Goal: Task Accomplishment & Management: Manage account settings

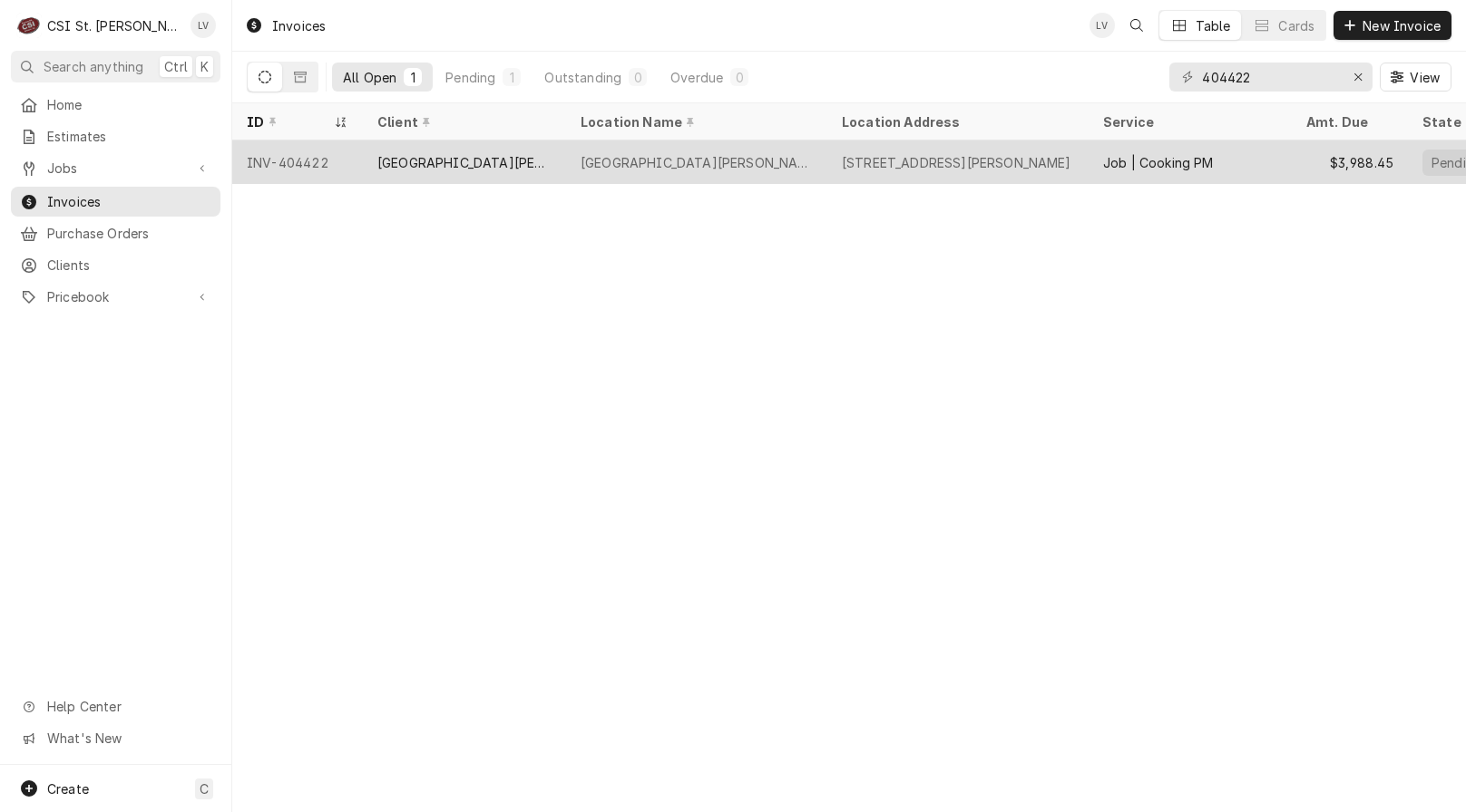
click at [542, 165] on div "[GEOGRAPHIC_DATA][PERSON_NAME]" at bounding box center [464, 163] width 174 height 19
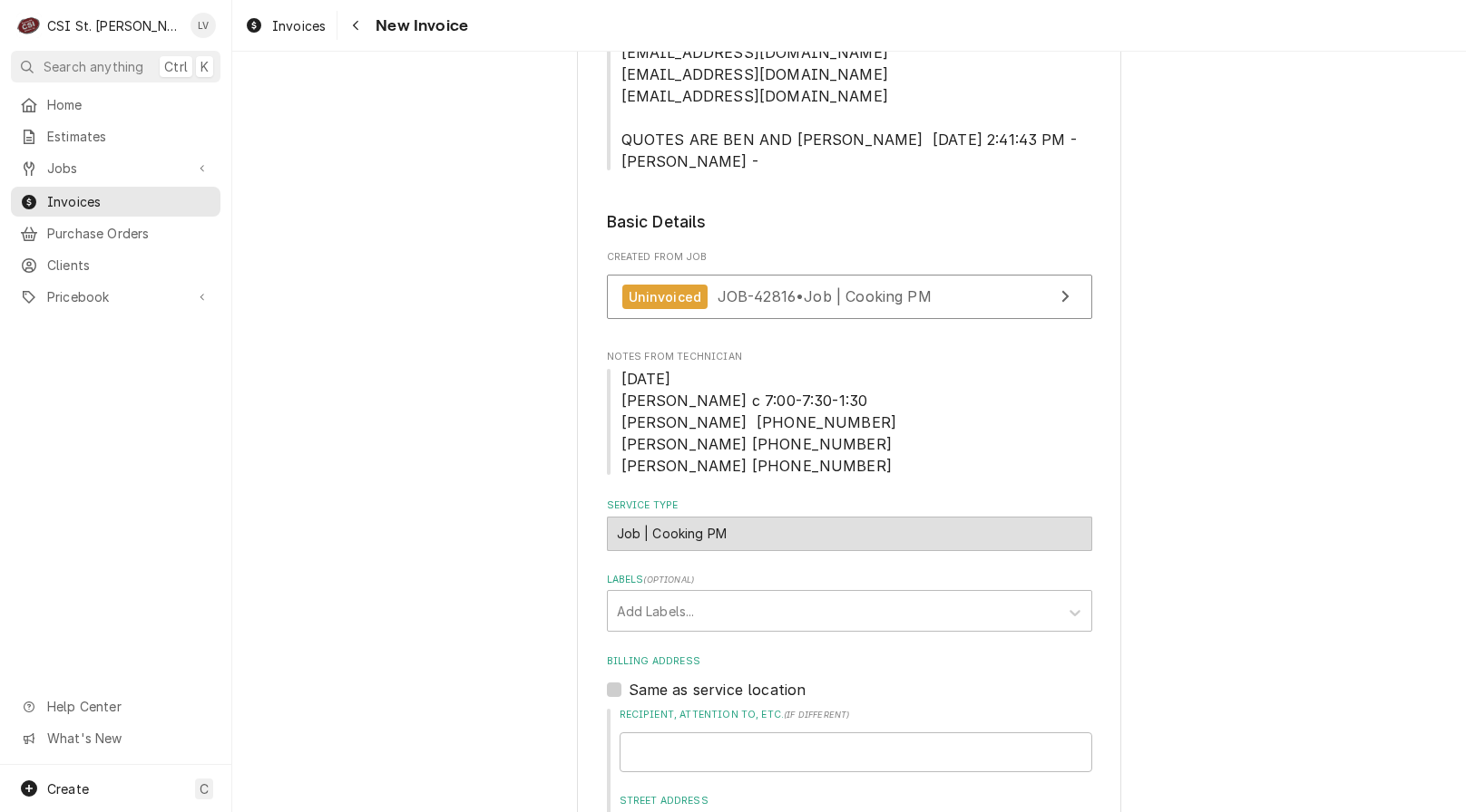
scroll to position [634, 0]
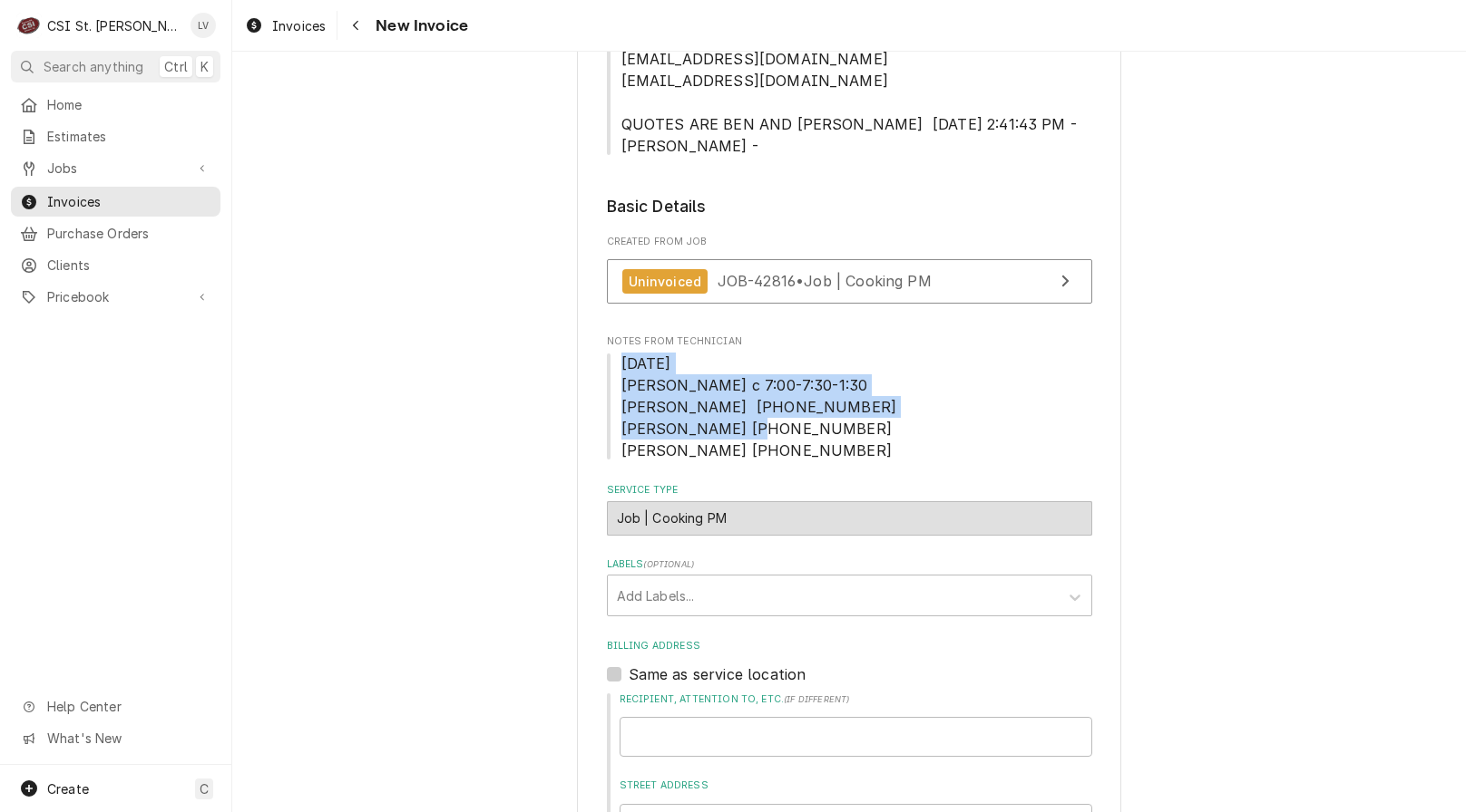
drag, startPoint x: 610, startPoint y: 361, endPoint x: 766, endPoint y: 452, distance: 180.6
click at [766, 452] on span "10-3-25 Brad c 7:00-7:30-1:30 Kris T 600-700-300 David 600-700-300 Ryan 630 700…" at bounding box center [849, 407] width 485 height 109
copy span "10-3-25 Brad c 7:00-7:30-1:30 Kris T 600-700-300 David 600-700-300 Ryan 630 700…"
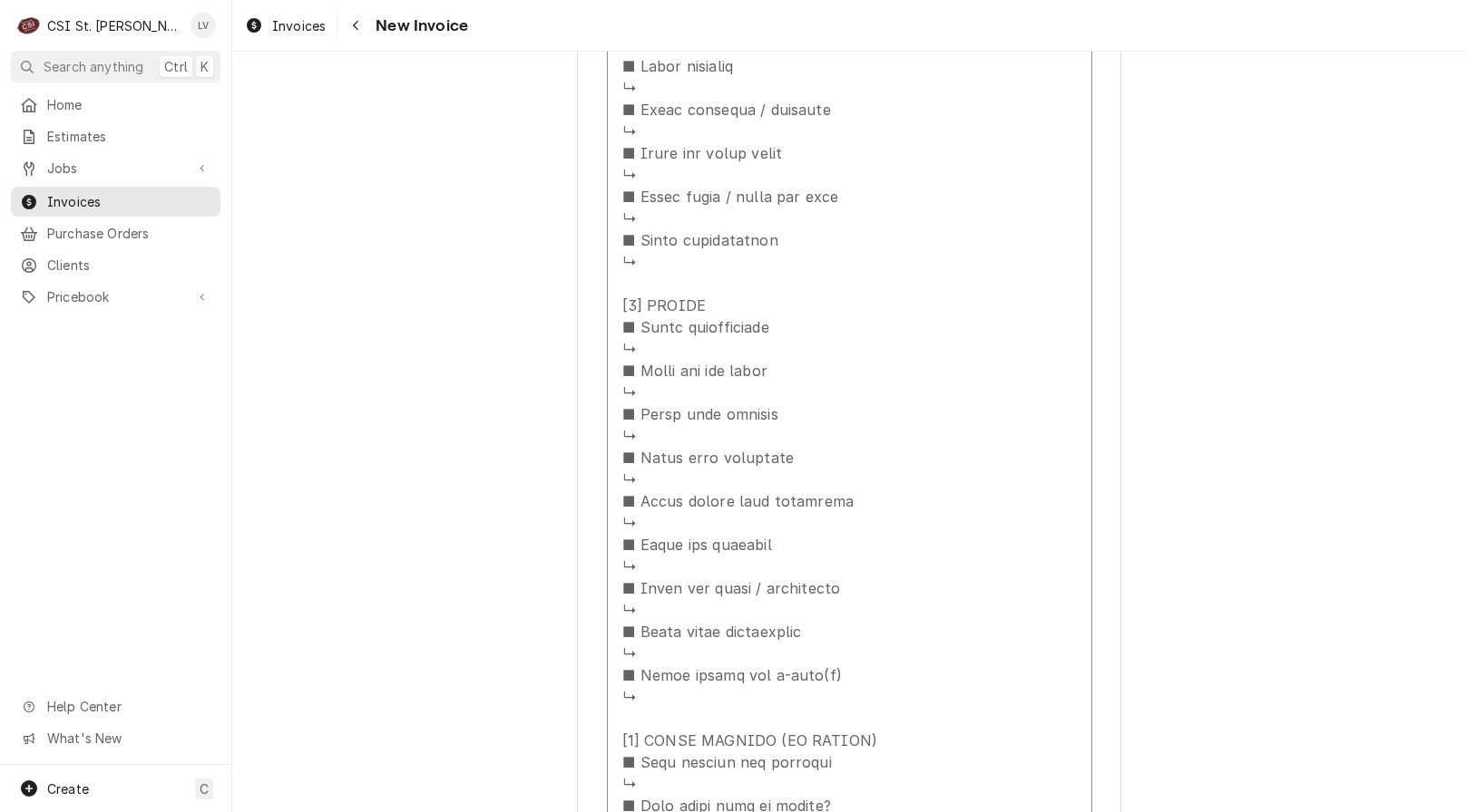
scroll to position [5077, 0]
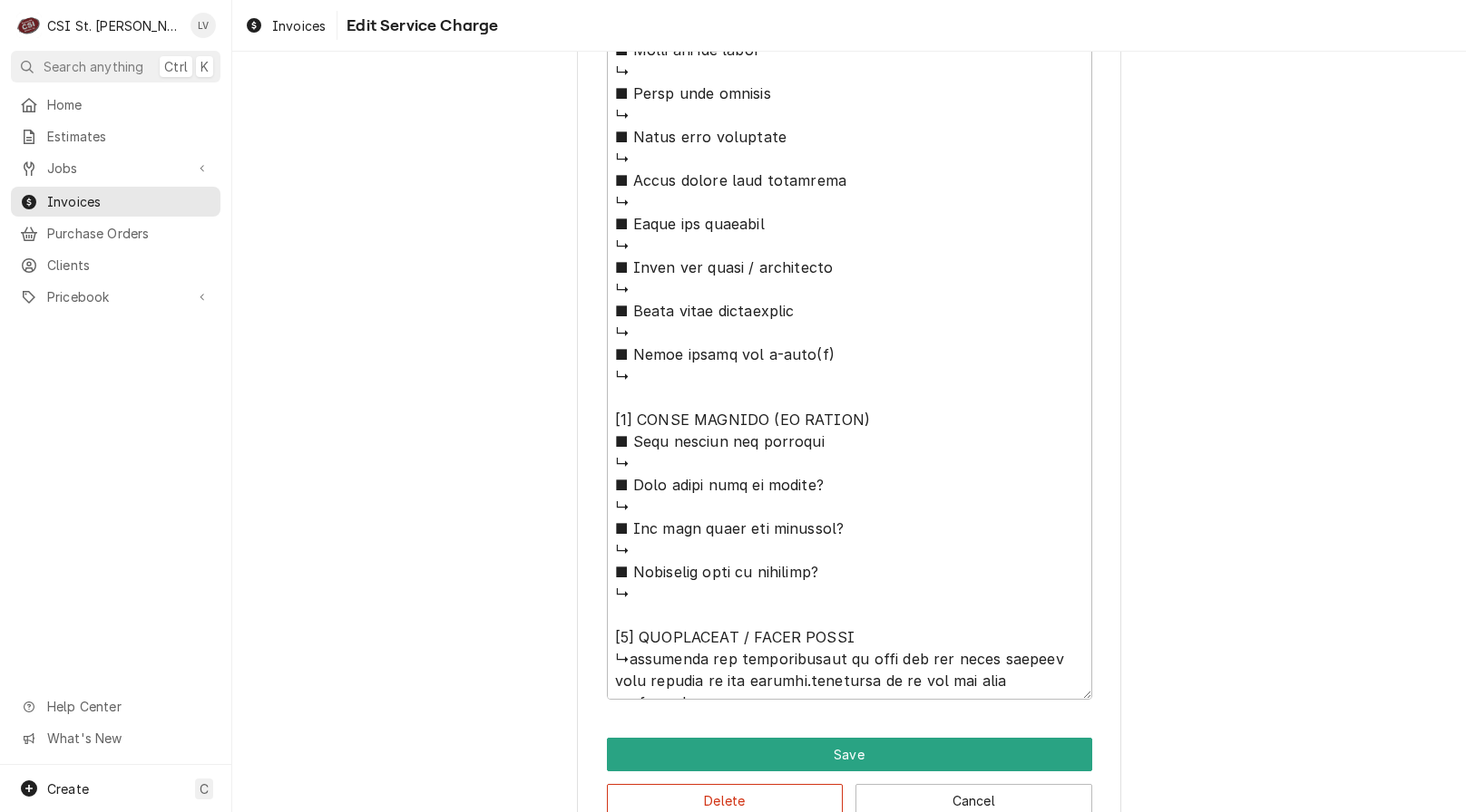
scroll to position [3125, 0]
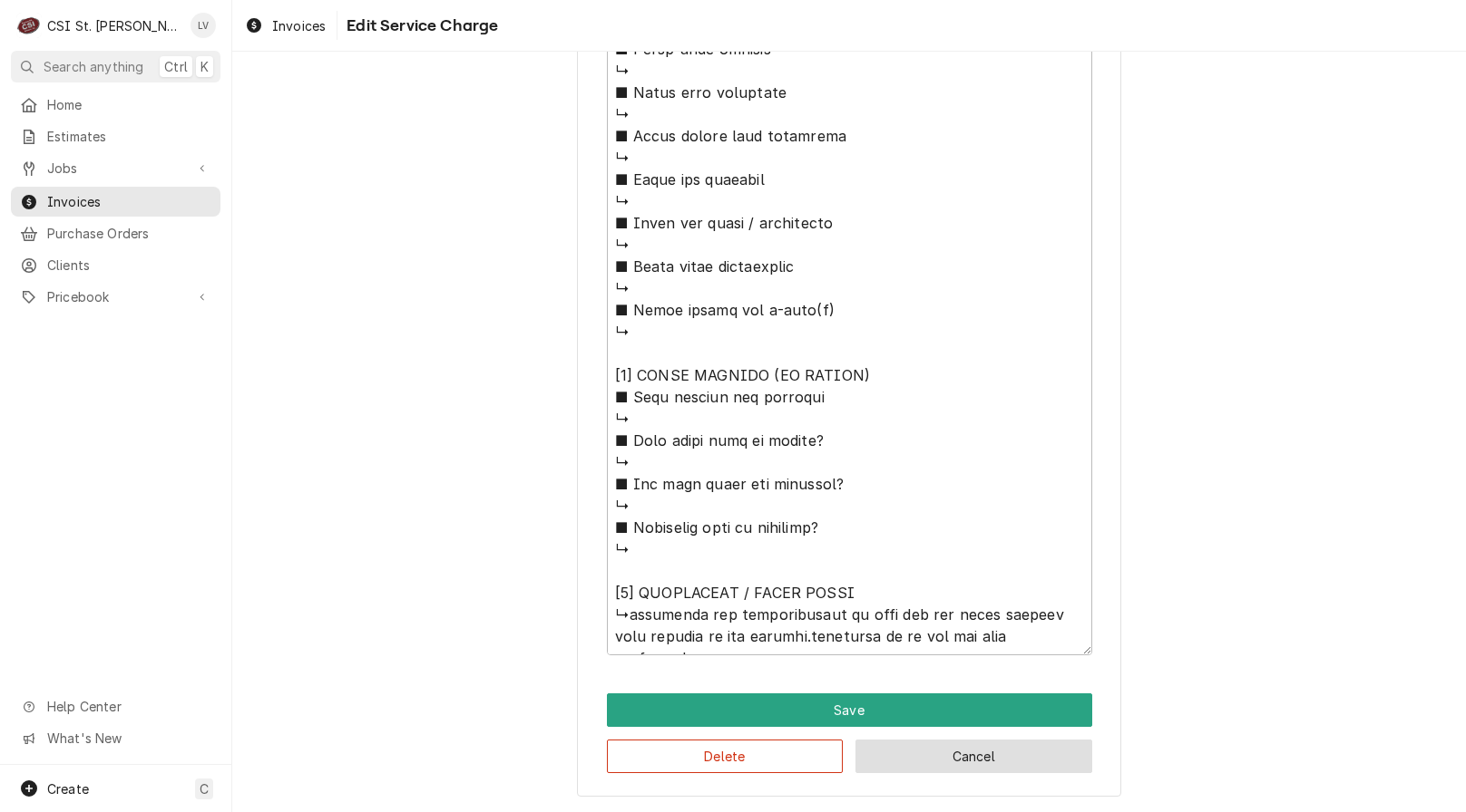
click at [1014, 770] on button "Cancel" at bounding box center [973, 756] width 236 height 33
type textarea "x"
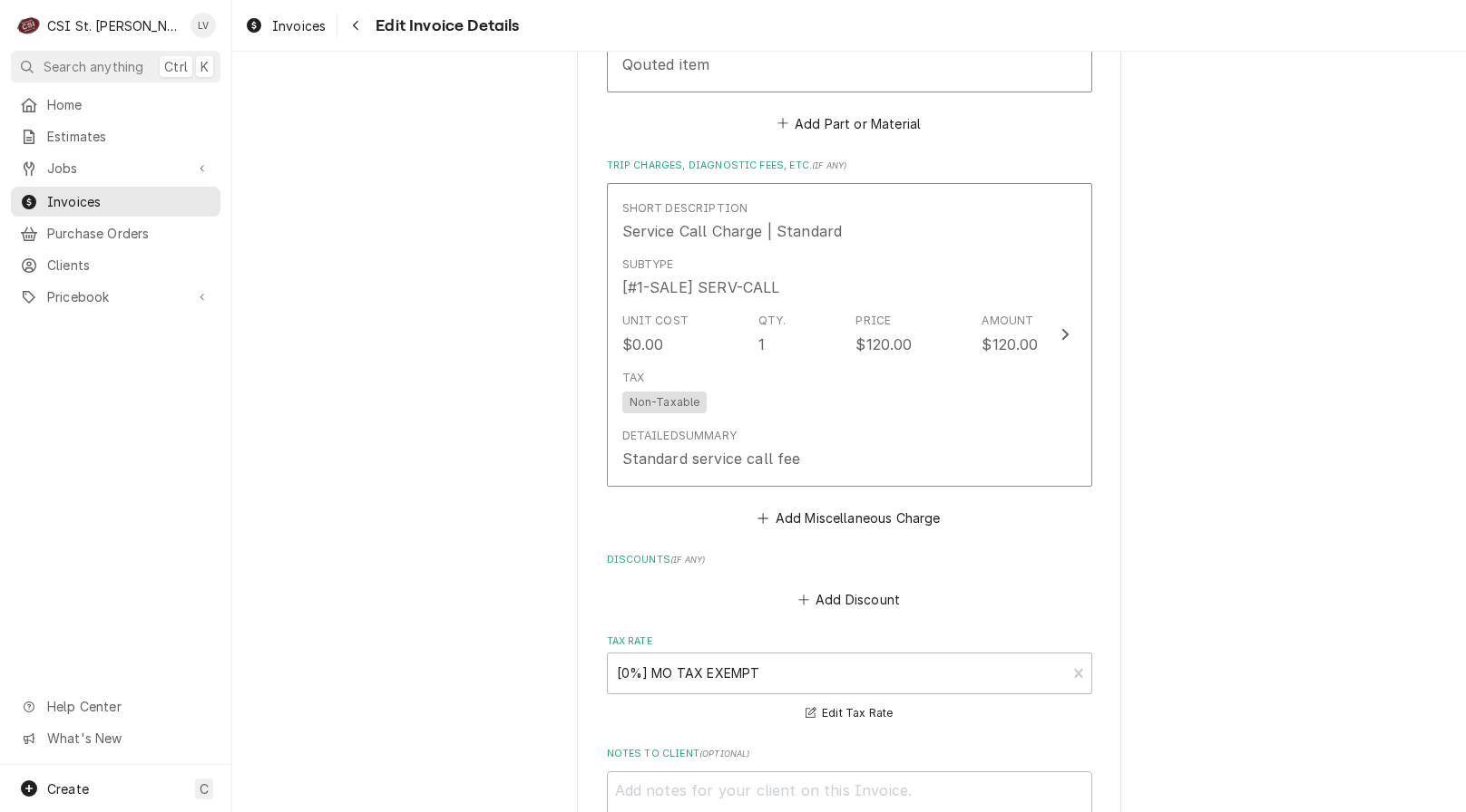
scroll to position [9066, 0]
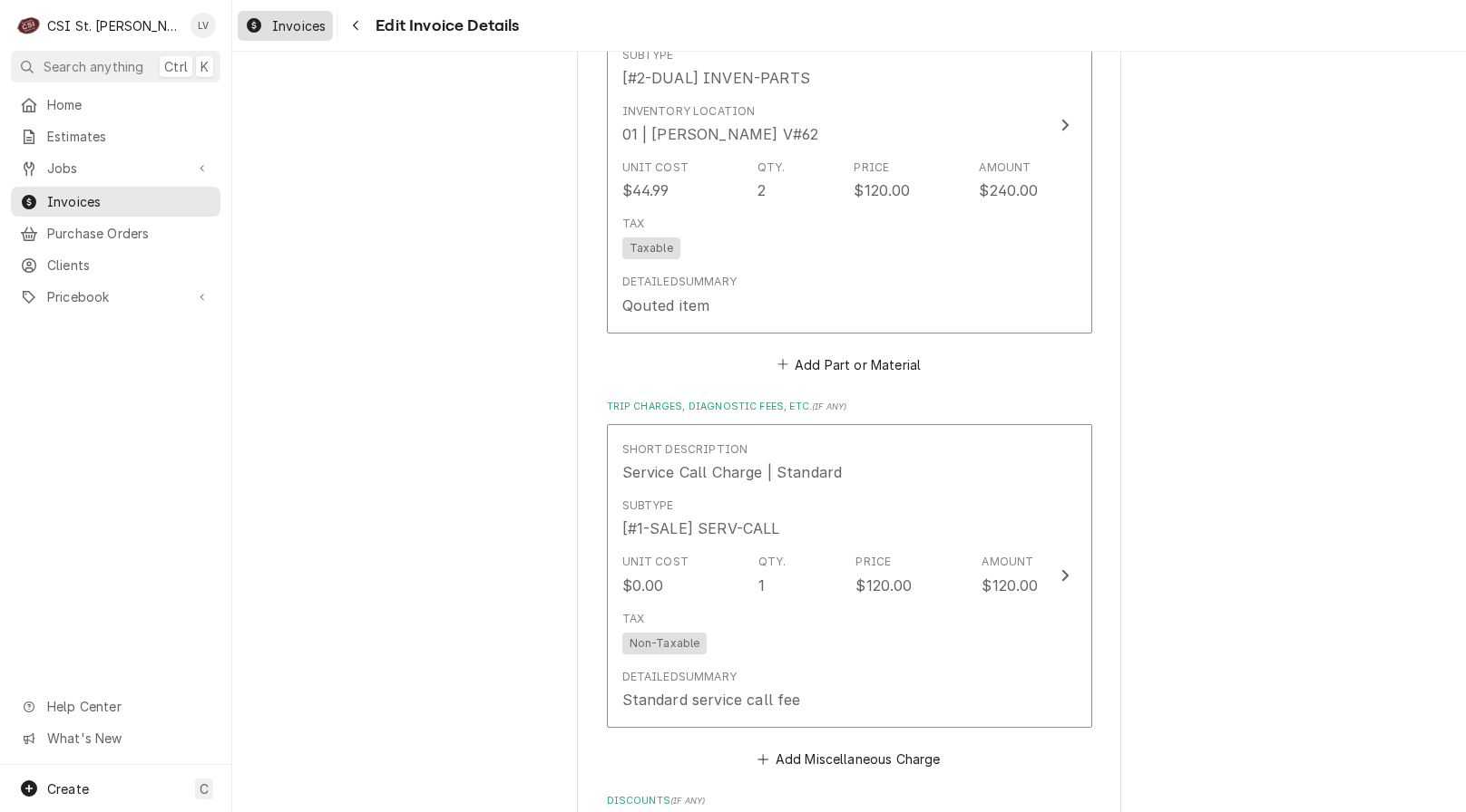
click at [272, 27] on span "Invoices" at bounding box center [299, 26] width 54 height 19
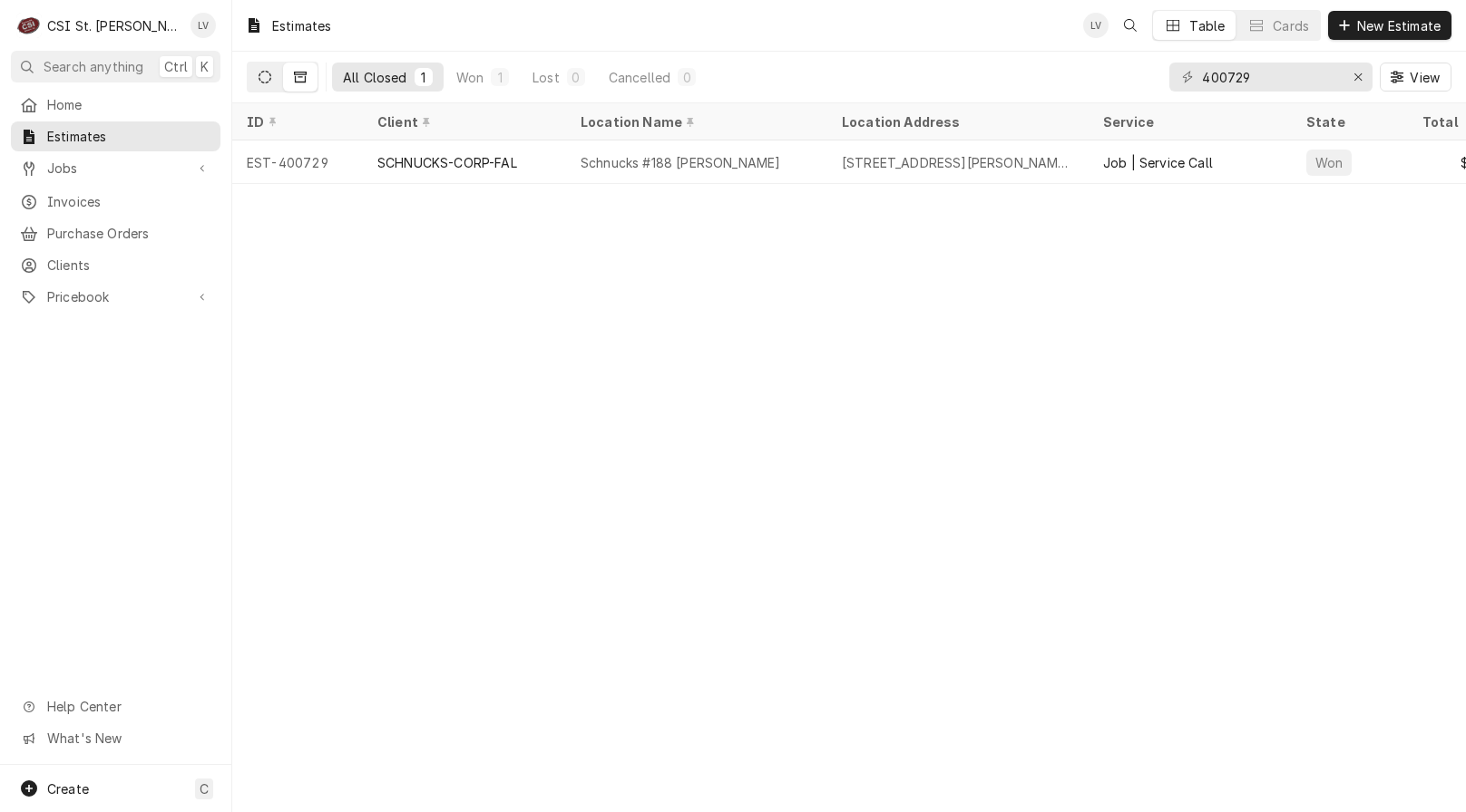
click at [257, 81] on button "Dynamic Content Wrapper" at bounding box center [265, 77] width 34 height 29
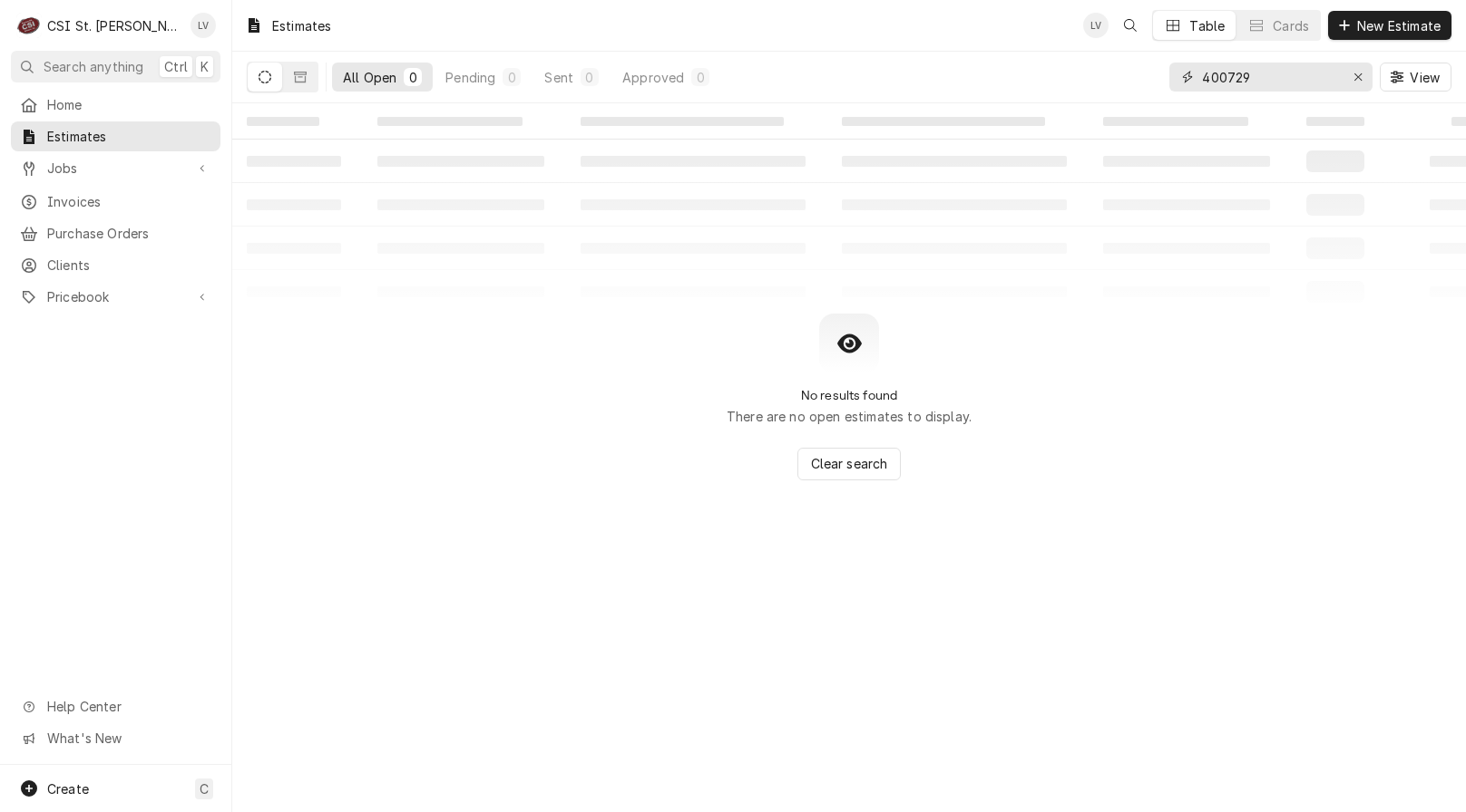
click at [1354, 78] on icon "Erase input" at bounding box center [1358, 77] width 10 height 12
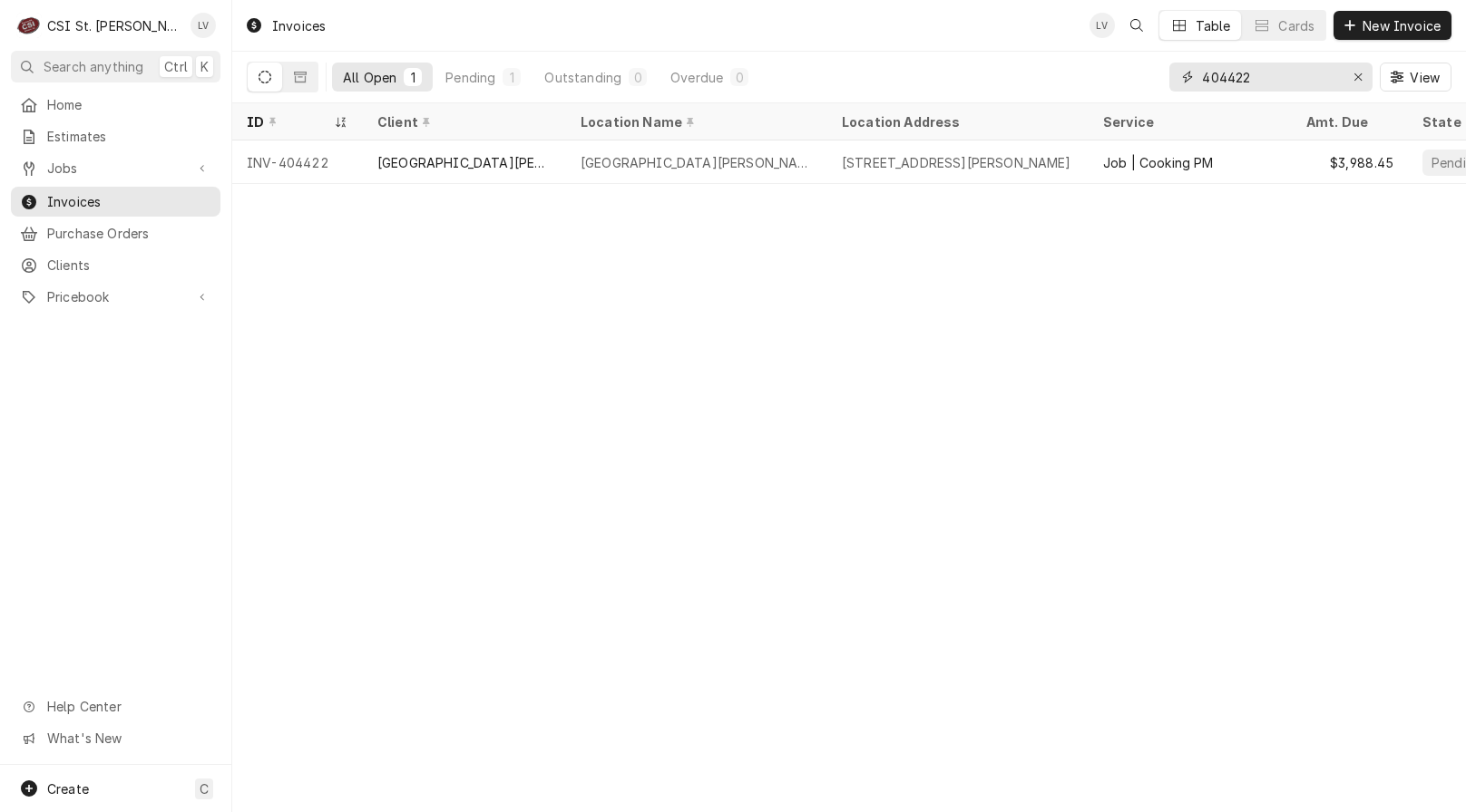
click at [1282, 77] on input "404422" at bounding box center [1270, 77] width 136 height 29
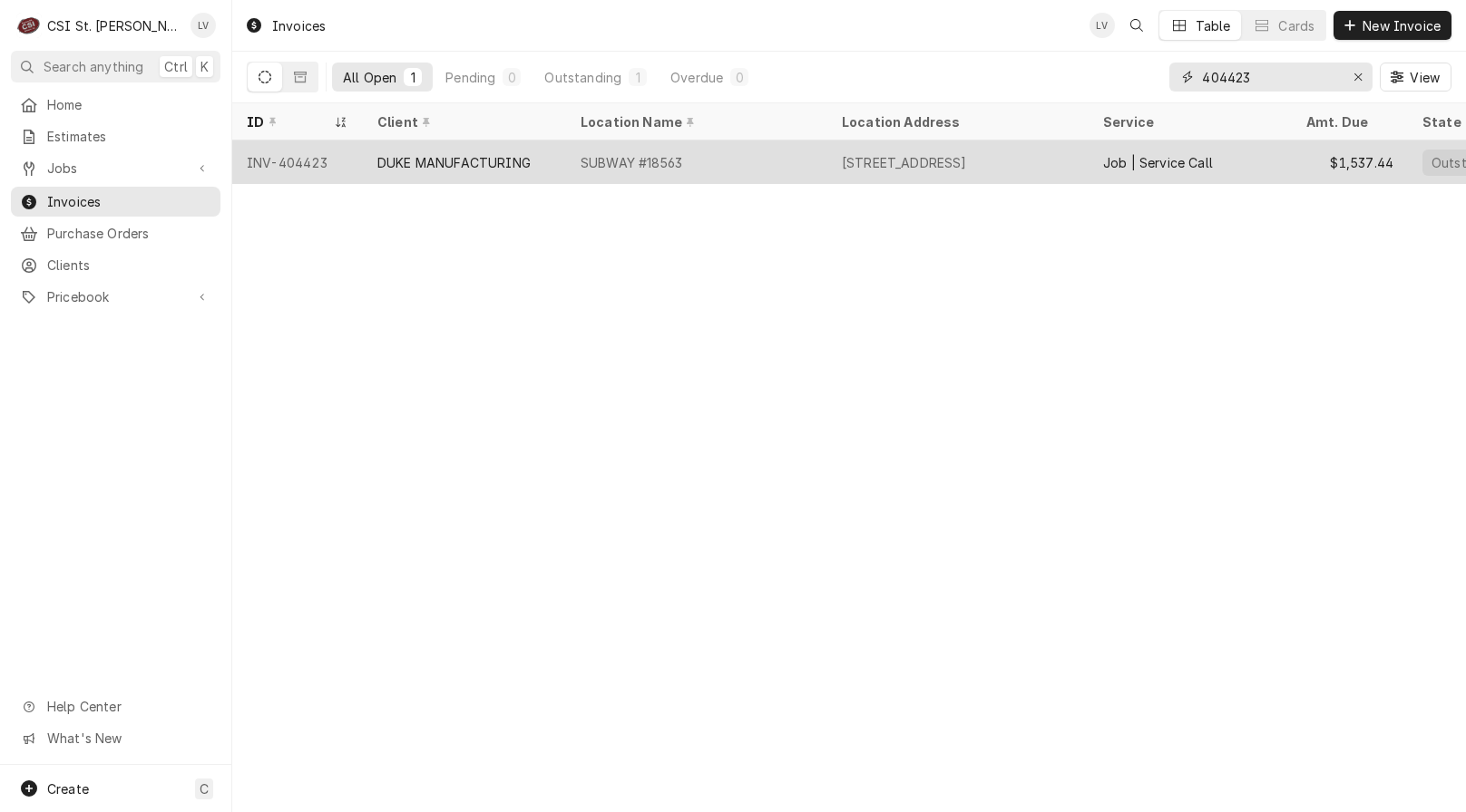
type input "404423"
click at [592, 168] on div "SUBWAY #18563" at bounding box center [696, 162] width 261 height 43
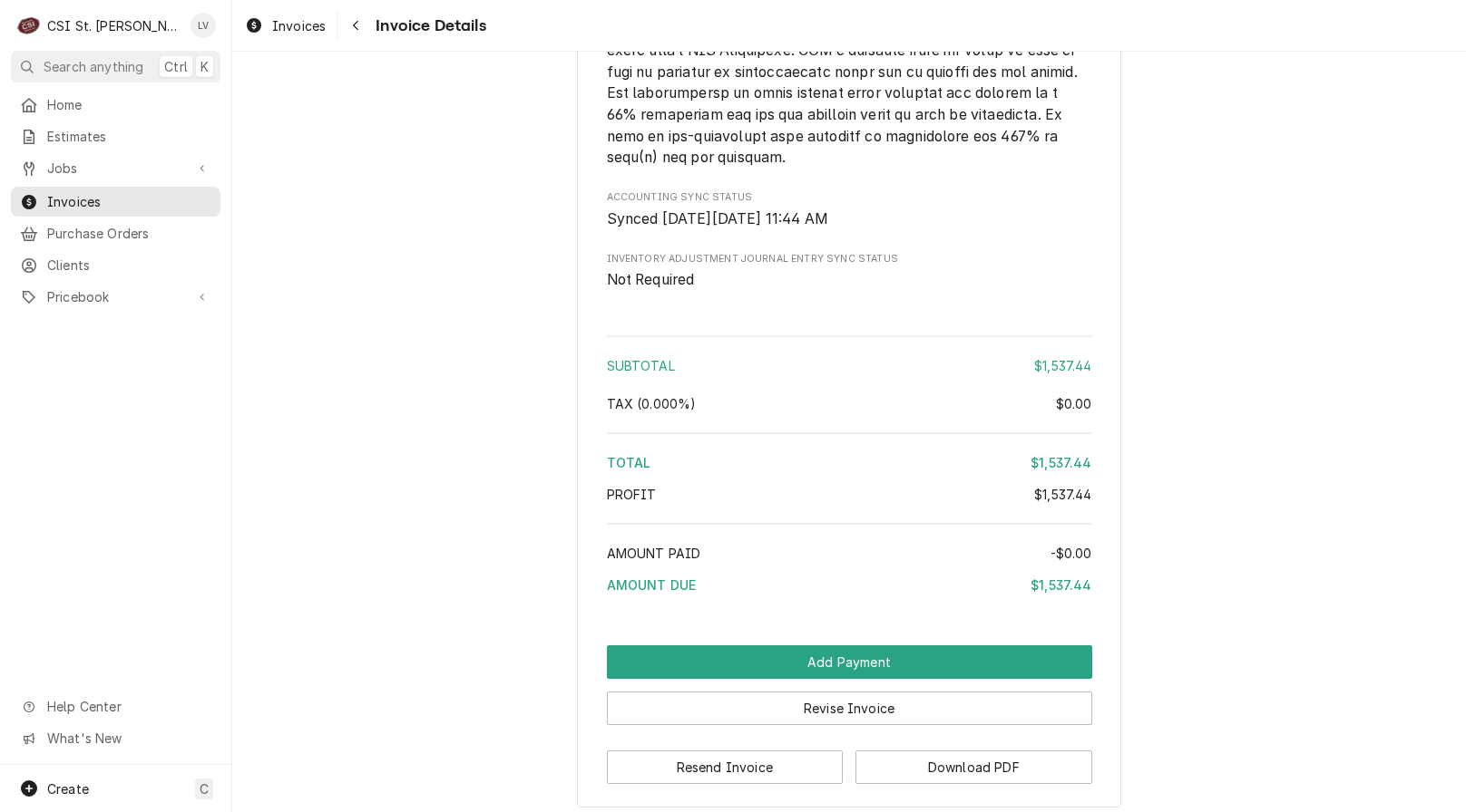
scroll to position [4762, 0]
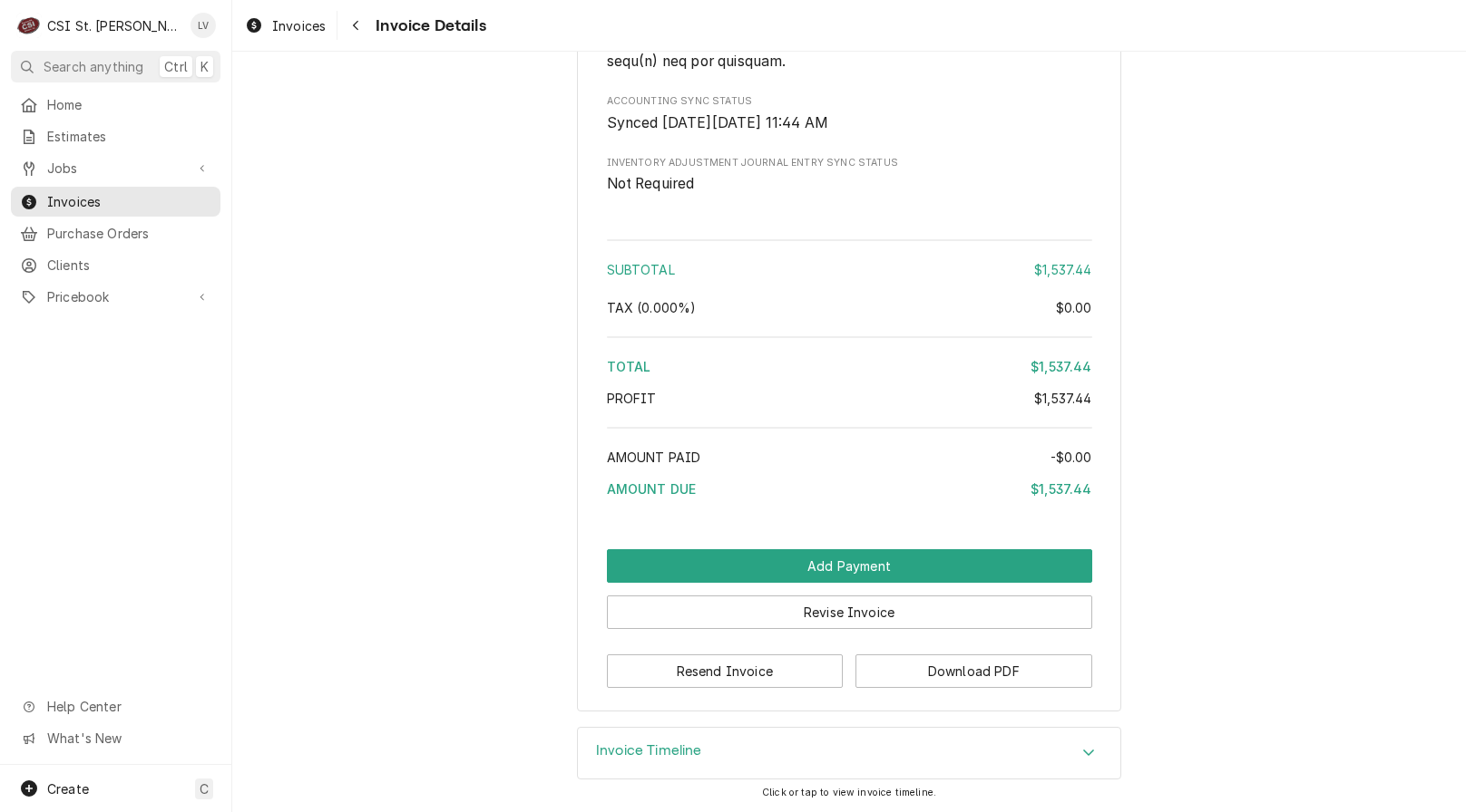
click at [628, 749] on h3 "Invoice Timeline" at bounding box center [649, 751] width 106 height 17
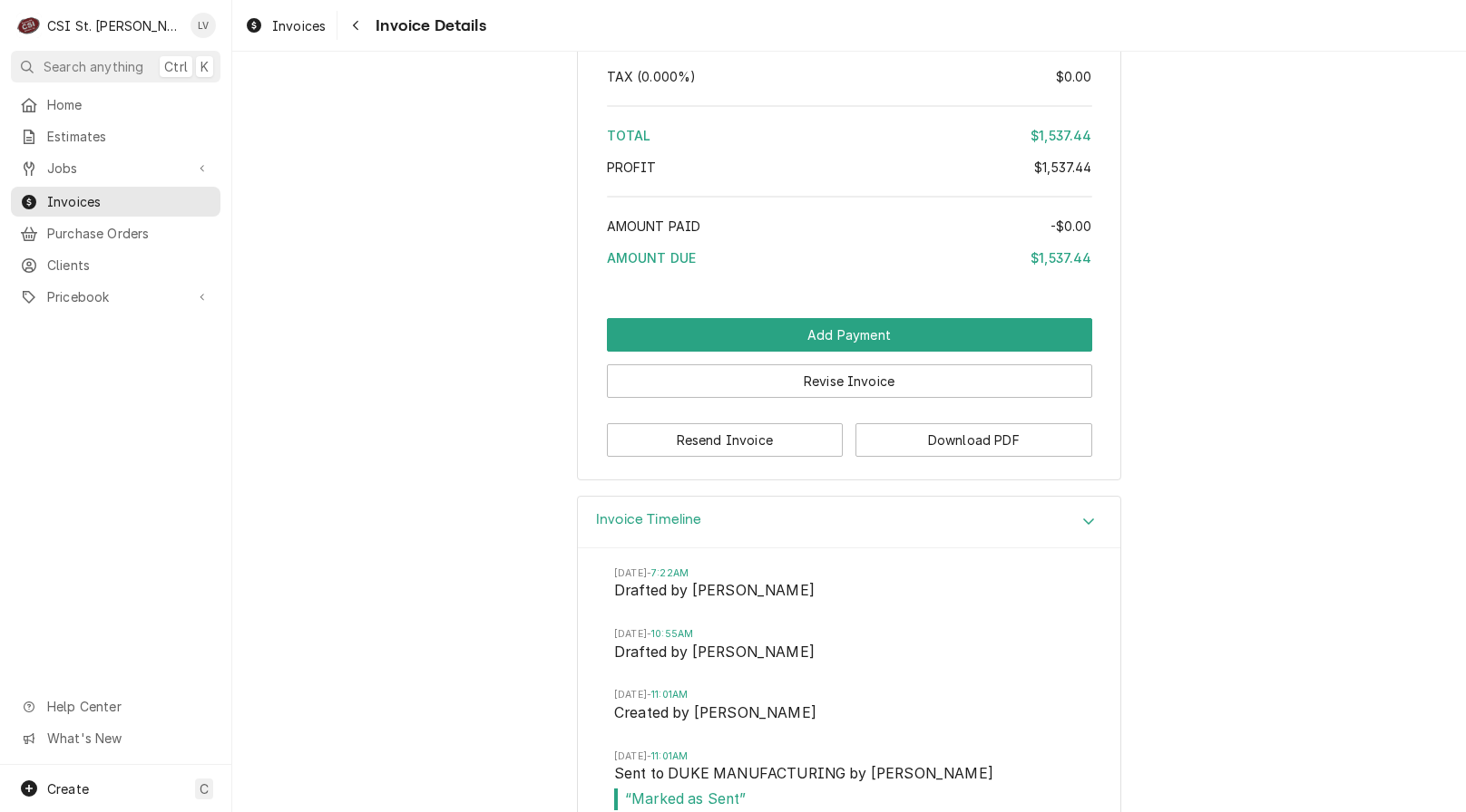
scroll to position [5093, 0]
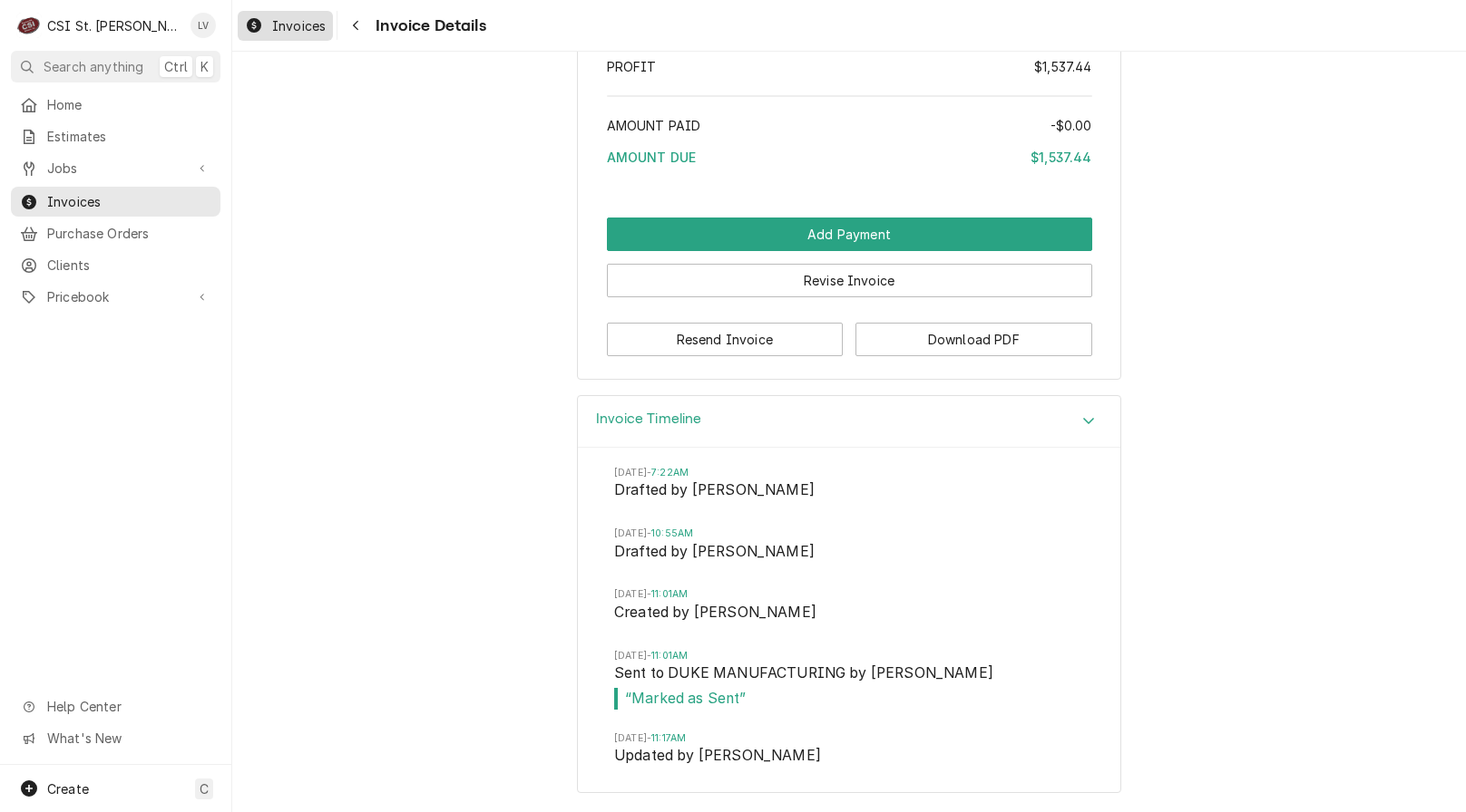
click at [258, 36] on link "Invoices" at bounding box center [285, 25] width 96 height 30
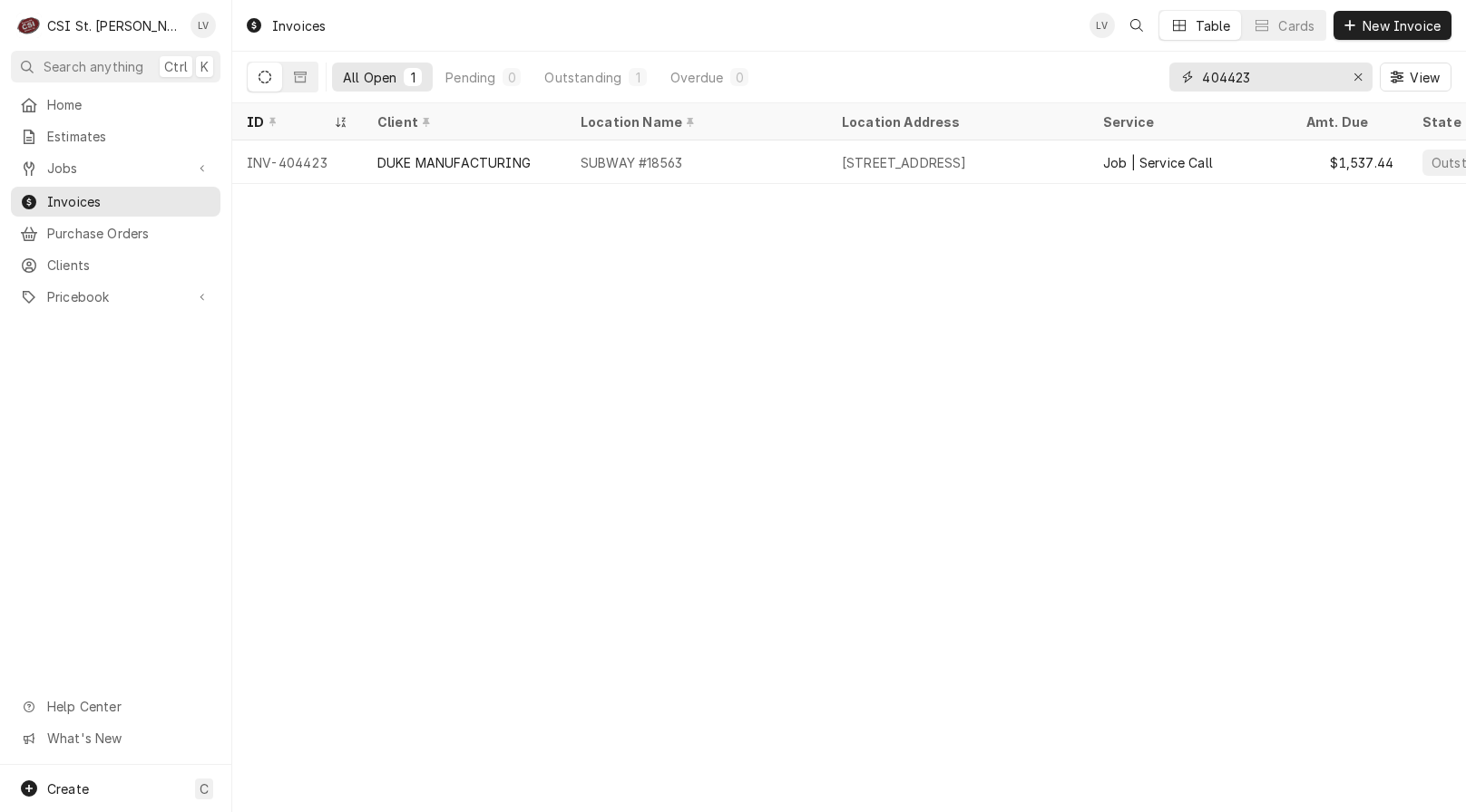
click at [1272, 77] on input "404423" at bounding box center [1270, 77] width 136 height 29
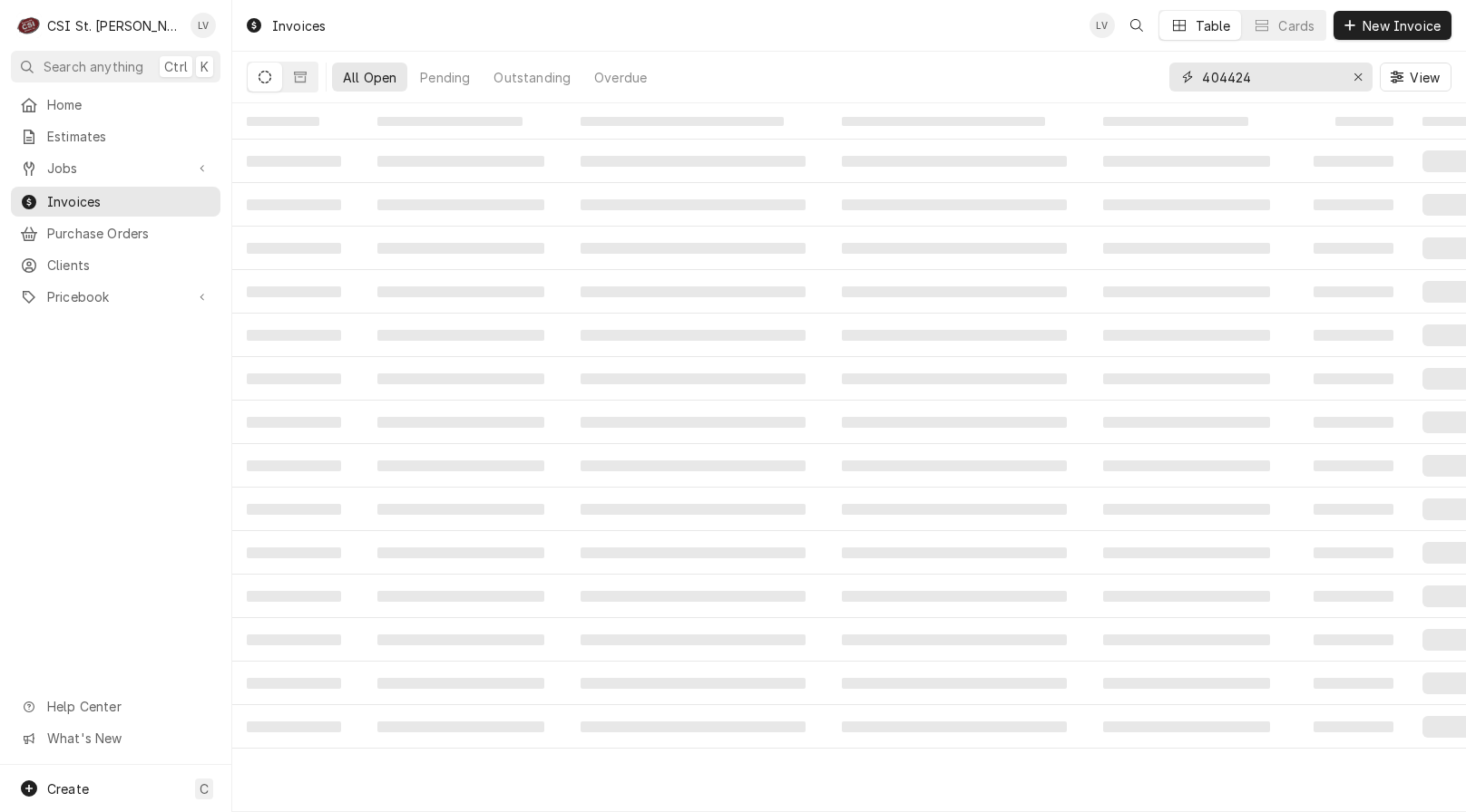
type input "404424"
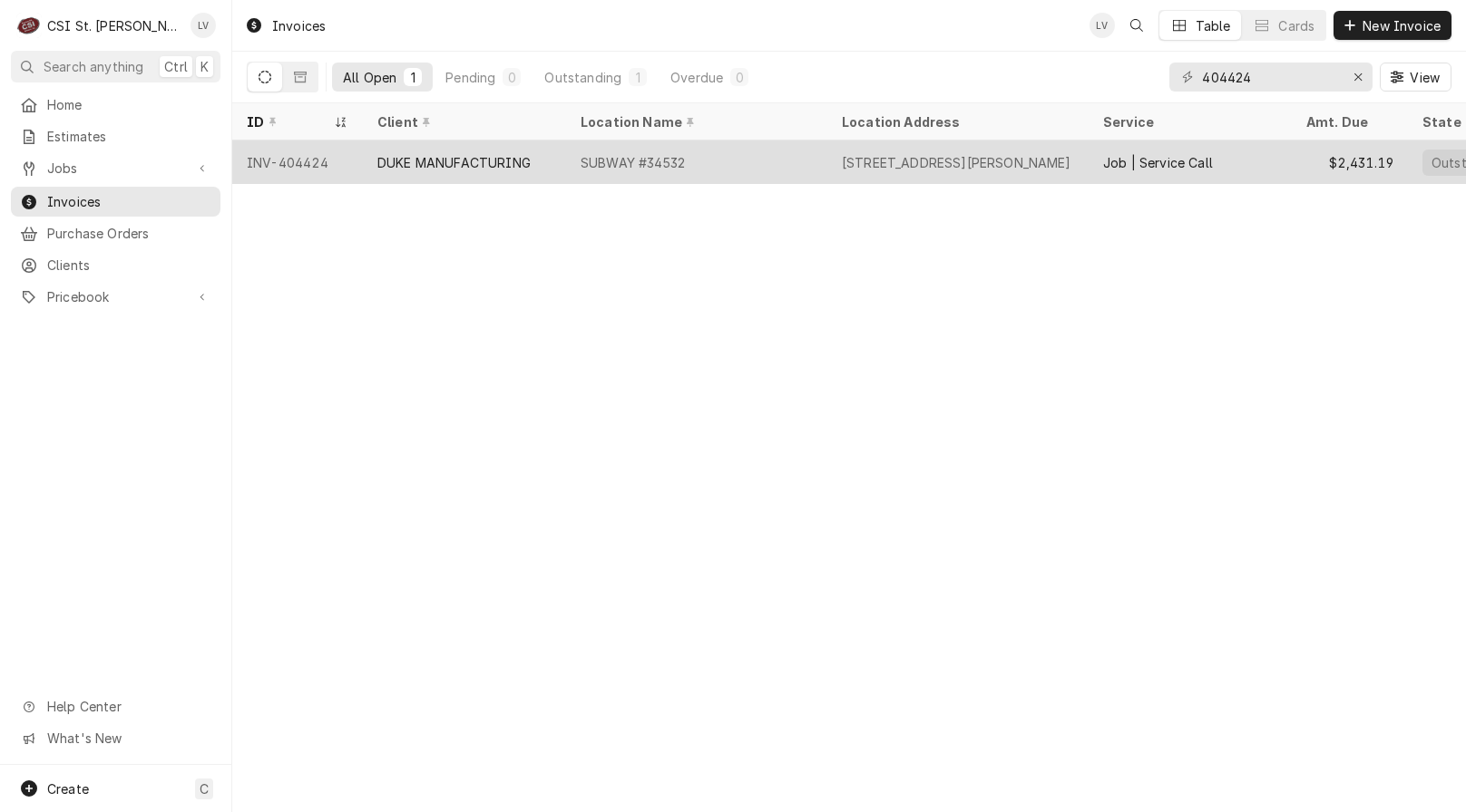
click at [421, 158] on div "DUKE MANUFACTURING" at bounding box center [454, 163] width 153 height 19
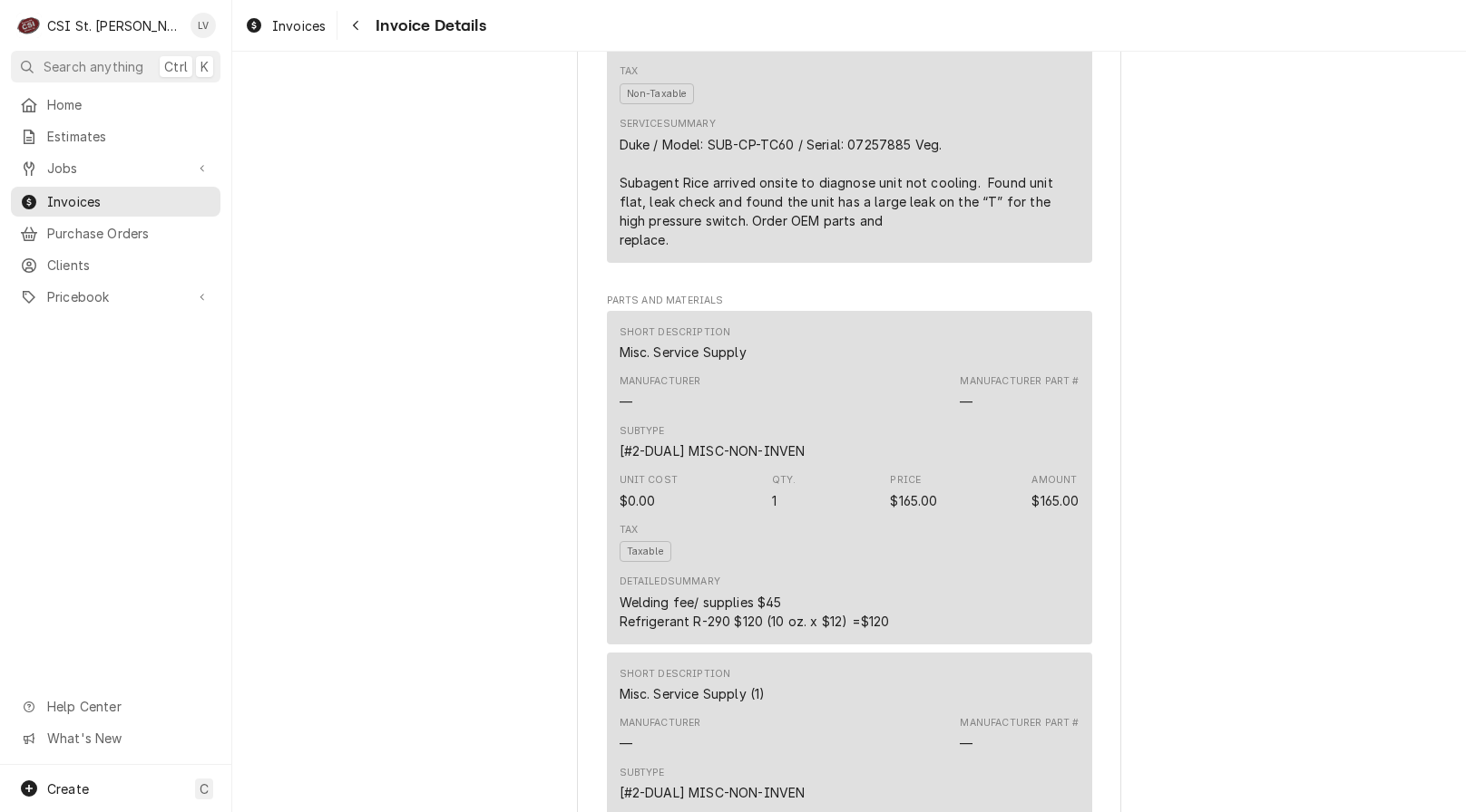
scroll to position [1813, 0]
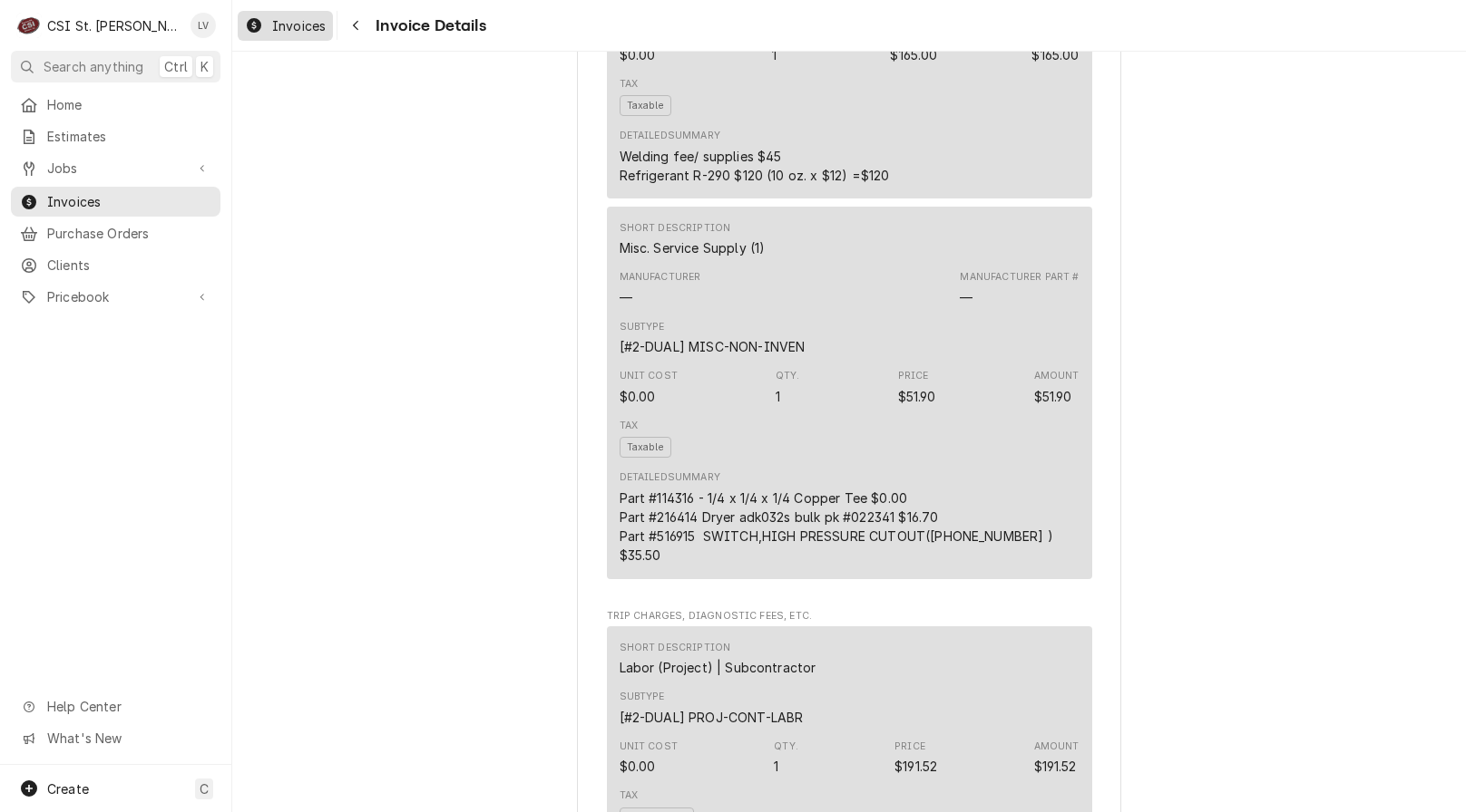
click at [253, 27] on icon "Dynamic Content Wrapper" at bounding box center [254, 25] width 14 height 14
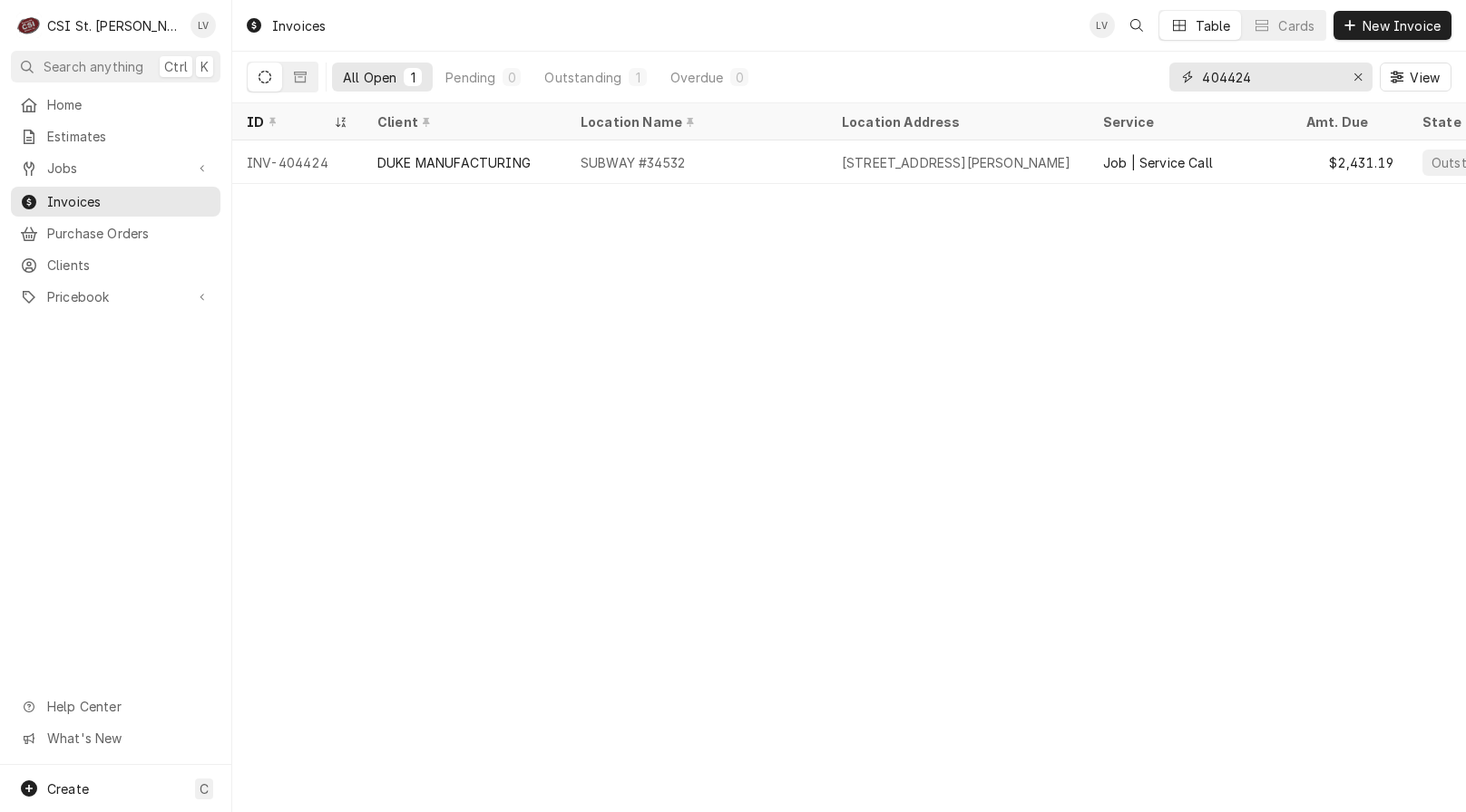
click at [1267, 72] on input "404424" at bounding box center [1270, 77] width 136 height 29
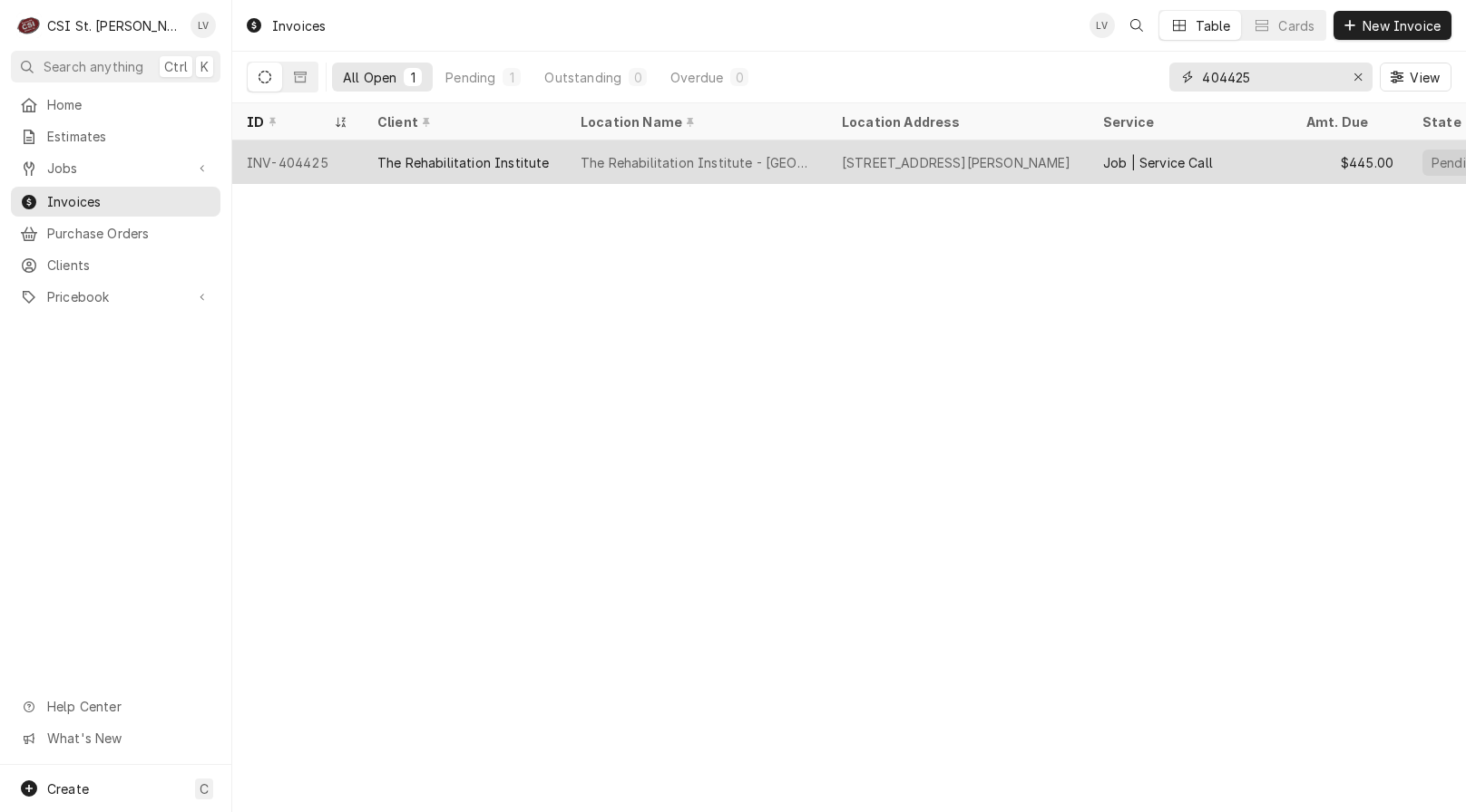
type input "404425"
click at [457, 170] on div "The Rehabilitation Institute" at bounding box center [464, 162] width 203 height 43
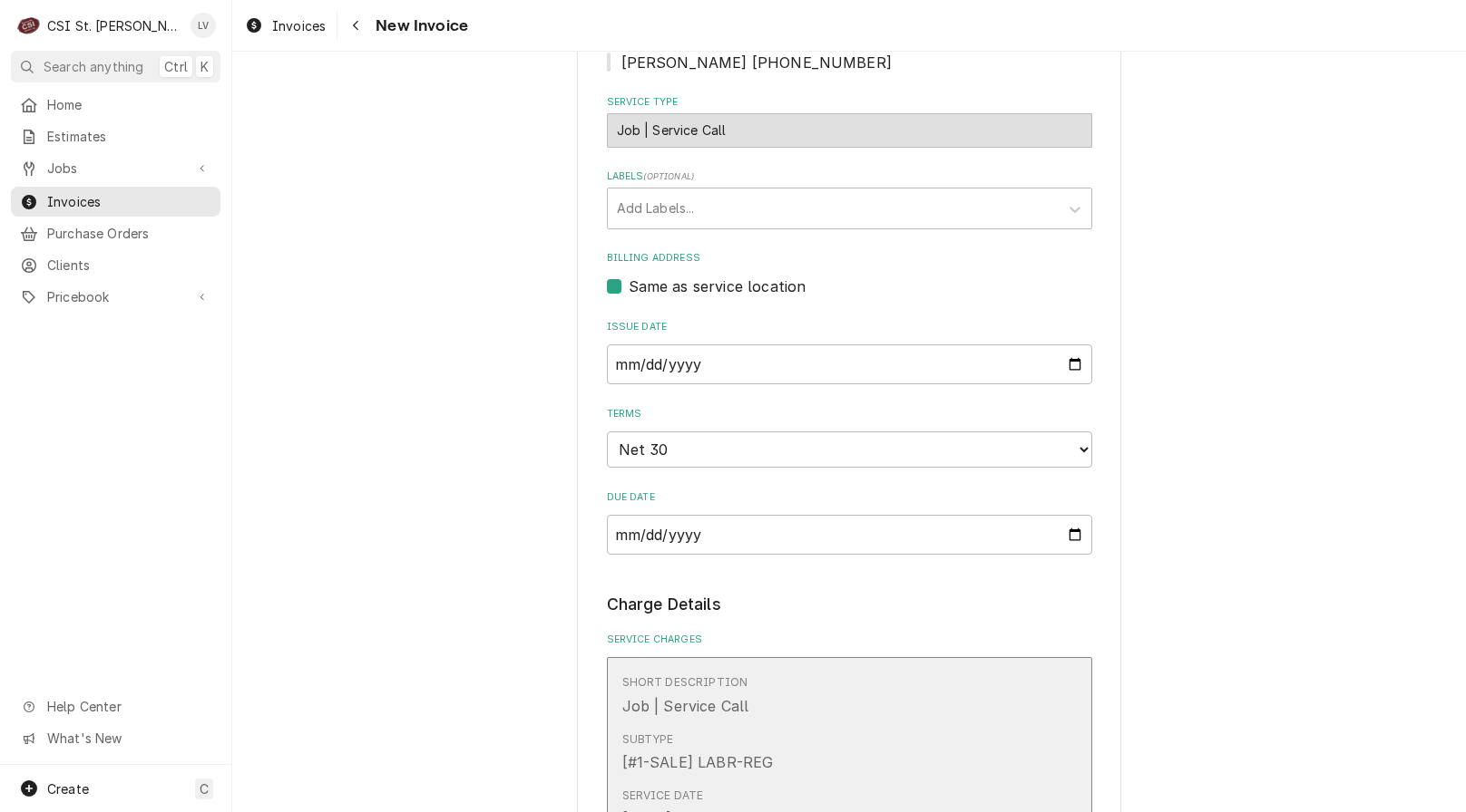
scroll to position [725, 0]
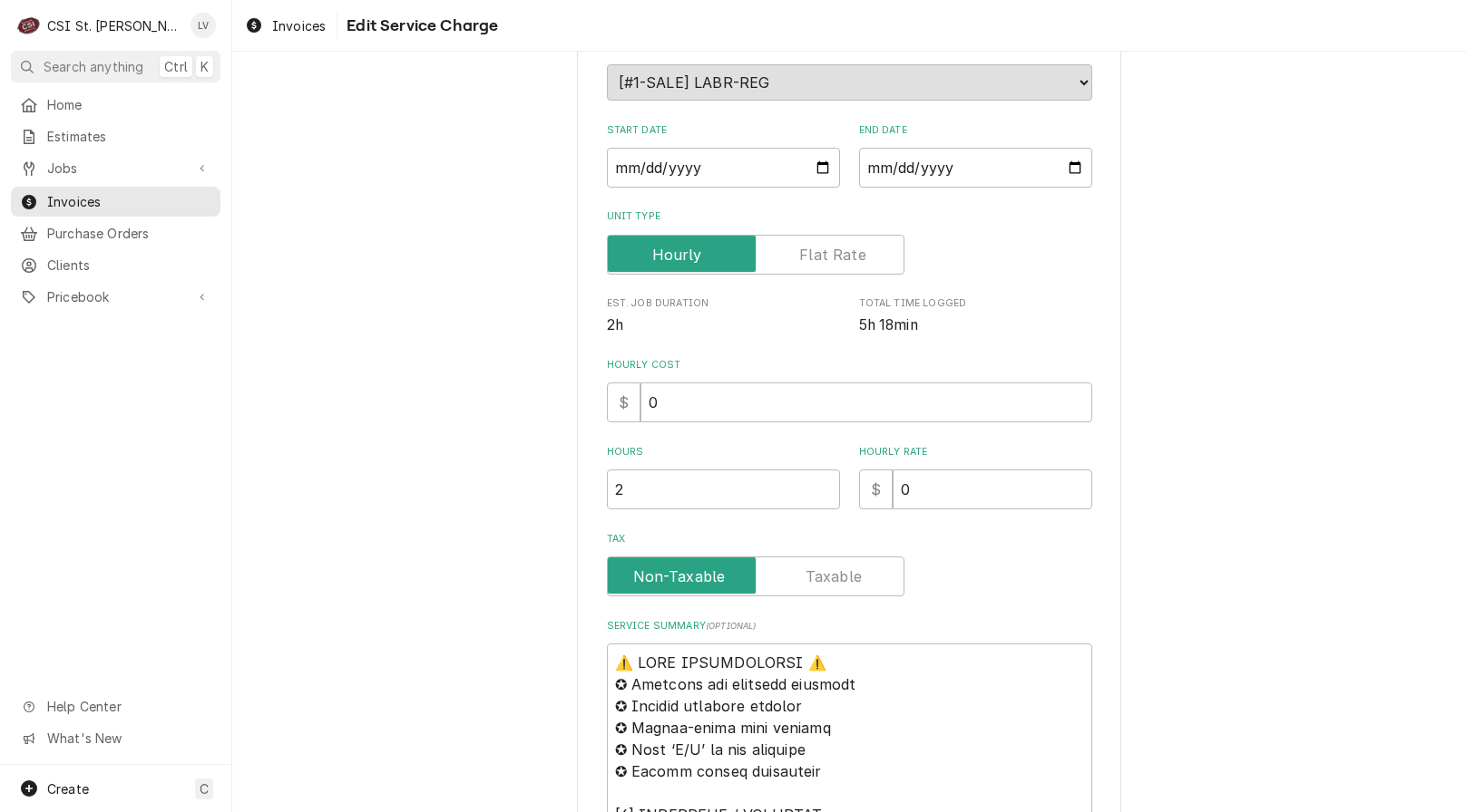
scroll to position [544, 0]
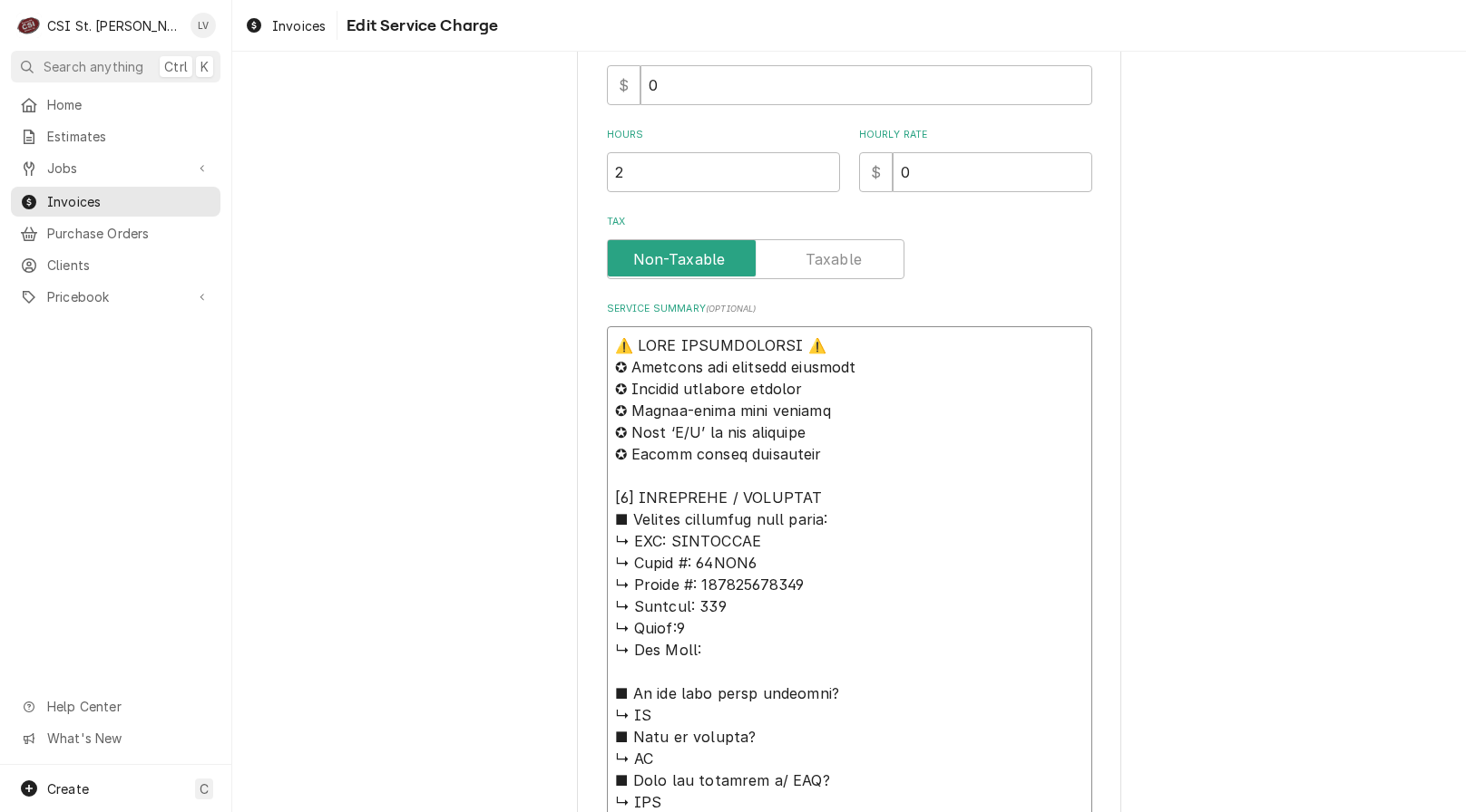
drag, startPoint x: 721, startPoint y: 535, endPoint x: 517, endPoint y: 318, distance: 297.8
click at [517, 316] on div "Use the fields below to edit this service charge Short Description Job | Servic…" at bounding box center [849, 687] width 1233 height 2321
type textarea "x"
type textarea "C ↳ 𝗠𝗼𝗱𝗲𝗹 #: 21CET8 ↳ 𝗦𝗲𝗿𝗶𝗮𝗹 #: 230123053690 ↳ 𝗩𝗼𝗹𝘁𝗮𝗴𝗲: 208 ↳ 𝗣𝗵𝗮𝘀𝗲:3 ↳ 𝗚𝗮𝘀 𝗧𝘆𝗽…"
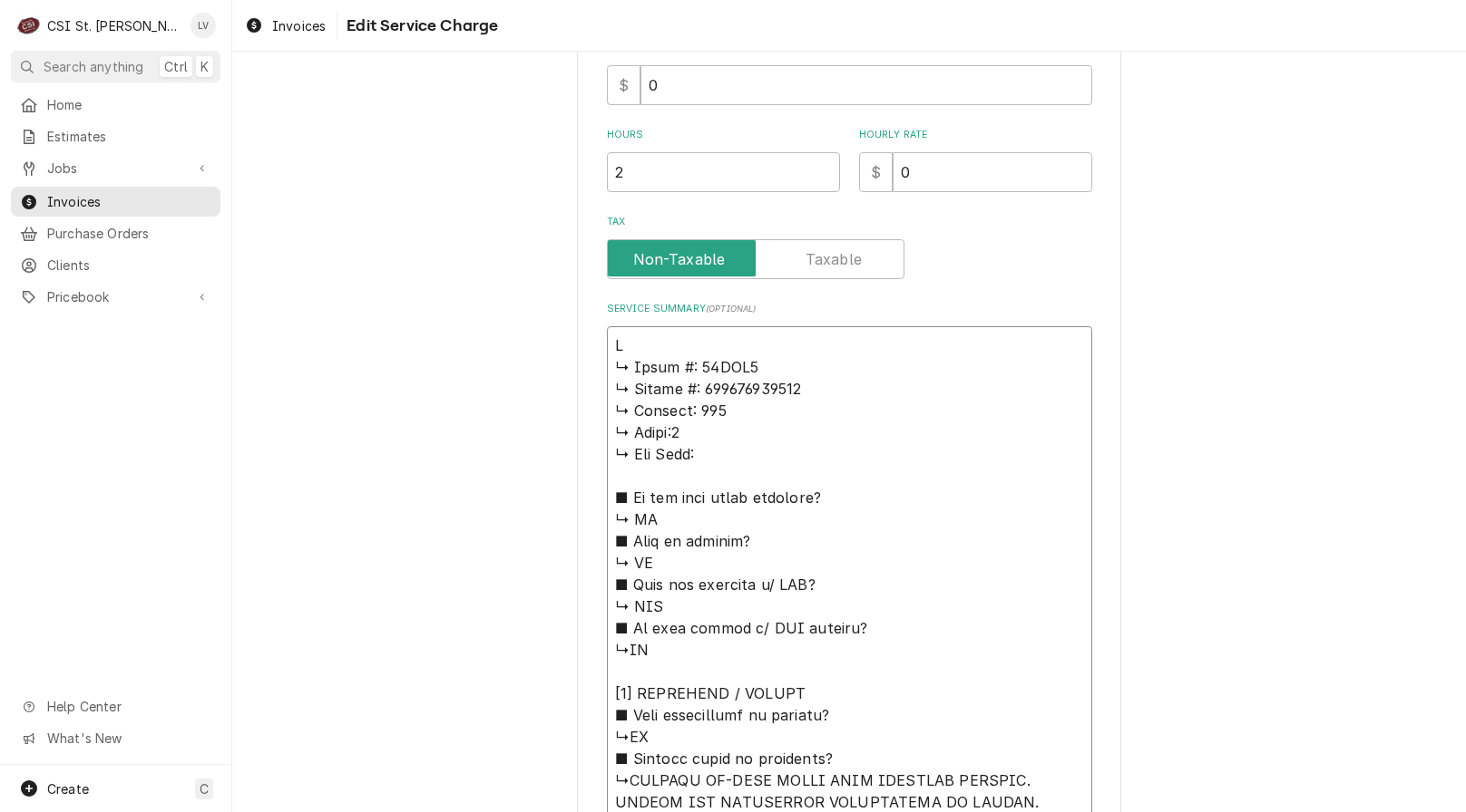
type textarea "x"
type textarea "Cl ↳ 𝗠𝗼𝗱𝗲𝗹 #: 21CET8 ↳ 𝗦𝗲𝗿𝗶𝗮𝗹 #: 230123053690 ↳ 𝗩𝗼𝗹𝘁𝗮𝗴𝗲: 208 ↳ 𝗣𝗵𝗮𝘀𝗲:3 ↳ 𝗚𝗮𝘀 𝗧𝘆…"
type textarea "x"
type textarea "Cle ↳ 𝗠𝗼𝗱𝗲𝗹 #: 21CET8 ↳ 𝗦𝗲𝗿𝗶𝗮𝗹 #: 230123053690 ↳ 𝗩𝗼𝗹𝘁𝗮𝗴𝗲: 208 ↳ 𝗣𝗵𝗮𝘀𝗲:3 ↳ 𝗚𝗮𝘀 𝗧…"
type textarea "x"
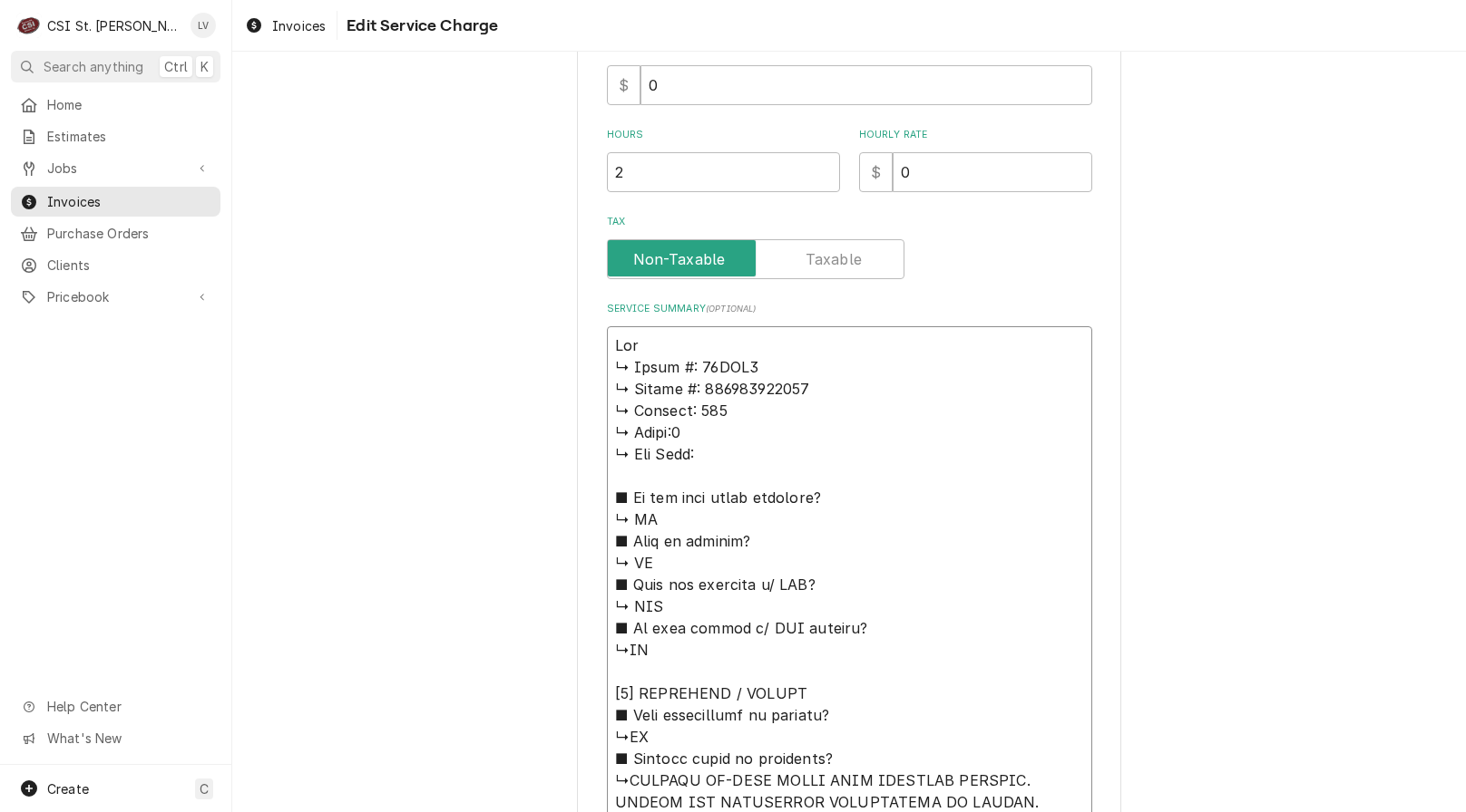
type textarea "Clev ↳ 𝗠𝗼𝗱𝗲𝗹 #: 21CET8 ↳ 𝗦𝗲𝗿𝗶𝗮𝗹 #: 230123053690 ↳ 𝗩𝗼𝗹𝘁𝗮𝗴𝗲: 208 ↳ 𝗣𝗵𝗮𝘀𝗲:3 ↳ 𝗚𝗮𝘀 …"
type textarea "x"
type textarea "Cleve ↳ 𝗠𝗼𝗱𝗲𝗹 #: 21CET8 ↳ 𝗦𝗲𝗿𝗶𝗮𝗹 #: 230123053690 ↳ 𝗩𝗼𝗹𝘁𝗮𝗴𝗲: 208 ↳ 𝗣𝗵𝗮𝘀𝗲:3 ↳ 𝗚𝗮𝘀…"
type textarea "x"
type textarea "Clevel ↳ 𝗠𝗼𝗱𝗲𝗹 #: 21CET8 ↳ 𝗦𝗲𝗿𝗶𝗮𝗹 #: 230123053690 ↳ 𝗩𝗼𝗹𝘁𝗮𝗴𝗲: 208 ↳ 𝗣𝗵𝗮𝘀𝗲:3 ↳ 𝗚𝗮…"
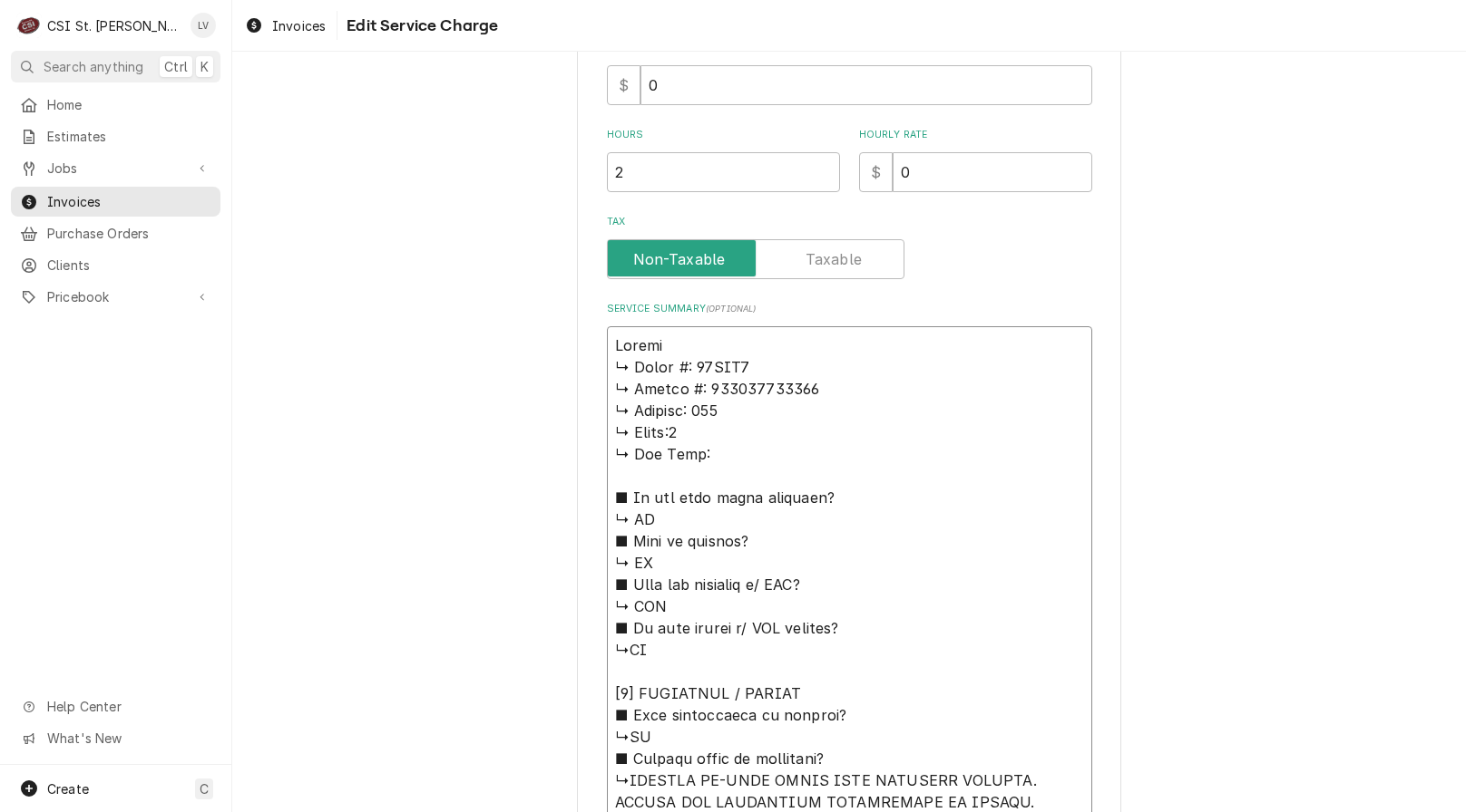
type textarea "x"
type textarea "Clevela ↳ 𝗠𝗼𝗱𝗲𝗹 #: 21CET8 ↳ 𝗦𝗲𝗿𝗶𝗮𝗹 #: 230123053690 ↳ 𝗩𝗼𝗹𝘁𝗮𝗴𝗲: 208 ↳ 𝗣𝗵𝗮𝘀𝗲:3 ↳ 𝗚…"
type textarea "x"
type textarea "Clevelan ↳ 𝗠𝗼𝗱𝗲𝗹 #: 21CET8 ↳ 𝗦𝗲𝗿𝗶𝗮𝗹 #: 230123053690 ↳ 𝗩𝗼𝗹𝘁𝗮𝗴𝗲: 208 ↳ 𝗣𝗵𝗮𝘀𝗲:3 ↳ …"
type textarea "x"
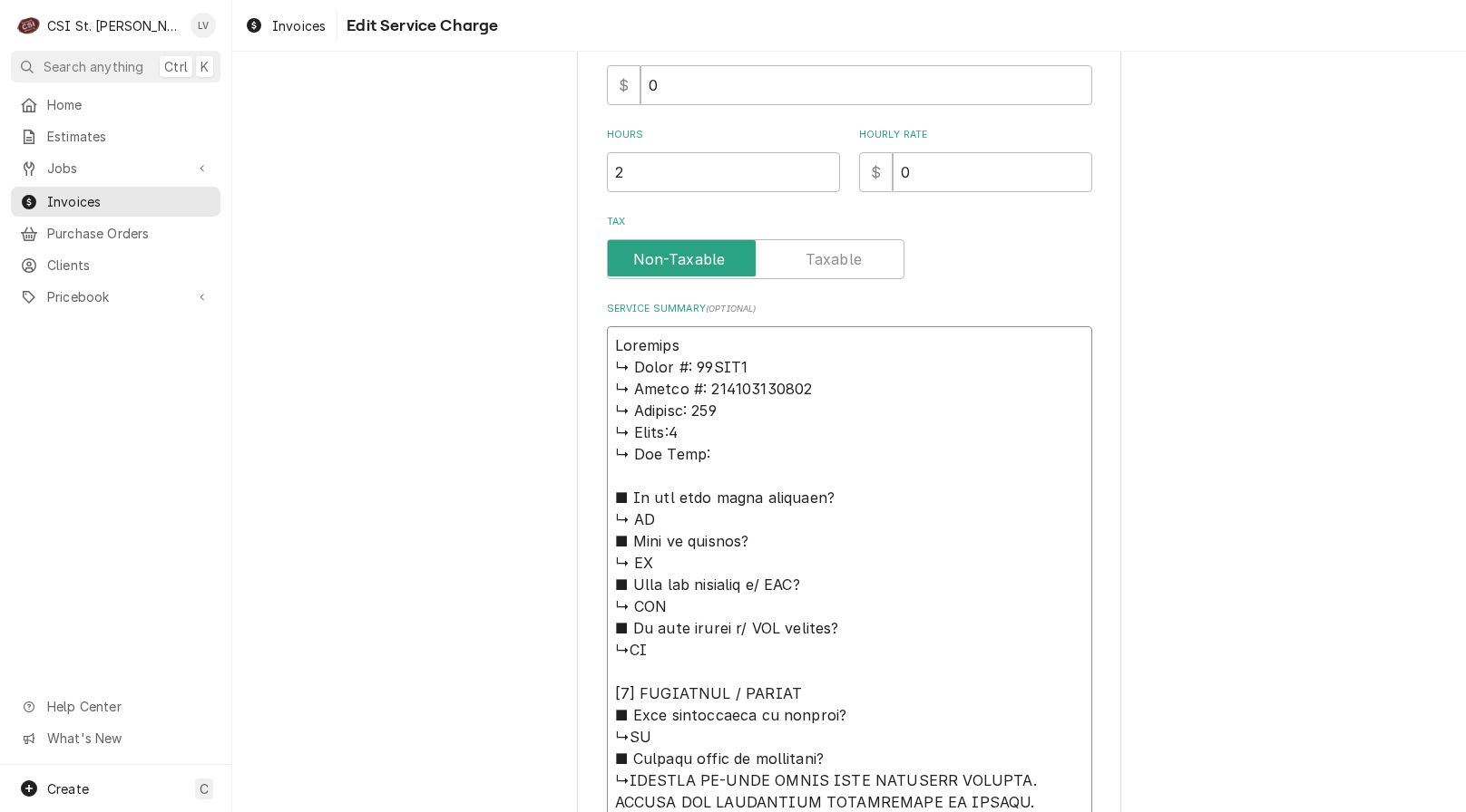
type textarea "Cleveland ↳ 𝗠𝗼𝗱𝗲𝗹 #: 21CET8 ↳ 𝗦𝗲𝗿𝗶𝗮𝗹 #: 230123053690 ↳ 𝗩𝗼𝗹𝘁𝗮𝗴𝗲: 208 ↳ 𝗣𝗵𝗮𝘀𝗲:3 ↳…"
type textarea "x"
type textarea "Cleveland ↳ 𝗠𝗼𝗱𝗲𝗹 #: 21CET8 ↳ 𝗦𝗲𝗿𝗶𝗮𝗹 #: 230123053690 ↳ 𝗩𝗼𝗹𝘁𝗮𝗴𝗲: 208 ↳ 𝗣𝗵𝗮𝘀𝗲:3 ↳…"
type textarea "x"
type textarea "Cleveland / ↳ 𝗠𝗼𝗱𝗲𝗹 #: 21CET8 ↳ 𝗦𝗲𝗿𝗶𝗮𝗹 #: 230123053690 ↳ 𝗩𝗼𝗹𝘁𝗮𝗴𝗲: 208 ↳ 𝗣𝗵𝗮𝘀𝗲:3…"
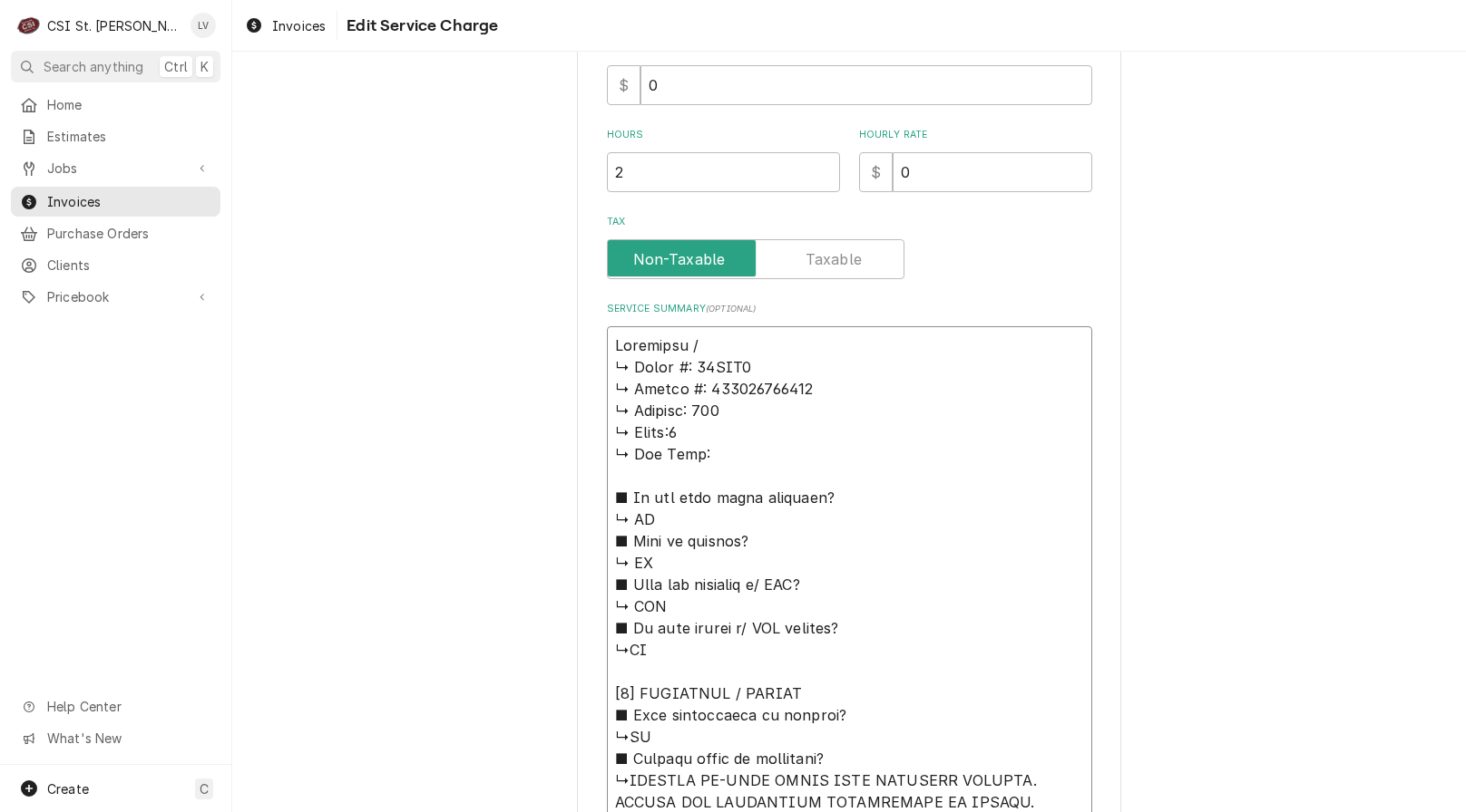
type textarea "x"
type textarea "Cleveland / ↳ 𝗠𝗼𝗱𝗲𝗹 #: 21CET8 ↳ 𝗦𝗲𝗿𝗶𝗮𝗹 #: 230123053690 ↳ 𝗩𝗼𝗹𝘁𝗮𝗴𝗲: 208 ↳ 𝗣𝗵𝗮𝘀𝗲:3…"
type textarea "x"
type textarea "Cleveland / M ↳ 𝗠𝗼𝗱𝗲𝗹 #: 21CET8 ↳ 𝗦𝗲𝗿𝗶𝗮𝗹 #: 230123053690 ↳ 𝗩𝗼𝗹𝘁𝗮𝗴𝗲: 208 ↳ 𝗣𝗵𝗮𝘀𝗲…"
type textarea "x"
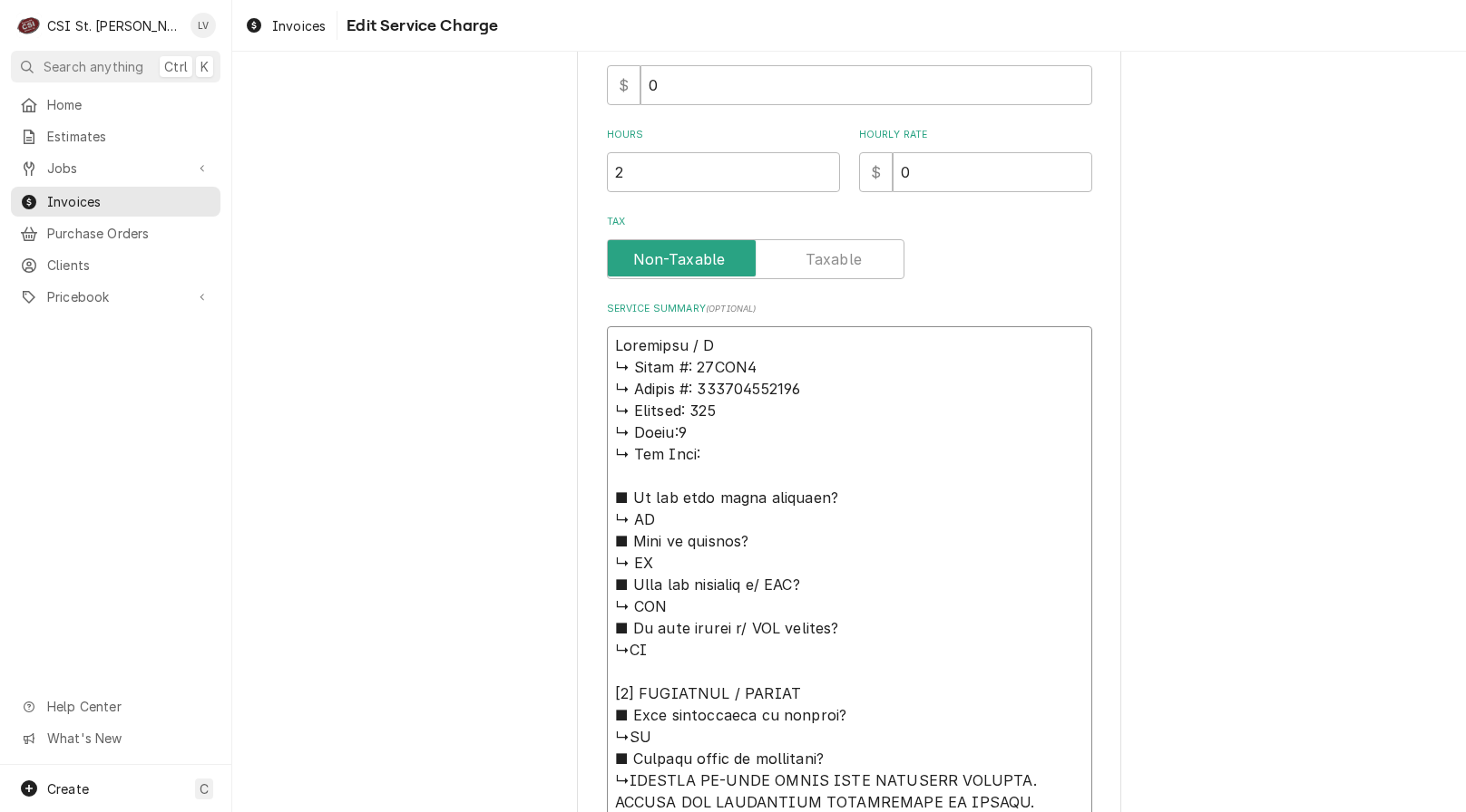
type textarea "Cleveland / Mo ↳ 𝗠𝗼𝗱𝗲𝗹 #: 21CET8 ↳ 𝗦𝗲𝗿𝗶𝗮𝗹 #: 230123053690 ↳ 𝗩𝗼𝗹𝘁𝗮𝗴𝗲: 208 ↳ 𝗣𝗵𝗮𝘀…"
type textarea "x"
type textarea "Cleveland / Mod ↳ 𝗠𝗼𝗱𝗲𝗹 #: 21CET8 ↳ 𝗦𝗲𝗿𝗶𝗮𝗹 #: 230123053690 ↳ 𝗩𝗼𝗹𝘁𝗮𝗴𝗲: 208 ↳ 𝗣𝗵𝗮…"
type textarea "x"
type textarea "Cleveland / Mode ↳ 𝗠𝗼𝗱𝗲𝗹 #: 21CET8 ↳ 𝗦𝗲𝗿𝗶𝗮𝗹 #: 230123053690 ↳ 𝗩𝗼𝗹𝘁𝗮𝗴𝗲: 208 ↳ 𝗣𝗵…"
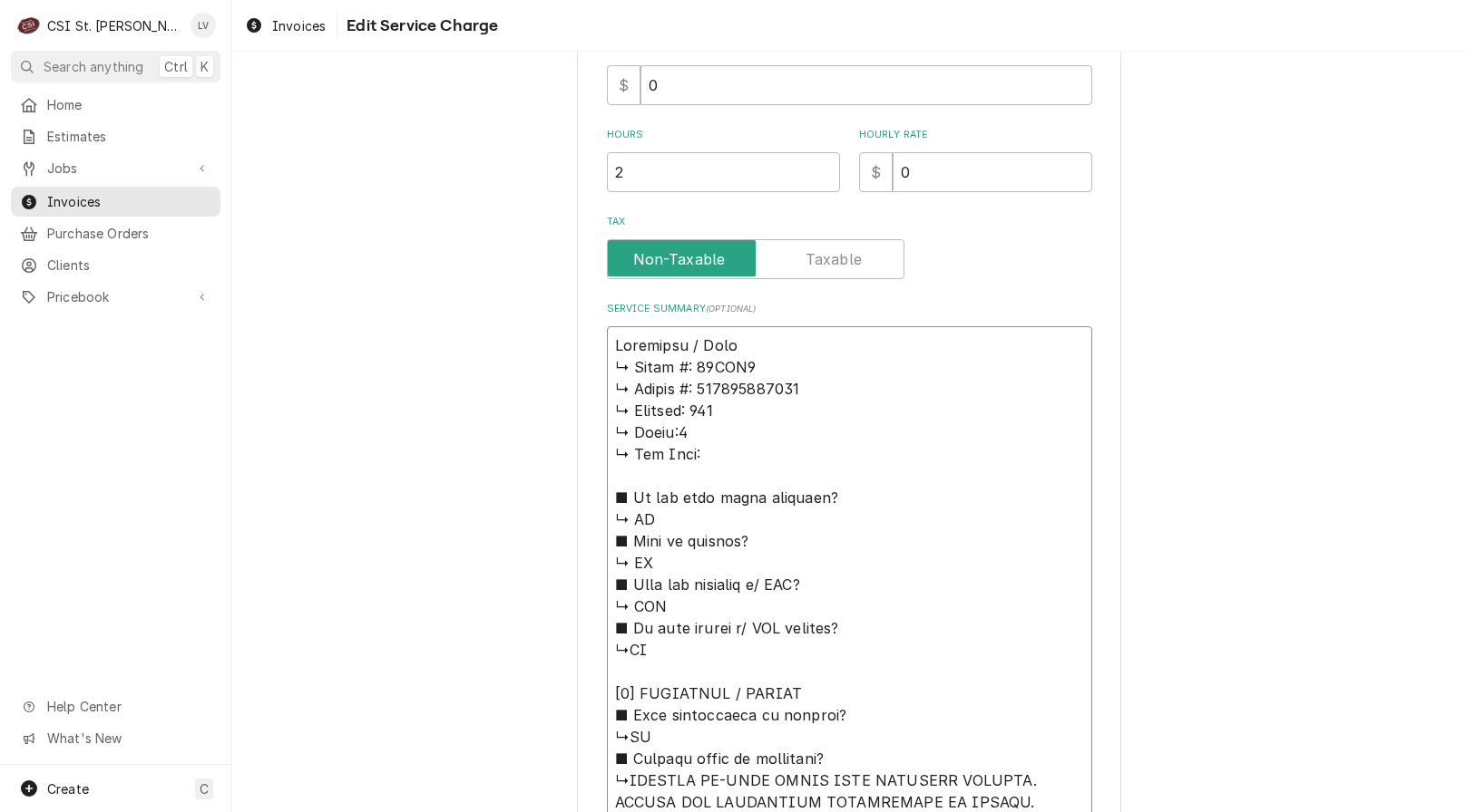
type textarea "x"
type textarea "Cleveland / Model ↳ 𝗠𝗼𝗱𝗲𝗹 #: 21CET8 ↳ 𝗦𝗲𝗿𝗶𝗮𝗹 #: 230123053690 ↳ 𝗩𝗼𝗹𝘁𝗮𝗴𝗲: 208 ↳ 𝗣…"
type textarea "x"
type textarea "Cleveland / Model: ↳ 𝗠𝗼𝗱𝗲𝗹 #: 21CET8 ↳ 𝗦𝗲𝗿𝗶𝗮𝗹 #: 230123053690 ↳ 𝗩𝗼𝗹𝘁𝗮𝗴𝗲: 208 ↳ …"
type textarea "x"
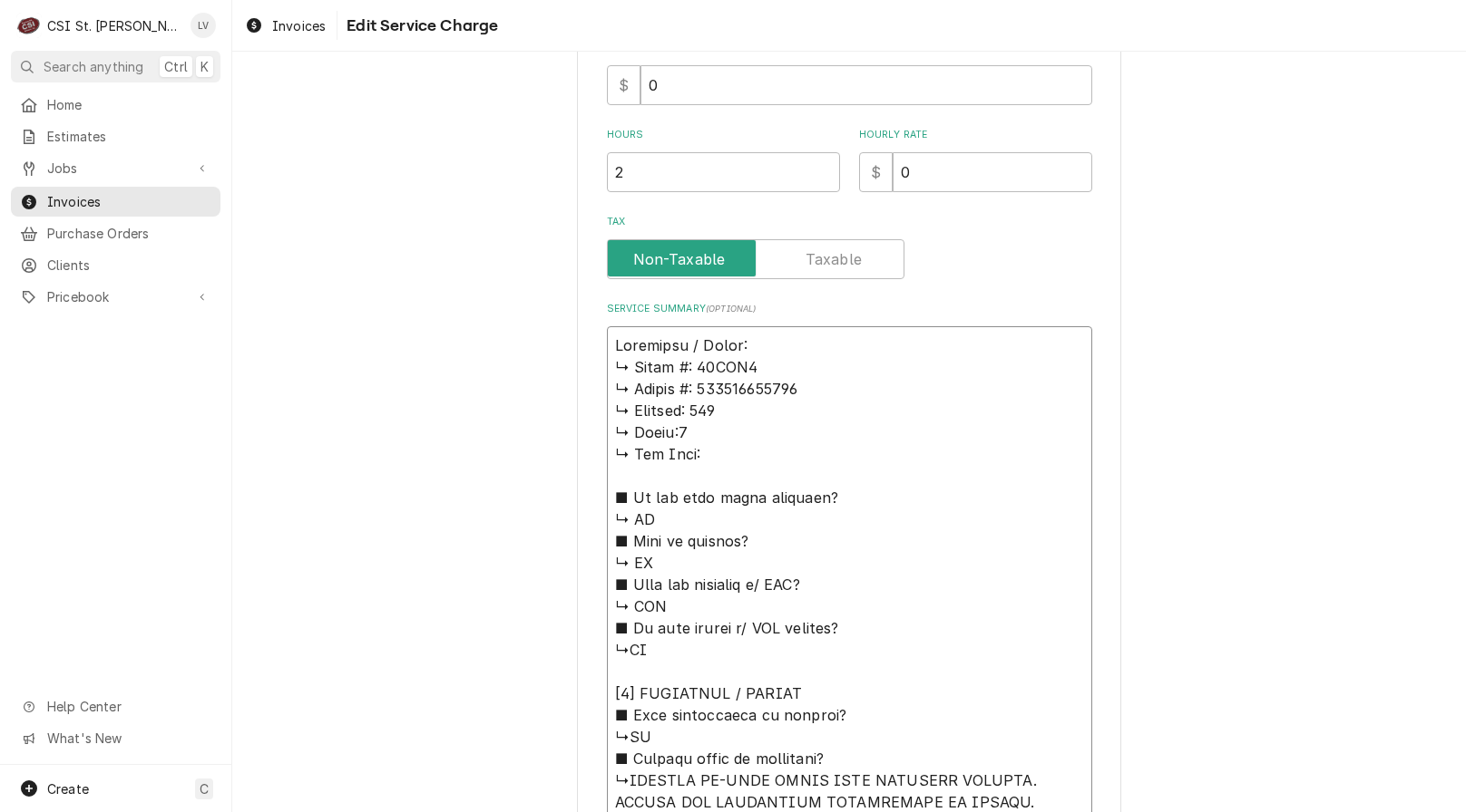
type textarea "Cleveland / Model: ↳ 𝗠𝗼𝗱𝗲𝗹 #: 21CET8 ↳ 𝗦𝗲𝗿𝗶𝗮𝗹 #: 230123053690 ↳ 𝗩𝗼𝗹𝘁𝗮𝗴𝗲: 208 ↳ …"
type textarea "x"
type textarea "Cleveland / Model: ↳ 𝗠𝗼𝗱𝗲𝗹 #: 21CET8 ↳ 𝗦𝗲𝗿𝗶𝗮𝗹 #: 230123053690 ↳ 𝗩𝗼𝗹𝘁𝗮𝗴𝗲: 208 ↳ …"
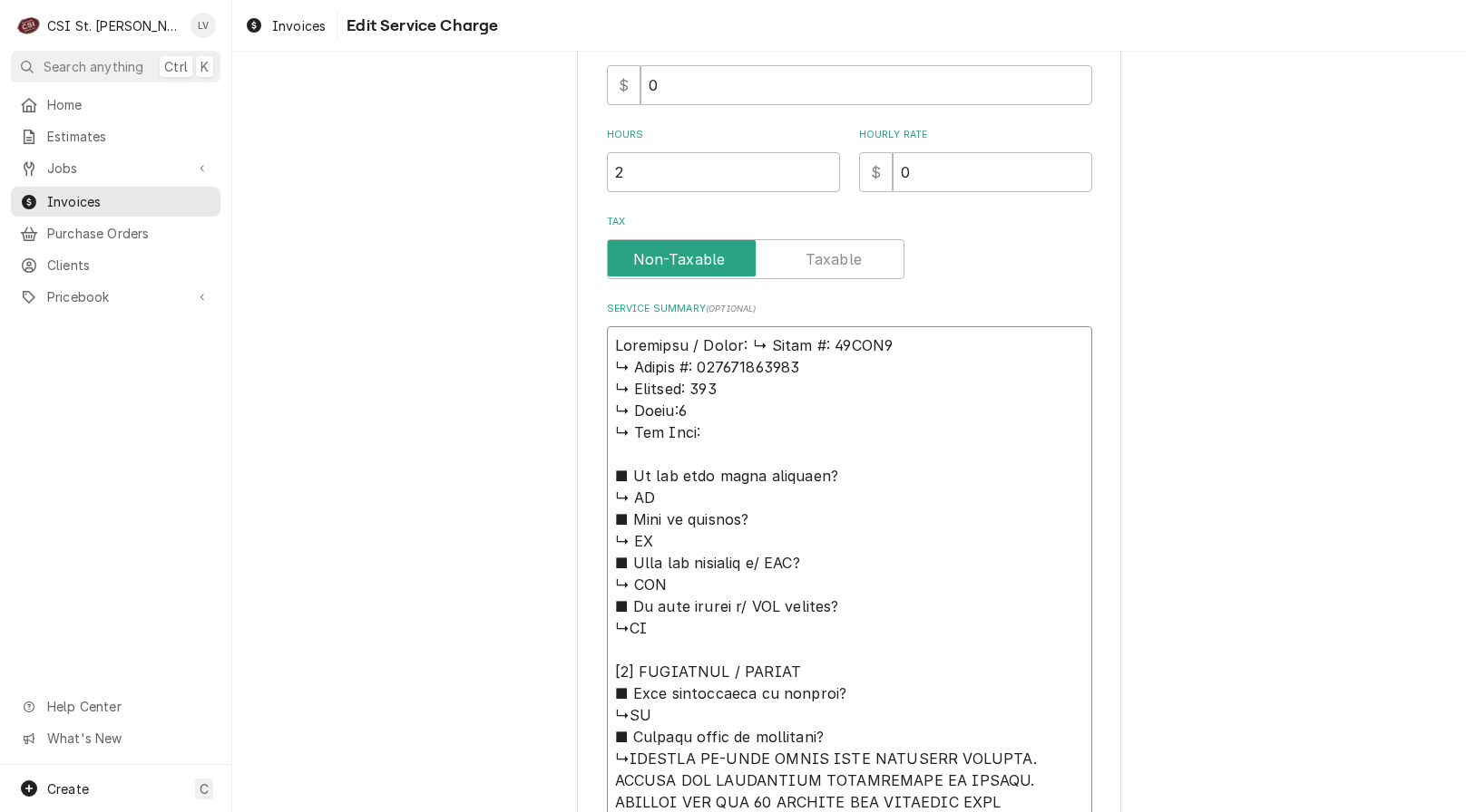
type textarea "x"
type textarea "Cleveland / Model: 𝗠𝗼𝗱𝗲𝗹 #: 21CET8 ↳ 𝗦𝗲𝗿𝗶𝗮𝗹 #: 230123053690 ↳ 𝗩𝗼𝗹𝘁𝗮𝗴𝗲: 208 ↳ 𝗣𝗵…"
type textarea "x"
type textarea "Cleveland / Model: 𝗠𝗼𝗱𝗲𝗹 #: 21CET8 ↳ 𝗦𝗲𝗿𝗶𝗮𝗹 #: 230123053690 ↳ 𝗩𝗼𝗹𝘁𝗮𝗴𝗲: 208 ↳ 𝗣𝗵…"
type textarea "x"
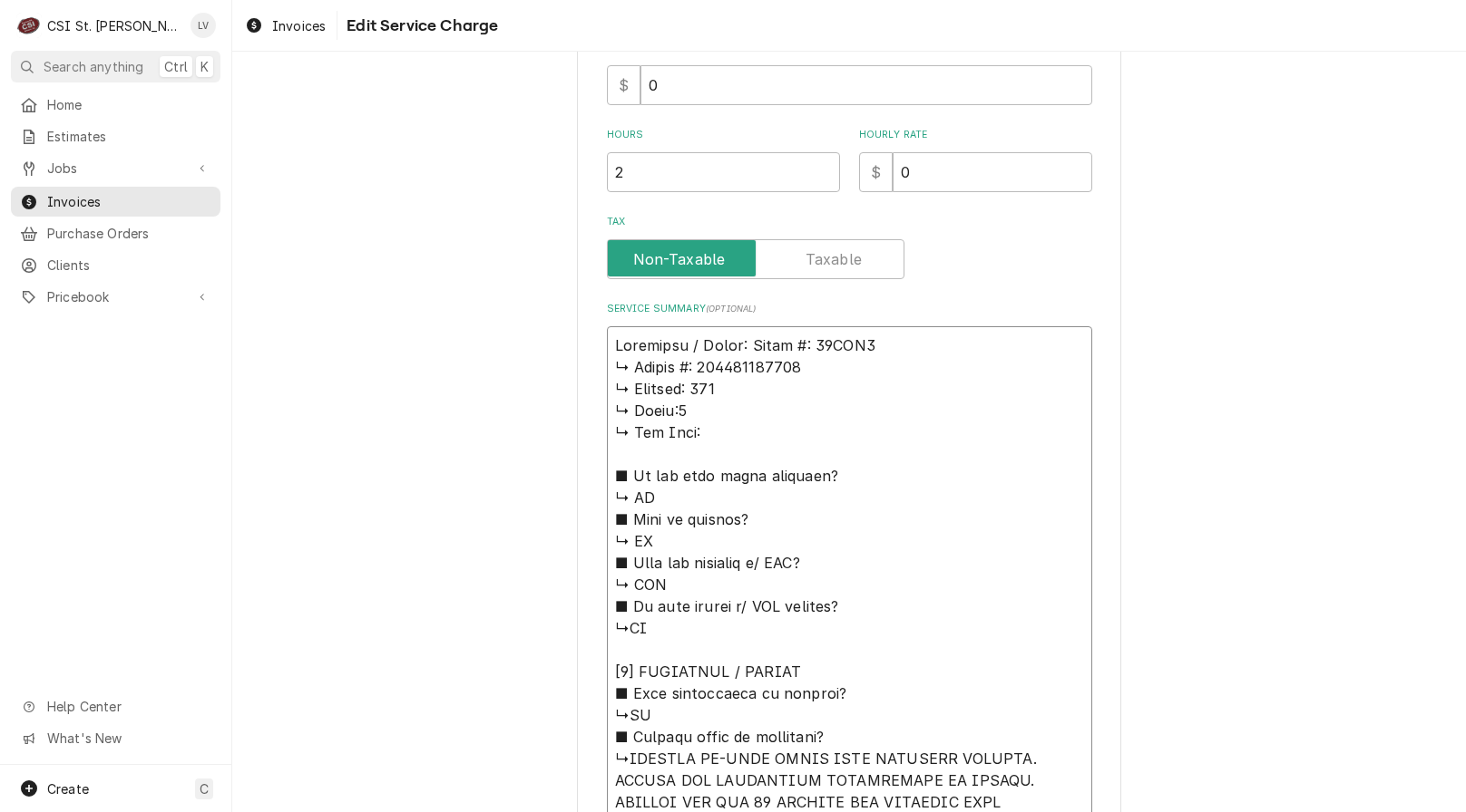
type textarea "Cleveland / Model: 𝗼𝗱𝗲𝗹 #: 21CET8 ↳ 𝗦𝗲𝗿𝗶𝗮𝗹 #: 230123053690 ↳ 𝗩𝗼𝗹𝘁𝗮𝗴𝗲: 208 ↳ 𝗣𝗵𝗮…"
type textarea "x"
type textarea "Cleveland / Model: 𝗱𝗲𝗹 #: 21CET8 ↳ 𝗦𝗲𝗿𝗶𝗮𝗹 #: 230123053690 ↳ 𝗩𝗼𝗹𝘁𝗮𝗴𝗲: 208 ↳ 𝗣𝗵𝗮𝘀…"
type textarea "x"
type textarea "Cleveland / Model: 𝗲𝗹 #: 21CET8 ↳ 𝗦𝗲𝗿𝗶𝗮𝗹 #: 230123053690 ↳ 𝗩𝗼𝗹𝘁𝗮𝗴𝗲: 208 ↳ 𝗣𝗵𝗮𝘀𝗲…"
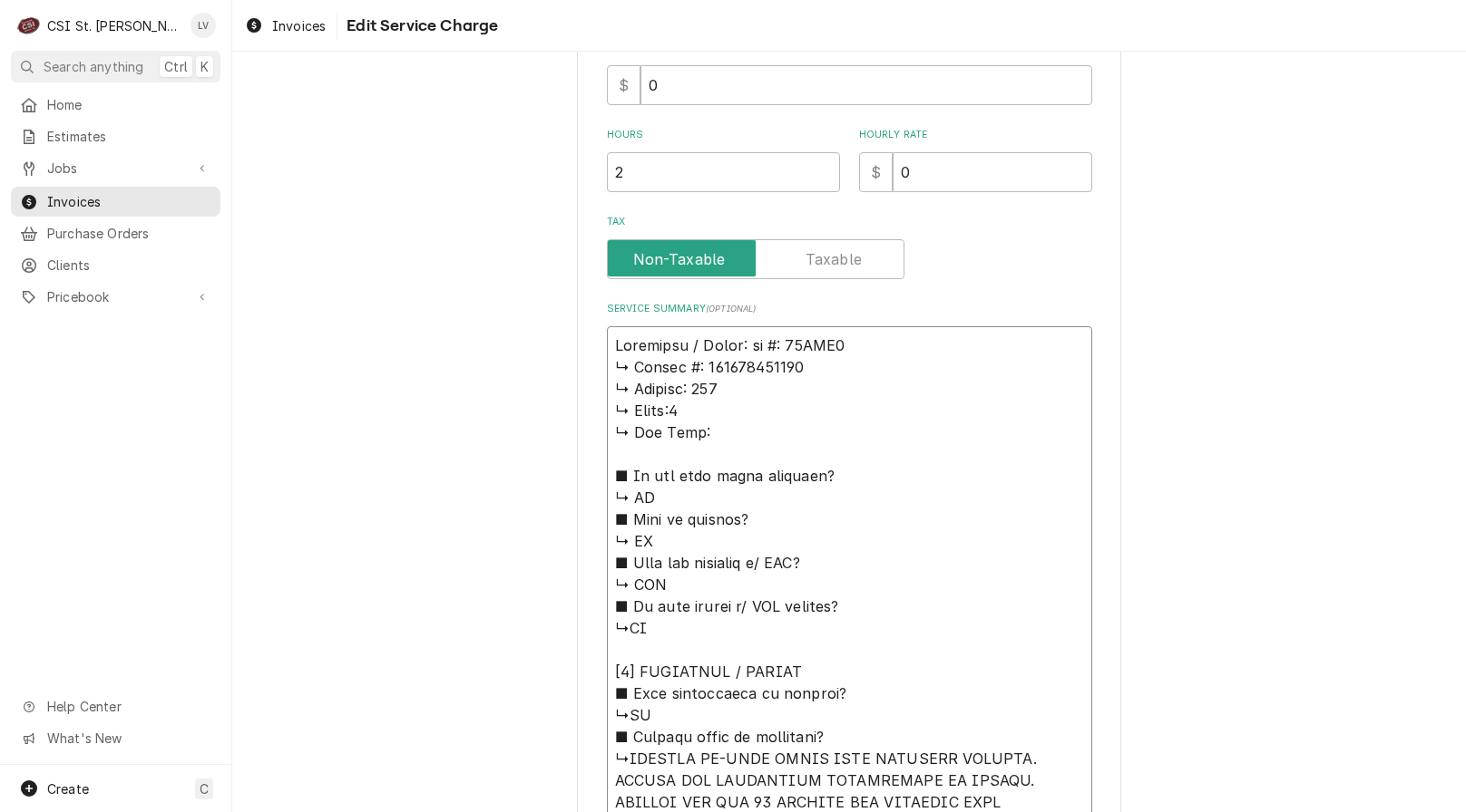
type textarea "x"
type textarea "Cleveland / Model: 𝗹 #: 21CET8 ↳ 𝗦𝗲𝗿𝗶𝗮𝗹 #: 230123053690 ↳ 𝗩𝗼𝗹𝘁𝗮𝗴𝗲: 208 ↳ 𝗣𝗵𝗮𝘀𝗲:…"
type textarea "x"
type textarea "Cleveland / Model: #: 21CET8 ↳ 𝗦𝗲𝗿𝗶𝗮𝗹 #: 230123053690 ↳ 𝗩𝗼𝗹𝘁𝗮𝗴𝗲: 208 ↳ 𝗣𝗵𝗮𝘀𝗲:3 …"
type textarea "x"
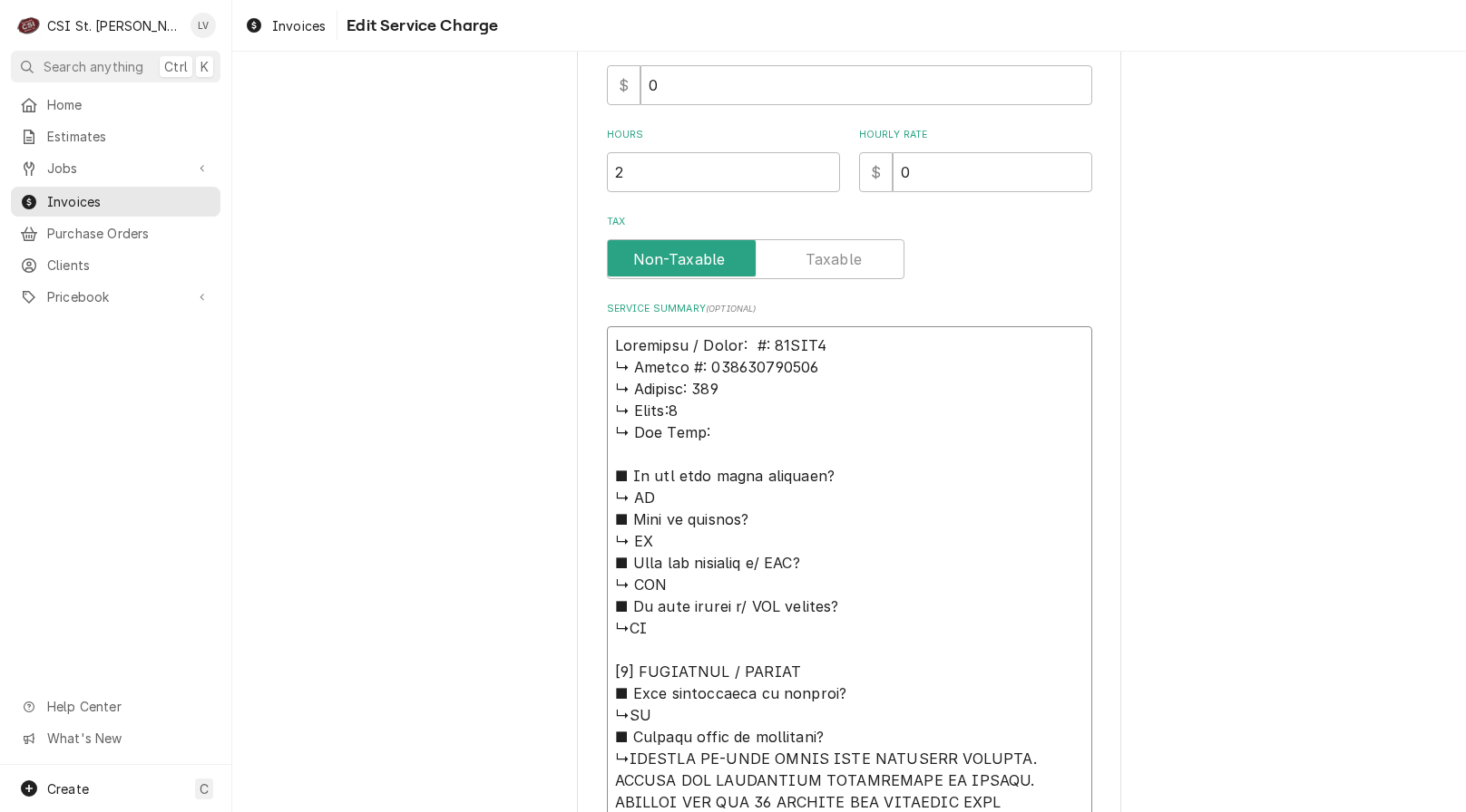
type textarea "Cleveland / Model: #: 21CET8 ↳ 𝗦𝗲𝗿𝗶𝗮𝗹 #: 230123053690 ↳ 𝗩𝗼𝗹𝘁𝗮𝗴𝗲: 208 ↳ 𝗣𝗵𝗮𝘀𝗲:3 …"
type textarea "x"
type textarea "Cleveland / Model: : 21CET8 ↳ 𝗦𝗲𝗿𝗶𝗮𝗹 #: 230123053690 ↳ 𝗩𝗼𝗹𝘁𝗮𝗴𝗲: 208 ↳ 𝗣𝗵𝗮𝘀𝗲:3 ↳…"
type textarea "x"
type textarea "Cleveland / Model: 21CET8 ↳ 𝗦𝗲𝗿𝗶𝗮𝗹 #: 230123053690 ↳ 𝗩𝗼𝗹𝘁𝗮𝗴𝗲: 208 ↳ 𝗣𝗵𝗮𝘀𝗲:3 ↳ 𝗚…"
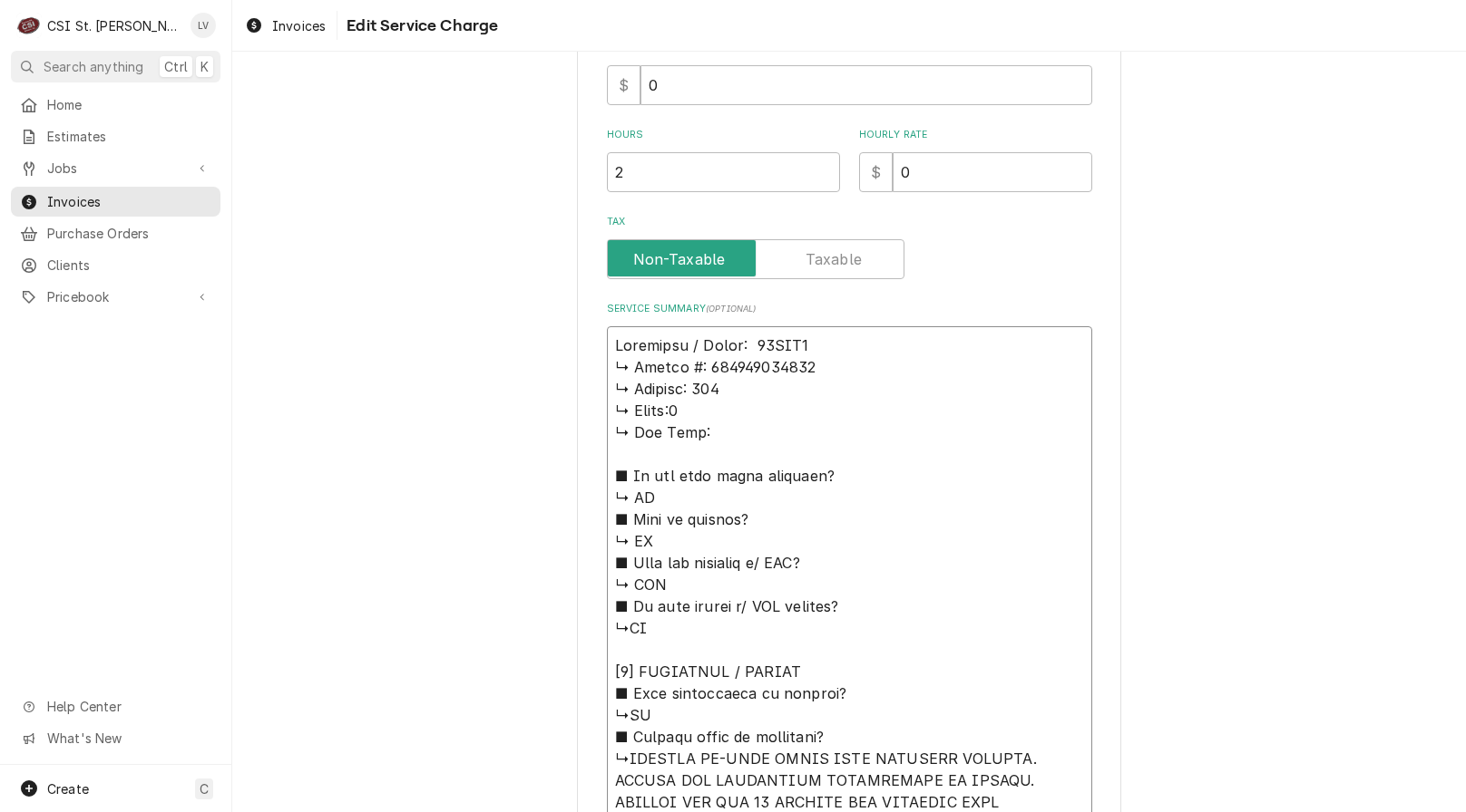
type textarea "x"
type textarea "Cleveland / Model: 21CET8 ↳ 𝗦𝗲𝗿𝗶𝗮𝗹 #: 230123053690 ↳ 𝗩𝗼𝗹𝘁𝗮𝗴𝗲: 208 ↳ 𝗣𝗵𝗮𝘀𝗲:3 ↳ 𝗚…"
type textarea "x"
type textarea "Cleveland / Model: 21CET8 ↳ 𝗦𝗲𝗿𝗶𝗮𝗹 #: 230123053690 ↳ 𝗩𝗼𝗹𝘁𝗮𝗴𝗲: 208 ↳ 𝗣𝗵𝗮𝘀𝗲:3 ↳ 𝗚…"
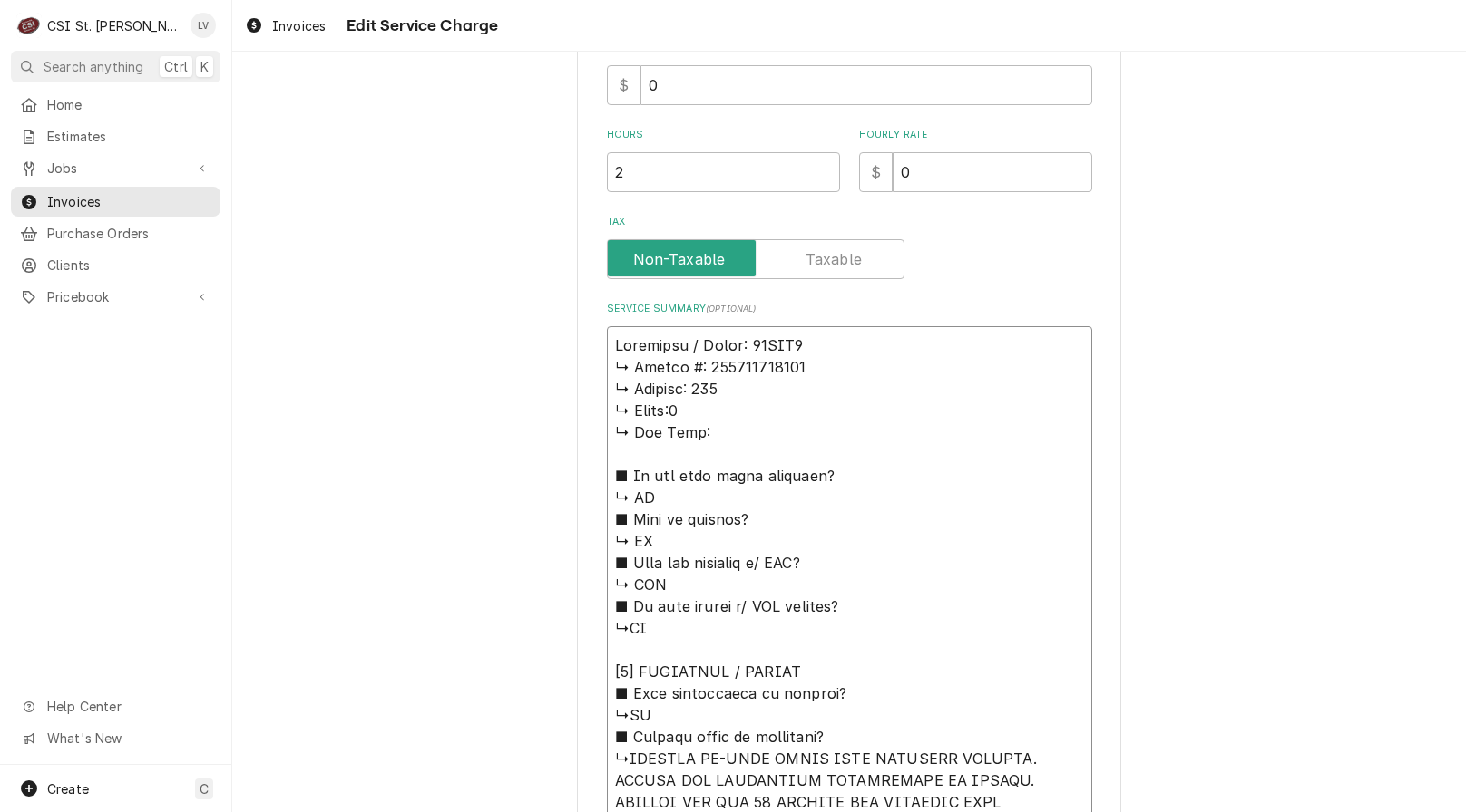
type textarea "x"
type textarea "Cleveland / Model: 21CET8 / ↳ 𝗦𝗲𝗿𝗶𝗮𝗹 #: 230123053690 ↳ 𝗩𝗼𝗹𝘁𝗮𝗴𝗲: 208 ↳ 𝗣𝗵𝗮𝘀𝗲:3 ↳…"
type textarea "x"
type textarea "Cleveland / Model: 21CET8 / ↳ 𝗦𝗲𝗿𝗶𝗮𝗹 #: 230123053690 ↳ 𝗩𝗼𝗹𝘁𝗮𝗴𝗲: 208 ↳ 𝗣𝗵𝗮𝘀𝗲:3 ↳…"
type textarea "x"
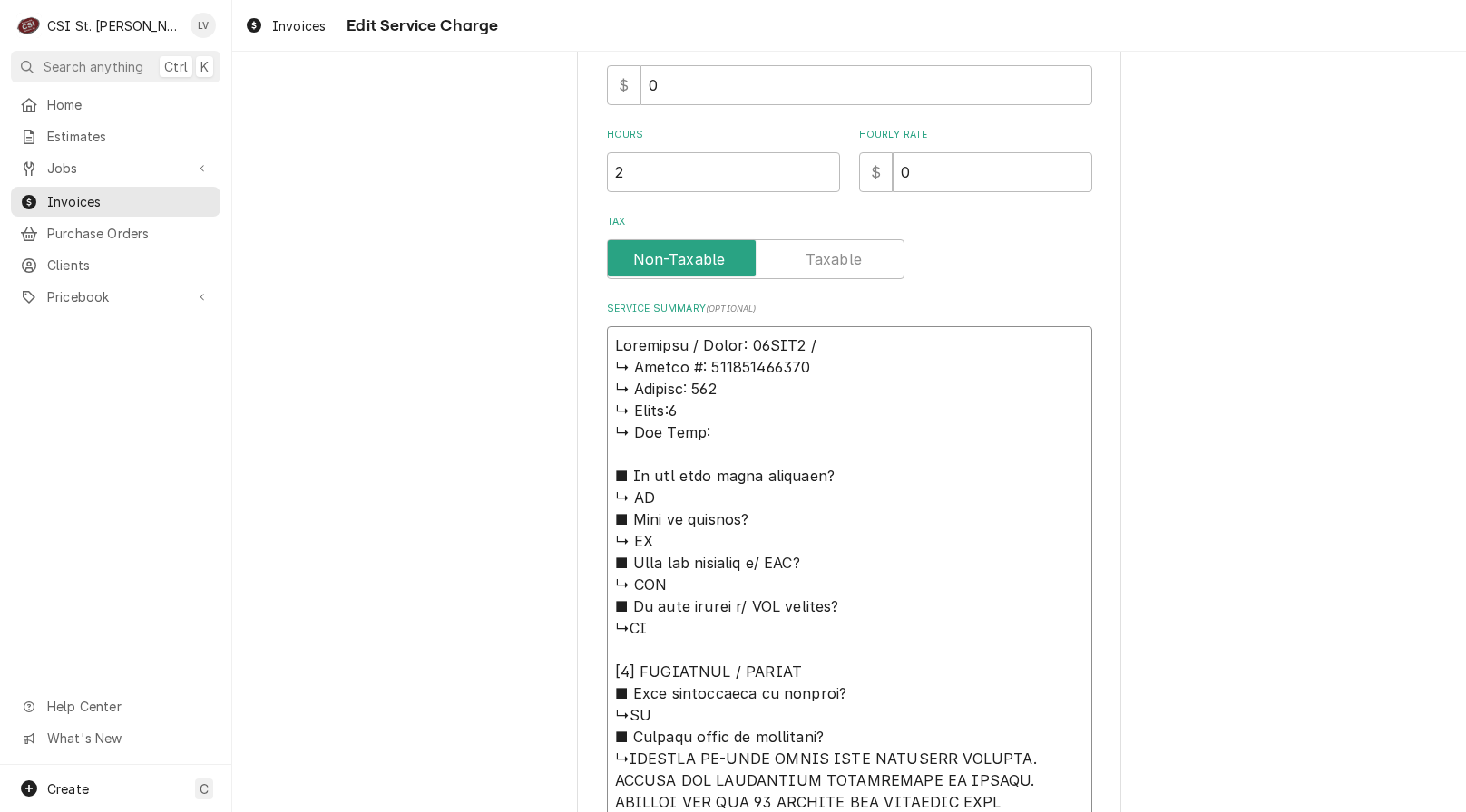
type textarea "Cleveland / Model: 21CET8 / S ↳ 𝗦𝗲𝗿𝗶𝗮𝗹 #: 230123053690 ↳ 𝗩𝗼𝗹𝘁𝗮𝗴𝗲: 208 ↳ 𝗣𝗵𝗮𝘀𝗲:3…"
type textarea "x"
type textarea "Cleveland / Model: 21CET8 / Se ↳ 𝗦𝗲𝗿𝗶𝗮𝗹 #: 230123053690 ↳ 𝗩𝗼𝗹𝘁𝗮𝗴𝗲: 208 ↳ 𝗣𝗵𝗮𝘀𝗲:…"
type textarea "x"
type textarea "Cleveland / Model: 21CET8 / Ser ↳ 𝗦𝗲𝗿𝗶𝗮𝗹 #: 230123053690 ↳ 𝗩𝗼𝗹𝘁𝗮𝗴𝗲: 208 ↳ 𝗣𝗵𝗮𝘀𝗲…"
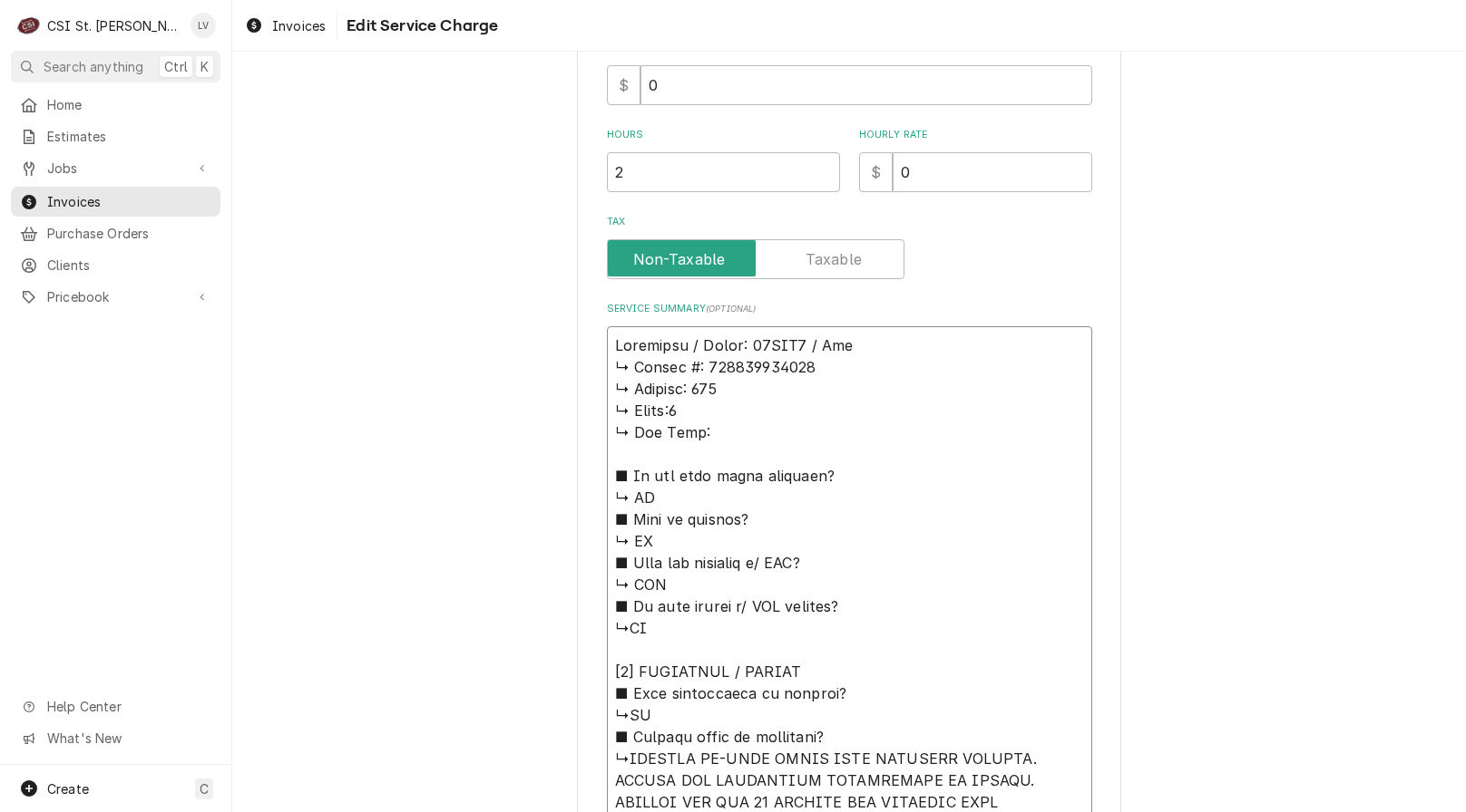
type textarea "x"
type textarea "Cleveland / Model: 21CET8 / Seri ↳ 𝗦𝗲𝗿𝗶𝗮𝗹 #: 230123053690 ↳ 𝗩𝗼𝗹𝘁𝗮𝗴𝗲: 208 ↳ 𝗣𝗵𝗮𝘀…"
type textarea "x"
type textarea "Cleveland / Model: 21CET8 / Seria ↳ 𝗦𝗲𝗿𝗶𝗮𝗹 #: 230123053690 ↳ 𝗩𝗼𝗹𝘁𝗮𝗴𝗲: 208 ↳ 𝗣𝗵𝗮…"
type textarea "x"
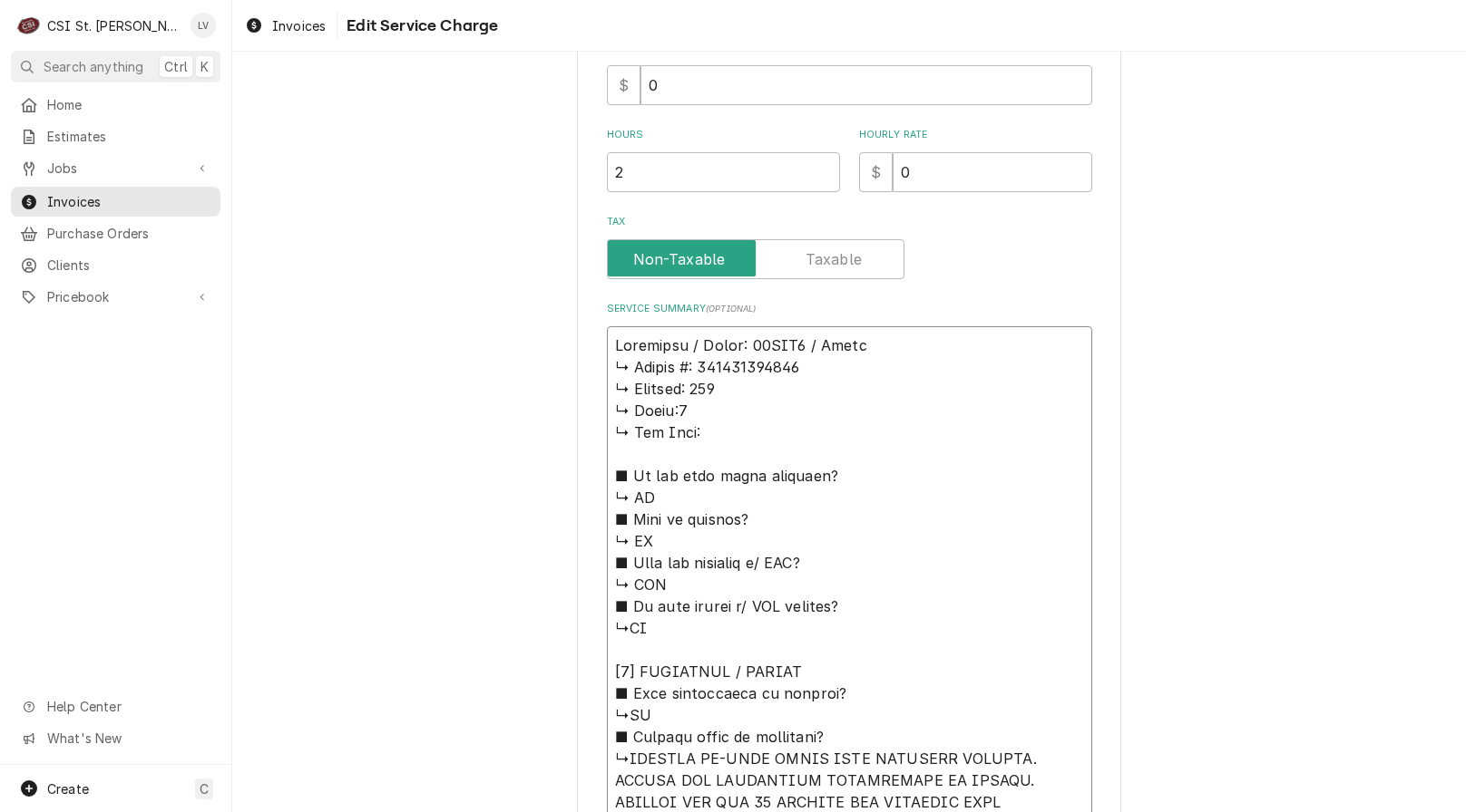
type textarea "Cleveland / Model: 21CET8 / Serial ↳ 𝗦𝗲𝗿𝗶𝗮𝗹 #: 230123053690 ↳ 𝗩𝗼𝗹𝘁𝗮𝗴𝗲: 208 ↳ 𝗣𝗵…"
type textarea "x"
type textarea "Cleveland / Model: 21CET8 / Serial: ↳ 𝗦𝗲𝗿𝗶𝗮𝗹 #: 230123053690 ↳ 𝗩𝗼𝗹𝘁𝗮𝗴𝗲: 208 ↳ 𝗣…"
type textarea "x"
type textarea "Cleveland / Model: 21CET8 / Serial: ↳ 𝗦𝗲𝗿𝗶𝗮𝗹 #: 230123053690 ↳ 𝗩𝗼𝗹𝘁𝗮𝗴𝗲: 208 ↳ 𝗣…"
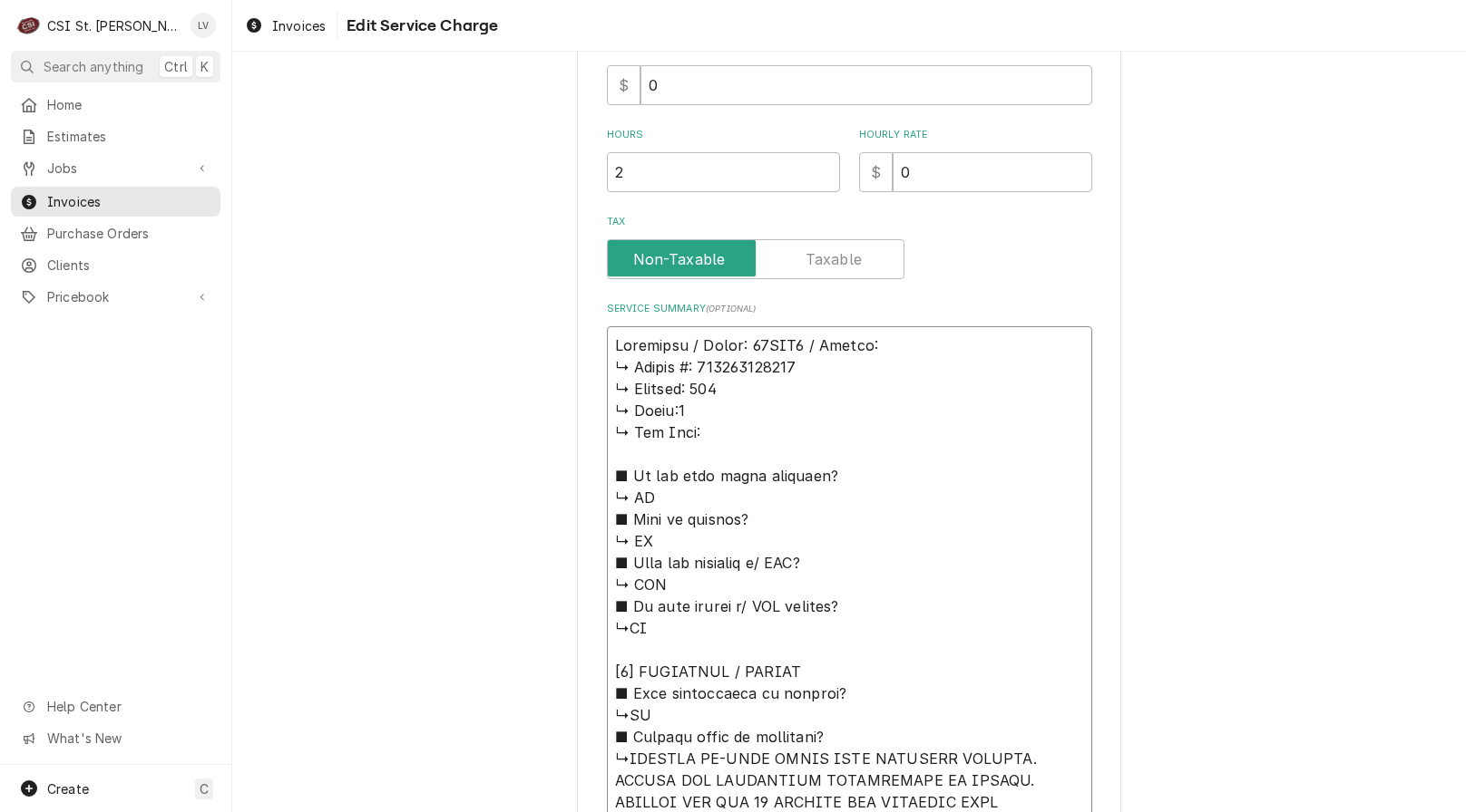
type textarea "x"
type textarea "Cleveland / Model: 21CET8 / Serial: ↳ 𝗦𝗲𝗿𝗶𝗮𝗹 #: 230123053690 ↳ 𝗩𝗼𝗹𝘁𝗮𝗴𝗲: 208 ↳ 𝗣…"
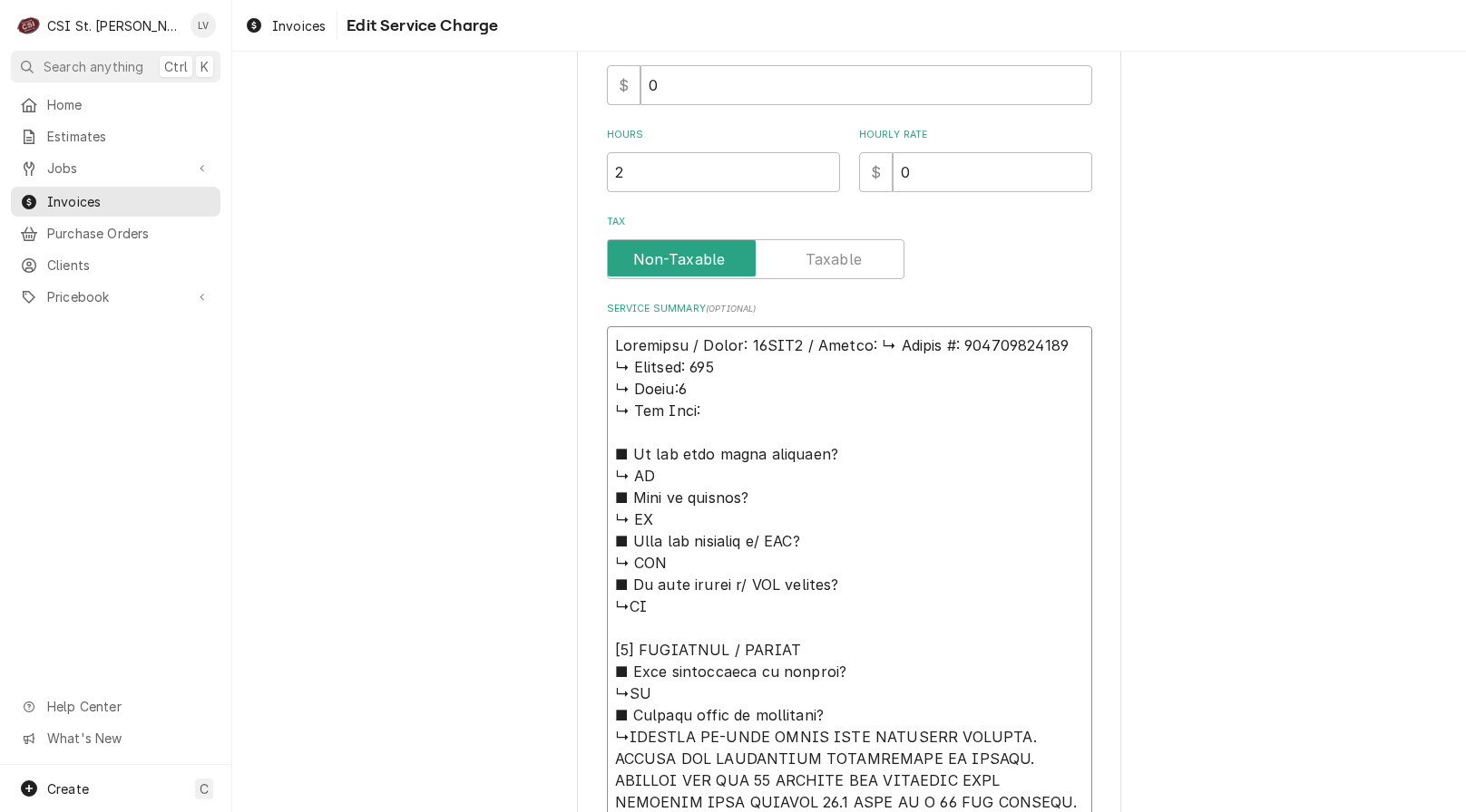
type textarea "x"
type textarea "Cleveland / Model: 21CET8 / Serial: 𝗦𝗲𝗿𝗶𝗮𝗹 #: 230123053690 ↳ 𝗩𝗼𝗹𝘁𝗮𝗴𝗲: 208 ↳ 𝗣𝗵𝗮…"
type textarea "x"
type textarea "Cleveland / Model: 21CET8 / Serial: 𝗦𝗲𝗿𝗶𝗮𝗹 #: 230123053690 ↳ 𝗩𝗼𝗹𝘁𝗮𝗴𝗲: 208 ↳ 𝗣𝗵𝗮…"
type textarea "x"
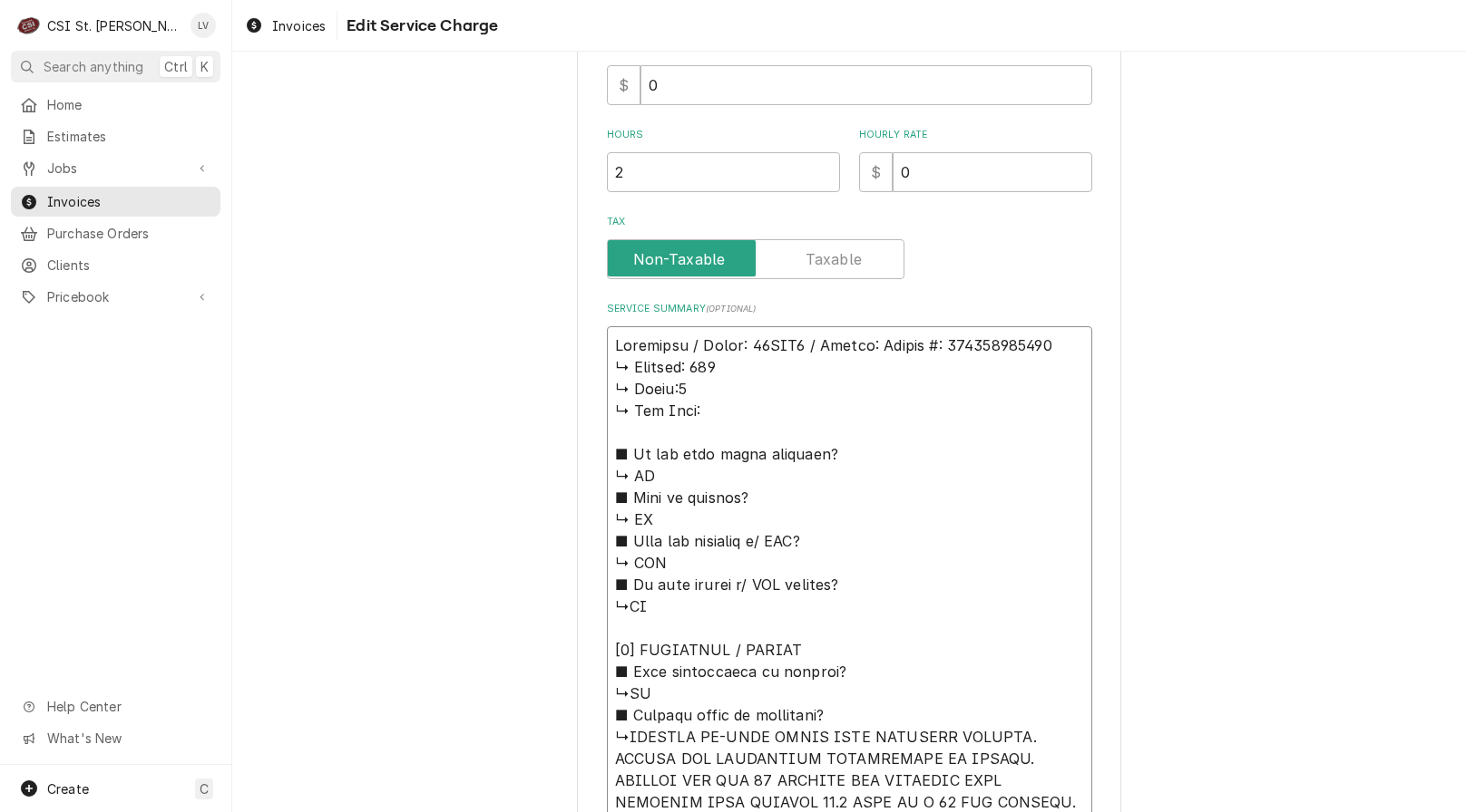
type textarea "Cleveland / Model: 21CET8 / Serial: 𝗲𝗿𝗶𝗮𝗹 #: 230123053690 ↳ 𝗩𝗼𝗹𝘁𝗮𝗴𝗲: 208 ↳ 𝗣𝗵𝗮𝘀…"
type textarea "x"
type textarea "Cleveland / Model: 21CET8 / Serial: 𝗿𝗶𝗮𝗹 #: 230123053690 ↳ 𝗩𝗼𝗹𝘁𝗮𝗴𝗲: 208 ↳ 𝗣𝗵𝗮𝘀𝗲…"
type textarea "x"
type textarea "Cleveland / Model: 21CET8 / Serial: 𝗶𝗮𝗹 #: 230123053690 ↳ 𝗩𝗼𝗹𝘁𝗮𝗴𝗲: 208 ↳ 𝗣𝗵𝗮𝘀𝗲:…"
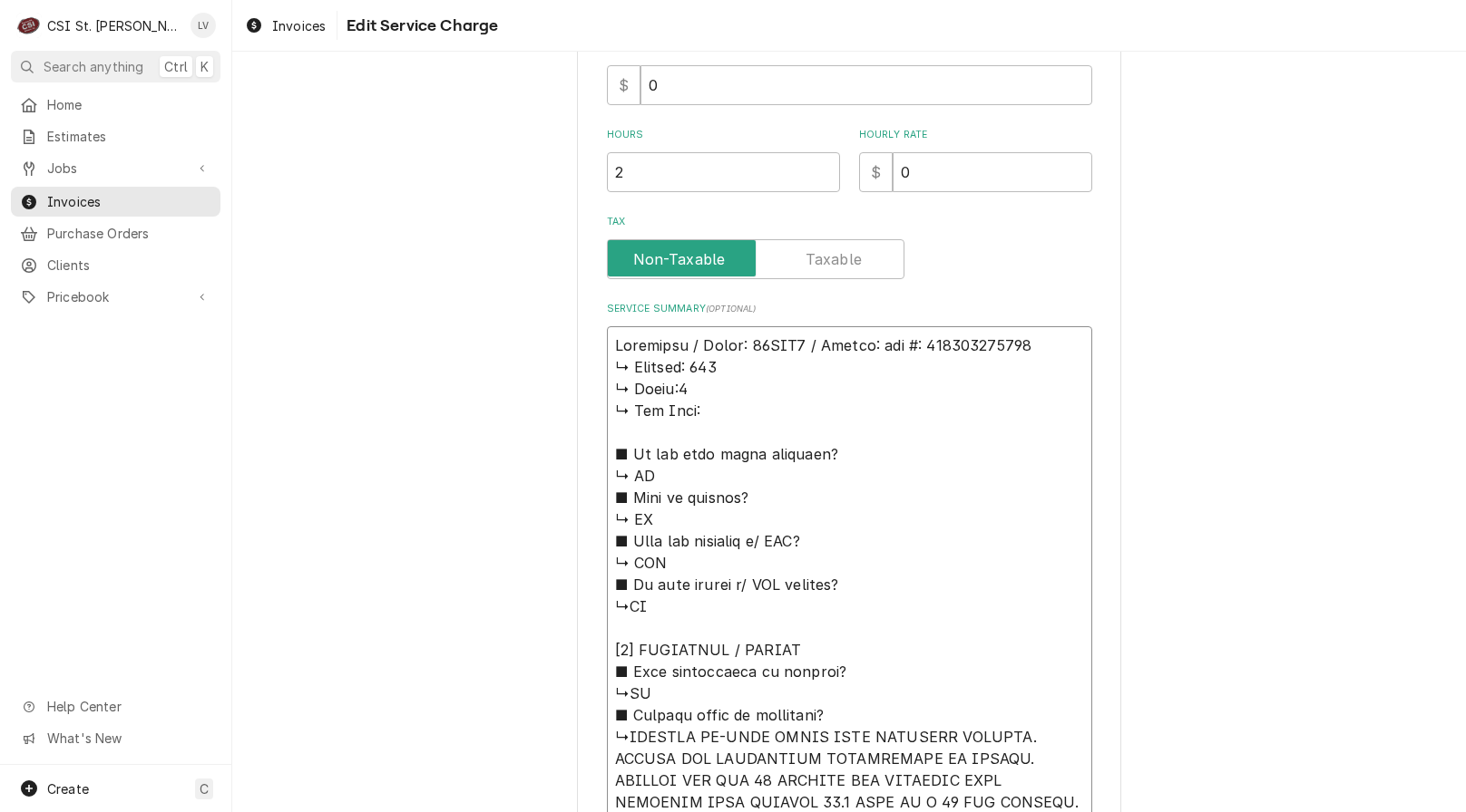
type textarea "x"
type textarea "Cleveland / Model: 21CET8 / Serial: 𝗮𝗹 #: 230123053690 ↳ 𝗩𝗼𝗹𝘁𝗮𝗴𝗲: 208 ↳ 𝗣𝗵𝗮𝘀𝗲:3…"
type textarea "x"
type textarea "Cleveland / Model: 21CET8 / Serial: 𝗹 #: 230123053690 ↳ 𝗩𝗼𝗹𝘁𝗮𝗴𝗲: 208 ↳ 𝗣𝗵𝗮𝘀𝗲:3 …"
type textarea "x"
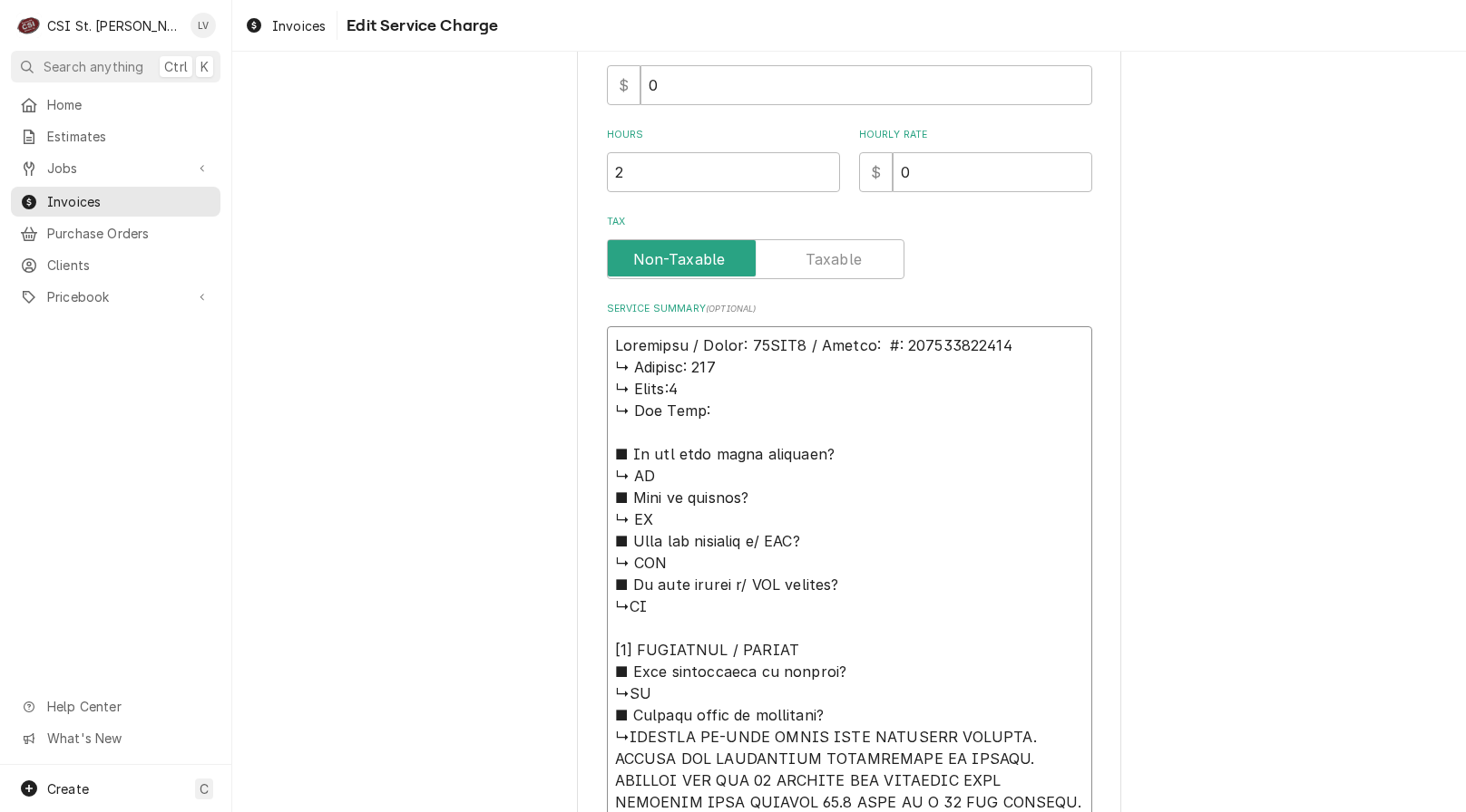
type textarea "Cleveland / Model: 21CET8 / Serial: #: 230123053690 ↳ 𝗩𝗼𝗹𝘁𝗮𝗴𝗲: 208 ↳ 𝗣𝗵𝗮𝘀𝗲:3 ↳ …"
type textarea "x"
type textarea "Cleveland / Model: 21CET8 / Serial: : 230123053690 ↳ 𝗩𝗼𝗹𝘁𝗮𝗴𝗲: 208 ↳ 𝗣𝗵𝗮𝘀𝗲:3 ↳ 𝗚…"
type textarea "x"
type textarea "Cleveland / Model: 21CET8 / Serial: 230123053690 ↳ 𝗩𝗼𝗹𝘁𝗮𝗴𝗲: 208 ↳ 𝗣𝗵𝗮𝘀𝗲:3 ↳ 𝗚𝗮𝘀…"
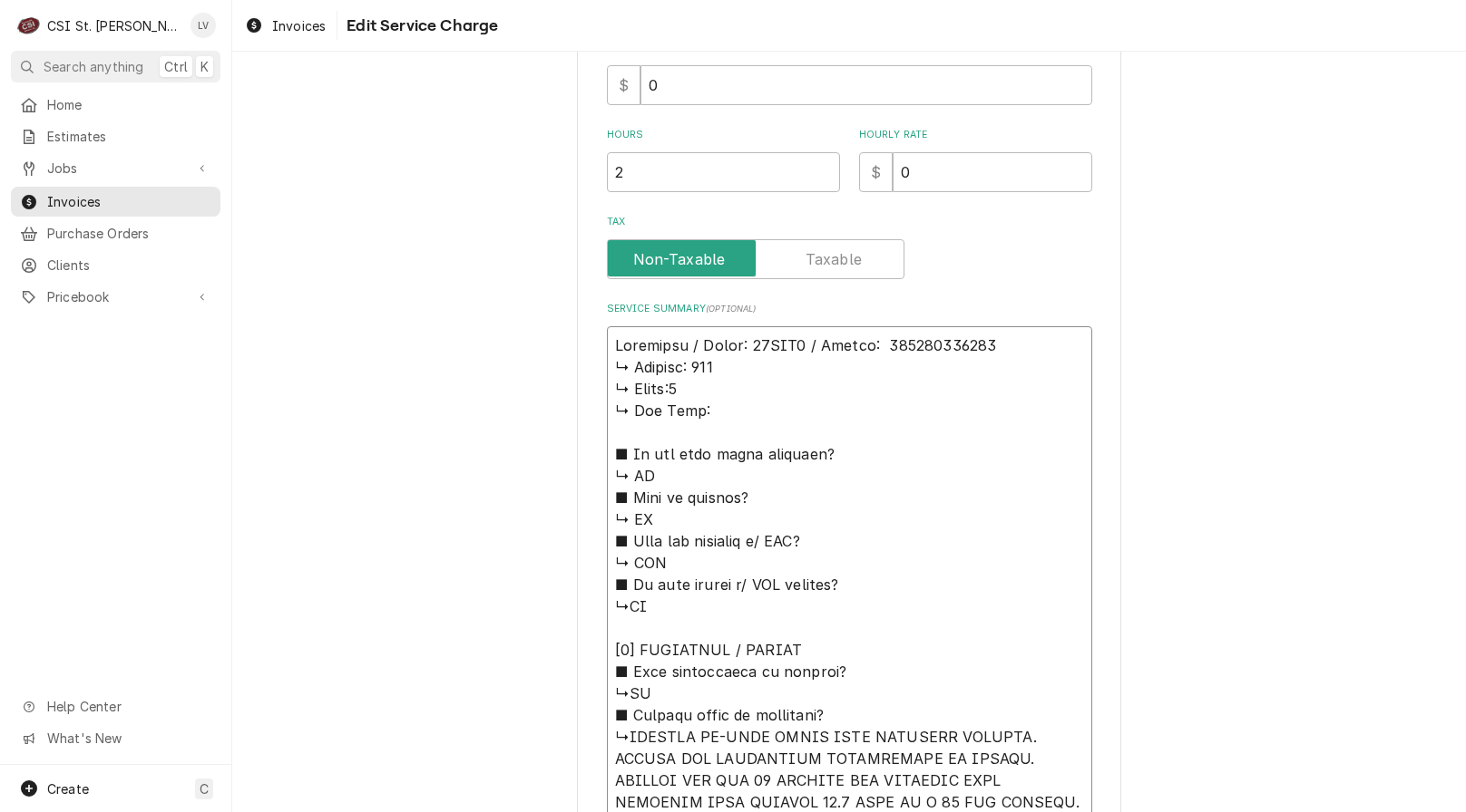
type textarea "x"
type textarea "Cleveland / Model: 21CET8 / Serial: 230123053690 ↳ 𝗩𝗼𝗹𝘁𝗮𝗴𝗲: 208 ↳ 𝗣𝗵𝗮𝘀𝗲:3 ↳ 𝗚𝗮𝘀…"
drag, startPoint x: 610, startPoint y: 374, endPoint x: 830, endPoint y: 708, distance: 399.9
type textarea "x"
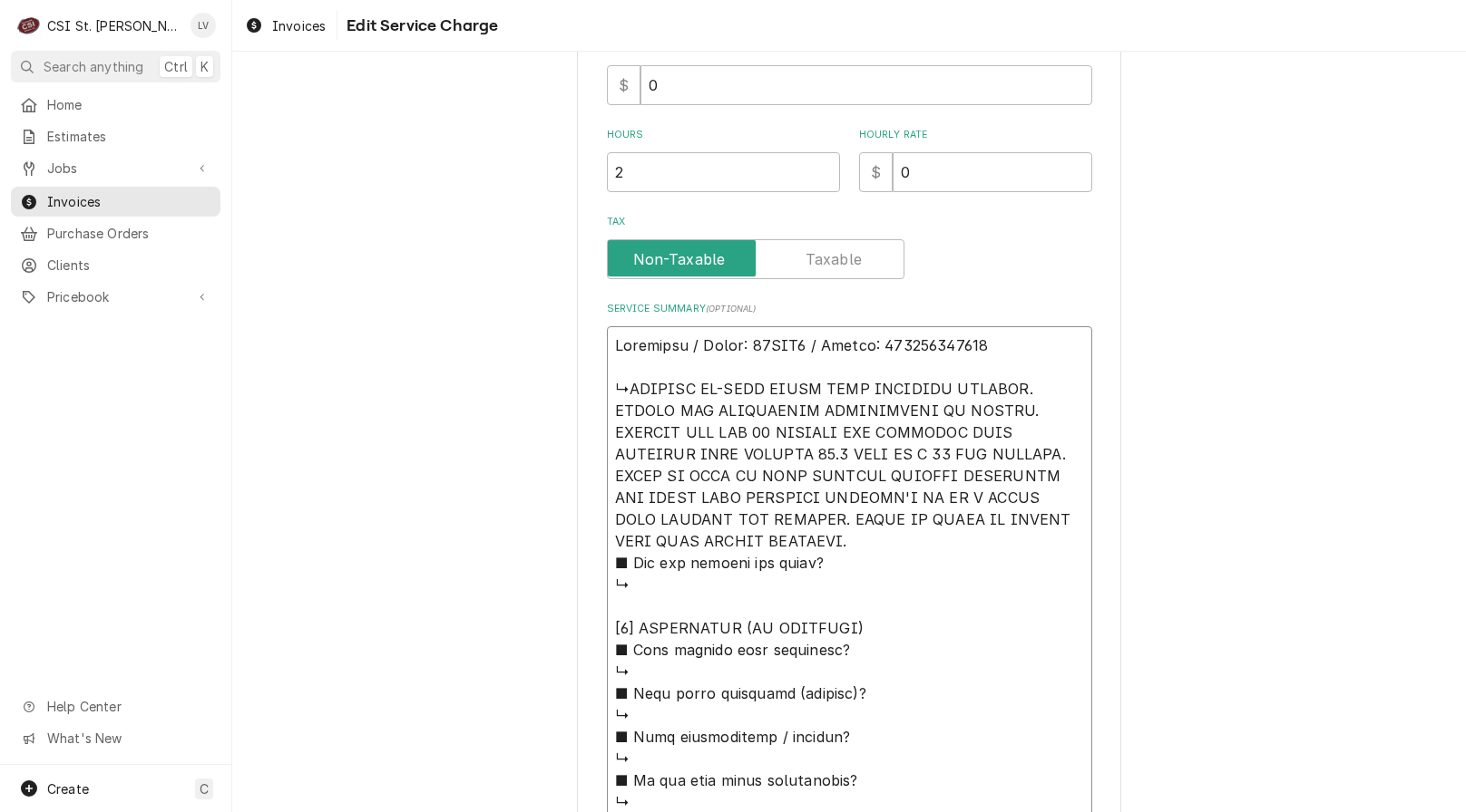
drag, startPoint x: 762, startPoint y: 389, endPoint x: 829, endPoint y: 543, distance: 167.9
click at [829, 543] on textarea "Service Summary ( optional )" at bounding box center [849, 714] width 485 height 778
type textarea "Cleveland / Model: 21CET8 / Serial: 230123053690 ↳ARRIVED ON-SITE FOUND UNIT TR…"
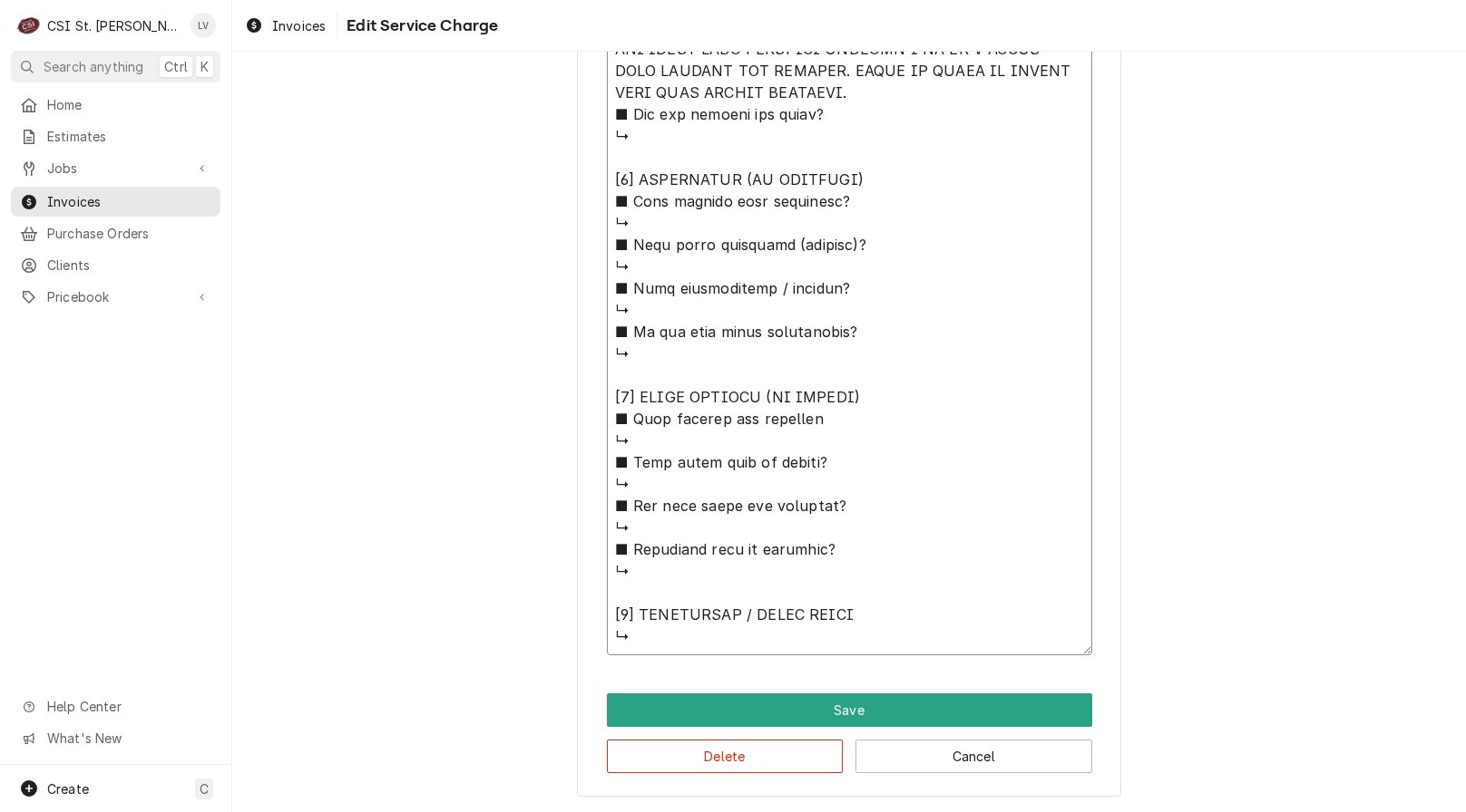
drag, startPoint x: 606, startPoint y: 384, endPoint x: 1006, endPoint y: 851, distance: 614.9
click at [1006, 811] on html "C CSI St. Louis LV Search anything Ctrl K Home Estimates Jobs Jobs Job Series I…" at bounding box center [733, 406] width 1466 height 812
paste textarea "Found unit intermittently tripping its breaker. Tested electrical components—no…"
type textarea "x"
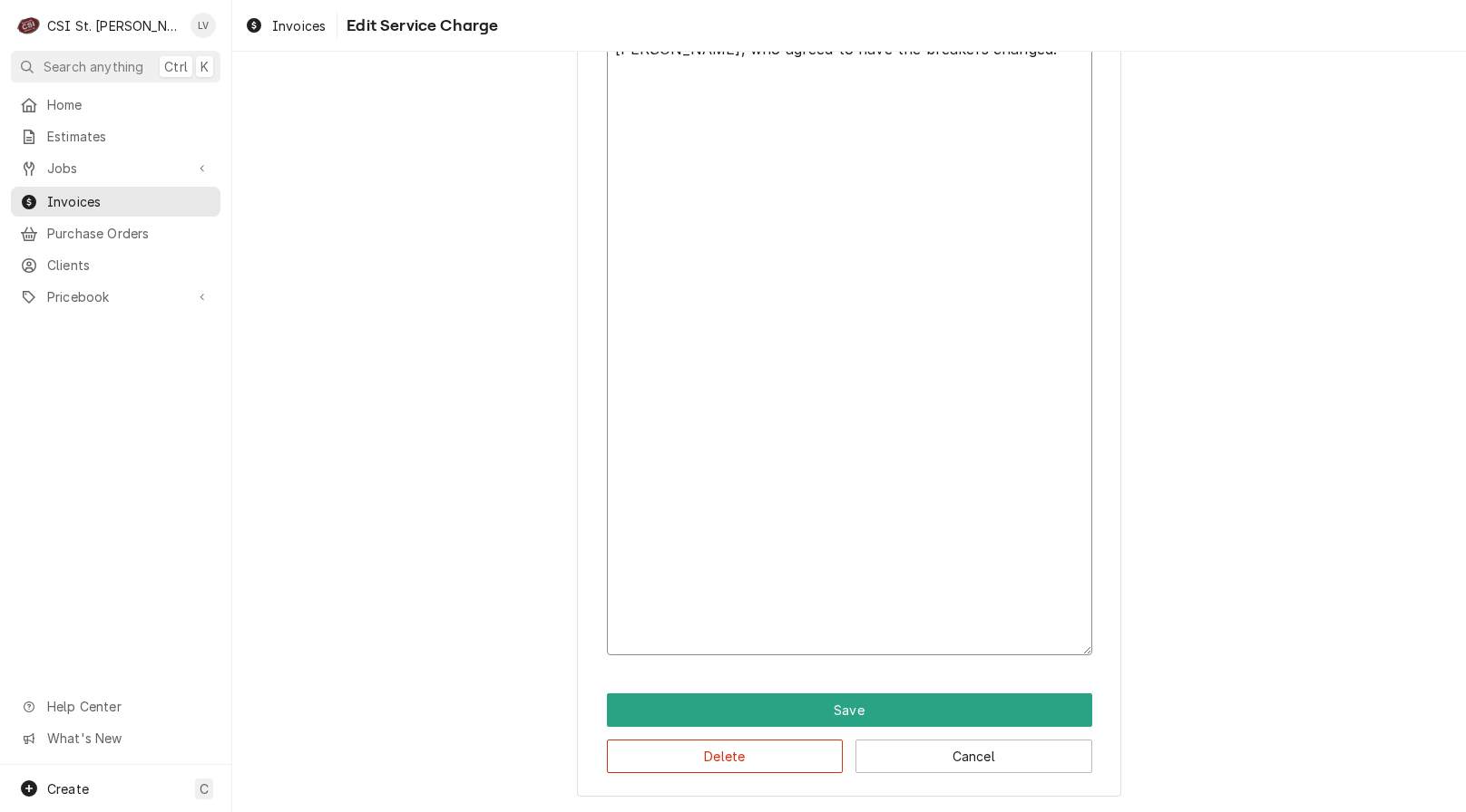
scroll to position [296, 0]
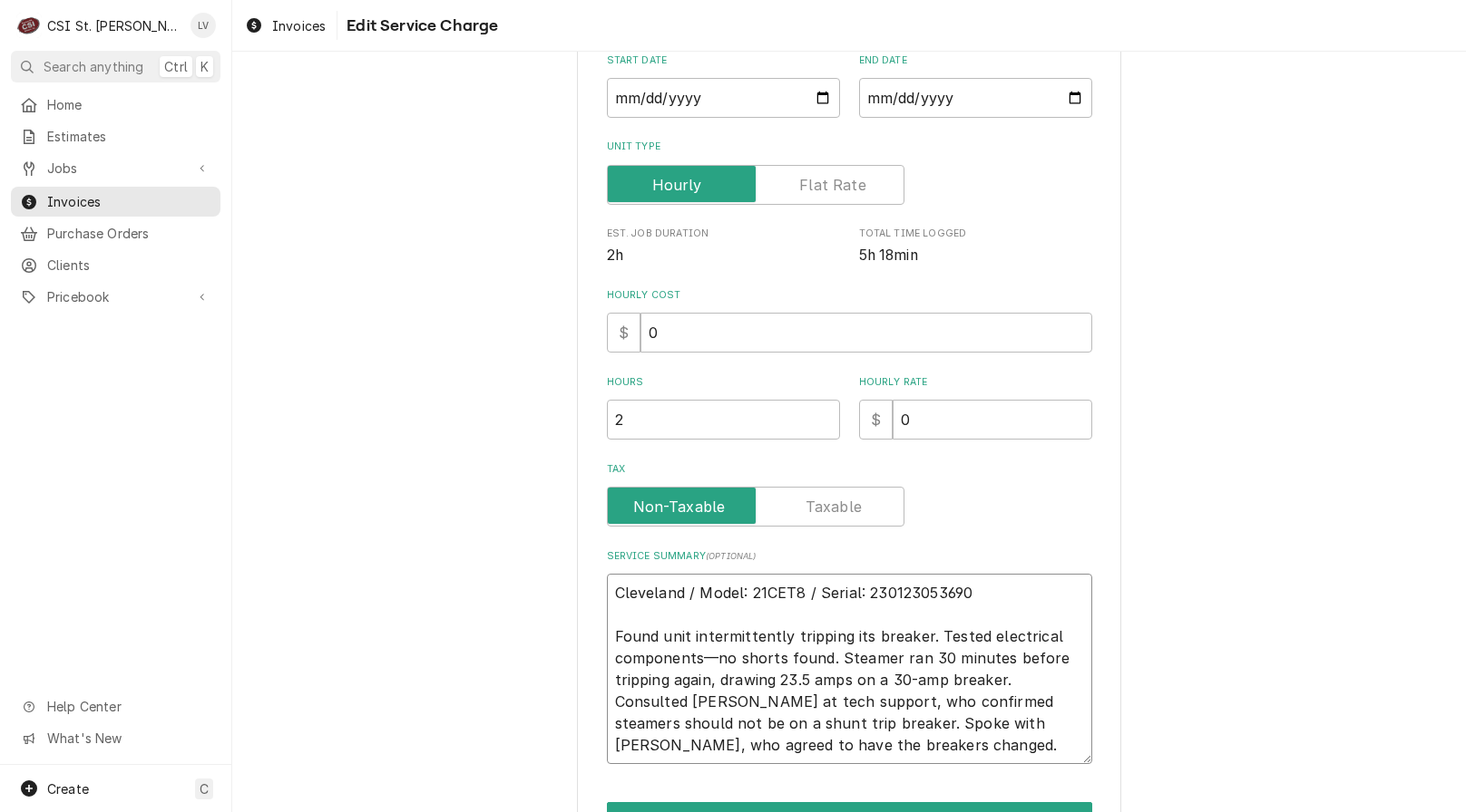
drag, startPoint x: 774, startPoint y: 756, endPoint x: 567, endPoint y: 581, distance: 271.1
click at [567, 581] on div "Use the fields below to edit this service charge Short Description Job | Servic…" at bounding box center [849, 347] width 1233 height 1147
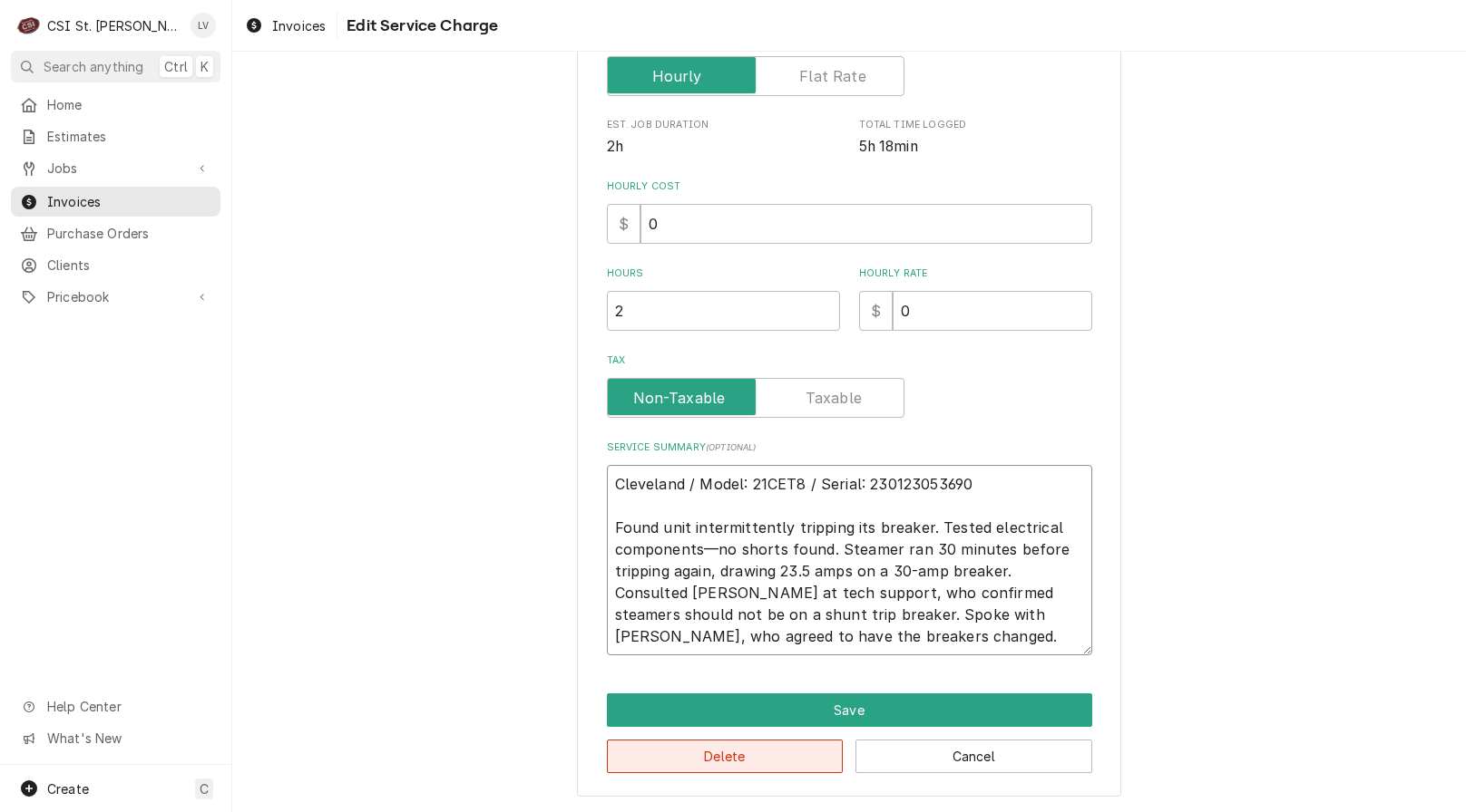
type textarea "Cleveland / Model: 21CET8 / Serial: 230123053690 Found unit intermittently trip…"
click at [743, 755] on button "Delete" at bounding box center [724, 756] width 236 height 33
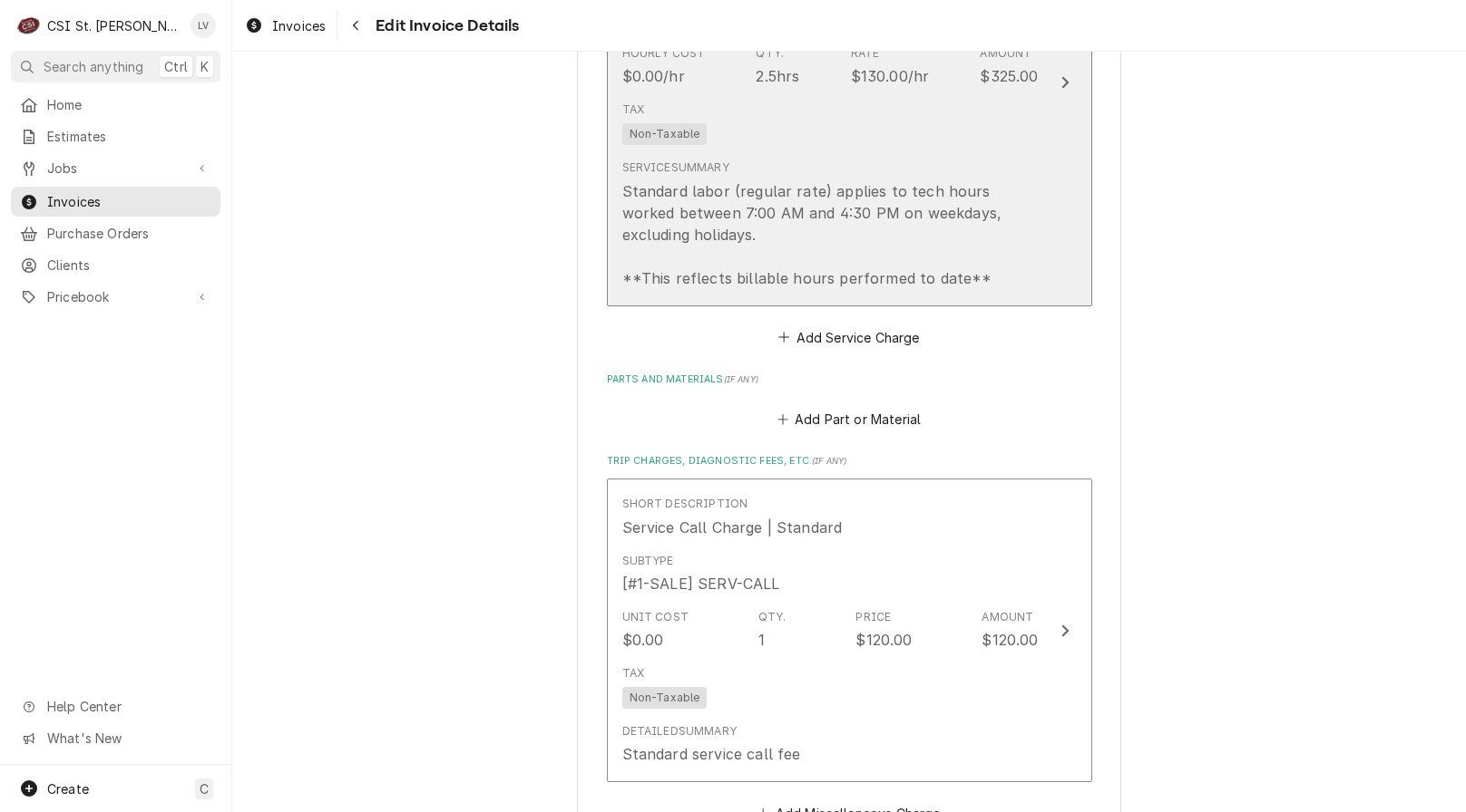
click at [776, 199] on div "Standard labor (regular rate) applies to tech hours worked between 7:00 AM and …" at bounding box center [830, 235] width 416 height 109
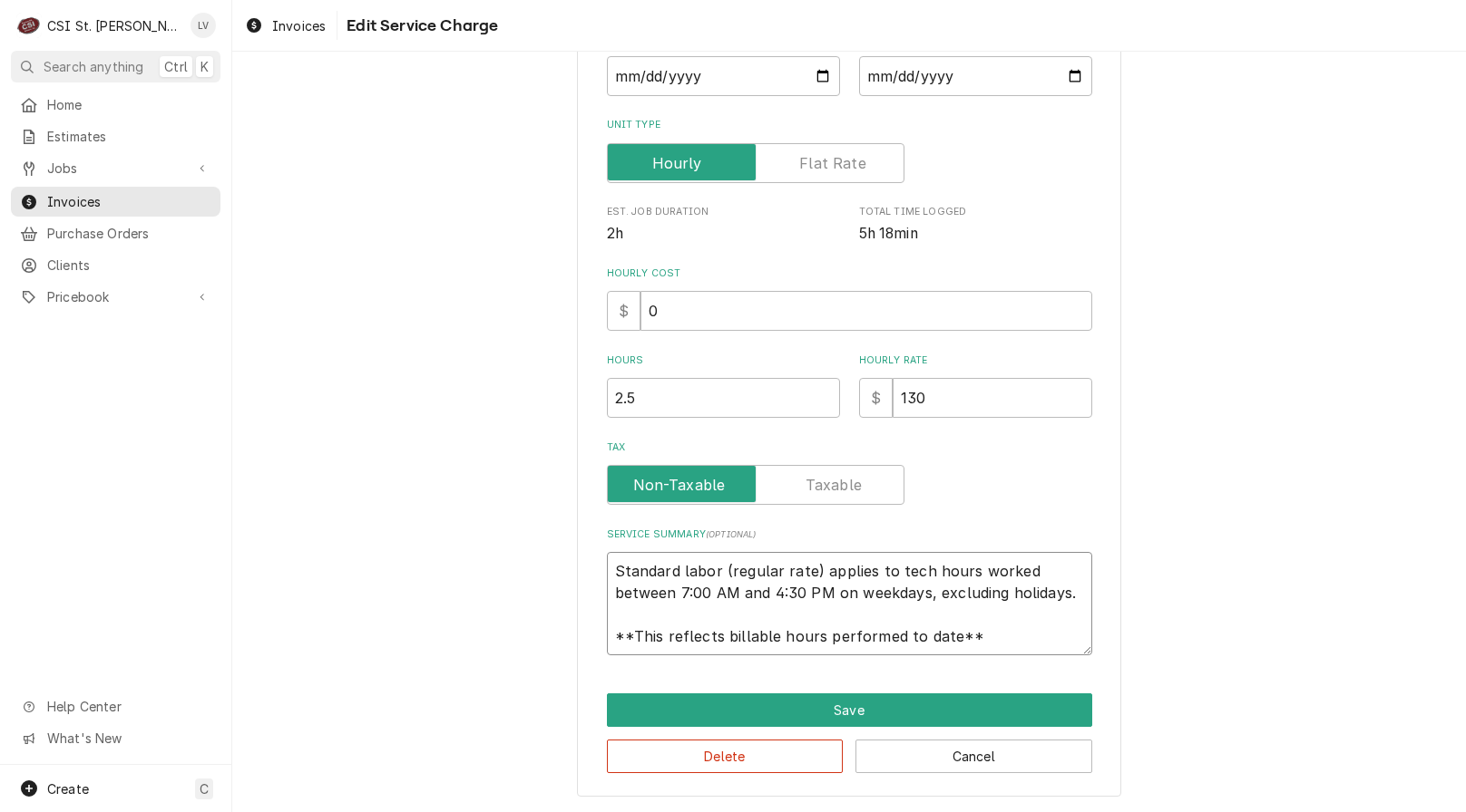
scroll to position [22, 0]
drag, startPoint x: 607, startPoint y: 566, endPoint x: 1089, endPoint y: 648, distance: 488.9
click at [1089, 648] on div "Use the fields below to edit this service charge Short Description 1-Labor (Ser…" at bounding box center [849, 282] width 544 height 1028
paste textarea "Cleveland / Model: 21CET8 / Serial: 230123053690 Found unit intermittently trip…"
type textarea "x"
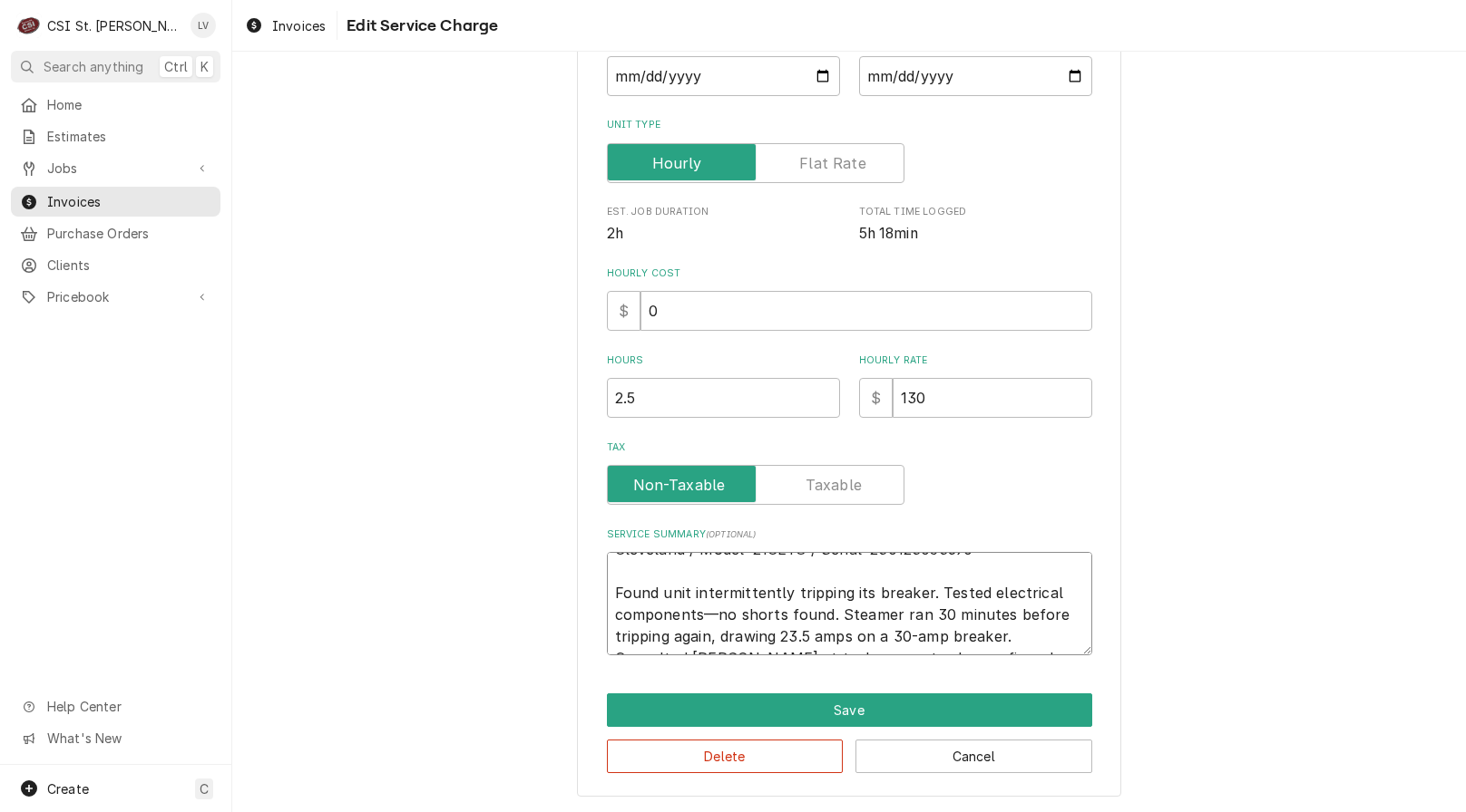
scroll to position [0, 0]
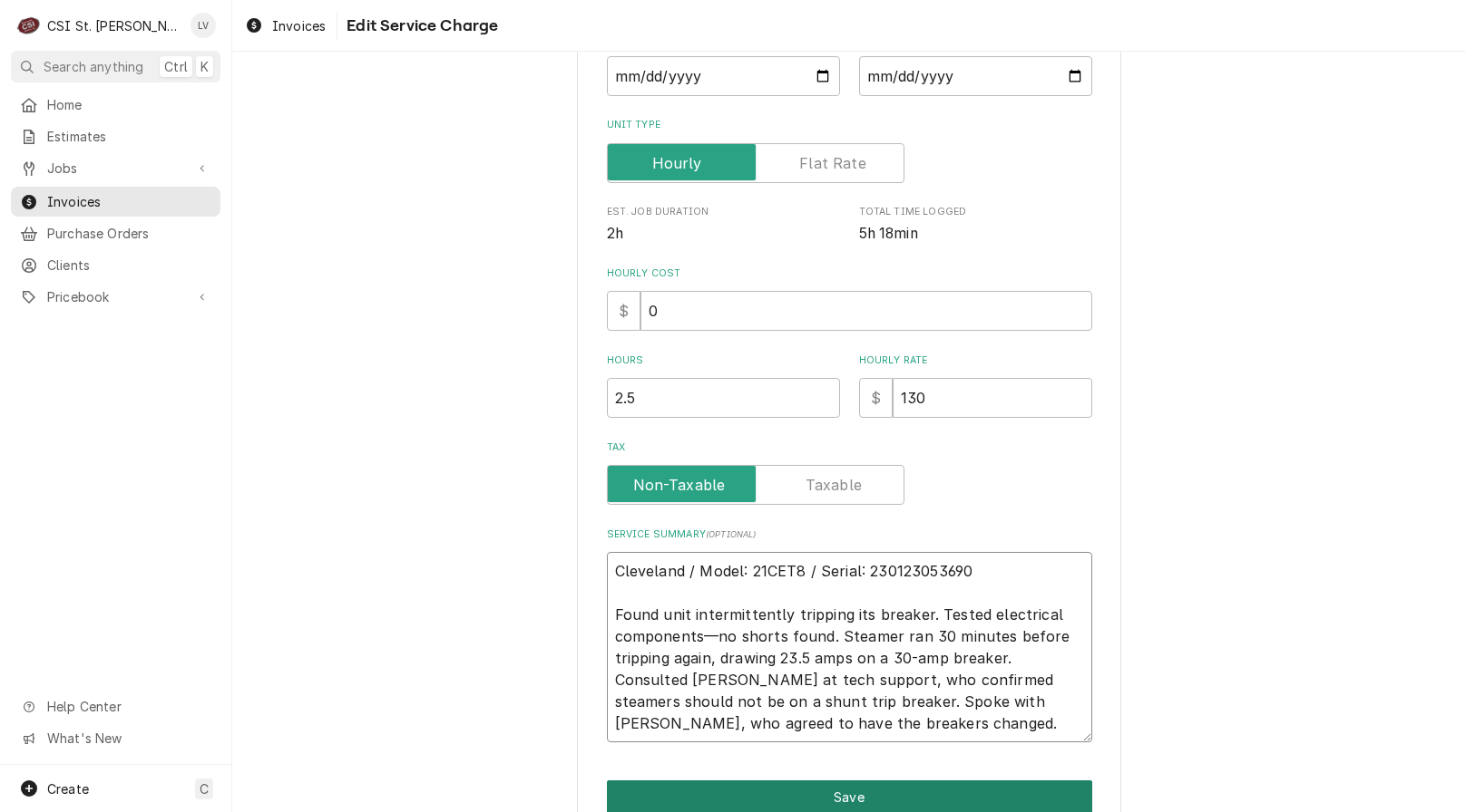
type textarea "Cleveland / Model: 21CET8 / Serial: 230123053690 Found unit intermittently trip…"
click at [900, 798] on button "Save" at bounding box center [849, 797] width 485 height 33
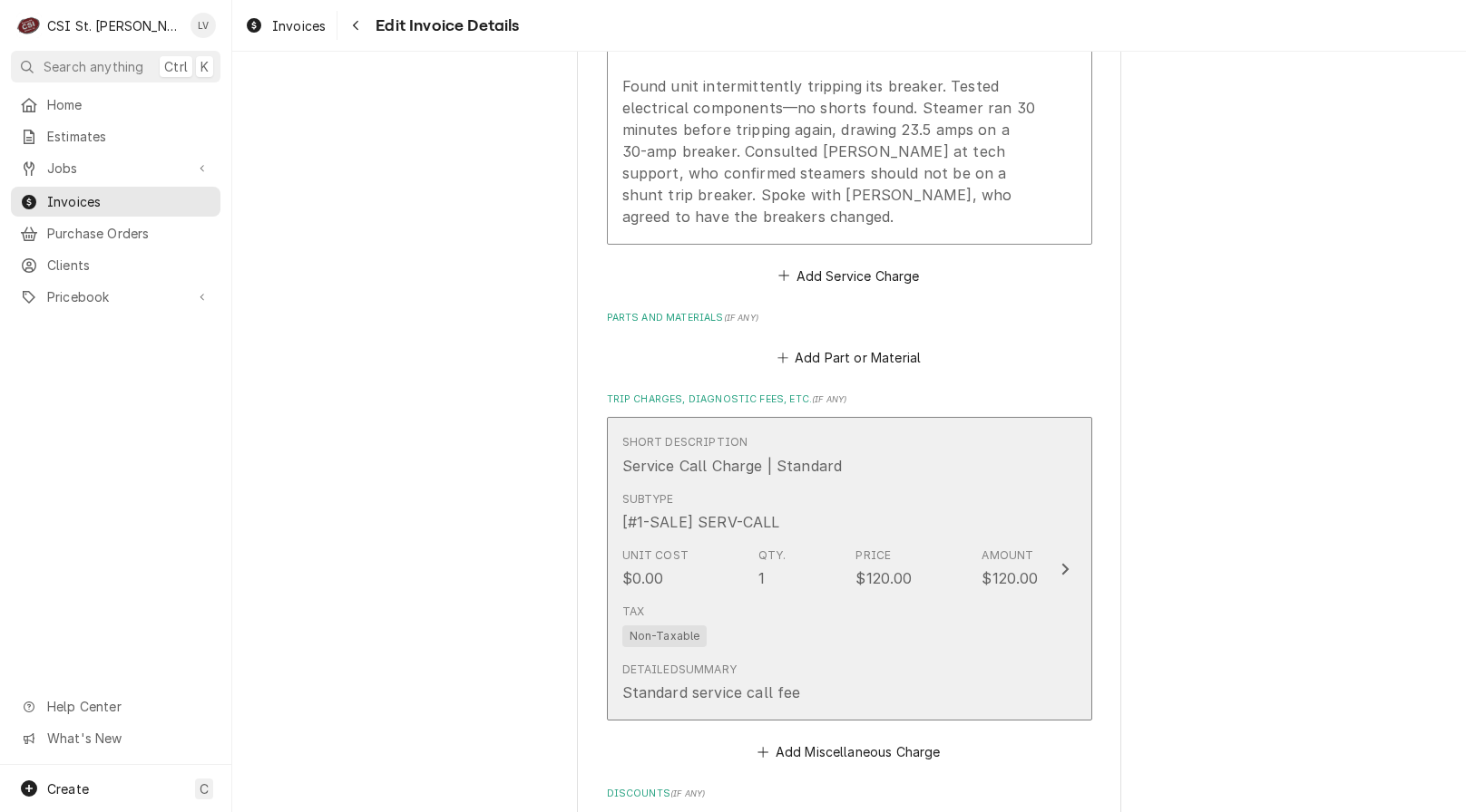
scroll to position [1632, 0]
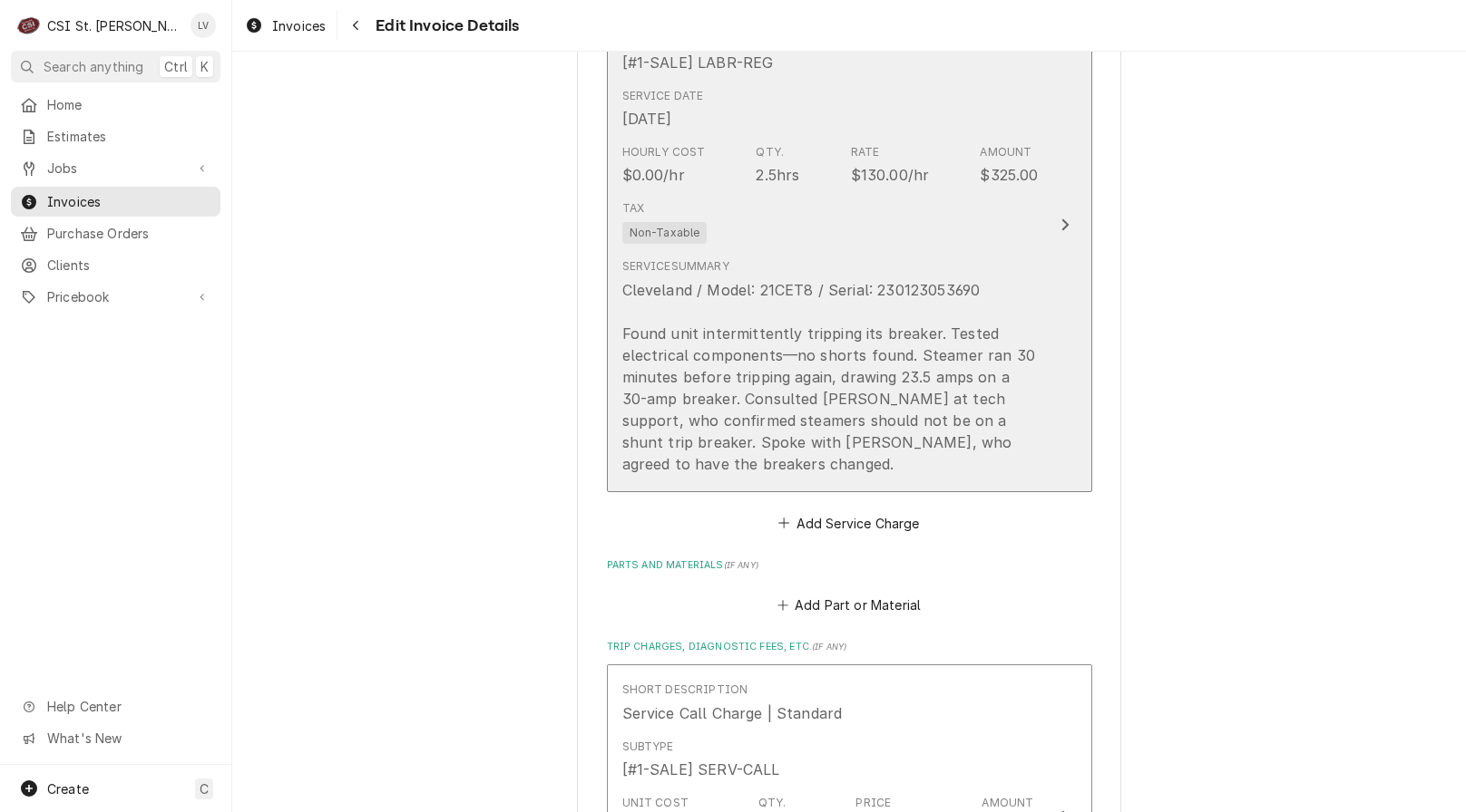
click at [860, 340] on div "Cleveland / Model: 21CET8 / Serial: 230123053690 Found unit intermittently trip…" at bounding box center [830, 377] width 416 height 196
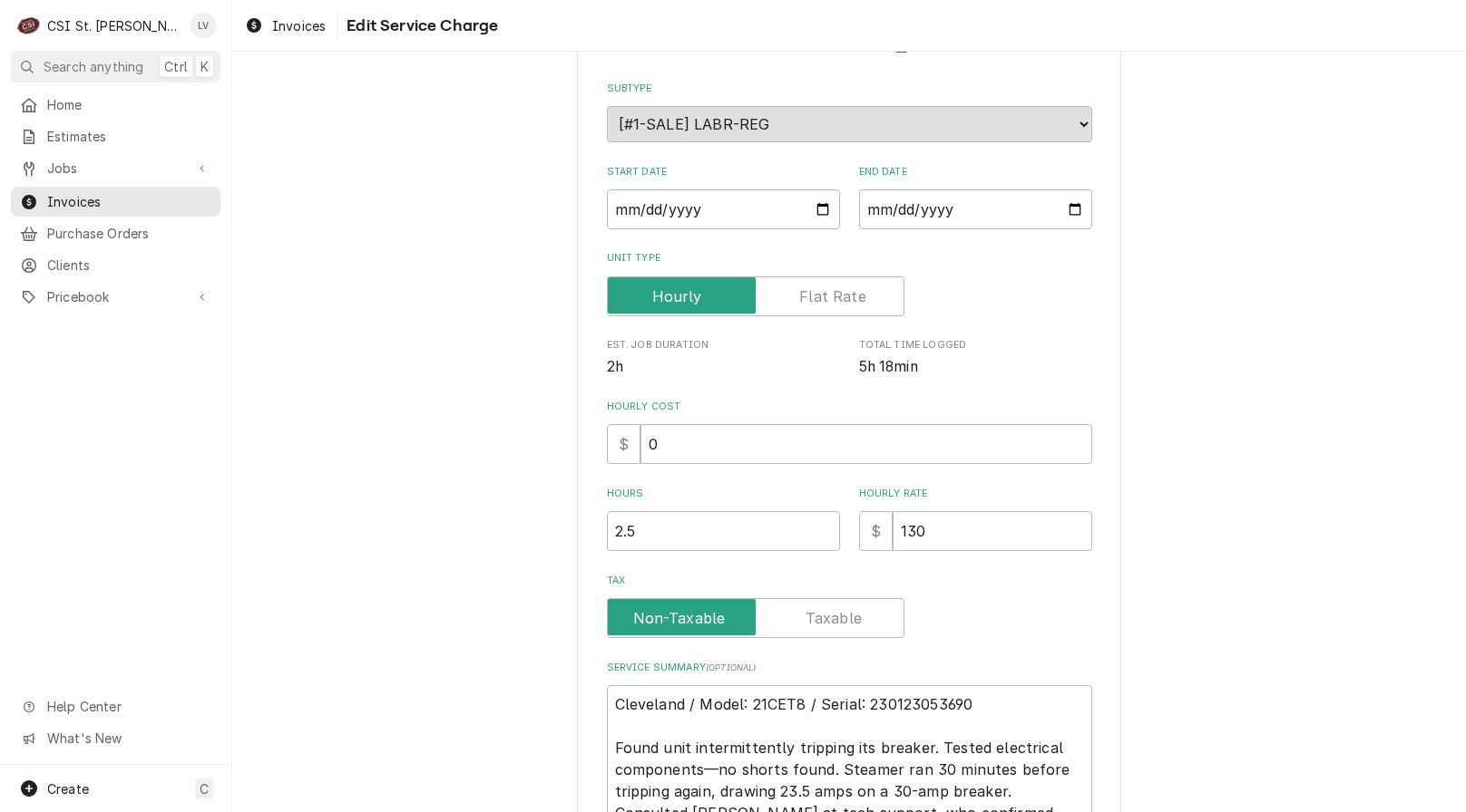
scroll to position [406, 0]
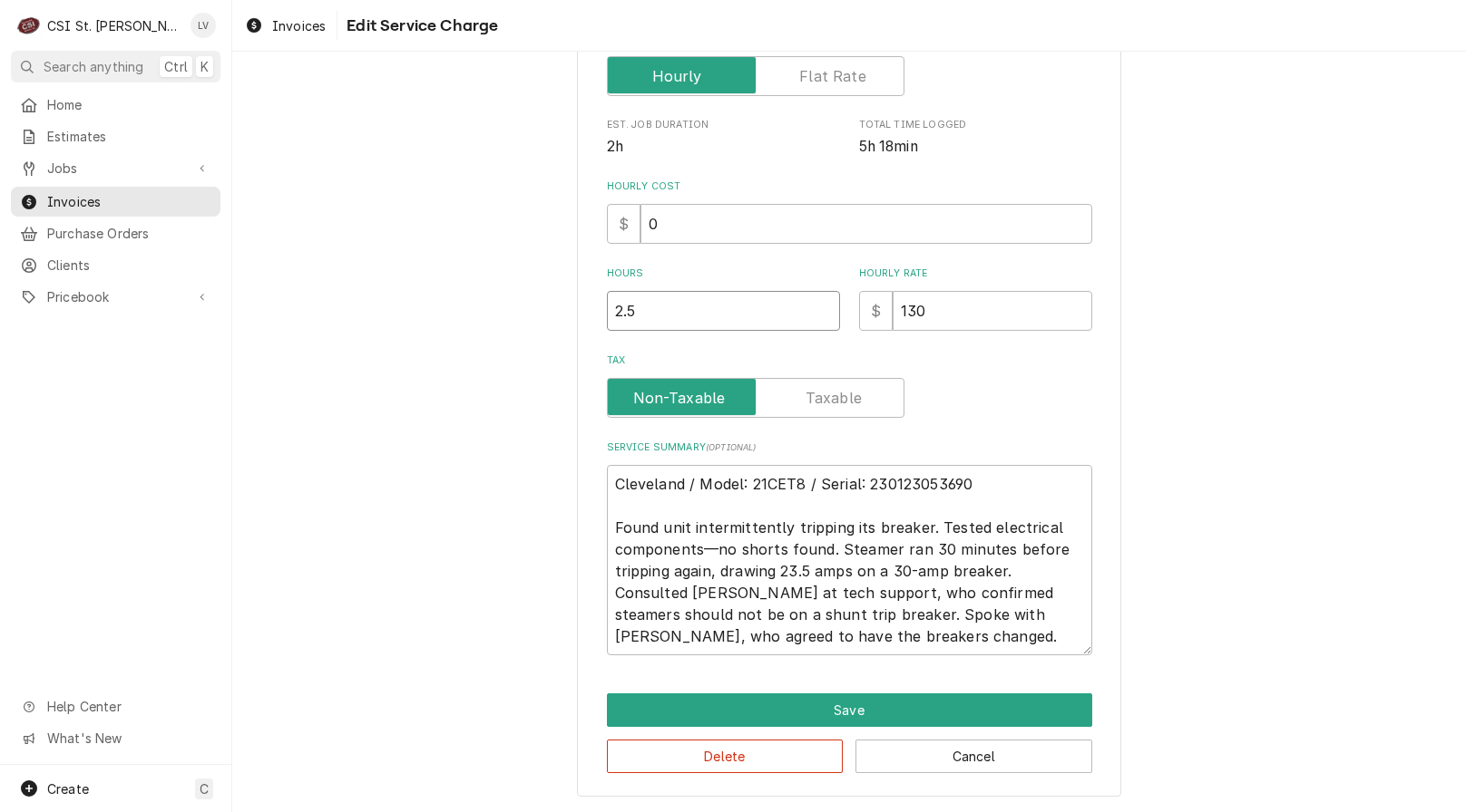
drag, startPoint x: 653, startPoint y: 317, endPoint x: 519, endPoint y: 344, distance: 136.7
click at [519, 344] on div "Use the fields below to edit this service charge Short Description 1-Labor (Ser…" at bounding box center [849, 238] width 1233 height 1147
type textarea "x"
type input "2"
type textarea "x"
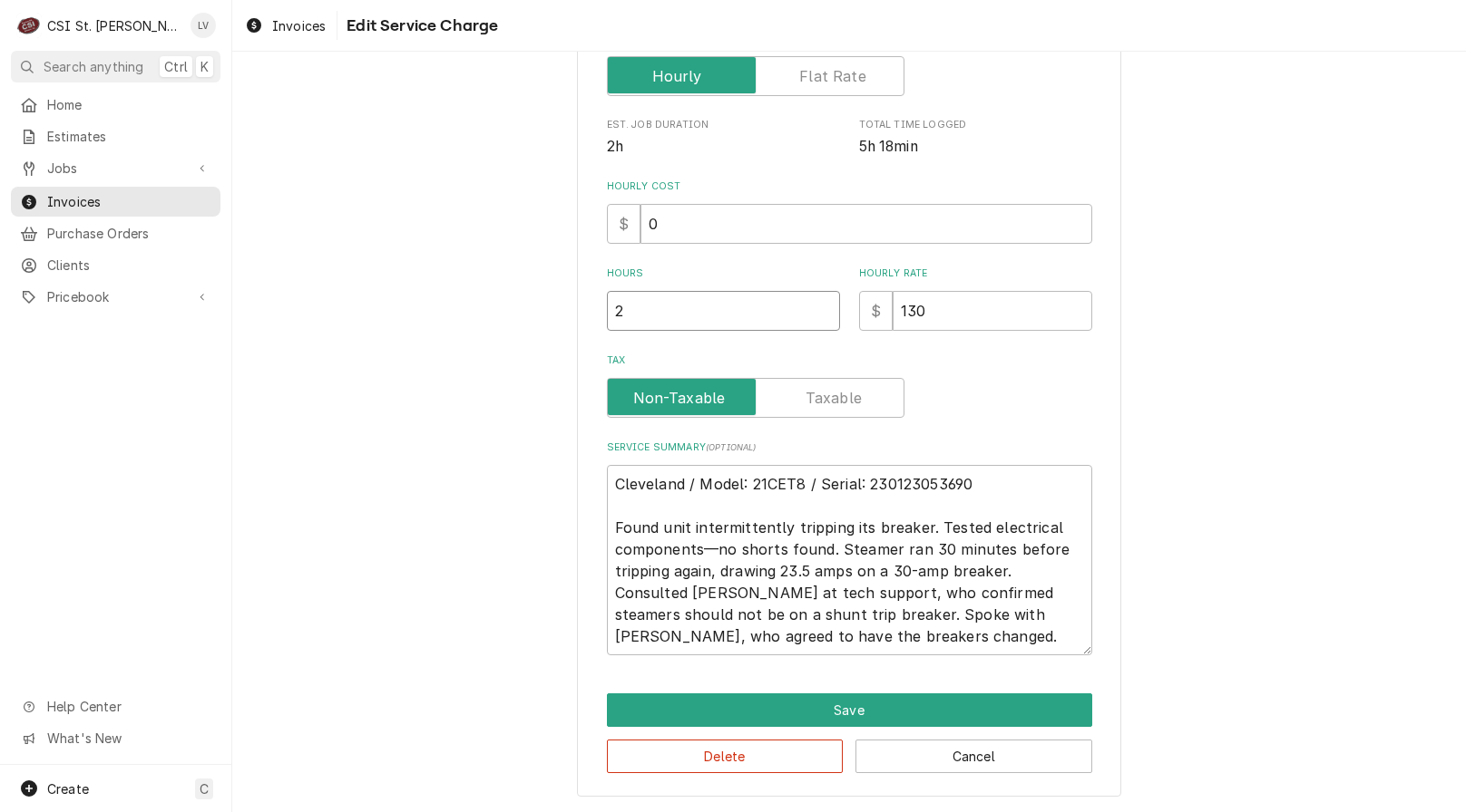
type input "2.2"
type textarea "x"
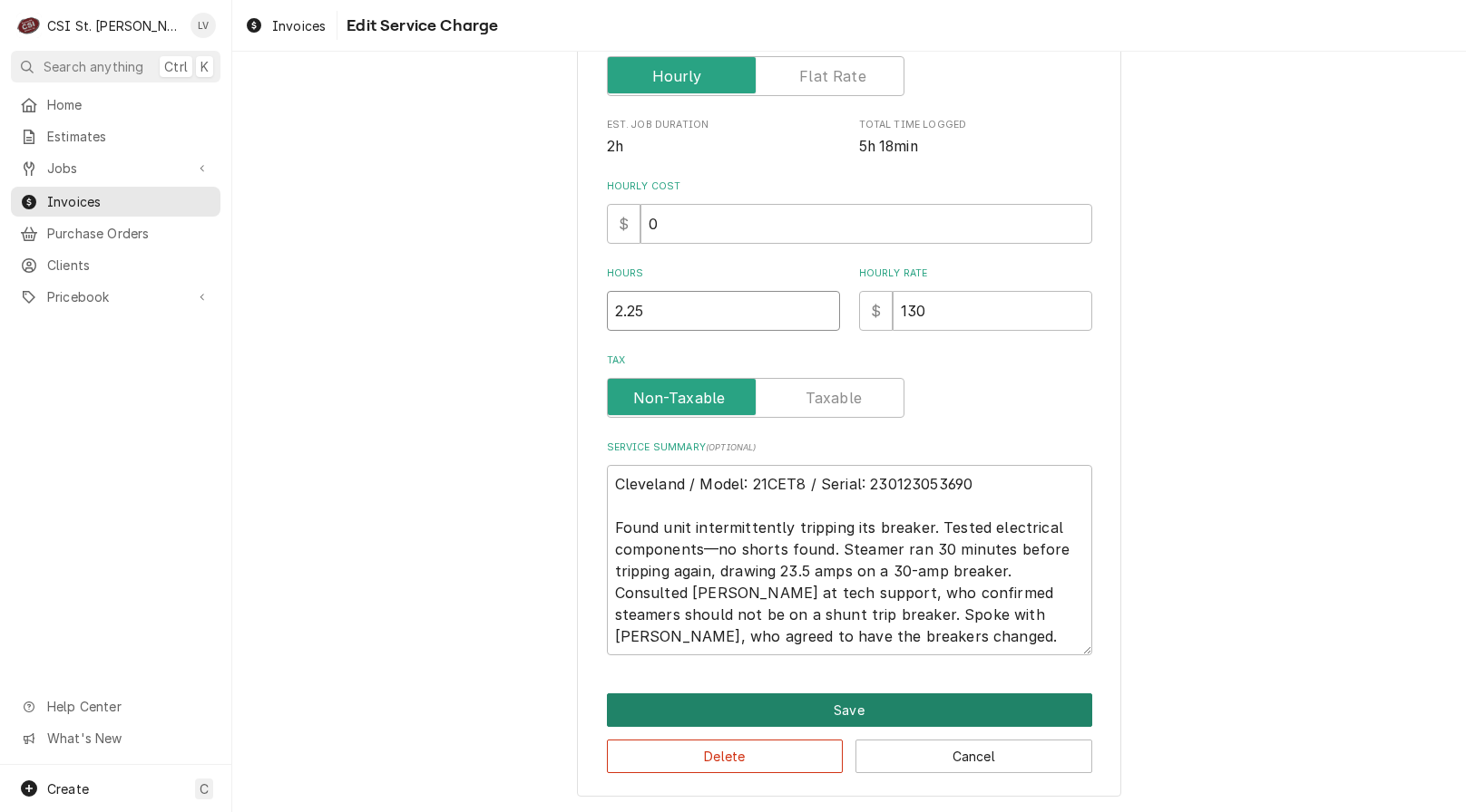
type input "2.25"
click at [772, 693] on button "Save" at bounding box center [849, 710] width 485 height 33
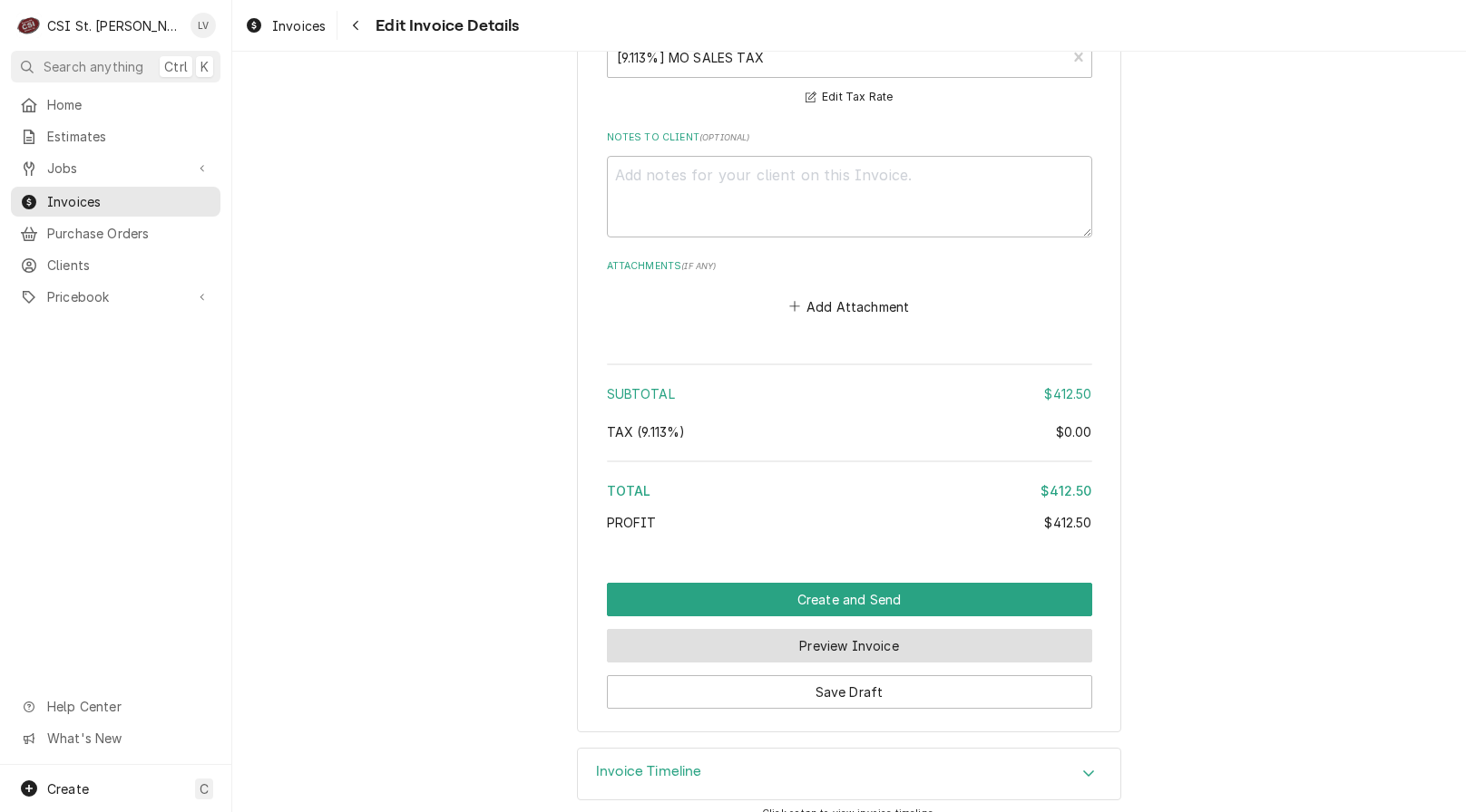
click at [775, 629] on button "Preview Invoice" at bounding box center [849, 646] width 485 height 33
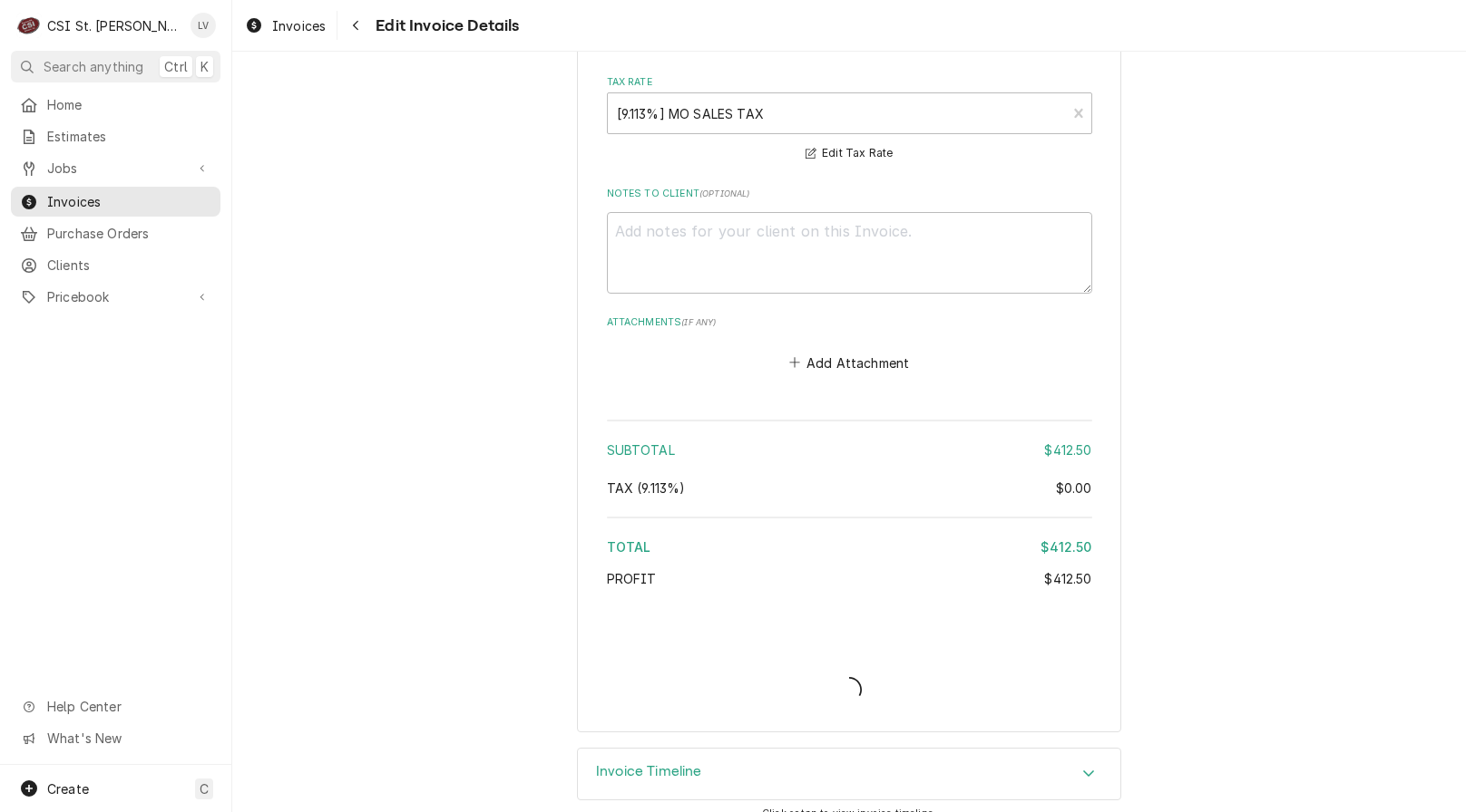
type textarea "x"
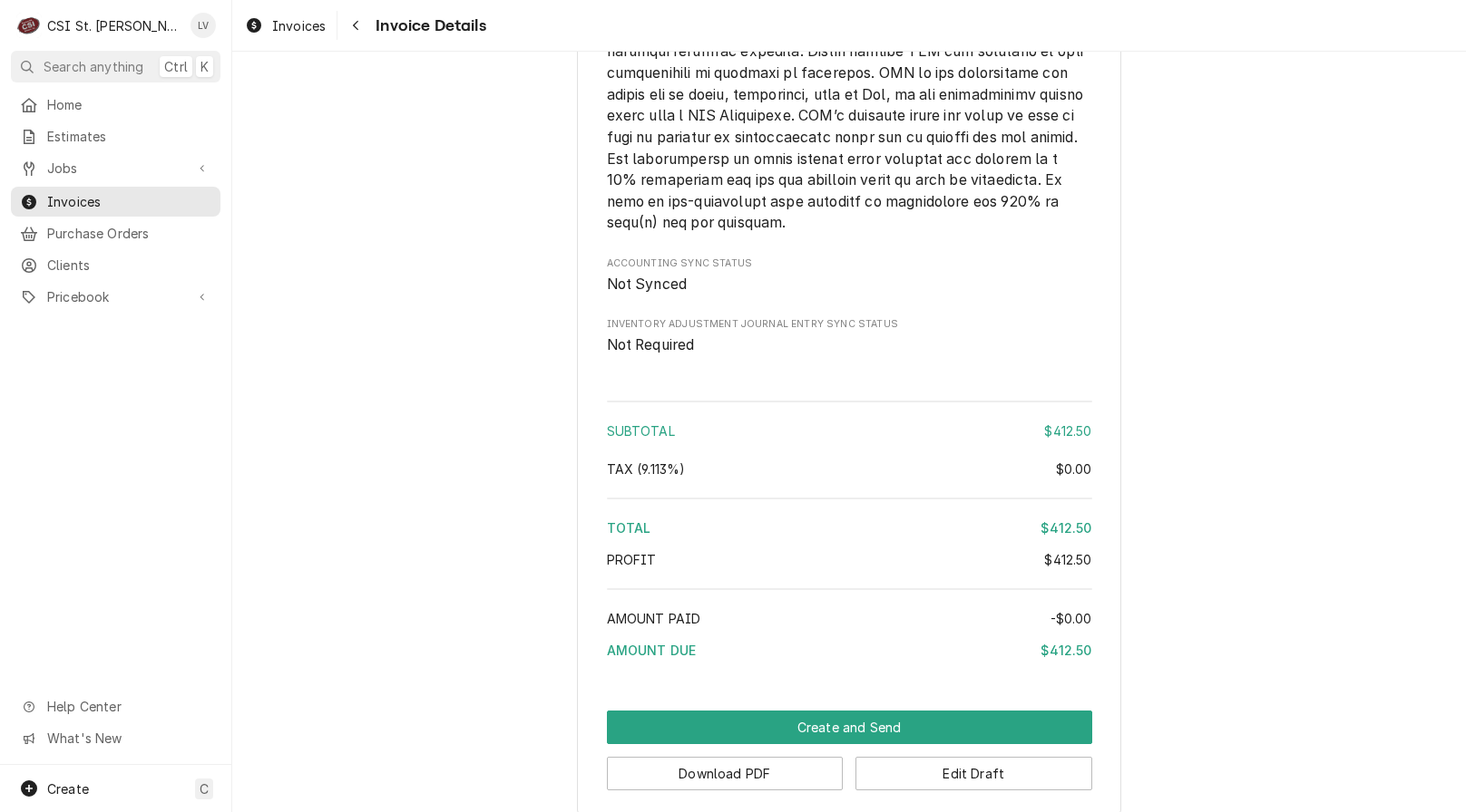
scroll to position [2758, 0]
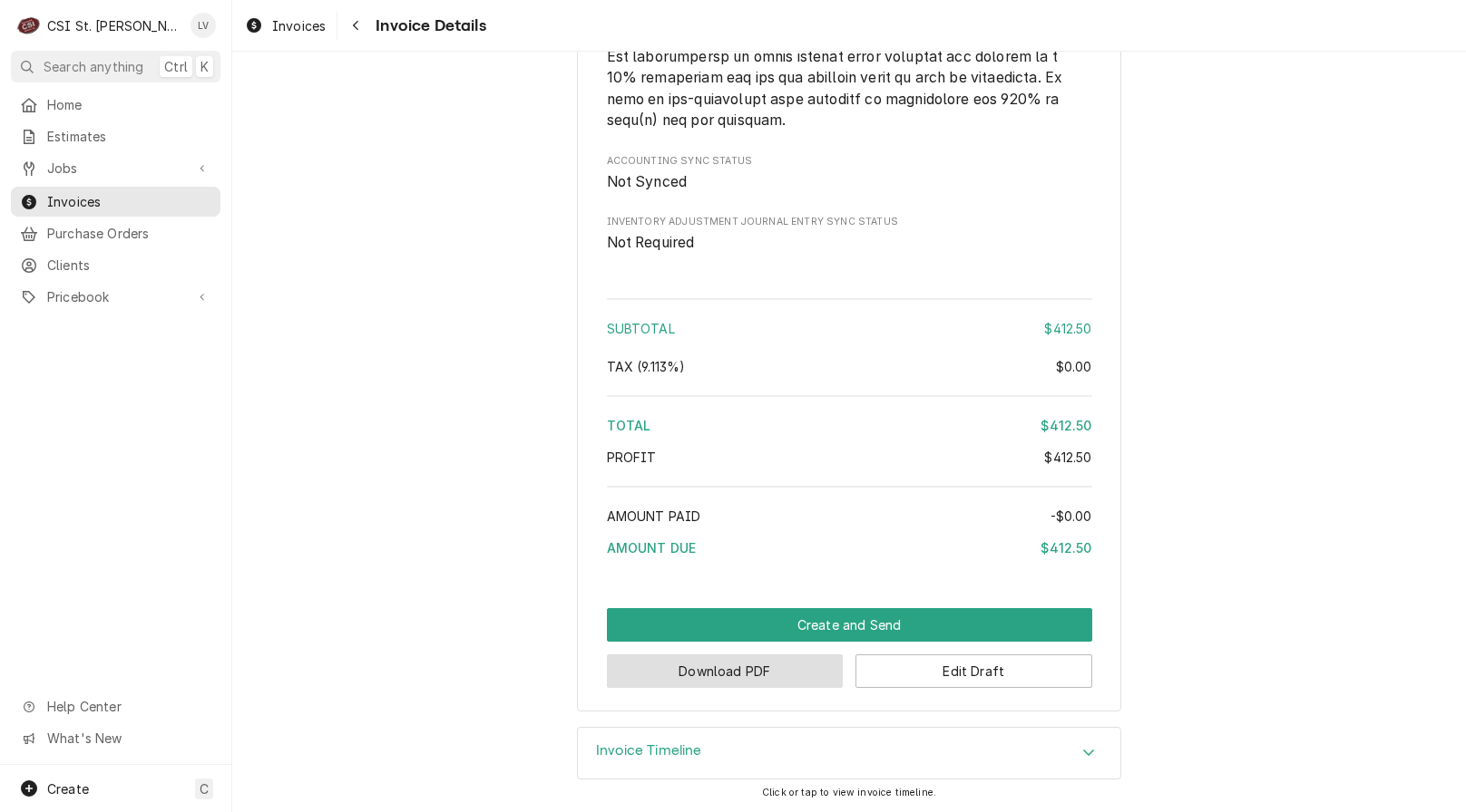
click at [713, 670] on button "Download PDF" at bounding box center [724, 670] width 236 height 33
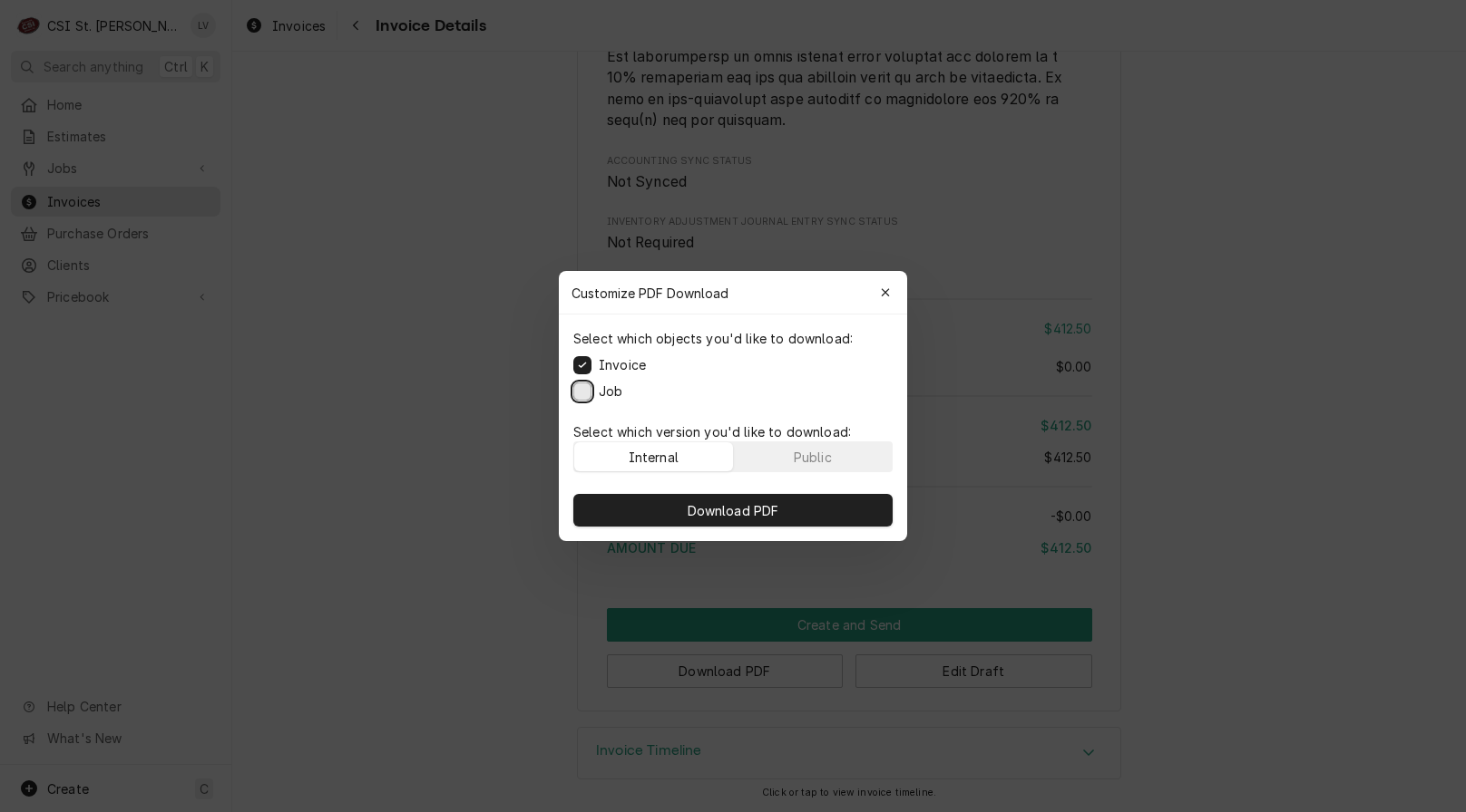
click at [584, 389] on button "Job" at bounding box center [582, 391] width 18 height 18
click at [748, 516] on span "Download PDF" at bounding box center [733, 511] width 99 height 19
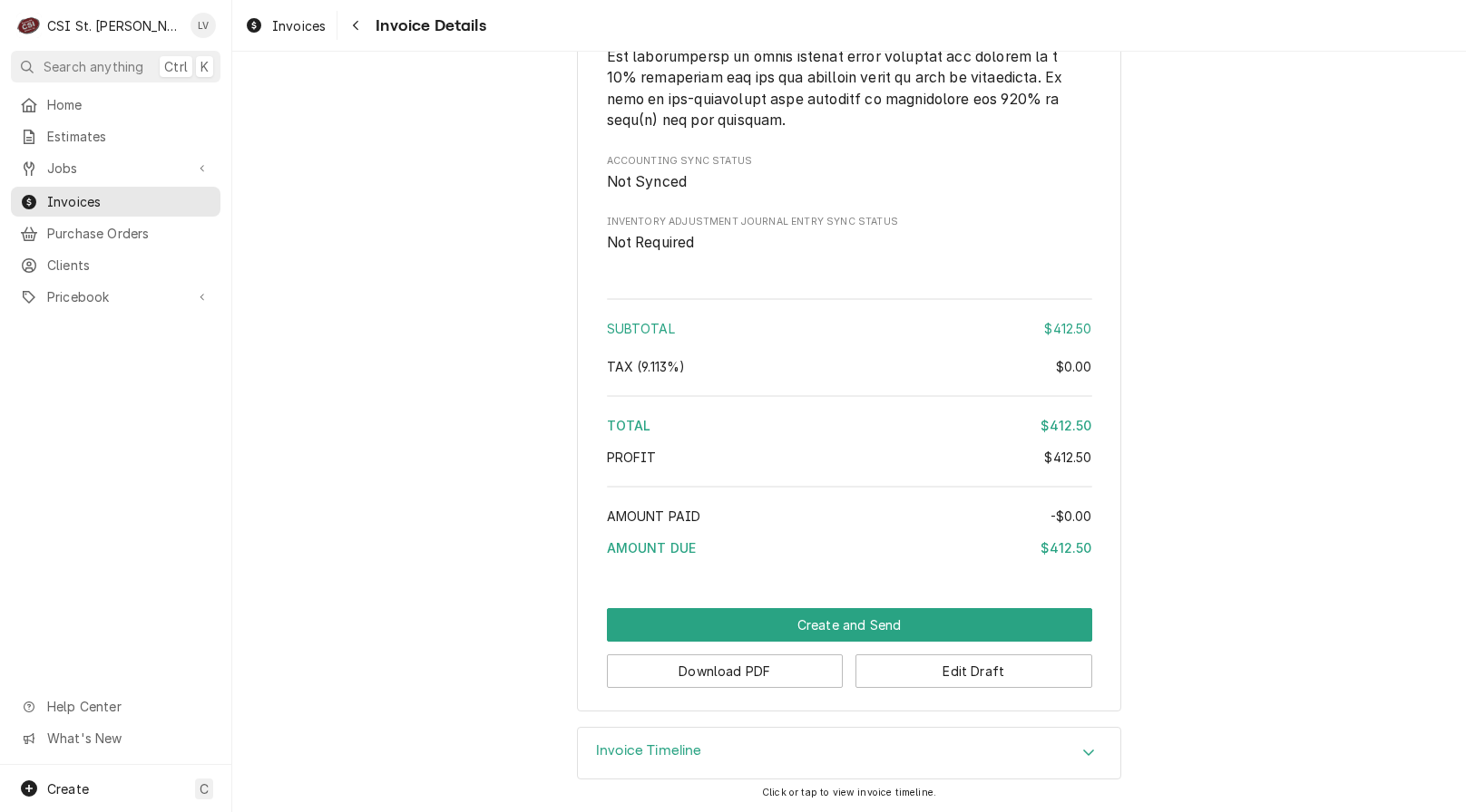
drag, startPoint x: 349, startPoint y: 287, endPoint x: 265, endPoint y: 90, distance: 214.2
drag, startPoint x: 306, startPoint y: 27, endPoint x: 357, endPoint y: 130, distance: 114.9
click at [306, 26] on span "Invoices" at bounding box center [299, 26] width 54 height 19
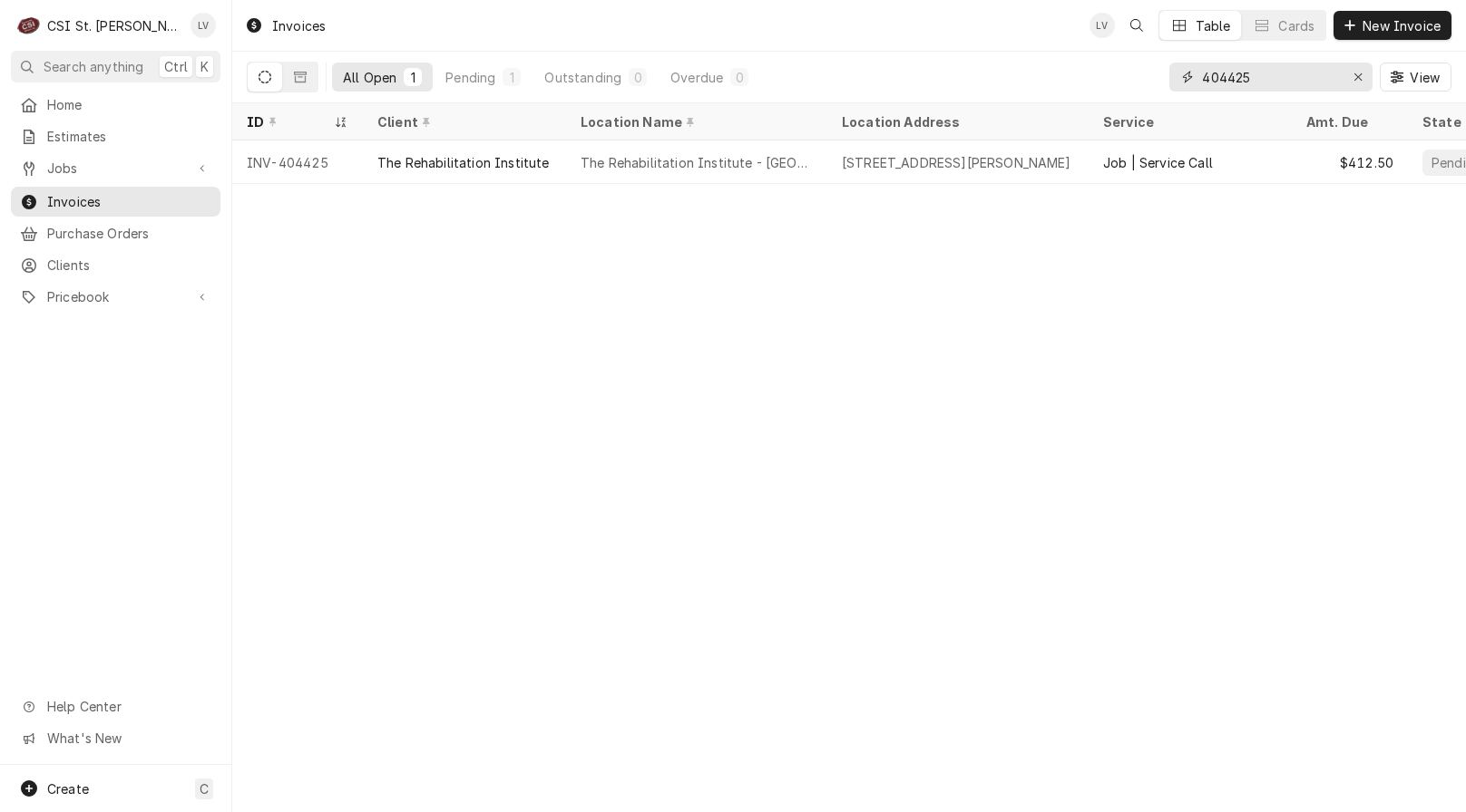
click at [1282, 77] on input "404425" at bounding box center [1270, 77] width 136 height 29
type input "404429"
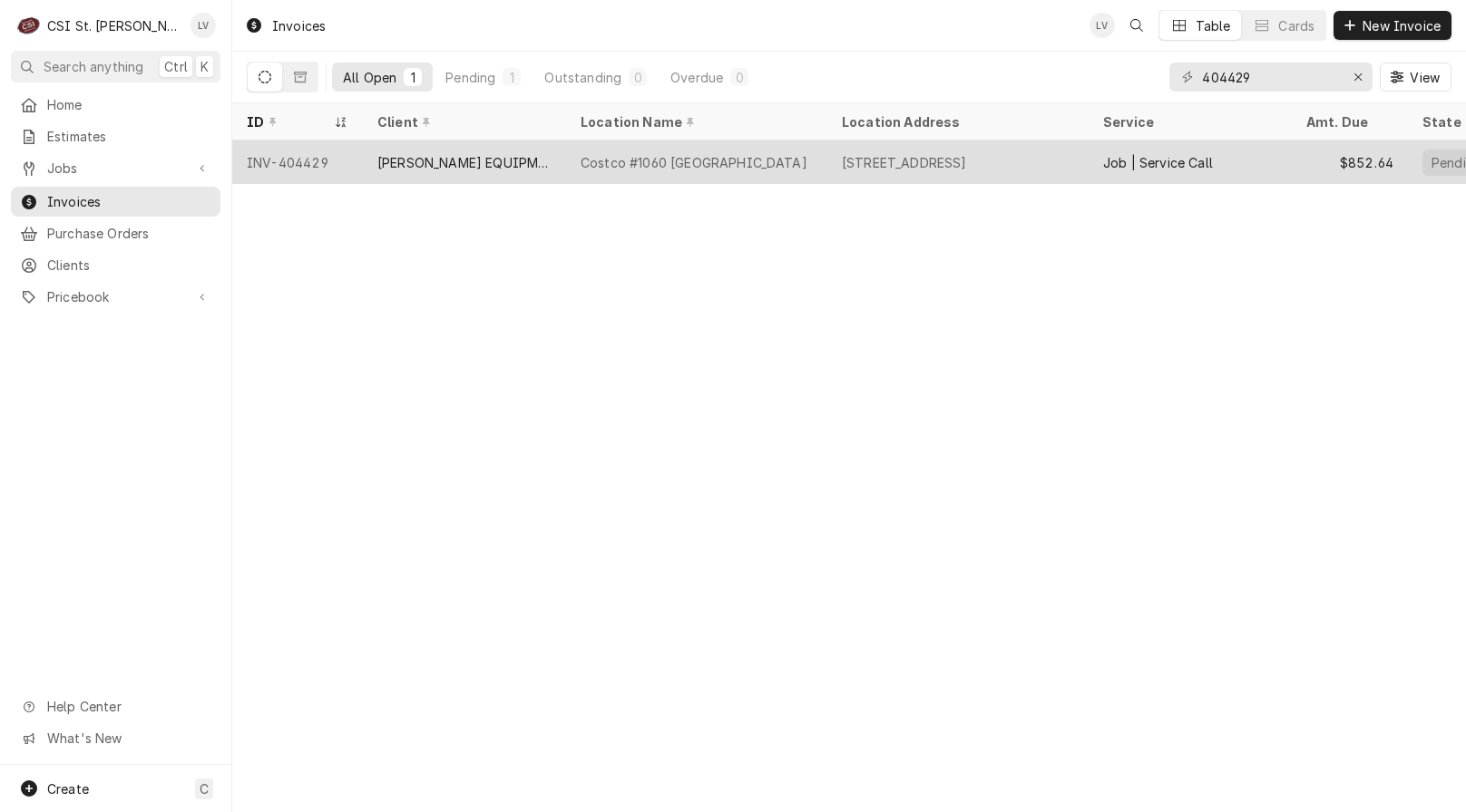
click at [451, 162] on div "[PERSON_NAME] EQUIPMENT MANUFACTURING" at bounding box center [464, 163] width 174 height 19
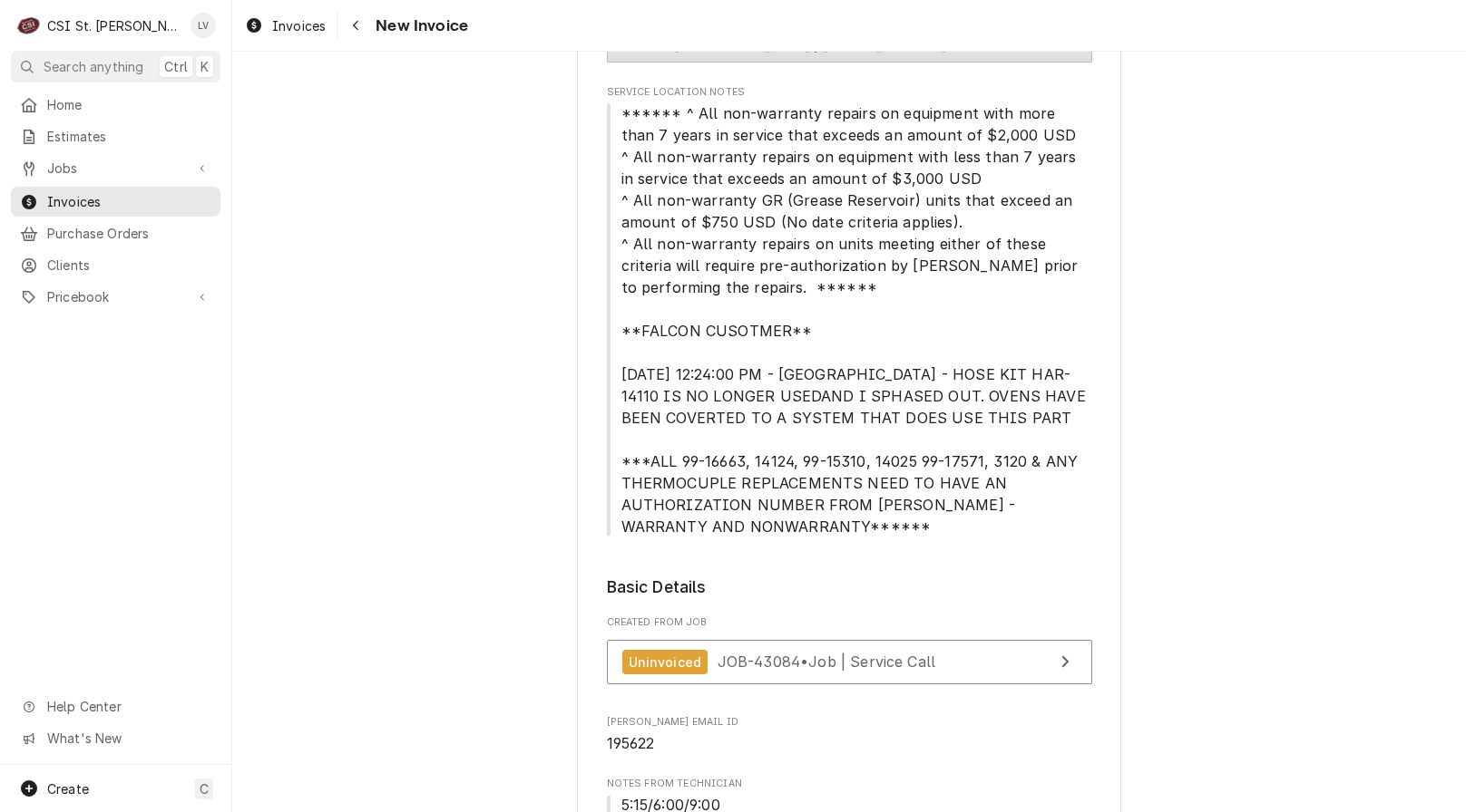
scroll to position [362, 0]
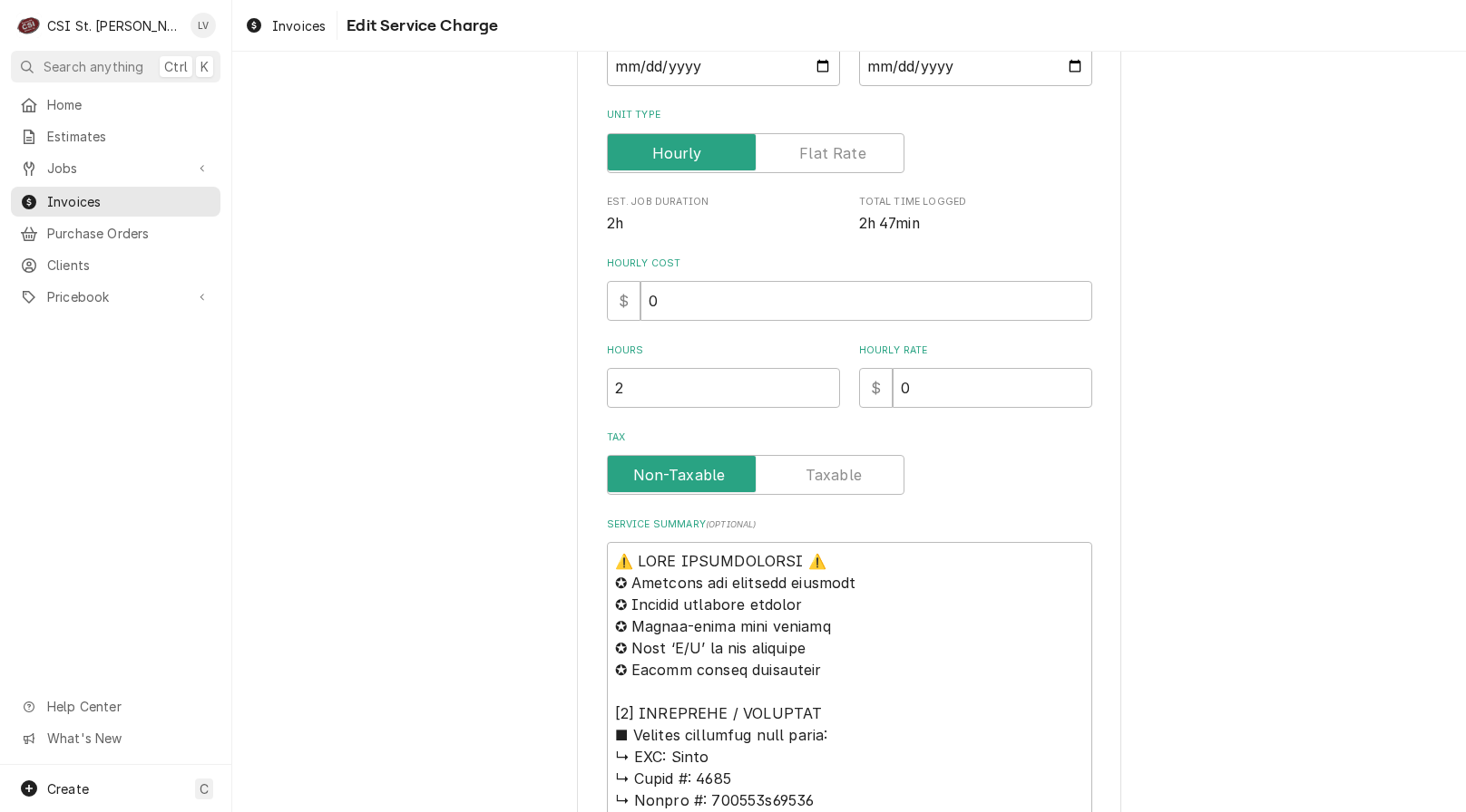
scroll to position [544, 0]
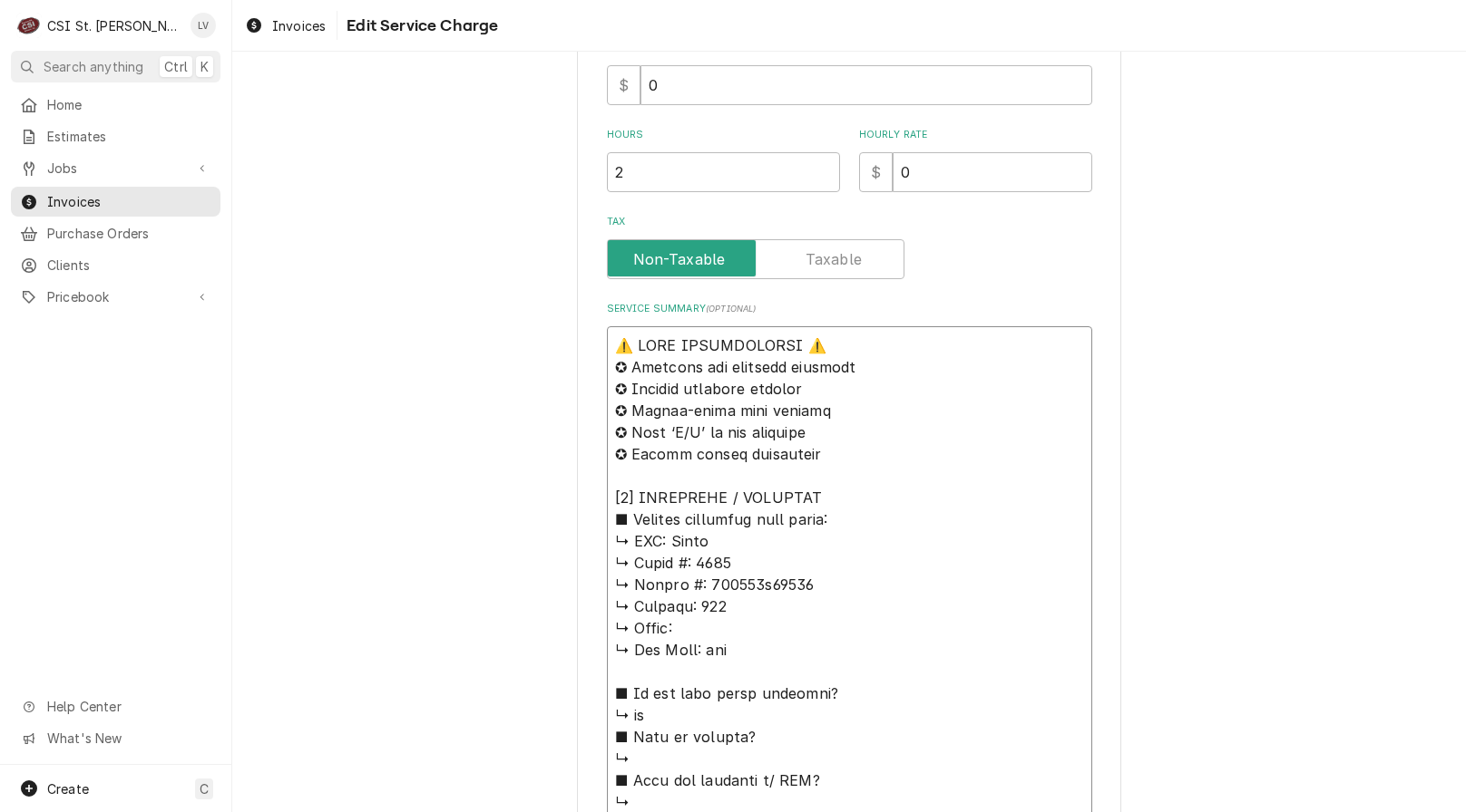
drag, startPoint x: 664, startPoint y: 537, endPoint x: 578, endPoint y: 347, distance: 208.6
click at [578, 346] on div "Use the fields below to edit this service charge Short Description Job | Servic…" at bounding box center [849, 644] width 544 height 2203
type textarea "x"
type textarea "Lorem ↳ Ipsum #: 9562 ↳ Dolors #: 435338a20870 ↳ Consect: 358 ↳ Adipi: ↳ Eli Se…"
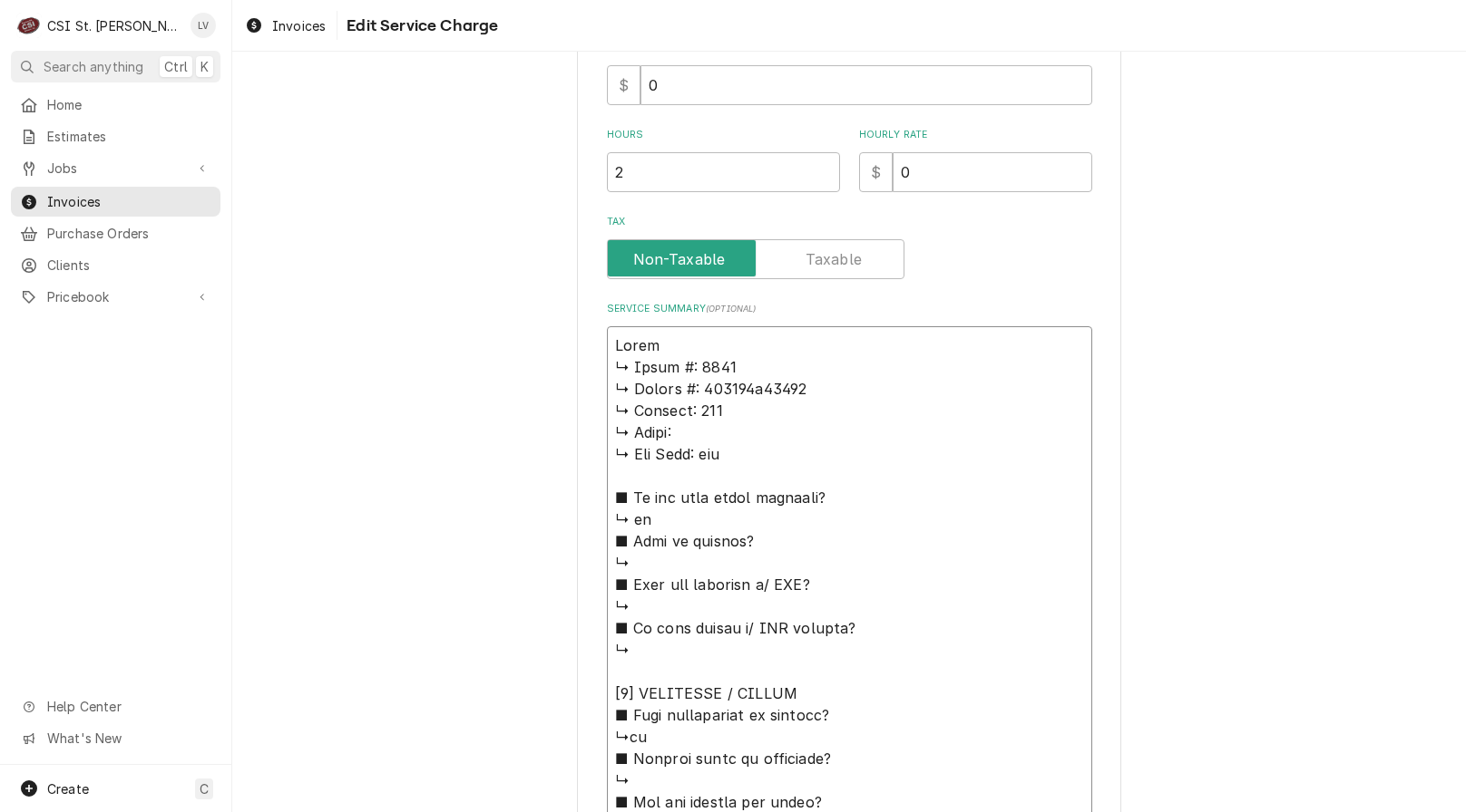
type textarea "x"
type textarea "Lorem ↳ Ipsum #: 4199 ↳ Dolors #: 994291a79738 ↳ Consect: 779 ↳ Adipi: ↳ Eli Se…"
type textarea "x"
type textarea "Lorem / ↳ Ipsum #: 5818 ↳ Dolors #: 749567a29630 ↳ Consect: 513 ↳ Adipi: ↳ Eli …"
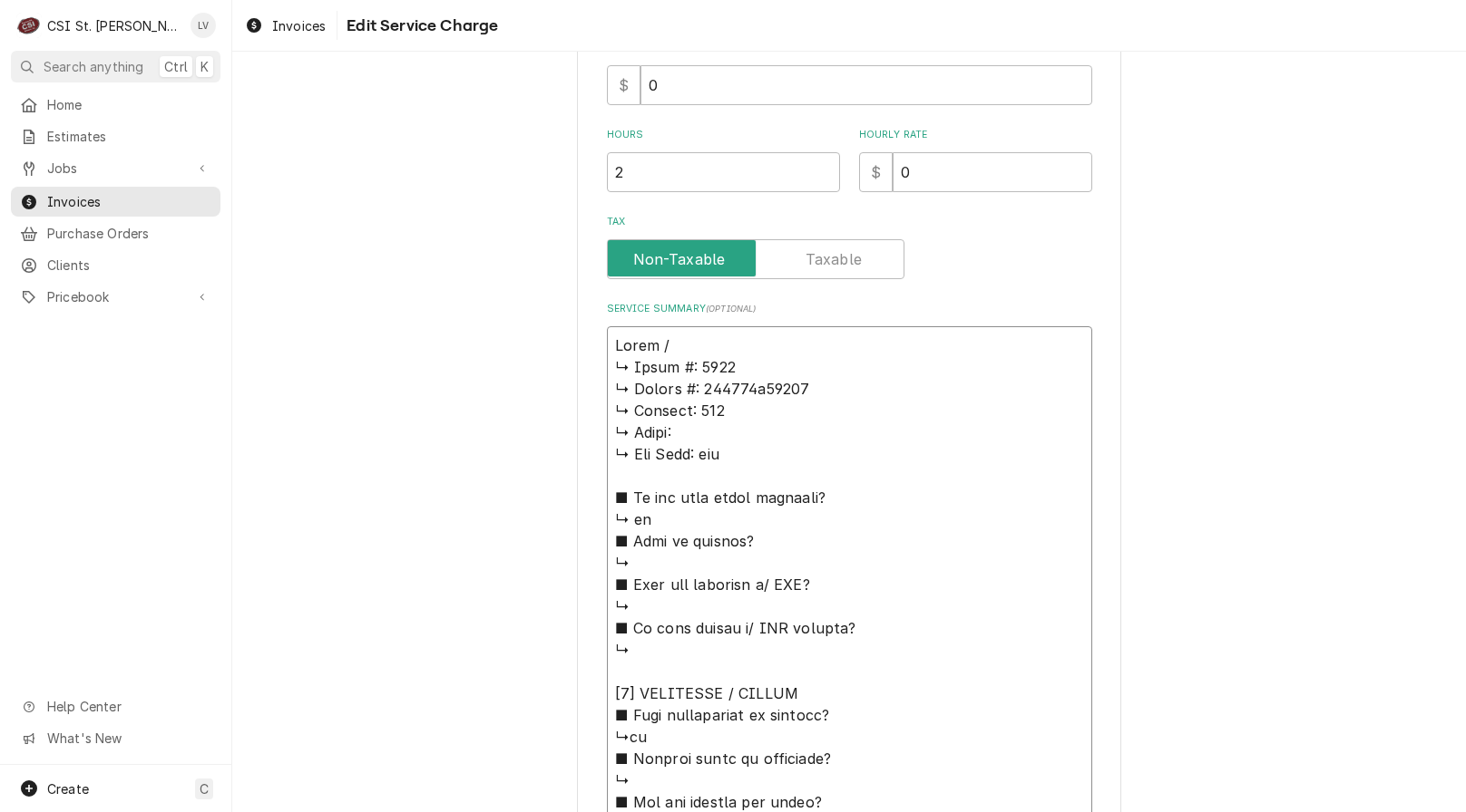
type textarea "x"
type textarea "Lorem / ↳ Ipsum #: 4833 ↳ Dolors #: 261747a03296 ↳ Consect: 872 ↳ Adipi: ↳ Eli …"
type textarea "x"
type textarea "Lorem / I ↳ Dolor #: 3466 ↳ Sitame #: 005922c18497 ↳ Adipisc: 208 ↳ Elits: ↳ Do…"
type textarea "x"
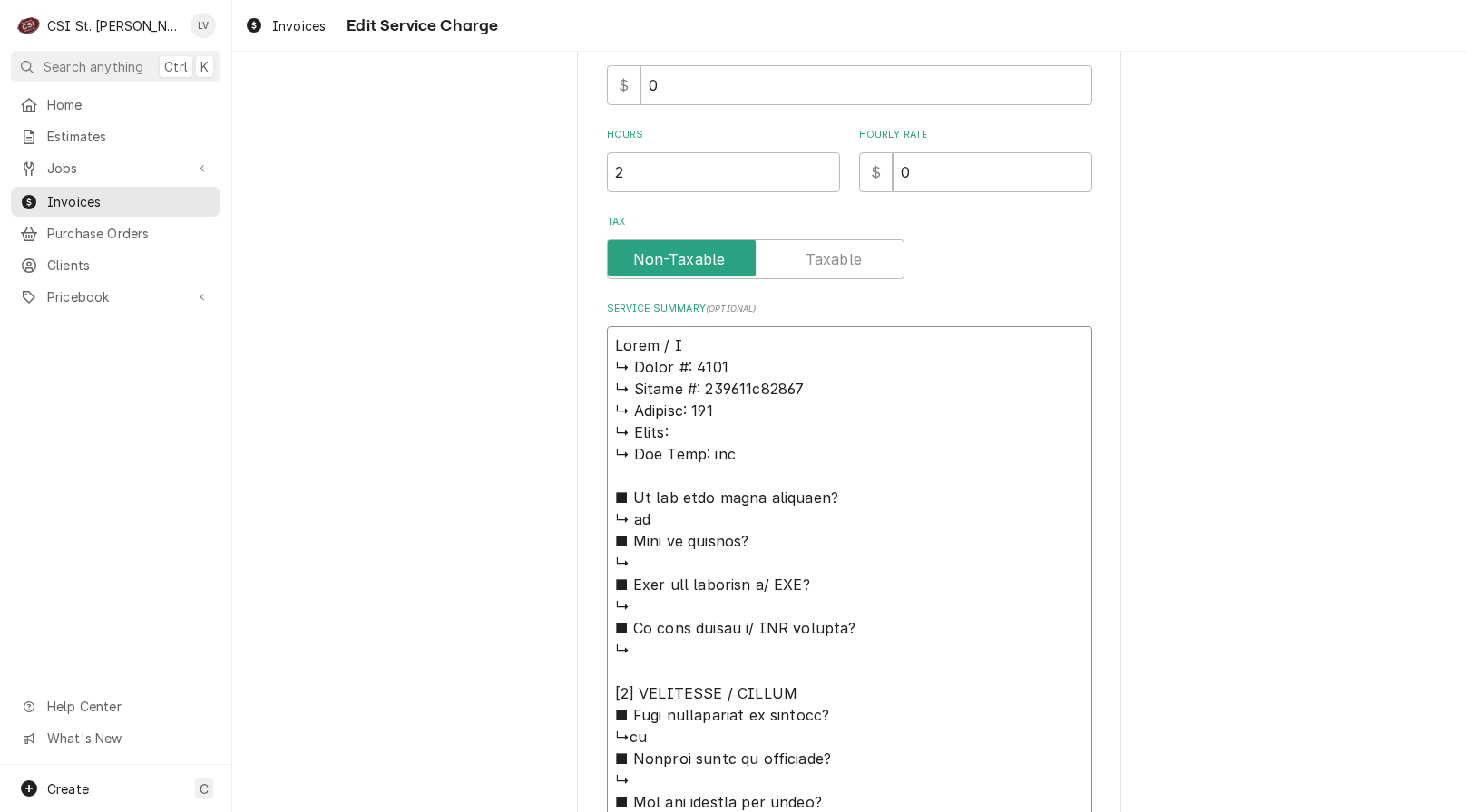
type textarea "Lorem / Ip ↳ Dolor #: 1173 ↳ Sitame #: 490293c17699 ↳ Adipisc: 657 ↳ Elits: ↳ D…"
type textarea "x"
type textarea "Lorem / Ips ↳ Dolor #: 3752 ↳ Sitame #: 614157c69746 ↳ Adipisc: 749 ↳ Elits: ↳ …"
type textarea "x"
type textarea "Lorem / Ipsu ↳ Dolor #: 0939 ↳ Sitame #: 384044c08649 ↳ Adipisc: 830 ↳ Elits: ↳…"
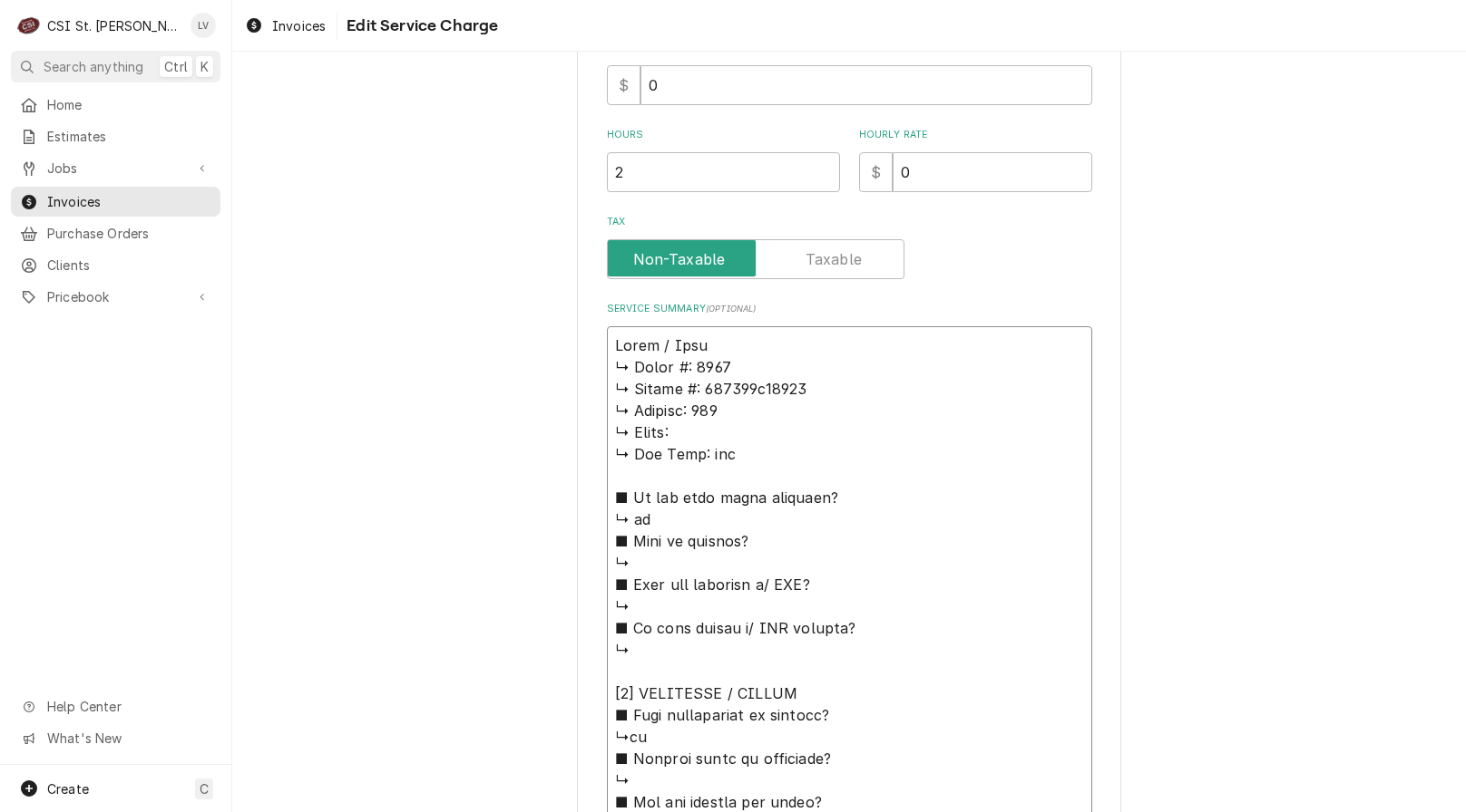
type textarea "x"
type textarea "Lorem / Ipsum ↳ Dolor #: 0194 ↳ Sitame #: 275358c58902 ↳ Adipisc: 932 ↳ Elits: …"
type textarea "x"
type textarea "Lorem / Ipsum: ↳ Dolor #: 2339 ↳ Sitame #: 488239c07003 ↳ Adipisc: 591 ↳ Elits:…"
type textarea "x"
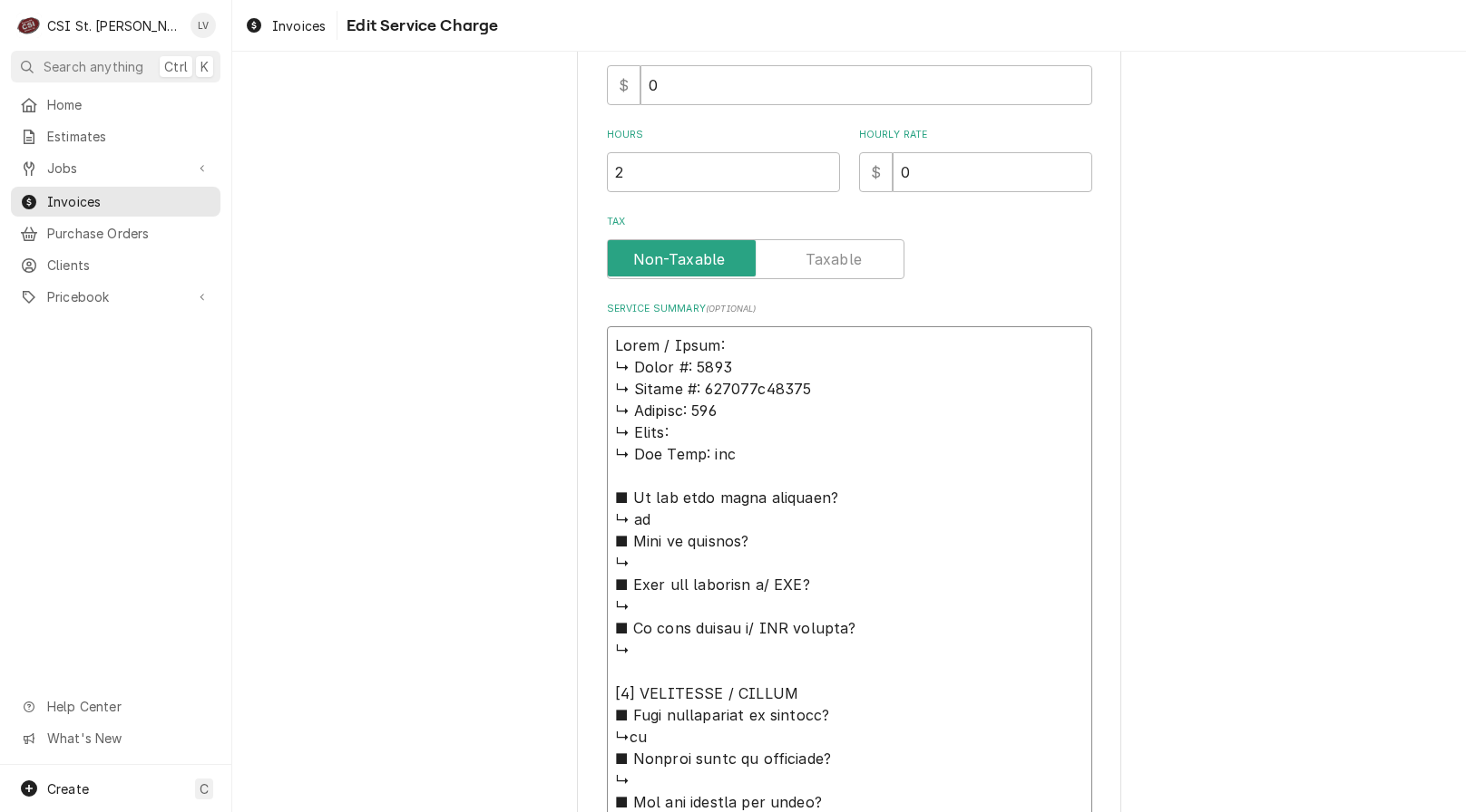
type textarea "Lorem / Ipsum: ↳ Dolor #: 0658 ↳ Sitame #: 338628c49514 ↳ Adipisc: 375 ↳ Elits:…"
type textarea "x"
type textarea "Lorem / Ipsum: 9 ↳ Dolor #: 9238 ↳ Sitame #: 012862c23068 ↳ Adipisc: 709 ↳ Elit…"
type textarea "x"
type textarea "Lorem / Ipsum: 91 ↳ Dolor #: 2497 ↳ Sitame #: 837335c17294 ↳ Adipisc: 134 ↳ Eli…"
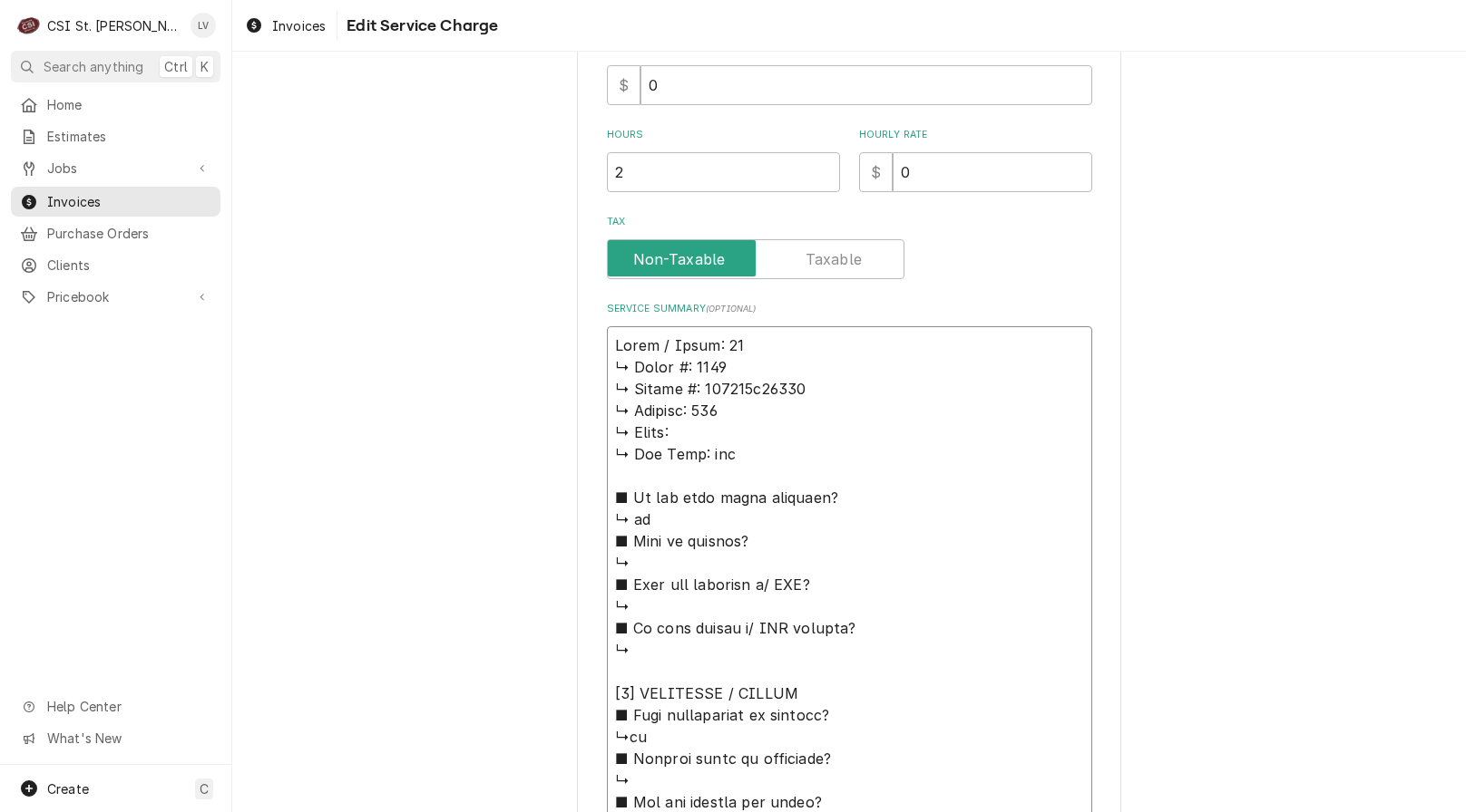
type textarea "x"
type textarea "Lorem / Ipsum: 026 ↳ Dolor #: 0755 ↳ Sitame #: 787853c58262 ↳ Adipisc: 644 ↳ El…"
type textarea "x"
type textarea "Hardt / Model: 4500 ↳ 𝗠𝗼𝗱𝗲𝗹 #: 4500 ↳ 𝗦𝗲𝗿𝗶𝗮𝗹 #: 170445h18006 ↳ 𝗩𝗼𝗹𝘁𝗮𝗴𝗲: 120 ↳ 𝗣…"
type textarea "x"
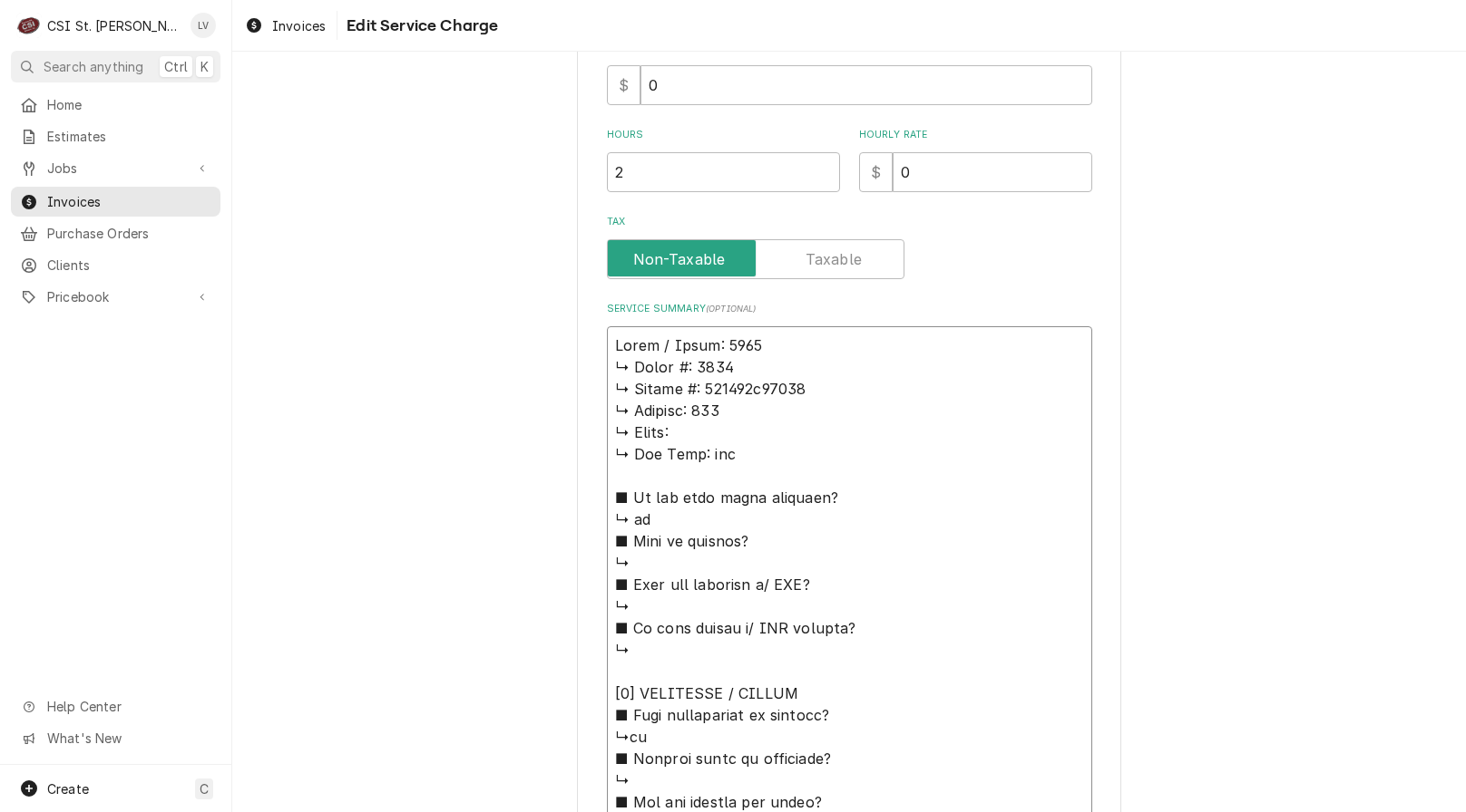
type textarea "Hardt / Model: 4500 ↳ 𝗠𝗼𝗱𝗲𝗹 #: 4500 ↳ 𝗦𝗲𝗿𝗶𝗮𝗹 #: 170445h18006 ↳ 𝗩𝗼𝗹𝘁𝗮𝗴𝗲: 120 ↳ 𝗣…"
type textarea "x"
type textarea "Hardt / Model: 4500 / ↳ 𝗠𝗼𝗱𝗲𝗹 #: 4500 ↳ 𝗦𝗲𝗿𝗶𝗮𝗹 #: 170445h18006 ↳ 𝗩𝗼𝗹𝘁𝗮𝗴𝗲: 120 ↳…"
type textarea "x"
type textarea "Hardt / Model: 4500 / ↳ 𝗠𝗼𝗱𝗲𝗹 #: 4500 ↳ 𝗦𝗲𝗿𝗶𝗮𝗹 #: 170445h18006 ↳ 𝗩𝗼𝗹𝘁𝗮𝗴𝗲: 120 ↳…"
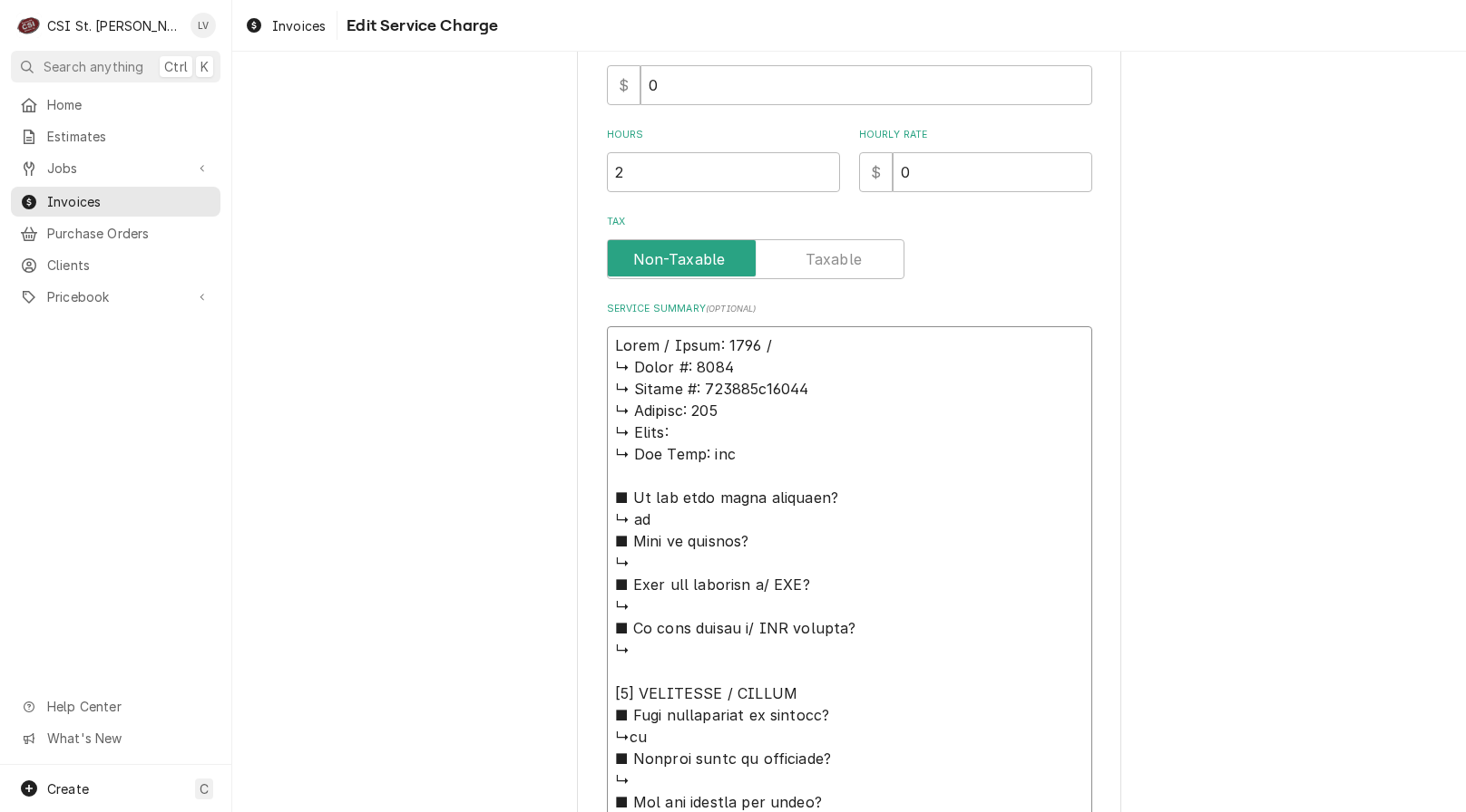
type textarea "x"
type textarea "Hardt / Model: 4500 / S ↳ 𝗠𝗼𝗱𝗲𝗹 #: 4500 ↳ 𝗦𝗲𝗿𝗶𝗮𝗹 #: 170445h18006 ↳ 𝗩𝗼𝗹𝘁𝗮𝗴𝗲: 120…"
type textarea "x"
type textarea "Hardt / Model: 4500 / Se ↳ 𝗠𝗼𝗱𝗲𝗹 #: 4500 ↳ 𝗦𝗲𝗿𝗶𝗮𝗹 #: 170445h18006 ↳ 𝗩𝗼𝗹𝘁𝗮𝗴𝗲: 12…"
type textarea "x"
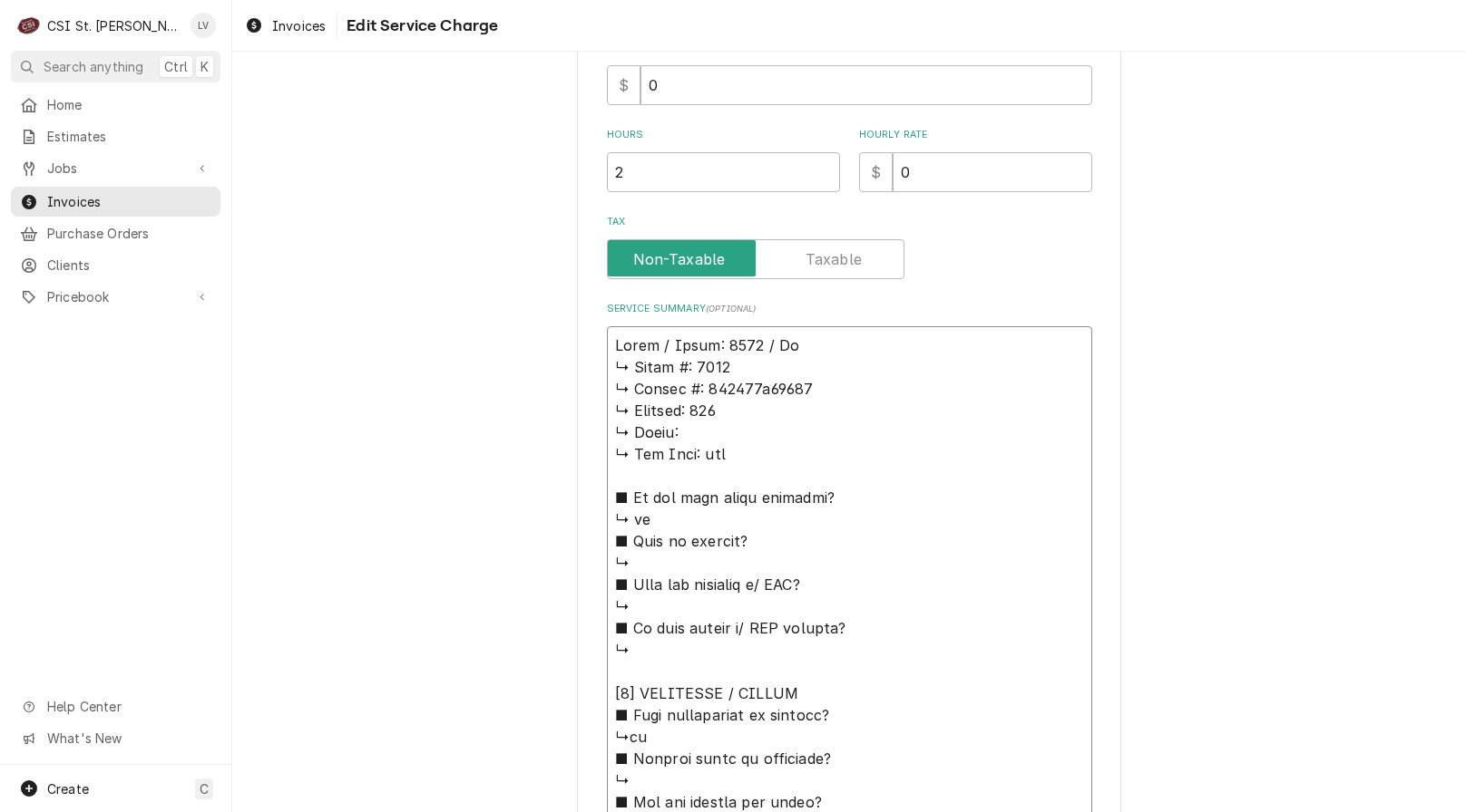
type textarea "Hardt / Model: 4500 / Ser ↳ 𝗠𝗼𝗱𝗲𝗹 #: 4500 ↳ 𝗦𝗲𝗿𝗶𝗮𝗹 #: 170445h18006 ↳ 𝗩𝗼𝗹𝘁𝗮𝗴𝗲: 1…"
type textarea "x"
type textarea "Hardt / Model: 4500 / Seri ↳ 𝗠𝗼𝗱𝗲𝗹 #: 4500 ↳ 𝗦𝗲𝗿𝗶𝗮𝗹 #: 170445h18006 ↳ 𝗩𝗼𝗹𝘁𝗮𝗴𝗲: …"
type textarea "x"
type textarea "Hardt / Model: 4500 / Seria ↳ 𝗠𝗼𝗱𝗲𝗹 #: 4500 ↳ 𝗦𝗲𝗿𝗶𝗮𝗹 #: 170445h18006 ↳ 𝗩𝗼𝗹𝘁𝗮𝗴𝗲:…"
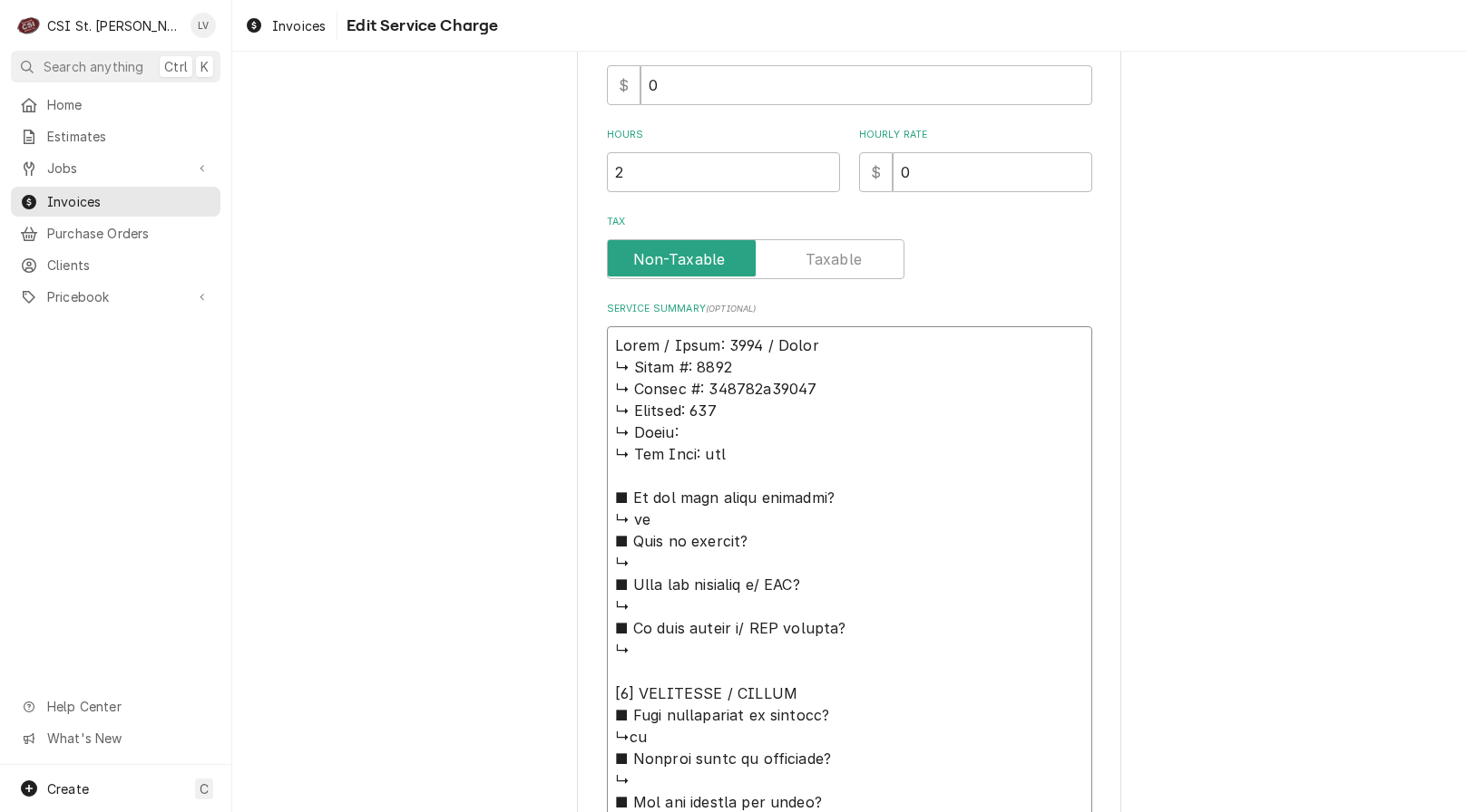
type textarea "x"
type textarea "Hardt / Model: 4500 / Serial ↳ 𝗠𝗼𝗱𝗲𝗹 #: 4500 ↳ 𝗦𝗲𝗿𝗶𝗮𝗹 #: 170445h18006 ↳ 𝗩𝗼𝗹𝘁𝗮𝗴𝗲…"
type textarea "x"
type textarea "Hardt / Model: 4500 / Serial: ↳ 𝗠𝗼𝗱𝗲𝗹 #: 4500 ↳ 𝗦𝗲𝗿𝗶𝗮𝗹 #: 170445h18006 ↳ 𝗩𝗼𝗹𝘁𝗮𝗴…"
type textarea "x"
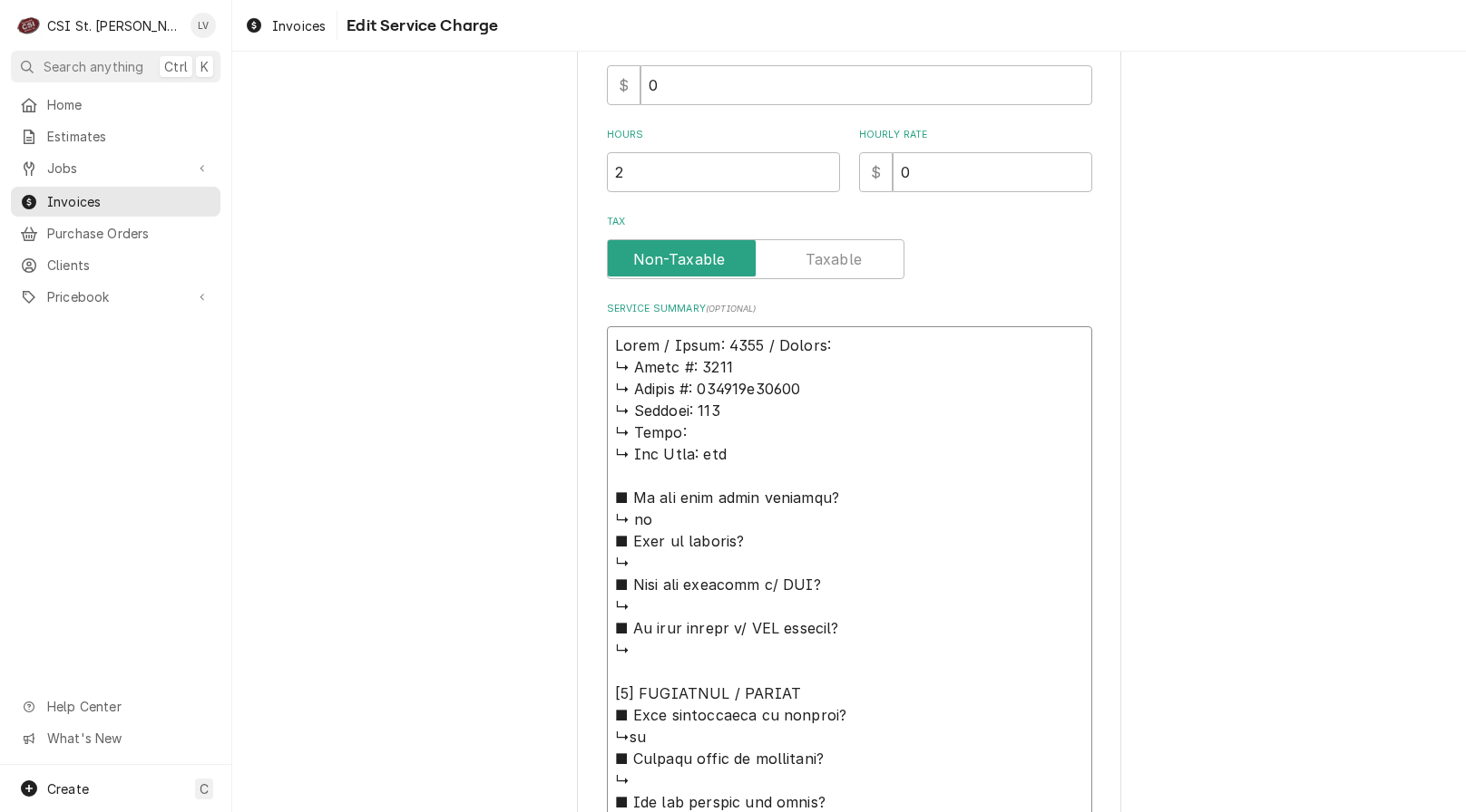
type textarea "Hardt / Model: 4500 / Serial: ↳ 𝗠𝗼𝗱𝗲𝗹 #: 4500 ↳ 𝗦𝗲𝗿𝗶𝗮𝗹 #: 170445h18006 ↳ 𝗩𝗼𝗹𝘁𝗮𝗴…"
type textarea "x"
type textarea "Hardt / Model: 4500 / Serial: ↳ 𝗠𝗼𝗱𝗲𝗹 #: 4500 ↳ 𝗦𝗲𝗿𝗶𝗮𝗹 #: 170445h18006 ↳ 𝗩𝗼𝗹𝘁𝗮𝗴…"
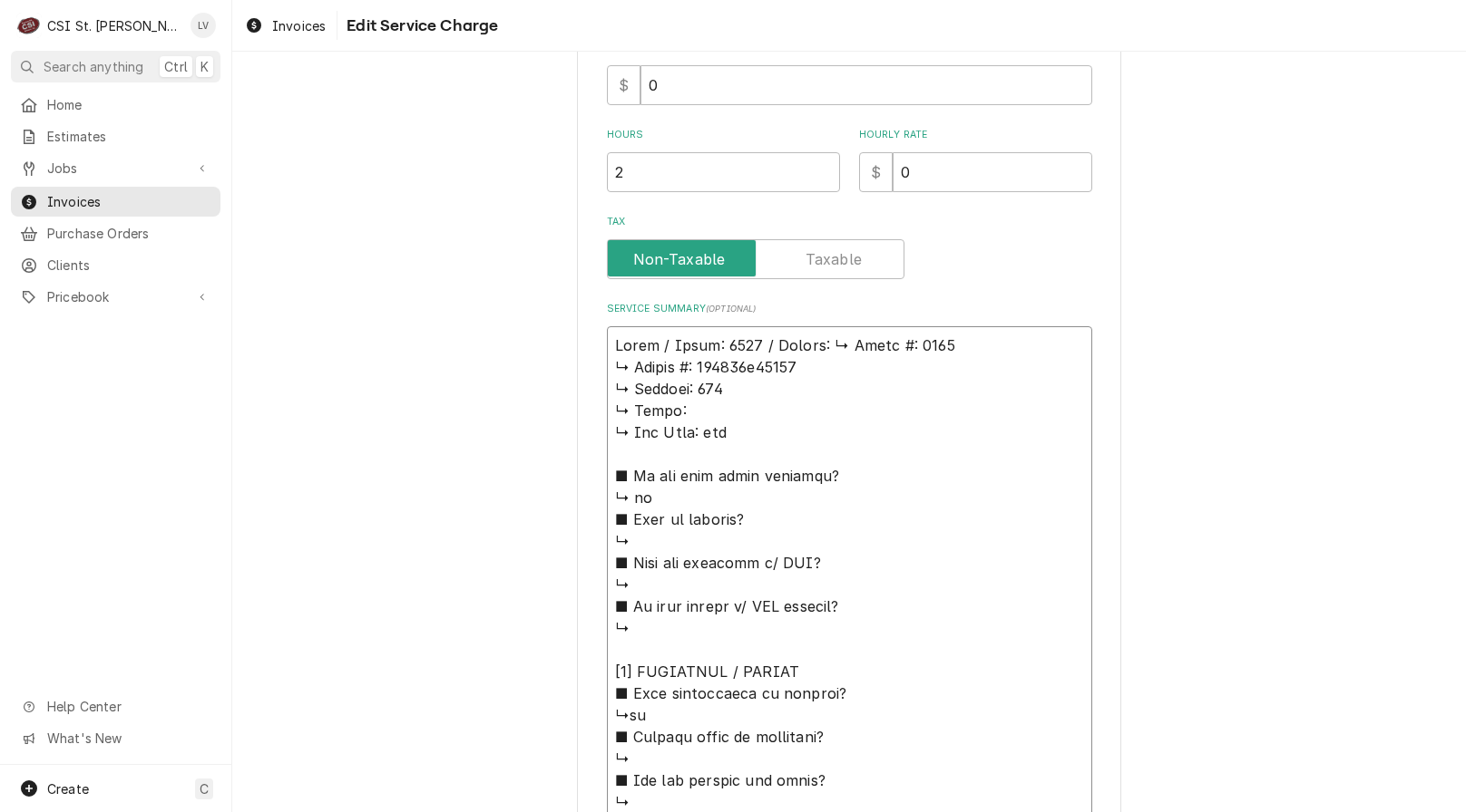
type textarea "x"
type textarea "Hardt / Model: 4500 / Serial: 𝗠𝗼𝗱𝗲𝗹 #: 4500 ↳ 𝗦𝗲𝗿𝗶𝗮𝗹 #: 170445h18006 ↳ 𝗩𝗼𝗹𝘁𝗮𝗴𝗲:…"
type textarea "x"
type textarea "Hardt / Model: 4500 / Serial: 𝗼𝗱𝗲𝗹 #: 4500 ↳ 𝗦𝗲𝗿𝗶𝗮𝗹 #: 170445h18006 ↳ 𝗩𝗼𝗹𝘁𝗮𝗴𝗲: …"
type textarea "x"
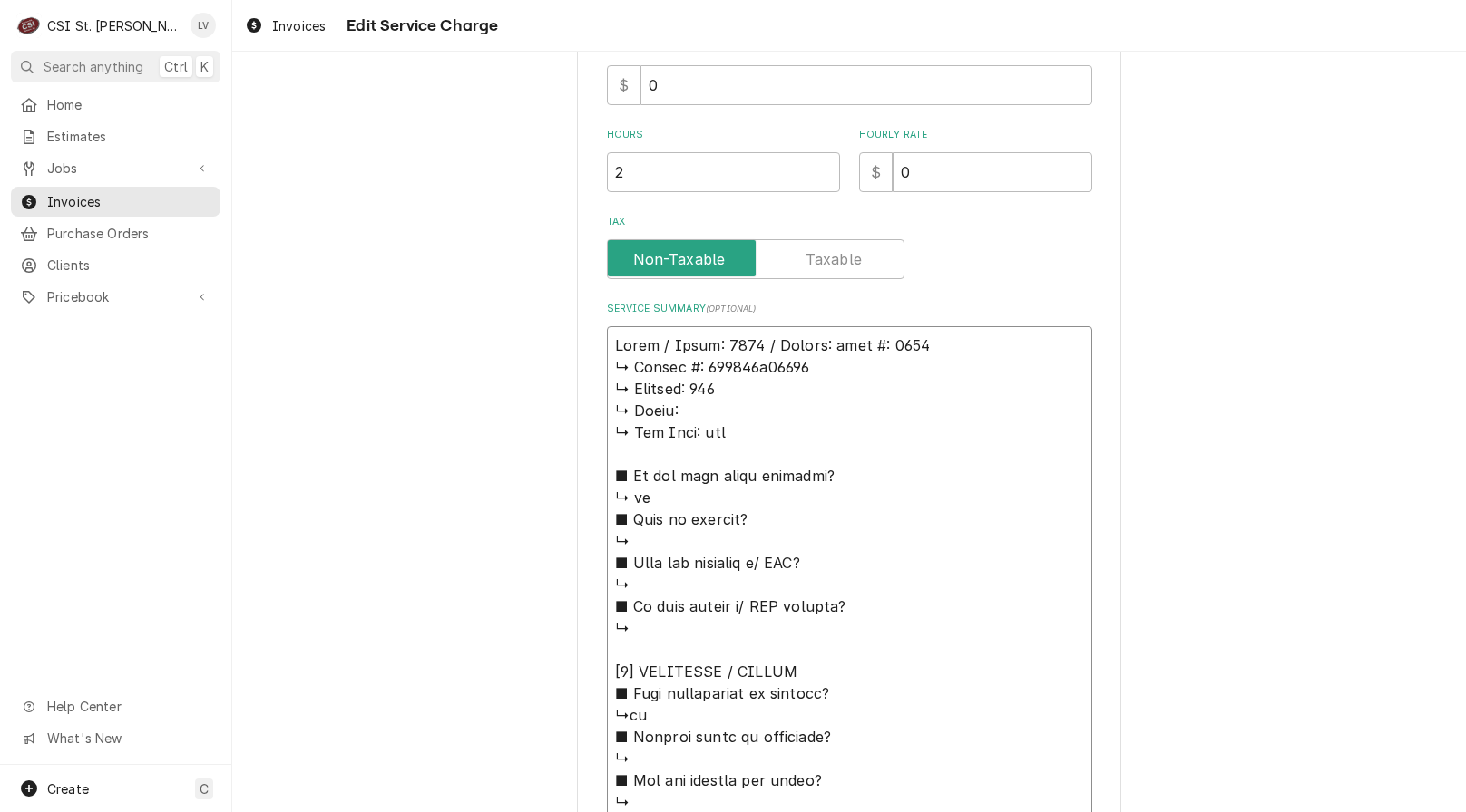
type textarea "Hardt / Model: 4500 / Serial: 𝗱𝗲𝗹 #: 4500 ↳ 𝗦𝗲𝗿𝗶𝗮𝗹 #: 170445h18006 ↳ 𝗩𝗼𝗹𝘁𝗮𝗴𝗲: 1…"
type textarea "x"
type textarea "Hardt / Model: 4500 / Serial: 𝗲𝗹 #: 4500 ↳ 𝗦𝗲𝗿𝗶𝗮𝗹 #: 170445h18006 ↳ 𝗩𝗼𝗹𝘁𝗮𝗴𝗲: 12…"
type textarea "x"
type textarea "Hardt / Model: 4500 / Serial: 𝗹 #: 4500 ↳ 𝗦𝗲𝗿𝗶𝗮𝗹 #: 170445h18006 ↳ 𝗩𝗼𝗹𝘁𝗮𝗴𝗲: 120…"
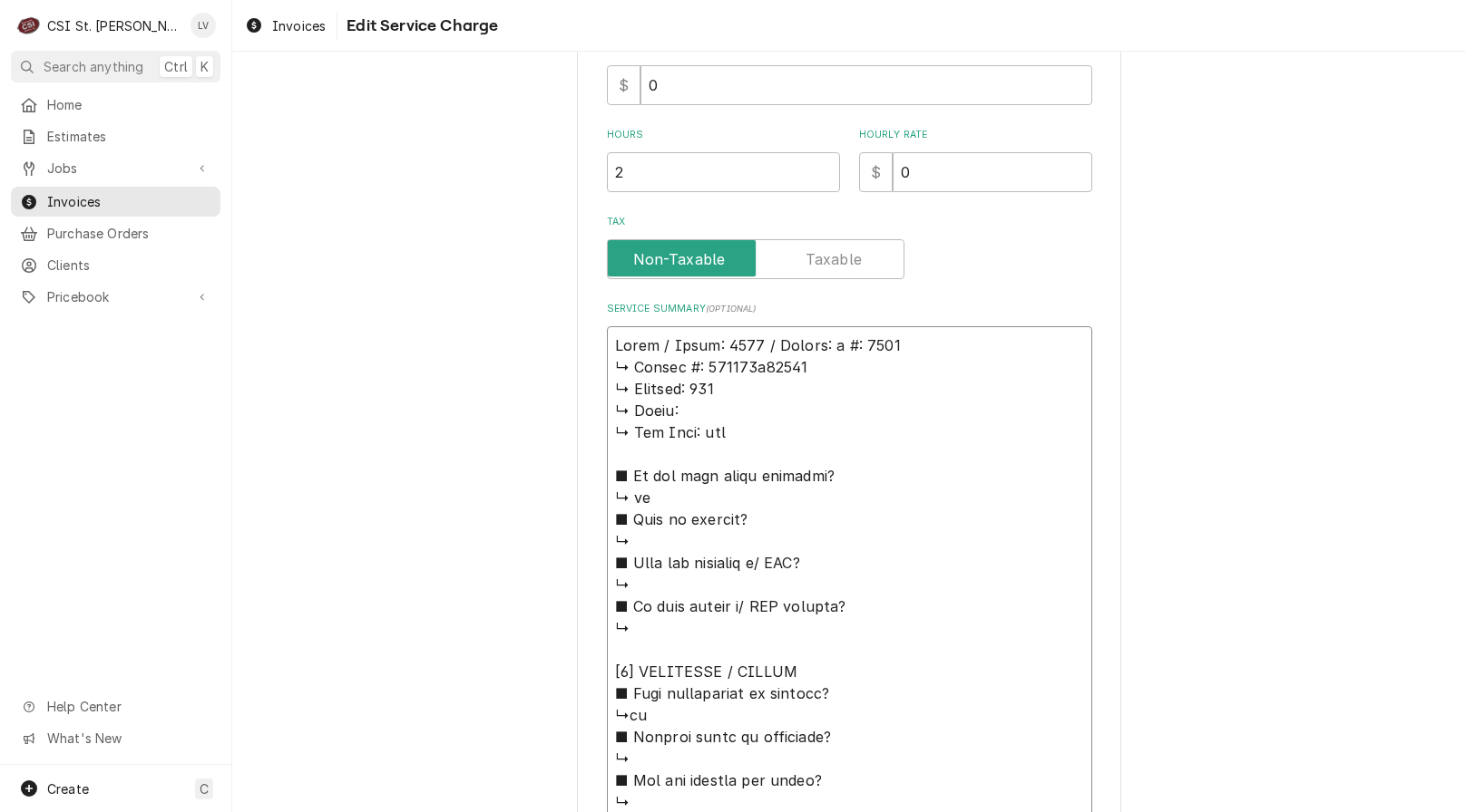
type textarea "x"
type textarea "Hardt / Model: 4500 / Serial: #: 4500 ↳ 𝗦𝗲𝗿𝗶𝗮𝗹 #: 170445h18006 ↳ 𝗩𝗼𝗹𝘁𝗮𝗴𝗲: 120 ↳…"
type textarea "x"
type textarea "Hardt / Model: 4500 / Serial: #: 4500 ↳ 𝗦𝗲𝗿𝗶𝗮𝗹 #: 170445h18006 ↳ 𝗩𝗼𝗹𝘁𝗮𝗴𝗲: 120 ↳…"
type textarea "x"
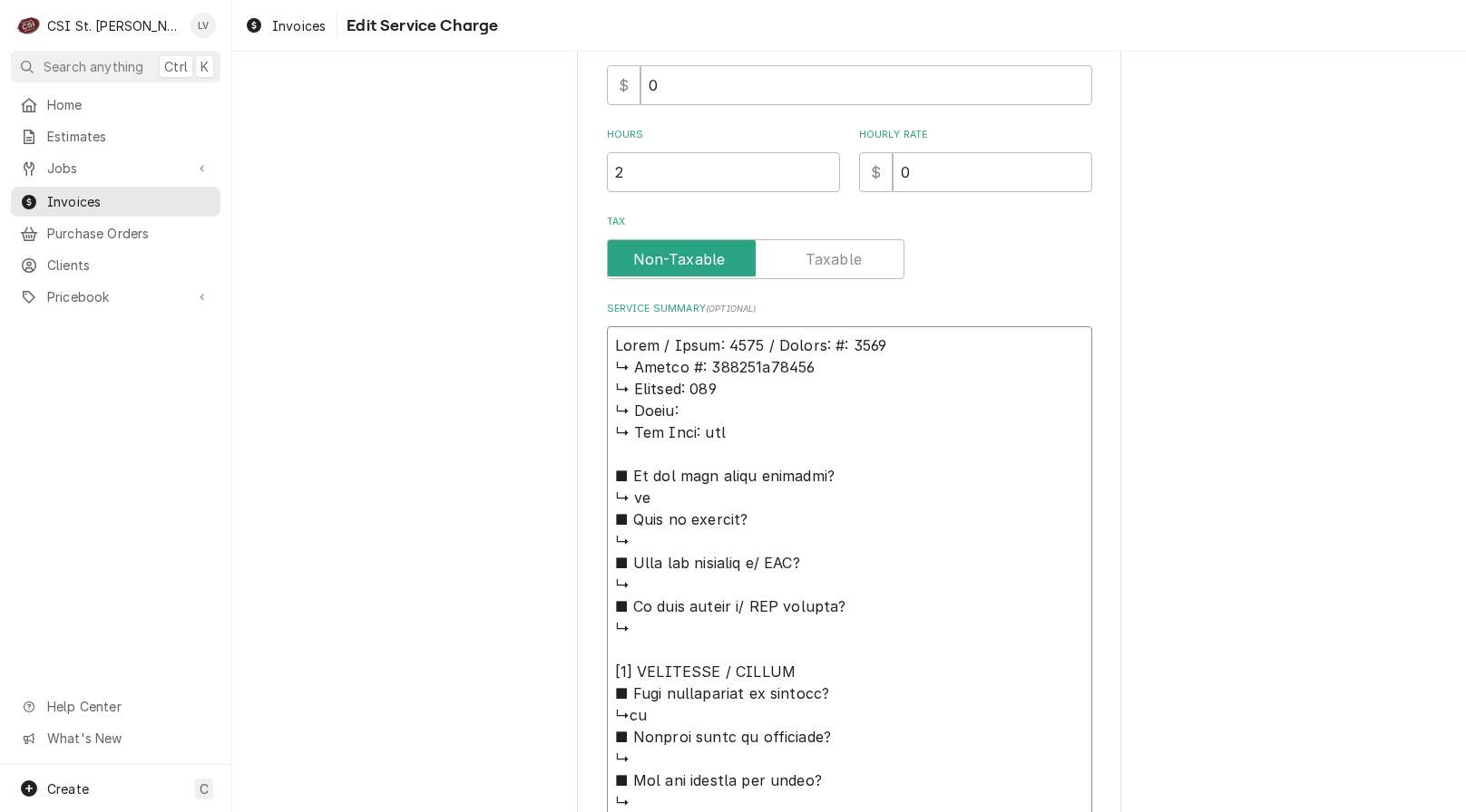
type textarea "Hardt / Model: 4500 / Serial: : 4500 ↳ 𝗦𝗲𝗿𝗶𝗮𝗹 #: 170445h18006 ↳ 𝗩𝗼𝗹𝘁𝗮𝗴𝗲: 120 ↳ …"
type textarea "x"
type textarea "Hardt / Model: 4500 / Serial: 4500 ↳ 𝗦𝗲𝗿𝗶𝗮𝗹 #: 170445h18006 ↳ 𝗩𝗼𝗹𝘁𝗮𝗴𝗲: 120 ↳ 𝗣𝗵…"
type textarea "x"
type textarea "Hardt / Model: 4500 / Serial: 4500 ↳ 𝗦𝗲𝗿𝗶𝗮𝗹 #: 170445h18006 ↳ 𝗩𝗼𝗹𝘁𝗮𝗴𝗲: 120 ↳ 𝗣𝗵…"
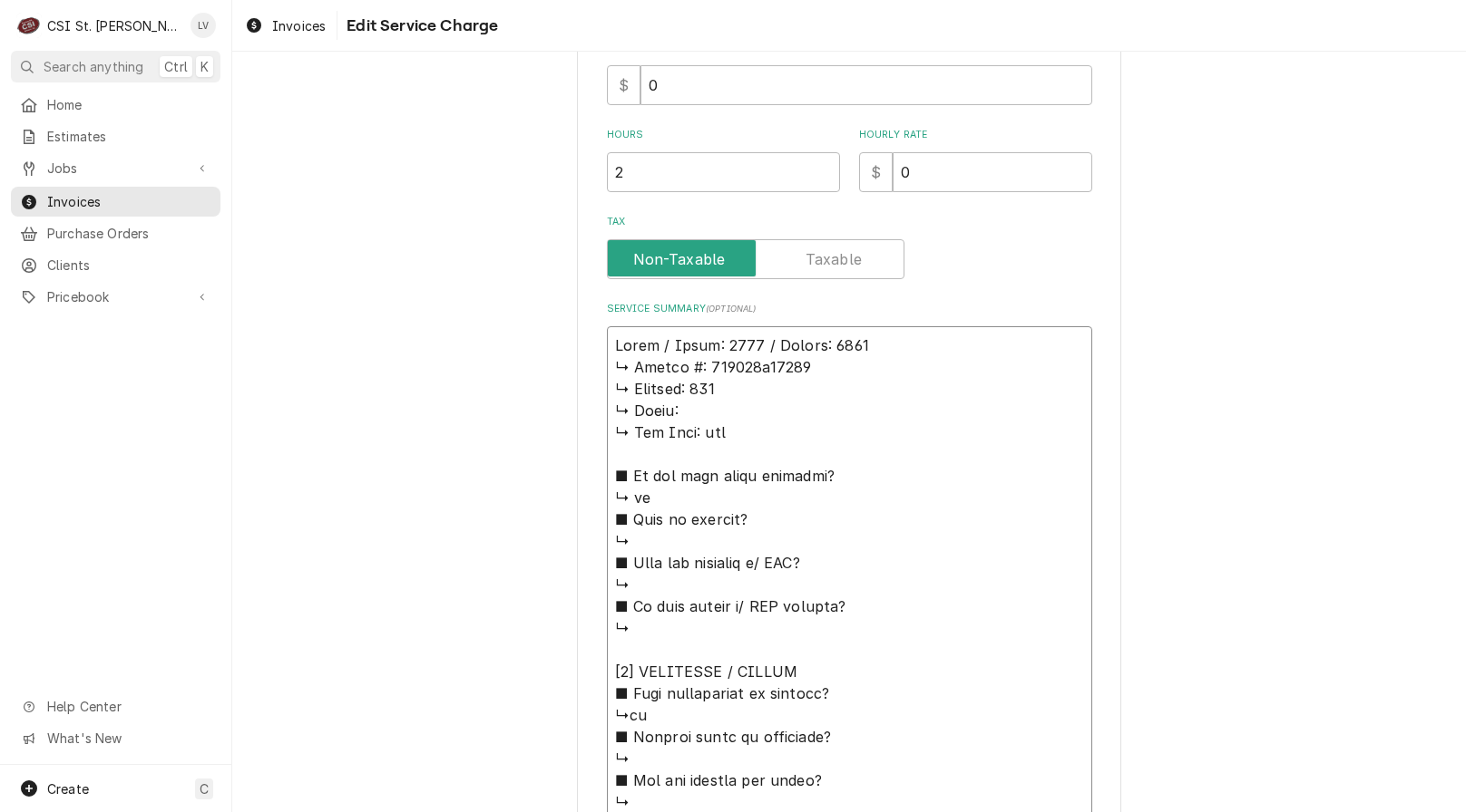
type textarea "x"
type textarea "Hardt / Model: 4500 / Serial: 500 ↳ 𝗦𝗲𝗿𝗶𝗮𝗹 #: 170445h18006 ↳ 𝗩𝗼𝗹𝘁𝗮𝗴𝗲: 120 ↳ 𝗣𝗵𝗮…"
type textarea "x"
type textarea "Hardt / Model: 4500 / Serial: 00 ↳ 𝗦𝗲𝗿𝗶𝗮𝗹 #: 170445h18006 ↳ 𝗩𝗼𝗹𝘁𝗮𝗴𝗲: 120 ↳ 𝗣𝗵𝗮𝘀…"
type textarea "x"
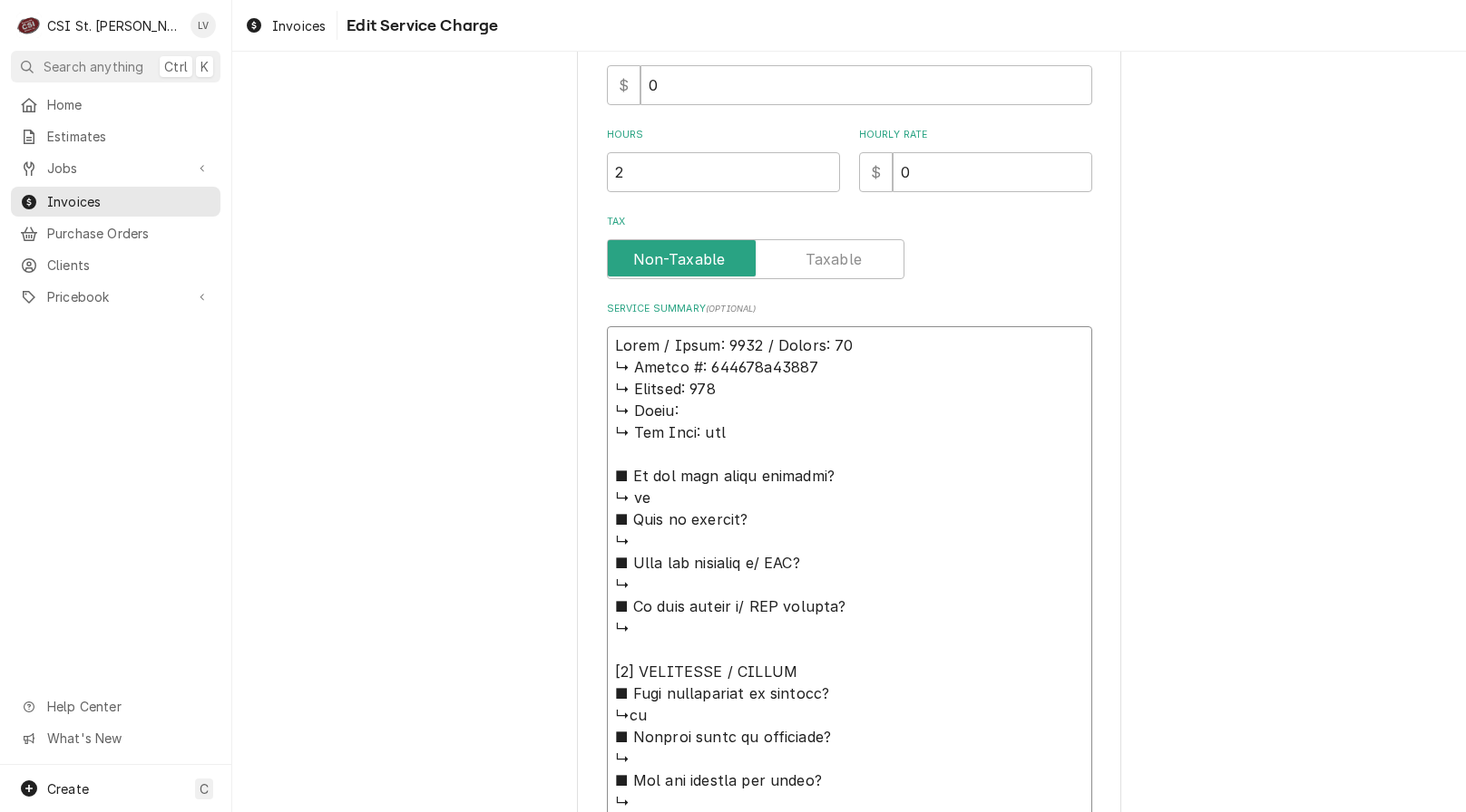
type textarea "Hardt / Model: 4500 / Serial: 0 ↳ 𝗦𝗲𝗿𝗶𝗮𝗹 #: 170445h18006 ↳ 𝗩𝗼𝗹𝘁𝗮𝗴𝗲: 120 ↳ 𝗣𝗵𝗮𝘀𝗲…"
type textarea "x"
type textarea "Hardt / Model: 4500 / Serial: ↳ 𝗦𝗲𝗿𝗶𝗮𝗹 #: 170445h18006 ↳ 𝗩𝗼𝗹𝘁𝗮𝗴𝗲: 120 ↳ 𝗣𝗵𝗮𝘀𝗲: …"
type textarea "x"
type textarea "Hardt / Model: 4500 / Serial: ↳ 𝗦𝗲𝗿𝗶𝗮𝗹 #: 170445h18006 ↳ 𝗩𝗼𝗹𝘁𝗮𝗴𝗲: 120 ↳ 𝗣𝗵𝗮𝘀𝗲: …"
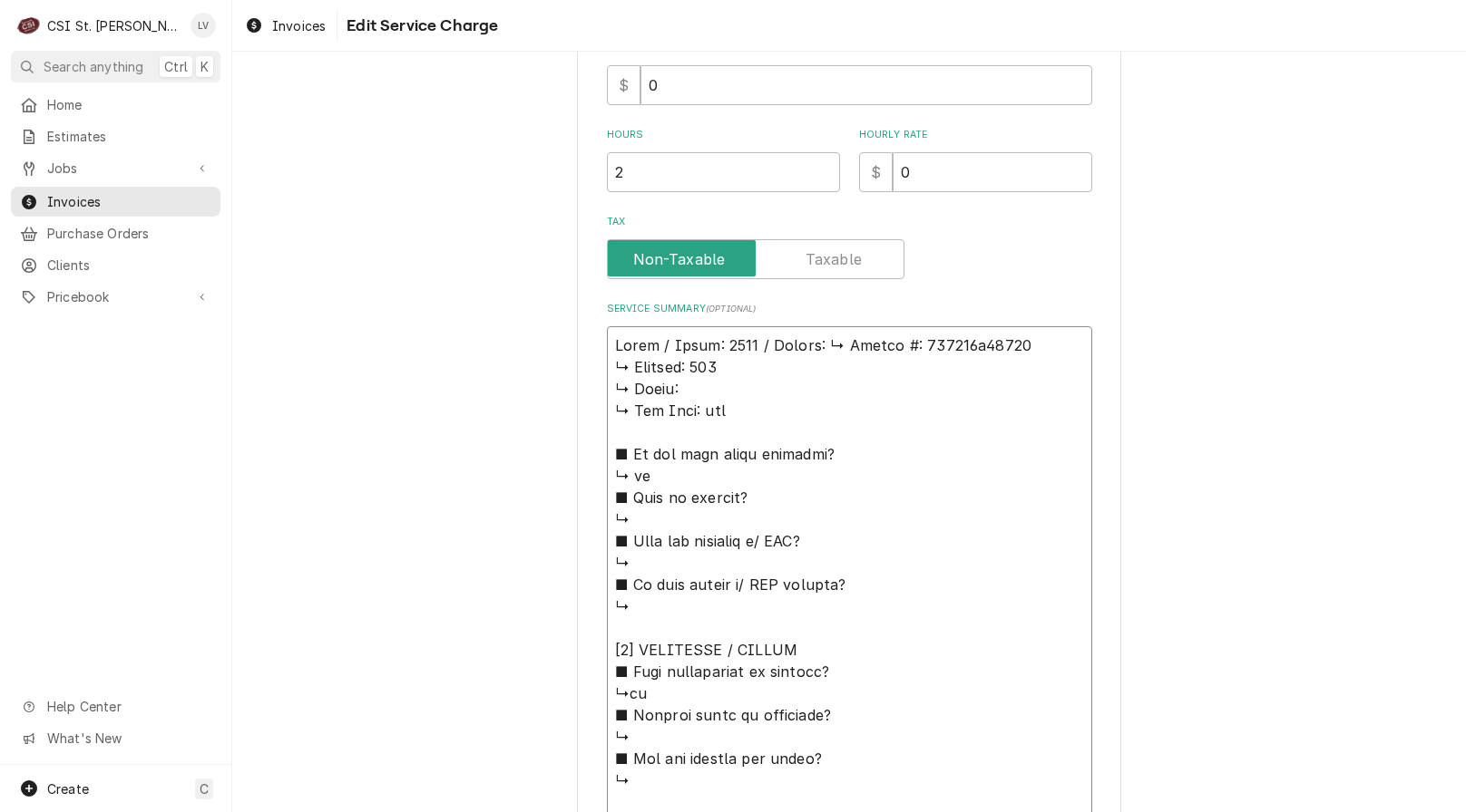
type textarea "x"
type textarea "Hardt / Model: 4500 / Serial: 𝗦𝗲𝗿𝗶𝗮𝗹 #: 170445h18006 ↳ 𝗩𝗼𝗹𝘁𝗮𝗴𝗲: 120 ↳ 𝗣𝗵𝗮𝘀𝗲: ↳ …"
type textarea "x"
type textarea "Hardt / Model: 4500 / Serial: 𝗦𝗲𝗿𝗶𝗮𝗹 #: 170445h18006 ↳ 𝗩𝗼𝗹𝘁𝗮𝗴𝗲: 120 ↳ 𝗣𝗵𝗮𝘀𝗲: ↳ …"
type textarea "x"
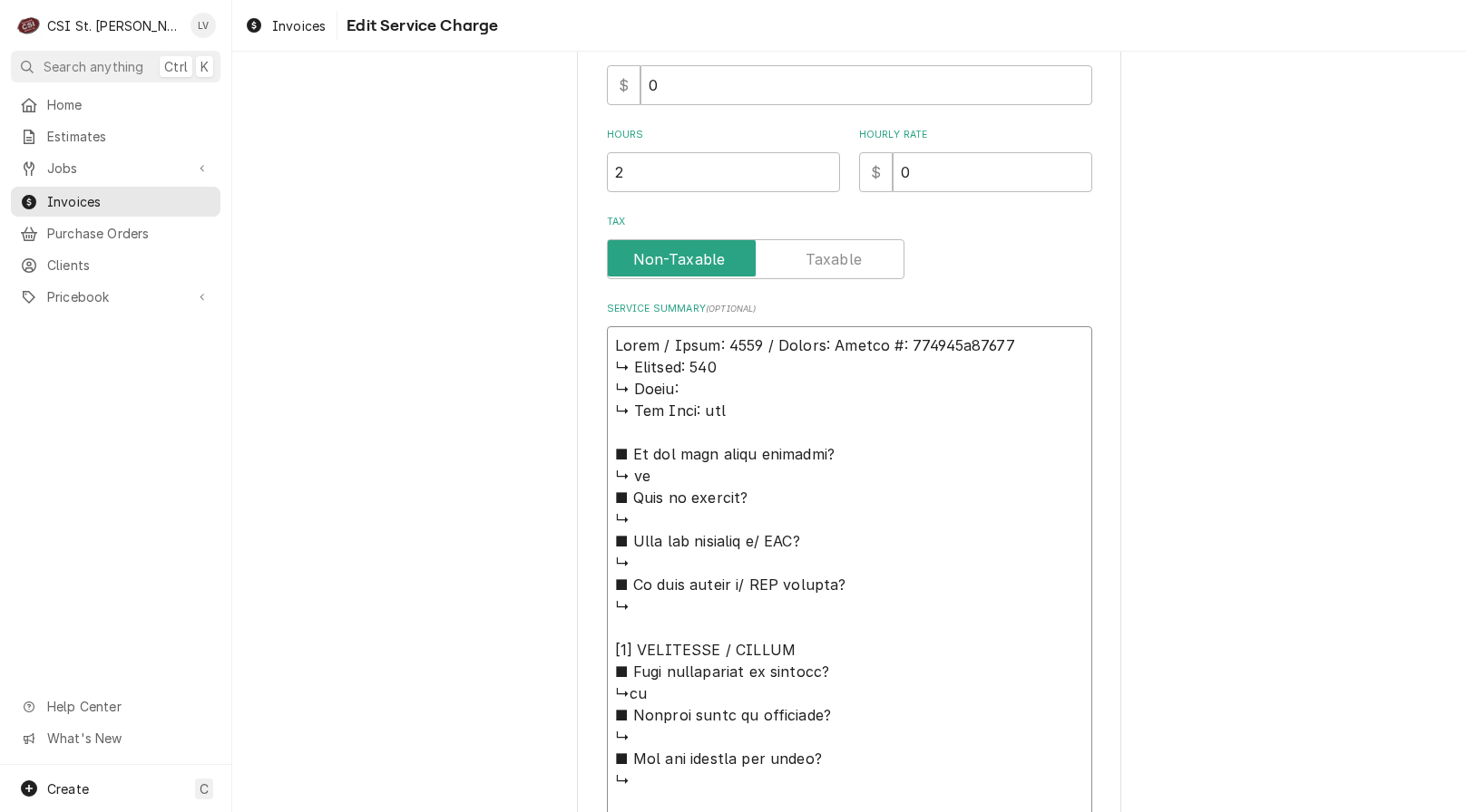
type textarea "Hardt / Model: 4500 / Serial: 𝗲𝗿𝗶𝗮𝗹 #: 170445h18006 ↳ 𝗩𝗼𝗹𝘁𝗮𝗴𝗲: 120 ↳ 𝗣𝗵𝗮𝘀𝗲: ↳ 𝗚…"
type textarea "x"
type textarea "Hardt / Model: 4500 / Serial: 𝗿𝗶𝗮𝗹 #: 170445h18006 ↳ 𝗩𝗼𝗹𝘁𝗮𝗴𝗲: 120 ↳ 𝗣𝗵𝗮𝘀𝗲: ↳ 𝗚𝗮…"
type textarea "x"
type textarea "Hardt / Model: 4500 / Serial: 𝗶𝗮𝗹 #: 170445h18006 ↳ 𝗩𝗼𝗹𝘁𝗮𝗴𝗲: 120 ↳ 𝗣𝗵𝗮𝘀𝗲: ↳ 𝗚𝗮𝘀…"
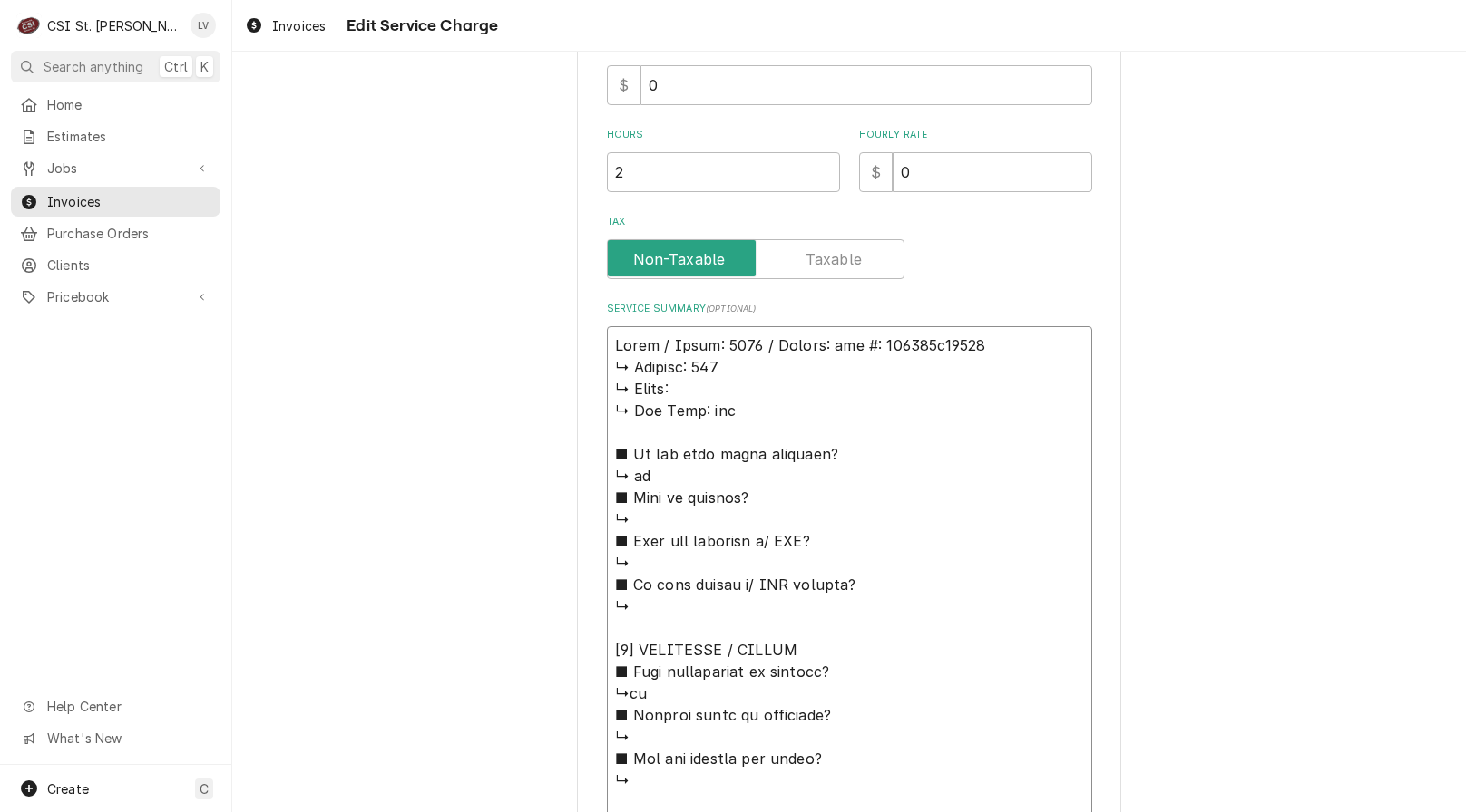
type textarea "x"
type textarea "Hardt / Model: 4500 / Serial: 𝗮𝗹 #: 170445h18006 ↳ 𝗩𝗼𝗹𝘁𝗮𝗴𝗲: 120 ↳ 𝗣𝗵𝗮𝘀𝗲: ↳ 𝗚𝗮𝘀 …"
type textarea "x"
type textarea "Hardt / Model: 4500 / Serial: 𝗹 #: 170445h18006 ↳ 𝗩𝗼𝗹𝘁𝗮𝗴𝗲: 120 ↳ 𝗣𝗵𝗮𝘀𝗲: ↳ 𝗚𝗮𝘀 𝗧…"
type textarea "x"
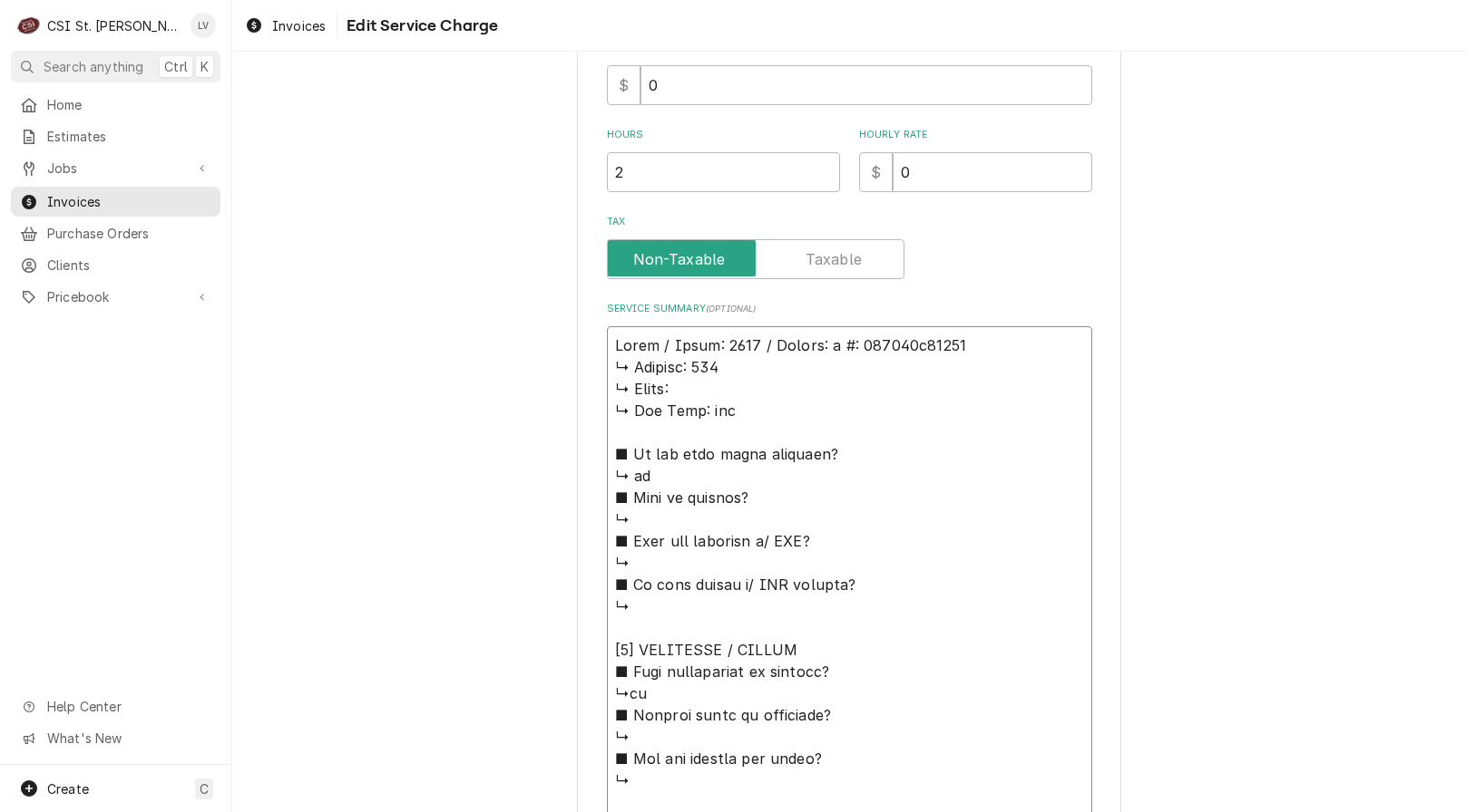
type textarea "Hardt / Model: 4500 / Serial: #: 170445h18006 ↳ 𝗩𝗼𝗹𝘁𝗮𝗴𝗲: 120 ↳ 𝗣𝗵𝗮𝘀𝗲: ↳ 𝗚𝗮𝘀 𝗧𝘆𝗽…"
type textarea "x"
type textarea "Hardt / Model: 4500 / Serial: #: 170445h18006 ↳ 𝗩𝗼𝗹𝘁𝗮𝗴𝗲: 120 ↳ 𝗣𝗵𝗮𝘀𝗲: ↳ 𝗚𝗮𝘀 𝗧𝘆𝗽…"
type textarea "x"
type textarea "Hardt / Model: 4500 / Serial: : 170445h18006 ↳ 𝗩𝗼𝗹𝘁𝗮𝗴𝗲: 120 ↳ 𝗣𝗵𝗮𝘀𝗲: ↳ 𝗚𝗮𝘀 𝗧𝘆𝗽𝗲…"
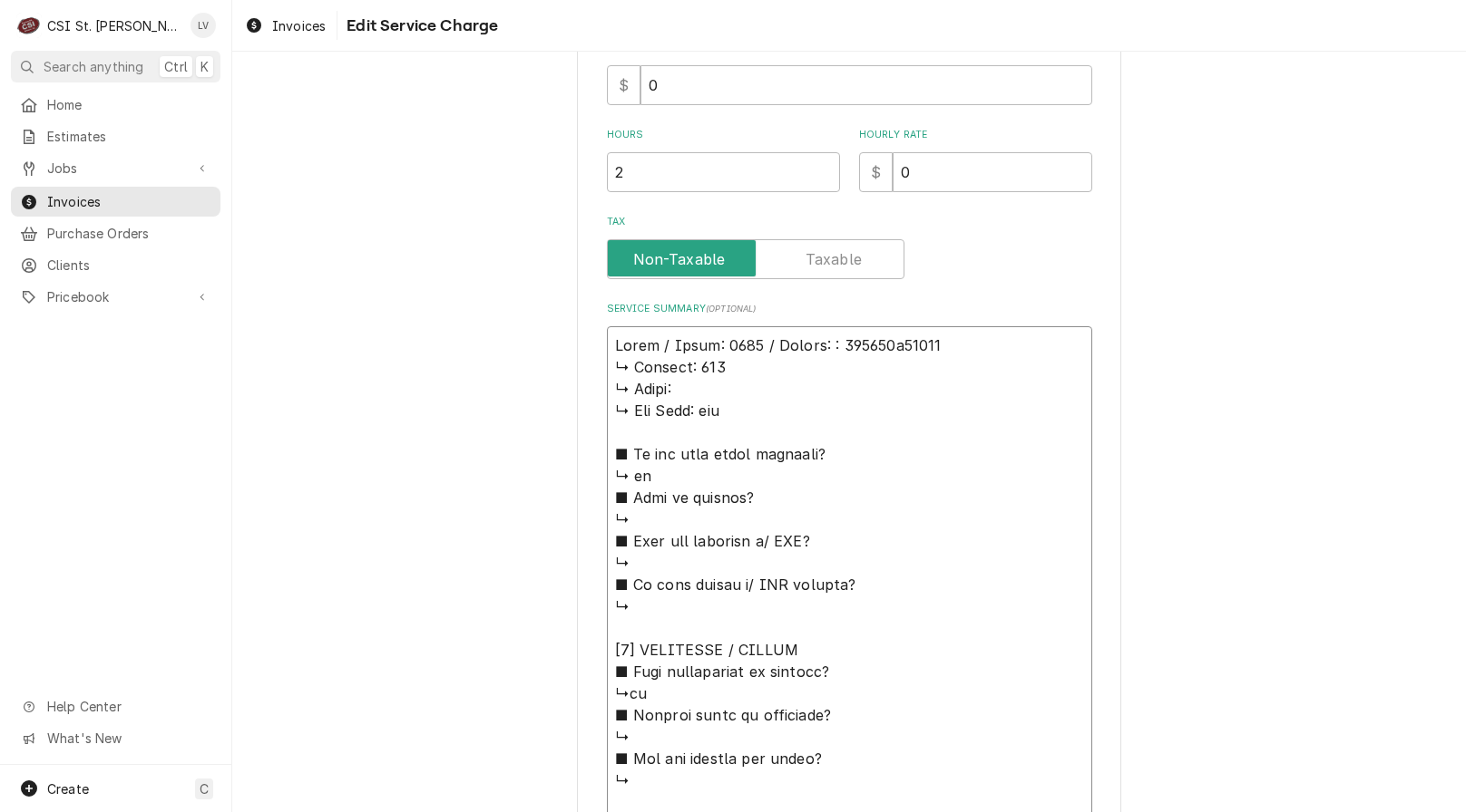
type textarea "x"
type textarea "Hardt / Model: 4500 / Serial: 170445h18006 ↳ 𝗩𝗼𝗹𝘁𝗮𝗴𝗲: 120 ↳ 𝗣𝗵𝗮𝘀𝗲: ↳ 𝗚𝗮𝘀 𝗧𝘆𝗽𝗲: …"
type textarea "x"
type textarea "Hardt / Model: 4500 / Serial: 170445h18006 ↳ 𝗩𝗼𝗹𝘁𝗮𝗴𝗲: 120 ↳ 𝗣𝗵𝗮𝘀𝗲: ↳ 𝗚𝗮𝘀 𝗧𝘆𝗽𝗲: …"
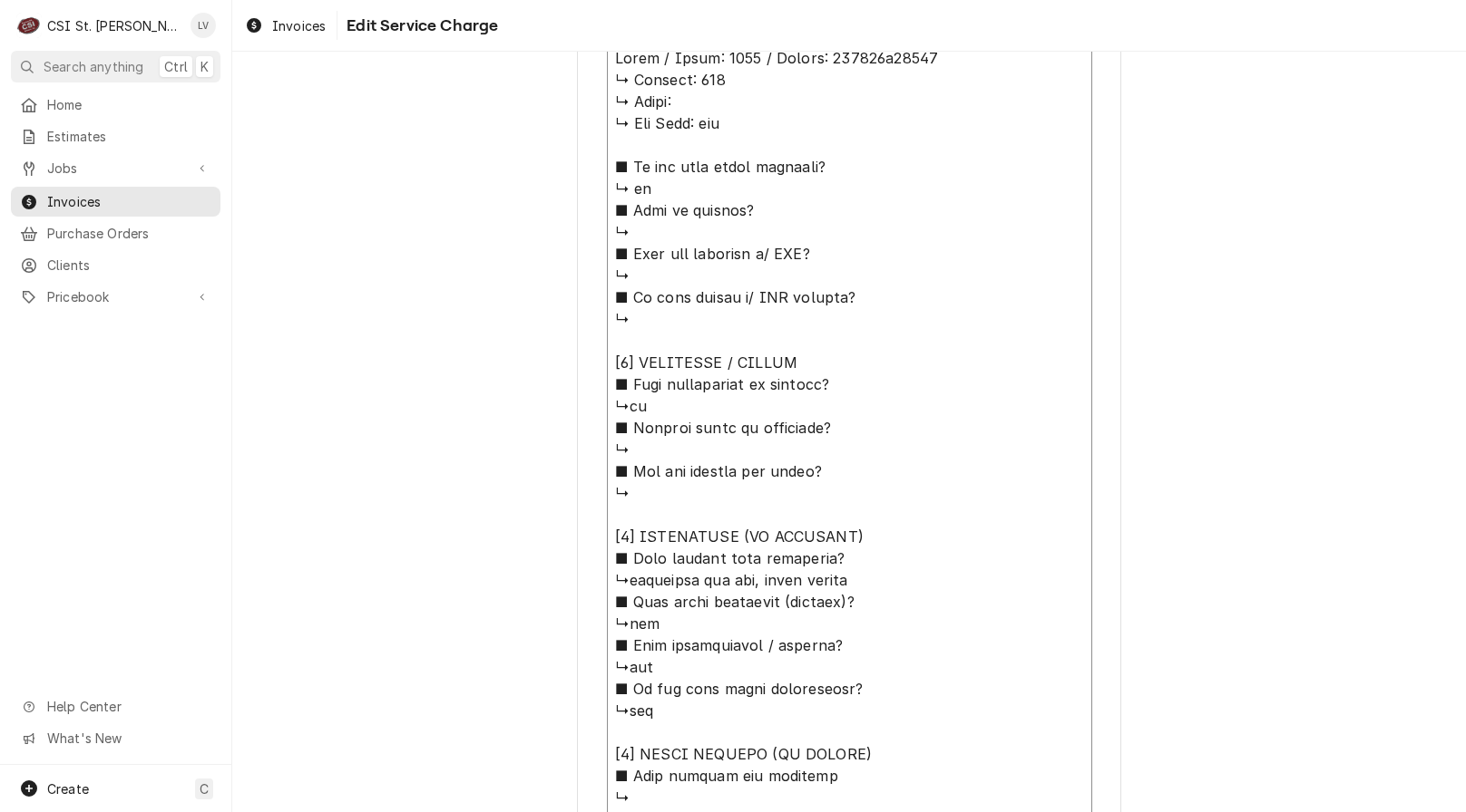
scroll to position [954, 0]
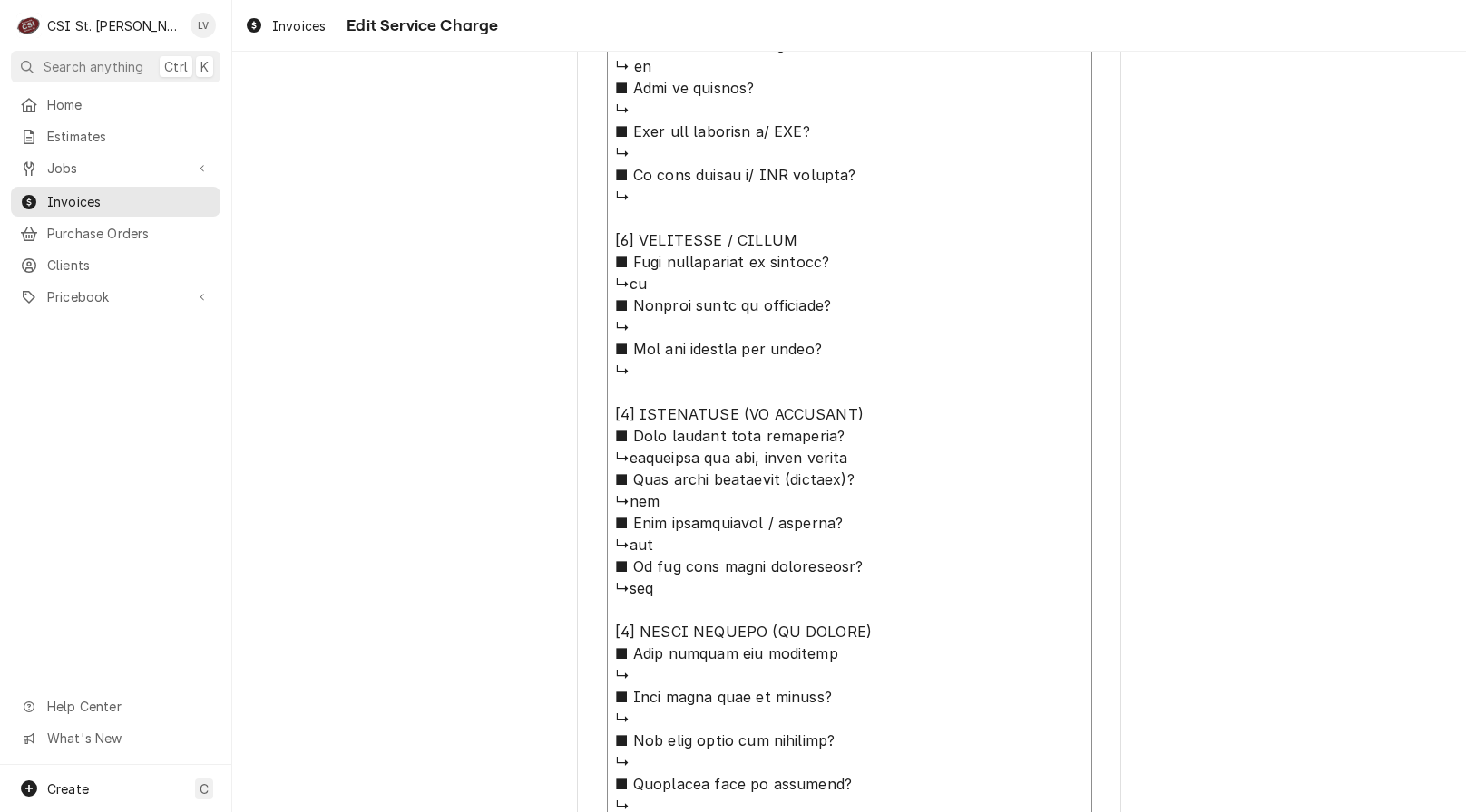
drag, startPoint x: 610, startPoint y: 370, endPoint x: 861, endPoint y: 440, distance: 260.6
click at [861, 438] on textarea "Service Summary ( optional )" at bounding box center [849, 436] width 485 height 1039
type textarea "x"
type textarea "Hardt / Model: 4500 / Serial: 170445h18006 ↳secondary air fan, flame sensor ■ 𝗪…"
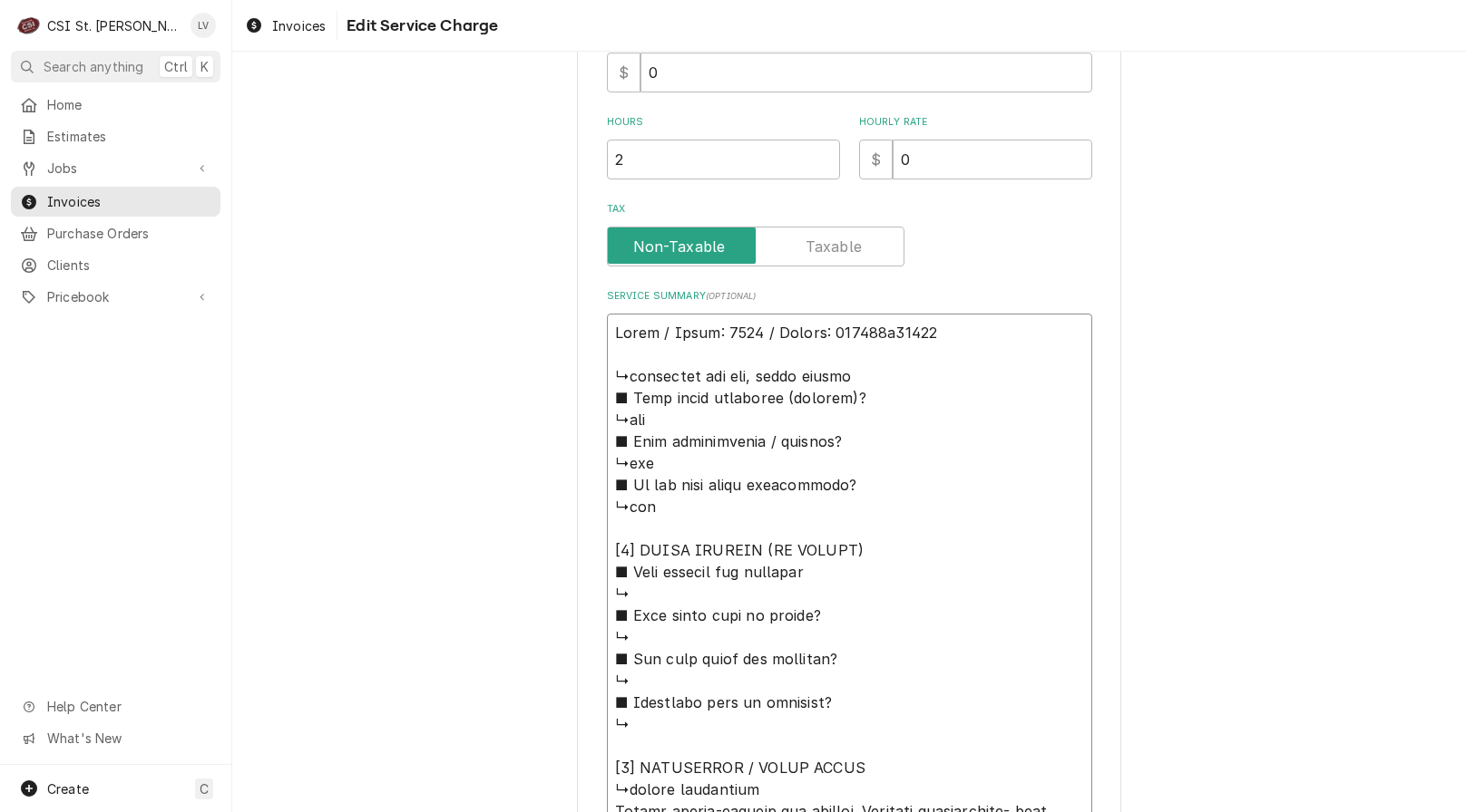
scroll to position [775, 0]
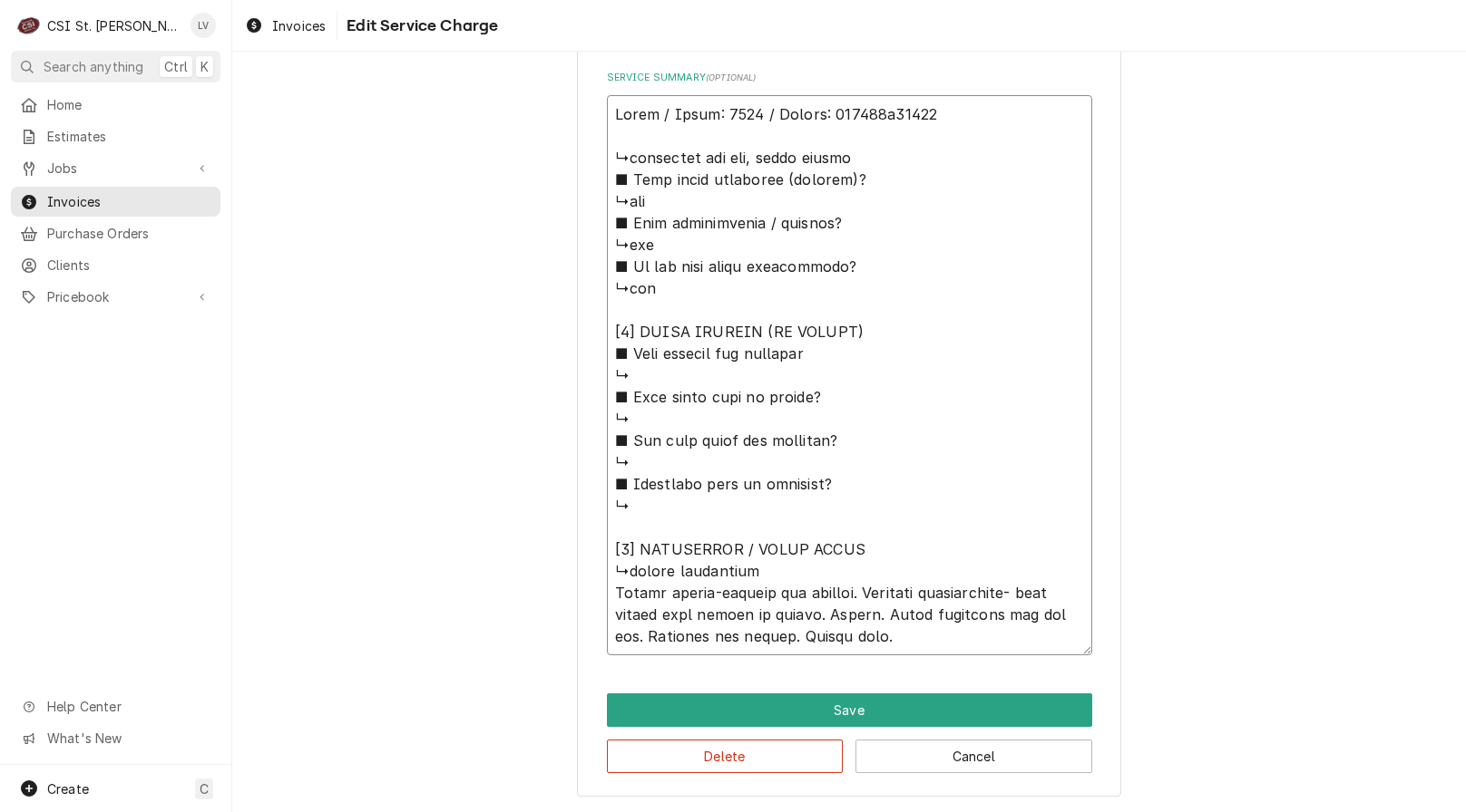
drag, startPoint x: 981, startPoint y: 109, endPoint x: 988, endPoint y: 103, distance: 9.2
click at [988, 103] on textarea "Service Summary ( optional )" at bounding box center [849, 376] width 485 height 560
type textarea "x"
type textarea "Hardt / Model: 4500 / Serial: 170445h18006 ↳secondary air fan, flame sensor ■ 𝗪…"
type textarea "x"
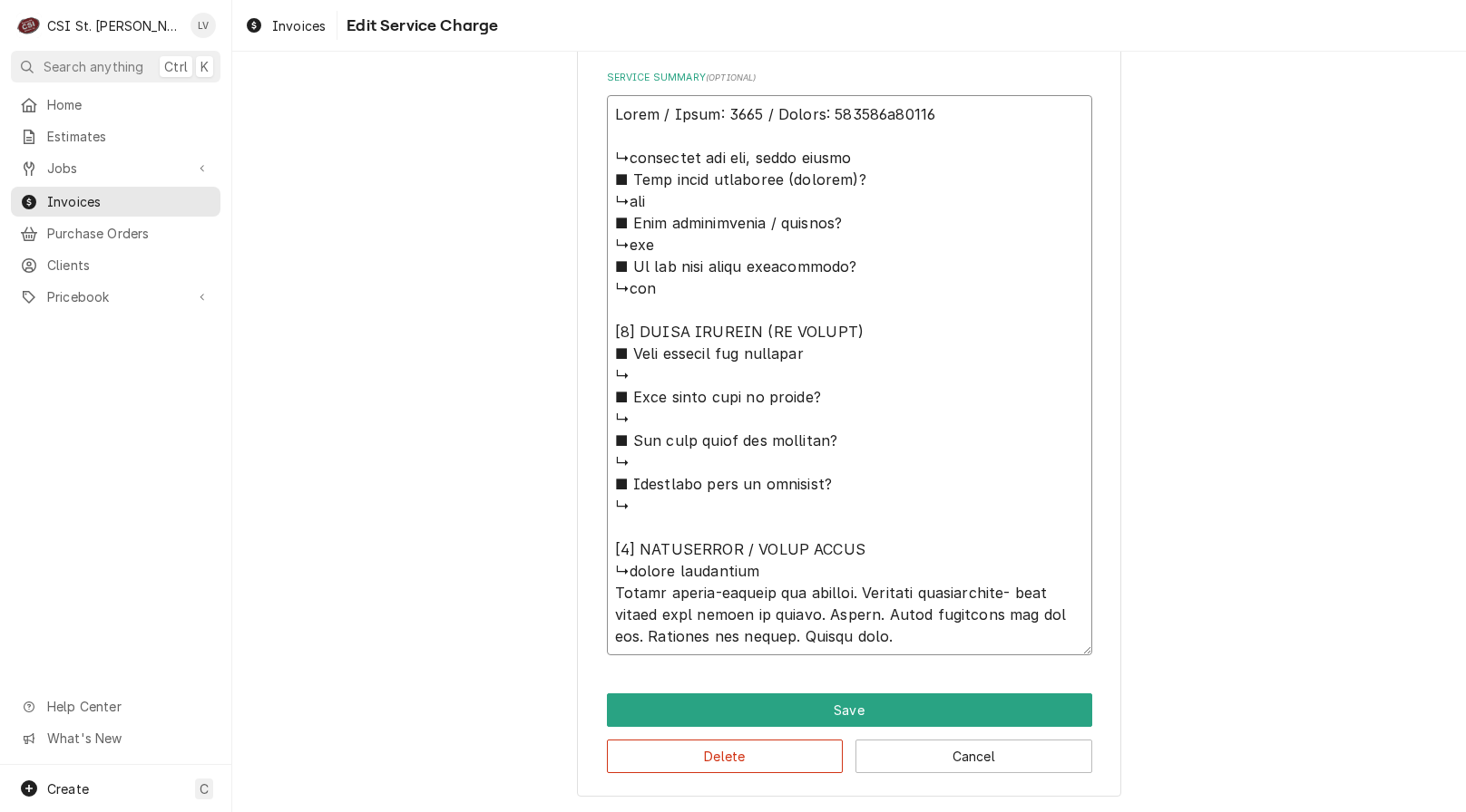
type textarea "Hardt / Model: 4500 / Serial: 170445h18006 ( ↳secondary air fan, flame sensor ■…"
type textarea "x"
type textarea "Hardt / Model: 4500 / Serial: 170445h18006 (m ↳secondary air fan, flame sensor …"
type textarea "x"
type textarea "Hardt / Model: 4500 / Serial: 170445h18006 (mi ↳secondary air fan, flame sensor…"
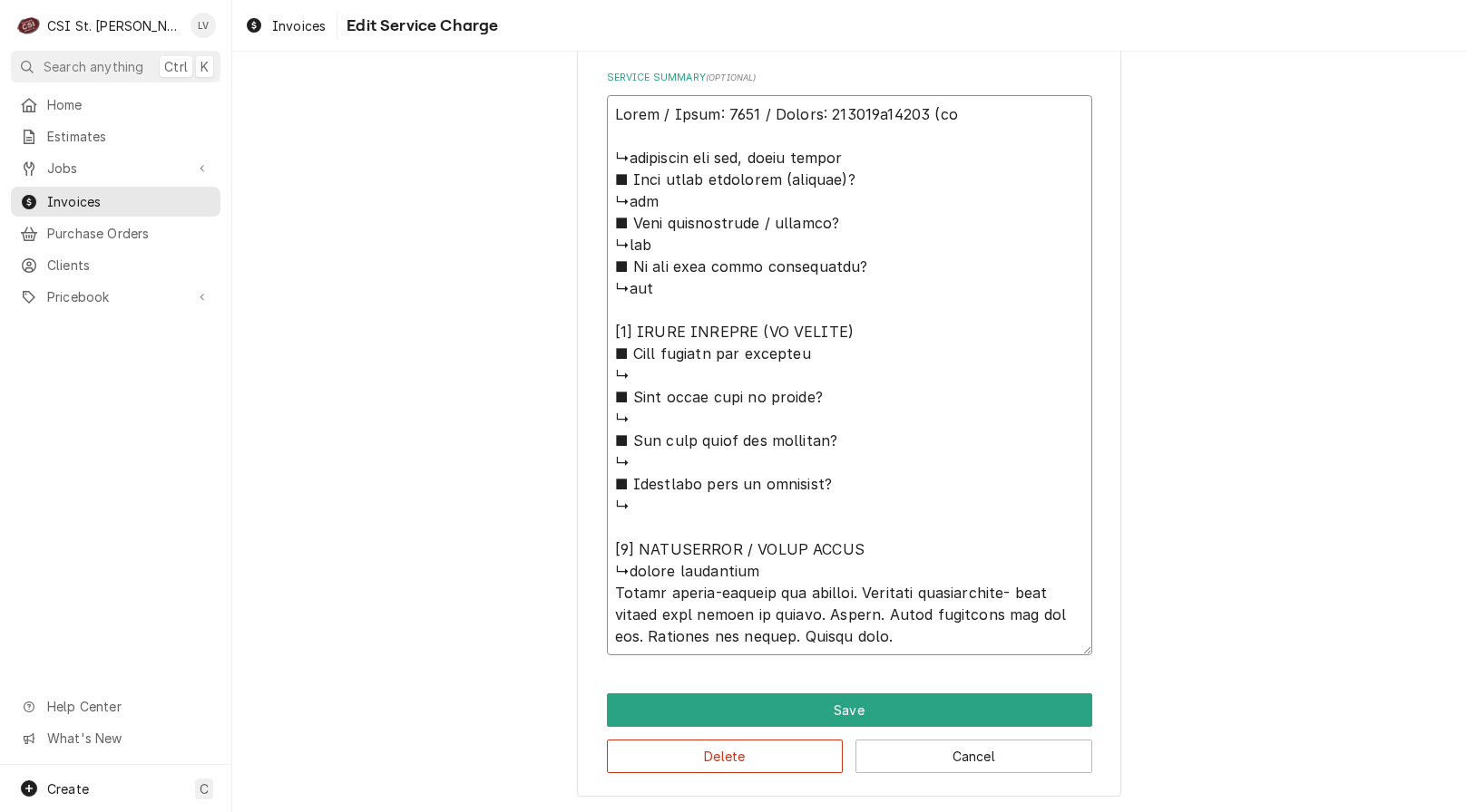
type textarea "x"
type textarea "Hardt / Model: 4500 / Serial: 170445h18006 (mid ↳secondary air fan, flame senso…"
type textarea "x"
type textarea "Hardt / Model: 4500 / Serial: 170445h18006 (midd ↳secondary air fan, flame sens…"
type textarea "x"
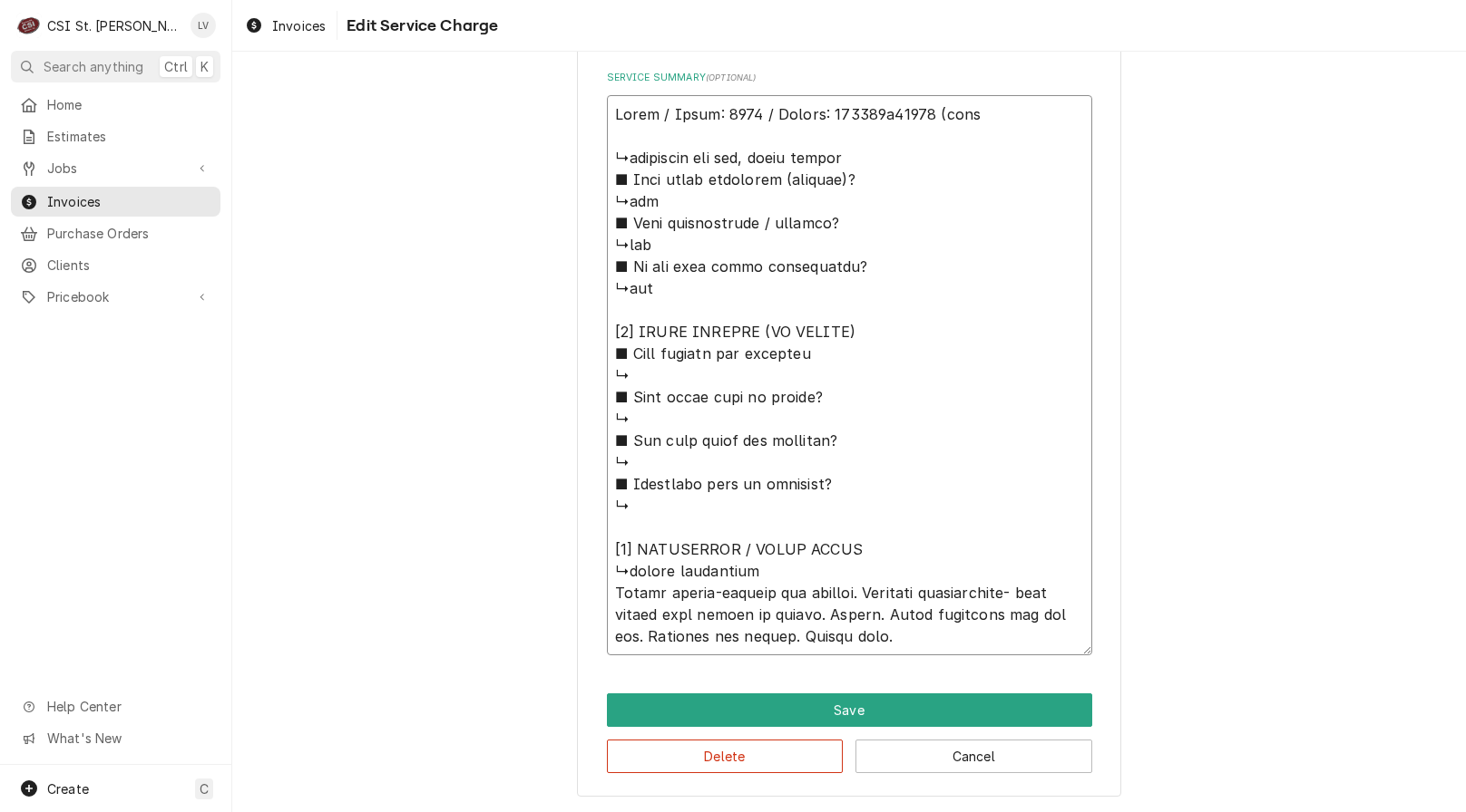
type textarea "Hardt / Model: 4500 / Serial: 170445h18006 (middl ↳secondary air fan, flame sen…"
type textarea "x"
type textarea "Hardt / Model: 4500 / Serial: 170445h18006 (middle ↳secondary air fan, flame se…"
type textarea "x"
type textarea "Hardt / Model: 4500 / Serial: 170445h18006 (middle ↳secondary air fan, flame se…"
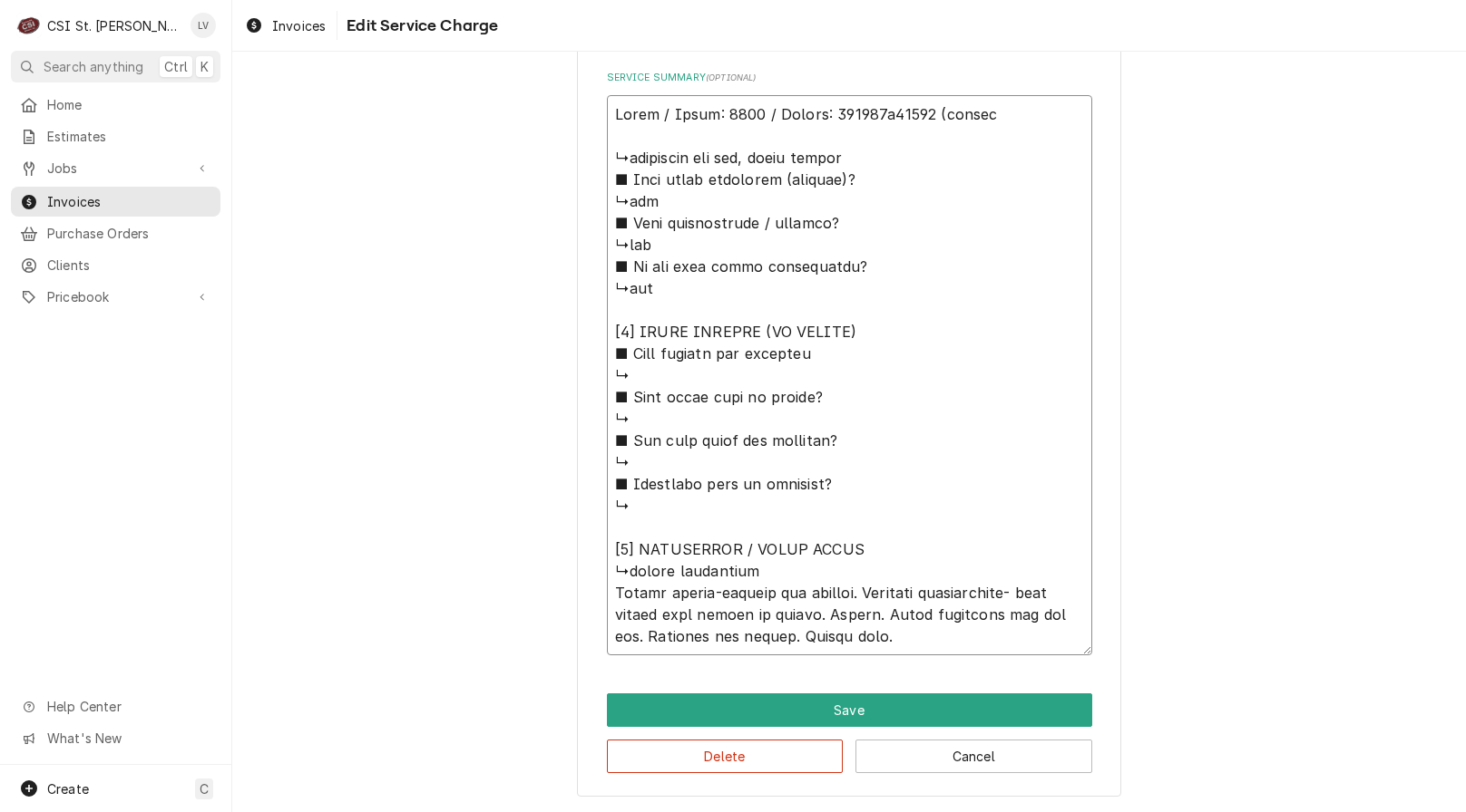
type textarea "x"
type textarea "Hardt / Model: 4500 / Serial: 170445h18006 (middle r ↳secondary air fan, flame …"
type textarea "x"
type textarea "Hardt / Model: 4500 / Serial: 170445h18006 (middle ro ↳secondary air fan, flame…"
type textarea "x"
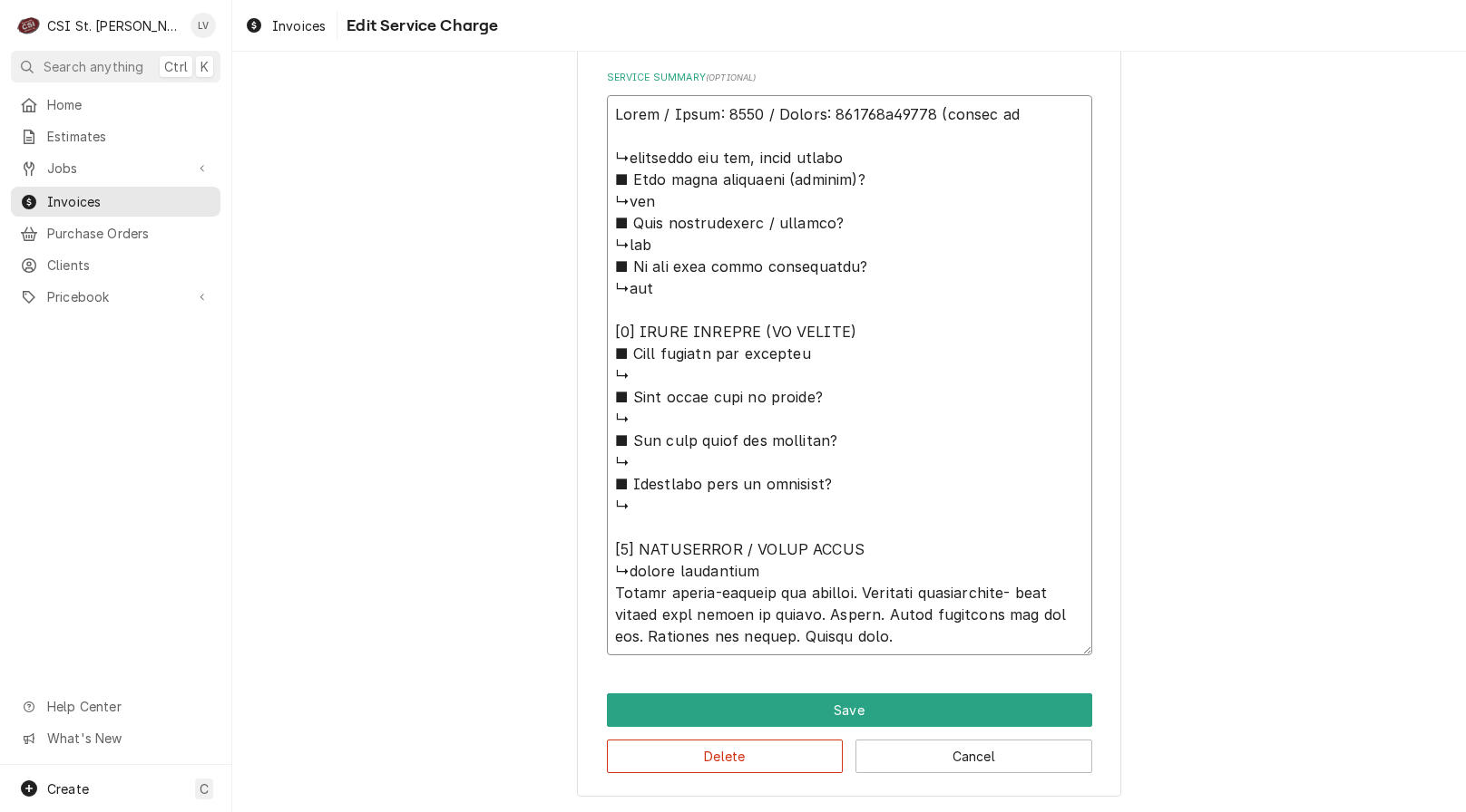
type textarea "Hardt / Model: 4500 / Serial: 170445h18006 (middle rot ↳secondary air fan, flam…"
type textarea "x"
type textarea "Hardt / Model: 4500 / Serial: 170445h18006 (middle roti ↳secondary air fan, fla…"
type textarea "x"
type textarea "Hardt / Model: 4500 / Serial: 170445h18006 (middle rotis ↳secondary air fan, fl…"
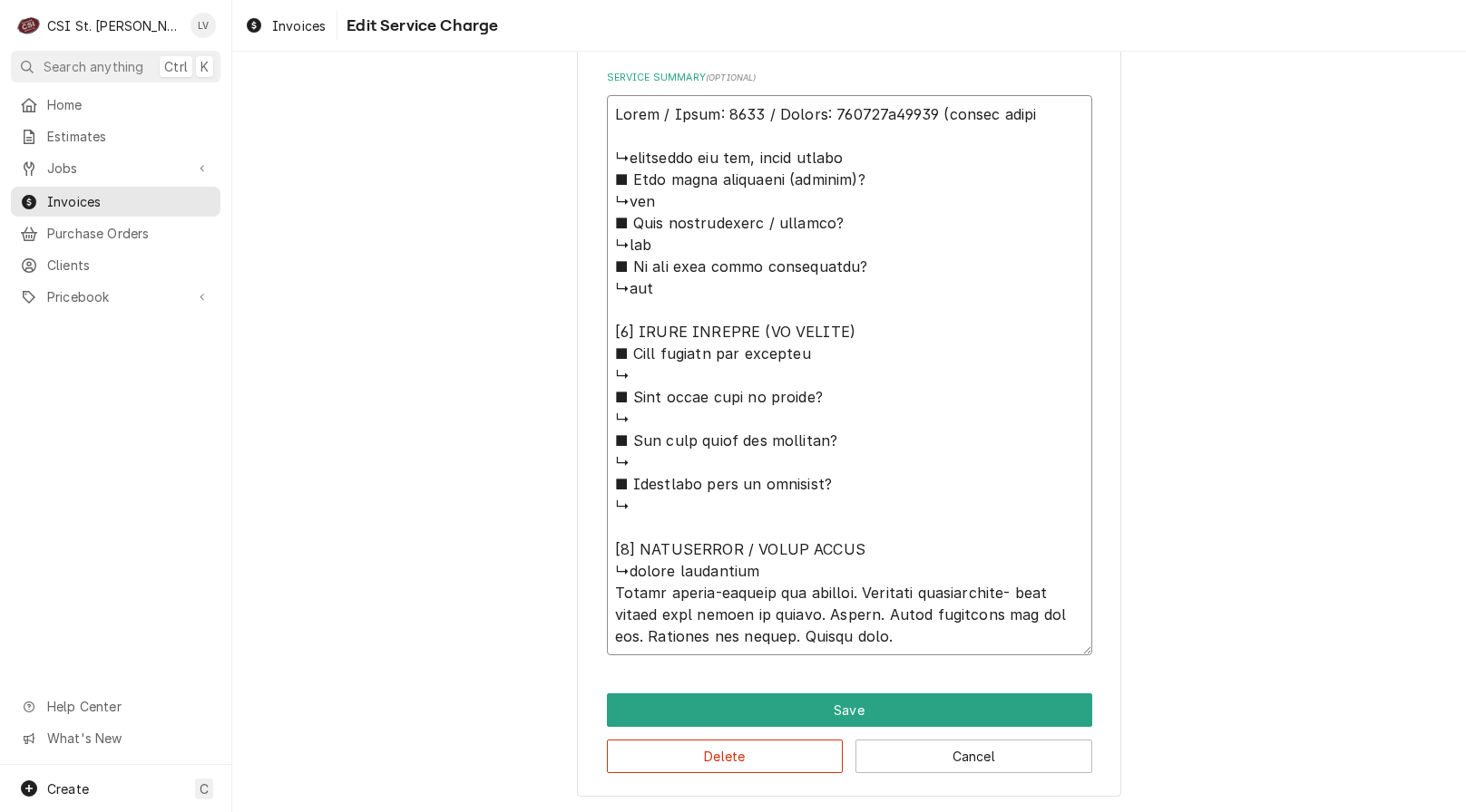
type textarea "x"
type textarea "Hardt / Model: 4500 / Serial: 170445h18006 (middle rotiss ↳secondary air fan, f…"
type textarea "x"
type textarea "Hardt / Model: 4500 / Serial: 170445h18006 (middle rotisse ↳secondary air fan, …"
type textarea "x"
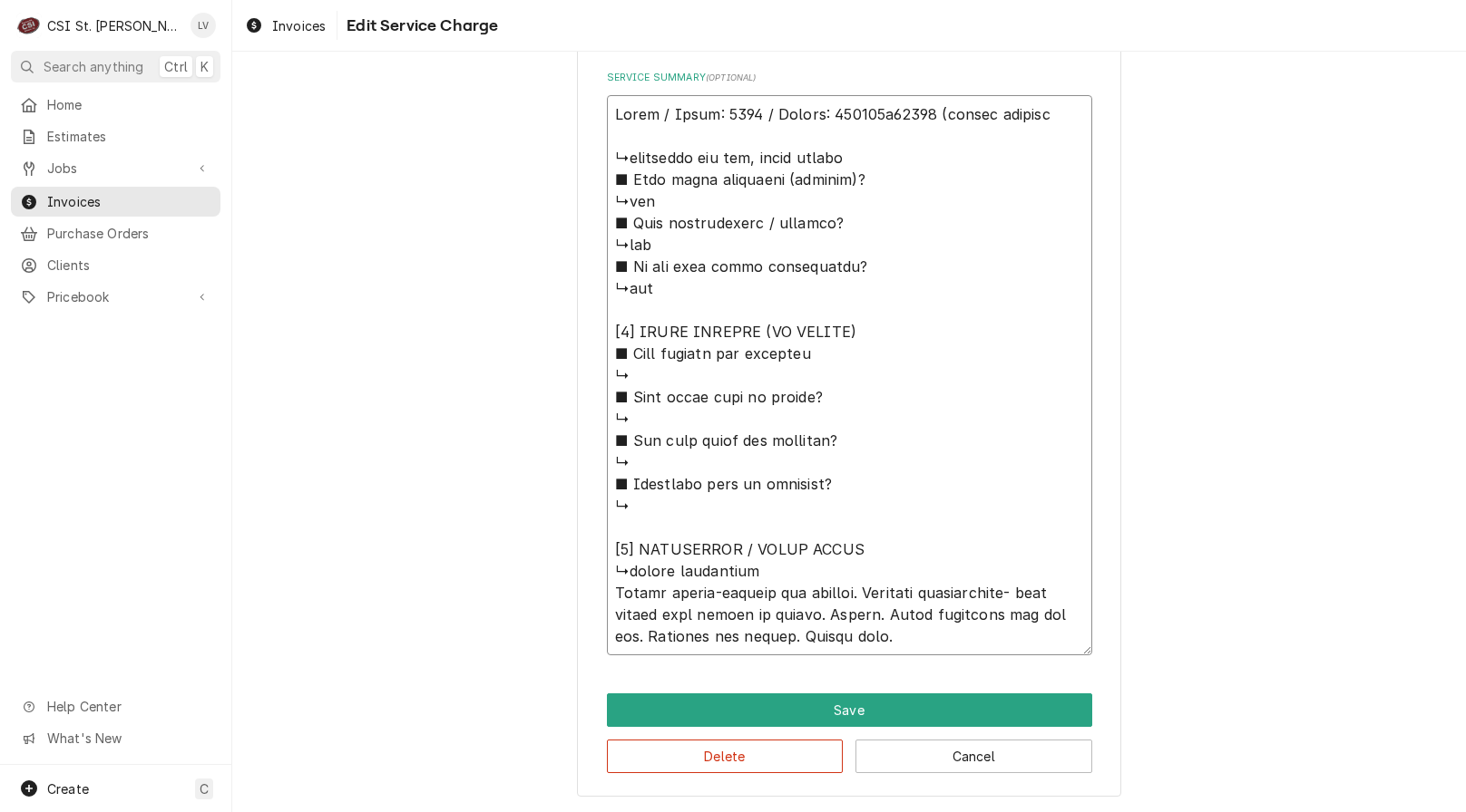
type textarea "Hardt / Model: 4500 / Serial: 170445h18006 (middle rotisser ↳secondary air fan,…"
type textarea "x"
type textarea "Hardt / Model: 4500 / Serial: 170445h18006 (middle rotisseri ↳secondary air fan…"
type textarea "x"
type textarea "Hardt / Model: 4500 / Serial: 170445h18006 (middle rotisserie ↳secondary air fa…"
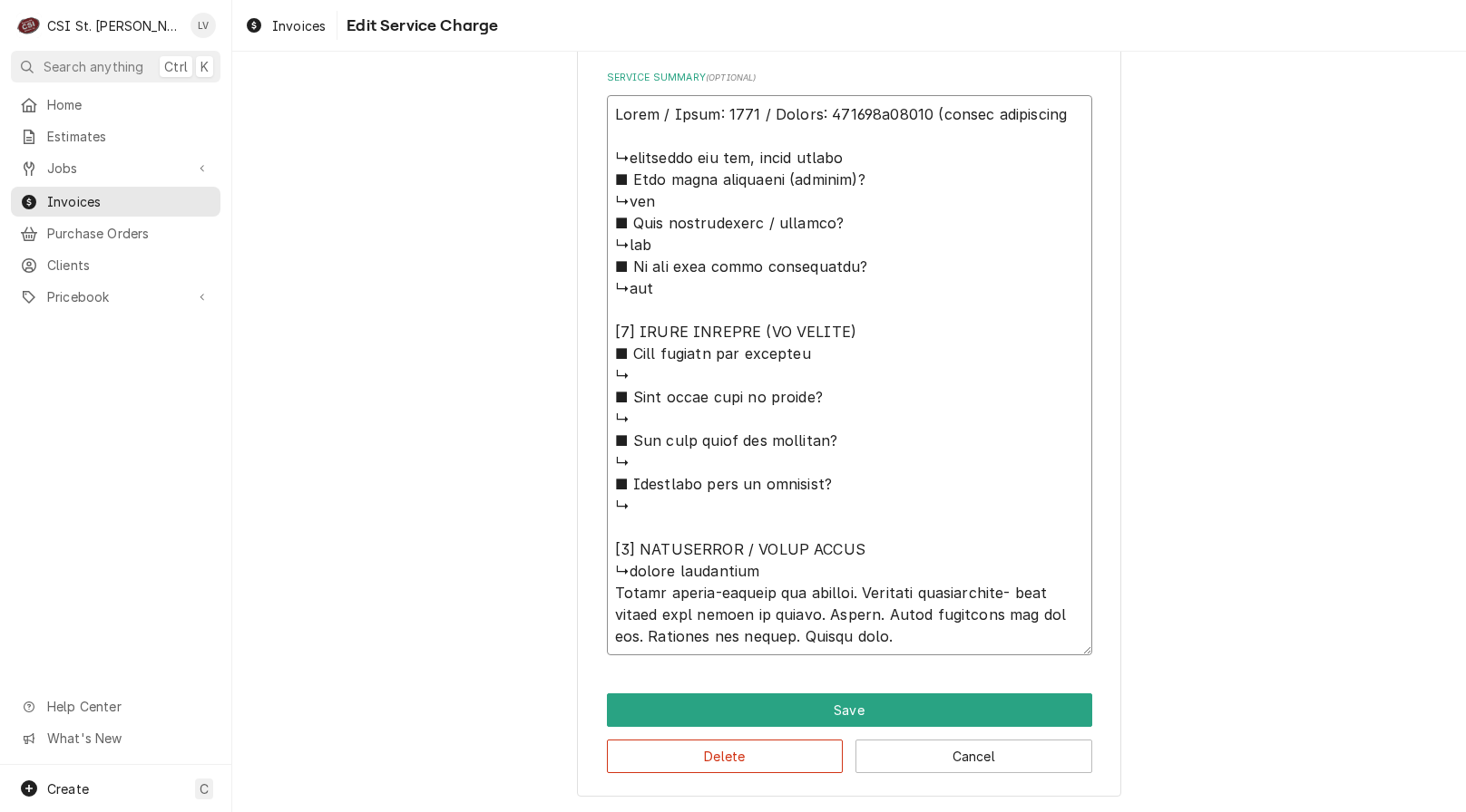
type textarea "x"
type textarea "Hardt / Model: 4500 / Serial: 170445h18006 (middle rotisserie) ↳secondary air f…"
drag, startPoint x: 608, startPoint y: 597, endPoint x: 642, endPoint y: 602, distance: 34.4
click at [642, 602] on textarea "Service Summary ( optional )" at bounding box center [849, 376] width 485 height 560
click at [756, 625] on textarea "Service Summary ( optional )" at bounding box center [849, 376] width 485 height 560
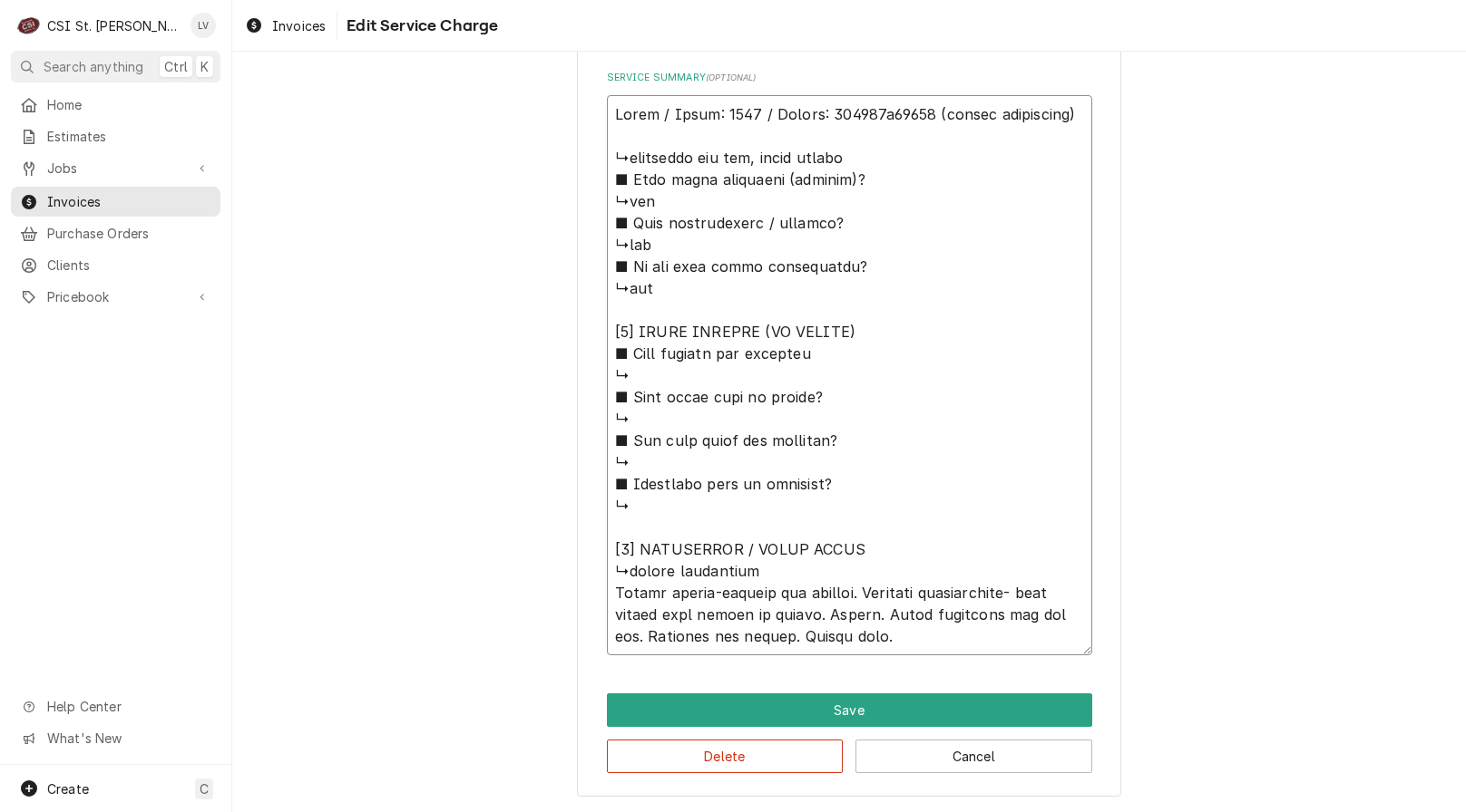
drag, startPoint x: 752, startPoint y: 567, endPoint x: 580, endPoint y: 167, distance: 435.4
click at [580, 165] on div "Use the fields below to edit this service charge Short Description Job | Servic…" at bounding box center [849, 55] width 544 height 1484
type textarea "x"
type textarea "Hardt / Model: 4500 / Serial: 170445h18006 (middle rotisserie) Pulled burner-cl…"
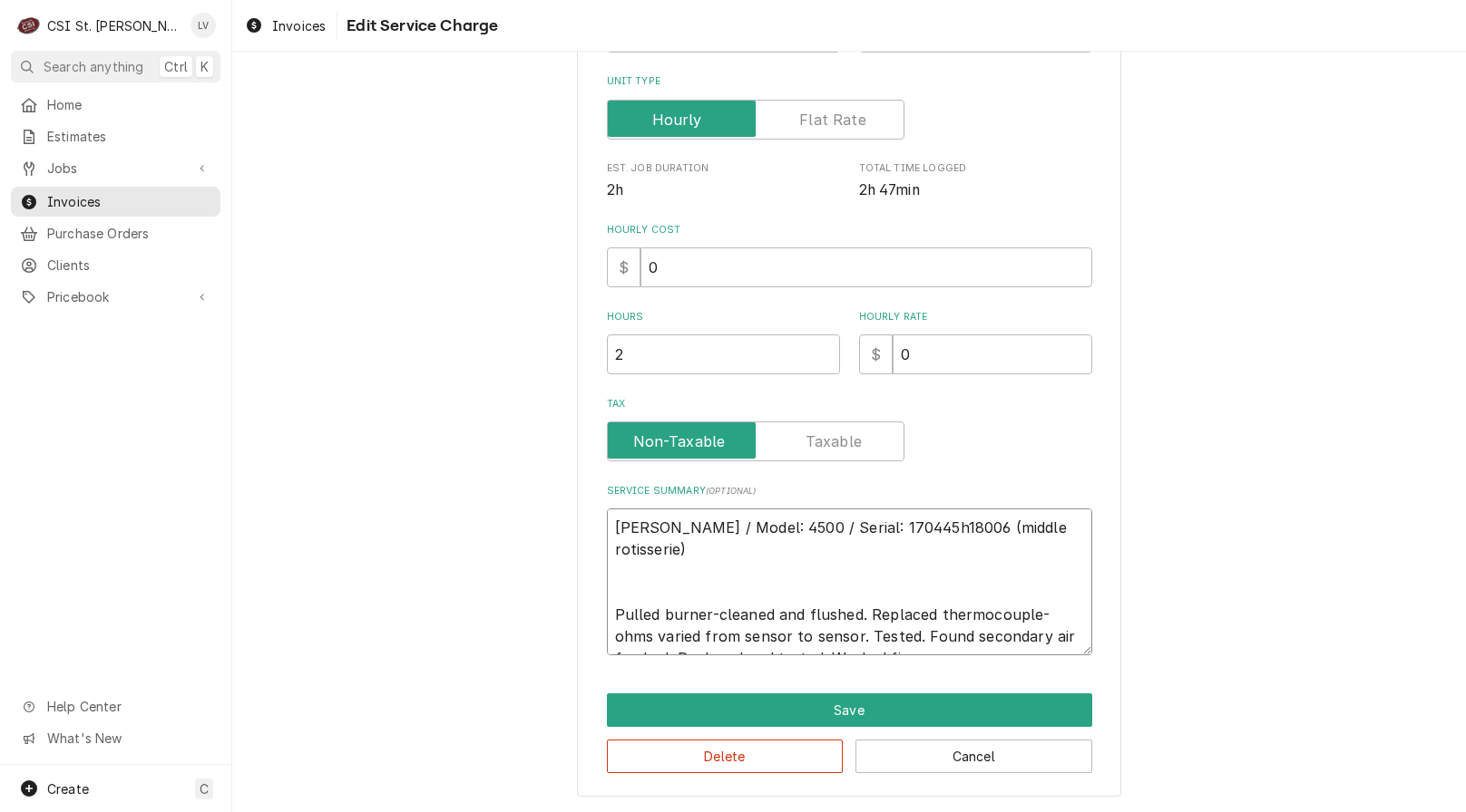
type textarea "x"
type textarea "Hardt / Model: 4500 / Serial: 170445h18006 (middle rotisserie) Pulled burner-cl…"
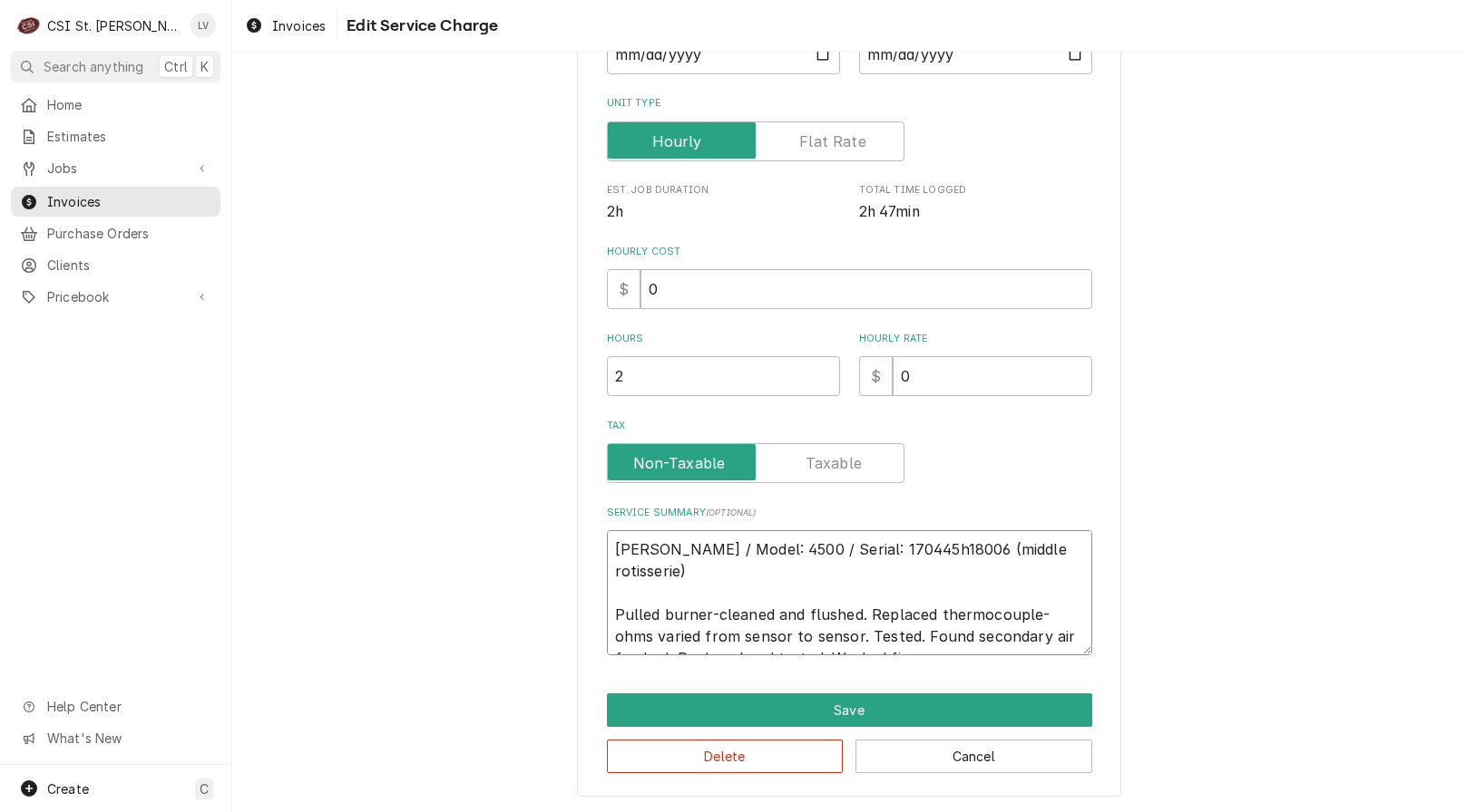
scroll to position [340, 0]
click at [701, 592] on textarea "Hardt / Model: 4500 / Serial: 170445h18006 (middle rotisserie) Pulled burner-cl…" at bounding box center [849, 592] width 485 height 125
type textarea "x"
type textarea "Hardt / Model: 4500 / Serial: 170445h18006 (middle rotisserie) Pulled burner,-c…"
type textarea "x"
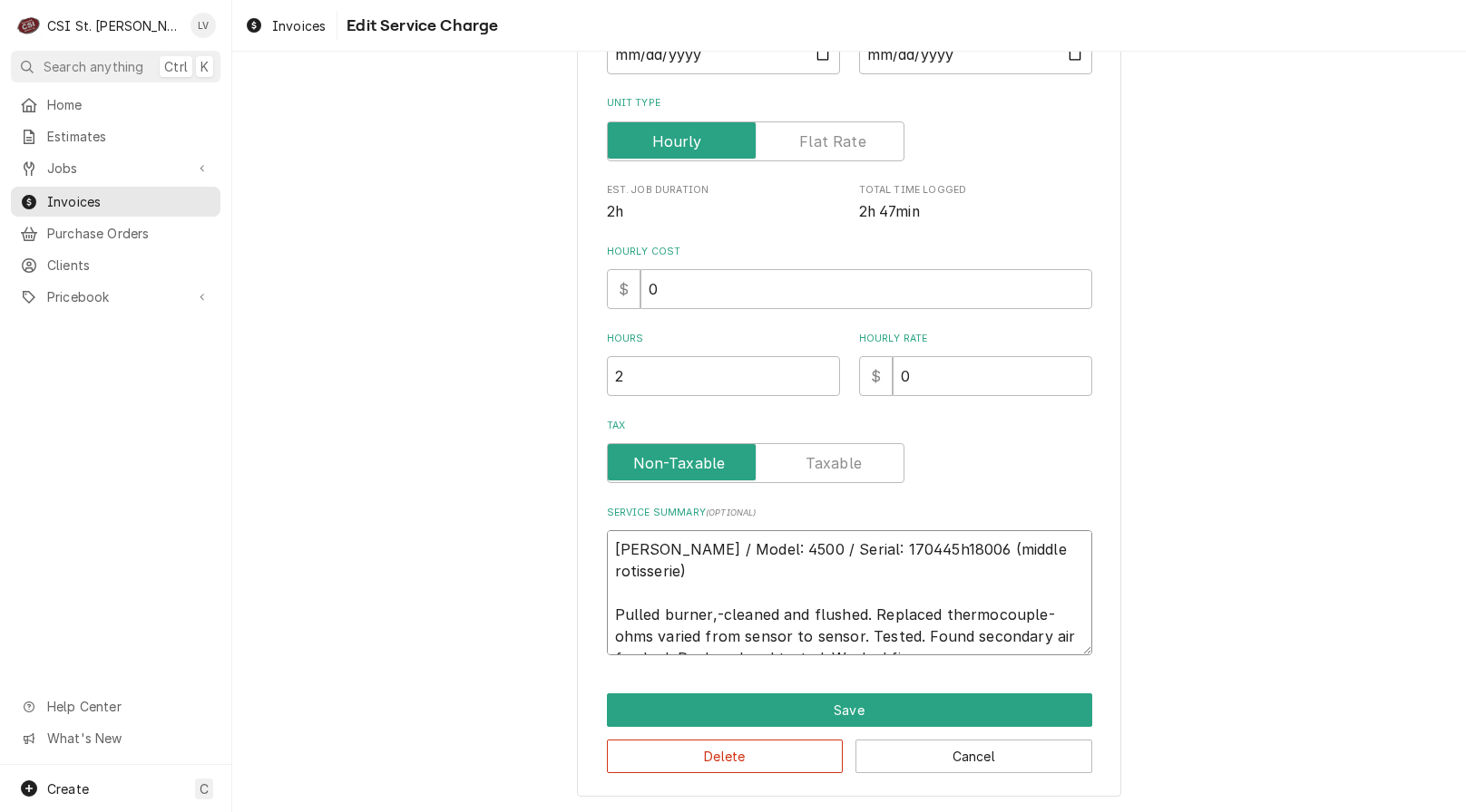
type textarea "Hardt / Model: 4500 / Serial: 170445h18006 (middle rotisserie) Pulled burner, -…"
type textarea "x"
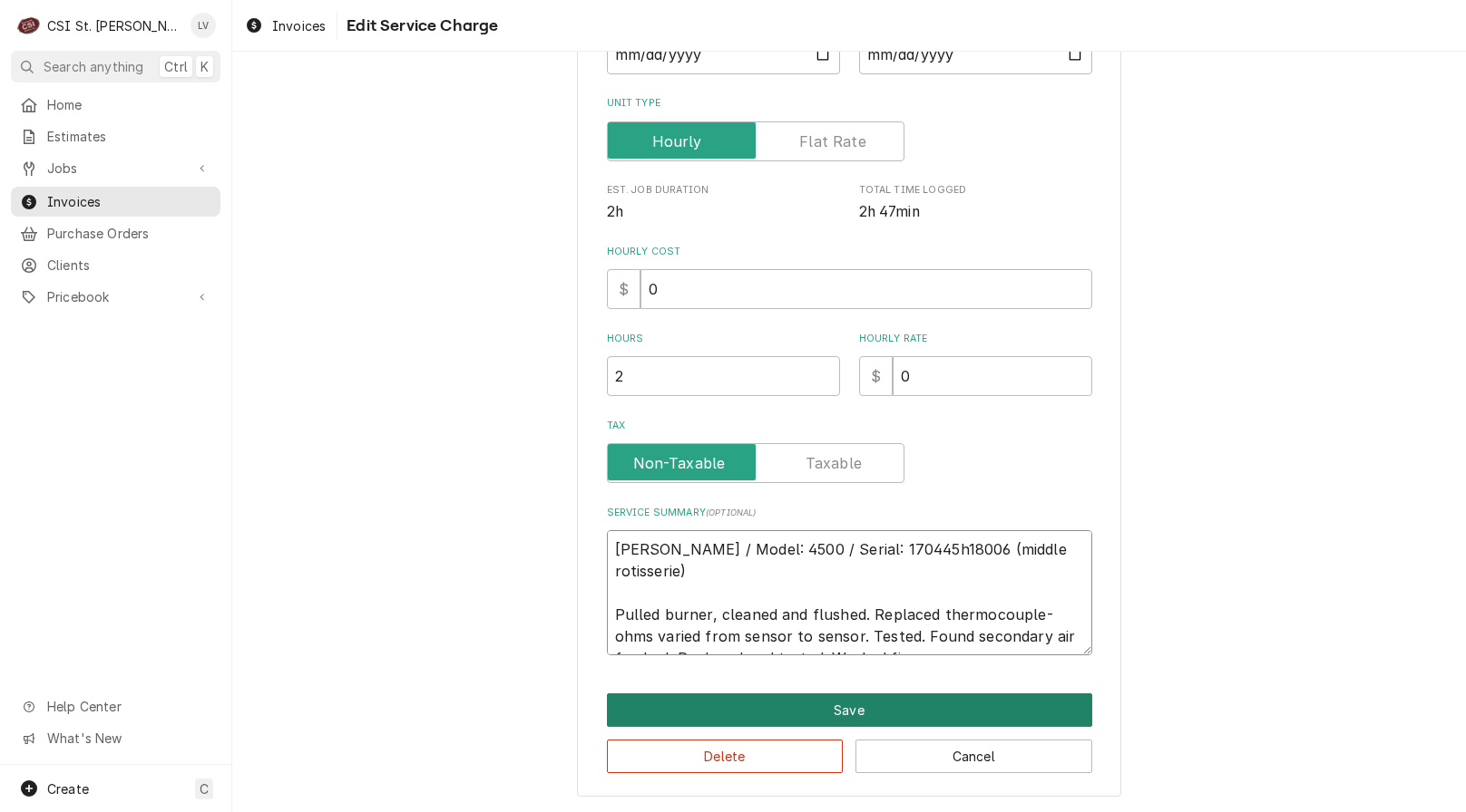
type textarea "Hardt / Model: 4500 / Serial: 170445h18006 (middle rotisserie) Pulled burner, c…"
click at [842, 703] on button "Save" at bounding box center [849, 710] width 485 height 33
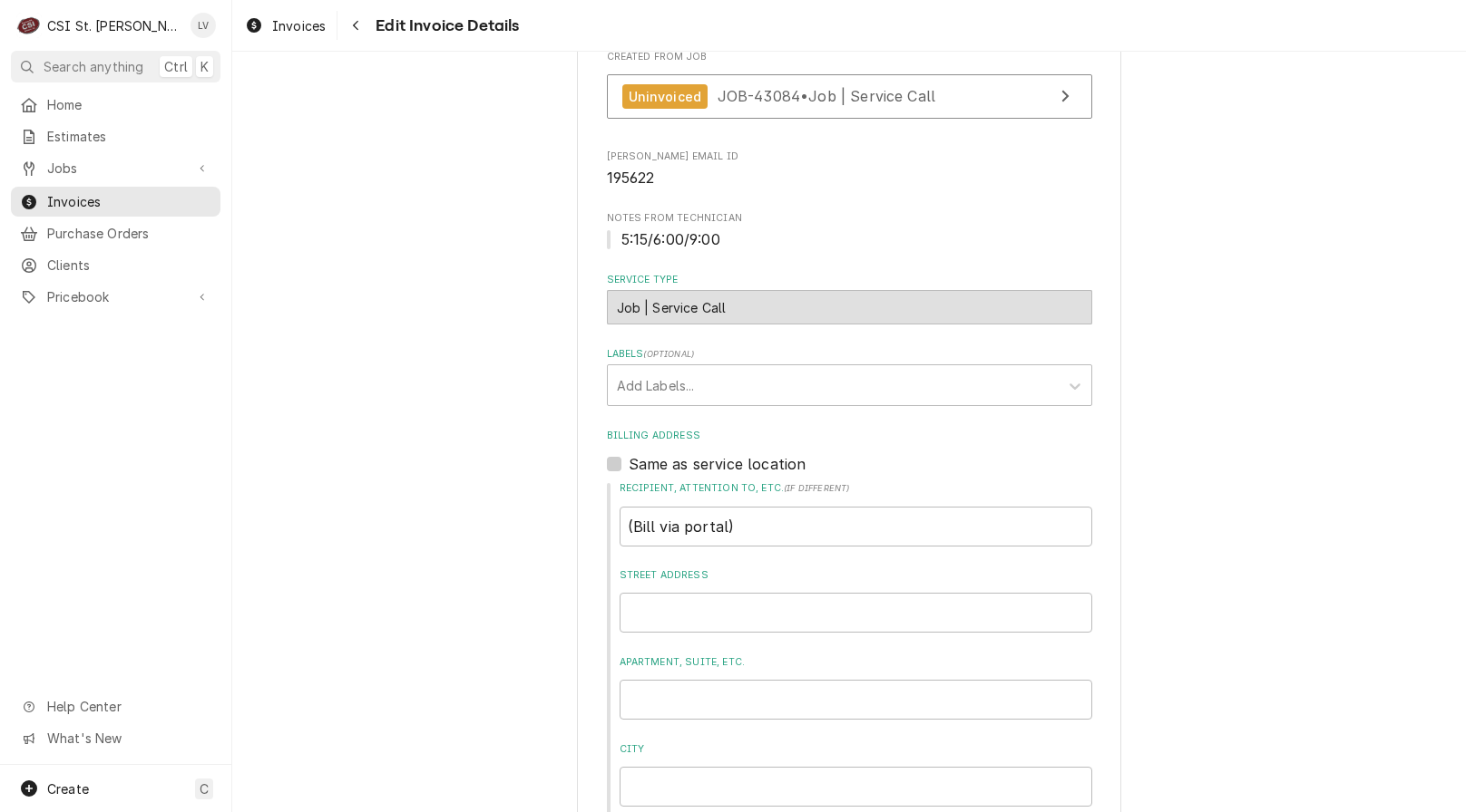
scroll to position [431, 0]
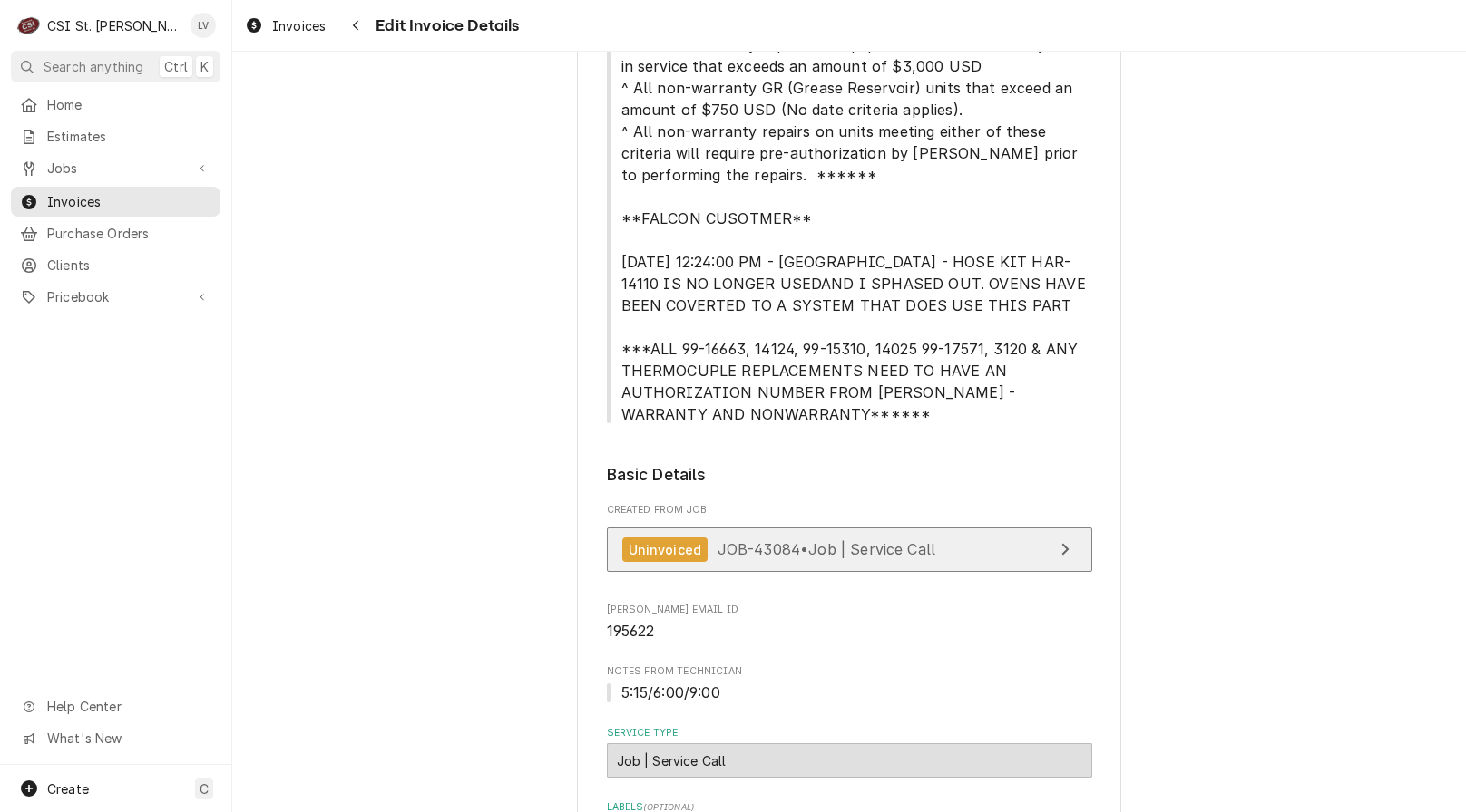
click at [802, 538] on div "Uninvoiced JOB-43084 • Job | Service Call" at bounding box center [779, 550] width 314 height 25
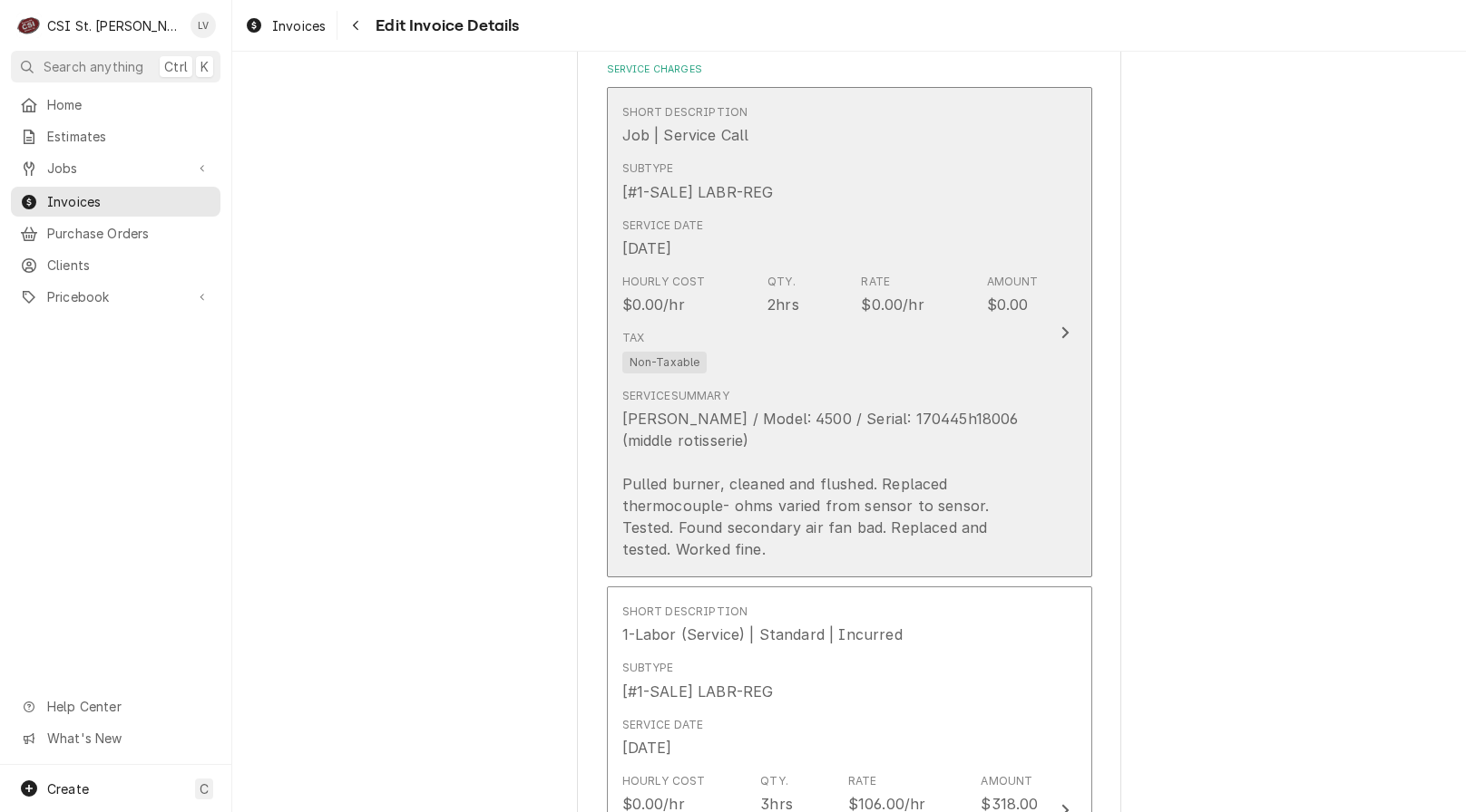
scroll to position [2063, 0]
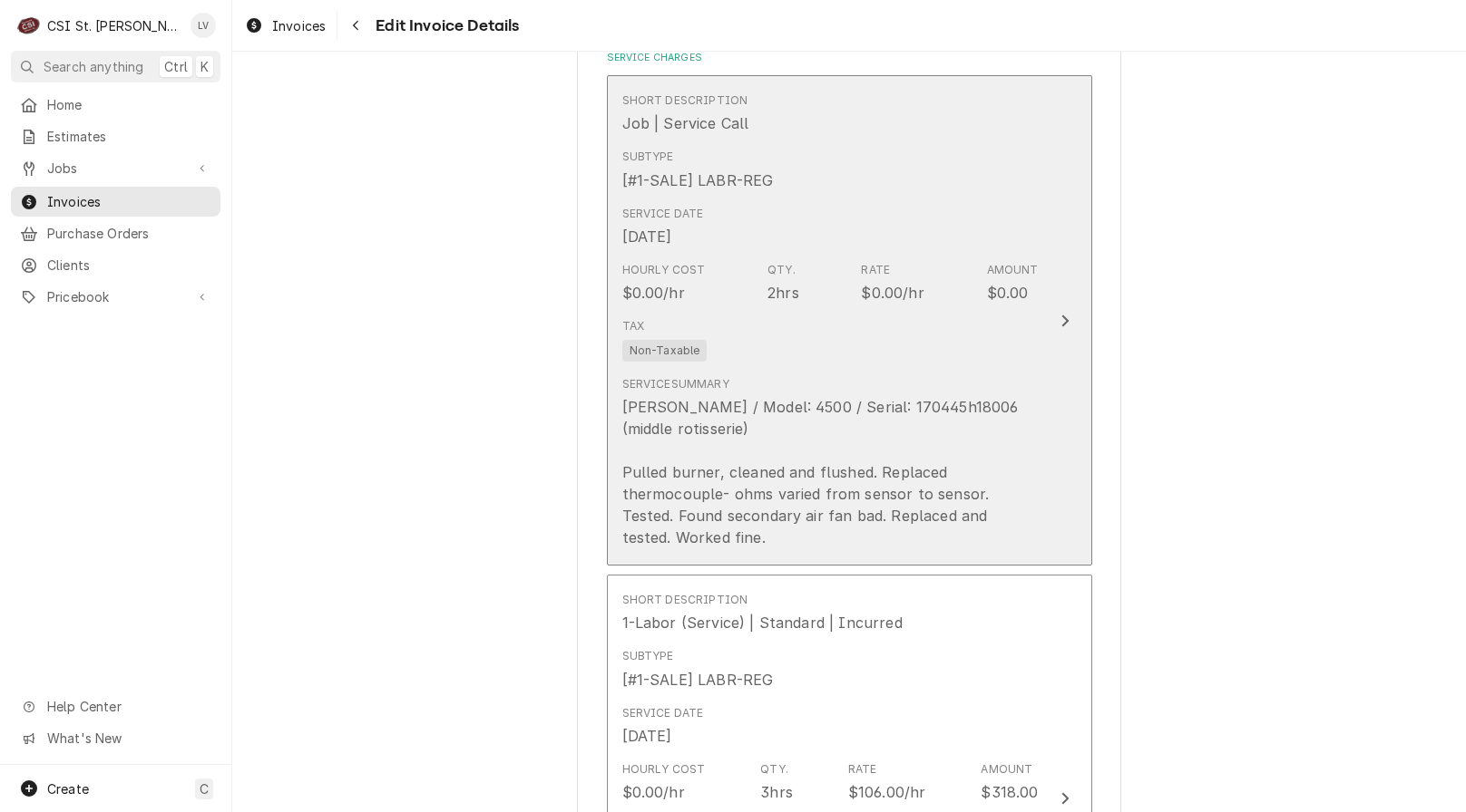
click at [746, 473] on div "Hardt / Model: 4500 / Serial: 170445h18006 (middle rotisserie) Pulled burner, c…" at bounding box center [830, 472] width 416 height 152
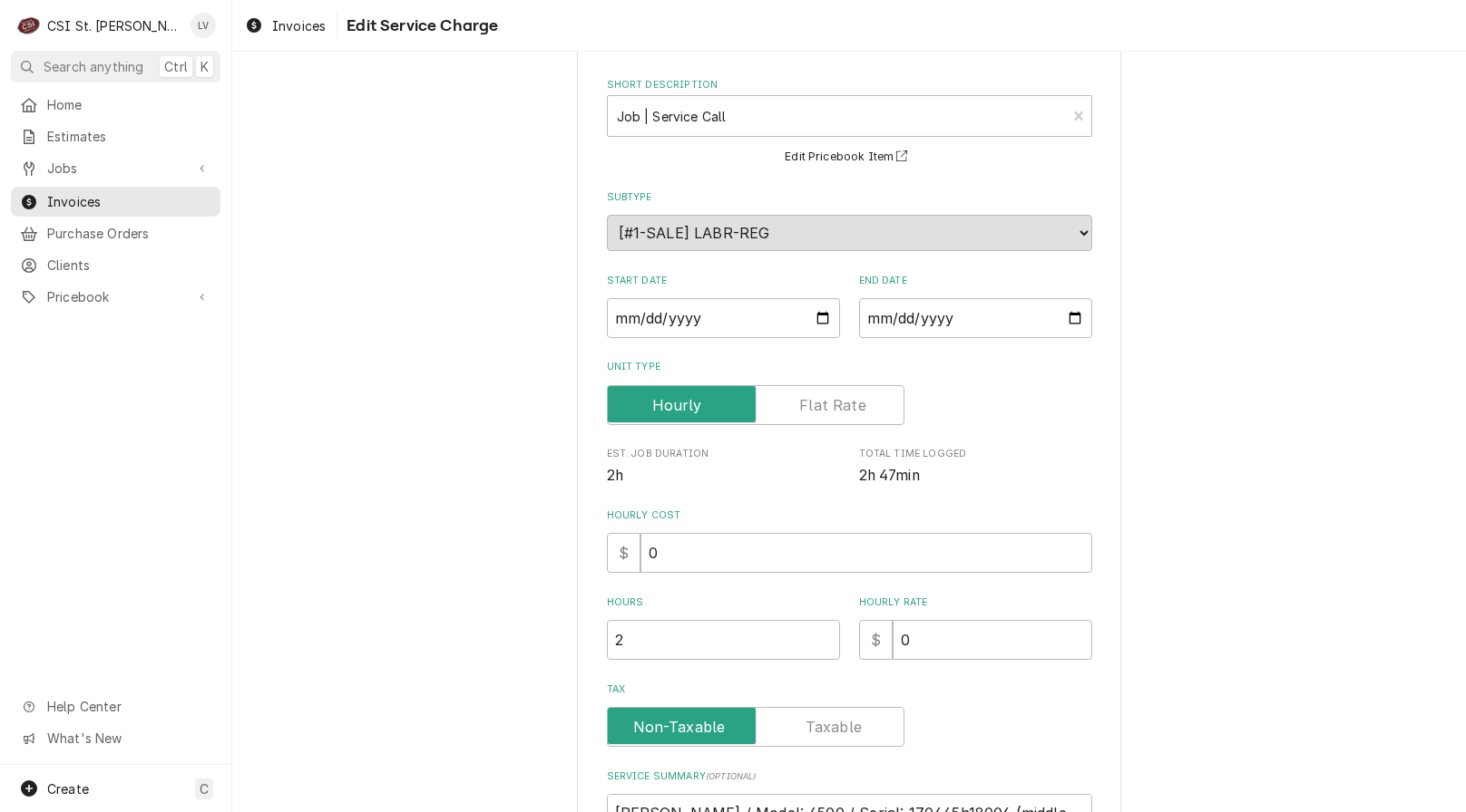
scroll to position [340, 0]
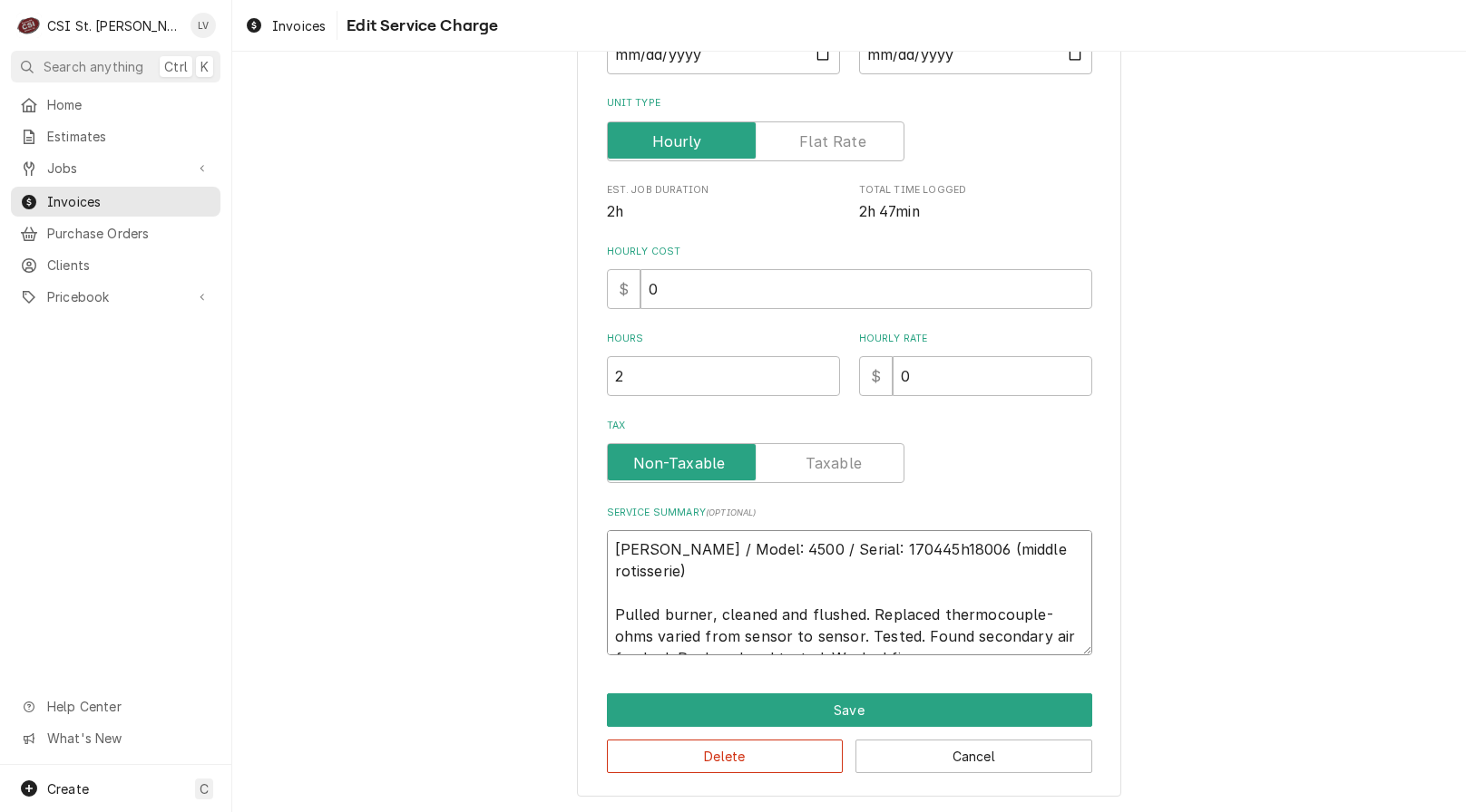
drag, startPoint x: 939, startPoint y: 637, endPoint x: 538, endPoint y: 506, distance: 421.9
click at [542, 510] on div "Use the fields below to edit this service charge Short Description Job | Servic…" at bounding box center [849, 272] width 1233 height 1082
type textarea "x"
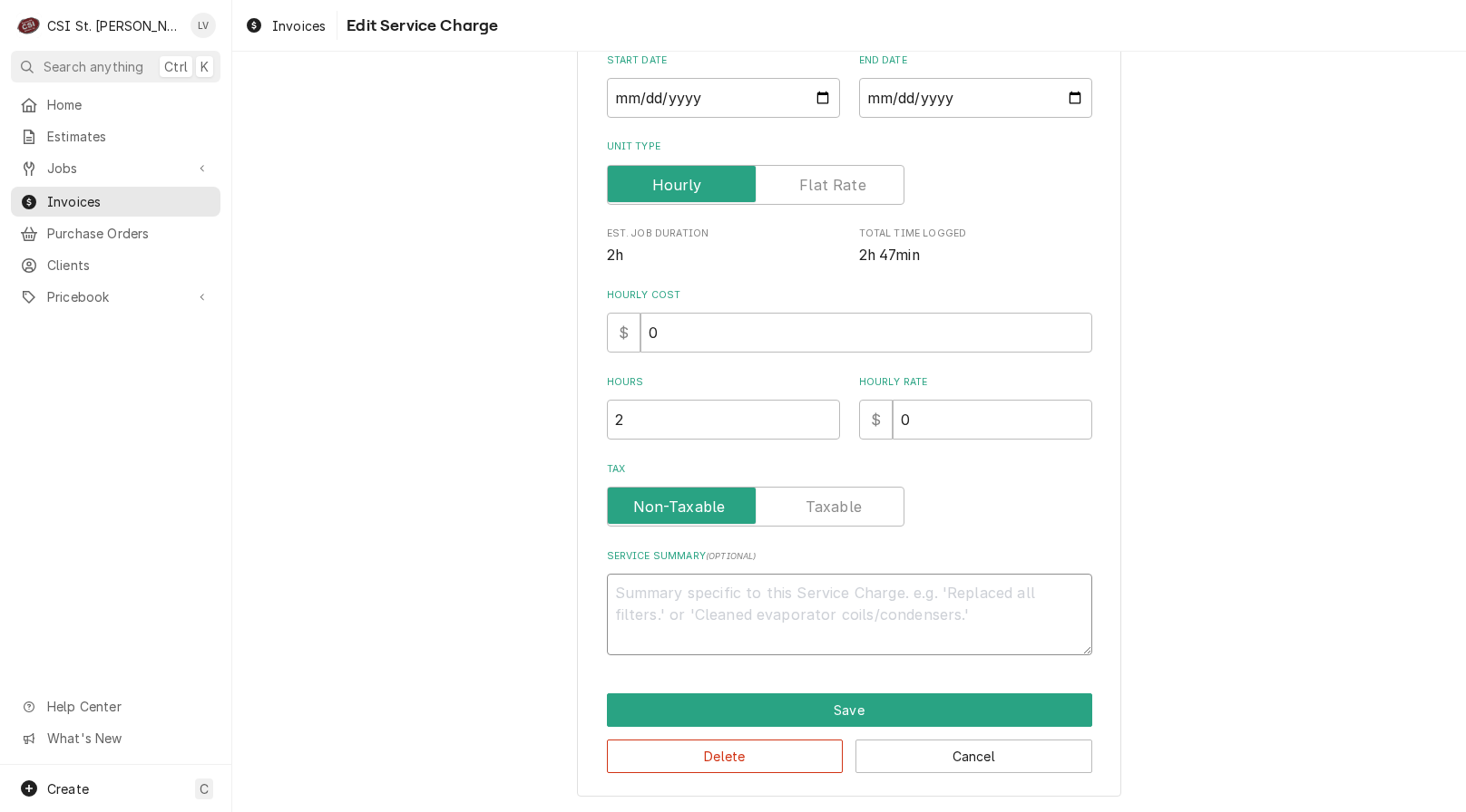
scroll to position [296, 0]
click at [707, 742] on button "Delete" at bounding box center [724, 756] width 236 height 33
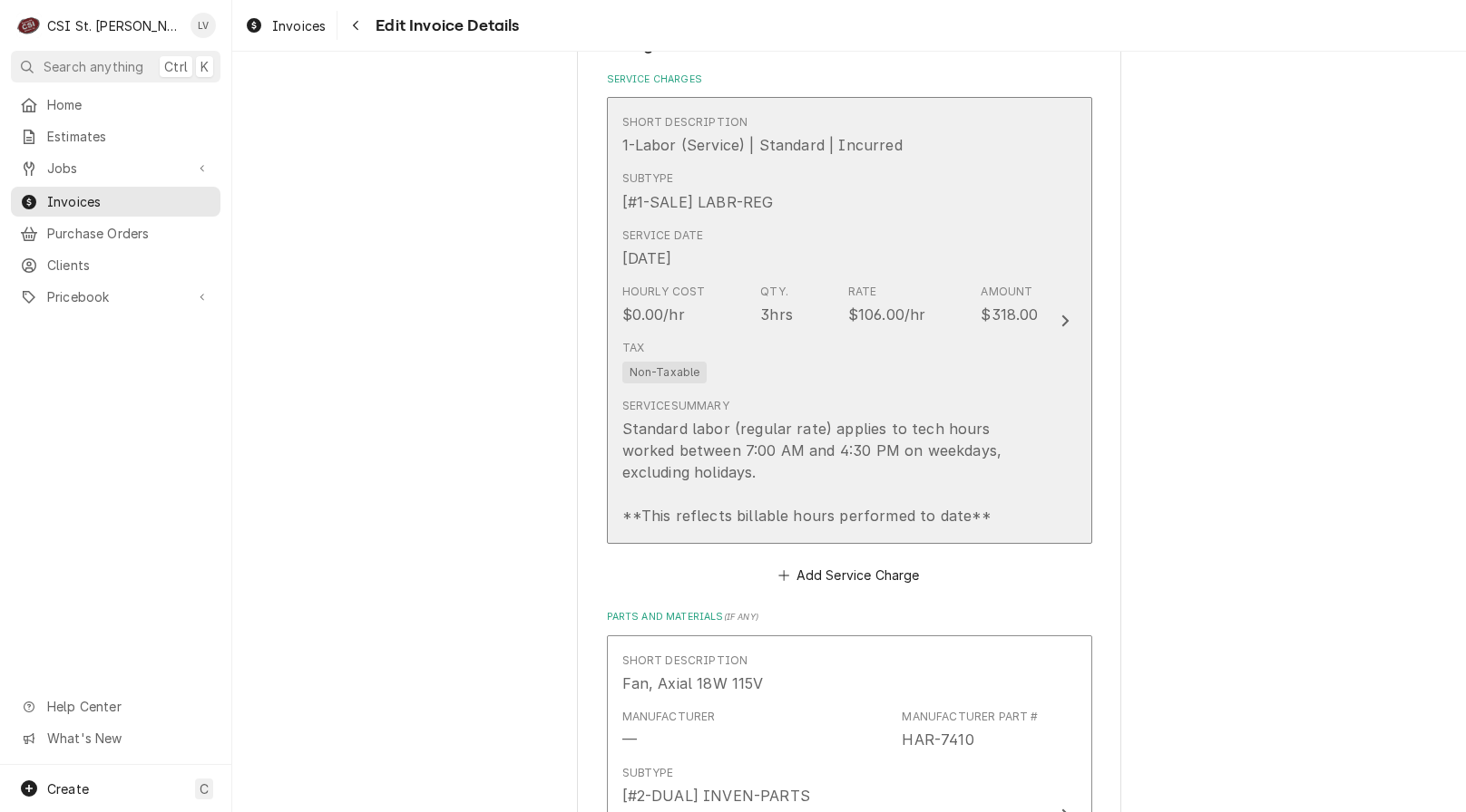
click at [732, 379] on div "Tax Non-Taxable" at bounding box center [830, 362] width 416 height 58
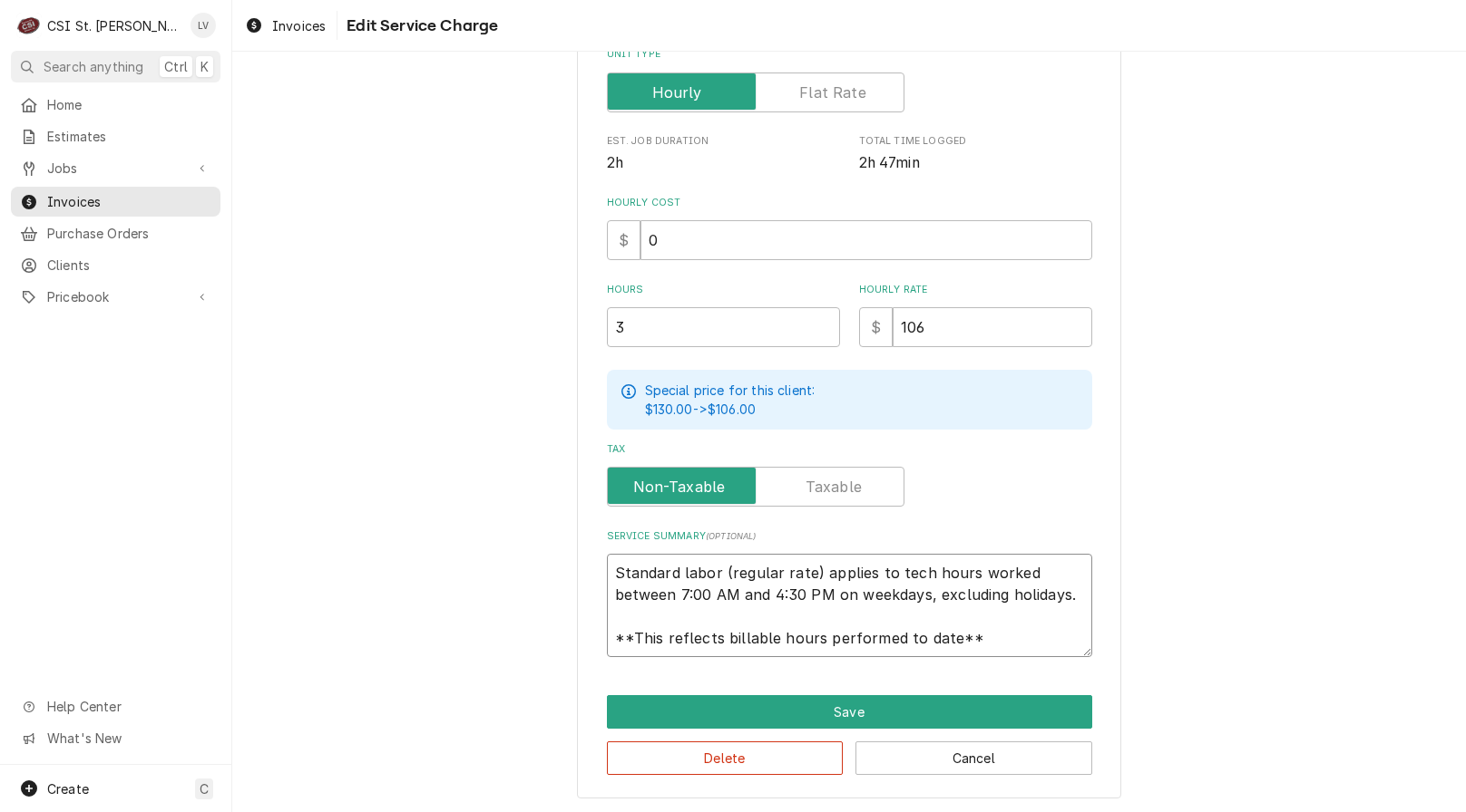
scroll to position [22, 0]
drag, startPoint x: 608, startPoint y: 573, endPoint x: 1060, endPoint y: 653, distance: 459.0
click at [1060, 653] on textarea "Standard labor (regular rate) applies to tech hours worked between 7:00 AM and …" at bounding box center [849, 605] width 485 height 103
paste textarea "Hardt / Model: 4500 / Serial: 170445h18006 (middle rotisserie) Pulled burner, c…"
type textarea "x"
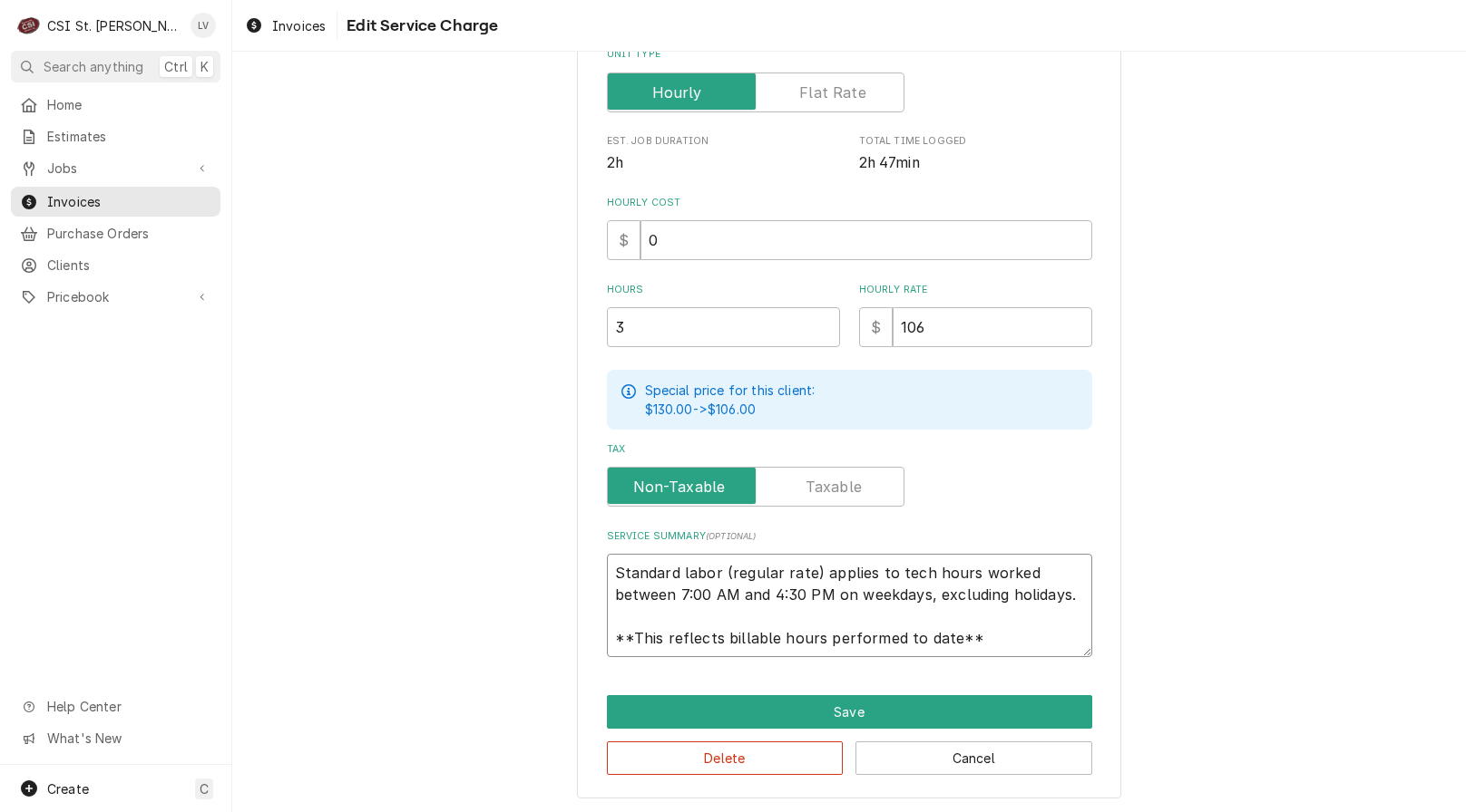
type textarea "Hardt / Model: 4500 / Serial: 170445h18006 (middle rotisserie) Pulled burner, c…"
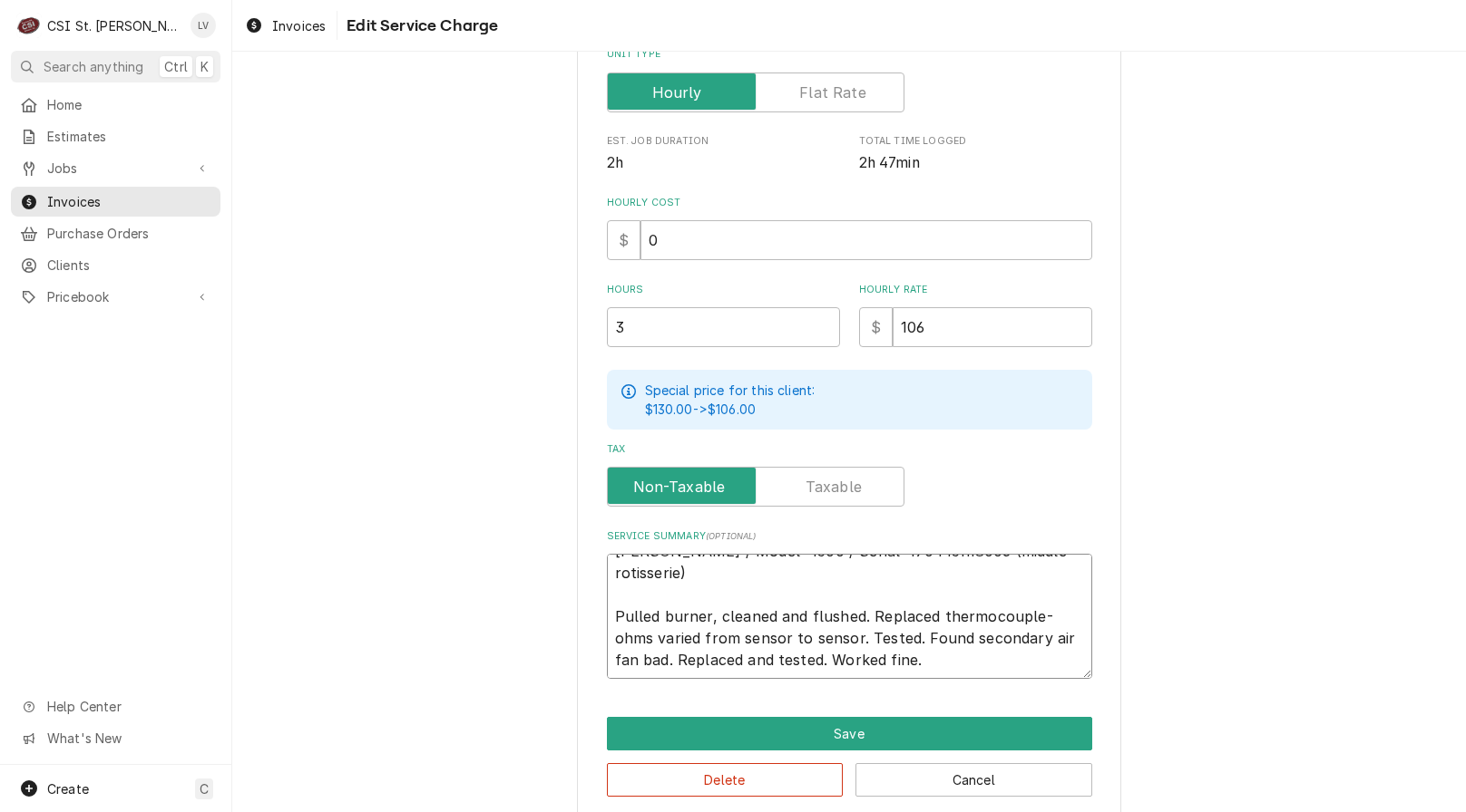
scroll to position [0, 0]
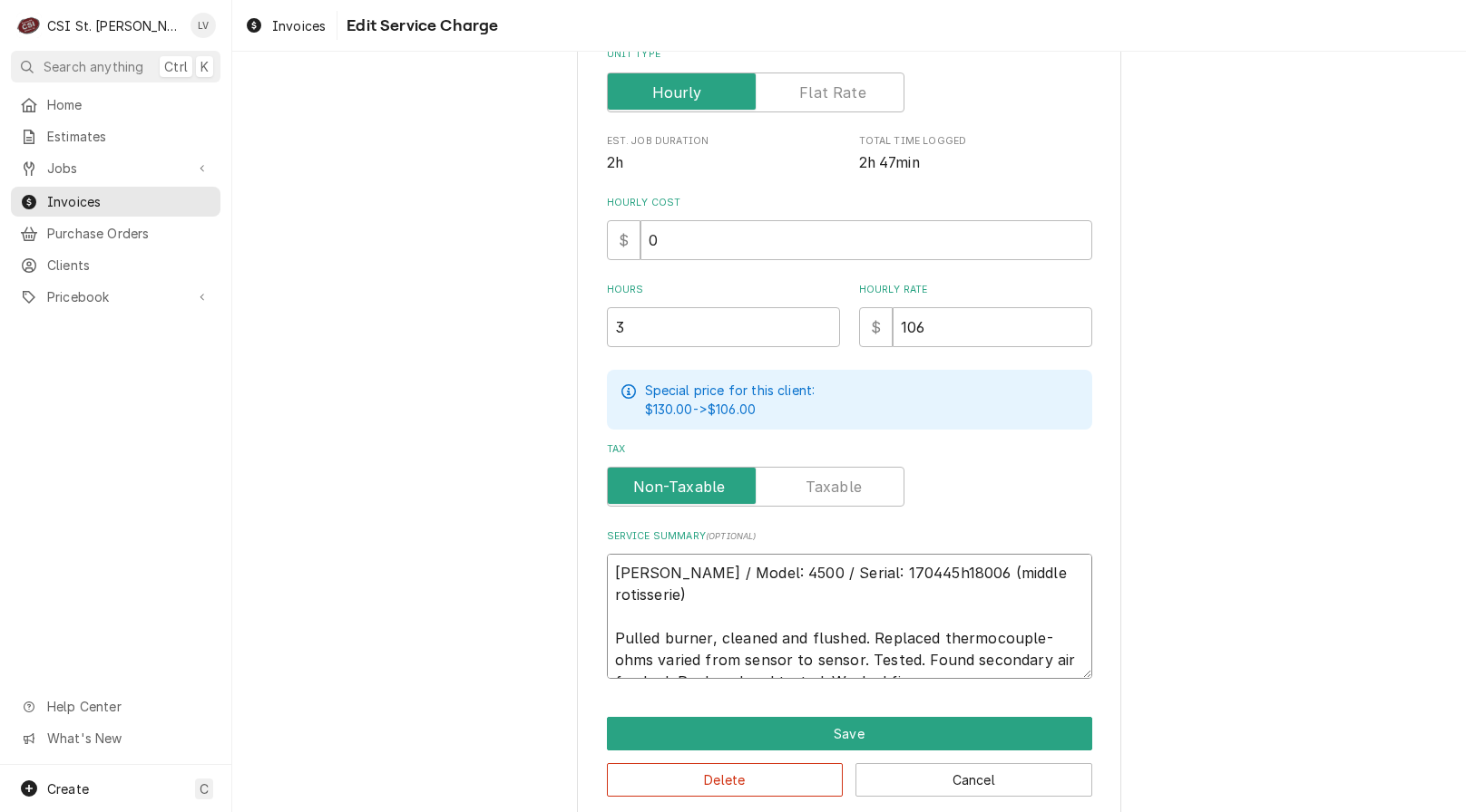
drag, startPoint x: 826, startPoint y: 658, endPoint x: 926, endPoint y: 664, distance: 100.2
click at [924, 663] on textarea "Hardt / Model: 4500 / Serial: 170445h18006 (middle rotisserie) Pulled burner, c…" at bounding box center [849, 616] width 485 height 125
type textarea "x"
type textarea "Hardt / Model: 4500 / Serial: 170445h18006 (middle rotisserie) Pulled burner, c…"
type textarea "x"
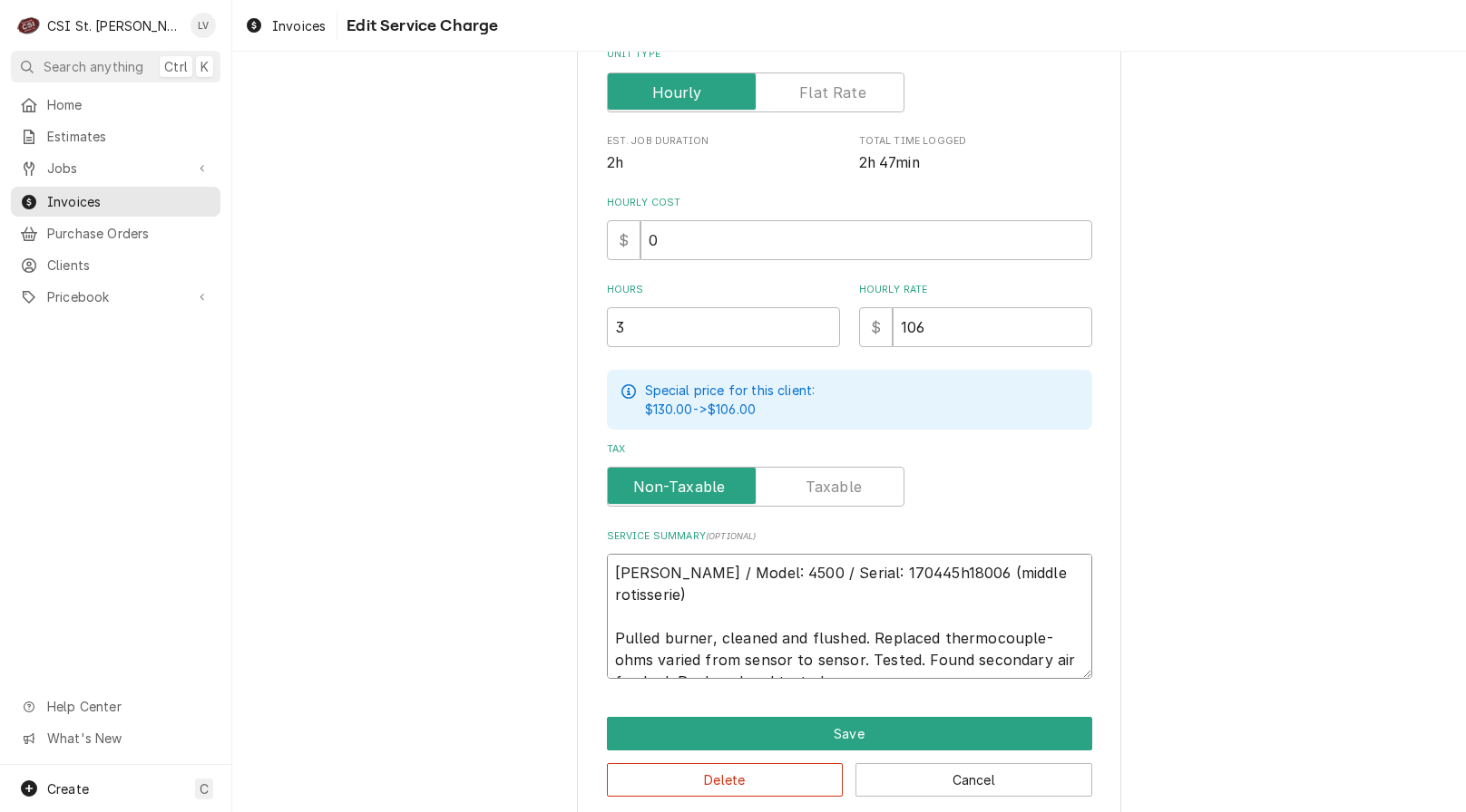
type textarea "Hardt / Model: 4500 / Serial: 170445h18006 (middle rotisserie) Pulled burner, c…"
type textarea "x"
type textarea "Hardt / Model: 4500 / Serial: 170445h18006 (middle rotisserie) Pulled burner, c…"
type textarea "x"
type textarea "Hardt / Model: 4500 / Serial: 170445h18006 (middle rotisserie) Pulled burner, c…"
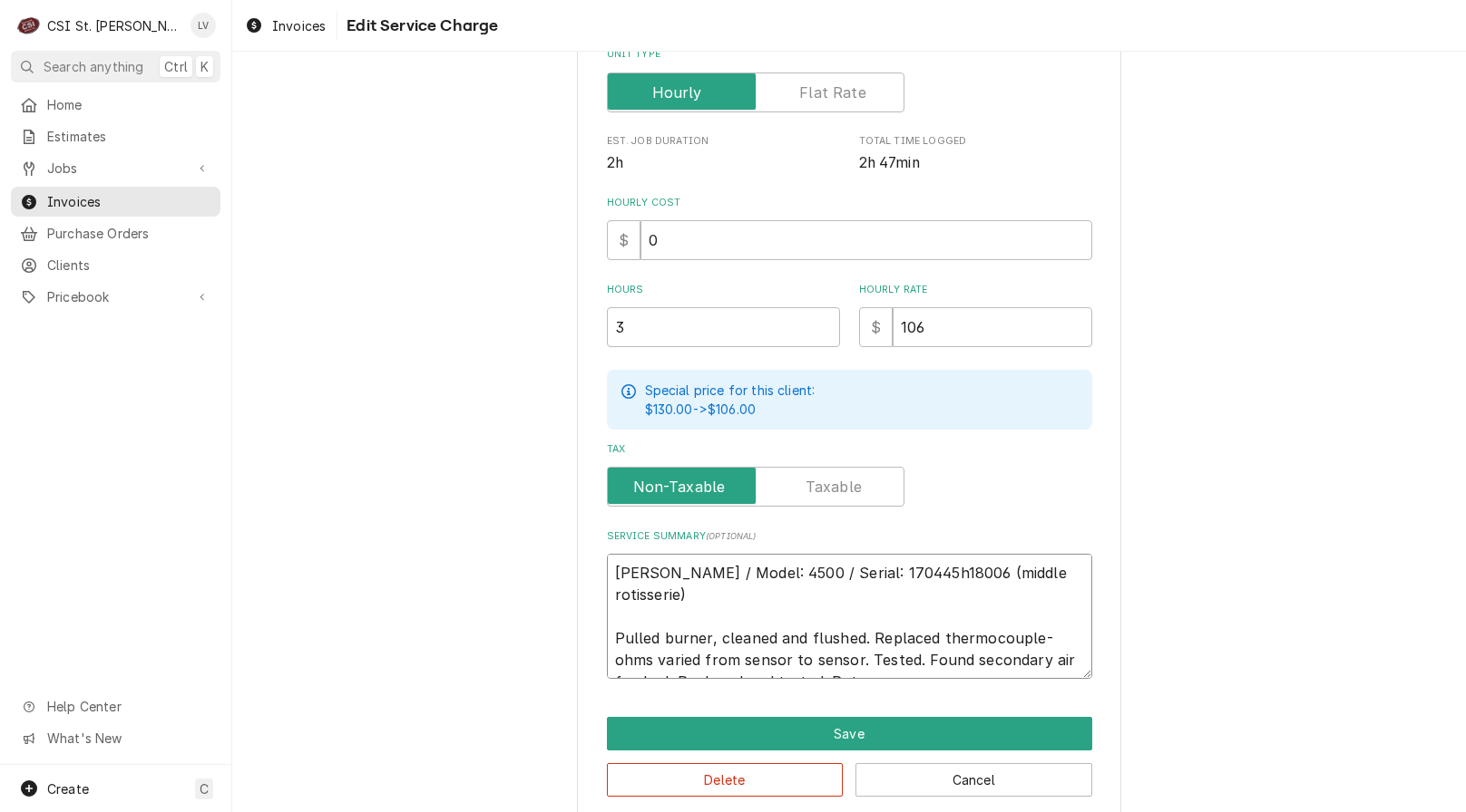
type textarea "x"
type textarea "Hardt / Model: 4500 / Serial: 170445h18006 (middle rotisserie) Pulled burner, c…"
type textarea "x"
type textarea "Hardt / Model: 4500 / Serial: 170445h18006 (middle rotisserie) Pulled burner, c…"
type textarea "x"
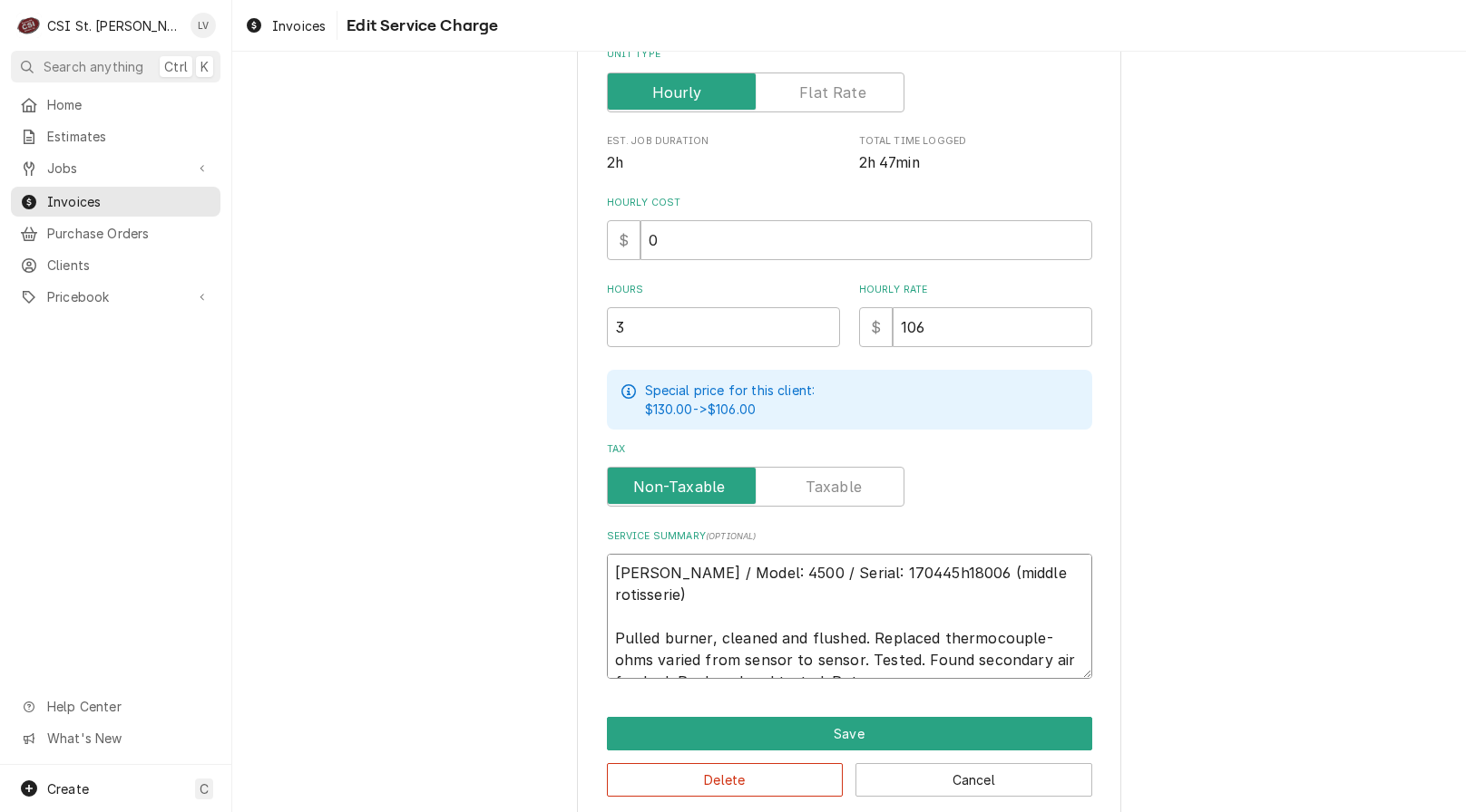
type textarea "Hardt / Model: 4500 / Serial: 170445h18006 (middle rotisserie) Pulled burner, c…"
type textarea "x"
type textarea "Hardt / Model: 4500 / Serial: 170445h18006 (middle rotisserie) Pulled burner, c…"
type textarea "x"
type textarea "Hardt / Model: 4500 / Serial: 170445h18006 (middle rotisserie) Pulled burner, c…"
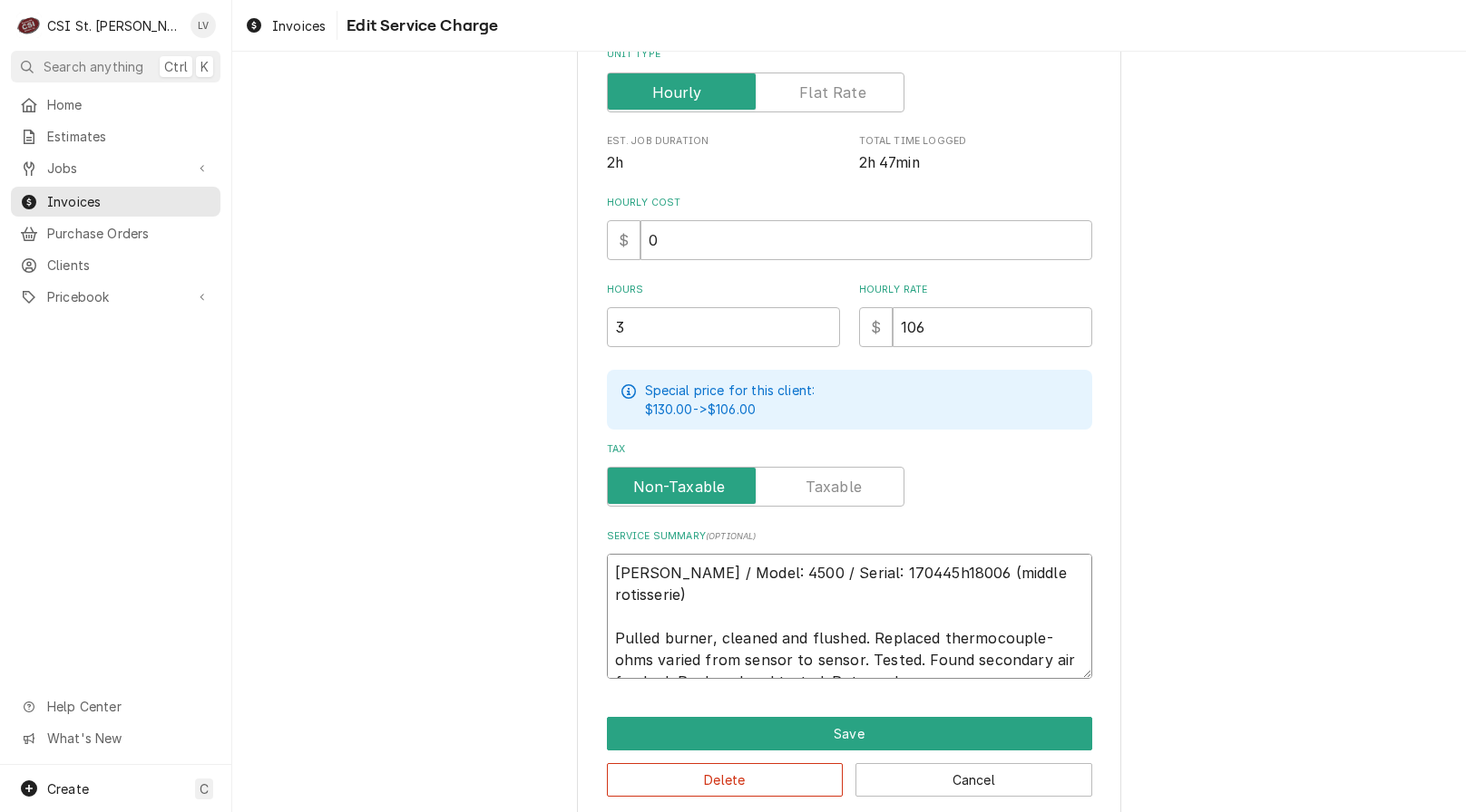
type textarea "x"
type textarea "Hardt / Model: 4500 / Serial: 170445h18006 (middle rotisserie) Pulled burner, c…"
type textarea "x"
type textarea "Hardt / Model: 4500 / Serial: 170445h18006 (middle rotisserie) Pulled burner, c…"
type textarea "x"
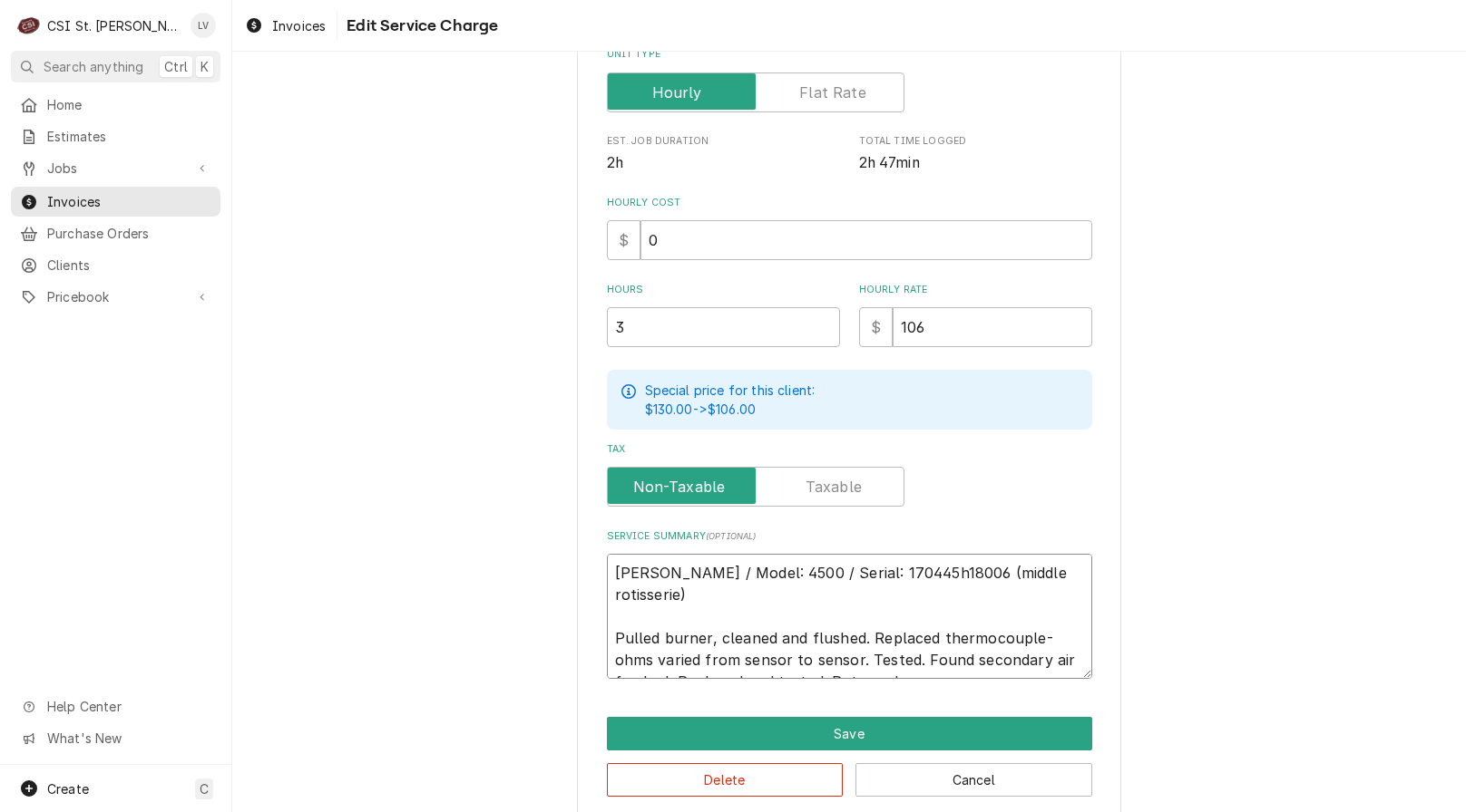
type textarea "Hardt / Model: 4500 / Serial: 170445h18006 (middle rotisserie) Pulled burner, c…"
type textarea "x"
type textarea "Hardt / Model: 4500 / Serial: 170445h18006 (middle rotisserie) Pulled burner, c…"
type textarea "x"
type textarea "Hardt / Model: 4500 / Serial: 170445h18006 (middle rotisserie) Pulled burner, c…"
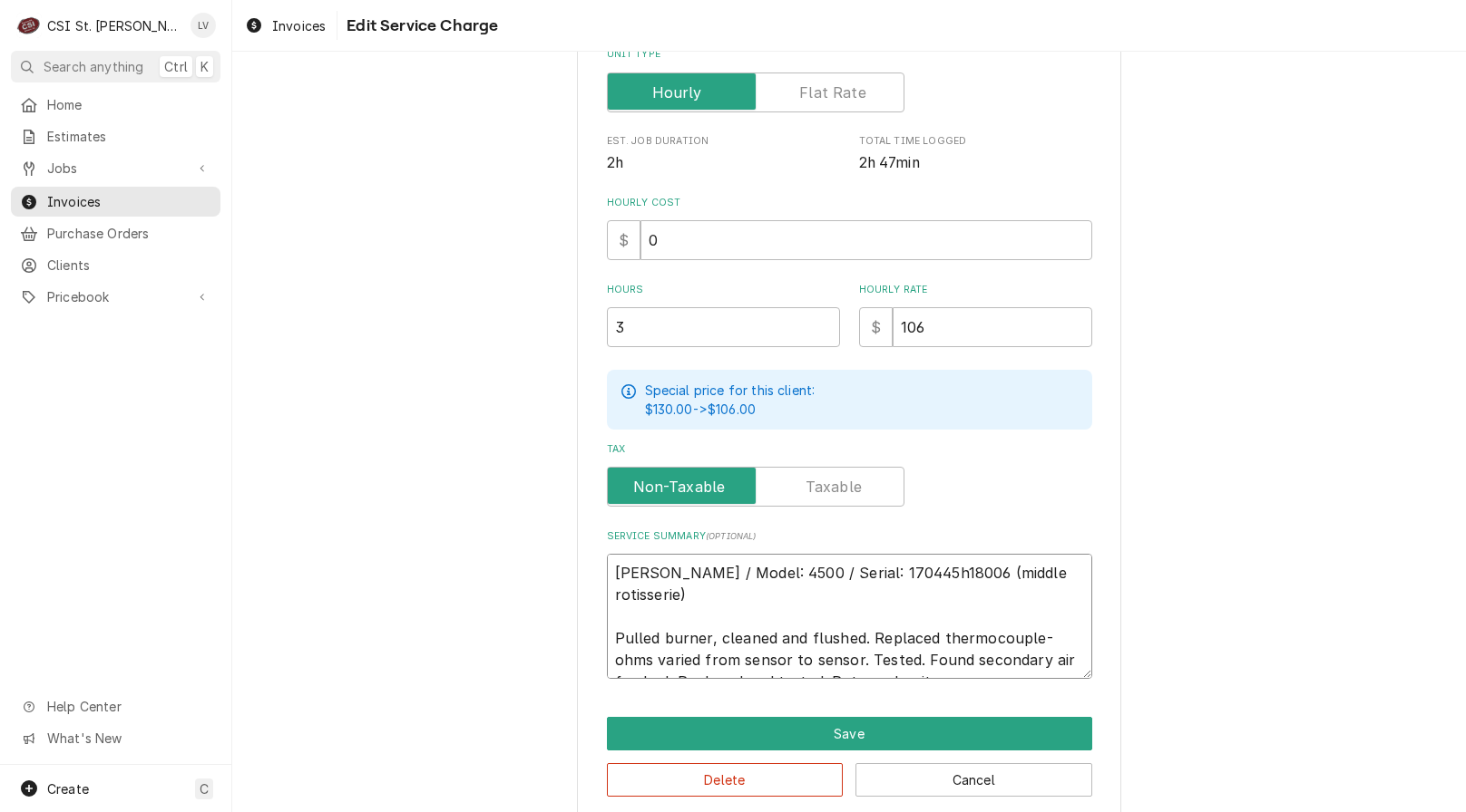
type textarea "x"
type textarea "Hardt / Model: 4500 / Serial: 170445h18006 (middle rotisserie) Pulled burner, c…"
type textarea "x"
type textarea "Hardt / Model: 4500 / Serial: 170445h18006 (middle rotisserie) Pulled burner, c…"
type textarea "x"
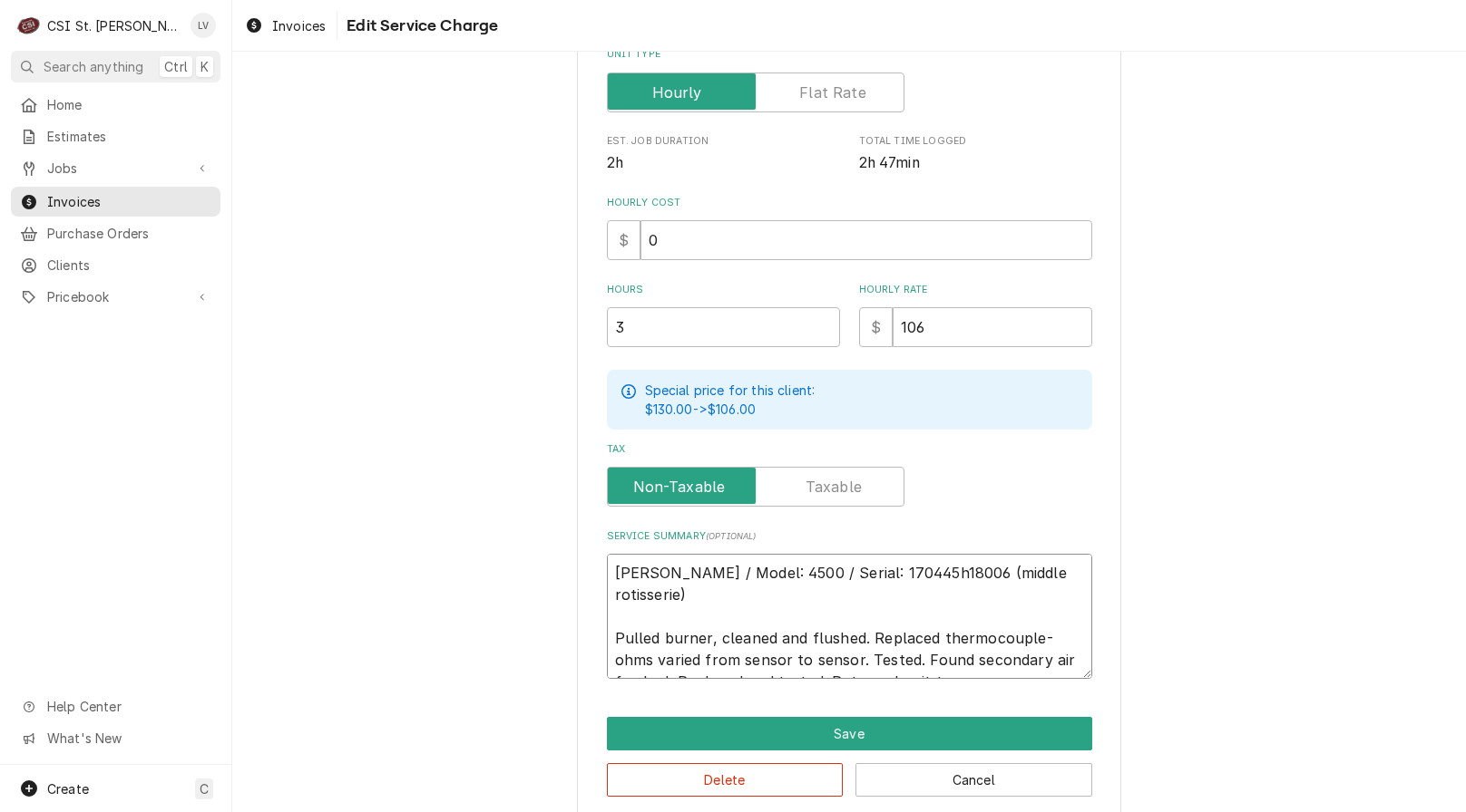
type textarea "Hardt / Model: 4500 / Serial: 170445h18006 (middle rotisserie) Pulled burner, c…"
type textarea "x"
type textarea "Hardt / Model: 4500 / Serial: 170445h18006 (middle rotisserie) Pulled burner, c…"
click at [815, 739] on button "Save" at bounding box center [849, 734] width 485 height 33
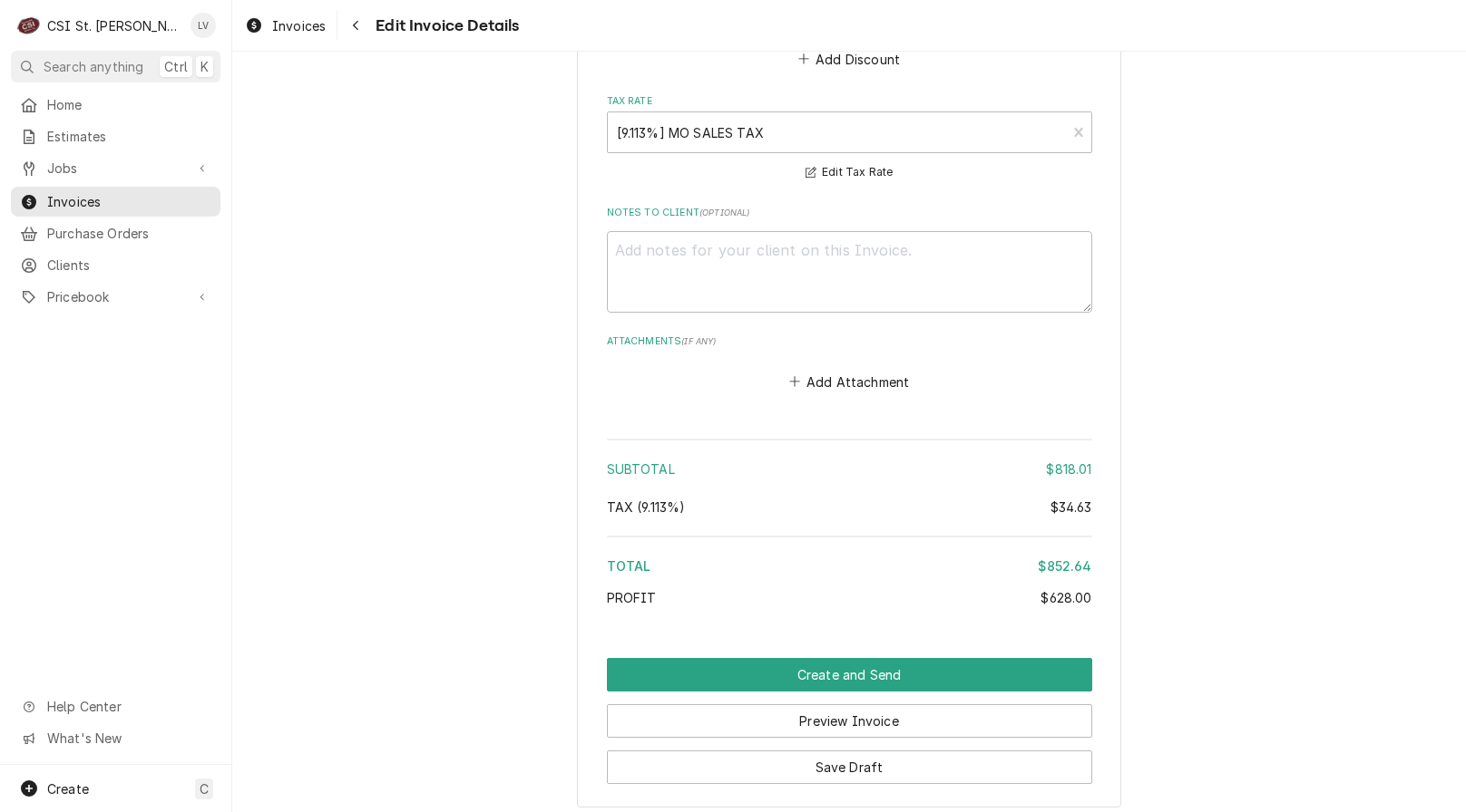
scroll to position [3354, 0]
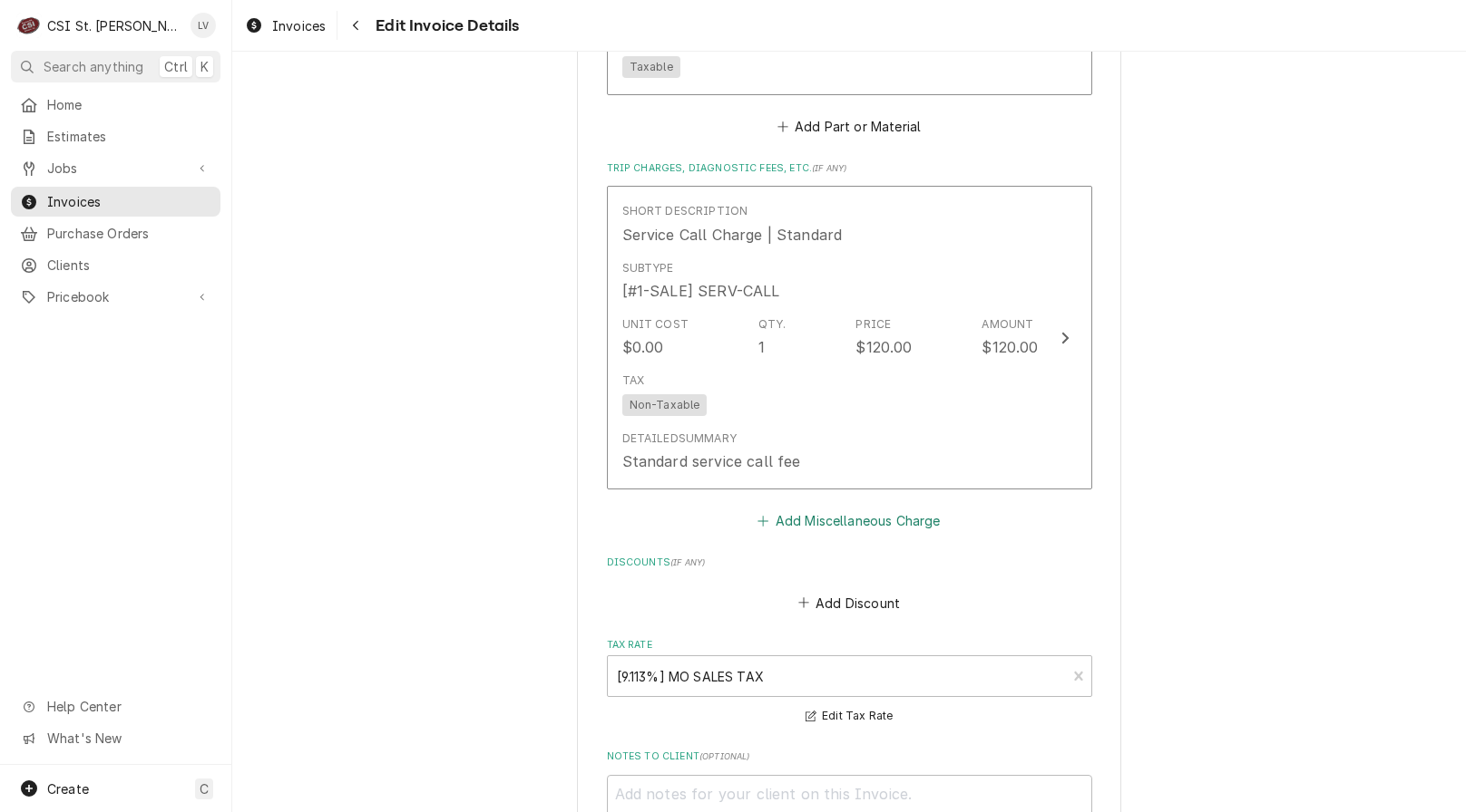
click at [819, 531] on button "Add Miscellaneous Charge" at bounding box center [849, 521] width 189 height 26
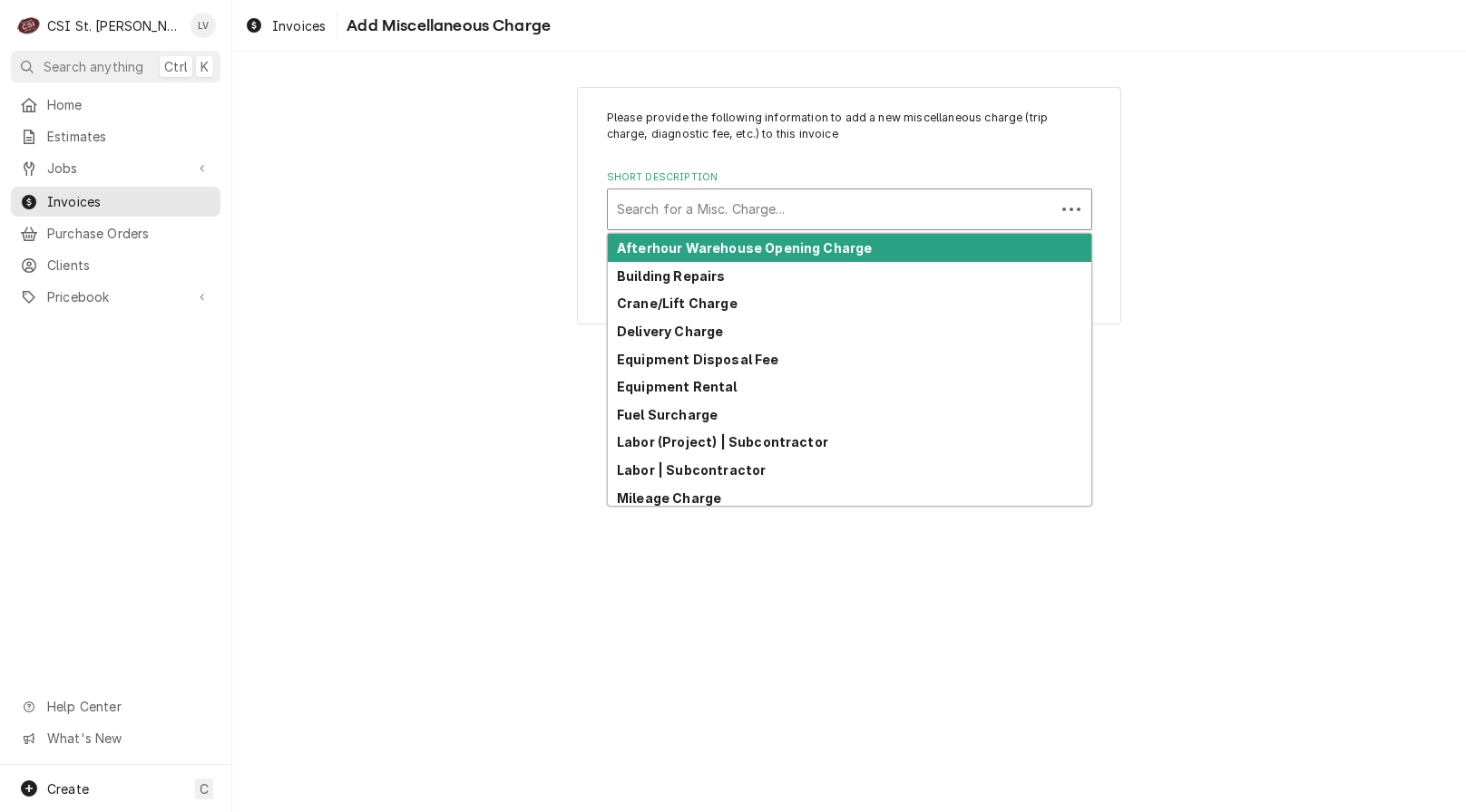
click at [733, 202] on div "Short Description" at bounding box center [831, 209] width 429 height 33
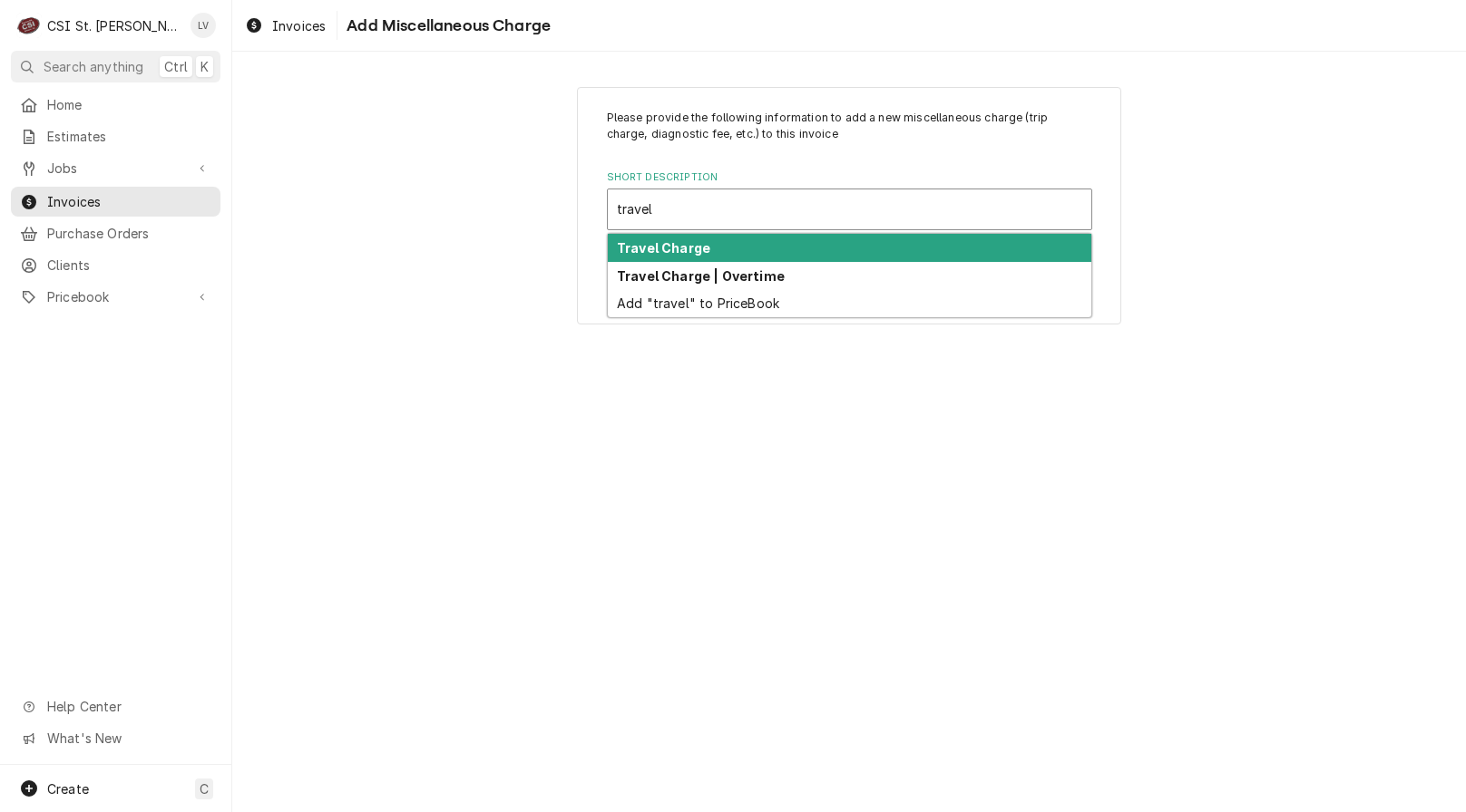
click at [718, 236] on div "Travel Charge" at bounding box center [849, 248] width 483 height 28
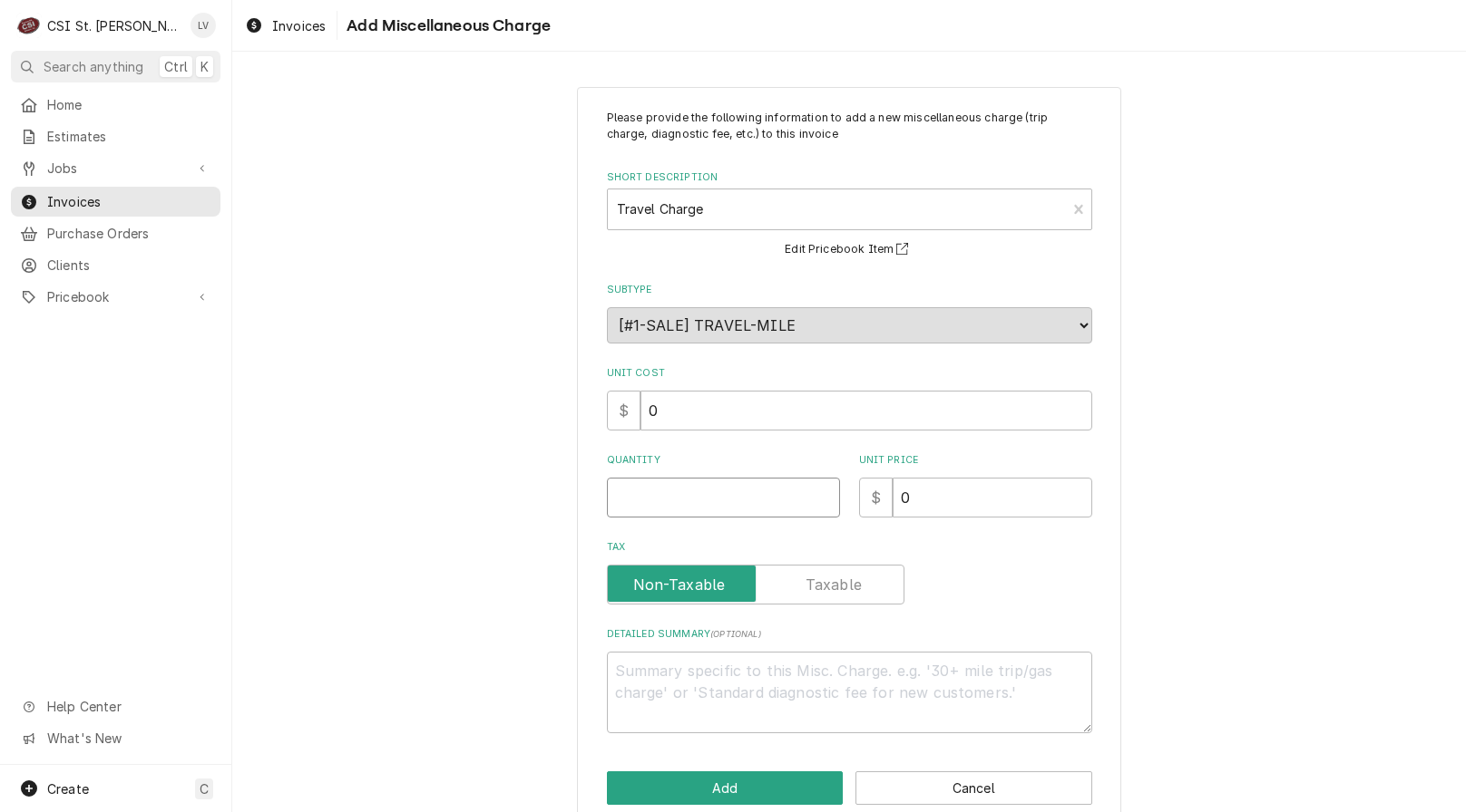
click at [651, 502] on input "Quantity" at bounding box center [723, 497] width 233 height 40
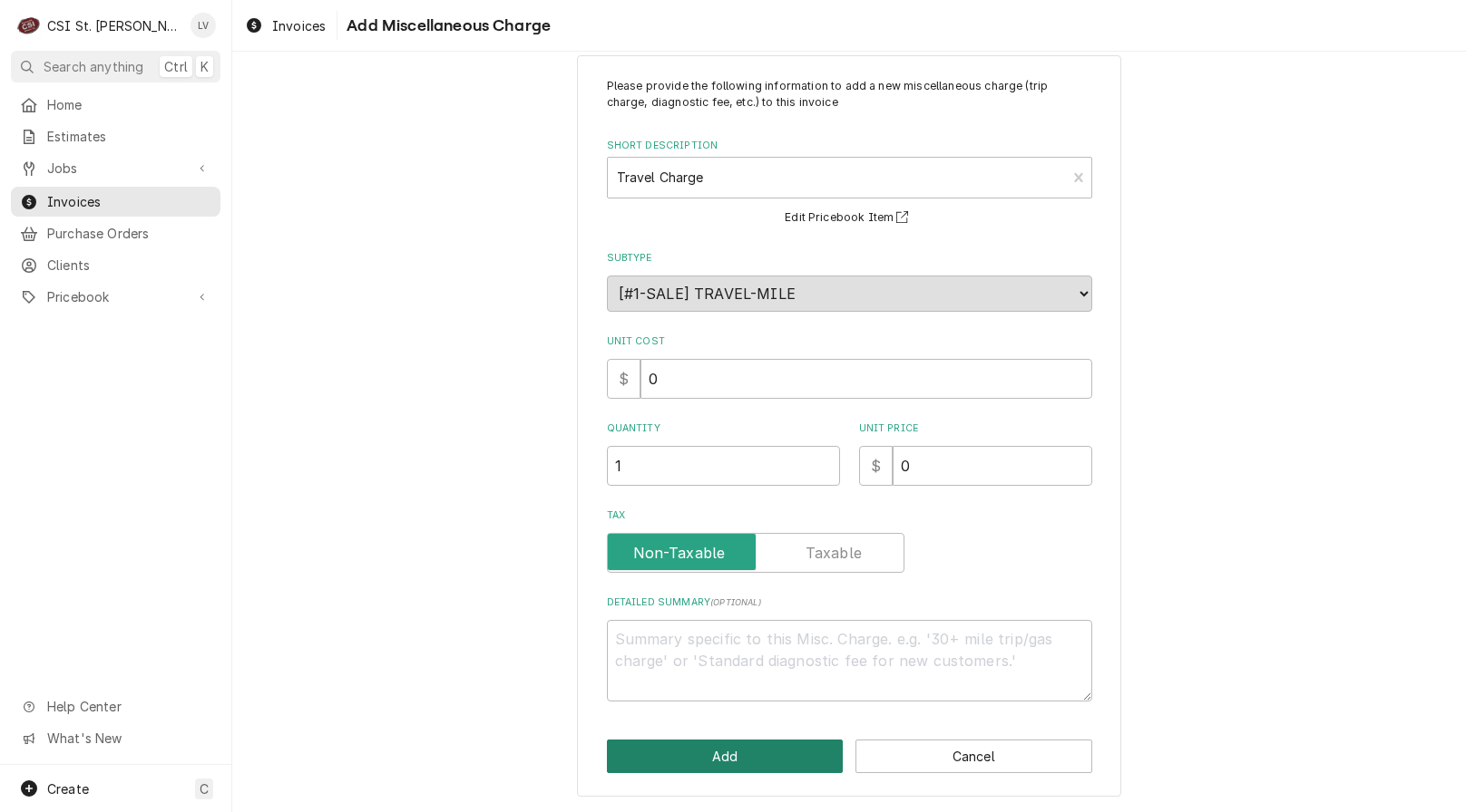
click at [658, 743] on button "Add" at bounding box center [724, 756] width 236 height 33
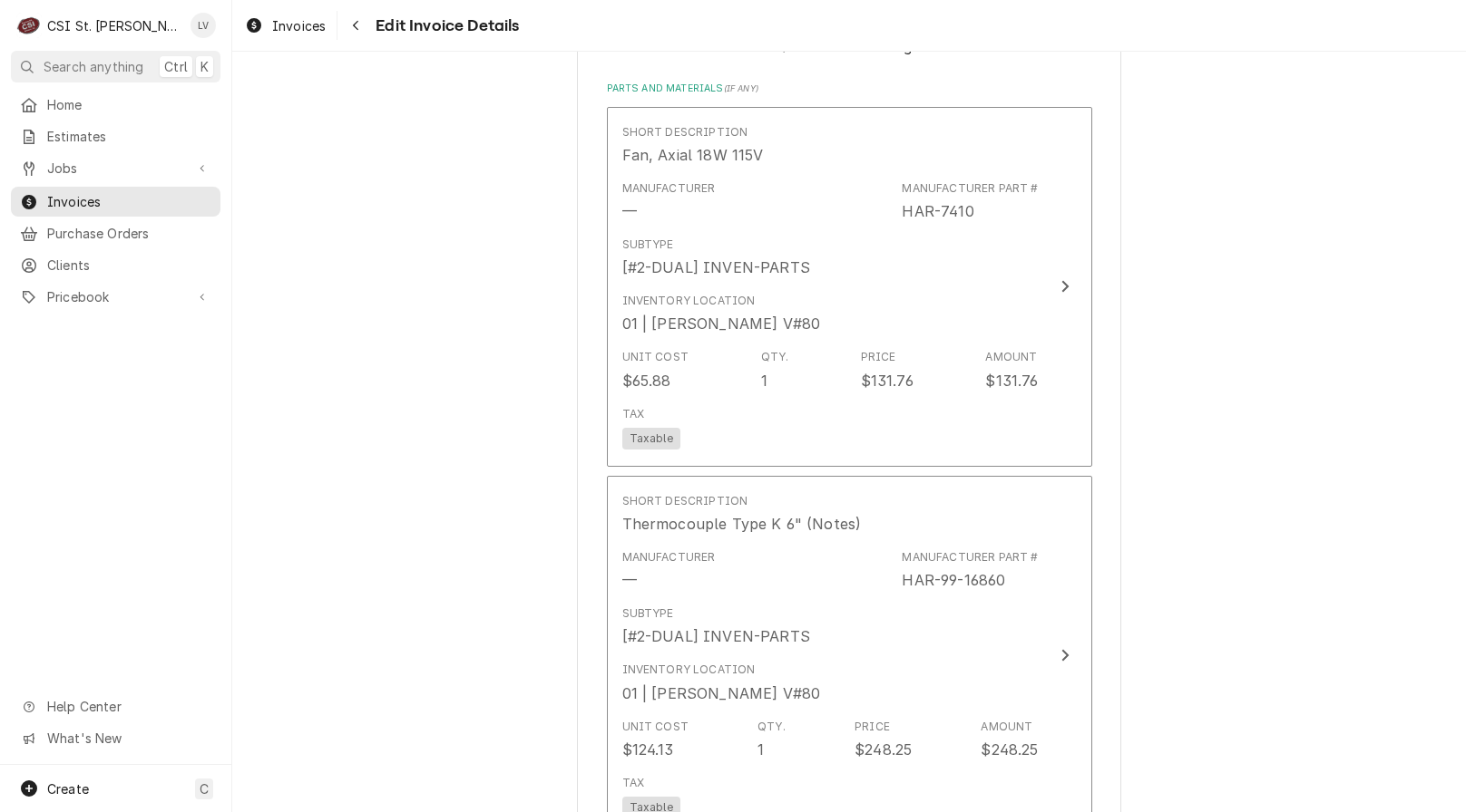
scroll to position [2254, 0]
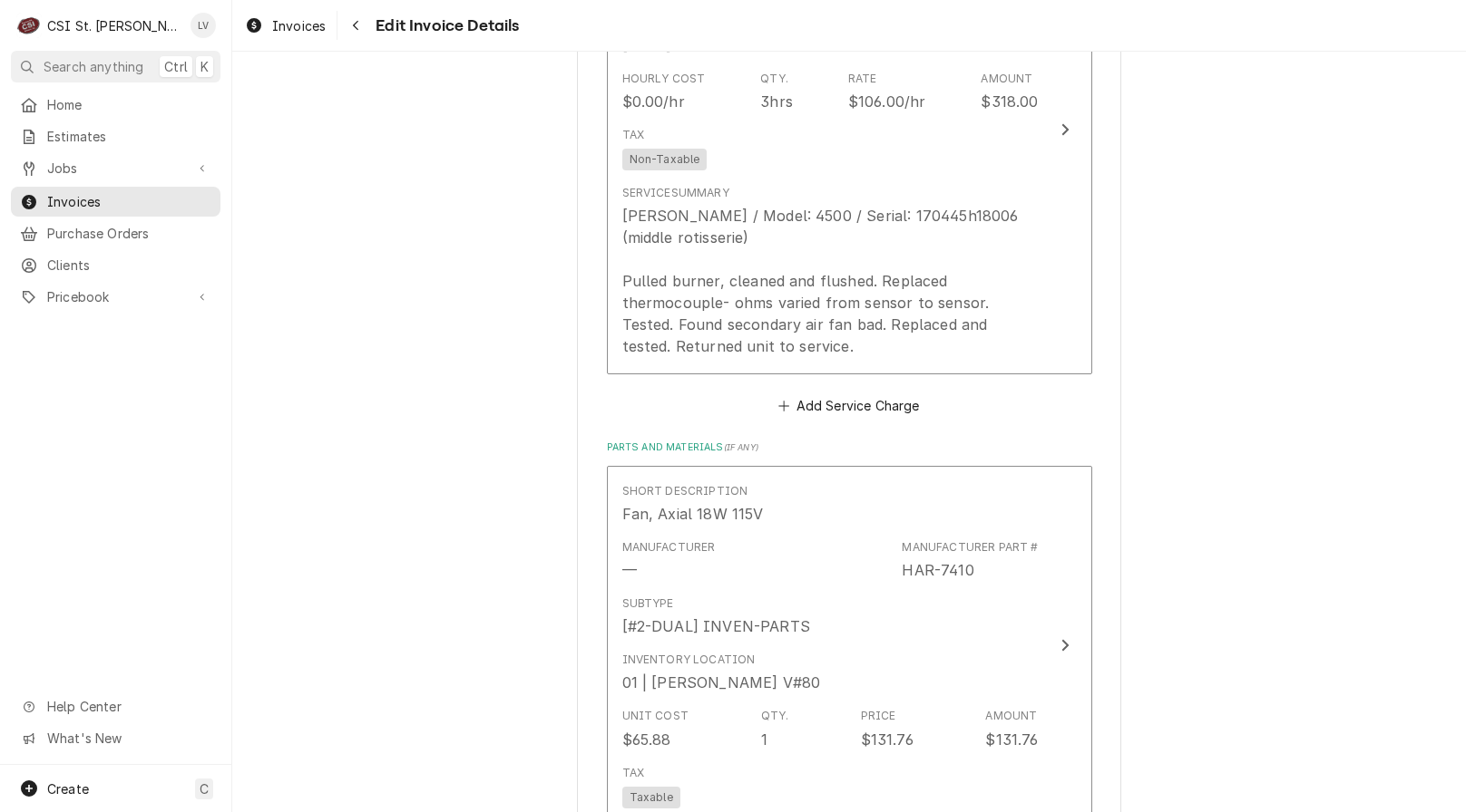
click at [418, 488] on div "Please provide the following information to create your invoice: Client Details…" at bounding box center [849, 270] width 1233 height 4906
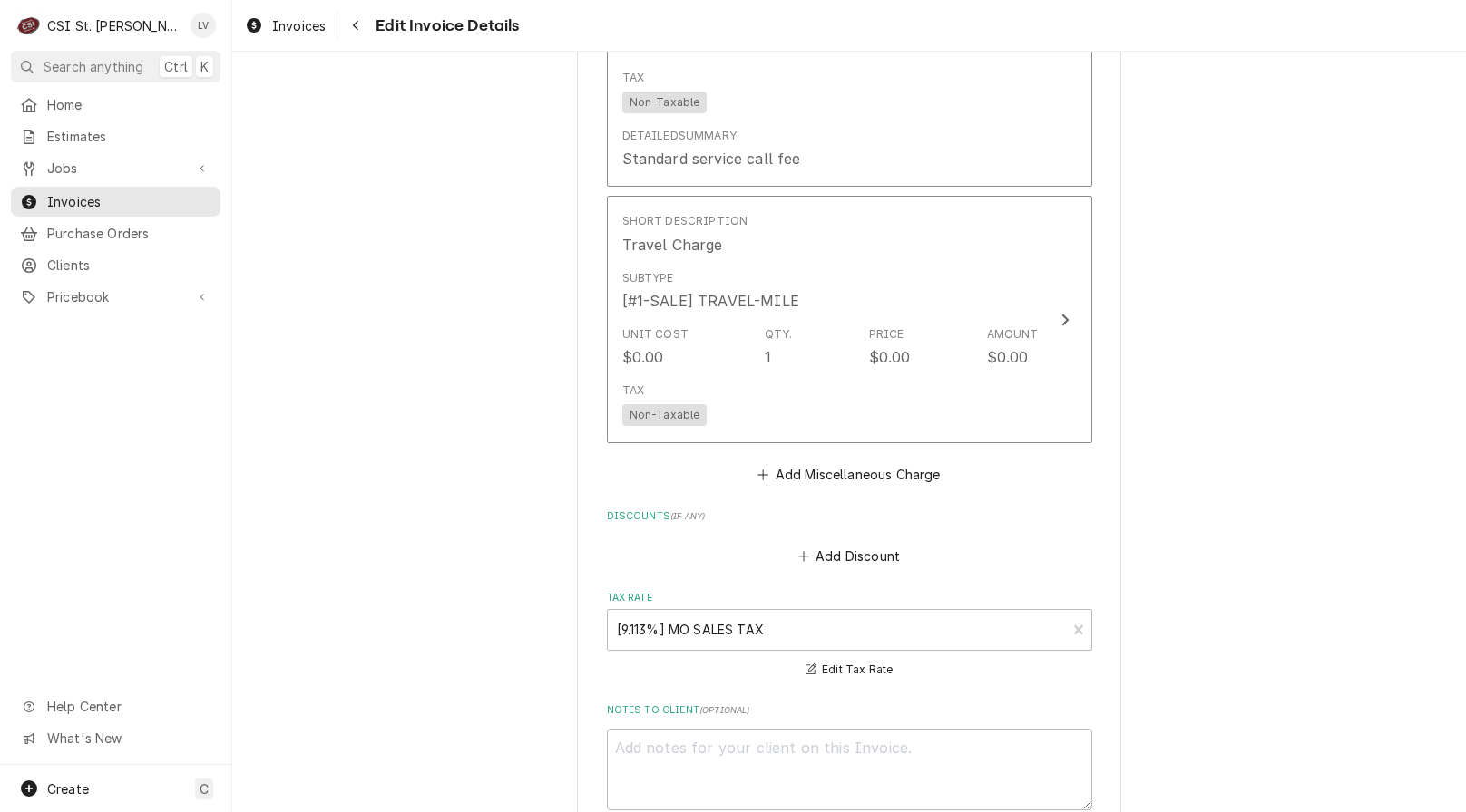
scroll to position [3705, 0]
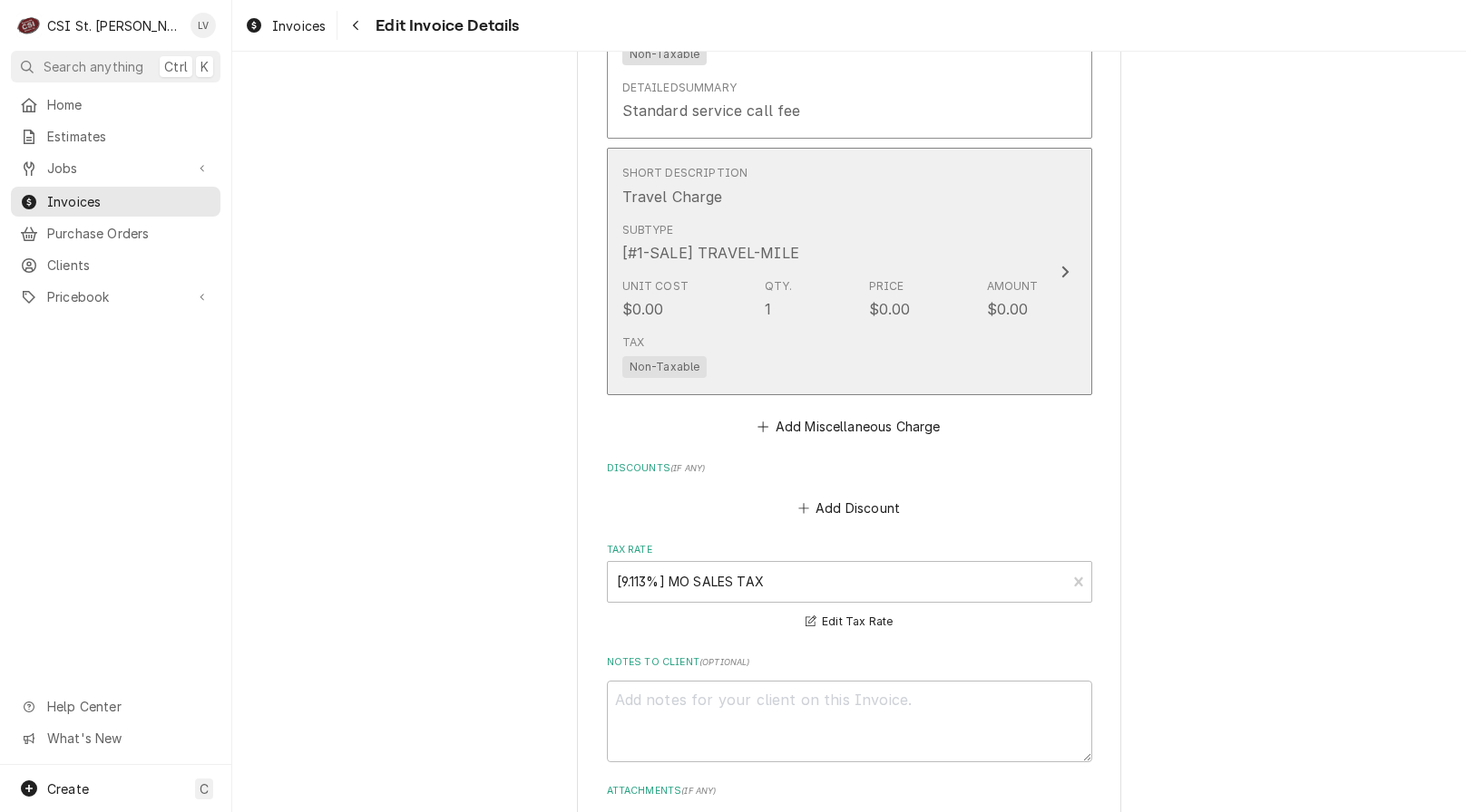
click at [826, 323] on div "Unit Cost $0.00 Qty. 1 Price $0.00 Amount $0.00" at bounding box center [830, 298] width 416 height 56
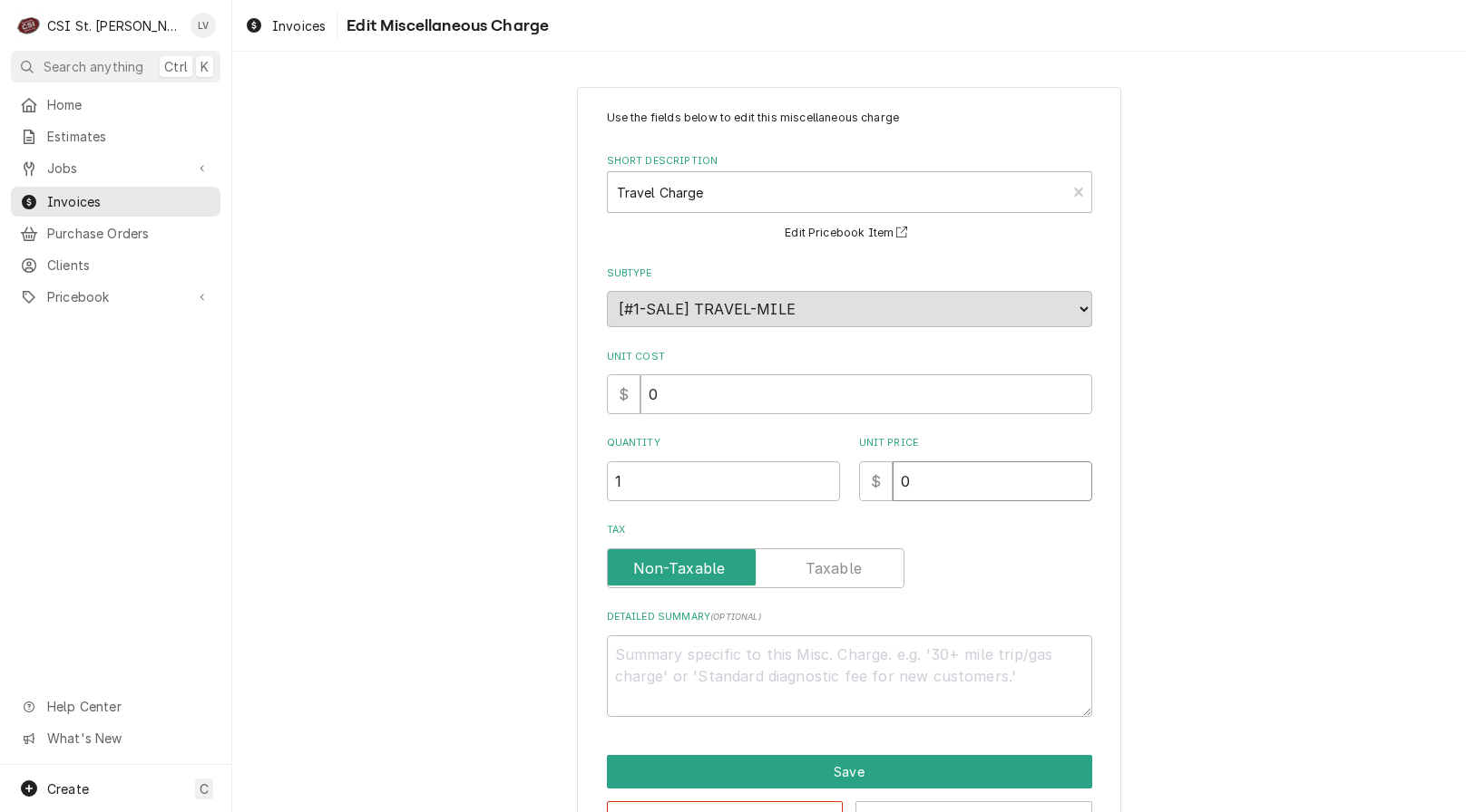
drag, startPoint x: 953, startPoint y: 460, endPoint x: 895, endPoint y: 483, distance: 62.4
click at [895, 483] on input "0" at bounding box center [992, 481] width 200 height 40
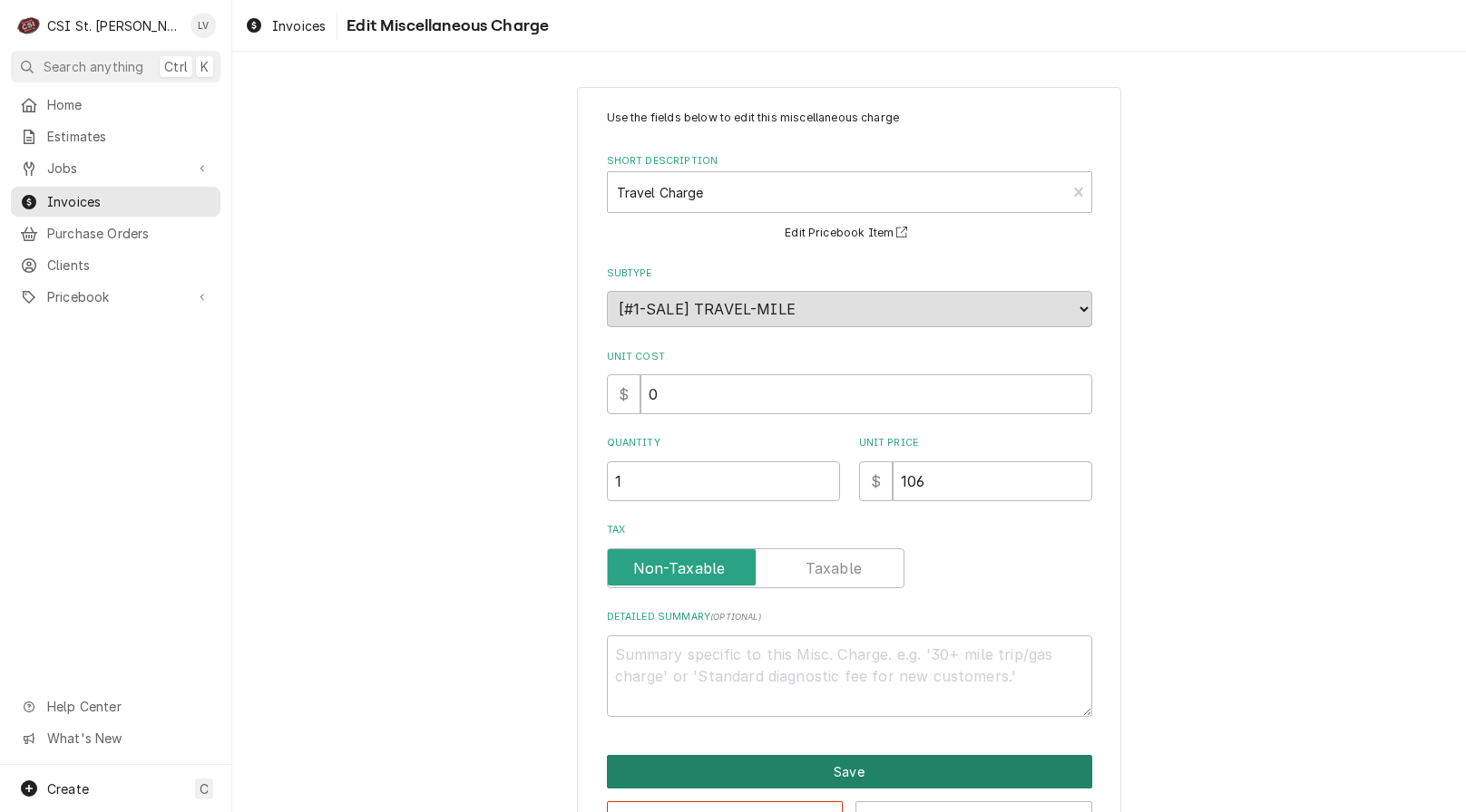
click at [819, 779] on button "Save" at bounding box center [849, 772] width 485 height 33
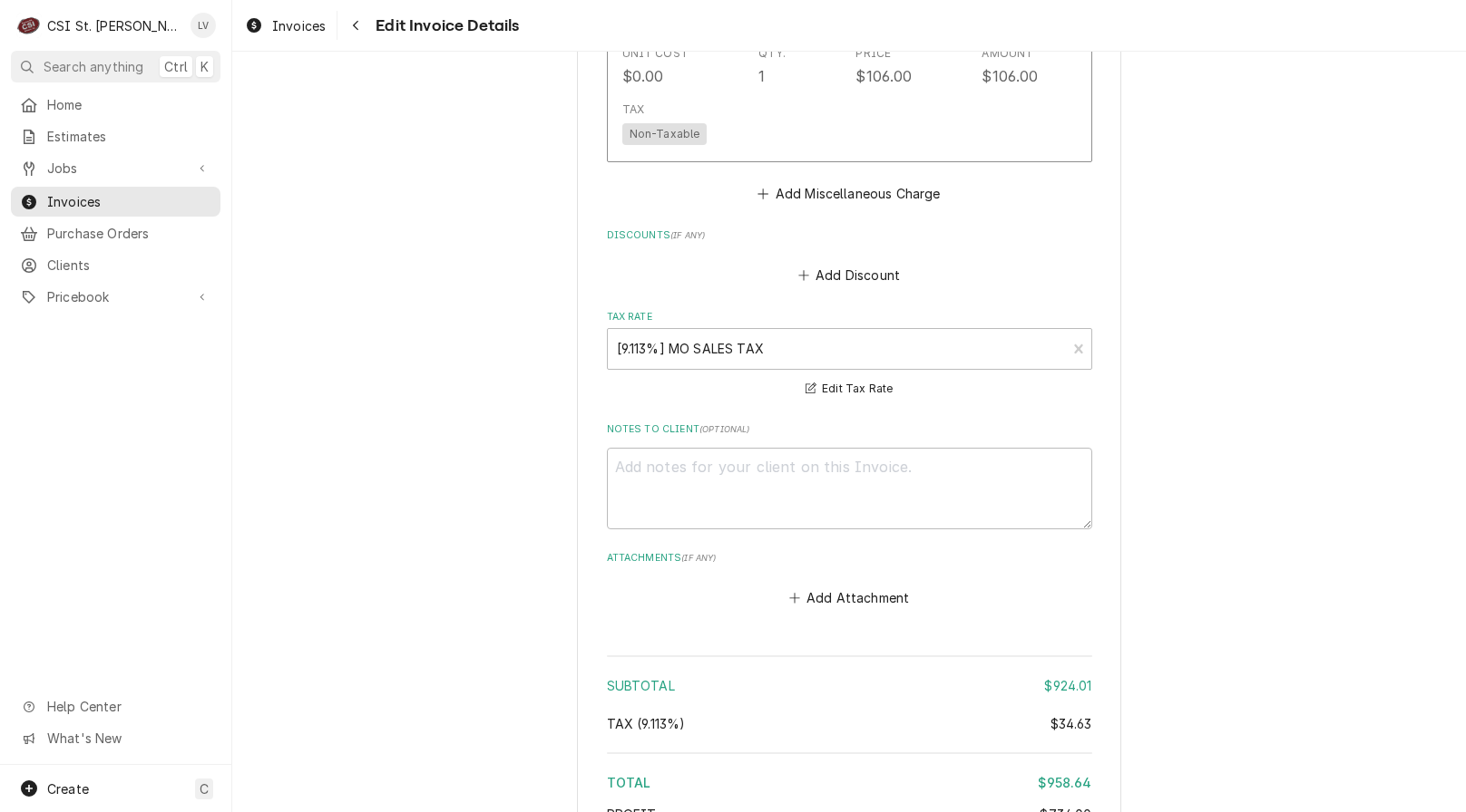
scroll to position [3896, 0]
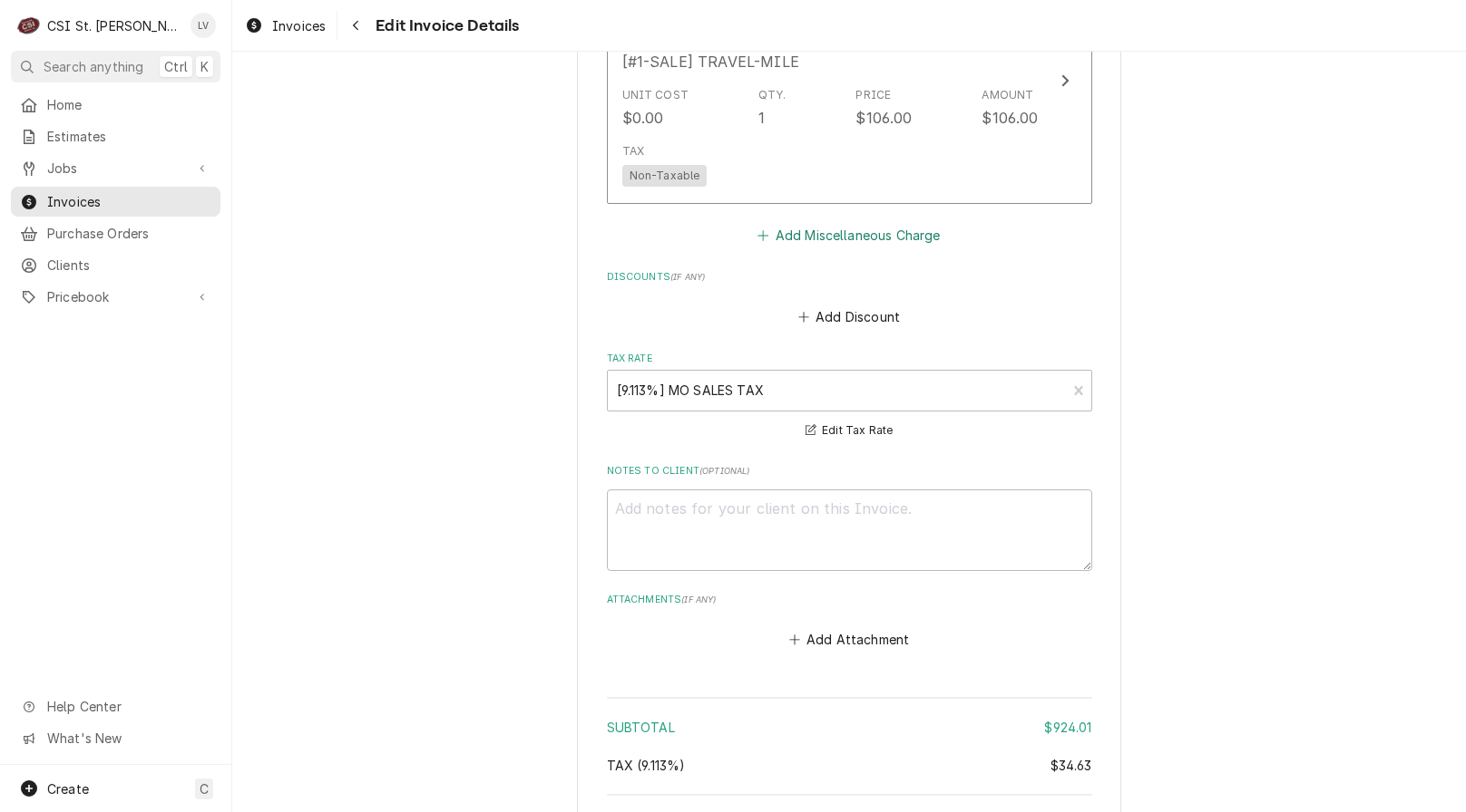
click at [809, 229] on button "Add Miscellaneous Charge" at bounding box center [849, 235] width 189 height 26
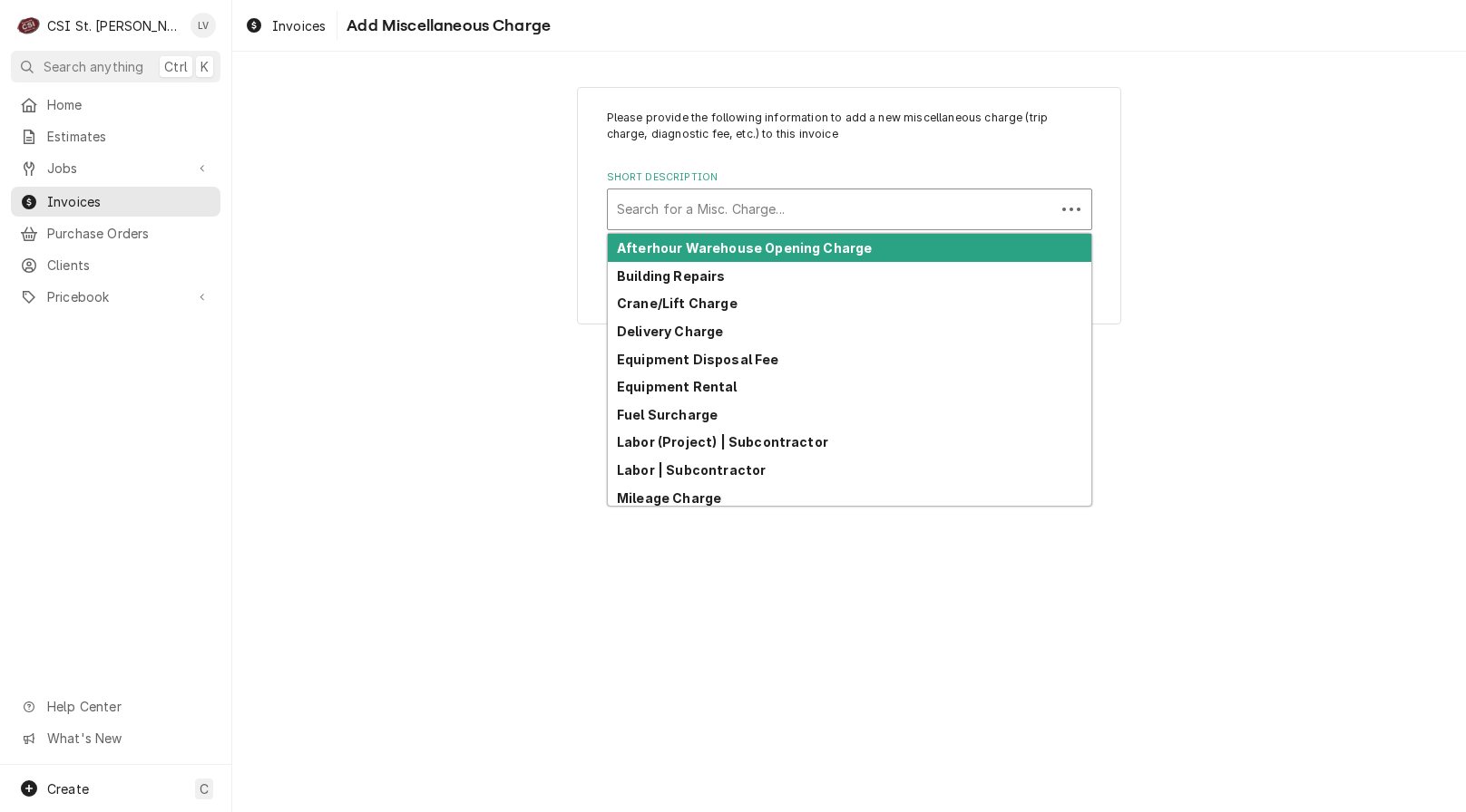
click at [686, 206] on div "Short Description" at bounding box center [831, 209] width 429 height 33
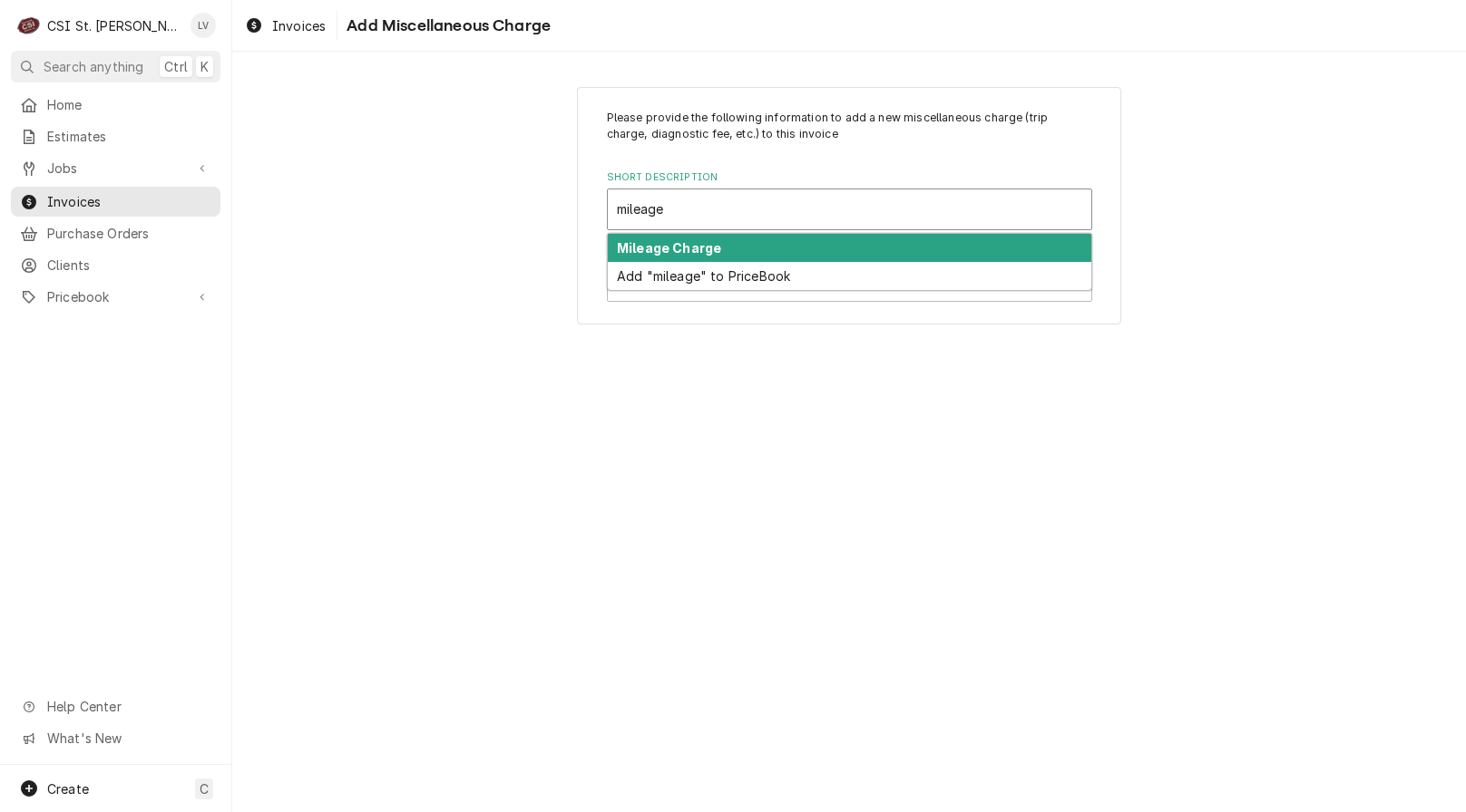
click at [661, 249] on strong "Mileage Charge" at bounding box center [668, 248] width 104 height 15
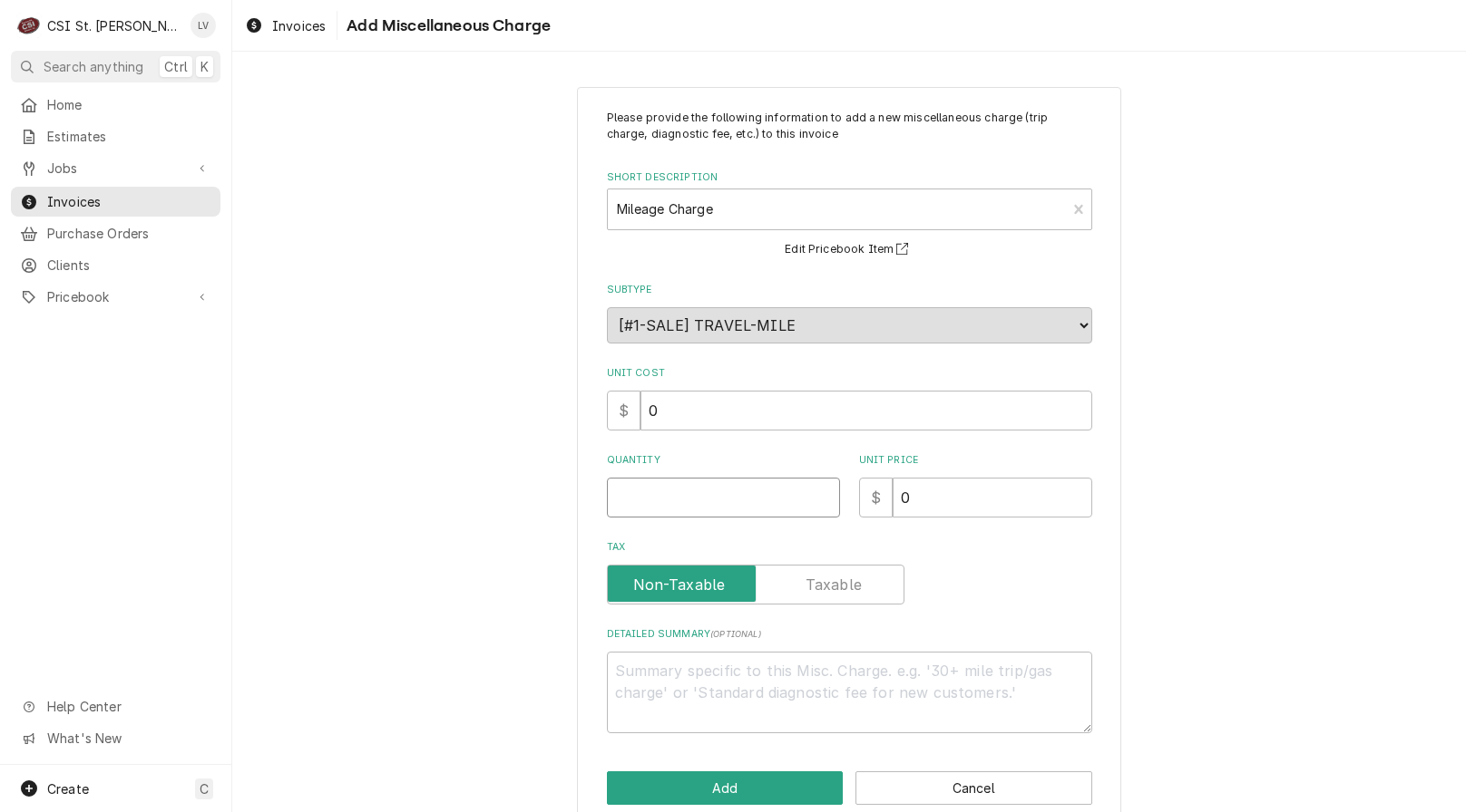
click at [623, 509] on input "Quantity" at bounding box center [723, 497] width 233 height 40
drag, startPoint x: 634, startPoint y: 488, endPoint x: 509, endPoint y: 503, distance: 125.9
click at [510, 503] on div "Please provide the following information to add a new miscellaneous charge (tri…" at bounding box center [849, 457] width 1233 height 773
click at [471, 565] on div "Please provide the following information to add a new miscellaneous charge (tri…" at bounding box center [849, 457] width 1233 height 773
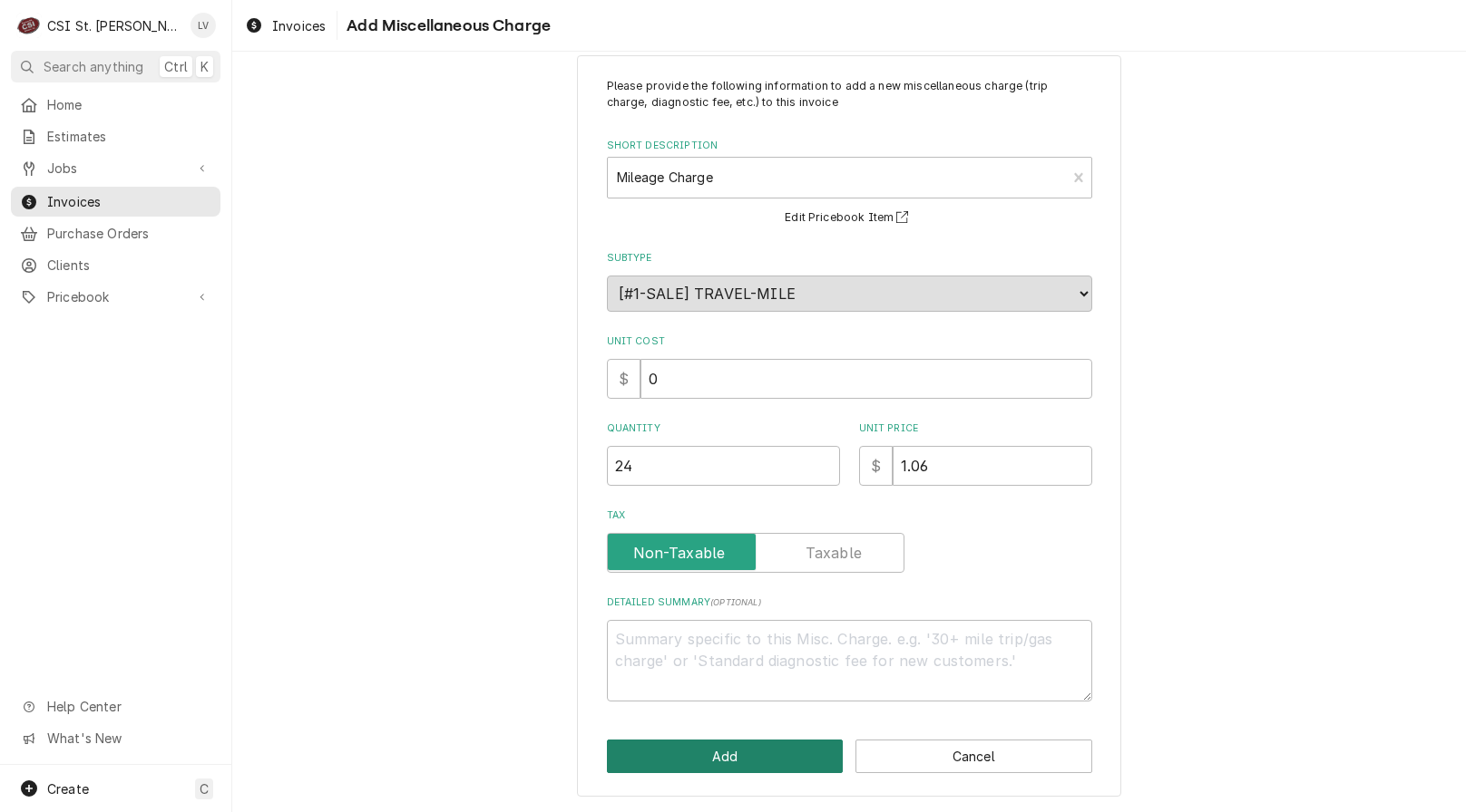
click at [769, 757] on button "Add" at bounding box center [724, 756] width 236 height 33
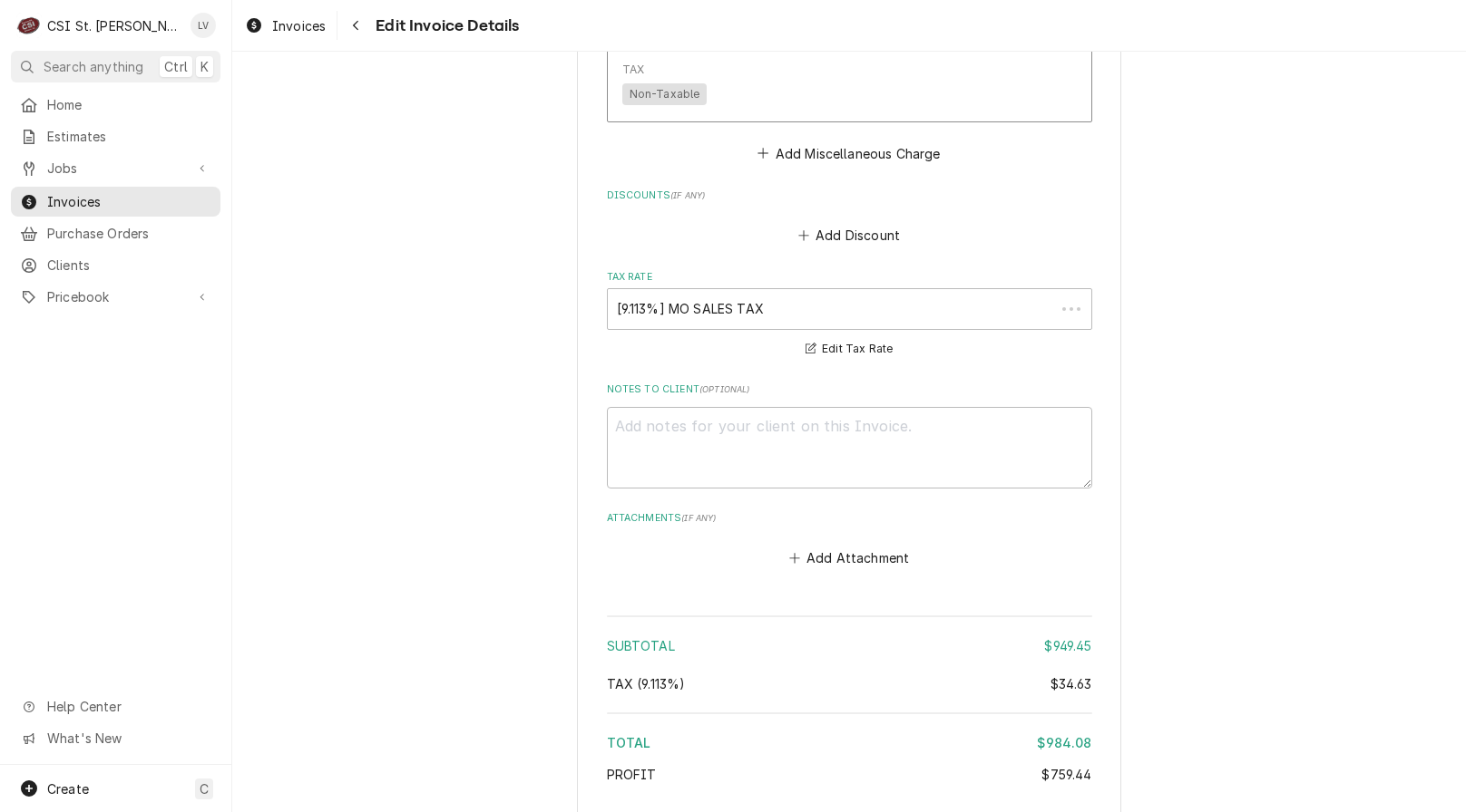
scroll to position [4234, 0]
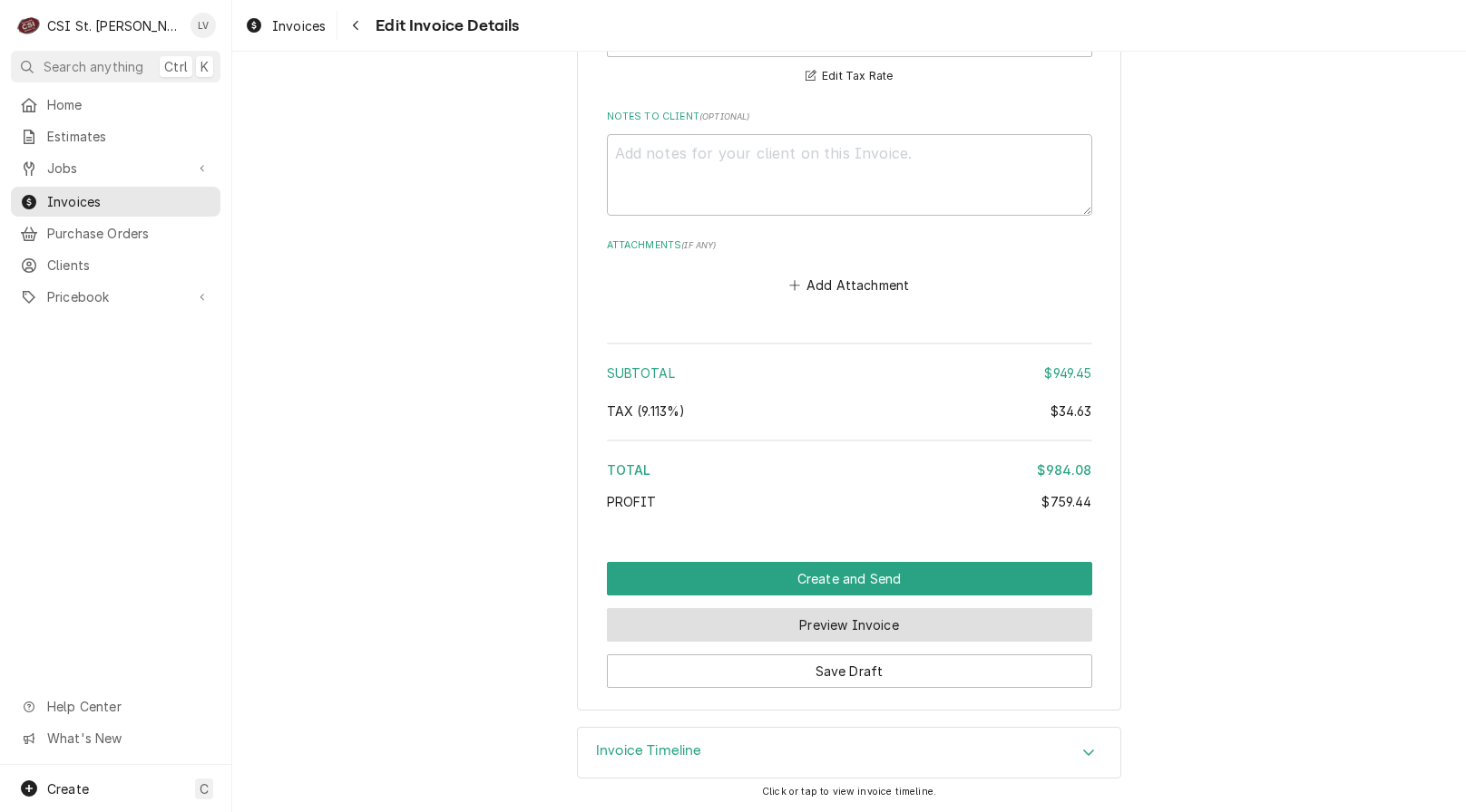
click at [758, 624] on button "Preview Invoice" at bounding box center [849, 625] width 485 height 33
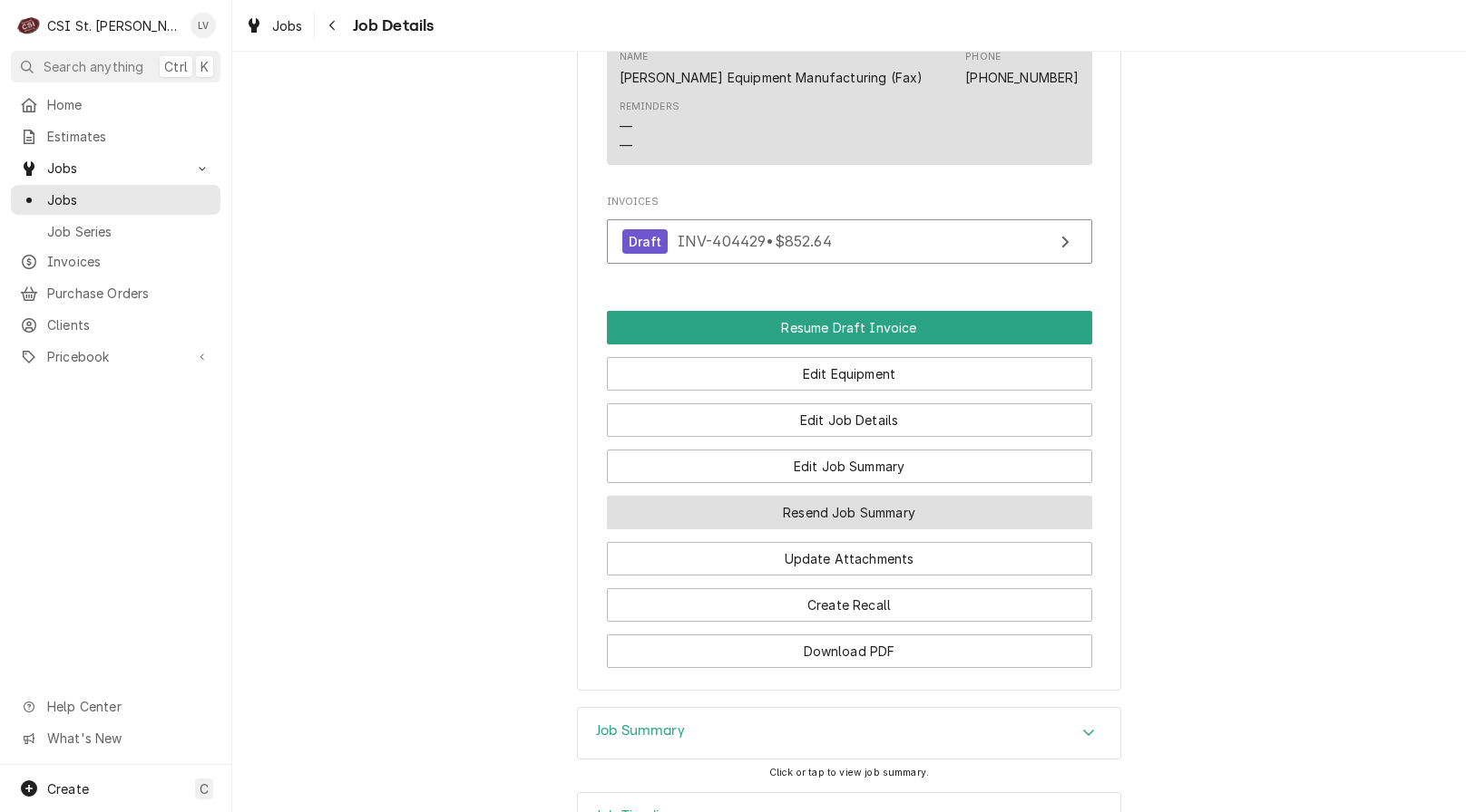
scroll to position [2466, 0]
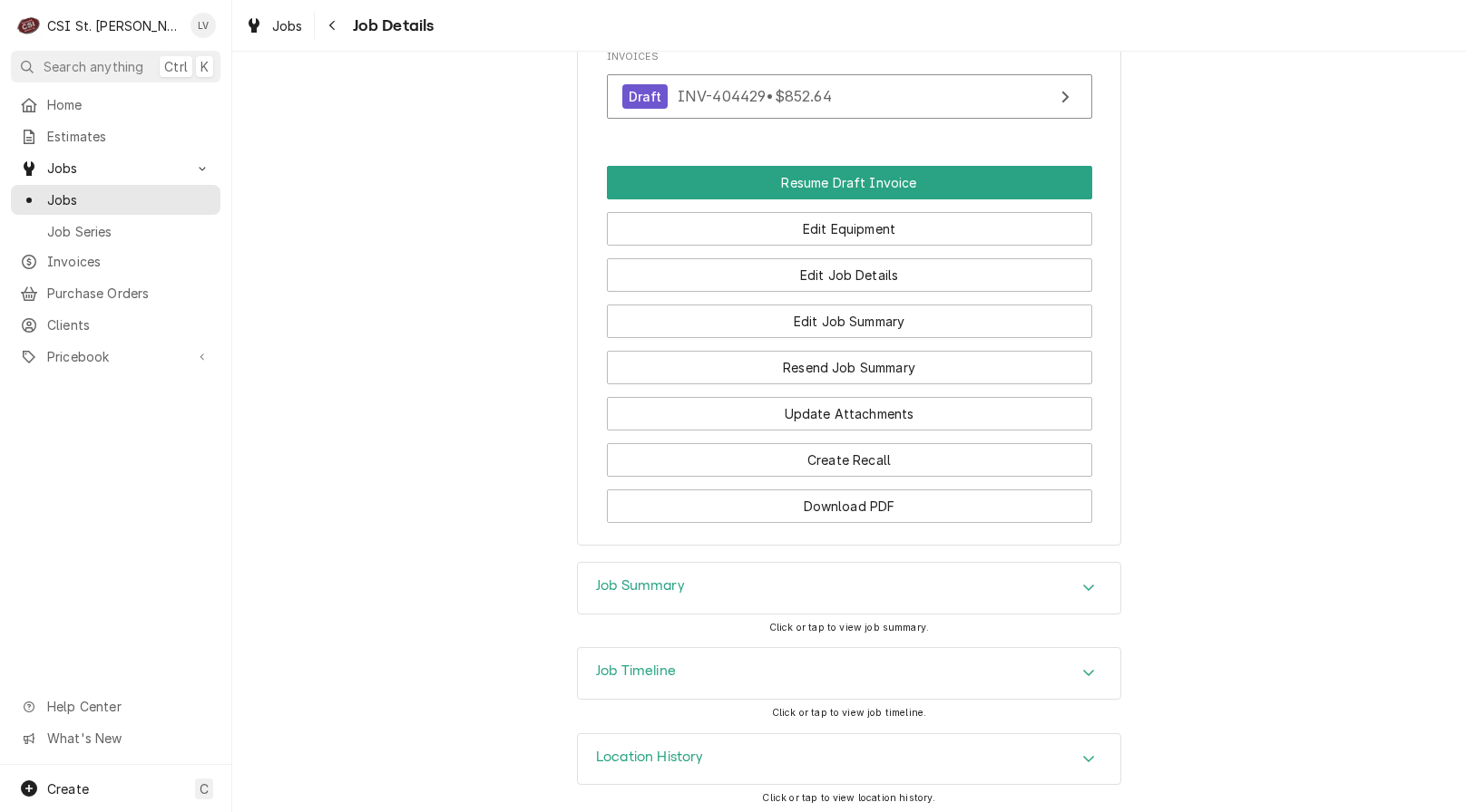
click at [606, 663] on h3 "Job Timeline" at bounding box center [635, 671] width 79 height 17
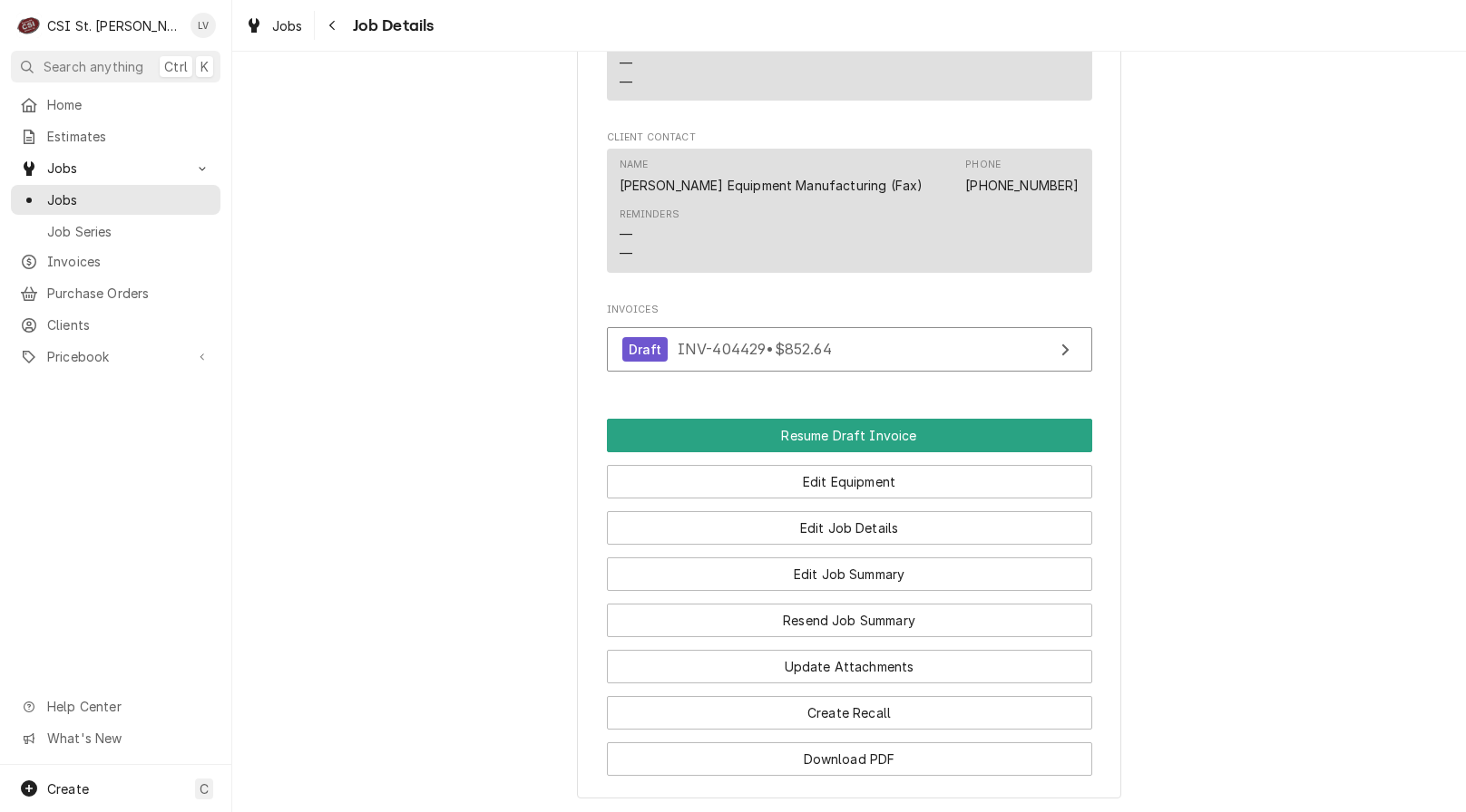
scroll to position [1921, 0]
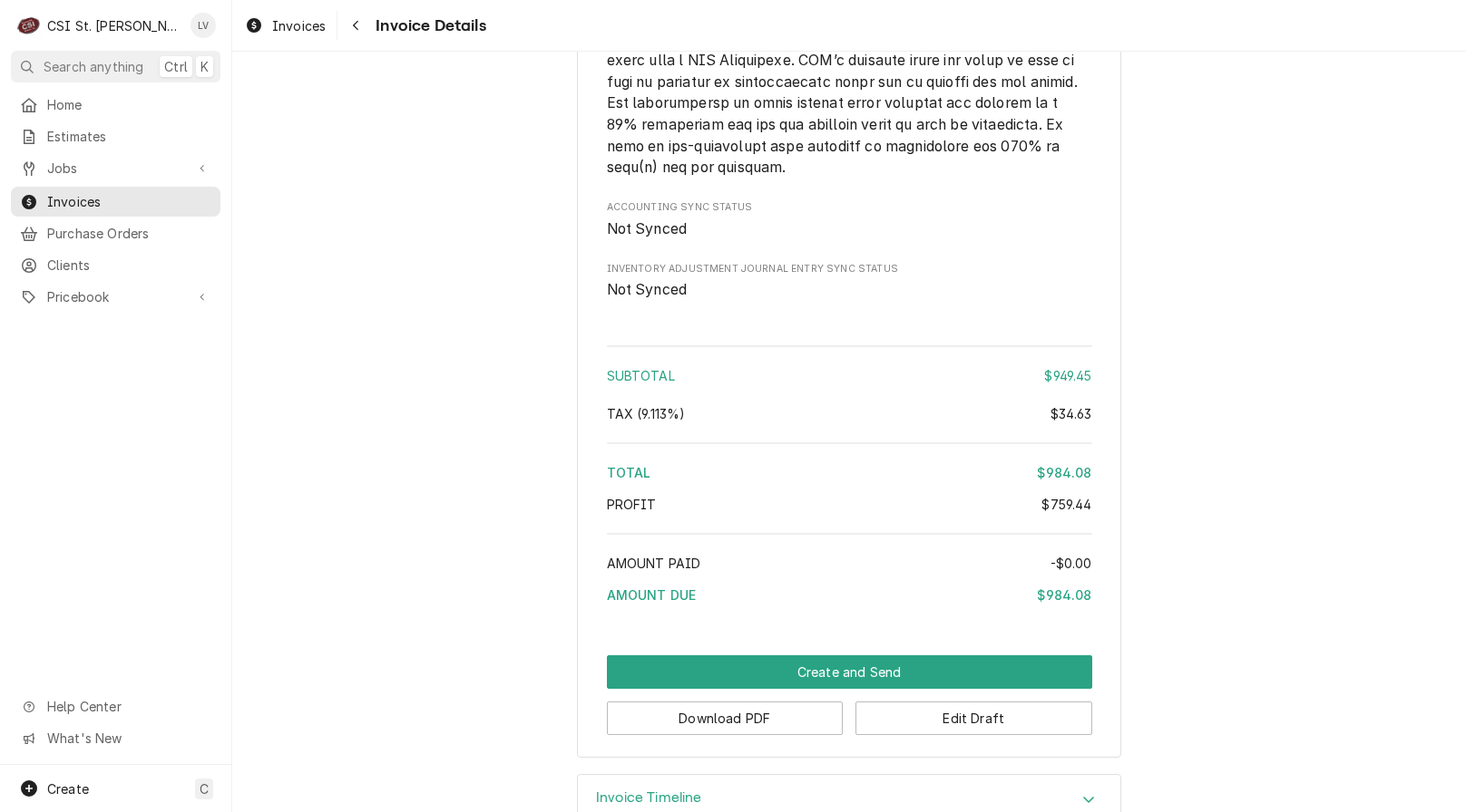
scroll to position [3838, 0]
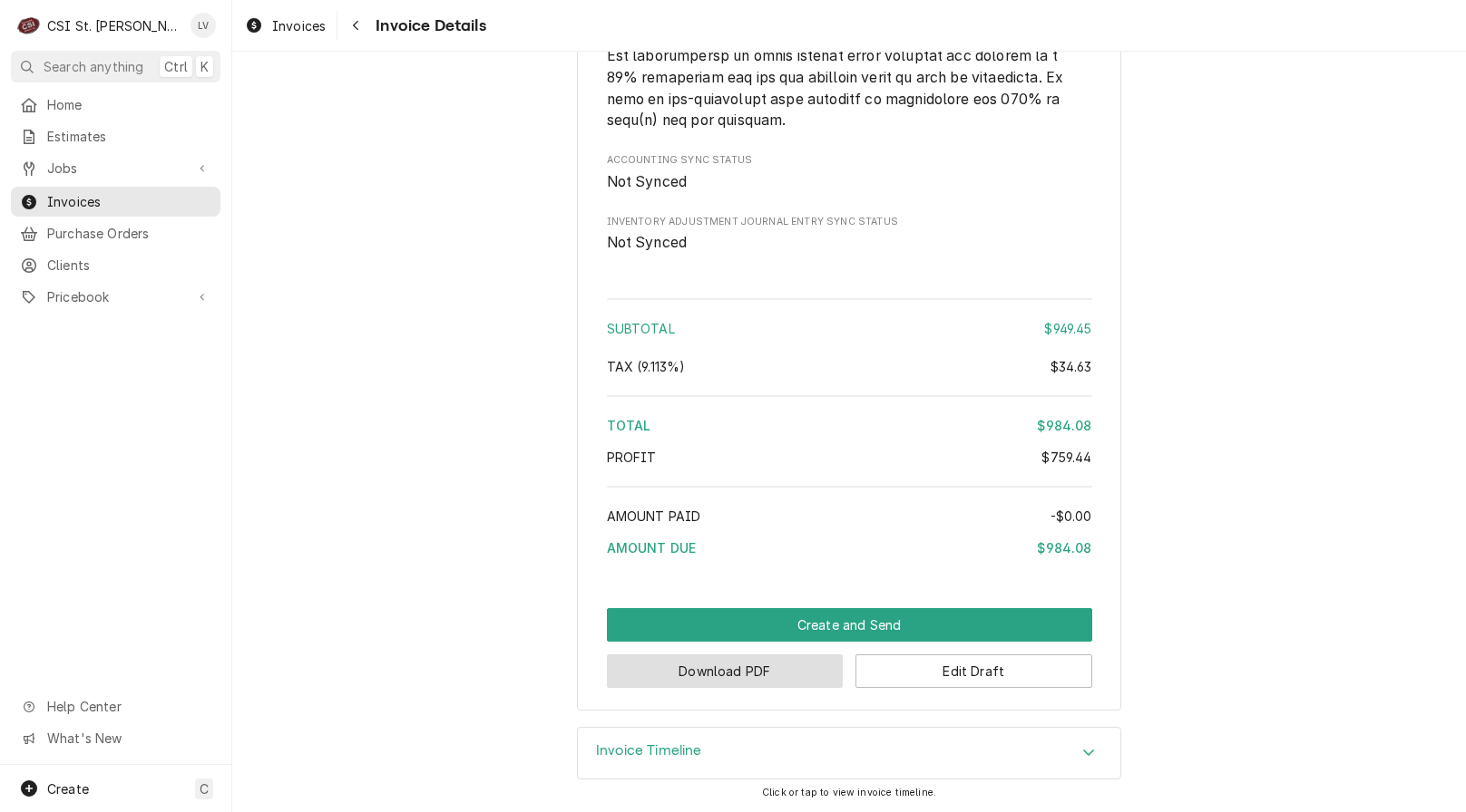
click at [684, 671] on button "Download PDF" at bounding box center [724, 670] width 236 height 33
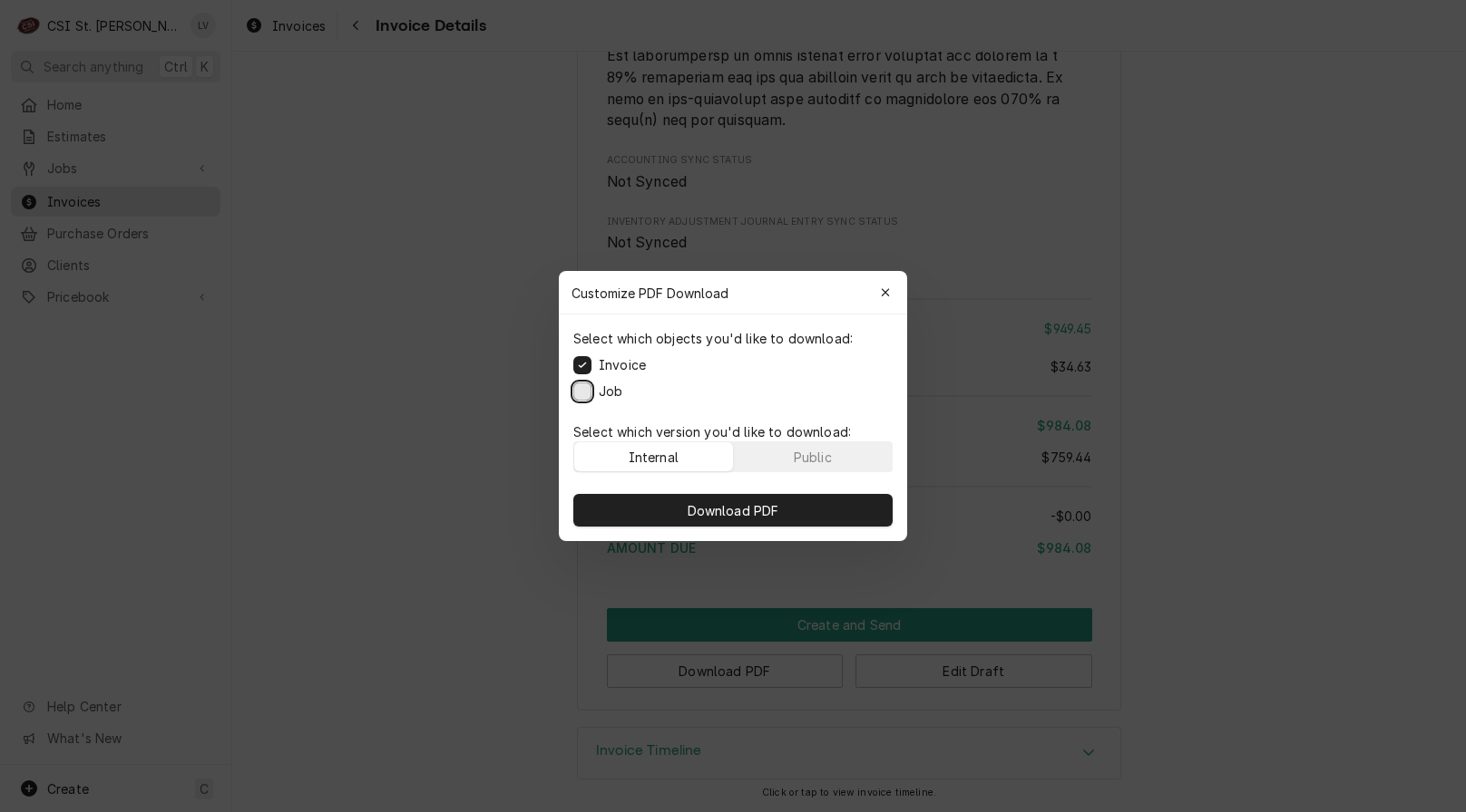
click at [576, 390] on button "Job" at bounding box center [582, 391] width 18 height 18
click at [628, 503] on button "Download PDF" at bounding box center [733, 511] width 320 height 33
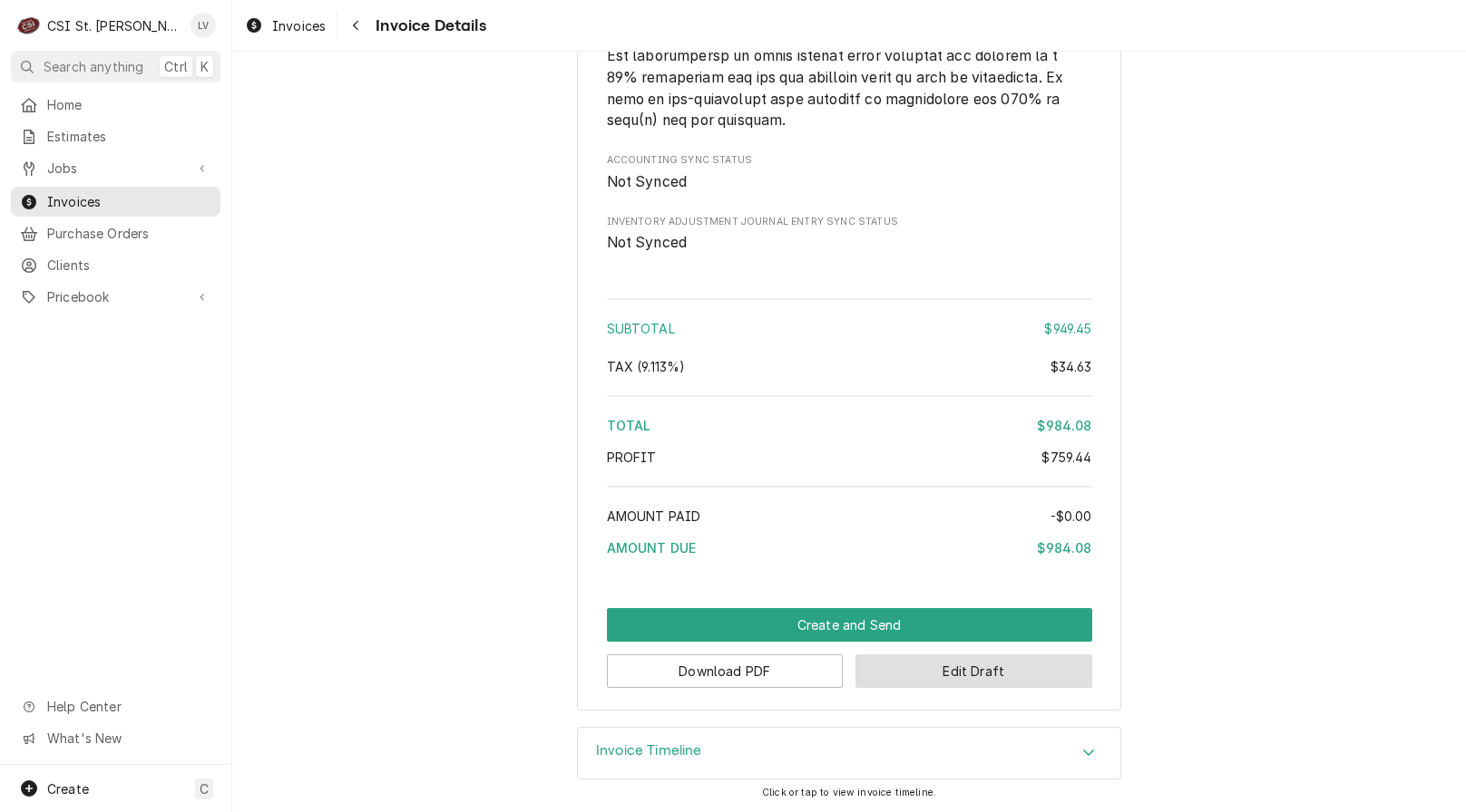
click at [930, 671] on button "Edit Draft" at bounding box center [973, 670] width 236 height 33
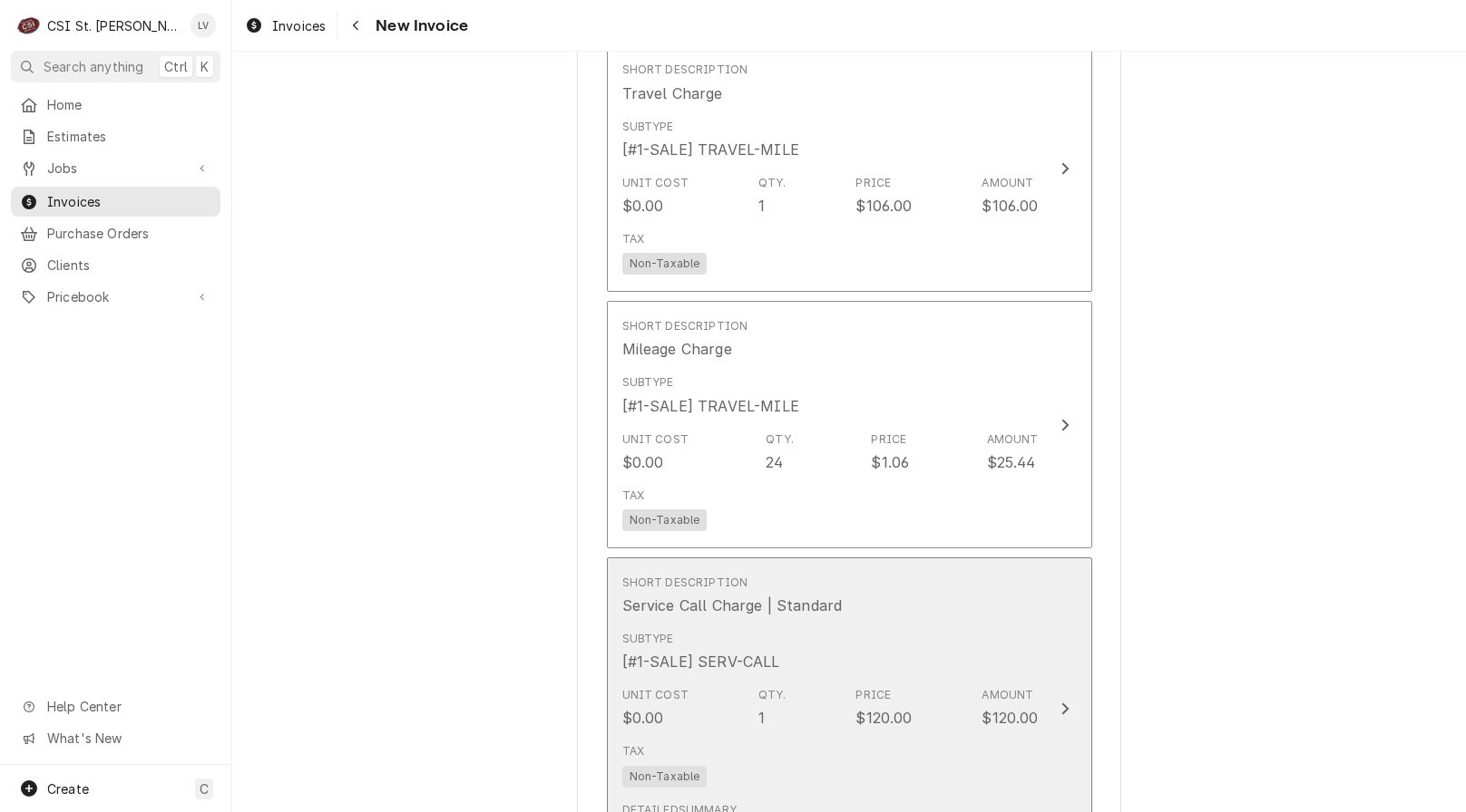
scroll to position [3808, 0]
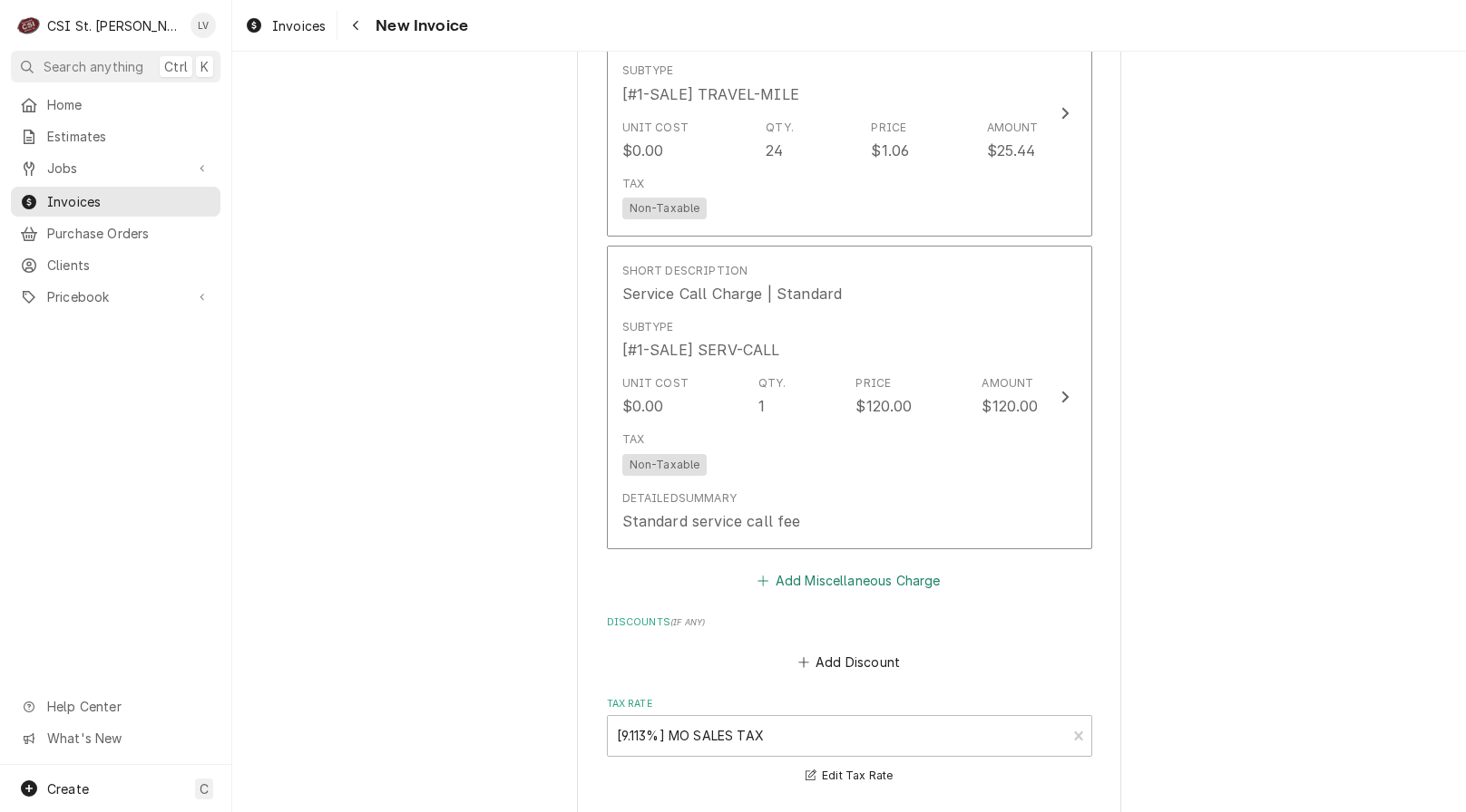
click at [816, 584] on button "Add Miscellaneous Charge" at bounding box center [849, 580] width 189 height 26
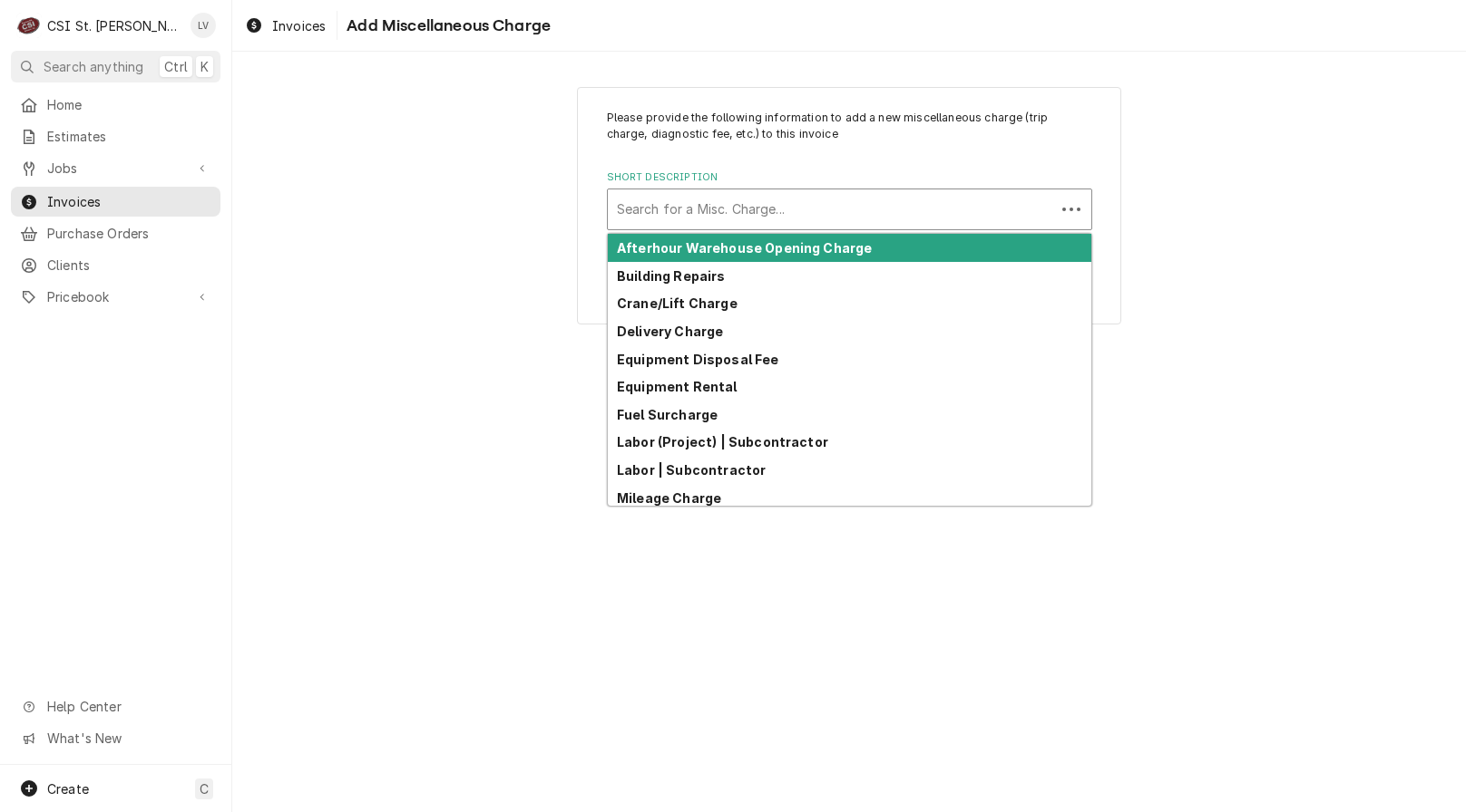
click at [684, 208] on div "Short Description" at bounding box center [831, 209] width 429 height 33
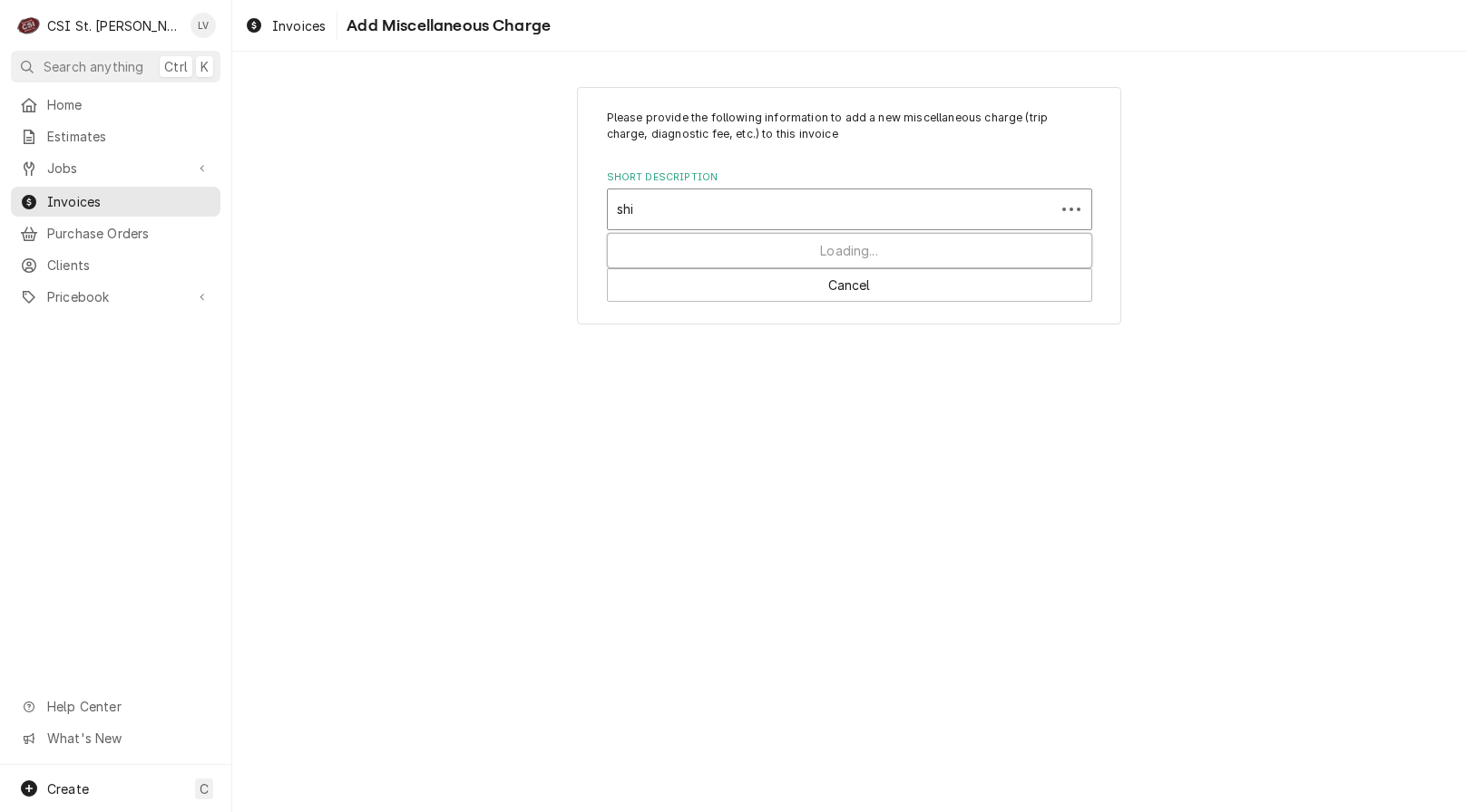
type input "ship"
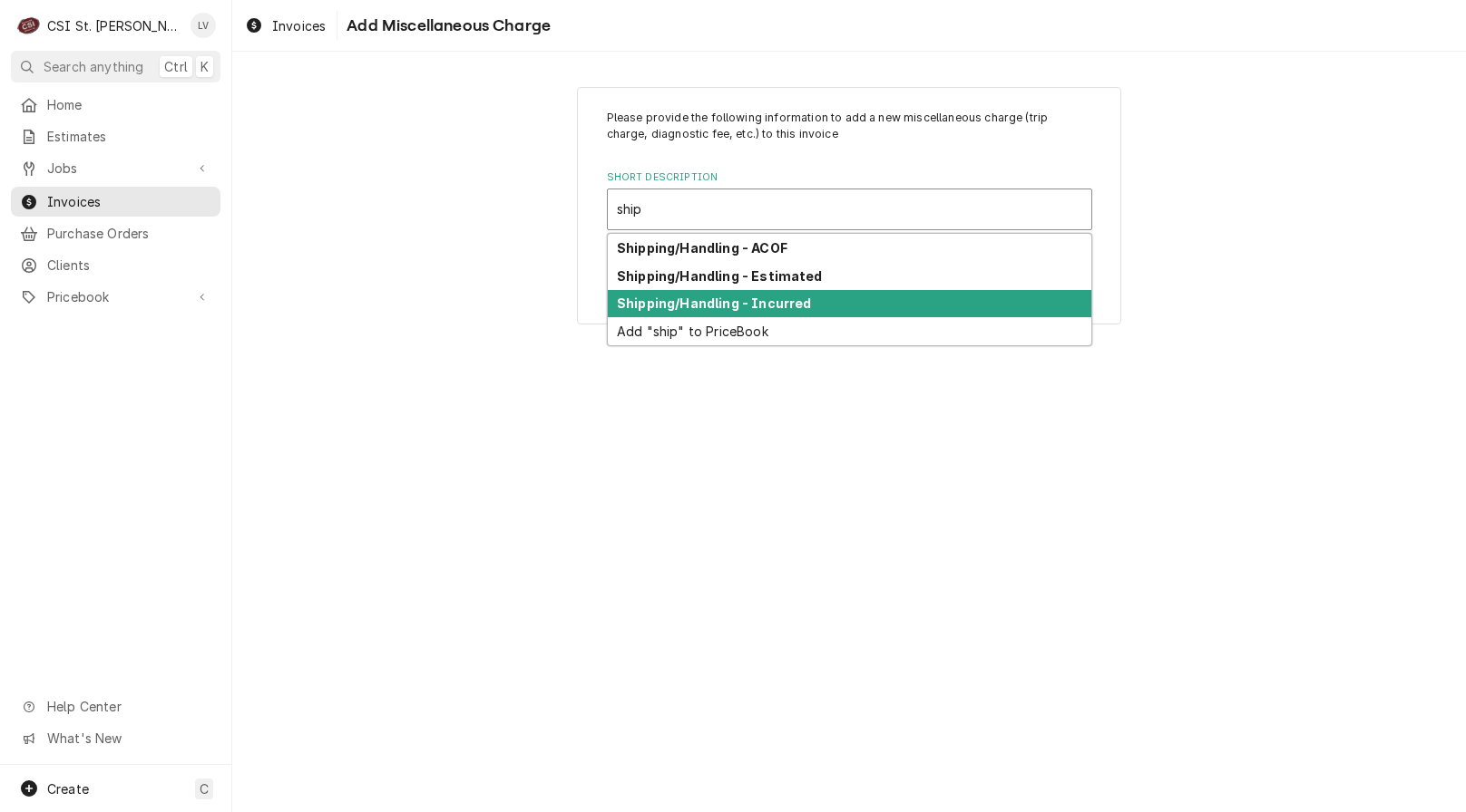
click at [685, 301] on strong "Shipping/Handling - Incurred" at bounding box center [713, 303] width 194 height 15
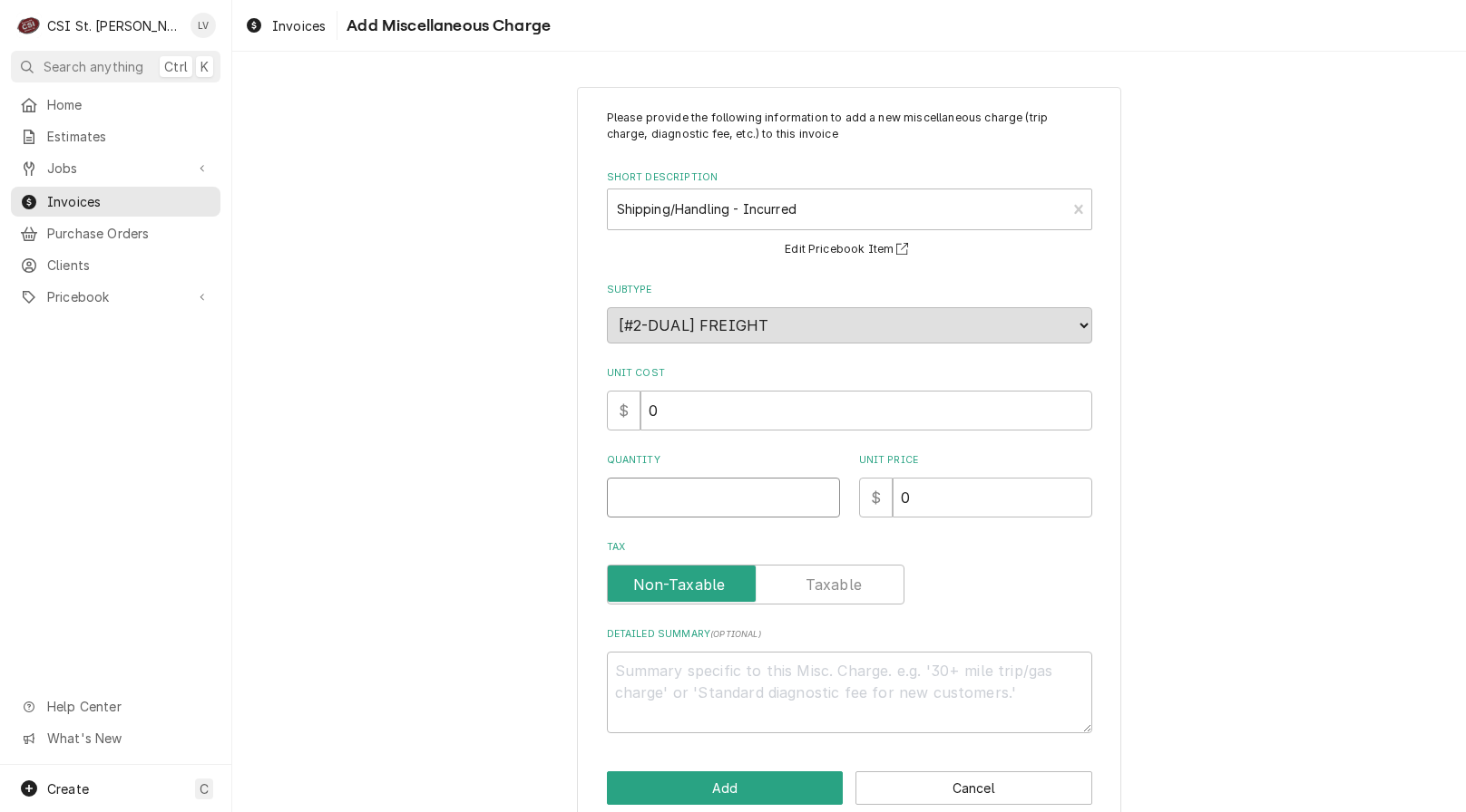
click at [635, 506] on input "Quantity" at bounding box center [723, 497] width 233 height 40
type textarea "x"
type input "1"
type textarea "x"
type input "2"
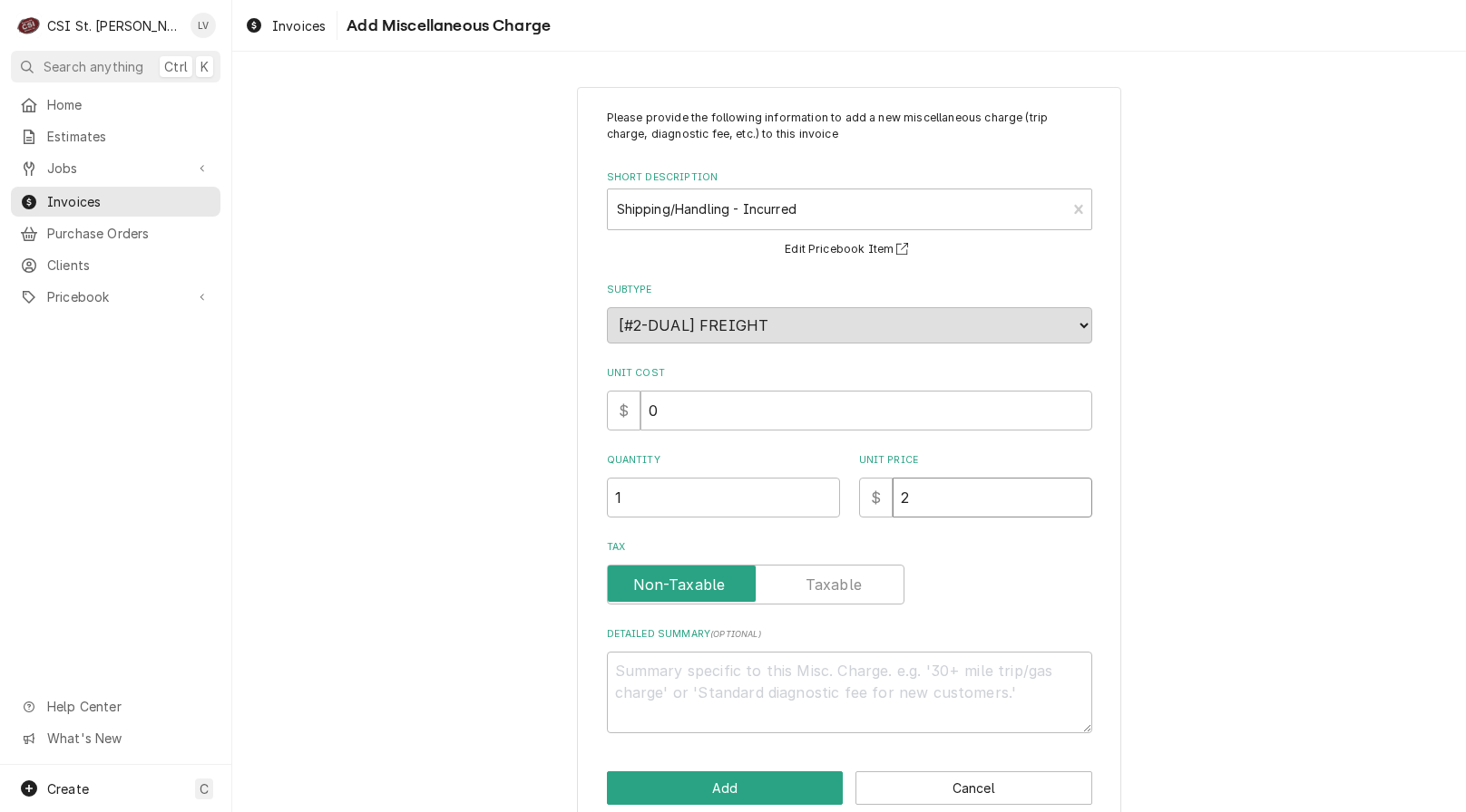
type textarea "x"
type input "27"
click at [675, 783] on button "Add" at bounding box center [724, 788] width 236 height 33
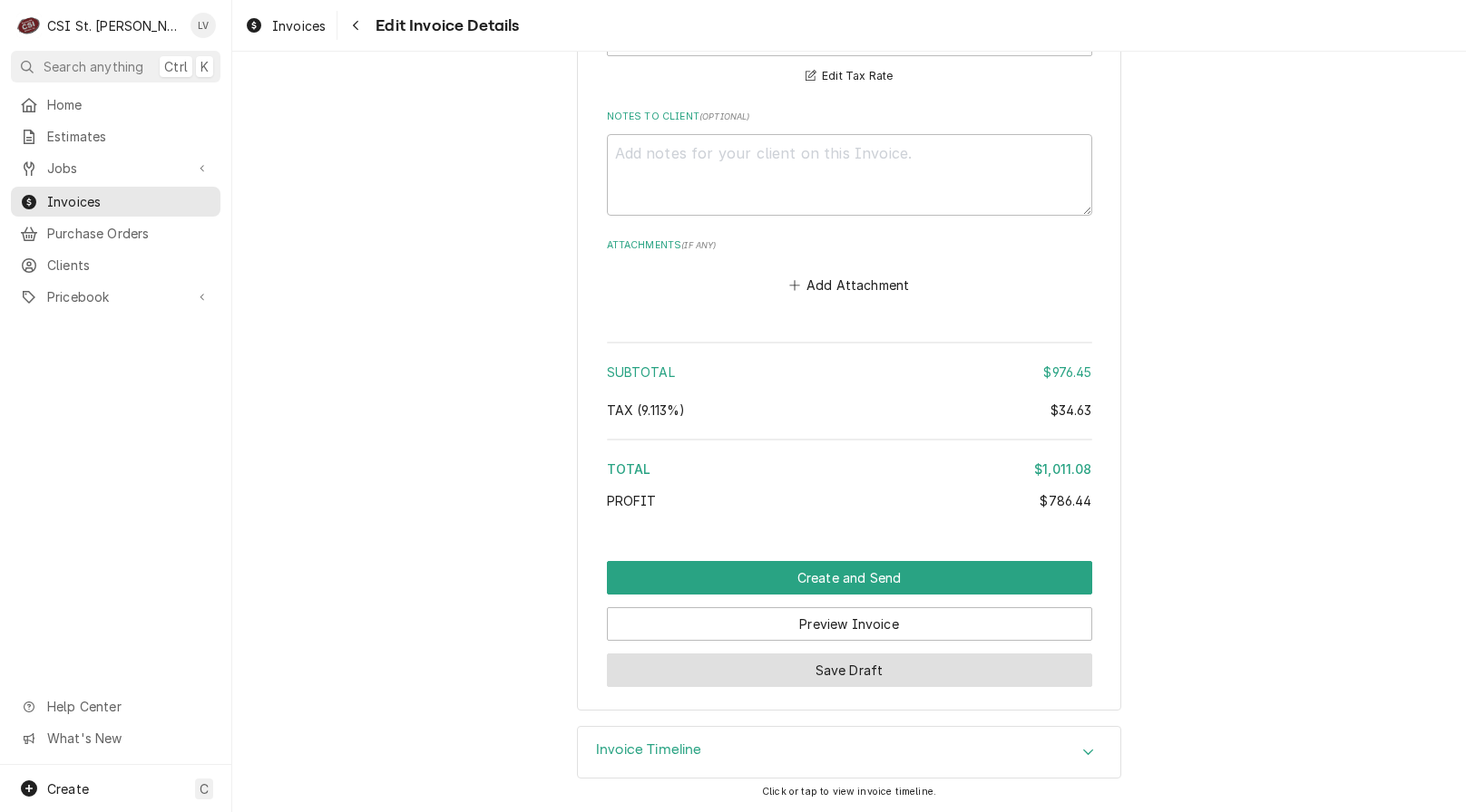
click at [804, 670] on button "Save Draft" at bounding box center [849, 669] width 485 height 33
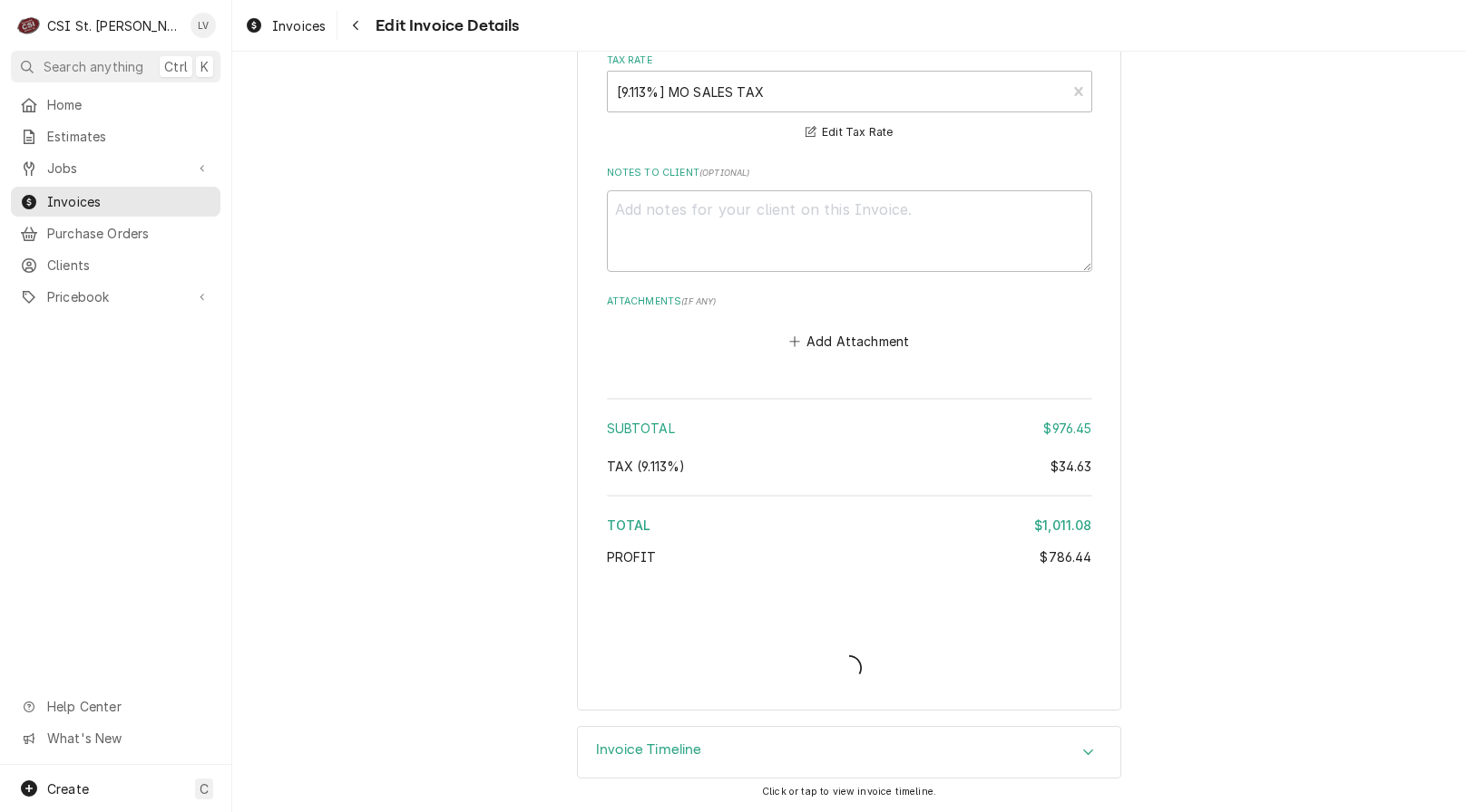
scroll to position [4707, 0]
type textarea "x"
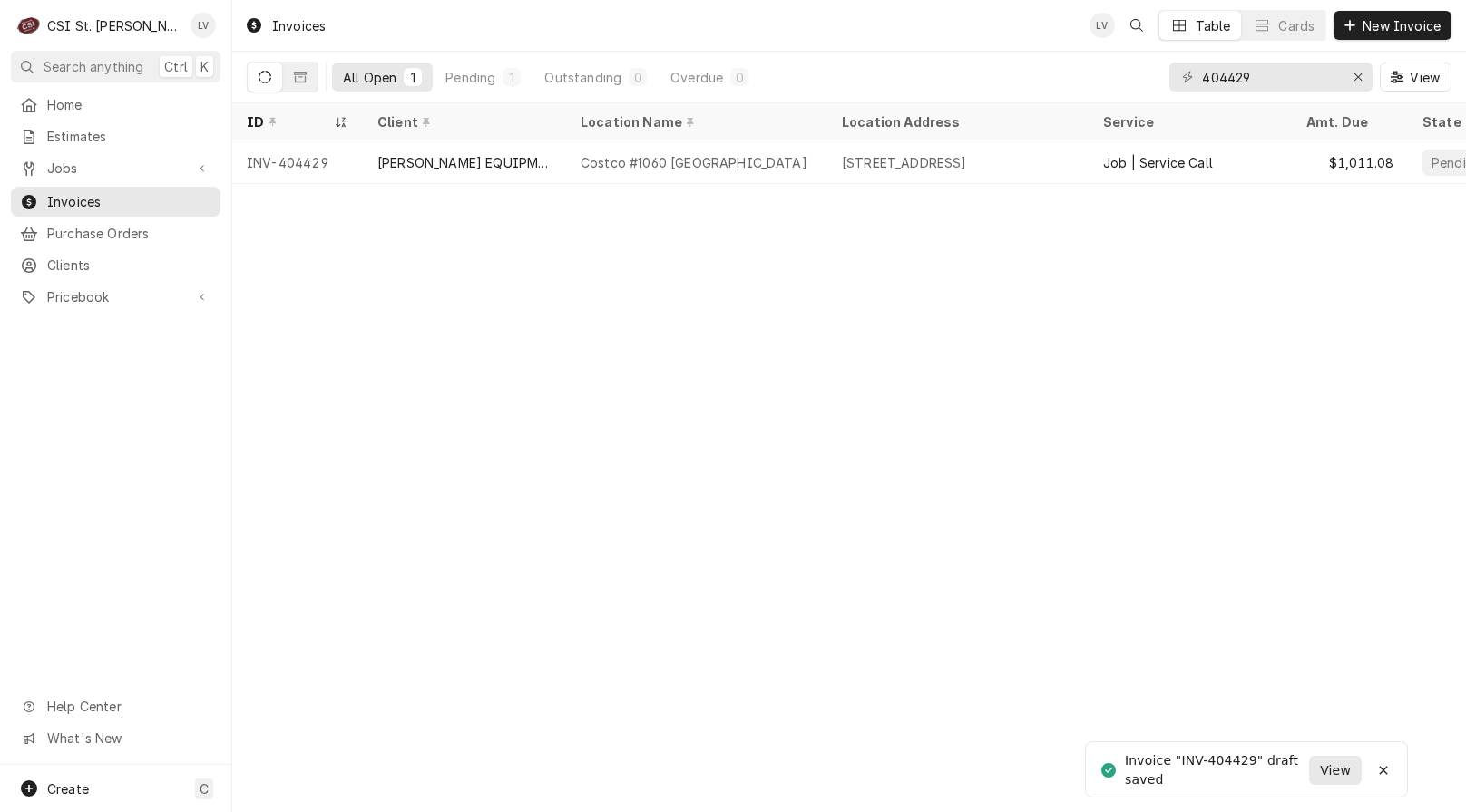
click at [1346, 771] on span "View" at bounding box center [1335, 771] width 38 height 19
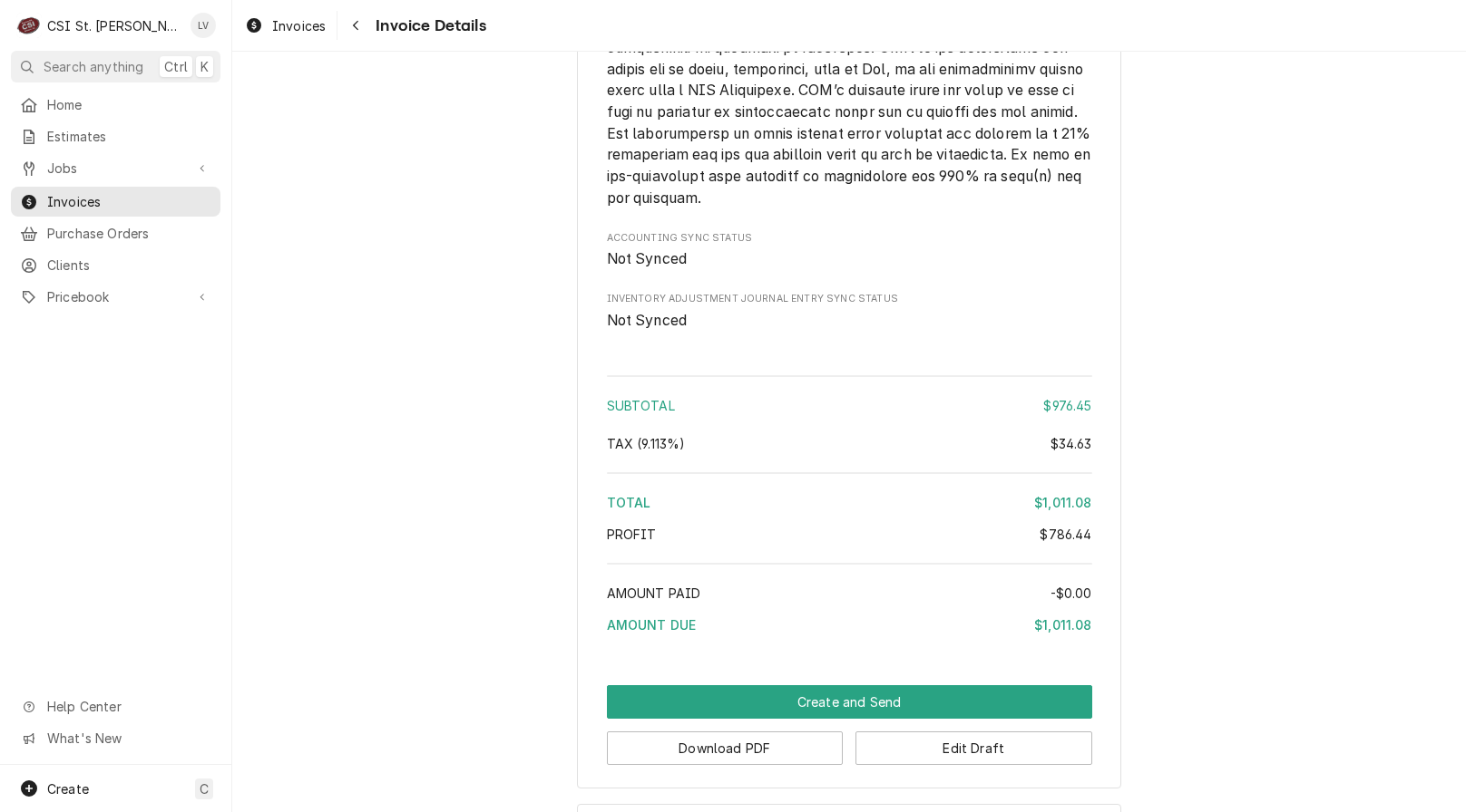
scroll to position [4062, 0]
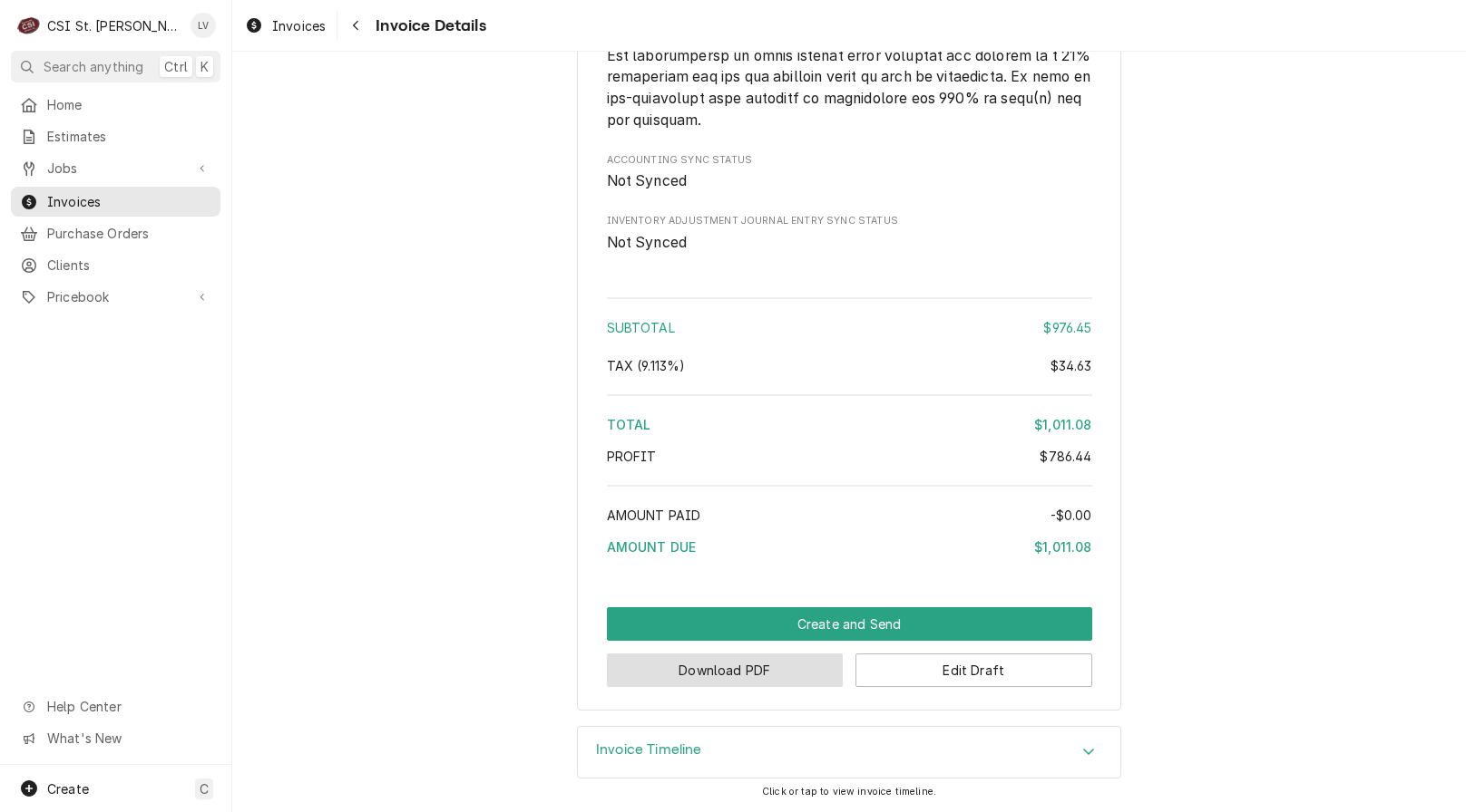
click at [736, 672] on button "Download PDF" at bounding box center [724, 669] width 236 height 33
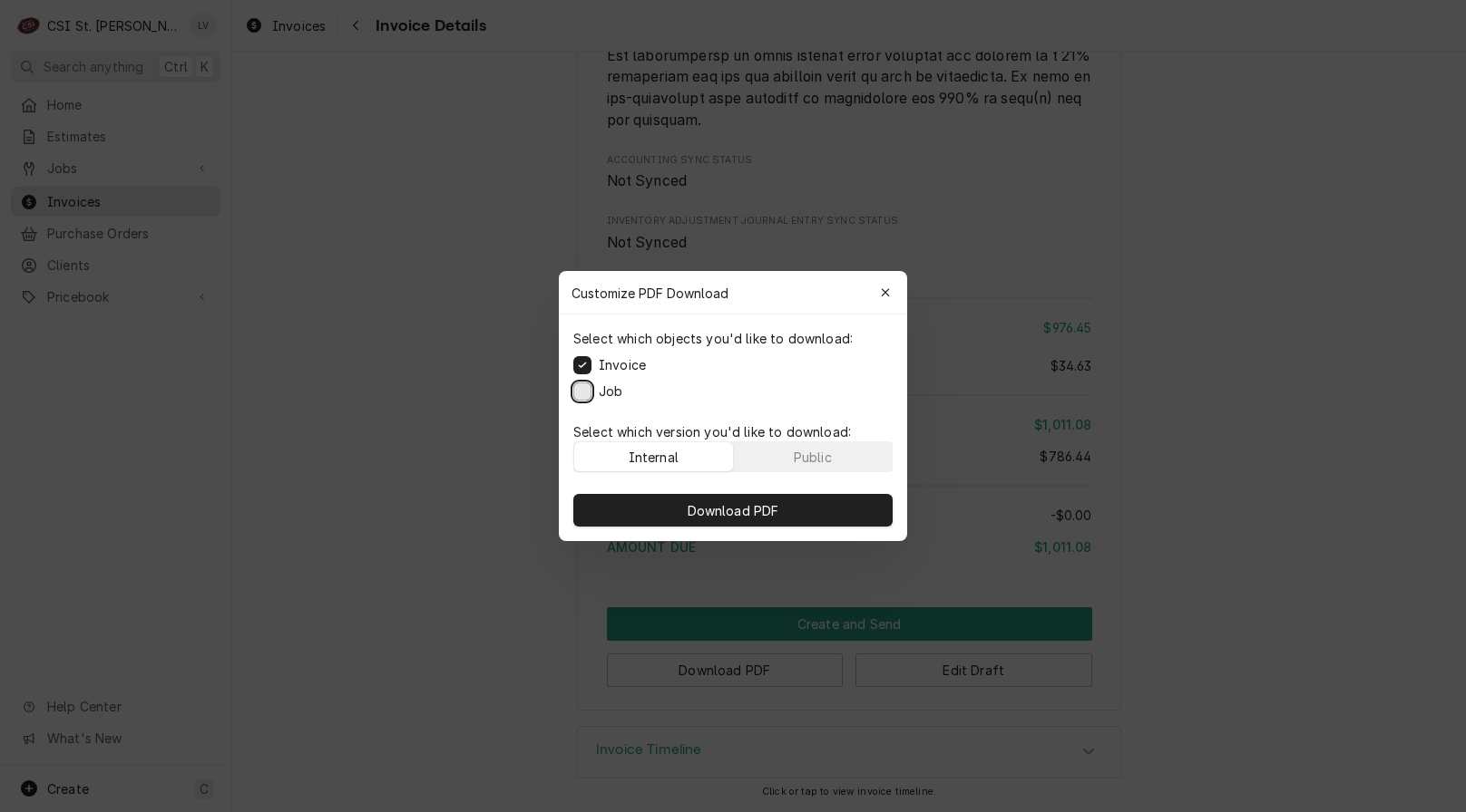
drag, startPoint x: 580, startPoint y: 398, endPoint x: 619, endPoint y: 441, distance: 58.1
click at [581, 398] on button "Job" at bounding box center [582, 391] width 18 height 18
click at [712, 509] on span "Download PDF" at bounding box center [733, 511] width 99 height 19
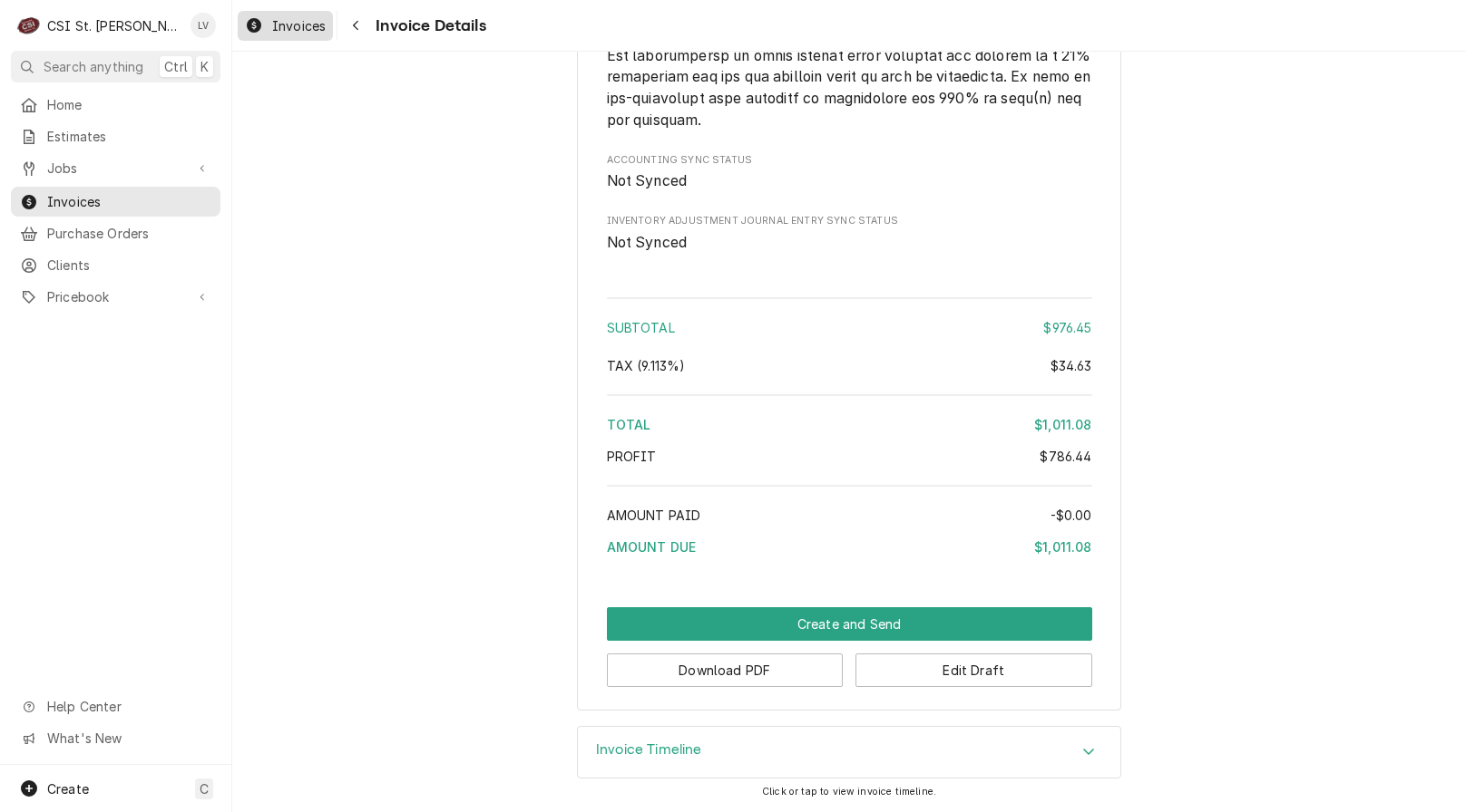
click at [285, 28] on span "Invoices" at bounding box center [299, 26] width 54 height 19
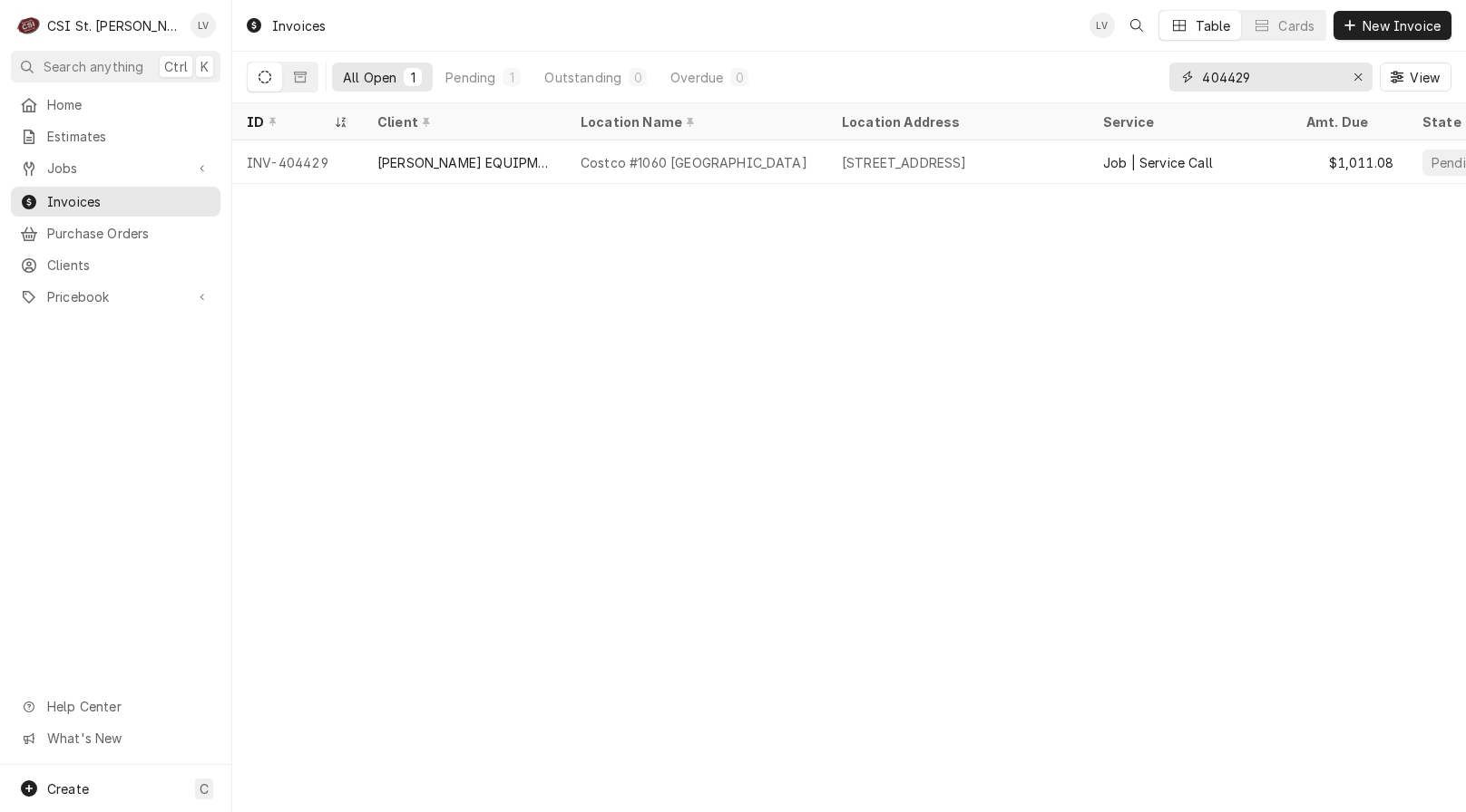
drag, startPoint x: 1286, startPoint y: 70, endPoint x: 1149, endPoint y: 73, distance: 137.0
click at [1149, 73] on div "All Open 1 Pending 1 Outstanding 0 Overdue 0 404429 View" at bounding box center [849, 77] width 1205 height 51
type input "404430"
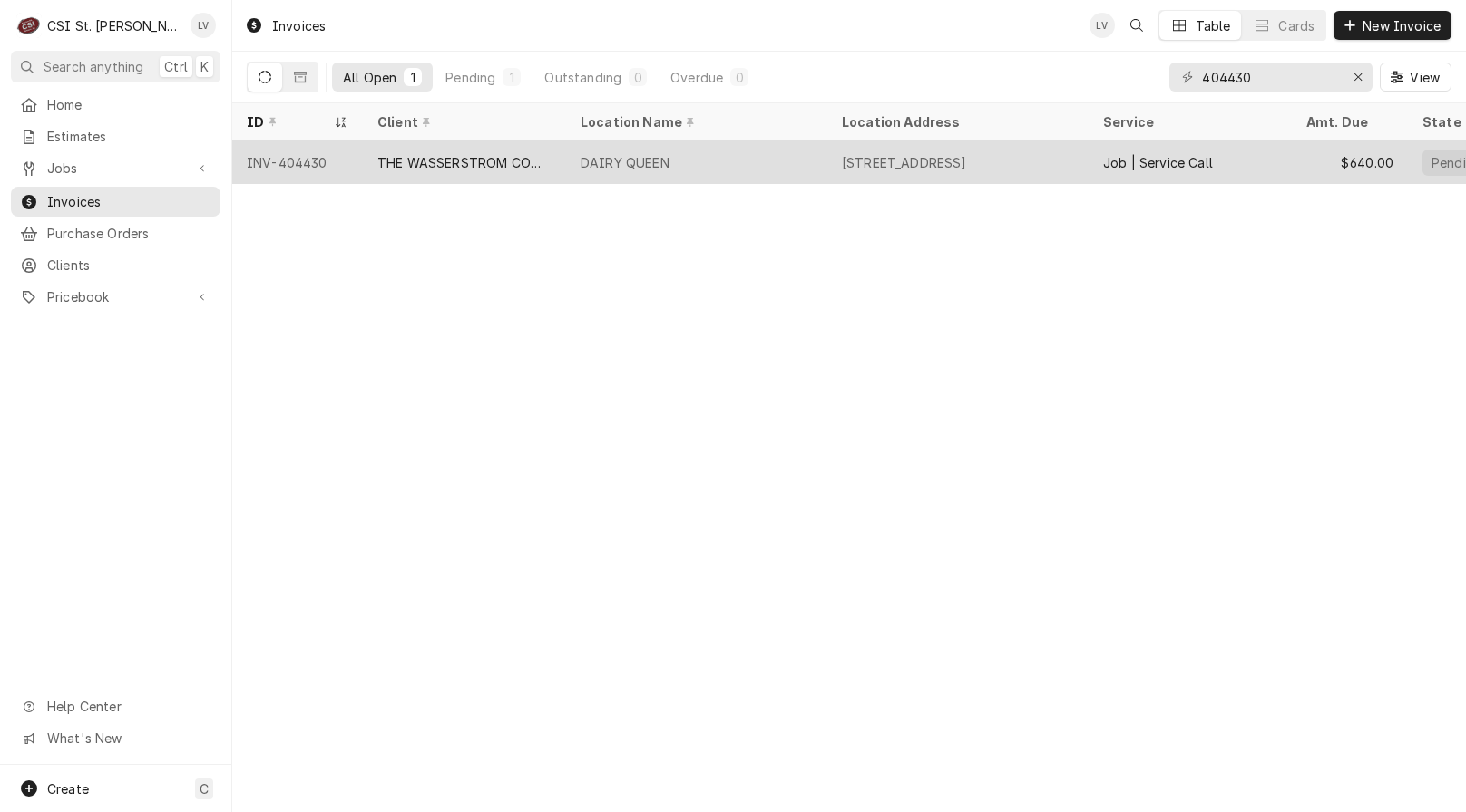
click at [628, 164] on div "DAIRY QUEEN" at bounding box center [625, 163] width 89 height 19
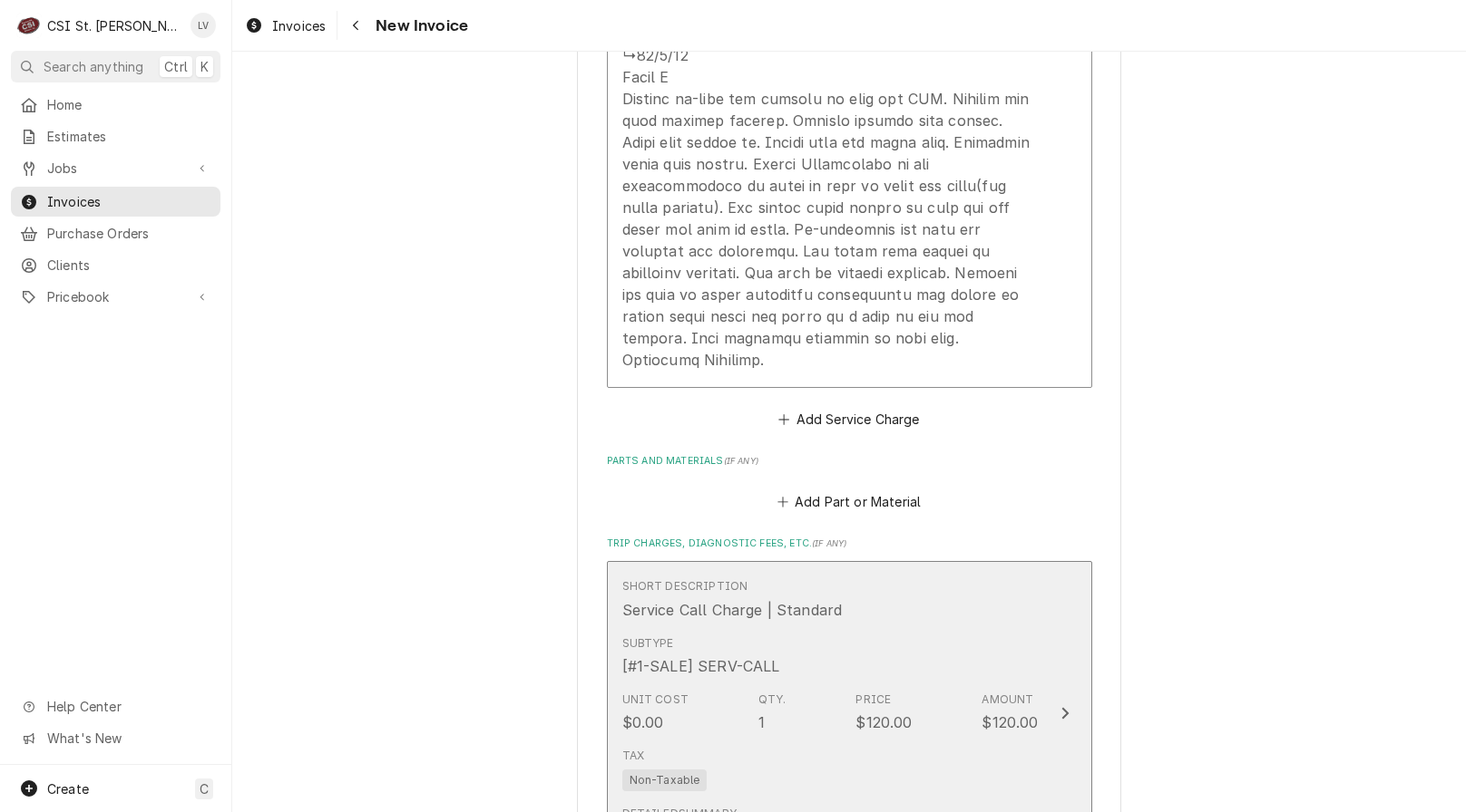
scroll to position [4079, 0]
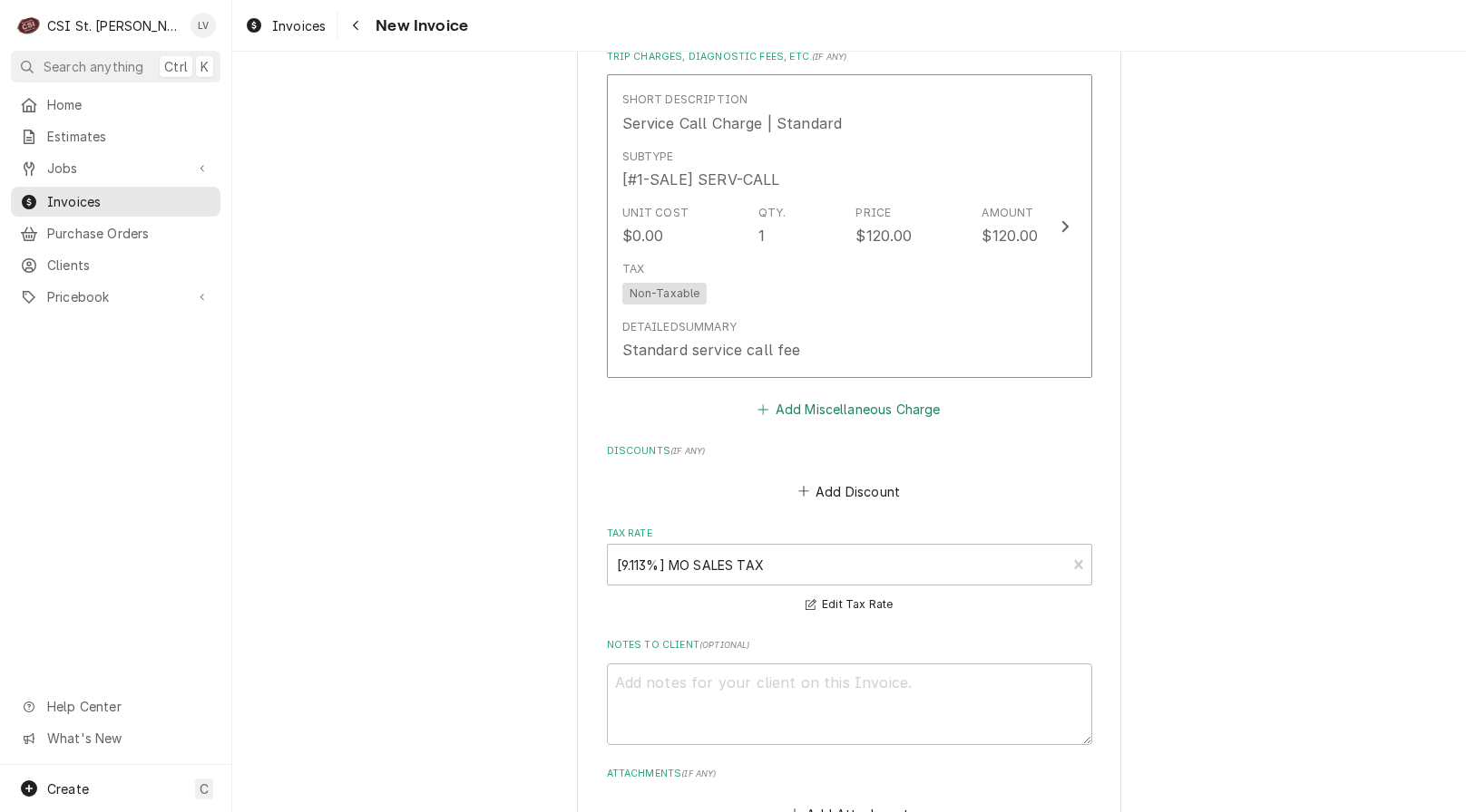
click at [797, 397] on button "Add Miscellaneous Charge" at bounding box center [849, 409] width 189 height 26
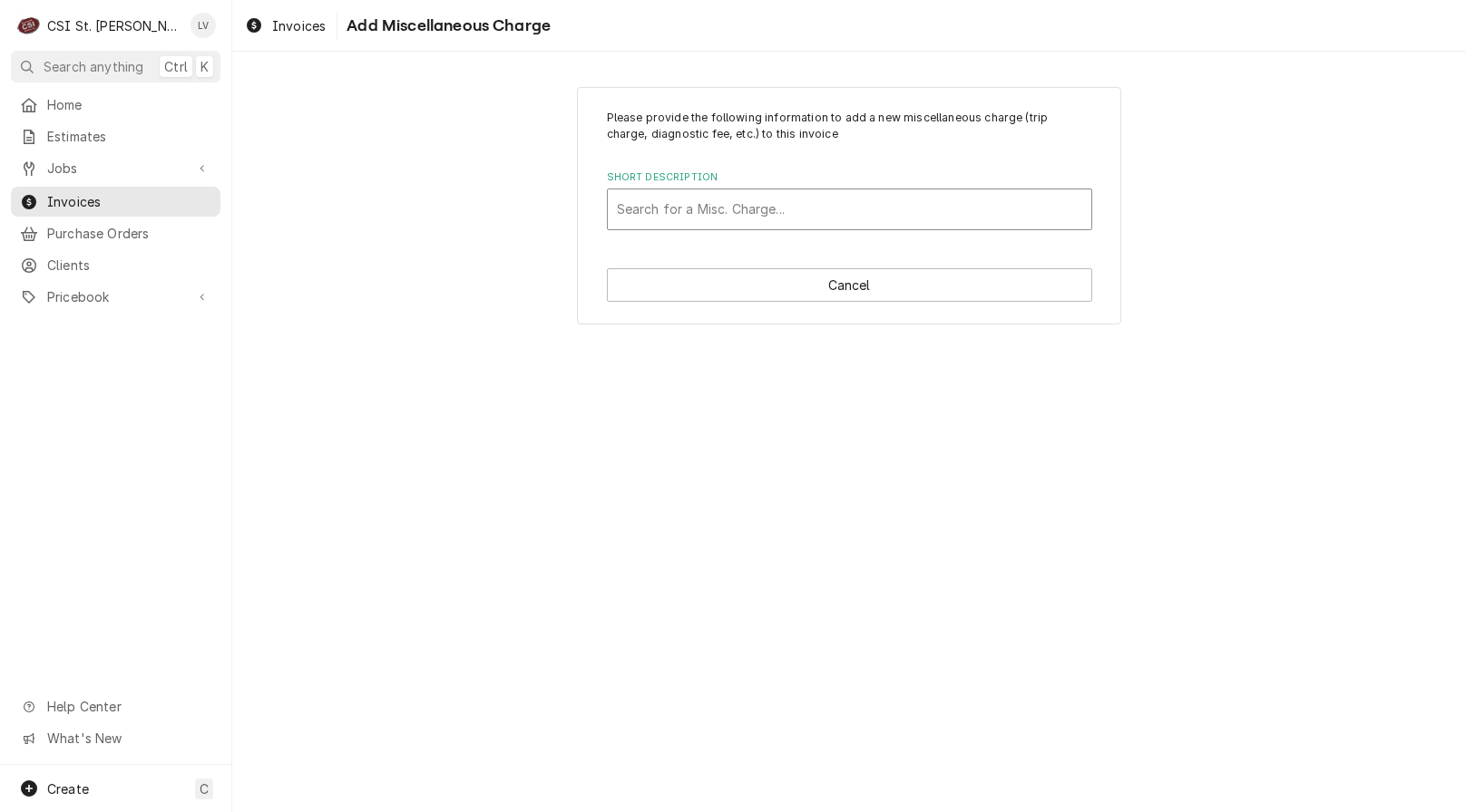
click at [700, 204] on div "Short Description" at bounding box center [849, 209] width 465 height 33
type input "mileage"
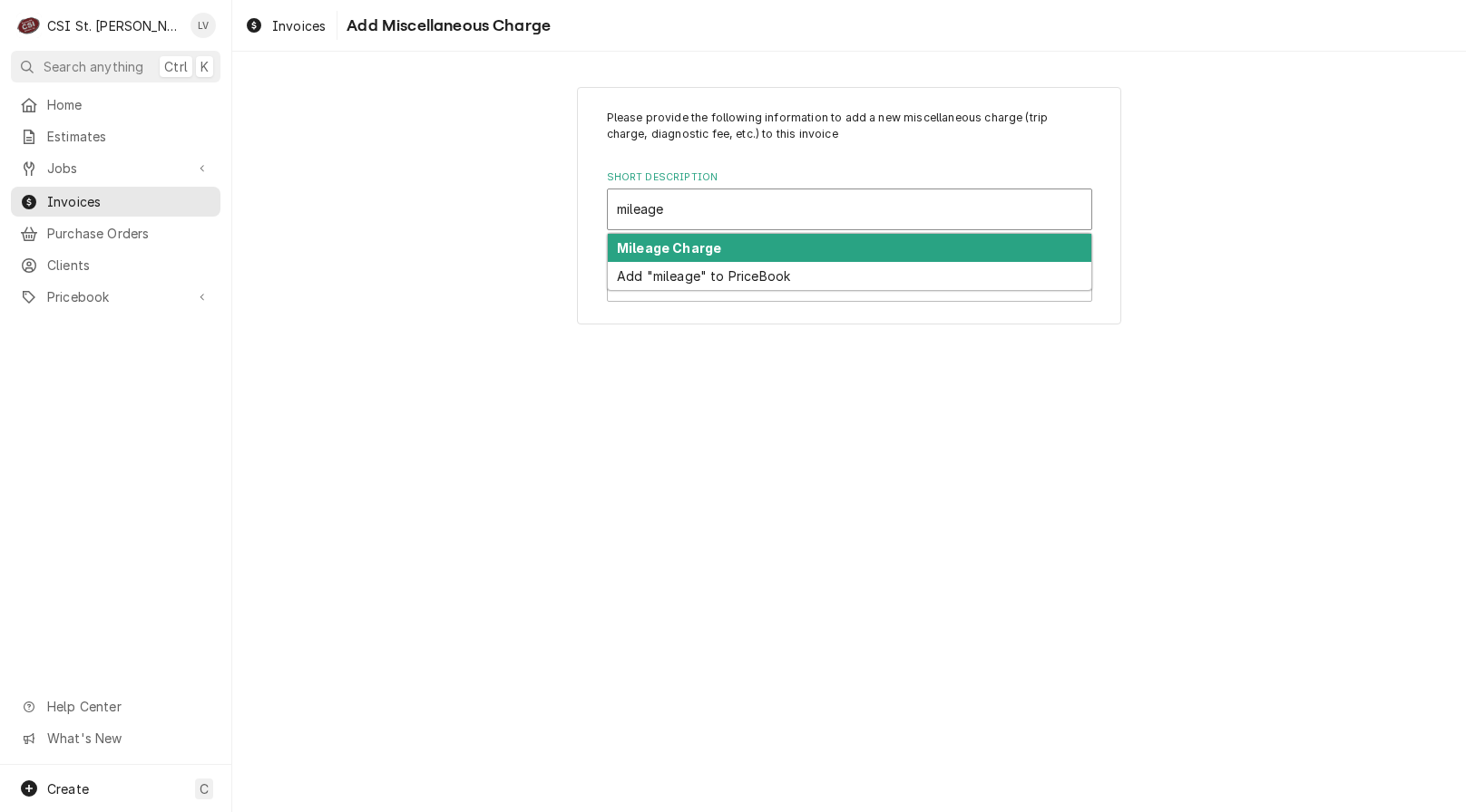
click at [880, 253] on div "Mileage Charge" at bounding box center [849, 248] width 483 height 28
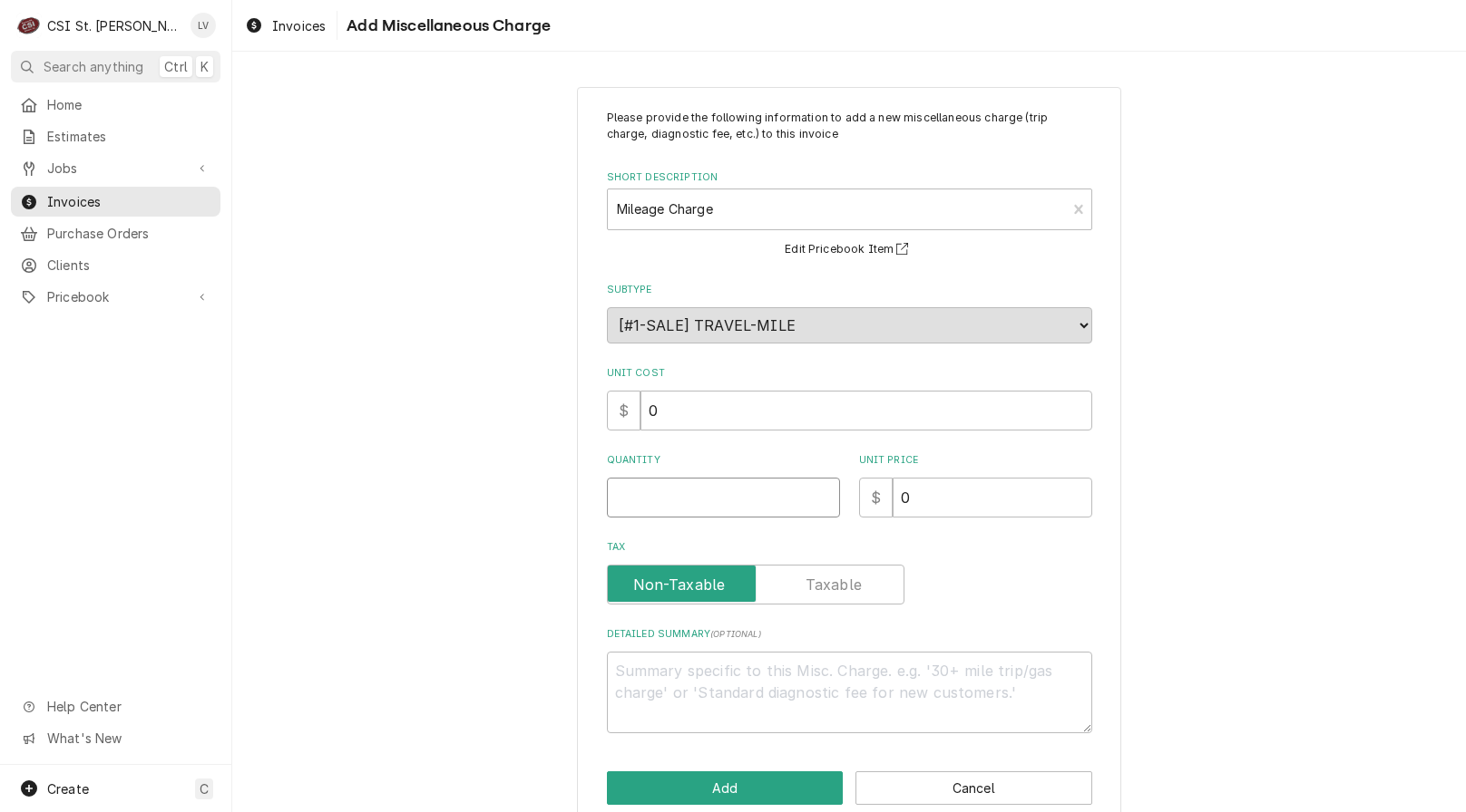
click at [634, 506] on input "Quantity" at bounding box center [723, 497] width 233 height 40
type textarea "x"
type input "6"
type textarea "x"
type input "66"
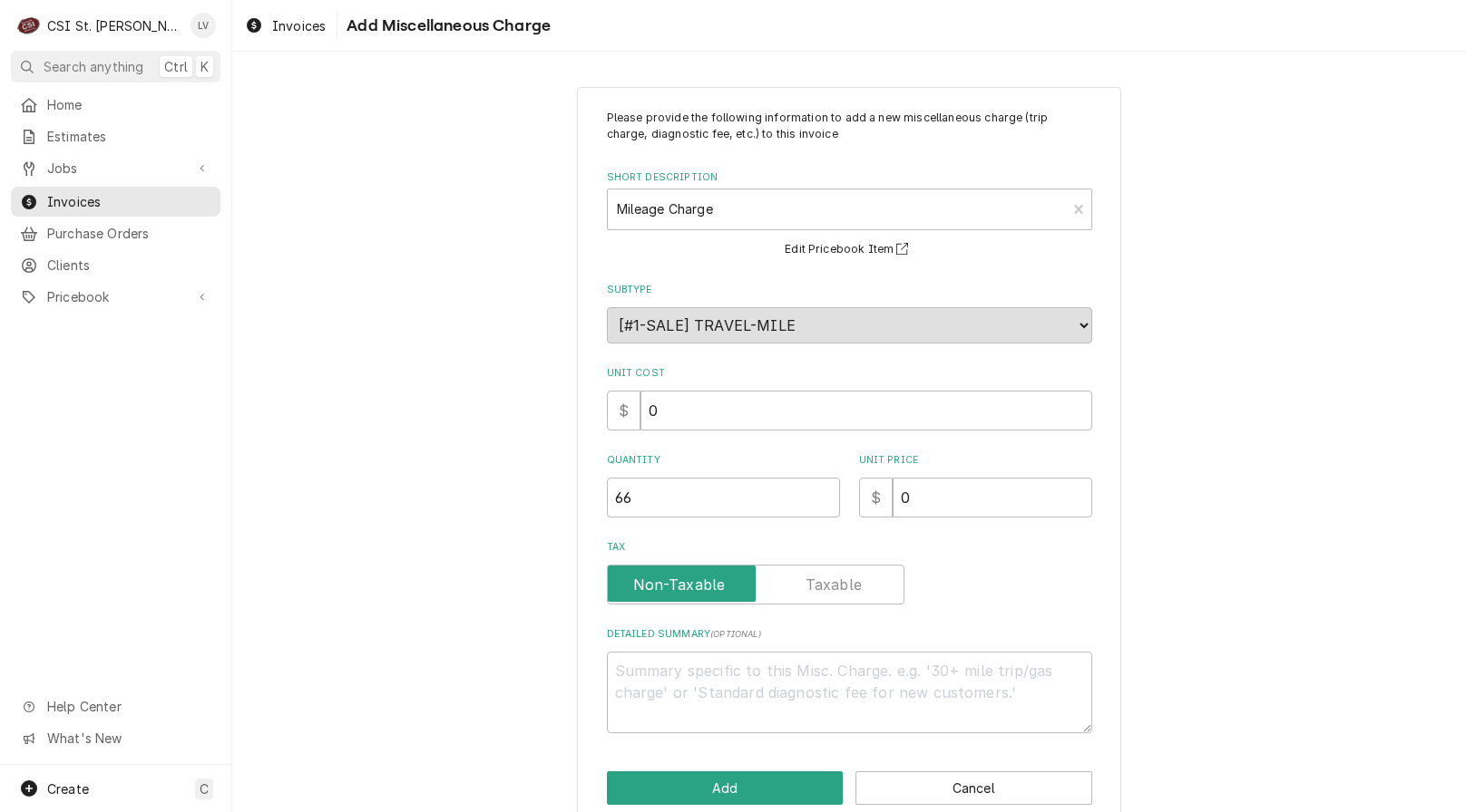
click at [433, 625] on div "Please provide the following information to add a new miscellaneous charge (tri…" at bounding box center [849, 457] width 1233 height 773
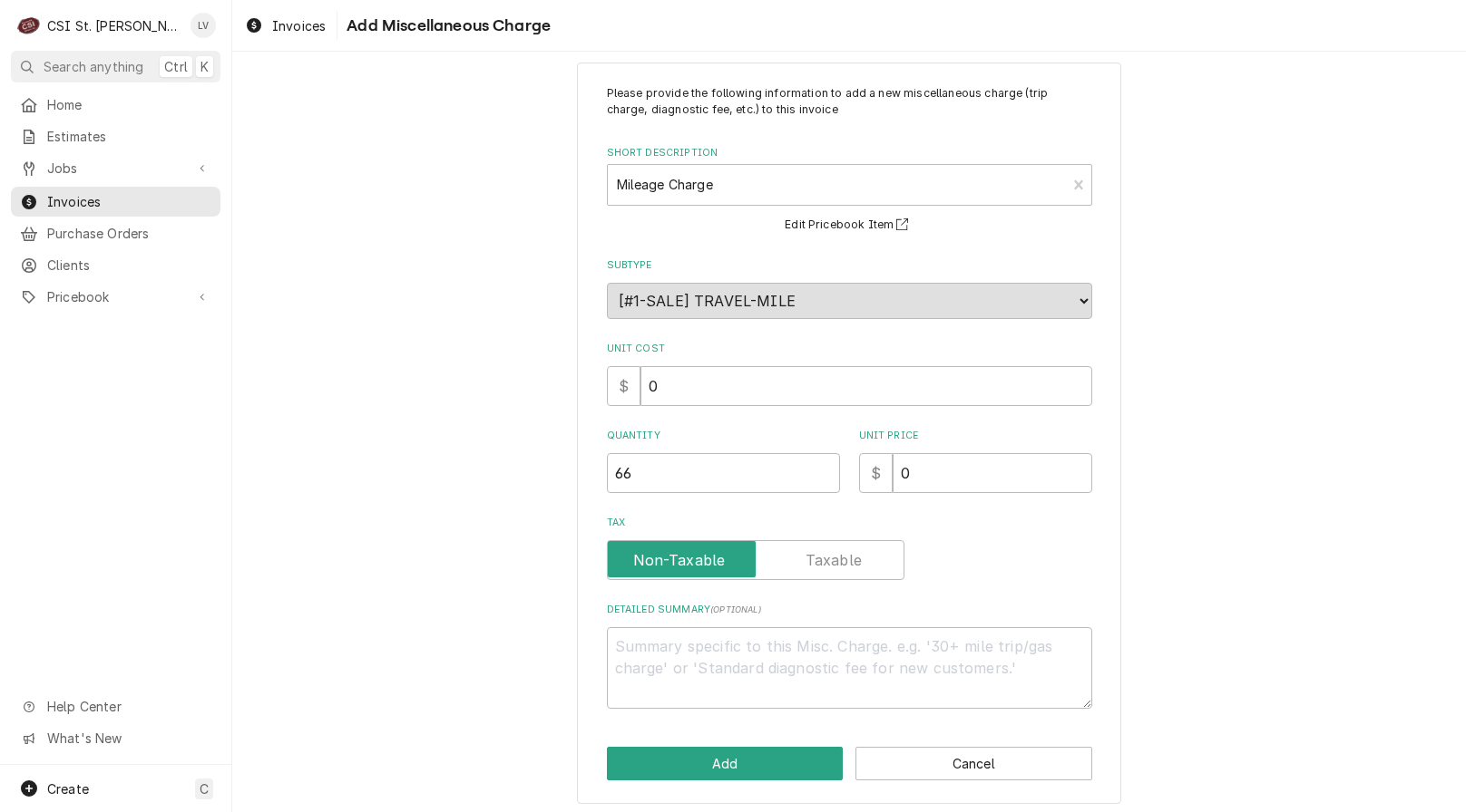
scroll to position [32, 0]
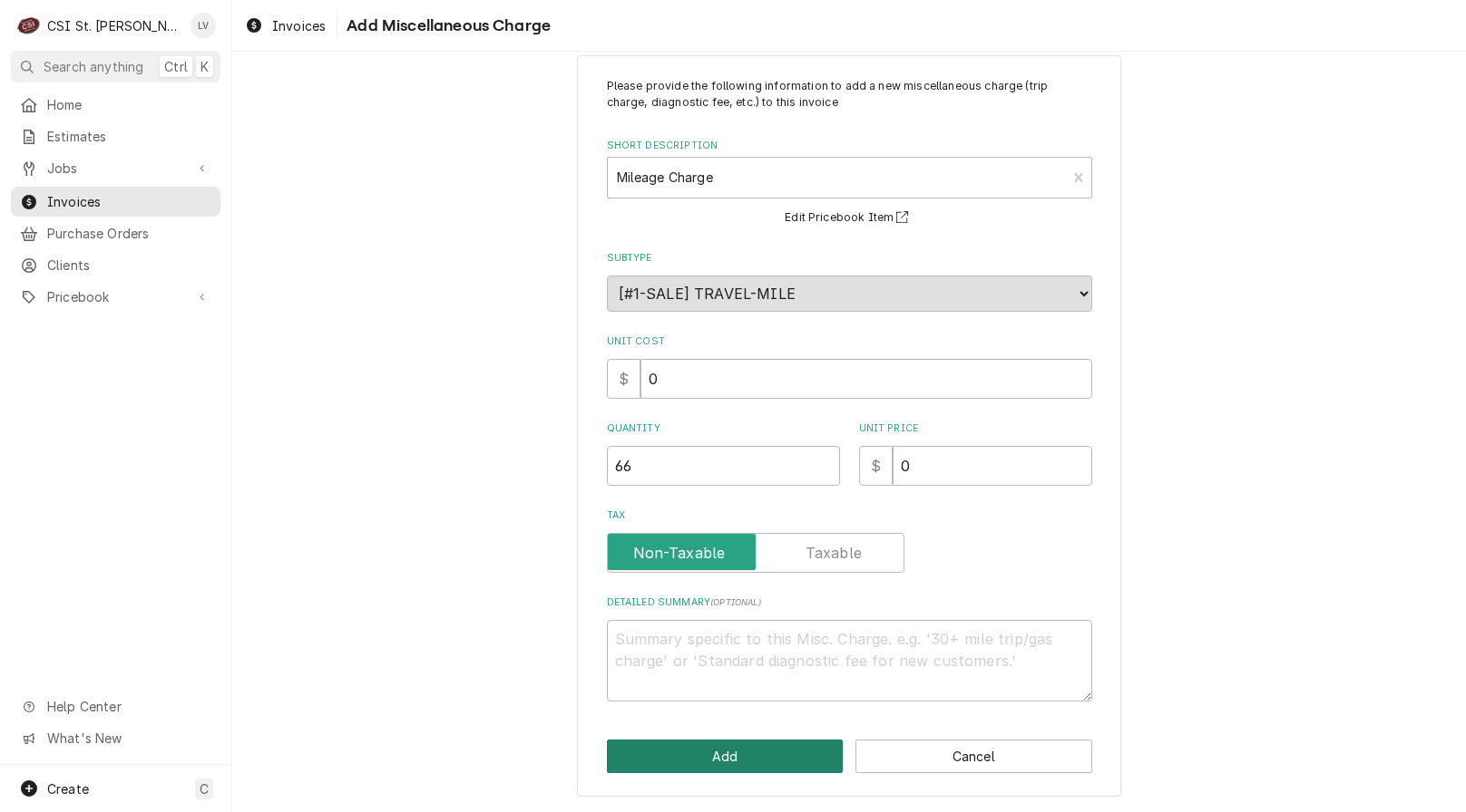
click at [702, 750] on button "Add" at bounding box center [724, 756] width 236 height 33
type textarea "x"
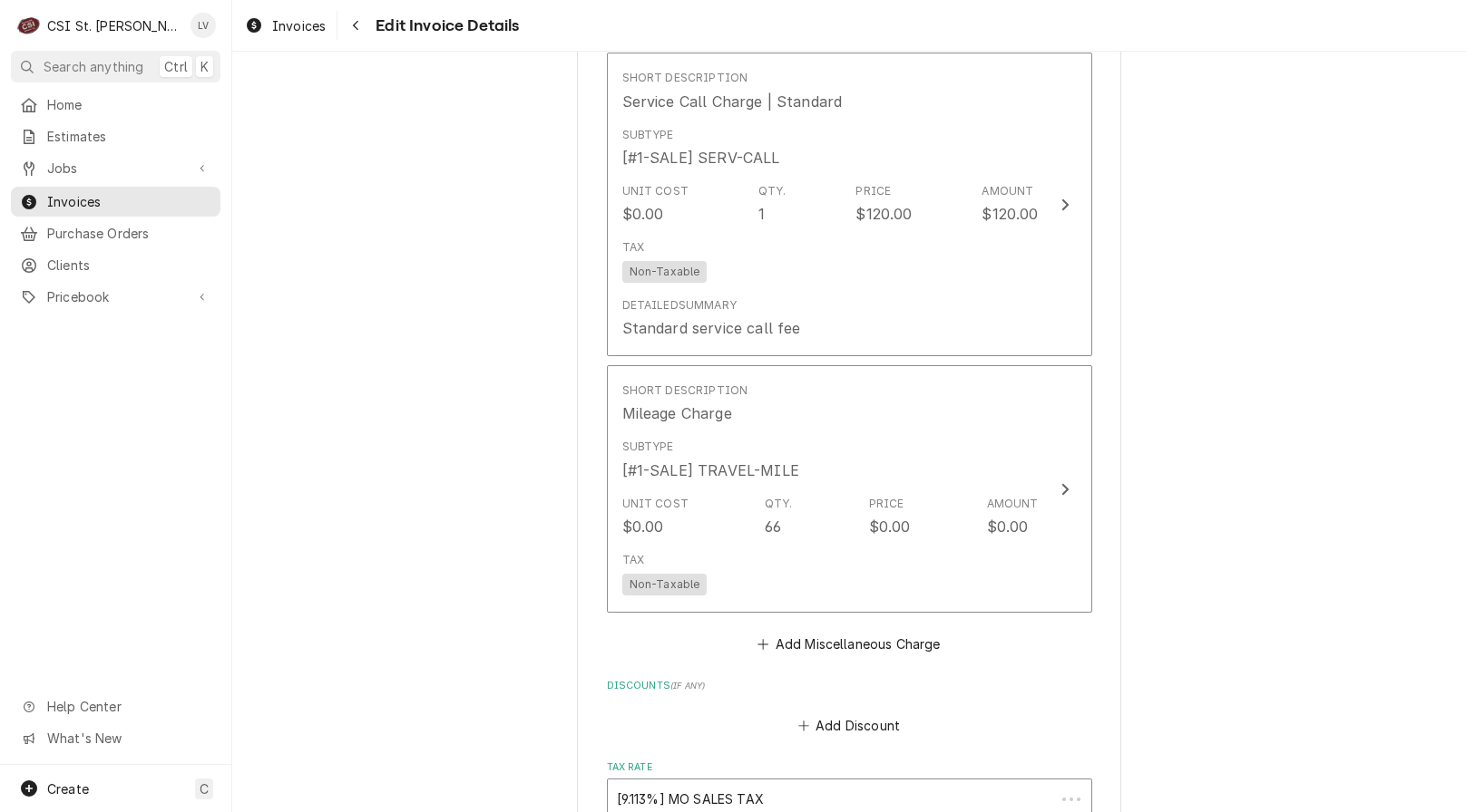
scroll to position [4248, 0]
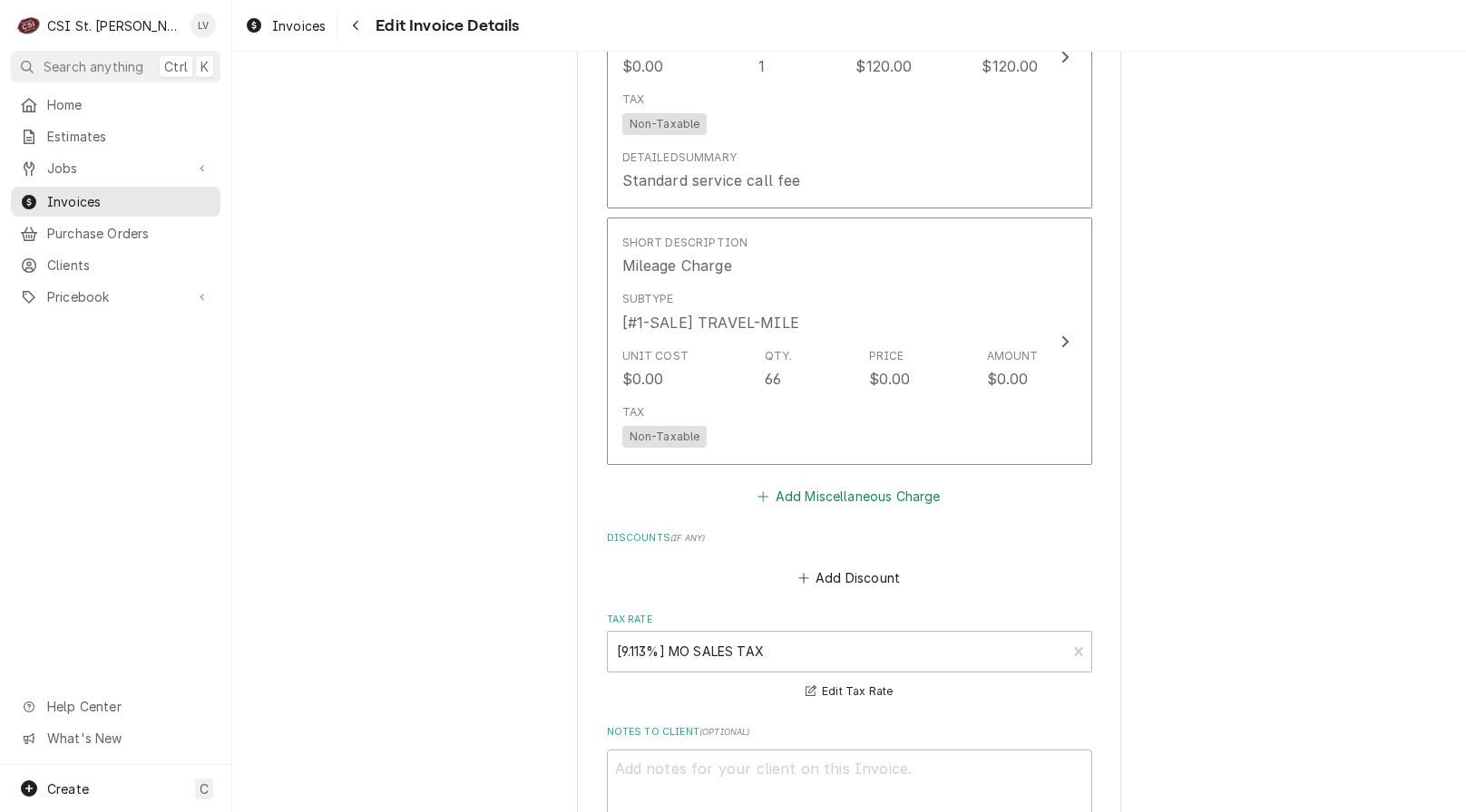
click at [813, 484] on button "Add Miscellaneous Charge" at bounding box center [849, 496] width 189 height 26
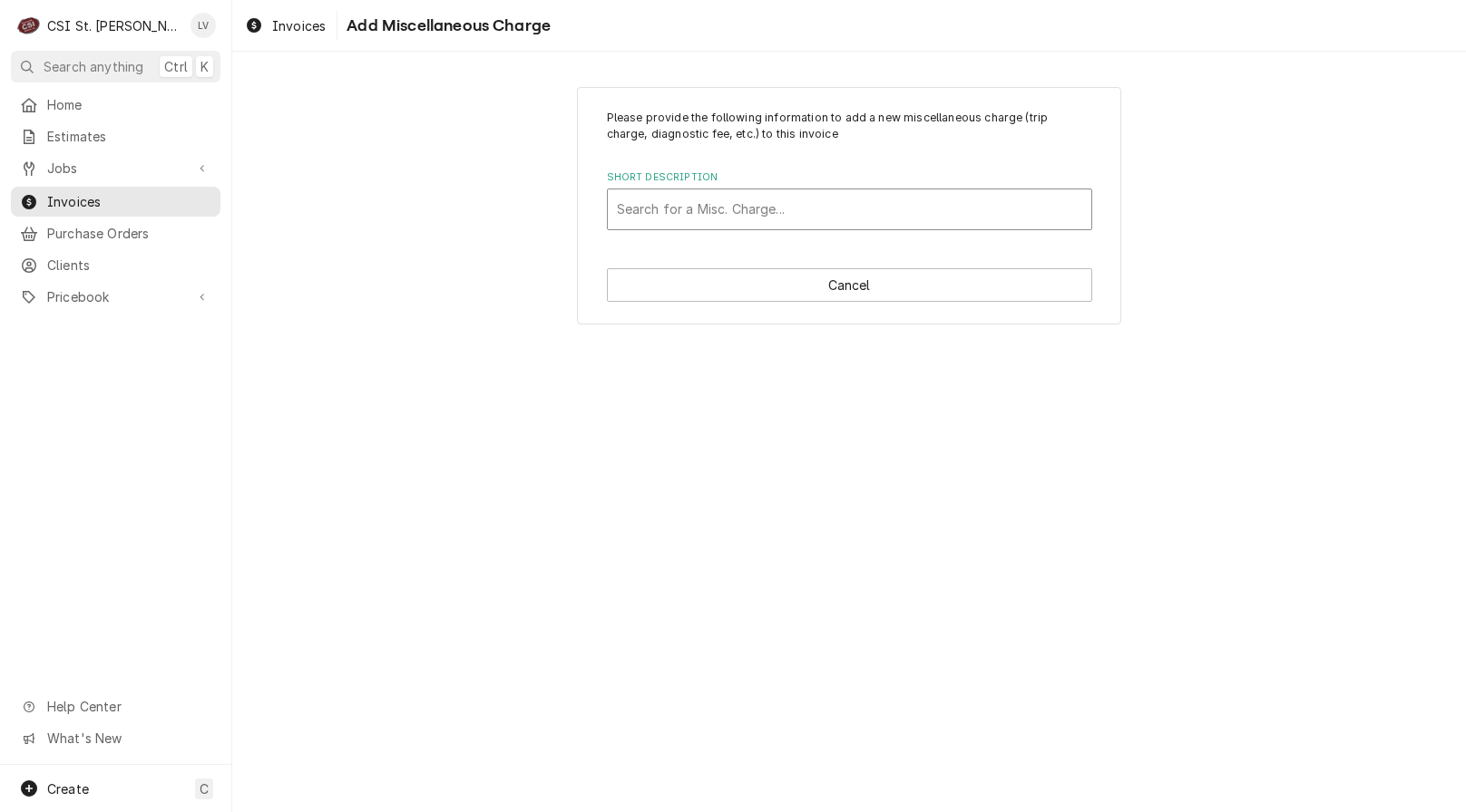
click at [700, 212] on div "Short Description" at bounding box center [849, 209] width 465 height 33
type input "travel"
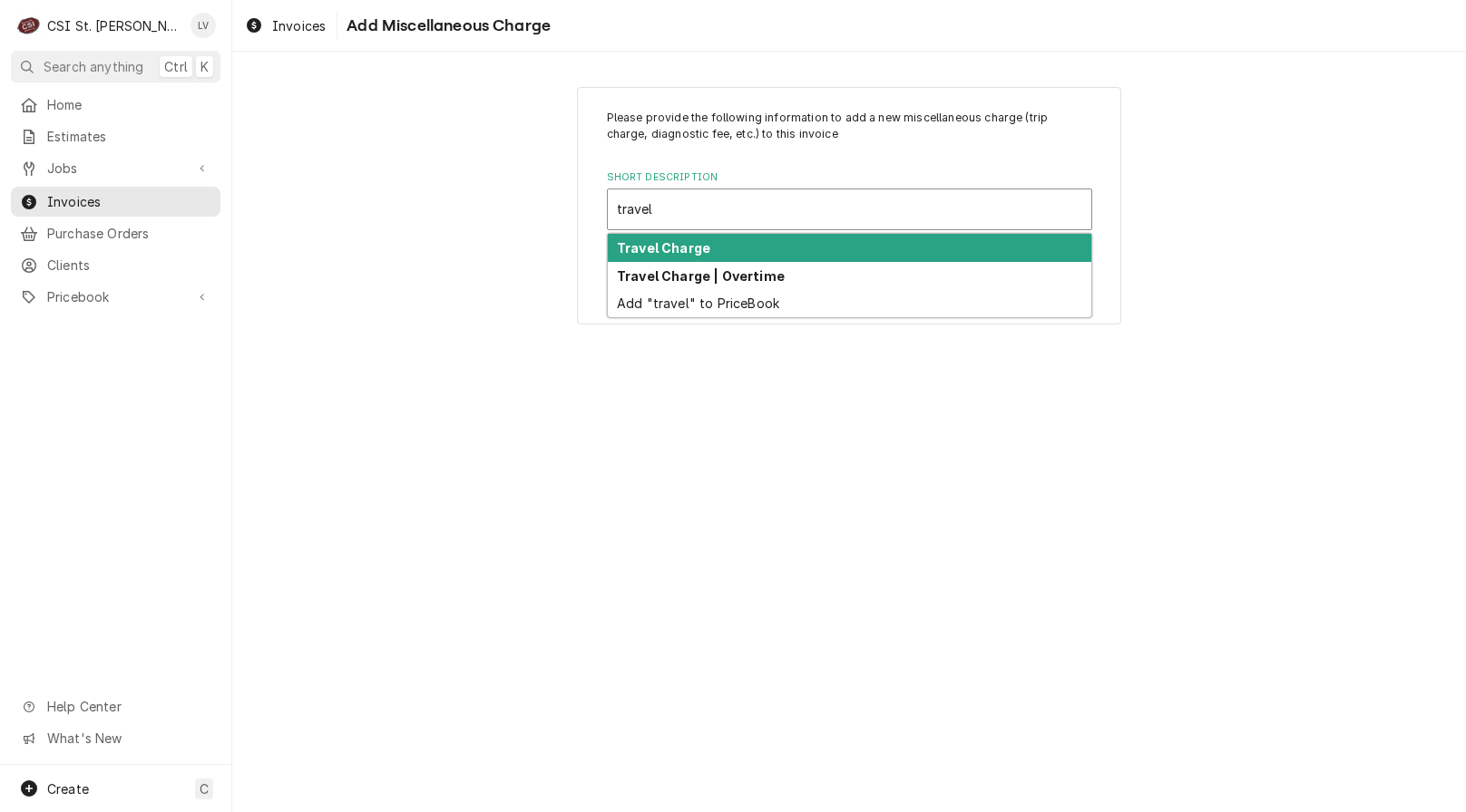
click at [662, 244] on strong "Travel Charge" at bounding box center [663, 248] width 94 height 15
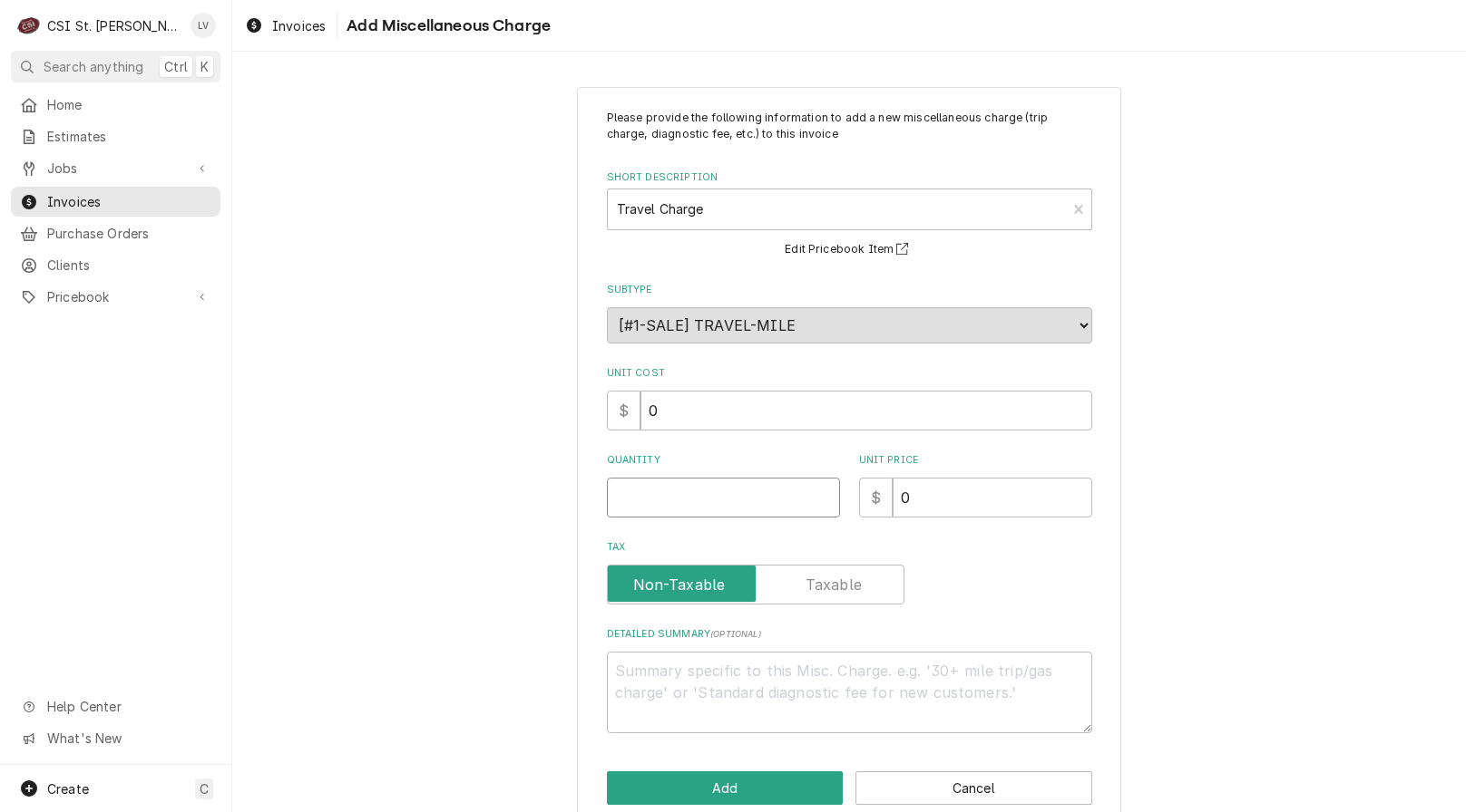
click at [612, 504] on input "Quantity" at bounding box center [723, 497] width 233 height 40
type textarea "x"
type input "1"
click at [637, 512] on input "1" at bounding box center [723, 497] width 233 height 40
type textarea "x"
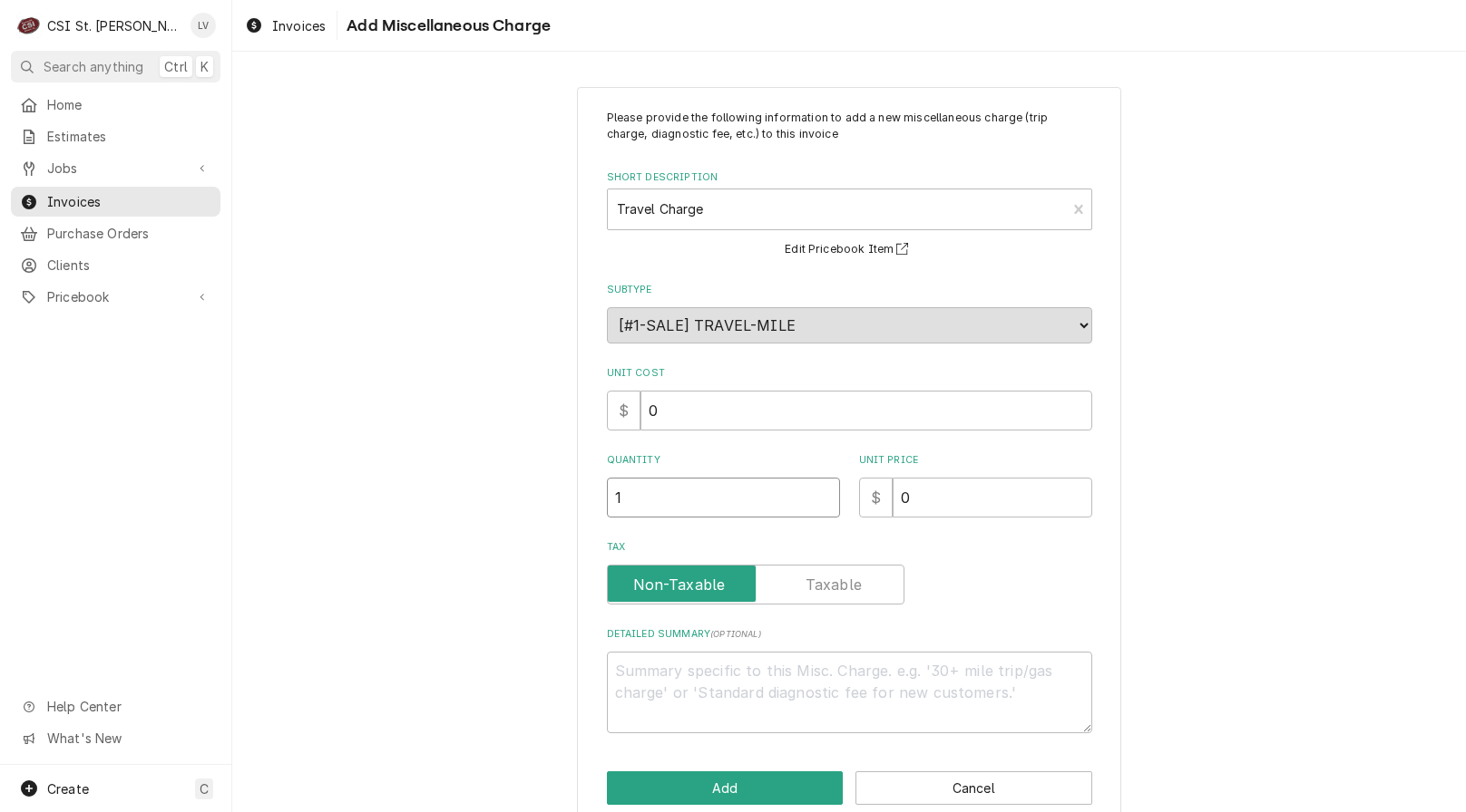
type input "1.2"
type textarea "x"
type input "1.25"
click at [652, 783] on button "Add" at bounding box center [724, 788] width 236 height 33
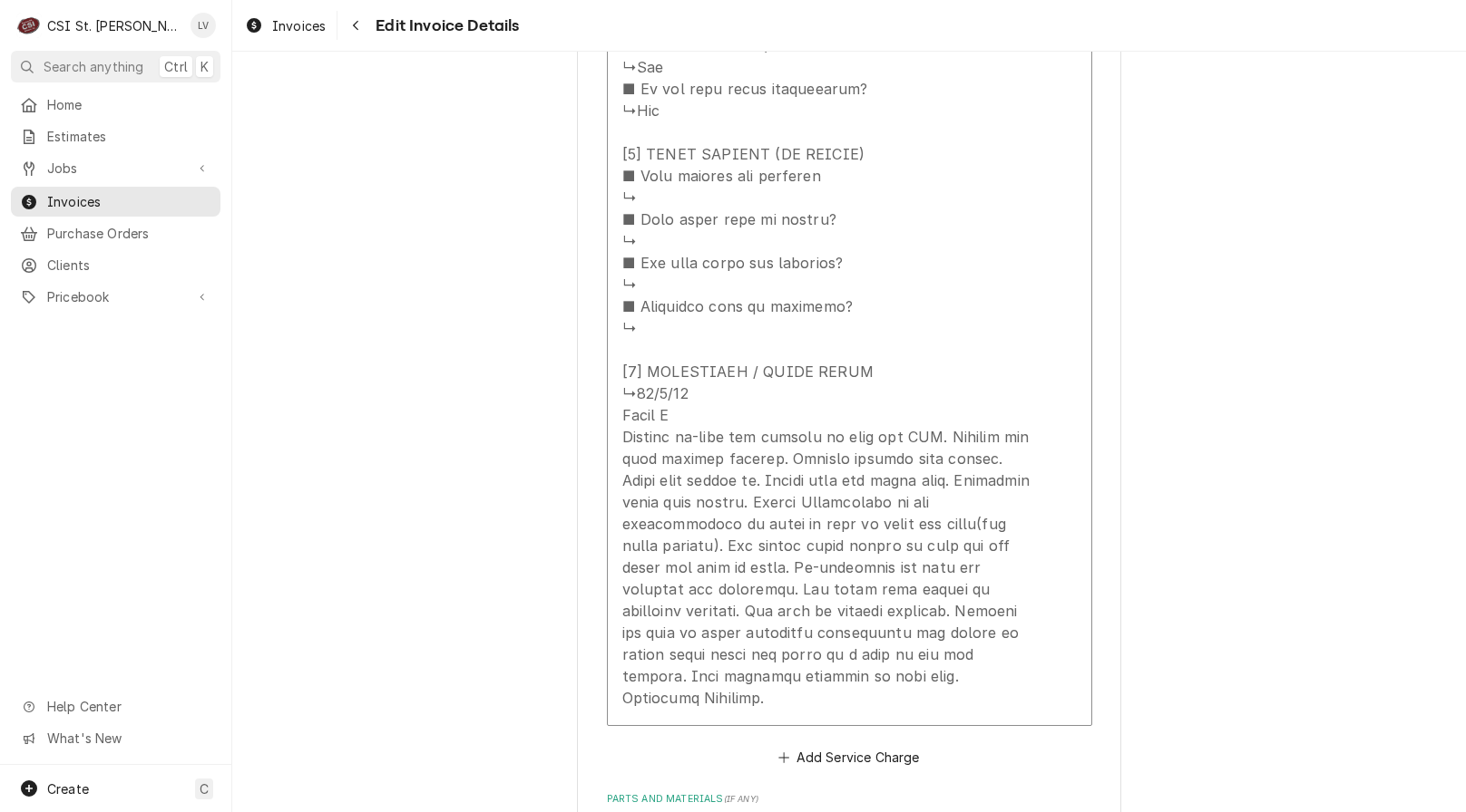
scroll to position [3238, 0]
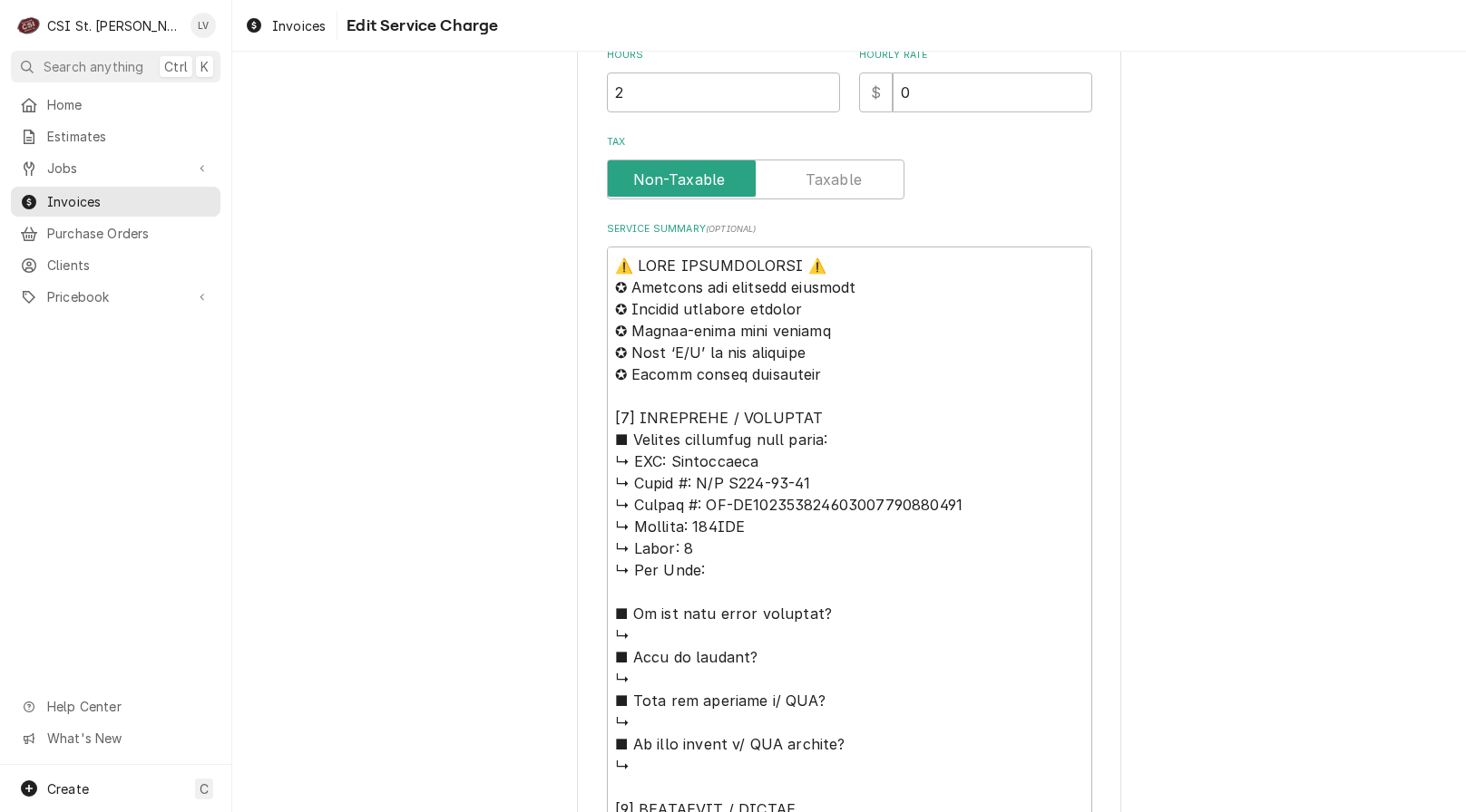
scroll to position [634, 0]
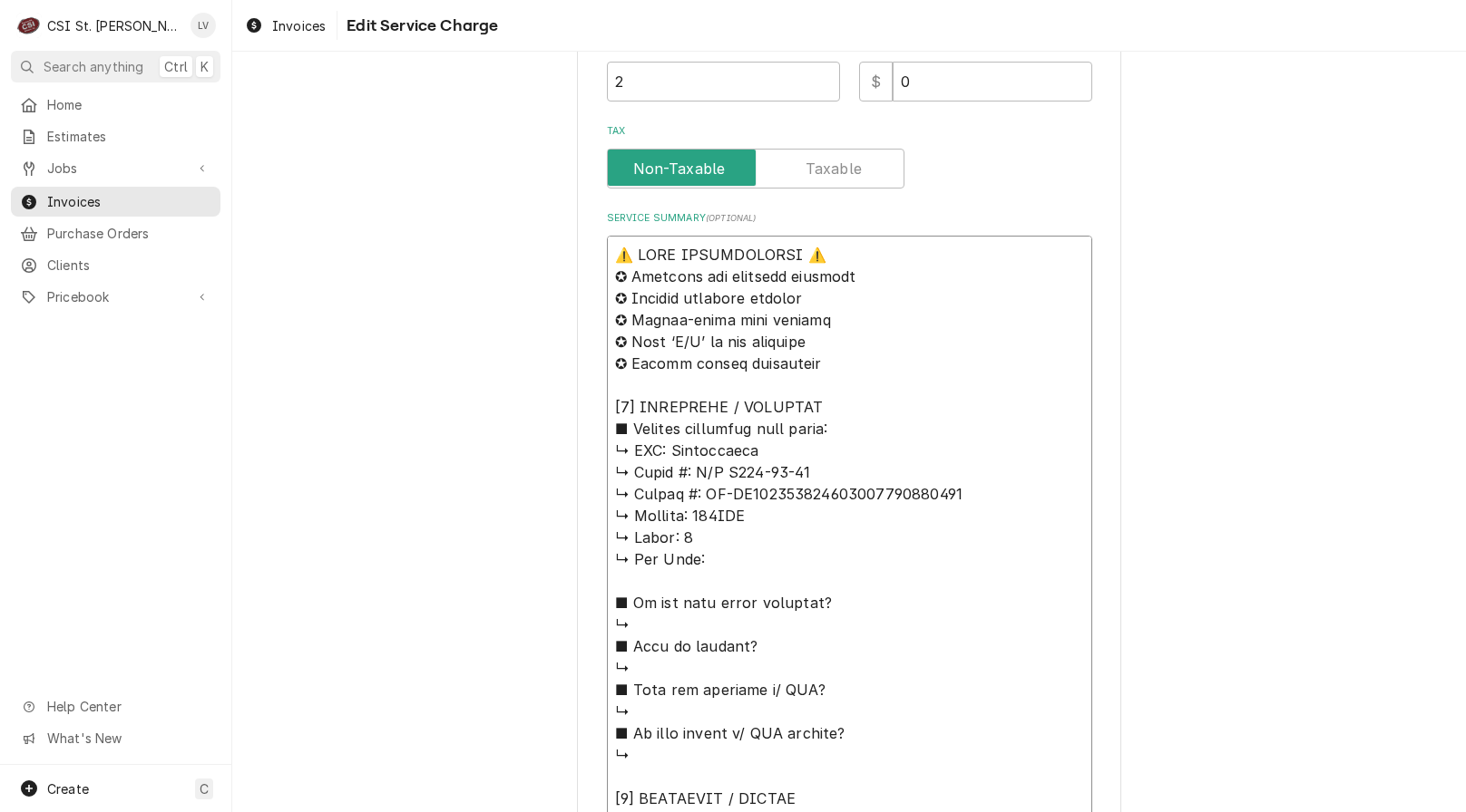
drag, startPoint x: 658, startPoint y: 447, endPoint x: 552, endPoint y: 227, distance: 244.2
click at [552, 227] on div "Use the fields below to edit this service charge Short Description Job | Servic…" at bounding box center [849, 640] width 1233 height 2408
type textarea "x"
type textarea "Wasserstrom ↳ 𝗠𝗼𝗱𝗲𝗹 #: C/C F854-01-99 ↳ 𝗦𝗲𝗿𝗶𝗮𝗹 #: OH-OJ000314960000000000000003…"
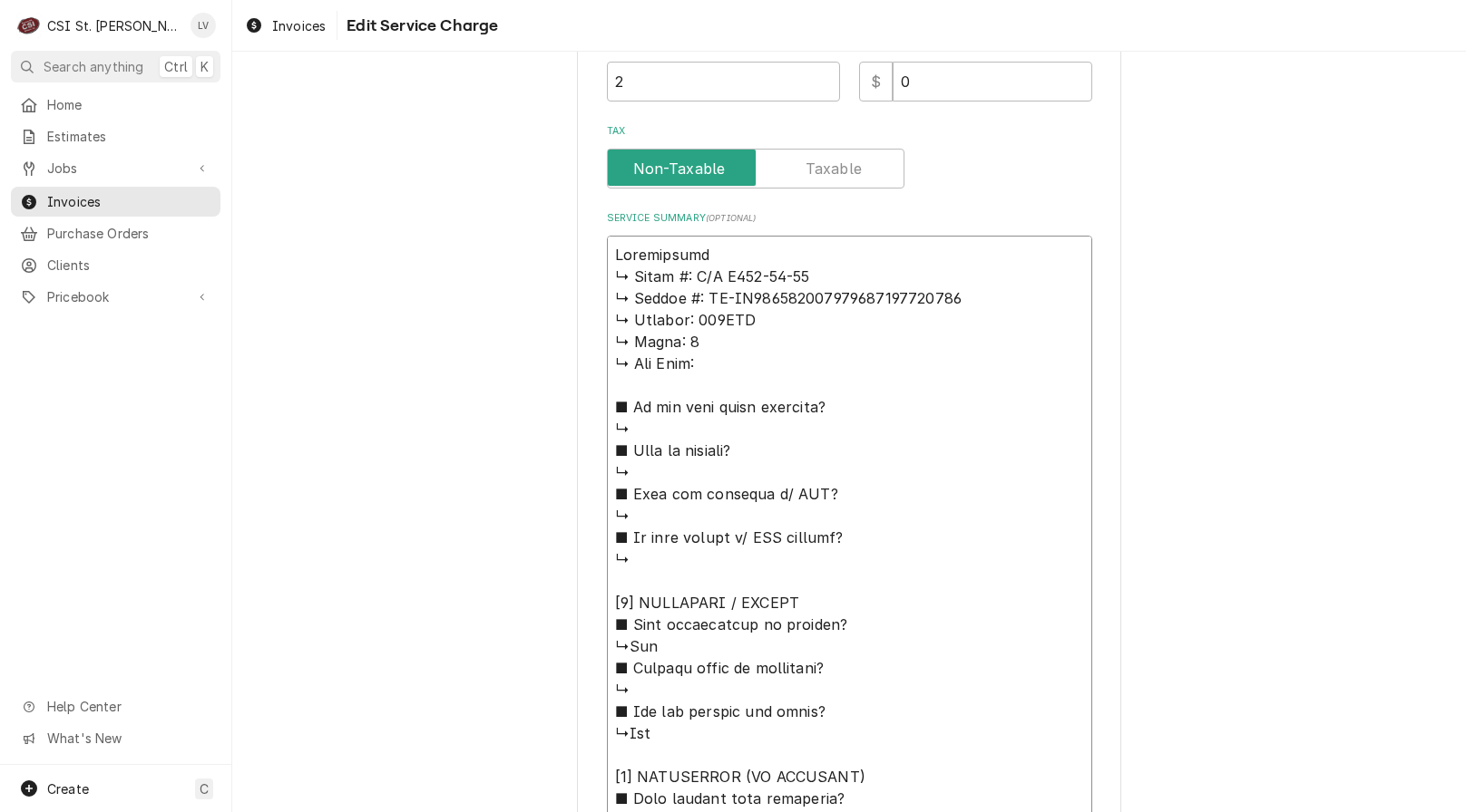
type textarea "x"
type textarea "Wasserstrom ↳ 𝗠𝗼𝗱𝗲𝗹 #: C/C F854-01-99 ↳ 𝗦𝗲𝗿𝗶𝗮𝗹 #: OH-OJ000314960000000000000003…"
type textarea "x"
type textarea "Wasserstrom / ↳ 𝗠𝗼𝗱𝗲𝗹 #: C/C F854-01-99 ↳ 𝗦𝗲𝗿𝗶𝗮𝗹 #: OH-OJ0003149600000000000000…"
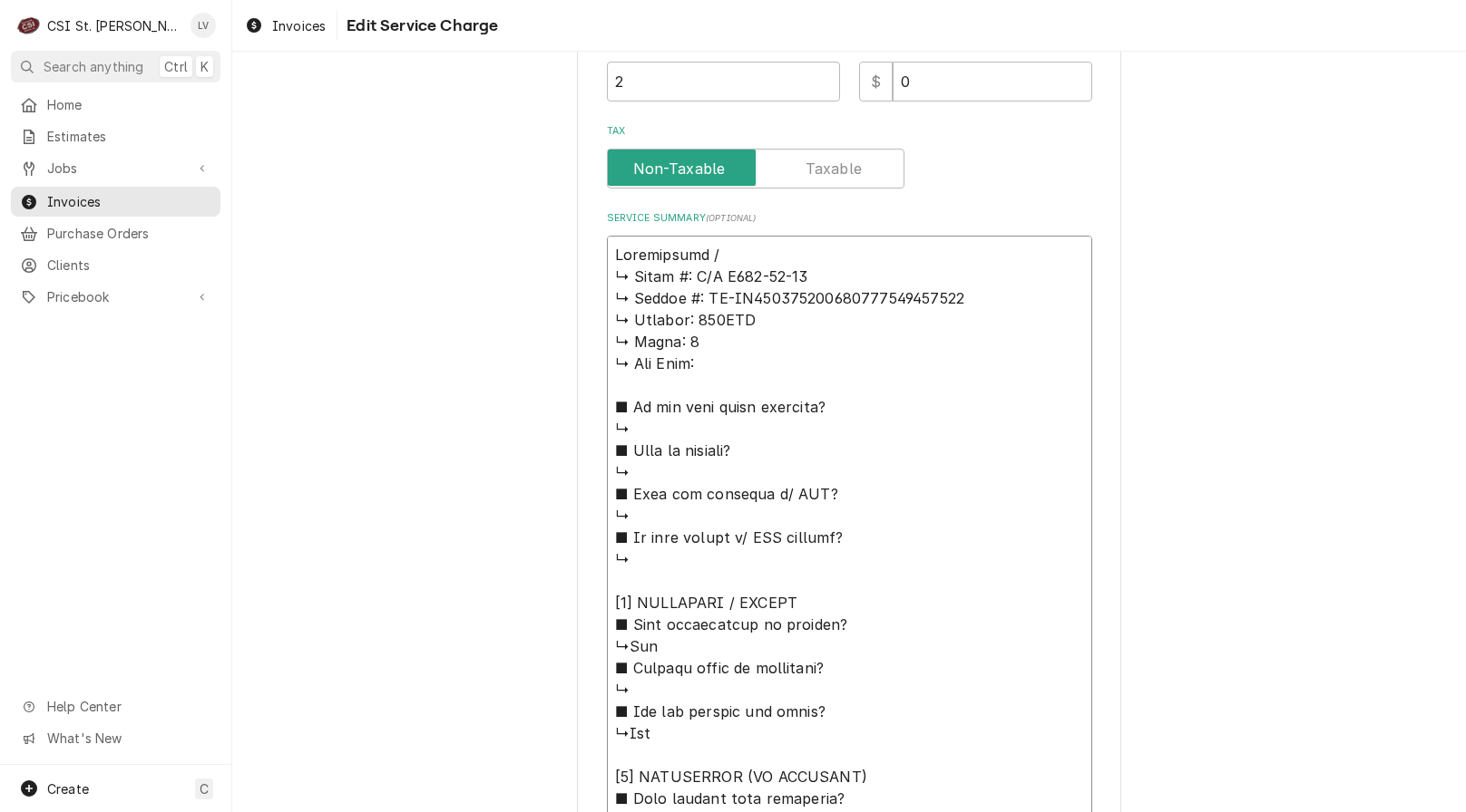
type textarea "x"
type textarea "Wasserstrom / ↳ 𝗠𝗼𝗱𝗲𝗹 #: C/C F854-01-99 ↳ 𝗦𝗲𝗿𝗶𝗮𝗹 #: OH-OJ0003149600000000000000…"
type textarea "x"
type textarea "Wasserstrom / M ↳ 𝗠𝗼𝗱𝗲𝗹 #: C/C F854-01-99 ↳ 𝗦𝗲𝗿𝗶𝗮𝗹 #: OH-OJ00031496000000000000…"
type textarea "x"
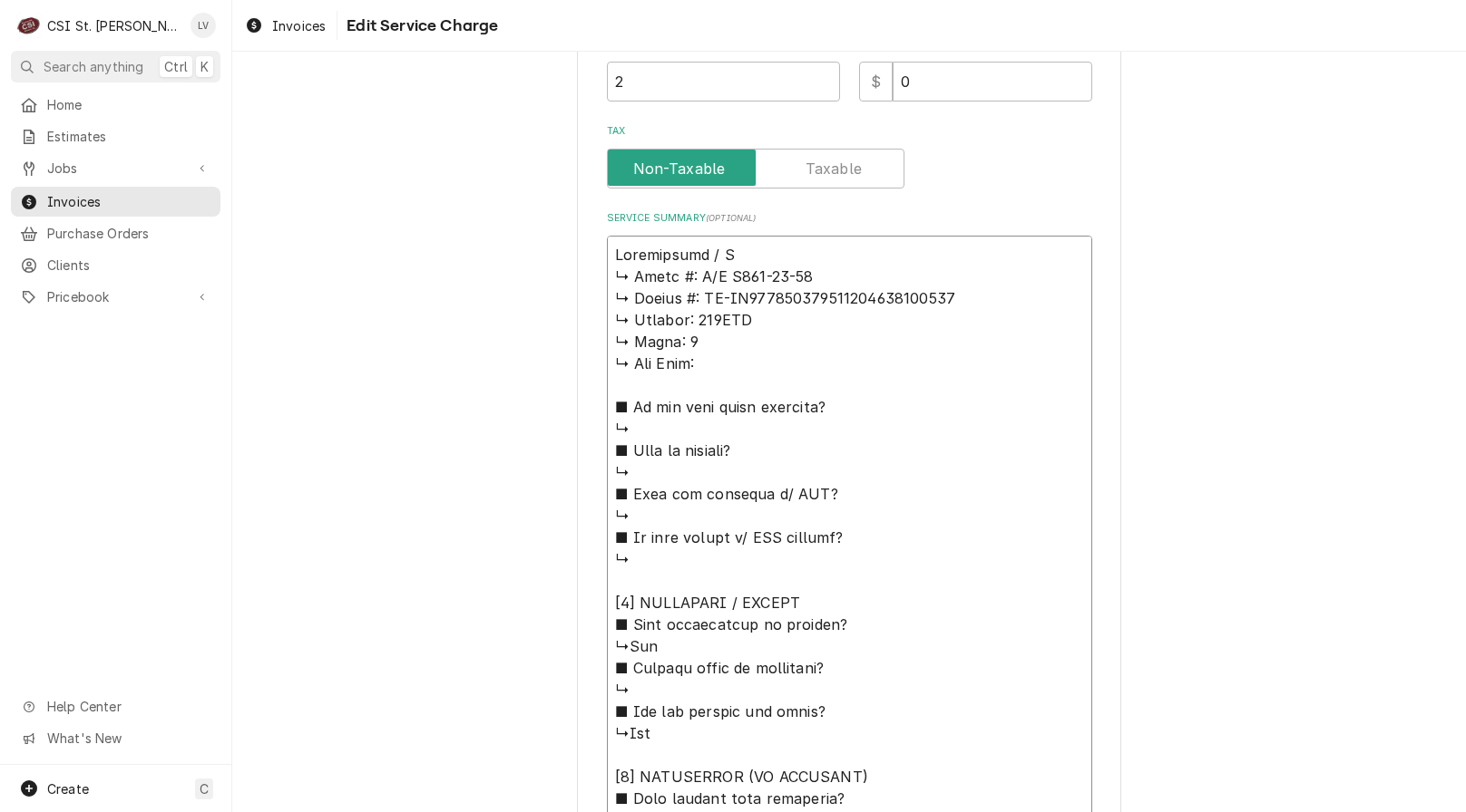
type textarea "Wasserstrom / Mo ↳ 𝗠𝗼𝗱𝗲𝗹 #: C/C F854-01-99 ↳ 𝗦𝗲𝗿𝗶𝗮𝗹 #: OH-OJ0003149600000000000…"
type textarea "x"
type textarea "Wasserstrom / Mod ↳ 𝗠𝗼𝗱𝗲𝗹 #: C/C F854-01-99 ↳ 𝗦𝗲𝗿𝗶𝗮𝗹 #: OH-OJ000314960000000000…"
type textarea "x"
type textarea "Wasserstrom / Mode ↳ 𝗠𝗼𝗱𝗲𝗹 #: C/C F854-01-99 ↳ 𝗦𝗲𝗿𝗶𝗮𝗹 #: OH-OJ00031496000000000…"
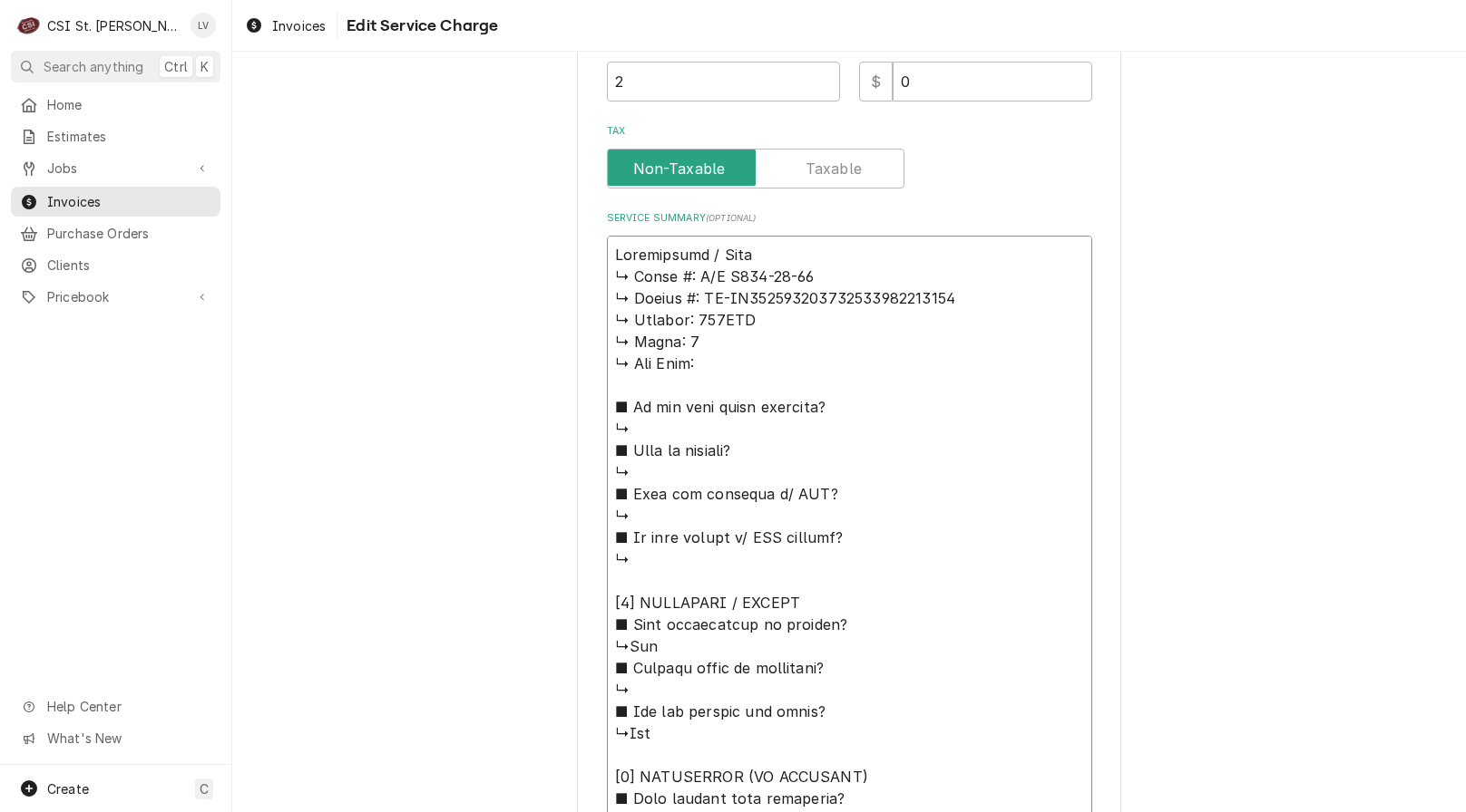
type textarea "x"
type textarea "Wasserstrom / Model ↳ 𝗠𝗼𝗱𝗲𝗹 #: C/C F854-01-99 ↳ 𝗦𝗲𝗿𝗶𝗮𝗹 #: OH-OJ0003149600000000…"
type textarea "x"
type textarea "Wasserstrom / Model: ↳ 𝗠𝗼𝗱𝗲𝗹 #: C/C F854-01-99 ↳ 𝗦𝗲𝗿𝗶𝗮𝗹 #: OH-OJ000314960000000…"
type textarea "x"
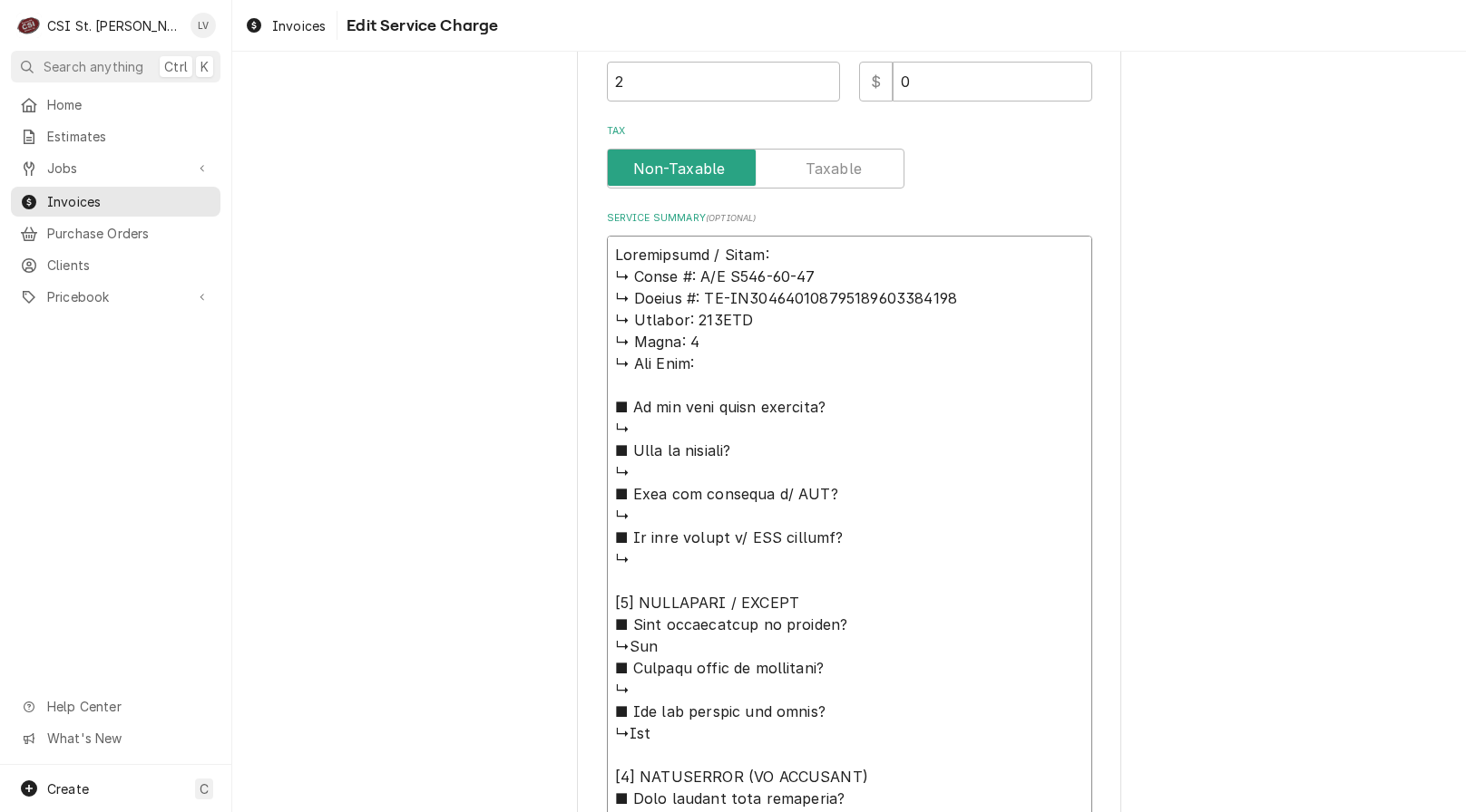
type textarea "Wasserstrom / Model: ↳ 𝗠𝗼𝗱𝗲𝗹 #: C/C F854-01-99 ↳ 𝗦𝗲𝗿𝗶𝗮𝗹 #: OH-OJ000314960000000…"
type textarea "x"
type textarea "Wasserstrom / Model: ↳ 𝗠𝗼𝗱𝗲𝗹 #: C/C F854-01-99 ↳ 𝗦𝗲𝗿𝗶𝗮𝗹 #: OH-OJ000314960000000…"
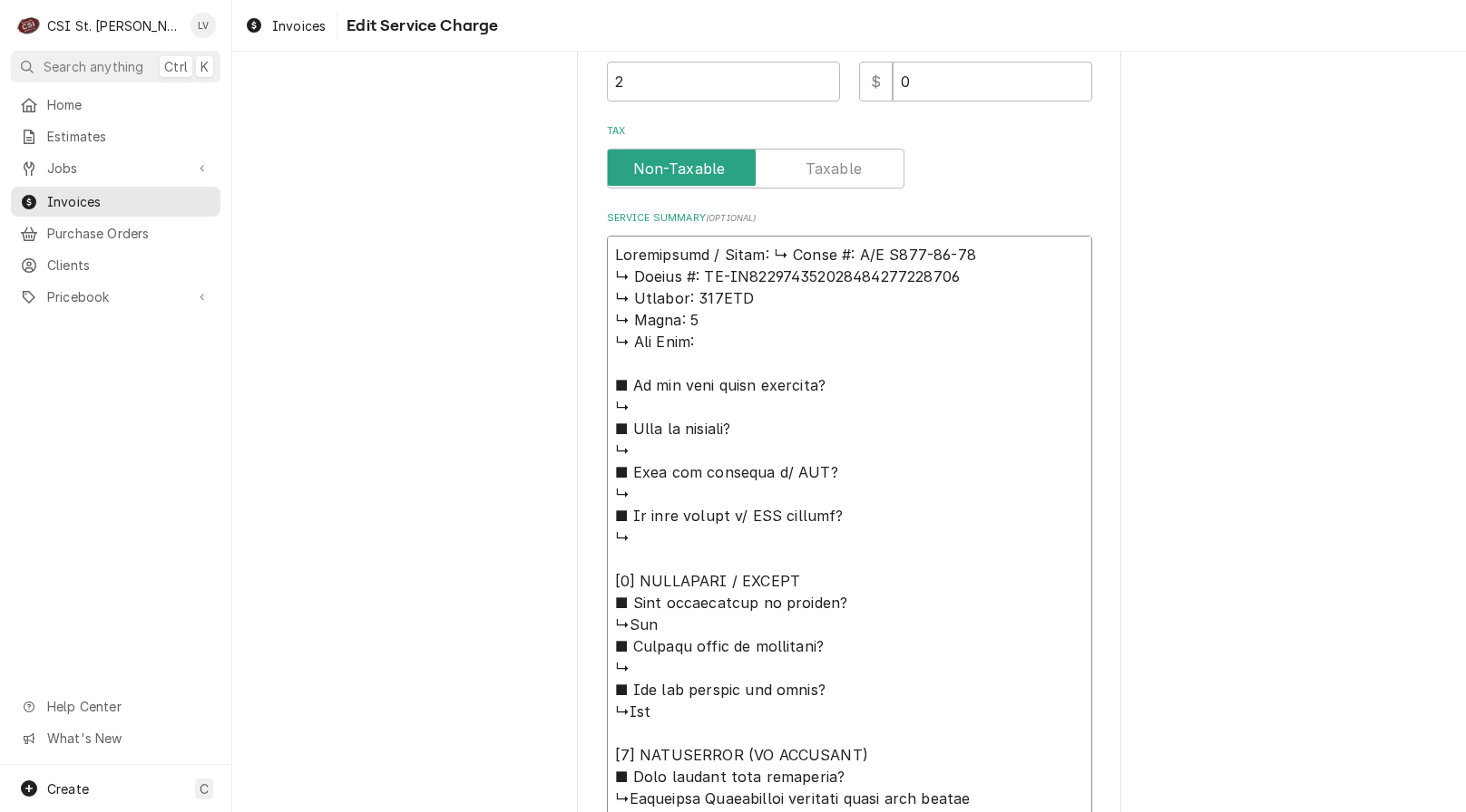
type textarea "x"
type textarea "Wasserstrom / Model: 𝗠𝗼𝗱𝗲𝗹 #: C/C F854-01-99 ↳ 𝗦𝗲𝗿𝗶𝗮𝗹 #: OH-OJ00031496000000000…"
type textarea "x"
type textarea "Wasserstrom / Model: 𝗠𝗼𝗱𝗲𝗹 #: C/C F854-01-99 ↳ 𝗦𝗲𝗿𝗶𝗮𝗹 #: OH-OJ00031496000000000…"
type textarea "x"
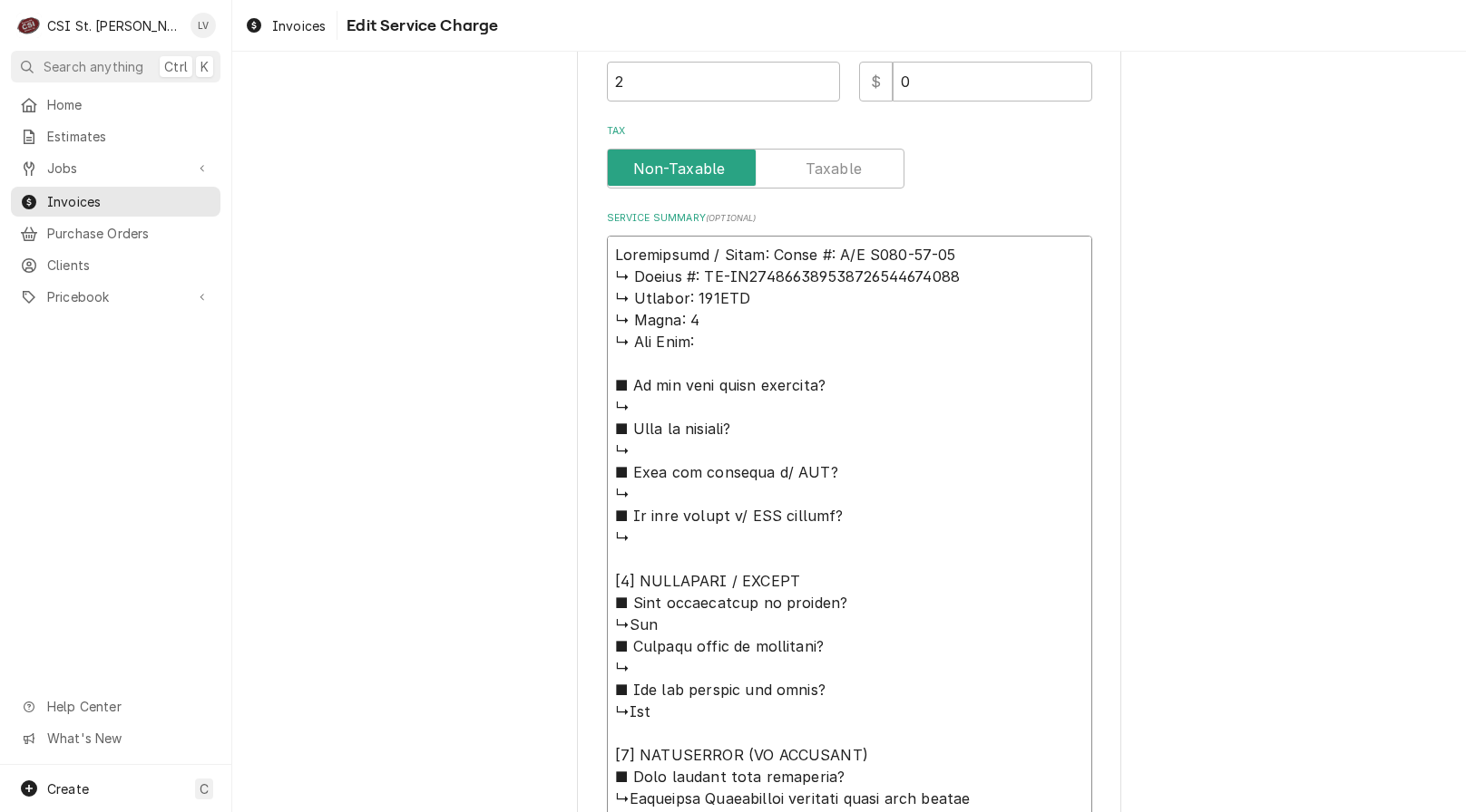
type textarea "Wasserstrom / Model: 𝗼𝗱𝗲𝗹 #: C/C F854-01-99 ↳ 𝗦𝗲𝗿𝗶𝗮𝗹 #: OH-OJ000314960000000000…"
type textarea "x"
type textarea "Wasserstrom / Model: 𝗱𝗲𝗹 #: C/C F854-01-99 ↳ 𝗦𝗲𝗿𝗶𝗮𝗹 #: OH-OJ0003149600000000000…"
type textarea "x"
type textarea "Wasserstrom / Model: 𝗲𝗹 #: C/C F854-01-99 ↳ 𝗦𝗲𝗿𝗶𝗮𝗹 #: OH-OJ00031496000000000000…"
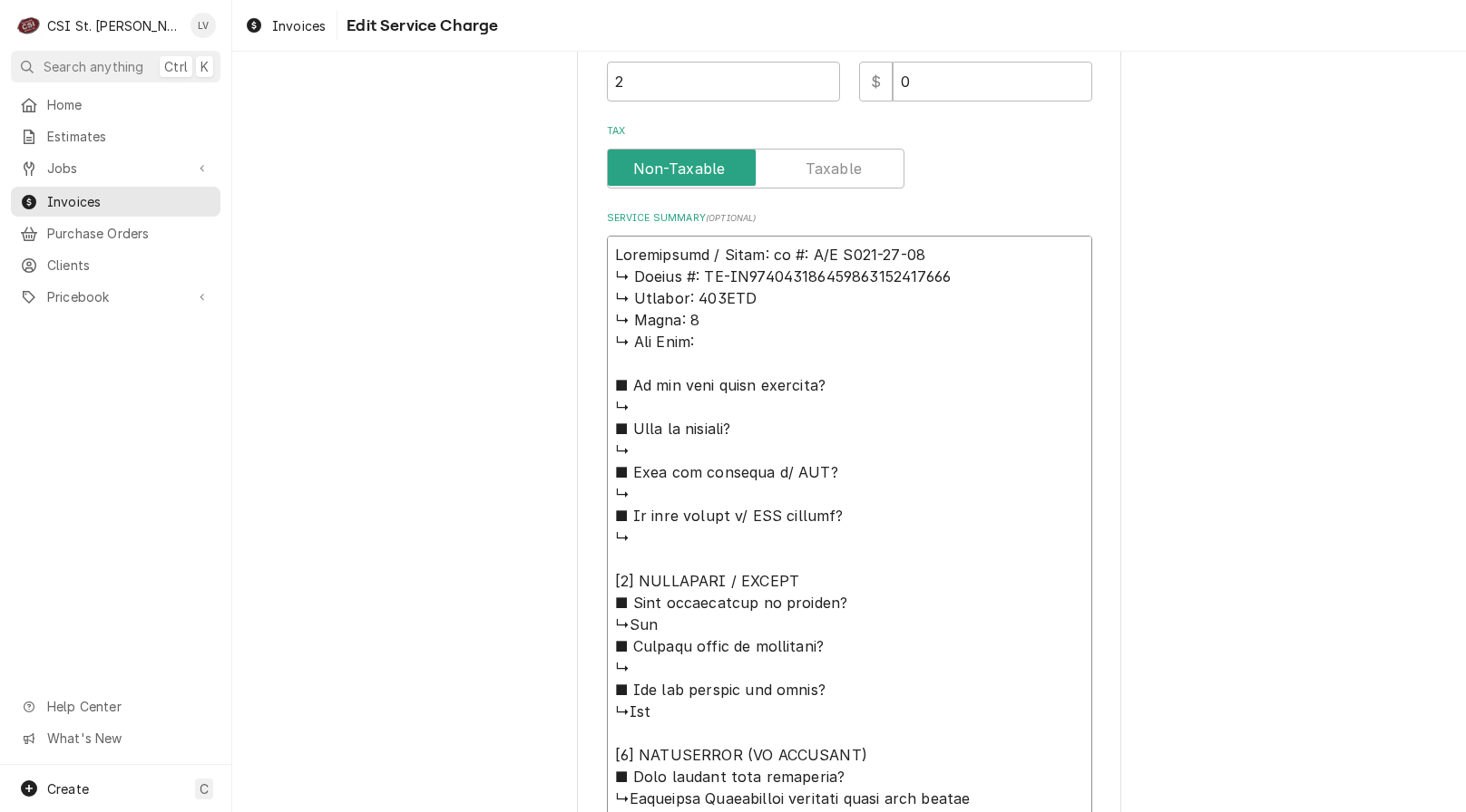
type textarea "x"
type textarea "Wasserstrom / Model: 𝗹 #: C/C F854-01-99 ↳ 𝗦𝗲𝗿𝗶𝗮𝗹 #: OH-OJ000314960000000000000…"
type textarea "x"
type textarea "Wasserstrom / Model: #: C/C F854-01-99 ↳ 𝗦𝗲𝗿𝗶𝗮𝗹 #: OH-OJ00031496000000000000000…"
type textarea "x"
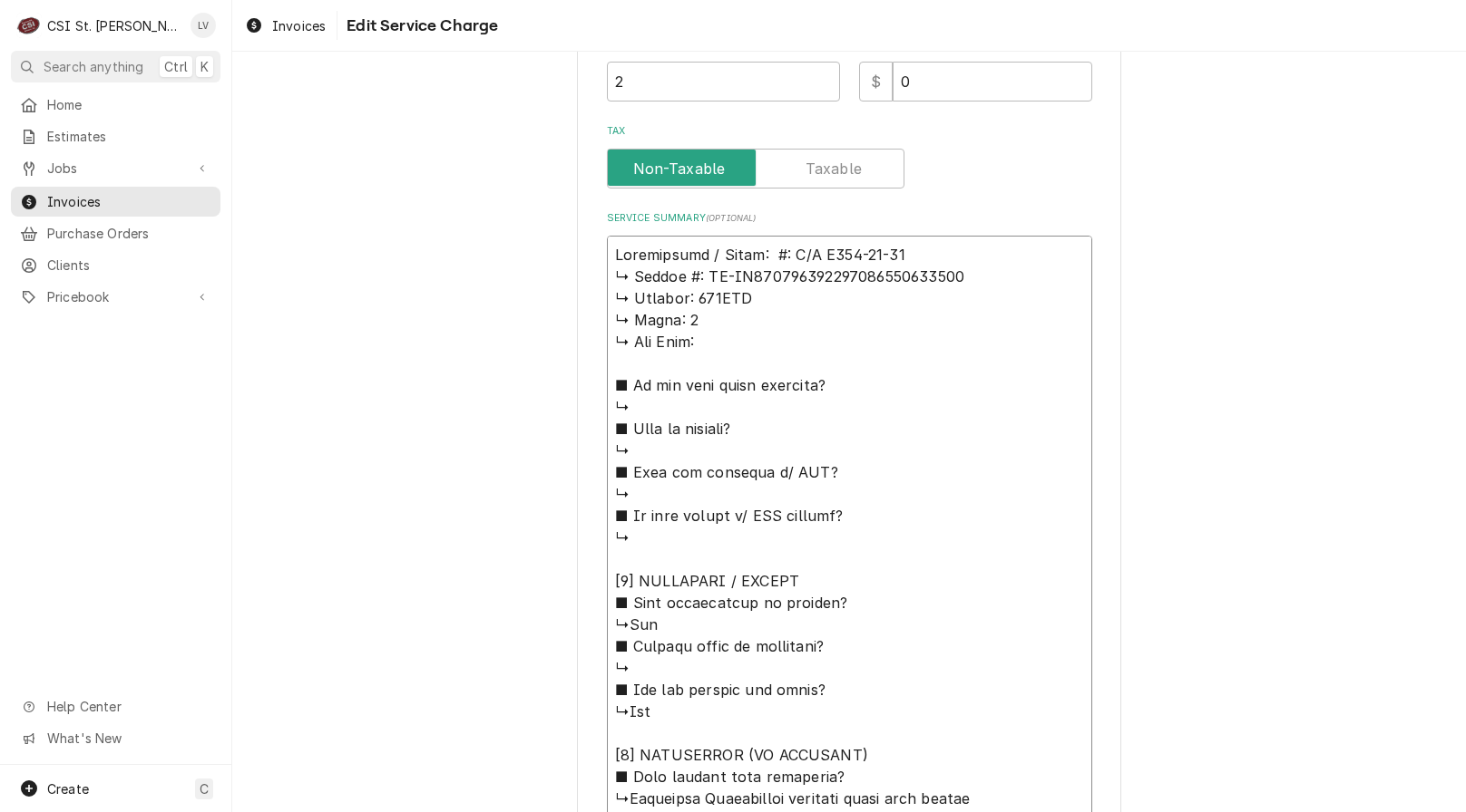
type textarea "Wasserstrom / Model: #: C/C F854-01-99 ↳ 𝗦𝗲𝗿𝗶𝗮𝗹 #: OH-OJ00031496000000000000000…"
type textarea "x"
type textarea "Wasserstrom / Model: : C/C F854-01-99 ↳ 𝗦𝗲𝗿𝗶𝗮𝗹 #: OH-OJ000314960000000000000003…"
type textarea "x"
type textarea "Wasserstrom / Model: C/C F854-01-99 ↳ 𝗦𝗲𝗿𝗶𝗮𝗹 #: OH-OJ000314960000000000000003 ↳…"
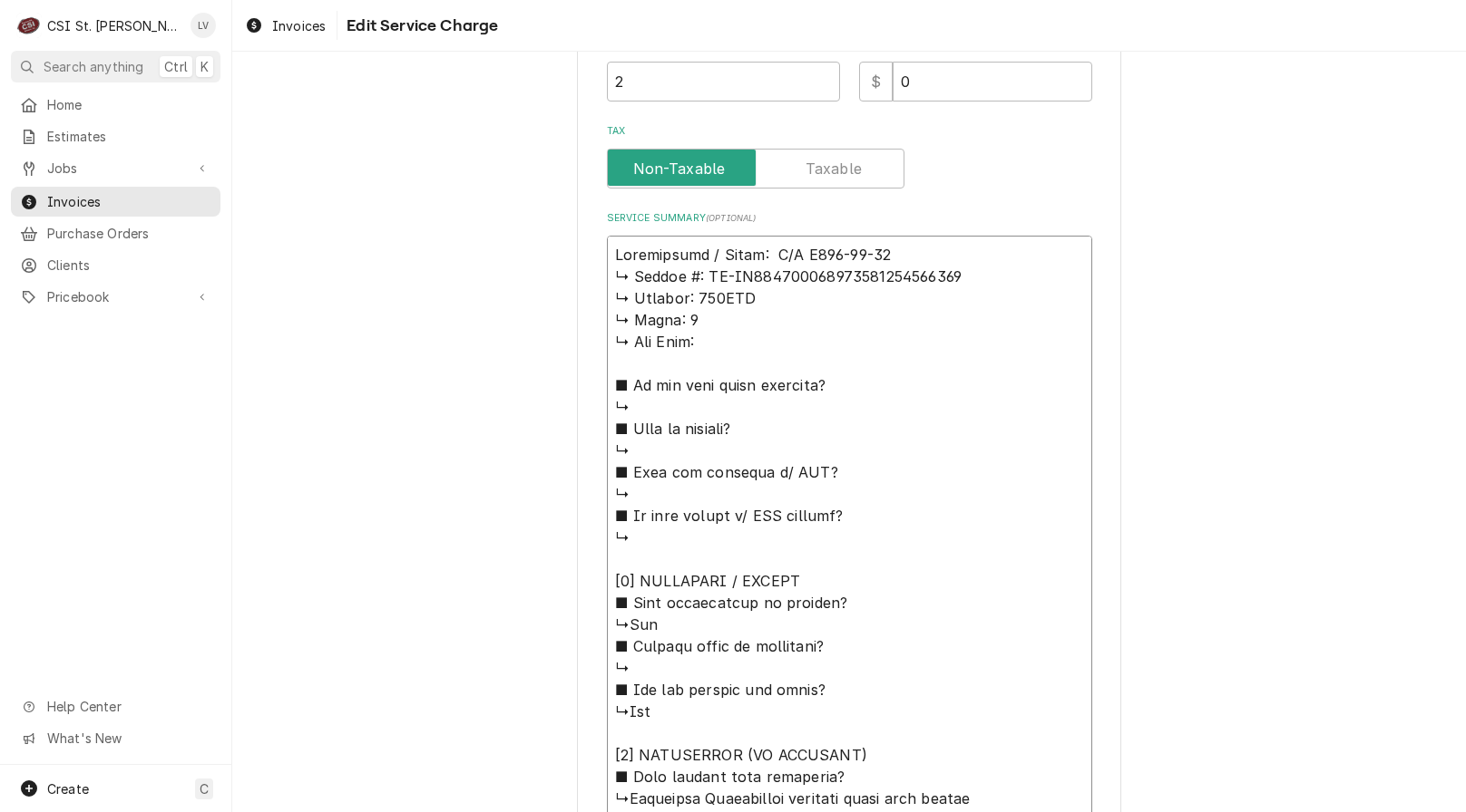
type textarea "x"
type textarea "Wasserstrom / Model: C/C F854-01-99 ↳ 𝗦𝗲𝗿𝗶𝗮𝗹 #: OH-OJ000314960000000000000003 ↳…"
type textarea "x"
type textarea "Wasserstrom / Model: C/C F854-01-99 ↳ 𝗦𝗲𝗿𝗶𝗮𝗹 #: OH-OJ000314960000000000000003 ↳…"
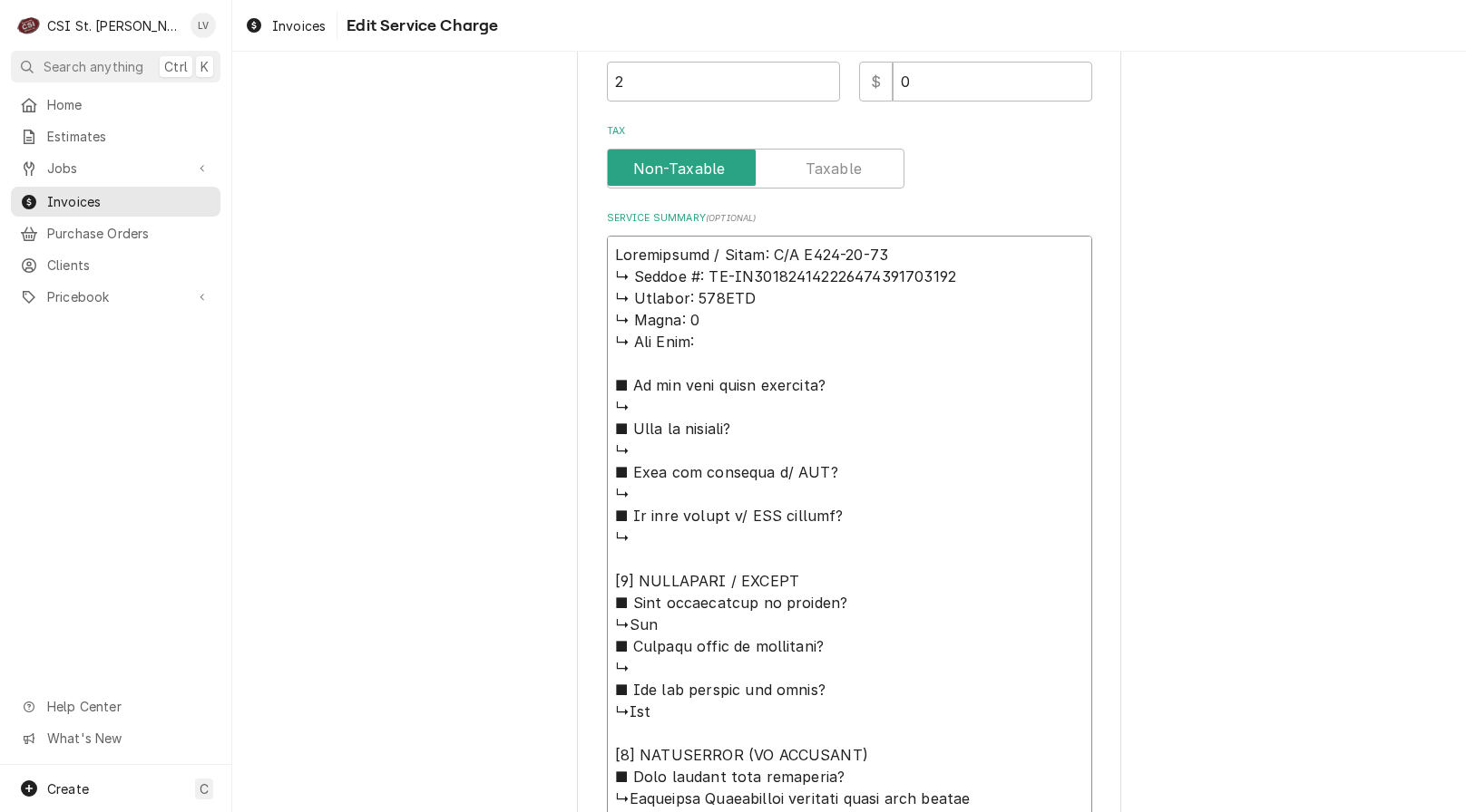
type textarea "x"
type textarea "Wasserstrom / Model: C/C F854-01-99 / ↳ 𝗦𝗲𝗿𝗶𝗮𝗹 #: OH-OJ000314960000000000000003…"
type textarea "x"
type textarea "Wasserstrom / Model: C/C F854-01-99 / ↳ 𝗦𝗲𝗿𝗶𝗮𝗹 #: OH-OJ000314960000000000000003…"
type textarea "x"
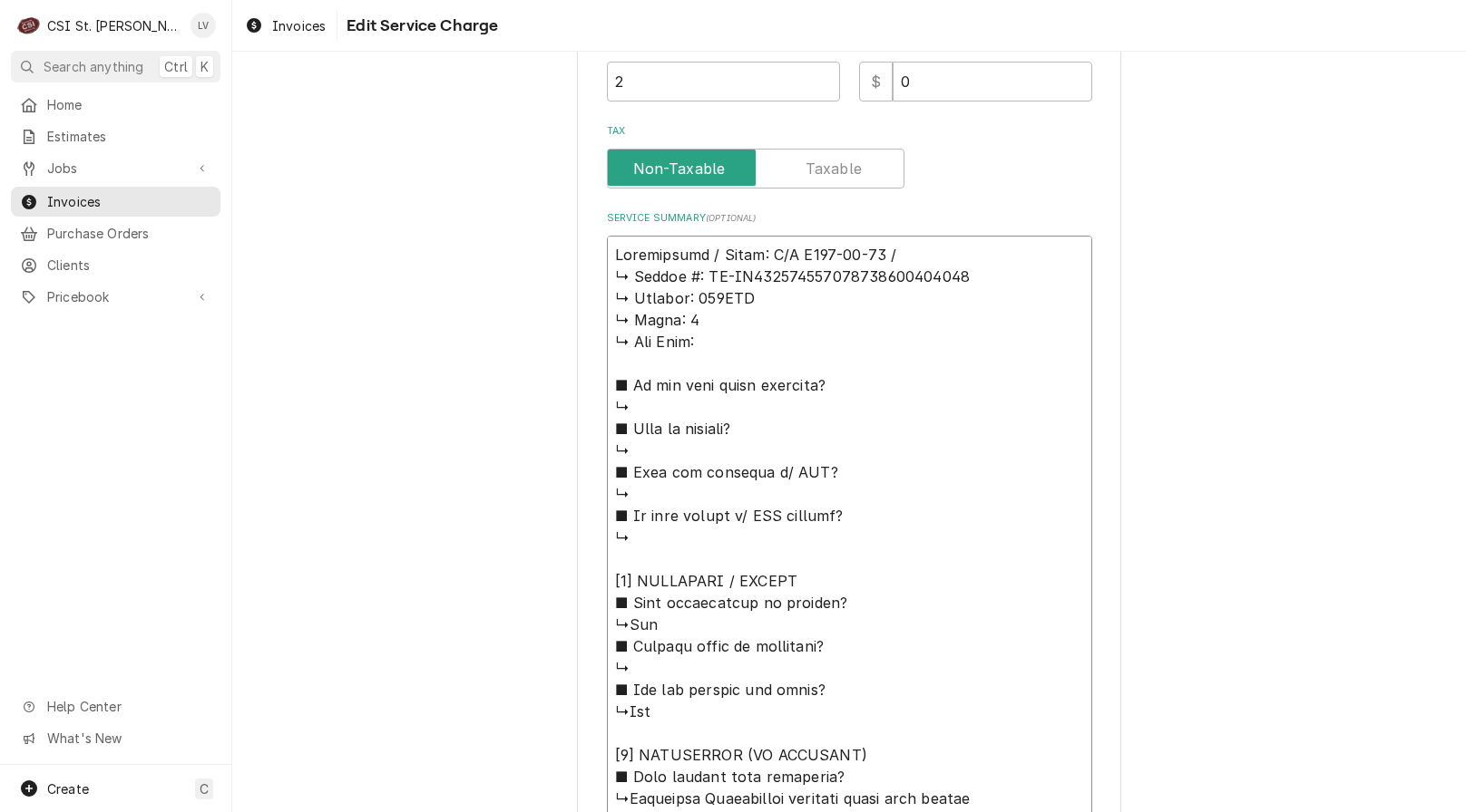
type textarea "Wasserstrom / Model: C/C F854-01-99 / S ↳ 𝗦𝗲𝗿𝗶𝗮𝗹 #: OH-OJ0003149600000000000000…"
type textarea "x"
type textarea "Wasserstrom / Model: C/C F854-01-99 / Se ↳ 𝗦𝗲𝗿𝗶𝗮𝗹 #: OH-OJ000314960000000000000…"
type textarea "x"
type textarea "Wasserstrom / Model: C/C F854-01-99 / Ser ↳ 𝗦𝗲𝗿𝗶𝗮𝗹 #: OH-OJ00031496000000000000…"
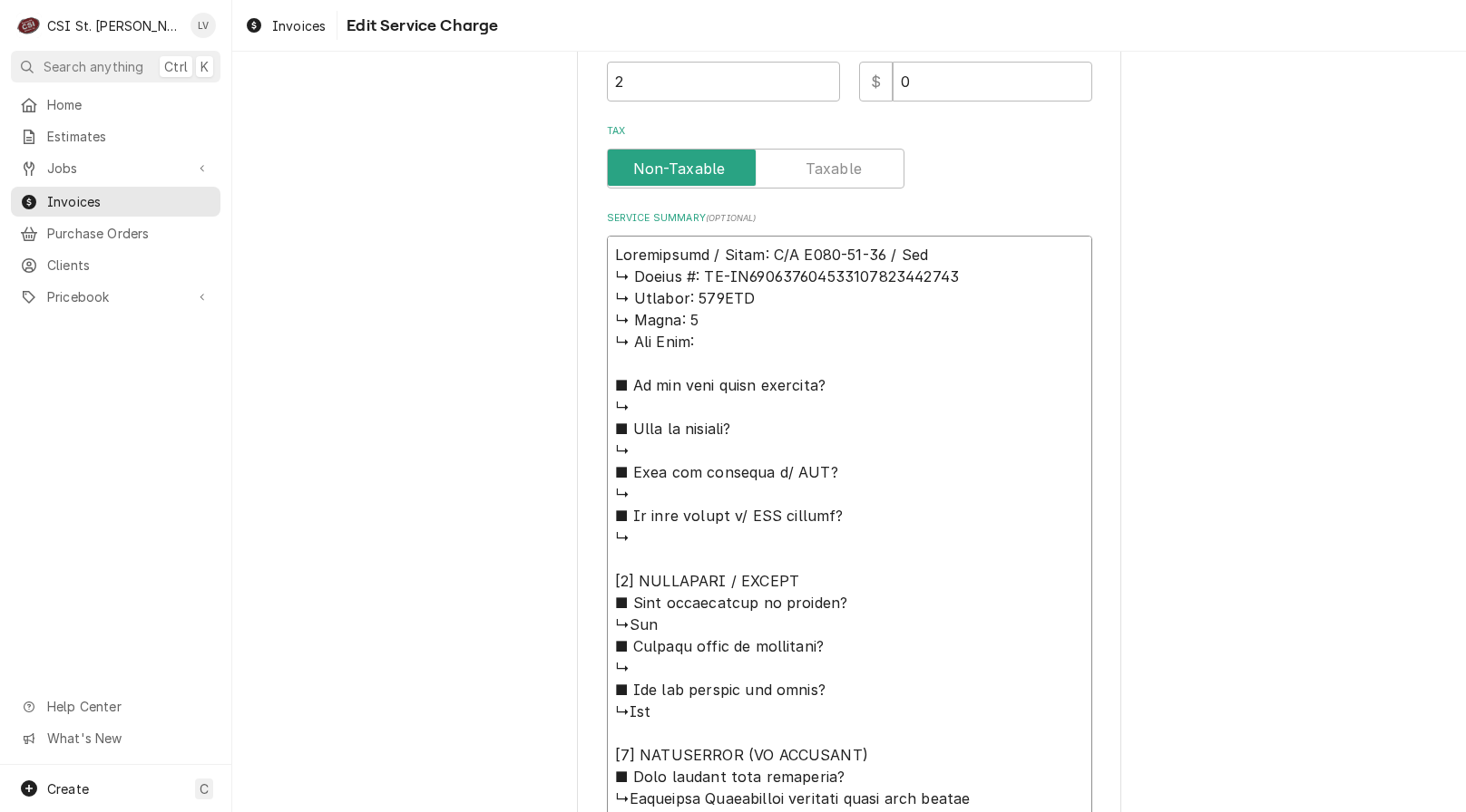
type textarea "x"
type textarea "Wasserstrom / Model: C/C F854-01-99 / Seri ↳ 𝗦𝗲𝗿𝗶𝗮𝗹 #: OH-OJ0003149600000000000…"
type textarea "x"
type textarea "Wasserstrom / Model: C/C F854-01-99 / Seria ↳ 𝗦𝗲𝗿𝗶𝗮𝗹 #: OH-OJ000314960000000000…"
type textarea "x"
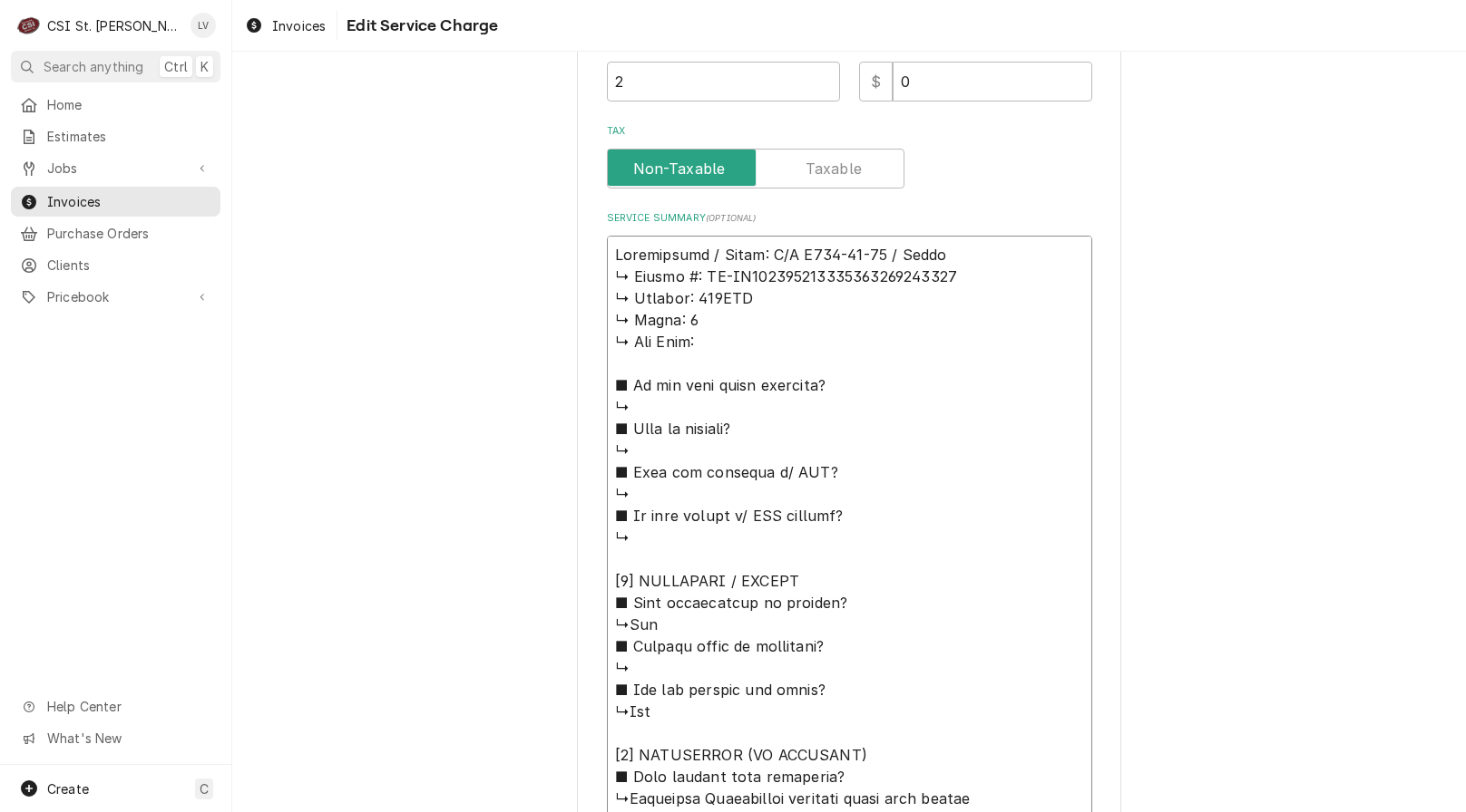
type textarea "Wasserstrom / Model: C/C F854-01-99 / Serial ↳ 𝗦𝗲𝗿𝗶𝗮𝗹 #: OH-OJ00031496000000000…"
type textarea "x"
type textarea "Wasserstrom / Model: C/C F854-01-99 / Serial: ↳ 𝗦𝗲𝗿𝗶𝗮𝗹 #: OH-OJ0003149600000000…"
type textarea "x"
type textarea "Wasserstrom / Model: C/C F854-01-99 / Serial: ↳ 𝗦𝗲𝗿𝗶𝗮𝗹 #: OH-OJ0003149600000000…"
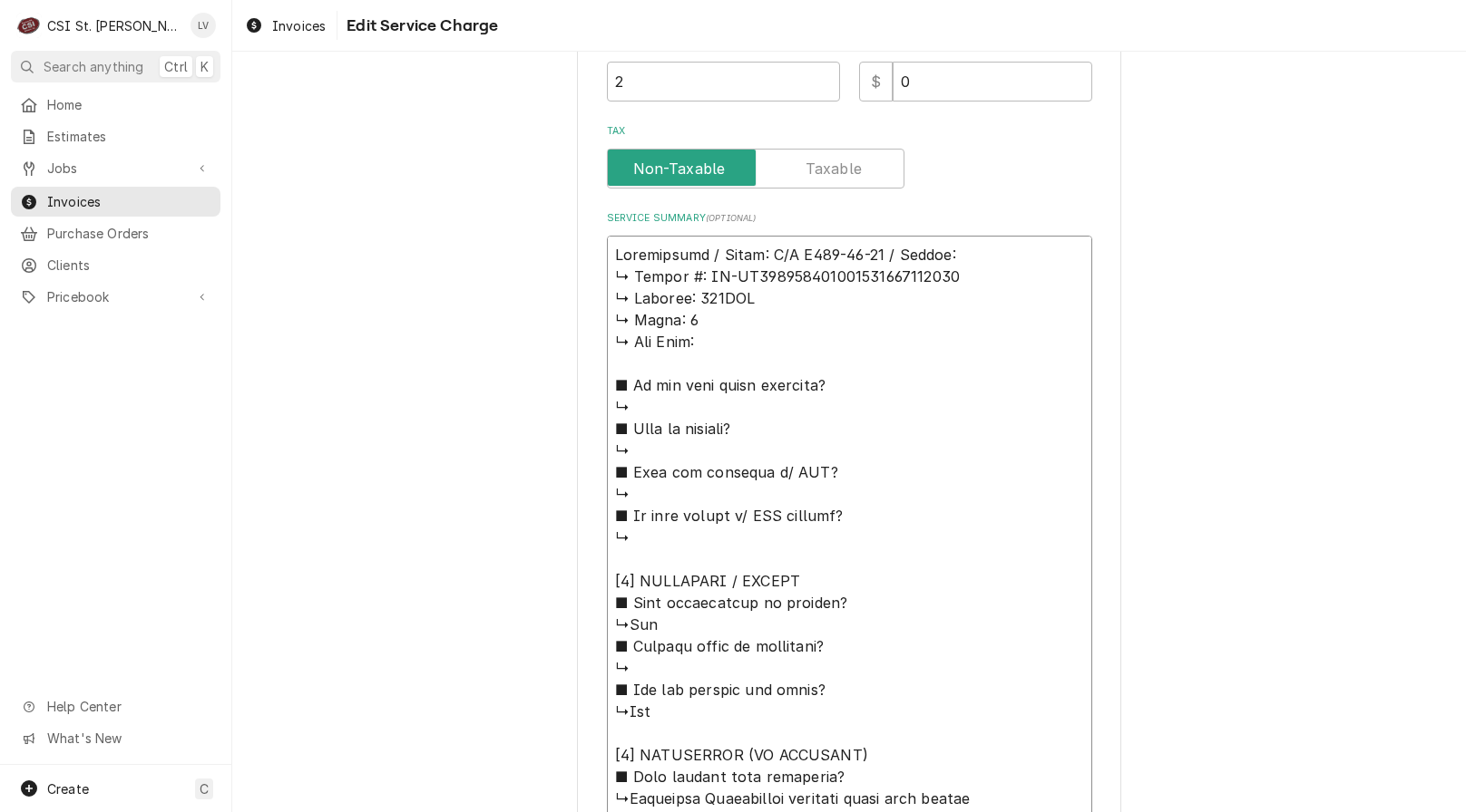
type textarea "x"
type textarea "Wasserstrom / Model: C/C F854-01-99 / Serial: ↳ 𝗦𝗲𝗿𝗶𝗮𝗹 #: OH-OJ0003149600000000…"
type textarea "x"
type textarea "Wasserstrom / Model: C/C F854-01-99 / Serial: 𝗦𝗲𝗿𝗶𝗮𝗹 #: OH-OJ000314960000000000…"
type textarea "x"
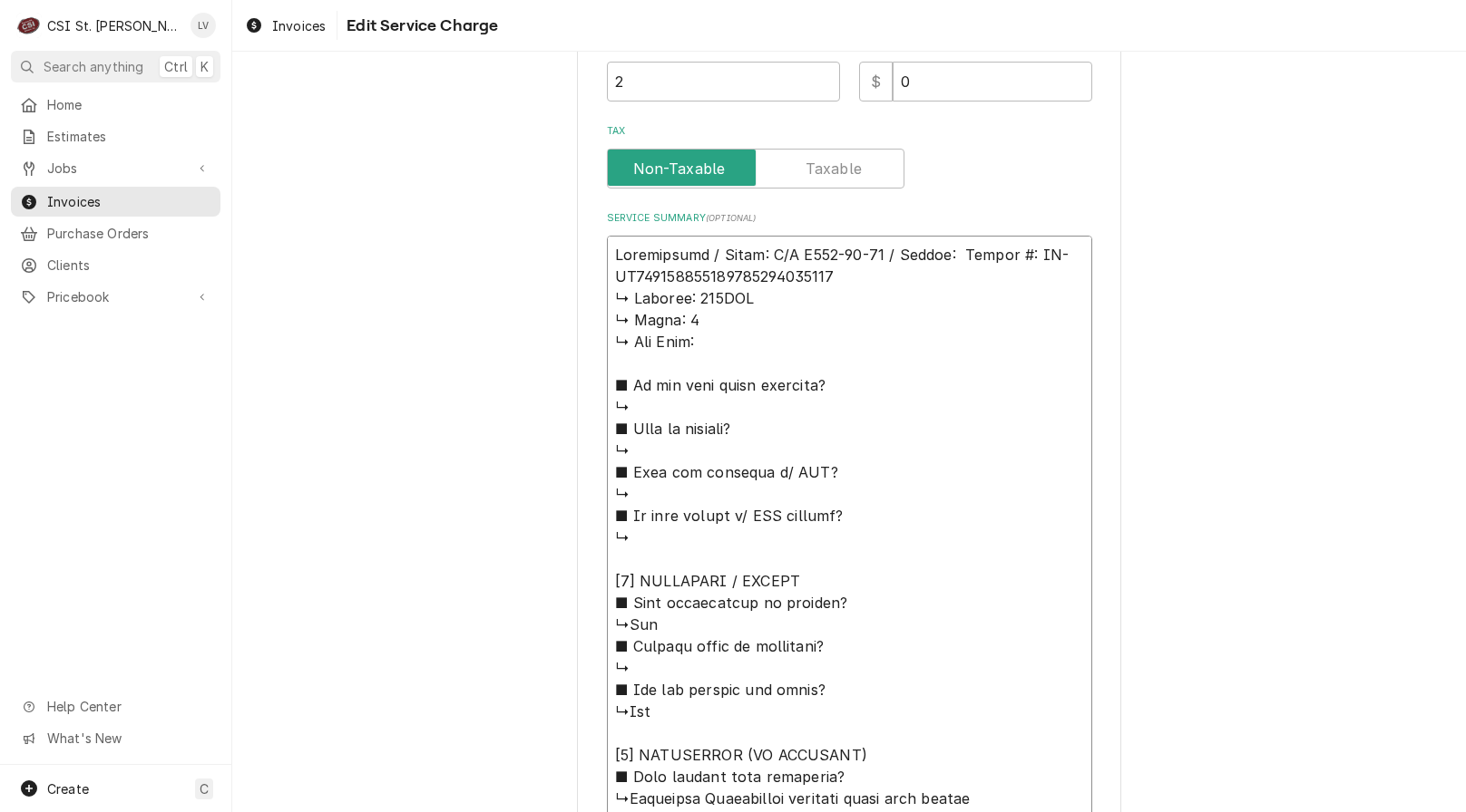
type textarea "Wasserstrom / Model: C/C F854-01-99 / Serial: 𝗦𝗲𝗿𝗶𝗮𝗹 #: OH-OJ000314960000000000…"
type textarea "x"
type textarea "Wasserstrom / Model: C/C F854-01-99 / Serial: 𝗲𝗿𝗶𝗮𝗹 #: OH-OJ0003149600000000000…"
type textarea "x"
type textarea "Wasserstrom / Model: C/C F854-01-99 / Serial: 𝗿𝗶𝗮𝗹 #: OH-OJ00031496000000000000…"
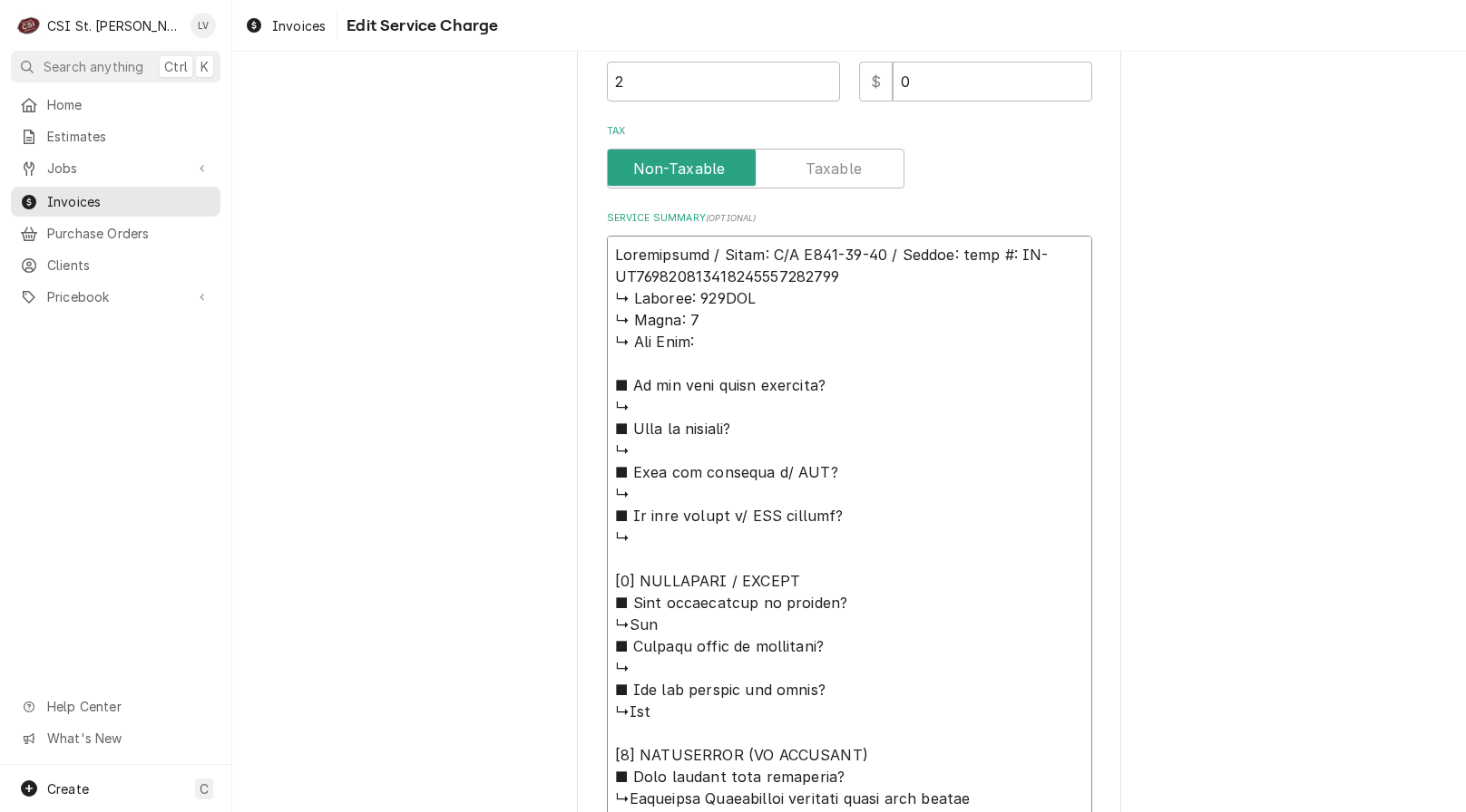
type textarea "x"
type textarea "Wasserstrom / Model: C/C F854-01-99 / Serial: 𝗶𝗮𝗹 #: OH-OJ000314960000000000000…"
type textarea "x"
type textarea "Wasserstrom / Model: C/C F854-01-99 / Serial: 𝗮𝗹 #: OH-OJ0003149600000000000000…"
type textarea "x"
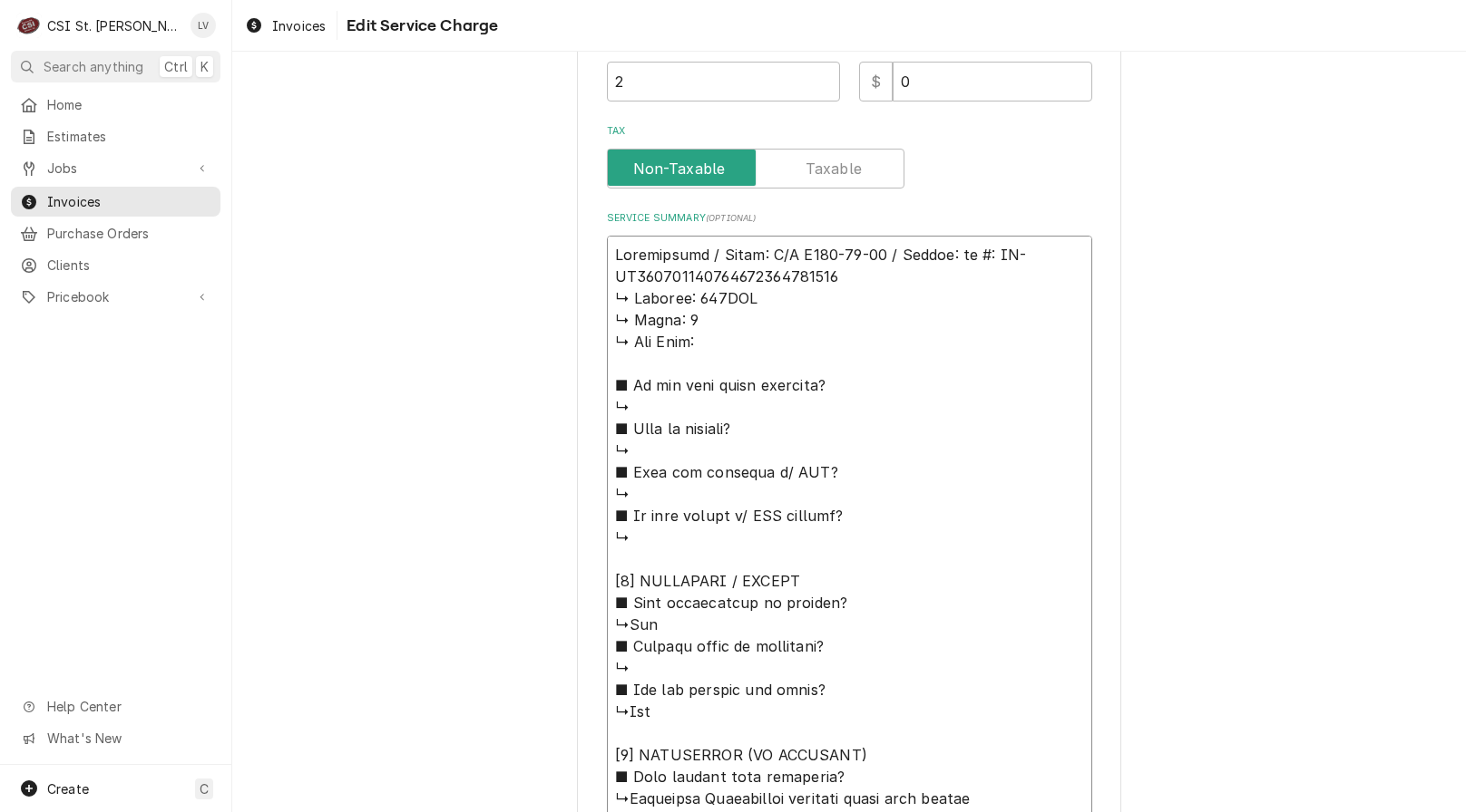
type textarea "Wasserstrom / Model: C/C F854-01-99 / Serial: 𝗹 #: OH-OJ00031496000000000000000…"
type textarea "x"
type textarea "Wasserstrom / Model: C/C F854-01-99 / Serial: #: OH-OJ000314960000000000000003 …"
type textarea "x"
type textarea "Wasserstrom / Model: C/C F854-01-99 / Serial: : OH-OJ000314960000000000000003 ↳…"
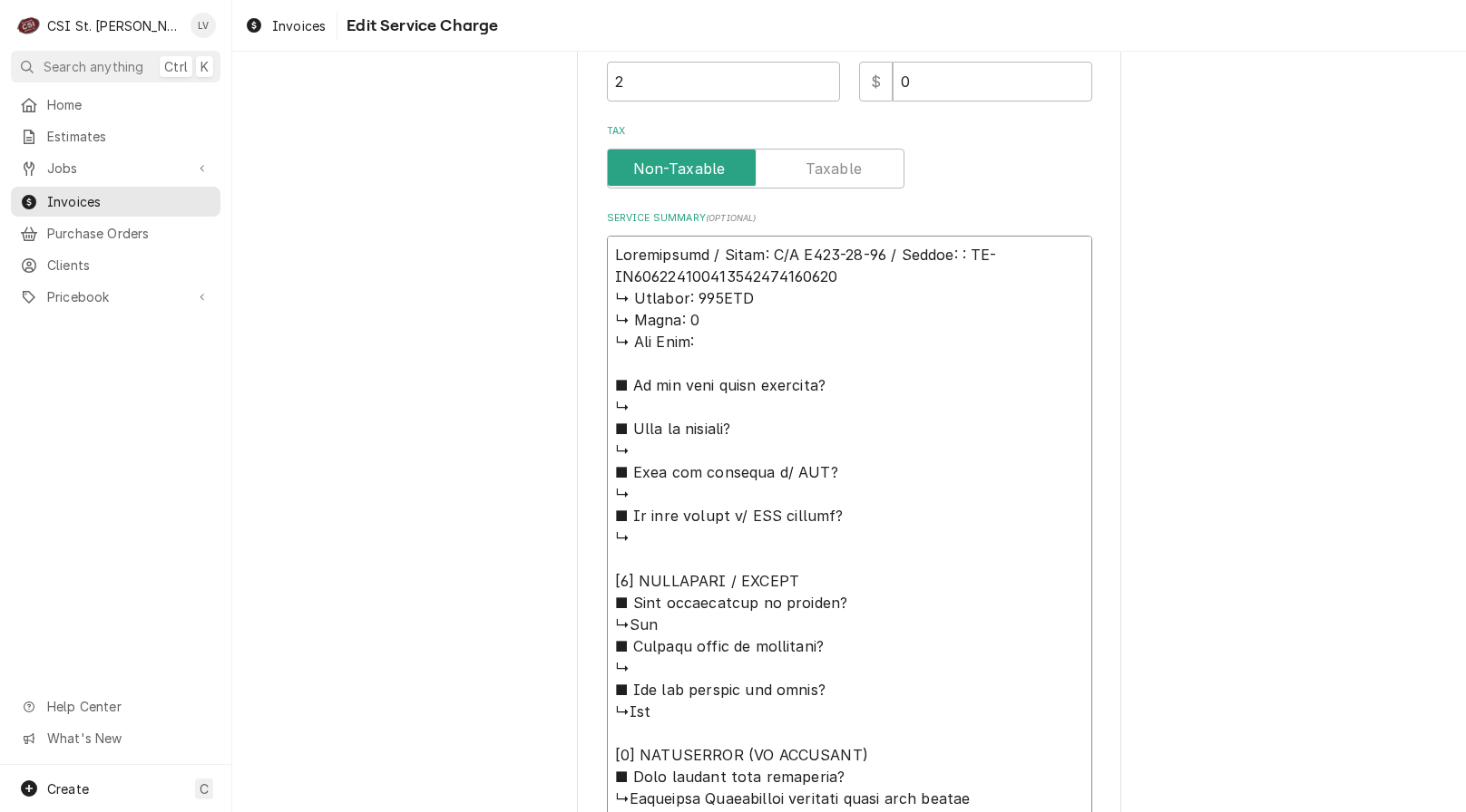
type textarea "x"
type textarea "Wasserstrom / Model: C/C F854-01-99 / Serial: OH-OJ000314960000000000000003 ↳ 𝗩…"
type textarea "x"
type textarea "Wasserstrom / Model: C/C F854-01-99 / Serial: OH-OJ000314960000000000000003 ↳ 𝗩…"
drag, startPoint x: 606, startPoint y: 296, endPoint x: 869, endPoint y: 762, distance: 535.1
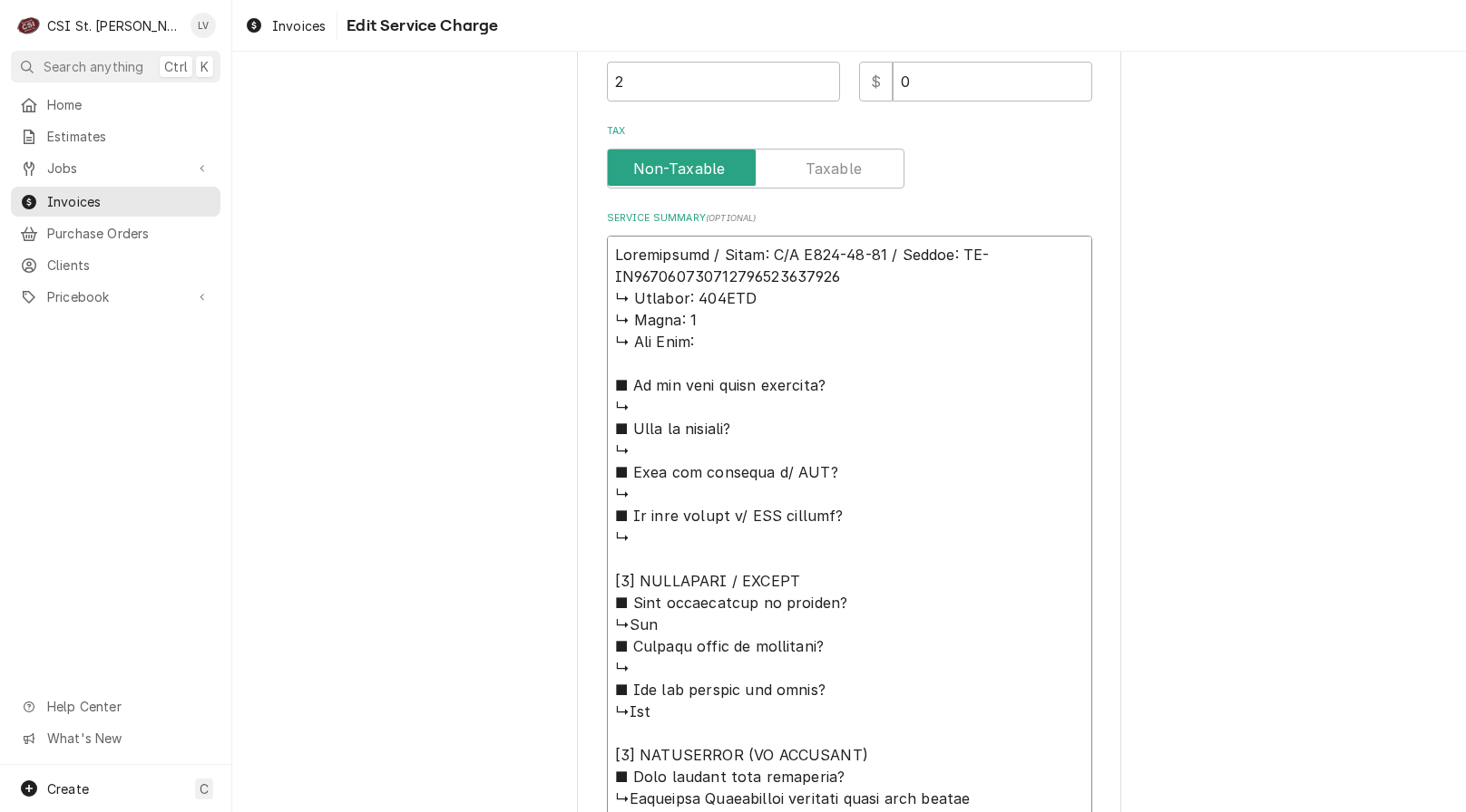
type textarea "x"
type textarea "Wasserstrom / Model: C/C F854-01-99 / Serial: OH-OJ000314960000000000000003 ■ 𝗪…"
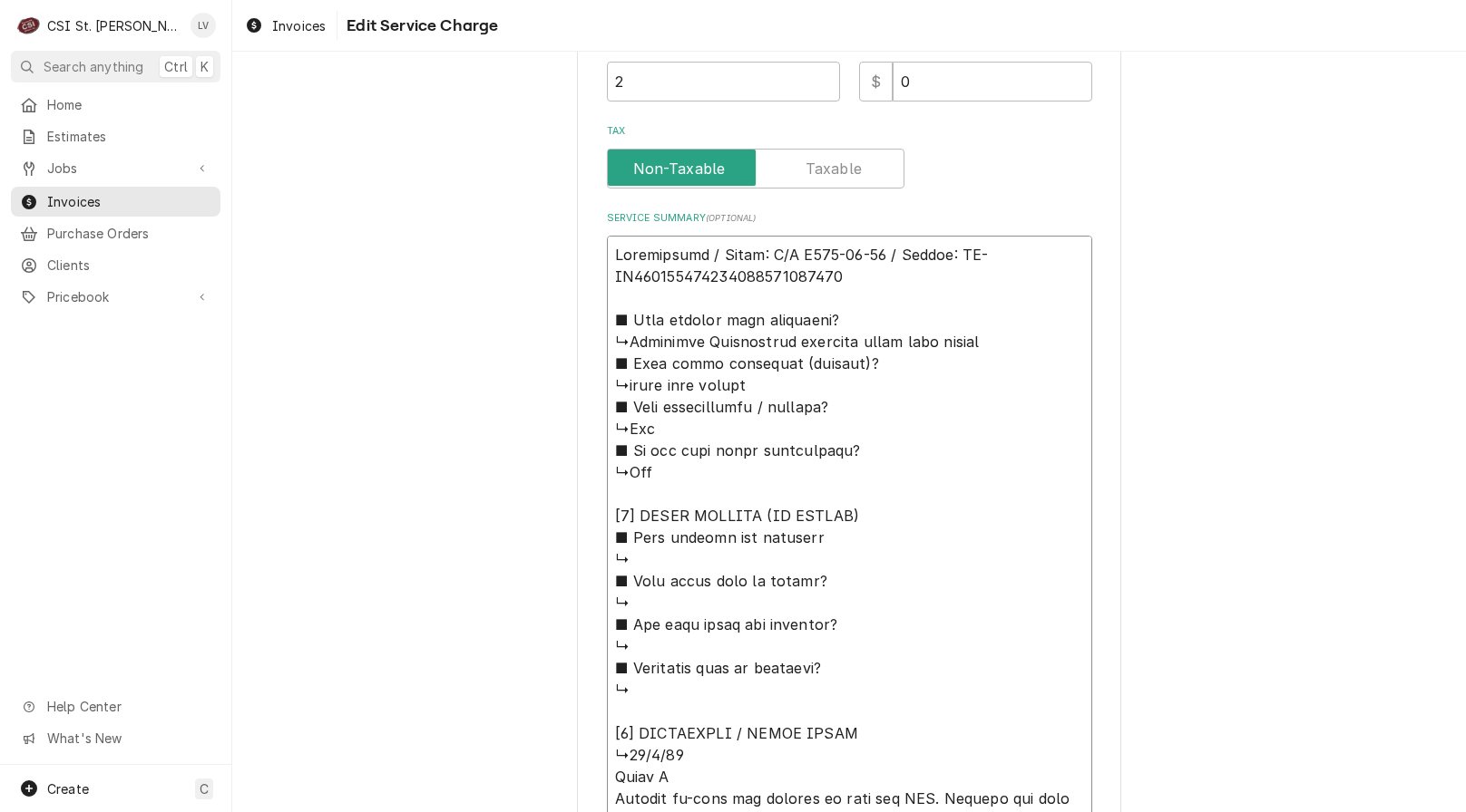
drag, startPoint x: 620, startPoint y: 342, endPoint x: 603, endPoint y: 328, distance: 22.0
click at [607, 327] on textarea "Service Summary ( optional )" at bounding box center [849, 624] width 485 height 778
type textarea "x"
type textarea "Wasserstrom / Model: C/C F854-01-99 / Serial: OH-OJ000314960000000000000003 Ins…"
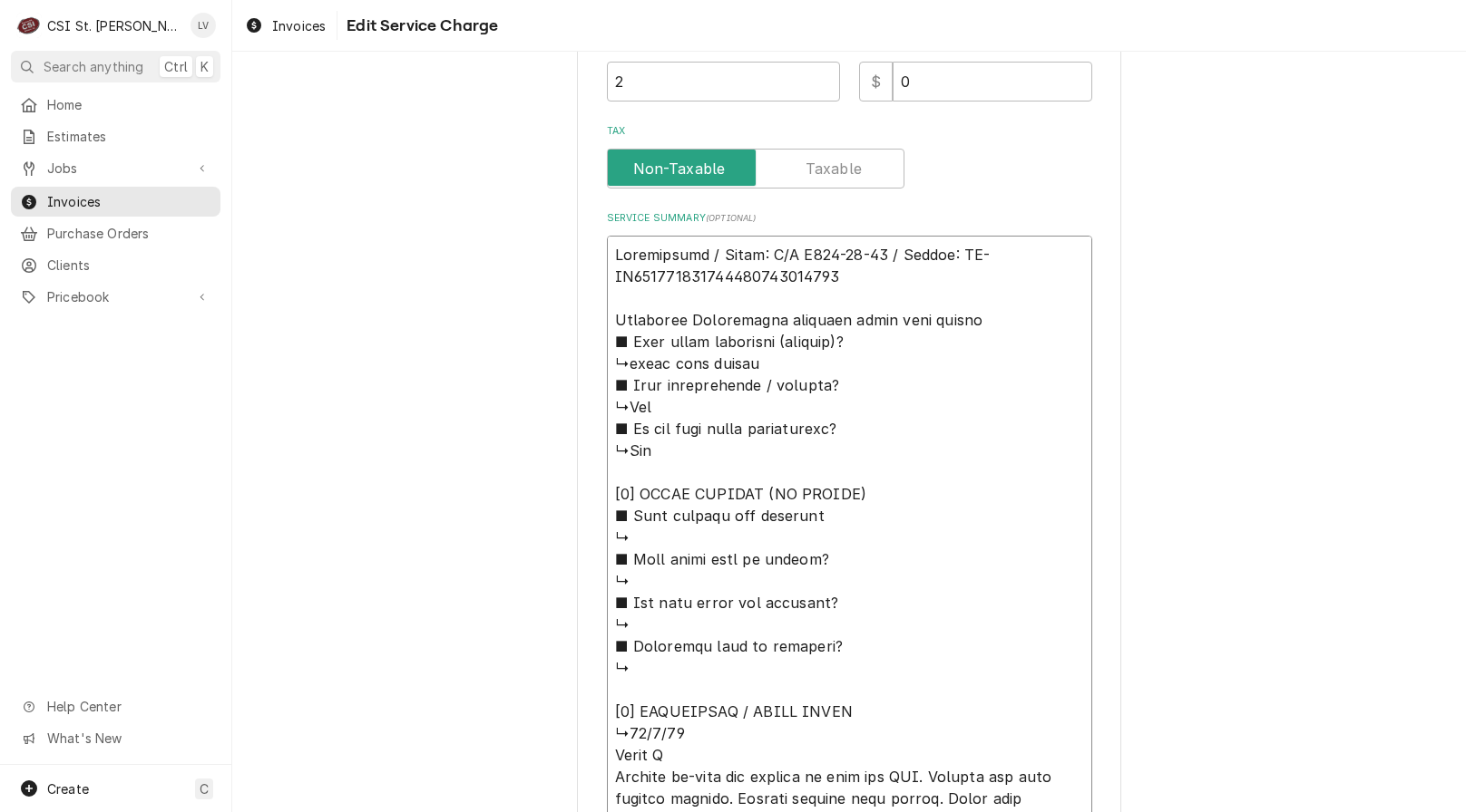
click at [961, 320] on textarea "Service Summary ( optional )" at bounding box center [849, 613] width 485 height 756
type textarea "x"
type textarea "Wasserstrom / Model: C/C F854-01-99 / Serial: OH-OJ000314960000000000000003 Ins…"
type textarea "x"
type textarea "Wasserstrom / Model: C/C F854-01-99 / Serial: OH-OJ000314960000000000000003 Ins…"
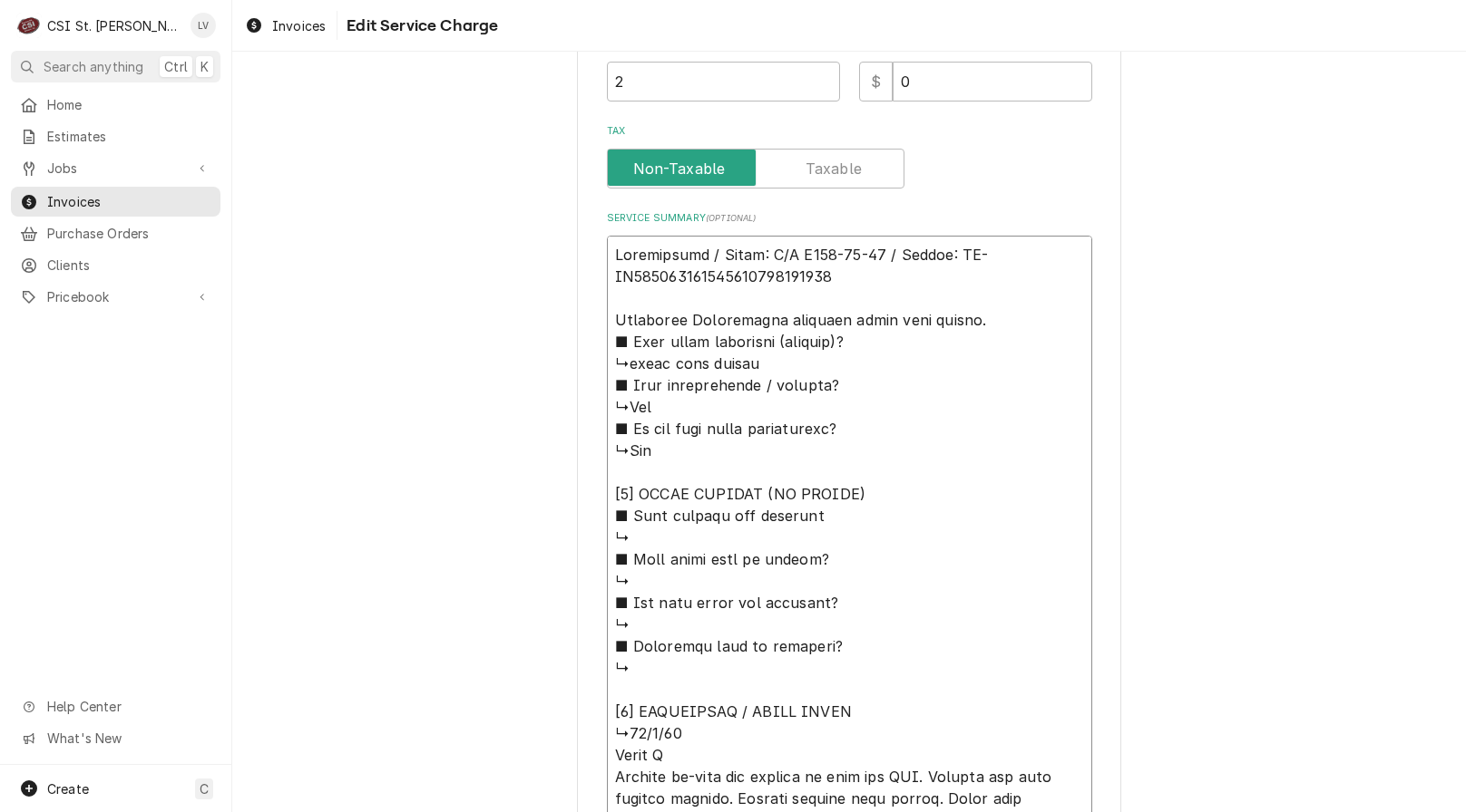
drag, startPoint x: 602, startPoint y: 341, endPoint x: 925, endPoint y: 721, distance: 498.7
click at [925, 721] on textarea "Service Summary ( optional )" at bounding box center [849, 613] width 485 height 756
type textarea "x"
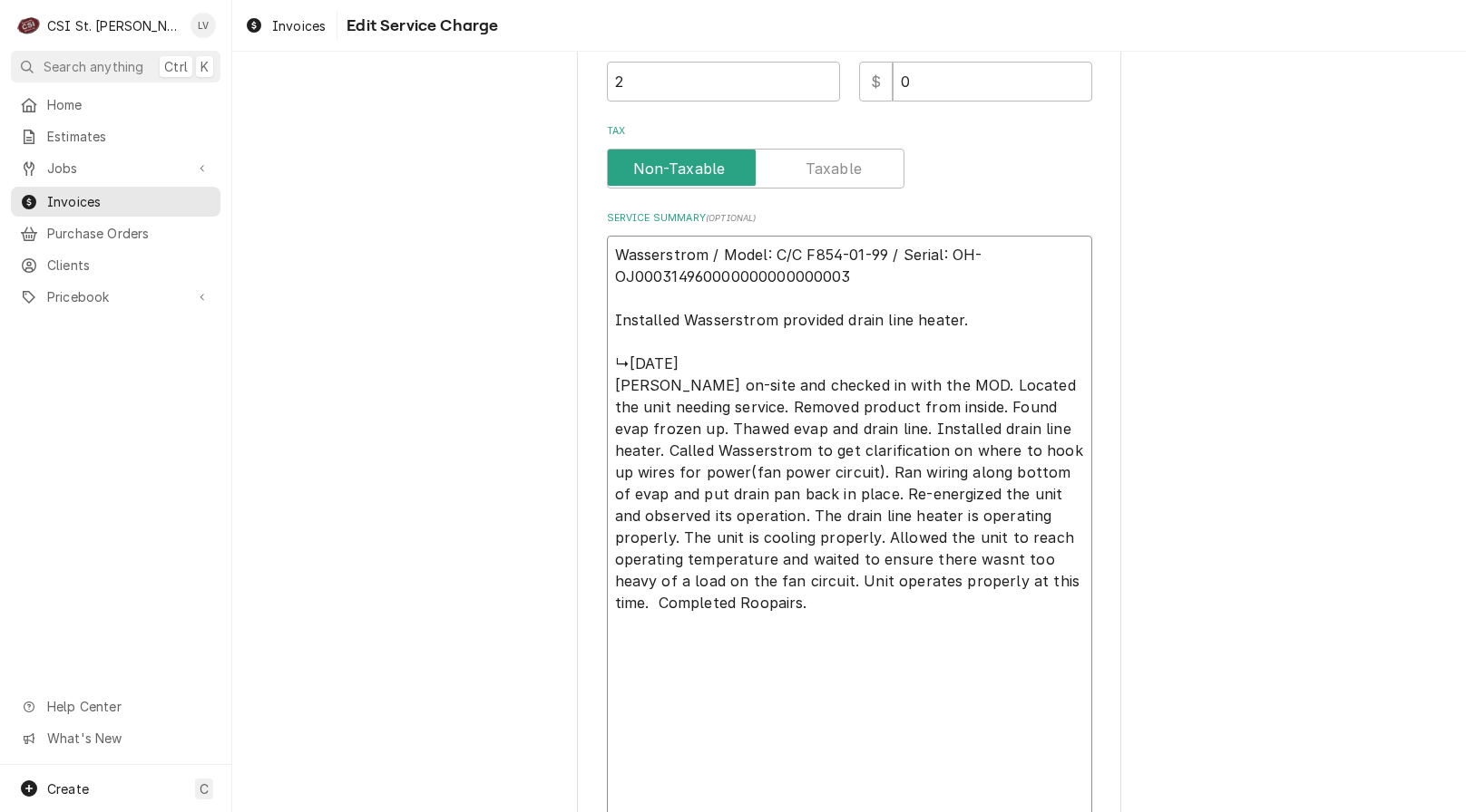
scroll to position [601, 0]
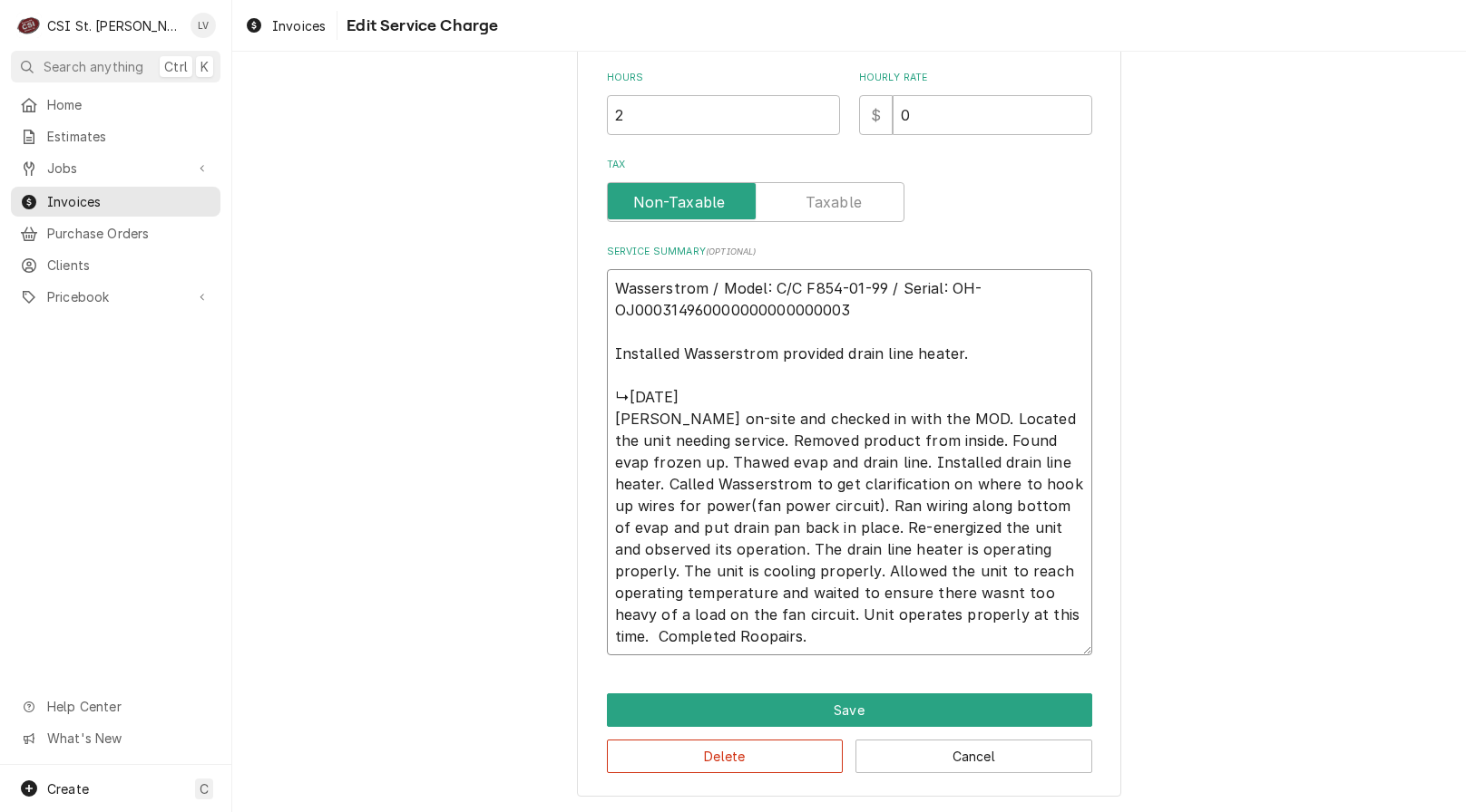
drag, startPoint x: 728, startPoint y: 462, endPoint x: 909, endPoint y: 644, distance: 256.7
click at [909, 644] on textarea "Wasserstrom / Model: C/C F854-01-99 / Serial: OH-OJ000314960000000000000003 Ins…" at bounding box center [849, 462] width 485 height 386
type textarea "Wasserstrom / Model: C/C F854-01-99 / Serial: OH-OJ000314960000000000000003 Ins…"
click at [739, 407] on textarea "Wasserstrom / Model: C/C F854-01-99 / Serial: OH-OJ000314960000000000000003 Ins…" at bounding box center [849, 462] width 485 height 386
drag, startPoint x: 603, startPoint y: 400, endPoint x: 1123, endPoint y: 657, distance: 580.0
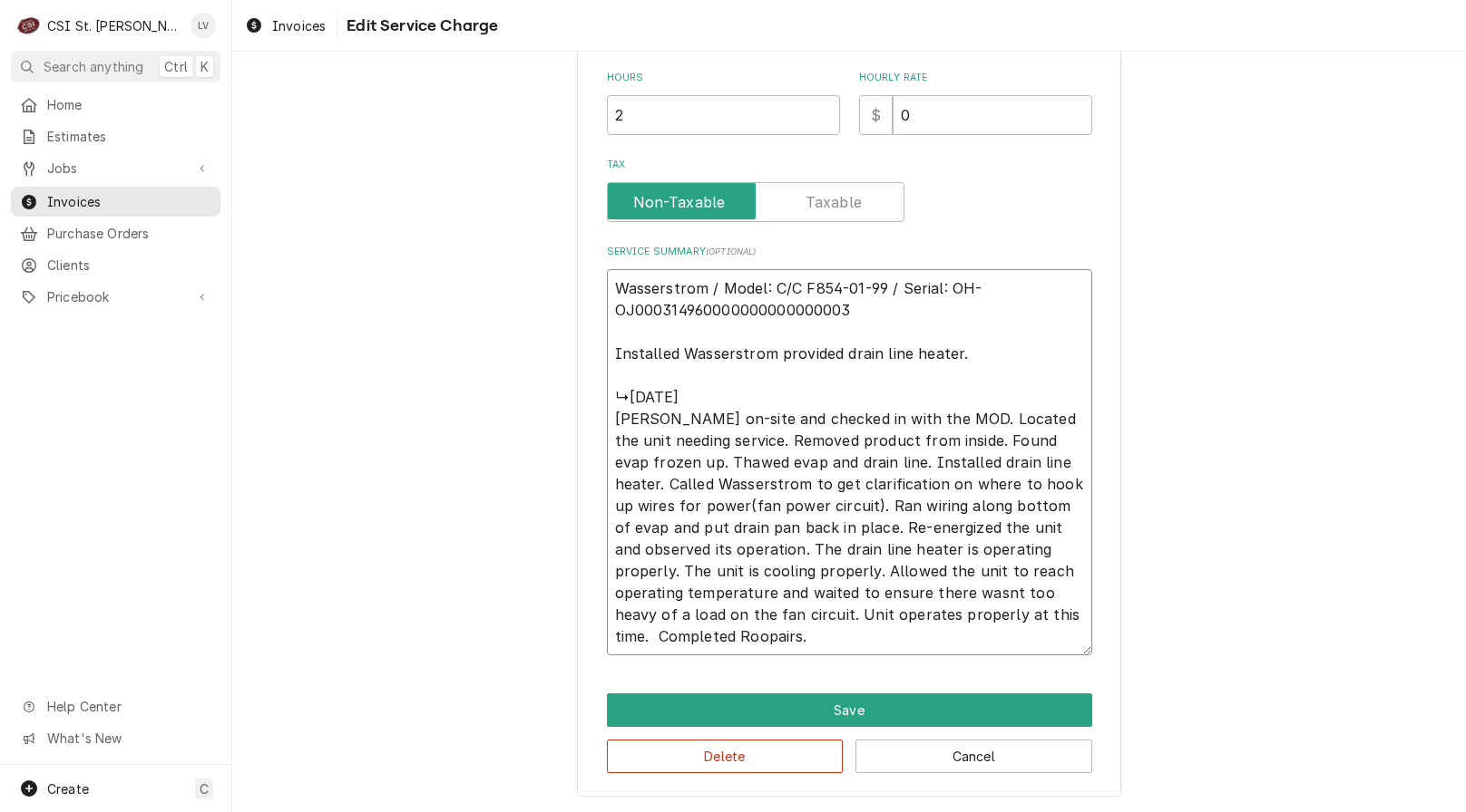
click at [1123, 657] on div "Use the fields below to edit this service charge Short Description Job | Servic…" at bounding box center [849, 142] width 1233 height 1343
paste textarea "Removed product and found evaporator frozen. Thawed evaporator and drain line, …"
type textarea "x"
type textarea "Wasserstrom / Model: C/C F854-01-99 / Serial: OH-OJ000314960000000000000003 Ins…"
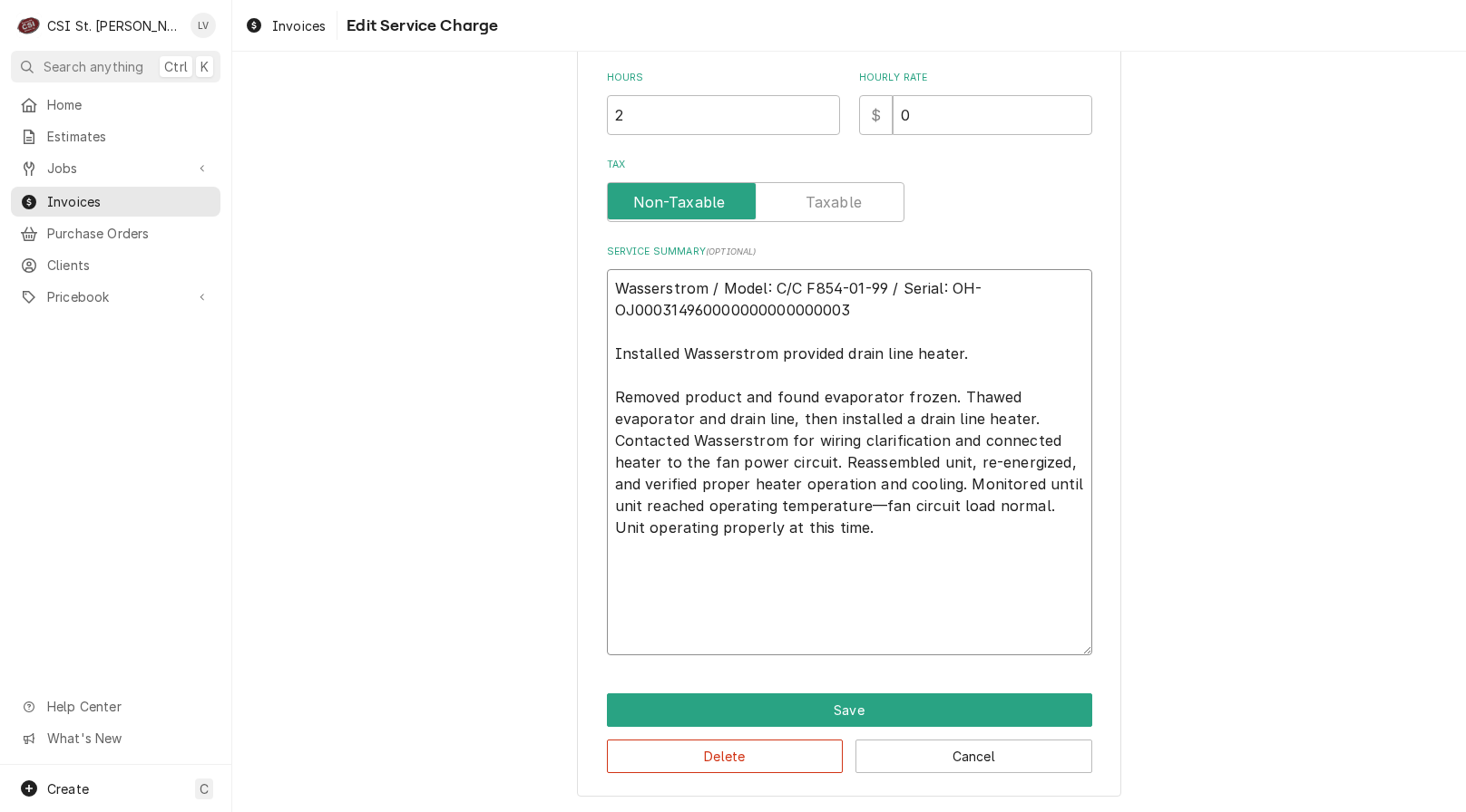
scroll to position [493, 0]
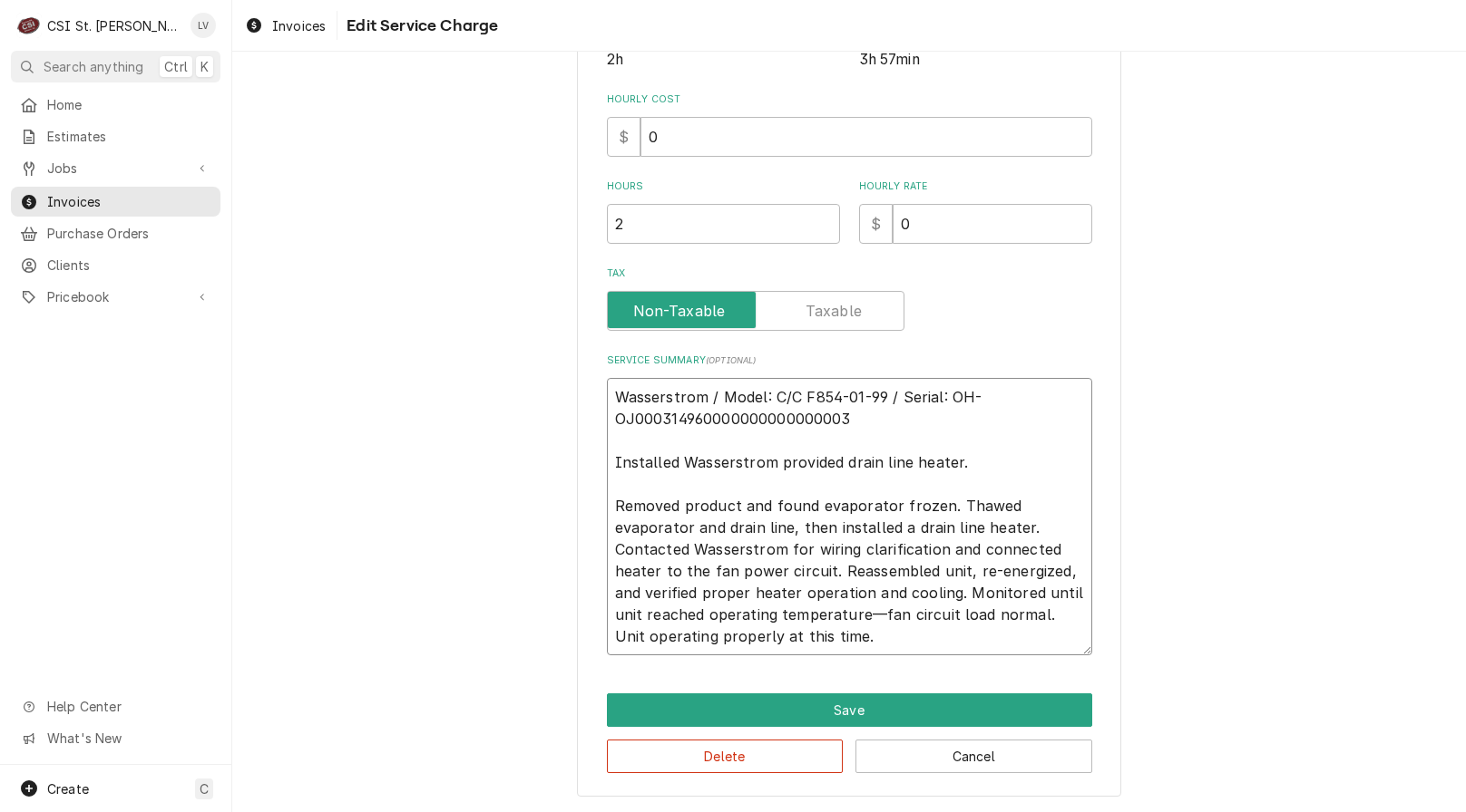
click at [1015, 527] on textarea "Wasserstrom / Model: C/C F854-01-99 / Serial: OH-OJ000314960000000000000003 Ins…" at bounding box center [849, 516] width 485 height 277
type textarea "x"
type textarea "Wasserstrom / Model: C/C F854-01-99 / Serial: OH-OJ000314960000000000000003 Ins…"
type textarea "x"
type textarea "Wasserstrom / Model: C/C F854-01-99 / Serial: OH-OJ000314960000000000000003 Ins…"
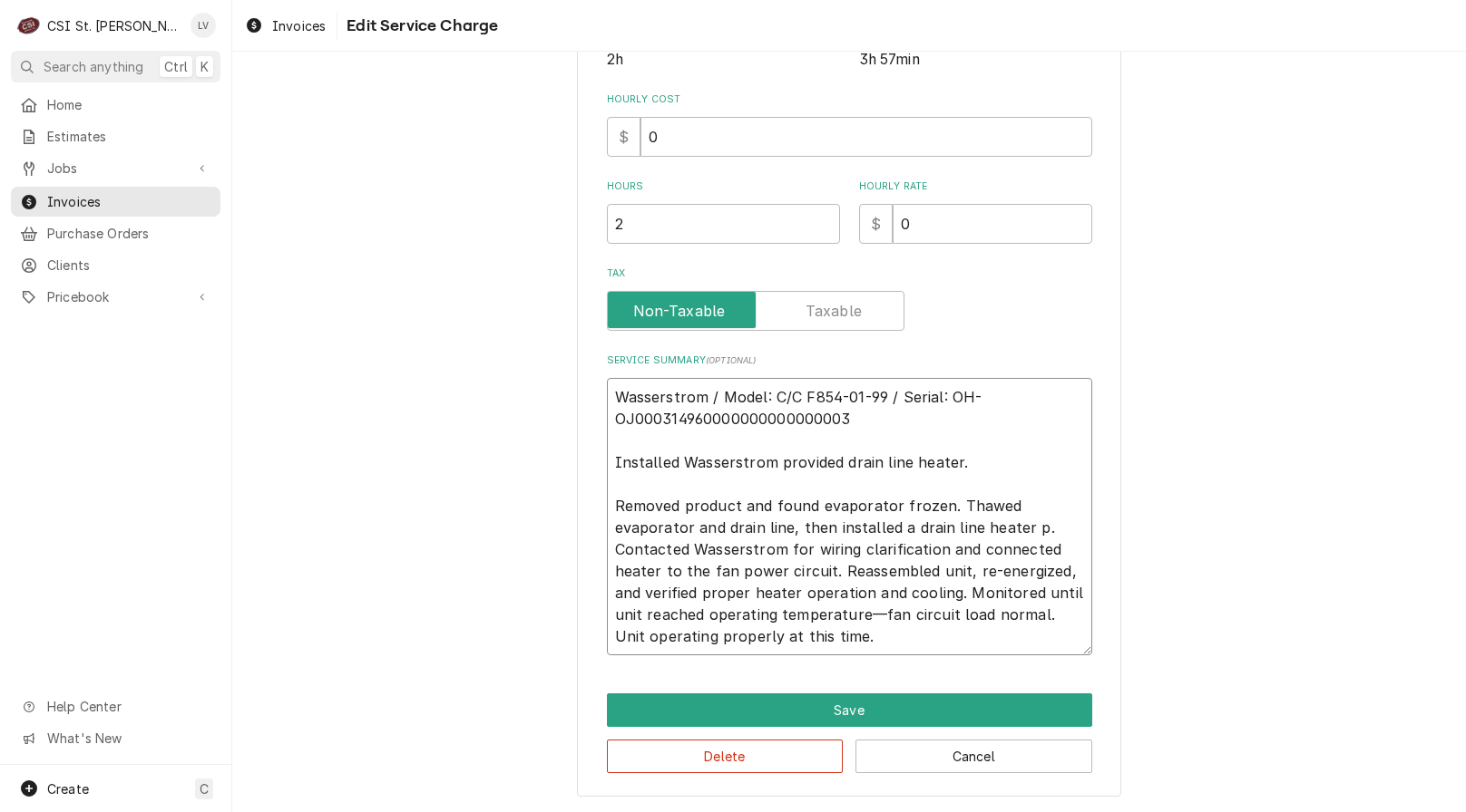
type textarea "x"
type textarea "Wasserstrom / Model: C/C F854-01-99 / Serial: OH-OJ000314960000000000000003 Ins…"
type textarea "x"
type textarea "Wasserstrom / Model: C/C F854-01-99 / Serial: OH-OJ000314960000000000000003 Ins…"
type textarea "x"
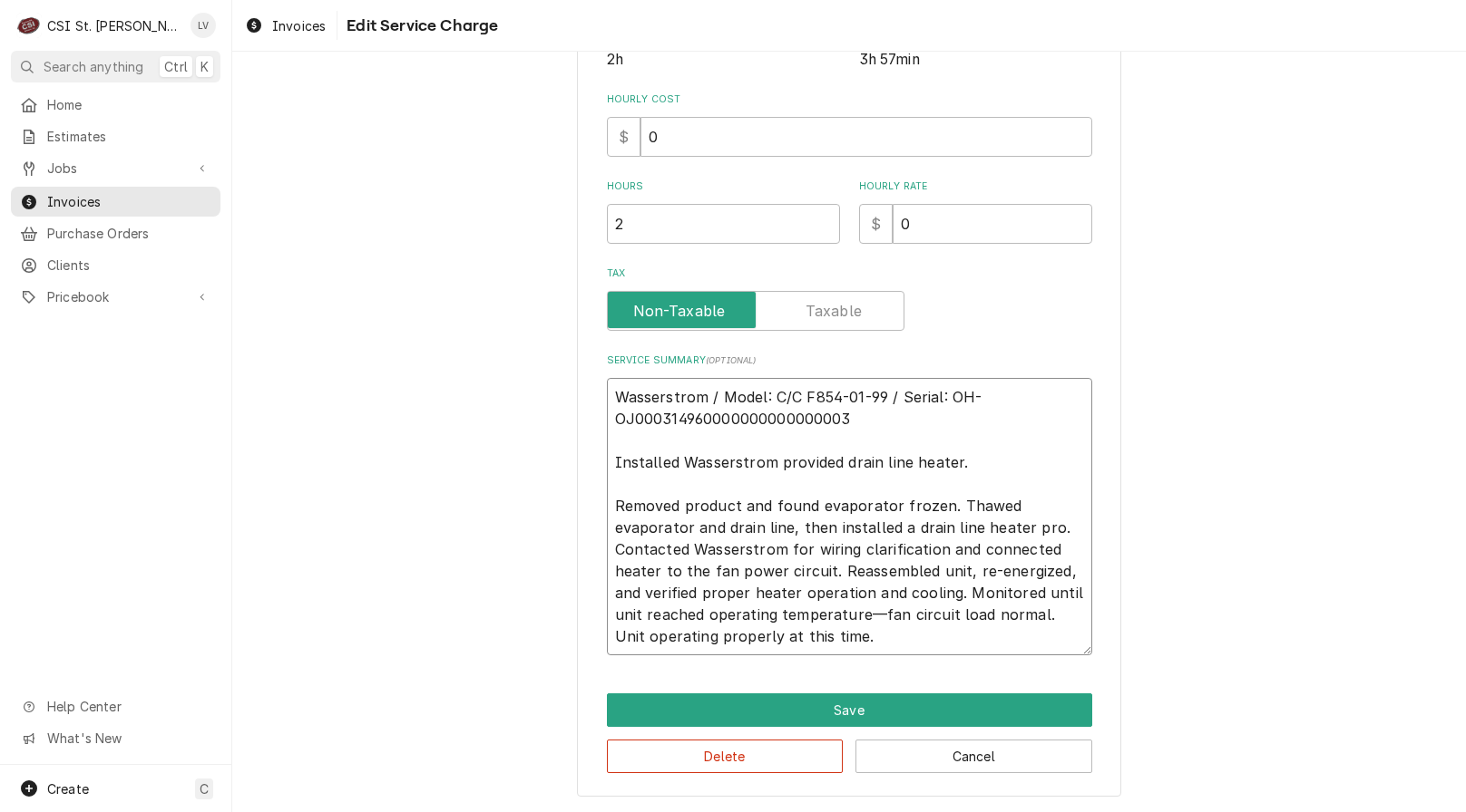
type textarea "Wasserstrom / Model: C/C F854-01-99 / Serial: OH-OJ000314960000000000000003 Ins…"
type textarea "x"
type textarea "Wasserstrom / Model: C/C F854-01-99 / Serial: OH-OJ000314960000000000000003 Ins…"
type textarea "x"
type textarea "Wasserstrom / Model: C/C F854-01-99 / Serial: OH-OJ000314960000000000000003 Ins…"
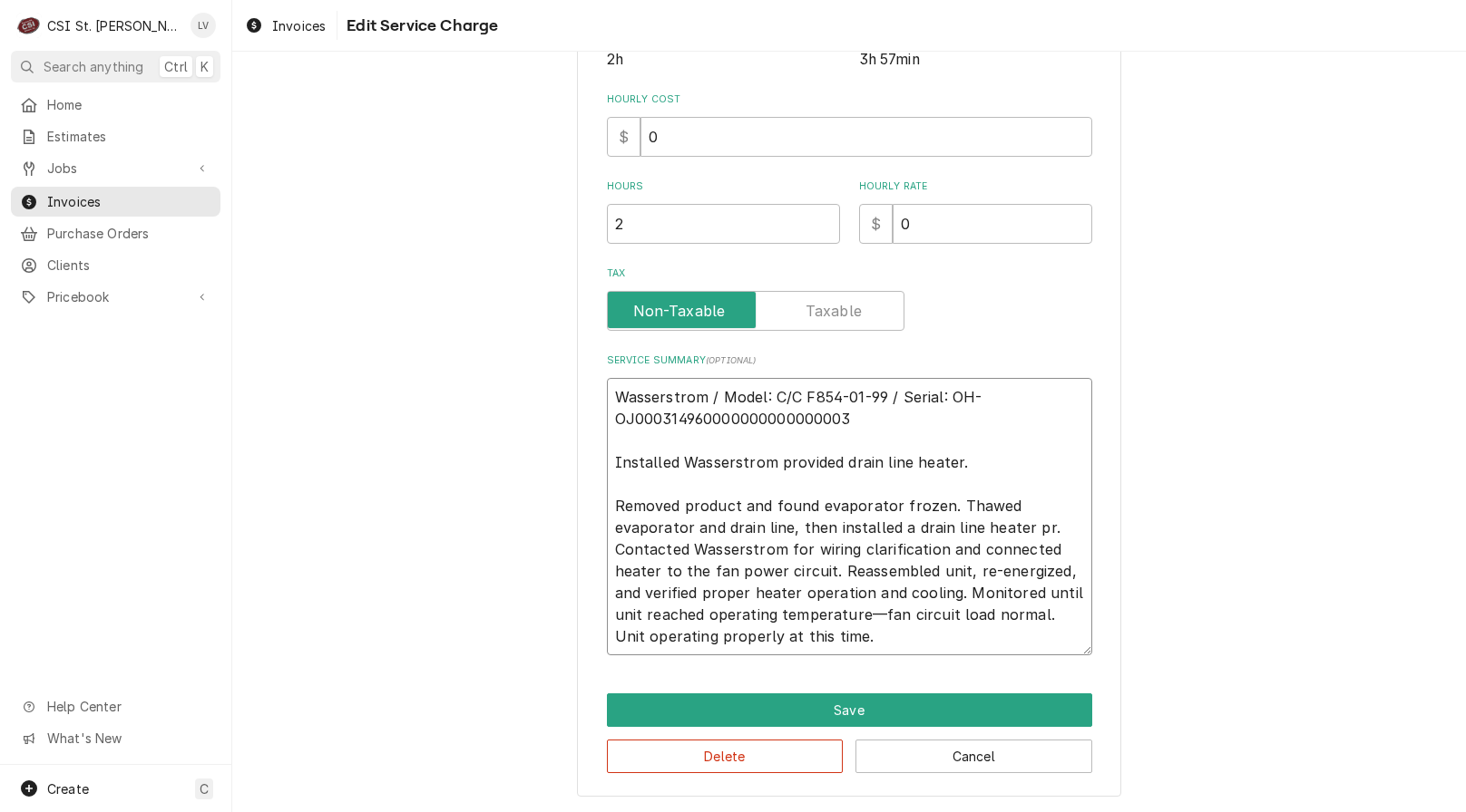
type textarea "x"
type textarea "Wasserstrom / Model: C/C F854-01-99 / Serial: OH-OJ000314960000000000000003 Ins…"
type textarea "x"
type textarea "Wasserstrom / Model: C/C F854-01-99 / Serial: OH-OJ000314960000000000000003 Ins…"
type textarea "x"
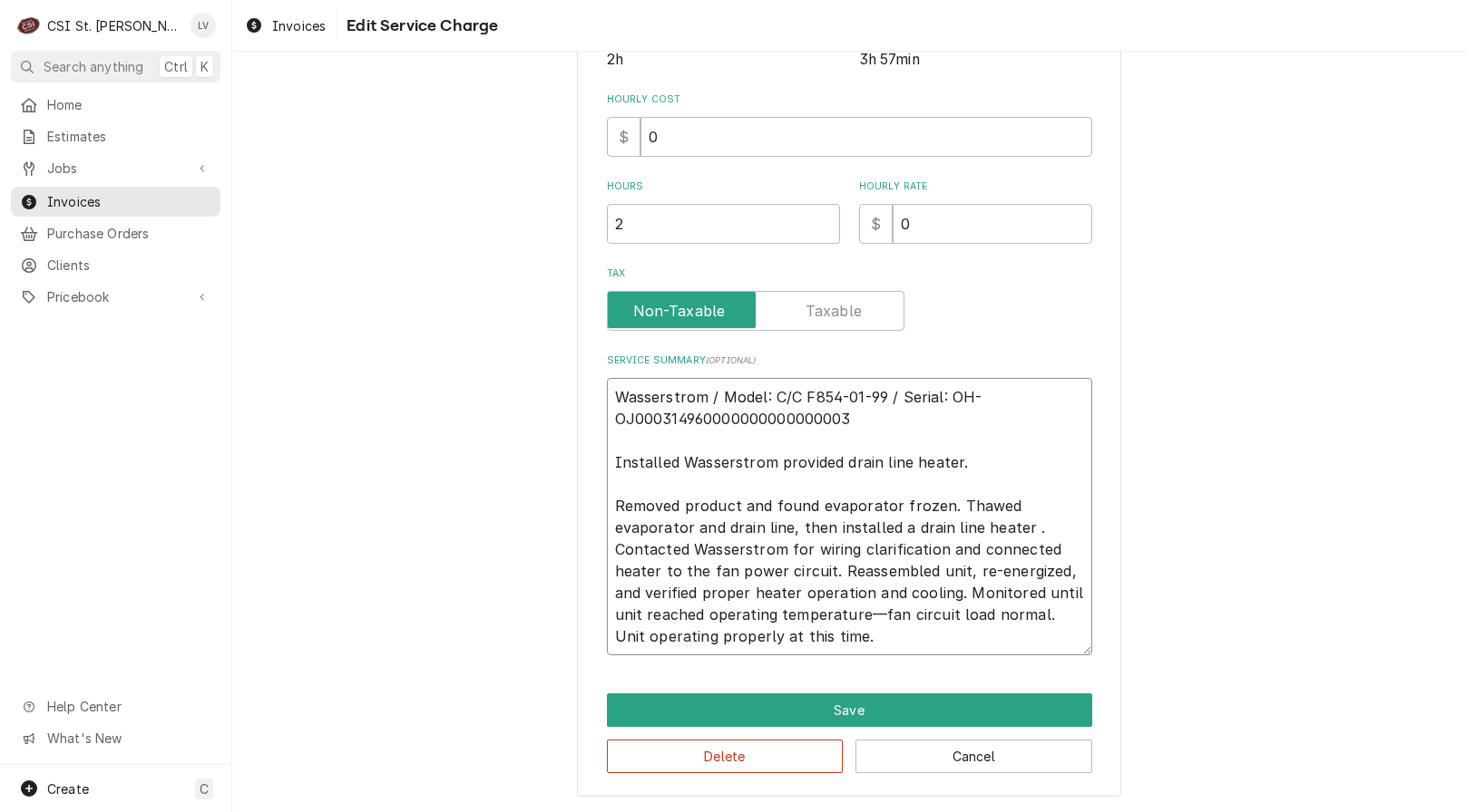
type textarea "Wasserstrom / Model: C/C F854-01-99 / Serial: OH-OJ000314960000000000000003 Ins…"
drag, startPoint x: 606, startPoint y: 439, endPoint x: 629, endPoint y: 496, distance: 61.5
click at [629, 496] on textarea "Wasserstrom / Model: C/C F854-01-99 / Serial: OH-OJ000314960000000000000003 Ins…" at bounding box center [849, 516] width 485 height 277
type textarea "x"
type textarea "Wasserstrom / Model: C/C F854-01-99 / Serial: OH-OJ000314960000000000000003 mov…"
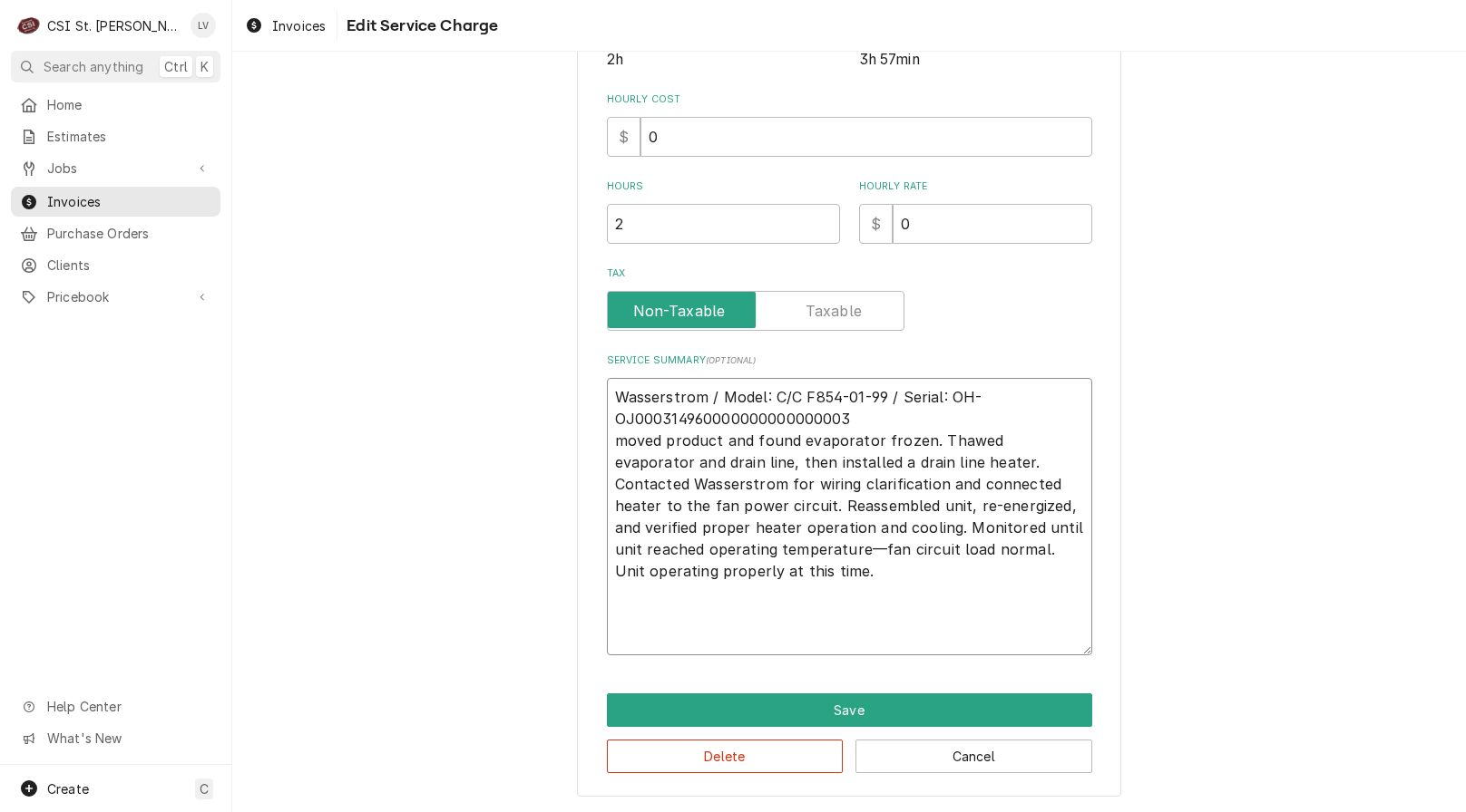
scroll to position [427, 0]
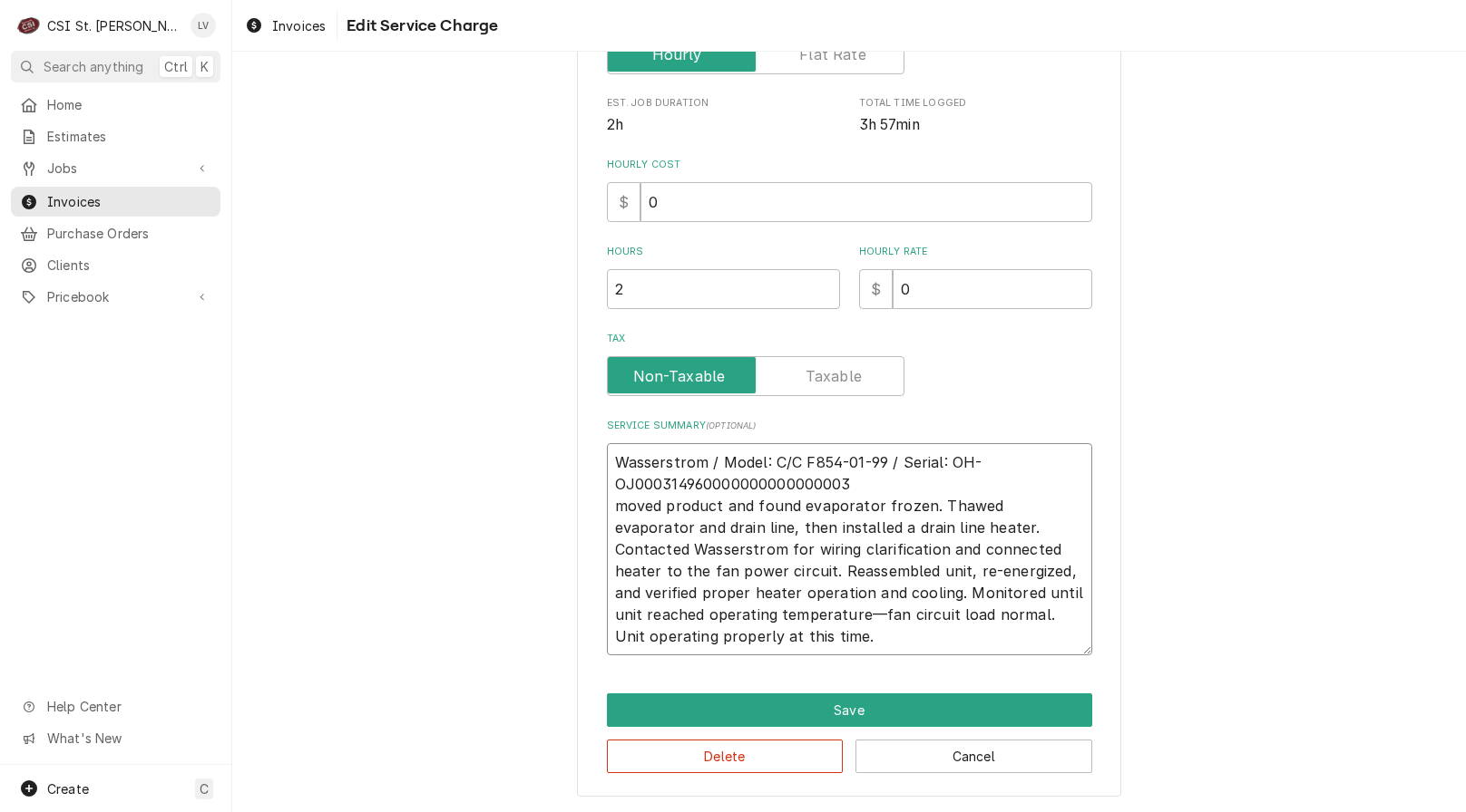
type textarea "x"
type textarea "Wasserstrom / Model: C/C F854-01-99 / Serial: OH-OJ000314960000000000000003 Rmo…"
type textarea "x"
type textarea "Wasserstrom / Model: C/C F854-01-99 / Serial: OH-OJ000314960000000000000003 Rem…"
click at [855, 482] on textarea "Wasserstrom / Model: C/C F854-01-99 / Serial: OH-OJ000314960000000000000003 Rem…" at bounding box center [849, 549] width 485 height 212
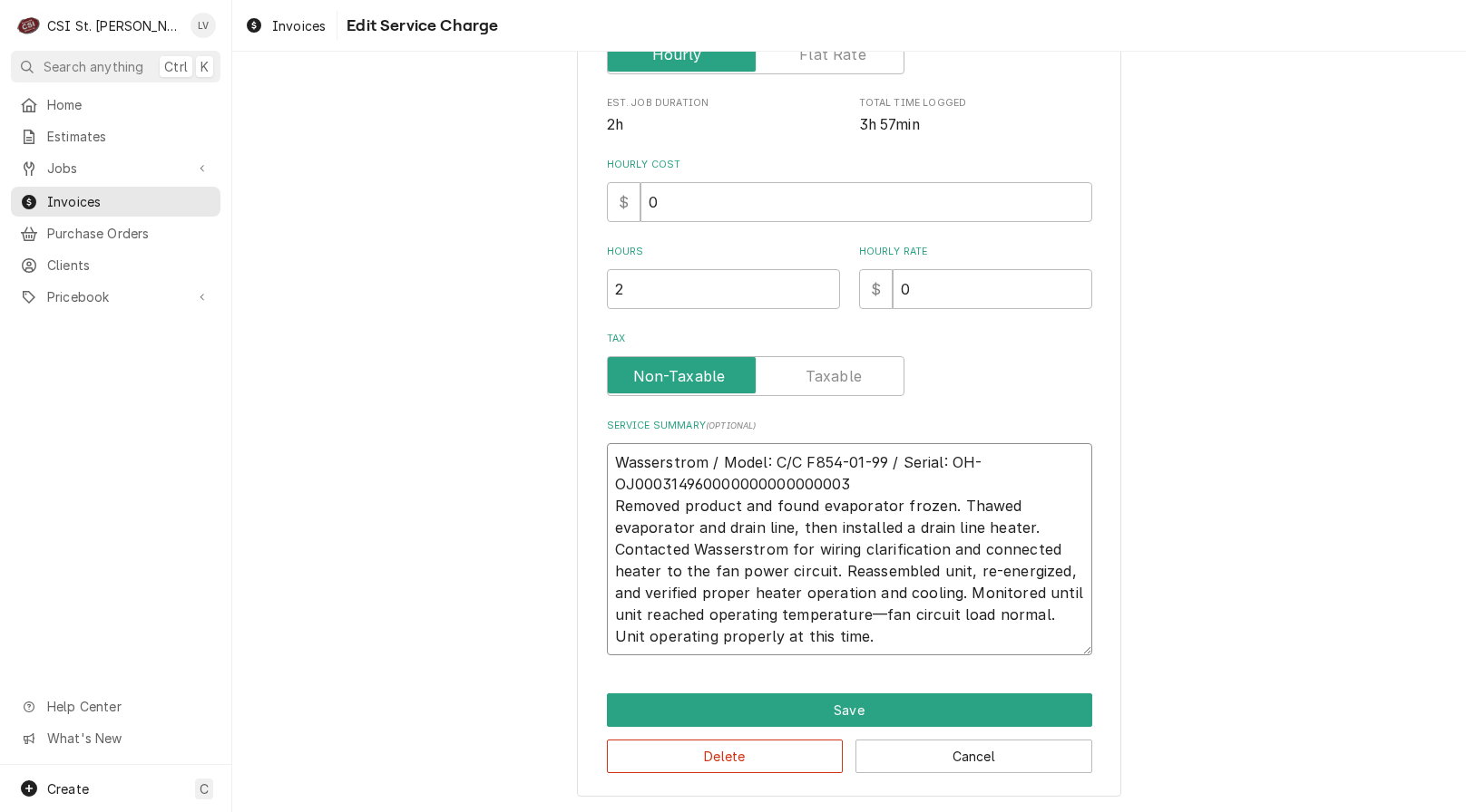
type textarea "x"
type textarea "Wasserstrom / Model: C/C F854-01-99 / Serial: OH-OJ000314960000000000000003 Rem…"
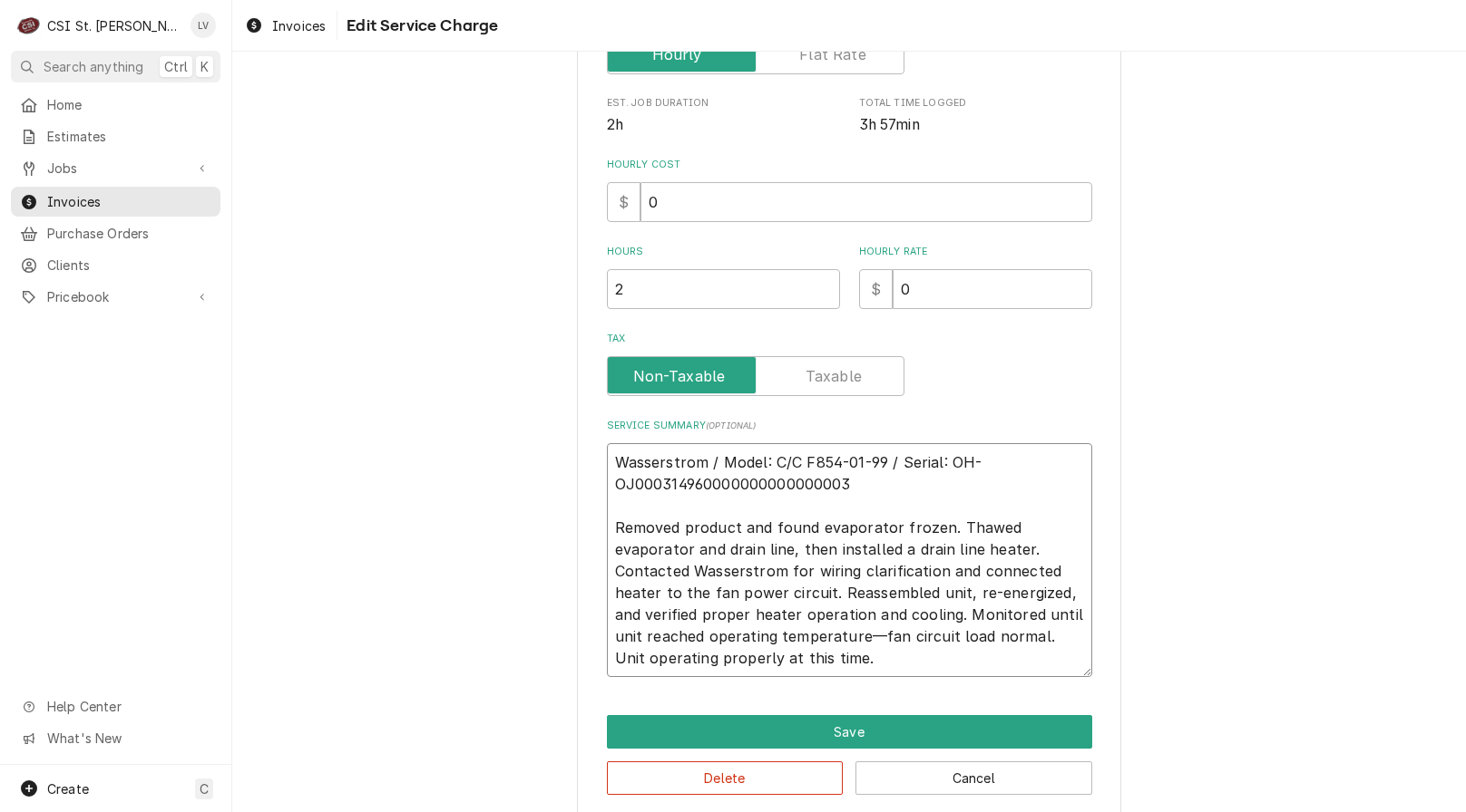
scroll to position [449, 0]
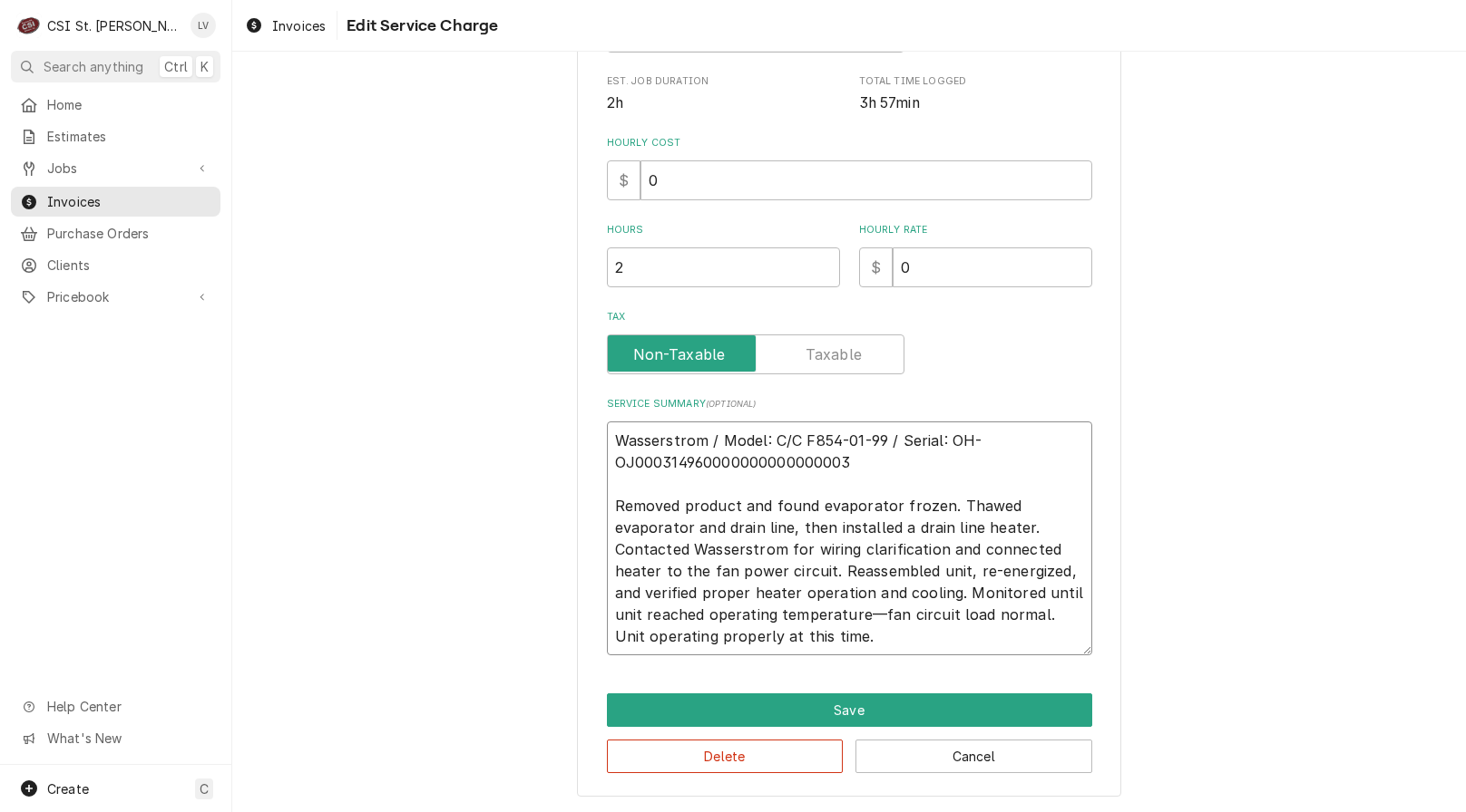
drag, startPoint x: 851, startPoint y: 643, endPoint x: 480, endPoint y: 401, distance: 443.0
click at [480, 401] on div "Use the fields below to edit this service charge Short Description Job | Servic…" at bounding box center [849, 217] width 1233 height 1190
type textarea "x"
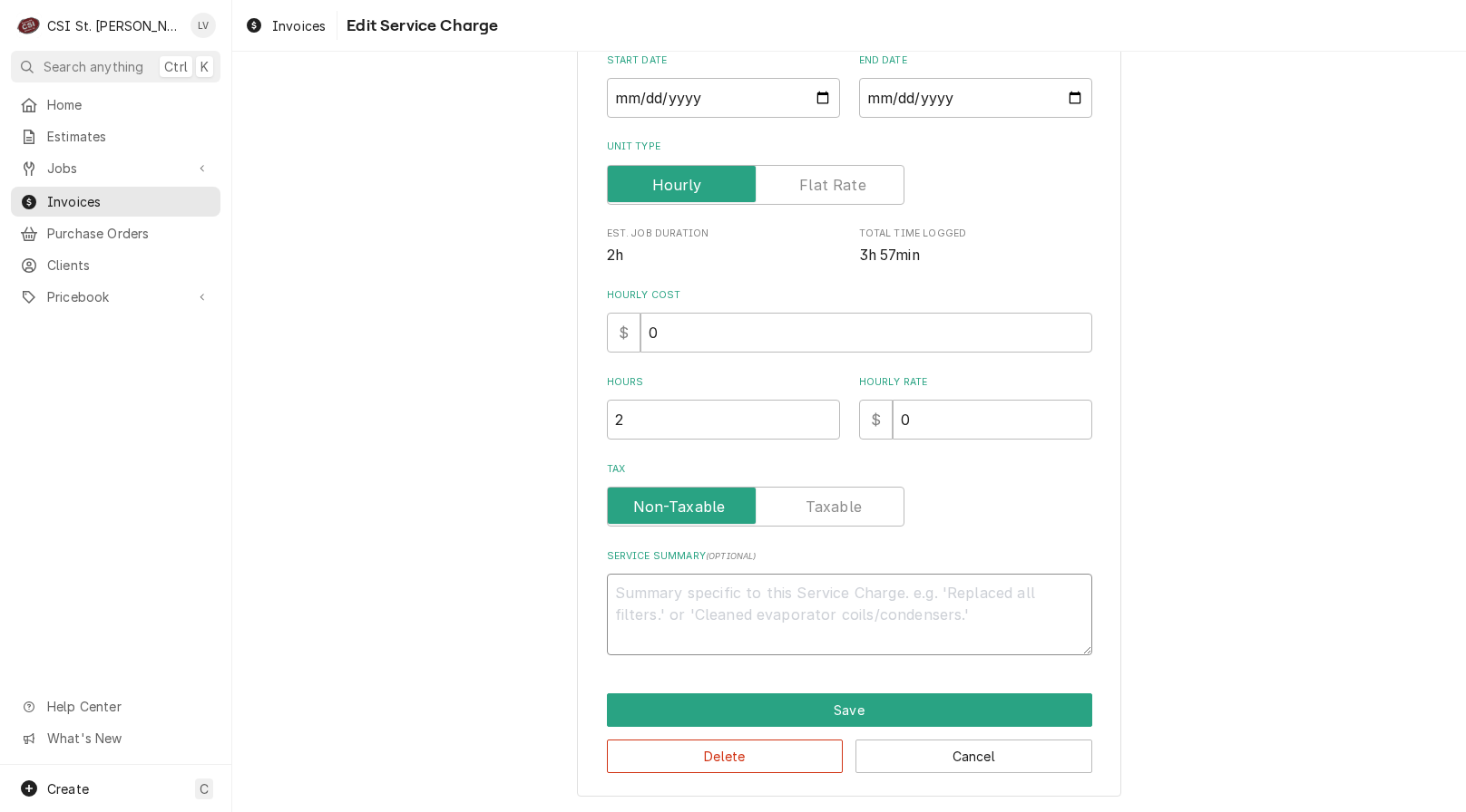
scroll to position [296, 0]
click at [726, 749] on button "Delete" at bounding box center [724, 756] width 236 height 33
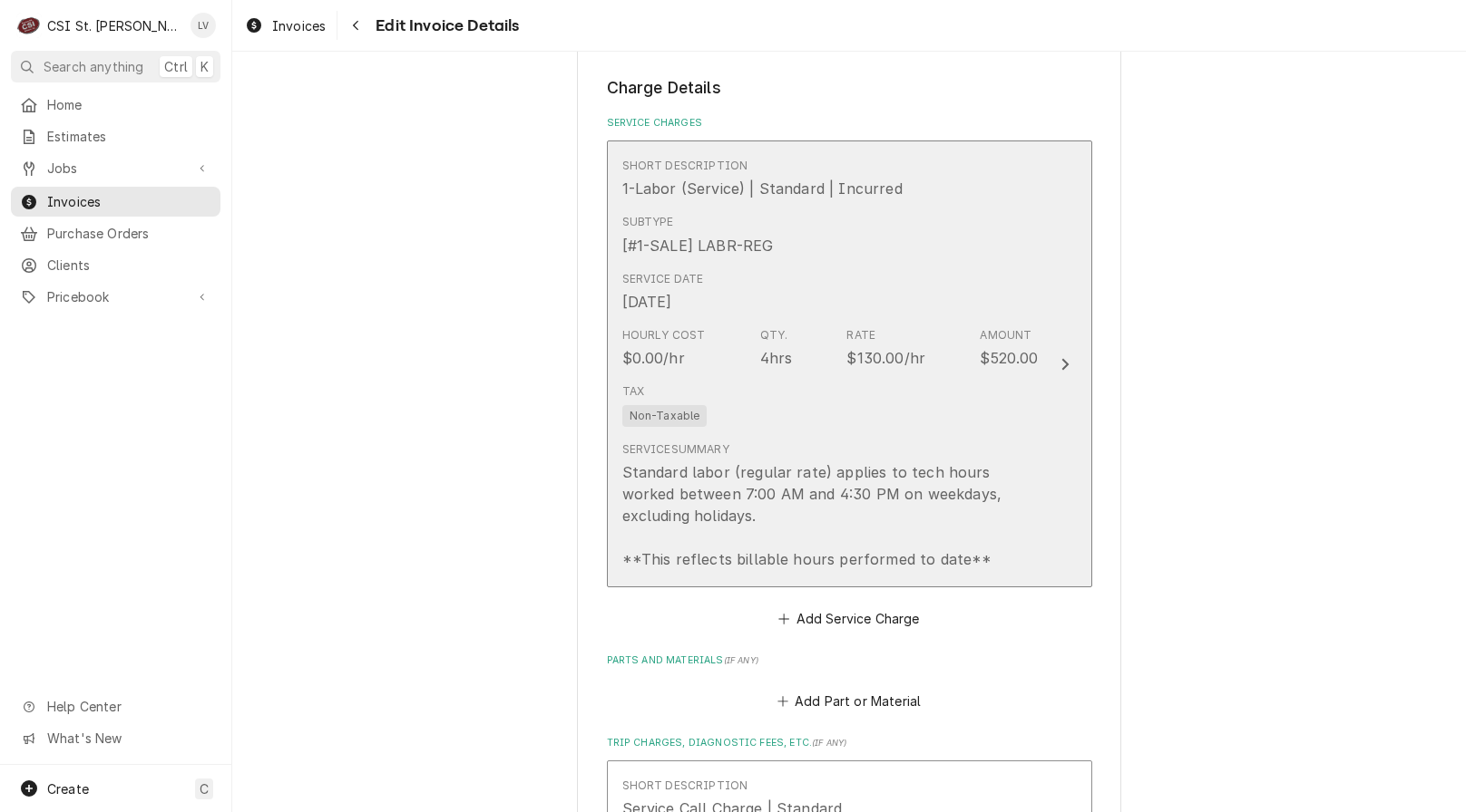
click at [725, 490] on div "Standard labor (regular rate) applies to tech hours worked between 7:00 AM and …" at bounding box center [830, 516] width 416 height 109
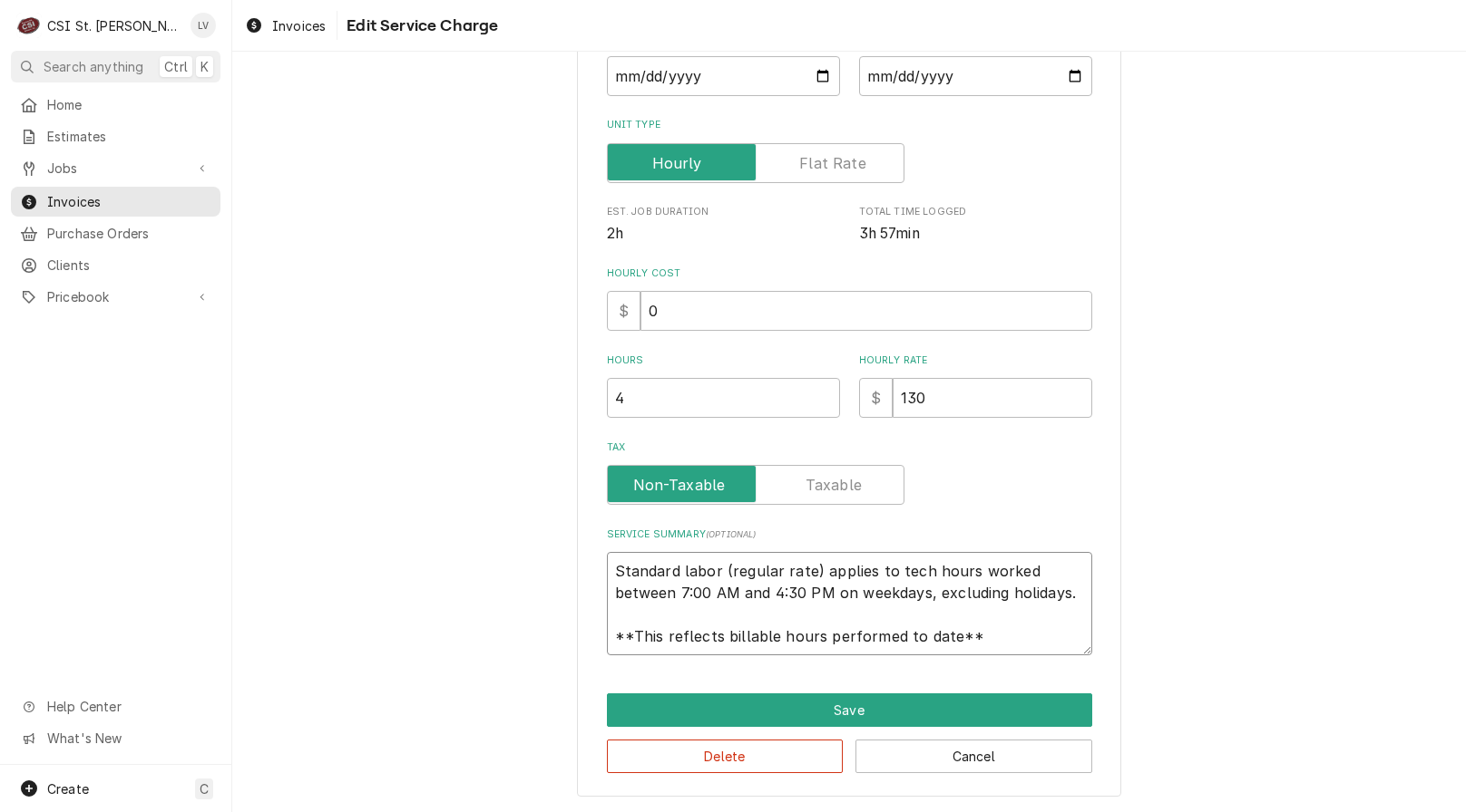
scroll to position [22, 0]
drag, startPoint x: 608, startPoint y: 575, endPoint x: 1070, endPoint y: 661, distance: 469.9
click at [1070, 661] on div "Use the fields below to edit this service charge Short Description 1-Labor (Ser…" at bounding box center [849, 282] width 544 height 1028
paste textarea "Wasserstrom / Model: C/C F854-01-99 / Serial: OH-OJ000314960000000000000003 Rem…"
type textarea "x"
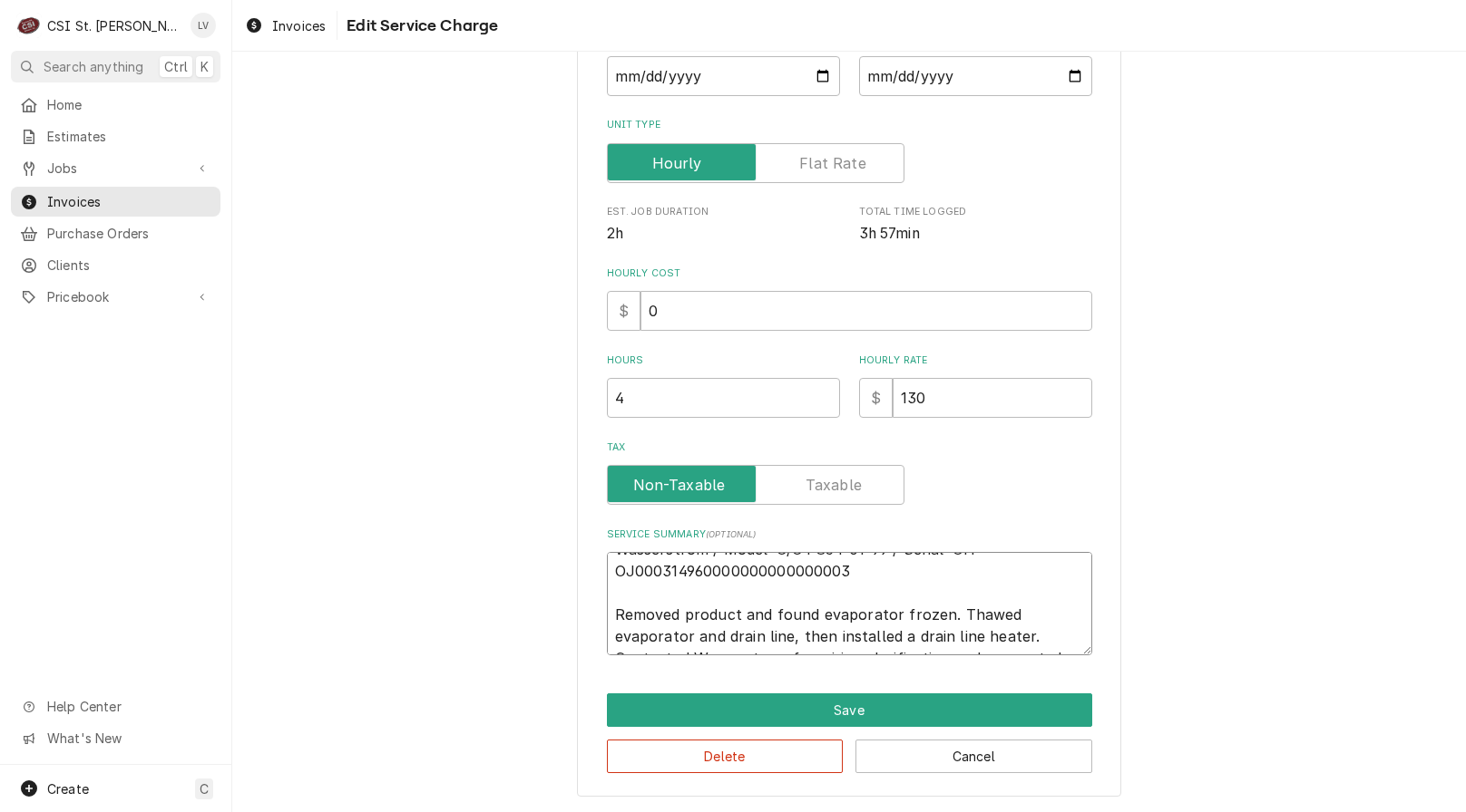
scroll to position [0, 0]
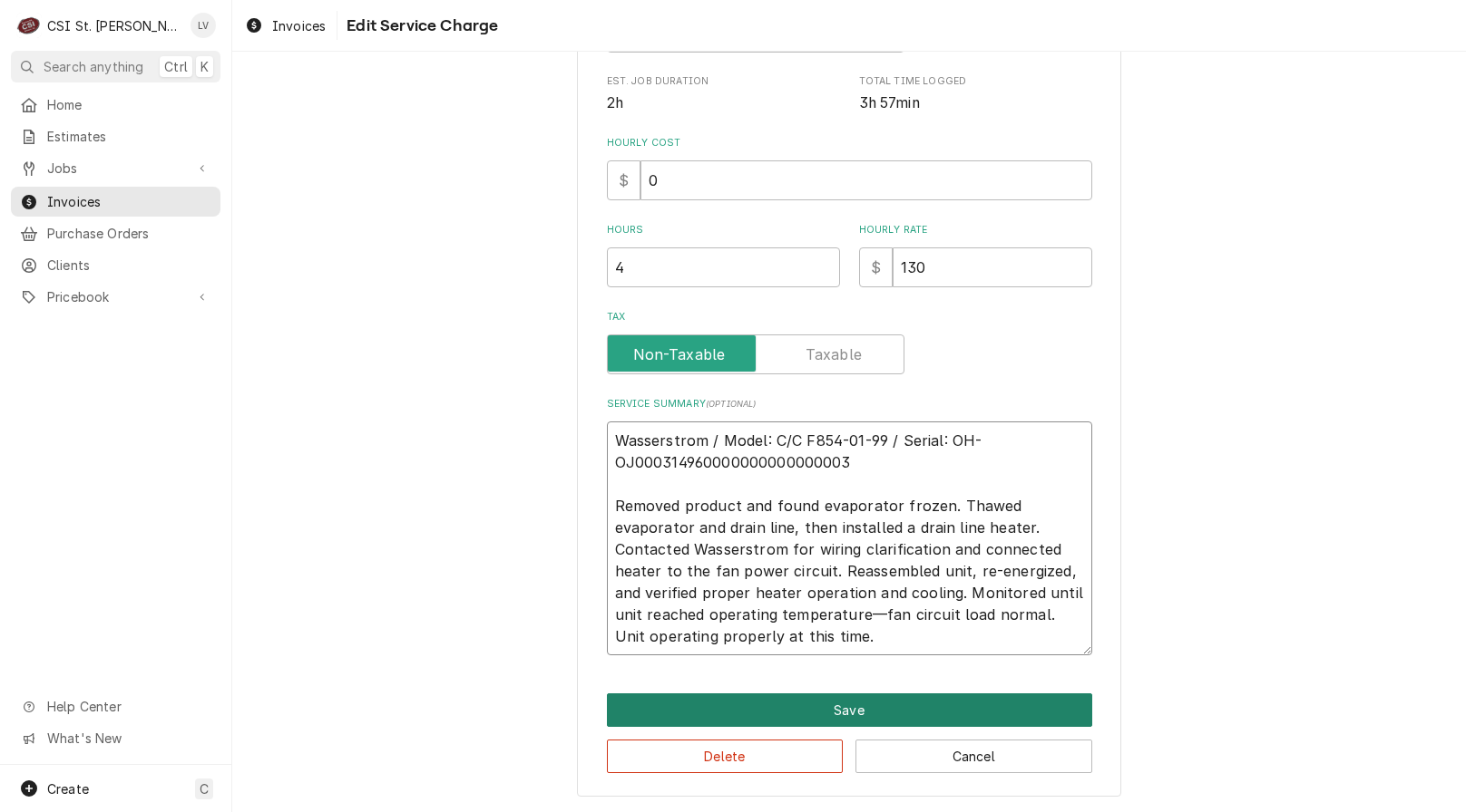
type textarea "Wasserstrom / Model: C/C F854-01-99 / Serial: OH-OJ000314960000000000000003 Rem…"
click at [860, 707] on button "Save" at bounding box center [849, 710] width 485 height 33
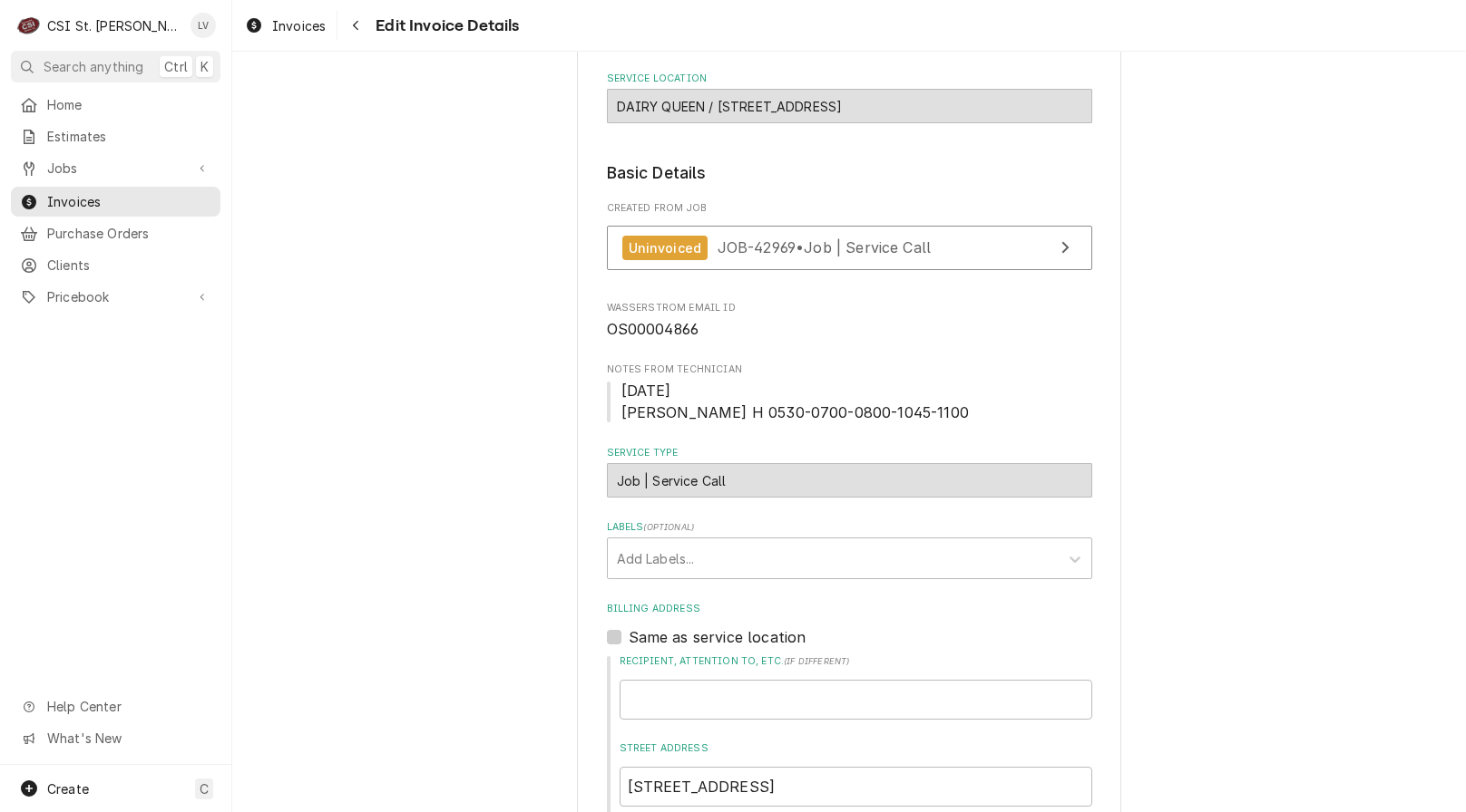
scroll to position [164, 0]
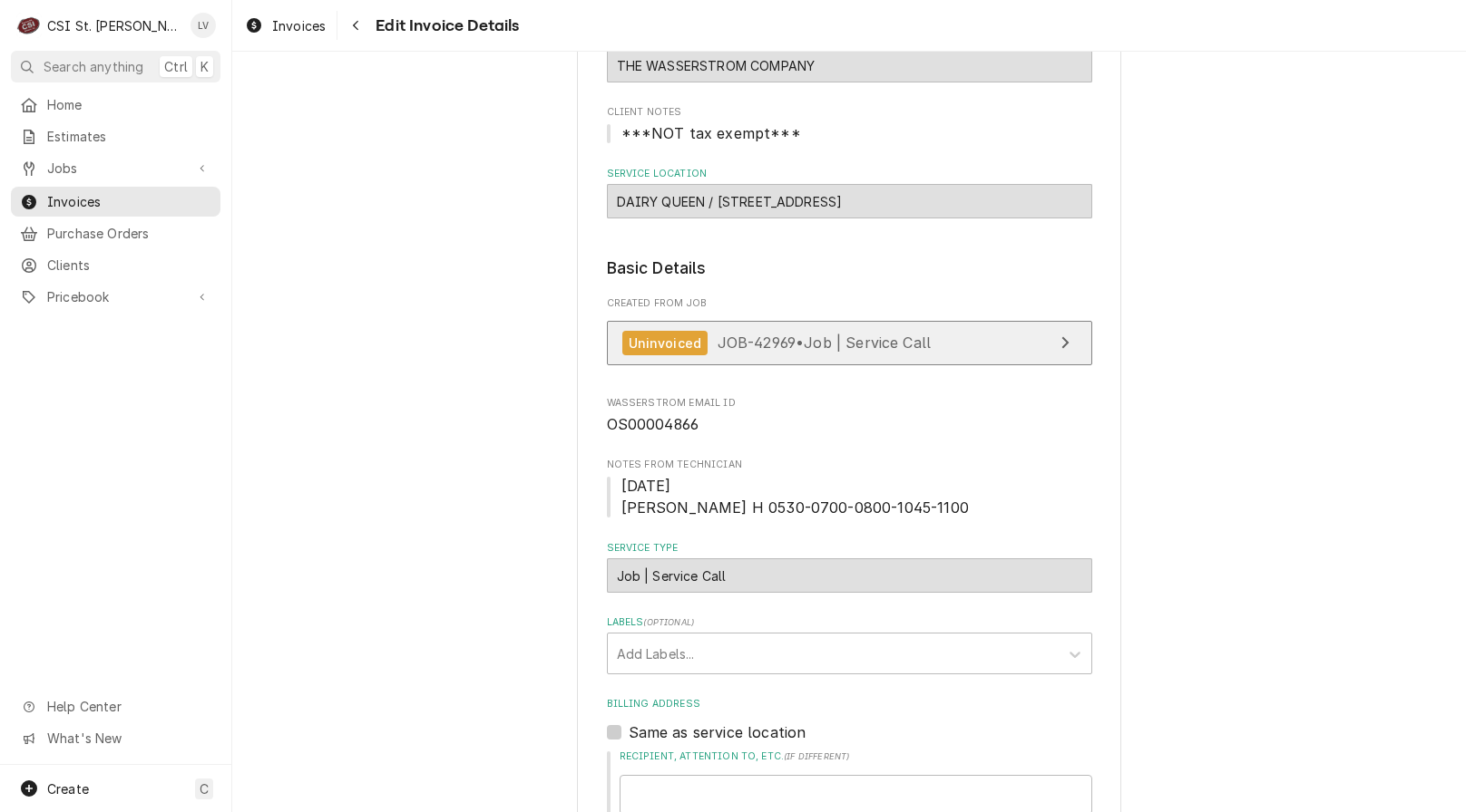
click at [791, 356] on link "Uninvoiced JOB-42969 • Job | Service Call" at bounding box center [849, 343] width 485 height 44
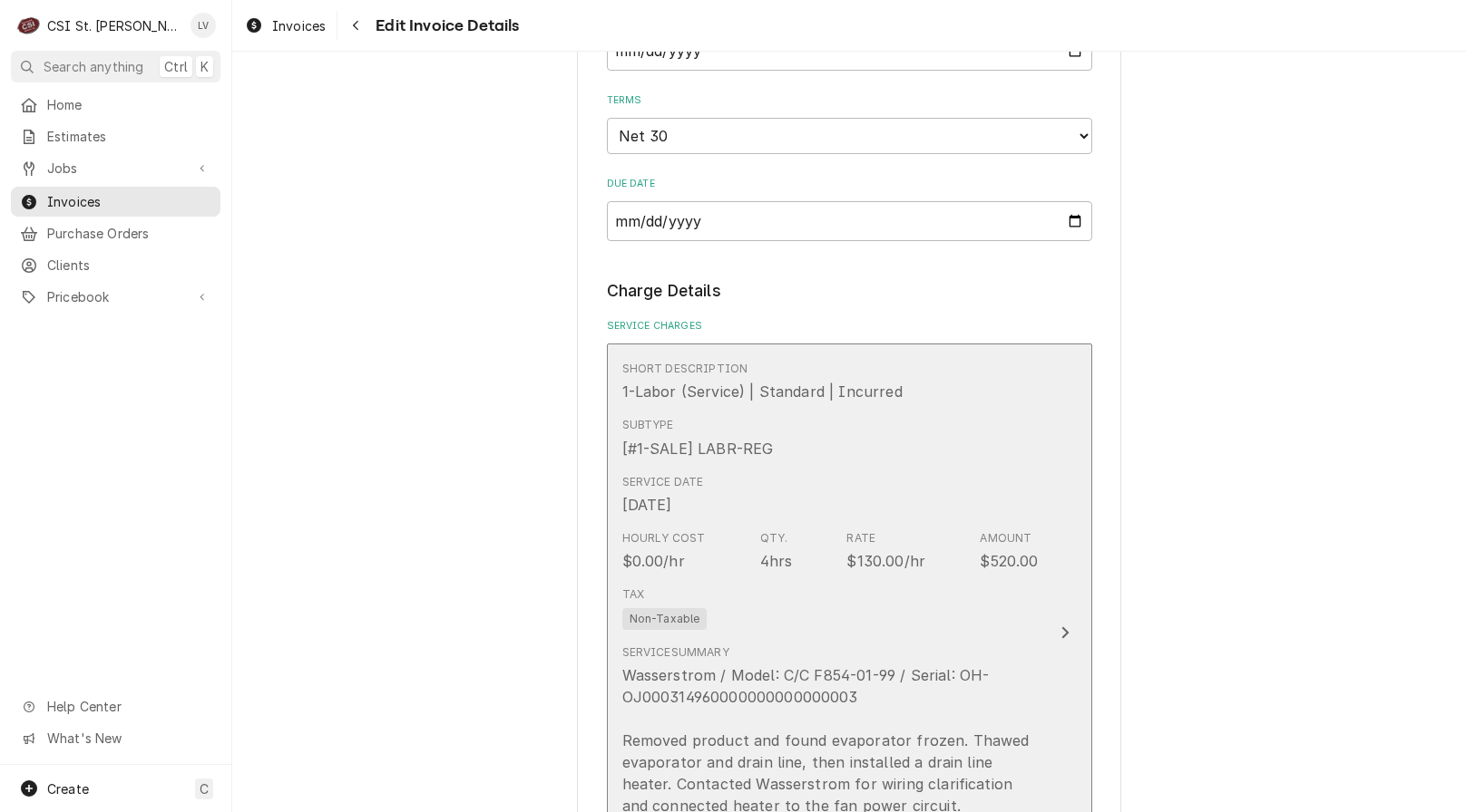
click at [750, 600] on div "Tax Non-Taxable" at bounding box center [830, 608] width 416 height 58
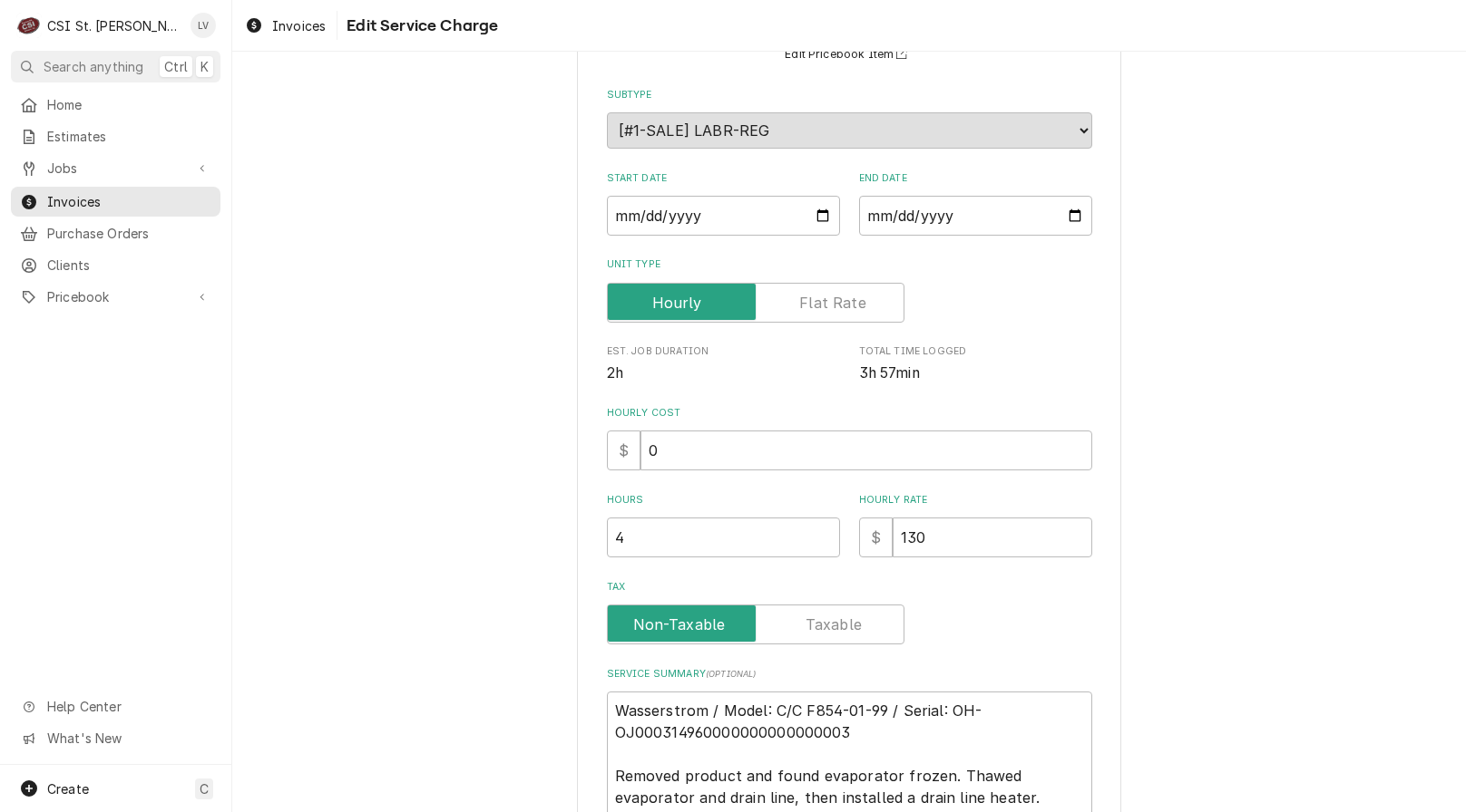
scroll to position [449, 0]
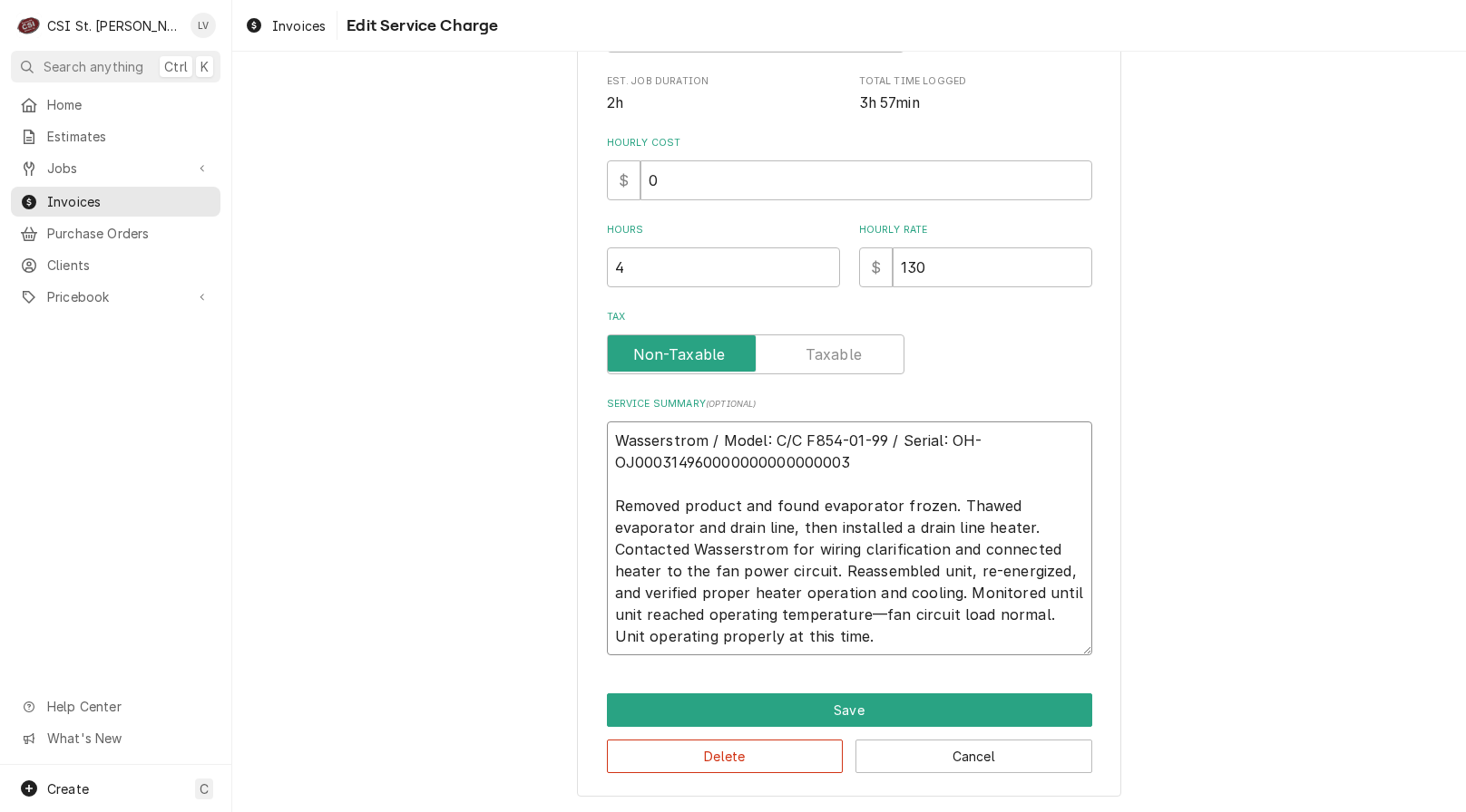
drag, startPoint x: 944, startPoint y: 442, endPoint x: 962, endPoint y: 455, distance: 22.2
click at [962, 455] on textarea "Wasserstrom / Model: C/C F854-01-99 / Serial: OH-OJ000314960000000000000003 Rem…" at bounding box center [849, 538] width 485 height 234
paste textarea "JOJ00031496-"
type textarea "x"
type textarea "Wasserstrom / Model: C/C F854-01-99 / Serial: OH-JOJ00031496-3 Removed product …"
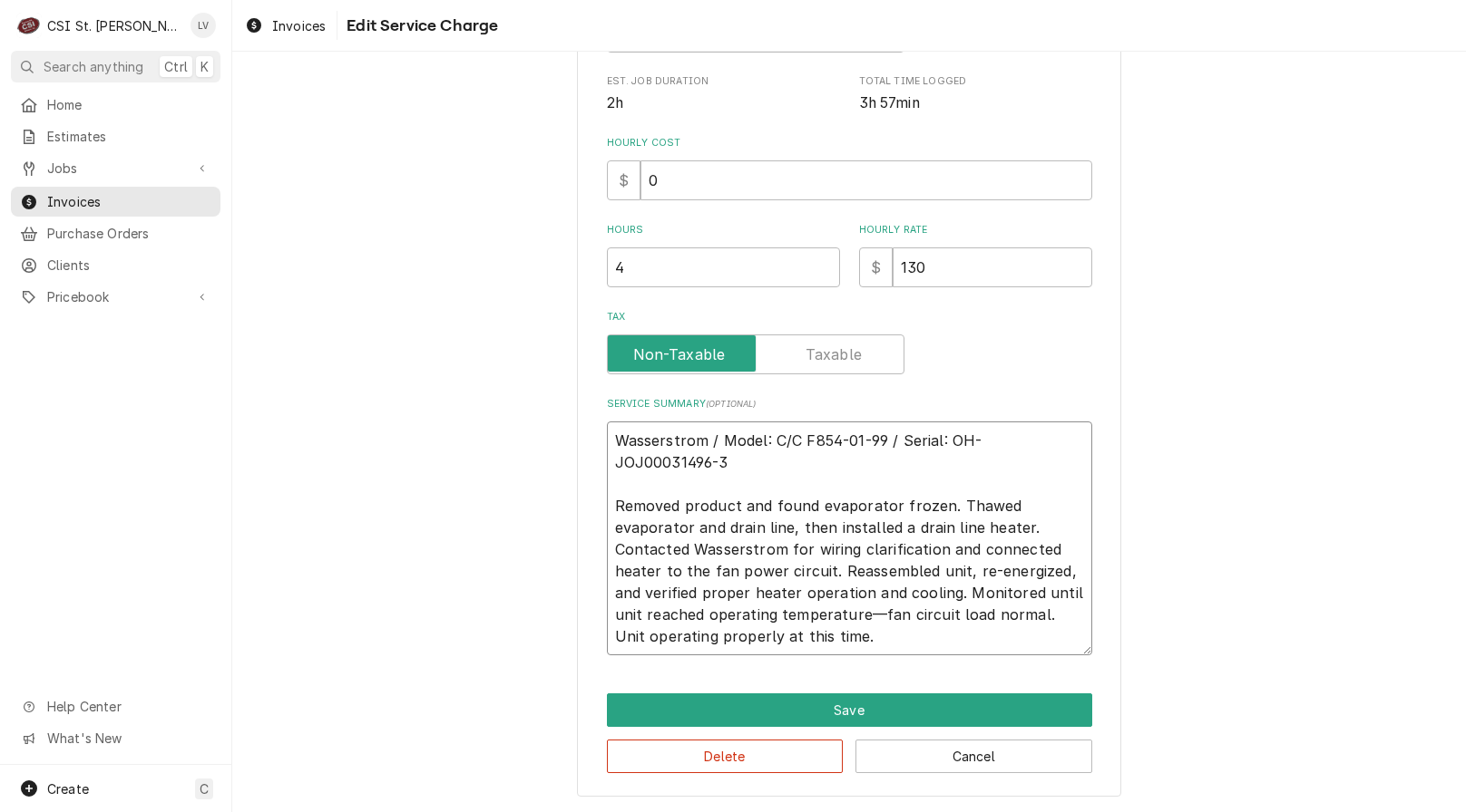
click at [799, 433] on textarea "Wasserstrom / Model: C/C F854-01-99 / Serial: OH-JOJ00031496-3 Removed product …" at bounding box center [849, 538] width 485 height 234
type textarea "x"
type textarea "Wasserstrom / Model: C/CF854-01-99 / Serial: OH-JOJ00031496-3 Removed product a…"
type textarea "x"
type textarea "Wasserstrom / Model: C/F854-01-99 / Serial: OH-JOJ00031496-3 Removed product an…"
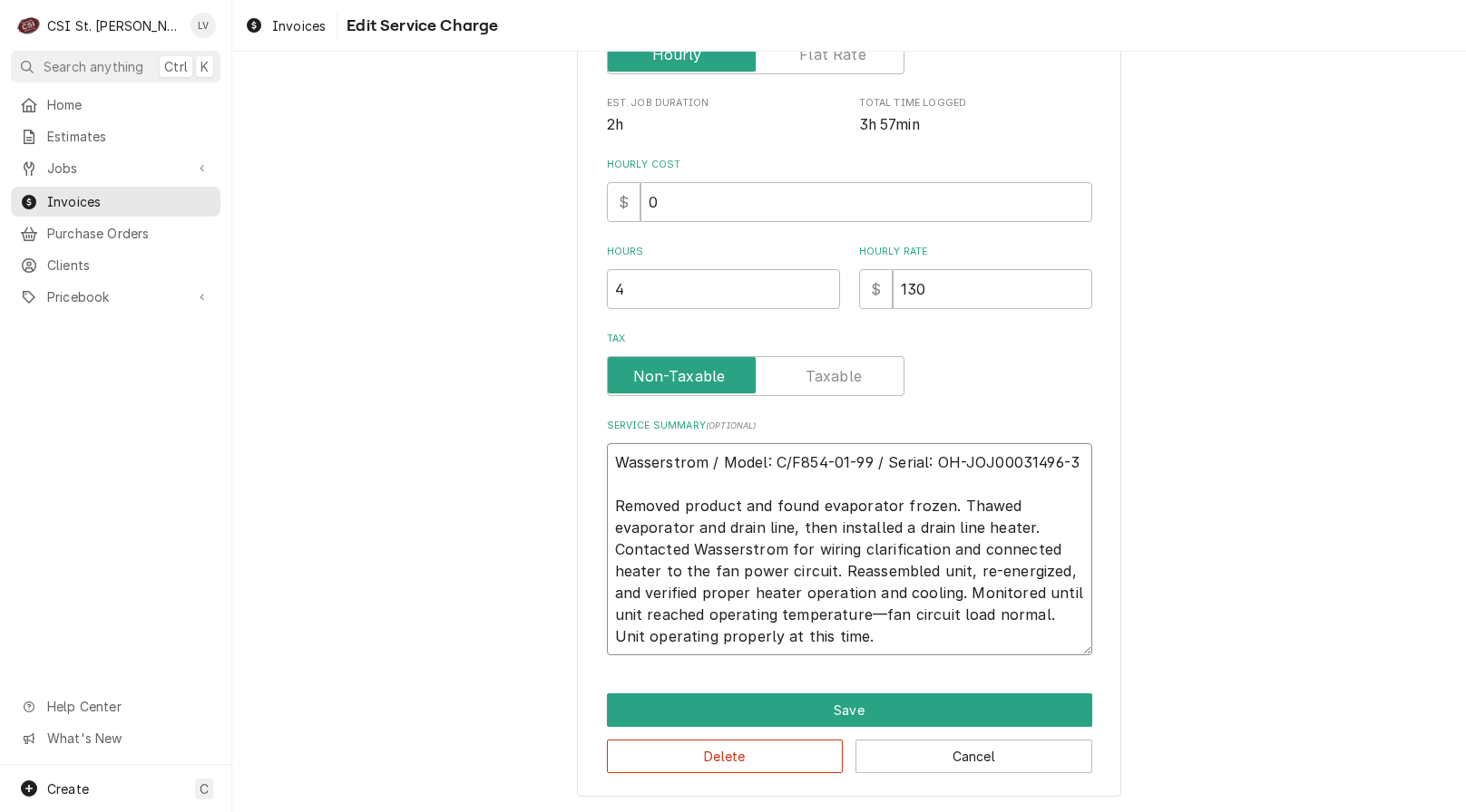
scroll to position [427, 0]
type textarea "x"
type textarea "Wasserstrom / Model: CF854-01-99 / Serial: OH-JOJ00031496-3 Removed product and…"
type textarea "x"
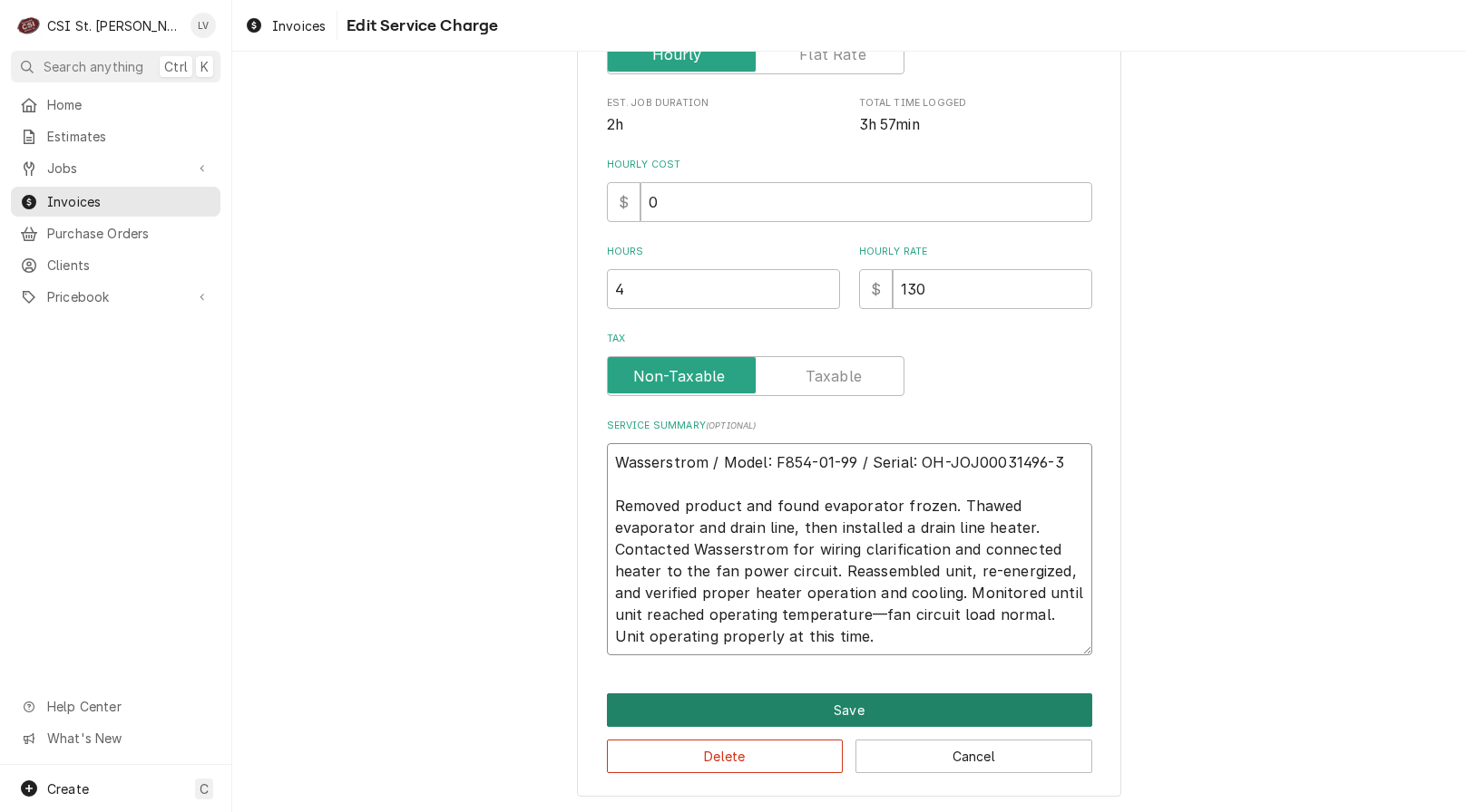
type textarea "Wasserstrom / Model: F854-01-99 / Serial: OH-JOJ00031496-3 Removed product and …"
click at [755, 712] on button "Save" at bounding box center [849, 710] width 485 height 33
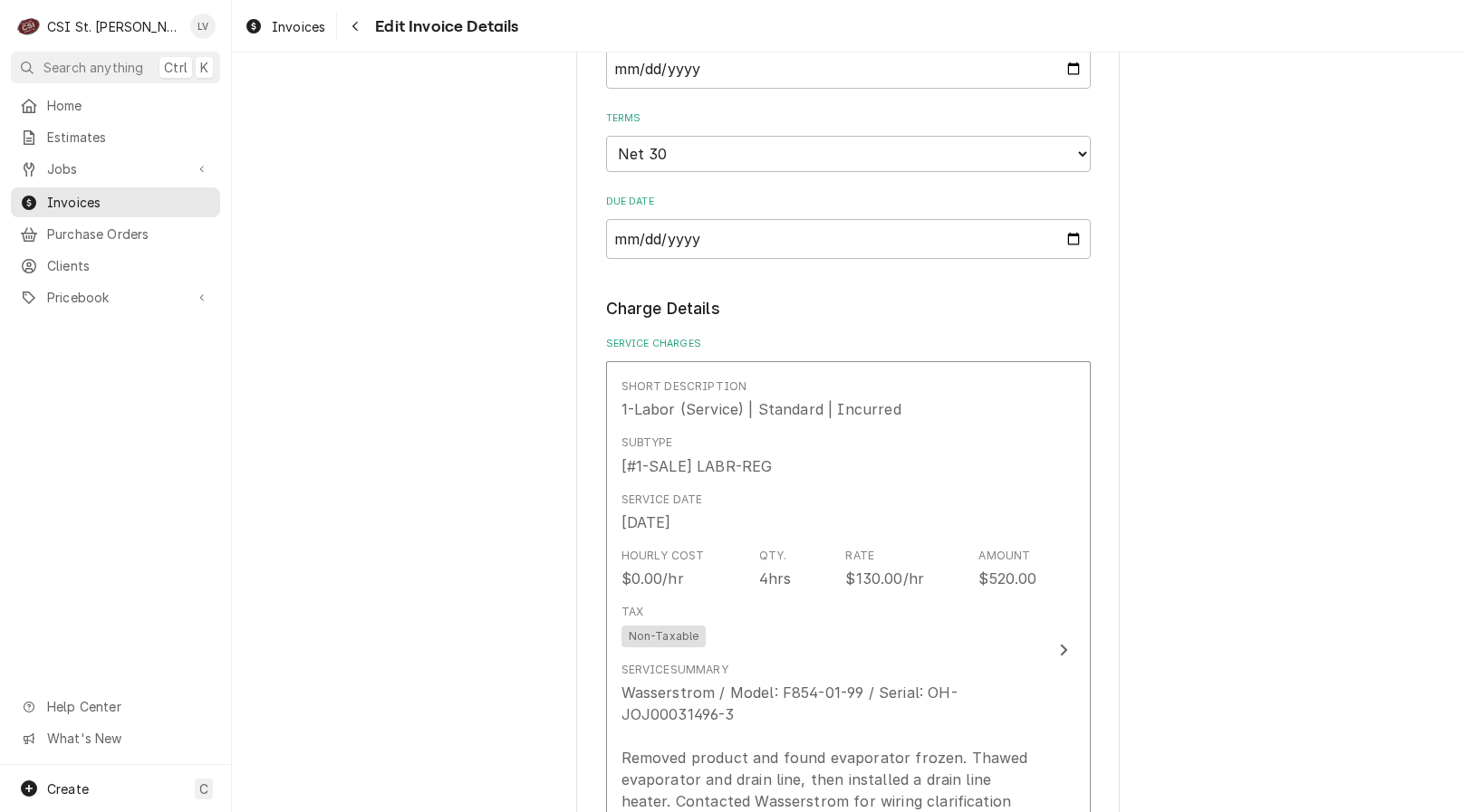
scroll to position [1047, 0]
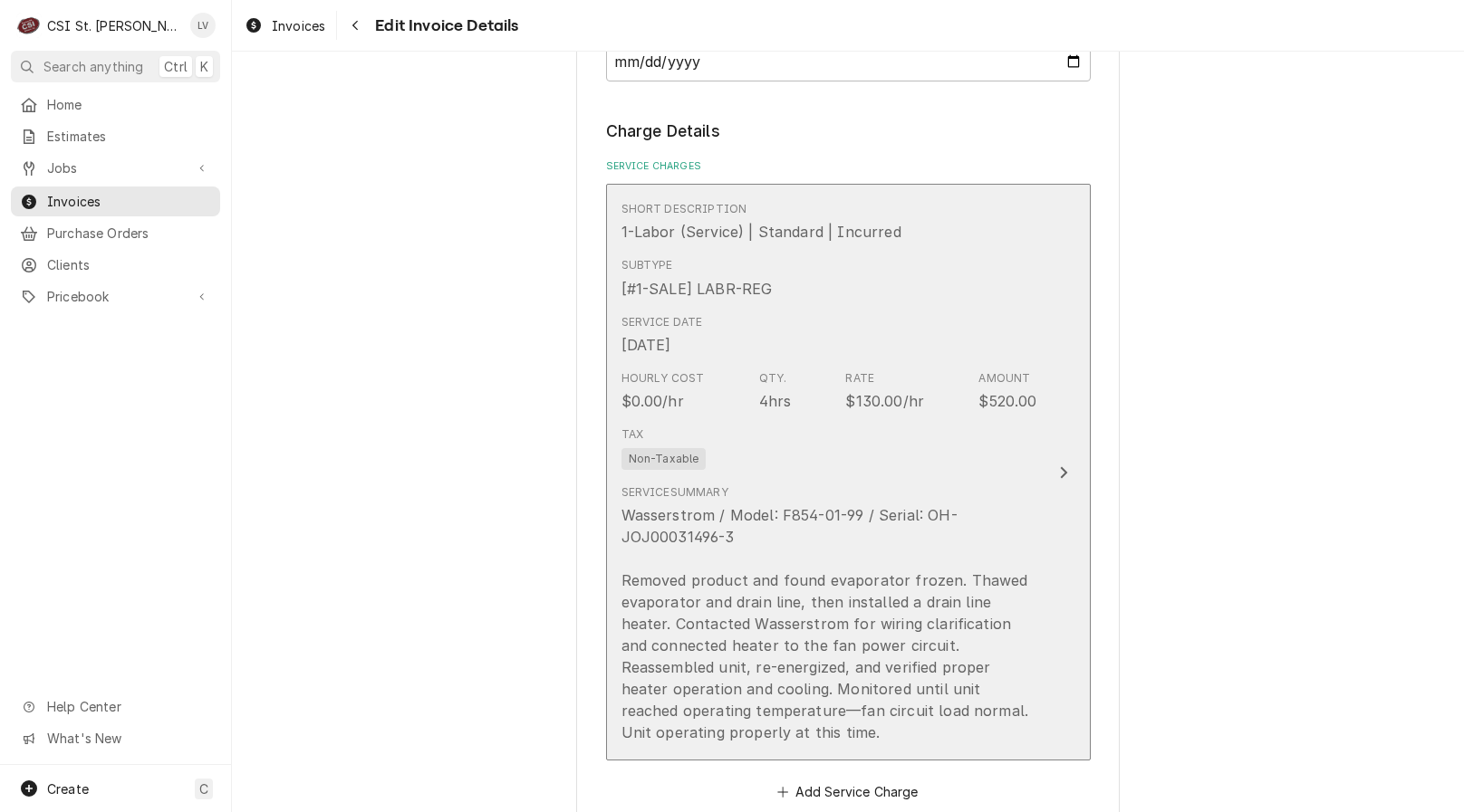
click at [772, 545] on div "Wasserstrom / Model: F854-01-99 / Serial: OH-JOJ00031496-3 Removed product and …" at bounding box center [829, 624] width 416 height 239
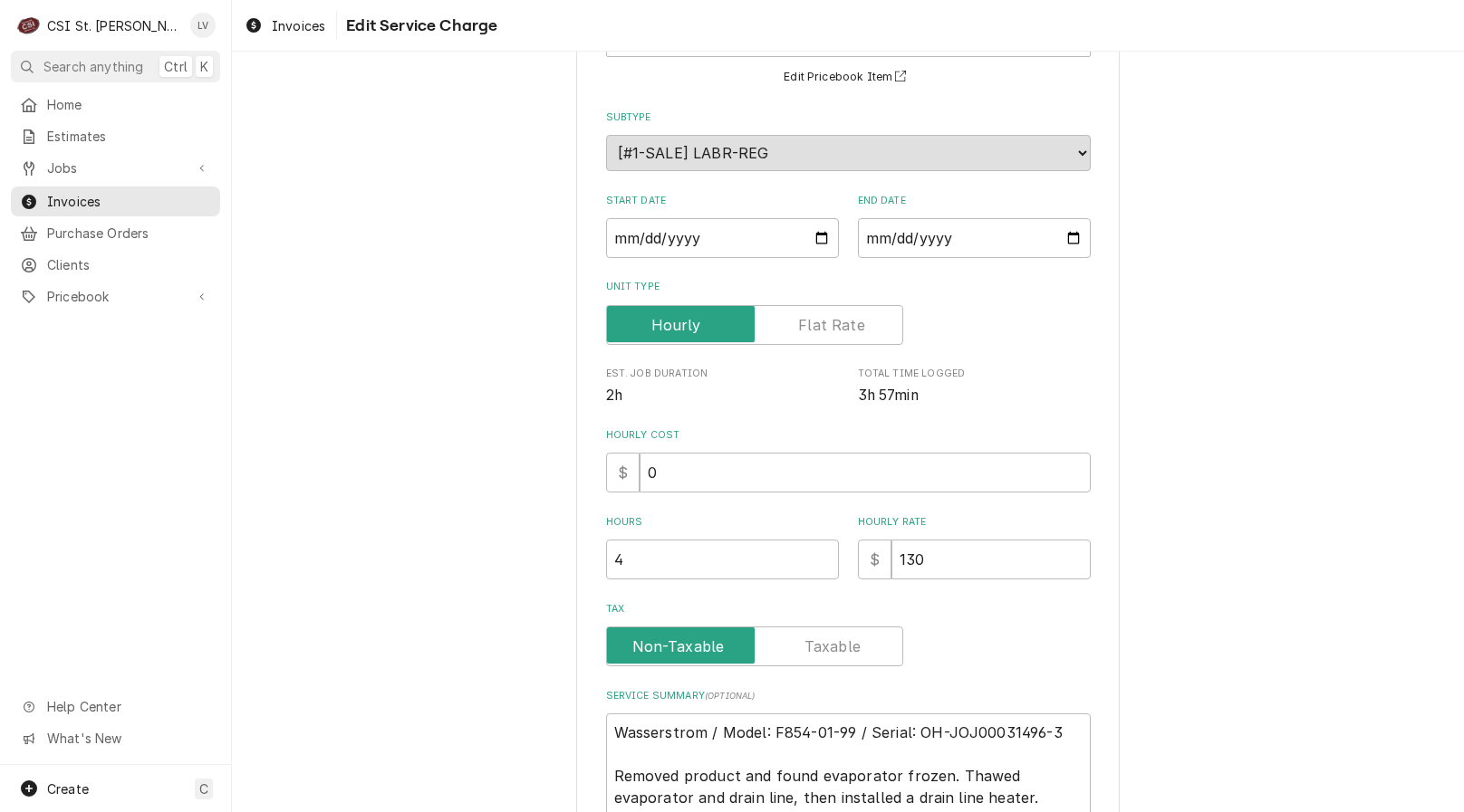
scroll to position [425, 0]
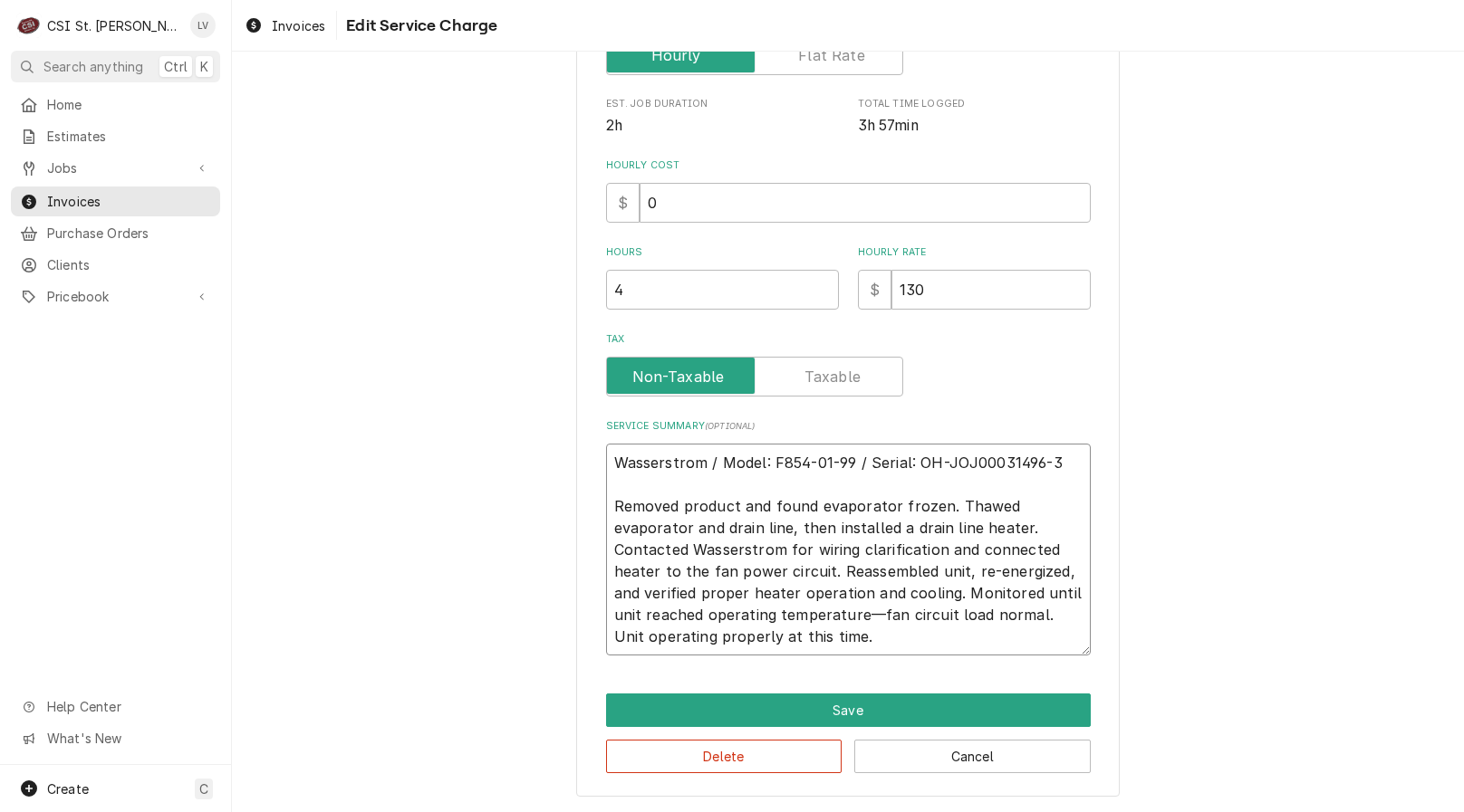
click at [1020, 529] on textarea "Wasserstrom / Model: F854-01-99 / Serial: OH-JOJ00031496-3 Removed product and …" at bounding box center [848, 549] width 484 height 212
type textarea "x"
type textarea "Wasserstrom / Model: F854-01-99 / Serial: OH-JOJ00031496-3 Removed product and …"
type textarea "x"
type textarea "Wasserstrom / Model: F854-01-99 / Serial: OH-JOJ00031496-3 Removed product and …"
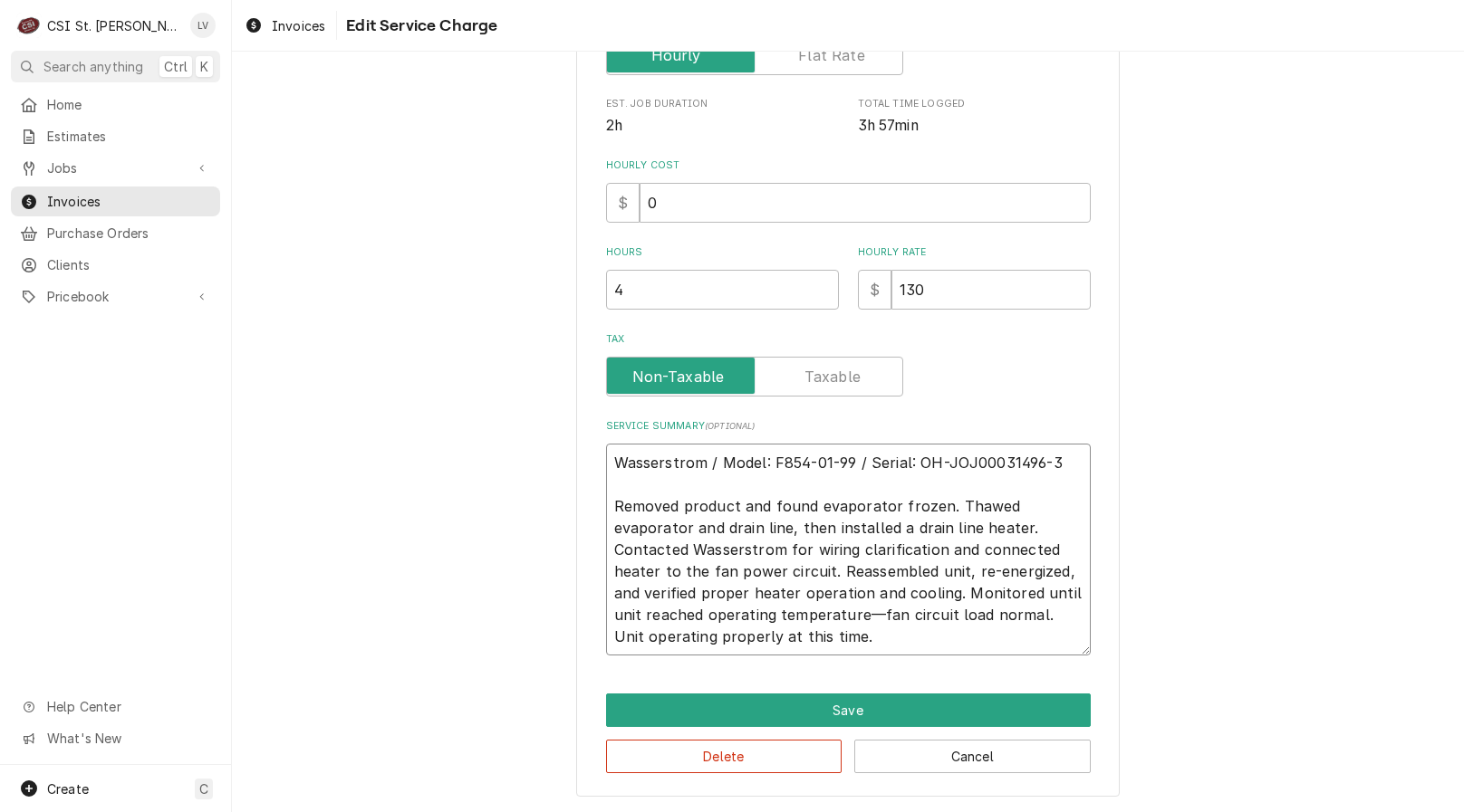
type textarea "x"
type textarea "Wasserstrom / Model: F854-01-99 / Serial: OH-JOJ00031496-3 Removed product and …"
type textarea "x"
type textarea "Wasserstrom / Model: F854-01-99 / Serial: OH-JOJ00031496-3 Removed product and …"
type textarea "x"
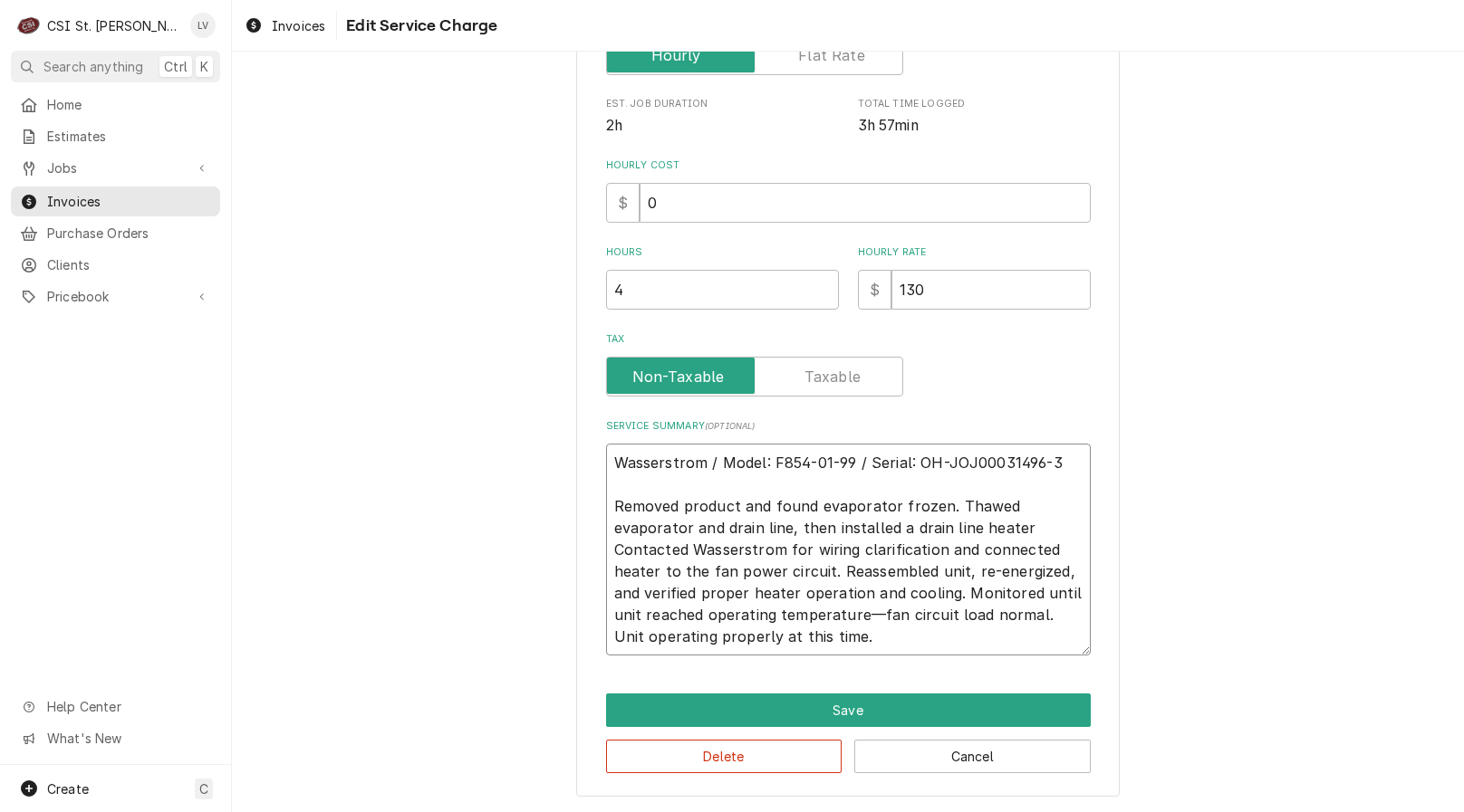
type textarea "Wasserstrom / Model: F854-01-99 / Serial: OH-JOJ00031496-3 Removed product and …"
type textarea "x"
type textarea "Wasserstrom / Model: F854-01-99 / Serial: OH-JOJ00031496-3 Removed product and …"
type textarea "x"
type textarea "Wasserstrom / Model: F854-01-99 / Serial: OH-JOJ00031496-3 Removed product and …"
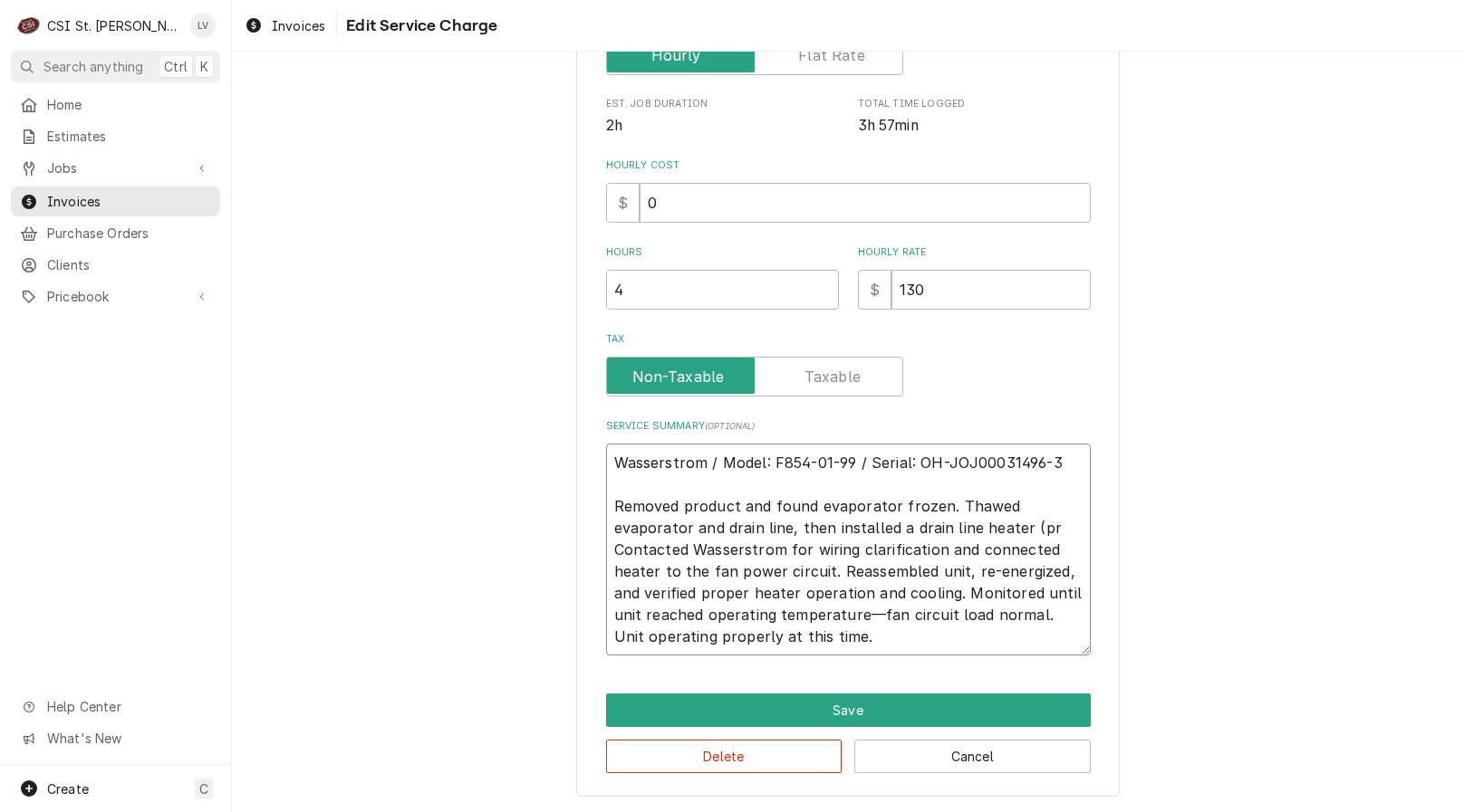
type textarea "x"
type textarea "Wasserstrom / Model: F854-01-99 / Serial: OH-JOJ00031496-3 Removed product and …"
type textarea "x"
type textarea "Wasserstrom / Model: F854-01-99 / Serial: OH-JOJ00031496-3 Removed product and …"
type textarea "x"
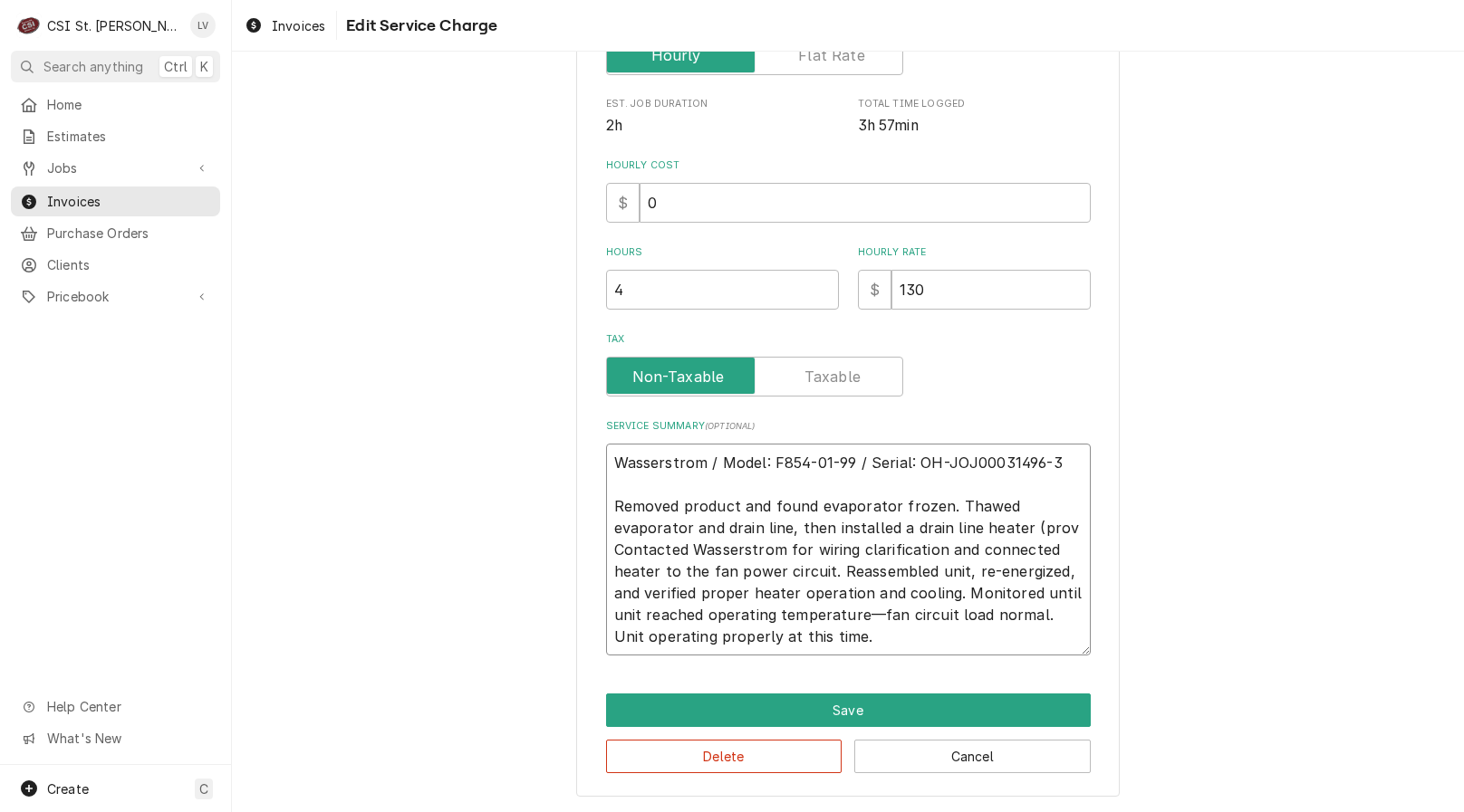
type textarea "Wasserstrom / Model: F854-01-99 / Serial: OH-JOJ00031496-3 Removed product and …"
type textarea "x"
type textarea "Wasserstrom / Model: F854-01-99 / Serial: OH-JOJ00031496-3 Removed product and …"
type textarea "x"
type textarea "Wasserstrom / Model: F854-01-99 / Serial: OH-JOJ00031496-3 Removed product and …"
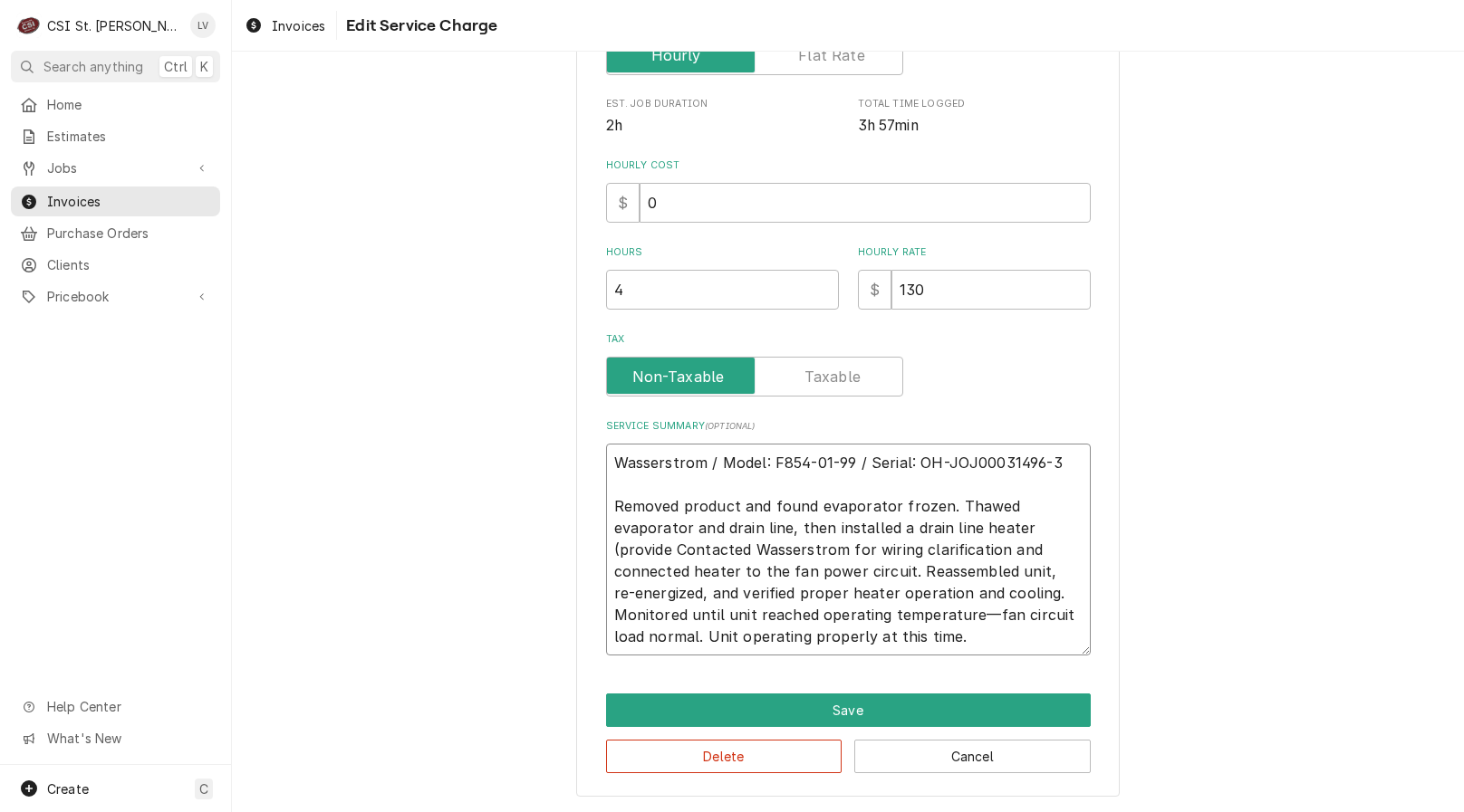
type textarea "x"
type textarea "Wasserstrom / Model: F854-01-99 / Serial: OH-JOJ00031496-3 Removed product and …"
type textarea "x"
type textarea "Wasserstrom / Model: F854-01-99 / Serial: OH-JOJ00031496-3 Removed product and …"
type textarea "x"
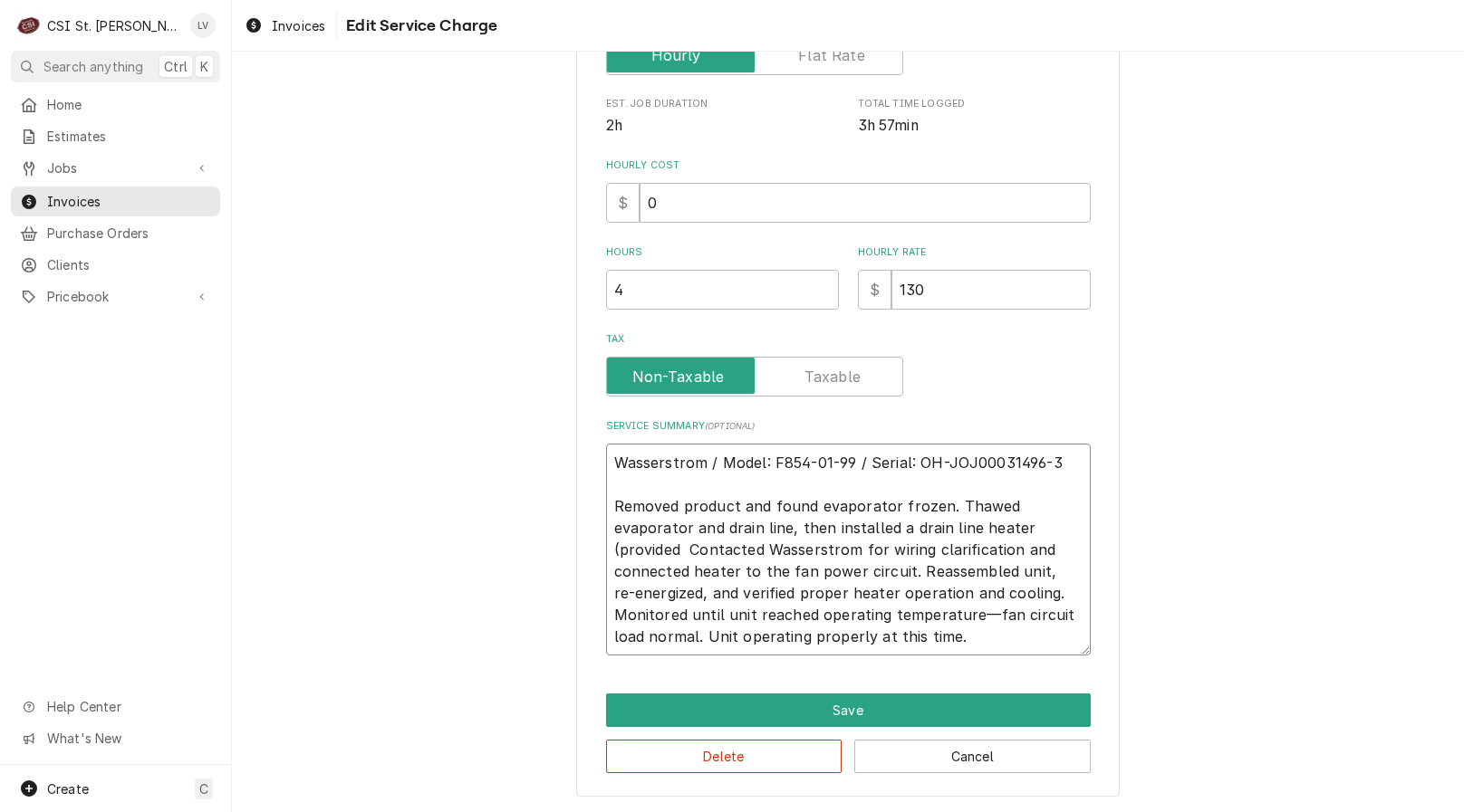
type textarea "Wasserstrom / Model: F854-01-99 / Serial: OH-JOJ00031496-3 Removed product and …"
type textarea "x"
type textarea "Wasserstrom / Model: F854-01-99 / Serial: OH-JOJ00031496-3 Removed product and …"
type textarea "x"
type textarea "Wasserstrom / Model: F854-01-99 / Serial: OH-JOJ00031496-3 Removed product and …"
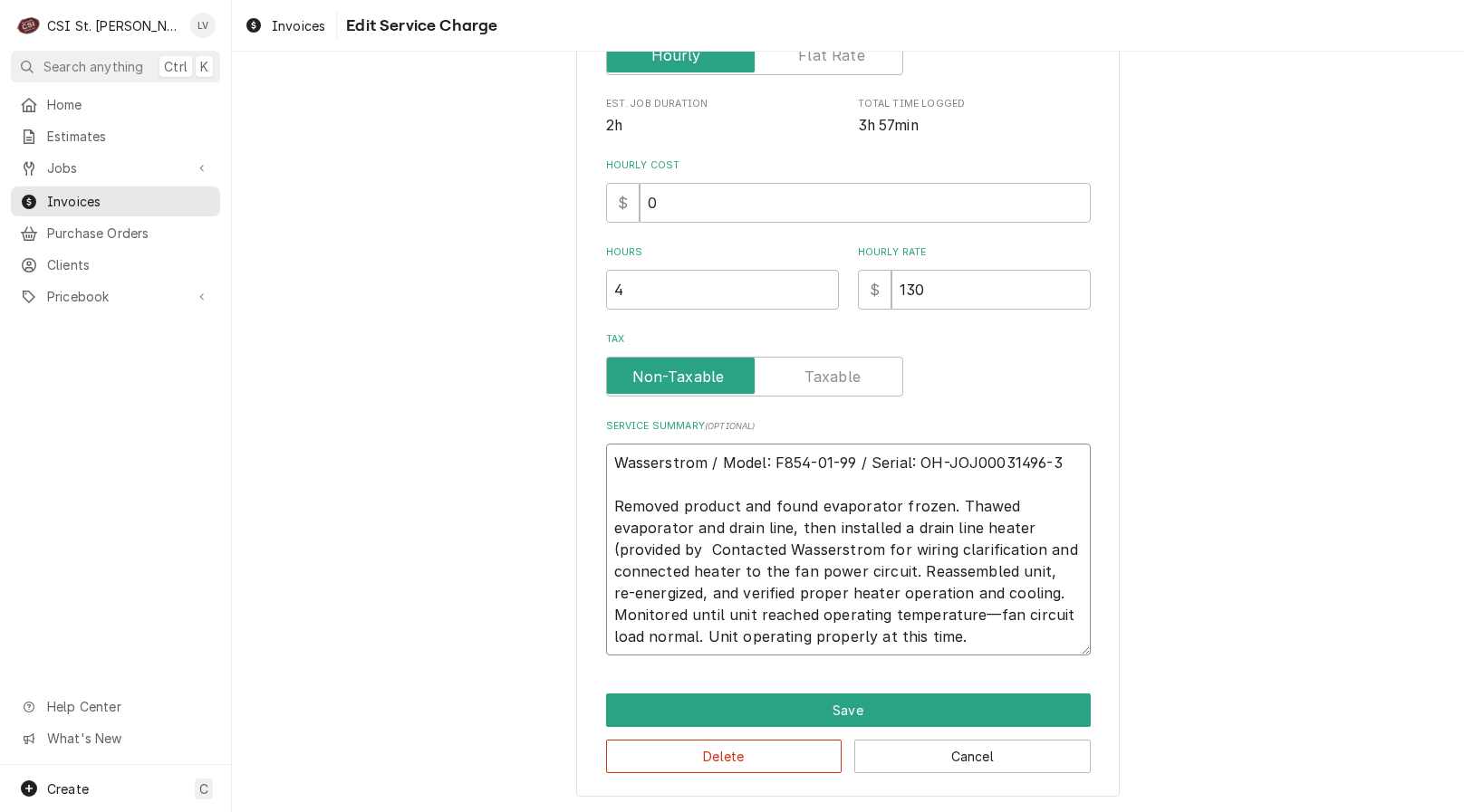
type textarea "x"
type textarea "Wasserstrom / Model: F854-01-99 / Serial: OH-JOJ00031496-3 Removed product and …"
type textarea "x"
type textarea "Wasserstrom / Model: F854-01-99 / Serial: OH-JOJ00031496-3 Removed product and …"
type textarea "x"
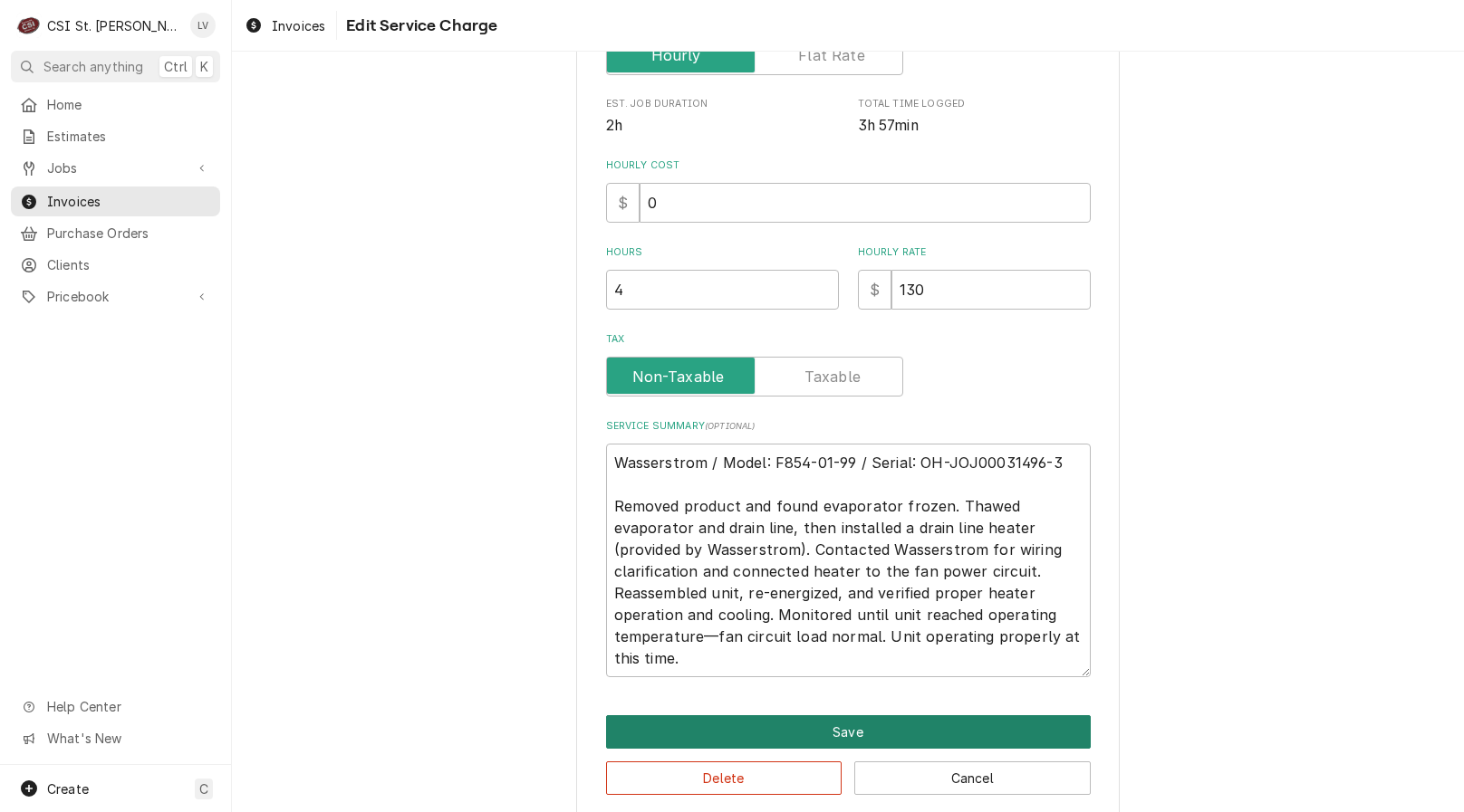
click at [860, 737] on button "Save" at bounding box center [848, 732] width 484 height 33
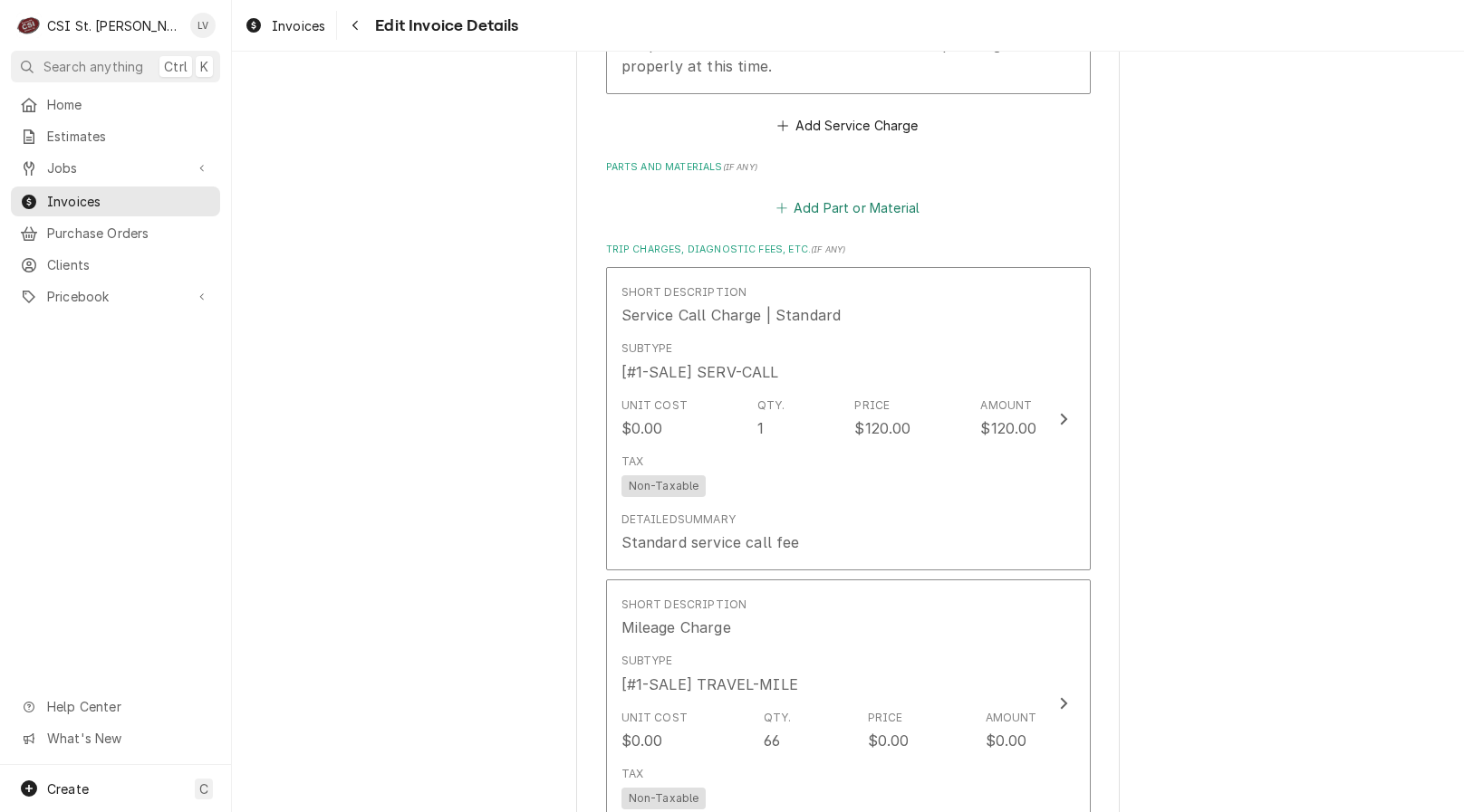
scroll to position [2383, 0]
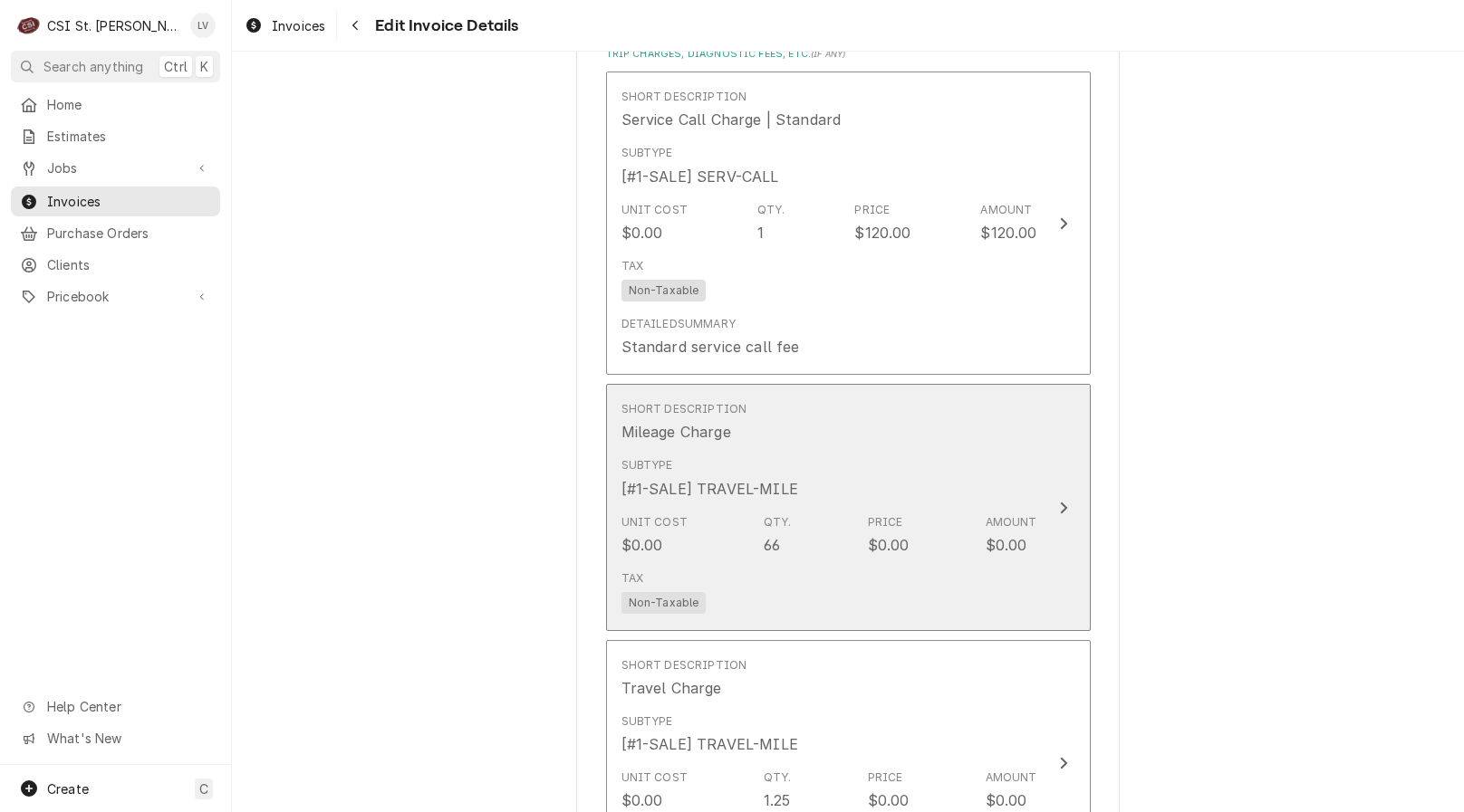
click at [786, 579] on div "Tax Non-Taxable" at bounding box center [829, 592] width 416 height 58
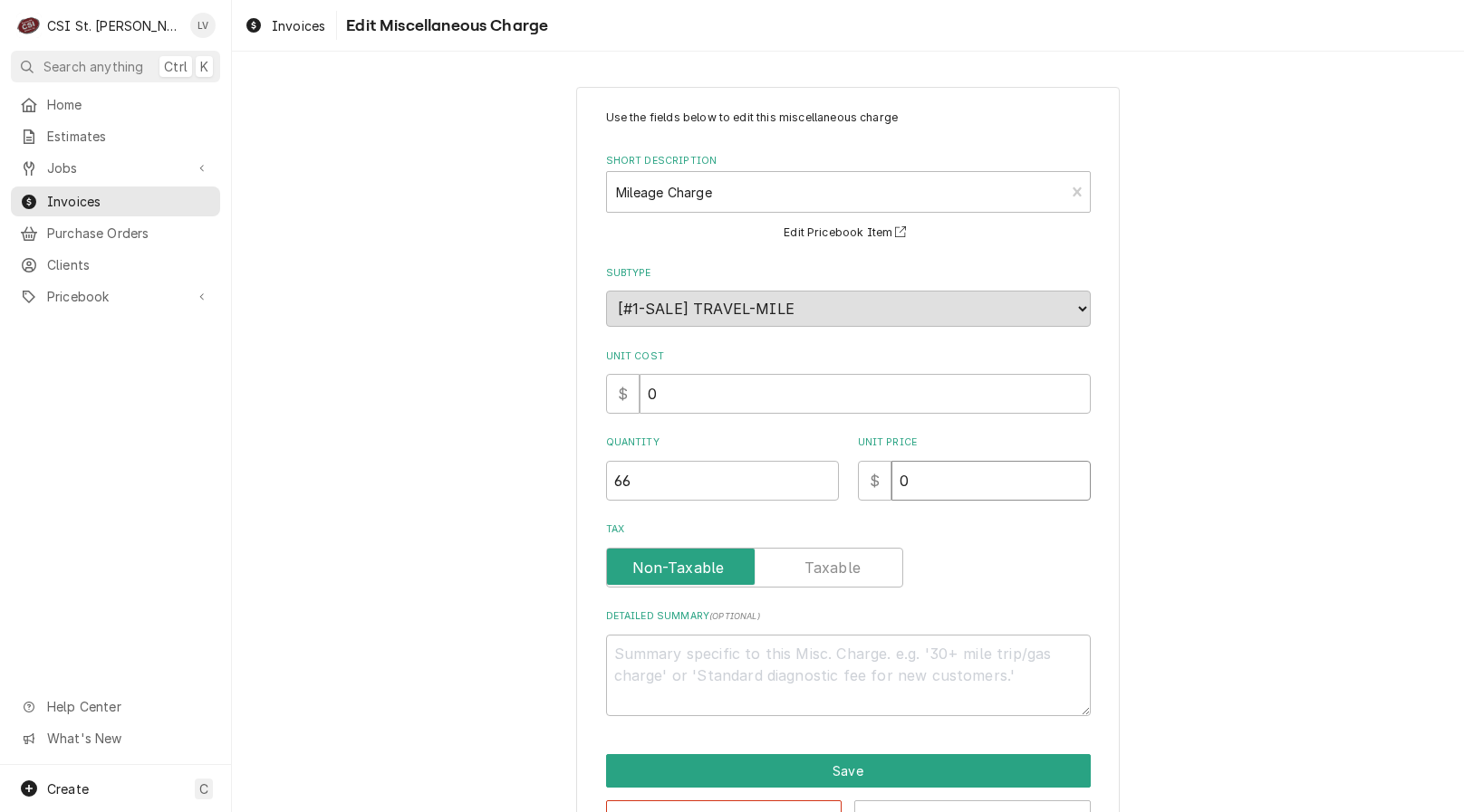
drag, startPoint x: 930, startPoint y: 486, endPoint x: 859, endPoint y: 504, distance: 73.2
click at [859, 504] on div "Use the fields below to edit this miscellaneous charge Short Description Mileag…" at bounding box center [848, 413] width 484 height 607
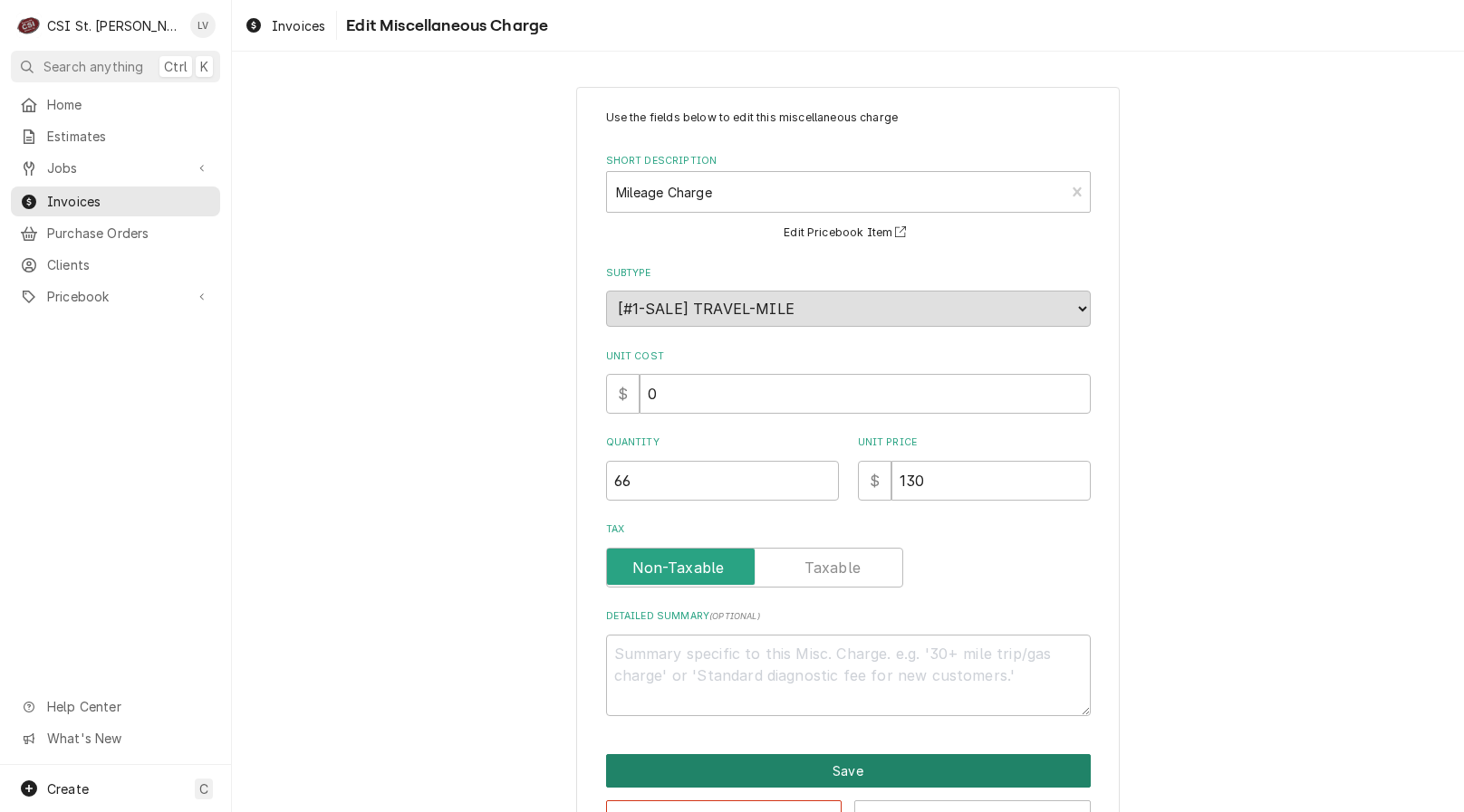
click at [857, 768] on button "Save" at bounding box center [848, 771] width 484 height 33
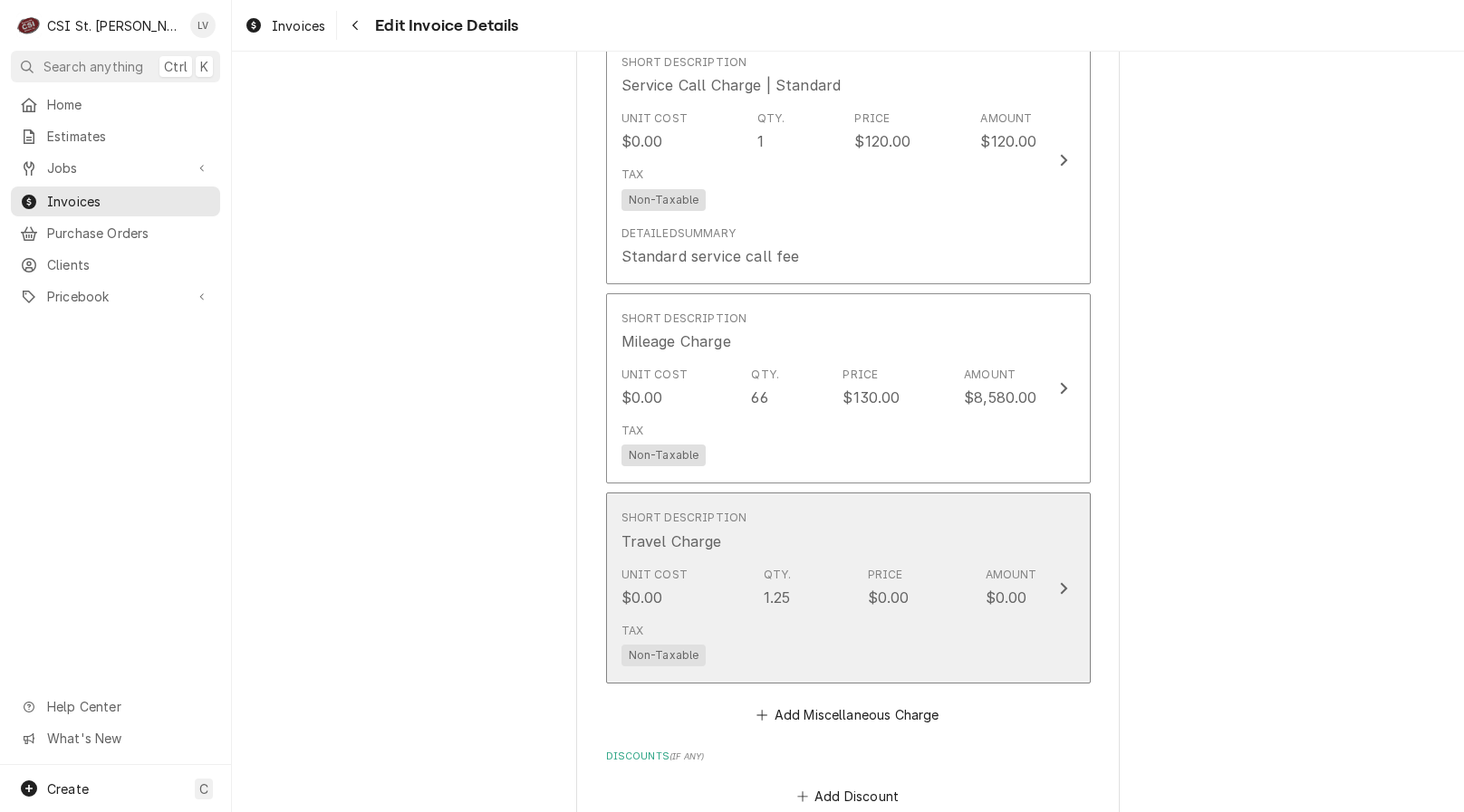
scroll to position [2418, 0]
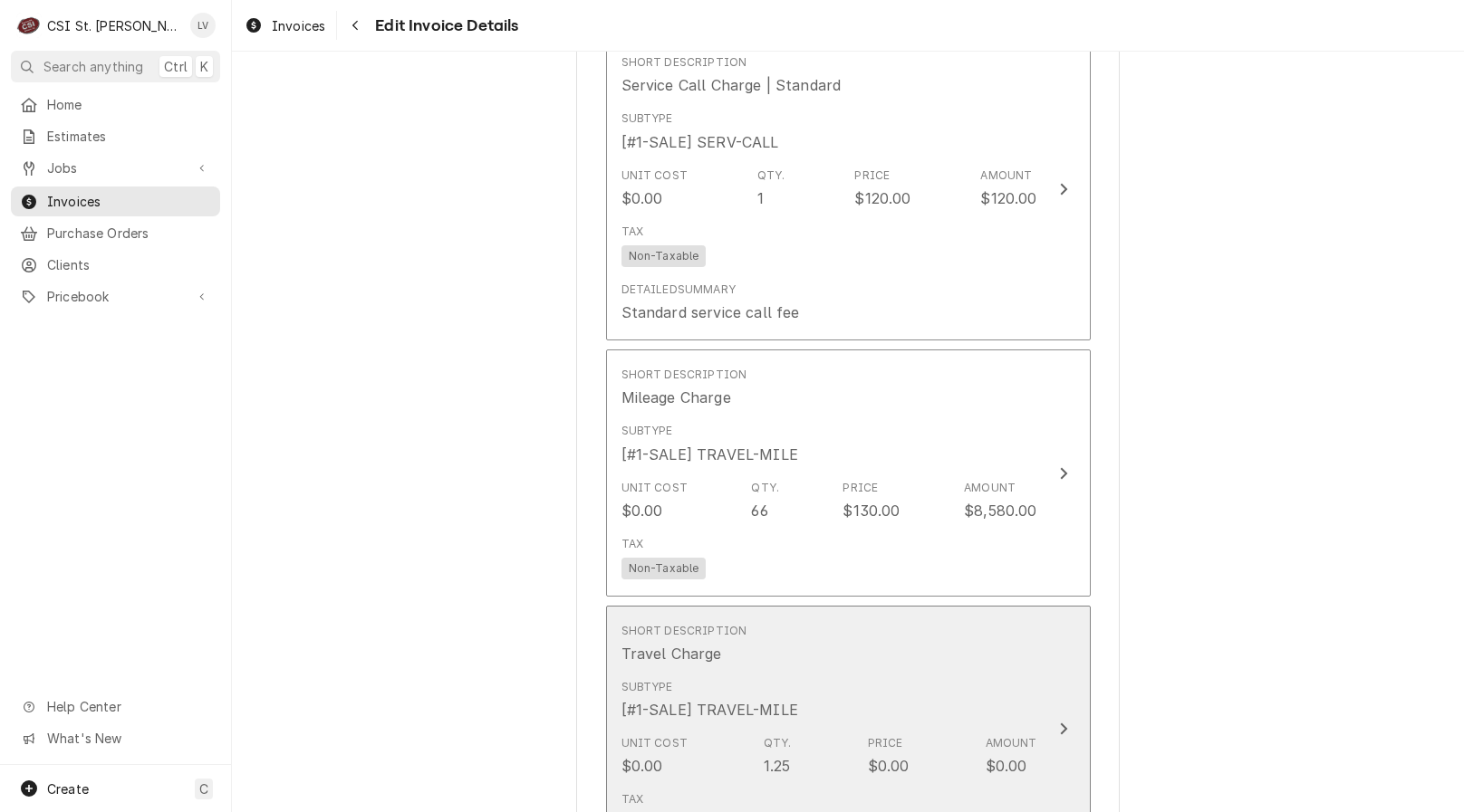
click at [788, 672] on div "Subtype [#1-SALE] TRAVEL-MILE" at bounding box center [829, 699] width 416 height 56
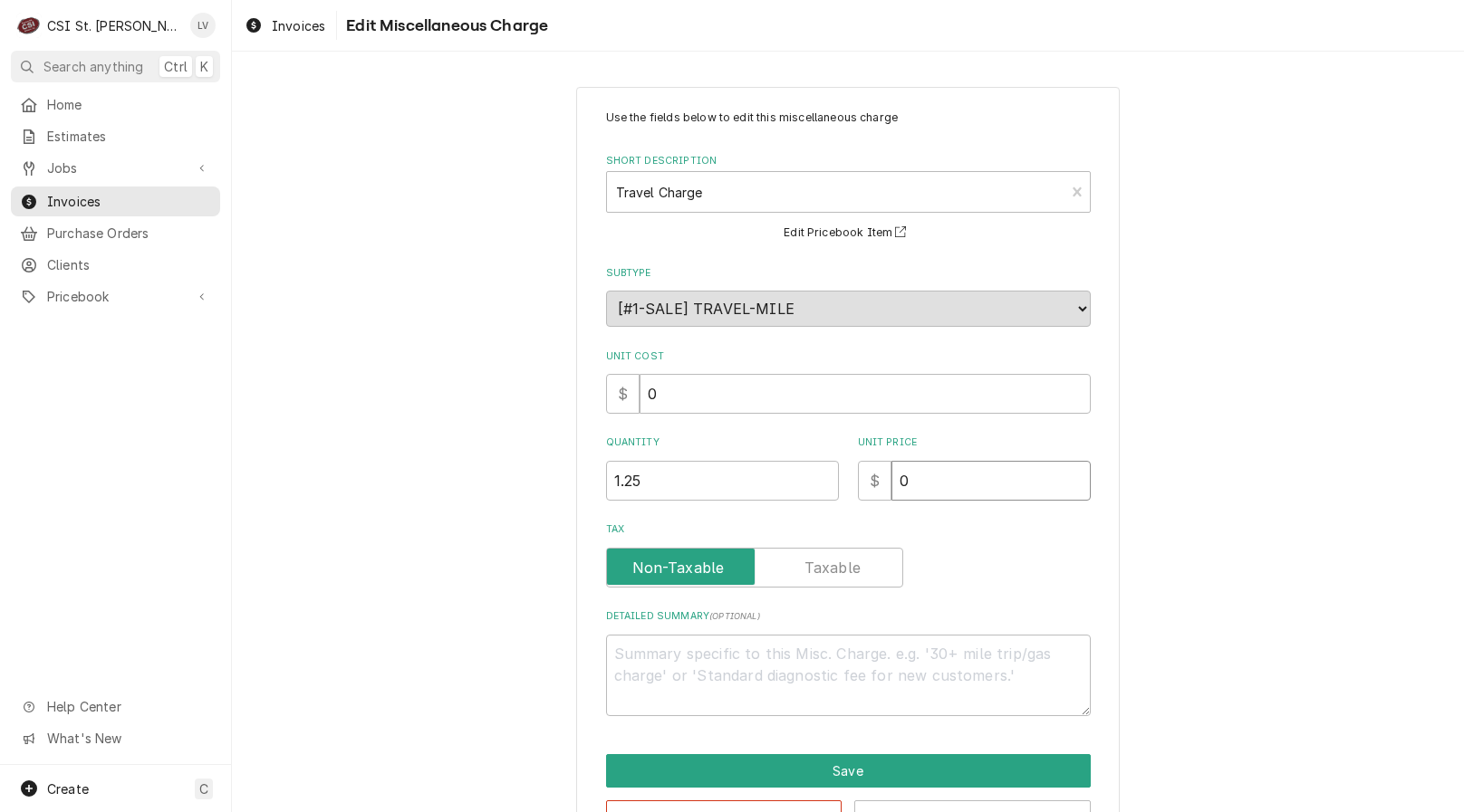
drag, startPoint x: 939, startPoint y: 473, endPoint x: 855, endPoint y: 509, distance: 91.4
click at [855, 509] on div "Use the fields below to edit this miscellaneous charge Short Description Travel…" at bounding box center [848, 413] width 484 height 607
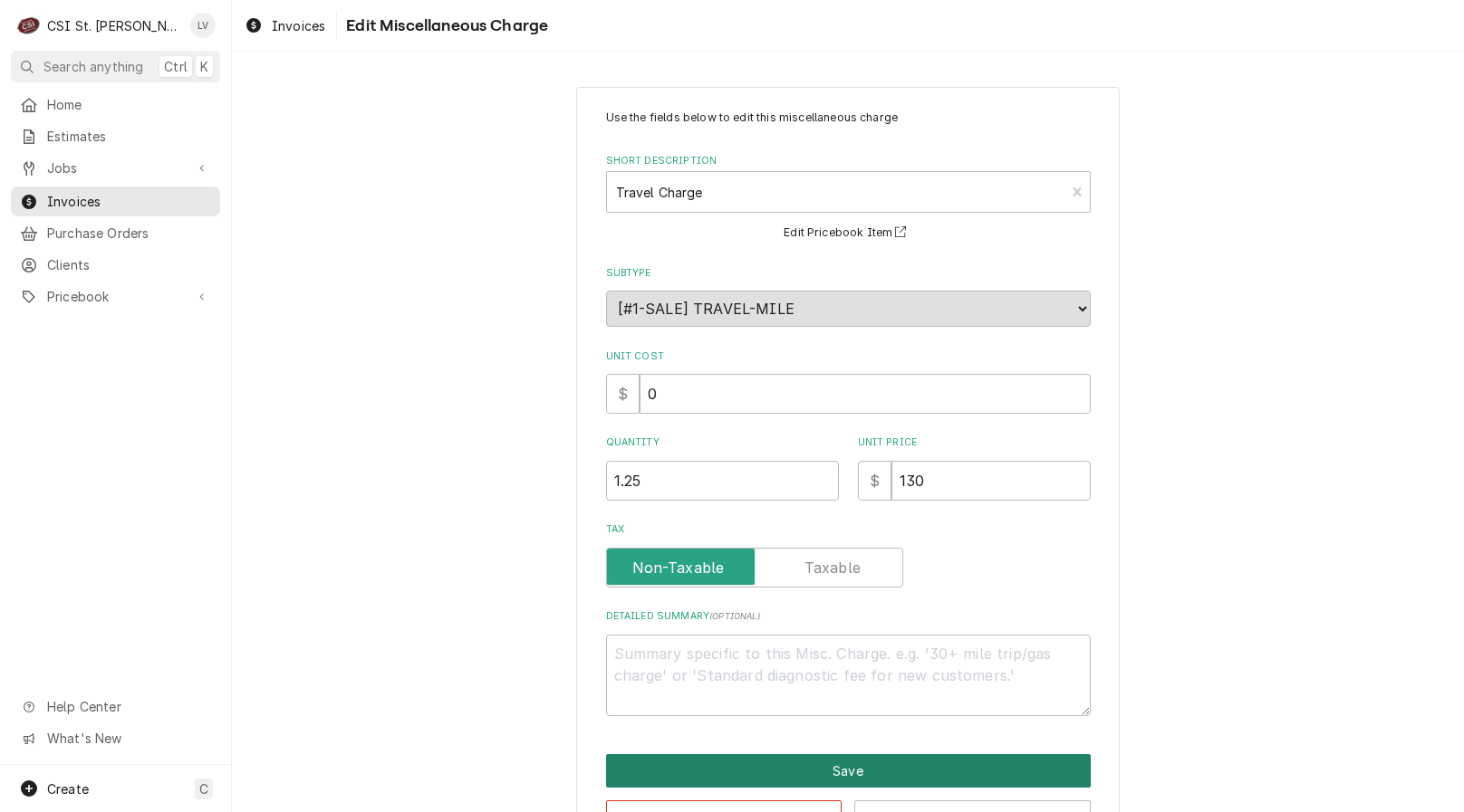
click at [917, 764] on button "Save" at bounding box center [848, 771] width 484 height 33
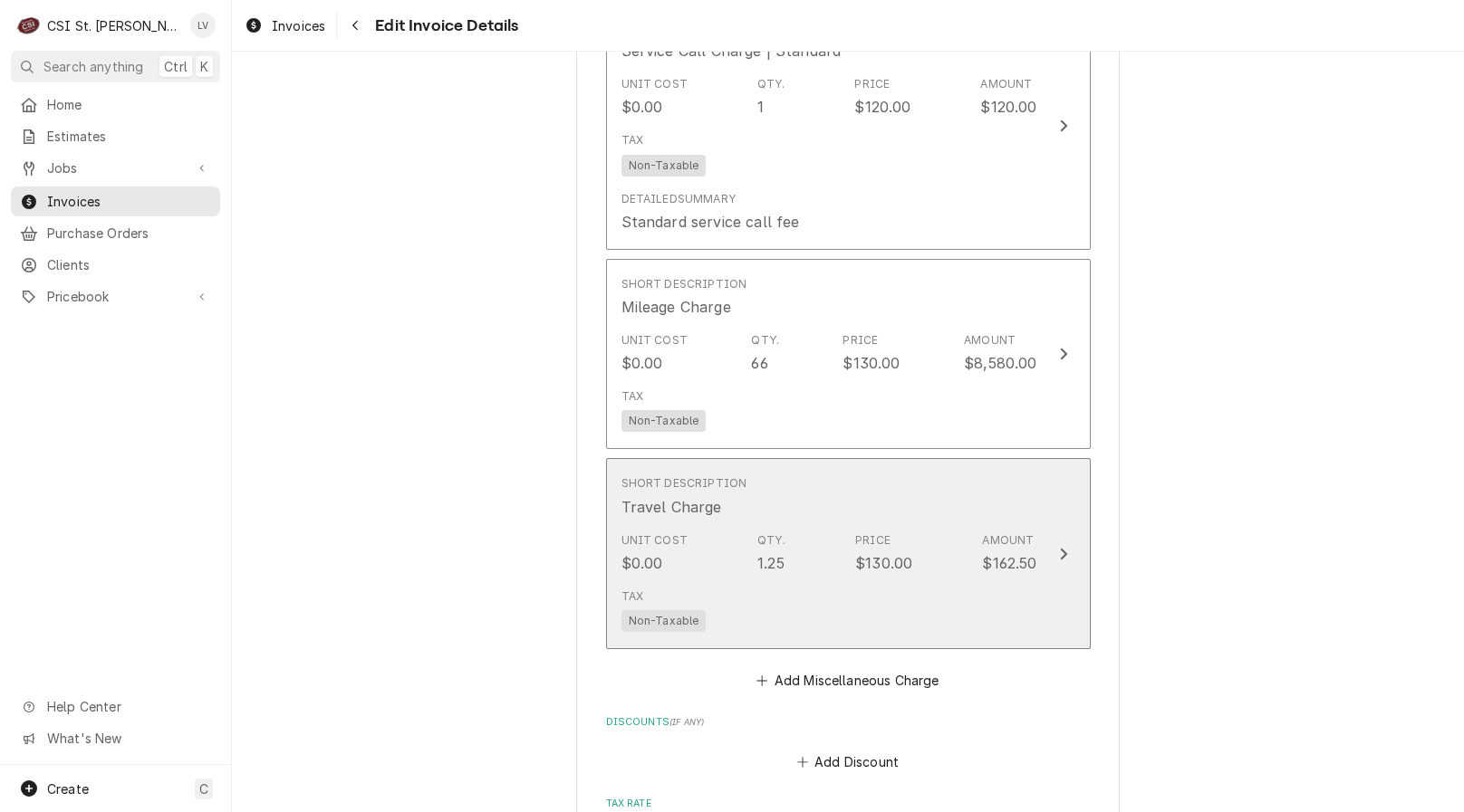
scroll to position [2509, 0]
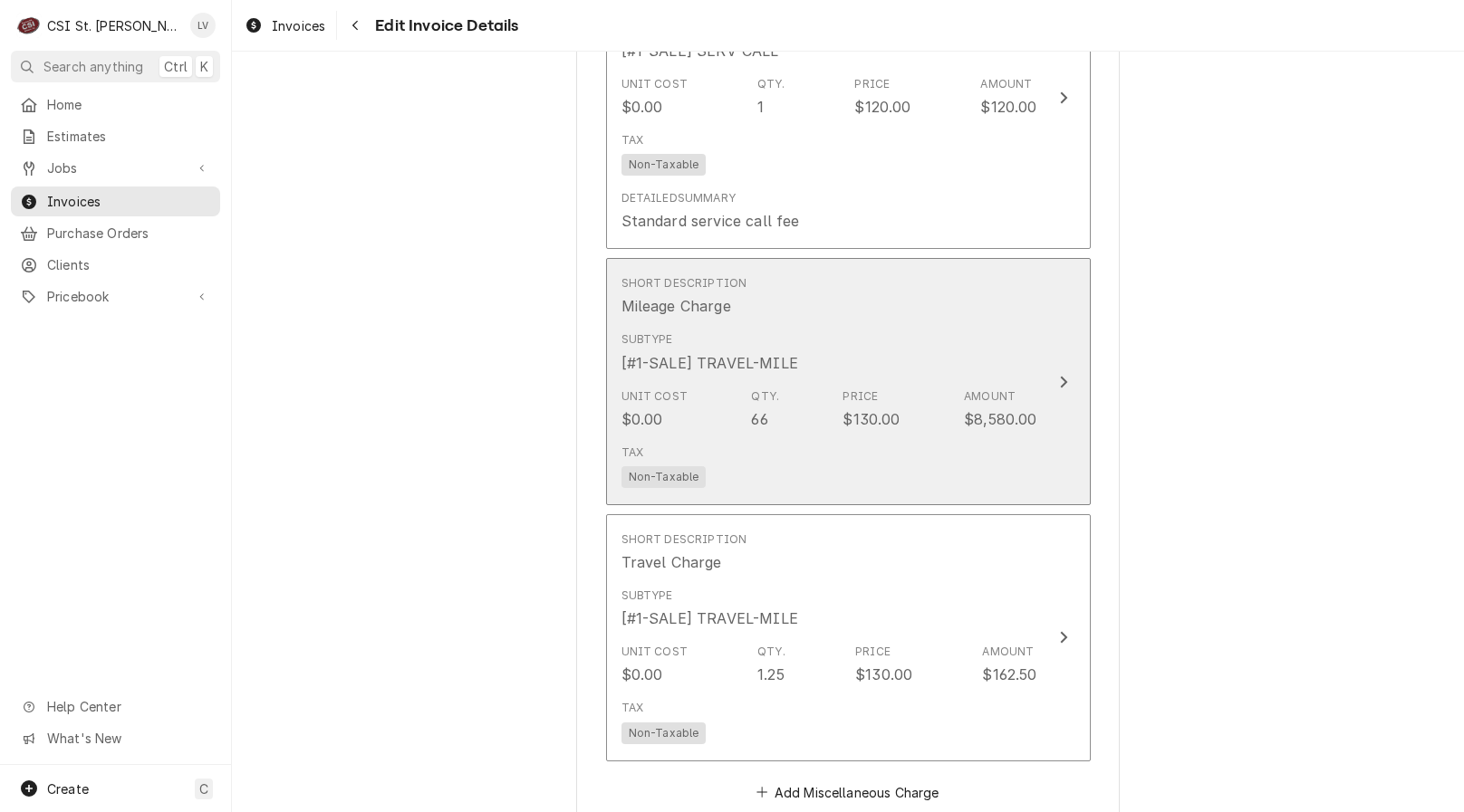
click at [848, 389] on div "Price" at bounding box center [859, 396] width 35 height 16
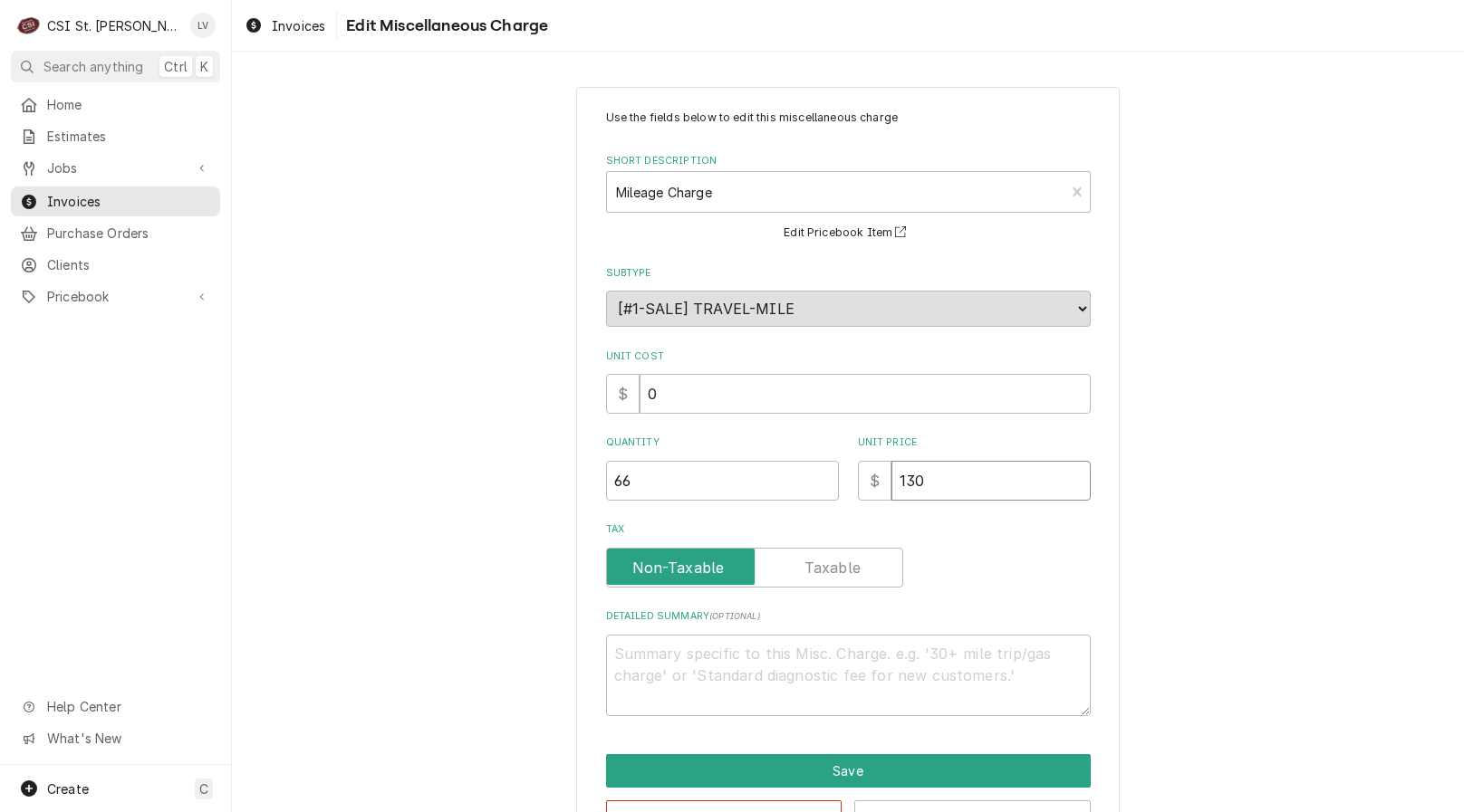
drag, startPoint x: 965, startPoint y: 489, endPoint x: 874, endPoint y: 523, distance: 97.1
click at [874, 523] on div "Use the fields below to edit this miscellaneous charge Short Description Mileag…" at bounding box center [848, 413] width 484 height 607
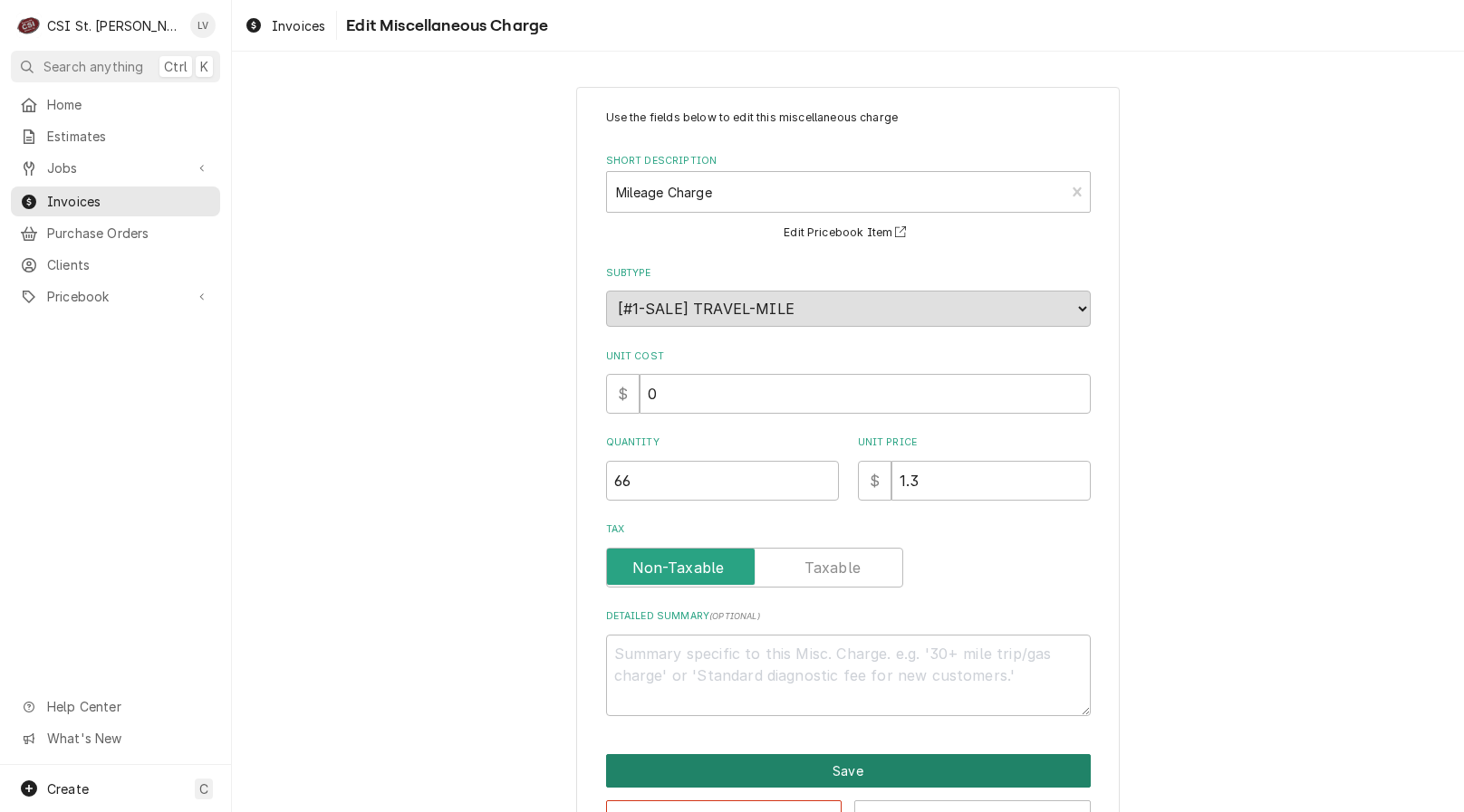
click at [839, 763] on button "Save" at bounding box center [848, 771] width 484 height 33
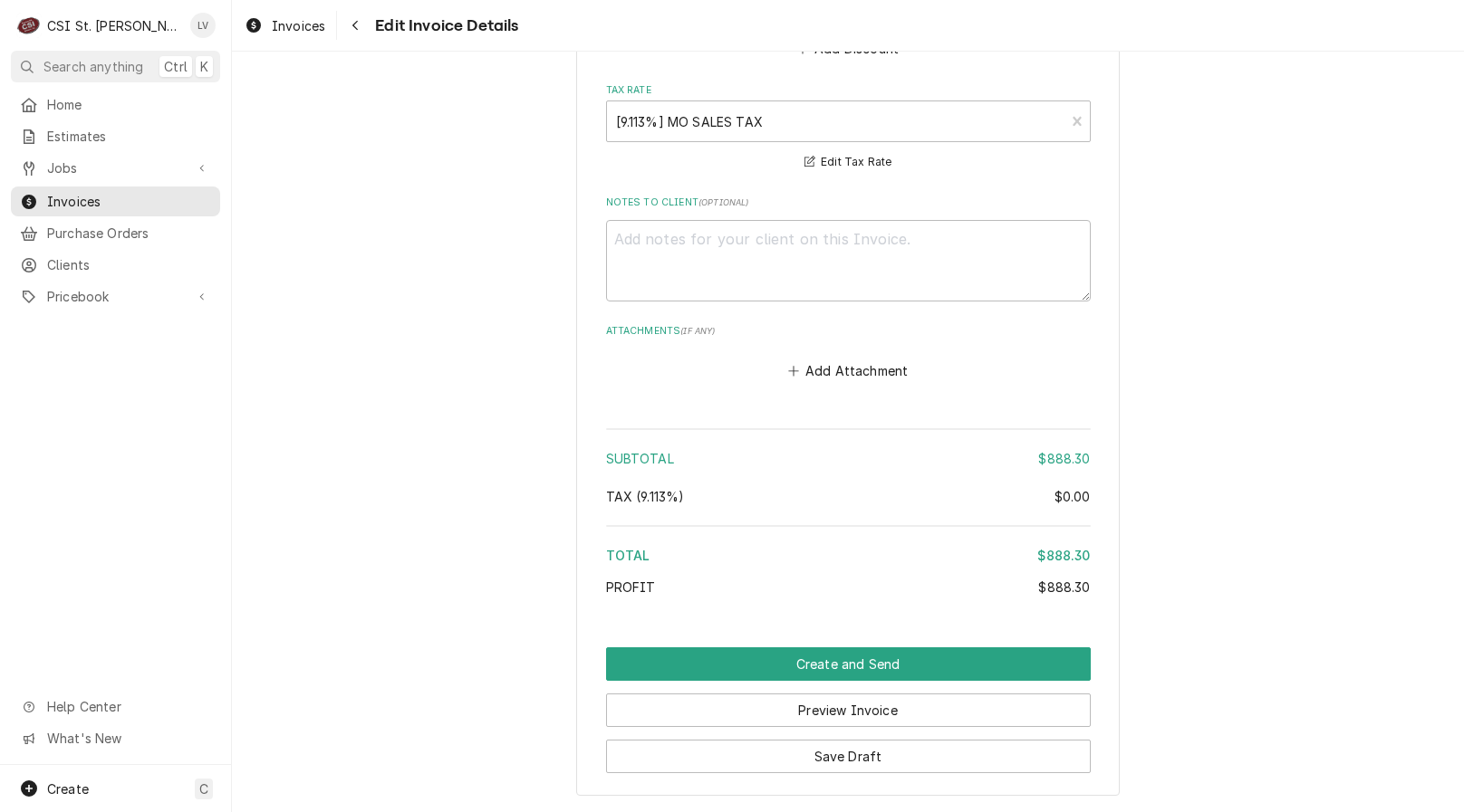
scroll to position [3398, 0]
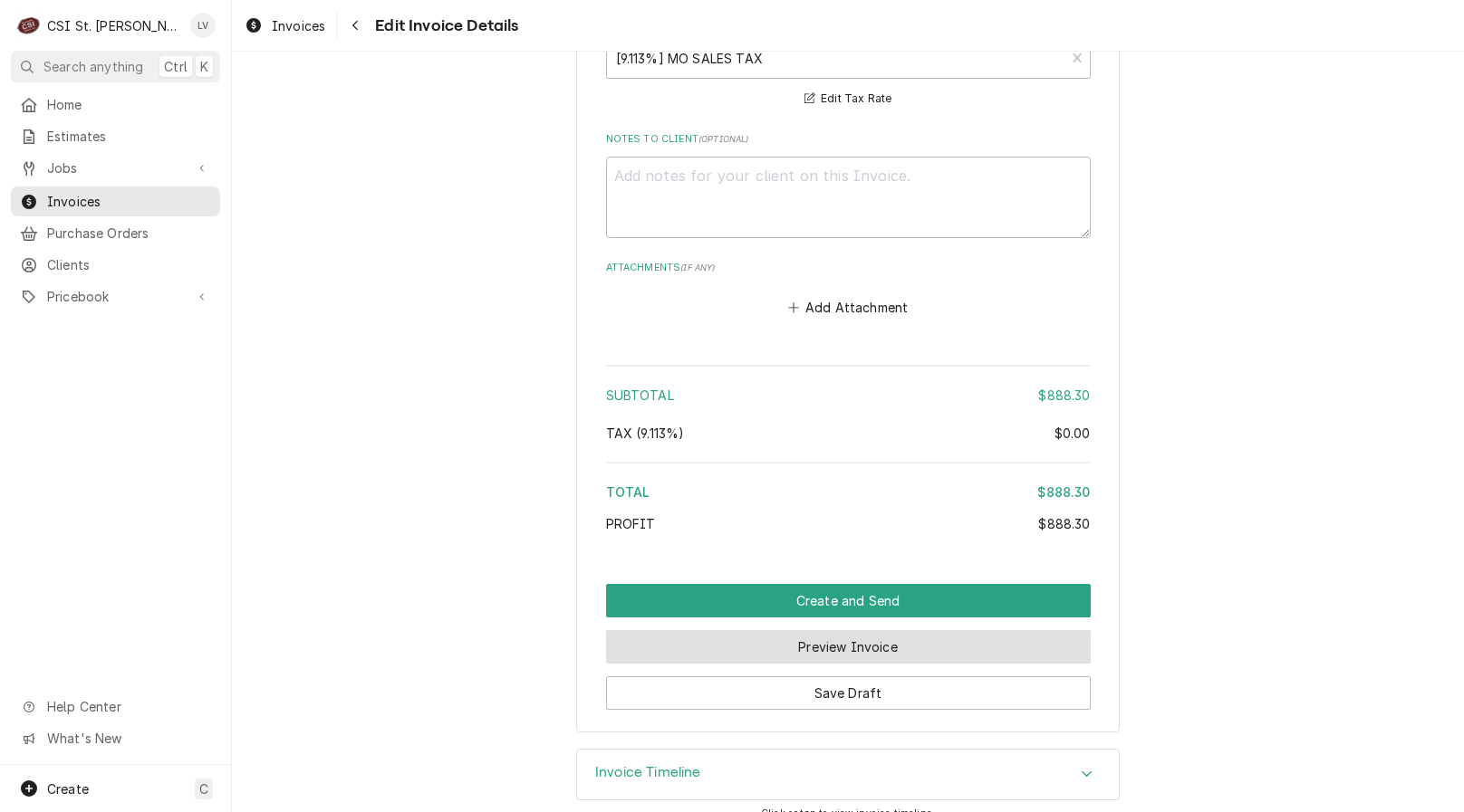
click at [830, 633] on button "Preview Invoice" at bounding box center [848, 647] width 484 height 33
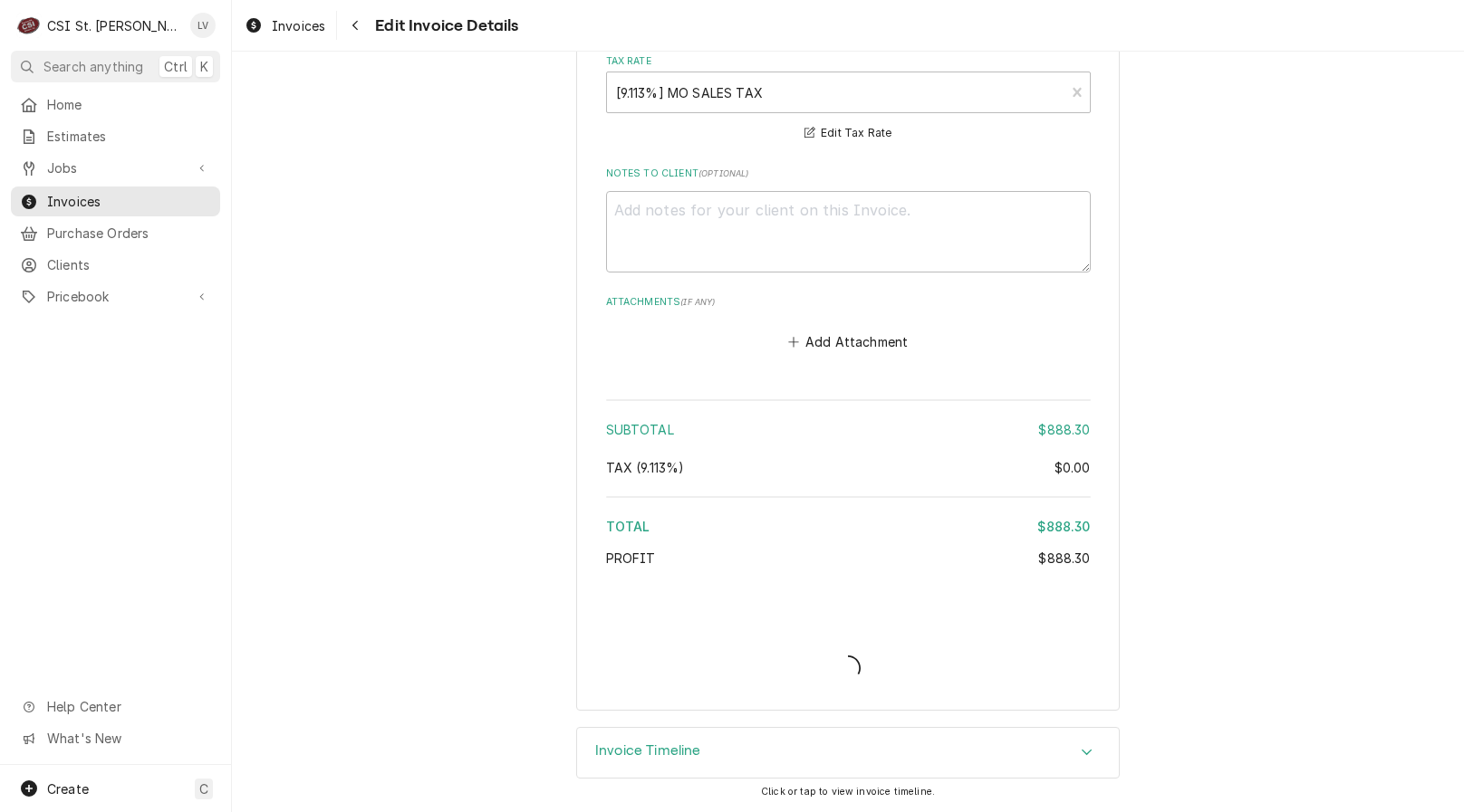
scroll to position [3342, 0]
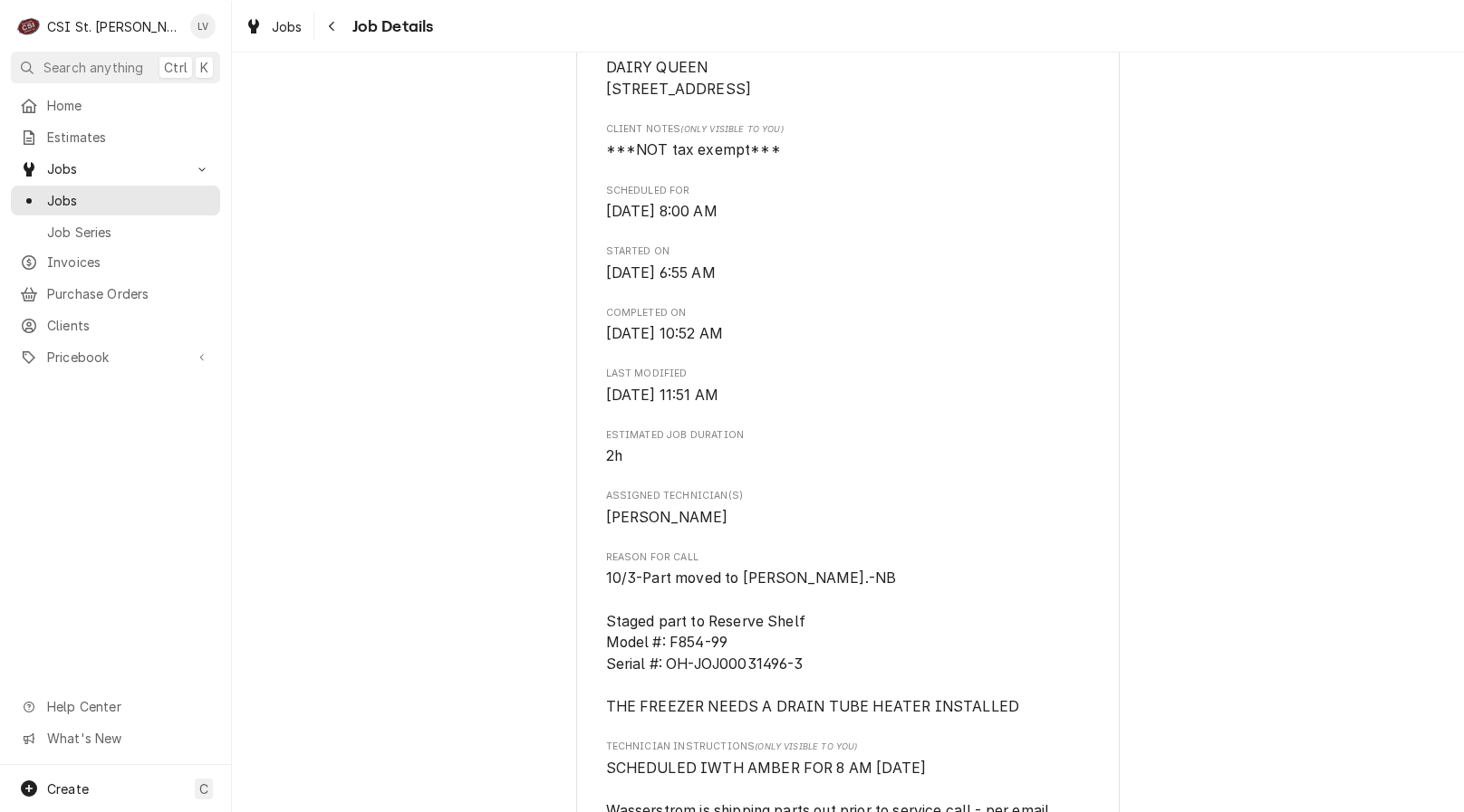
scroll to position [544, 0]
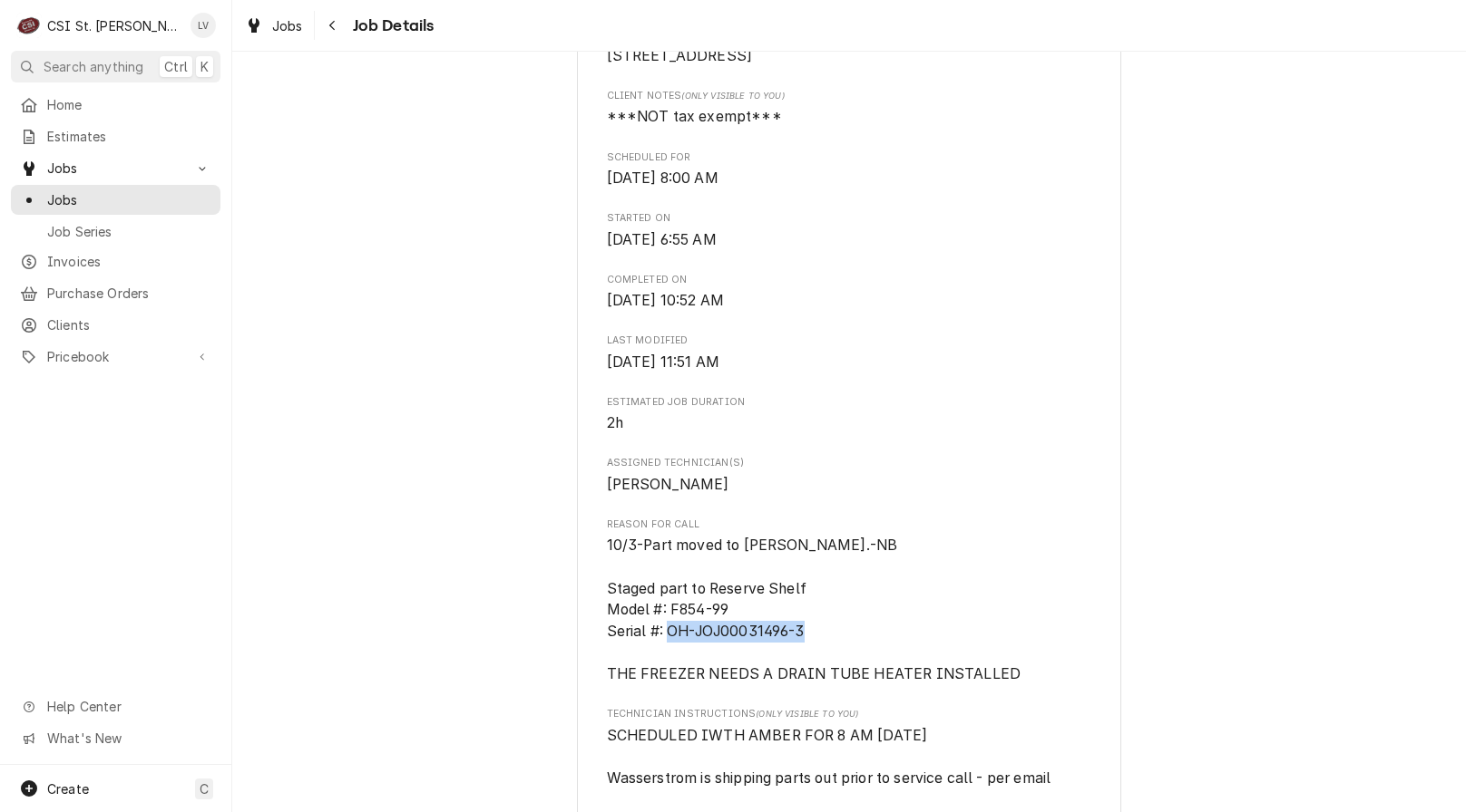
drag, startPoint x: 806, startPoint y: 647, endPoint x: 665, endPoint y: 658, distance: 141.4
click at [665, 657] on span "10/3-Part moved to [PERSON_NAME].-NB Staged part to Reserve Shelf Model #: F854…" at bounding box center [849, 609] width 485 height 149
copy span "OH-JOJ00031496-3"
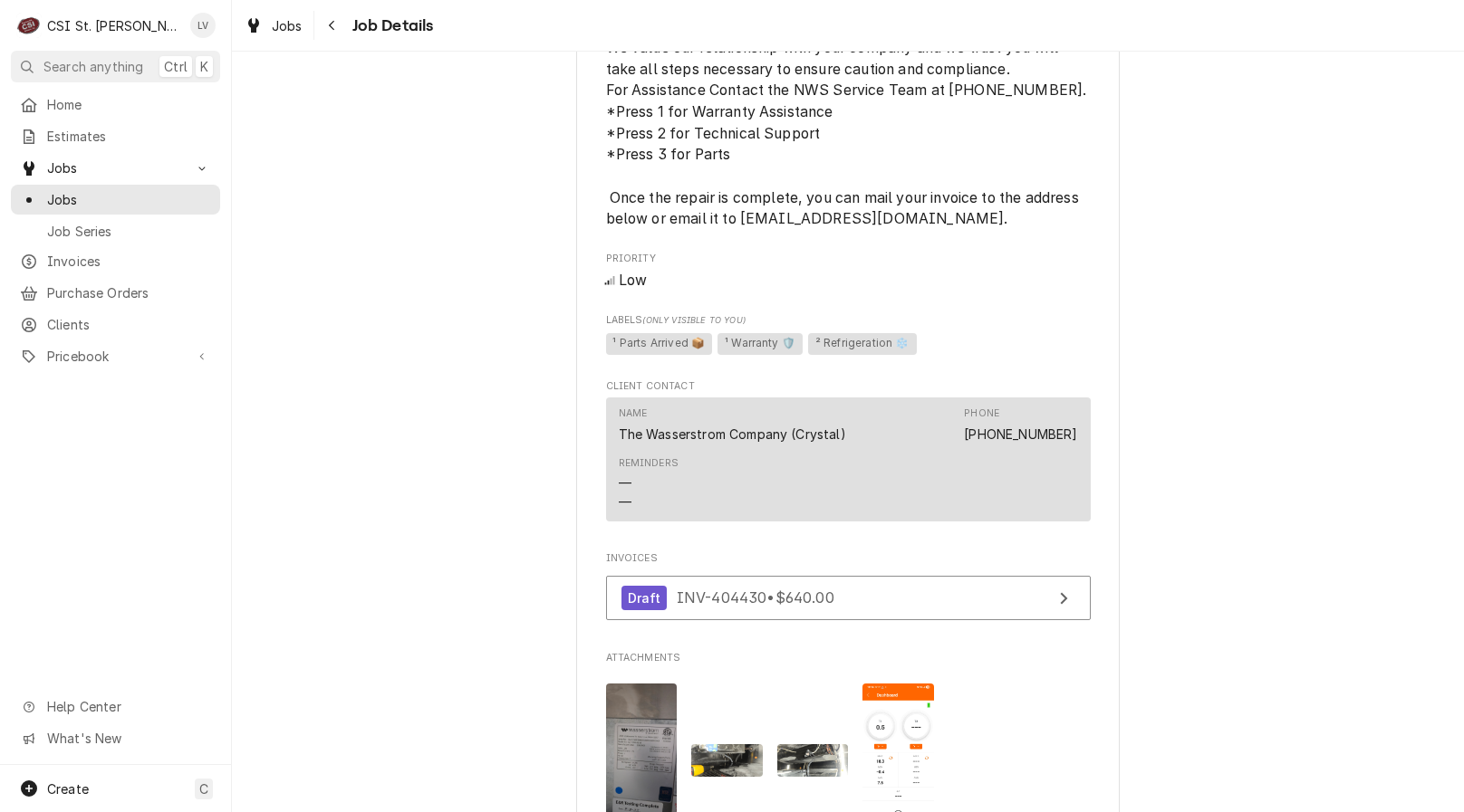
scroll to position [1720, 0]
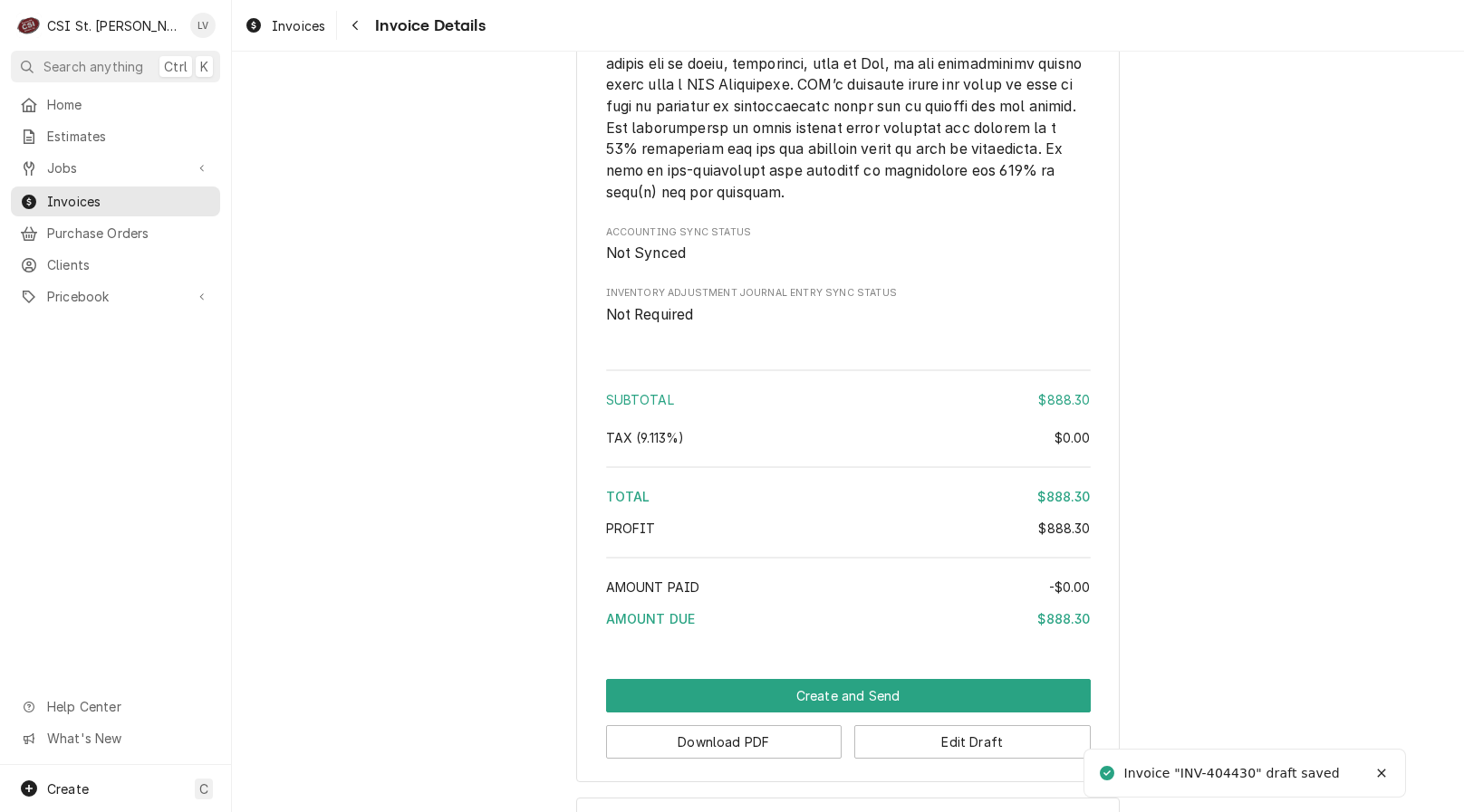
scroll to position [3282, 0]
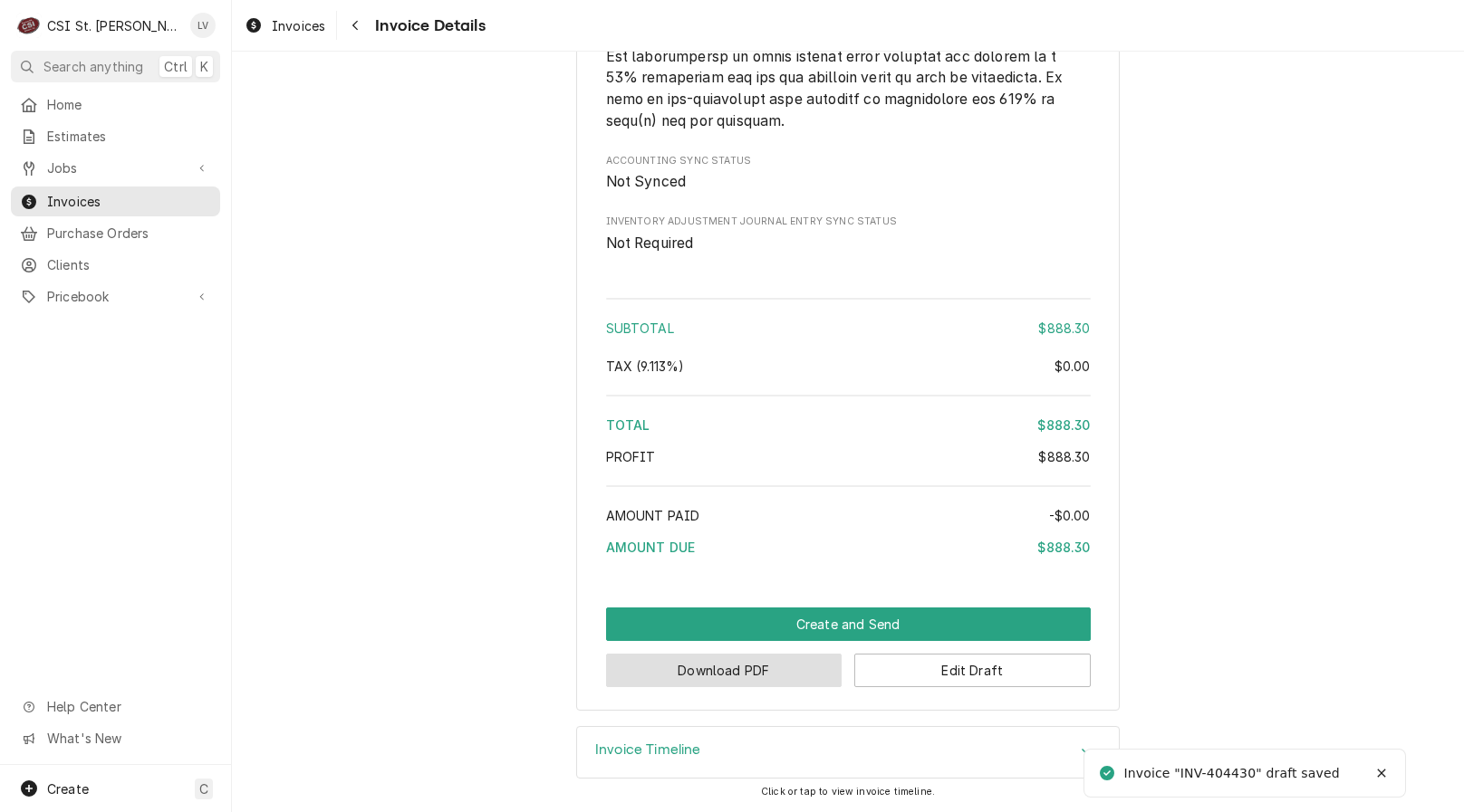
click at [635, 656] on button "Download PDF" at bounding box center [723, 670] width 236 height 33
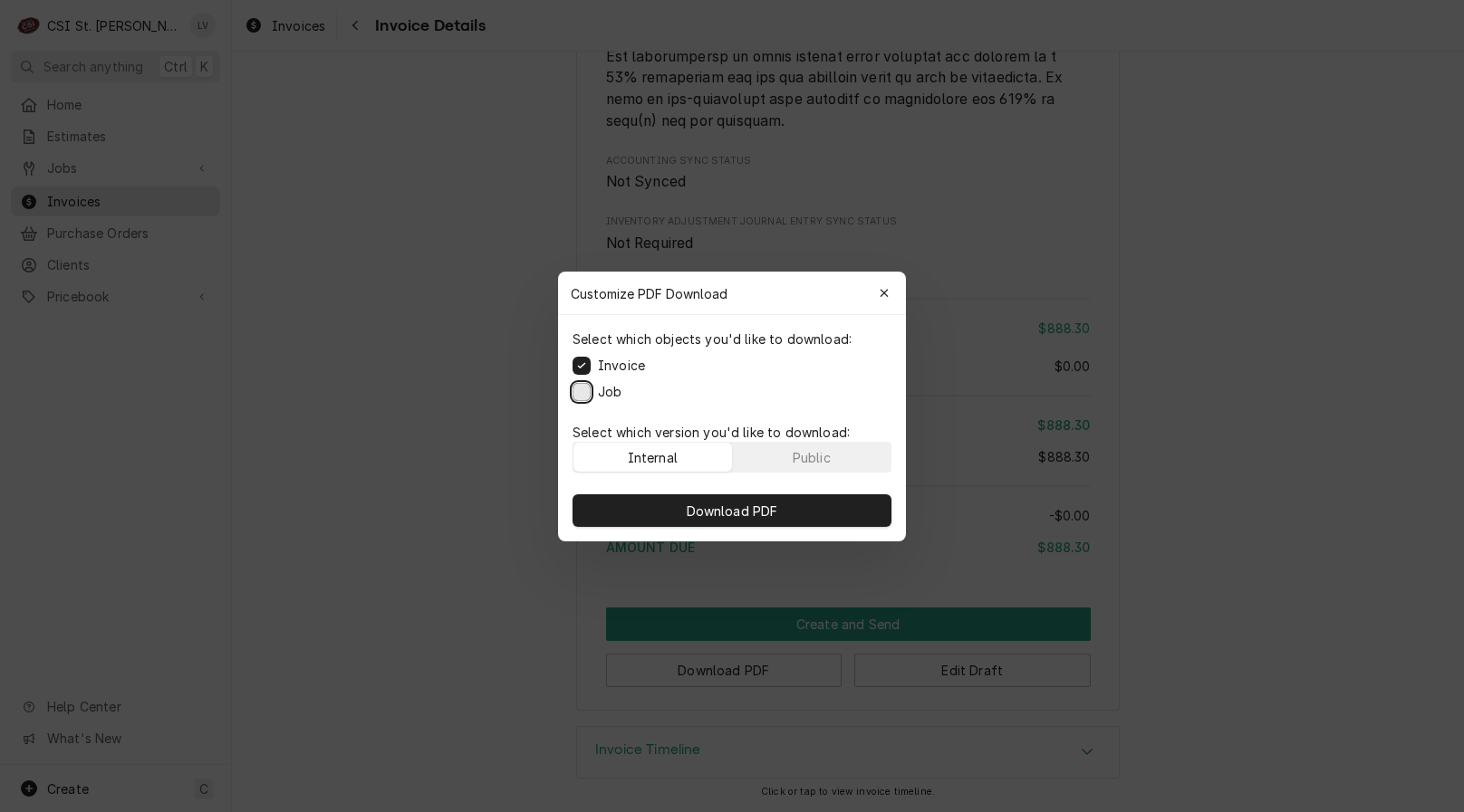
click at [584, 395] on button "Job" at bounding box center [581, 391] width 18 height 18
click at [709, 506] on span "Download PDF" at bounding box center [732, 510] width 98 height 19
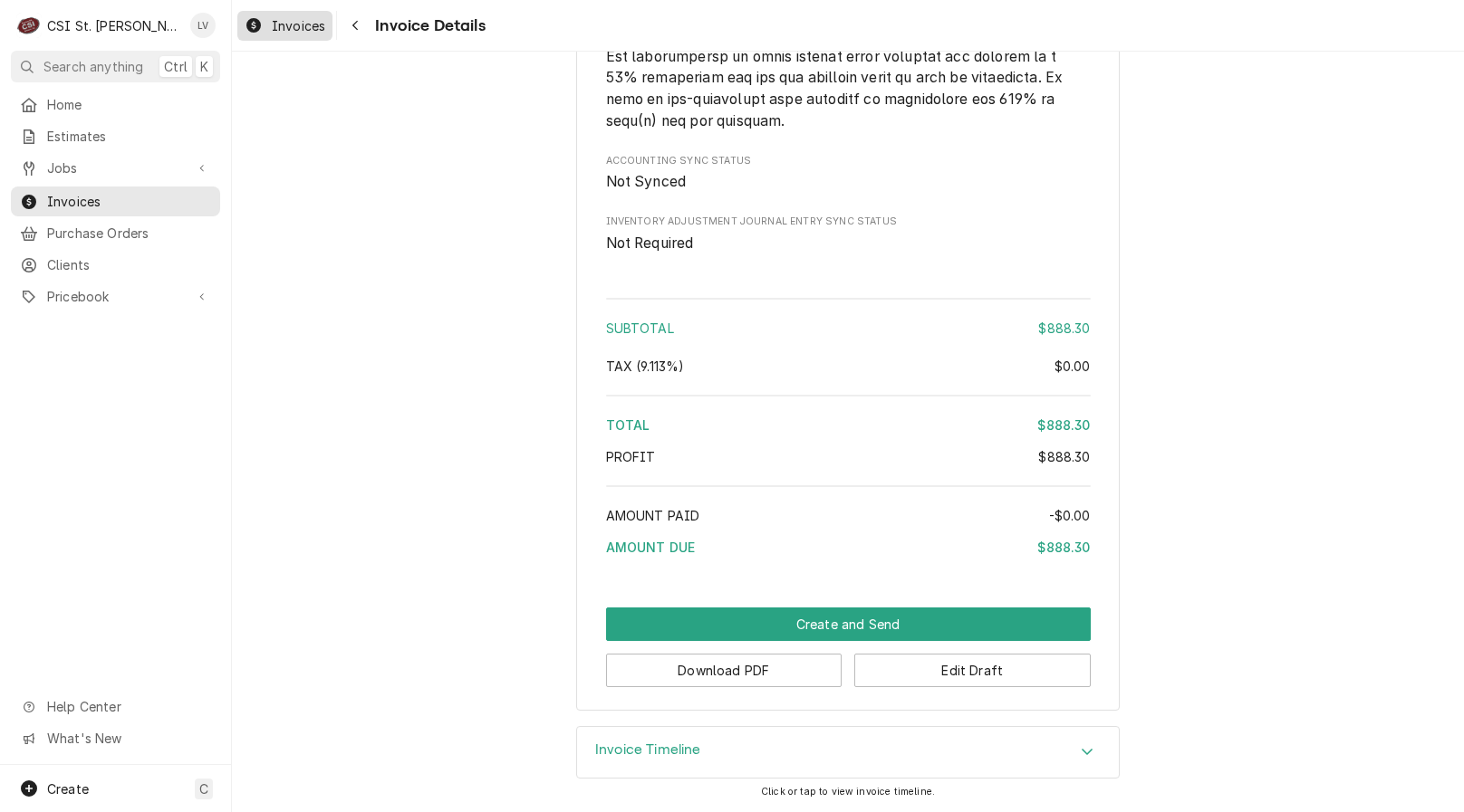
click at [298, 21] on span "Invoices" at bounding box center [298, 26] width 54 height 19
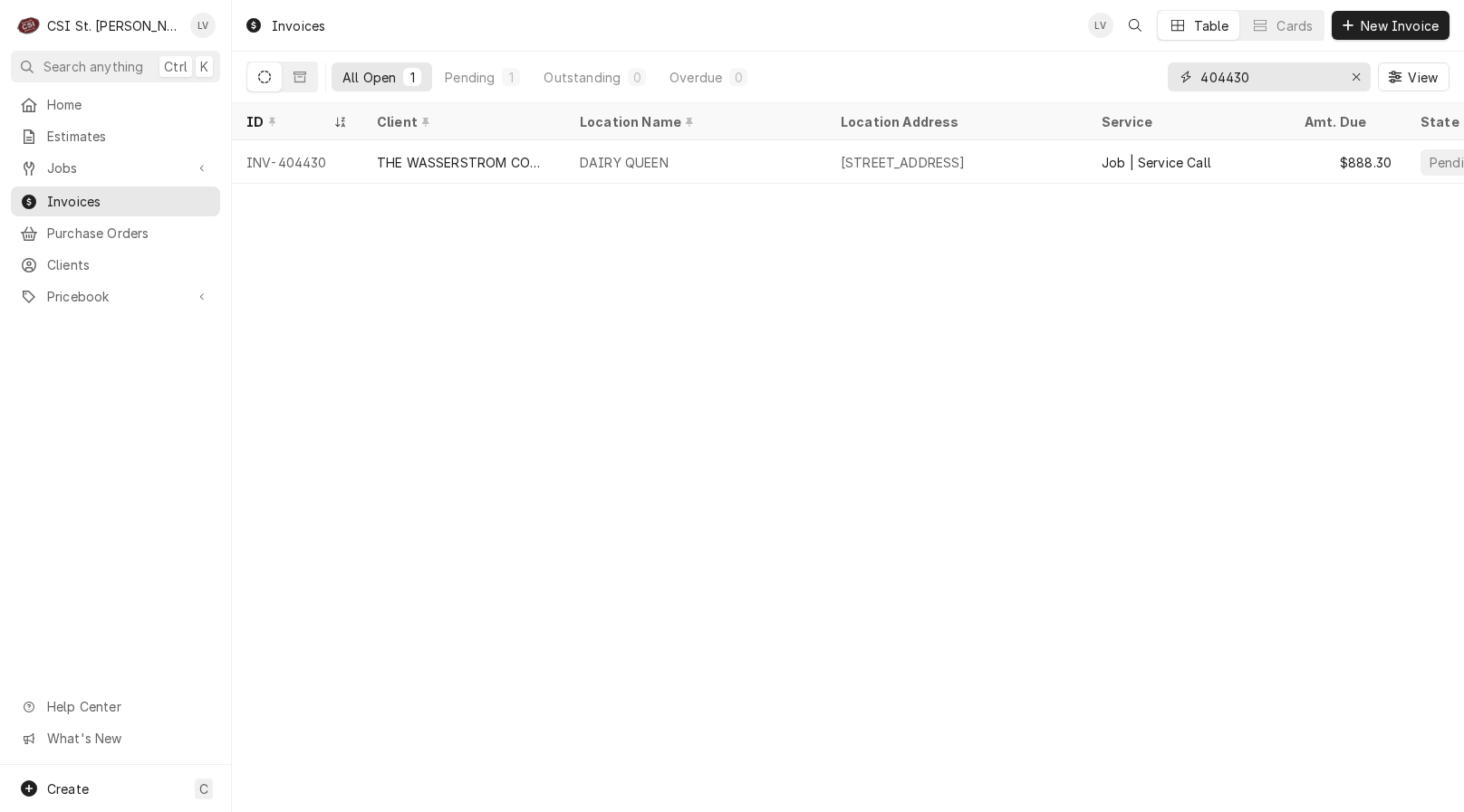
click at [1290, 80] on input "404430" at bounding box center [1268, 76] width 136 height 29
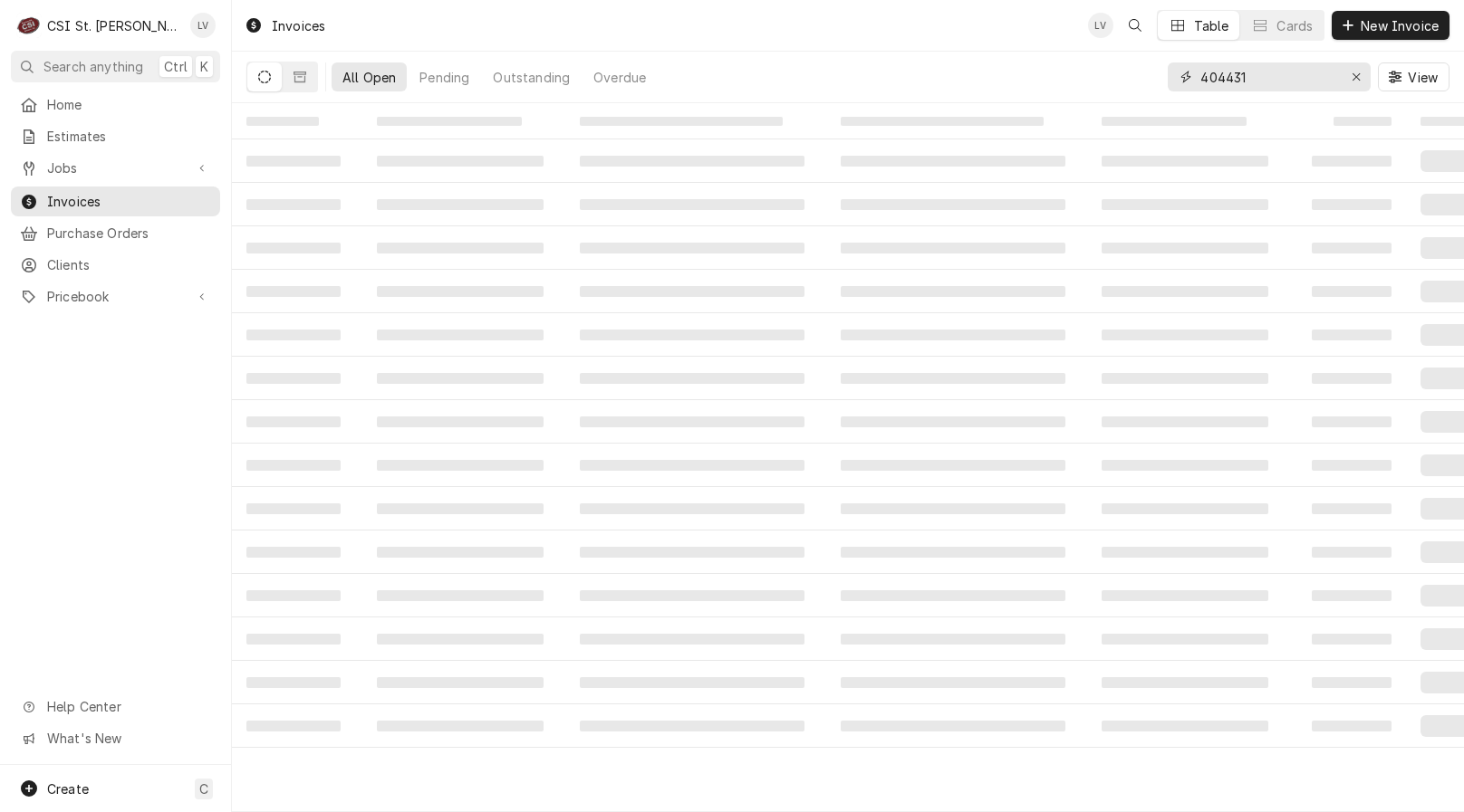
type input "404431"
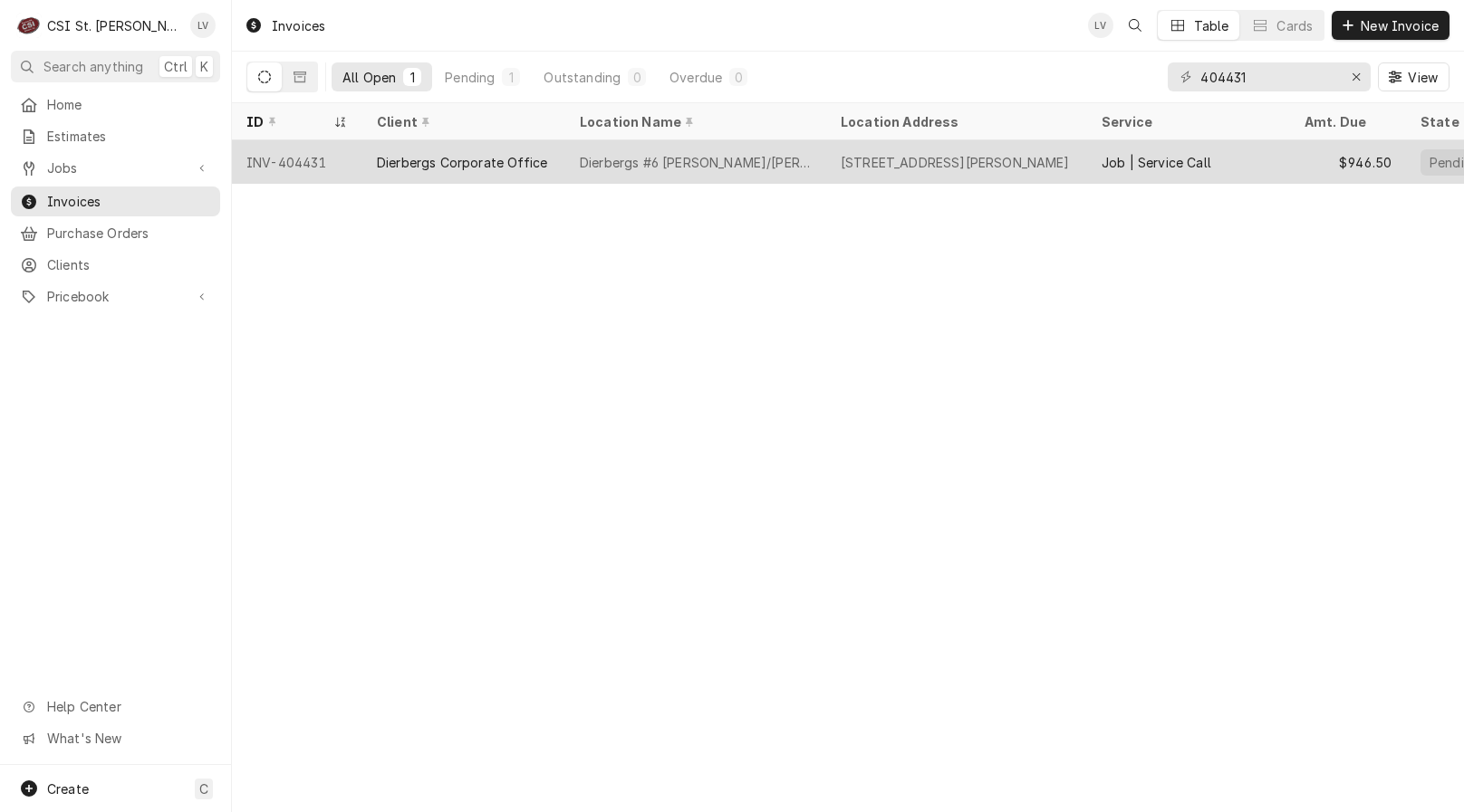
click at [538, 159] on div "Dierbergs Corporate Office" at bounding box center [462, 162] width 170 height 19
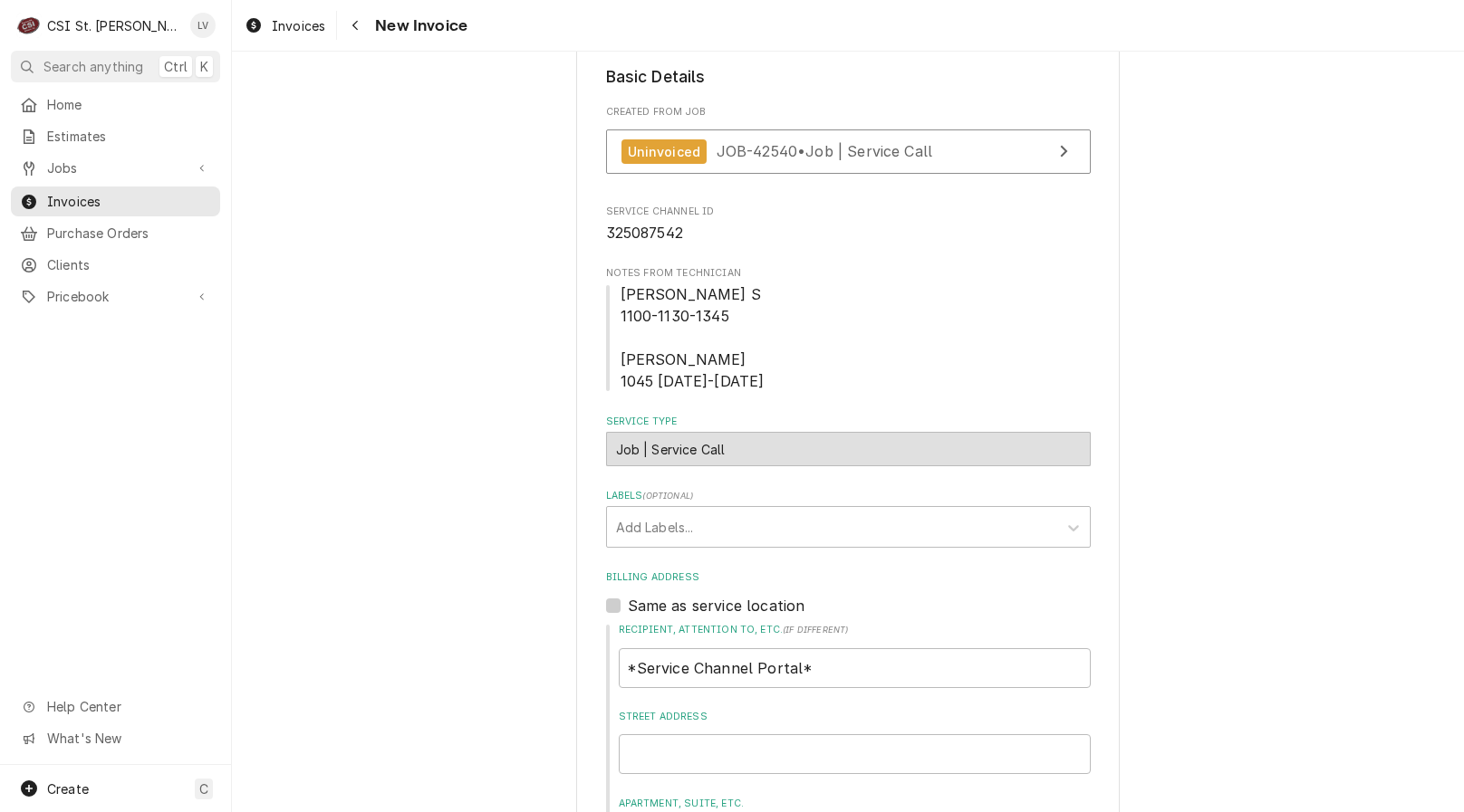
scroll to position [633, 0]
drag, startPoint x: 724, startPoint y: 376, endPoint x: 588, endPoint y: 299, distance: 156.3
copy span "Kyle S 1100-1130-1345 Kyle 1045 1115-1330"
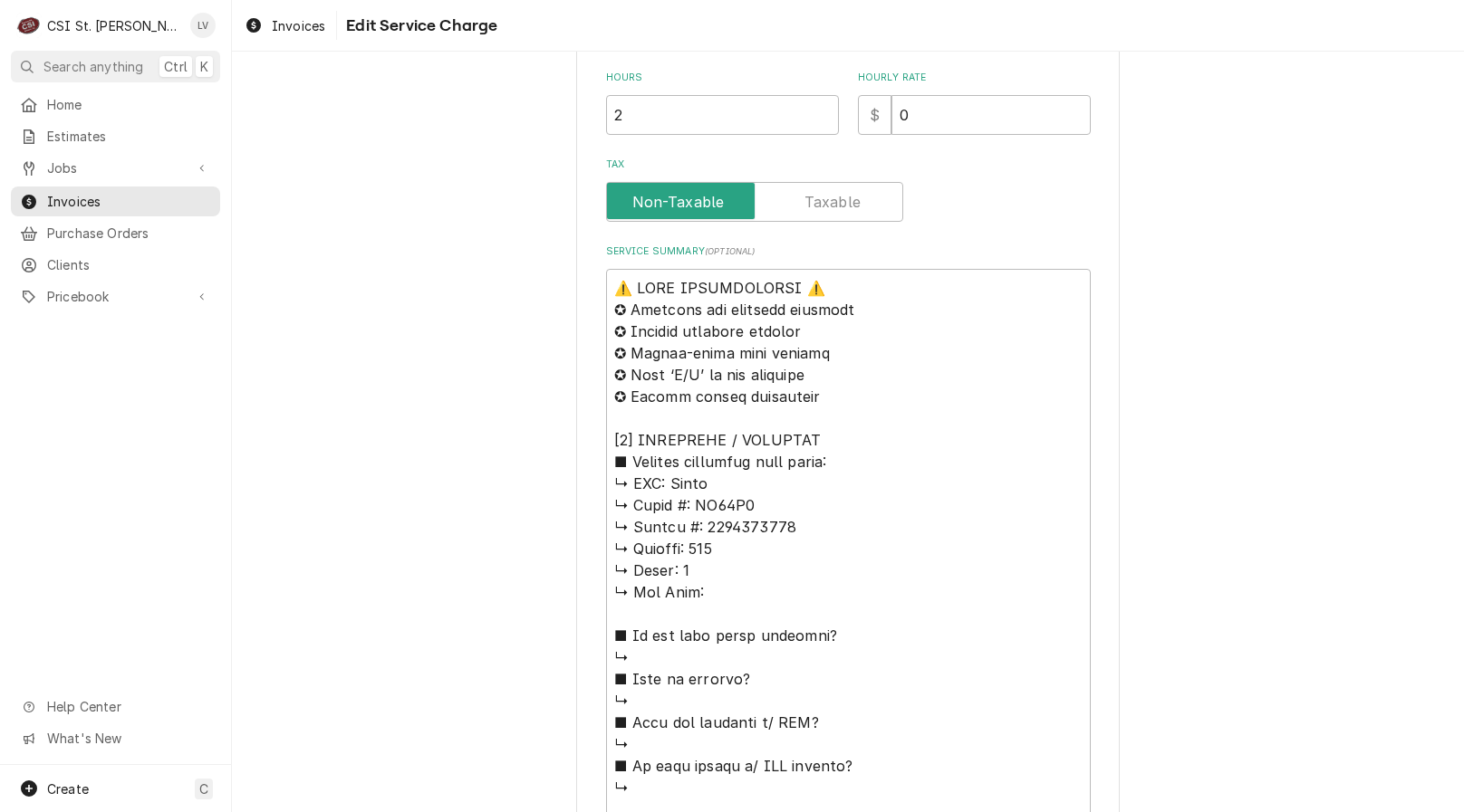
scroll to position [633, 0]
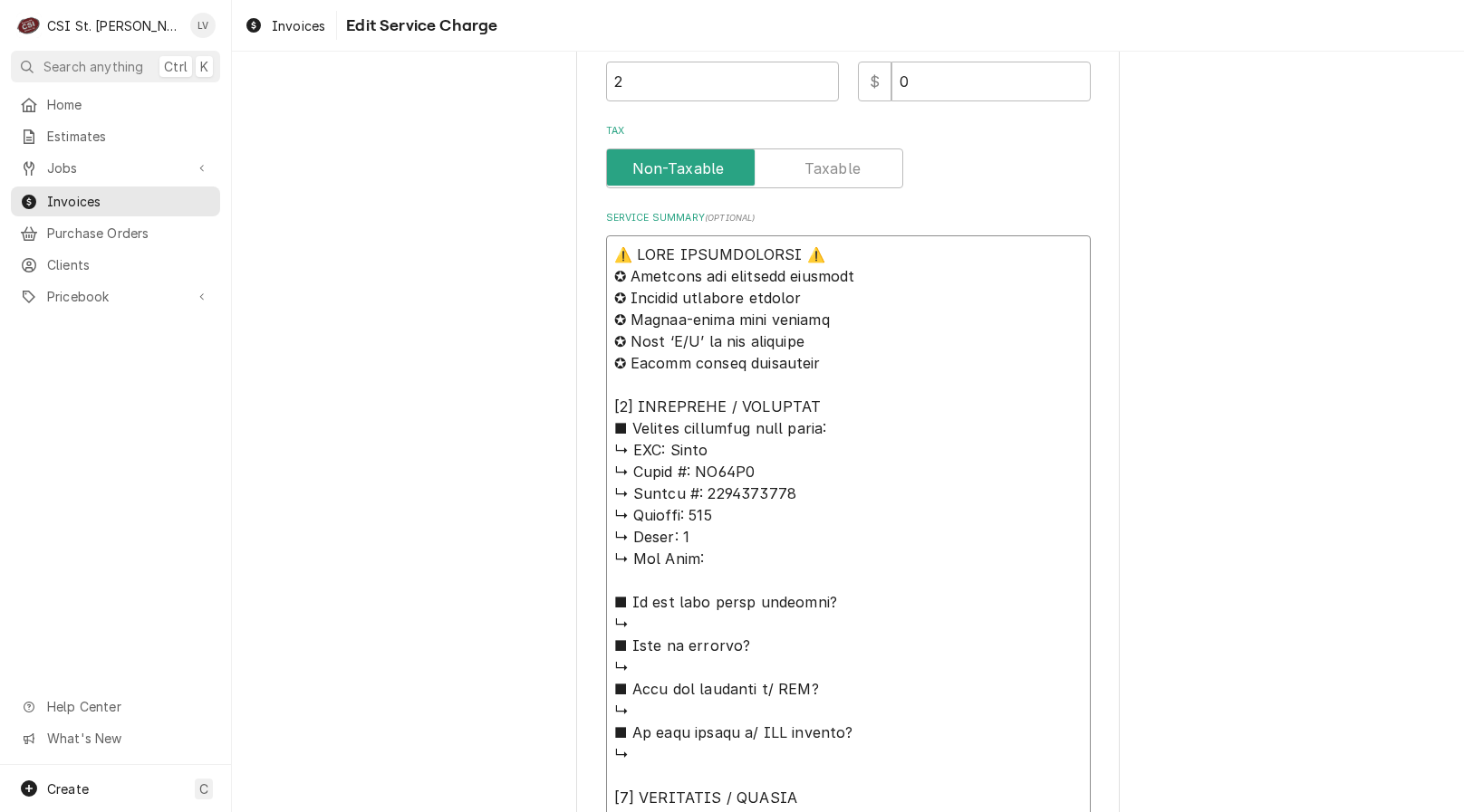
drag, startPoint x: 872, startPoint y: 427, endPoint x: 538, endPoint y: 238, distance: 383.8
click at [539, 238] on div "Use the fields below to edit this service charge Short Description Job | Servic…" at bounding box center [848, 607] width 1232 height 2340
paste textarea "Kyle S 1100-1130-1345 Kyle 1045 1115-1330"
type textarea "x"
type textarea "Kyle S 1100-1130-1345 Kyle 1045 1115-1330 ↳ 𝗠𝗙𝗚: Amana ↳ 𝗠𝗼𝗱𝗲𝗹 #: RC17S2 ↳ 𝗦𝗲𝗿𝗶…"
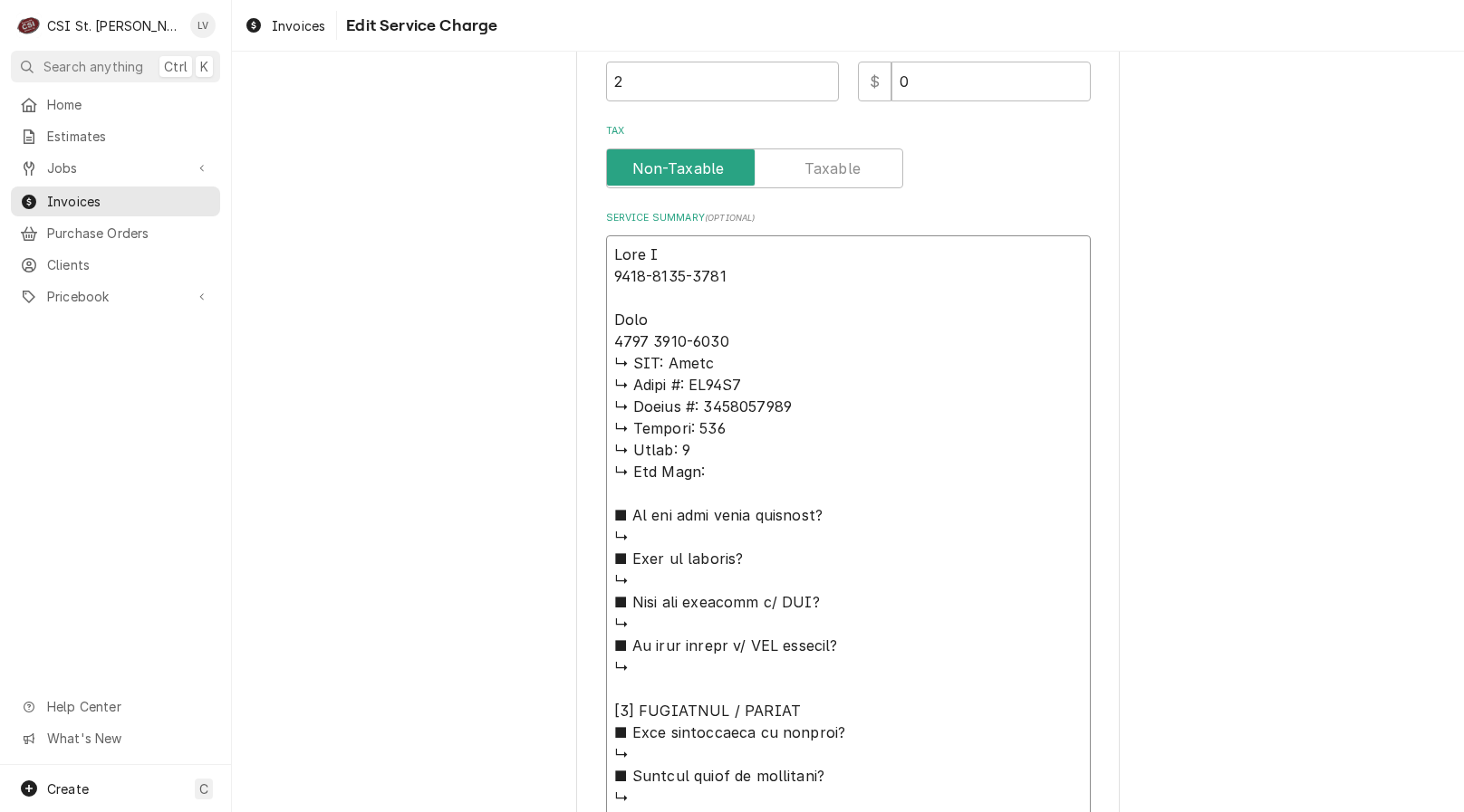
type textarea "x"
type textarea "Kyle S 1100-1130-1345 Kyle 1045 1115-1330 ↳ 𝗠𝗙𝗚: Amana ↳ 𝗠𝗼𝗱𝗲𝗹 #: RC17S2 ↳ 𝗦𝗲𝗿𝗶…"
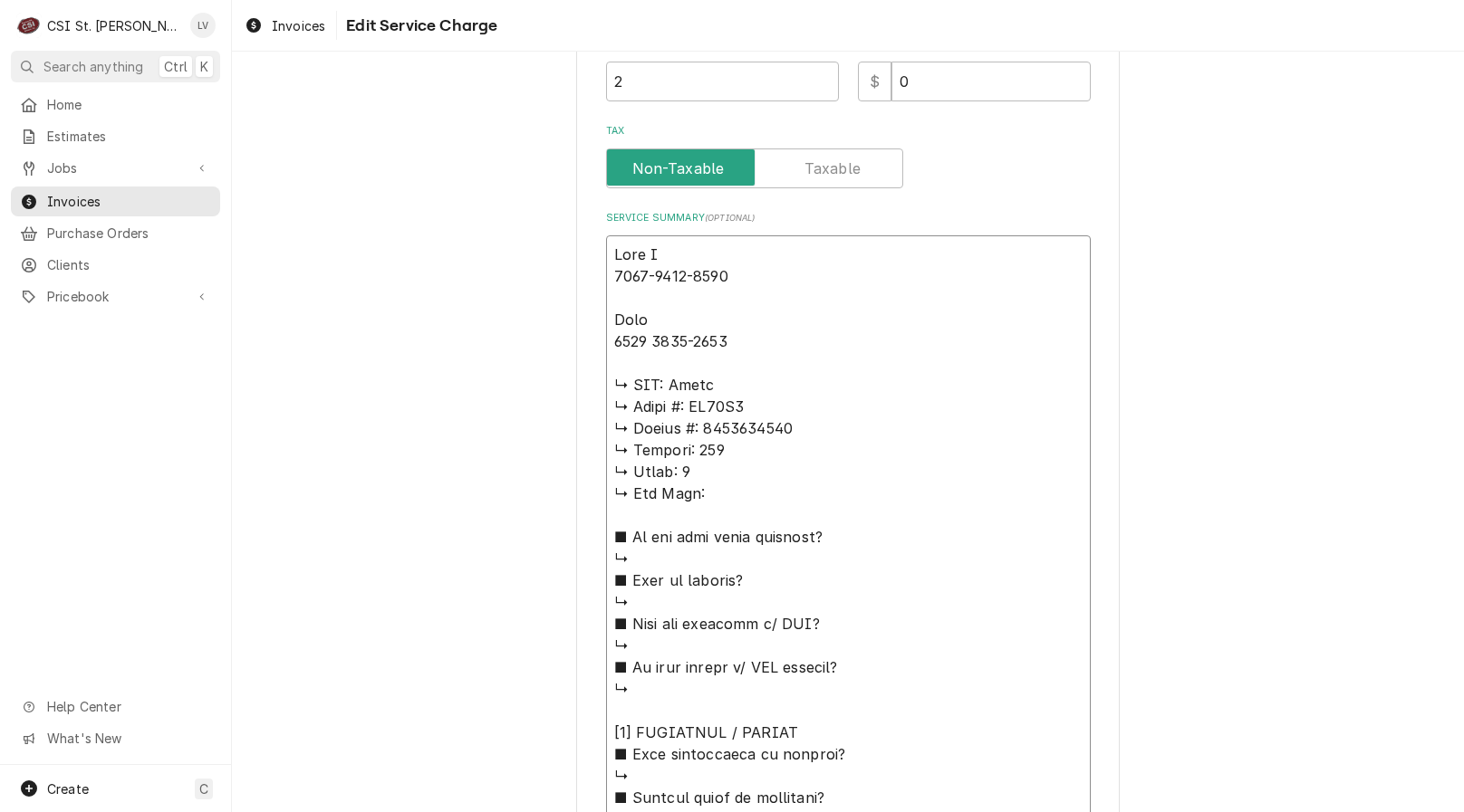
type textarea "x"
type textarea "Kyle S 1100-1130-1345 Kyle 1045 1115-1330 𝗠𝗙𝗚: Amana ↳ 𝗠𝗼𝗱𝗲𝗹 #: RC17S2 ↳ 𝗦𝗲𝗿𝗶𝗮𝗹…"
type textarea "x"
type textarea "Kyle S 1100-1130-1345 Kyle 1045 1115-1330 𝗠𝗙𝗚: Amana ↳ 𝗠𝗼𝗱𝗲𝗹 #: RC17S2 ↳ 𝗦𝗲𝗿𝗶𝗮𝗹…"
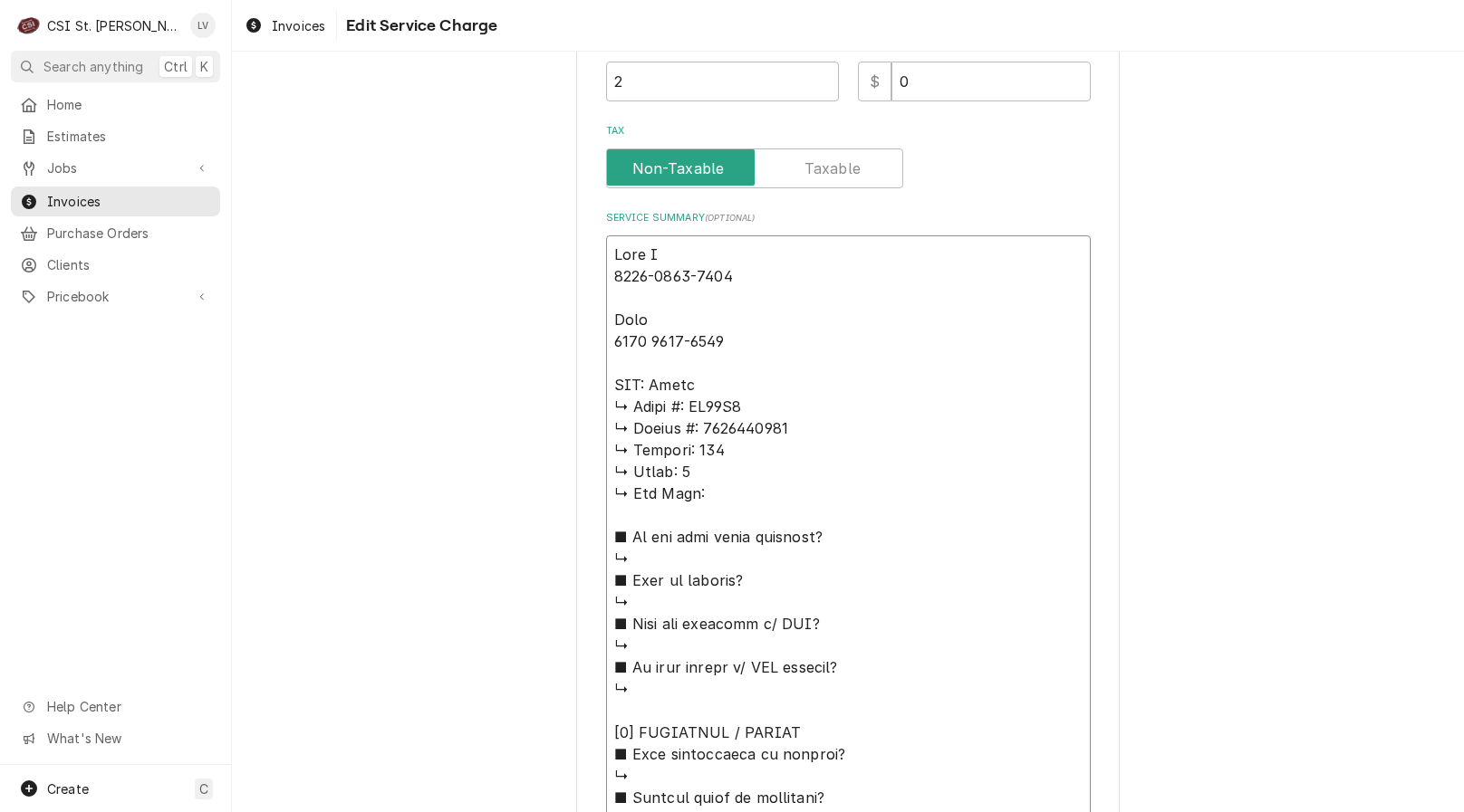
type textarea "x"
type textarea "Kyle S 1100-1130-1345 Kyle 1045 1115-1330 𝗙𝗚: Amana ↳ 𝗠𝗼𝗱𝗲𝗹 #: RC17S2 ↳ 𝗦𝗲𝗿𝗶𝗮𝗹 …"
type textarea "x"
type textarea "Kyle S 1100-1130-1345 Kyle 1045 1115-1330 𝗚: Amana ↳ 𝗠𝗼𝗱𝗲𝗹 #: RC17S2 ↳ 𝗦𝗲𝗿𝗶𝗮𝗹 #…"
type textarea "x"
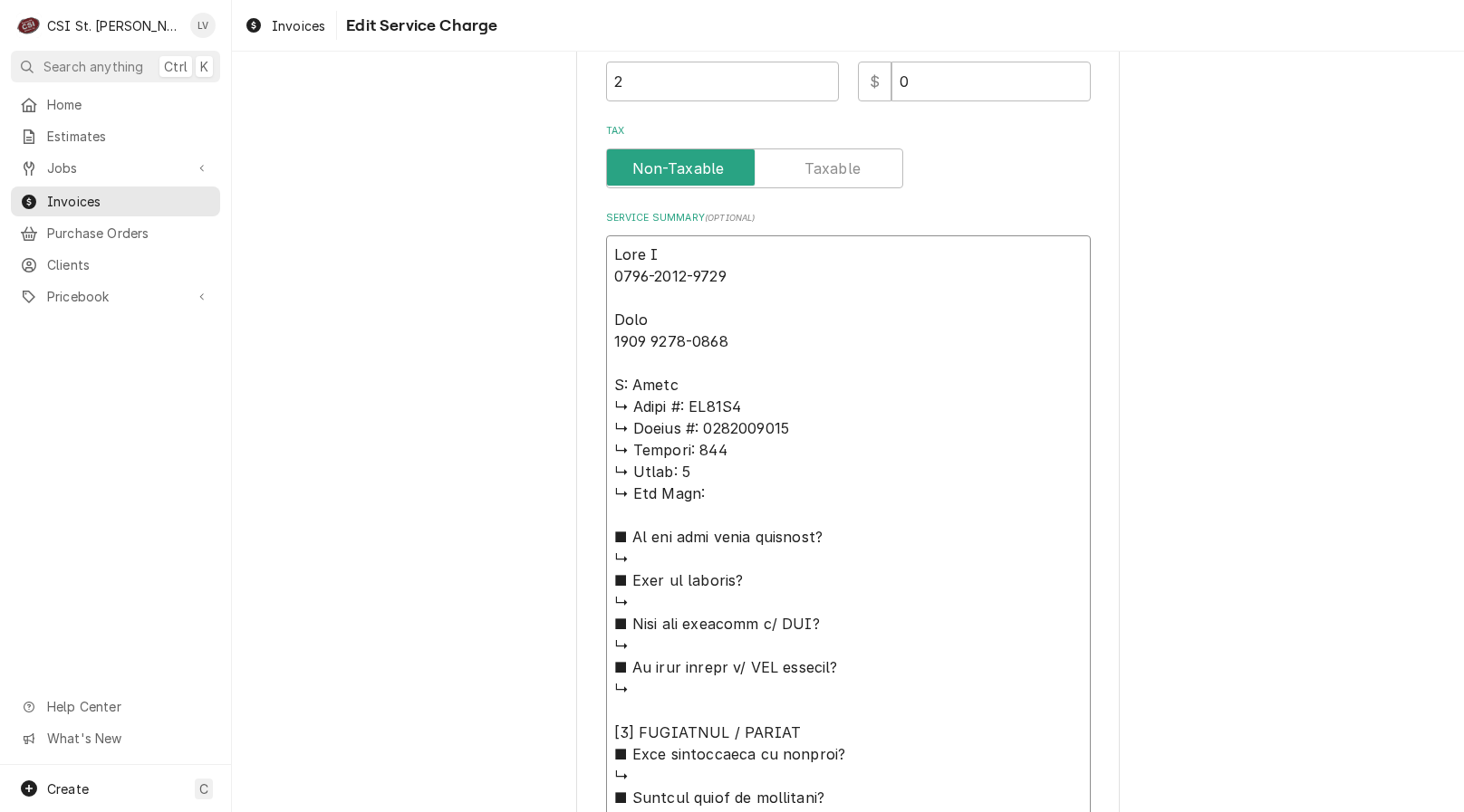
type textarea "Kyle S 1100-1130-1345 Kyle 1045 1115-1330 : Amana ↳ 𝗠𝗼𝗱𝗲𝗹 #: RC17S2 ↳ 𝗦𝗲𝗿𝗶𝗮𝗹 #:…"
type textarea "x"
type textarea "Kyle S 1100-1130-1345 Kyle 1045 1115-1330 Amana ↳ 𝗠𝗼𝗱𝗲𝗹 #: RC17S2 ↳ 𝗦𝗲𝗿𝗶𝗮𝗹 #: 0…"
type textarea "x"
type textarea "Kyle S 1100-1130-1345 Kyle 1045 1115-1330 Amana ↳ 𝗠𝗼𝗱𝗲𝗹 #: RC17S2 ↳ 𝗦𝗲𝗿𝗶𝗮𝗹 #: 0…"
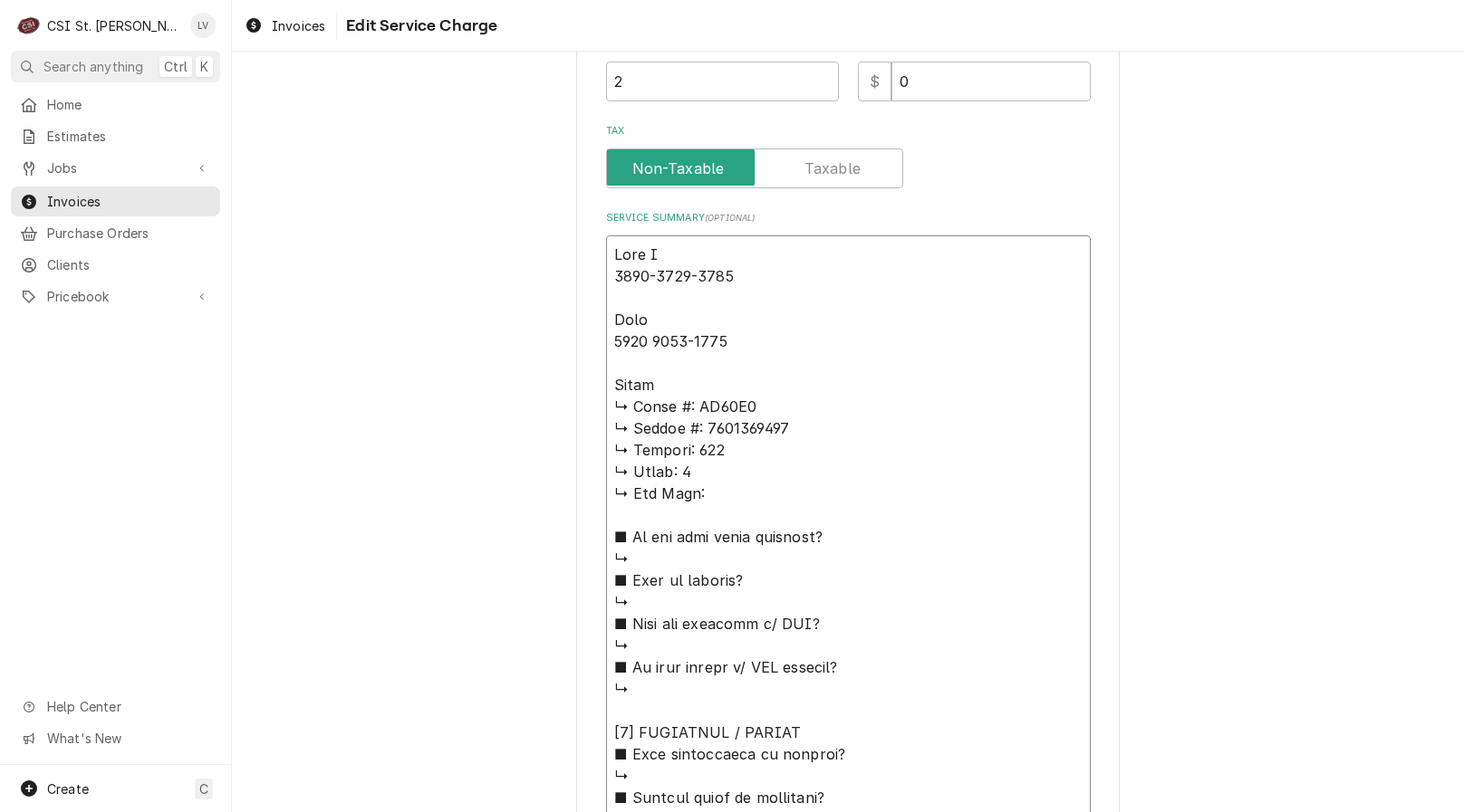
type textarea "x"
type textarea "Kyle S 1100-1130-1345 Kyle 1045 1115-1330 Amana ↳ 𝗠𝗼𝗱𝗲𝗹 #: RC17S2 ↳ 𝗦𝗲𝗿𝗶𝗮𝗹 #: 0…"
type textarea "x"
type textarea "Kyle S 1100-1130-1345 Kyle 1045 1115-1330 Amana / ↳ 𝗠𝗼𝗱𝗲𝗹 #: RC17S2 ↳ 𝗦𝗲𝗿𝗶𝗮𝗹 #:…"
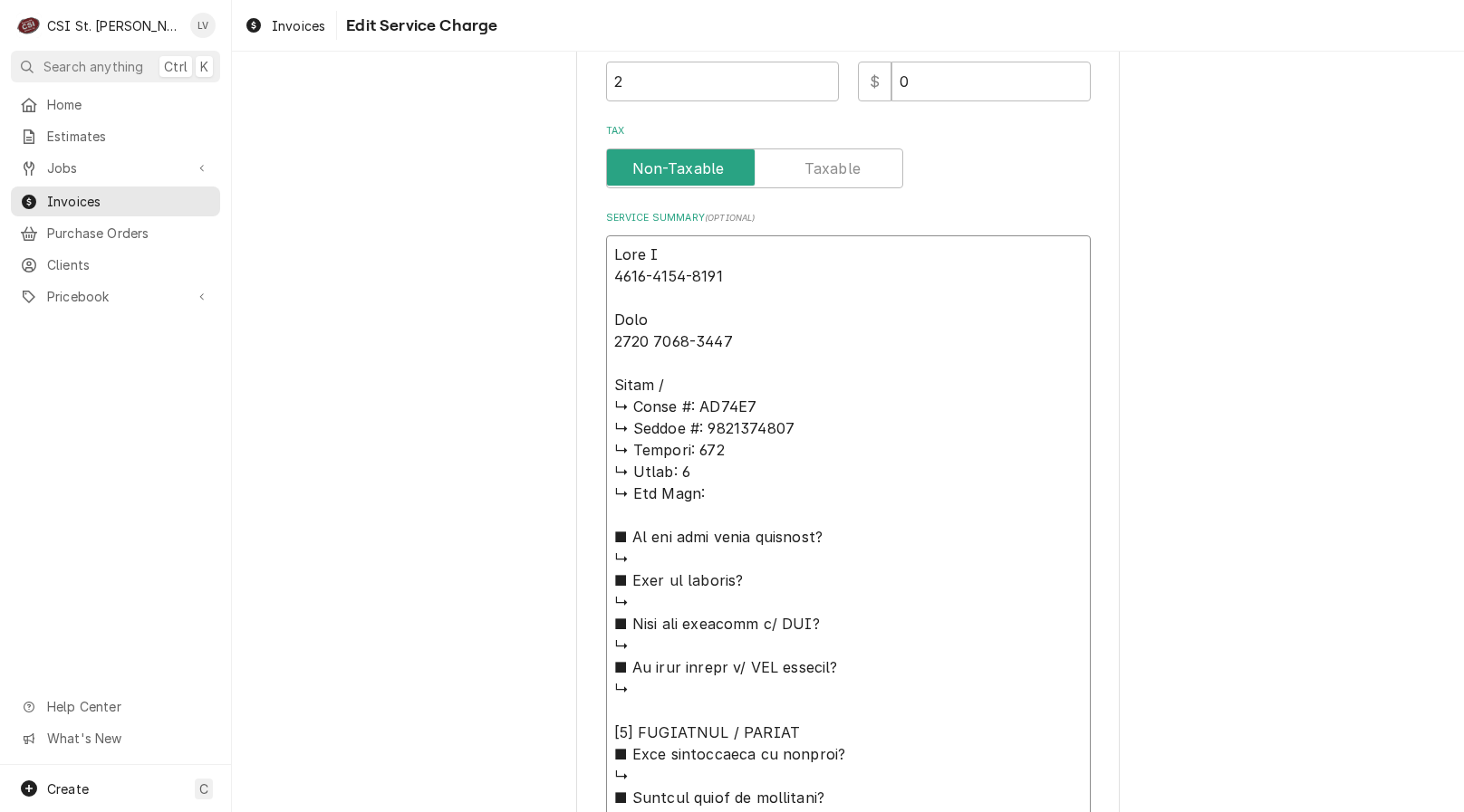
type textarea "x"
type textarea "Kyle S 1100-1130-1345 Kyle 1045 1115-1330 Amana / ↳ 𝗠𝗼𝗱𝗲𝗹 #: RC17S2 ↳ 𝗦𝗲𝗿𝗶𝗮𝗹 #:…"
type textarea "x"
type textarea "Kyle S 1100-1130-1345 Kyle 1045 1115-1330 Amana / M ↳ 𝗠𝗼𝗱𝗲𝗹 #: RC17S2 ↳ 𝗦𝗲𝗿𝗶𝗮𝗹 …"
type textarea "x"
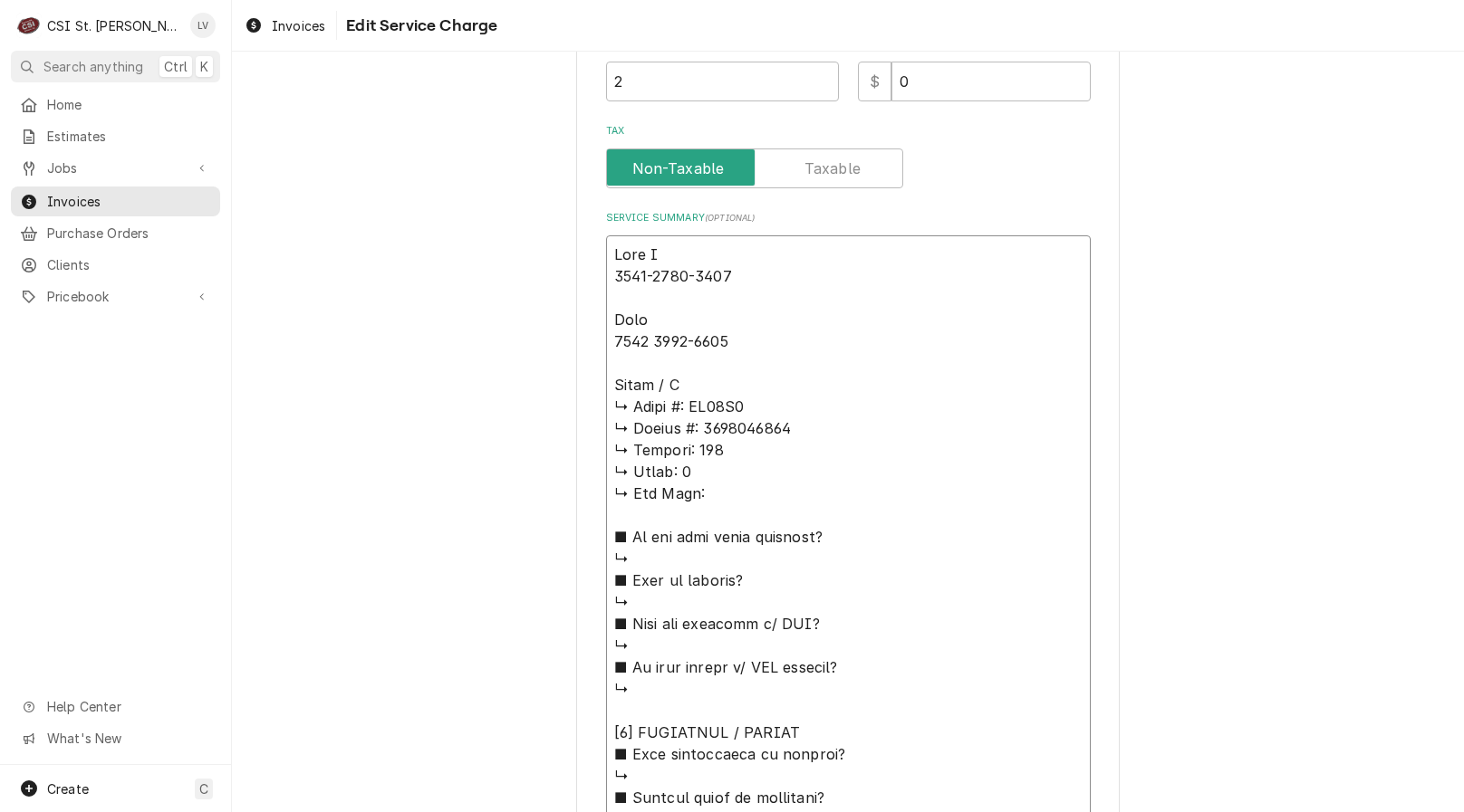
type textarea "Kyle S 1100-1130-1345 Kyle 1045 1115-1330 Amana / Mo ↳ 𝗠𝗼𝗱𝗲𝗹 #: RC17S2 ↳ 𝗦𝗲𝗿𝗶𝗮𝗹…"
type textarea "x"
type textarea "Kyle S 1100-1130-1345 Kyle 1045 1115-1330 Amana / Mod ↳ 𝗠𝗼𝗱𝗲𝗹 #: RC17S2 ↳ 𝗦𝗲𝗿𝗶𝗮…"
type textarea "x"
type textarea "Kyle S 1100-1130-1345 Kyle 1045 1115-1330 Amana / Mode ↳ 𝗠𝗼𝗱𝗲𝗹 #: RC17S2 ↳ 𝗦𝗲𝗿𝗶…"
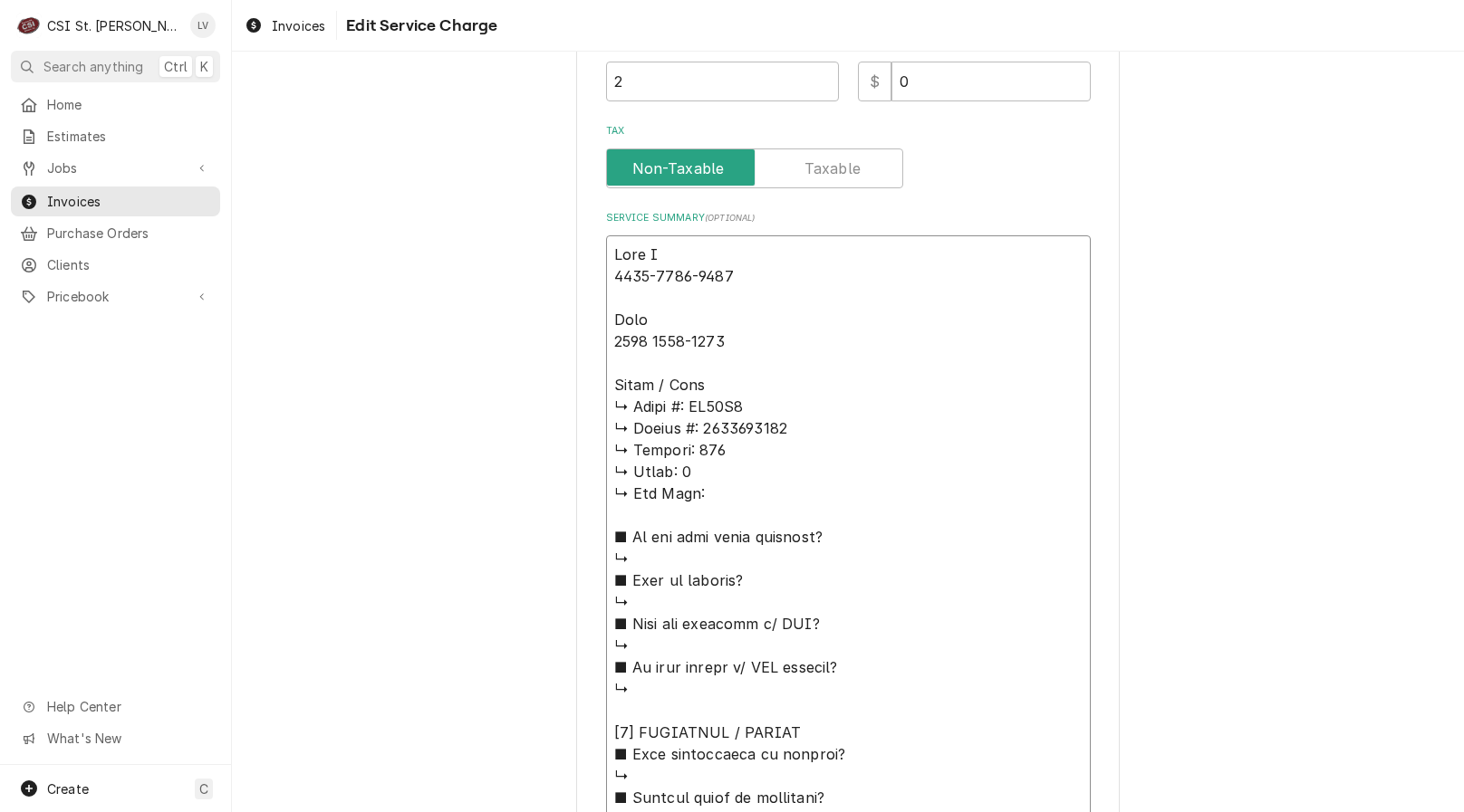
type textarea "x"
type textarea "Kyle S 1100-1130-1345 Kyle 1045 1115-1330 Amana / Model ↳ 𝗠𝗼𝗱𝗲𝗹 #: RC17S2 ↳ 𝗦𝗲𝗿…"
type textarea "x"
type textarea "Kyle S 1100-1130-1345 Kyle 1045 1115-1330 Amana / Model: ↳ 𝗠𝗼𝗱𝗲𝗹 #: RC17S2 ↳ 𝗦𝗲…"
type textarea "x"
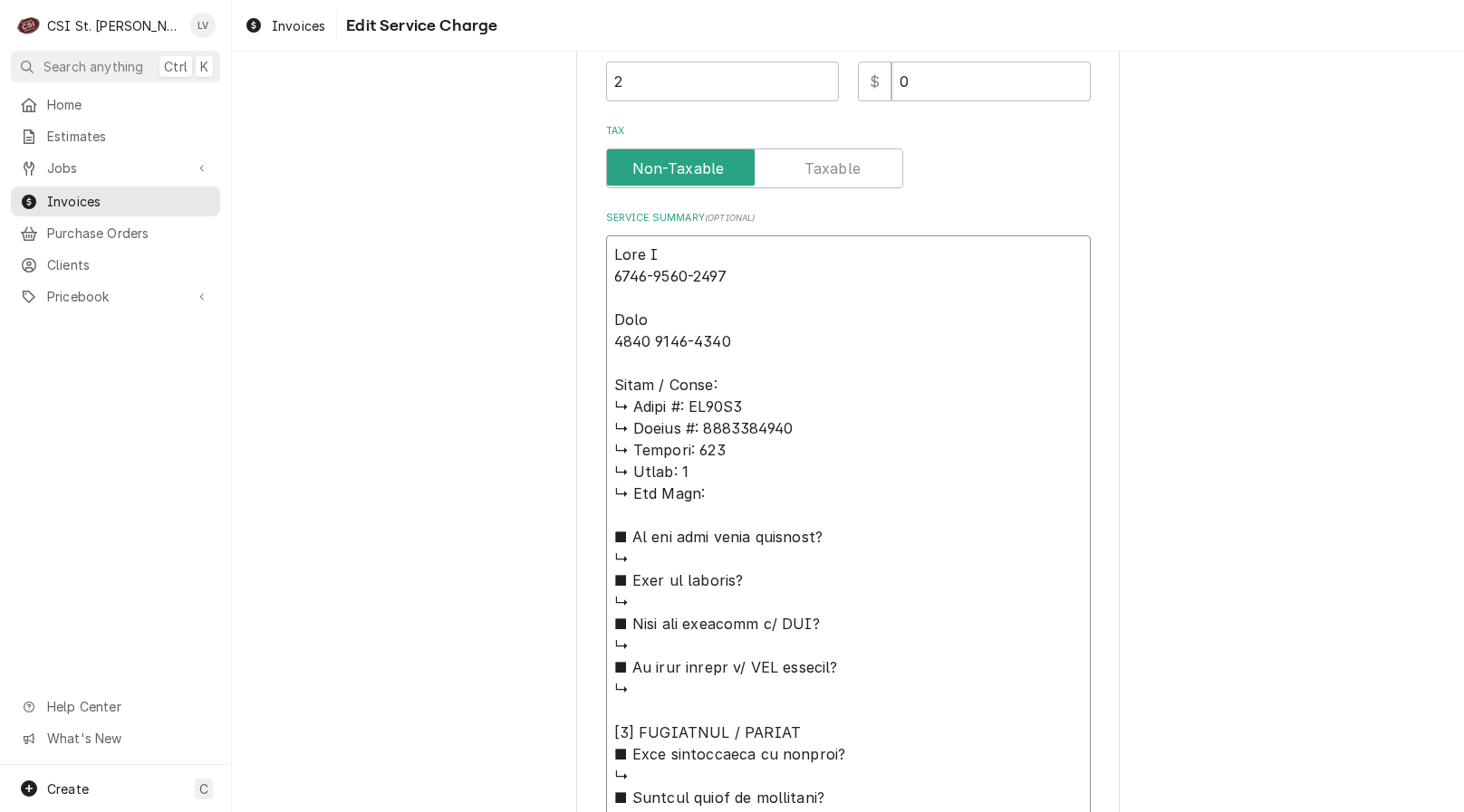
type textarea "Kyle S 1100-1130-1345 Kyle 1045 1115-1330 Amana / Model: ↳ 𝗠𝗼𝗱𝗲𝗹 #: RC17S2 ↳ 𝗦𝗲…"
type textarea "x"
type textarea "Kyle S 1100-1130-1345 Kyle 1045 1115-1330 Amana / Model: ↳ 𝗠𝗼𝗱𝗲𝗹 #: RC17S2 ↳ 𝗦𝗲…"
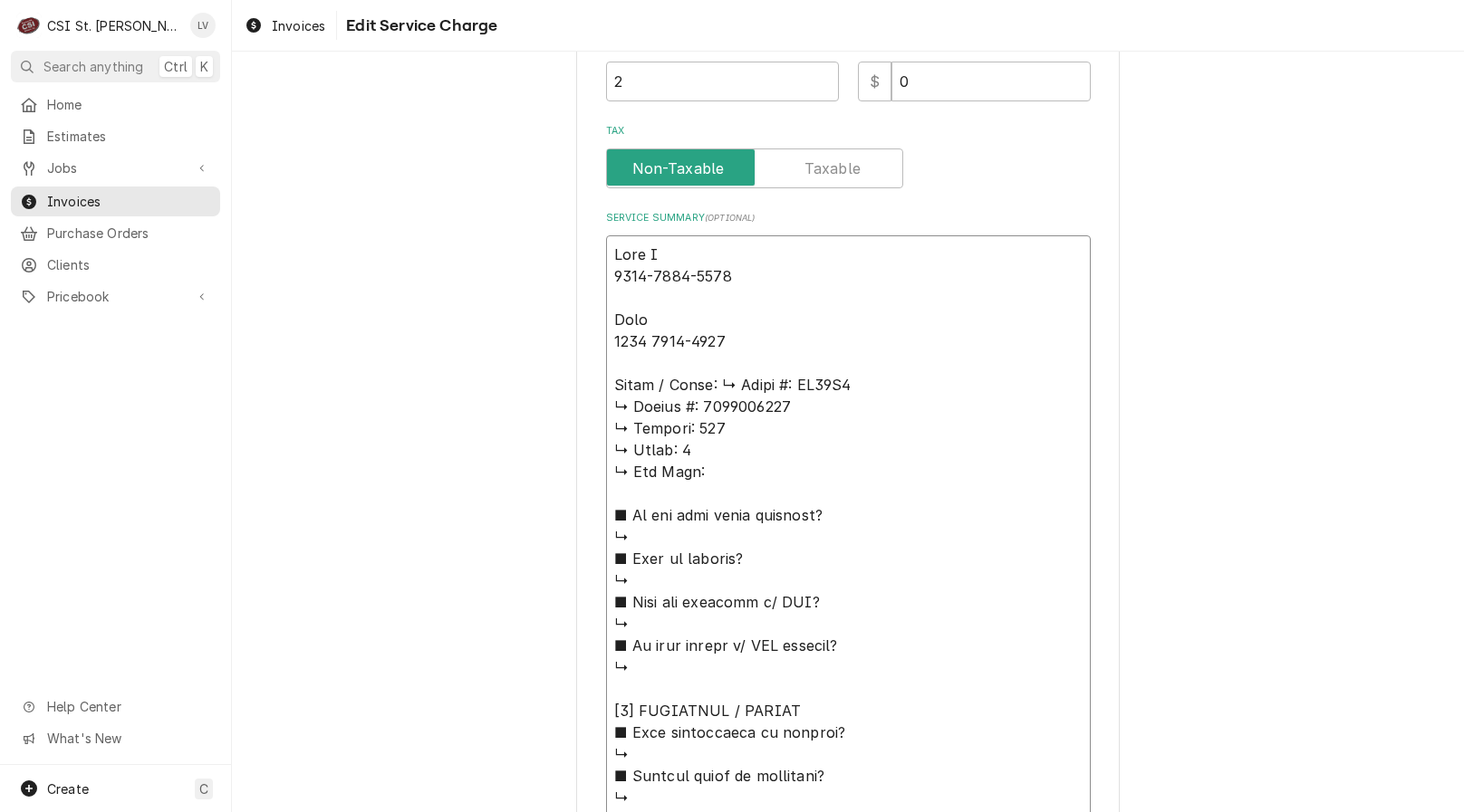
type textarea "x"
type textarea "Kyle S 1100-1130-1345 Kyle 1045 1115-1330 Amana / Model: 𝗠𝗼𝗱𝗲𝗹 #: RC17S2 ↳ 𝗦𝗲𝗿𝗶…"
type textarea "x"
type textarea "Kyle S 1100-1130-1345 Kyle 1045 1115-1330 Amana / Model: 𝗠𝗼𝗱𝗲𝗹 #: RC17S2 ↳ 𝗦𝗲𝗿𝗶…"
type textarea "x"
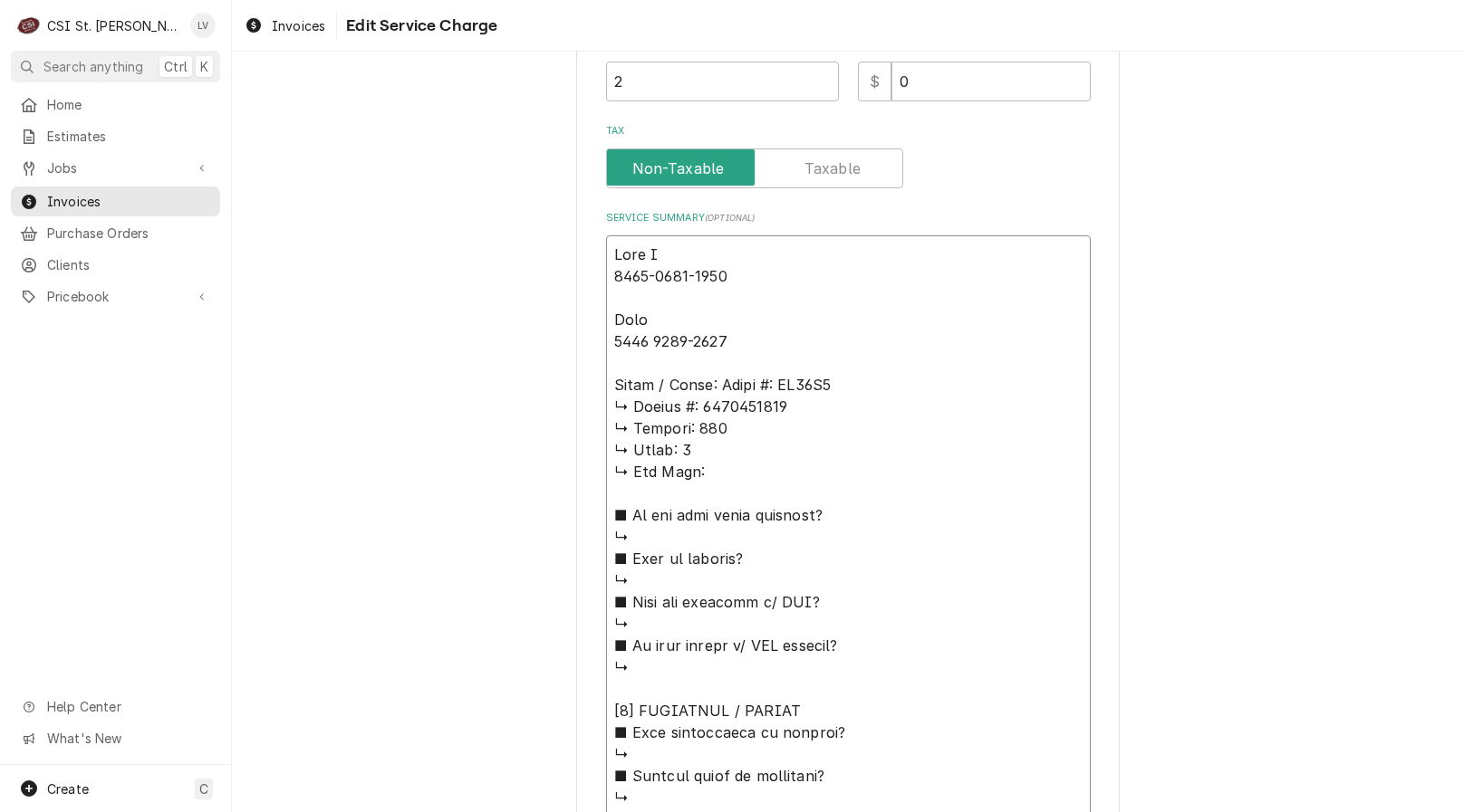
type textarea "Kyle S 1100-1130-1345 Kyle 1045 1115-1330 Amana / Model: 𝗼𝗱𝗲𝗹 #: RC17S2 ↳ 𝗦𝗲𝗿𝗶𝗮…"
type textarea "x"
type textarea "Kyle S 1100-1130-1345 Kyle 1045 1115-1330 Amana / Model: 𝗱𝗲𝗹 #: RC17S2 ↳ 𝗦𝗲𝗿𝗶𝗮𝗹…"
type textarea "x"
type textarea "Kyle S 1100-1130-1345 Kyle 1045 1115-1330 Amana / Model: 𝗲𝗹 #: RC17S2 ↳ 𝗦𝗲𝗿𝗶𝗮𝗹 …"
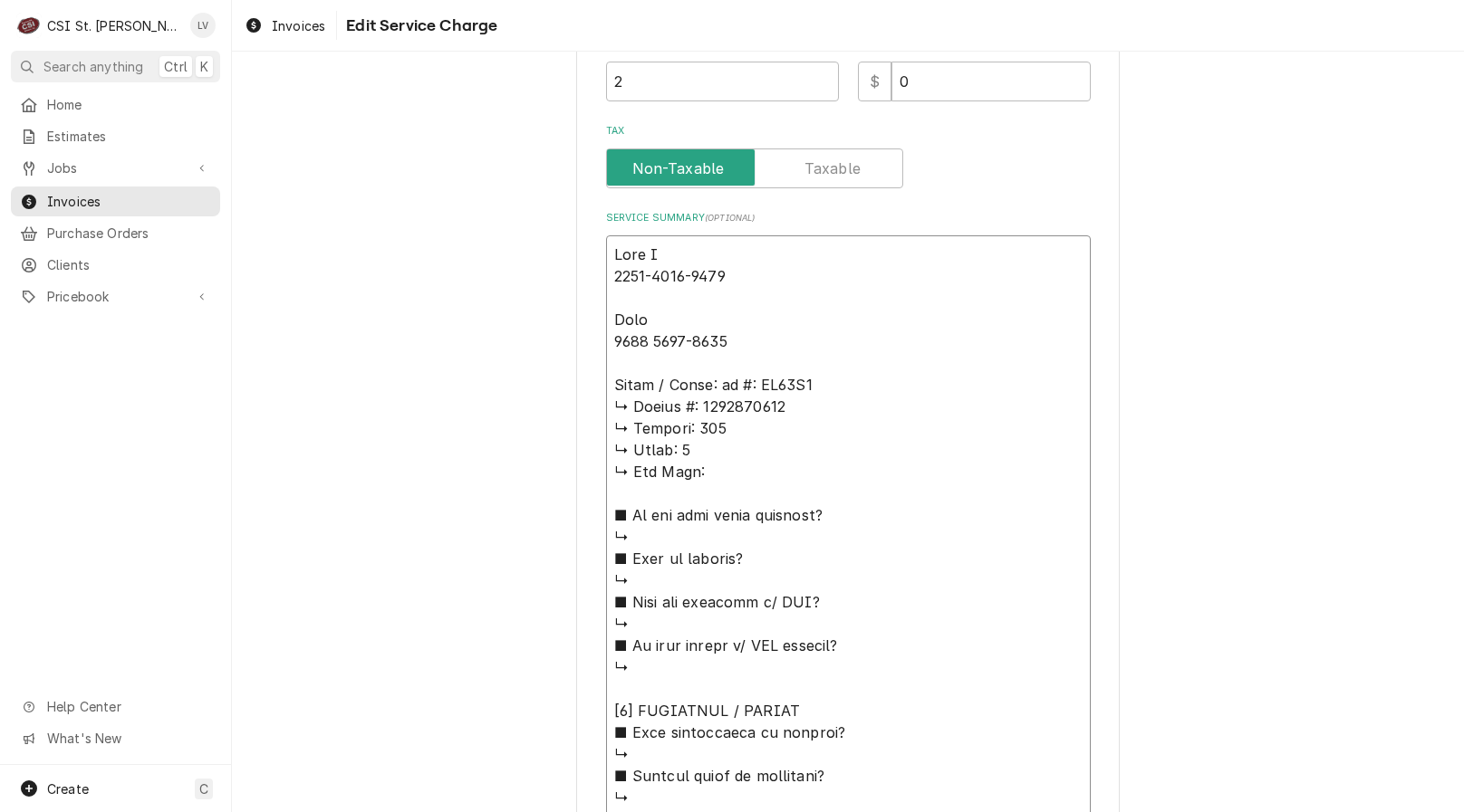
type textarea "x"
type textarea "Kyle S 1100-1130-1345 Kyle 1045 1115-1330 Amana / Model: 𝗹 #: RC17S2 ↳ 𝗦𝗲𝗿𝗶𝗮𝗹 #…"
type textarea "x"
type textarea "Kyle S 1100-1130-1345 Kyle 1045 1115-1330 Amana / Model: #: RC17S2 ↳ 𝗦𝗲𝗿𝗶𝗮𝗹 #: …"
type textarea "x"
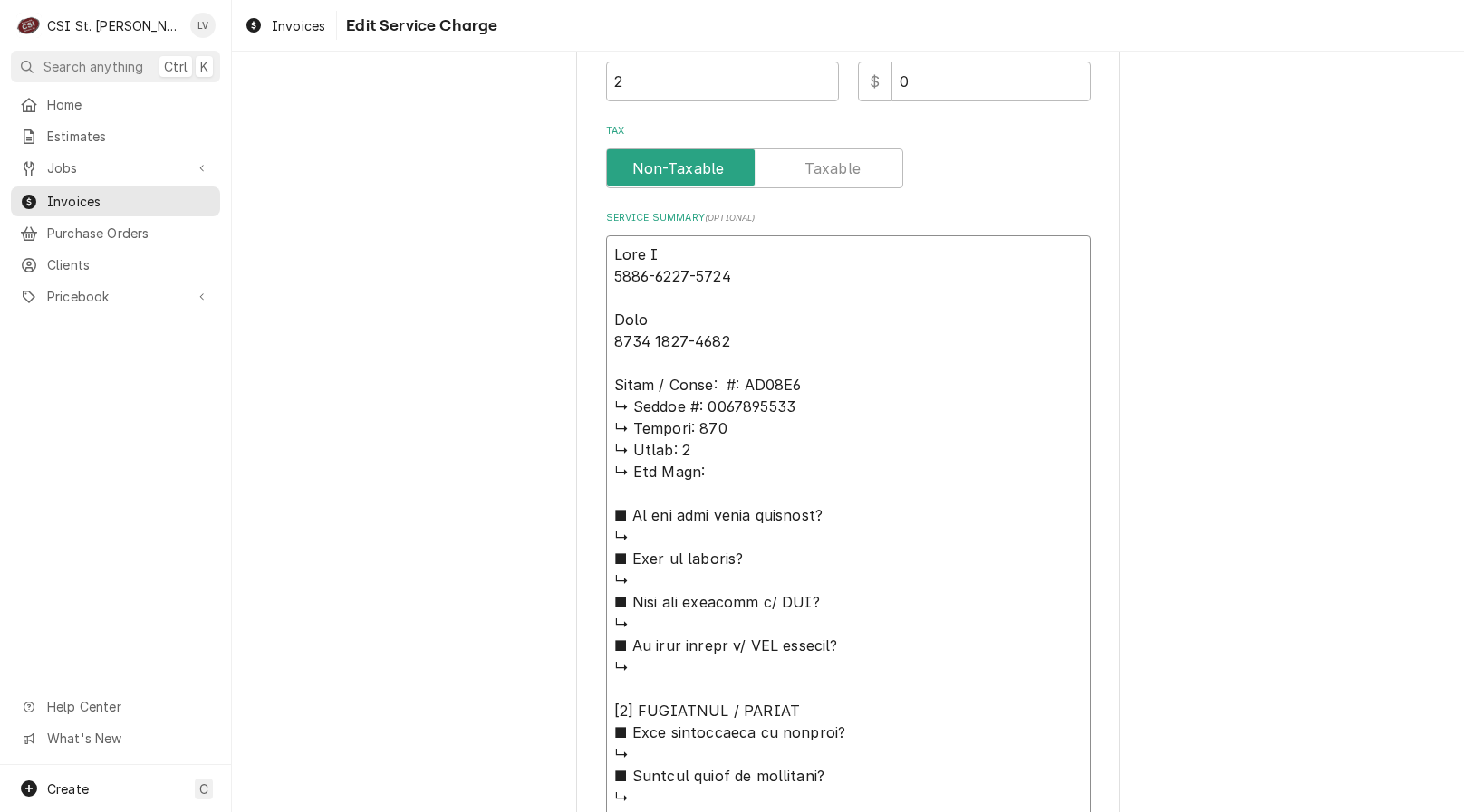
type textarea "Kyle S 1100-1130-1345 Kyle 1045 1115-1330 Amana / Model: #: RC17S2 ↳ 𝗦𝗲𝗿𝗶𝗮𝗹 #: …"
type textarea "x"
type textarea "Kyle S 1100-1130-1345 Kyle 1045 1115-1330 Amana / Model: : RC17S2 ↳ 𝗦𝗲𝗿𝗶𝗮𝗹 #: 0…"
type textarea "x"
type textarea "Kyle S 1100-1130-1345 Kyle 1045 1115-1330 Amana / Model: RC17S2 ↳ 𝗦𝗲𝗿𝗶𝗮𝗹 #: 091…"
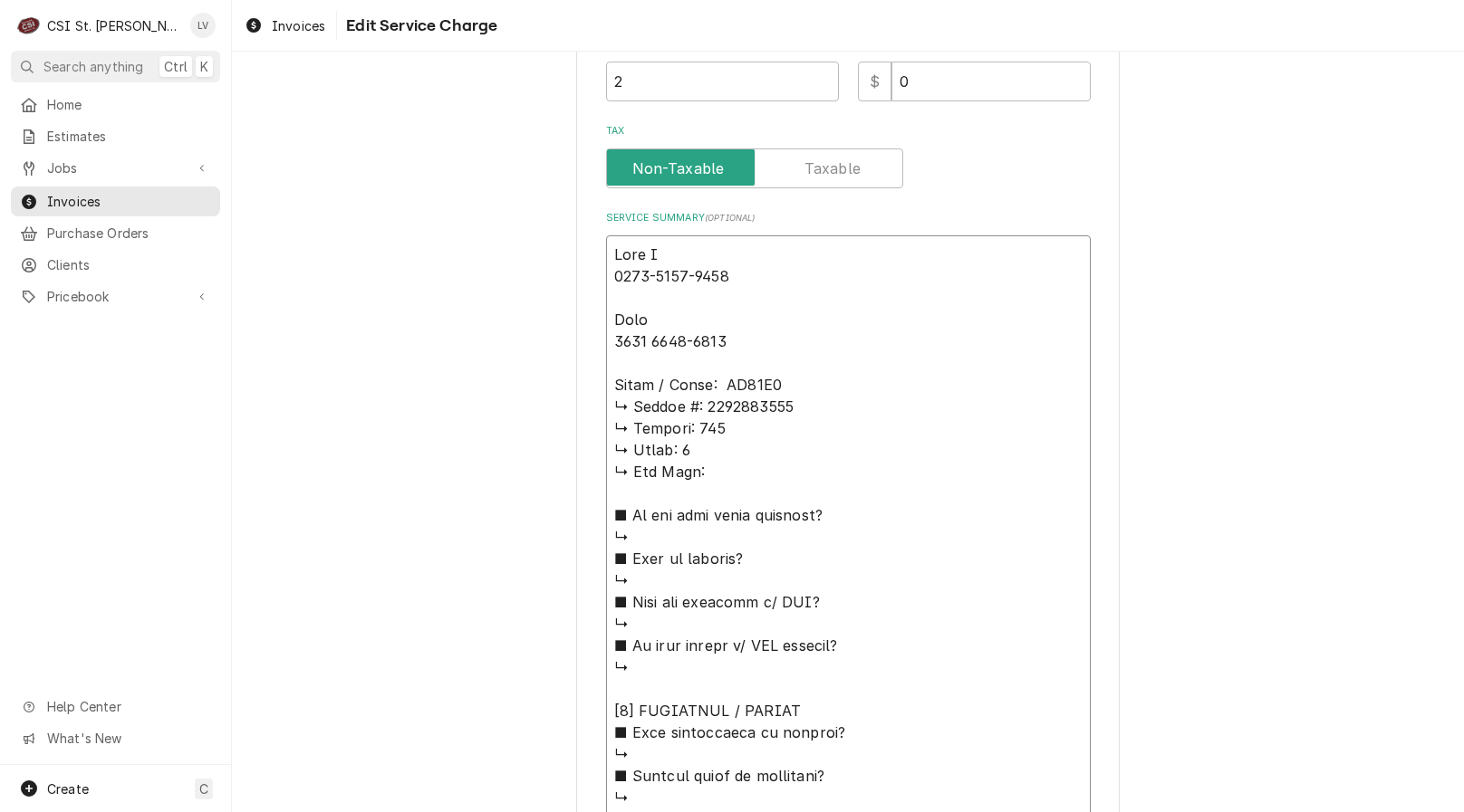
type textarea "x"
type textarea "Kyle S 1100-1130-1345 Kyle 1045 1115-1330 Amana / Model: RC17S2 ↳ 𝗦𝗲𝗿𝗶𝗮𝗹 #: 091…"
type textarea "x"
type textarea "Kyle S 1100-1130-1345 Kyle 1045 1115-1330 Amana / Model: RC17S2 ↳ 𝗦𝗲𝗿𝗶𝗮𝗹 #: 091…"
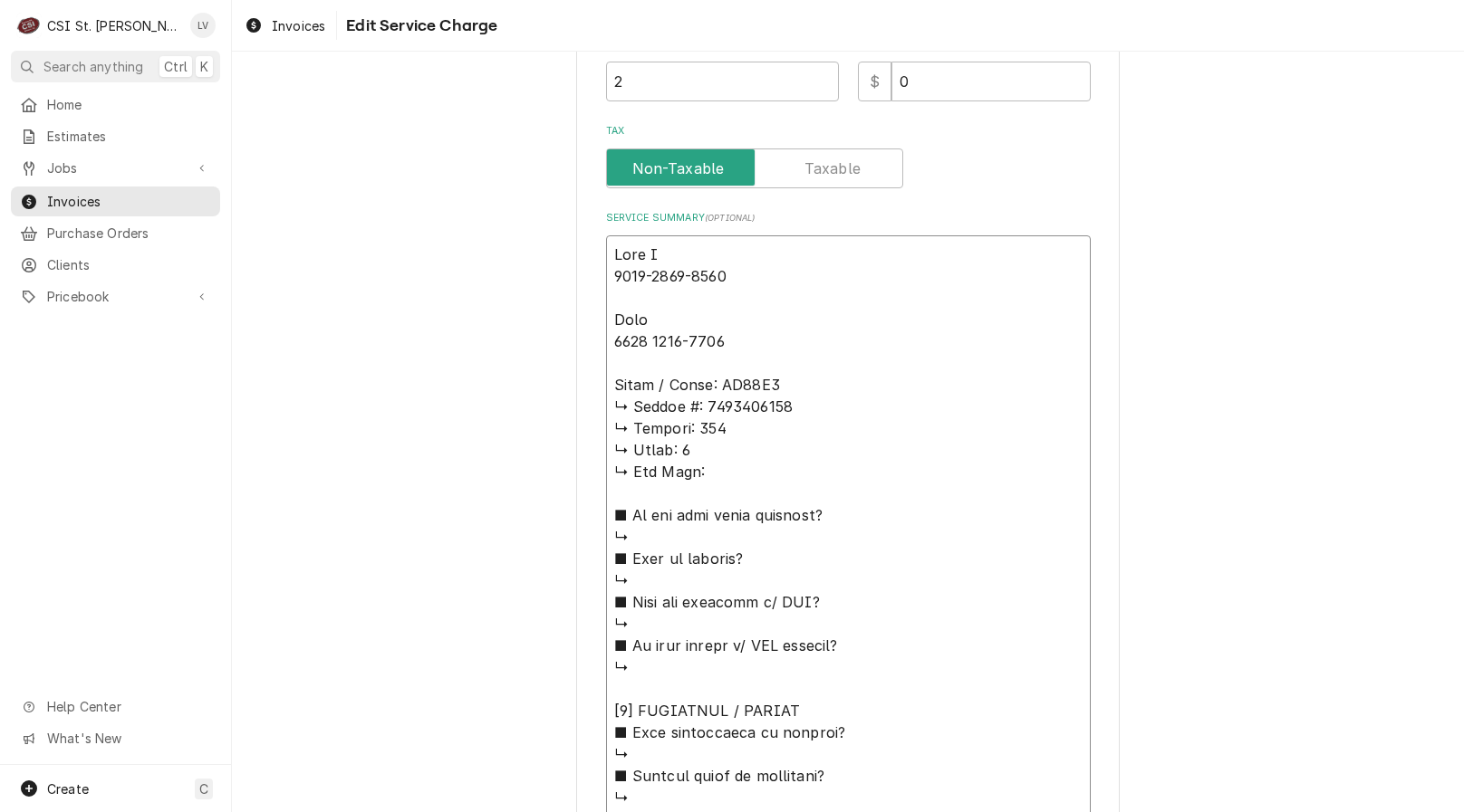
type textarea "x"
type textarea "Kyle S 1100-1130-1345 Kyle 1045 1115-1330 Amana / Model: RC17S2 / ↳ 𝗦𝗲𝗿𝗶𝗮𝗹 #: 0…"
type textarea "x"
type textarea "Kyle S 1100-1130-1345 Kyle 1045 1115-1330 Amana / Model: RC17S2 / ↳ 𝗦𝗲𝗿𝗶𝗮𝗹 #: 0…"
type textarea "x"
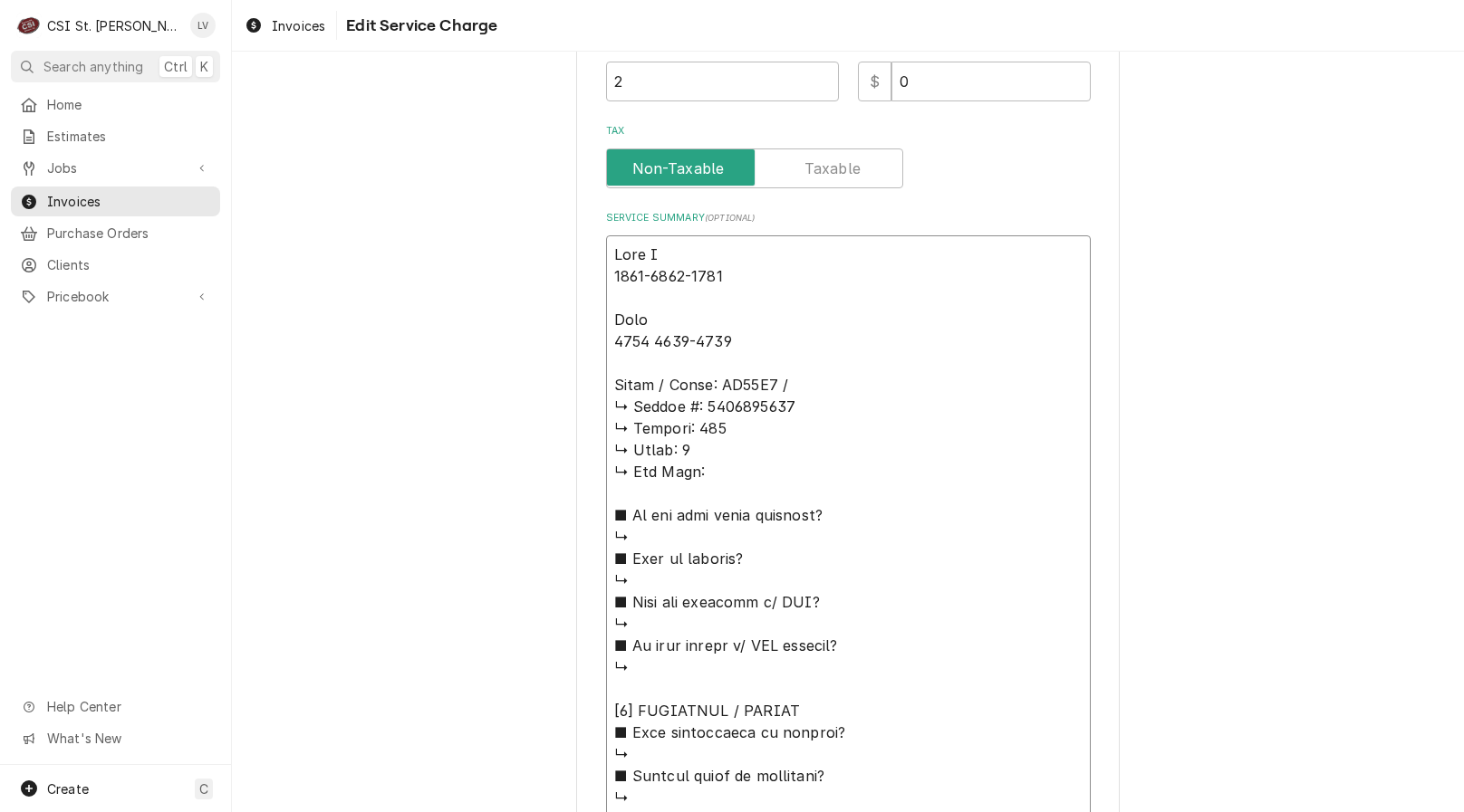
type textarea "Kyle S 1100-1130-1345 Kyle 1045 1115-1330 Amana / Model: RC17S2 / S ↳ 𝗦𝗲𝗿𝗶𝗮𝗹 #:…"
type textarea "x"
type textarea "Kyle S 1100-1130-1345 Kyle 1045 1115-1330 Amana / Model: RC17S2 / Se ↳ 𝗦𝗲𝗿𝗶𝗮𝗹 #…"
type textarea "x"
type textarea "Kyle S 1100-1130-1345 Kyle 1045 1115-1330 Amana / Model: RC17S2 / Ser ↳ 𝗦𝗲𝗿𝗶𝗮𝗹 …"
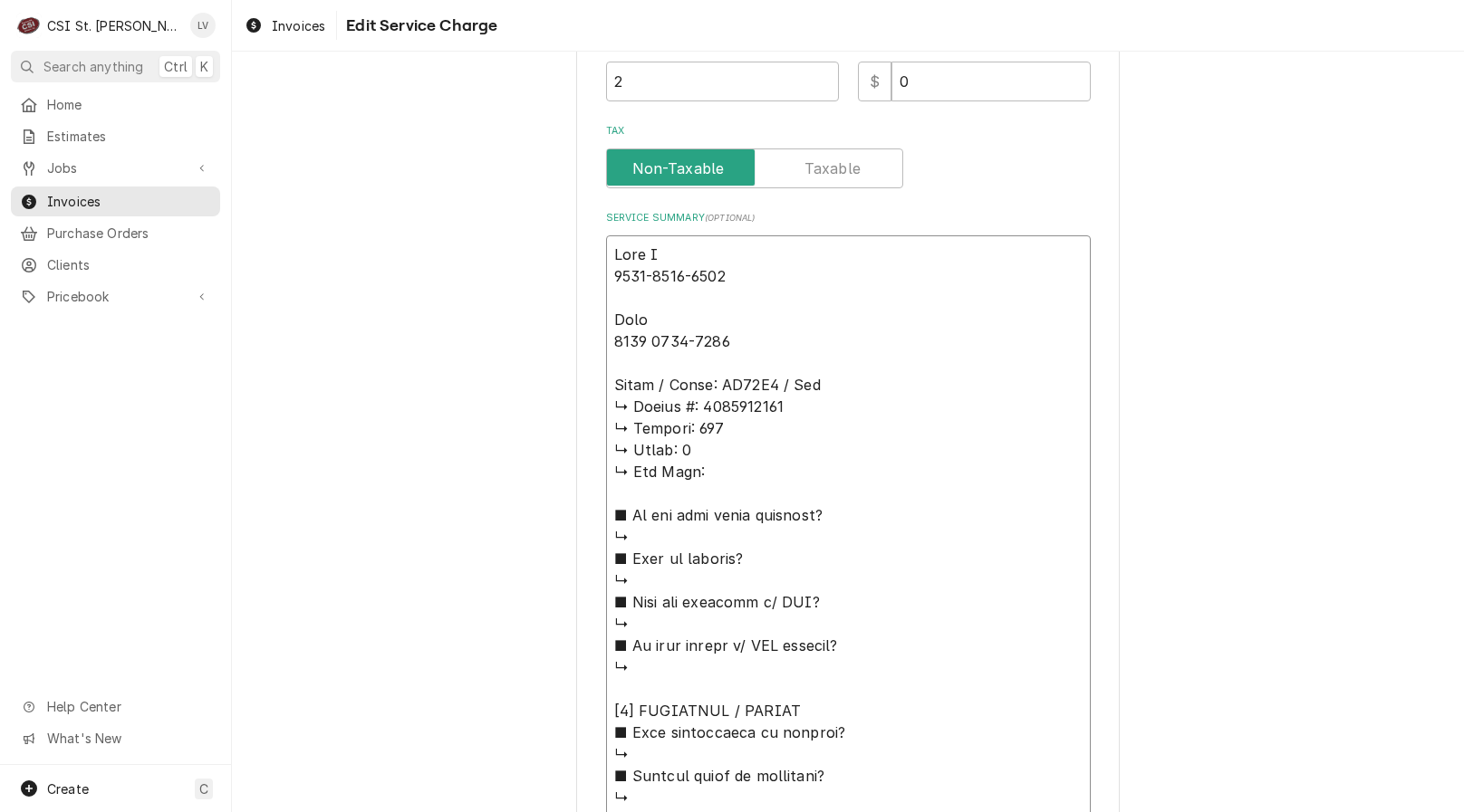
type textarea "x"
type textarea "Kyle S 1100-1130-1345 Kyle 1045 1115-1330 Amana / Model: RC17S2 / Seri ↳ 𝗦𝗲𝗿𝗶𝗮𝗹…"
type textarea "x"
type textarea "Kyle S 1100-1130-1345 Kyle 1045 1115-1330 Amana / Model: RC17S2 / Seria ↳ 𝗦𝗲𝗿𝗶𝗮…"
type textarea "x"
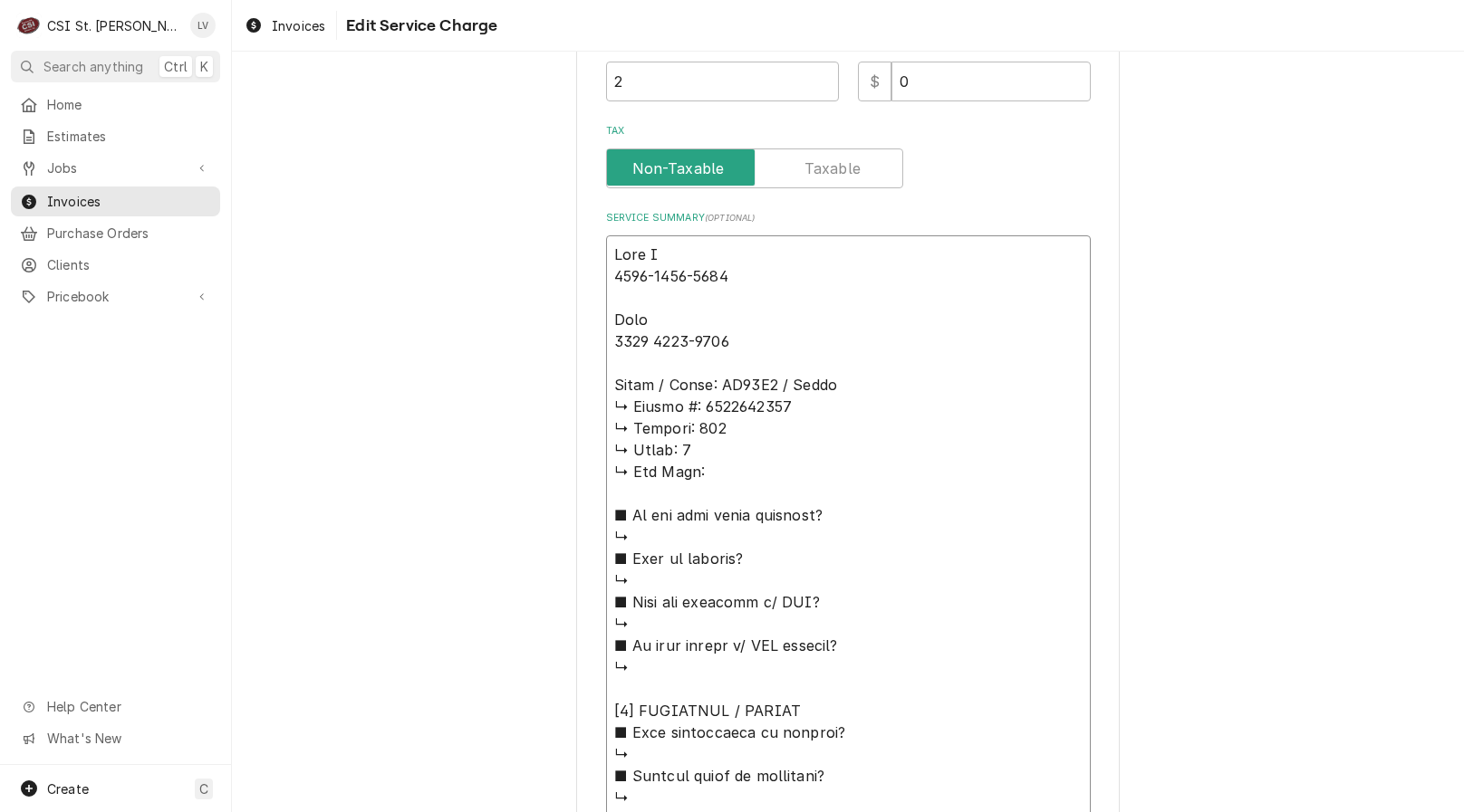
type textarea "Kyle S 1100-1130-1345 Kyle 1045 1115-1330 Amana / Model: RC17S2 / Serial ↳ 𝗦𝗲𝗿𝗶…"
type textarea "x"
type textarea "Kyle S 1100-1130-1345 Kyle 1045 1115-1330 Amana / Model: RC17S2 / Serial: ↳ 𝗦𝗲𝗿…"
type textarea "x"
type textarea "Kyle S 1100-1130-1345 Kyle 1045 1115-1330 Amana / Model: RC17S2 / Serial: ↳ 𝗦𝗲𝗿…"
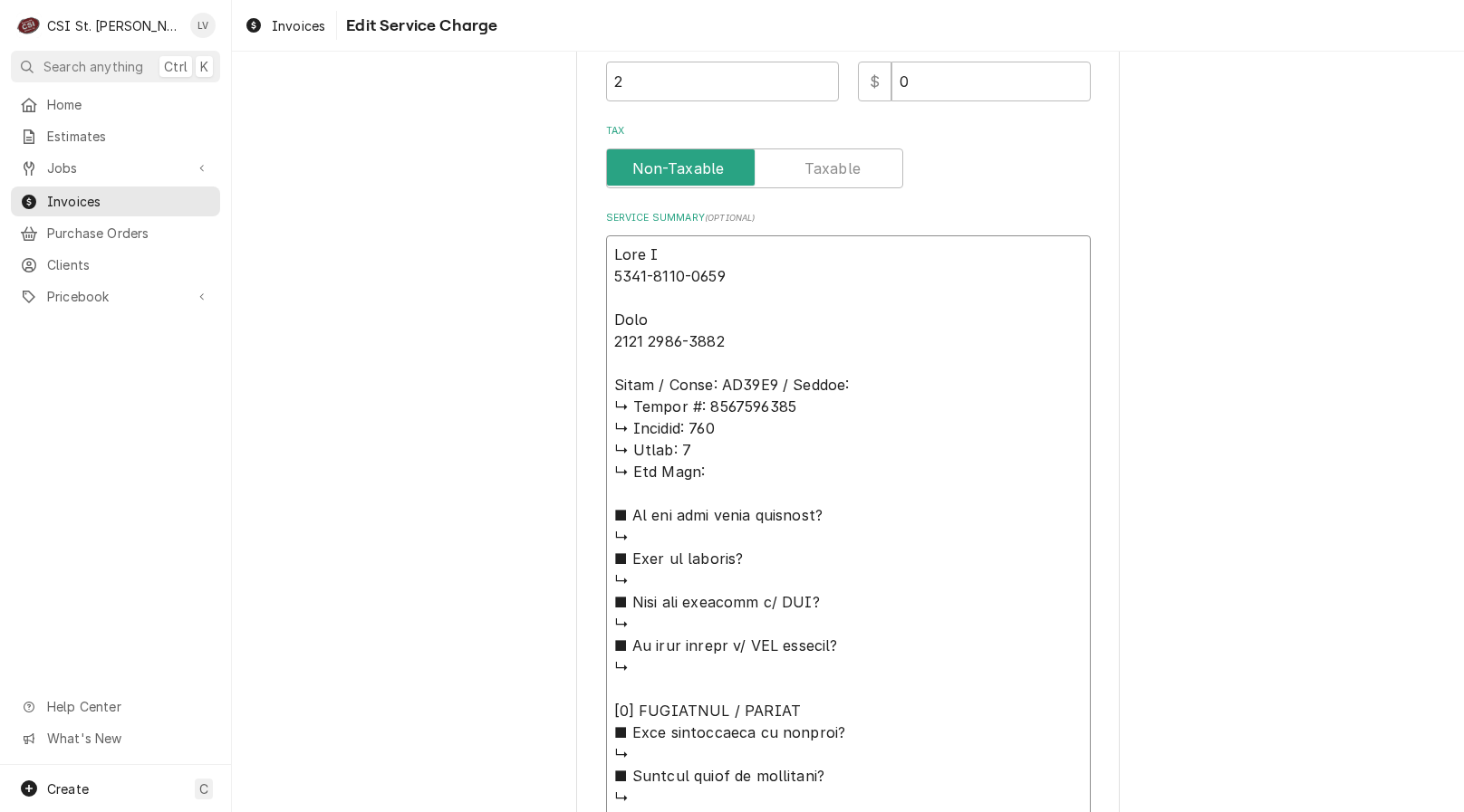
type textarea "x"
type textarea "Kyle S 1100-1130-1345 Kyle 1045 1115-1330 Amana / Model: RC17S2 / Serial: ↳ 𝗦𝗲𝗿…"
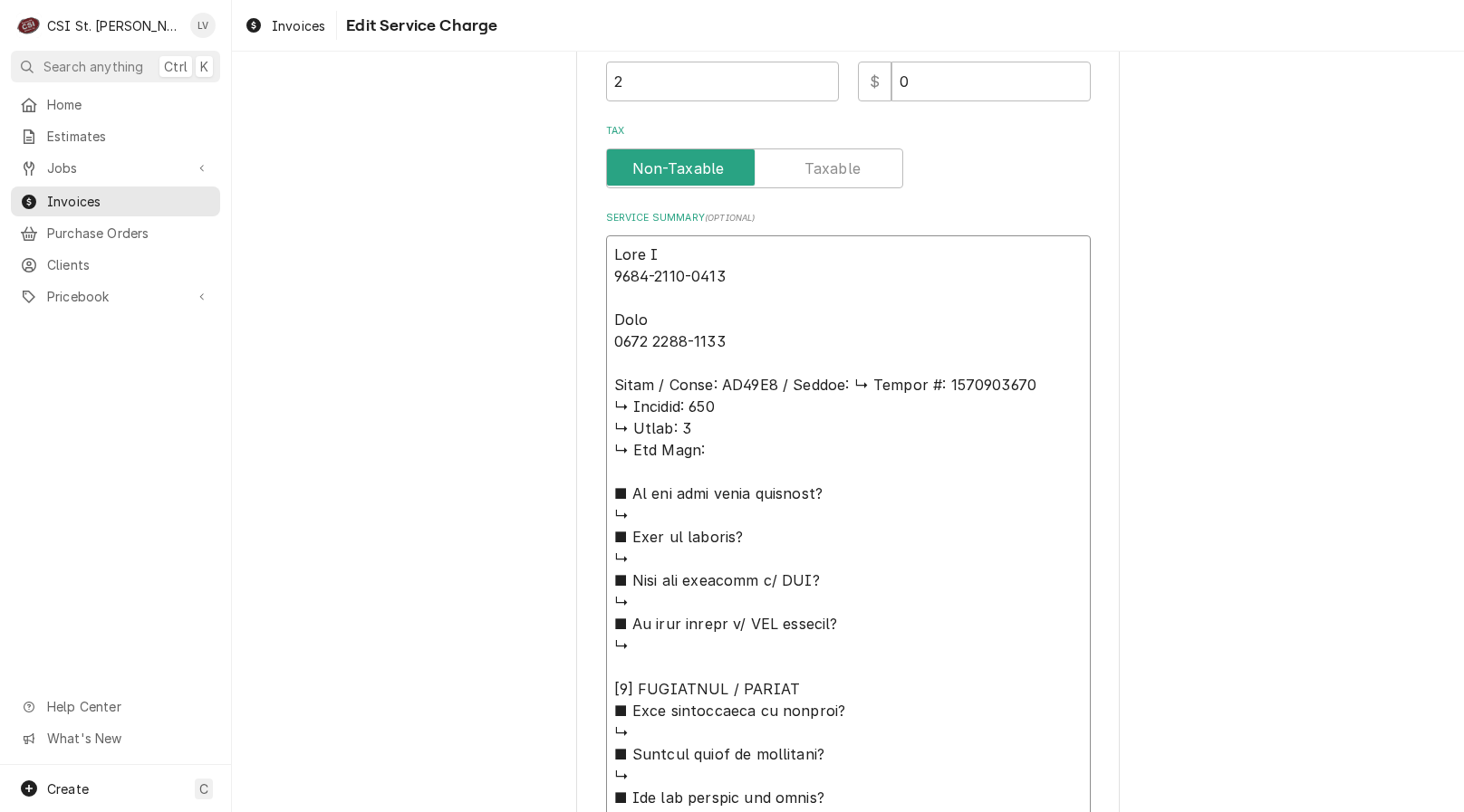
type textarea "x"
type textarea "Kyle S 1100-1130-1345 Kyle 1045 1115-1330 Amana / Model: RC17S2 / Serial: 𝗦𝗲𝗿𝗶𝗮…"
type textarea "x"
type textarea "Kyle S 1100-1130-1345 Kyle 1045 1115-1330 Amana / Model: RC17S2 / Serial: 𝗦𝗲𝗿𝗶𝗮…"
type textarea "x"
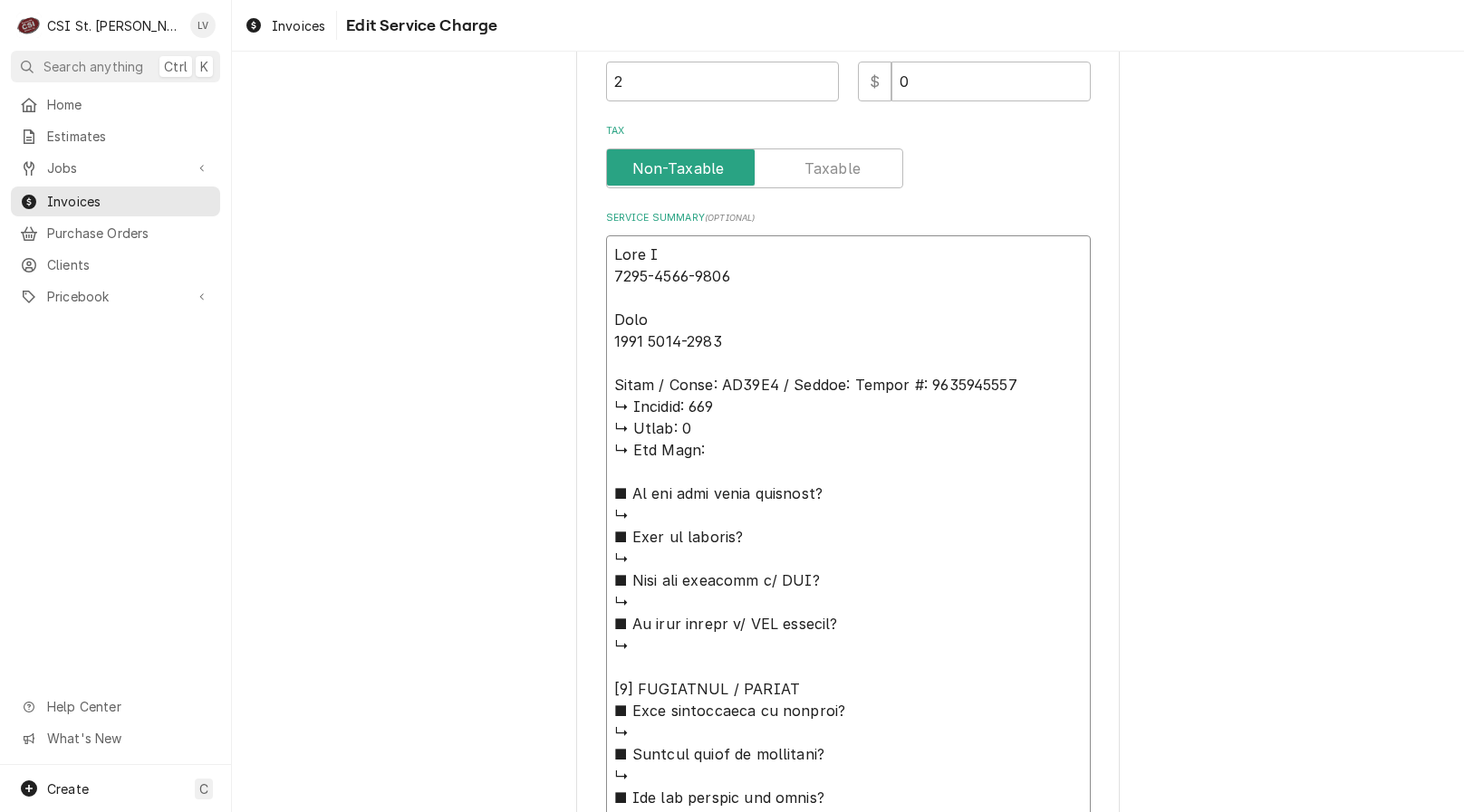
type textarea "Kyle S 1100-1130-1345 Kyle 1045 1115-1330 Amana / Model: RC17S2 / Serial: 𝗲𝗿𝗶𝗮𝗹…"
type textarea "x"
type textarea "Kyle S 1100-1130-1345 Kyle 1045 1115-1330 Amana / Model: RC17S2 / Serial: 𝗿𝗶𝗮𝗹 …"
type textarea "x"
type textarea "Kyle S 1100-1130-1345 Kyle 1045 1115-1330 Amana / Model: RC17S2 / Serial: 𝗶𝗮𝗹 #…"
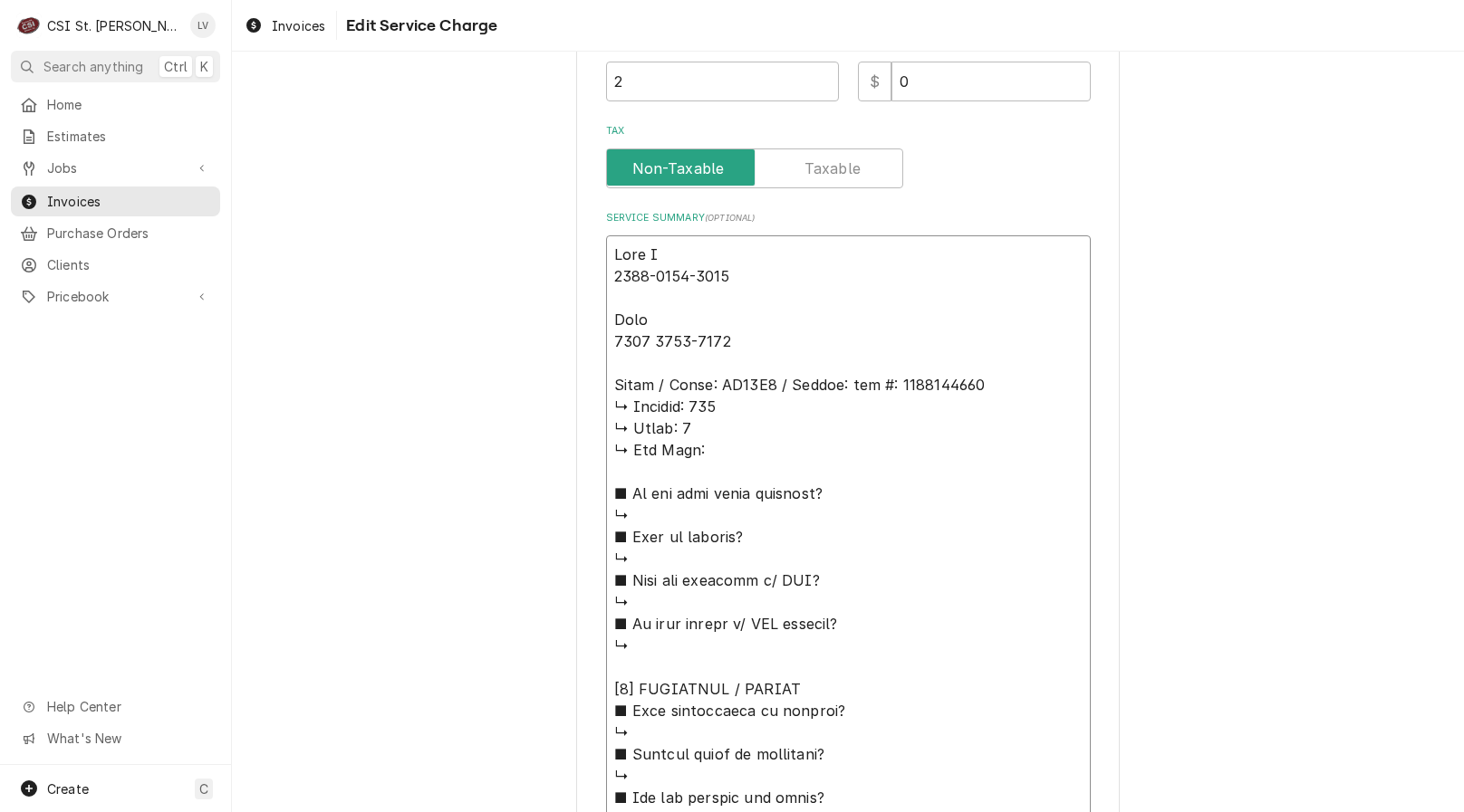
type textarea "x"
type textarea "Kyle S 1100-1130-1345 Kyle 1045 1115-1330 Amana / Model: RC17S2 / Serial: 𝗮𝗹 #:…"
type textarea "x"
type textarea "Kyle S 1100-1130-1345 Kyle 1045 1115-1330 Amana / Model: RC17S2 / Serial: 𝗹 #: …"
type textarea "x"
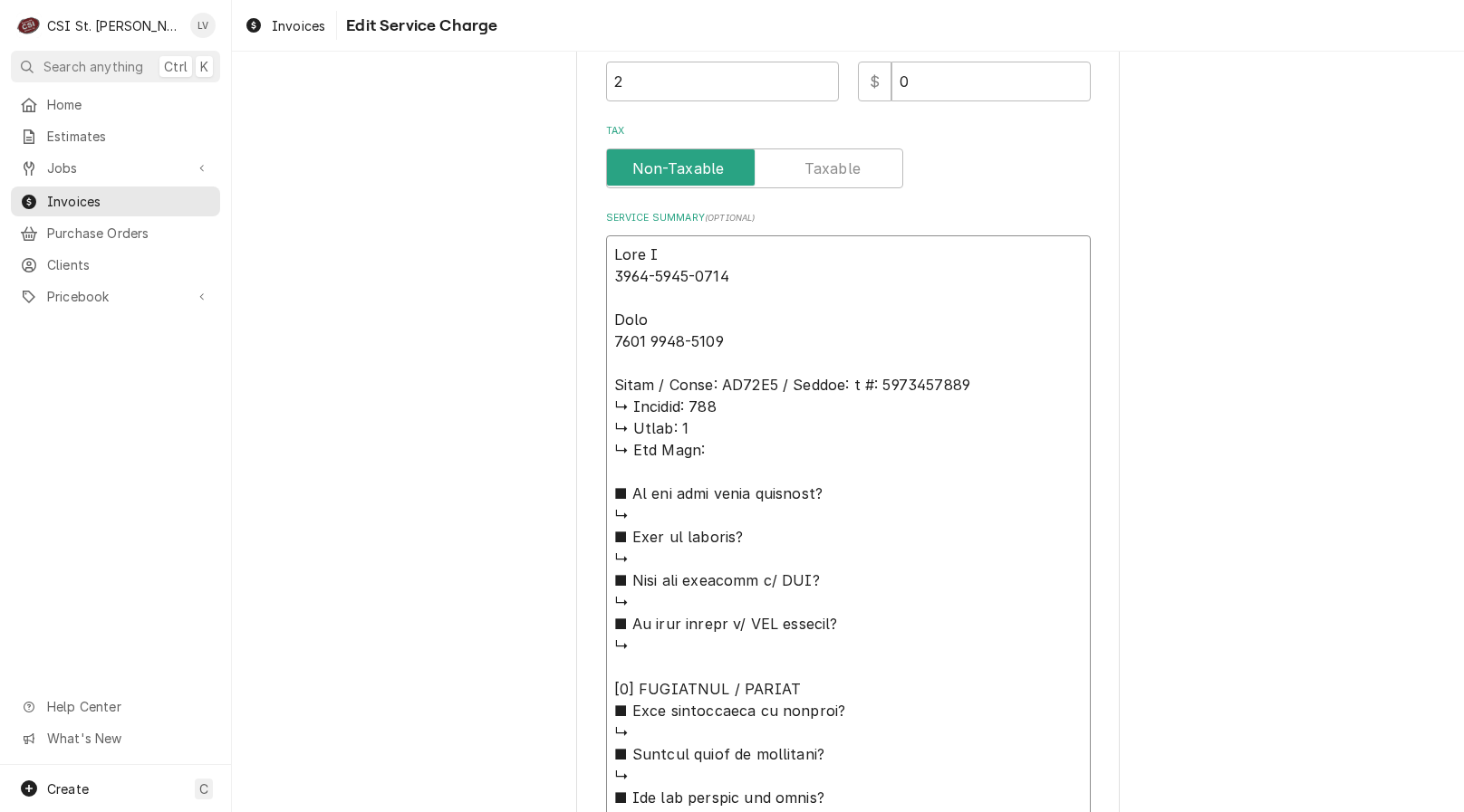
type textarea "Kyle S 1100-1130-1345 Kyle 1045 1115-1330 Amana / Model: RC17S2 / Serial: #: 09…"
type textarea "x"
type textarea "Kyle S 1100-1130-1345 Kyle 1045 1115-1330 Amana / Model: RC17S2 / Serial: #: 09…"
type textarea "x"
type textarea "Kyle S 1100-1130-1345 Kyle 1045 1115-1330 Amana / Model: RC17S2 / Serial: : 091…"
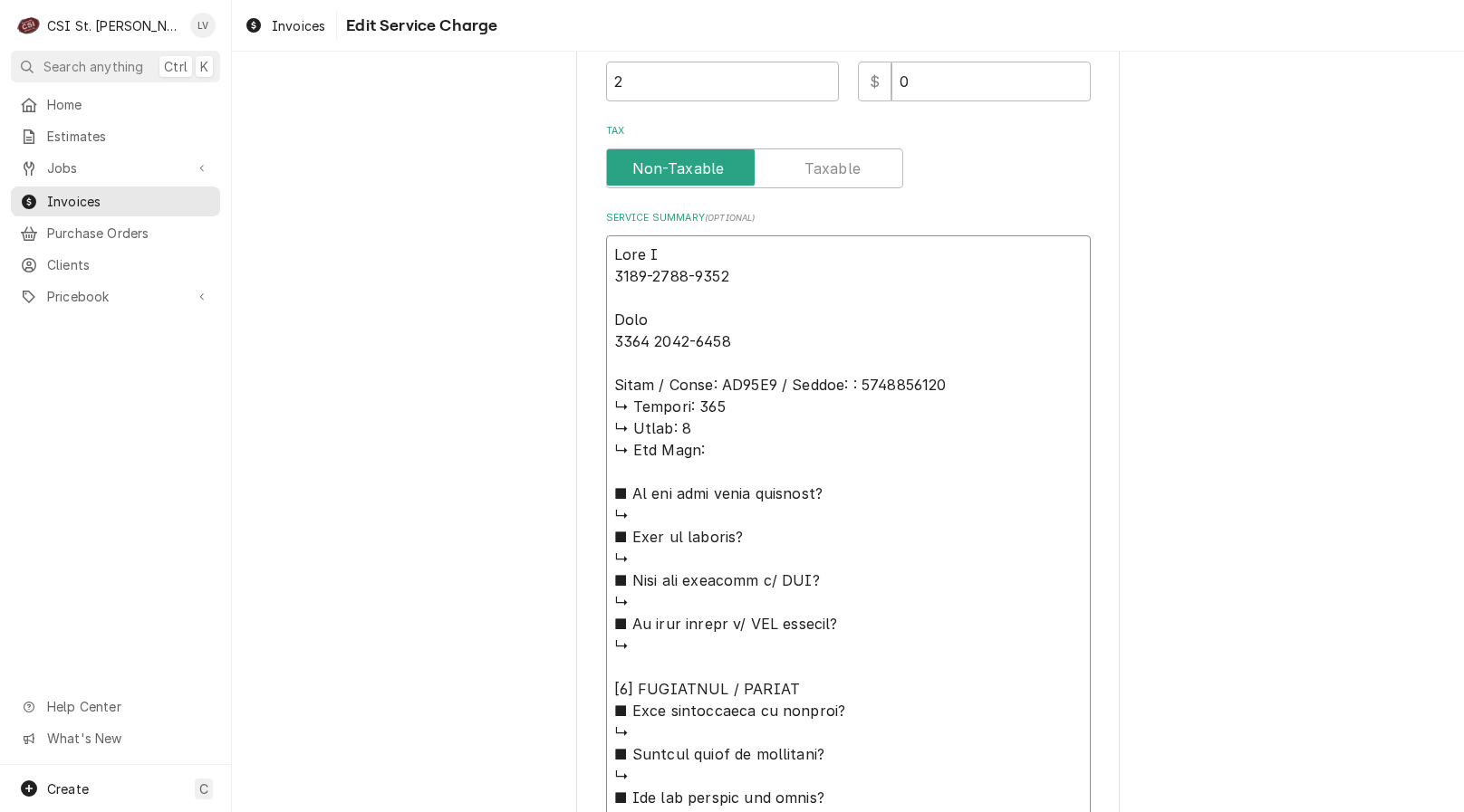
type textarea "x"
type textarea "Kyle S 1100-1130-1345 Kyle 1045 1115-1330 Amana / Model: RC17S2 / Serial: 09101…"
type textarea "x"
type textarea "Kyle S 1100-1130-1345 Kyle 1045 1115-1330 Amana / Model: RC17S2 / Serial: 09101…"
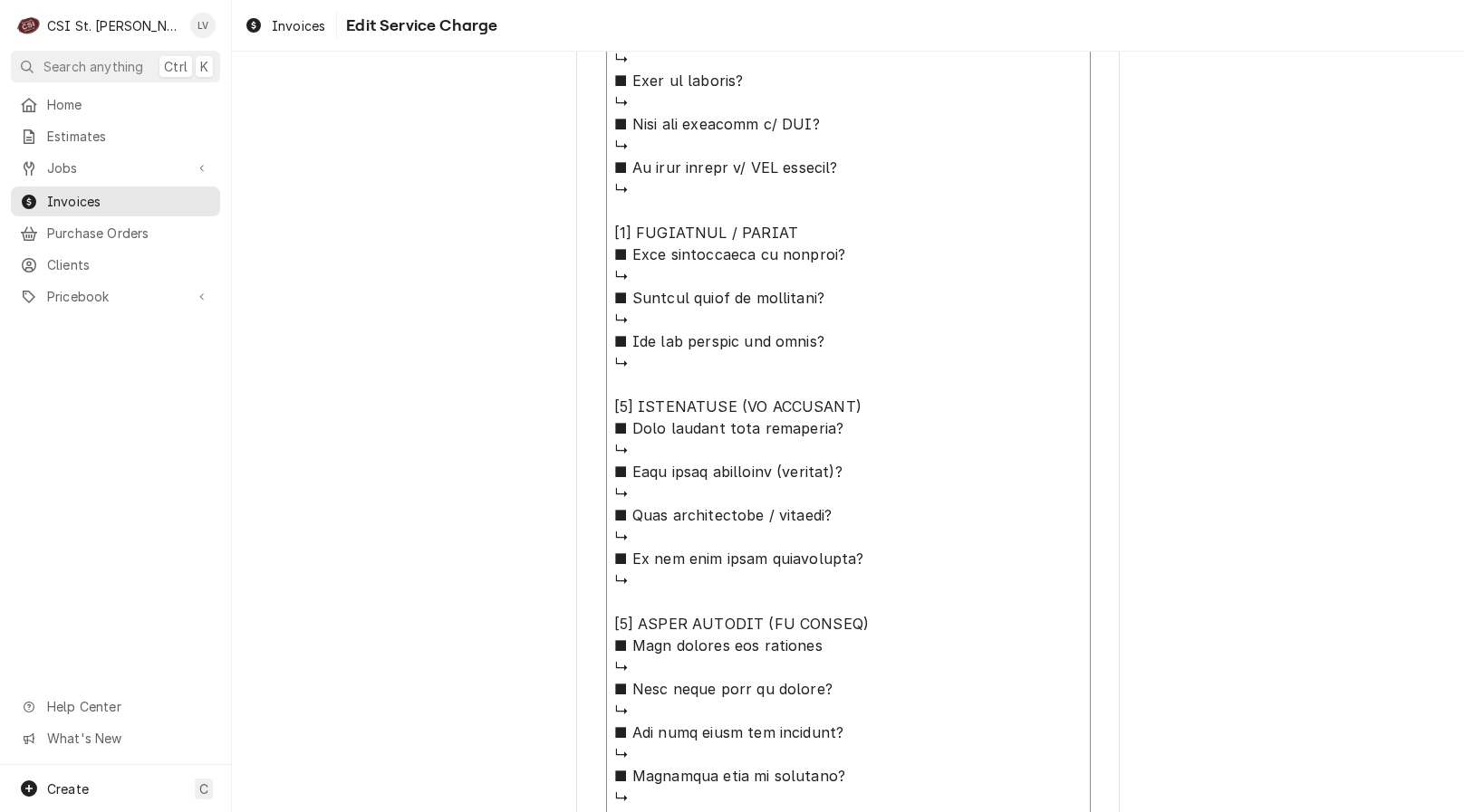
scroll to position [1228, 0]
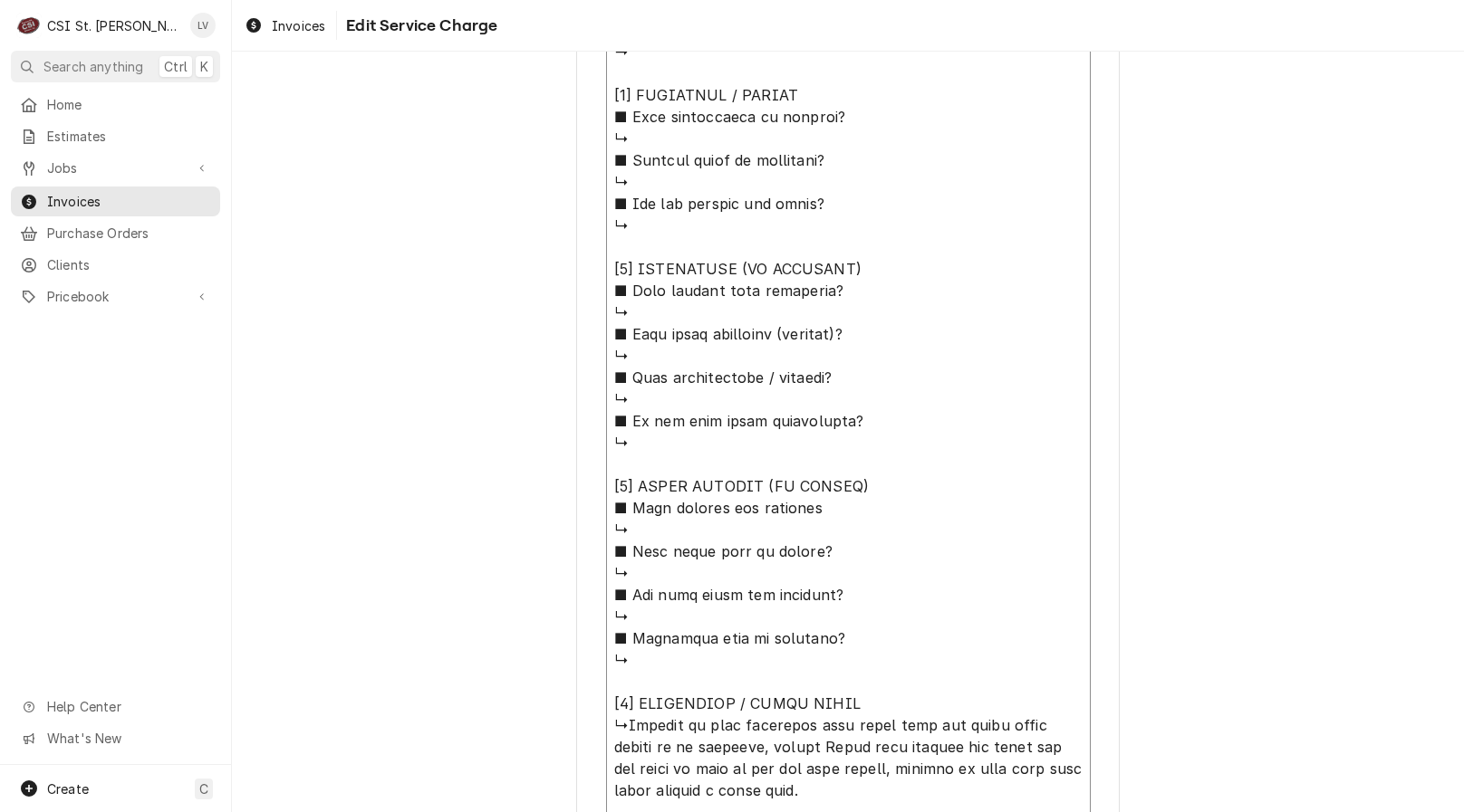
drag, startPoint x: 607, startPoint y: 409, endPoint x: 872, endPoint y: 694, distance: 389.2
click at [872, 694] on textarea "Service Summary ( optional )" at bounding box center [848, 280] width 484 height 1276
type textarea "x"
type textarea "Kyle S 1100-1130-1345 Kyle 1045 1115-1330 Amana / Model: RC17S2 / Serial: 09101…"
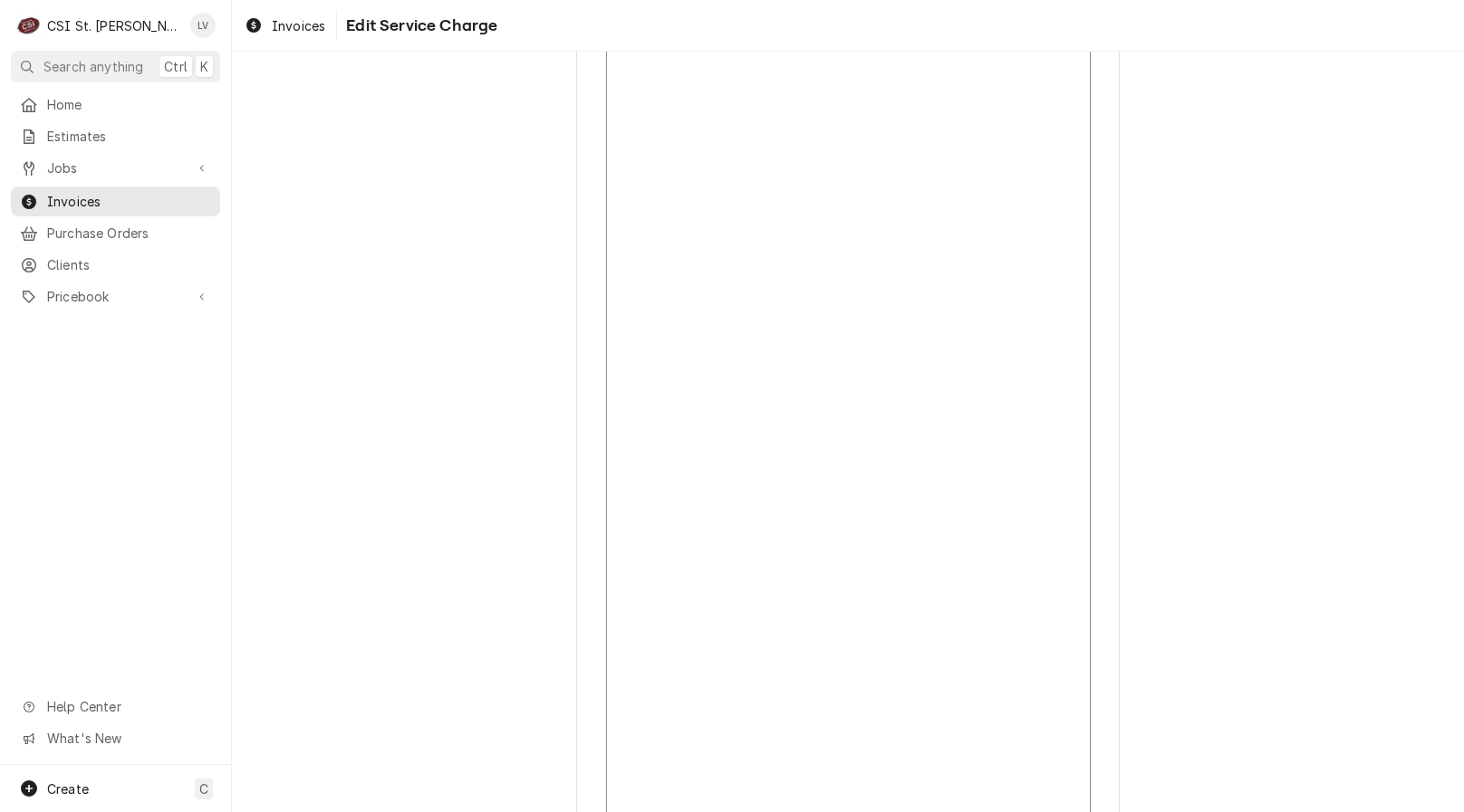
scroll to position [337, 0]
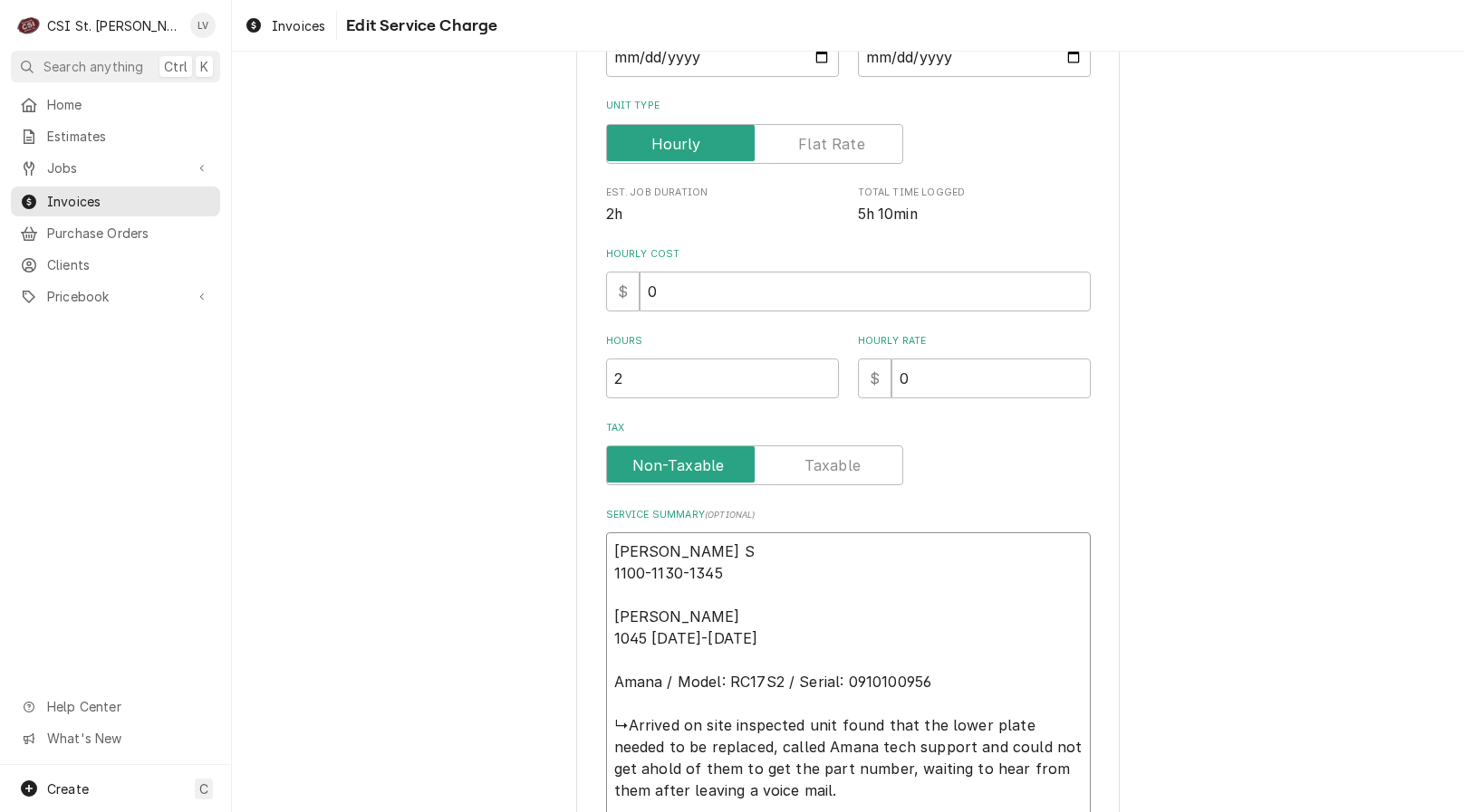
click at [831, 728] on textarea "Kyle S 1100-1130-1345 Kyle 1045 1115-1330 Amana / Model: RC17S2 / Serial: 09101…" at bounding box center [848, 725] width 484 height 386
type textarea "x"
type textarea "Kyle S 1100-1130-1345 Kyle 1045 1115-1330 Amana / Model: RC17S2 / Serial: 09101…"
type textarea "x"
type textarea "Kyle S 1100-1130-1345 Kyle 1045 1115-1330 Amana / Model: RC17S2 / Serial: 09101…"
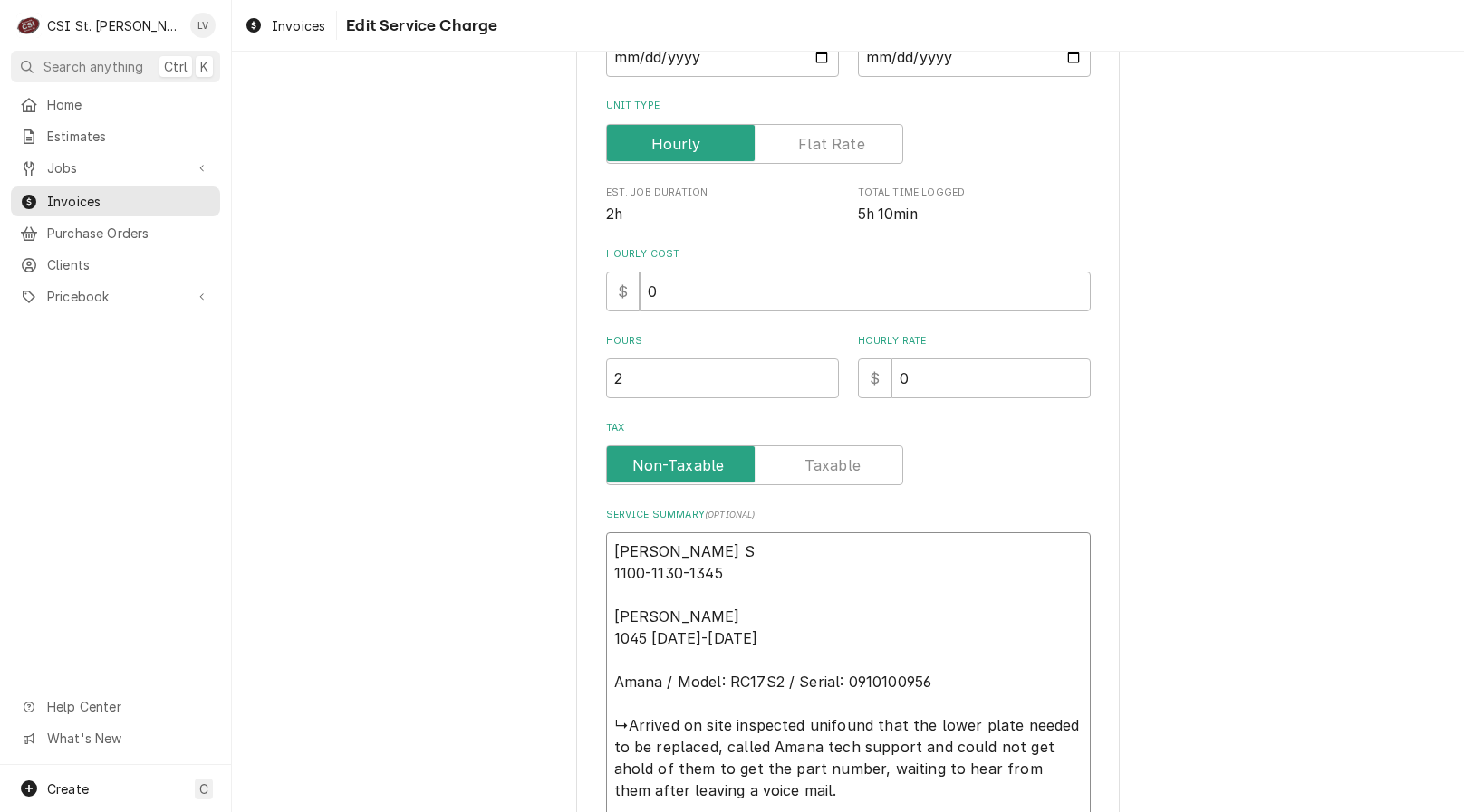
type textarea "x"
type textarea "Kyle S 1100-1130-1345 Kyle 1045 1115-1330 Amana / Model: RC17S2 / Serial: 09101…"
type textarea "x"
type textarea "Kyle S 1100-1130-1345 Kyle 1045 1115-1330 Amana / Model: RC17S2 / Serial: 09101…"
type textarea "x"
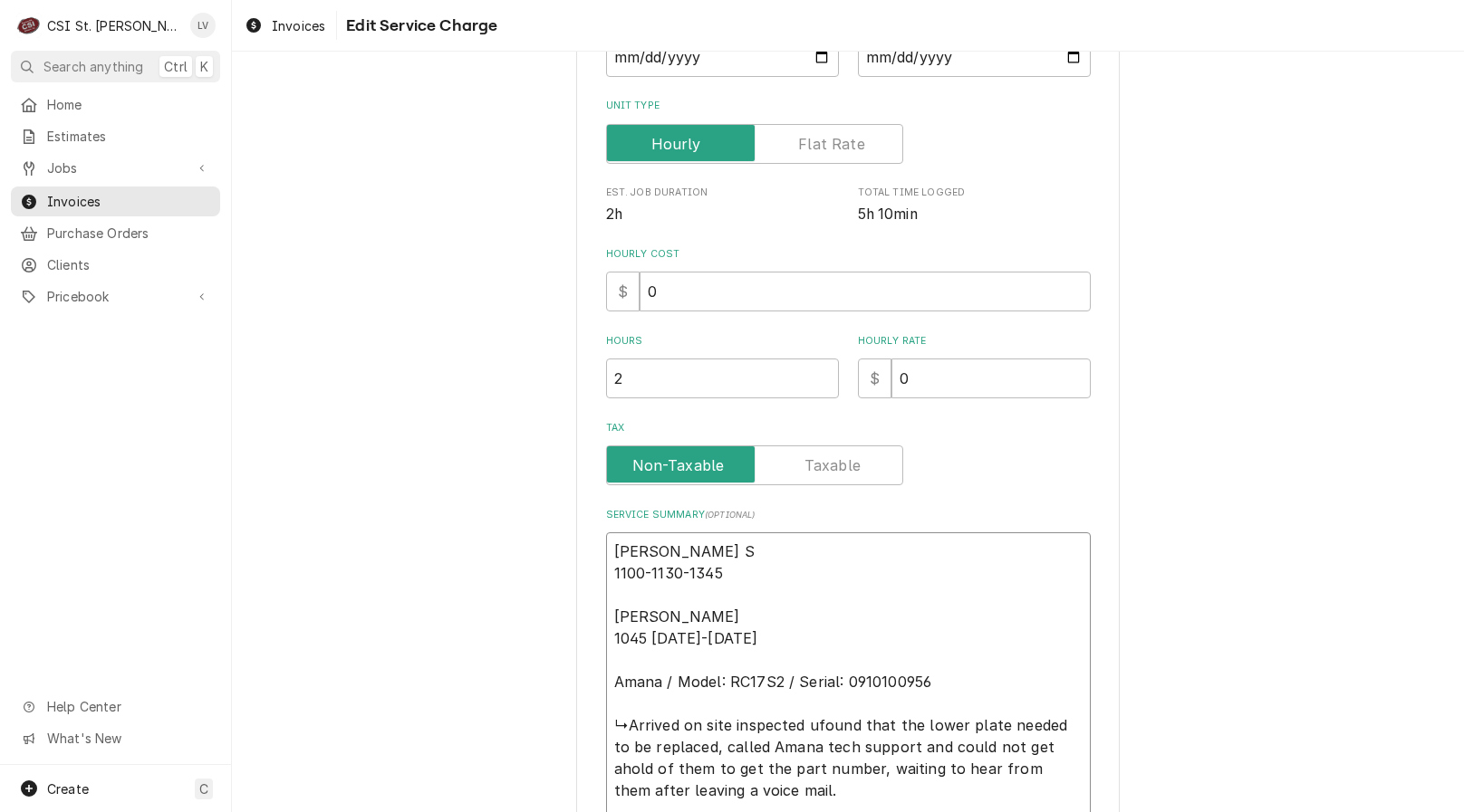
type textarea "Kyle S 1100-1130-1345 Kyle 1045 1115-1330 Amana / Model: RC17S2 / Serial: 09101…"
type textarea "x"
type textarea "Kyle S 1100-1130-1345 Kyle 1045 1115-1330 Amana / Model: RC17S2 / Serial: 09101…"
type textarea "x"
type textarea "Kyle S 1100-1130-1345 Kyle 1045 1115-1330 Amana / Model: RC17S2 / Serial: 09101…"
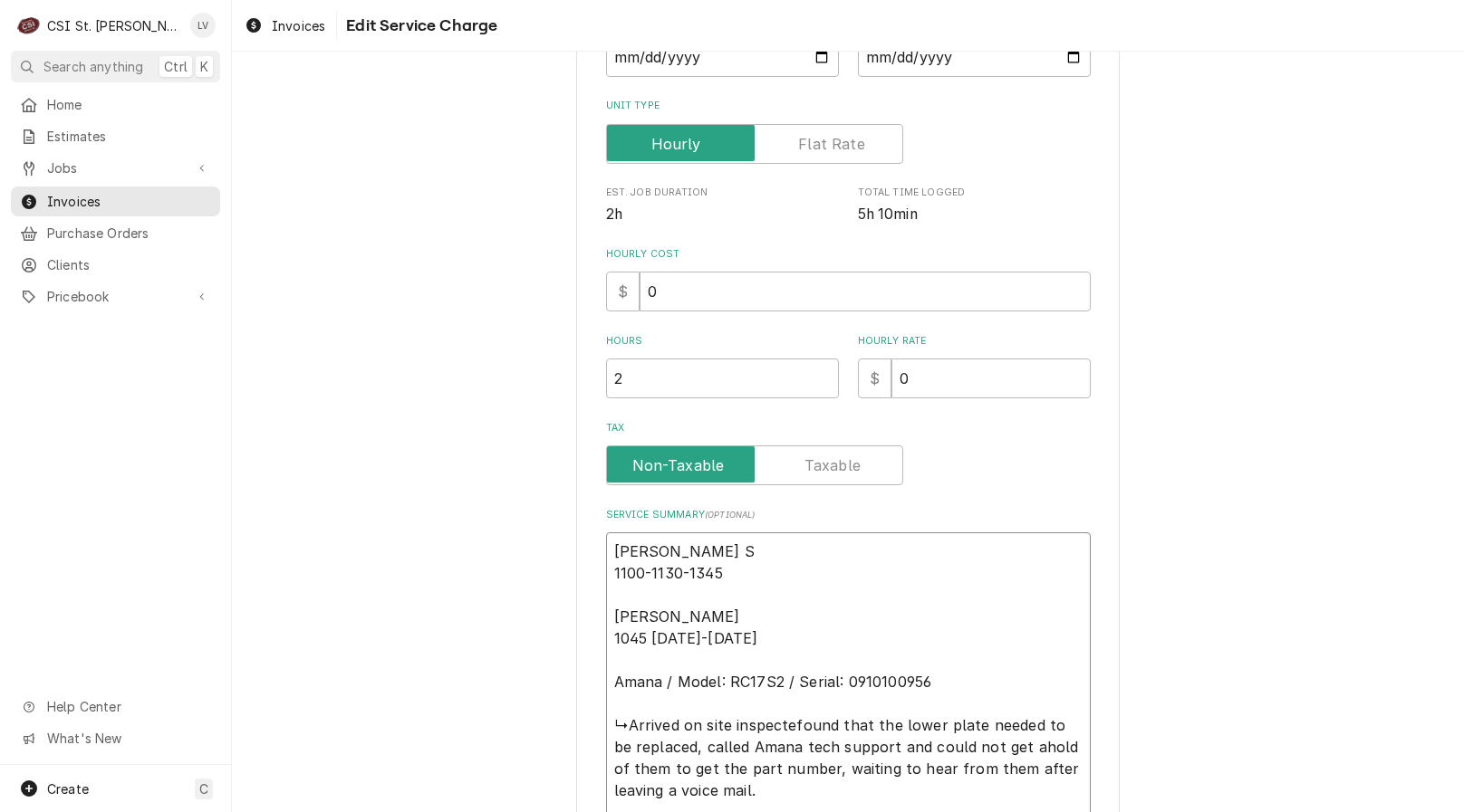
type textarea "x"
type textarea "Kyle S 1100-1130-1345 Kyle 1045 1115-1330 Amana / Model: RC17S2 / Serial: 09101…"
type textarea "x"
type textarea "Kyle S 1100-1130-1345 Kyle 1045 1115-1330 Amana / Model: RC17S2 / Serial: 09101…"
type textarea "x"
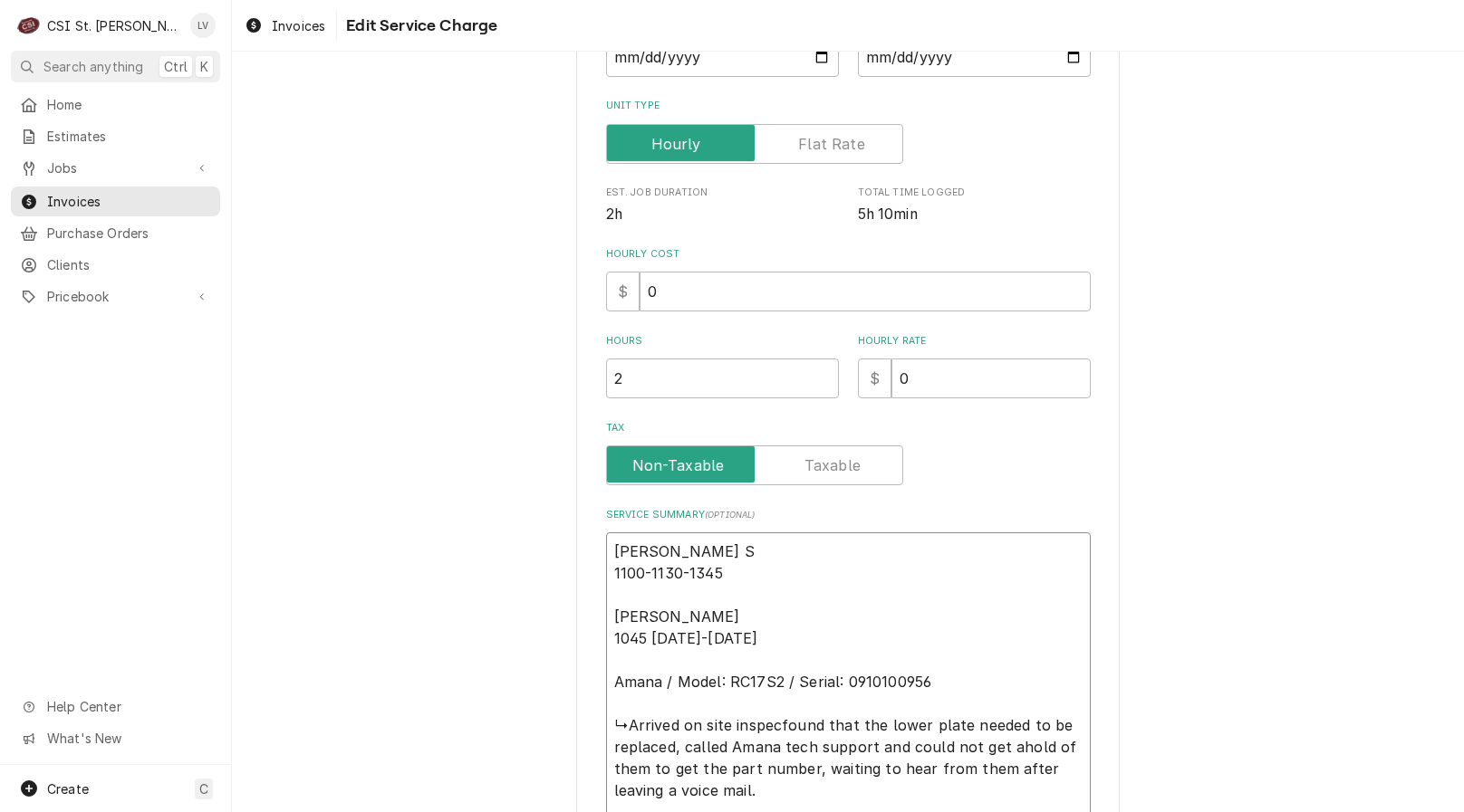
type textarea "Kyle S 1100-1130-1345 Kyle 1045 1115-1330 Amana / Model: RC17S2 / Serial: 09101…"
type textarea "x"
type textarea "Kyle S 1100-1130-1345 Kyle 1045 1115-1330 Amana / Model: RC17S2 / Serial: 09101…"
type textarea "x"
type textarea "Kyle S 1100-1130-1345 Kyle 1045 1115-1330 Amana / Model: RC17S2 / Serial: 09101…"
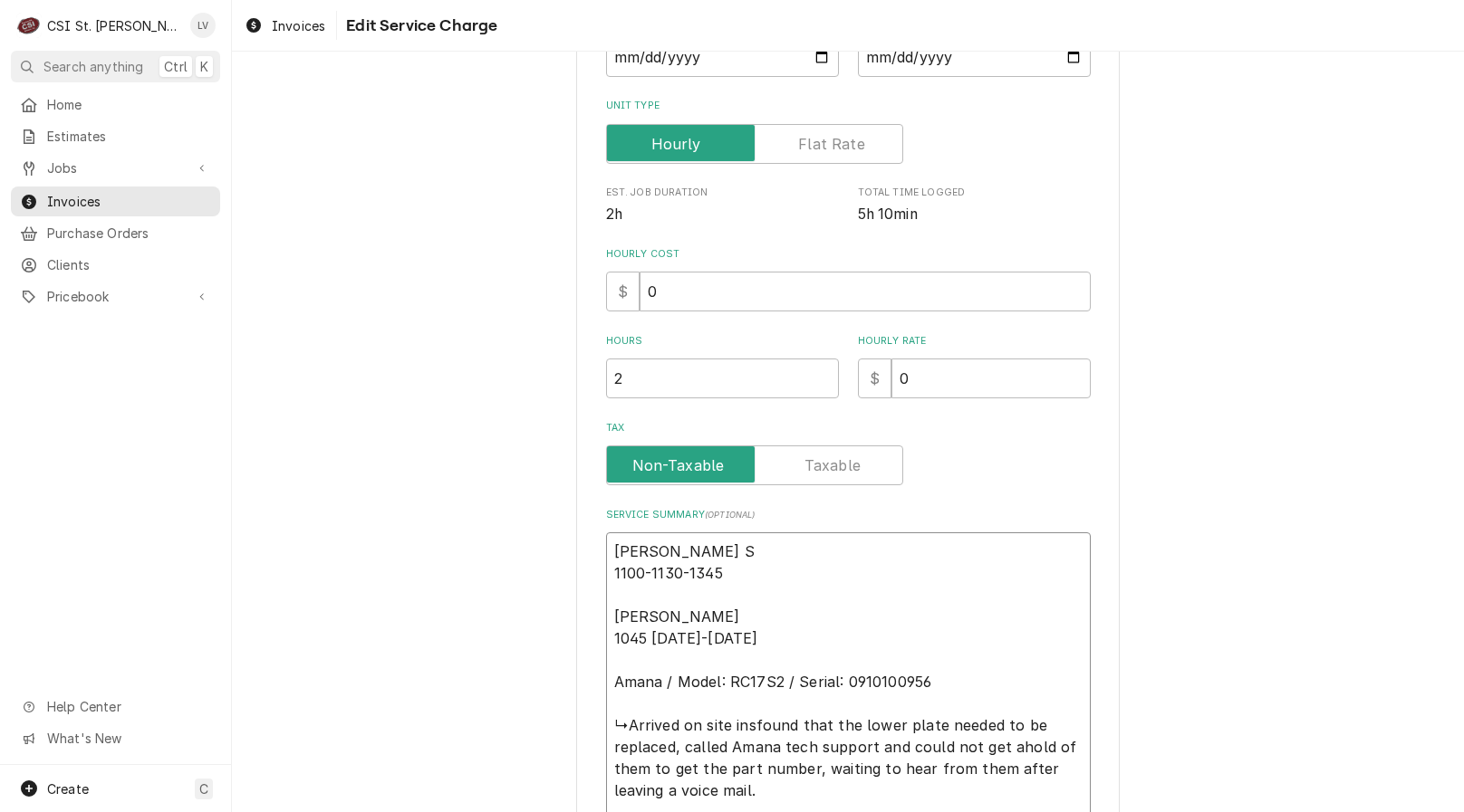
type textarea "x"
type textarea "Kyle S 1100-1130-1345 Kyle 1045 1115-1330 Amana / Model: RC17S2 / Serial: 09101…"
type textarea "x"
type textarea "Kyle S 1100-1130-1345 Kyle 1045 1115-1330 Amana / Model: RC17S2 / Serial: 09101…"
type textarea "x"
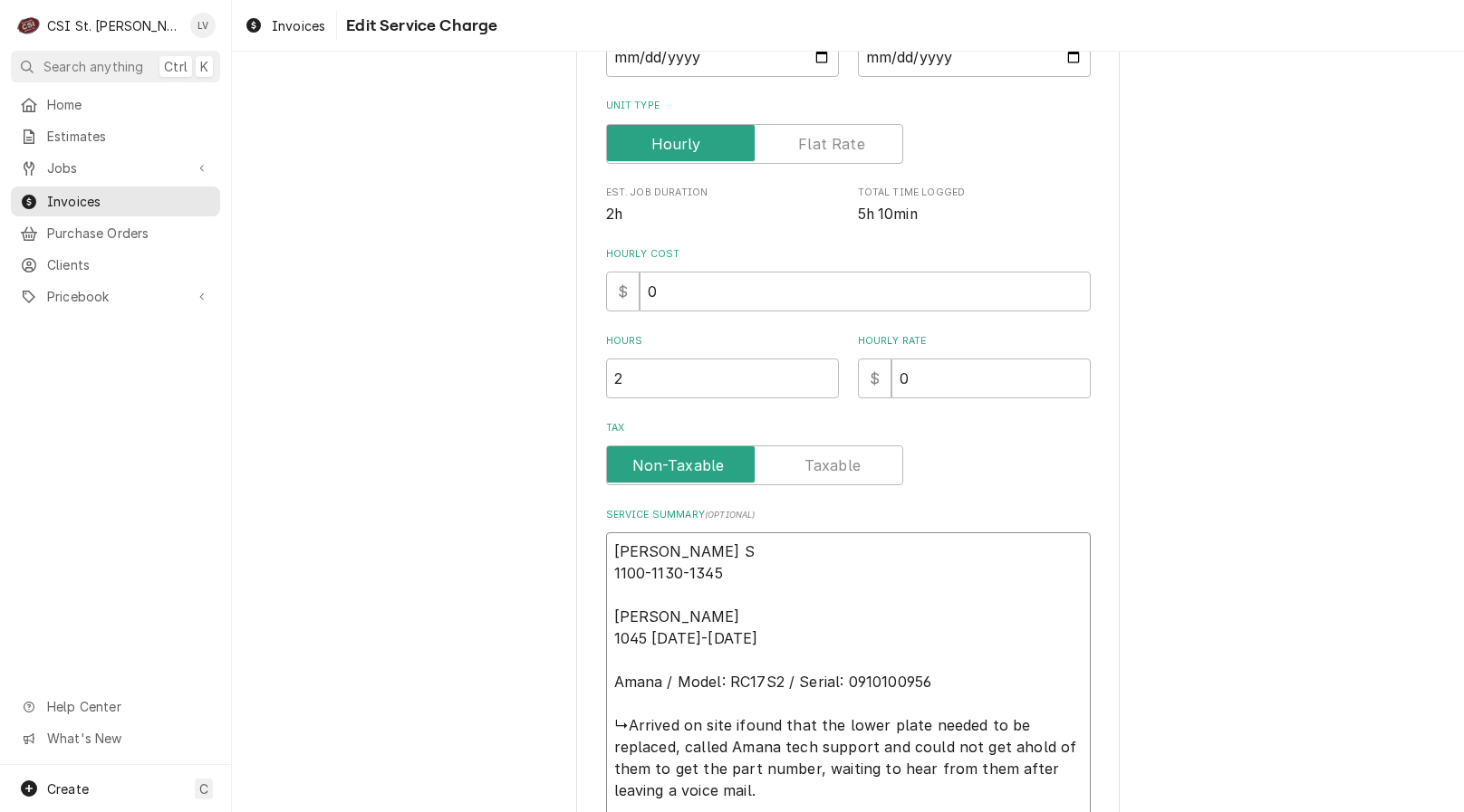
type textarea "Kyle S 1100-1130-1345 Kyle 1045 1115-1330 Amana / Model: RC17S2 / Serial: 09101…"
type textarea "x"
type textarea "Kyle S 1100-1130-1345 Kyle 1045 1115-1330 Amana / Model: RC17S2 / Serial: 09101…"
type textarea "x"
type textarea "Kyle S 1100-1130-1345 Kyle 1045 1115-1330 Amana / Model: RC17S2 / Serial: 09101…"
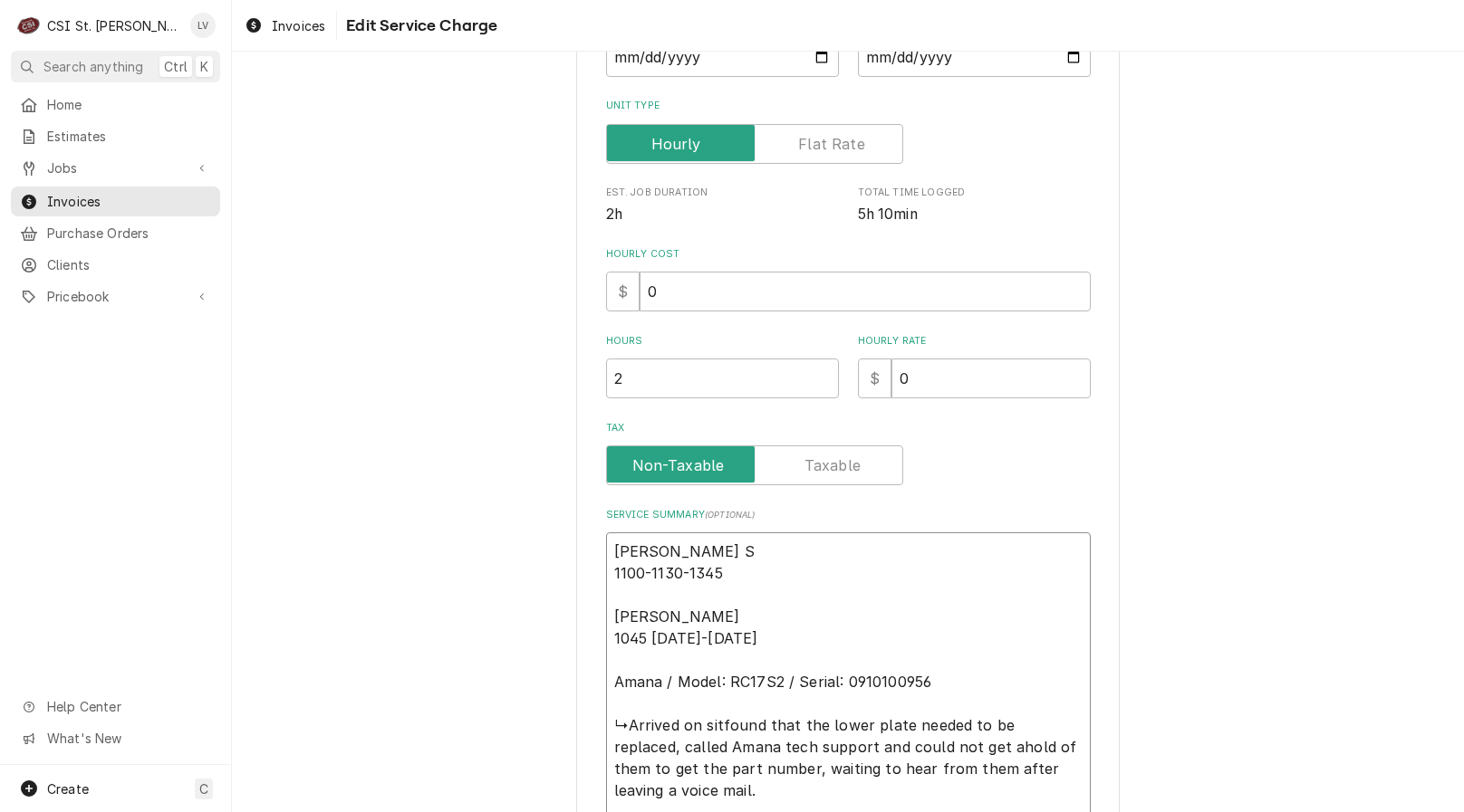
type textarea "x"
type textarea "Kyle S 1100-1130-1345 Kyle 1045 1115-1330 Amana / Model: RC17S2 / Serial: 09101…"
type textarea "x"
type textarea "Kyle S 1100-1130-1345 Kyle 1045 1115-1330 Amana / Model: RC17S2 / Serial: 09101…"
type textarea "x"
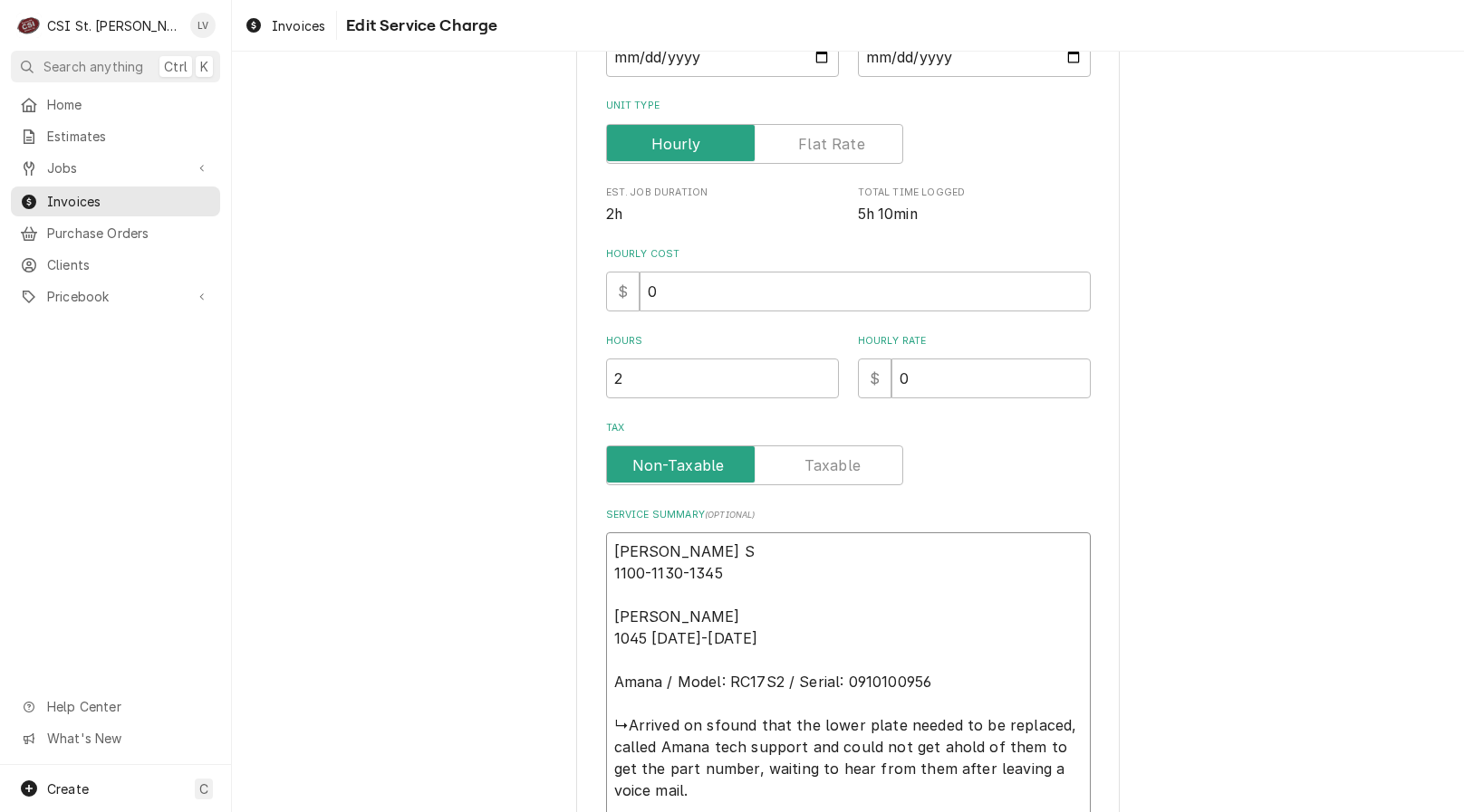
type textarea "Kyle S 1100-1130-1345 Kyle 1045 1115-1330 Amana / Model: RC17S2 / Serial: 09101…"
type textarea "x"
type textarea "Kyle S 1100-1130-1345 Kyle 1045 1115-1330 Amana / Model: RC17S2 / Serial: 09101…"
type textarea "x"
type textarea "Kyle S 1100-1130-1345 Kyle 1045 1115-1330 Amana / Model: RC17S2 / Serial: 09101…"
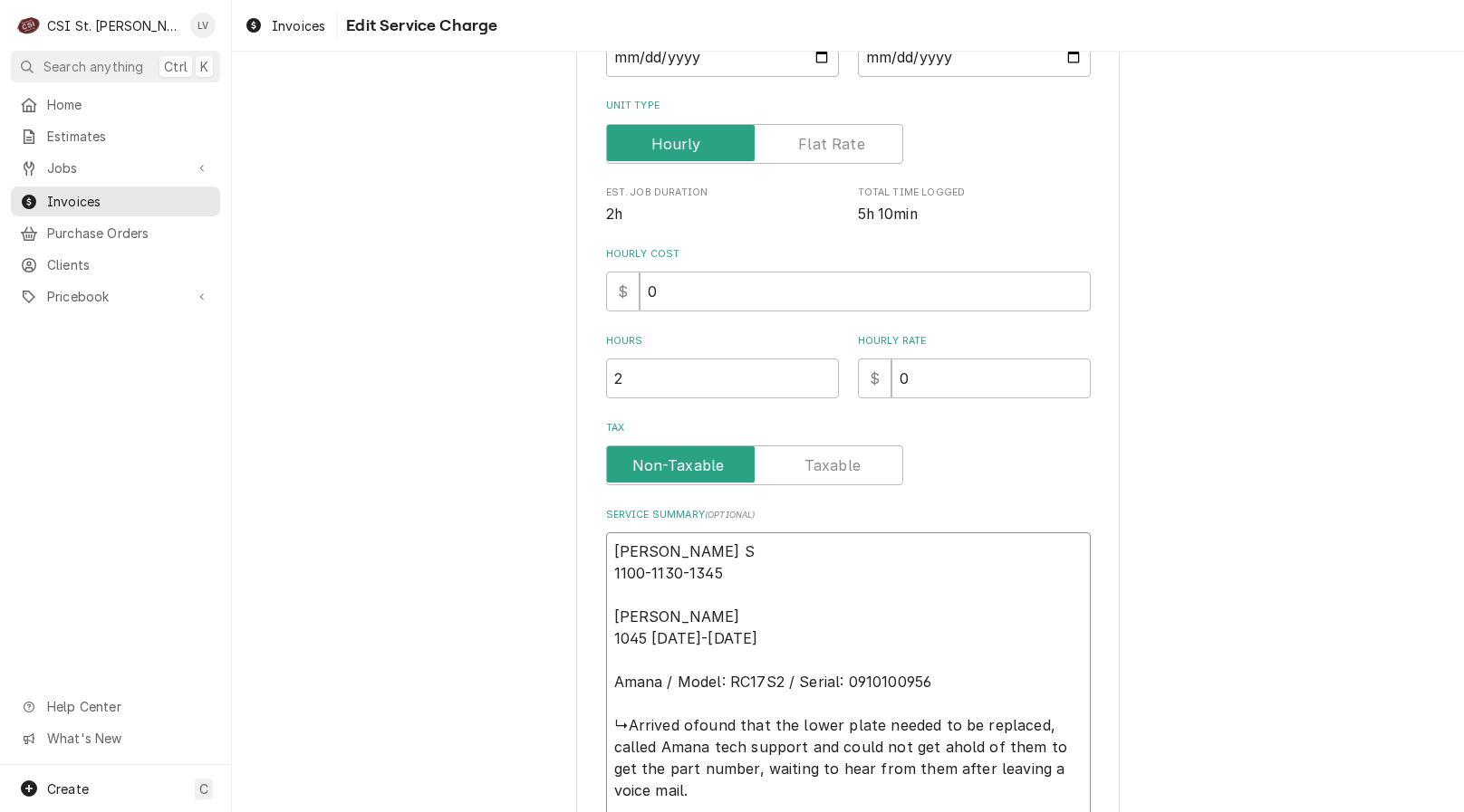
type textarea "x"
type textarea "Kyle S 1100-1130-1345 Kyle 1045 1115-1330 Amana / Model: RC17S2 / Serial: 09101…"
type textarea "x"
type textarea "Kyle S 1100-1130-1345 Kyle 1045 1115-1330 Amana / Model: RC17S2 / Serial: 09101…"
type textarea "x"
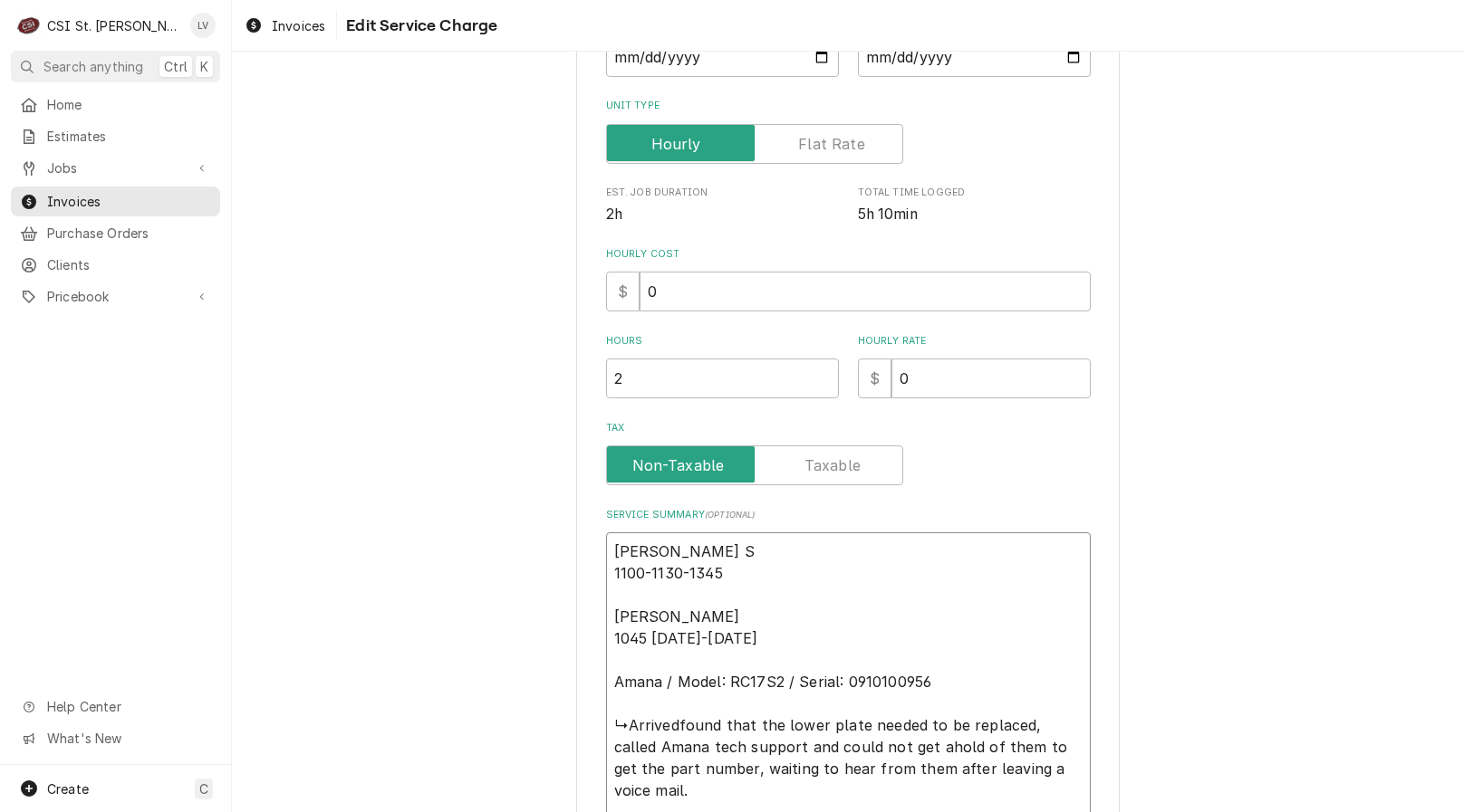
type textarea "Kyle S 1100-1130-1345 Kyle 1045 1115-1330 Amana / Model: RC17S2 / Serial: 09101…"
type textarea "x"
type textarea "Kyle S 1100-1130-1345 Kyle 1045 1115-1330 Amana / Model: RC17S2 / Serial: 09101…"
type textarea "x"
type textarea "Kyle S 1100-1130-1345 Kyle 1045 1115-1330 Amana / Model: RC17S2 / Serial: 09101…"
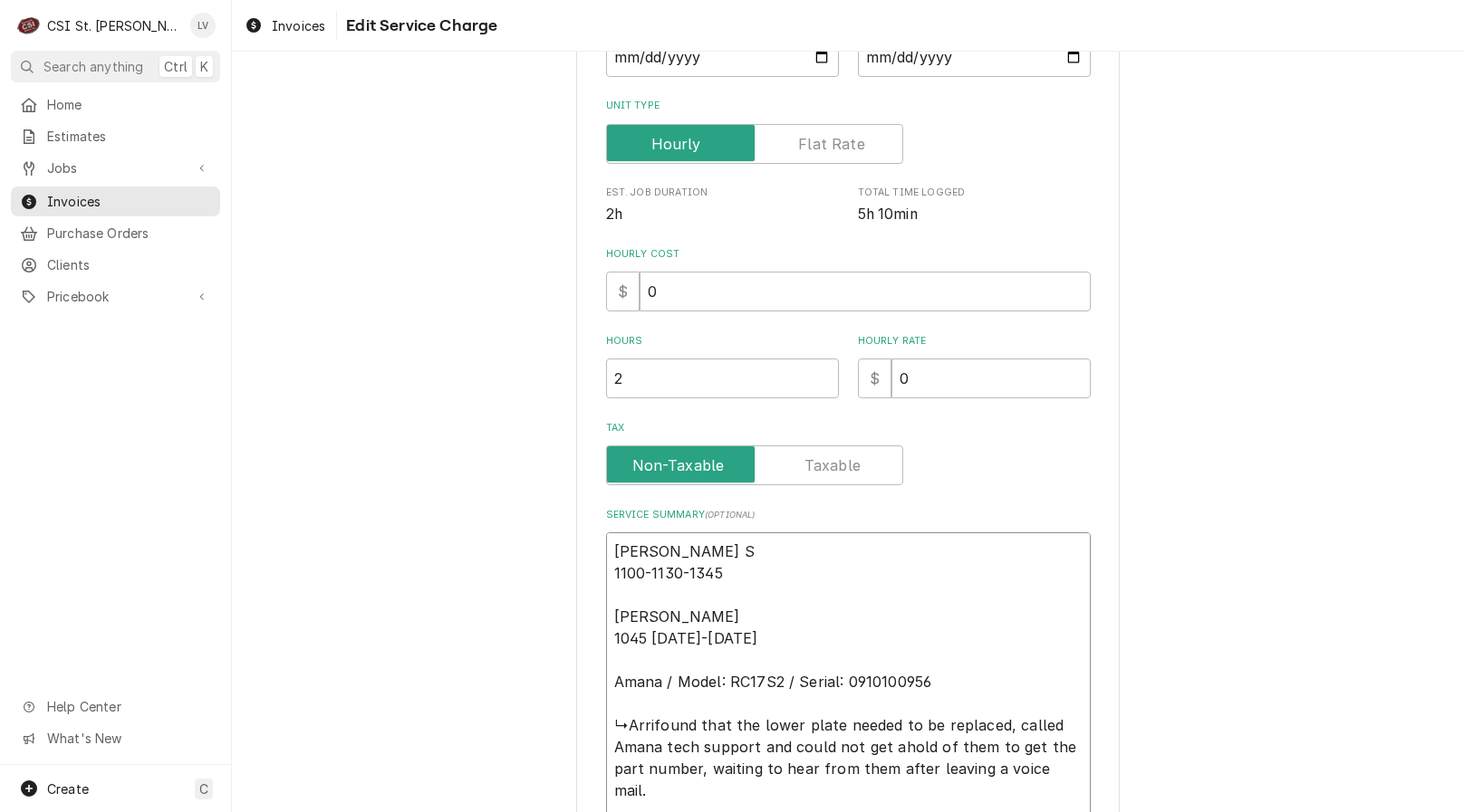
type textarea "x"
type textarea "Kyle S 1100-1130-1345 Kyle 1045 1115-1330 Amana / Model: RC17S2 / Serial: 09101…"
type textarea "x"
type textarea "Kyle S 1100-1130-1345 Kyle 1045 1115-1330 Amana / Model: RC17S2 / Serial: 09101…"
type textarea "x"
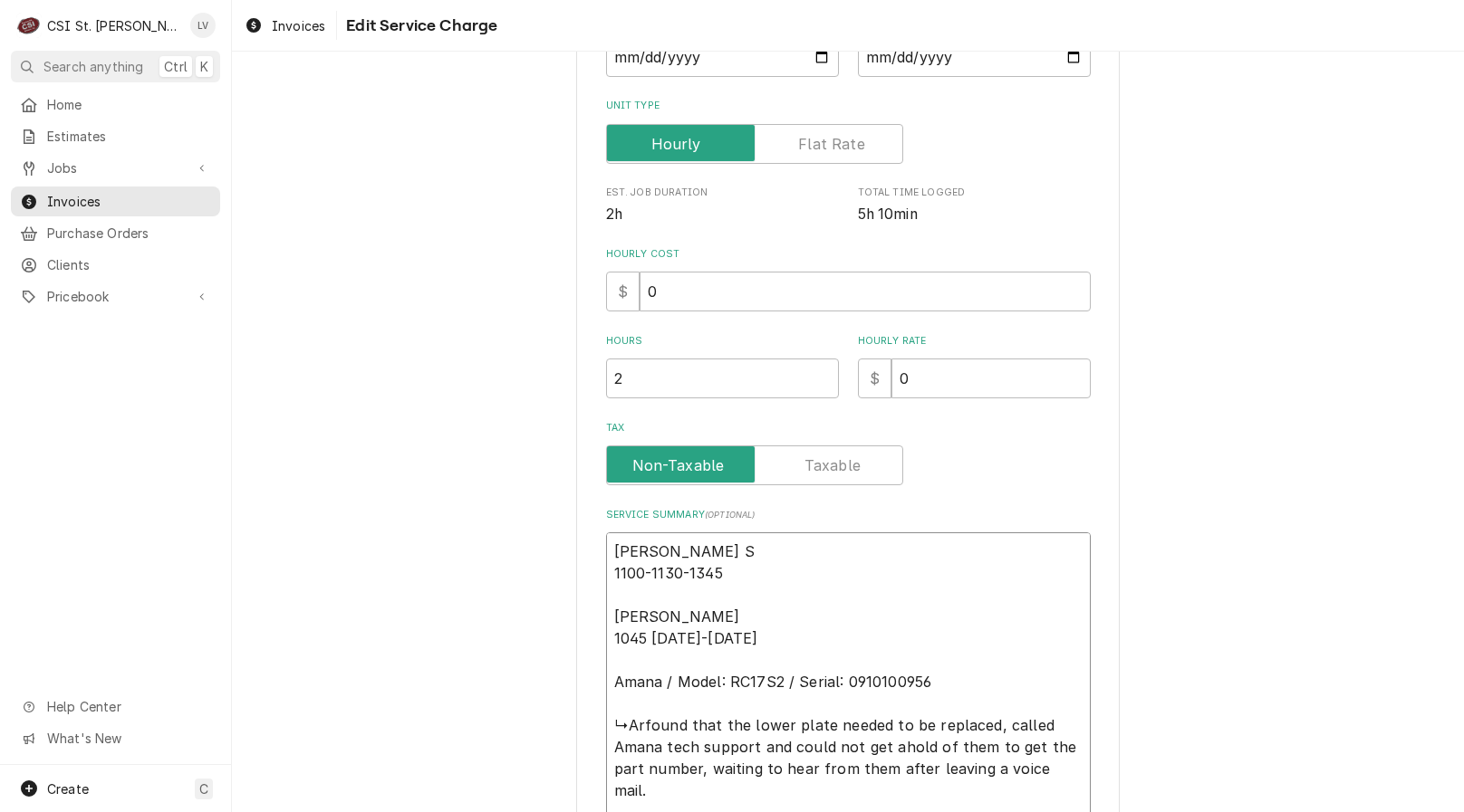
type textarea "Kyle S 1100-1130-1345 Kyle 1045 1115-1330 Amana / Model: RC17S2 / Serial: 09101…"
type textarea "x"
type textarea "Kyle S 1100-1130-1345 Kyle 1045 1115-1330 Amana / Model: RC17S2 / Serial: 09101…"
type textarea "x"
type textarea "Kyle S 1100-1130-1345 Kyle 1045 1115-1330 Amana / Model: RC17S2 / Serial: 09101…"
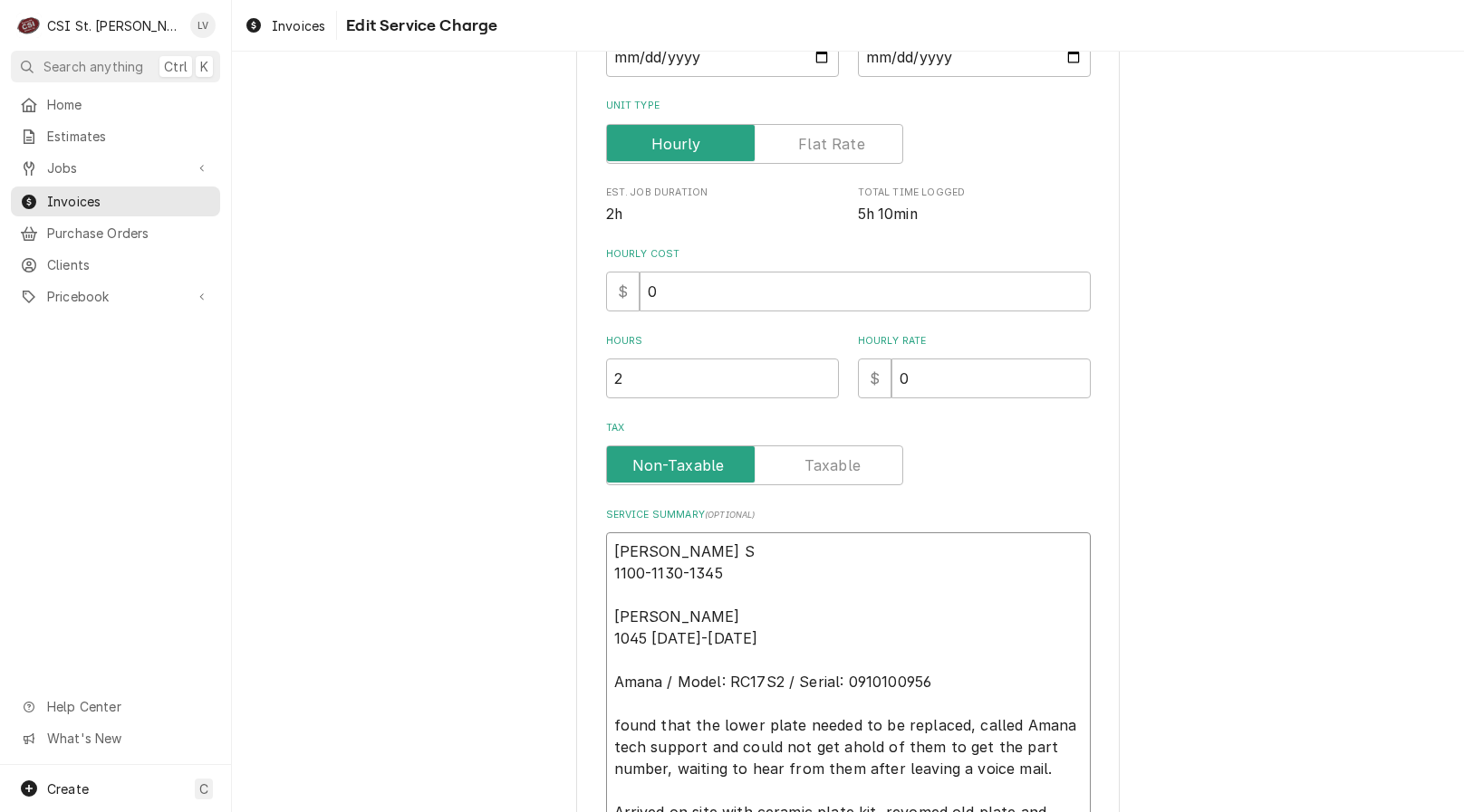
type textarea "x"
type textarea "Kyle S 1100-1130-1345 Kyle 1045 1115-1330 Amana / Model: RC17S2 / Serial: 09101…"
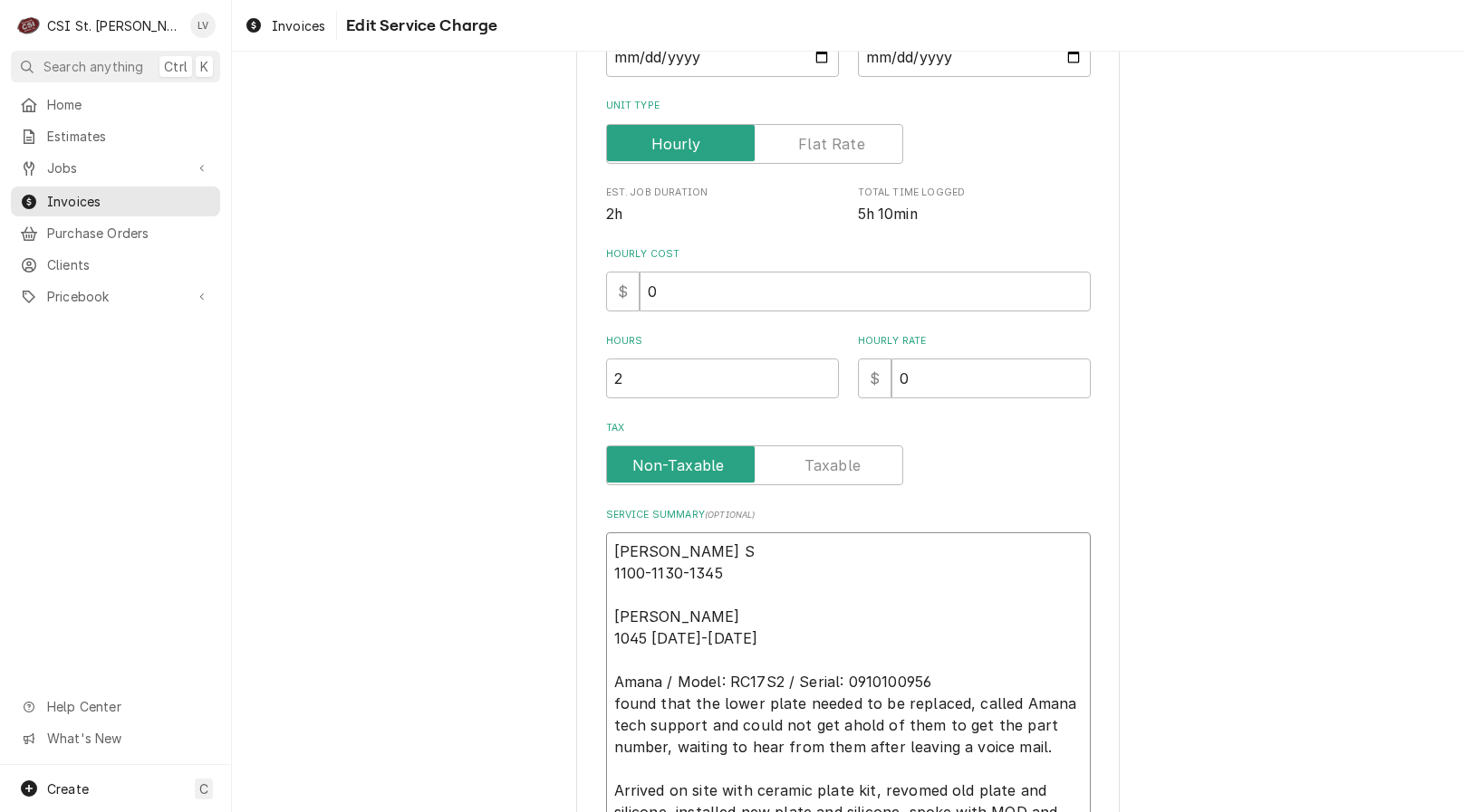
scroll to position [315, 0]
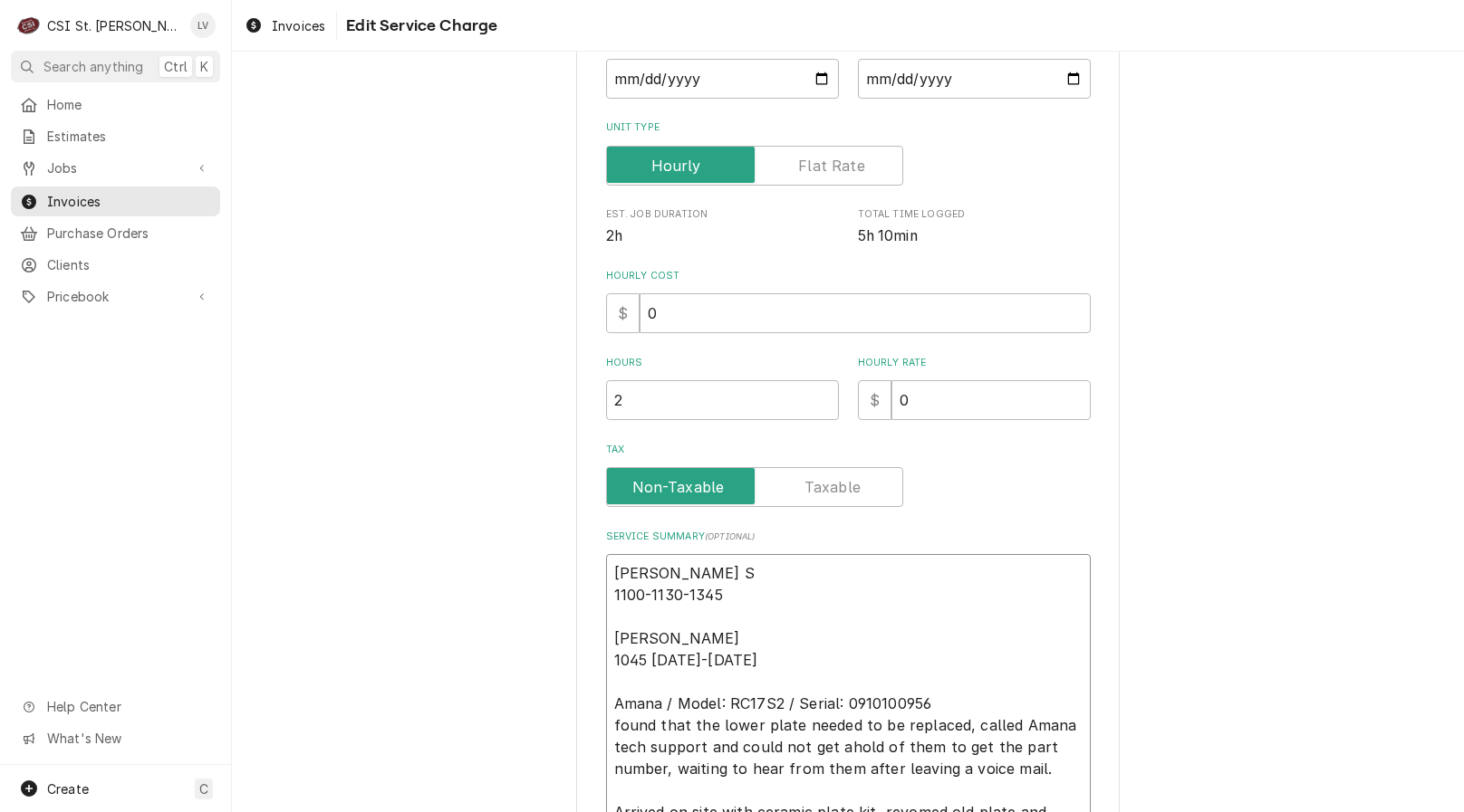
type textarea "x"
type textarea "Kyle S 1100-1130-1345 Kyle 1045 1115-1330 Amana / Model: RC17S2 / Serial: 09101…"
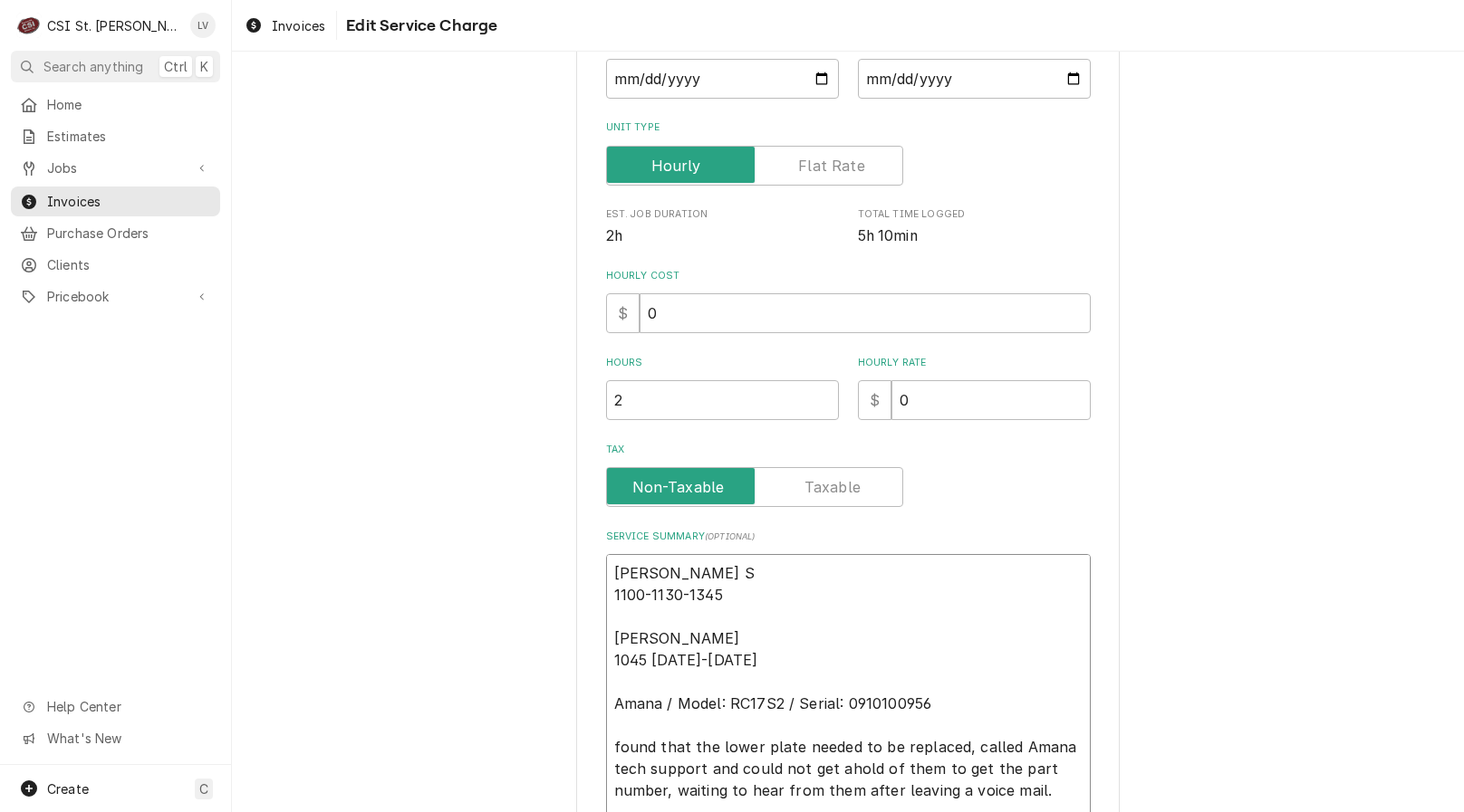
scroll to position [337, 0]
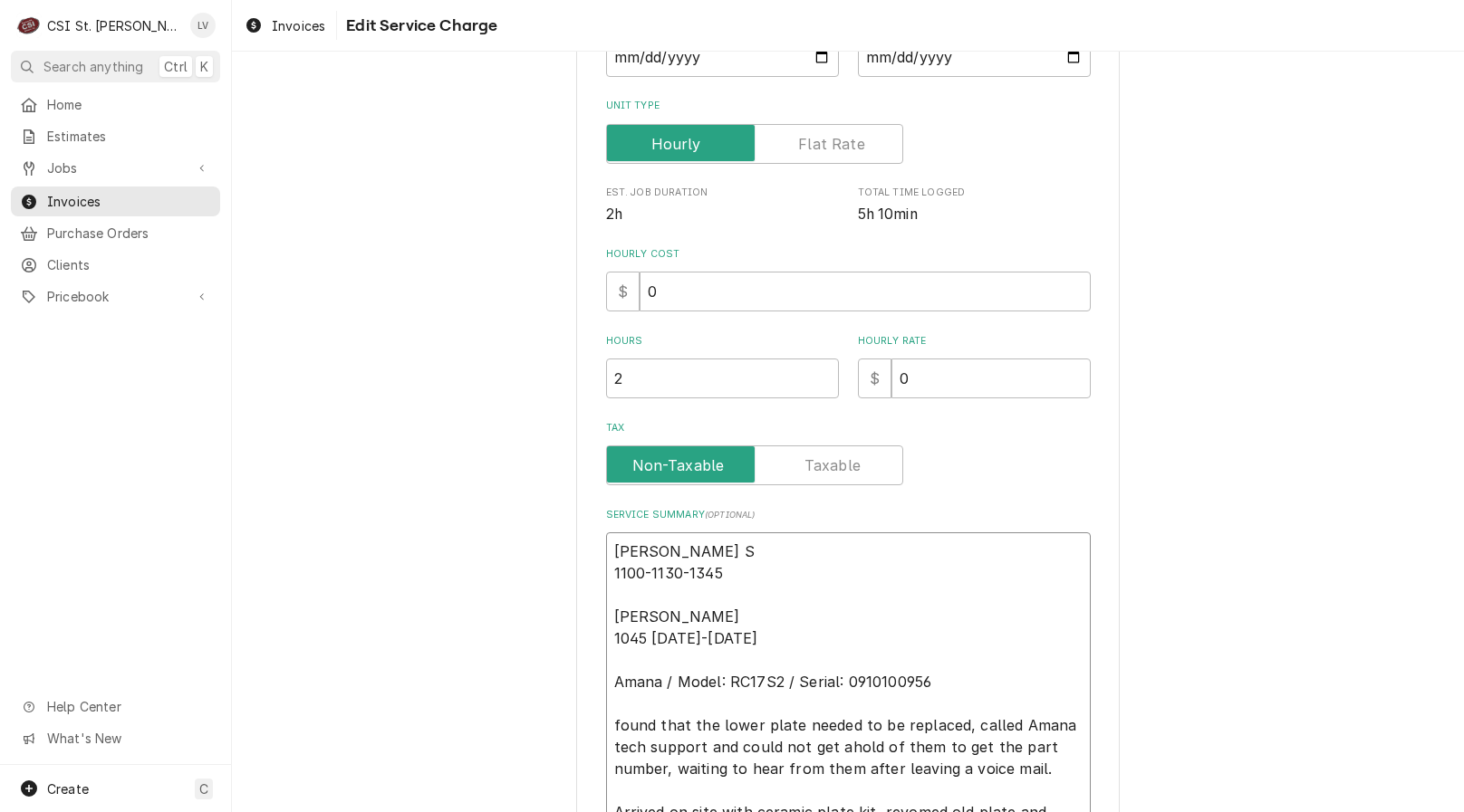
type textarea "x"
type textarea "Kyle S 1100-1130-1345 Kyle 1045 1115-1330 Amana / Model: RC17S2 / Serial: 09101…"
type textarea "x"
type textarea "Kyle S 1100-1130-1345 Kyle 1045 1115-1330 Amana / Model: RC17S2 / Serial: 09101…"
drag, startPoint x: 655, startPoint y: 719, endPoint x: 681, endPoint y: 716, distance: 26.2
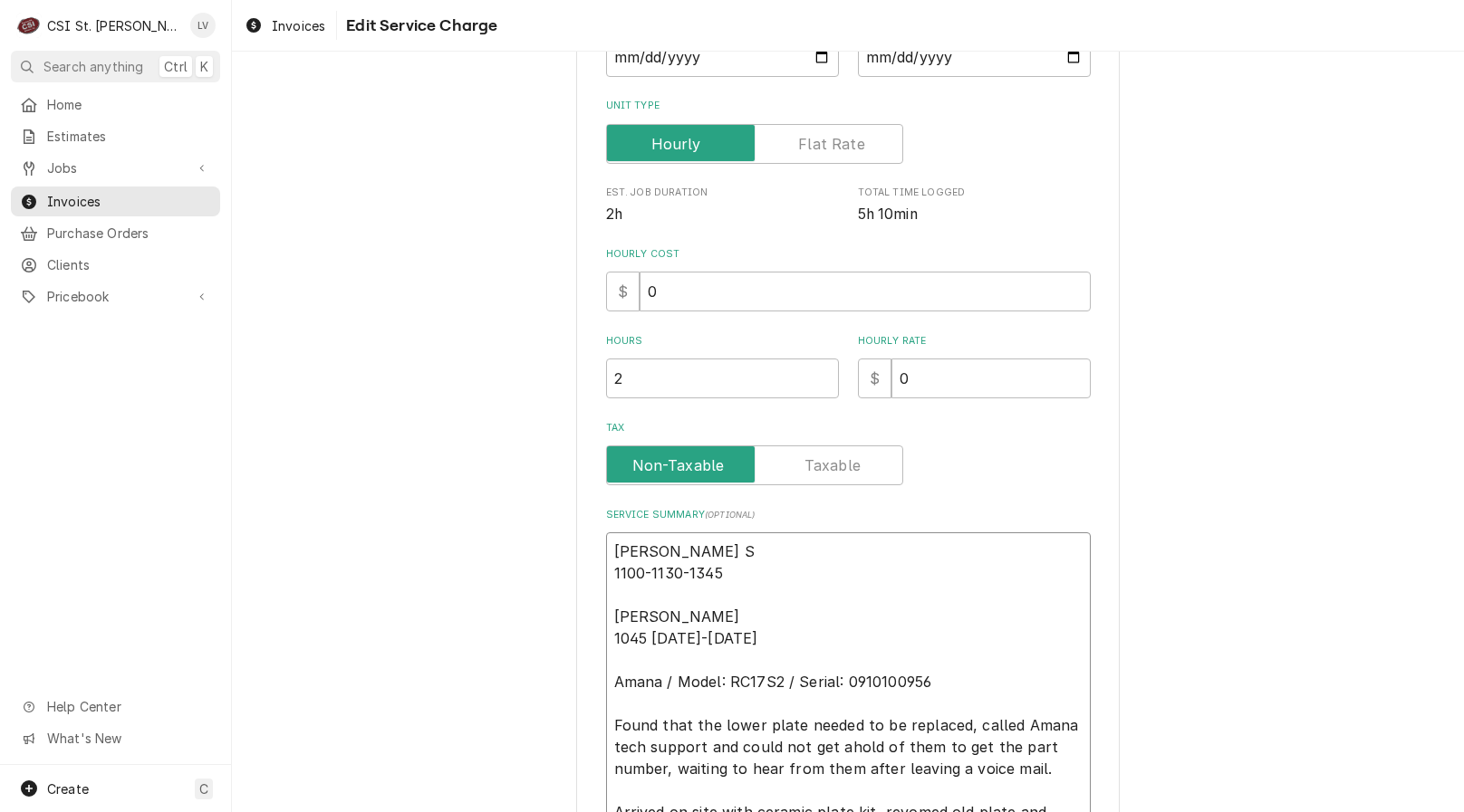
click at [657, 719] on textarea "Kyle S 1100-1130-1345 Kyle 1045 1115-1330 Amana / Model: RC17S2 / Serial: 09101…" at bounding box center [848, 714] width 484 height 364
type textarea "x"
type textarea "Kyle S 1100-1130-1345 Kyle 1045 1115-1330 Amana / Model: RC17S2 / Serial: 09101…"
type textarea "x"
type textarea "Kyle S 1100-1130-1345 Kyle 1045 1115-1330 Amana / Model: RC17S2 / Serial: 09101…"
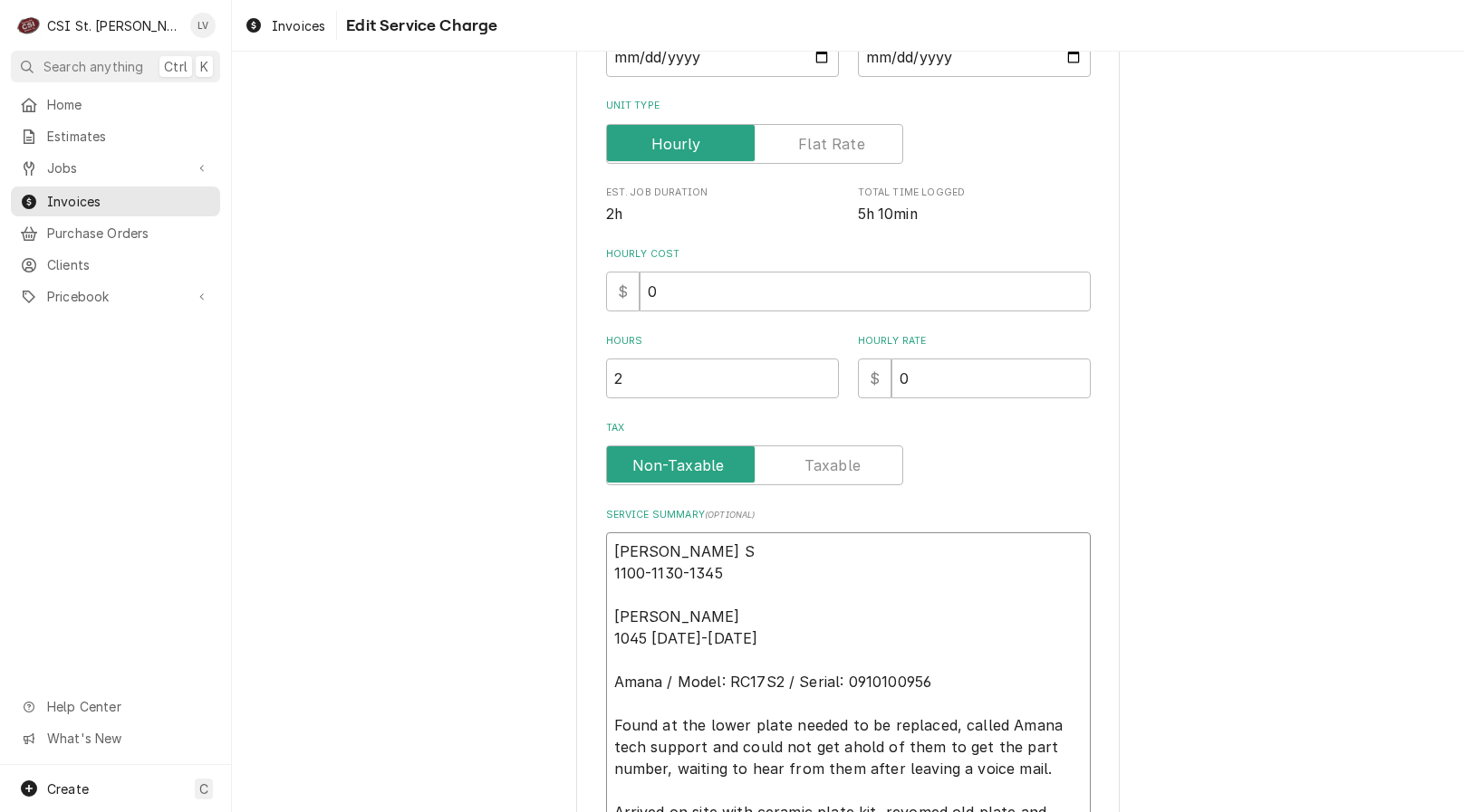
type textarea "x"
type textarea "Kyle S 1100-1130-1345 Kyle 1045 1115-1330 Amana / Model: RC17S2 / Serial: 09101…"
type textarea "x"
type textarea "Kyle S 1100-1130-1345 Kyle 1045 1115-1330 Amana / Model: RC17S2 / Serial: 09101…"
type textarea "x"
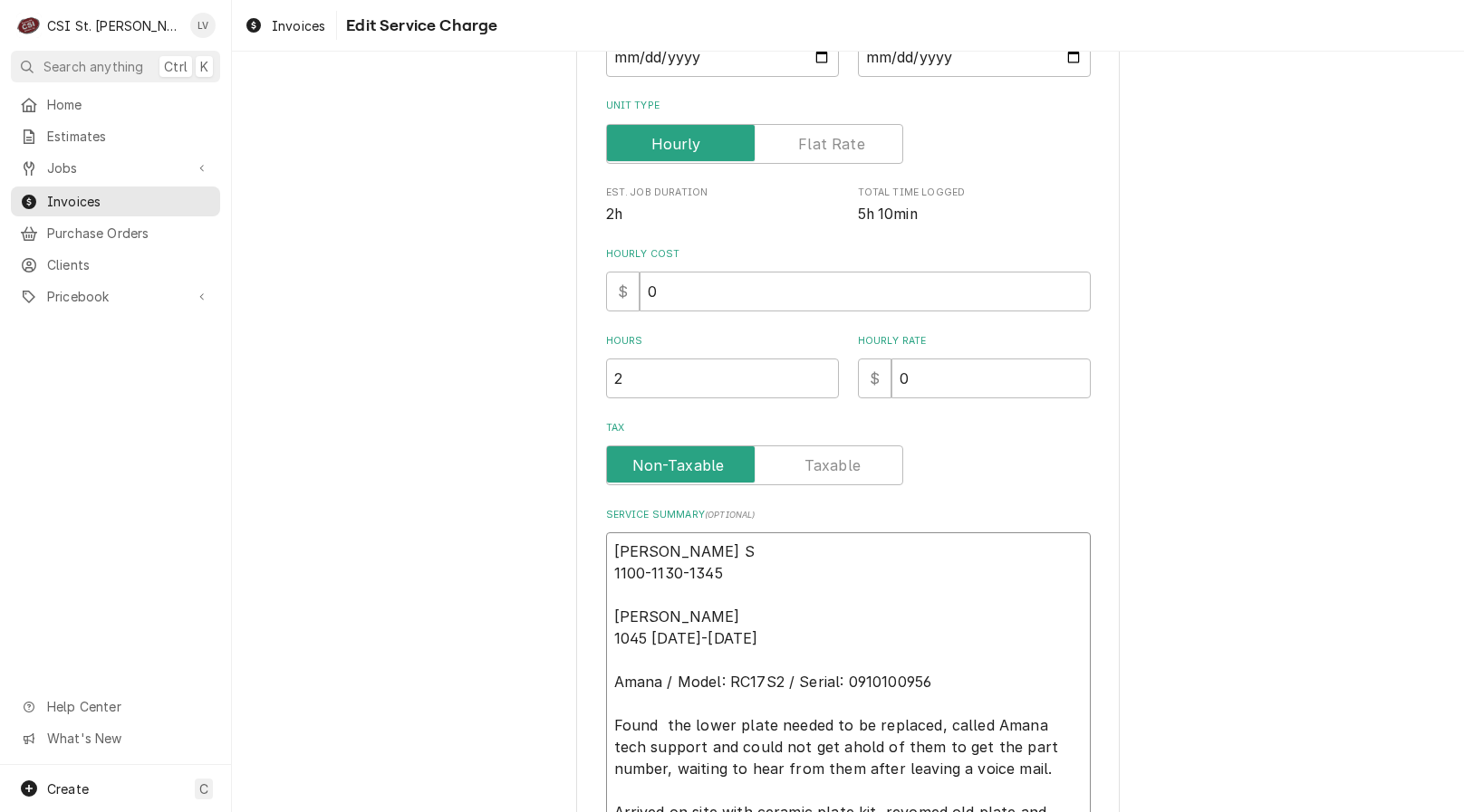
type textarea "Kyle S 1100-1130-1345 Kyle 1045 1115-1330 Amana / Model: RC17S2 / Serial: 09101…"
type textarea "x"
type textarea "Kyle S 1100-1130-1345 Kyle 1045 1115-1330 Amana / Model: RC17S2 / Serial: 09101…"
type textarea "x"
type textarea "Kyle S 1100-1130-1345 Kyle 1045 1115-1330 Amana / Model: RC17S2 / Serial: 09101…"
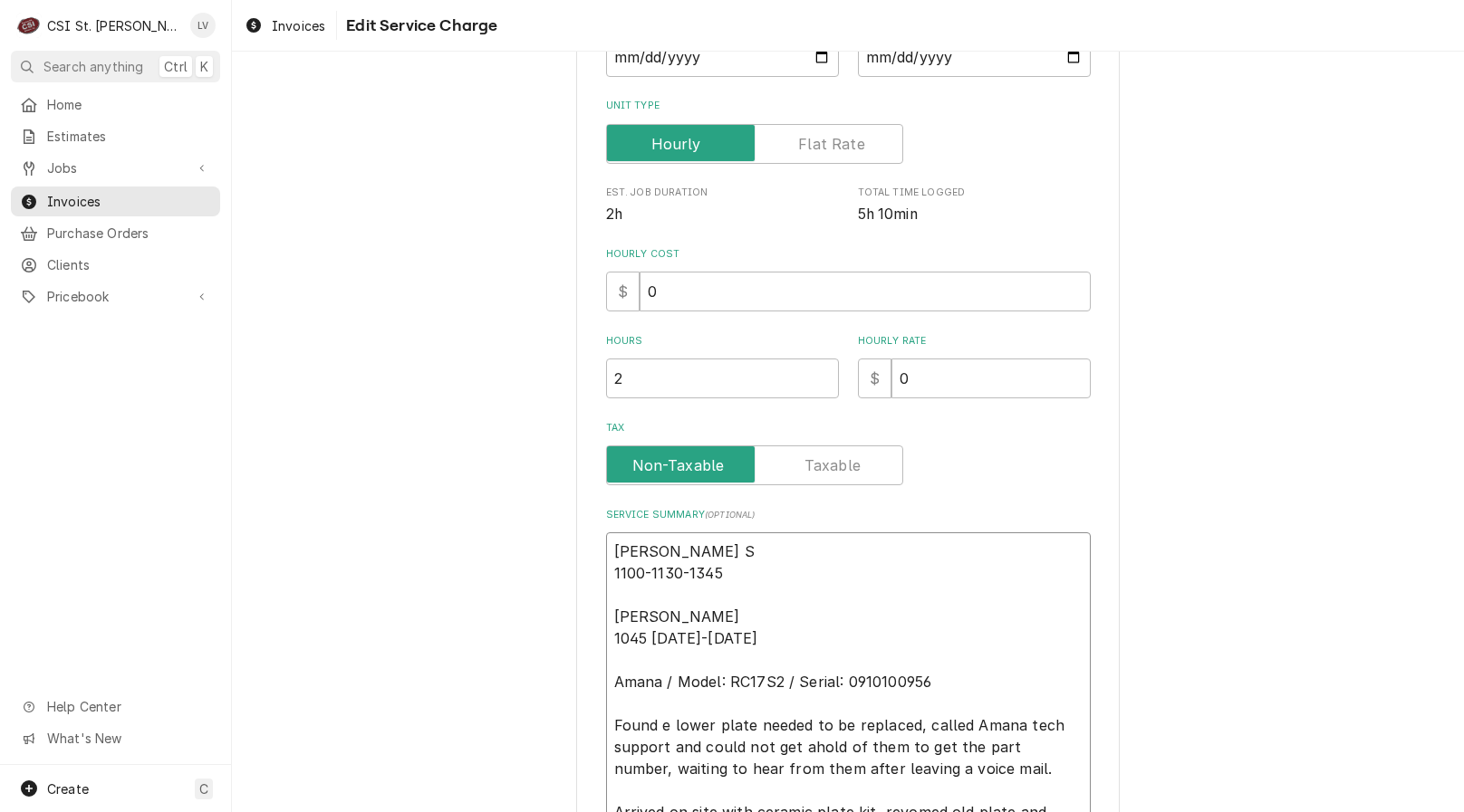
type textarea "x"
type textarea "Kyle S 1100-1130-1345 Kyle 1045 1115-1330 Amana / Model: RC17S2 / Serial: 09101…"
click at [775, 723] on textarea "Kyle S 1100-1130-1345 Kyle 1045 1115-1330 Amana / Model: RC17S2 / Serial: 09101…" at bounding box center [848, 714] width 484 height 364
click at [897, 730] on textarea "Kyle S 1100-1130-1345 Kyle 1045 1115-1330 Amana / Model: RC17S2 / Serial: 09101…" at bounding box center [848, 714] width 484 height 364
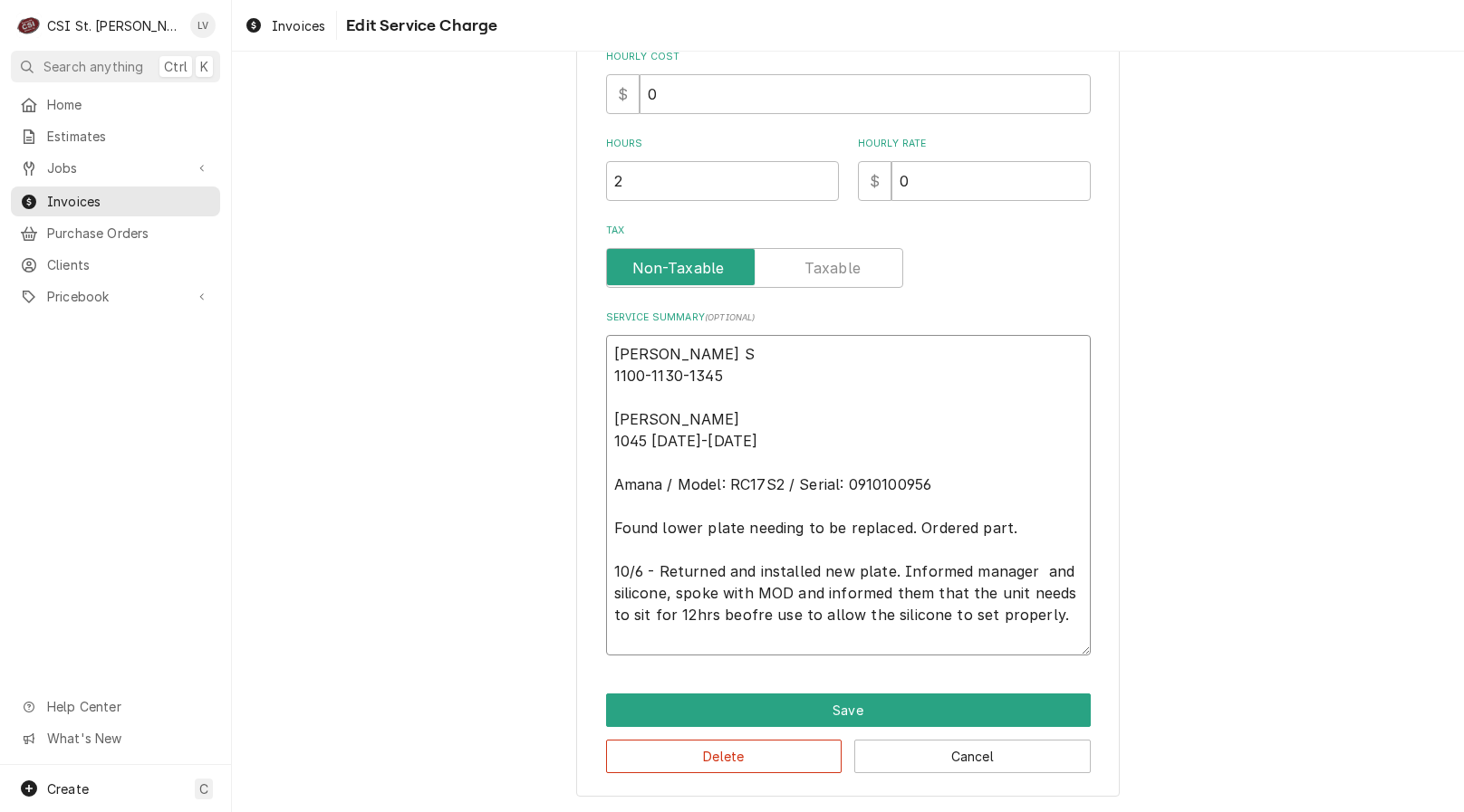
scroll to position [512, 0]
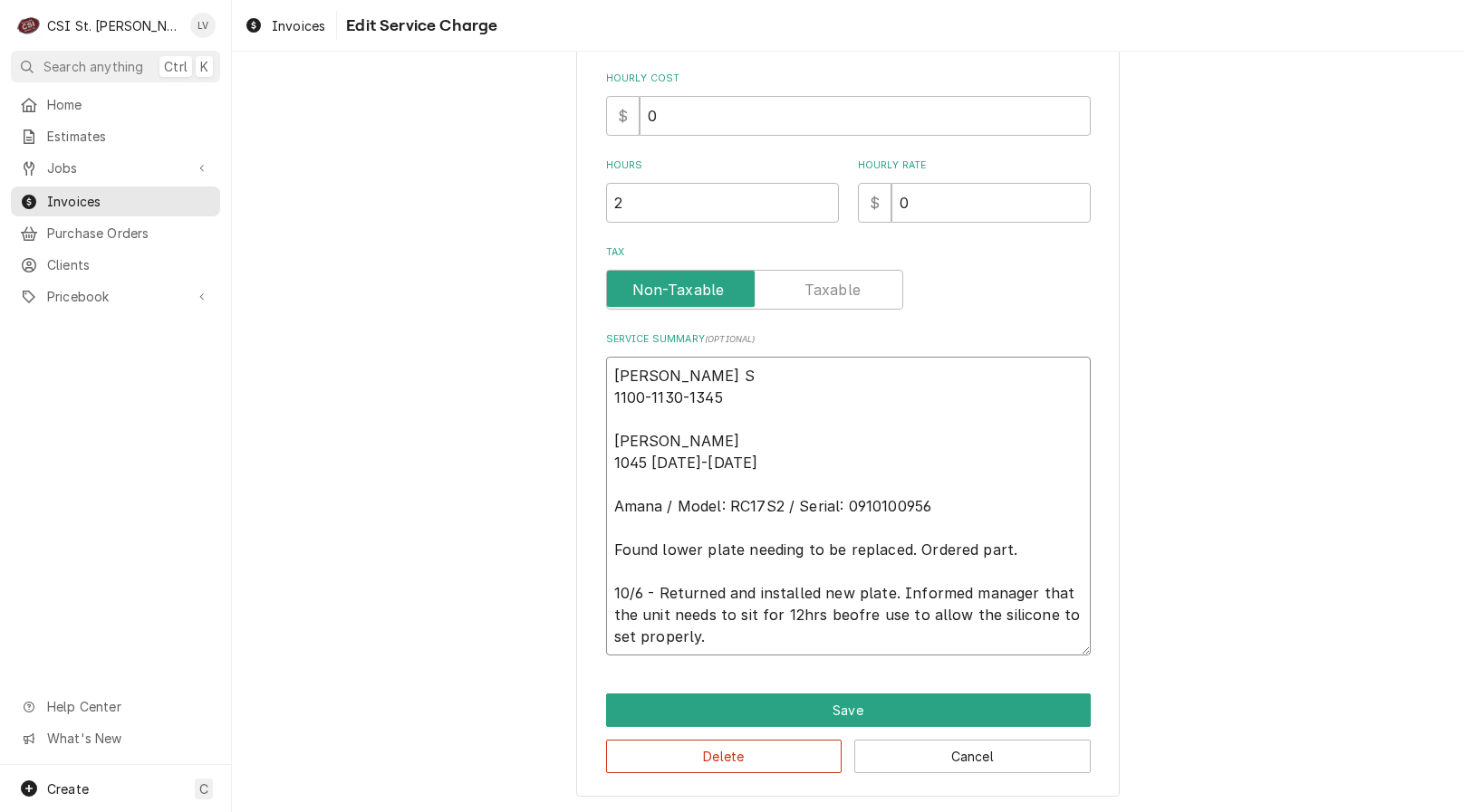
click at [786, 615] on textarea "Kyle S 1100-1130-1345 Kyle 1045 1115-1330 Amana / Model: RC17S2 / Serial: 09101…" at bounding box center [848, 505] width 484 height 299
click at [802, 619] on textarea "Kyle S 1100-1130-1345 Kyle 1045 1115-1330 Amana / Model: RC17S2 / Serial: 09101…" at bounding box center [848, 505] width 484 height 299
click at [709, 635] on textarea "Kyle S 1100-1130-1345 Kyle 1045 1115-1330 Amana / Model: RC17S2 / Serial: 09101…" at bounding box center [848, 505] width 484 height 299
drag, startPoint x: 725, startPoint y: 634, endPoint x: 469, endPoint y: 310, distance: 412.9
click at [470, 310] on div "Use the fields below to edit this service charge Short Description Job | Servic…" at bounding box center [848, 184] width 1232 height 1254
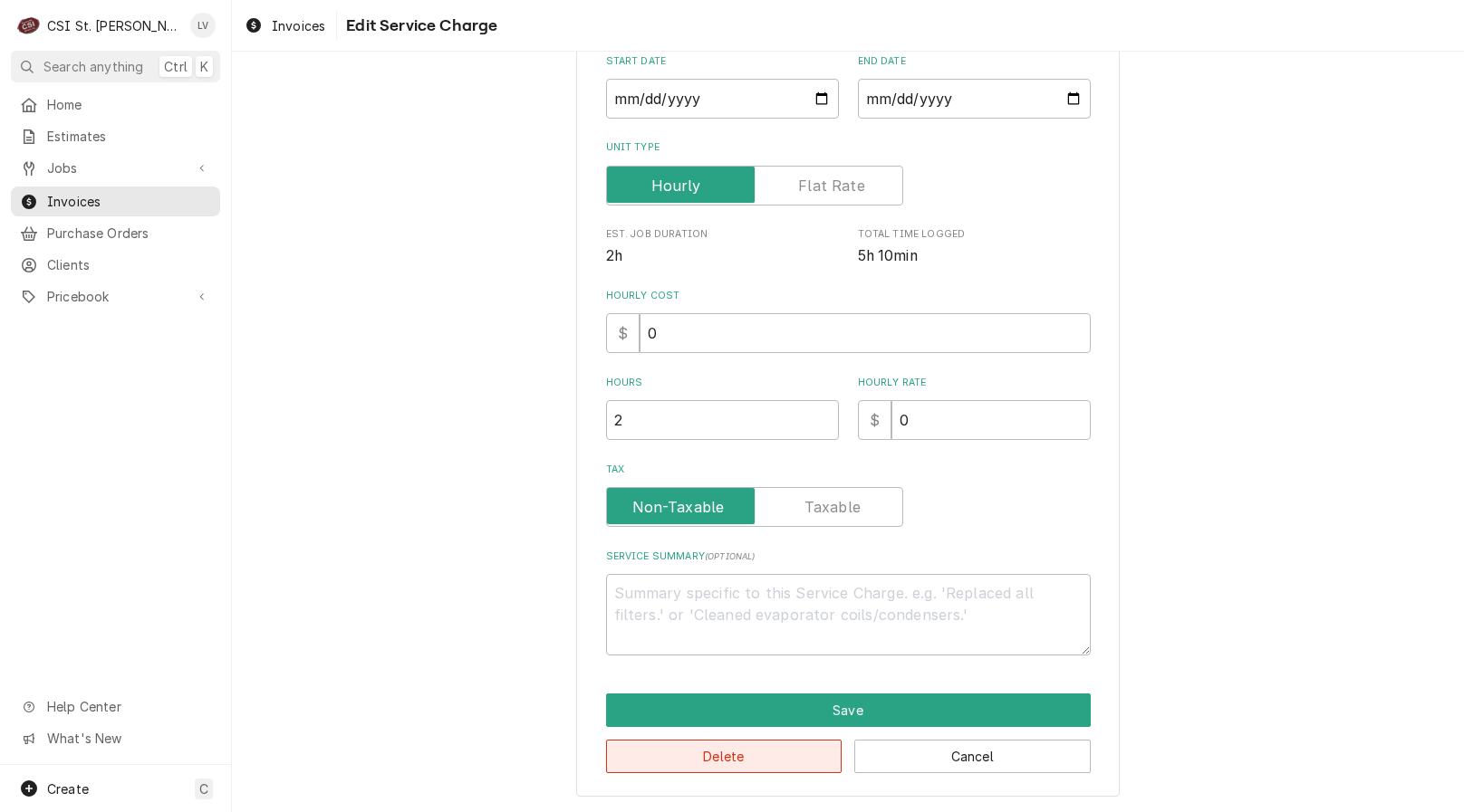
click at [749, 749] on button "Delete" at bounding box center [723, 756] width 236 height 33
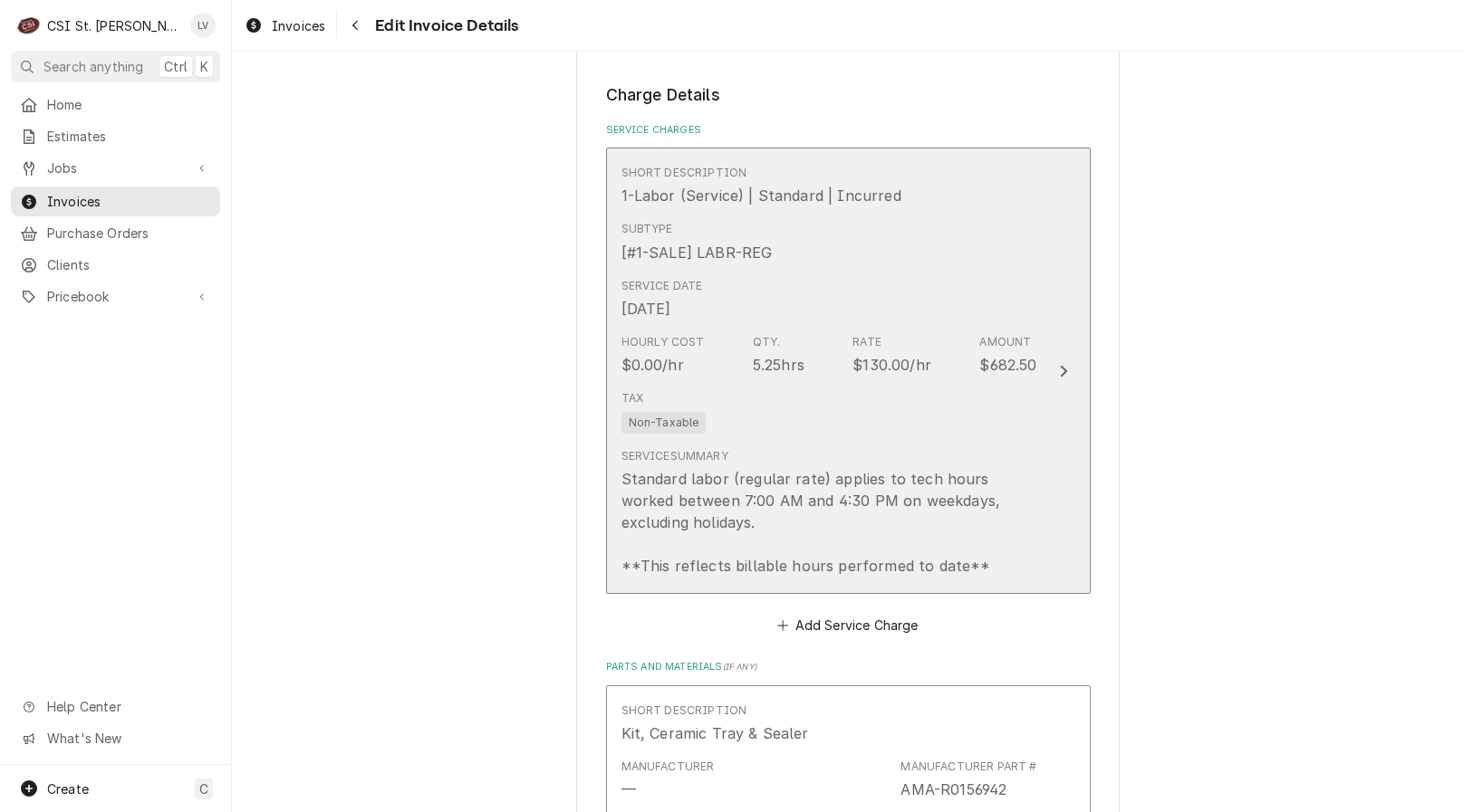
click at [718, 542] on div "Standard labor (regular rate) applies to tech hours worked between 7:00 AM and …" at bounding box center [829, 523] width 416 height 109
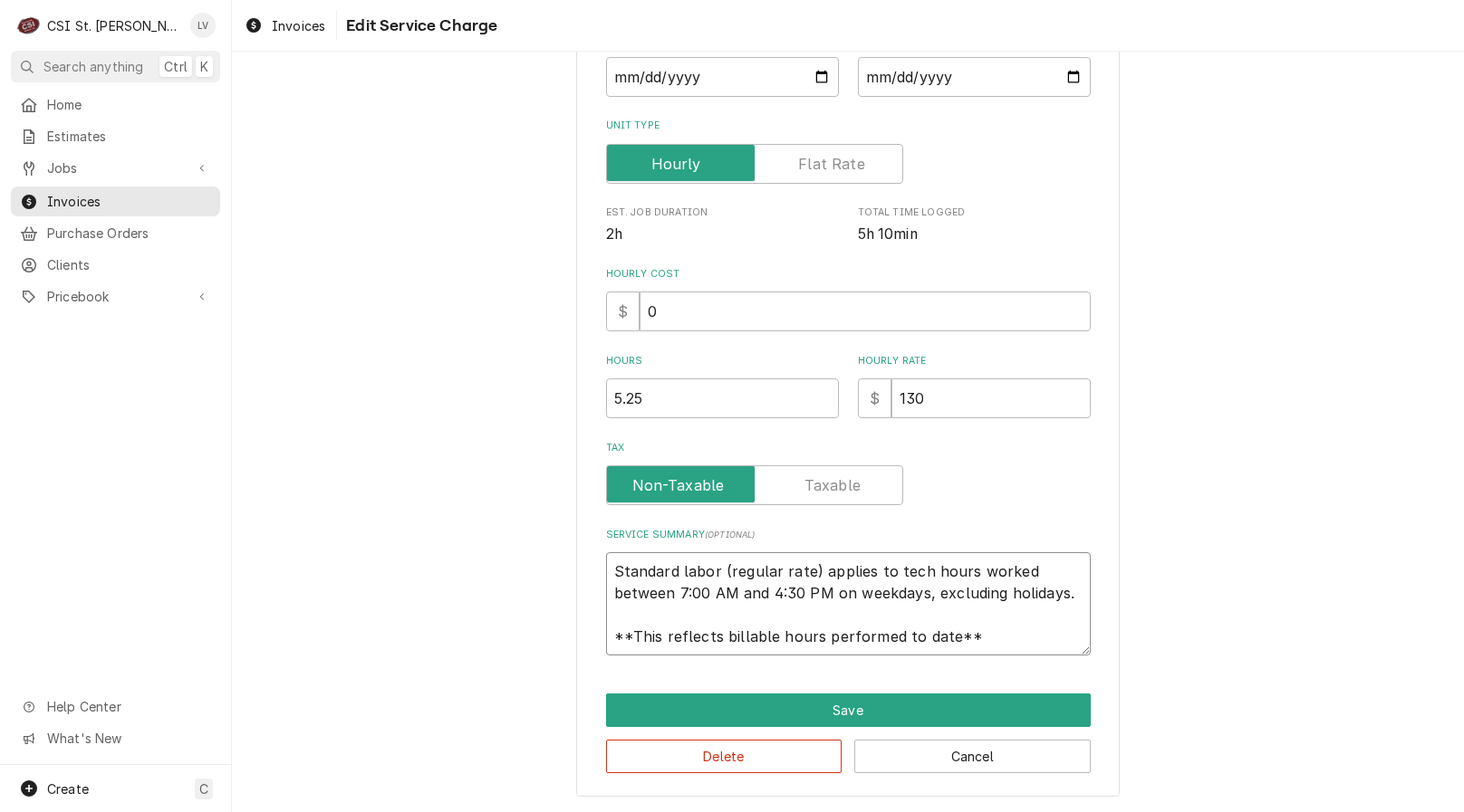
scroll to position [22, 0]
drag, startPoint x: 602, startPoint y: 571, endPoint x: 1055, endPoint y: 658, distance: 461.3
click at [1055, 658] on div "Use the fields below to edit this service charge Short Description 1-Labor (Ser…" at bounding box center [848, 283] width 544 height 1027
paste textarea "Kyle S 1100-1130-1345 Kyle 1045 1115-1330 Amana / Model: RC17S2 / Serial: 09101…"
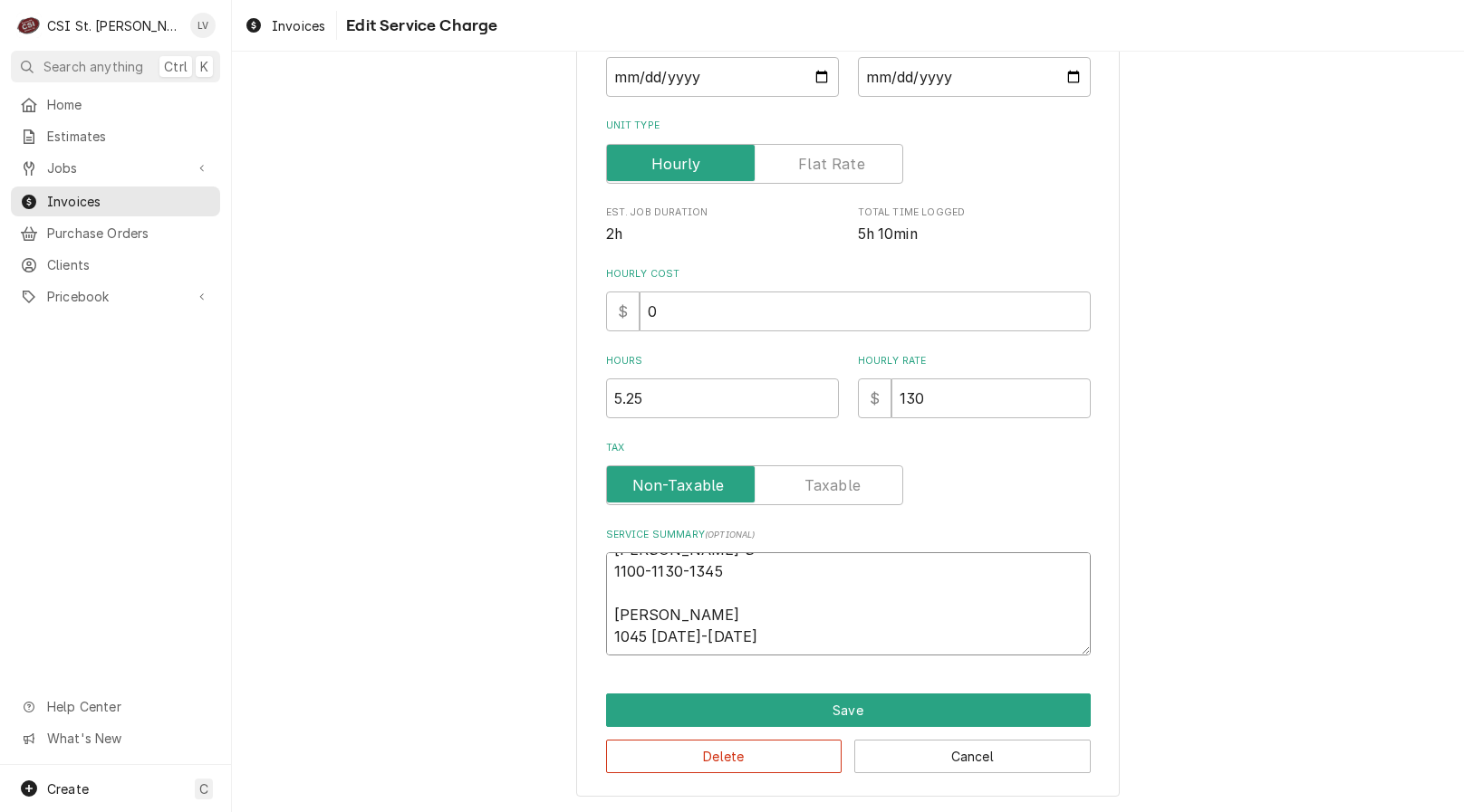
scroll to position [0, 0]
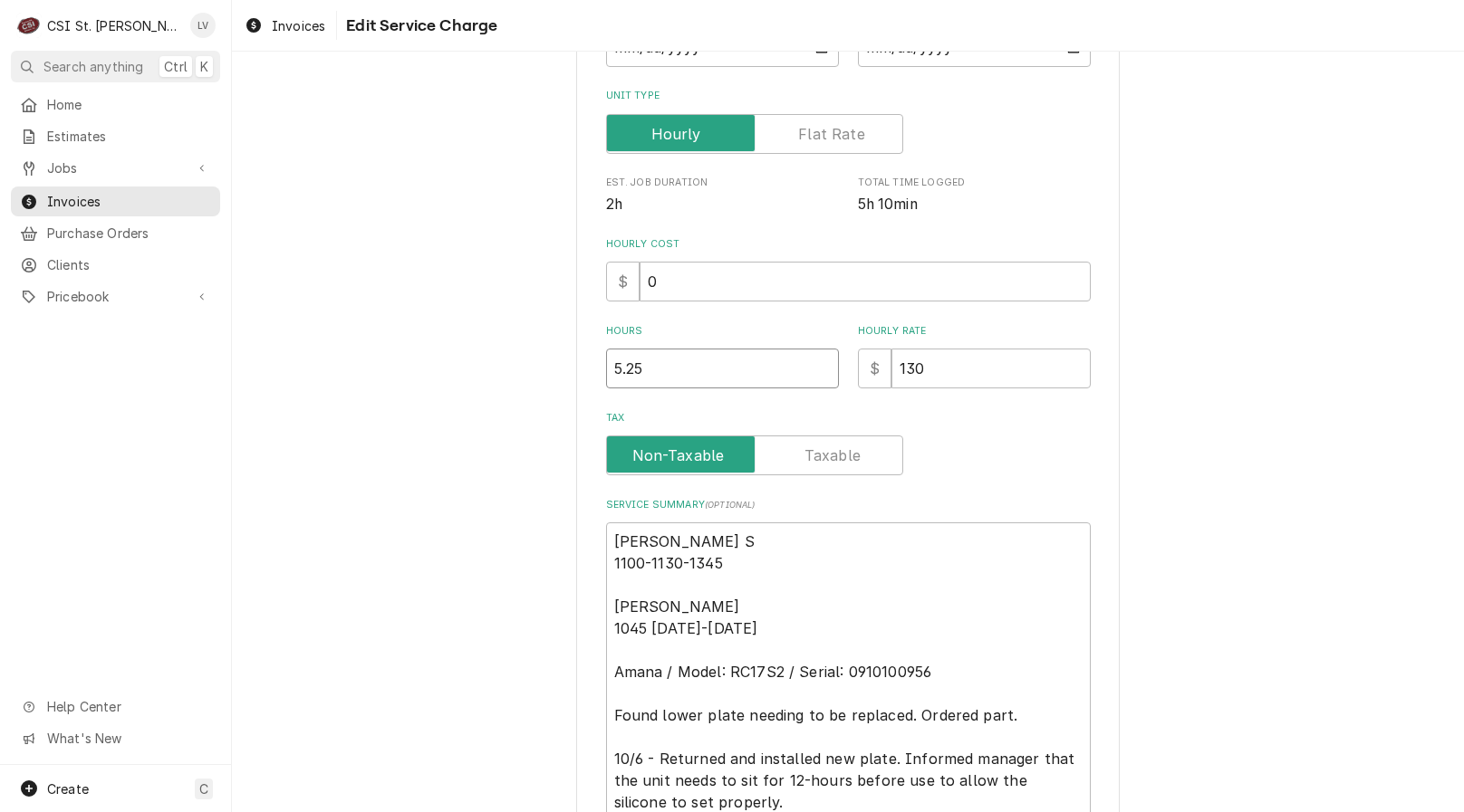
drag, startPoint x: 649, startPoint y: 371, endPoint x: 573, endPoint y: 407, distance: 84.1
click at [588, 372] on div "Use the fields below to edit this service charge Short Description 1-Labor (Ser…" at bounding box center [848, 352] width 544 height 1223
click at [959, 598] on textarea "Kyle S 1100-1130-1345 Kyle 1045 1115-1330 Amana / Model: RC17S2 / Serial: 09101…" at bounding box center [848, 672] width 484 height 299
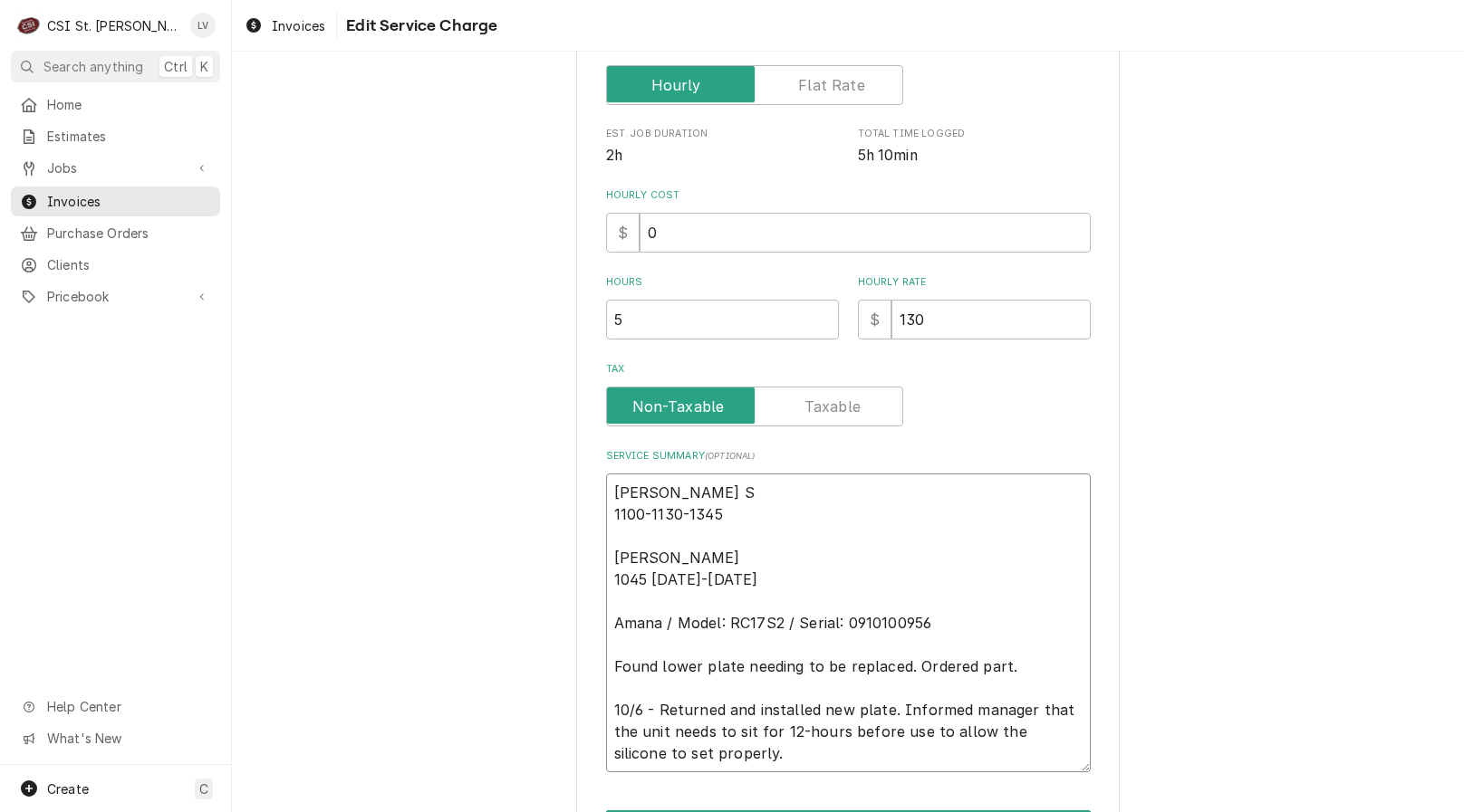
scroll to position [438, 0]
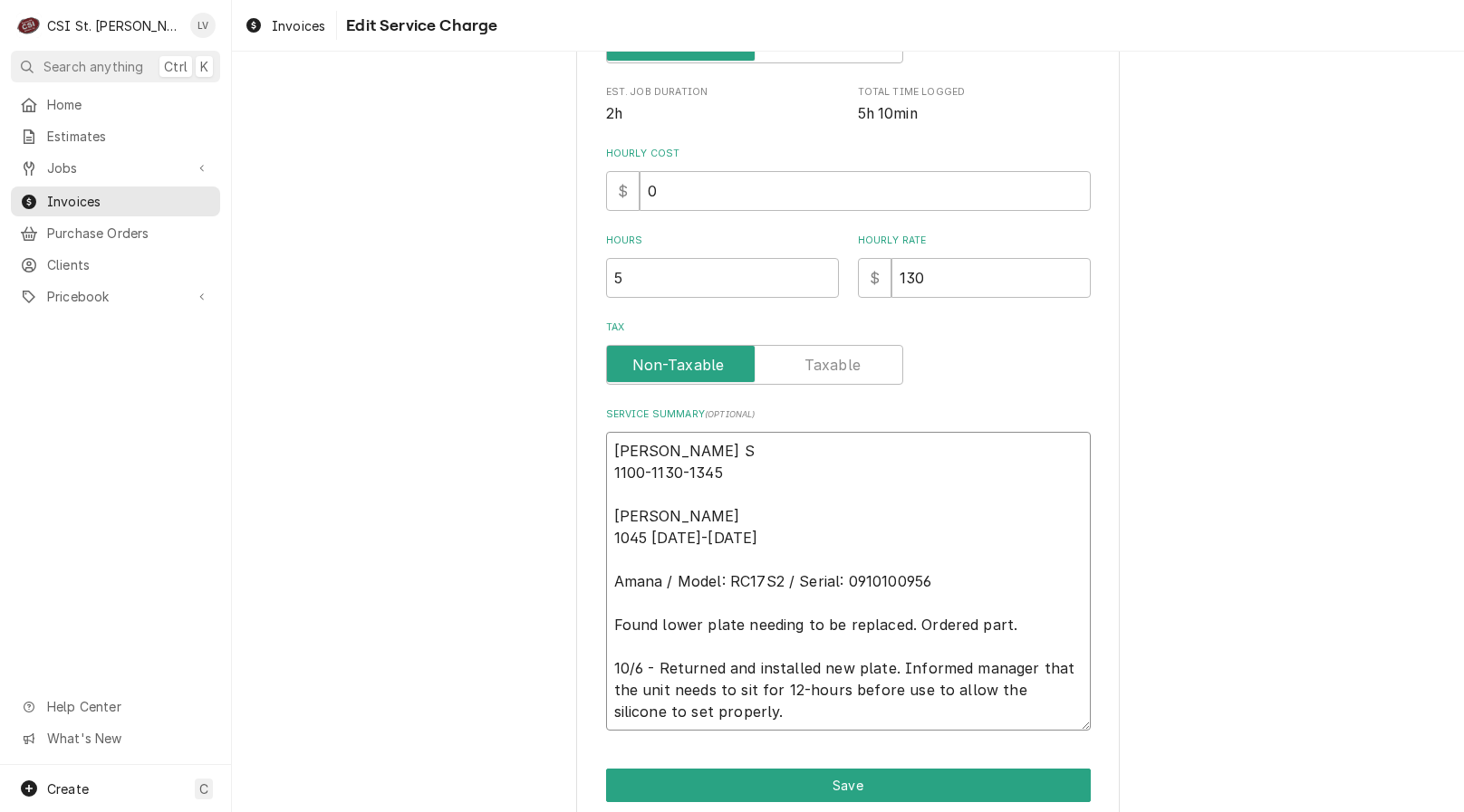
drag, startPoint x: 754, startPoint y: 539, endPoint x: 576, endPoint y: 407, distance: 221.6
click at [576, 407] on div "Use the fields below to edit this service charge Short Description 1-Labor (Ser…" at bounding box center [848, 261] width 544 height 1223
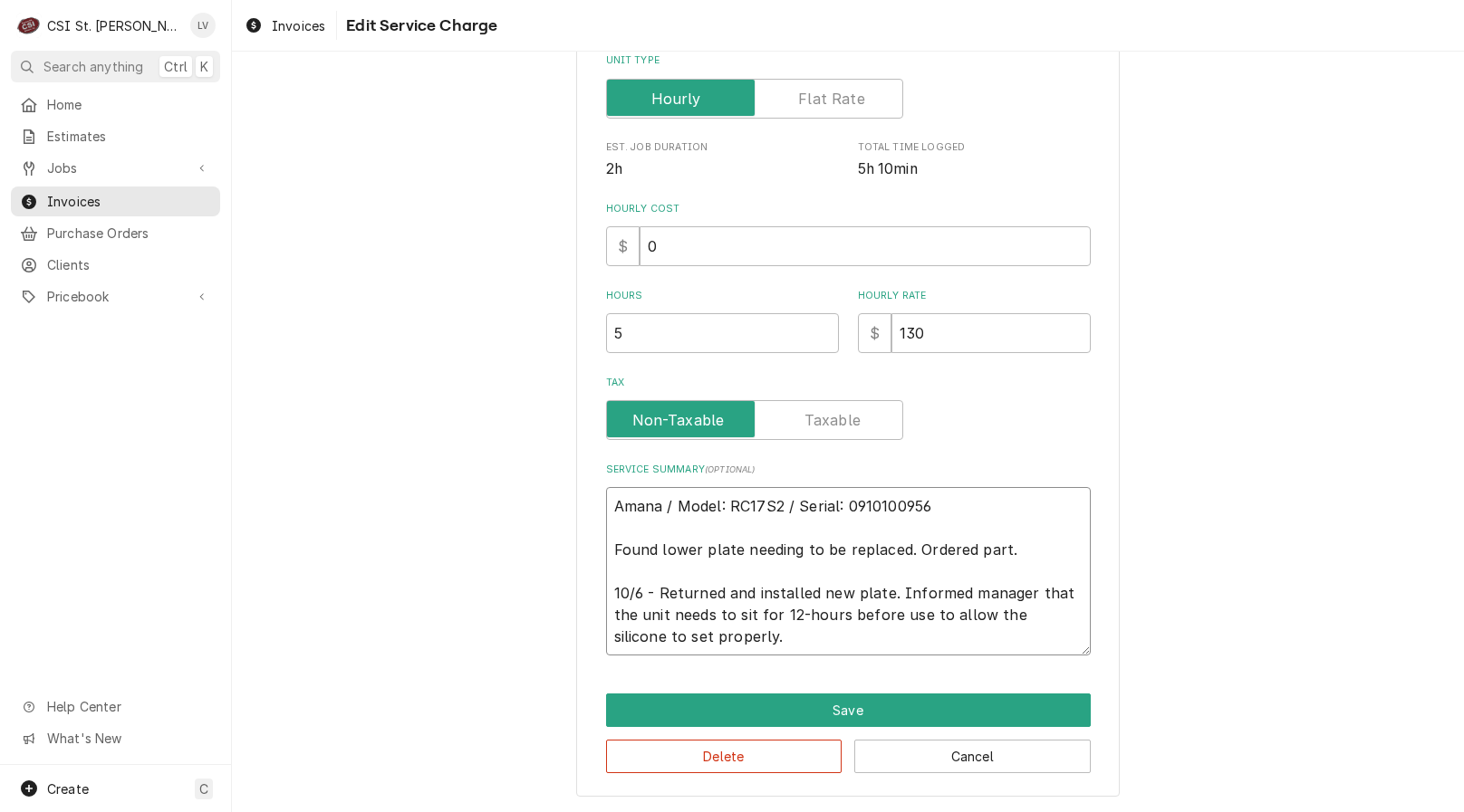
scroll to position [382, 0]
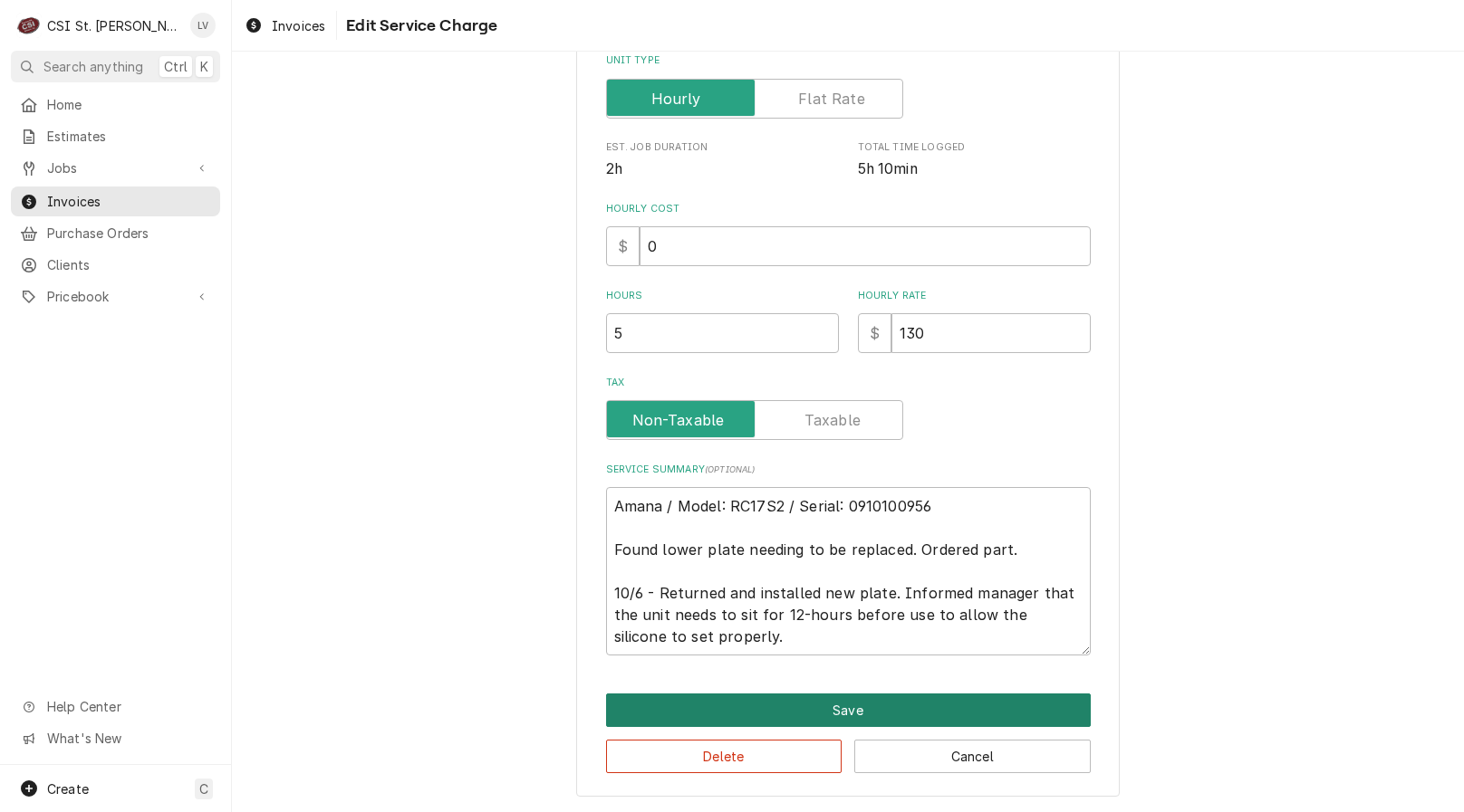
click at [786, 701] on button "Save" at bounding box center [848, 710] width 484 height 33
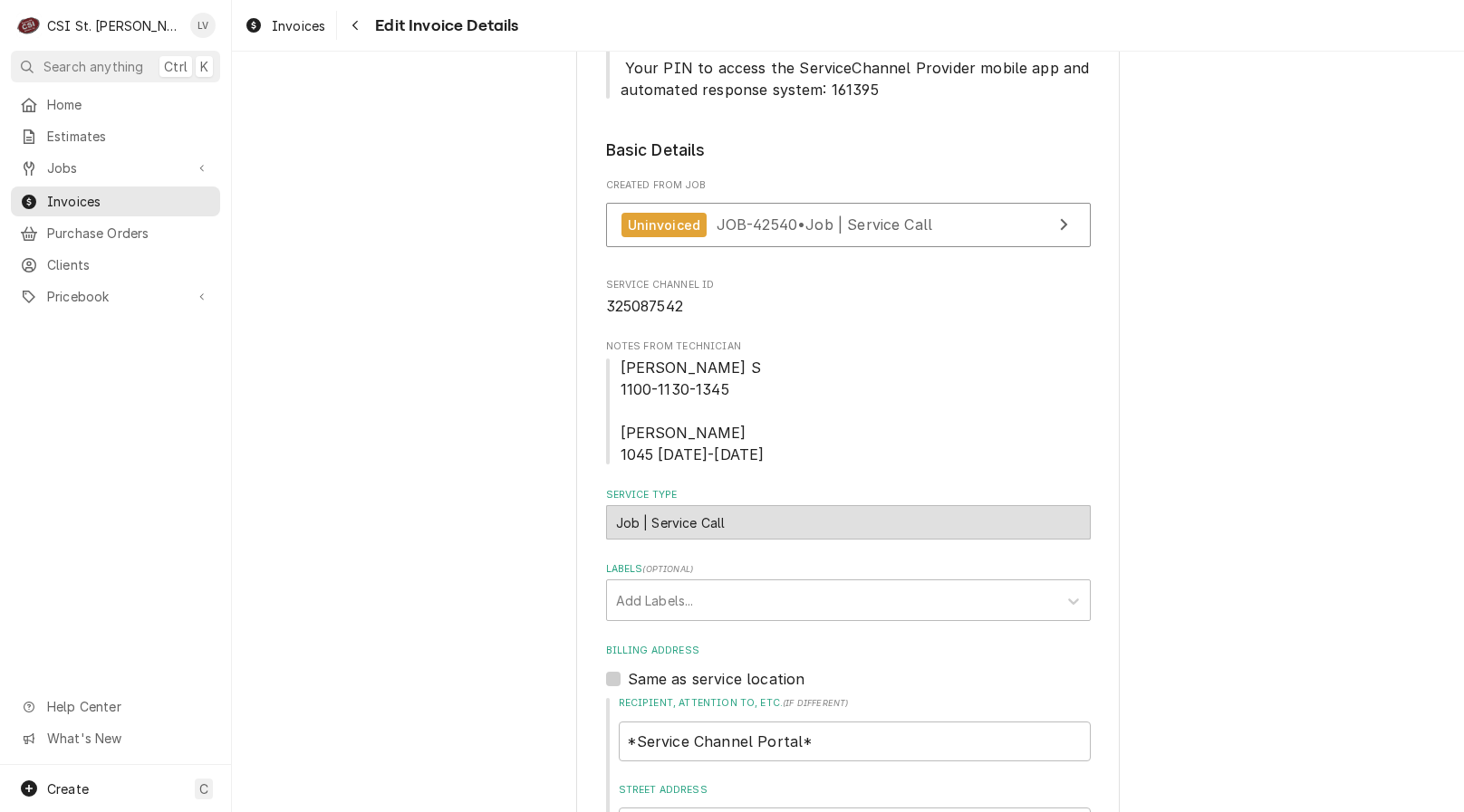
scroll to position [319, 0]
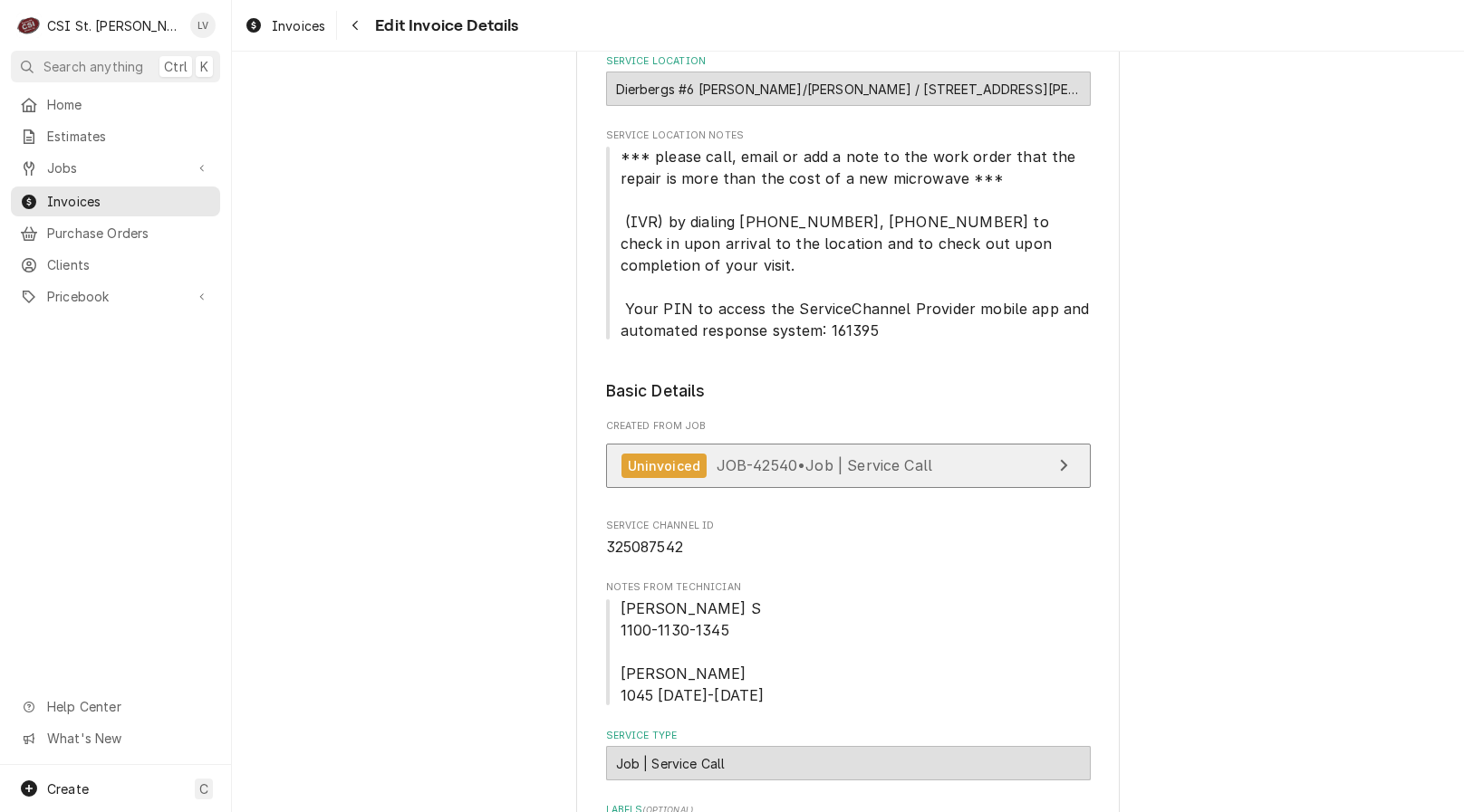
click at [828, 467] on span "JOB-42540 • Job | Service Call" at bounding box center [825, 465] width 217 height 18
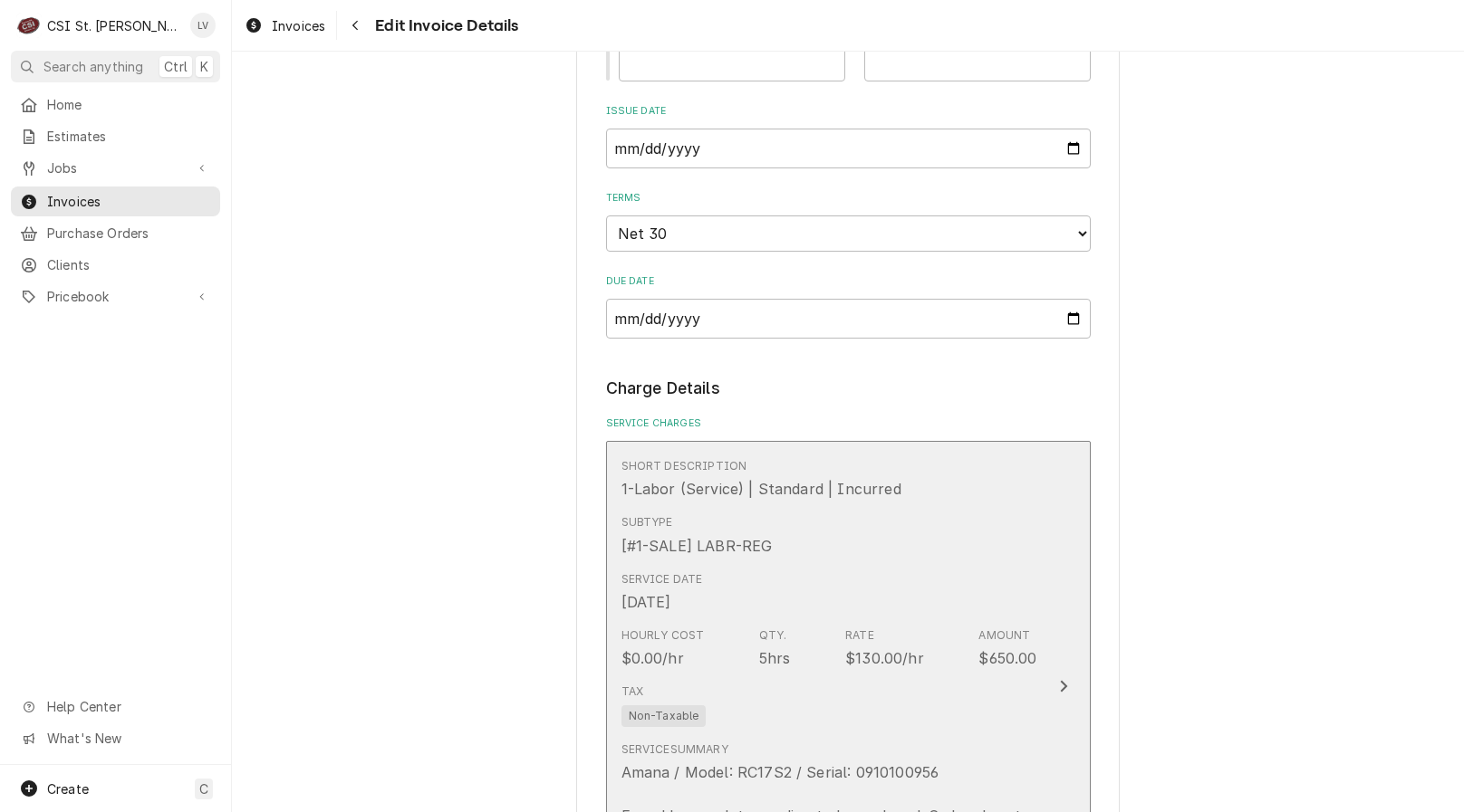
click at [678, 504] on div "Short Description 1-Labor (Service) | Standard | Incurred" at bounding box center [829, 479] width 416 height 56
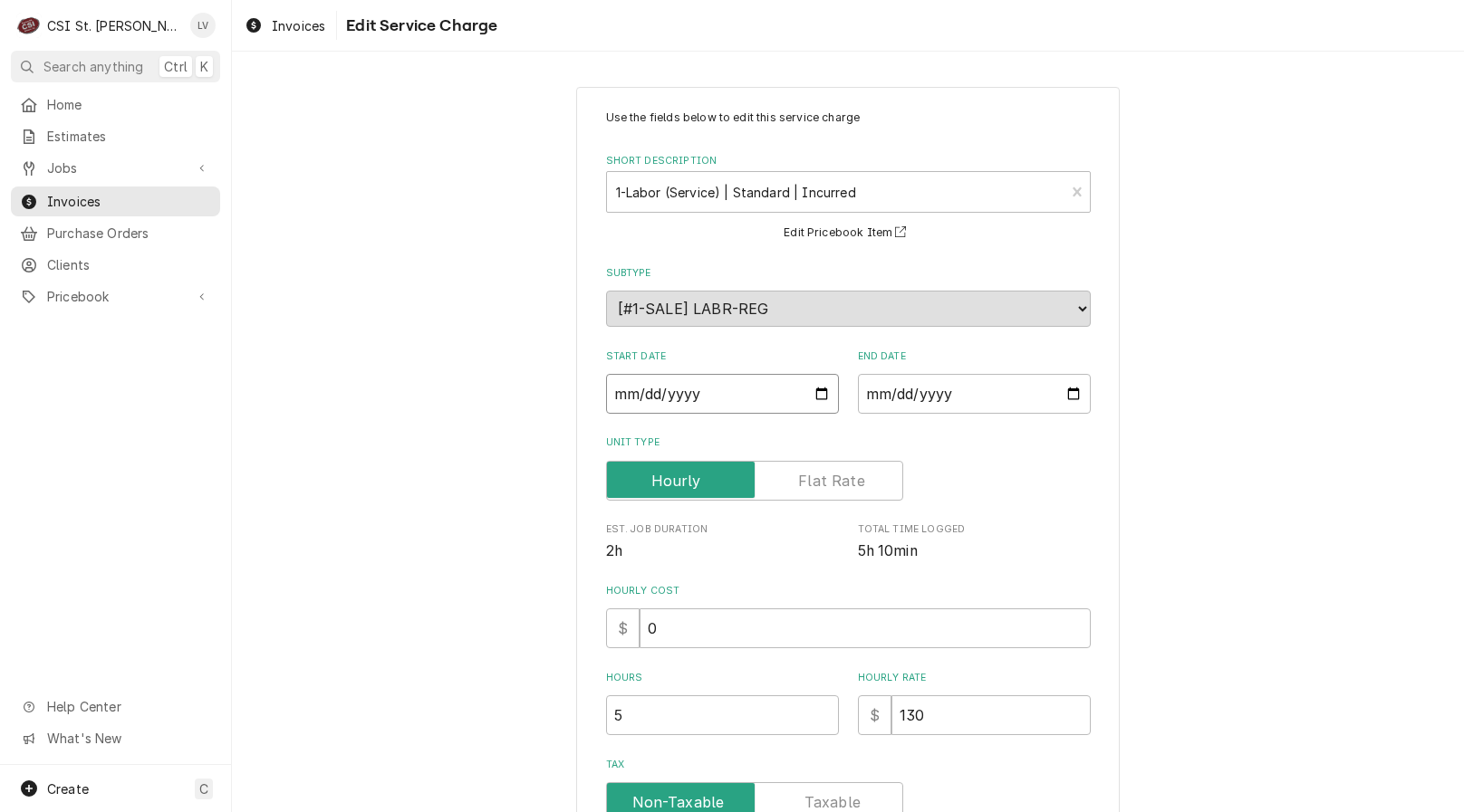
click at [610, 393] on input "2025-10-06" at bounding box center [722, 394] width 233 height 40
click at [454, 490] on div "Use the fields below to edit this service charge Short Description 1-Labor (Ser…" at bounding box center [848, 632] width 1232 height 1123
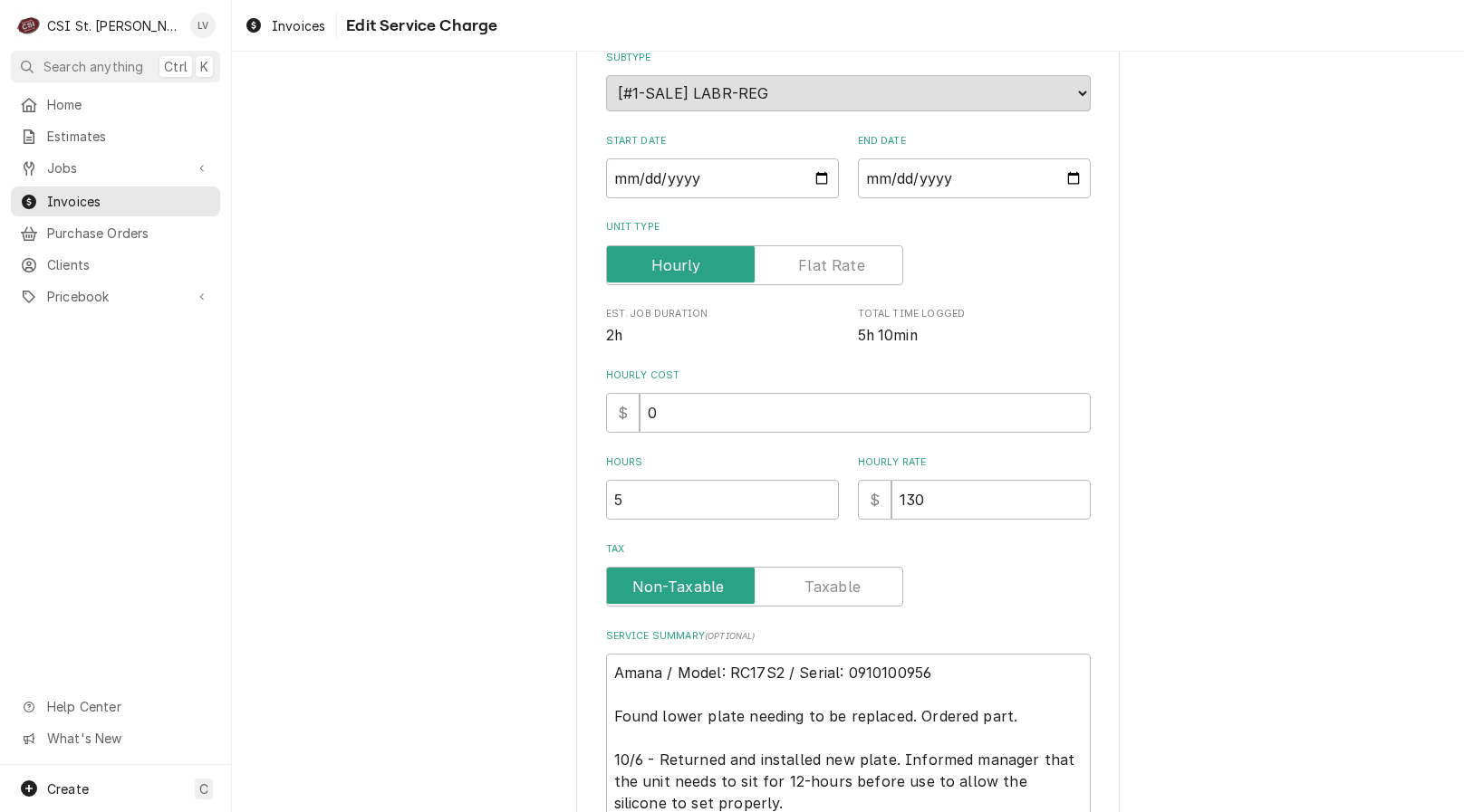
scroll to position [382, 0]
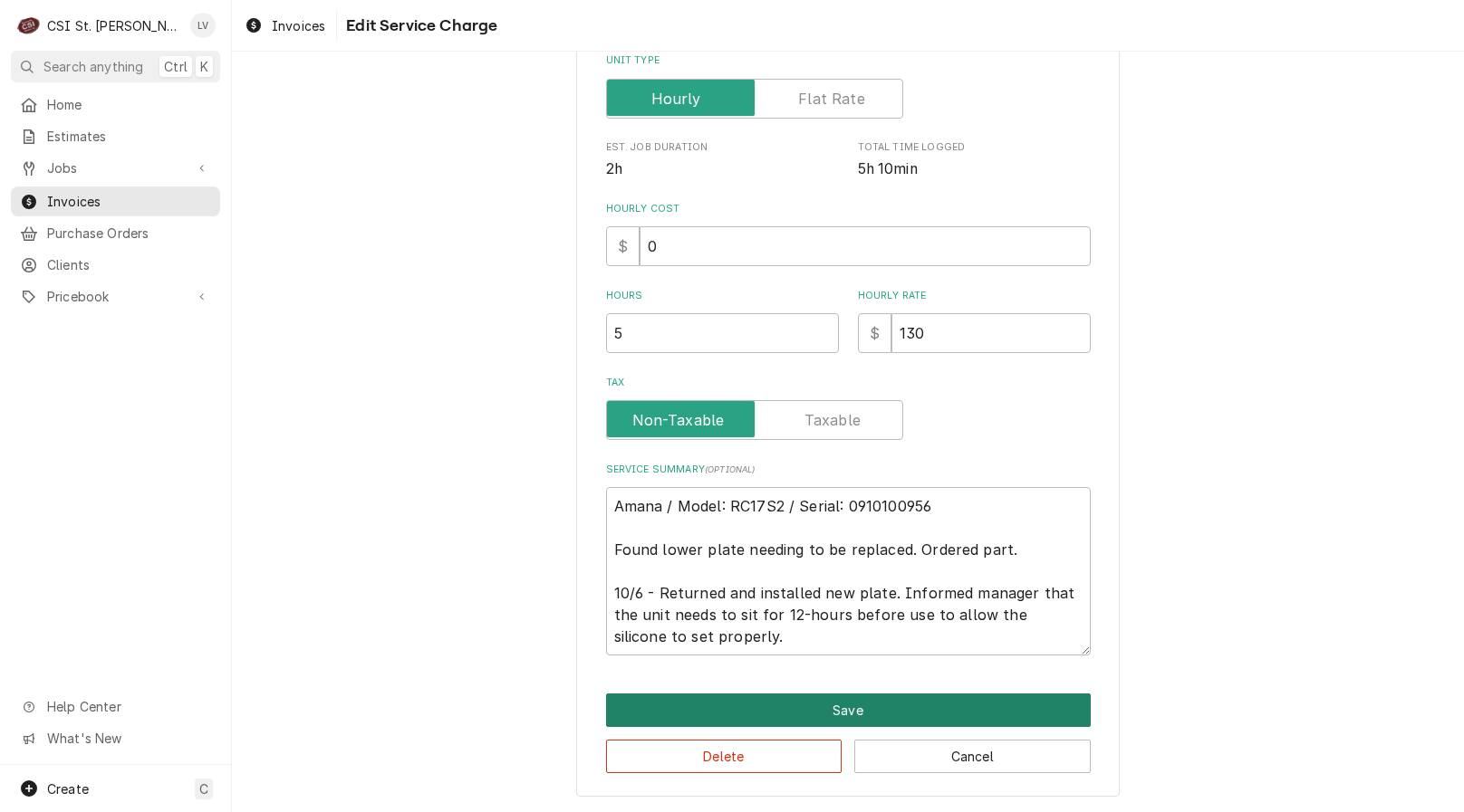
click at [787, 712] on button "Save" at bounding box center [848, 710] width 484 height 33
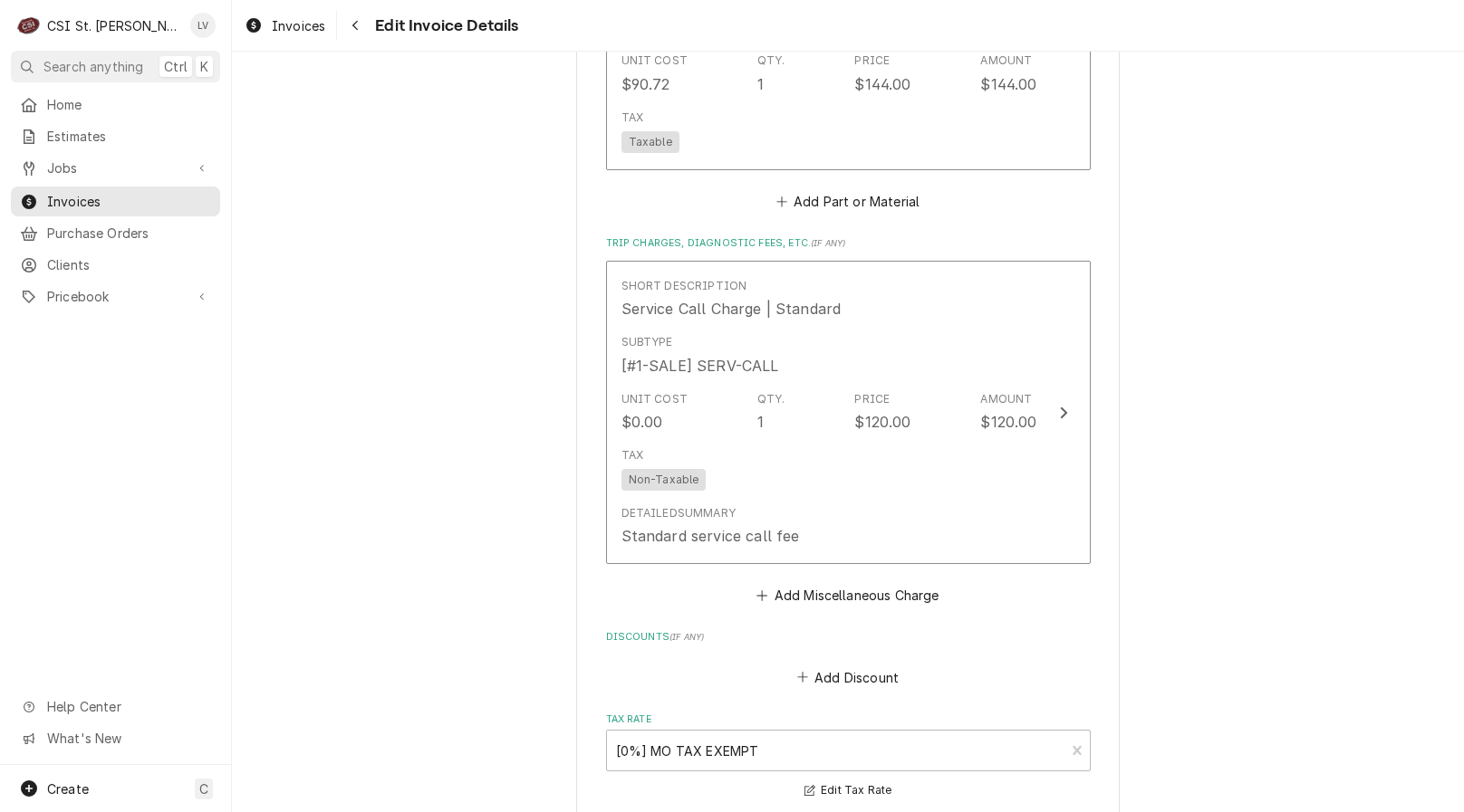
scroll to position [3104, 0]
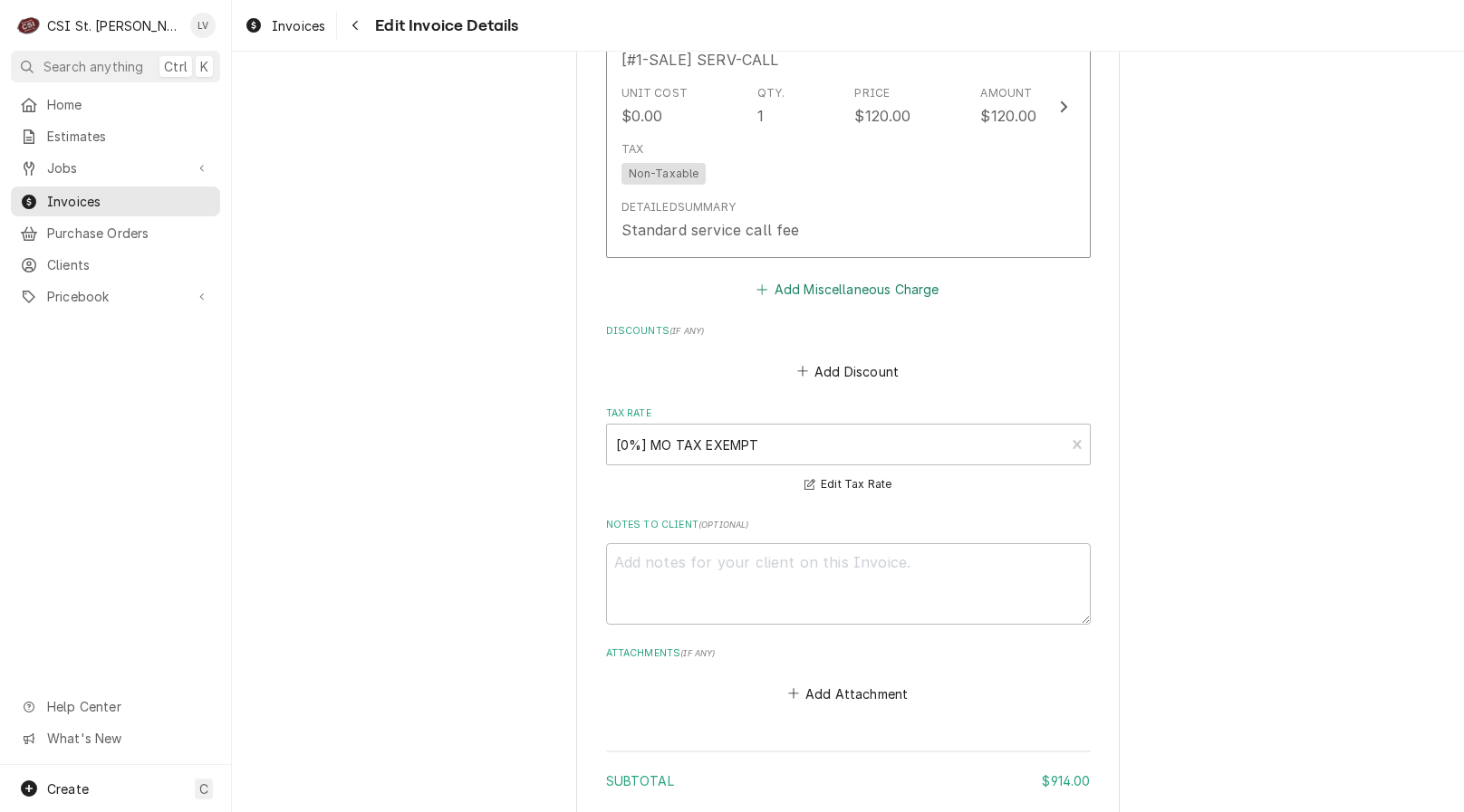
click at [807, 293] on button "Add Miscellaneous Charge" at bounding box center [848, 289] width 188 height 26
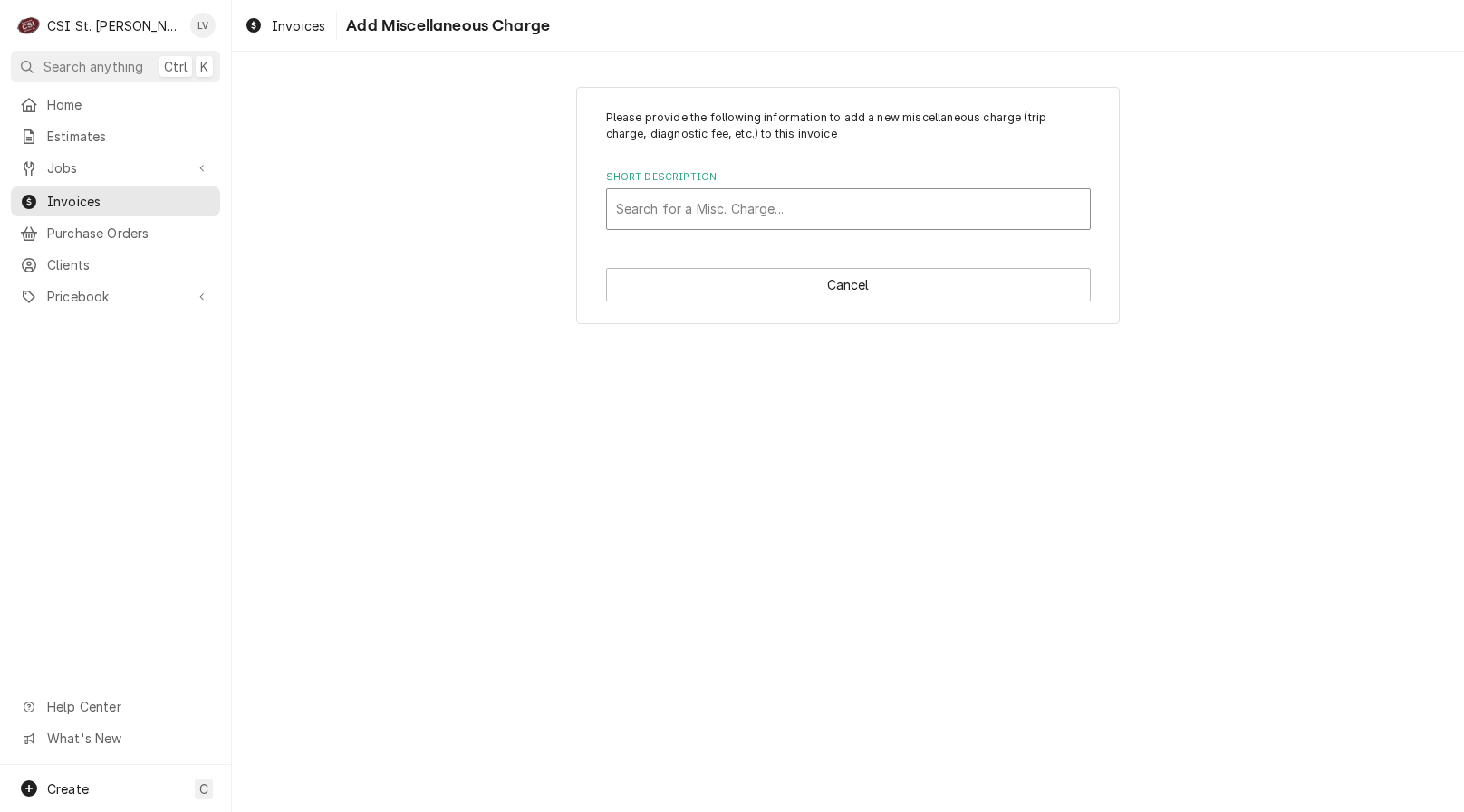
click at [691, 211] on div "Short Description" at bounding box center [848, 209] width 464 height 32
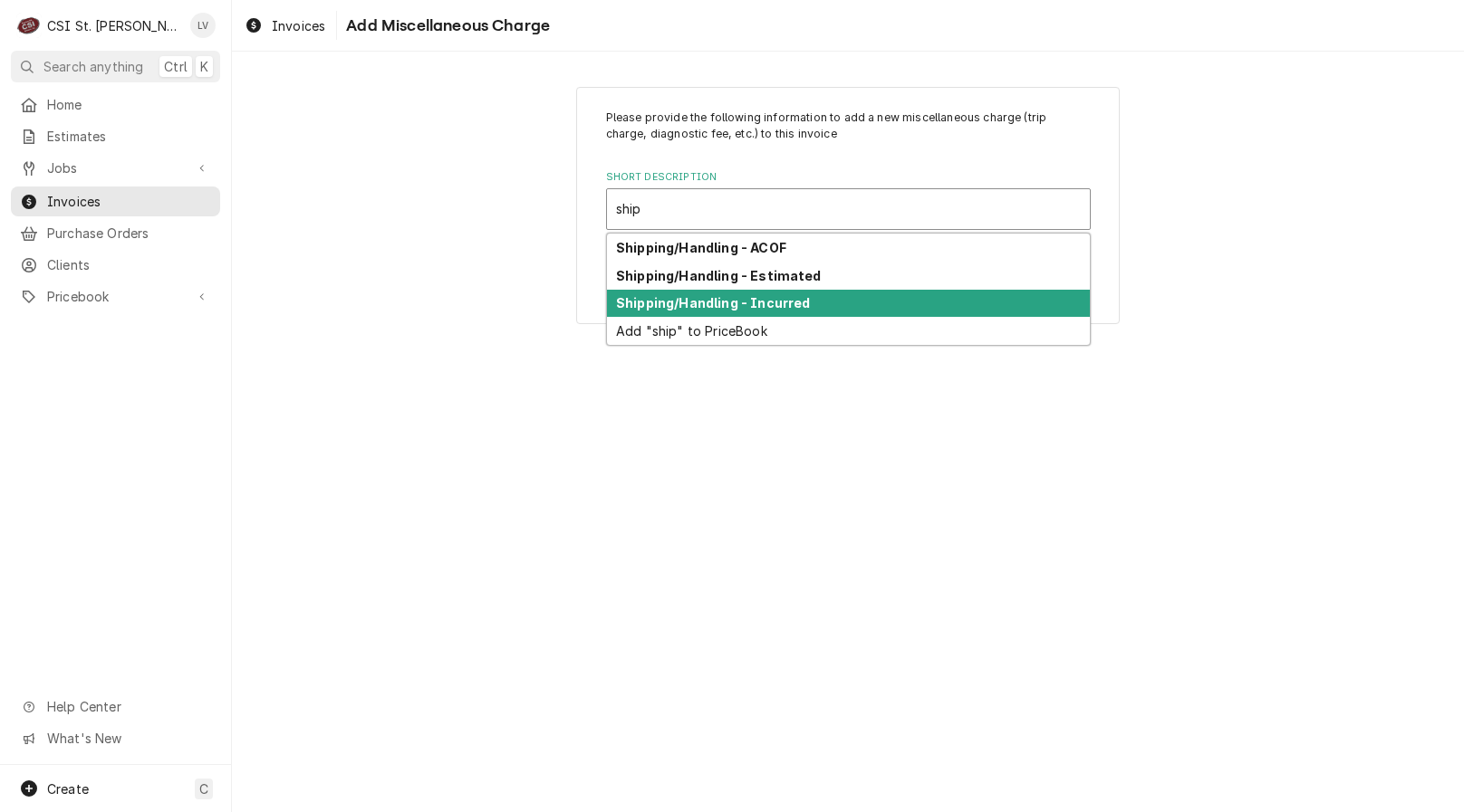
click at [663, 310] on div "Shipping/Handling - Incurred" at bounding box center [848, 303] width 483 height 28
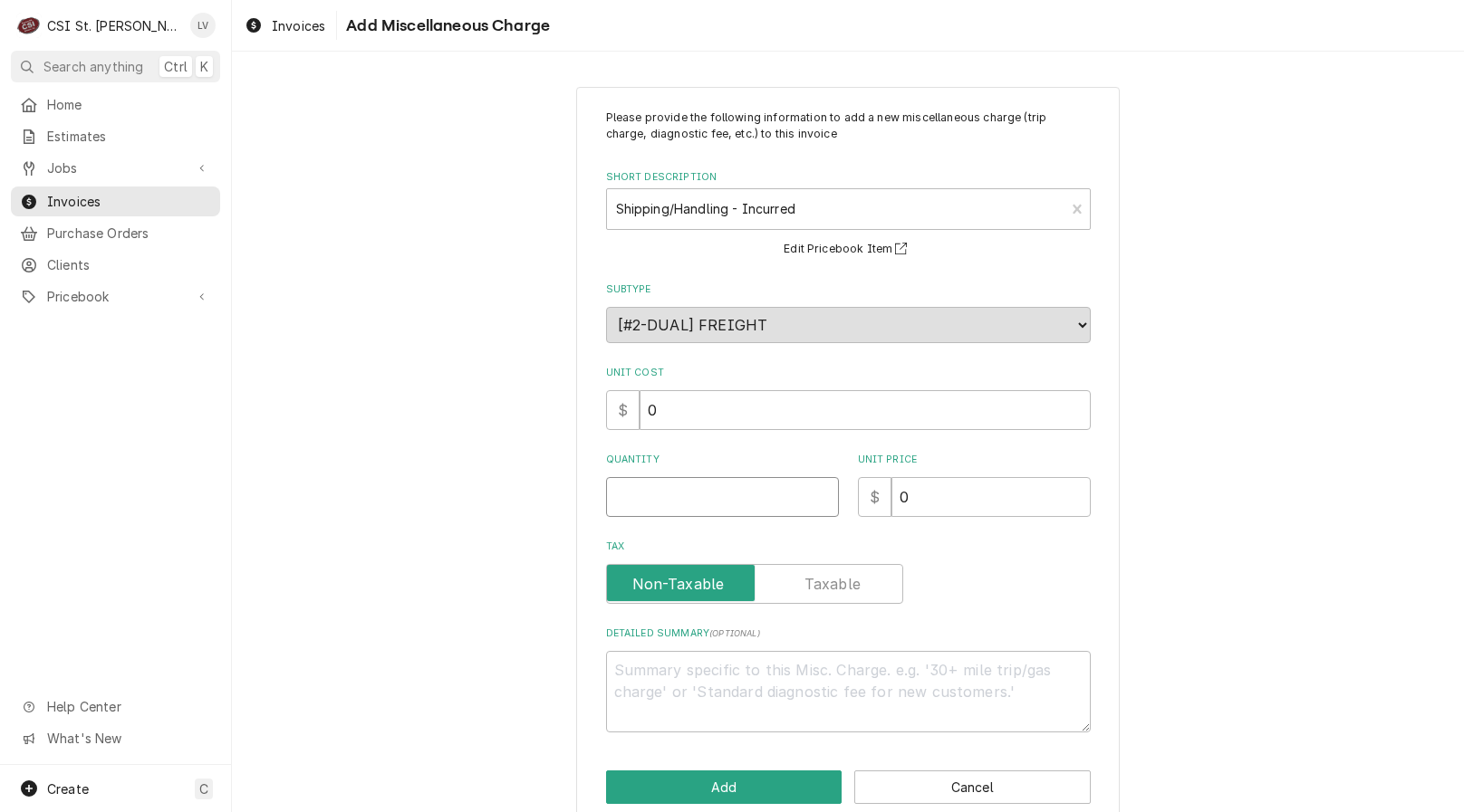
click at [639, 507] on input "Quantity" at bounding box center [722, 497] width 233 height 40
click at [730, 772] on button "Add" at bounding box center [723, 787] width 236 height 33
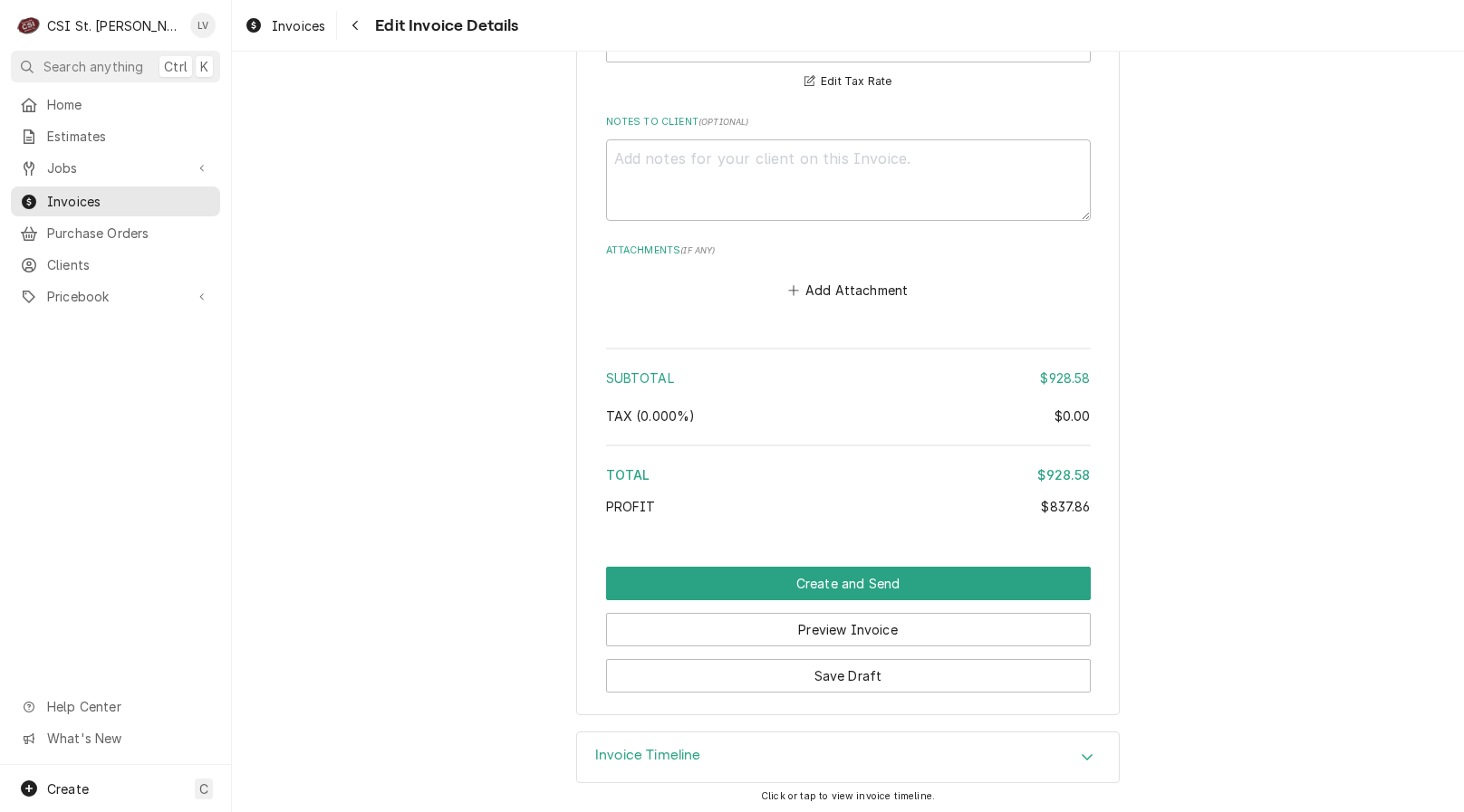
scroll to position [3768, 0]
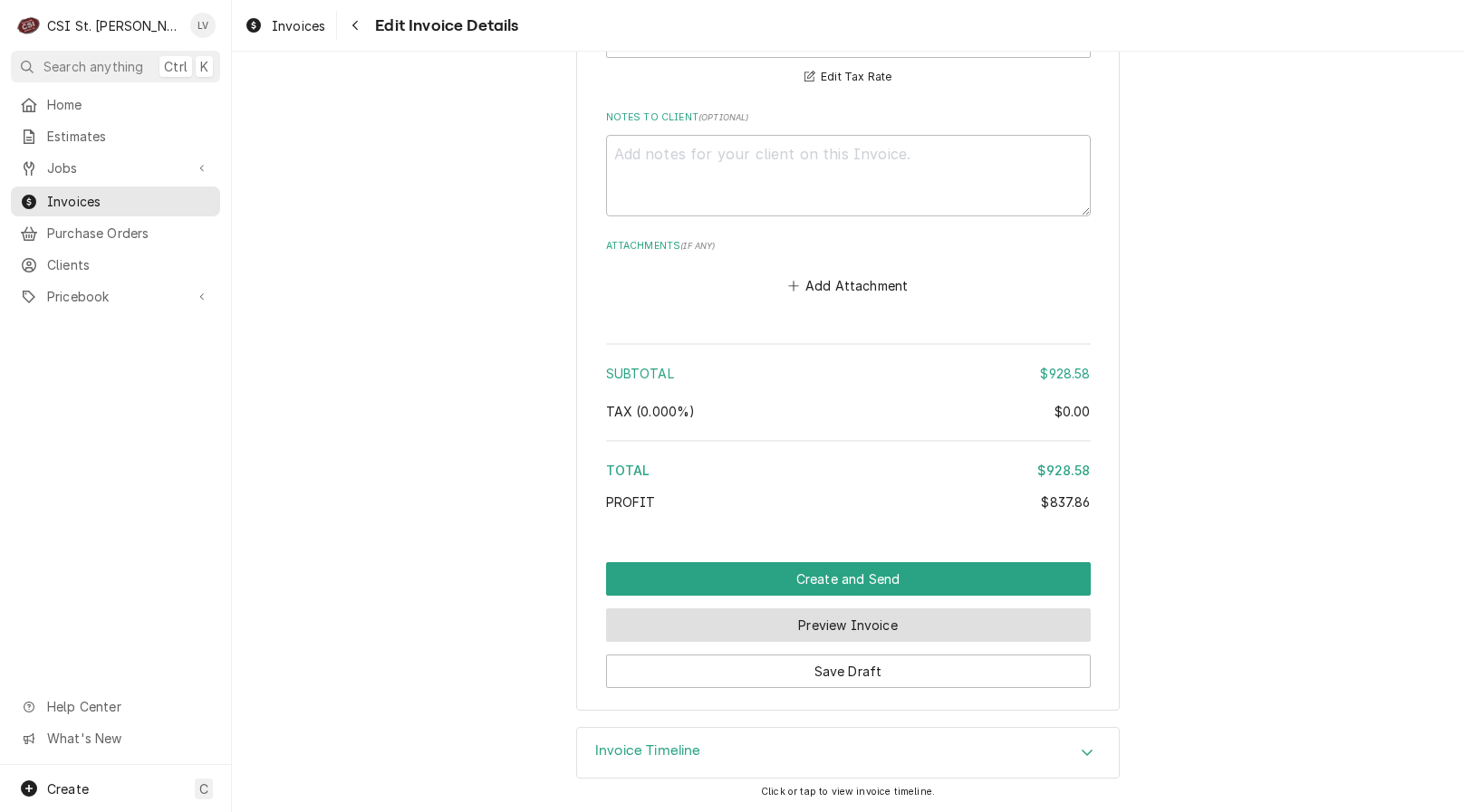
click at [817, 621] on button "Preview Invoice" at bounding box center [848, 625] width 484 height 33
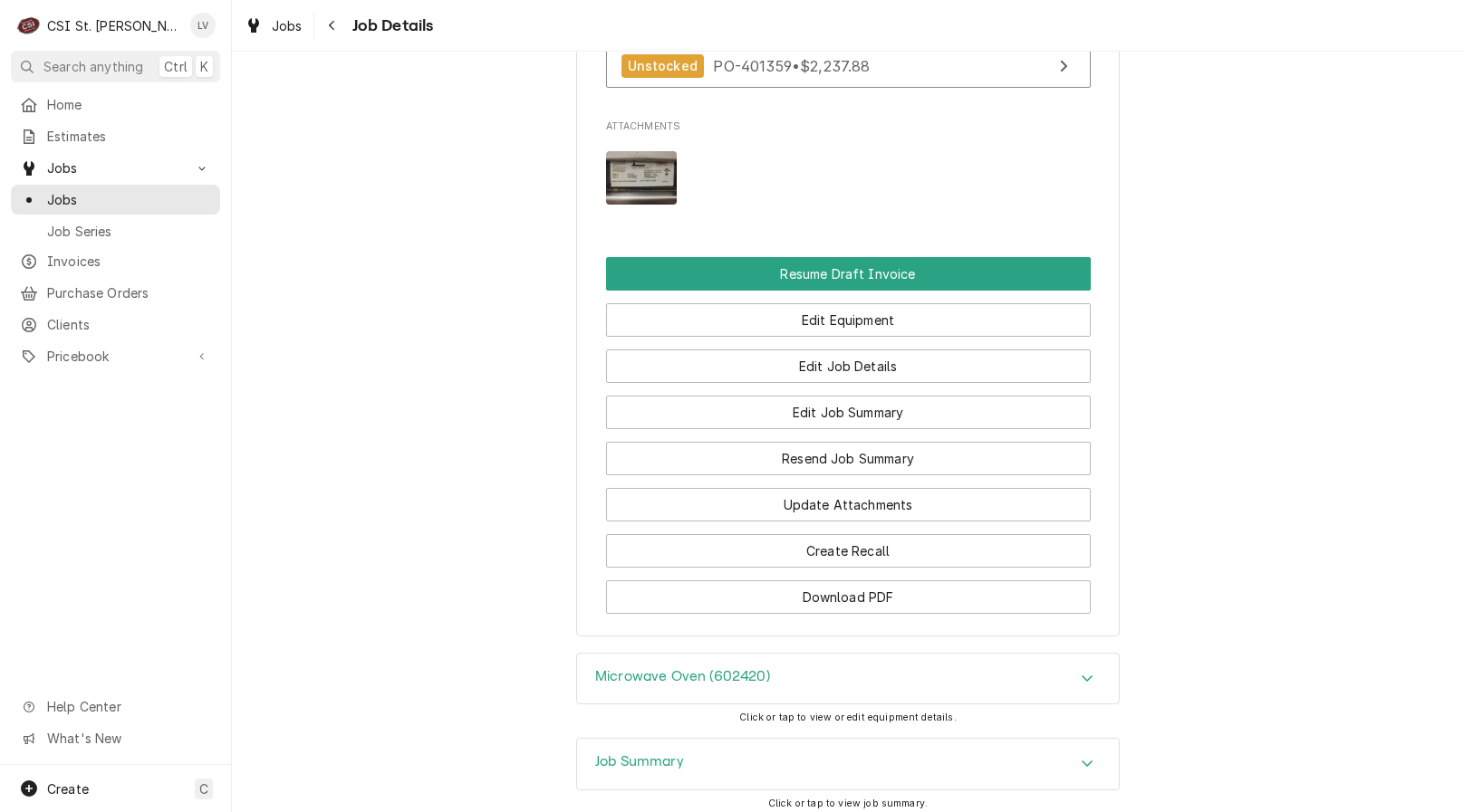
scroll to position [2469, 0]
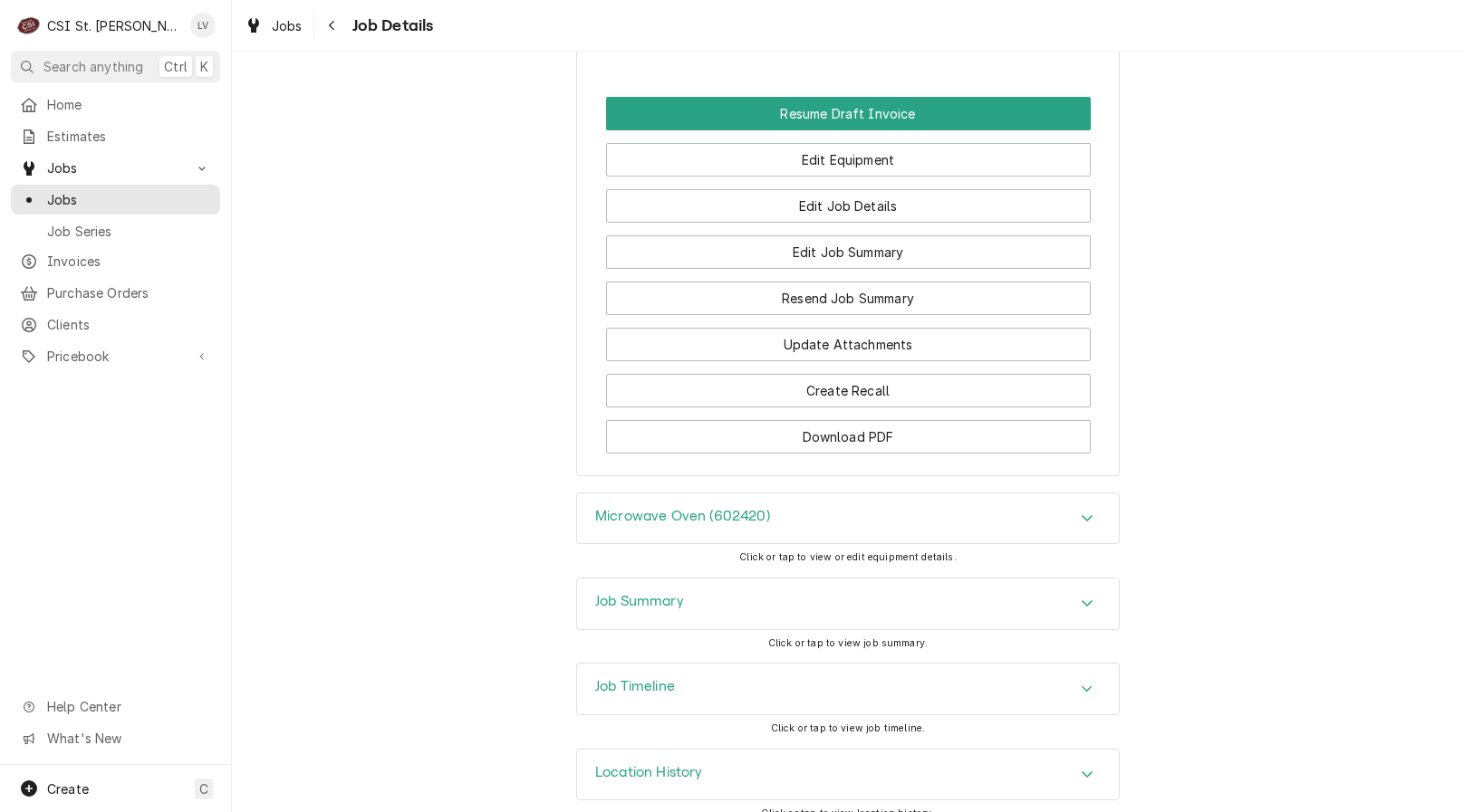
click at [815, 685] on div "Job Timeline" at bounding box center [848, 689] width 542 height 51
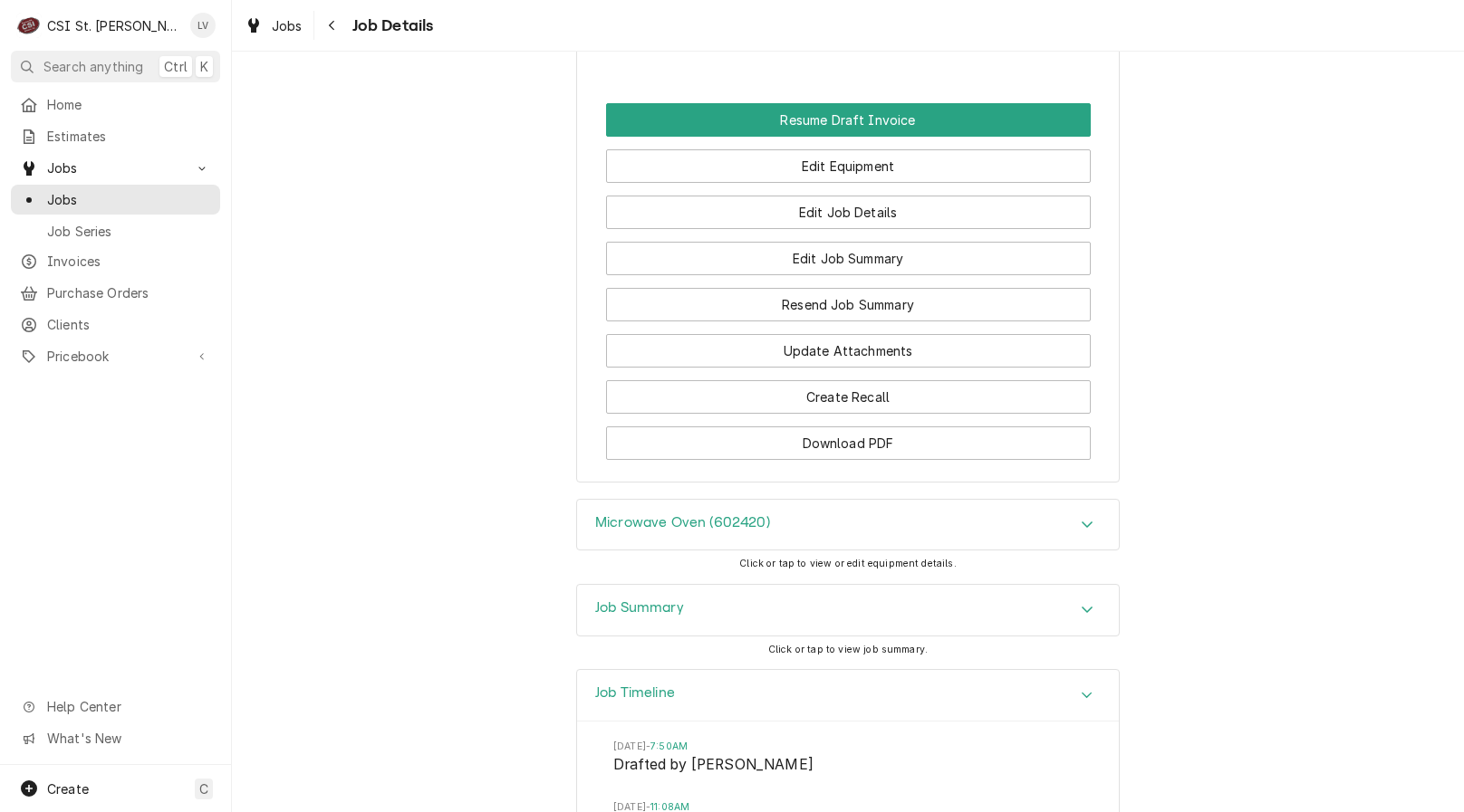
scroll to position [2107, 0]
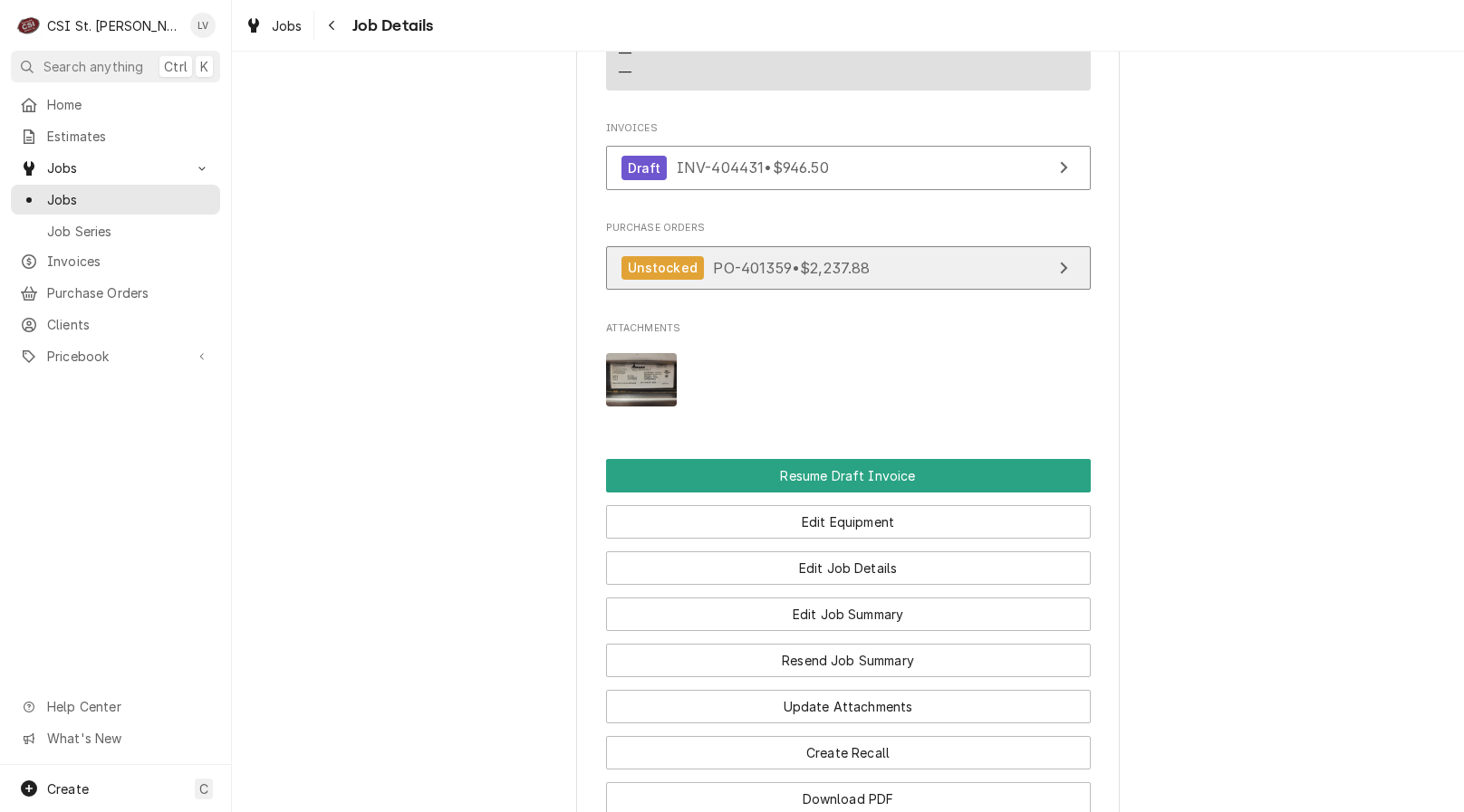
click at [872, 248] on link "Unstocked PO-401359 • $2,237.88" at bounding box center [848, 268] width 484 height 44
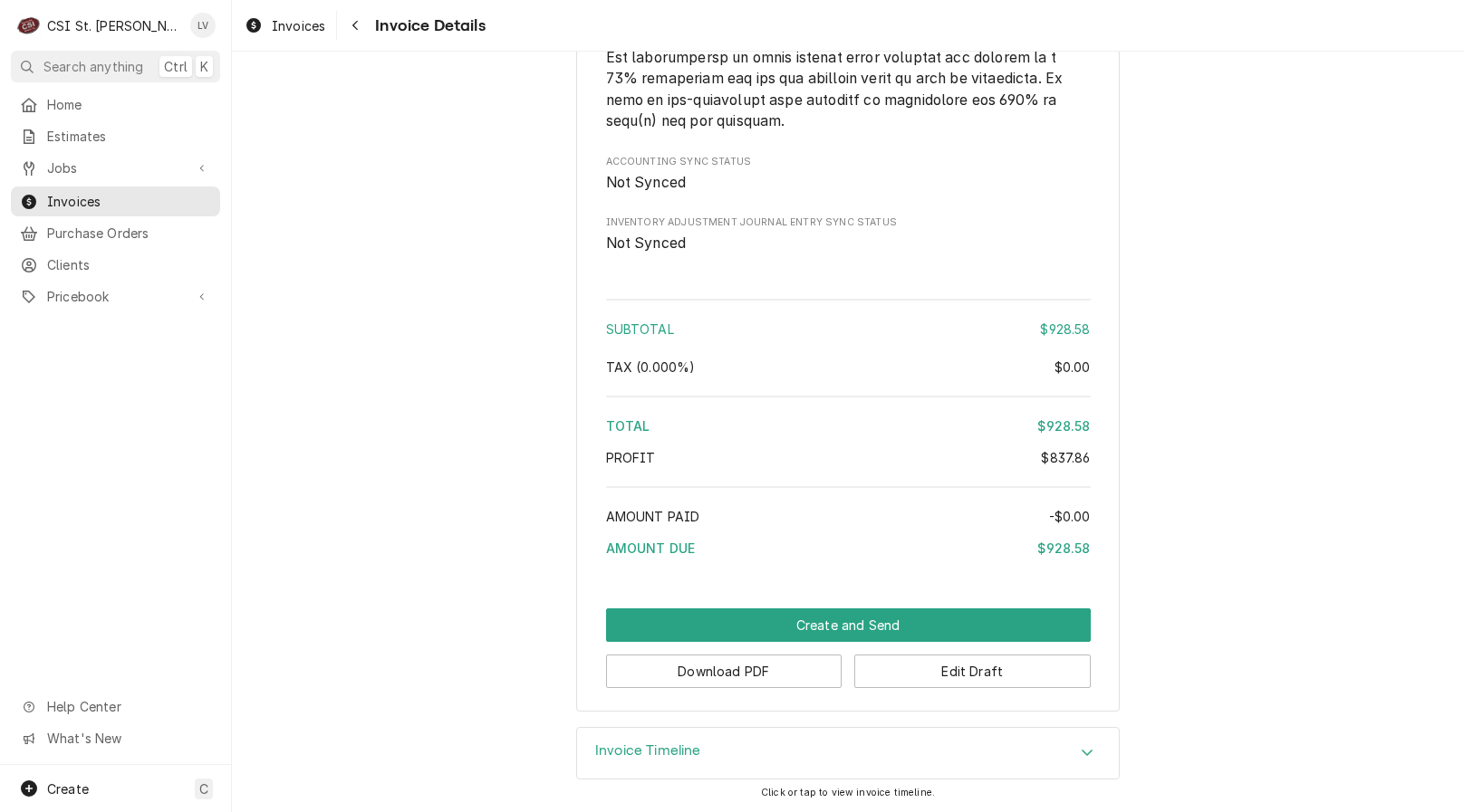
scroll to position [3304, 0]
click at [911, 673] on button "Edit Draft" at bounding box center [972, 671] width 236 height 33
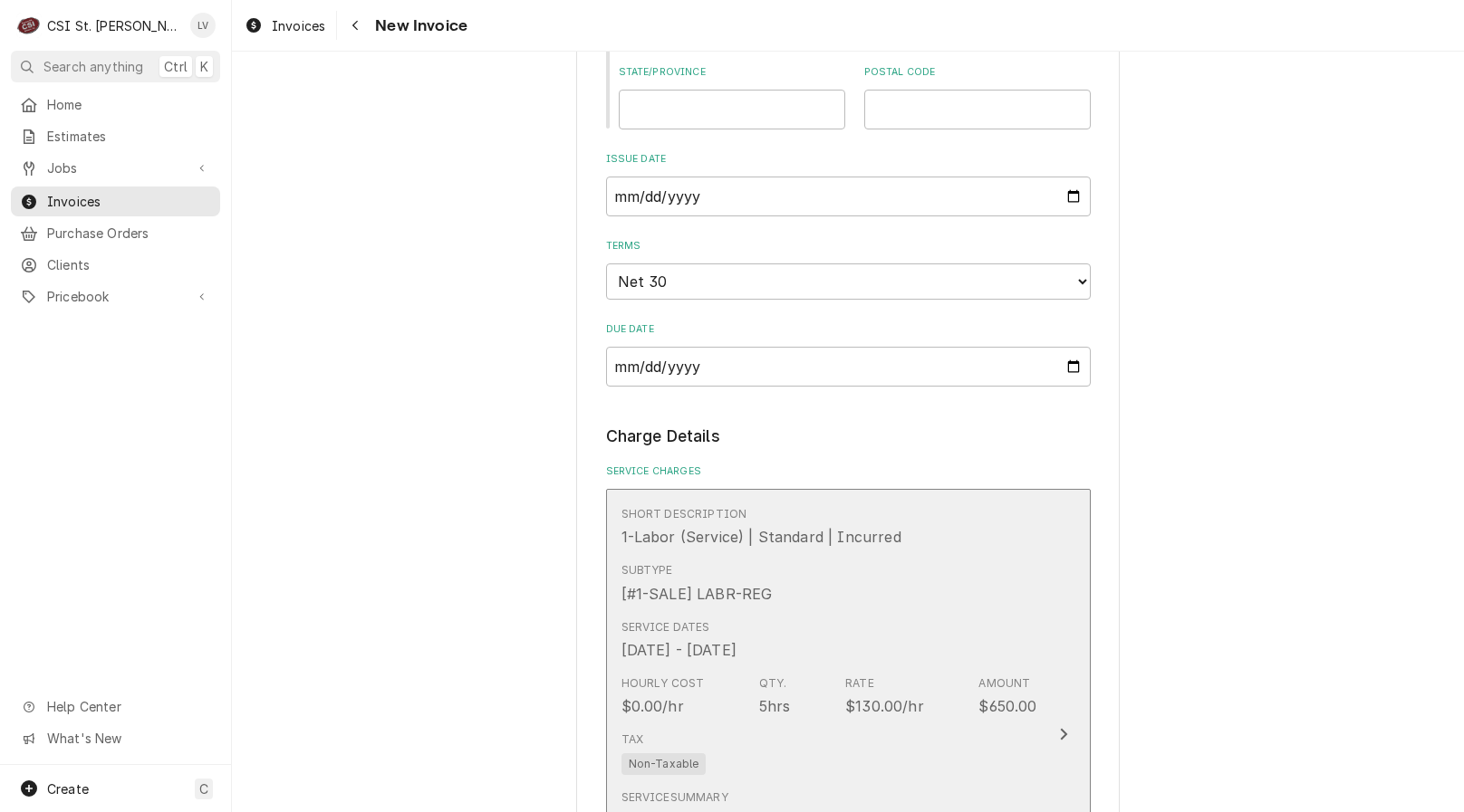
scroll to position [1539, 0]
click at [657, 669] on div "Hourly Cost $0.00/hr Qty. 5hrs Rate $130.00/hr Amount $650.00" at bounding box center [829, 695] width 416 height 56
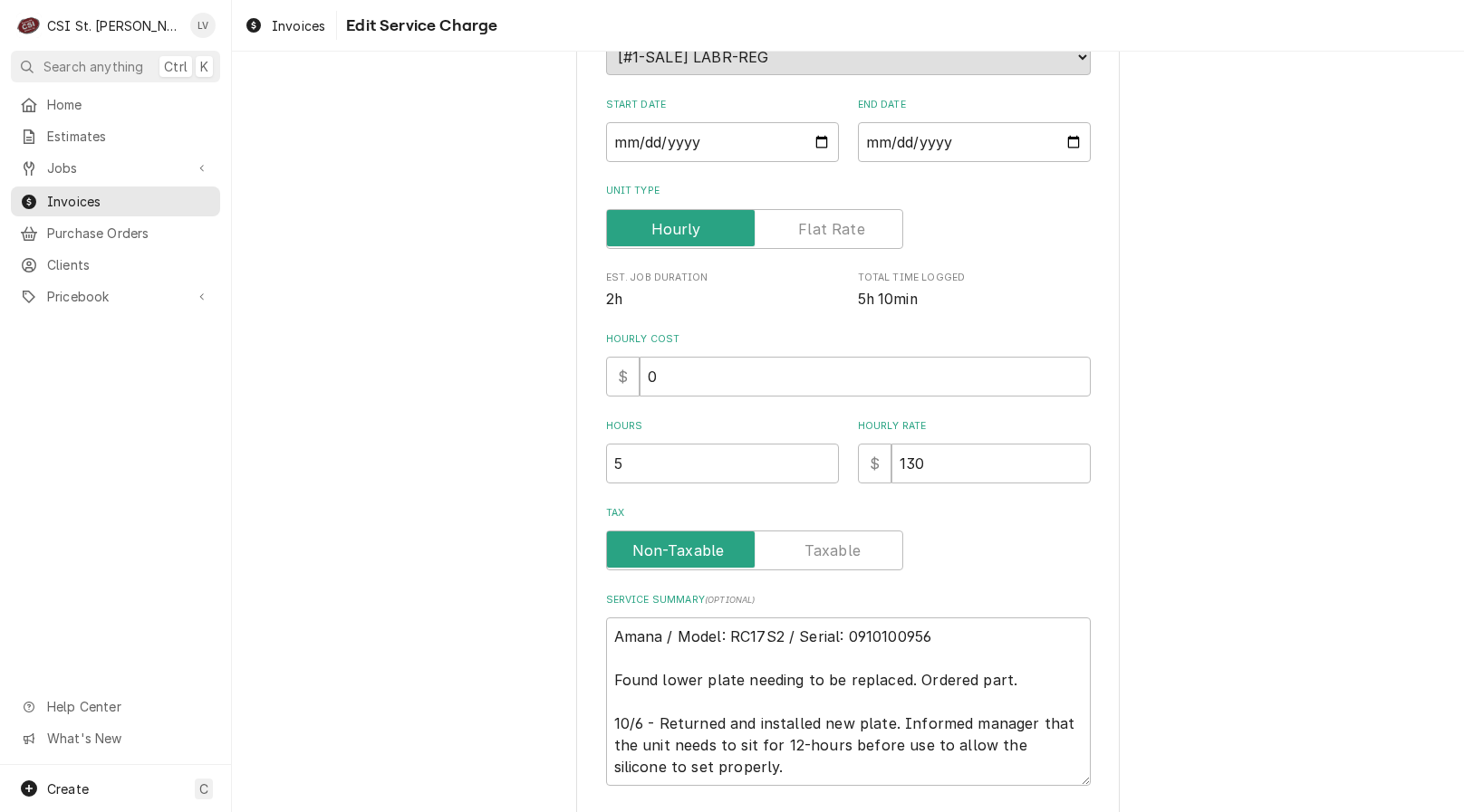
scroll to position [382, 0]
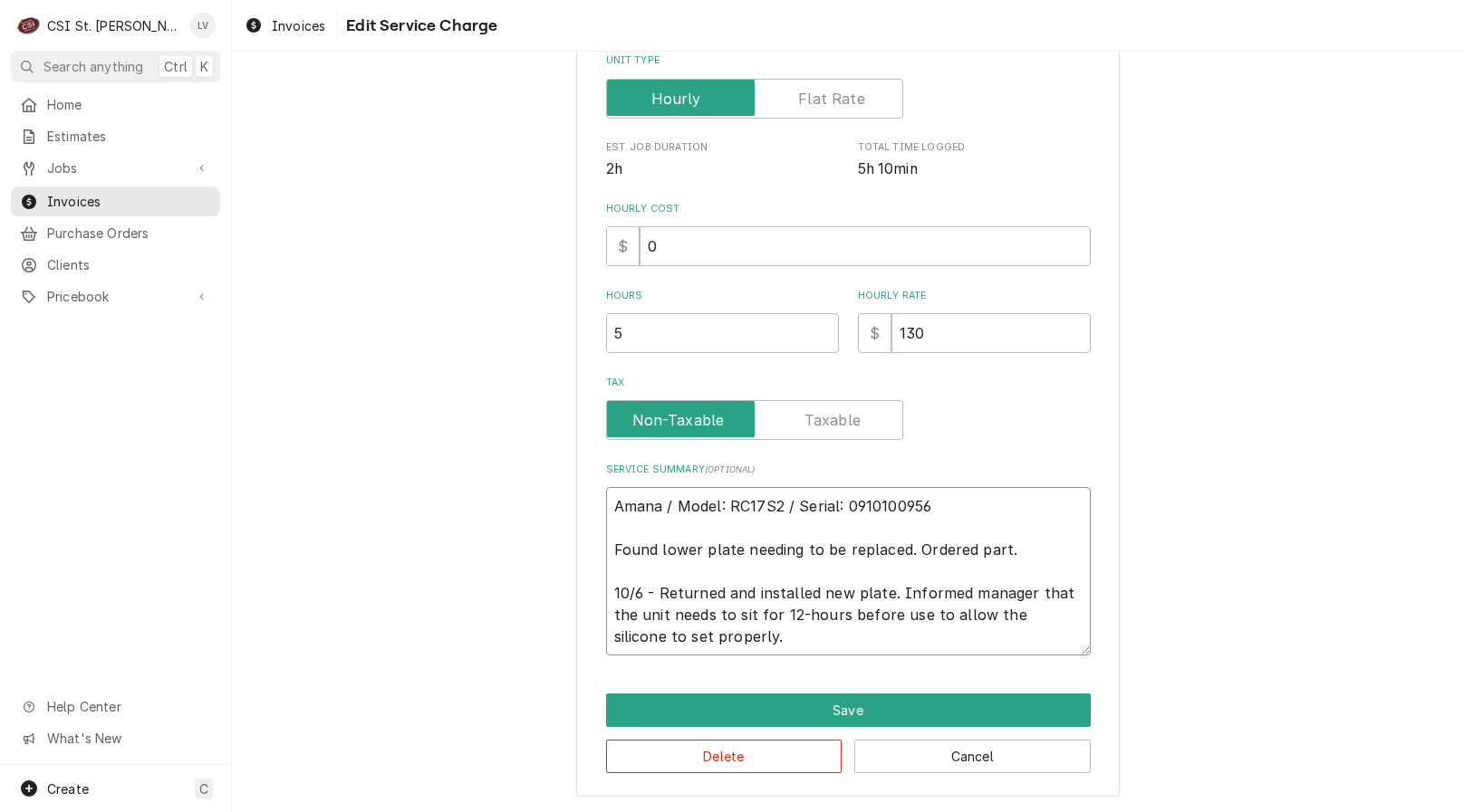
click at [606, 550] on textarea "Amana / Model: RC17S2 / Serial: 0910100956 Found lower plate needing to be repl…" at bounding box center [848, 571] width 484 height 168
type textarea "x"
type textarea "Amana / Model: RC17S2 / Serial: 0910100956 9Found lower plate needing to be rep…"
type textarea "x"
type textarea "Amana / Model: RC17S2 / Serial: 0910100956 9/Found lower plate needing to be re…"
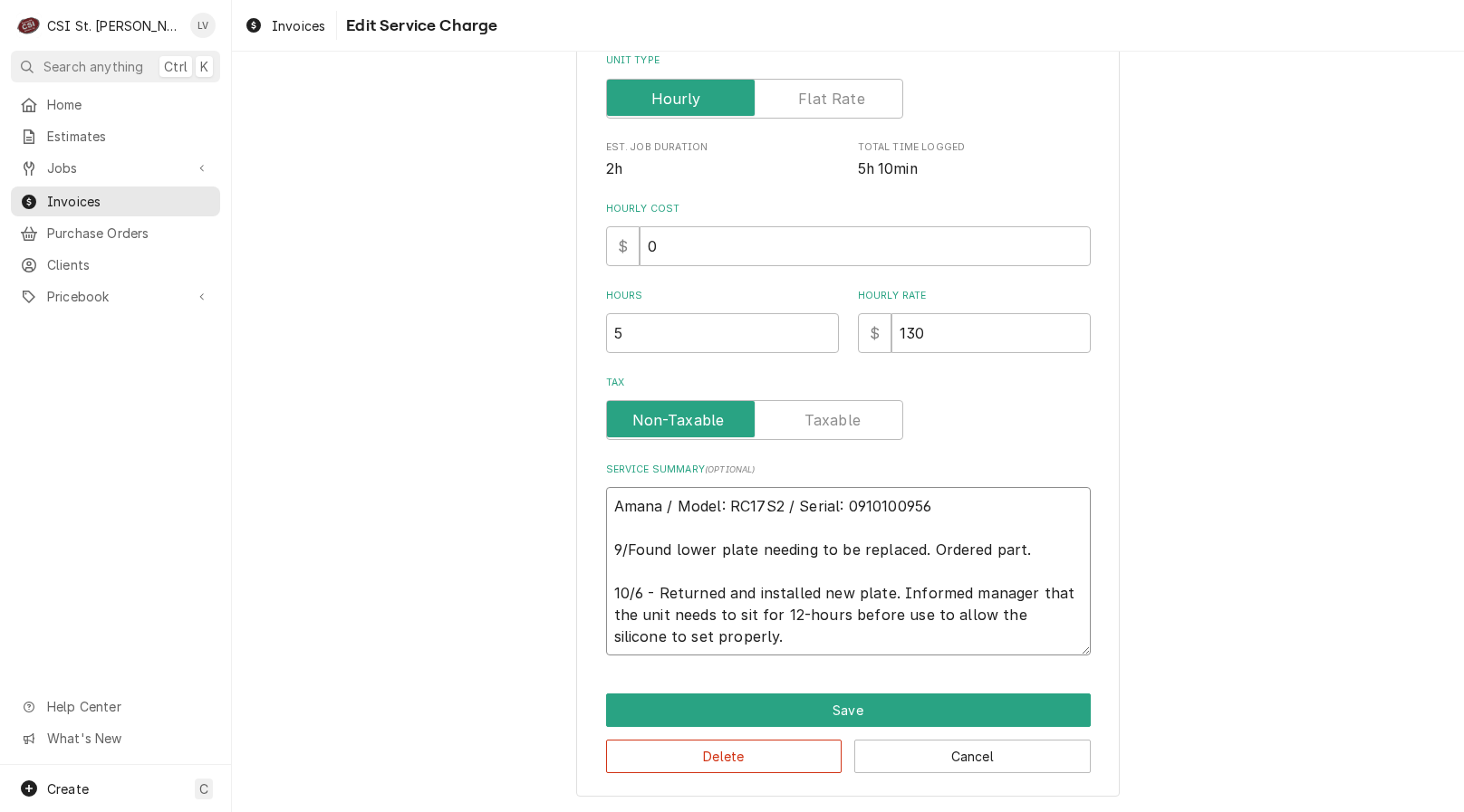
type textarea "x"
type textarea "Amana / Model: RC17S2 / Serial: 0910100956 9/1Found lower plate needing to be r…"
type textarea "x"
type textarea "Amana / Model: RC17S2 / Serial: 0910100956 9/10Found lower plate needing to be …"
type textarea "x"
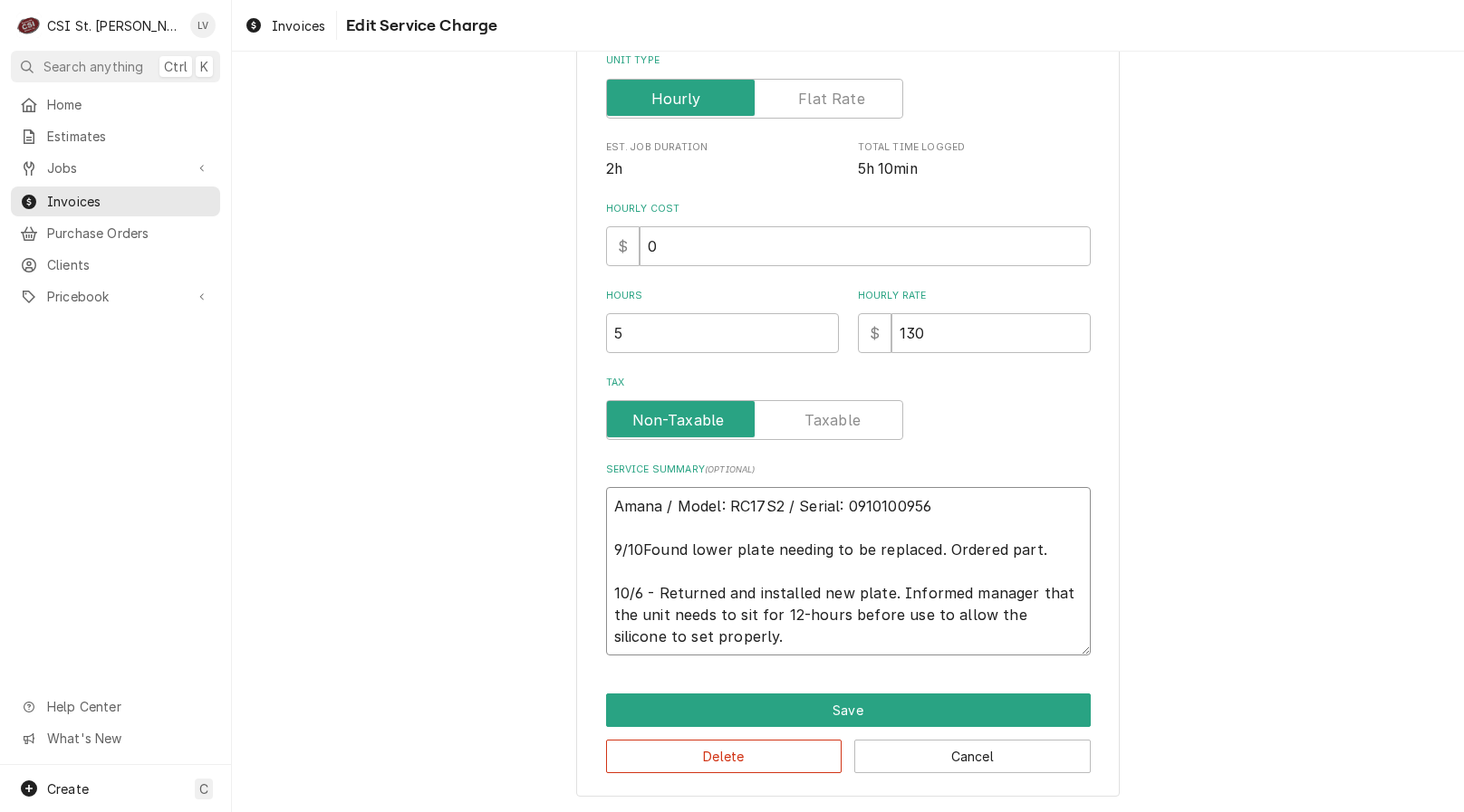
type textarea "Amana / Model: RC17S2 / Serial: 0910100956 9/10 Found lower plate needing to be…"
type textarea "x"
type textarea "Amana / Model: RC17S2 / Serial: 0910100956 9/10 -Found lower plate needing to b…"
type textarea "x"
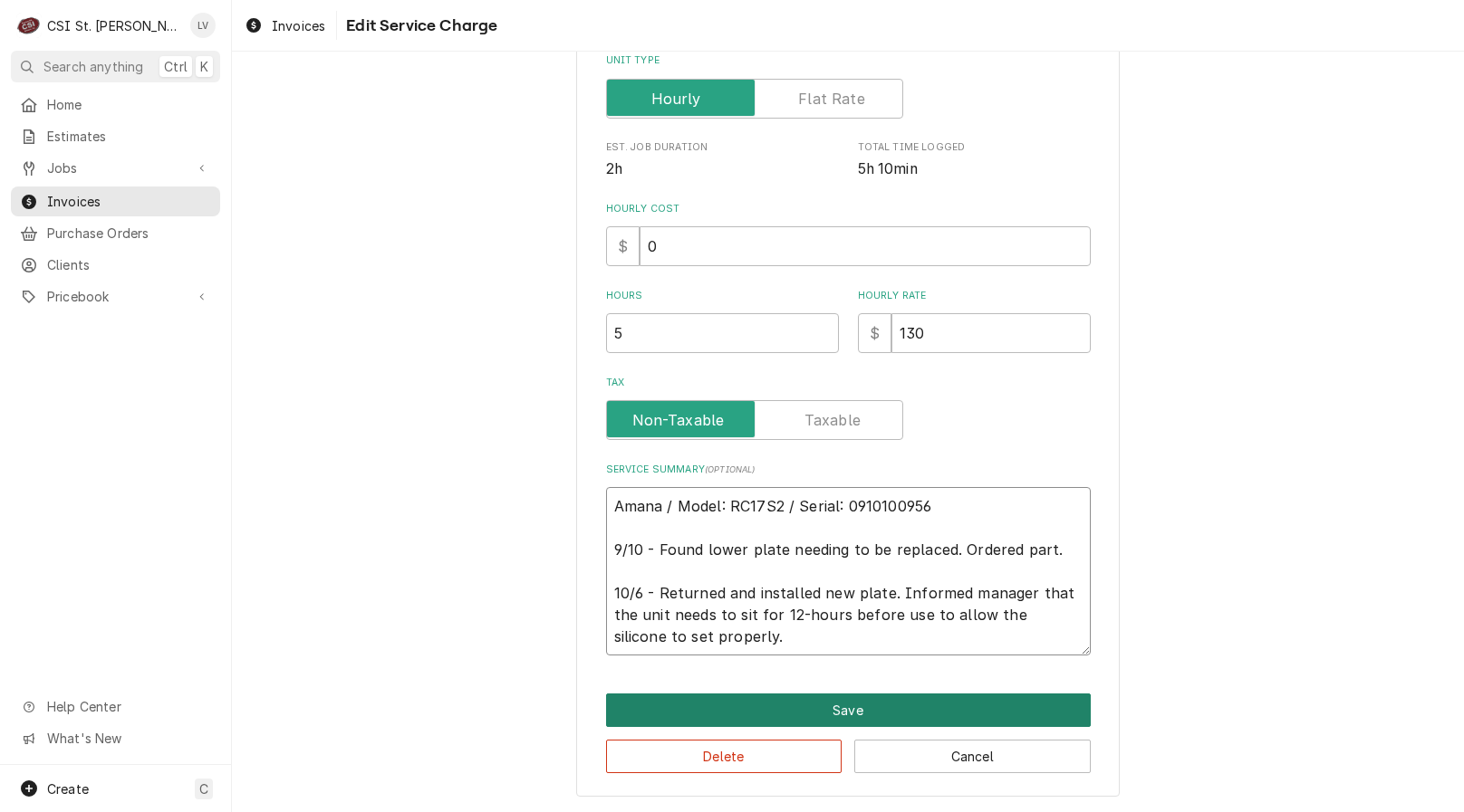
type textarea "Amana / Model: RC17S2 / Serial: 0910100956 9/10 - Found lower plate needing to …"
click at [806, 710] on button "Save" at bounding box center [848, 710] width 484 height 33
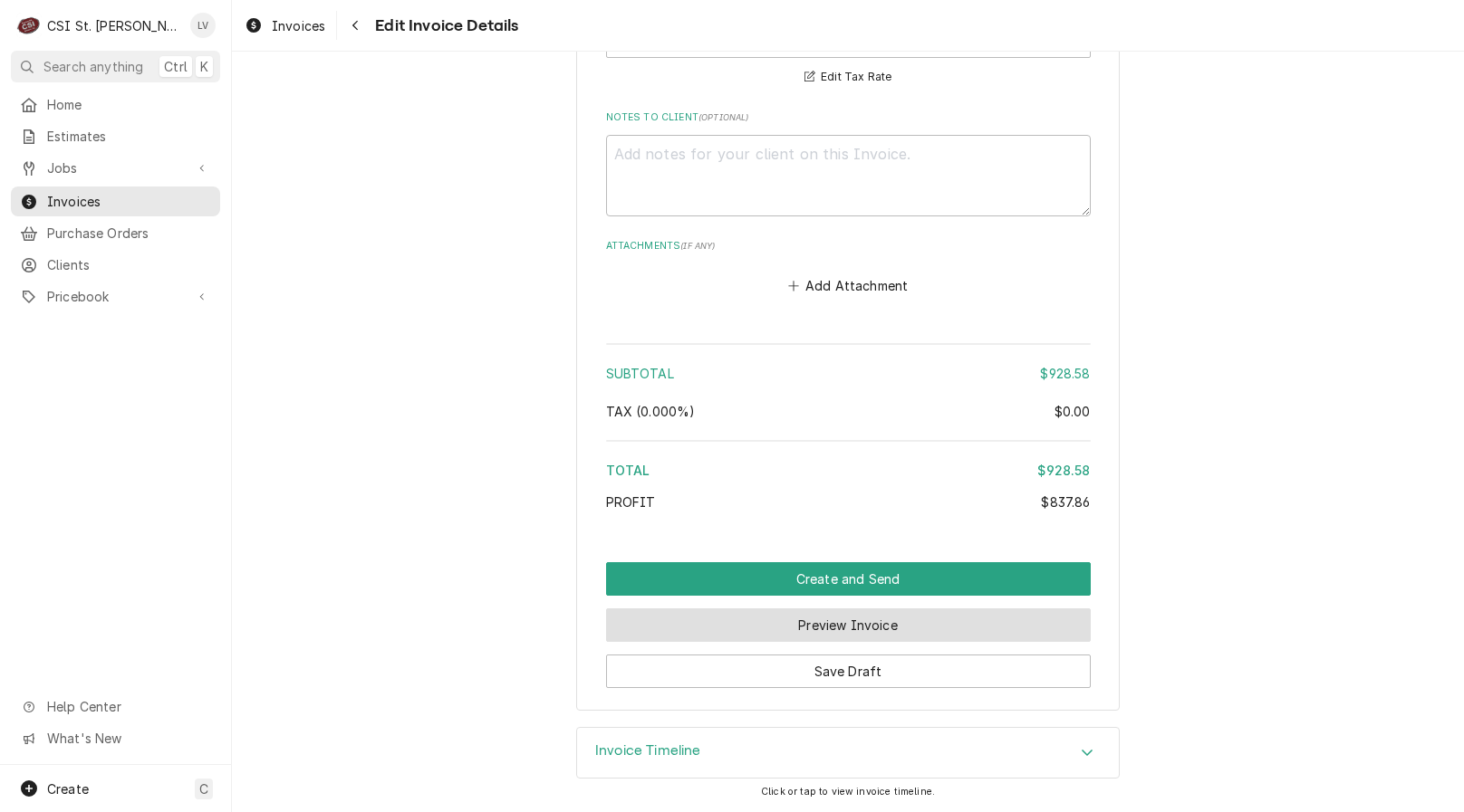
click at [795, 621] on button "Preview Invoice" at bounding box center [848, 625] width 484 height 33
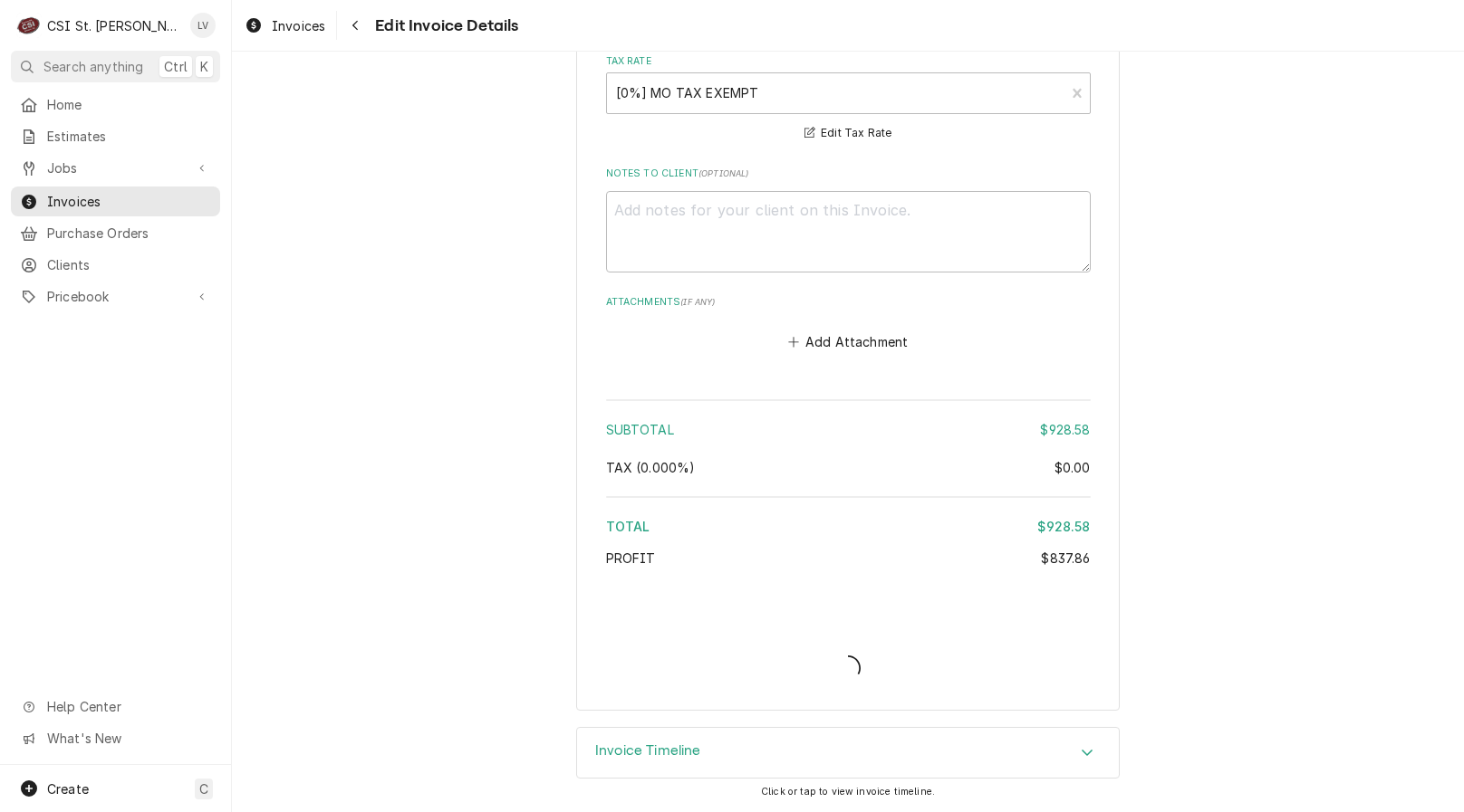
type textarea "x"
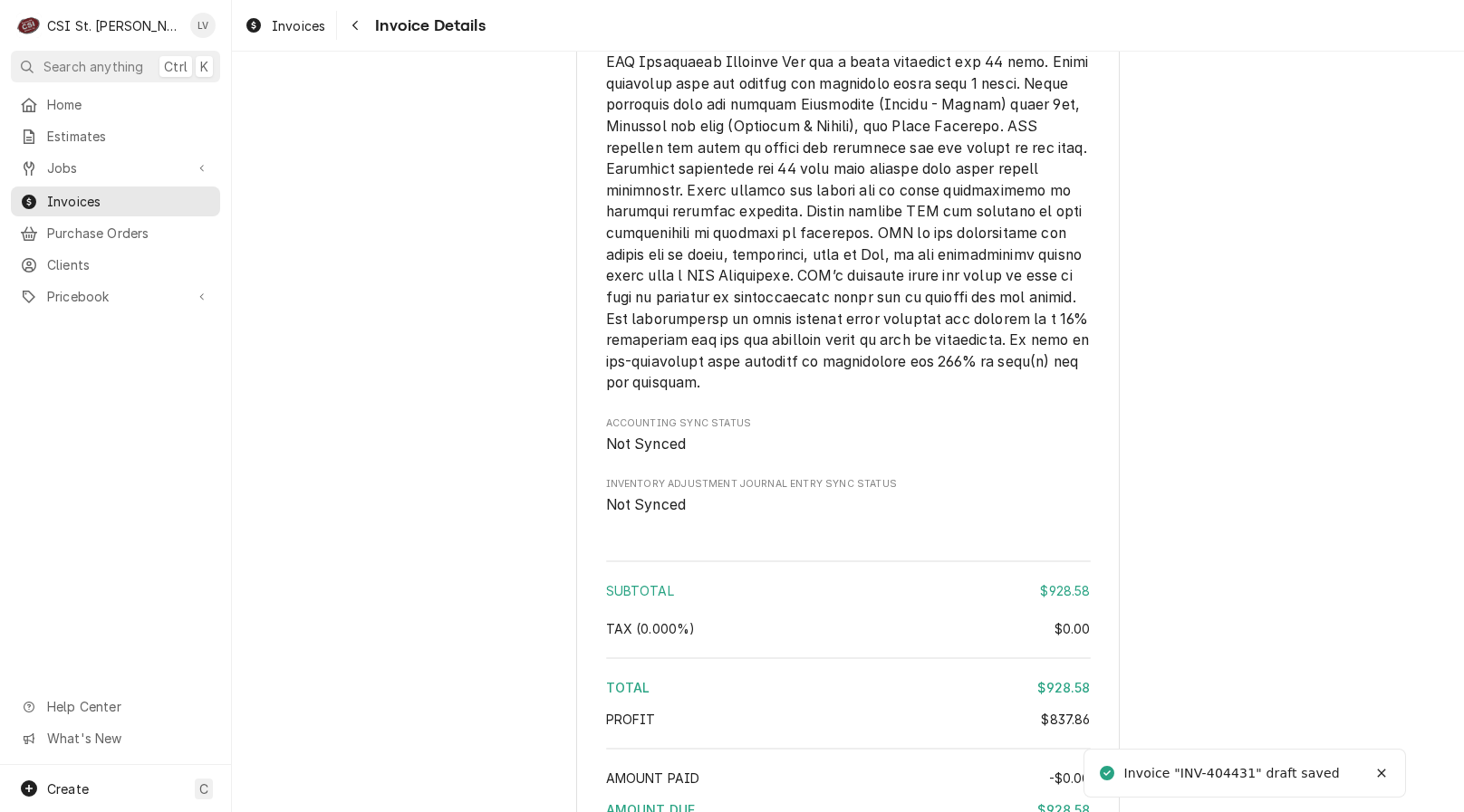
scroll to position [3304, 0]
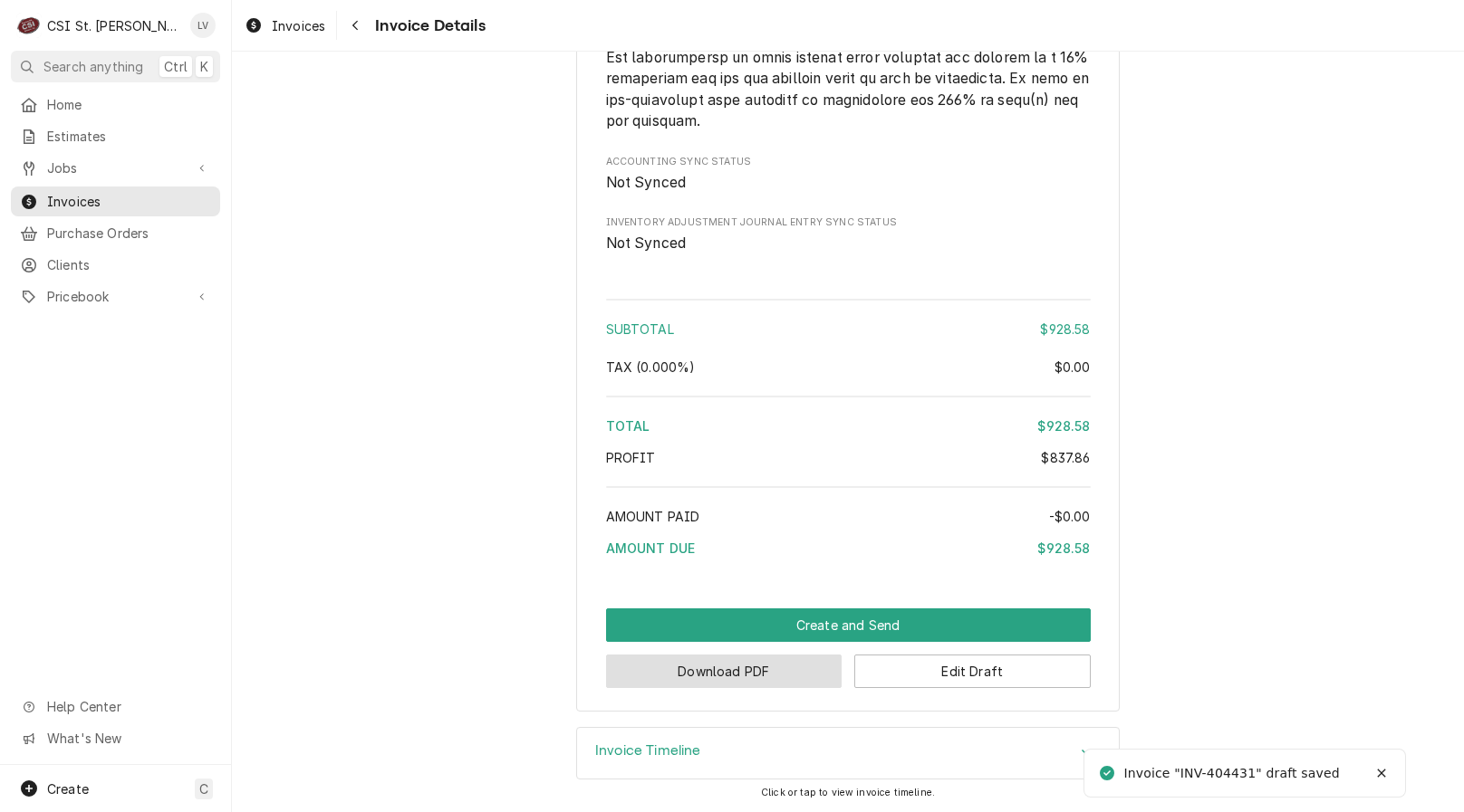
click at [713, 674] on button "Download PDF" at bounding box center [723, 671] width 236 height 33
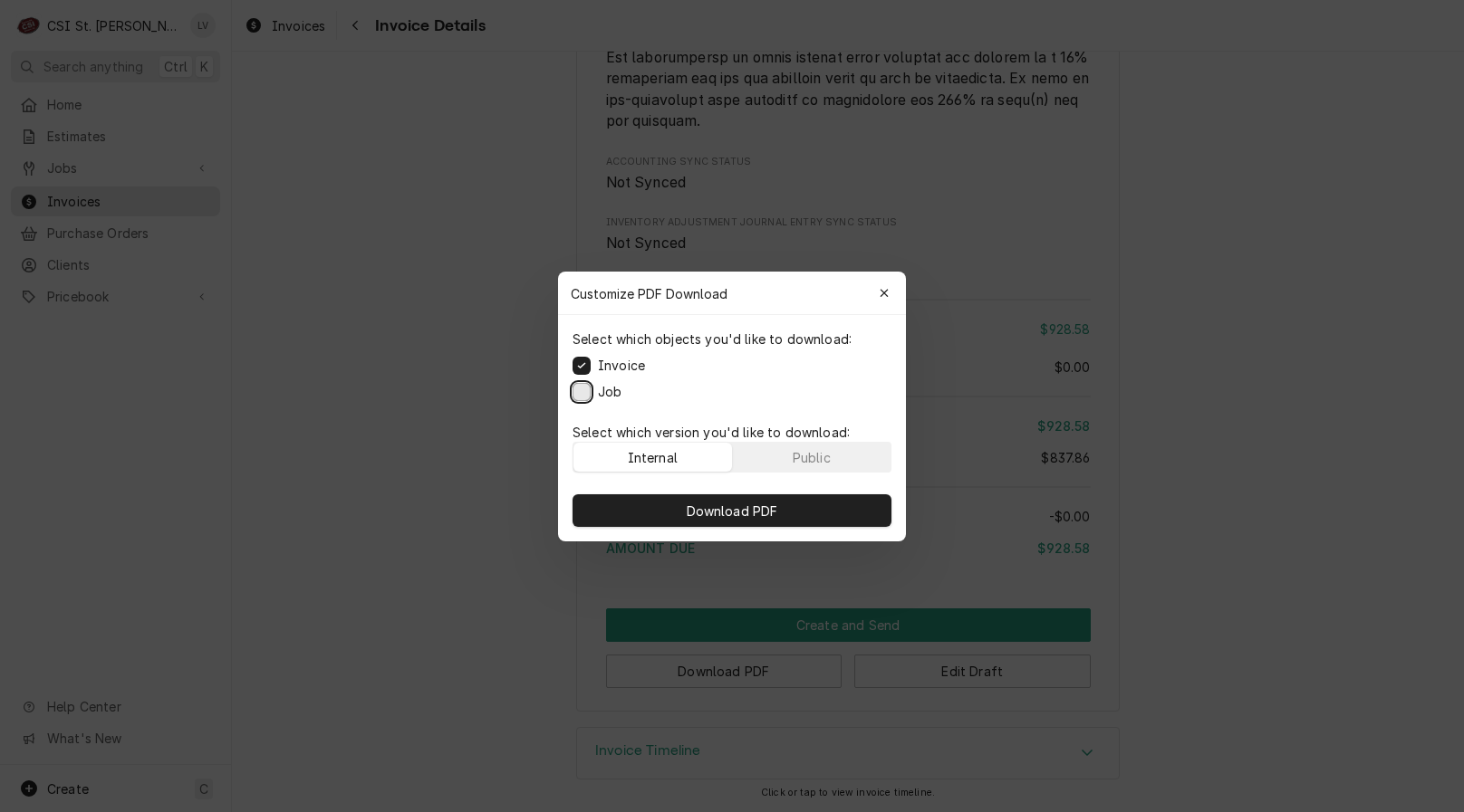
drag, startPoint x: 578, startPoint y: 390, endPoint x: 642, endPoint y: 495, distance: 123.0
click at [579, 390] on button "Job" at bounding box center [581, 391] width 18 height 18
click at [678, 502] on button "Download PDF" at bounding box center [732, 510] width 319 height 32
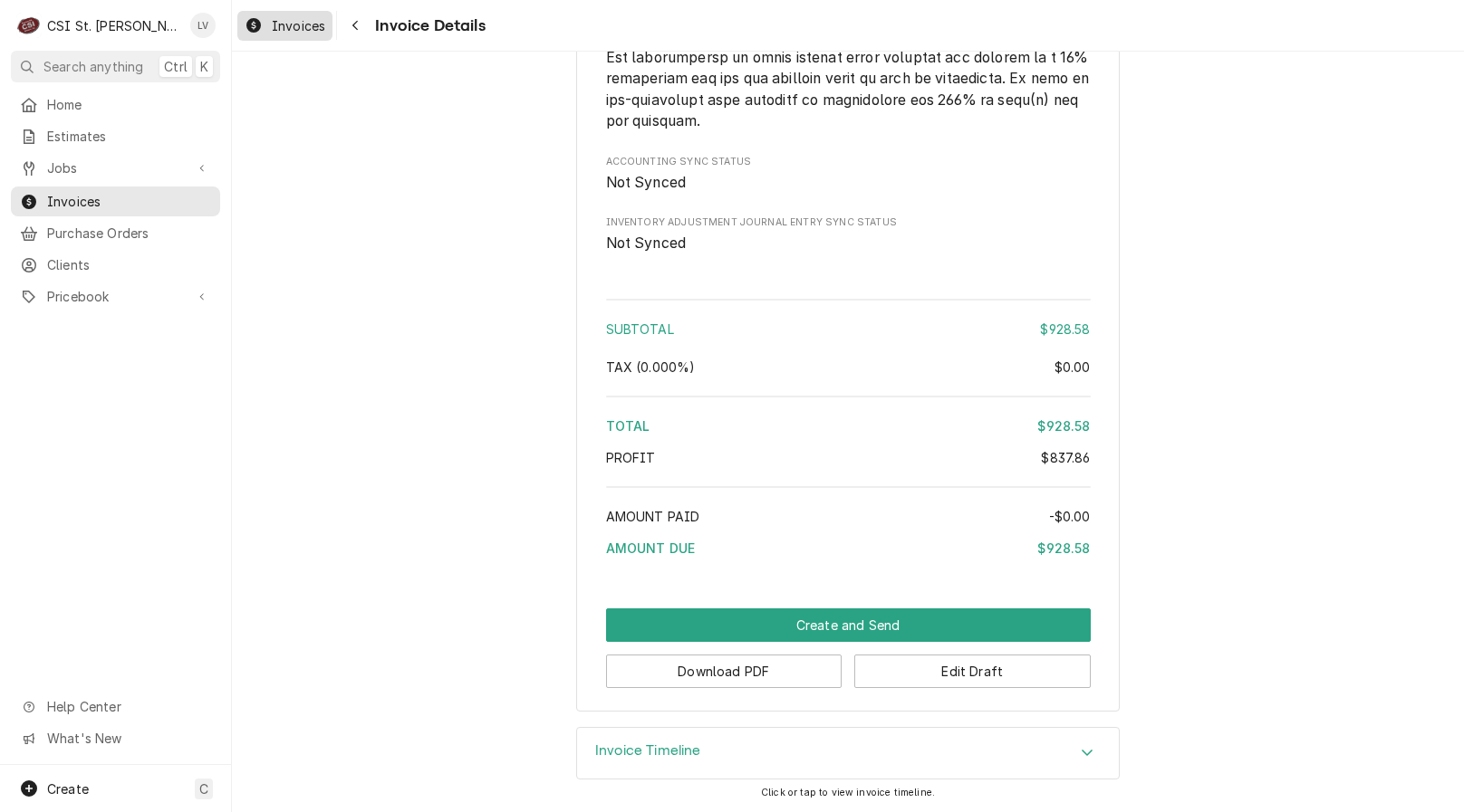
click at [291, 27] on span "Invoices" at bounding box center [298, 26] width 54 height 19
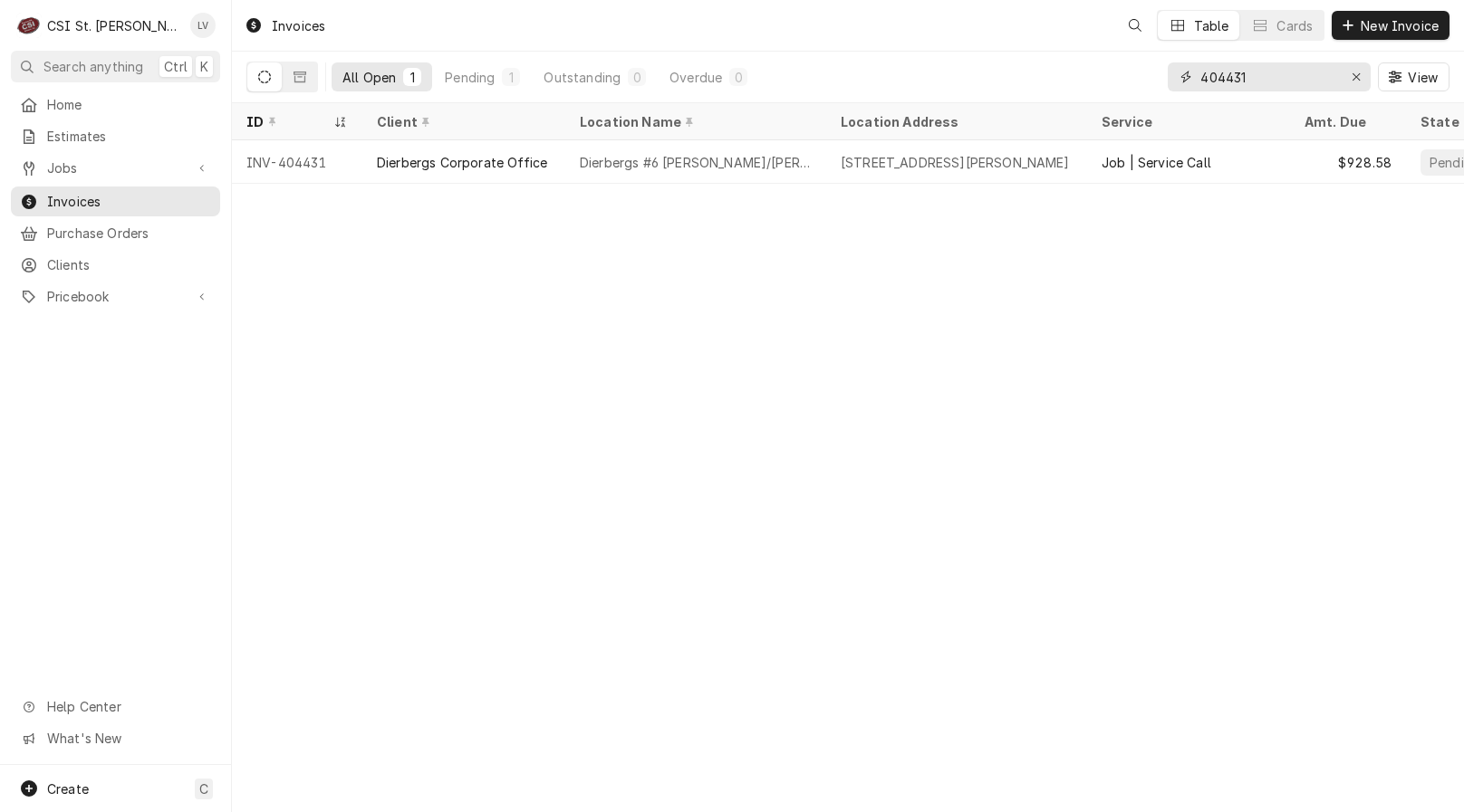
click at [1272, 79] on input "404431" at bounding box center [1268, 76] width 136 height 29
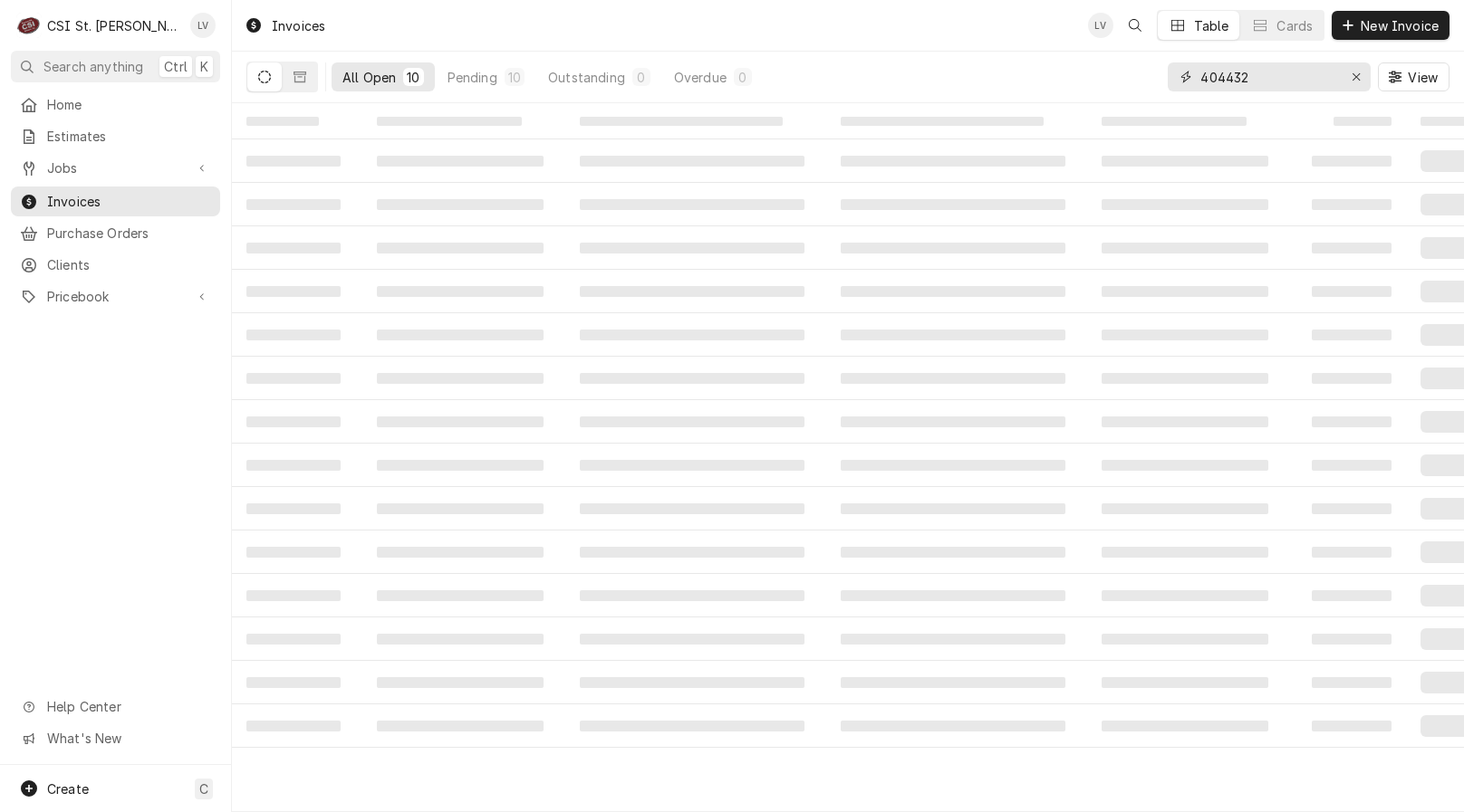
type input "404432"
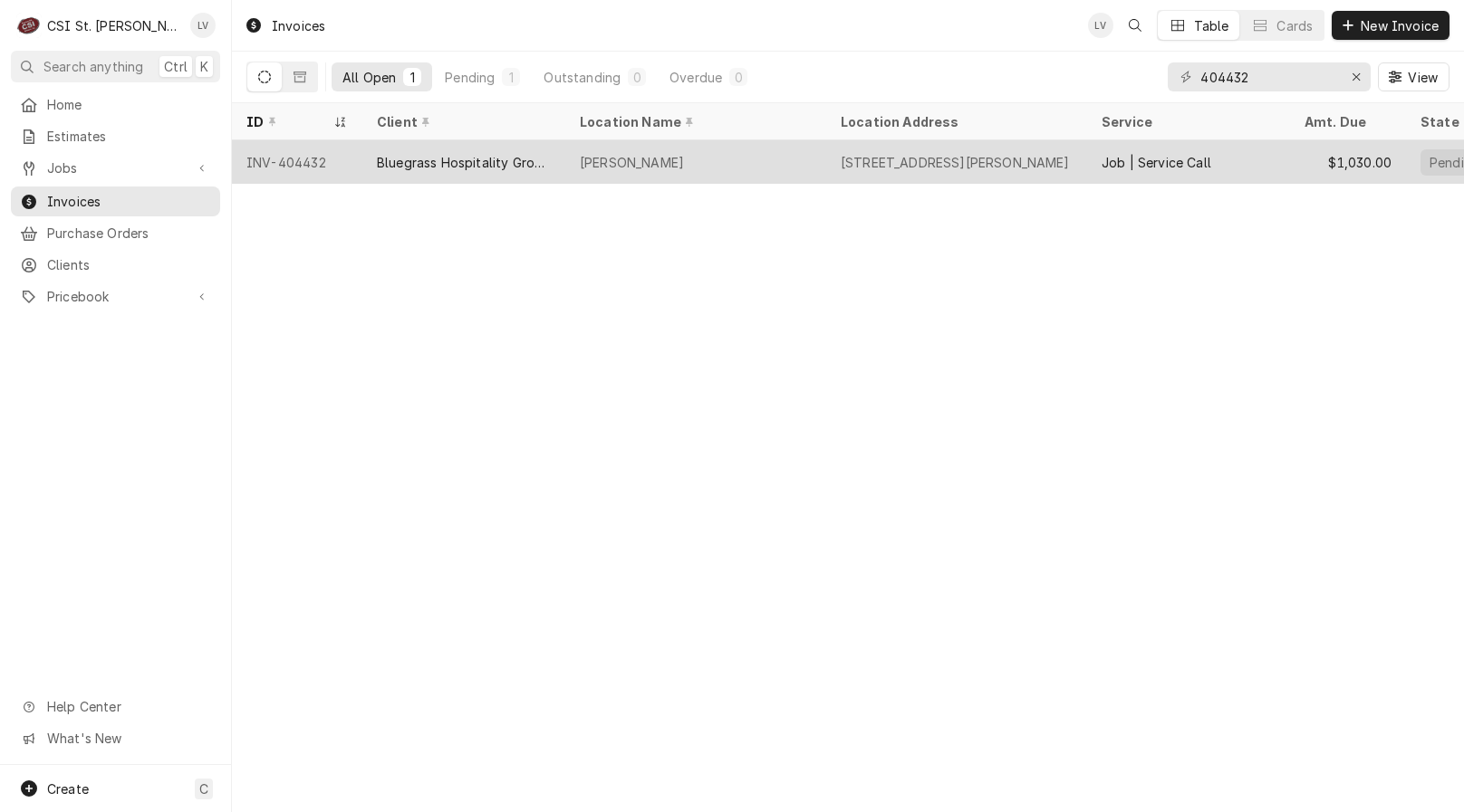
click at [403, 145] on div "Bluegrass Hospitality Group - BHG" at bounding box center [463, 161] width 203 height 43
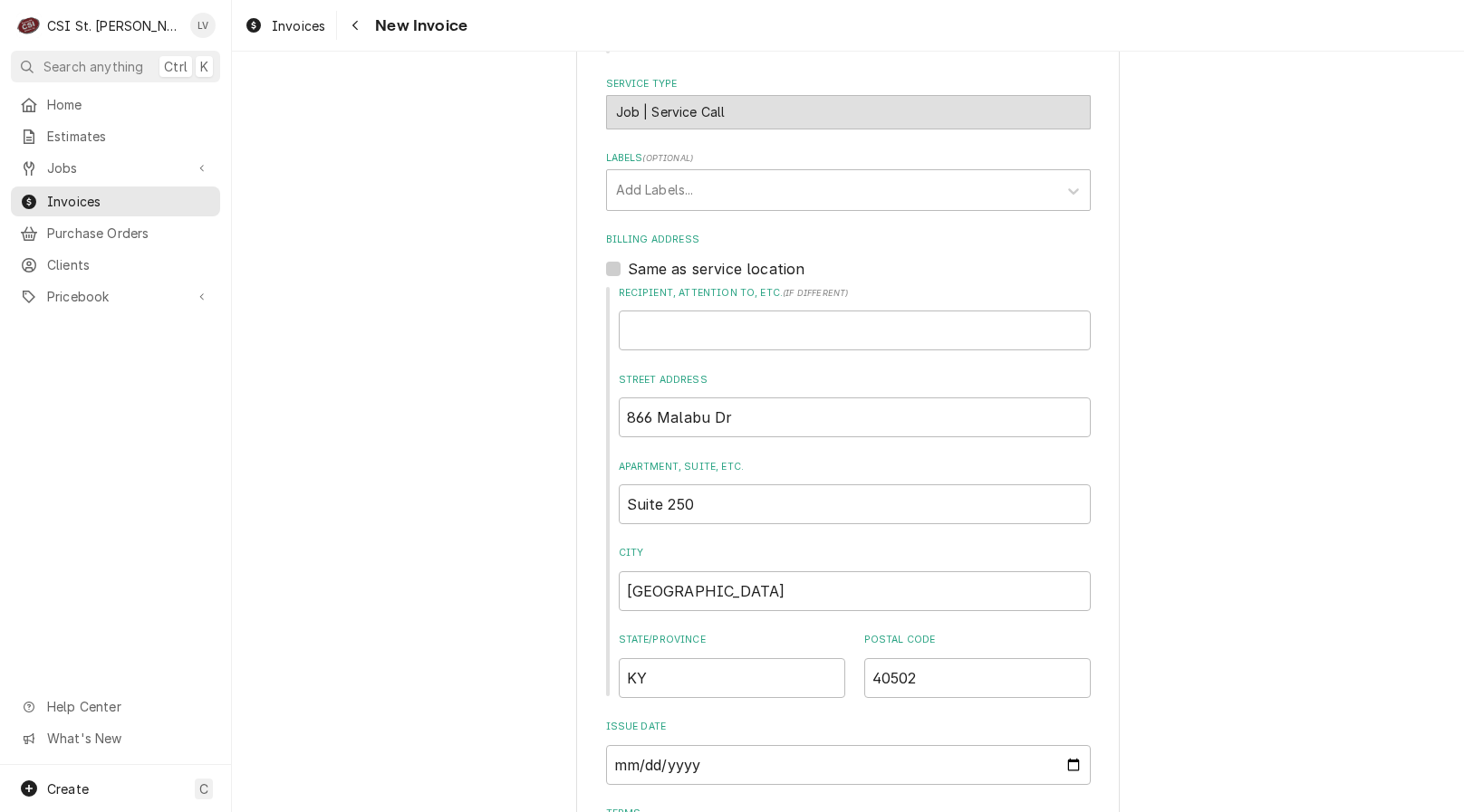
scroll to position [1358, 0]
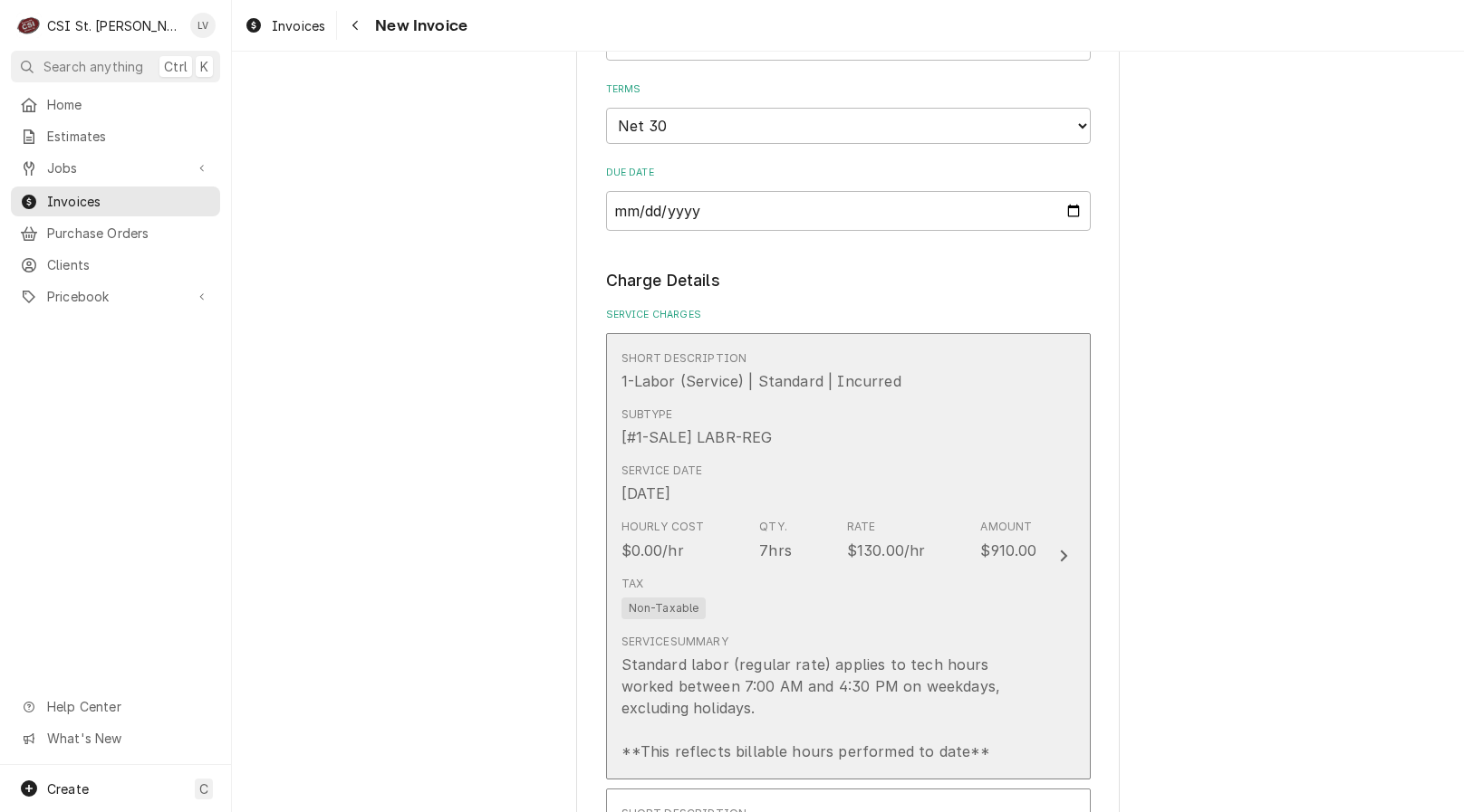
click at [921, 530] on div "Hourly Cost $0.00/hr Qty. 7hrs Rate $130.00/hr Amount $910.00" at bounding box center [829, 540] width 416 height 56
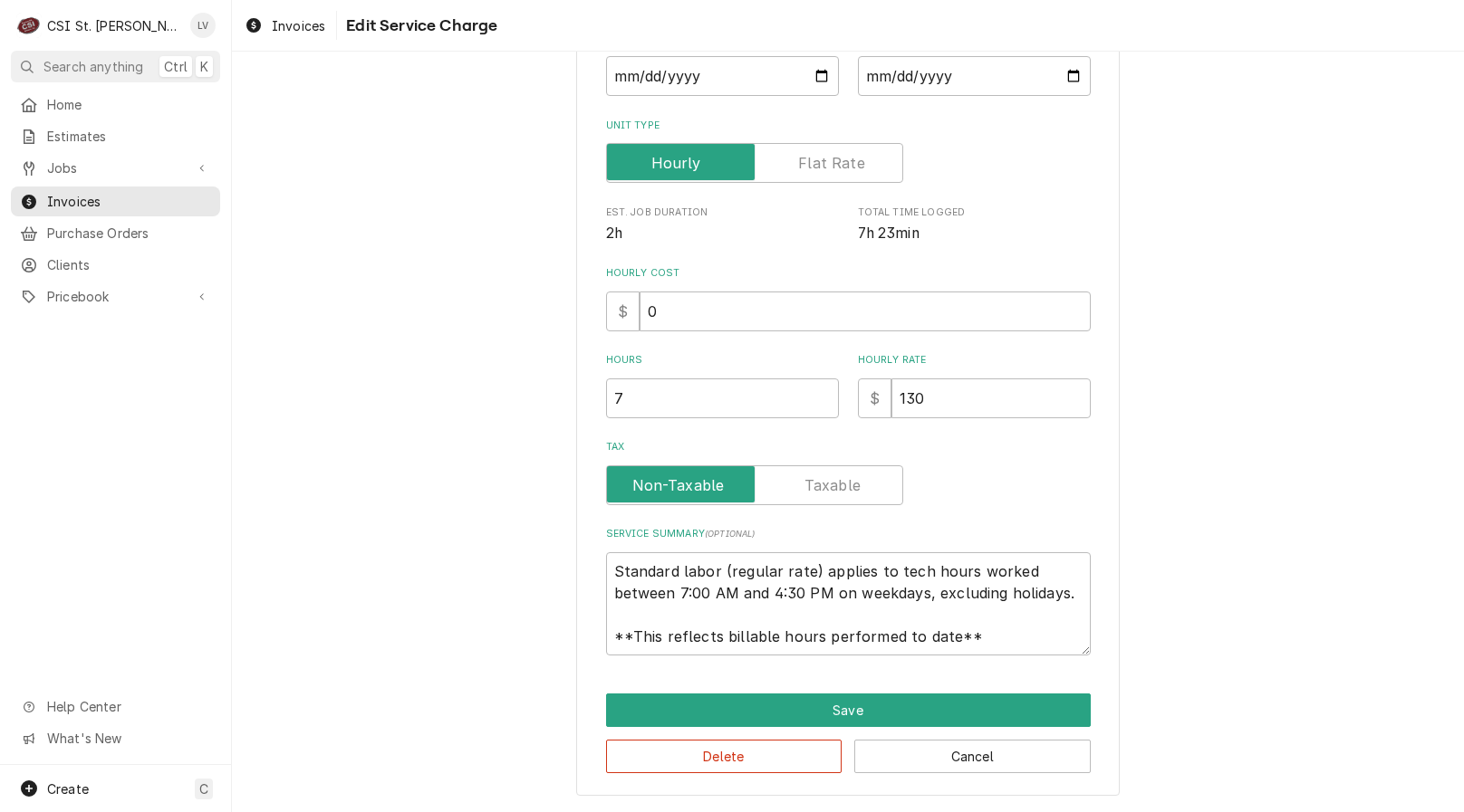
scroll to position [157, 0]
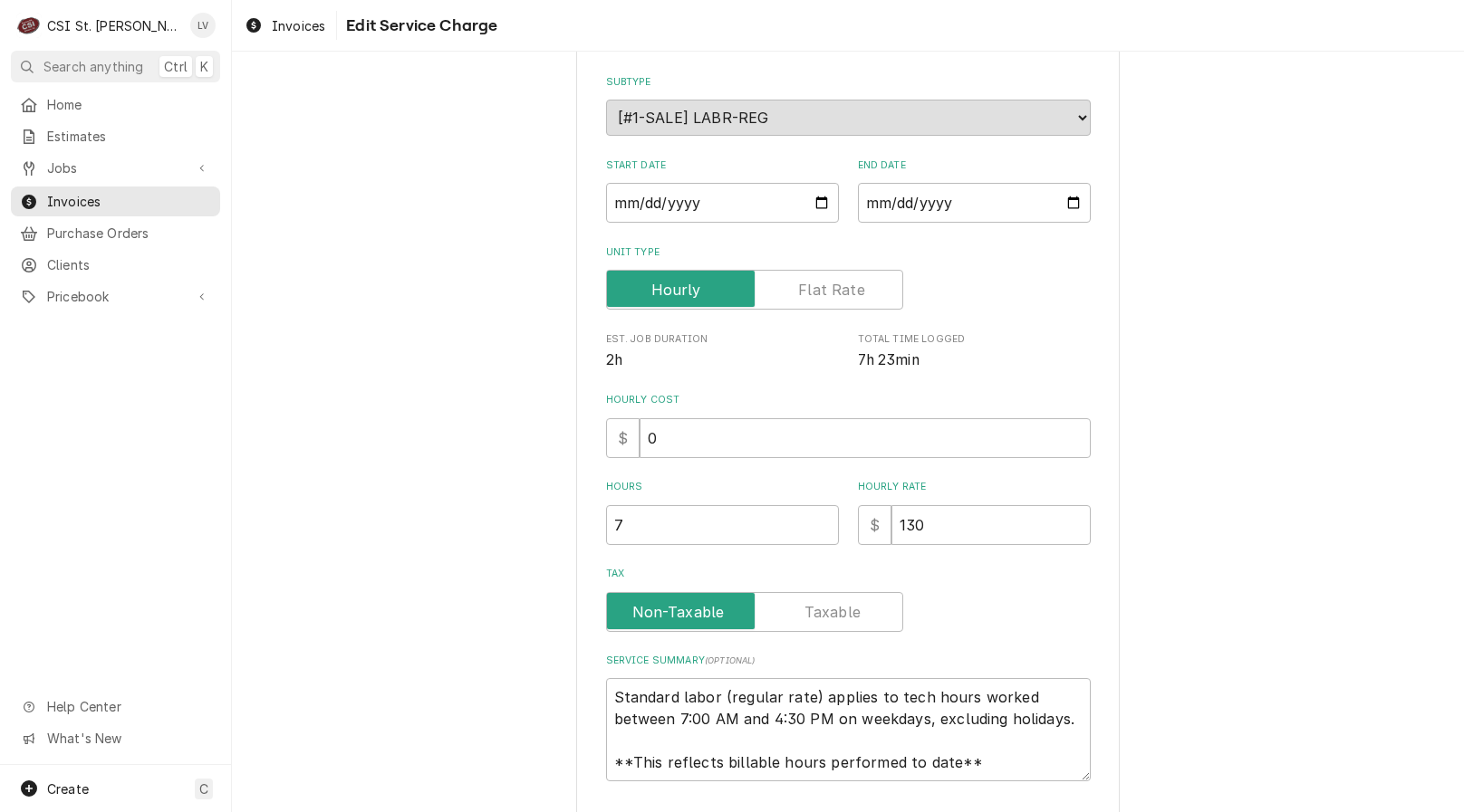
type textarea "x"
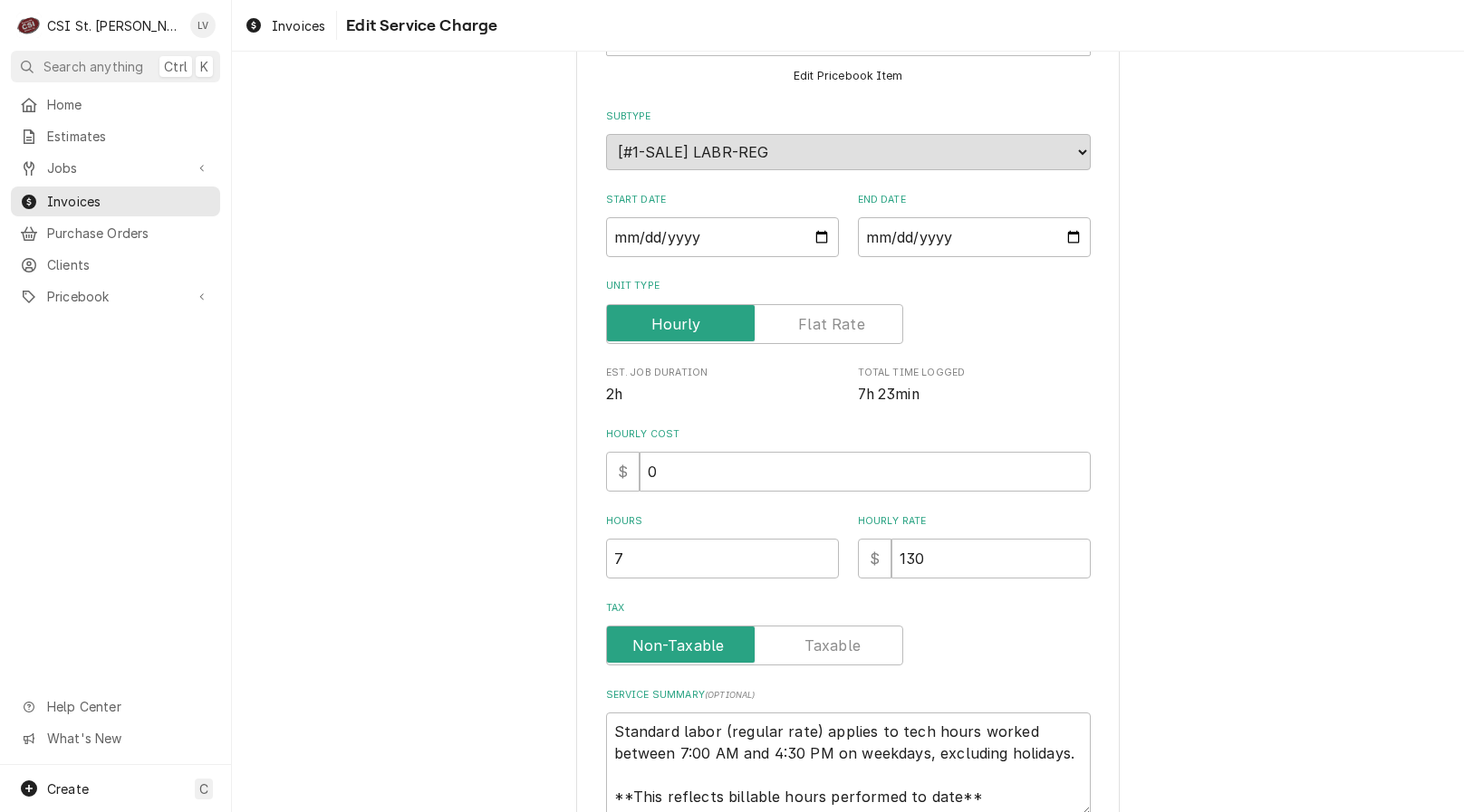
scroll to position [0, 0]
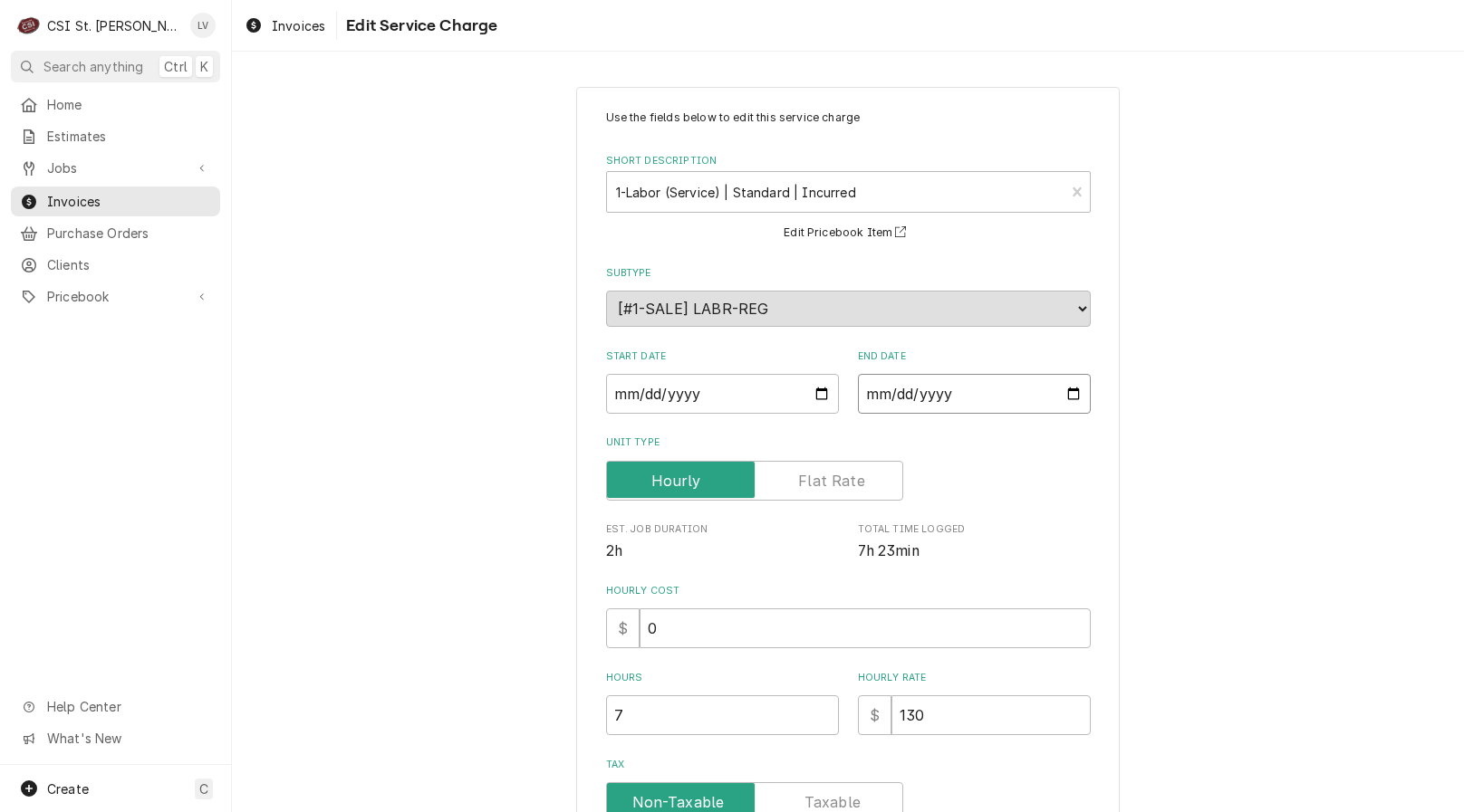
click at [875, 393] on input "2025-09-30" at bounding box center [975, 394] width 233 height 40
type input "2025-01-30"
type textarea "x"
type input "2025-10-30"
type textarea "x"
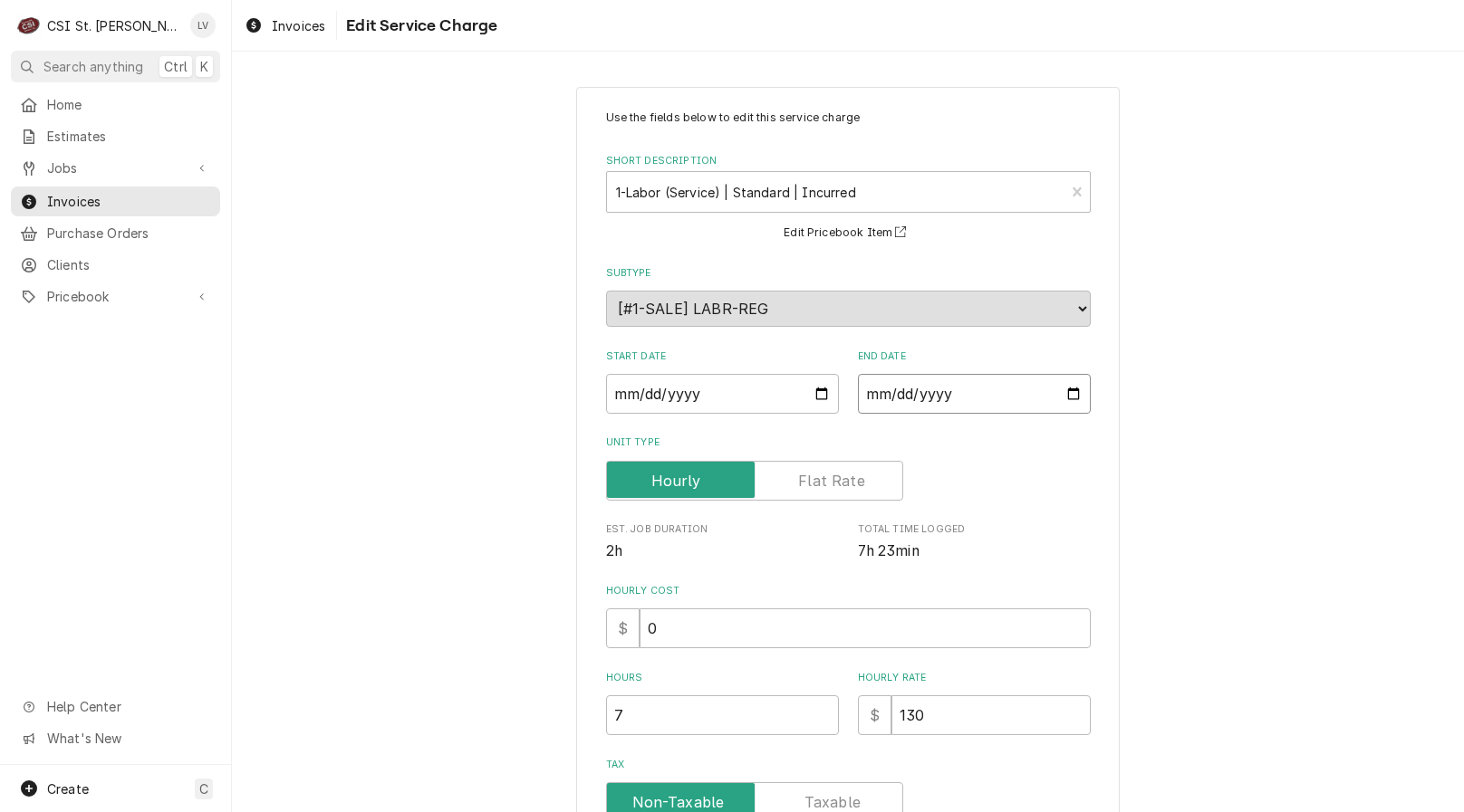
type textarea "x"
type input "2025-10-06"
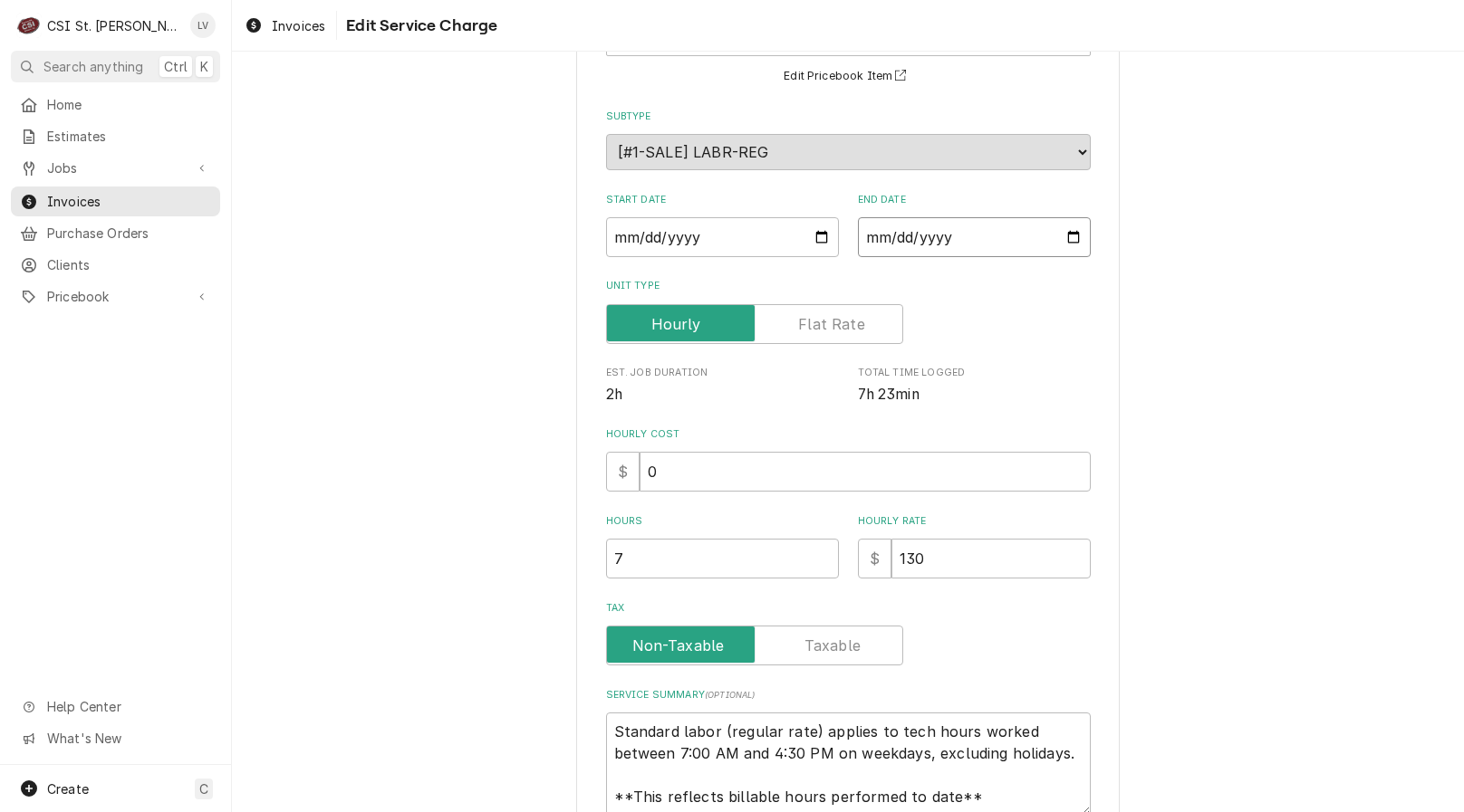
scroll to position [317, 0]
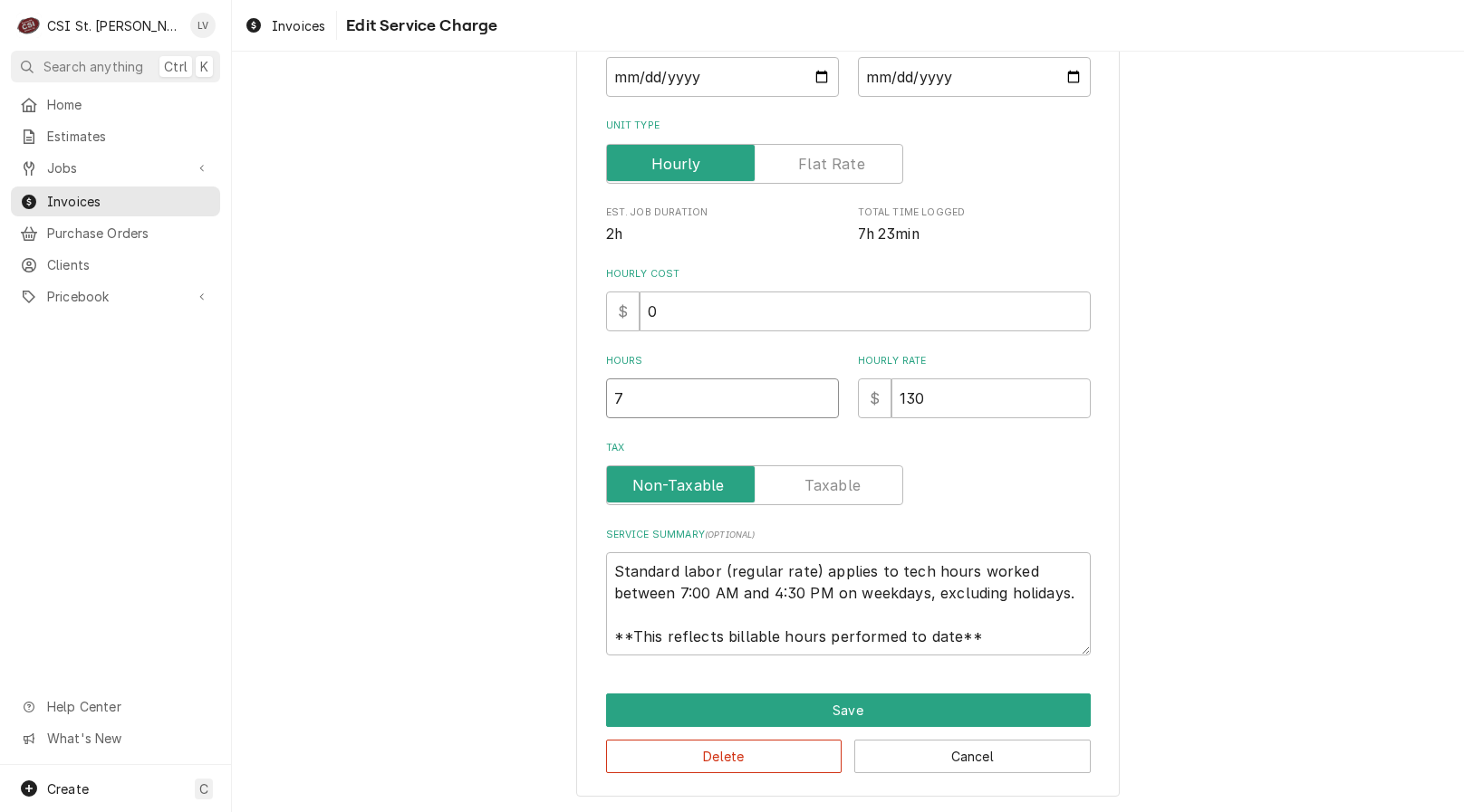
drag, startPoint x: 692, startPoint y: 402, endPoint x: 591, endPoint y: 422, distance: 103.0
click at [591, 422] on div "Use the fields below to edit this service charge Short Description 1-Labor (Ser…" at bounding box center [848, 283] width 544 height 1027
type textarea "x"
type input "8"
type textarea "x"
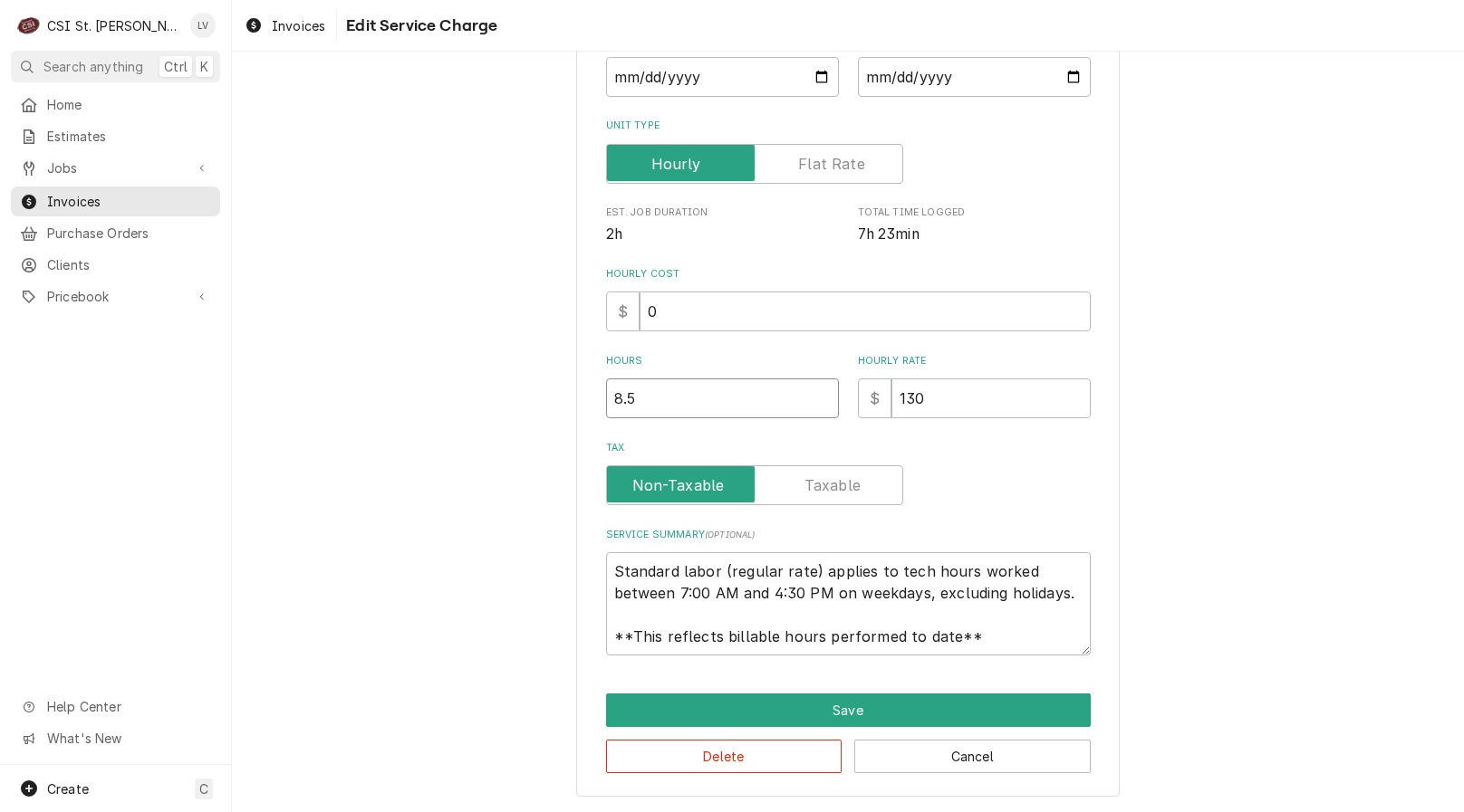
type input "8.5"
drag, startPoint x: 611, startPoint y: 570, endPoint x: 1087, endPoint y: 675, distance: 487.4
click at [1087, 675] on div "Use the fields below to edit this service charge Short Description 1-Labor (Ser…" at bounding box center [848, 283] width 544 height 1027
type textarea "x"
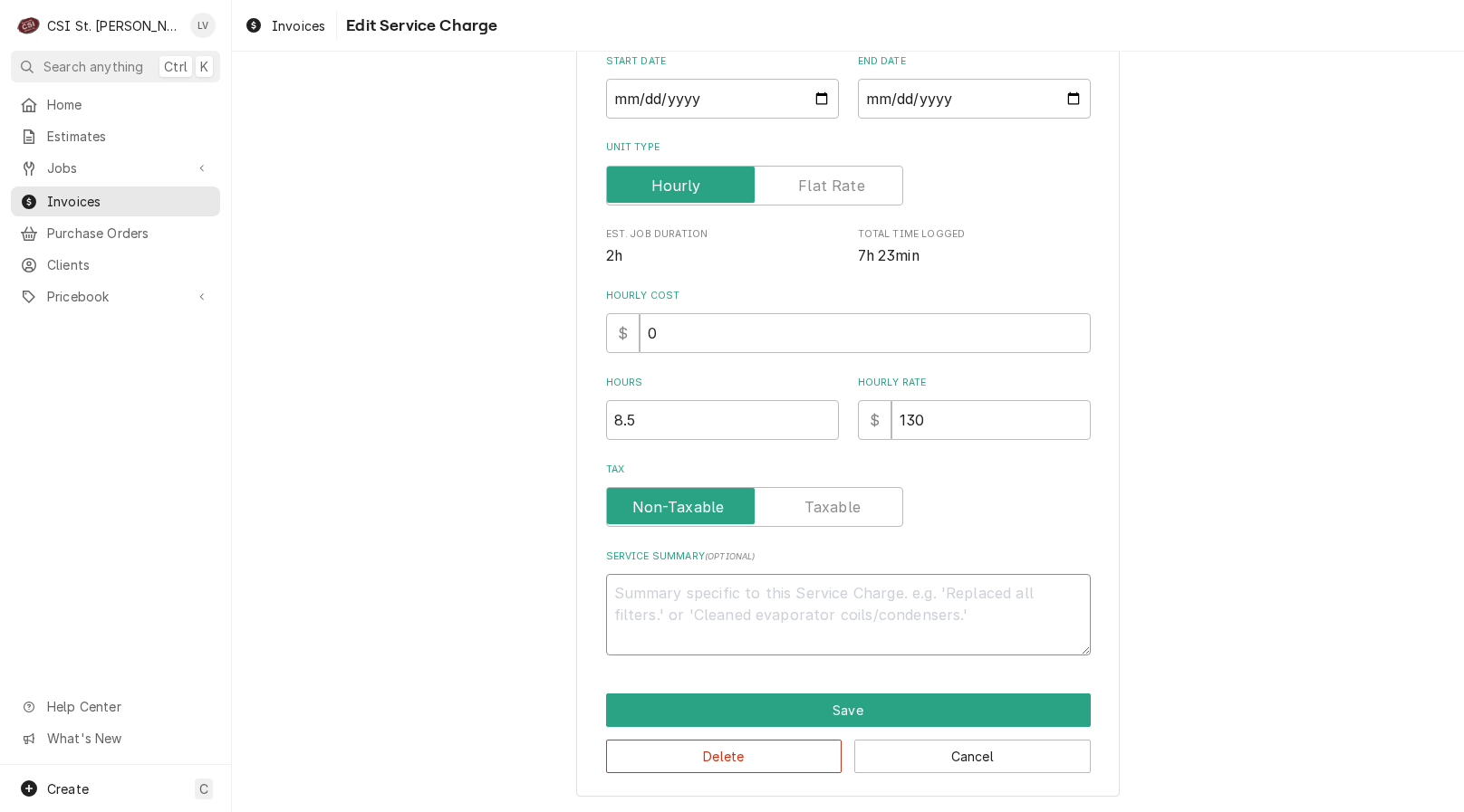
scroll to position [295, 0]
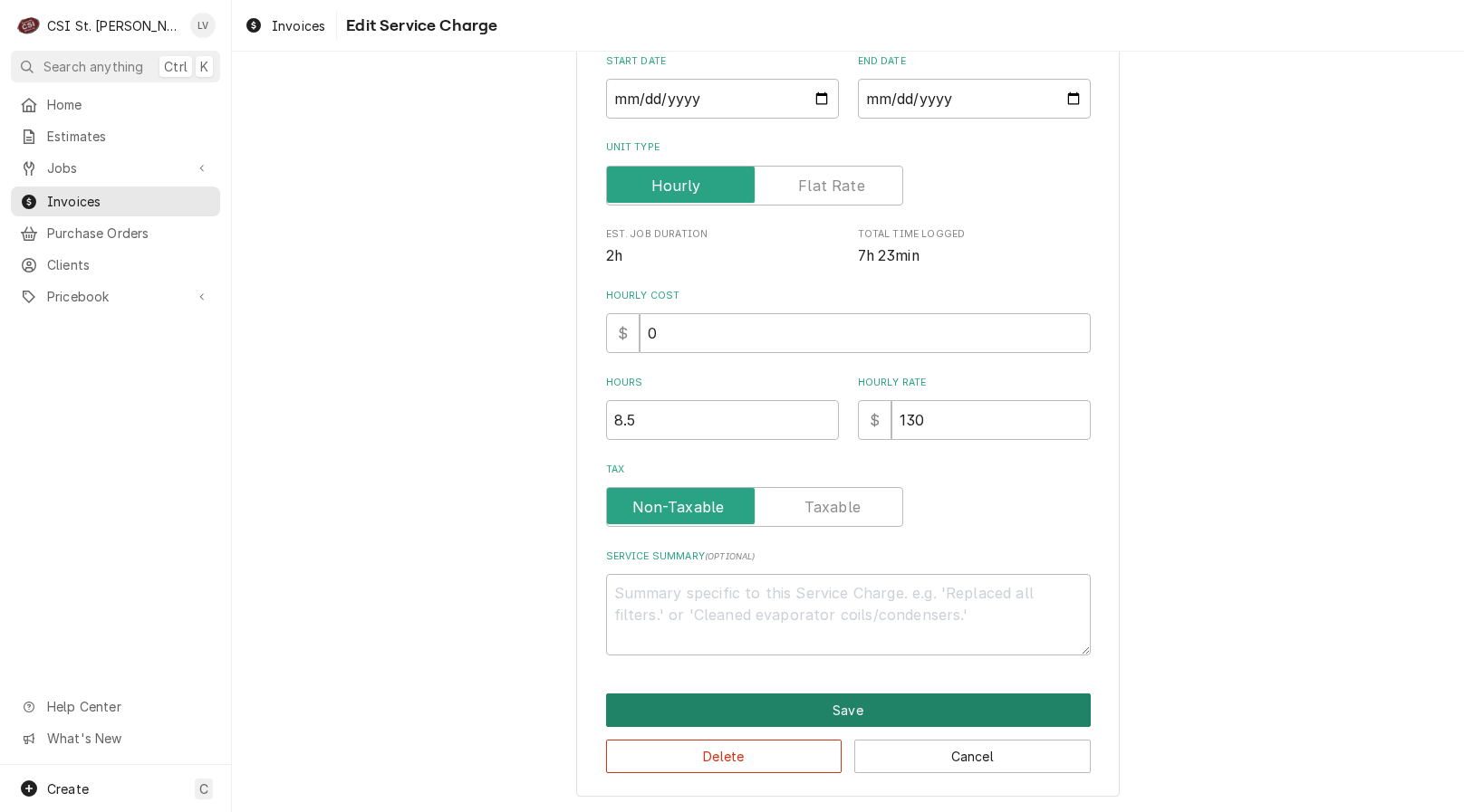
click at [989, 705] on button "Save" at bounding box center [848, 710] width 484 height 33
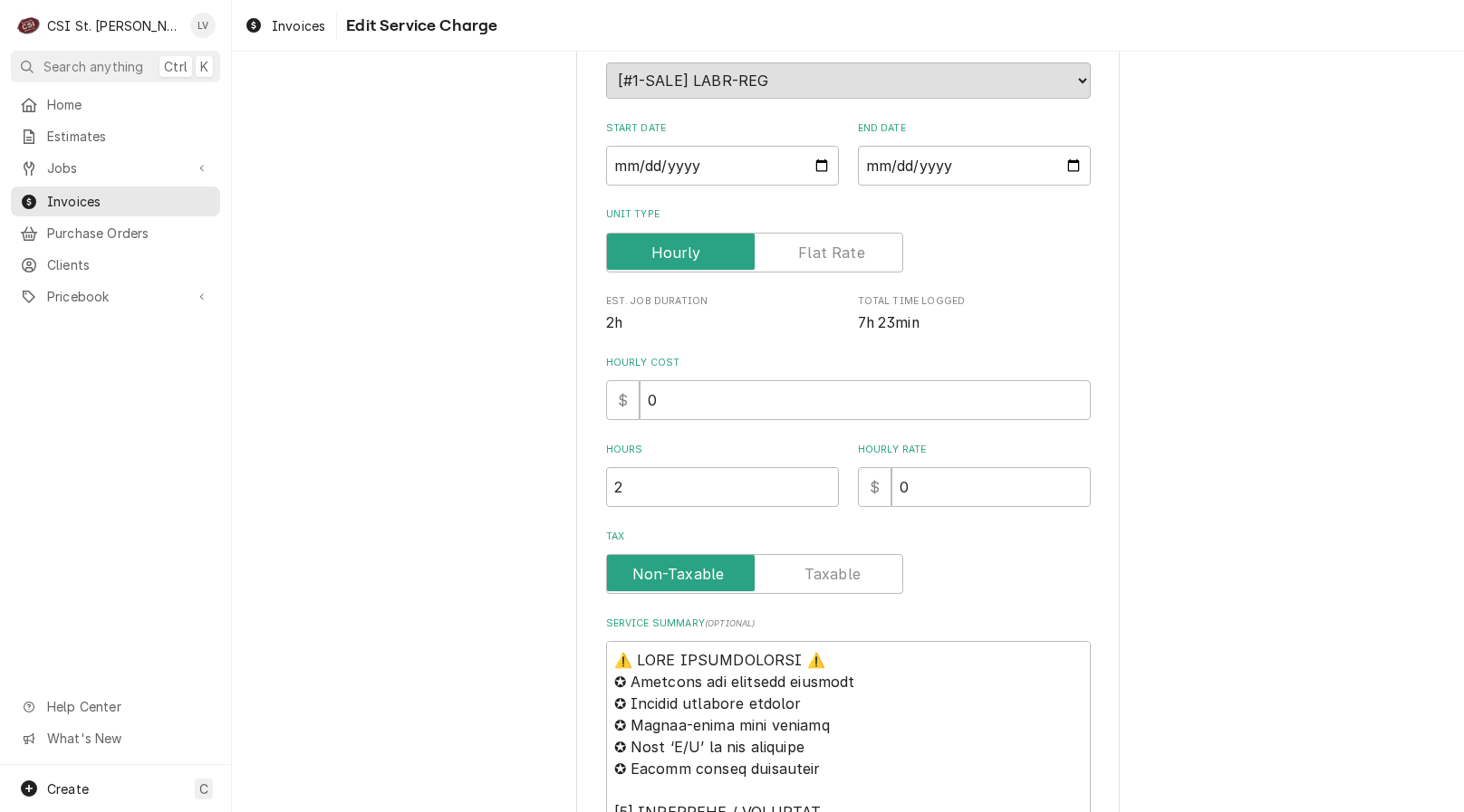
scroll to position [633, 0]
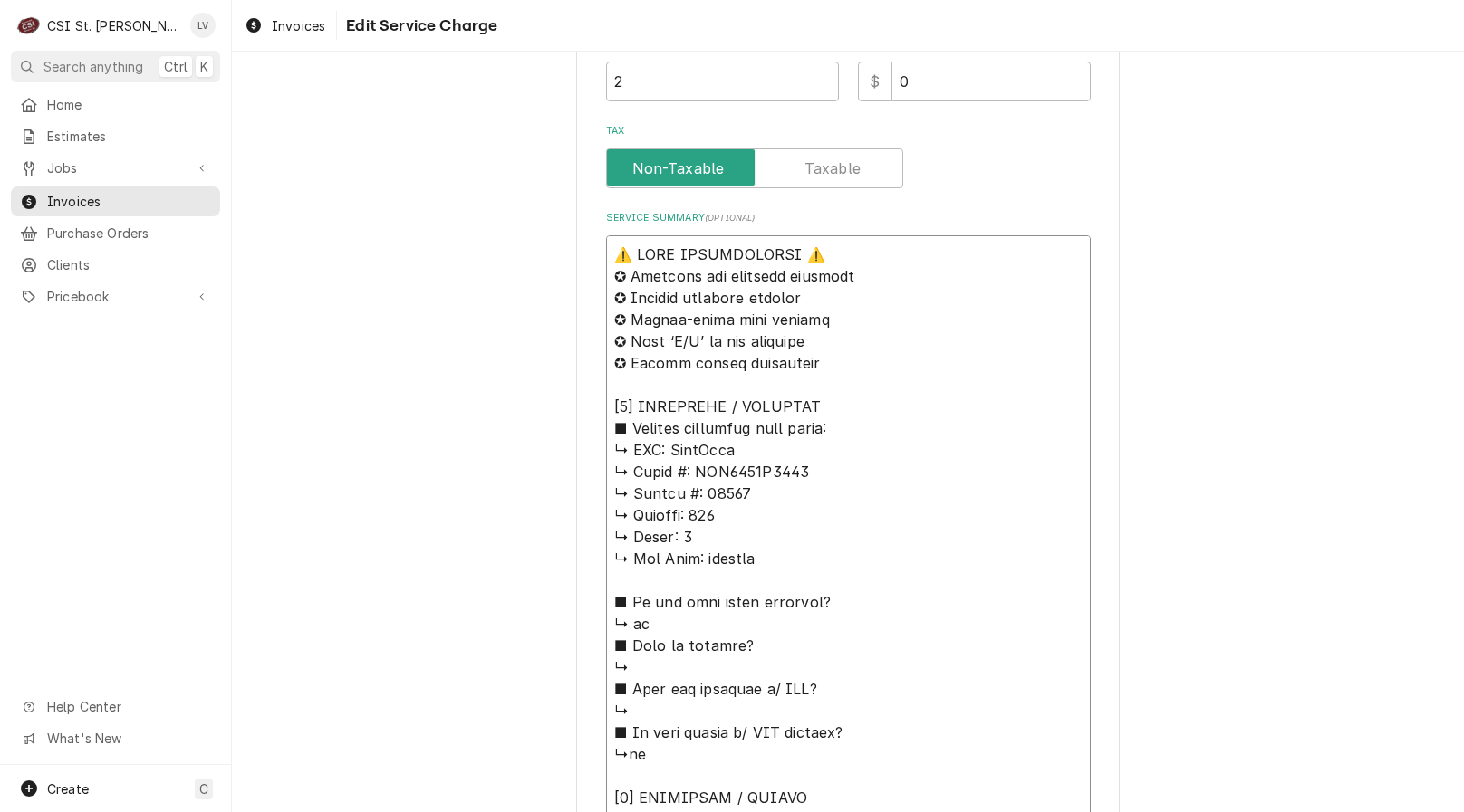
drag, startPoint x: 664, startPoint y: 455, endPoint x: 557, endPoint y: 246, distance: 234.8
click at [557, 246] on div "Use the fields below to edit this service charge Short Description Job | Servic…" at bounding box center [848, 726] width 1232 height 2579
type textarea "x"
type textarea "AccuTemp ↳ 𝗠𝗼𝗱𝗲𝗹 #: GGF1201B4850 ↳ 𝗦𝗲𝗿𝗶𝗮𝗹 #: 23121 ↳ 𝗩𝗼𝗹𝘁𝗮𝗴𝗲: 115 ↳ 𝗣𝗵𝗮𝘀𝗲: 1 ↳ …"
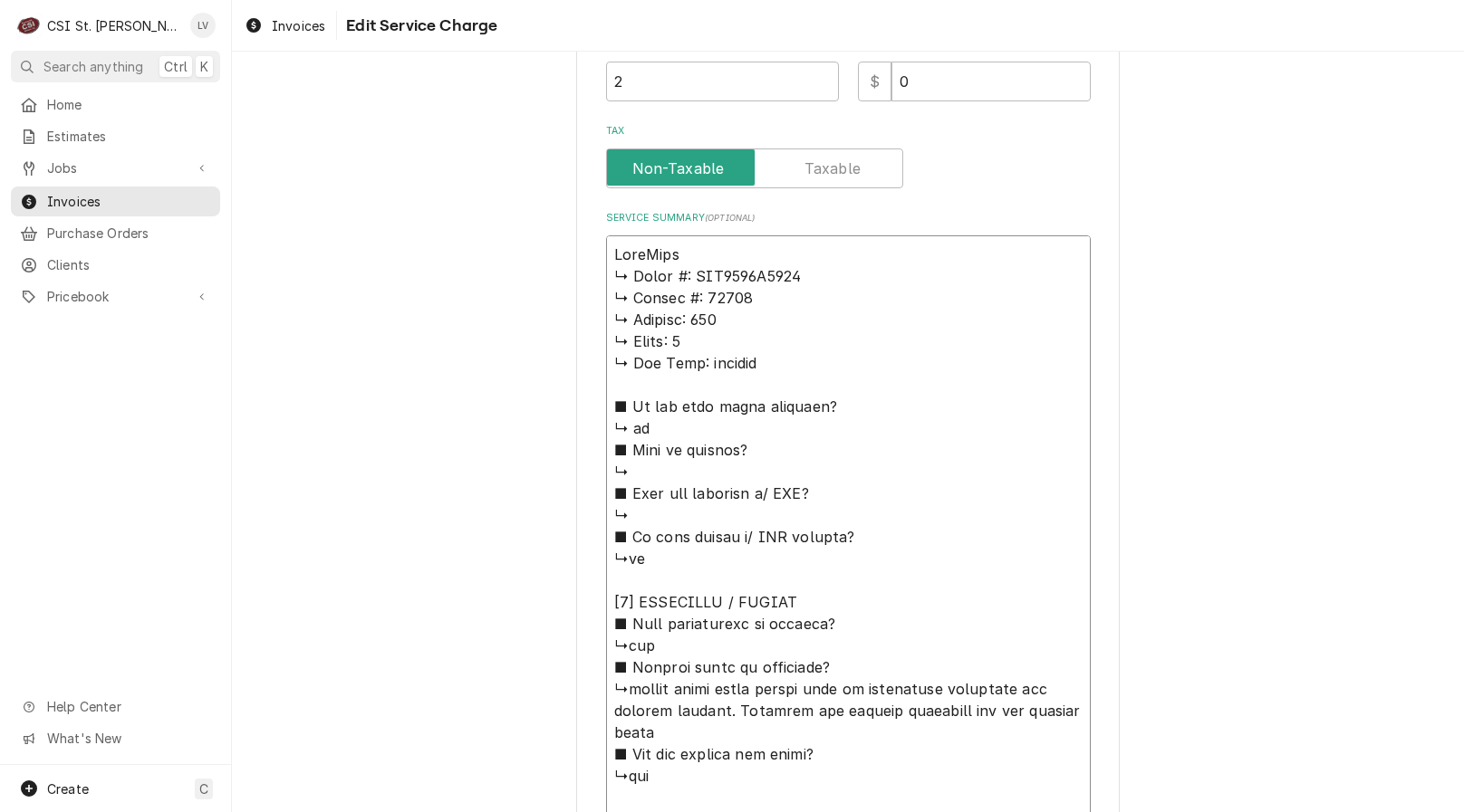
type textarea "x"
type textarea "AccuTemp ↳ 𝗠𝗼𝗱𝗲𝗹 #: GGF1201B4850 ↳ 𝗦𝗲𝗿𝗶𝗮𝗹 #: 23121 ↳ 𝗩𝗼𝗹𝘁𝗮𝗴𝗲: 115 ↳ 𝗣𝗵𝗮𝘀𝗲: 1 ↳ …"
type textarea "x"
type textarea "AccuTemp / ↳ 𝗠𝗼𝗱𝗲𝗹 #: GGF1201B4850 ↳ 𝗦𝗲𝗿𝗶𝗮𝗹 #: 23121 ↳ 𝗩𝗼𝗹𝘁𝗮𝗴𝗲: 115 ↳ 𝗣𝗵𝗮𝘀𝗲: 1 …"
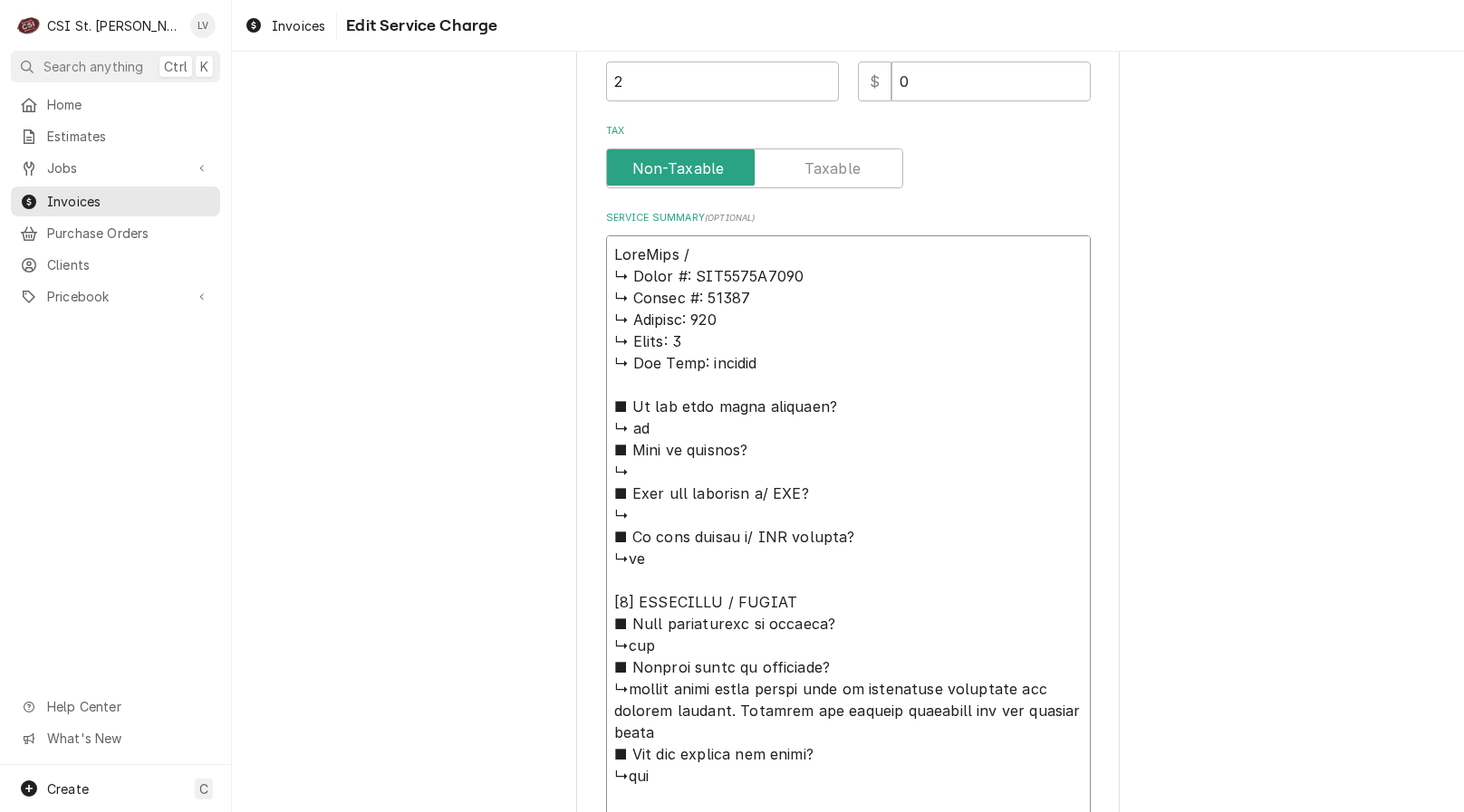
type textarea "x"
type textarea "AccuTemp / ↳ 𝗠𝗼𝗱𝗲𝗹 #: GGF1201B4850 ↳ 𝗦𝗲𝗿𝗶𝗮𝗹 #: 23121 ↳ 𝗩𝗼𝗹𝘁𝗮𝗴𝗲: 115 ↳ 𝗣𝗵𝗮𝘀𝗲: 1 …"
type textarea "x"
type textarea "AccuTemp / M ↳ 𝗠𝗼𝗱𝗲𝗹 #: GGF1201B4850 ↳ 𝗦𝗲𝗿𝗶𝗮𝗹 #: 23121 ↳ 𝗩𝗼𝗹𝘁𝗮𝗴𝗲: 115 ↳ 𝗣𝗵𝗮𝘀𝗲: …"
type textarea "x"
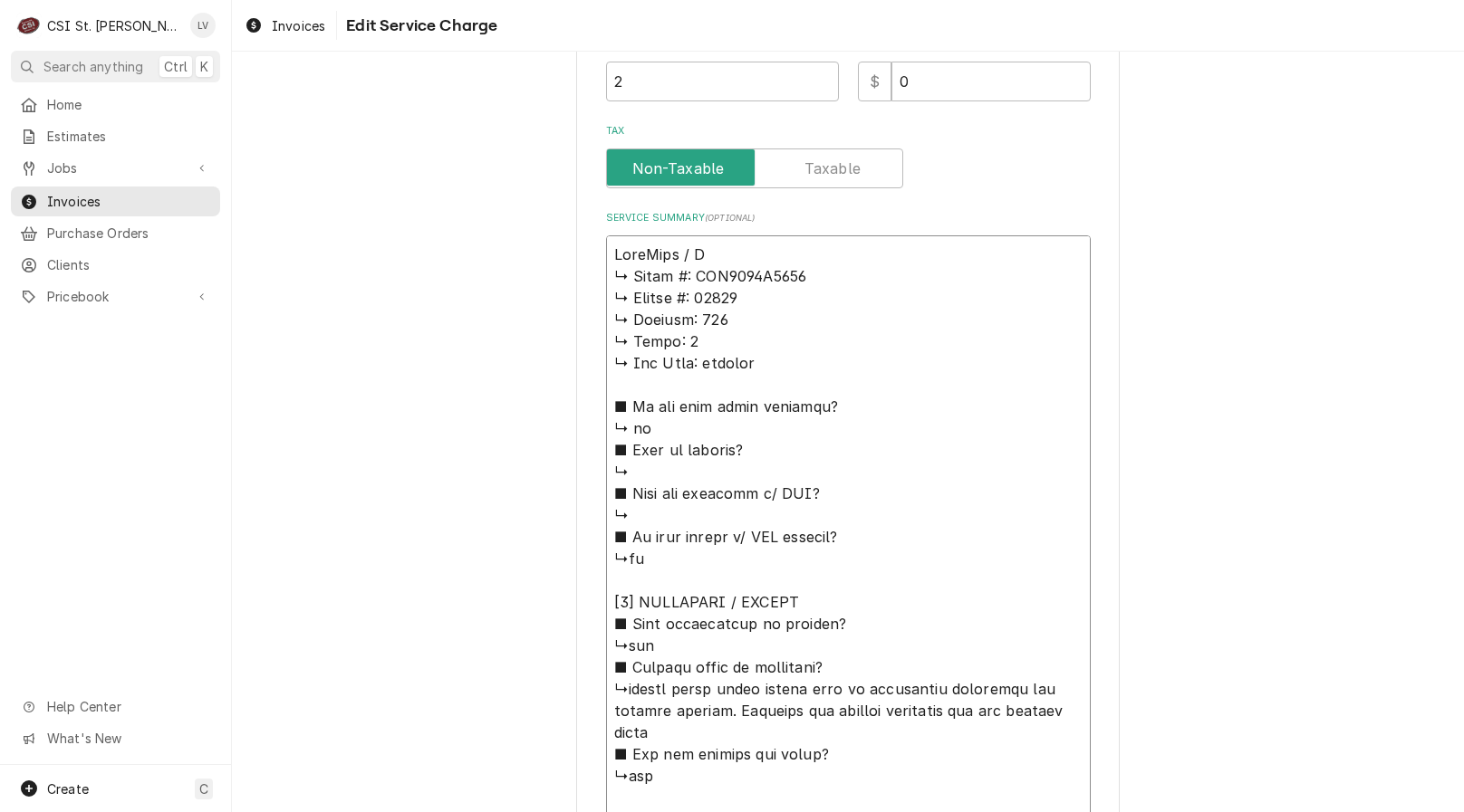
type textarea "AccuTemp / Mo ↳ 𝗠𝗼𝗱𝗲𝗹 #: GGF1201B4850 ↳ 𝗦𝗲𝗿𝗶𝗮𝗹 #: 23121 ↳ 𝗩𝗼𝗹𝘁𝗮𝗴𝗲: 115 ↳ 𝗣𝗵𝗮𝘀𝗲:…"
type textarea "x"
type textarea "AccuTemp / Mod ↳ 𝗠𝗼𝗱𝗲𝗹 #: GGF1201B4850 ↳ 𝗦𝗲𝗿𝗶𝗮𝗹 #: 23121 ↳ 𝗩𝗼𝗹𝘁𝗮𝗴𝗲: 115 ↳ 𝗣𝗵𝗮𝘀𝗲…"
type textarea "x"
type textarea "AccuTemp / Mode ↳ 𝗠𝗼𝗱𝗲𝗹 #: GGF1201B4850 ↳ 𝗦𝗲𝗿𝗶𝗮𝗹 #: 23121 ↳ 𝗩𝗼𝗹𝘁𝗮𝗴𝗲: 115 ↳ 𝗣𝗵𝗮𝘀…"
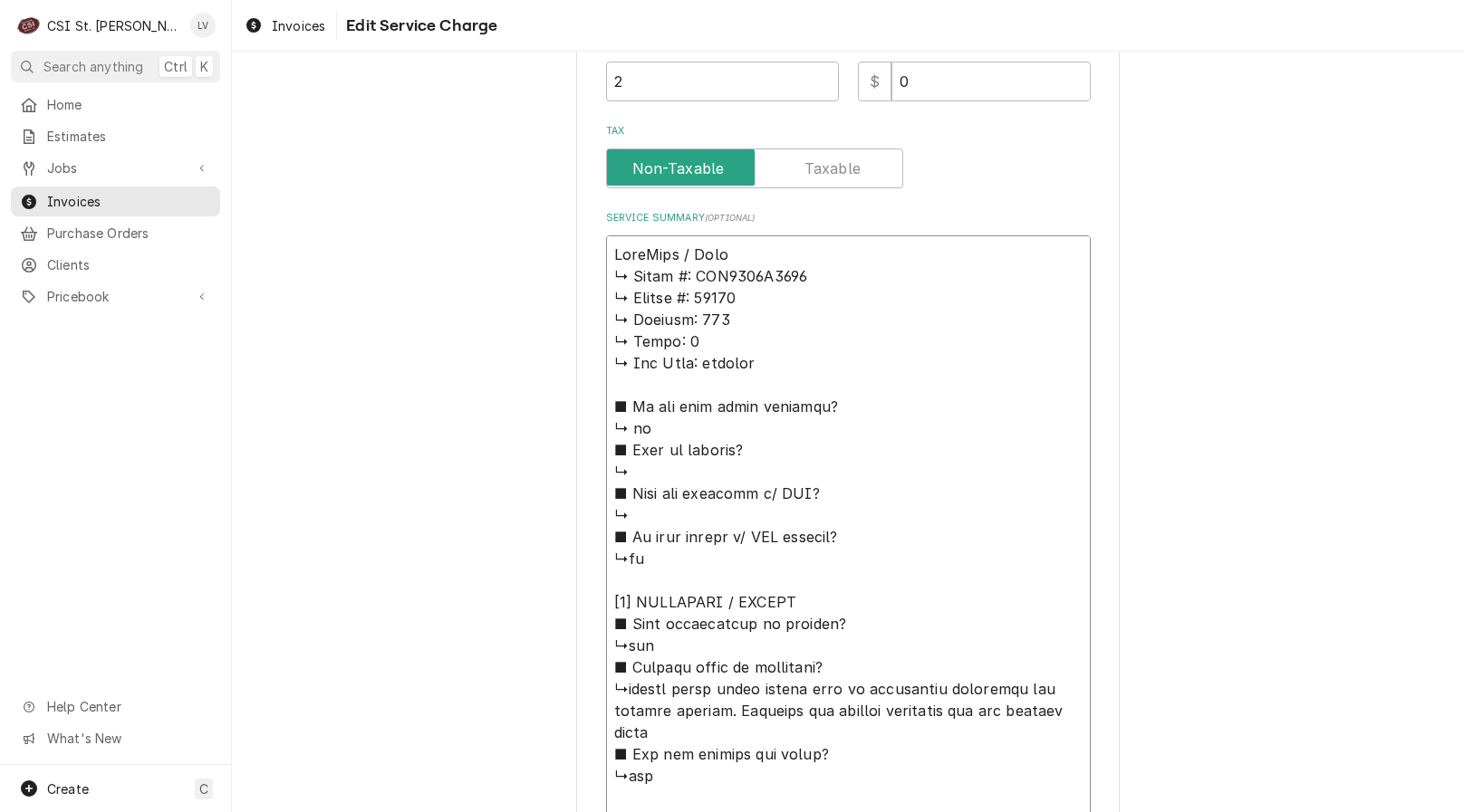
type textarea "x"
type textarea "AccuTemp / Model ↳ 𝗠𝗼𝗱𝗲𝗹 #: GGF1201B4850 ↳ 𝗦𝗲𝗿𝗶𝗮𝗹 #: 23121 ↳ 𝗩𝗼𝗹𝘁𝗮𝗴𝗲: 115 ↳ 𝗣𝗵𝗮…"
type textarea "x"
type textarea "AccuTemp / Model: ↳ 𝗠𝗼𝗱𝗲𝗹 #: GGF1201B4850 ↳ 𝗦𝗲𝗿𝗶𝗮𝗹 #: 23121 ↳ 𝗩𝗼𝗹𝘁𝗮𝗴𝗲: 115 ↳ 𝗣𝗵…"
type textarea "x"
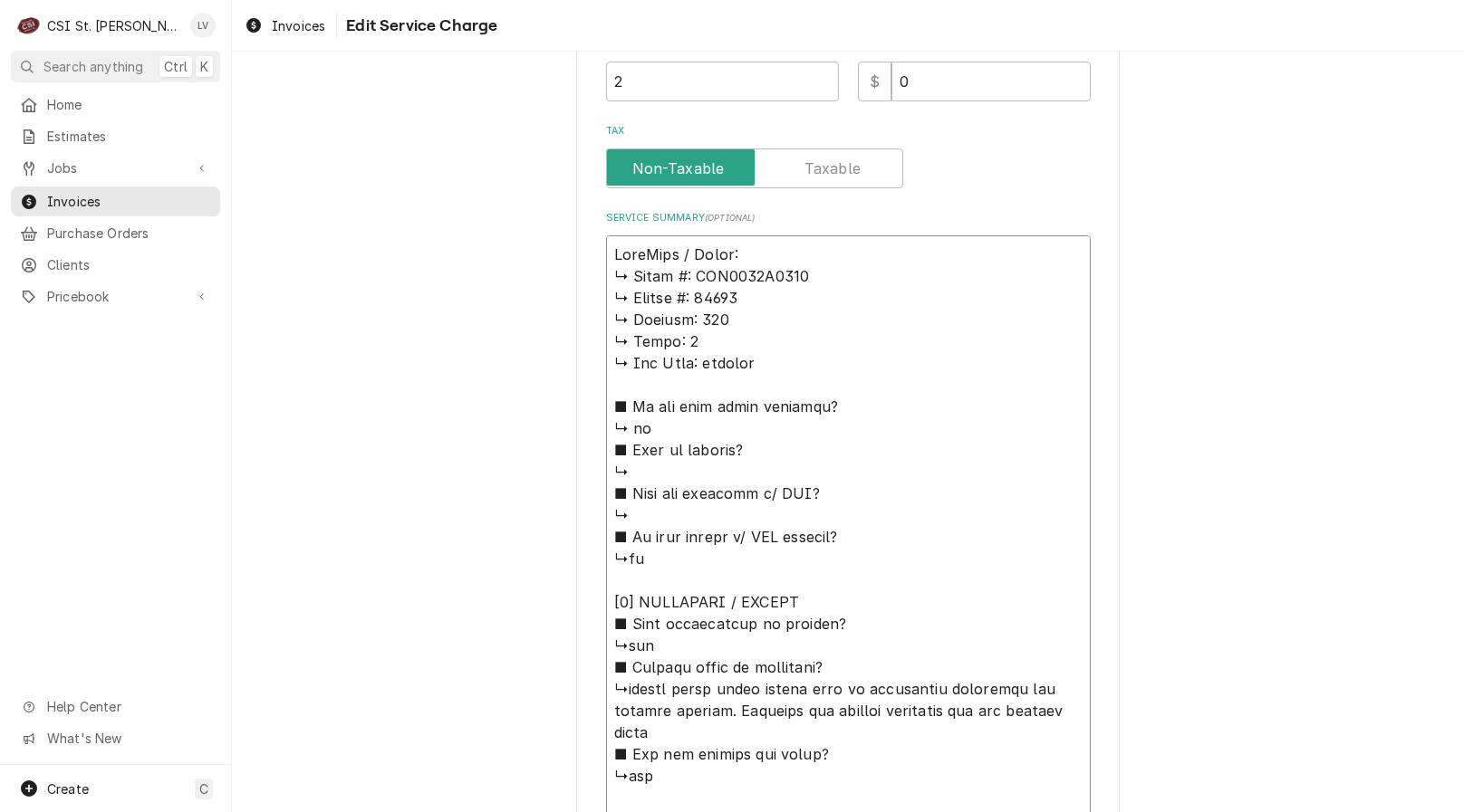
type textarea "AccuTemp / Model: ↳ 𝗠𝗼𝗱𝗲𝗹 #: GGF1201B4850 ↳ 𝗦𝗲𝗿𝗶𝗮𝗹 #: 23121 ↳ 𝗩𝗼𝗹𝘁𝗮𝗴𝗲: 115 ↳ 𝗣𝗵…"
type textarea "x"
type textarea "AccuTemp / Model: ↳ 𝗠𝗼𝗱𝗲𝗹 #: GGF1201B4850 ↳ 𝗦𝗲𝗿𝗶𝗮𝗹 #: 23121 ↳ 𝗩𝗼𝗹𝘁𝗮𝗴𝗲: 115 ↳ 𝗣𝗵…"
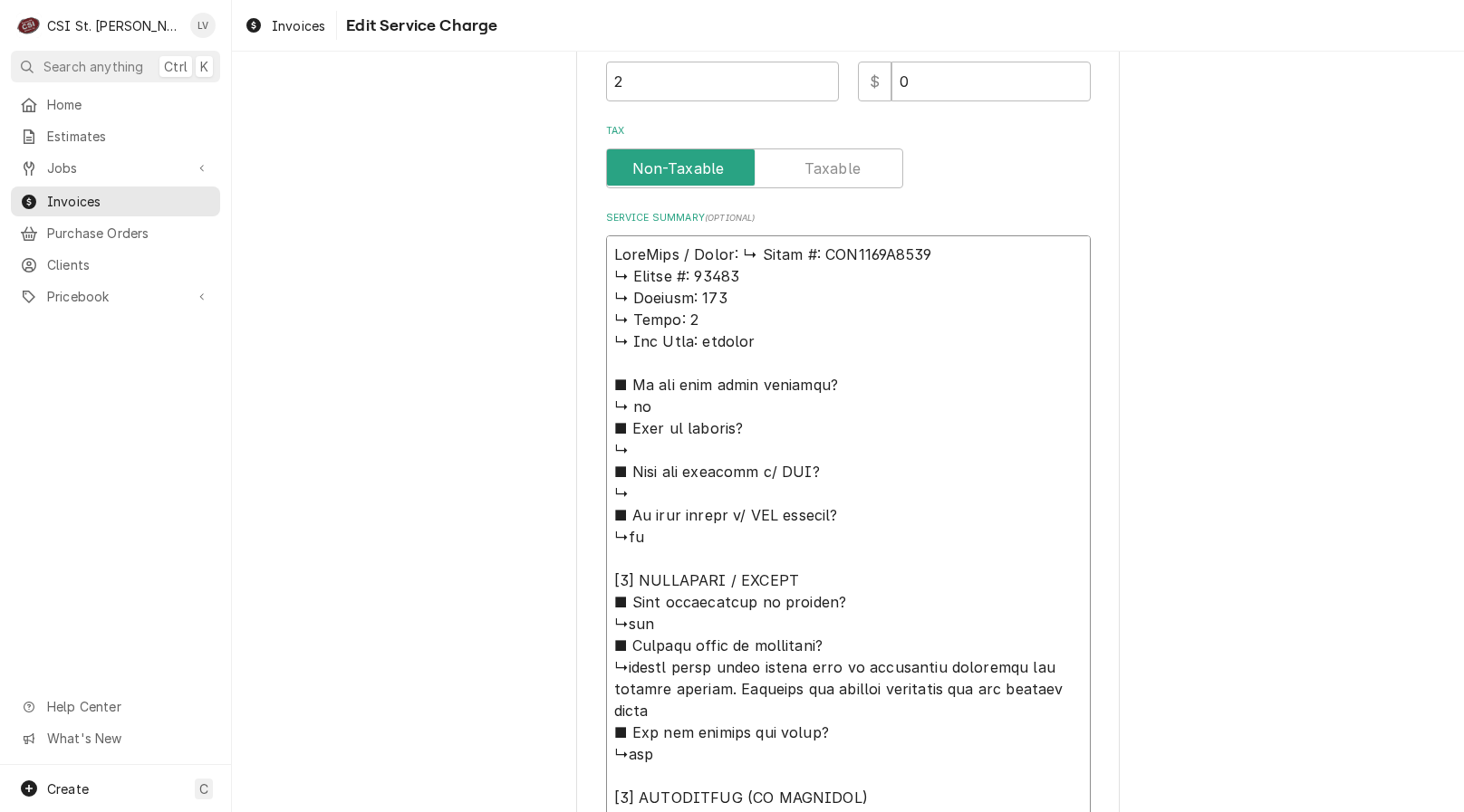
type textarea "x"
type textarea "AccuTemp / Model: 𝗠𝗼𝗱𝗲𝗹 #: GGF1201B4850 ↳ 𝗦𝗲𝗿𝗶𝗮𝗹 #: 23121 ↳ 𝗩𝗼𝗹𝘁𝗮𝗴𝗲: 115 ↳ 𝗣𝗵𝗮𝘀…"
type textarea "x"
type textarea "AccuTemp / Model: 𝗠𝗼𝗱𝗲𝗹 #: GGF1201B4850 ↳ 𝗦𝗲𝗿𝗶𝗮𝗹 #: 23121 ↳ 𝗩𝗼𝗹𝘁𝗮𝗴𝗲: 115 ↳ 𝗣𝗵𝗮𝘀…"
type textarea "x"
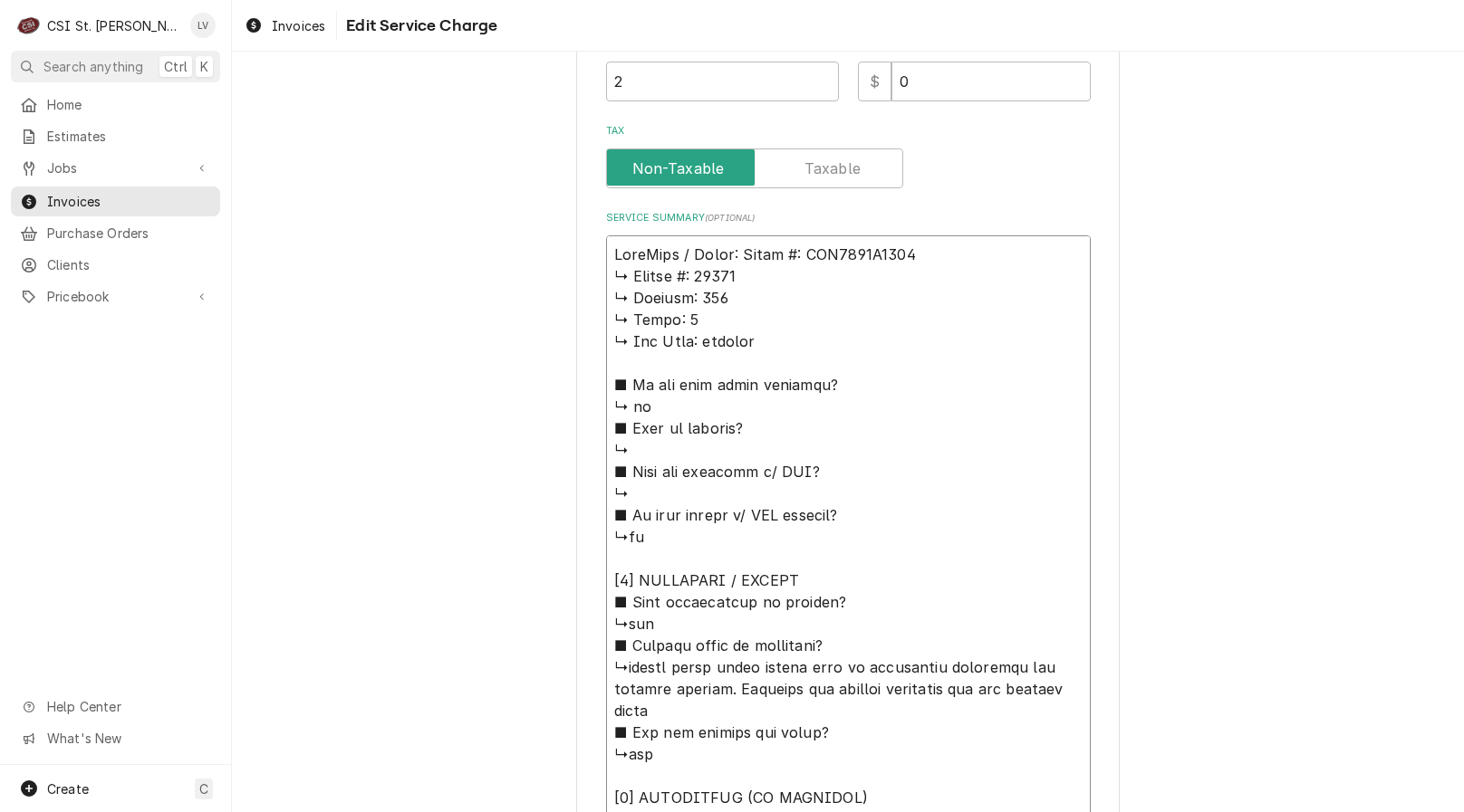
type textarea "AccuTemp / Model: 𝗼𝗱𝗲𝗹 #: GGF1201B4850 ↳ 𝗦𝗲𝗿𝗶𝗮𝗹 #: 23121 ↳ 𝗩𝗼𝗹𝘁𝗮𝗴𝗲: 115 ↳ 𝗣𝗵𝗮𝘀𝗲…"
type textarea "x"
type textarea "AccuTemp / Model: 𝗱𝗲𝗹 #: GGF1201B4850 ↳ 𝗦𝗲𝗿𝗶𝗮𝗹 #: 23121 ↳ 𝗩𝗼𝗹𝘁𝗮𝗴𝗲: 115 ↳ 𝗣𝗵𝗮𝘀𝗲:…"
type textarea "x"
type textarea "AccuTemp / Model: 𝗲𝗹 #: GGF1201B4850 ↳ 𝗦𝗲𝗿𝗶𝗮𝗹 #: 23121 ↳ 𝗩𝗼𝗹𝘁𝗮𝗴𝗲: 115 ↳ 𝗣𝗵𝗮𝘀𝗲: …"
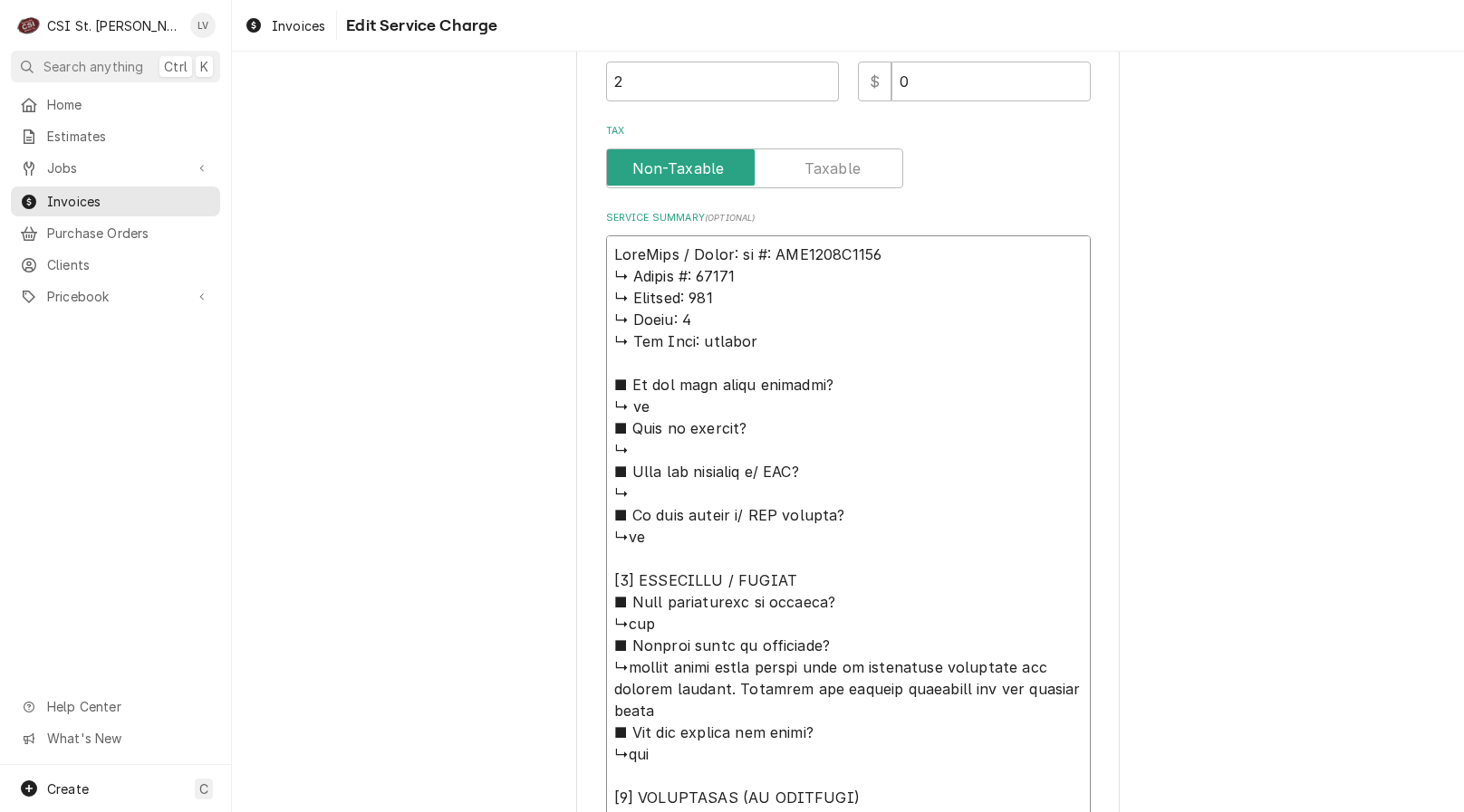
type textarea "x"
type textarea "AccuTemp / Model: 𝗹 #: GGF1201B4850 ↳ 𝗦𝗲𝗿𝗶𝗮𝗹 #: 23121 ↳ 𝗩𝗼𝗹𝘁𝗮𝗴𝗲: 115 ↳ 𝗣𝗵𝗮𝘀𝗲: 1…"
type textarea "x"
type textarea "AccuTemp / Model: #: GGF1201B4850 ↳ 𝗦𝗲𝗿𝗶𝗮𝗹 #: 23121 ↳ 𝗩𝗼𝗹𝘁𝗮𝗴𝗲: 115 ↳ 𝗣𝗵𝗮𝘀𝗲: 1 ↳…"
type textarea "x"
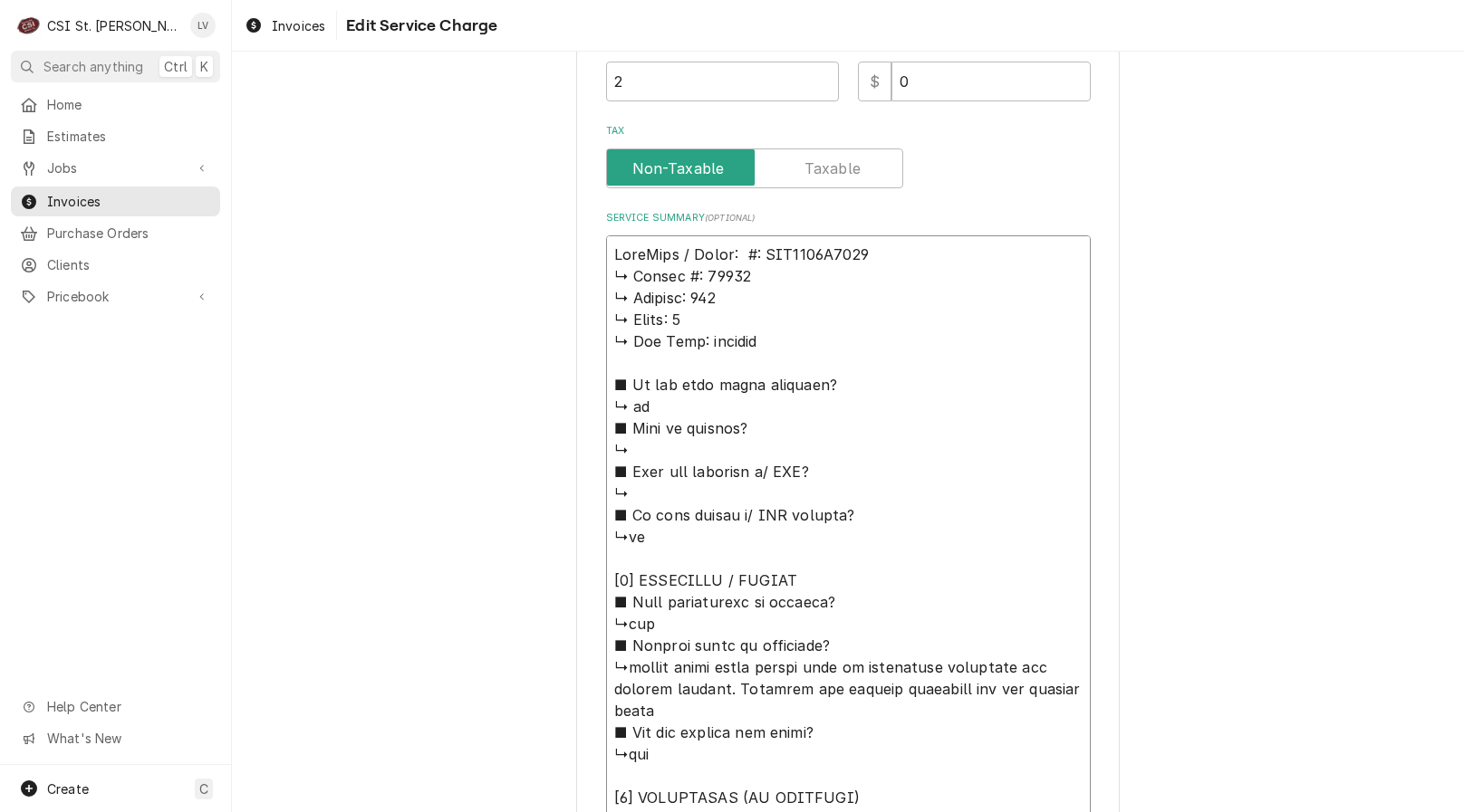
type textarea "AccuTemp / Model: #: GGF1201B4850 ↳ 𝗦𝗲𝗿𝗶𝗮𝗹 #: 23121 ↳ 𝗩𝗼𝗹𝘁𝗮𝗴𝗲: 115 ↳ 𝗣𝗵𝗮𝘀𝗲: 1 ↳…"
type textarea "x"
type textarea "AccuTemp / Model: : GGF1201B4850 ↳ 𝗦𝗲𝗿𝗶𝗮𝗹 #: 23121 ↳ 𝗩𝗼𝗹𝘁𝗮𝗴𝗲: 115 ↳ 𝗣𝗵𝗮𝘀𝗲: 1 ↳ …"
type textarea "x"
type textarea "AccuTemp / Model: GGF1201B4850 ↳ 𝗦𝗲𝗿𝗶𝗮𝗹 #: 23121 ↳ 𝗩𝗼𝗹𝘁𝗮𝗴𝗲: 115 ↳ 𝗣𝗵𝗮𝘀𝗲: 1 ↳ 𝗚𝗮…"
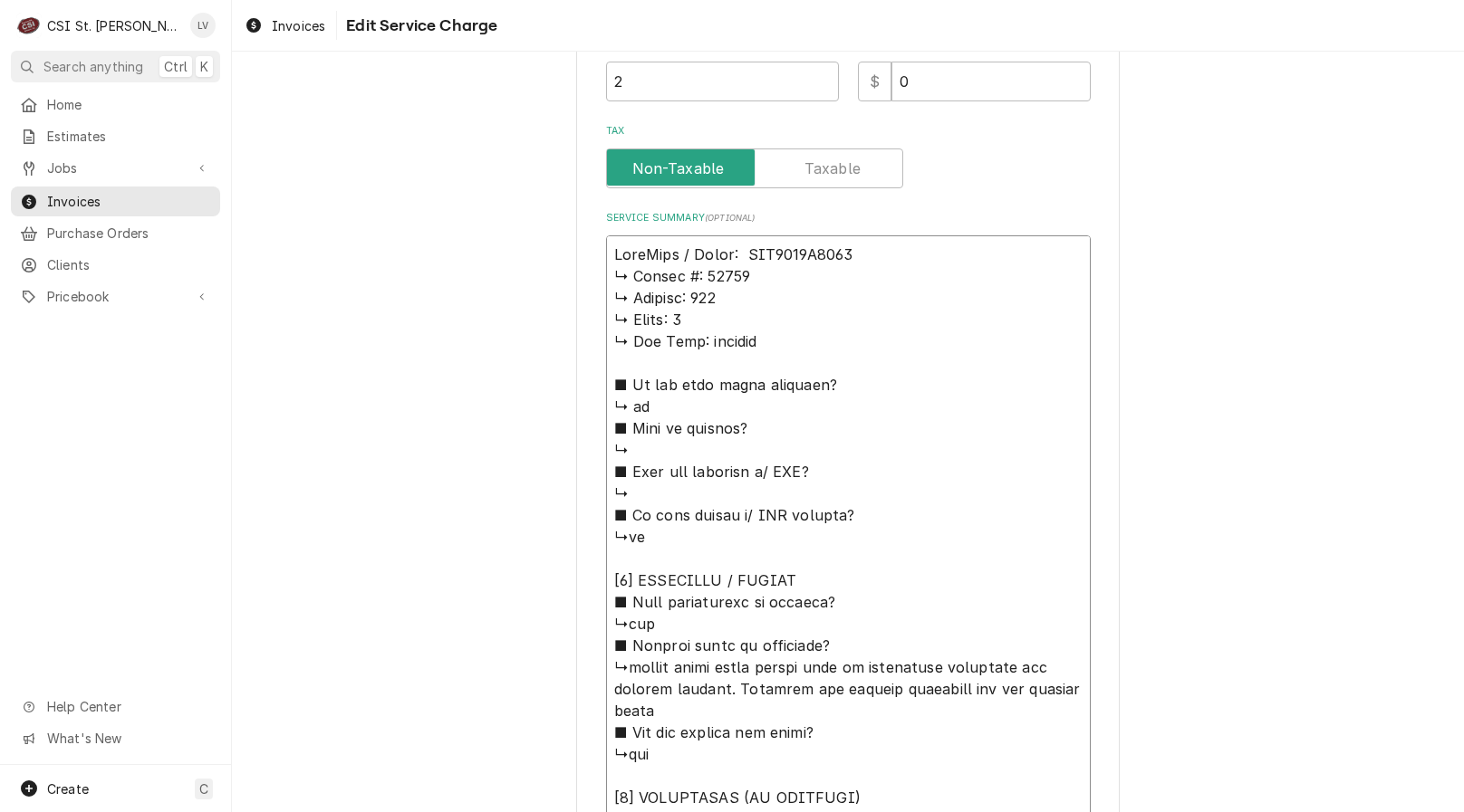
type textarea "x"
type textarea "AccuTemp / Model: GGF1201B4850 ↳ 𝗦𝗲𝗿𝗶𝗮𝗹 #: 23121 ↳ 𝗩𝗼𝗹𝘁𝗮𝗴𝗲: 115 ↳ 𝗣𝗵𝗮𝘀𝗲: 1 ↳ 𝗚𝗮…"
type textarea "x"
type textarea "AccuTemp / Model: GGF1201B4850 ↳ 𝗦𝗲𝗿𝗶𝗮𝗹 #: 23121 ↳ 𝗩𝗼𝗹𝘁𝗮𝗴𝗲: 115 ↳ 𝗣𝗵𝗮𝘀𝗲: 1 ↳ 𝗚𝗮…"
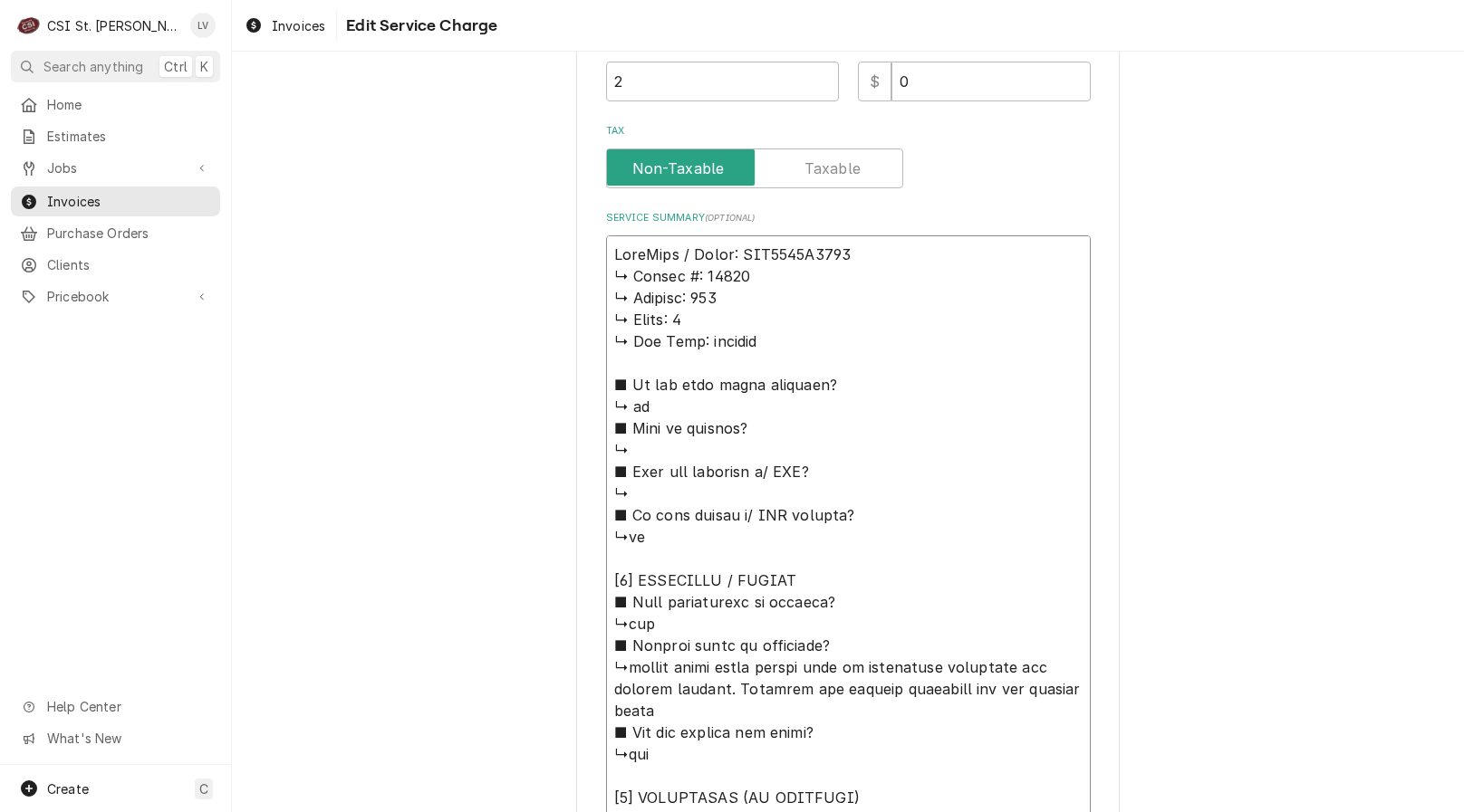
type textarea "x"
type textarea "AccuTemp / Model: GGF1201B4850 / ↳ 𝗦𝗲𝗿𝗶𝗮𝗹 #: 23121 ↳ 𝗩𝗼𝗹𝘁𝗮𝗴𝗲: 115 ↳ 𝗣𝗵𝗮𝘀𝗲: 1 ↳ …"
type textarea "x"
type textarea "AccuTemp / Model: GGF1201B4850 / ↳ 𝗦𝗲𝗿𝗶𝗮𝗹 #: 23121 ↳ 𝗩𝗼𝗹𝘁𝗮𝗴𝗲: 115 ↳ 𝗣𝗵𝗮𝘀𝗲: 1 ↳ …"
type textarea "x"
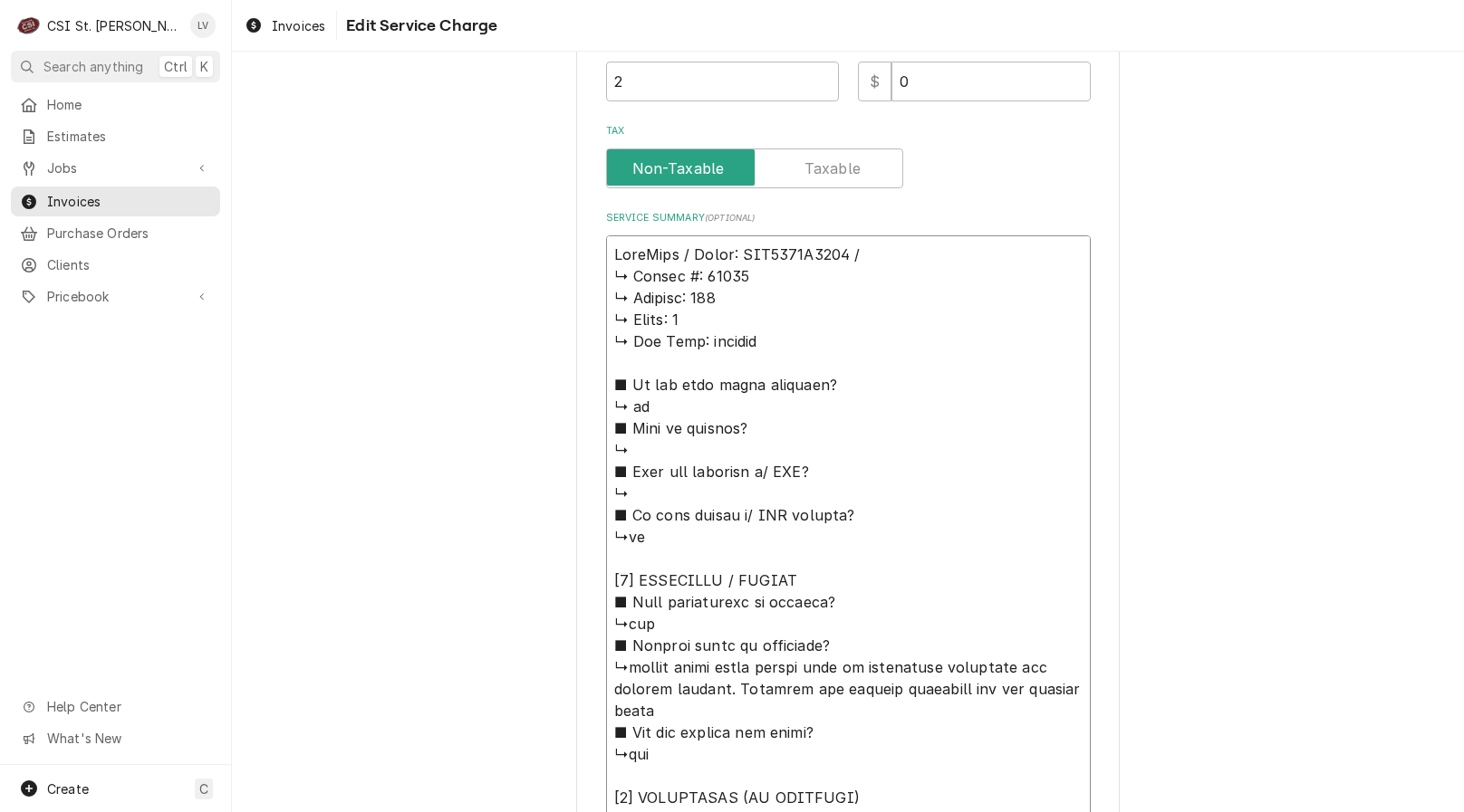
type textarea "AccuTemp / Model: GGF1201B4850 / S ↳ 𝗦𝗲𝗿𝗶𝗮𝗹 #: 23121 ↳ 𝗩𝗼𝗹𝘁𝗮𝗴𝗲: 115 ↳ 𝗣𝗵𝗮𝘀𝗲: 1 …"
type textarea "x"
type textarea "AccuTemp / Model: GGF1201B4850 / Se ↳ 𝗦𝗲𝗿𝗶𝗮𝗹 #: 23121 ↳ 𝗩𝗼𝗹𝘁𝗮𝗴𝗲: 115 ↳ 𝗣𝗵𝗮𝘀𝗲: 1…"
type textarea "x"
type textarea "AccuTemp / Model: GGF1201B4850 / Ser ↳ 𝗦𝗲𝗿𝗶𝗮𝗹 #: 23121 ↳ 𝗩𝗼𝗹𝘁𝗮𝗴𝗲: 115 ↳ 𝗣𝗵𝗮𝘀𝗲: …"
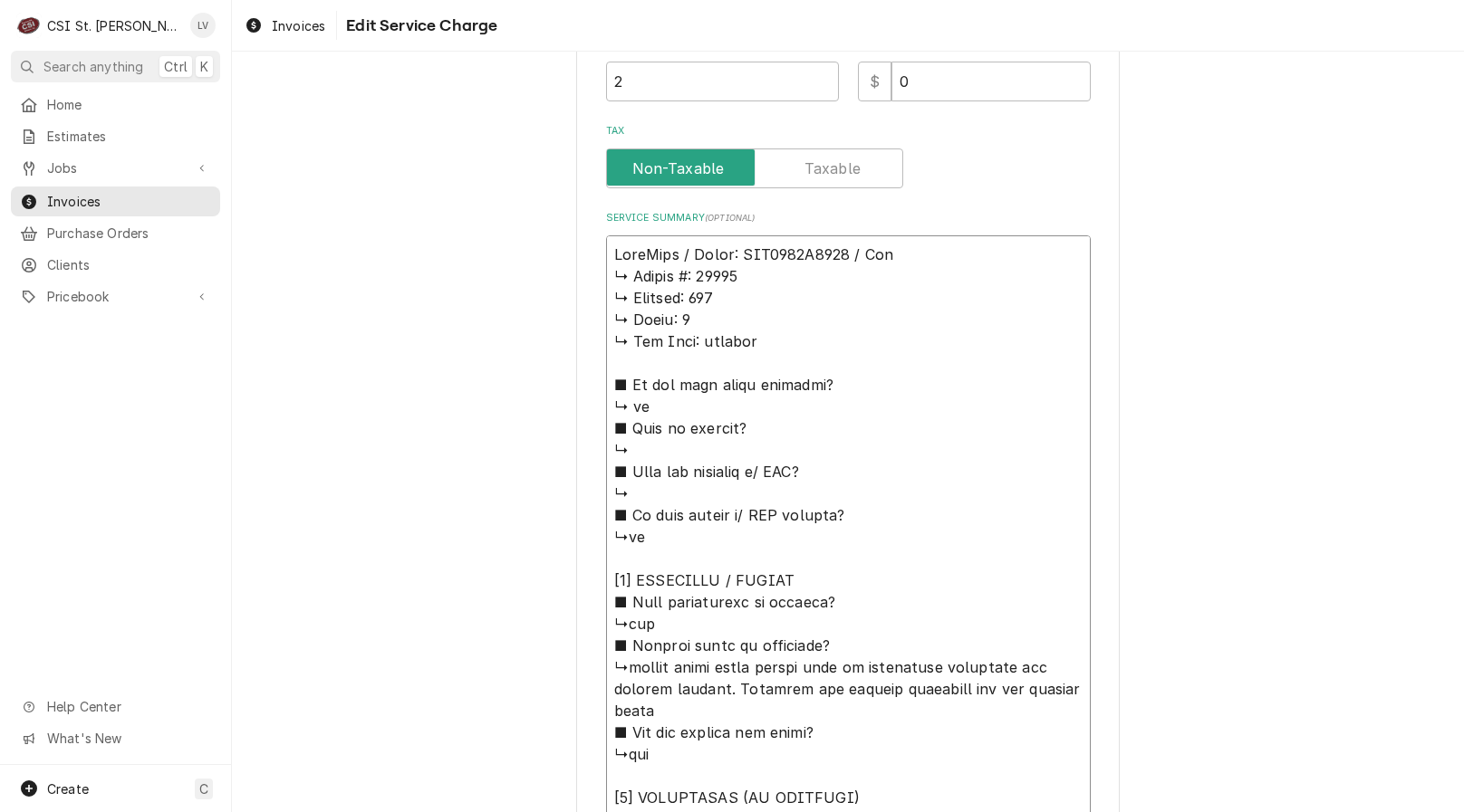
type textarea "x"
type textarea "AccuTemp / Model: GGF1201B4850 / Seri ↳ 𝗦𝗲𝗿𝗶𝗮𝗹 #: 23121 ↳ 𝗩𝗼𝗹𝘁𝗮𝗴𝗲: 115 ↳ 𝗣𝗵𝗮𝘀𝗲:…"
type textarea "x"
type textarea "AccuTemp / Model: GGF1201B4850 / Seria ↳ 𝗦𝗲𝗿𝗶𝗮𝗹 #: 23121 ↳ 𝗩𝗼𝗹𝘁𝗮𝗴𝗲: 115 ↳ 𝗣𝗵𝗮𝘀𝗲…"
type textarea "x"
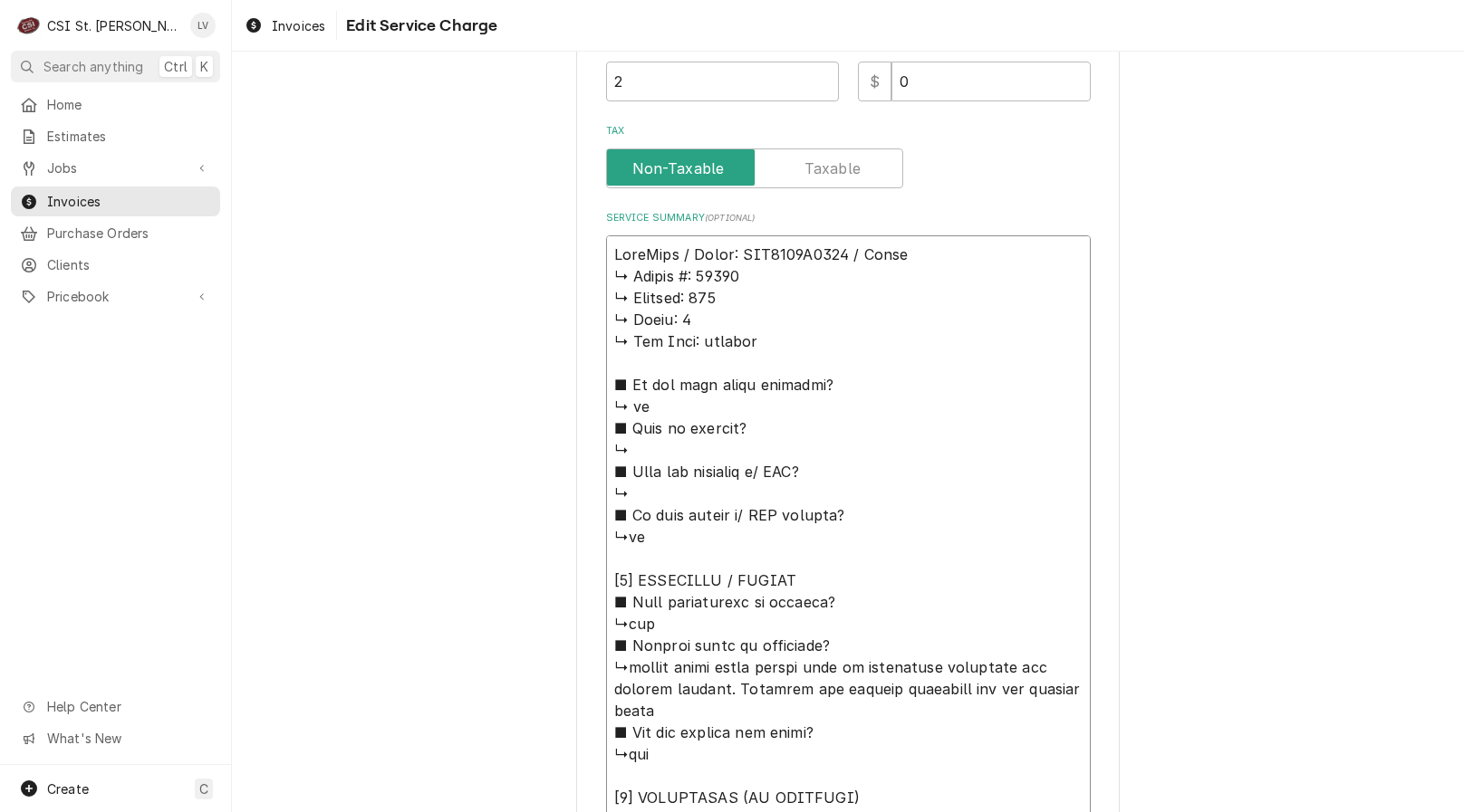
type textarea "AccuTemp / Model: GGF1201B4850 / Serial ↳ 𝗦𝗲𝗿𝗶𝗮𝗹 #: 23121 ↳ 𝗩𝗼𝗹𝘁𝗮𝗴𝗲: 115 ↳ 𝗣𝗵𝗮𝘀…"
type textarea "x"
type textarea "AccuTemp / Model: GGF1201B4850 / Serial: ↳ 𝗦𝗲𝗿𝗶𝗮𝗹 #: 23121 ↳ 𝗩𝗼𝗹𝘁𝗮𝗴𝗲: 115 ↳ 𝗣𝗵𝗮…"
type textarea "x"
type textarea "AccuTemp / Model: GGF1201B4850 / Serial: ↳ 𝗦𝗲𝗿𝗶𝗮𝗹 #: 23121 ↳ 𝗩𝗼𝗹𝘁𝗮𝗴𝗲: 115 ↳ 𝗣𝗵𝗮…"
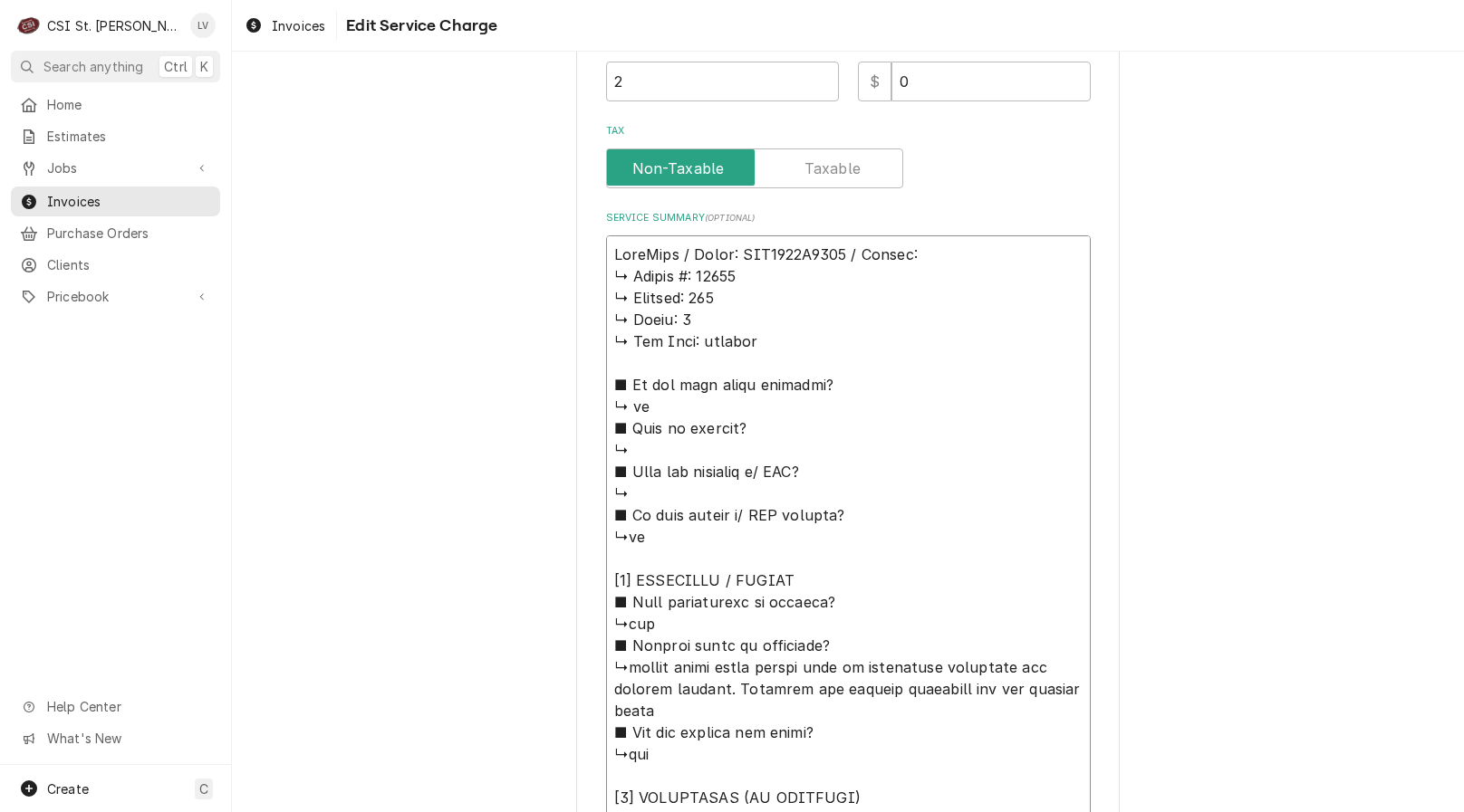
type textarea "x"
type textarea "AccuTemp / Model: GGF1201B4850 / Serial: ↳ 𝗦𝗲𝗿𝗶𝗮𝗹 #: 23121 ↳ 𝗩𝗼𝗹𝘁𝗮𝗴𝗲: 115 ↳ 𝗣𝗵𝗮…"
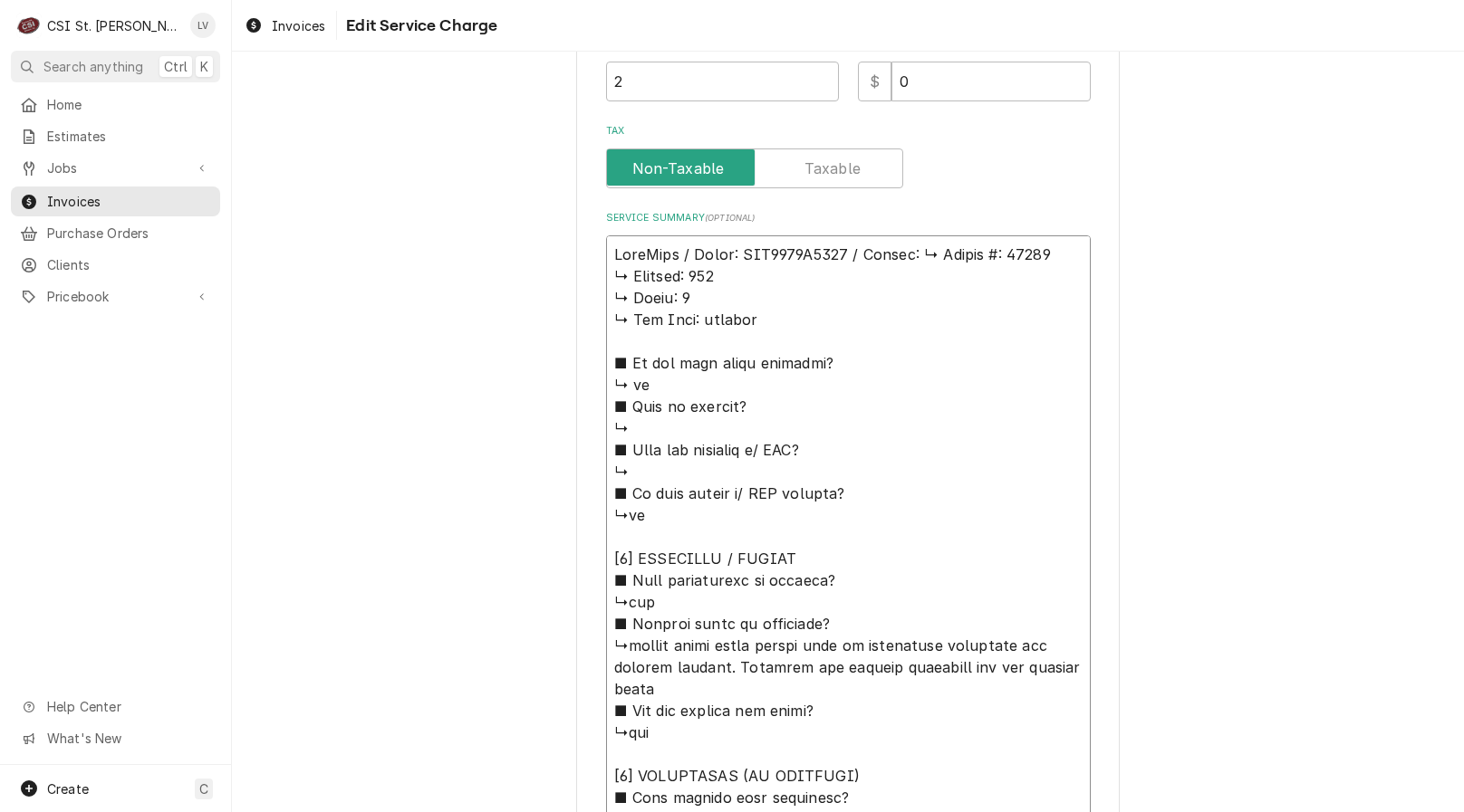
type textarea "x"
type textarea "AccuTemp / Model: GGF1201B4850 / Serial: 𝗦𝗲𝗿𝗶𝗮𝗹 #: 23121 ↳ 𝗩𝗼𝗹𝘁𝗮𝗴𝗲: 115 ↳ 𝗣𝗵𝗮𝘀𝗲…"
type textarea "x"
type textarea "AccuTemp / Model: GGF1201B4850 / Serial: 𝗦𝗲𝗿𝗶𝗮𝗹 #: 23121 ↳ 𝗩𝗼𝗹𝘁𝗮𝗴𝗲: 115 ↳ 𝗣𝗵𝗮𝘀𝗲…"
type textarea "x"
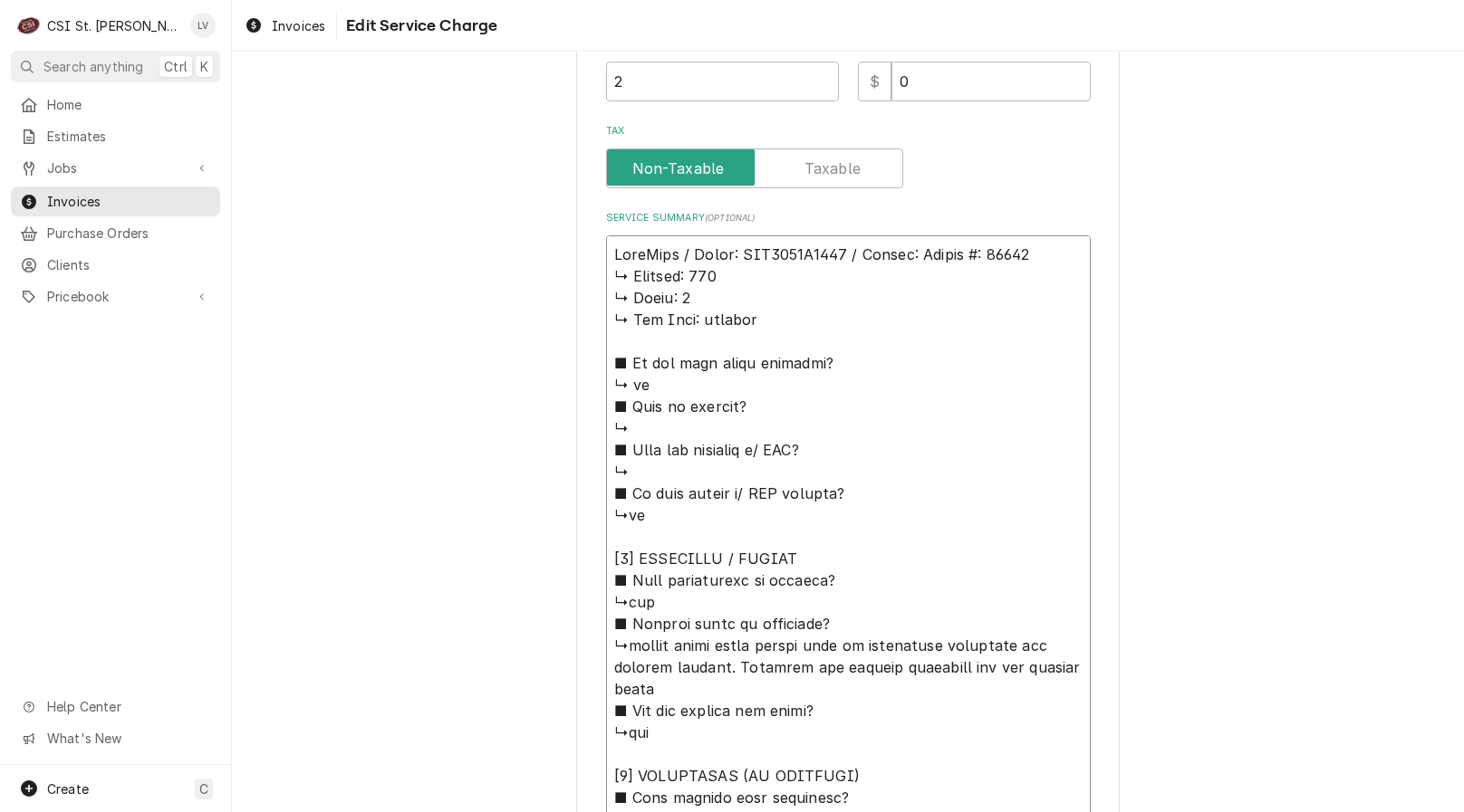
type textarea "AccuTemp / Model: GGF1201B4850 / Serial: 𝗲𝗿𝗶𝗮𝗹 #: 23121 ↳ 𝗩𝗼𝗹𝘁𝗮𝗴𝗲: 115 ↳ 𝗣𝗵𝗮𝘀𝗲:…"
type textarea "x"
type textarea "AccuTemp / Model: GGF1201B4850 / Serial: 𝗿𝗶𝗮𝗹 #: 23121 ↳ 𝗩𝗼𝗹𝘁𝗮𝗴𝗲: 115 ↳ 𝗣𝗵𝗮𝘀𝗲: …"
type textarea "x"
type textarea "AccuTemp / Model: GGF1201B4850 / Serial: 𝗶𝗮𝗹 #: 23121 ↳ 𝗩𝗼𝗹𝘁𝗮𝗴𝗲: 115 ↳ 𝗣𝗵𝗮𝘀𝗲: 1…"
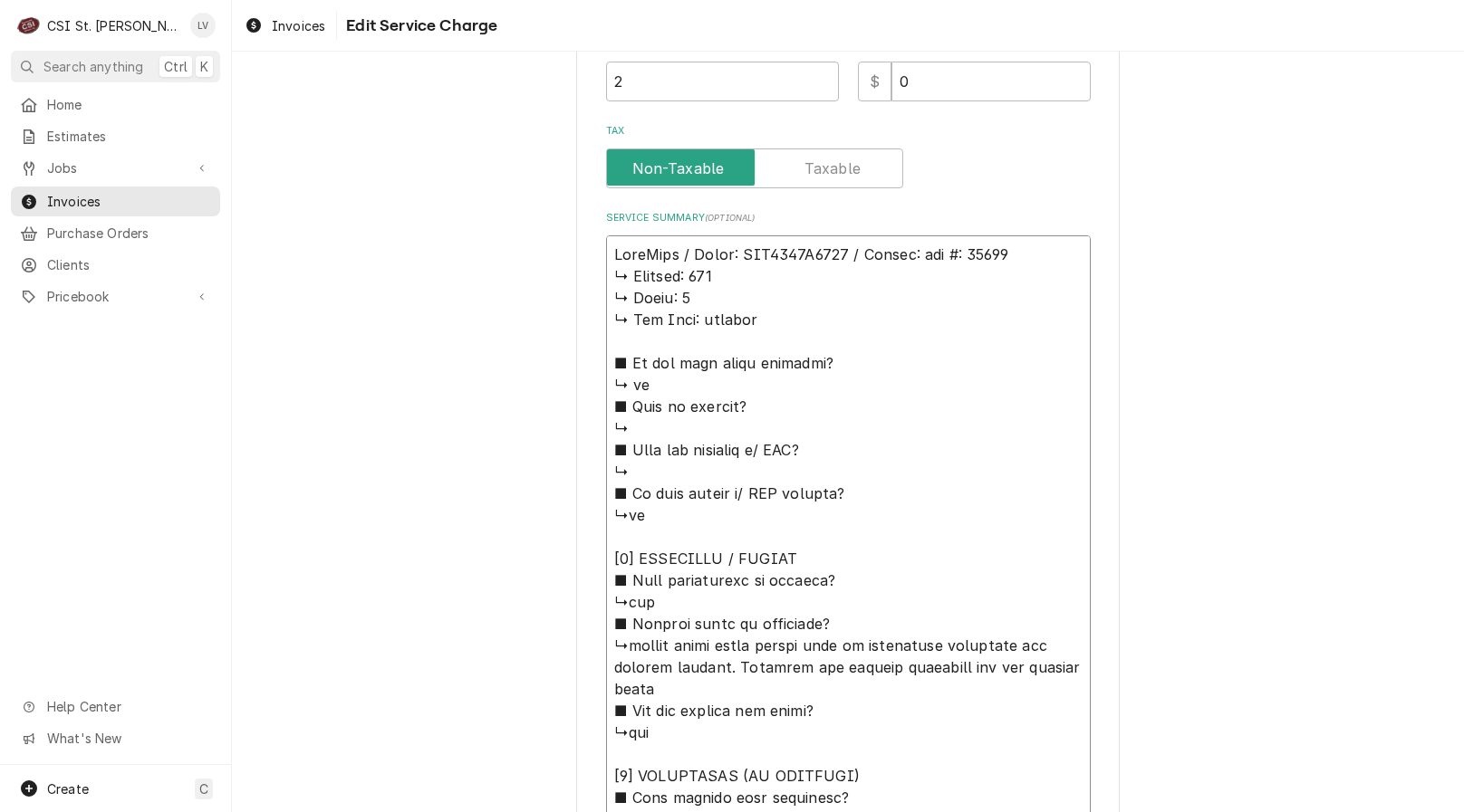
type textarea "x"
type textarea "AccuTemp / Model: GGF1201B4850 / Serial: 𝗮𝗹 #: 23121 ↳ 𝗩𝗼𝗹𝘁𝗮𝗴𝗲: 115 ↳ 𝗣𝗵𝗮𝘀𝗲: 1 …"
type textarea "x"
type textarea "AccuTemp / Model: GGF1201B4850 / Serial: 𝗹 #: 23121 ↳ 𝗩𝗼𝗹𝘁𝗮𝗴𝗲: 115 ↳ 𝗣𝗵𝗮𝘀𝗲: 1 ↳…"
type textarea "x"
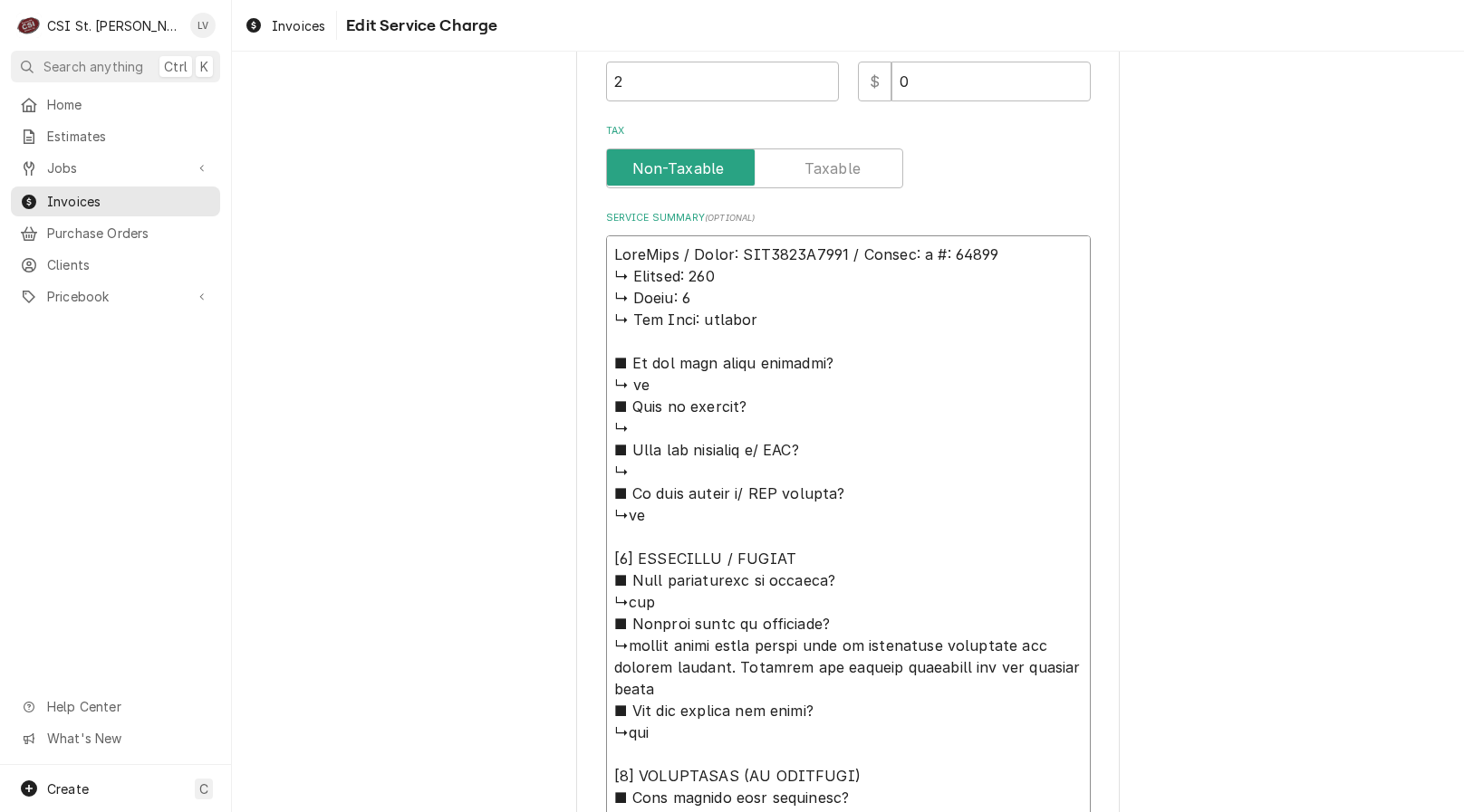
type textarea "AccuTemp / Model: GGF1201B4850 / Serial: #: 23121 ↳ 𝗩𝗼𝗹𝘁𝗮𝗴𝗲: 115 ↳ 𝗣𝗵𝗮𝘀𝗲: 1 ↳ 𝗚…"
type textarea "x"
type textarea "AccuTemp / Model: GGF1201B4850 / Serial: #: 23121 ↳ 𝗩𝗼𝗹𝘁𝗮𝗴𝗲: 115 ↳ 𝗣𝗵𝗮𝘀𝗲: 1 ↳ 𝗚…"
type textarea "x"
type textarea "AccuTemp / Model: GGF1201B4850 / Serial: : 23121 ↳ 𝗩𝗼𝗹𝘁𝗮𝗴𝗲: 115 ↳ 𝗣𝗵𝗮𝘀𝗲: 1 ↳ 𝗚𝗮…"
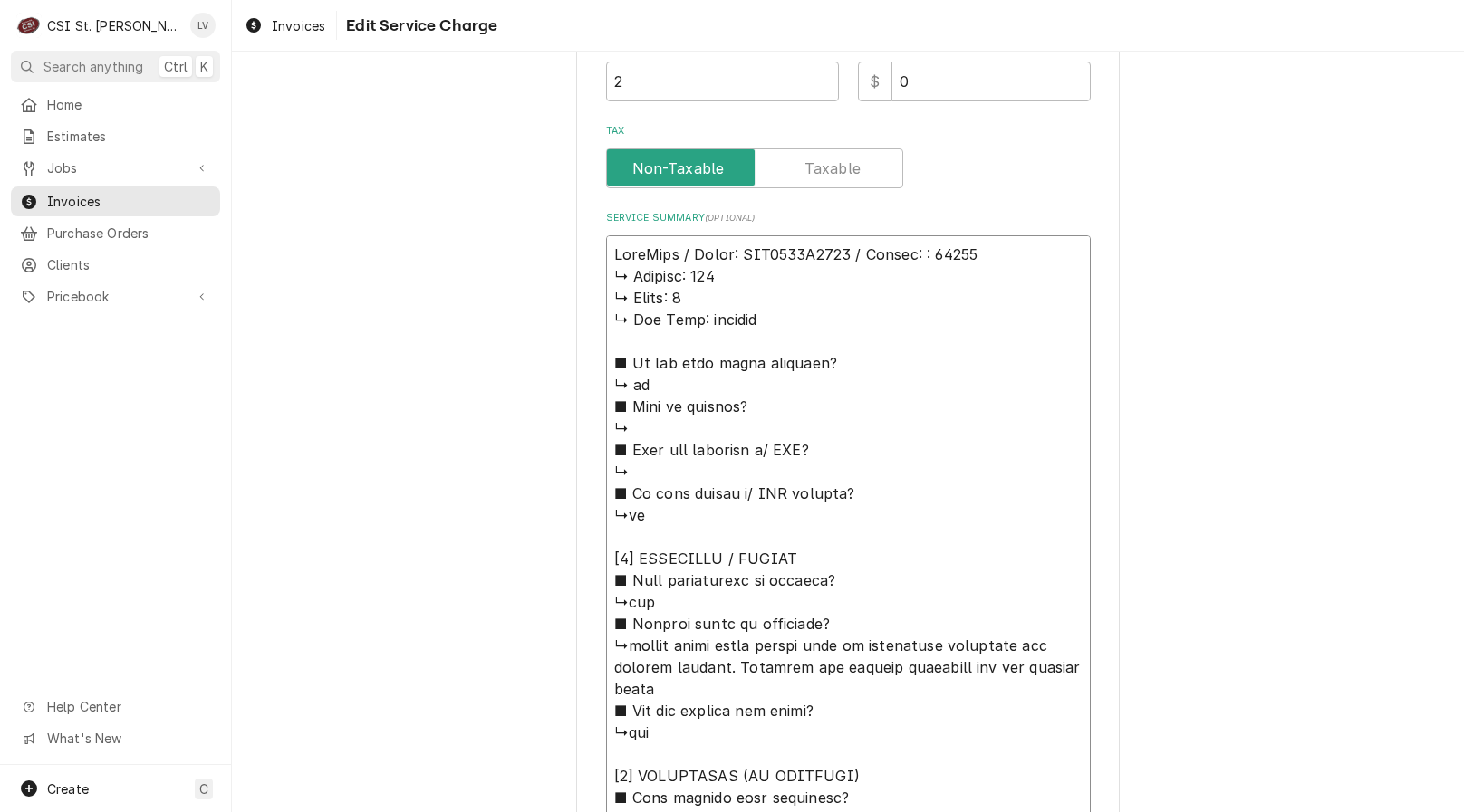
type textarea "x"
type textarea "AccuTemp / Model: GGF1201B4850 / Serial: 23121 ↳ 𝗩𝗼𝗹𝘁𝗮𝗴𝗲: 115 ↳ 𝗣𝗵𝗮𝘀𝗲: 1 ↳ 𝗚𝗮𝘀 …"
type textarea "x"
type textarea "AccuTemp / Model: GGF1201B4850 / Serial: 23121 ↳ 𝗩𝗼𝗹𝘁𝗮𝗴𝗲: 115 ↳ 𝗣𝗵𝗮𝘀𝗲: 1 ↳ 𝗚𝗮𝘀 …"
drag, startPoint x: 603, startPoint y: 278, endPoint x: 857, endPoint y: 618, distance: 424.4
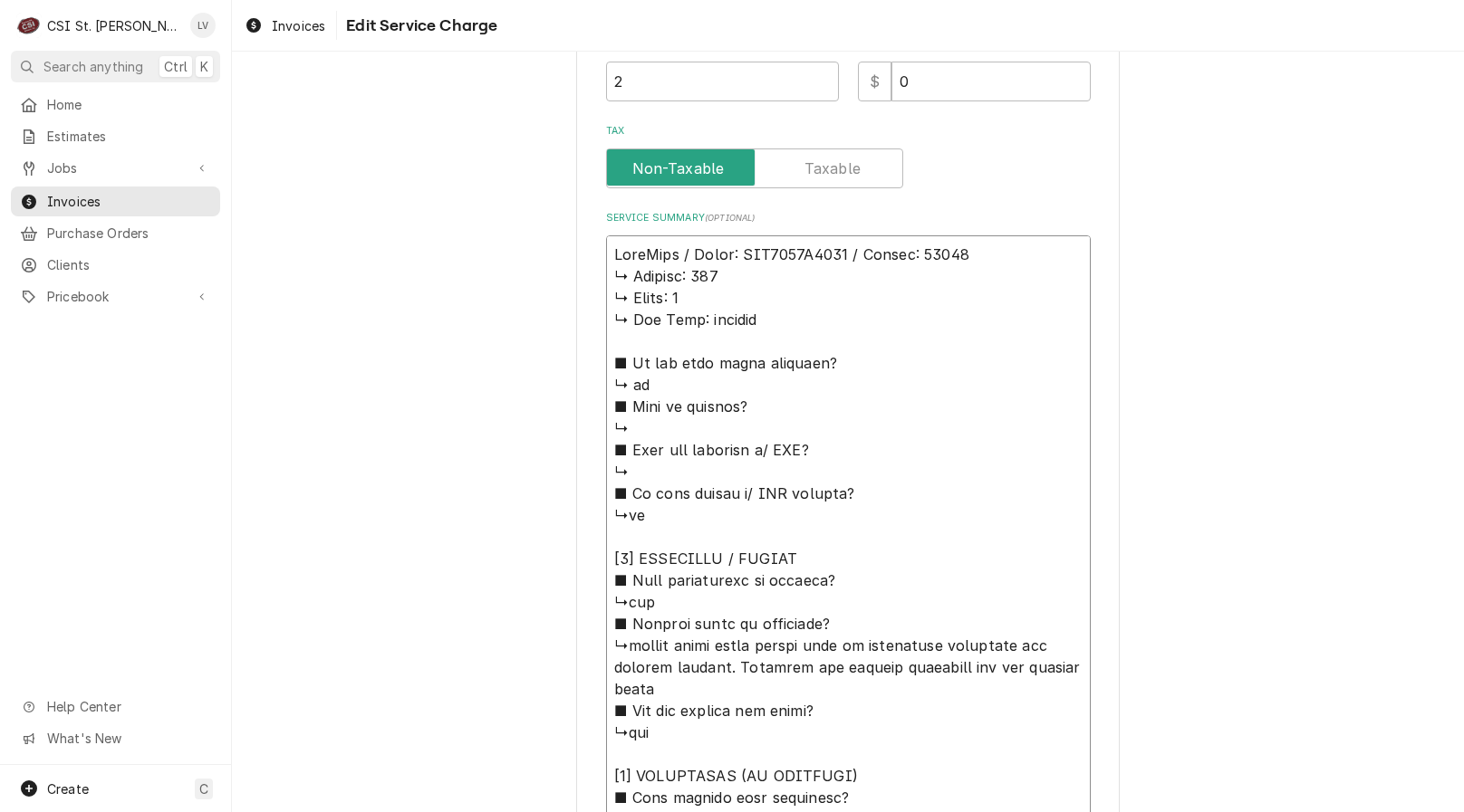
type textarea "x"
type textarea "AccuTemp / Model: GGF1201B4850 / Serial: 23121 ↳opened front panel turned unit …"
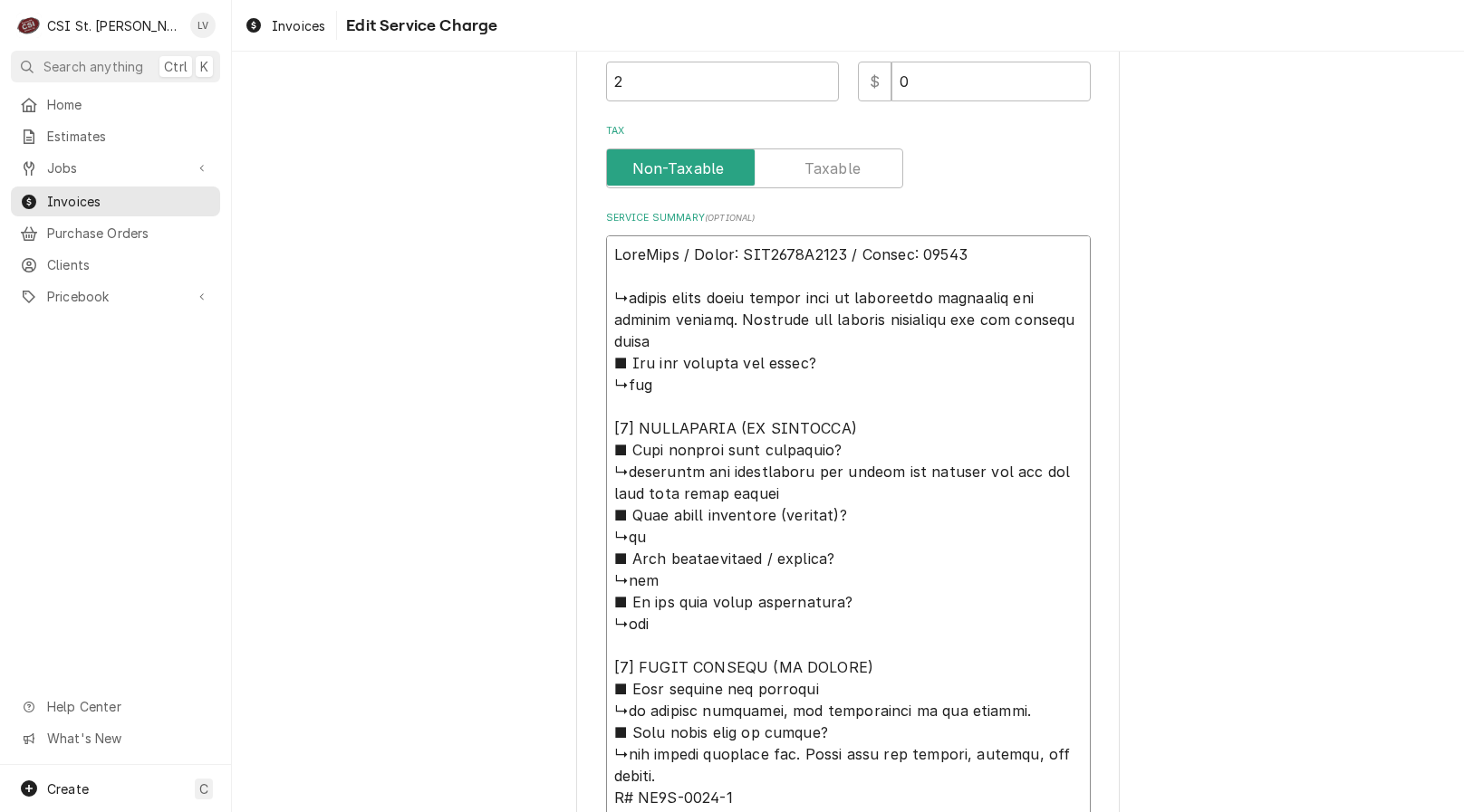
drag, startPoint x: 605, startPoint y: 296, endPoint x: 941, endPoint y: 305, distance: 336.1
click at [941, 305] on textarea "Service Summary ( optional )" at bounding box center [848, 754] width 484 height 1037
type textarea "x"
type textarea "AccuTemp / Model: GGF1201B4850 / Serial: 23121 O operation for several minutes.…"
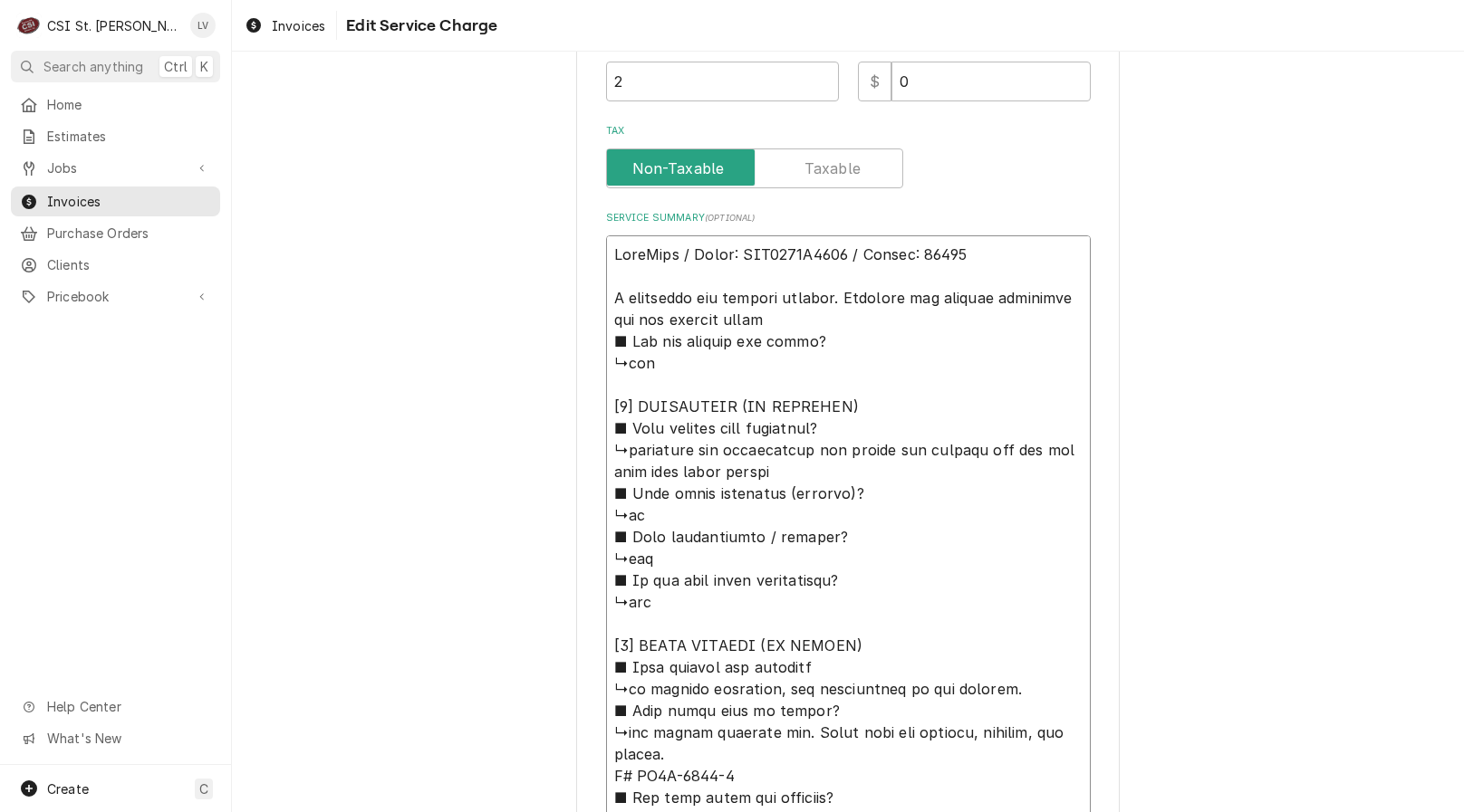
type textarea "x"
type textarea "AccuTemp / Model: GGF1201B4850 / Serial: 23121 Ob operation for several minutes…"
type textarea "x"
type textarea "AccuTemp / Model: GGF1201B4850 / Serial: 23121 Obs operation for several minute…"
type textarea "x"
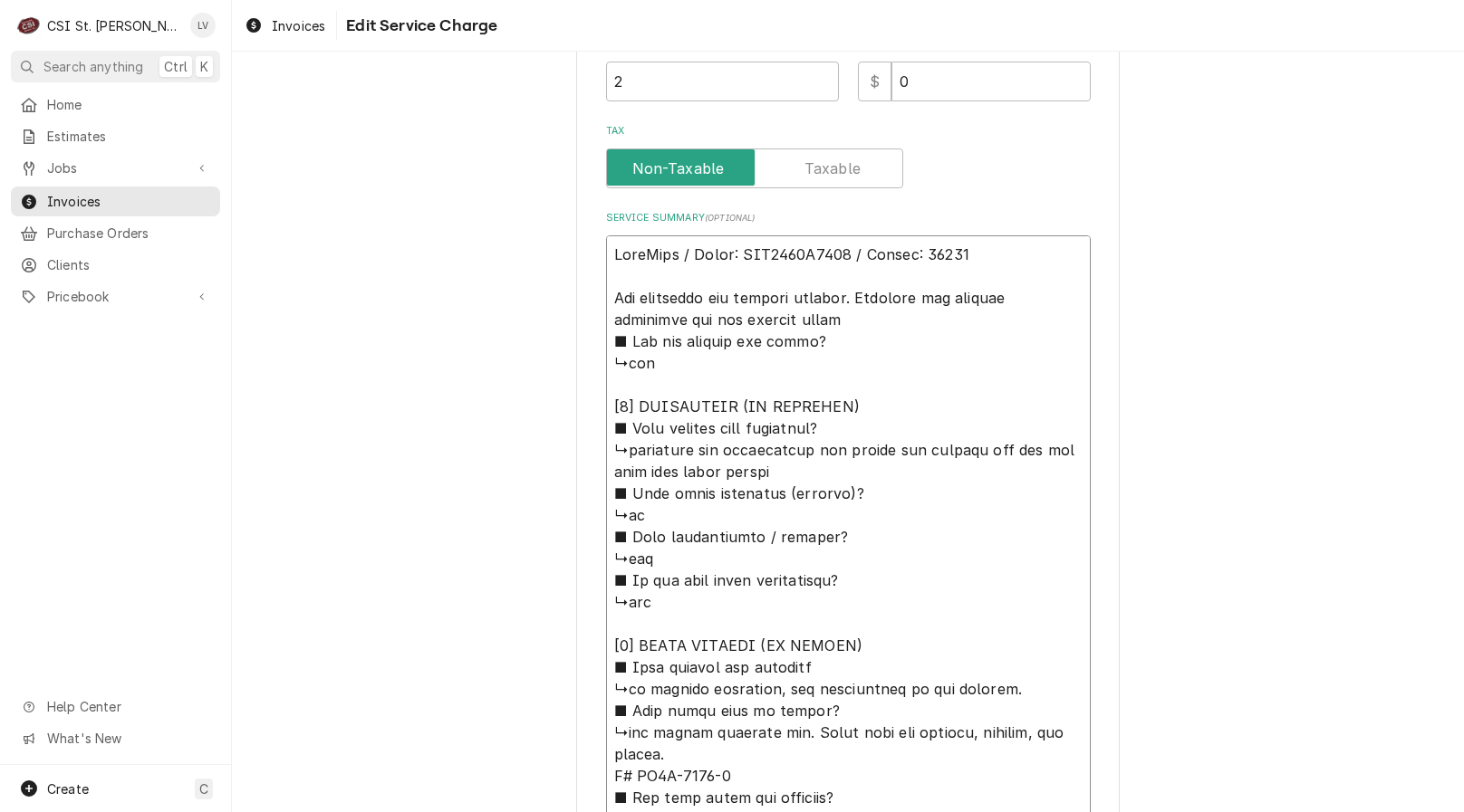
type textarea "AccuTemp / Model: GGF1201B4850 / Serial: 23121 Obse operation for several minut…"
type textarea "x"
type textarea "AccuTemp / Model: GGF1201B4850 / Serial: 23121 Obser operation for several minu…"
type textarea "x"
type textarea "AccuTemp / Model: GGF1201B4850 / Serial: 23121 Observ operation for several min…"
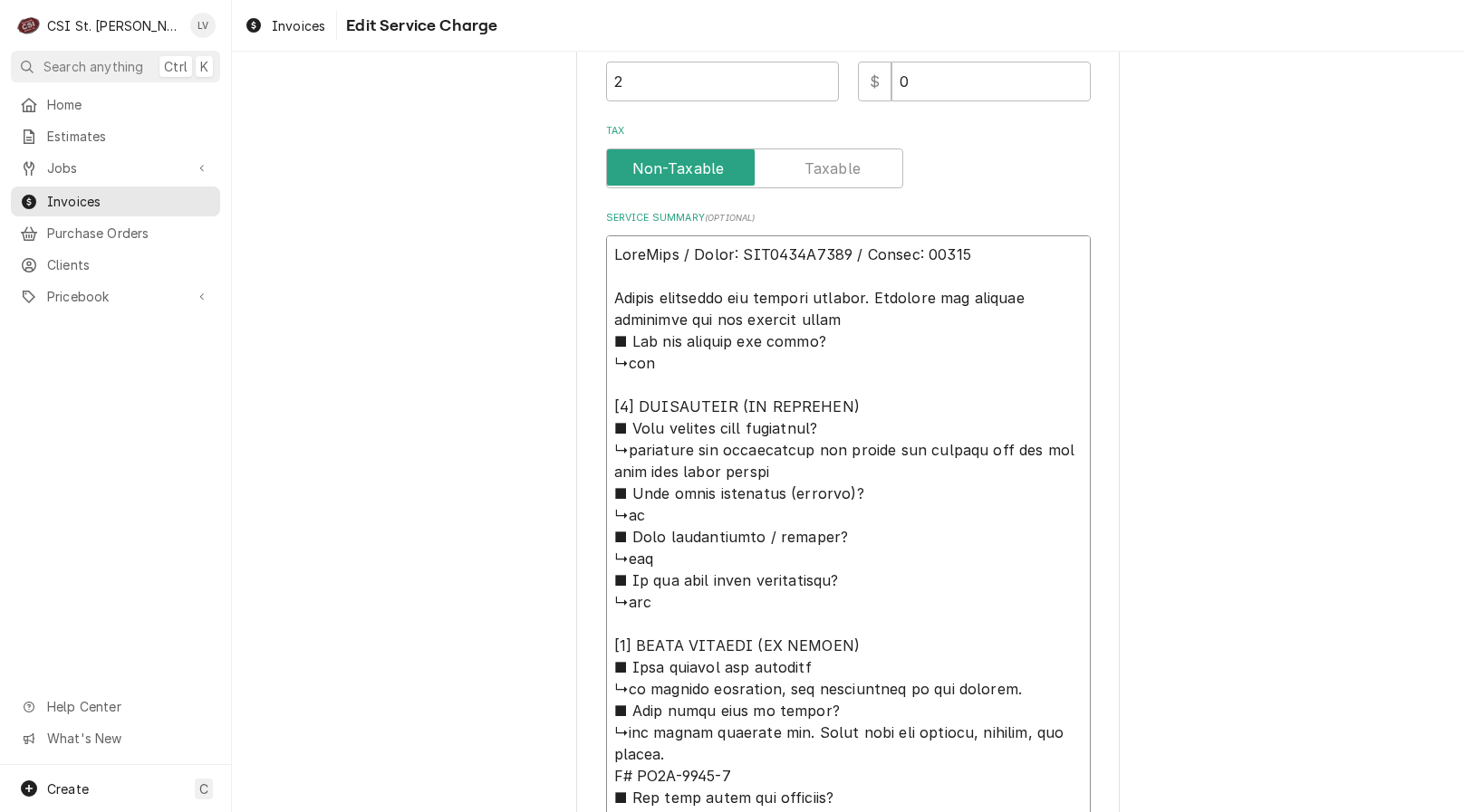
type textarea "x"
type textarea "AccuTemp / Model: GGF1201B4850 / Serial: 23121 Observe operation for several mi…"
type textarea "x"
type textarea "AccuTemp / Model: GGF1201B4850 / Serial: 23121 Observed operation for several m…"
type textarea "x"
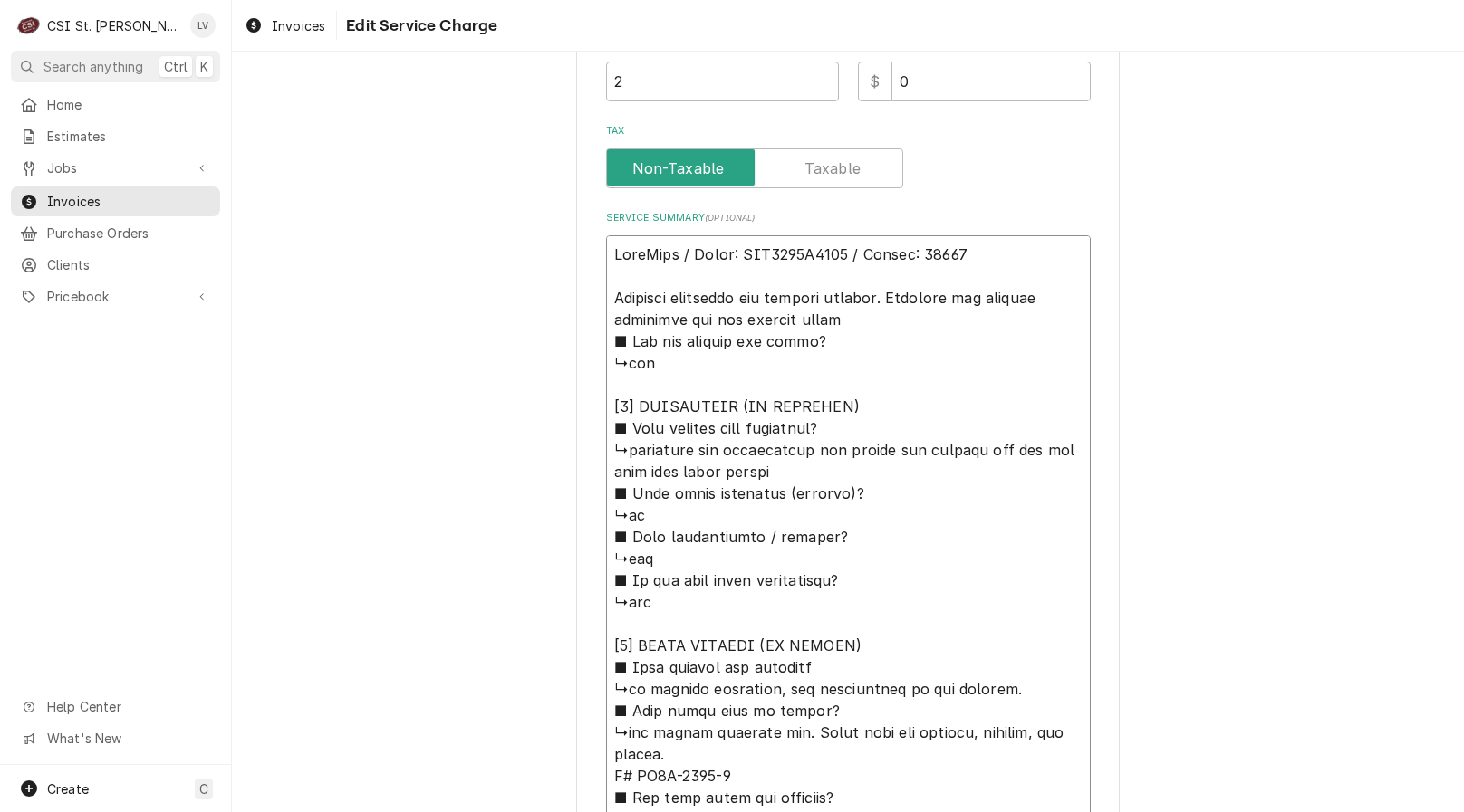
type textarea "AccuTemp / Model: GGF1201B4850 / Serial: 23121 Observed operation for several m…"
type textarea "x"
type textarea "AccuTemp / Model: GGF1201B4850 / Serial: 23121 Observed operation for several m…"
click at [894, 299] on textarea "Service Summary ( optional )" at bounding box center [848, 742] width 484 height 1015
click at [838, 332] on textarea "Service Summary ( optional )" at bounding box center [848, 742] width 484 height 1015
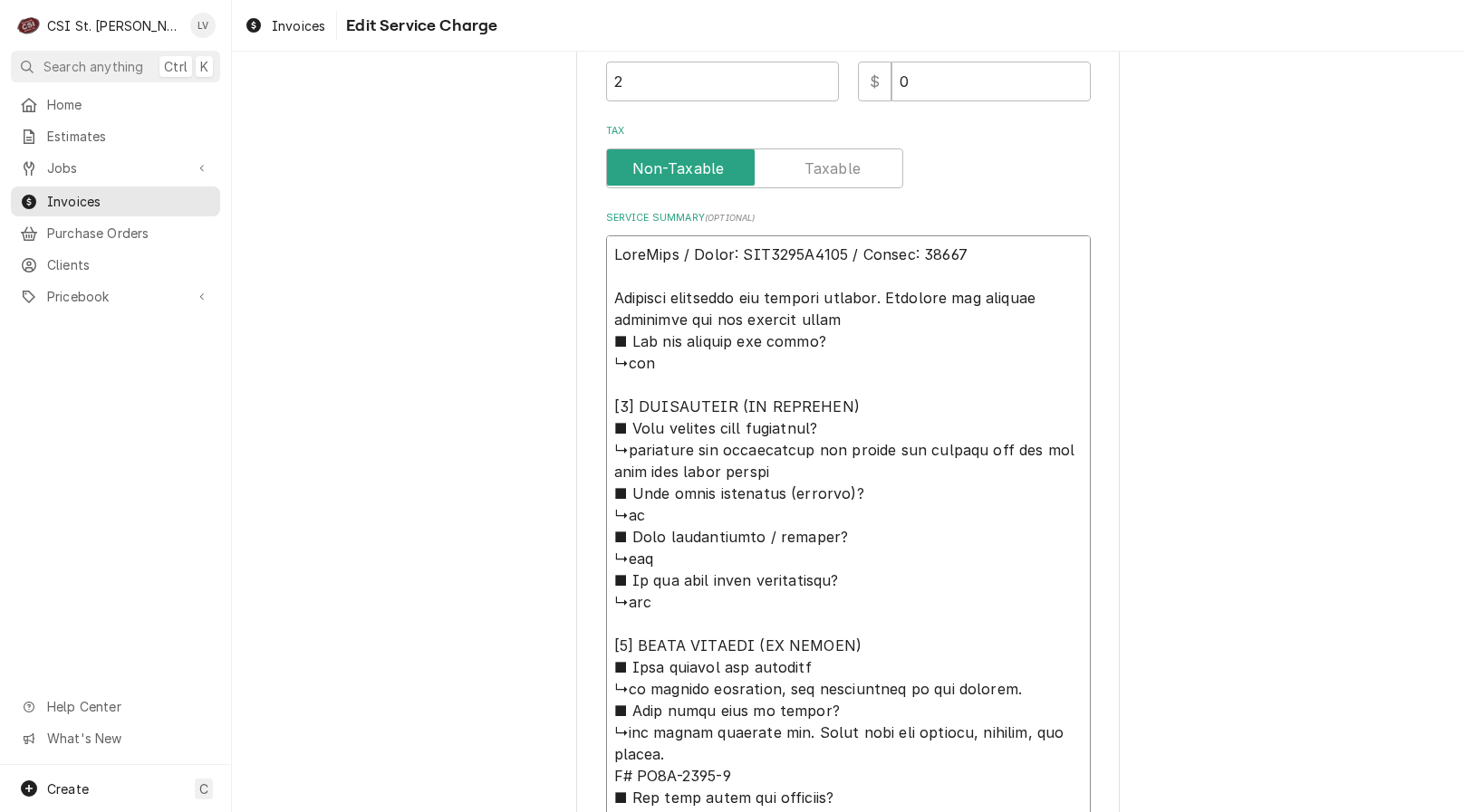
click at [833, 318] on textarea "Service Summary ( optional )" at bounding box center [848, 742] width 484 height 1015
type textarea "x"
type textarea "AccuTemp / Model: GGF1201B4850 / Serial: 23121 Observed operation for several m…"
type textarea "x"
type textarea "AccuTemp / Model: GGF1201B4850 / Serial: 23121 Observed operation for several m…"
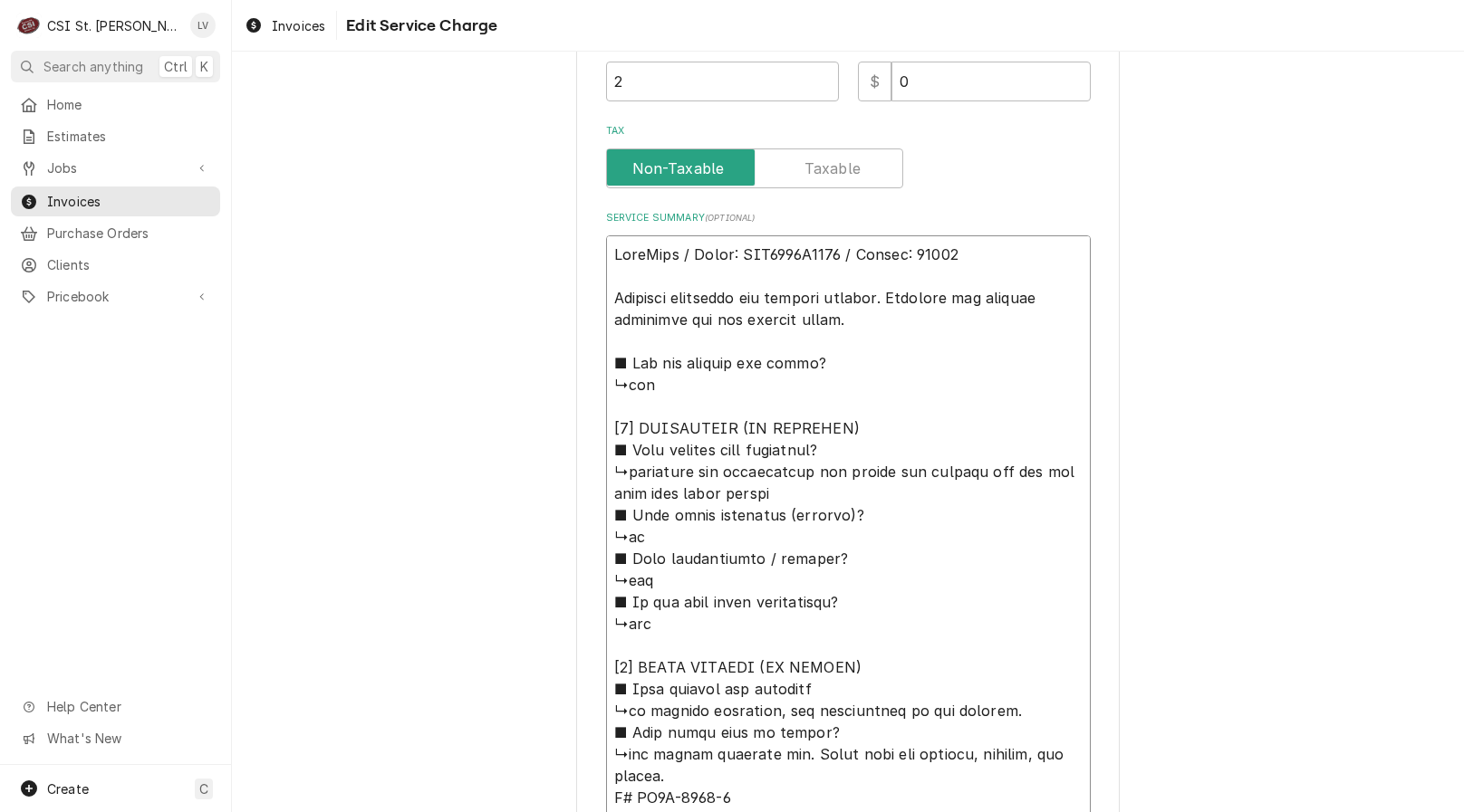
drag, startPoint x: 621, startPoint y: 472, endPoint x: 812, endPoint y: 489, distance: 191.8
click at [813, 489] on textarea "Service Summary ( optional )" at bounding box center [848, 754] width 484 height 1037
click at [895, 295] on textarea "Service Summary ( optional )" at bounding box center [848, 754] width 484 height 1037
paste textarea "tightened all connections and seated the burners all the way back into their mo…"
type textarea "x"
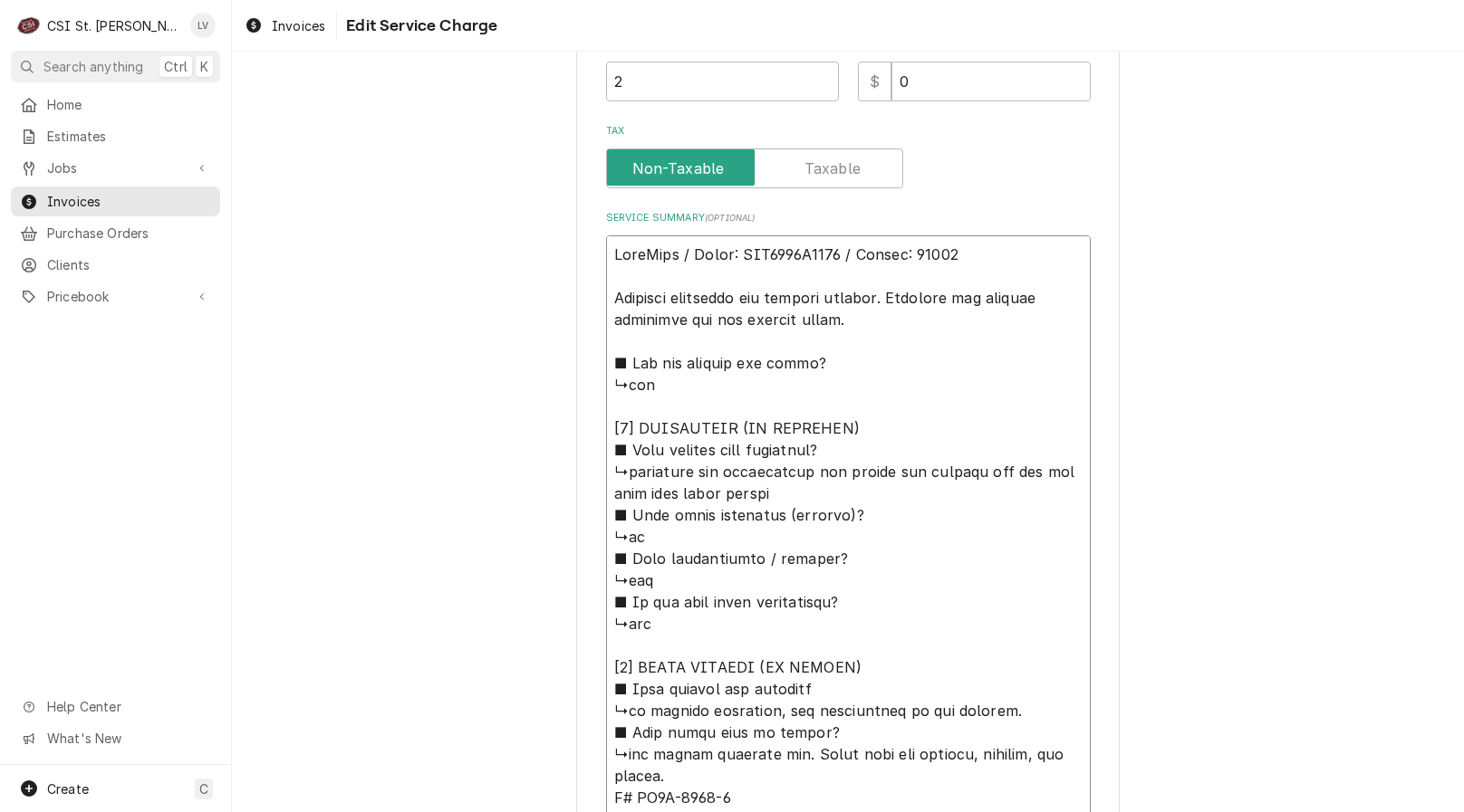
type textarea "AccuTemp / Model: GGF1201B4850 / Serial: 23121 Observed operation for several m…"
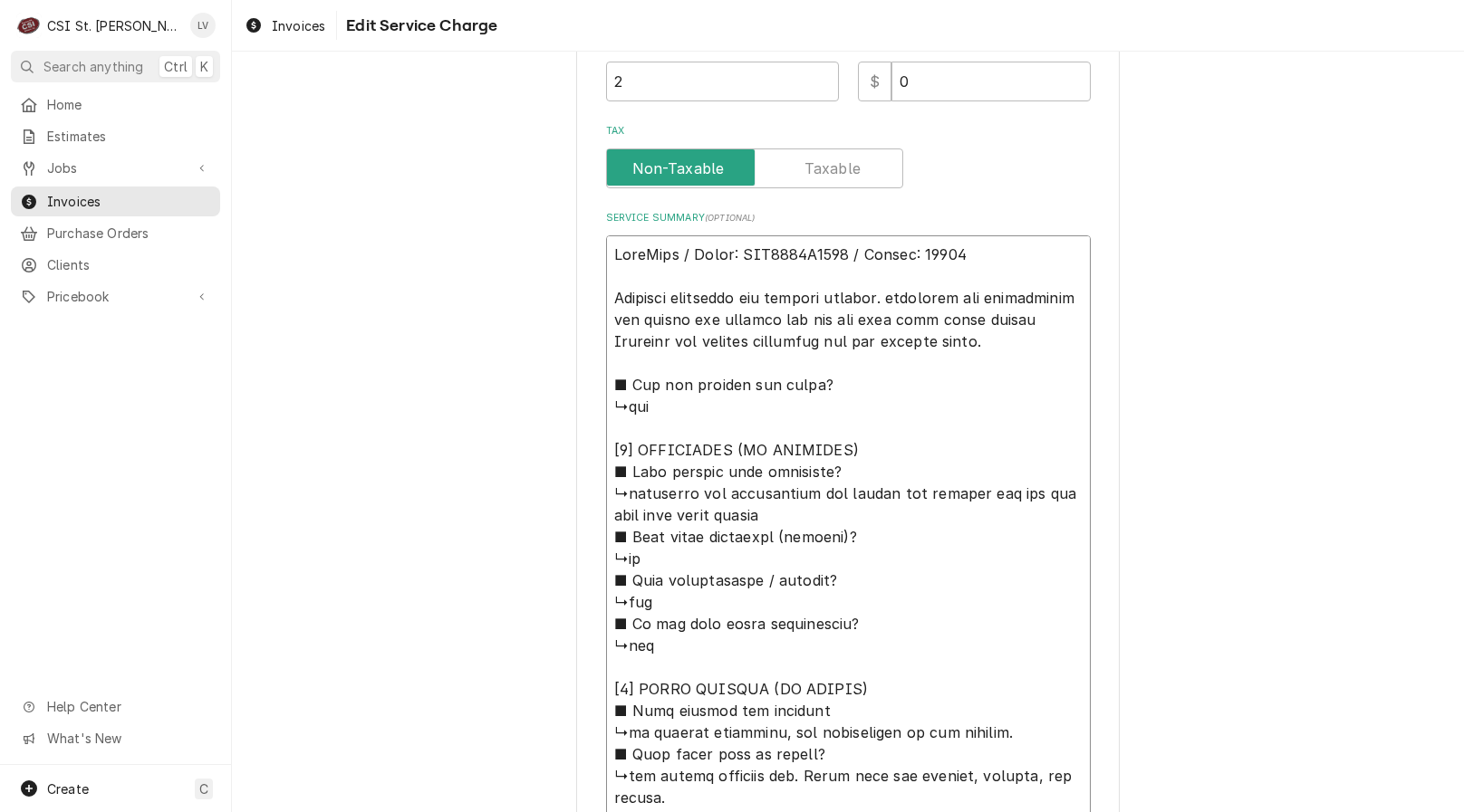
drag, startPoint x: 892, startPoint y: 297, endPoint x: 929, endPoint y: 308, distance: 38.6
click at [893, 296] on textarea "Service Summary ( optional )" at bounding box center [848, 764] width 484 height 1059
type textarea "x"
type textarea "AccuTemp / Model: GGF1201B4850 / Serial: 23121 Observed operation for several m…"
type textarea "x"
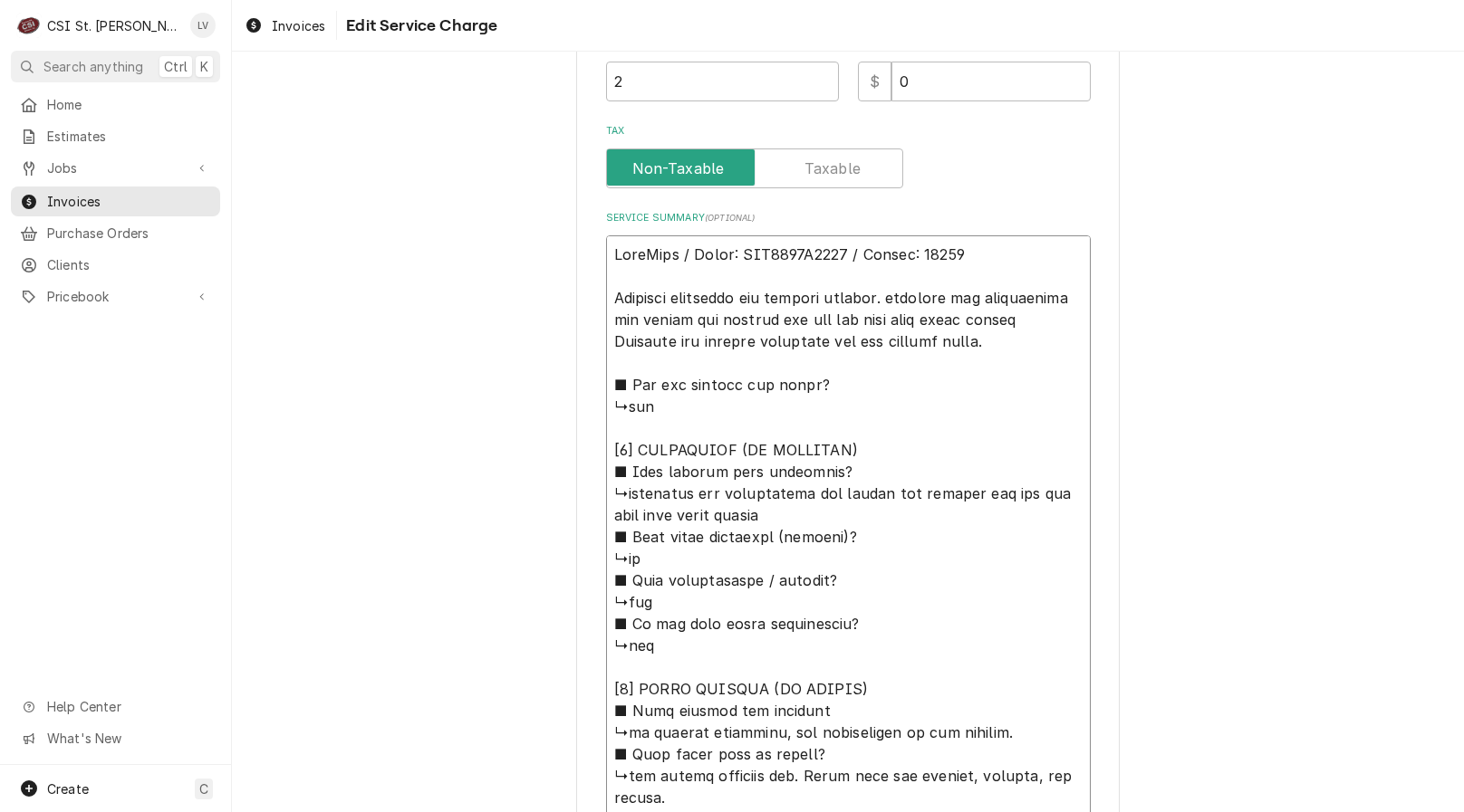
type textarea "AccuTemp / Model: GGF1201B4850 / Serial: 23121 Observed operation for several m…"
drag, startPoint x: 753, startPoint y: 318, endPoint x: 801, endPoint y: 355, distance: 60.6
click at [753, 317] on textarea "Service Summary ( optional )" at bounding box center [848, 764] width 484 height 1059
type textarea "x"
type textarea "AccuTemp / Model: GGF1201B4850 / Serial: 23121 Observed operation for several m…"
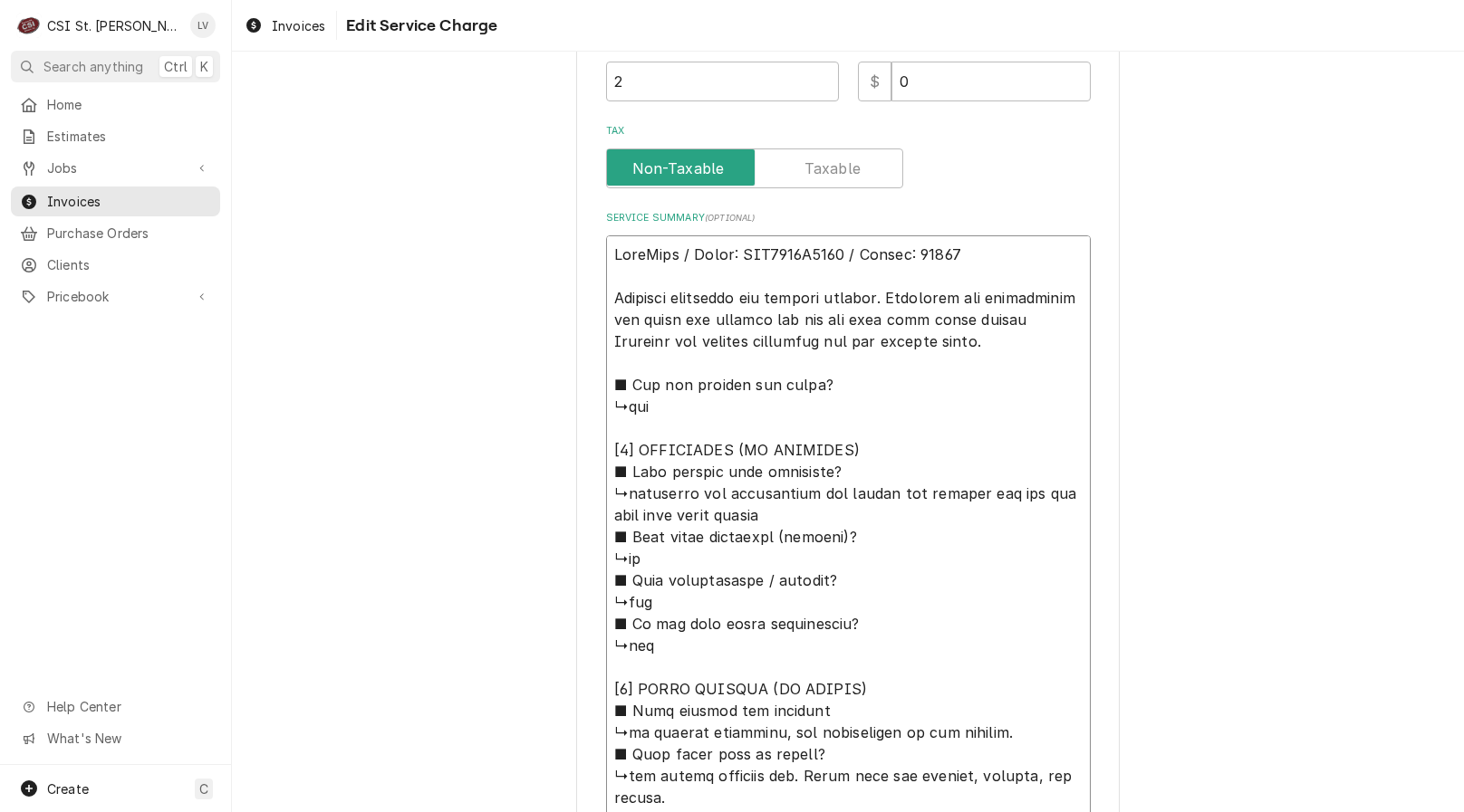
type textarea "x"
type textarea "AccuTemp / Model: GGF1201B4850 / Serial: 23121 Observed operation for several m…"
click at [658, 342] on textarea "Service Summary ( optional )" at bounding box center [848, 764] width 484 height 1059
type textarea "x"
type textarea "AccuTemp / Model: GGF1201B4850 / Serial: 23121 Observed operation for several m…"
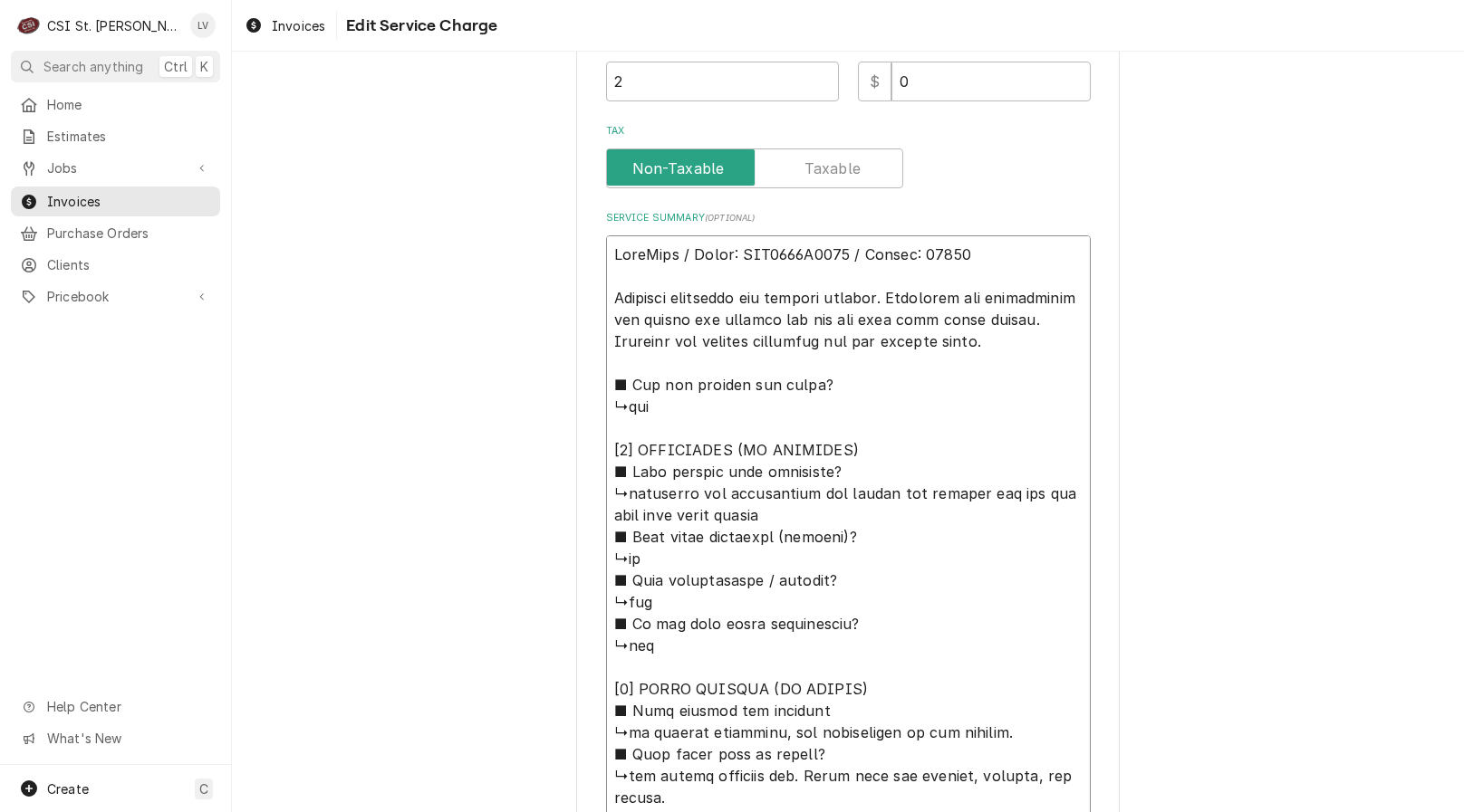
type textarea "x"
type textarea "AccuTemp / Model: GGF1201B4850 / Serial: 23121 Observed operation for several m…"
type textarea "x"
type textarea "AccuTemp / Model: GGF1201B4850 / Serial: 23121 Observed operation for several m…"
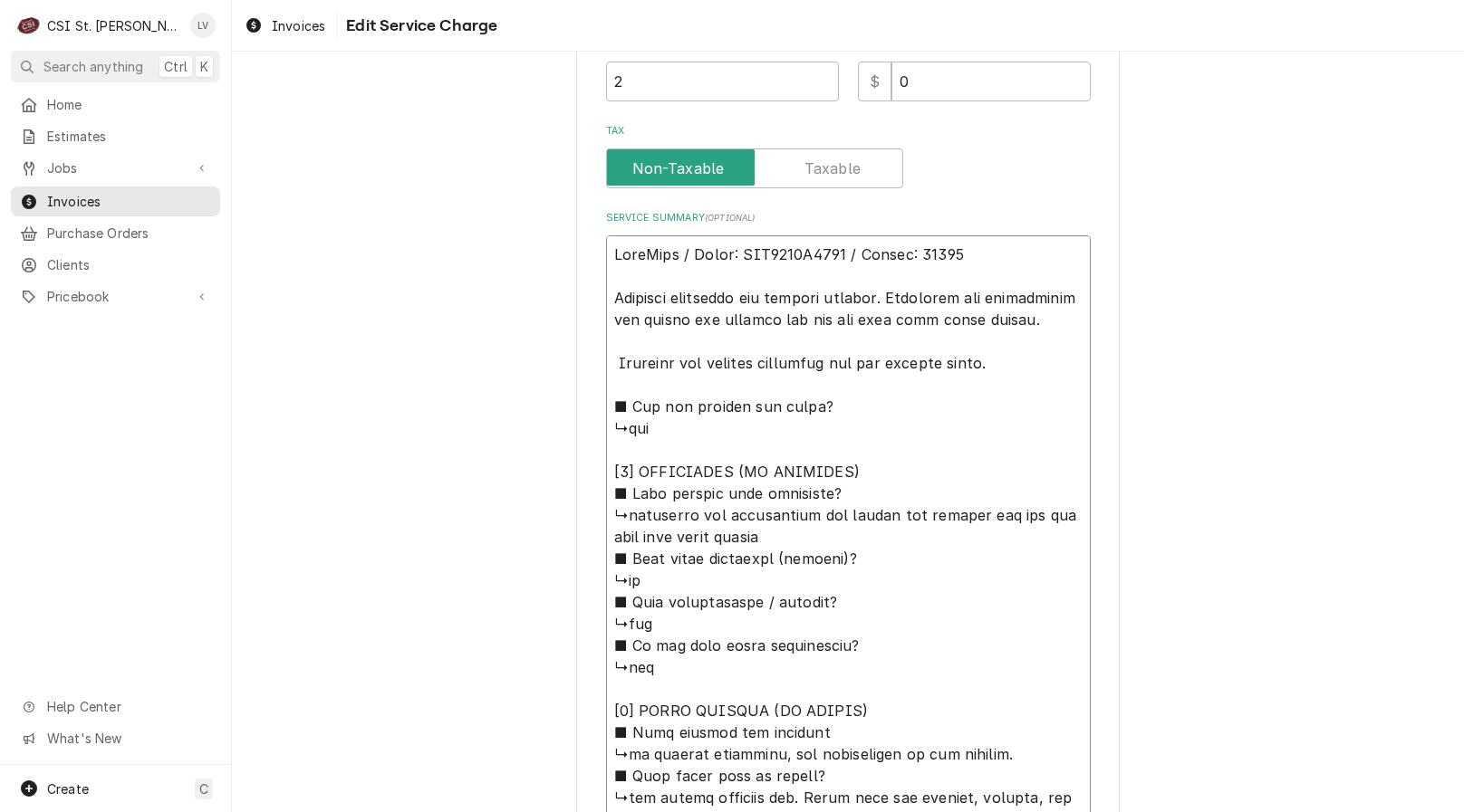
type textarea "x"
type textarea "AccuTemp / Model: GGF1201B4850 / Serial: 23121 Observed operation for several m…"
drag, startPoint x: 610, startPoint y: 431, endPoint x: 851, endPoint y: 717, distance: 374.0
click at [851, 717] on textarea "Service Summary ( optional )" at bounding box center [848, 776] width 484 height 1081
type textarea "x"
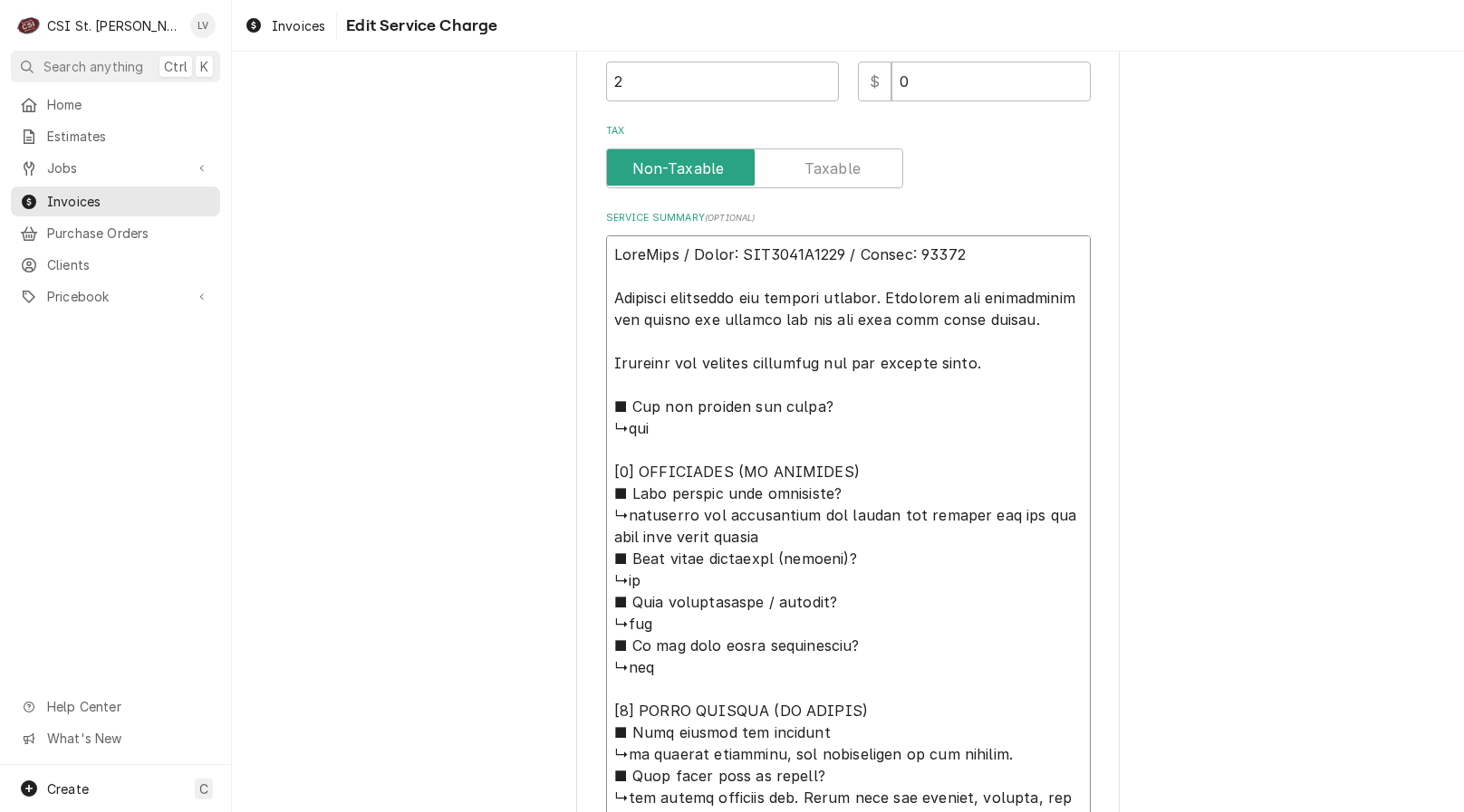
type textarea "AccuTemp / Model: GGF1201B4850 / Serial: 23121 Observed operation for several m…"
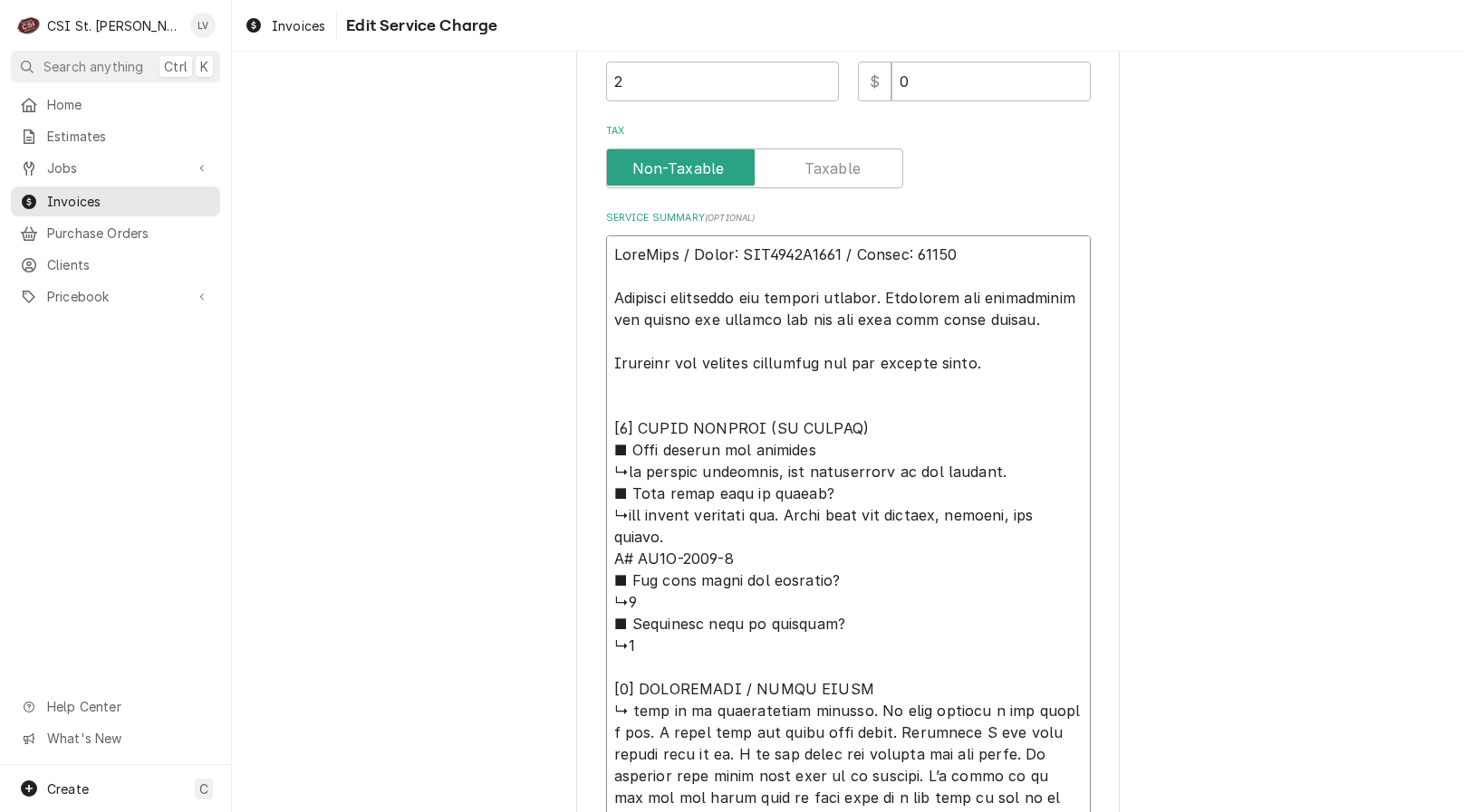
type textarea "x"
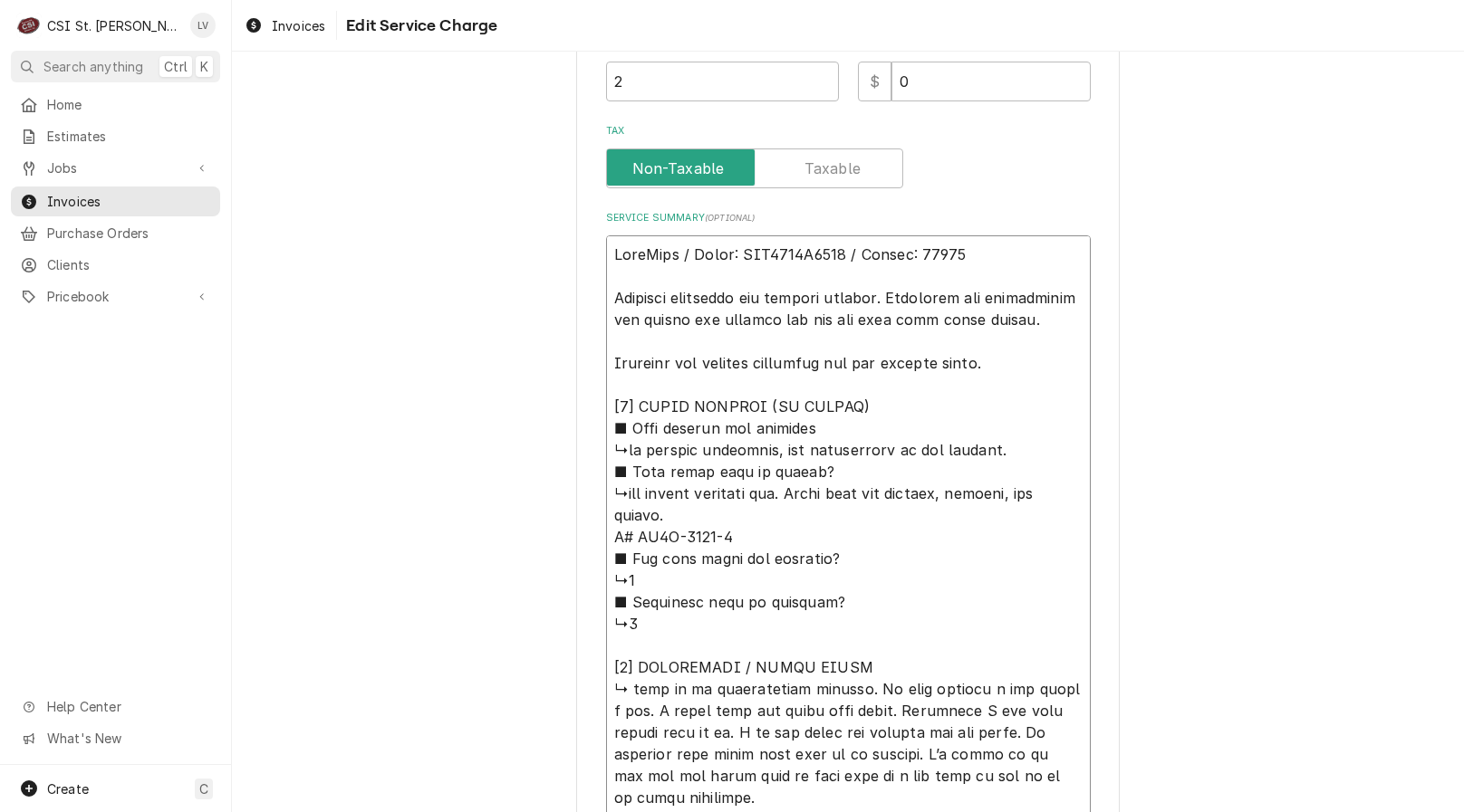
drag, startPoint x: 625, startPoint y: 689, endPoint x: 994, endPoint y: 781, distance: 380.3
click at [1054, 769] on textarea "Service Summary ( optional )" at bounding box center [848, 623] width 484 height 777
type textarea "AccuTemp / Model: GGF1201B4850 / Serial: 23121 Observed operation for several m…"
click at [1016, 324] on textarea "Service Summary ( optional )" at bounding box center [848, 623] width 484 height 777
type textarea "x"
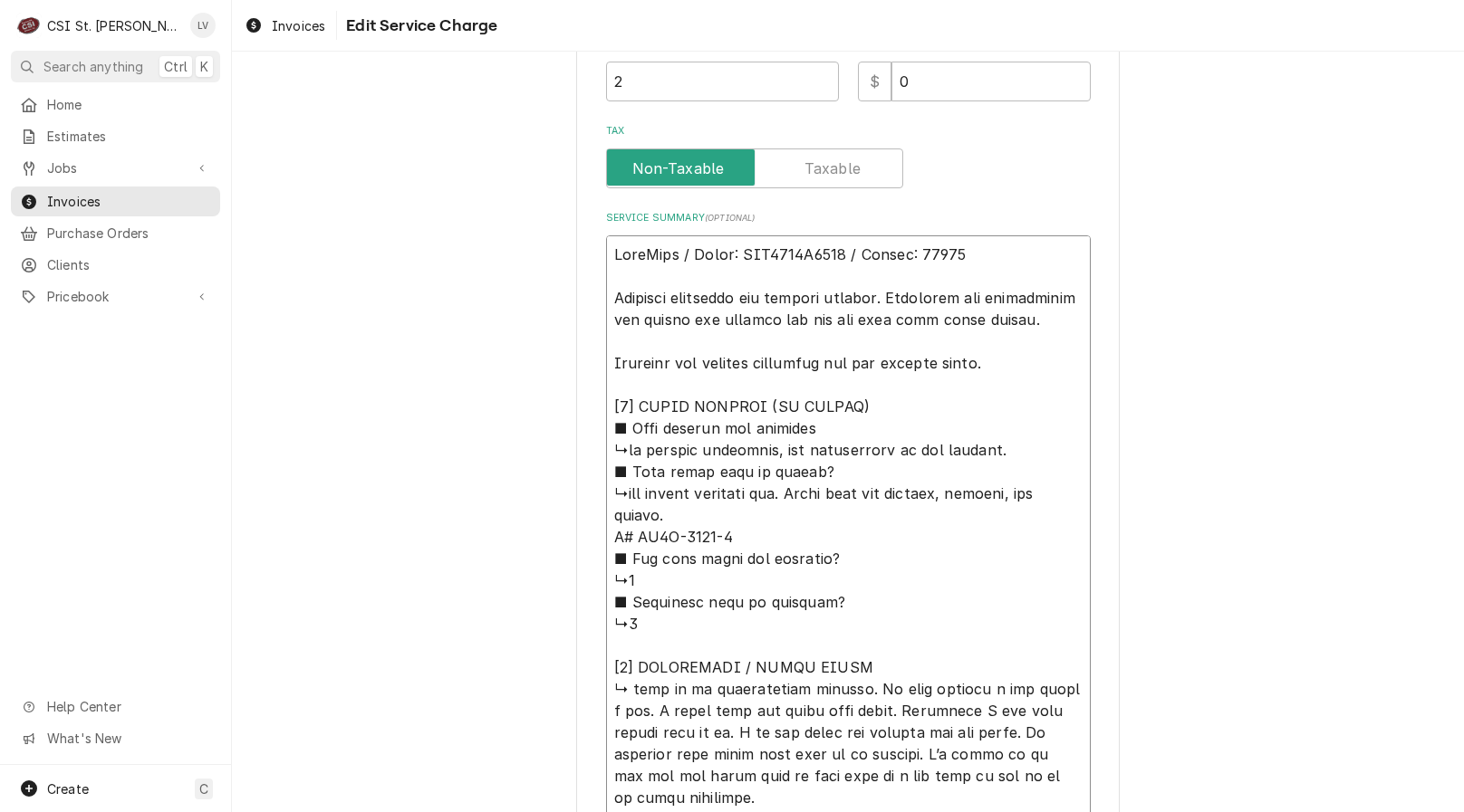
type textarea "AccuTemp / Model: GGF1201B4850 / Serial: 23121 Observed operation for several m…"
paste textarea "Intermittent issue occurs only a few times a day; noise not observed during vis…"
type textarea "x"
type textarea "AccuTemp / Model: GGF1201B4850 / Serial: 23121 Observed operation for several m…"
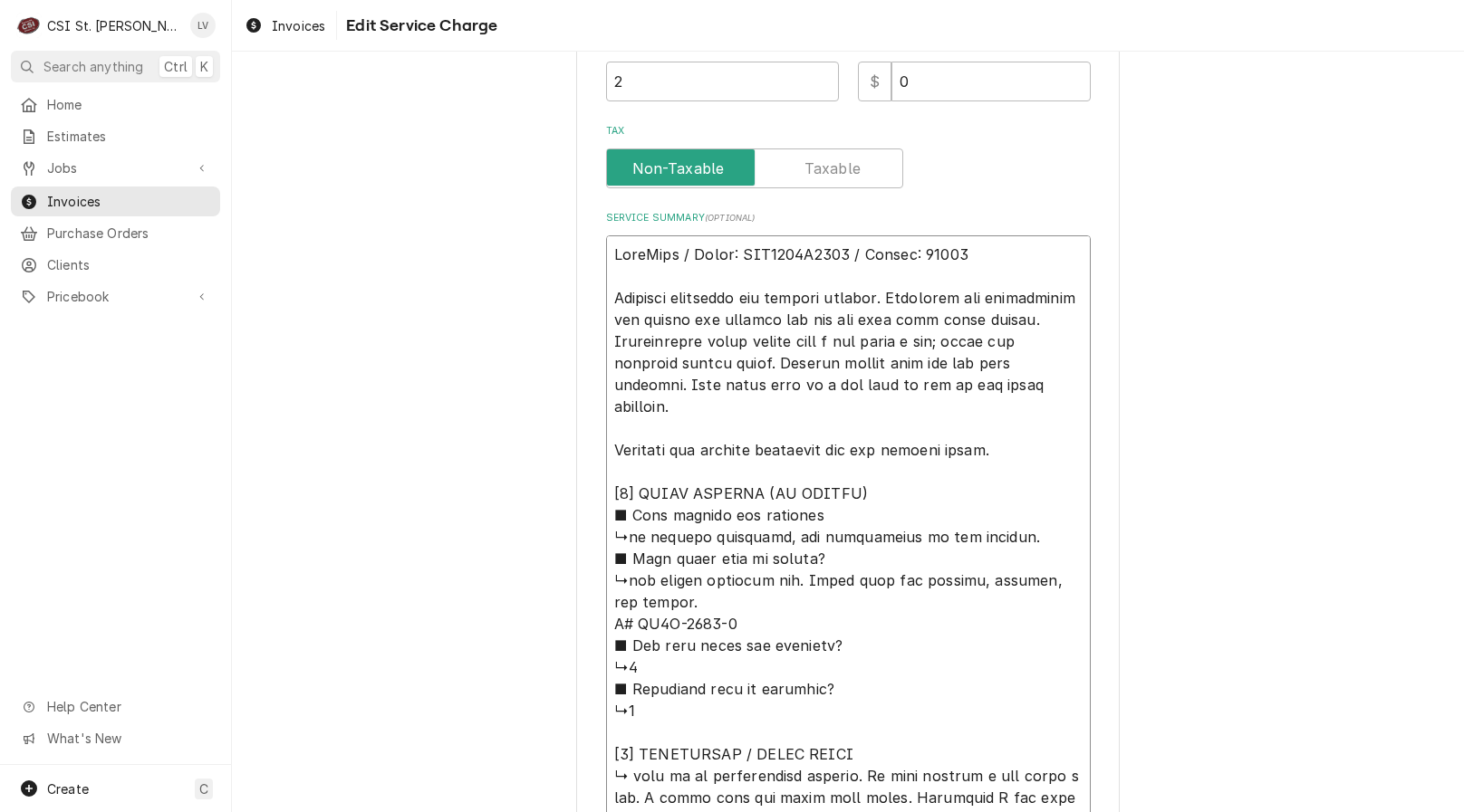
type textarea "x"
type textarea "AccuTemp / Model: GGF1201B4850 / Serial: 23121 Observed operation for several m…"
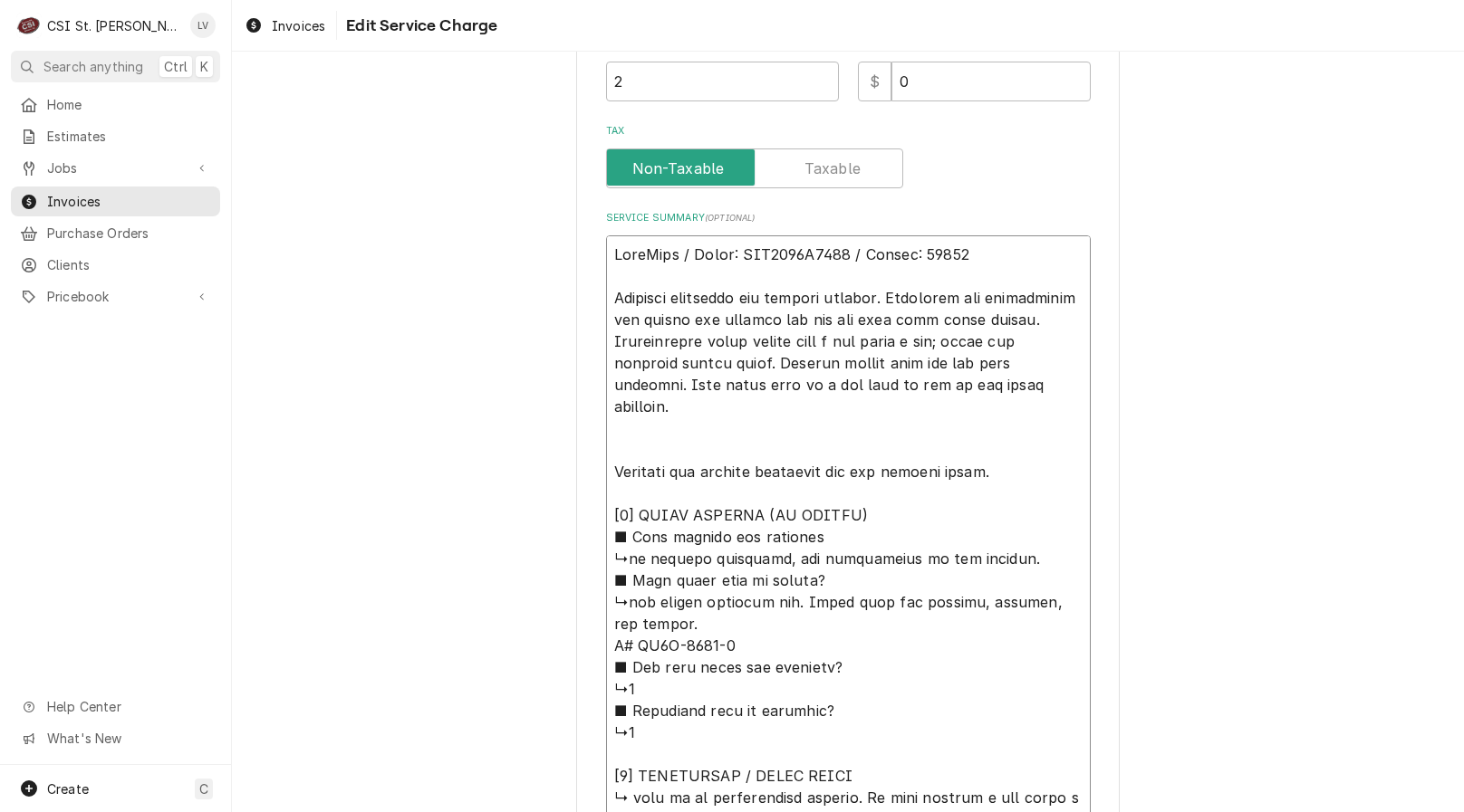
type textarea "x"
type textarea "AccuTemp / Model: GGF1201B4850 / Serial: 23121 Observed operation for several m…"
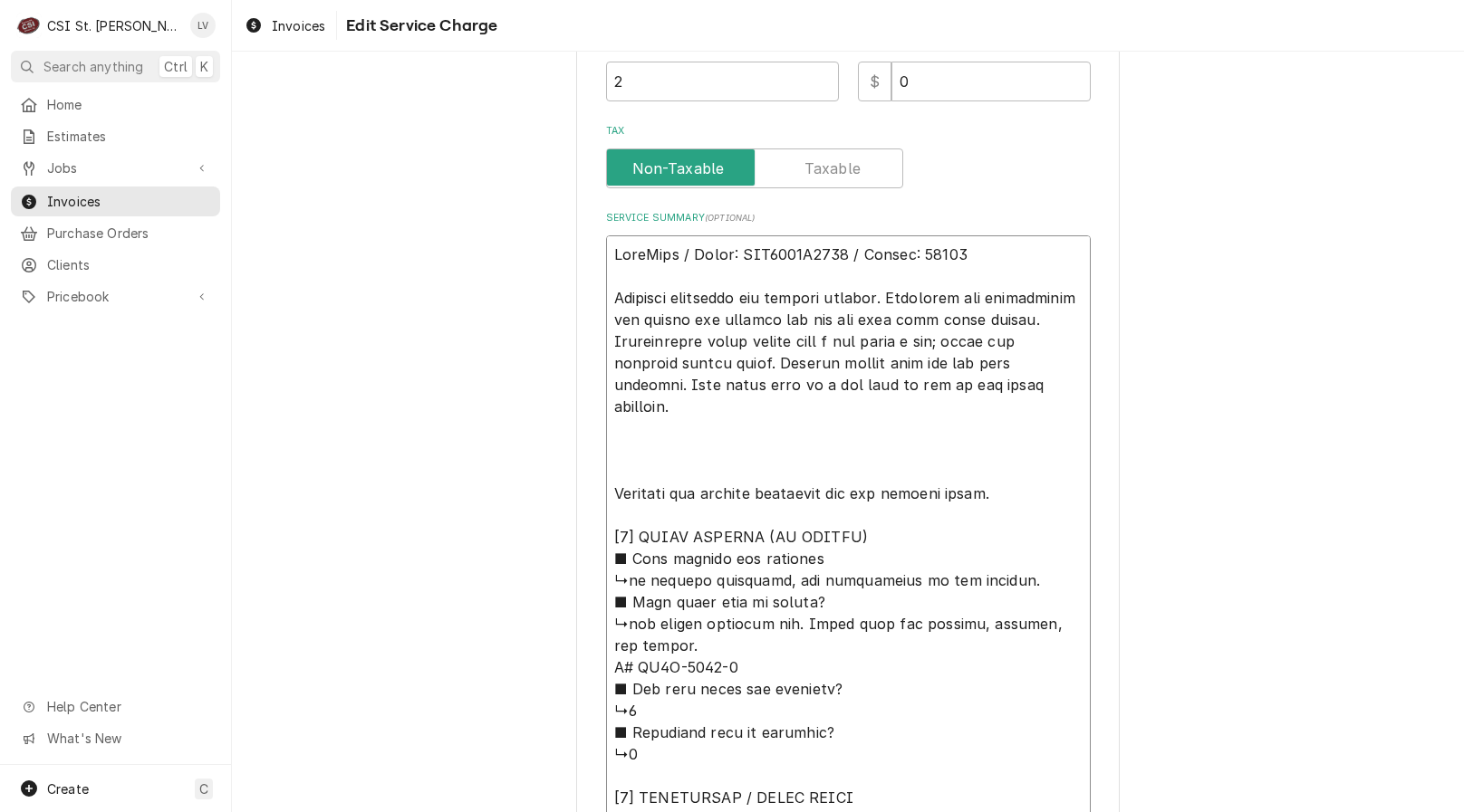
type textarea "x"
type textarea "AccuTemp / Model: GGF1201B4850 / Serial: 23121 Observed operation for several m…"
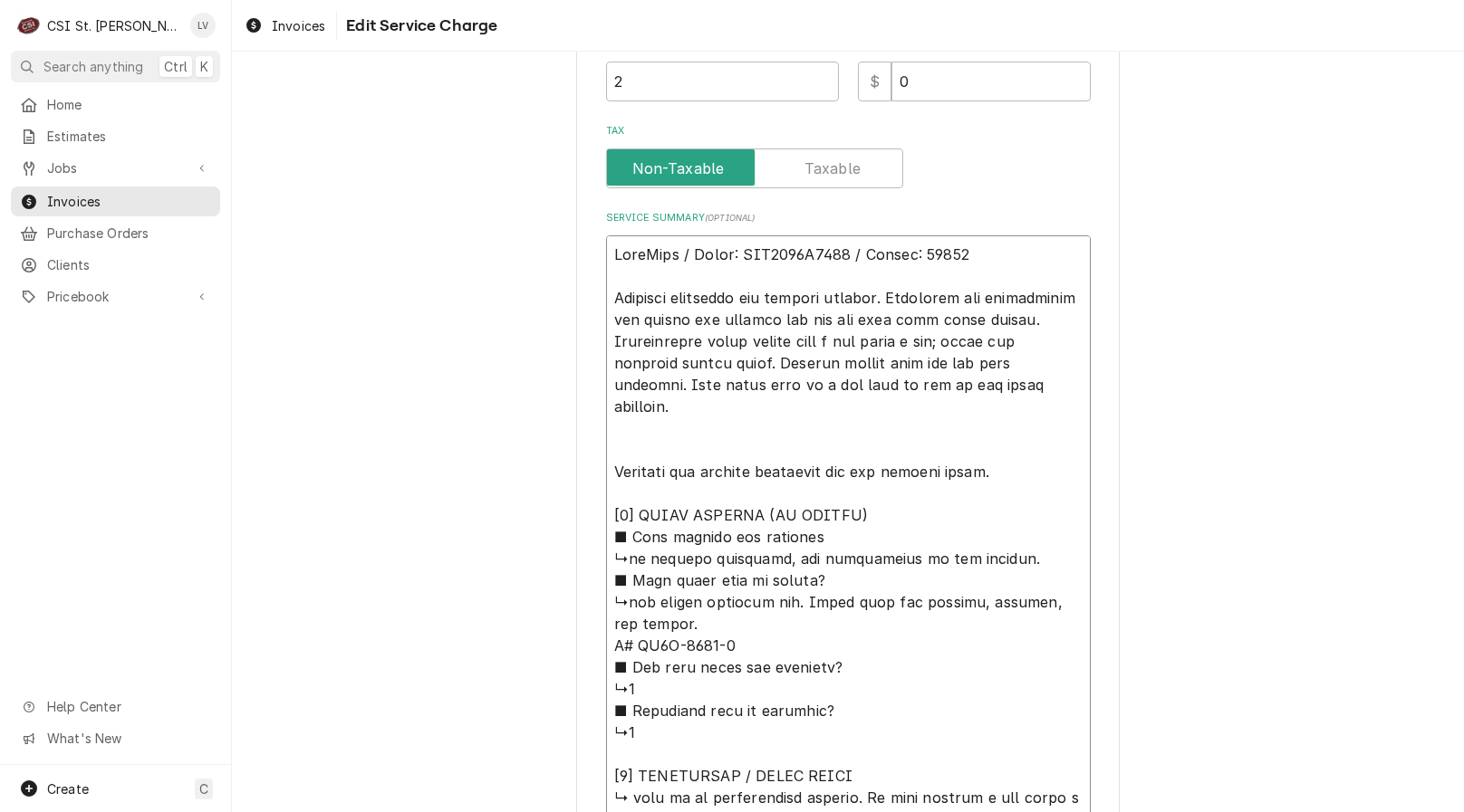
type textarea "x"
type textarea "AccuTemp / Model: GGF1201B4850 / Serial: 23121 Observed operation for several m…"
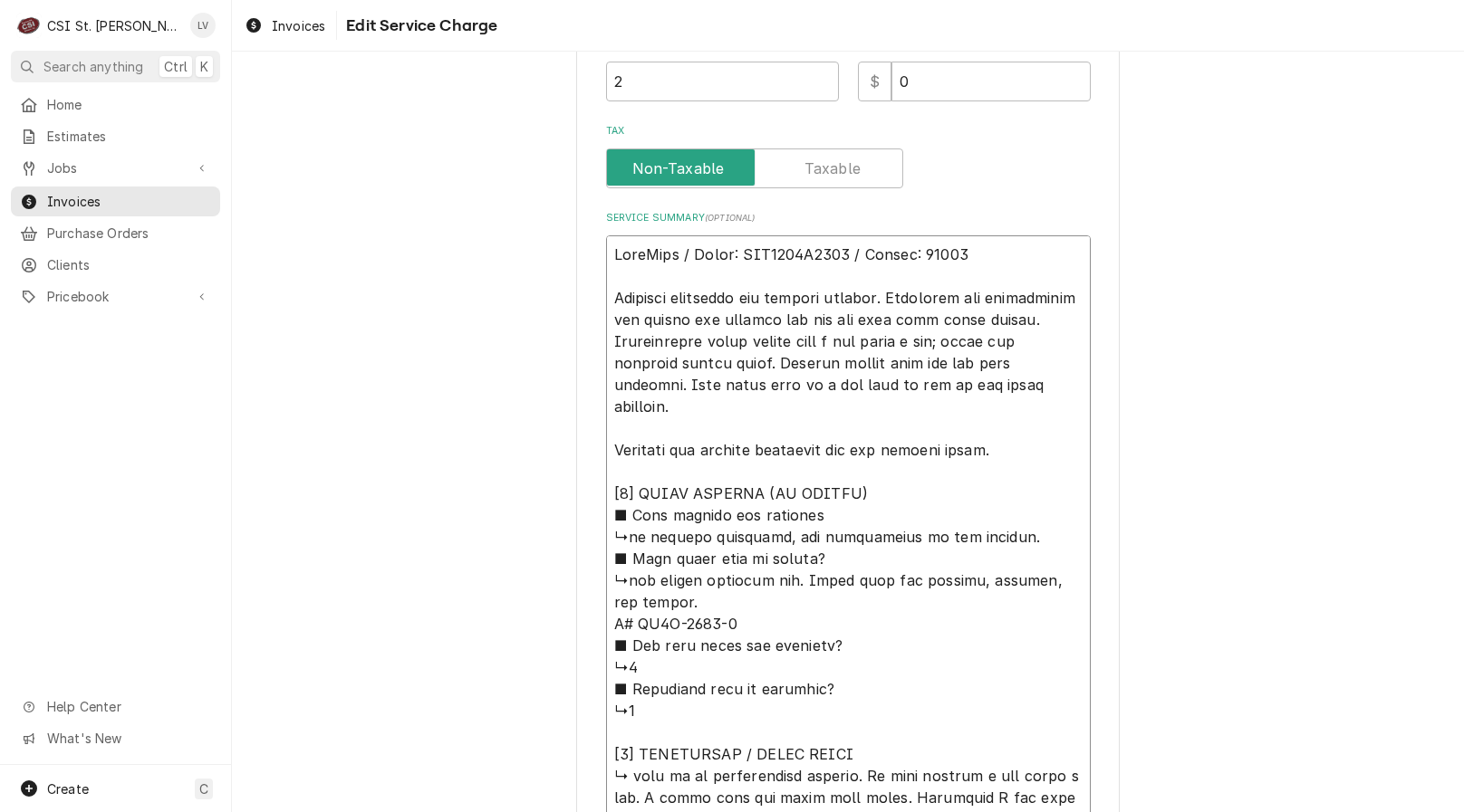
click at [670, 451] on textarea "Service Summary ( optional )" at bounding box center [848, 655] width 484 height 842
type textarea "x"
type textarea "AccuTemp / Model: GGF1201B4850 / Serial: 23121 Observed operation for several m…"
type textarea "x"
type textarea "AccuTemp / Model: GGF1201B4850 / Serial: 23121 Observed operation for several m…"
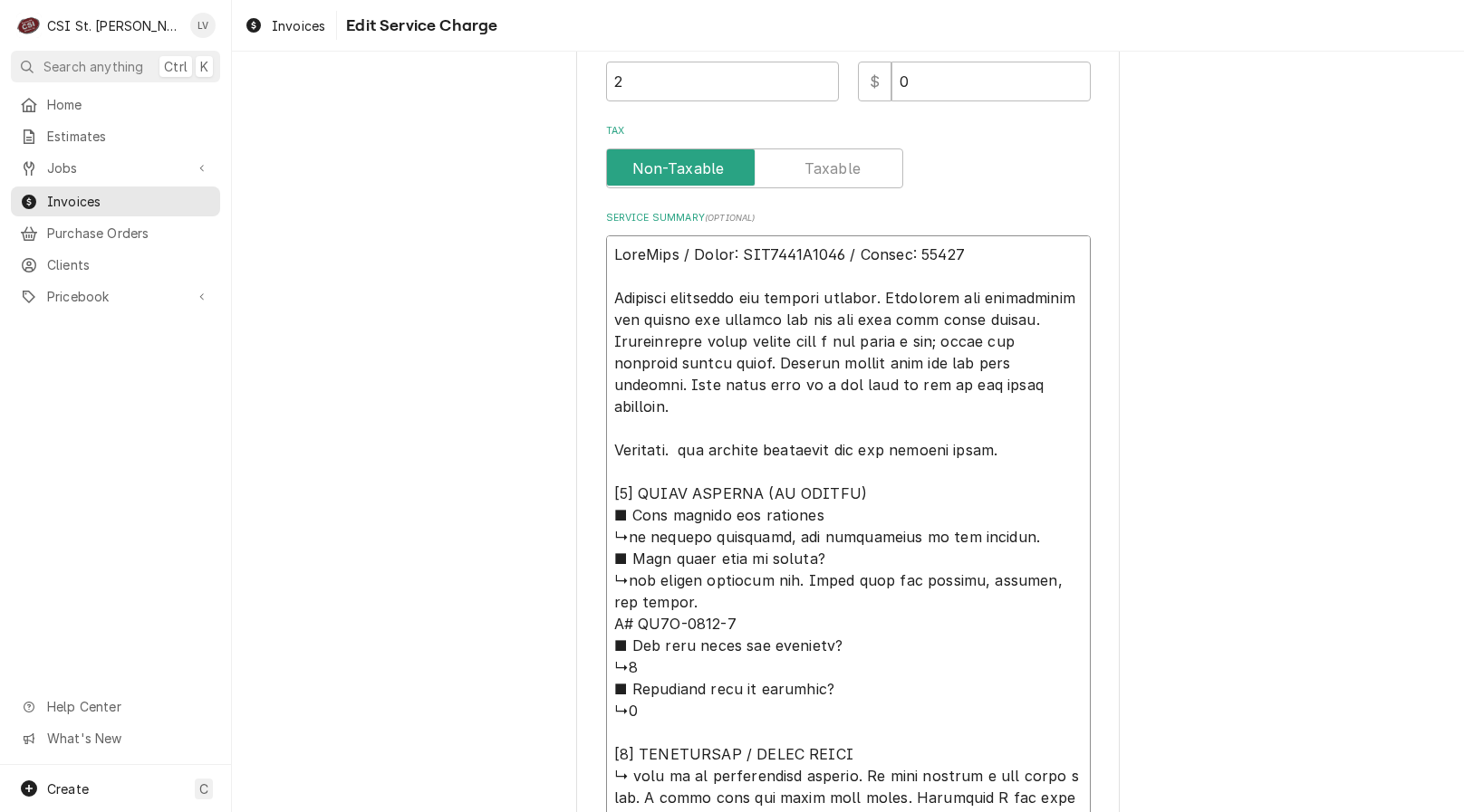
type textarea "x"
type textarea "AccuTemp / Model: GGF1201B4850 / Serial: 23121 Observed operation for several m…"
type textarea "x"
type textarea "AccuTemp / Model: GGF1201B4850 / Serial: 23121 Observed operation for several m…"
type textarea "x"
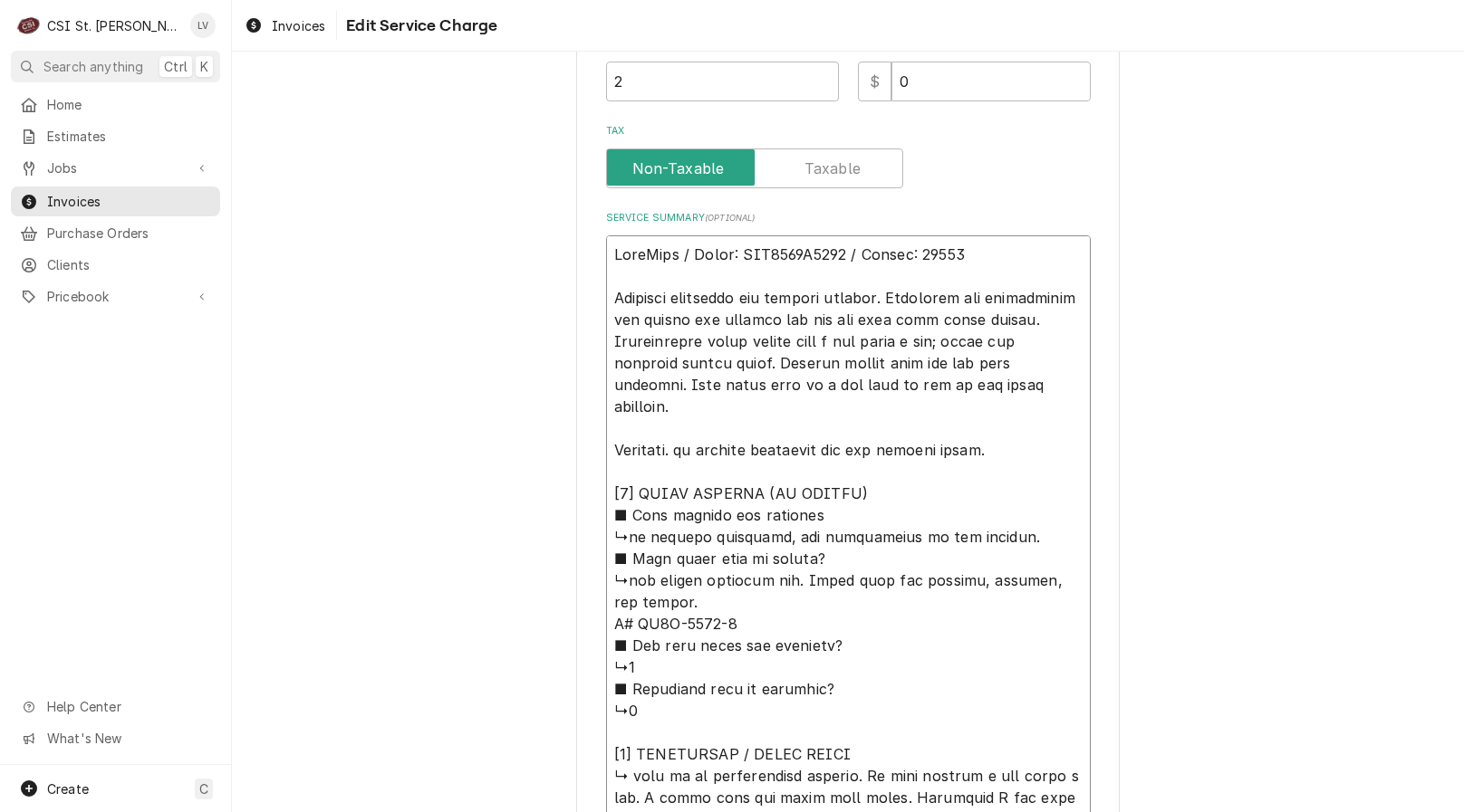
type textarea "AccuTemp / Model: GGF1201B4850 / Serial: 23121 Observed operation for several m…"
type textarea "x"
type textarea "AccuTemp / Model: GGF1201B4850 / Serial: 23121 Observed operation for several m…"
type textarea "x"
type textarea "AccuTemp / Model: GGF1201B4850 / Serial: 23121 Observed operation for several m…"
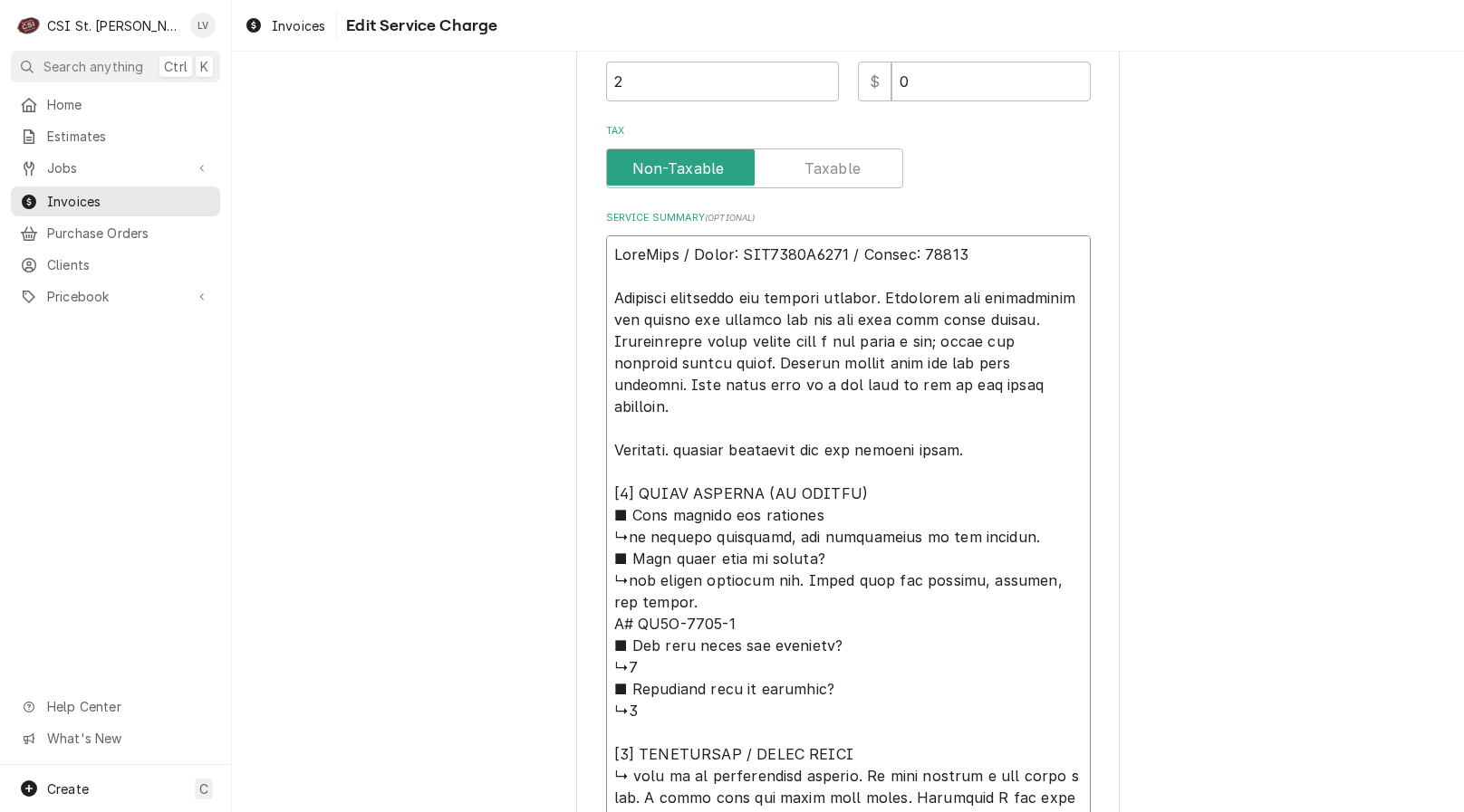
click at [983, 456] on textarea "Service Summary ( optional )" at bounding box center [848, 655] width 484 height 842
type textarea "x"
type textarea "AccuTemp / Model: GGF1201B4850 / Serial: 23121 Observed operation for several m…"
type textarea "x"
type textarea "AccuTemp / Model: GGF1201B4850 / Serial: 23121 Observed operation for several m…"
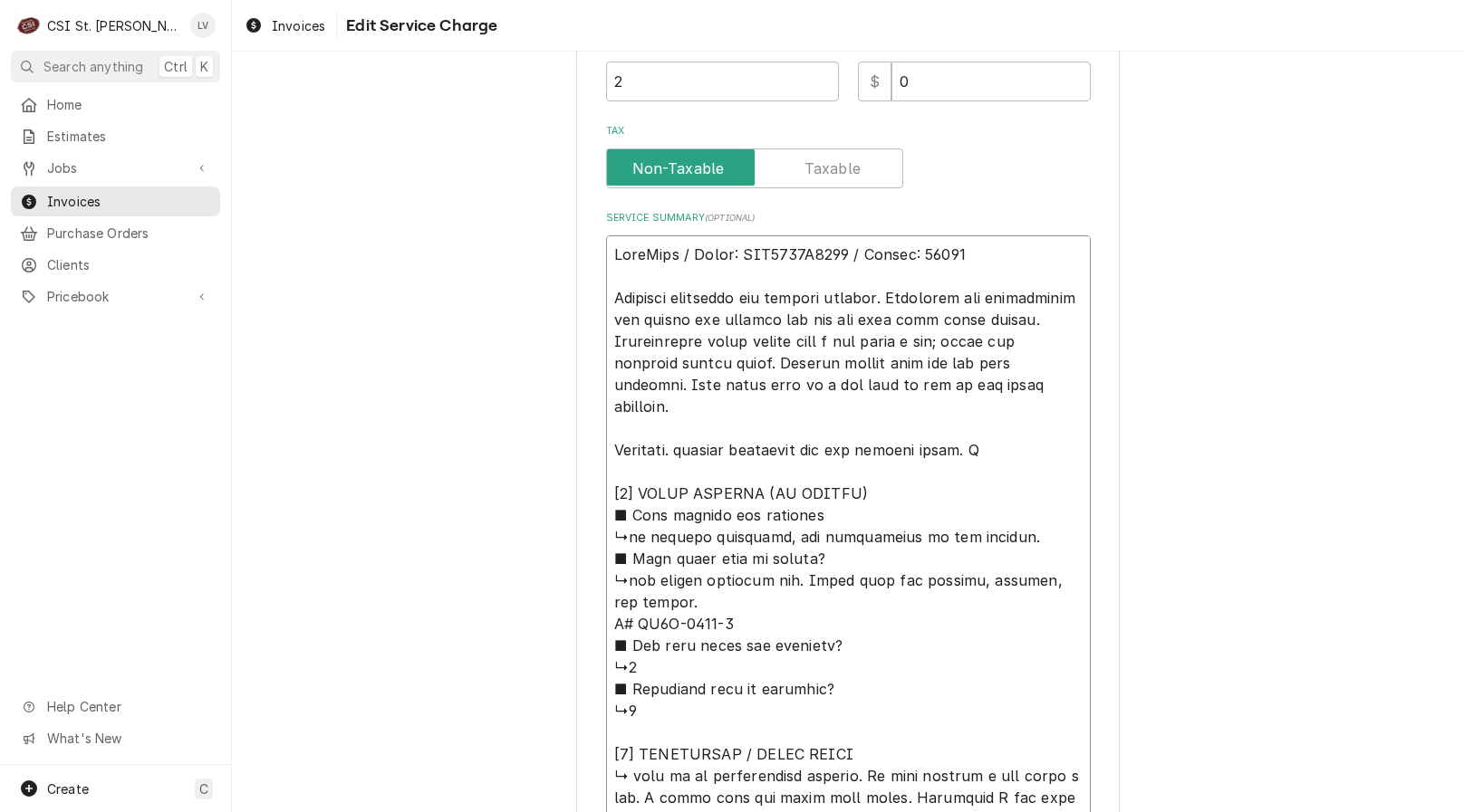
type textarea "x"
type textarea "AccuTemp / Model: GGF1201B4850 / Serial: 23121 Observed operation for several m…"
type textarea "x"
type textarea "AccuTemp / Model: GGF1201B4850 / Serial: 23121 Observed operation for several m…"
type textarea "x"
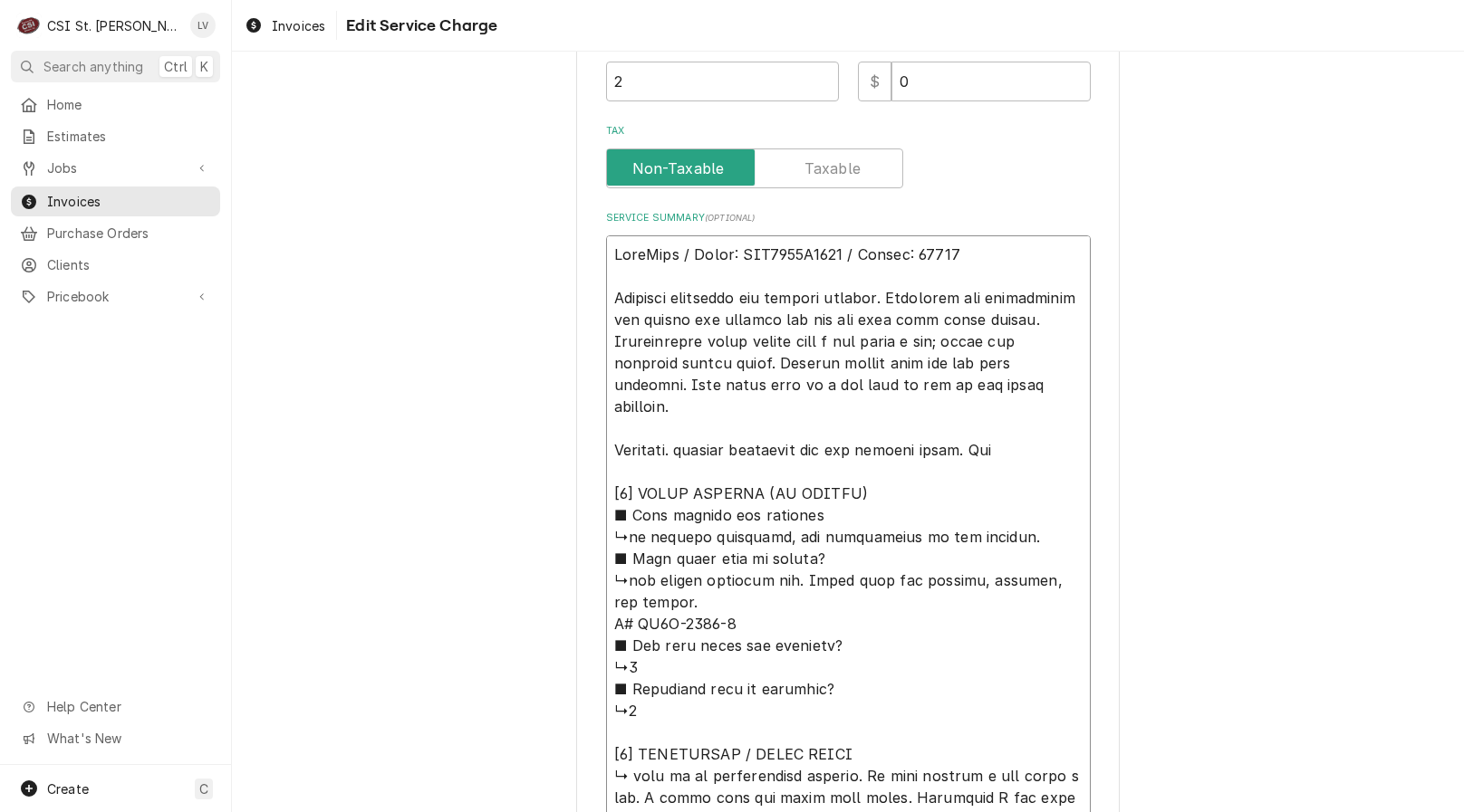
type textarea "AccuTemp / Model: GGF1201B4850 / Serial: 23121 Observed operation for several m…"
type textarea "x"
type textarea "AccuTemp / Model: GGF1201B4850 / Serial: 23121 Observed operation for several m…"
type textarea "x"
type textarea "AccuTemp / Model: GGF1201B4850 / Serial: 23121 Observed operation for several m…"
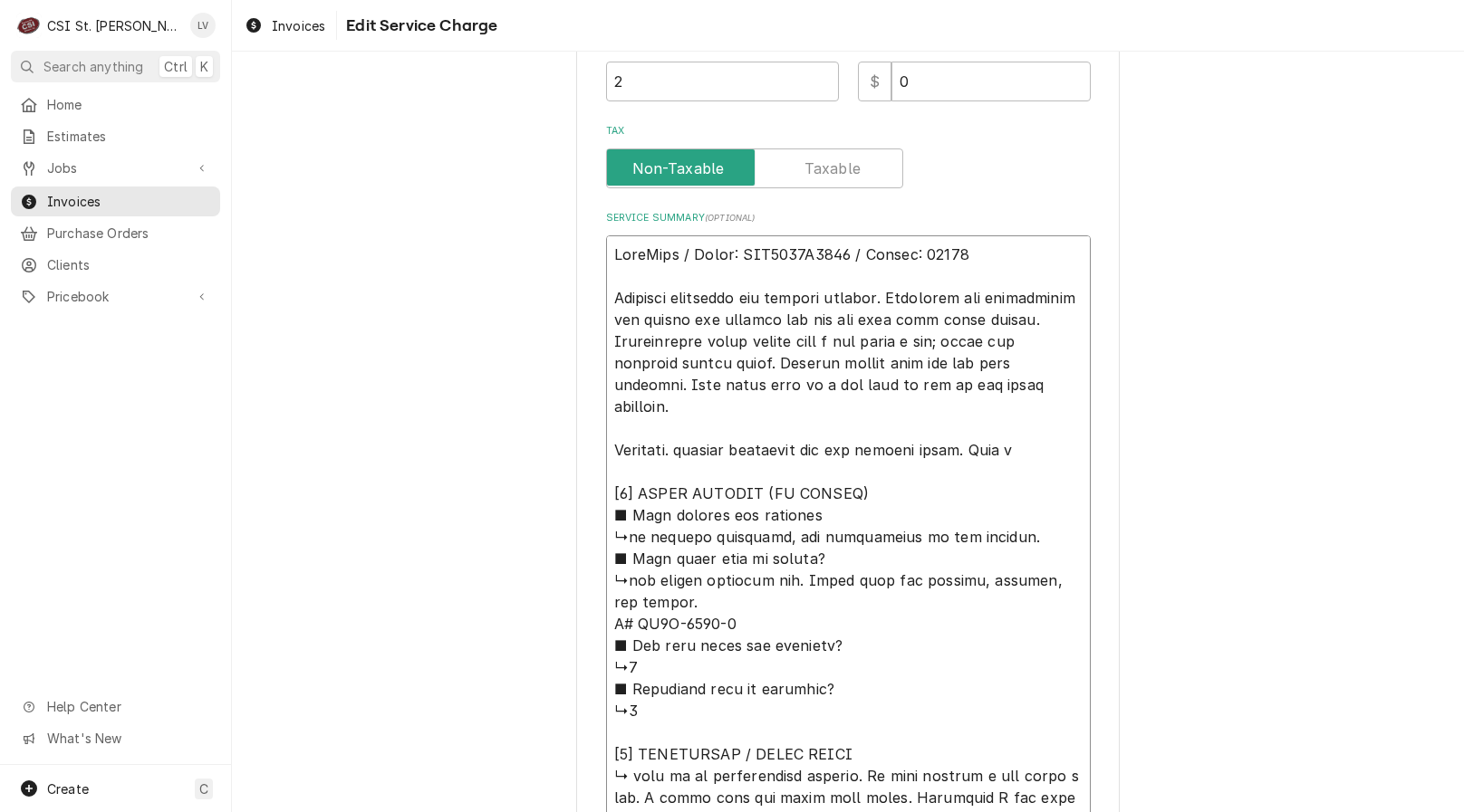
type textarea "x"
type textarea "AccuTemp / Model: GGF1201B4850 / Serial: 23121 Observed operation for several m…"
type textarea "x"
type textarea "AccuTemp / Model: GGF1201B4850 / Serial: 23121 Observed operation for several m…"
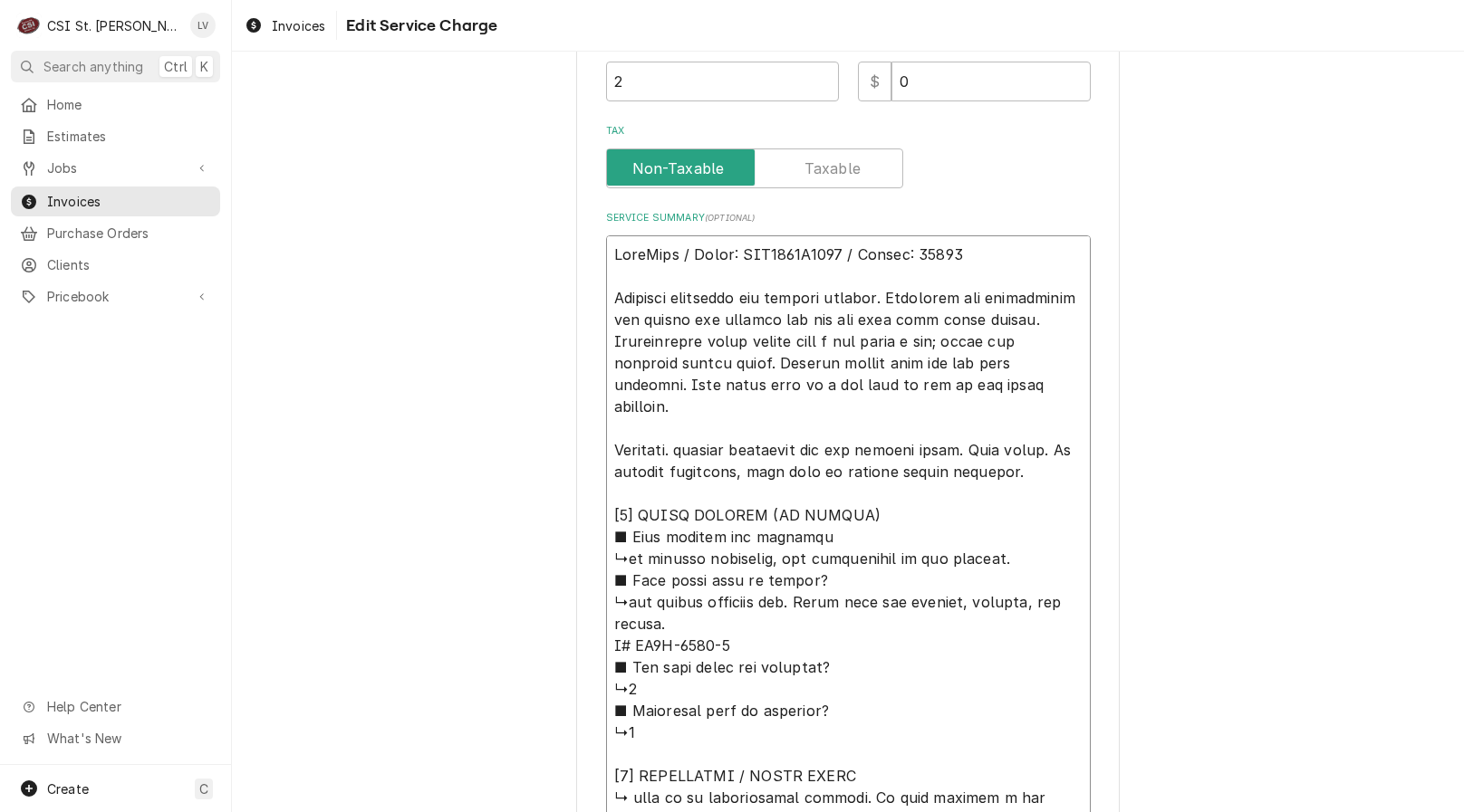
click at [611, 518] on textarea "Service Summary ( optional )" at bounding box center [848, 667] width 484 height 864
click at [754, 578] on textarea "Service Summary ( optional )" at bounding box center [848, 667] width 484 height 864
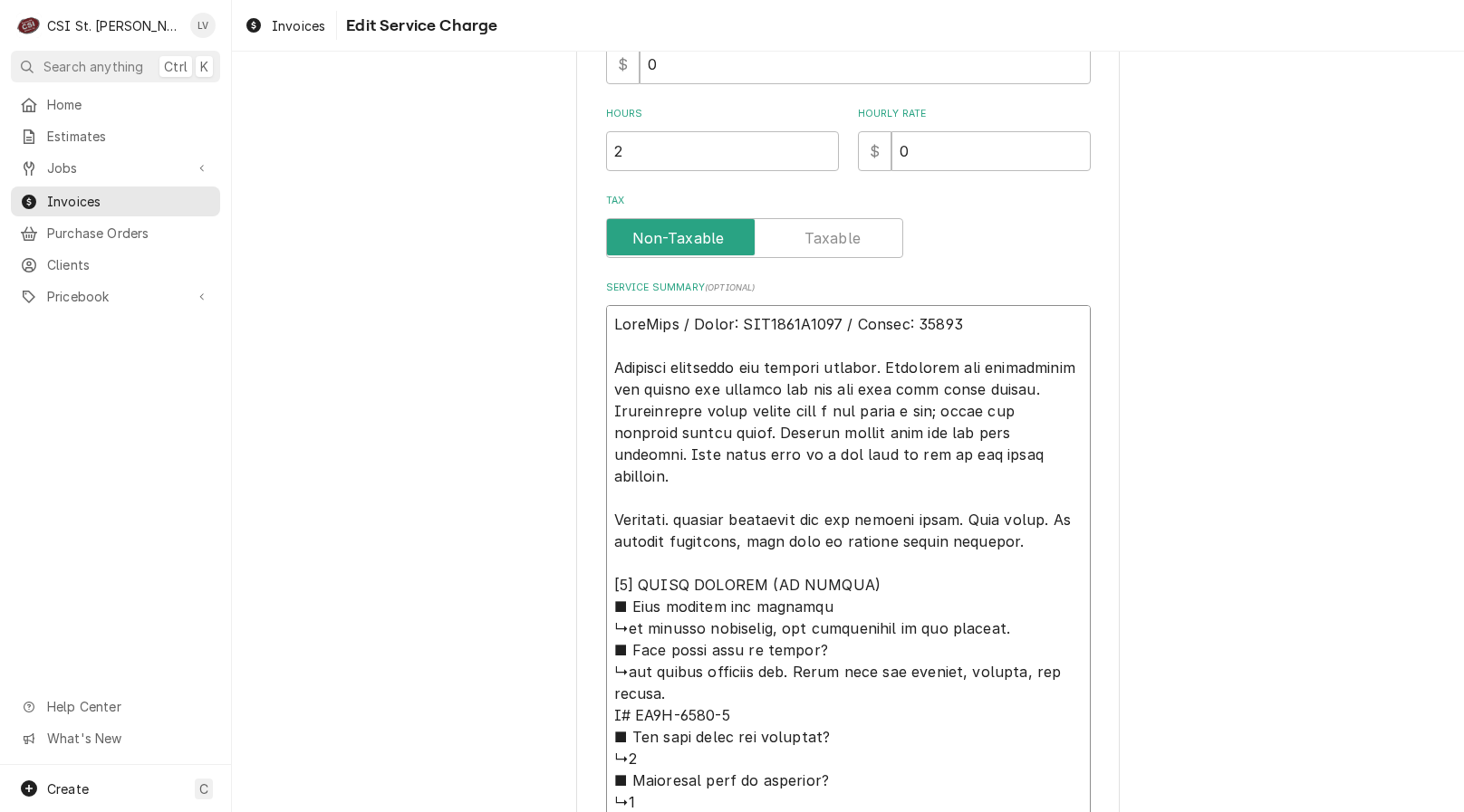
scroll to position [534, 0]
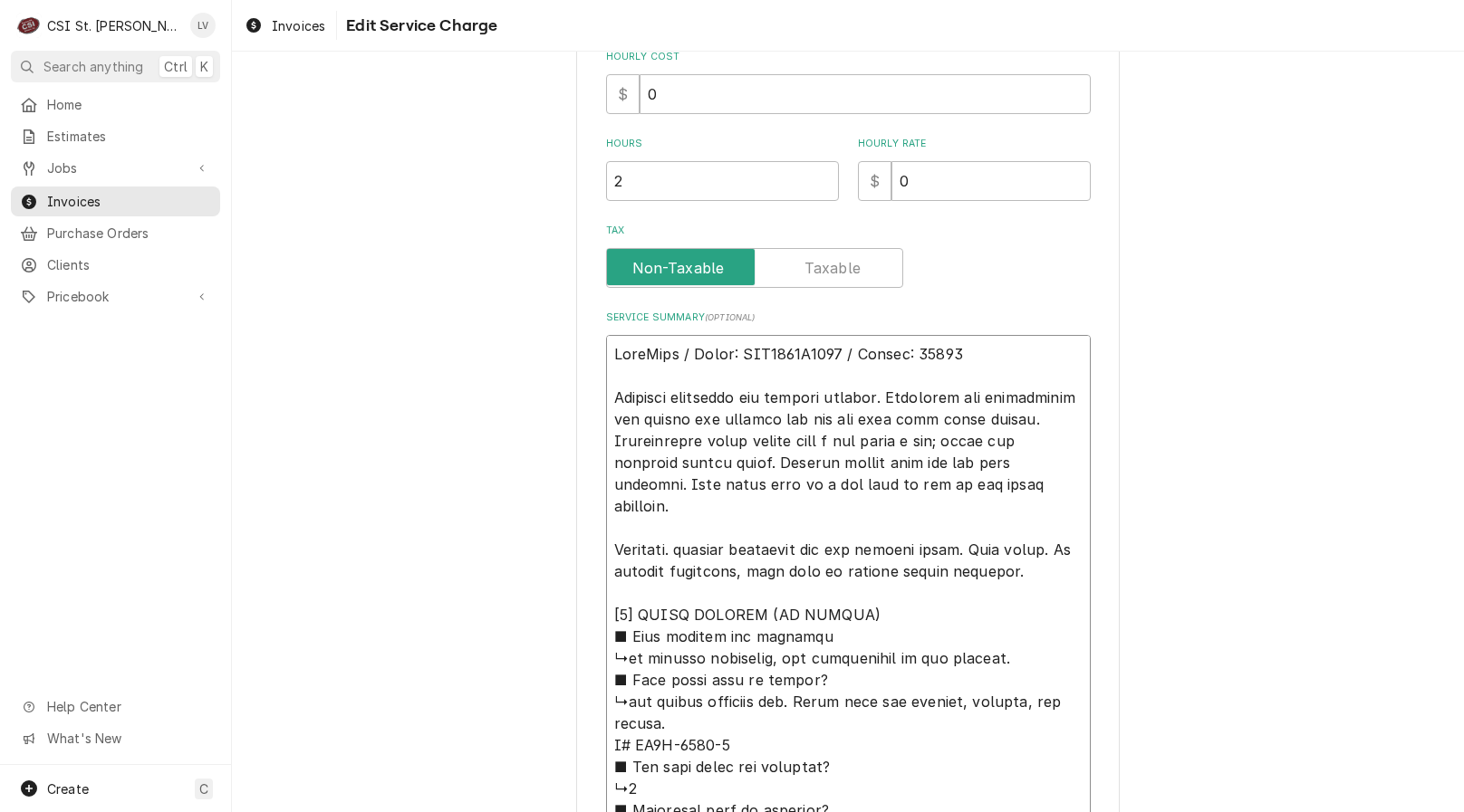
click at [706, 505] on textarea "Service Summary ( optional )" at bounding box center [848, 767] width 484 height 864
click at [1041, 566] on textarea "Service Summary ( optional )" at bounding box center [848, 767] width 484 height 864
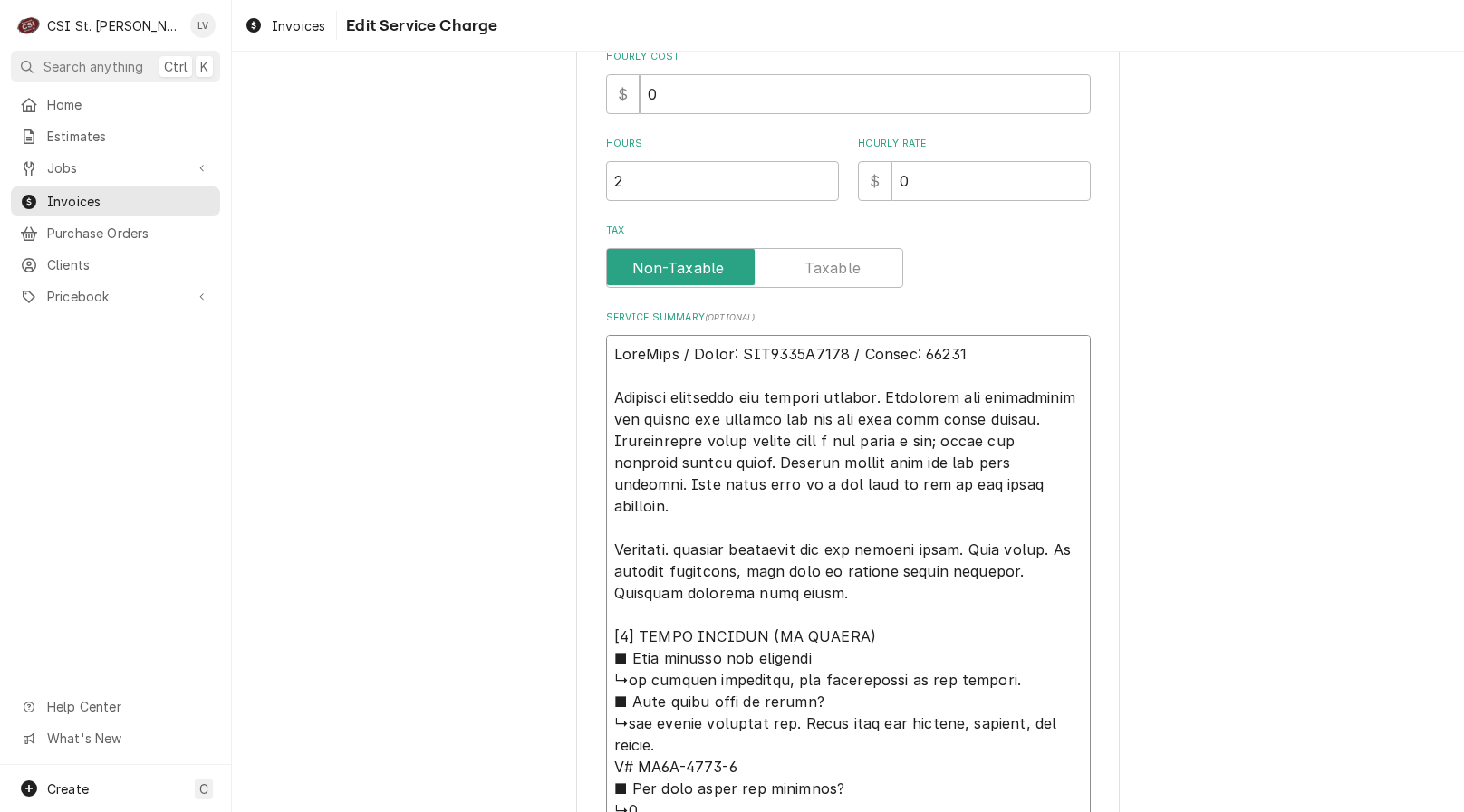
click at [606, 548] on textarea "Service Summary ( optional )" at bounding box center [848, 778] width 484 height 886
click at [608, 397] on textarea "Service Summary ( optional )" at bounding box center [848, 778] width 484 height 886
click at [695, 560] on textarea "Service Summary ( optional )" at bounding box center [848, 778] width 484 height 886
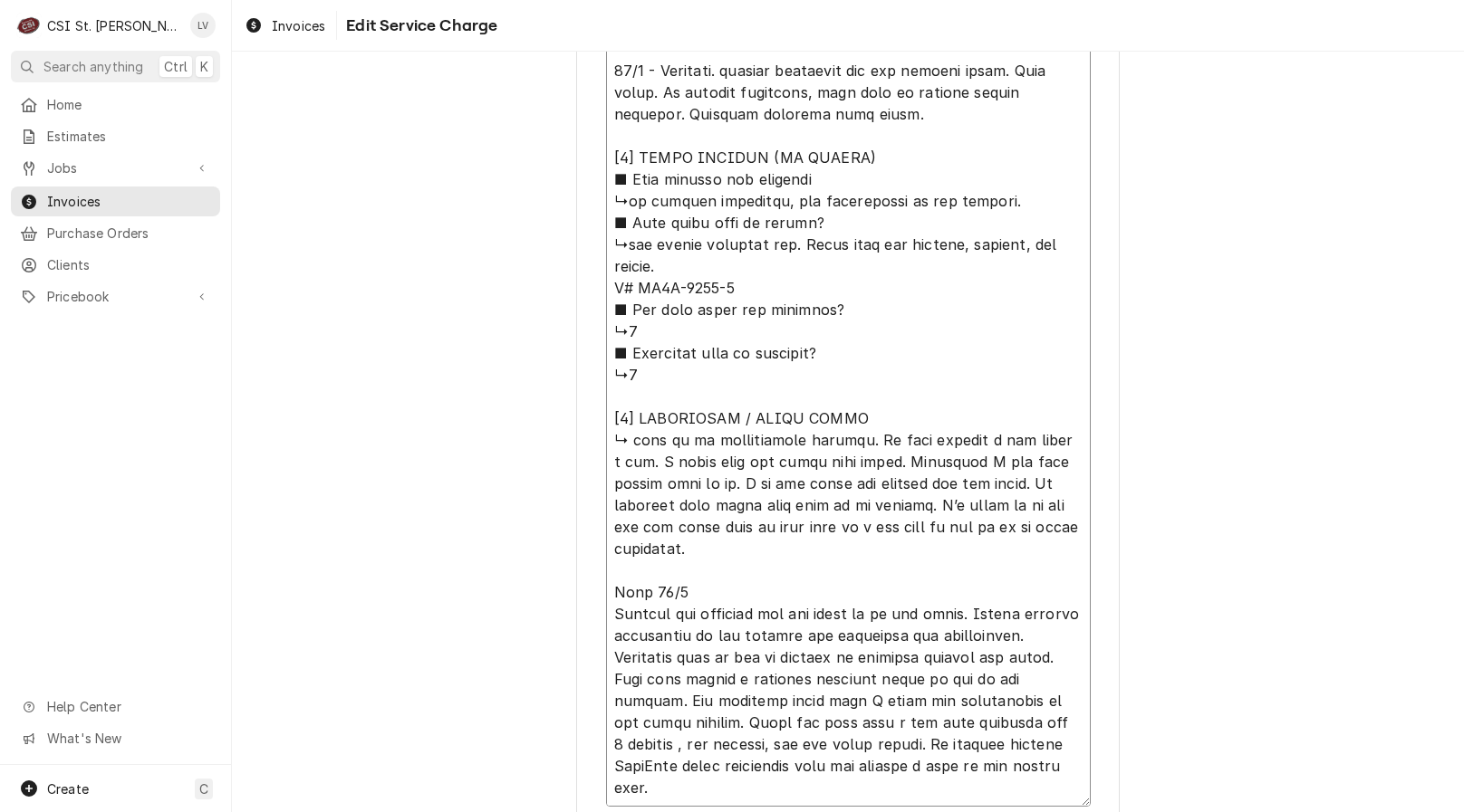
scroll to position [987, 0]
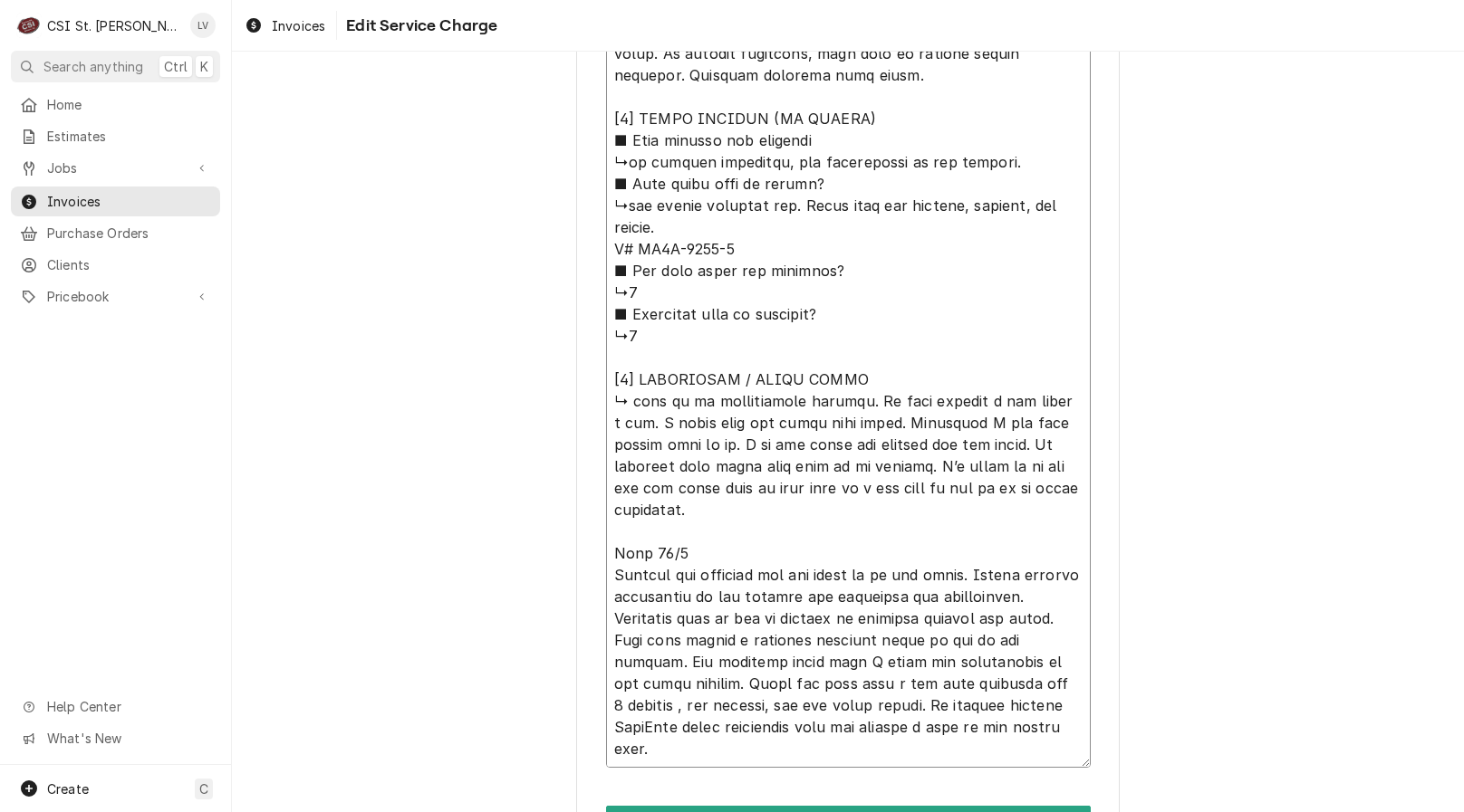
drag, startPoint x: 703, startPoint y: 619, endPoint x: 738, endPoint y: 641, distance: 41.3
click at [738, 641] on textarea "Service Summary ( optional )" at bounding box center [848, 325] width 484 height 886
click at [715, 668] on textarea "Service Summary ( optional )" at bounding box center [848, 325] width 484 height 886
drag, startPoint x: 739, startPoint y: 665, endPoint x: 702, endPoint y: 619, distance: 59.0
click at [702, 618] on textarea "Service Summary ( optional )" at bounding box center [848, 325] width 484 height 886
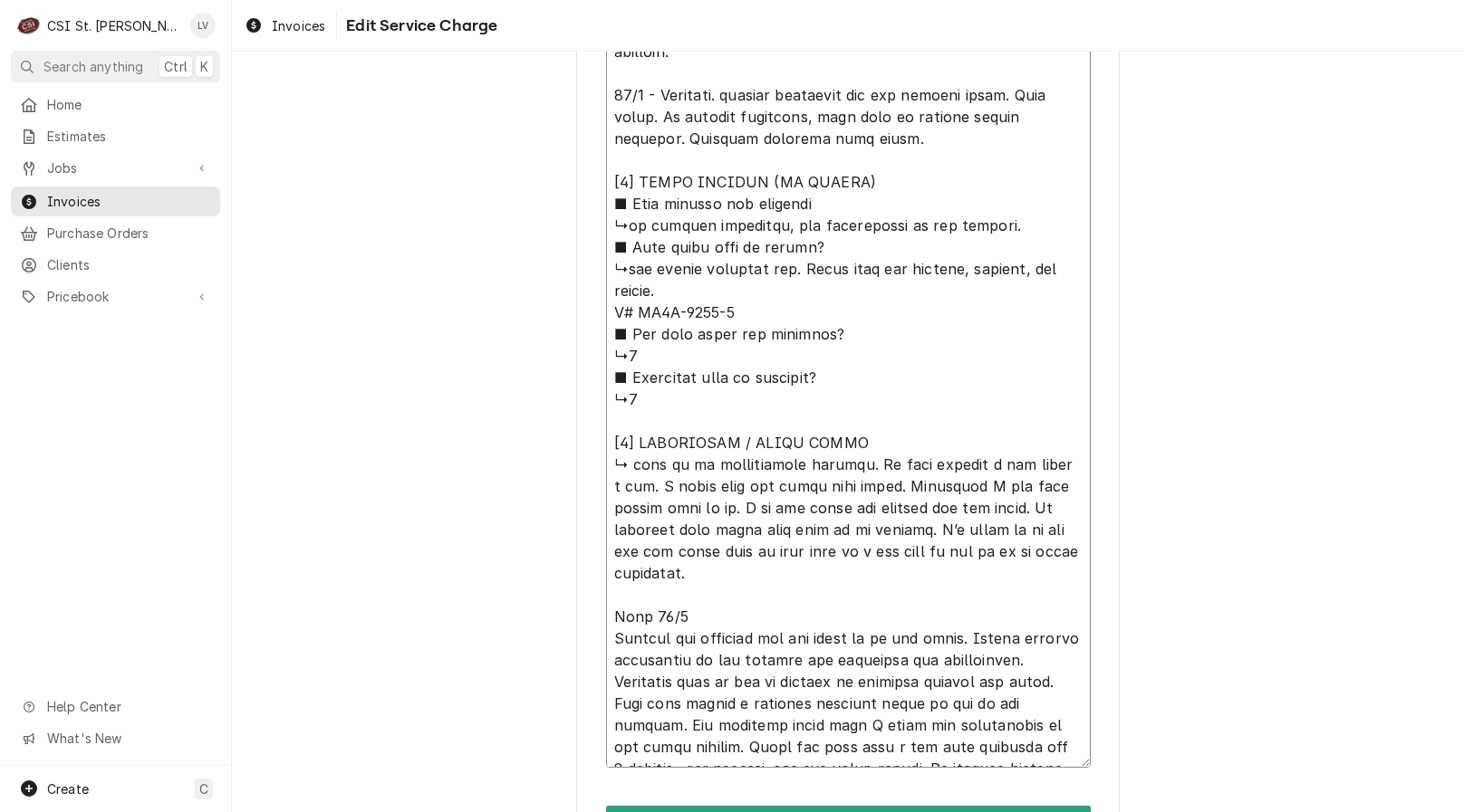
scroll to position [0, 0]
drag, startPoint x: 723, startPoint y: 95, endPoint x: 655, endPoint y: 128, distance: 75.6
click at [655, 128] on textarea "Service Summary ( optional )" at bounding box center [848, 325] width 484 height 886
paste textarea "Confirmed that no gas is leaking or bleeding through the valve. This only leave…"
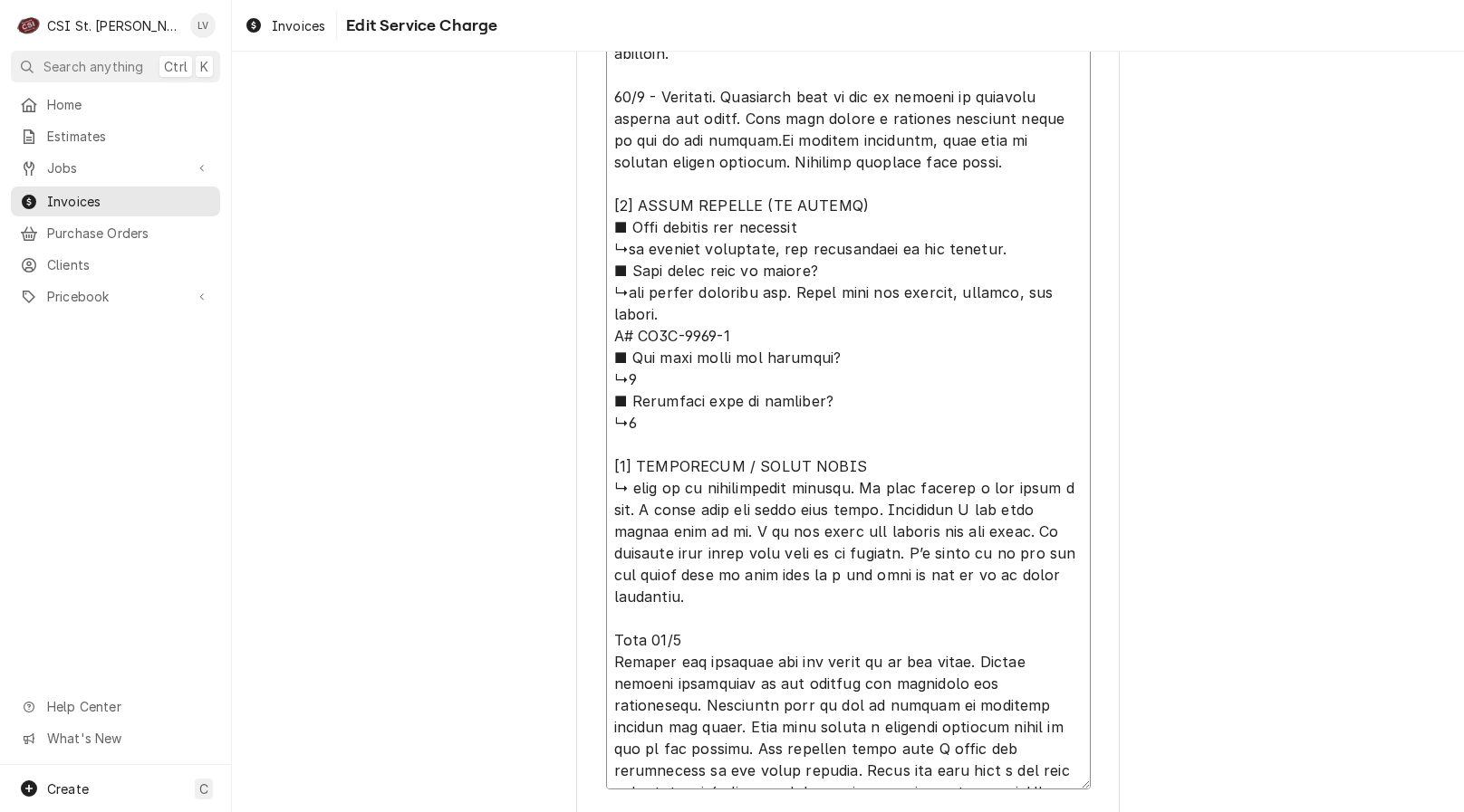
click at [717, 96] on textarea "Service Summary ( optional )" at bounding box center [848, 336] width 484 height 908
click at [742, 141] on textarea "Service Summary ( optional )" at bounding box center [848, 336] width 484 height 908
click at [876, 575] on textarea "Service Summary ( optional )" at bounding box center [848, 336] width 484 height 908
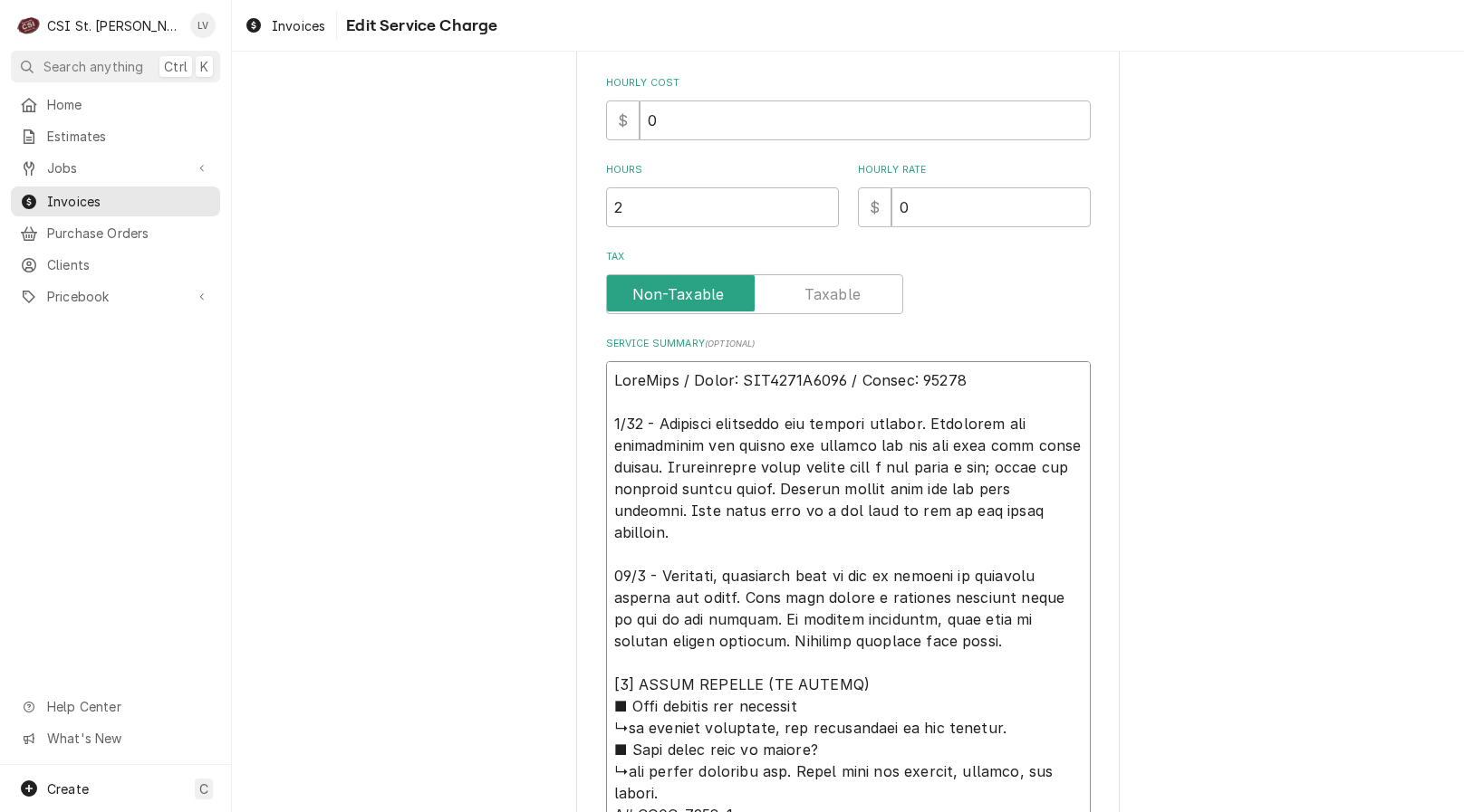
scroll to position [667, 0]
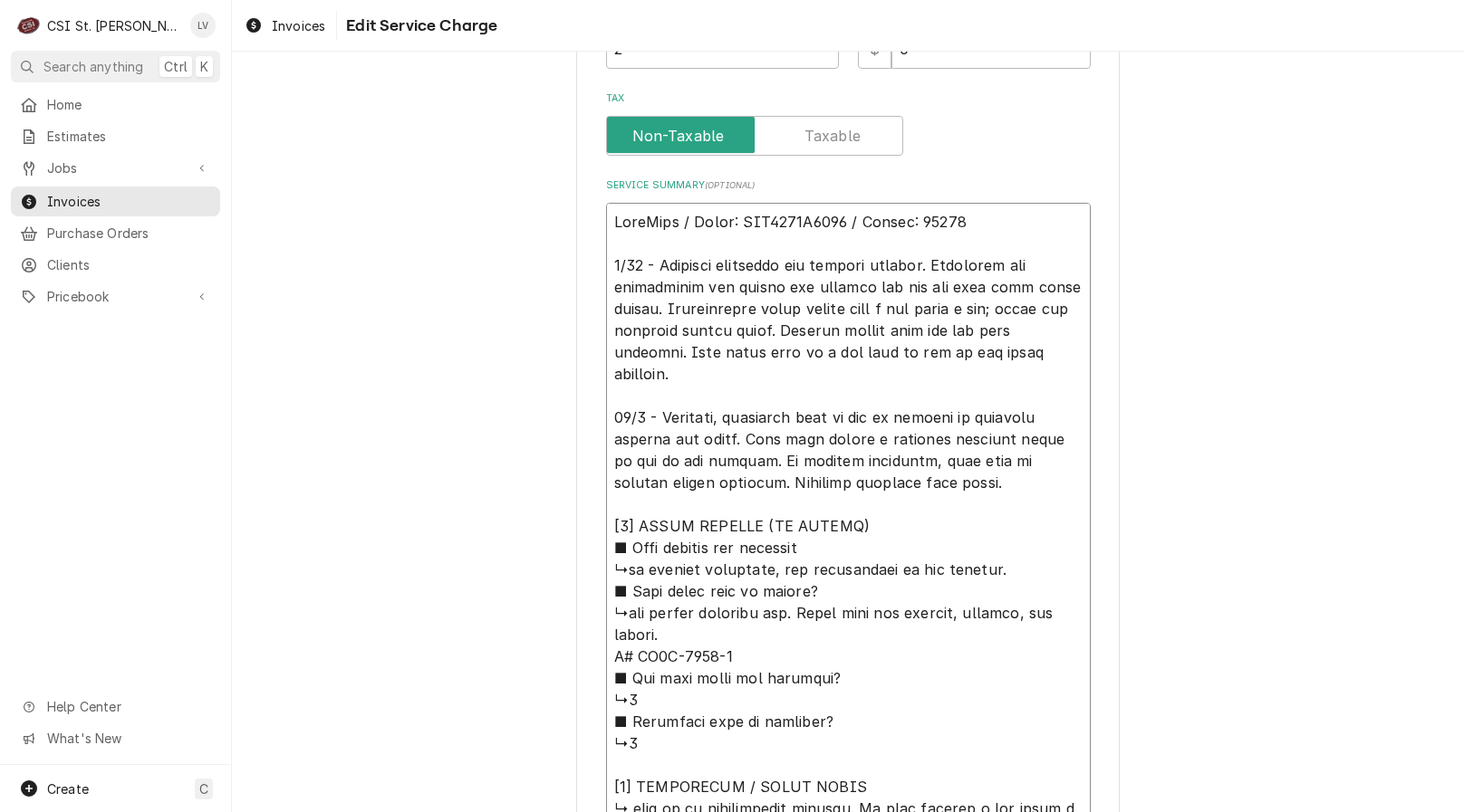
drag, startPoint x: 967, startPoint y: 163, endPoint x: 512, endPoint y: 239, distance: 461.3
click at [530, 229] on div "Use the fields below to edit this service charge Short Description Job | Servic…" at bounding box center [848, 335] width 1232 height 1863
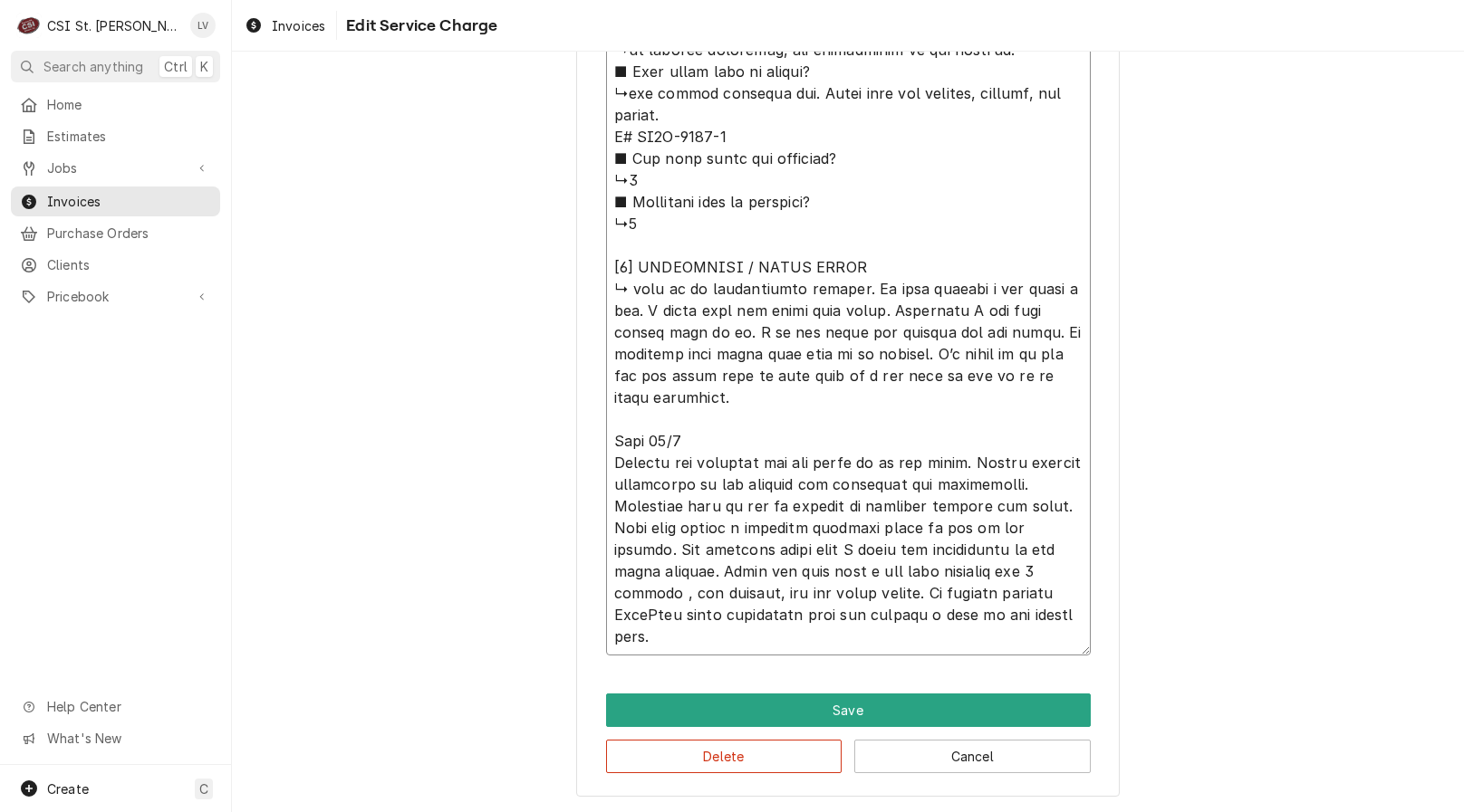
drag, startPoint x: 610, startPoint y: 515, endPoint x: 1153, endPoint y: 818, distance: 621.8
click at [1153, 811] on html "C CSI St. Louis LV Search anything Ctrl K Home Estimates Jobs Jobs Job Series I…" at bounding box center [732, 406] width 1464 height 812
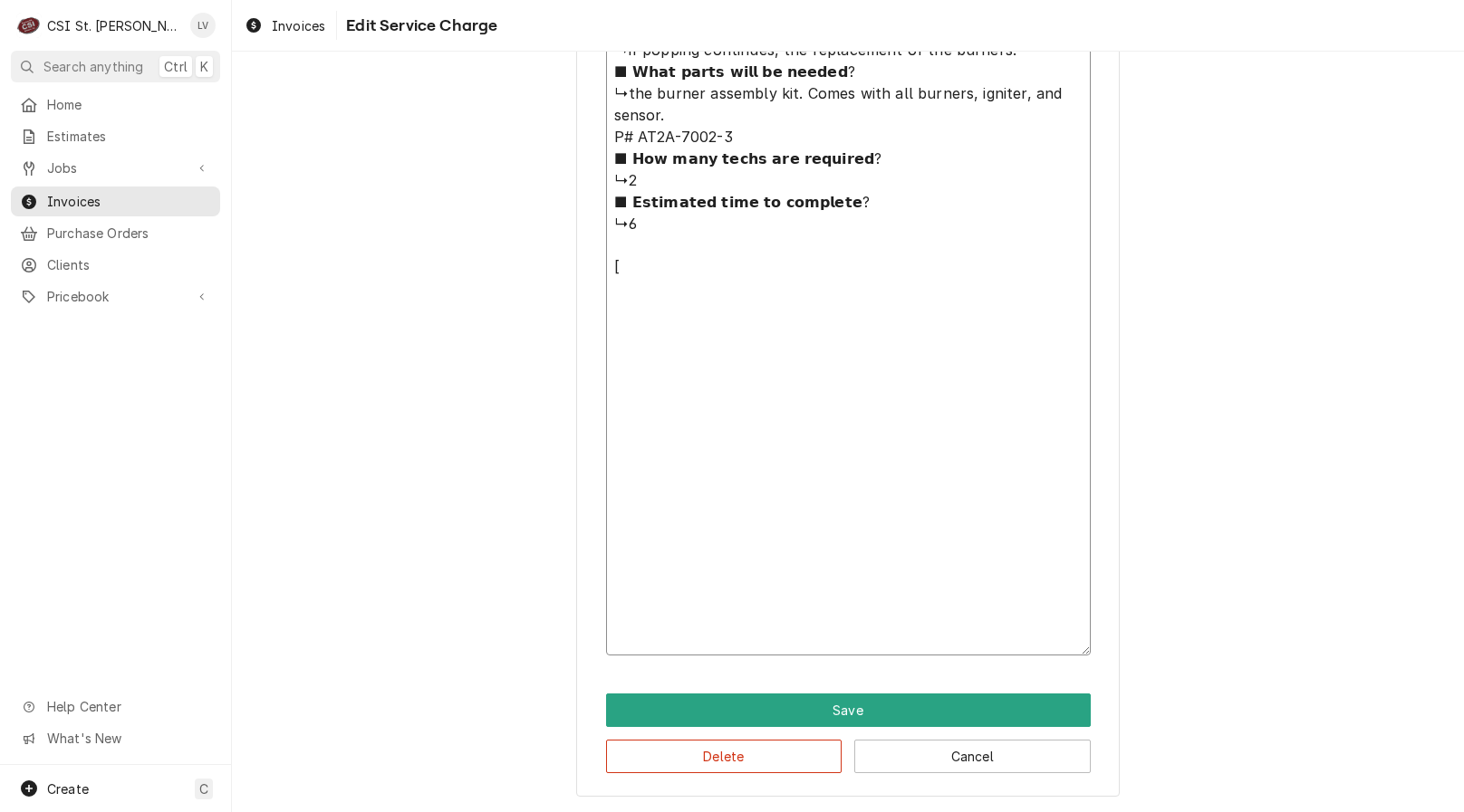
scroll to position [556, 0]
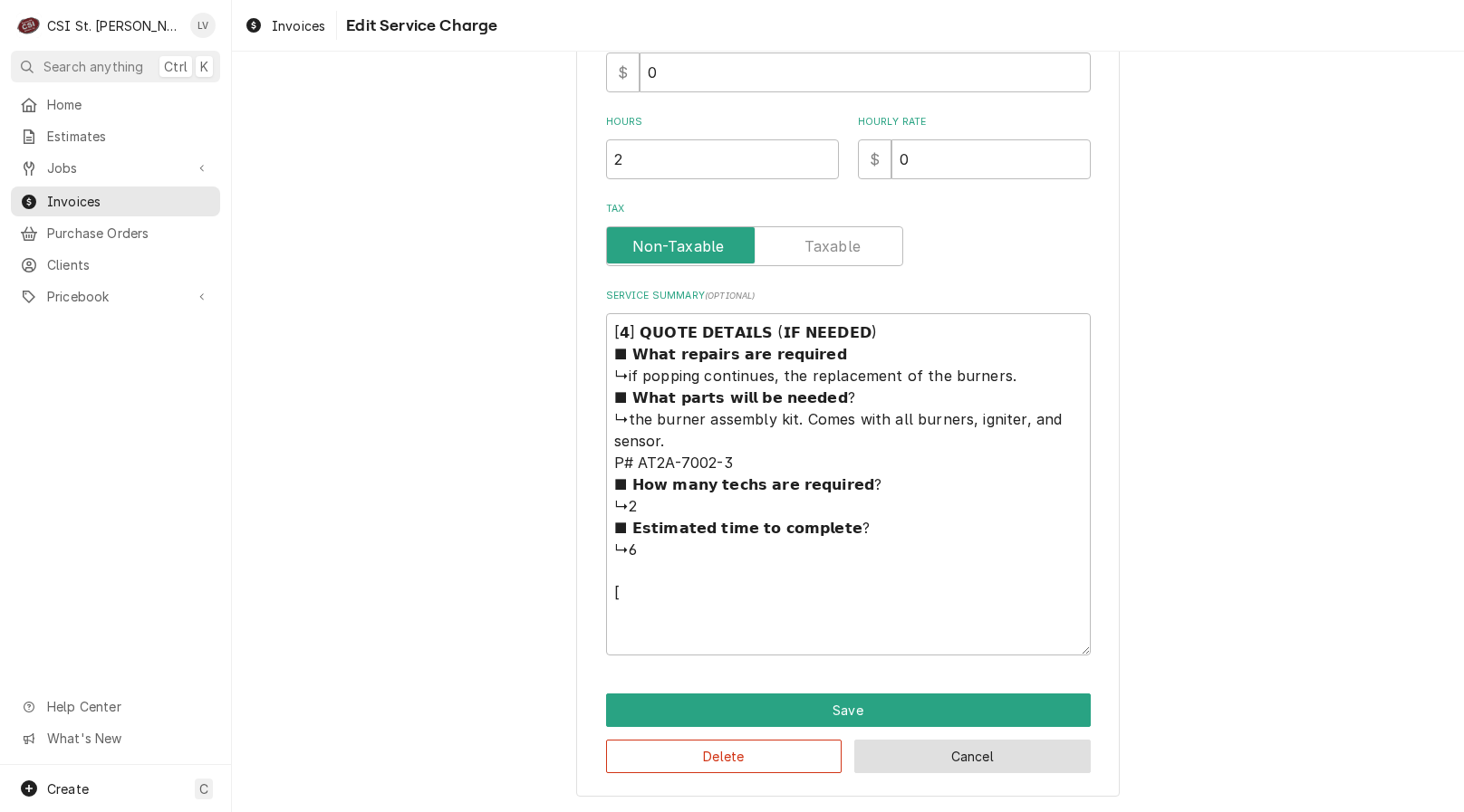
click at [931, 754] on button "Cancel" at bounding box center [972, 756] width 236 height 33
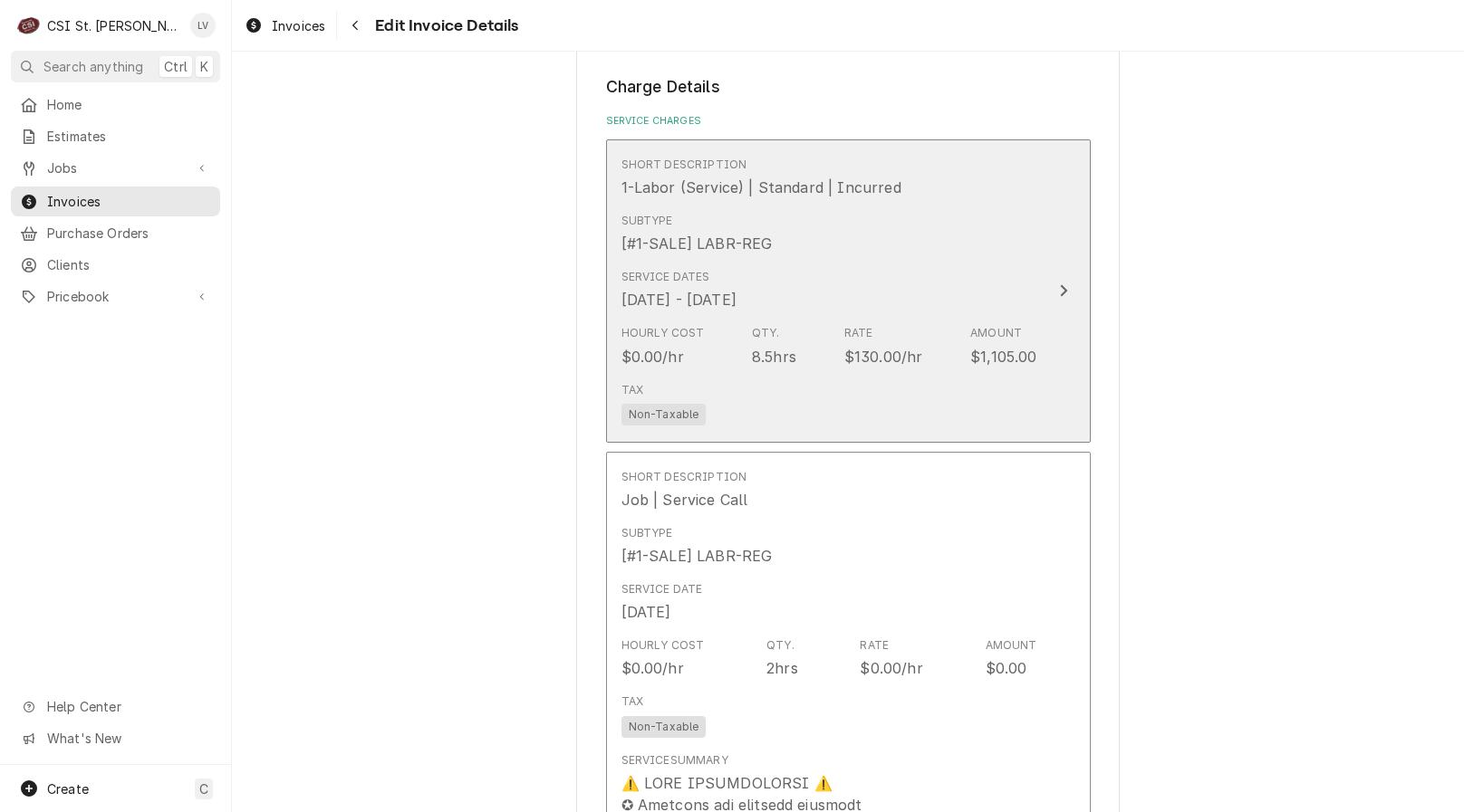
click at [825, 321] on div "Hourly Cost $0.00/hr Qty. 8.5hrs Rate $130.00/hr Amount $1,105.00" at bounding box center [829, 346] width 416 height 56
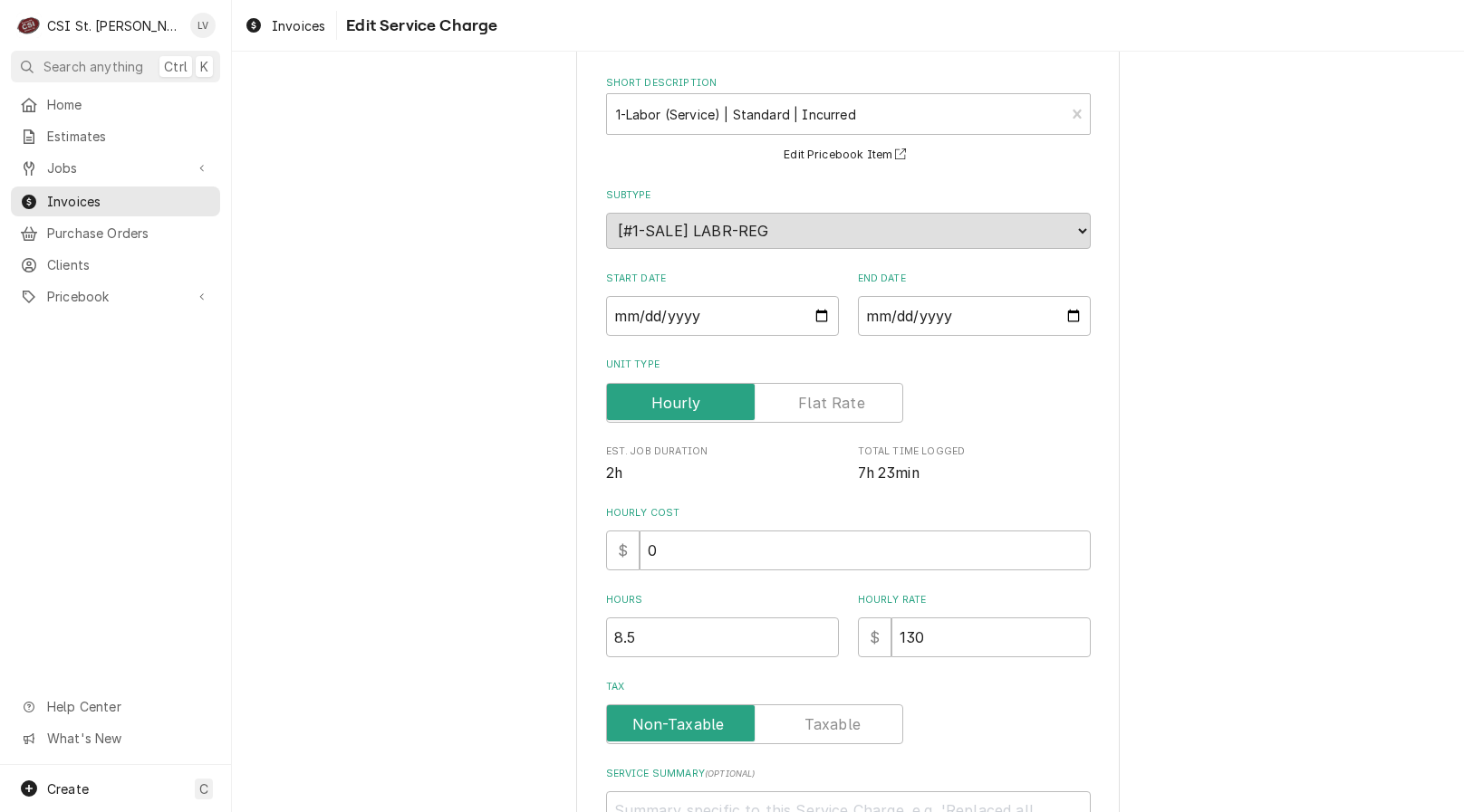
scroll to position [295, 0]
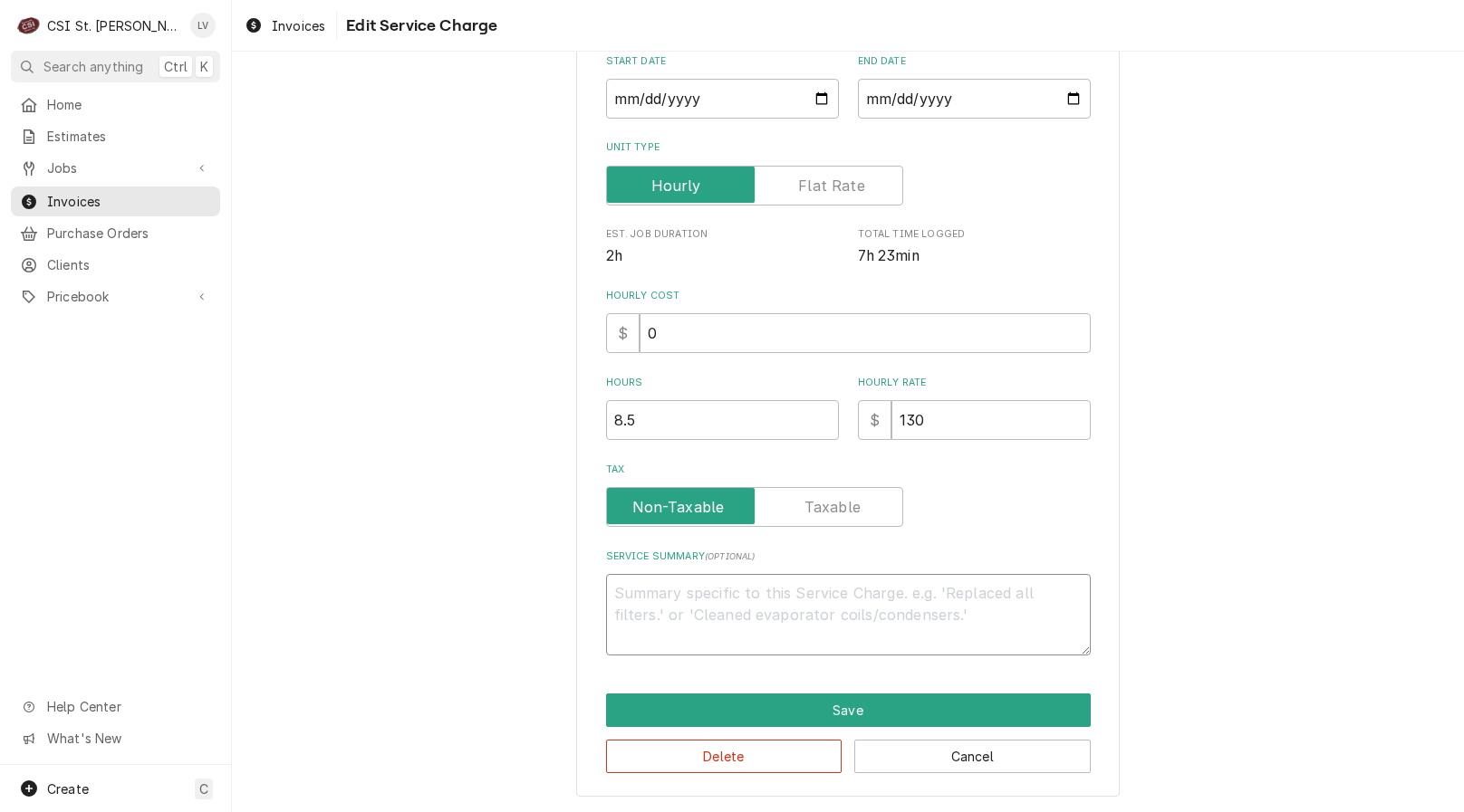
click at [678, 598] on textarea "Service Summary ( optional )" at bounding box center [848, 614] width 484 height 81
paste textarea "AccuTemp / Model: GGF1201B4850 / Serial: 23121 9/30 - Observed operation for se…"
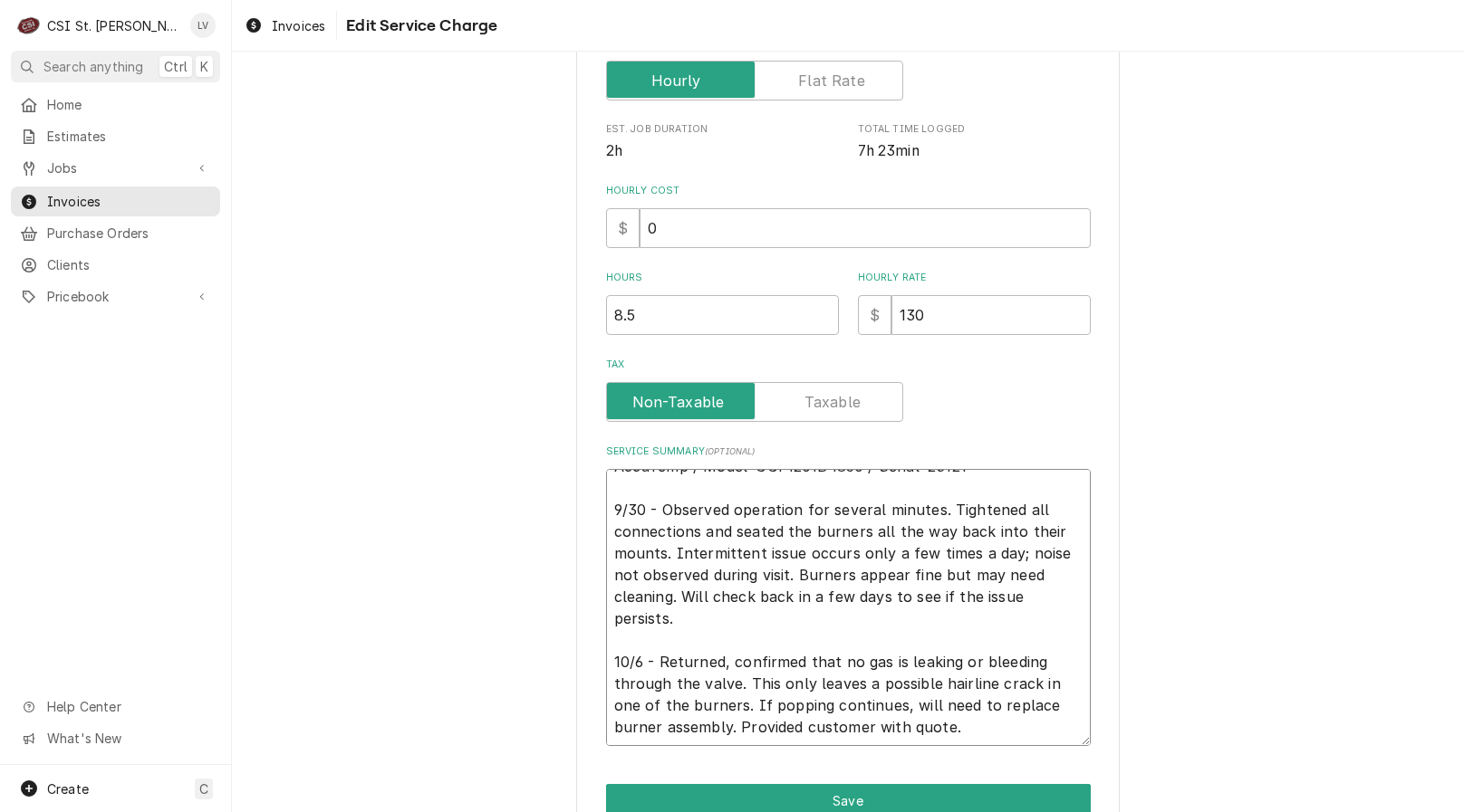
scroll to position [491, 0]
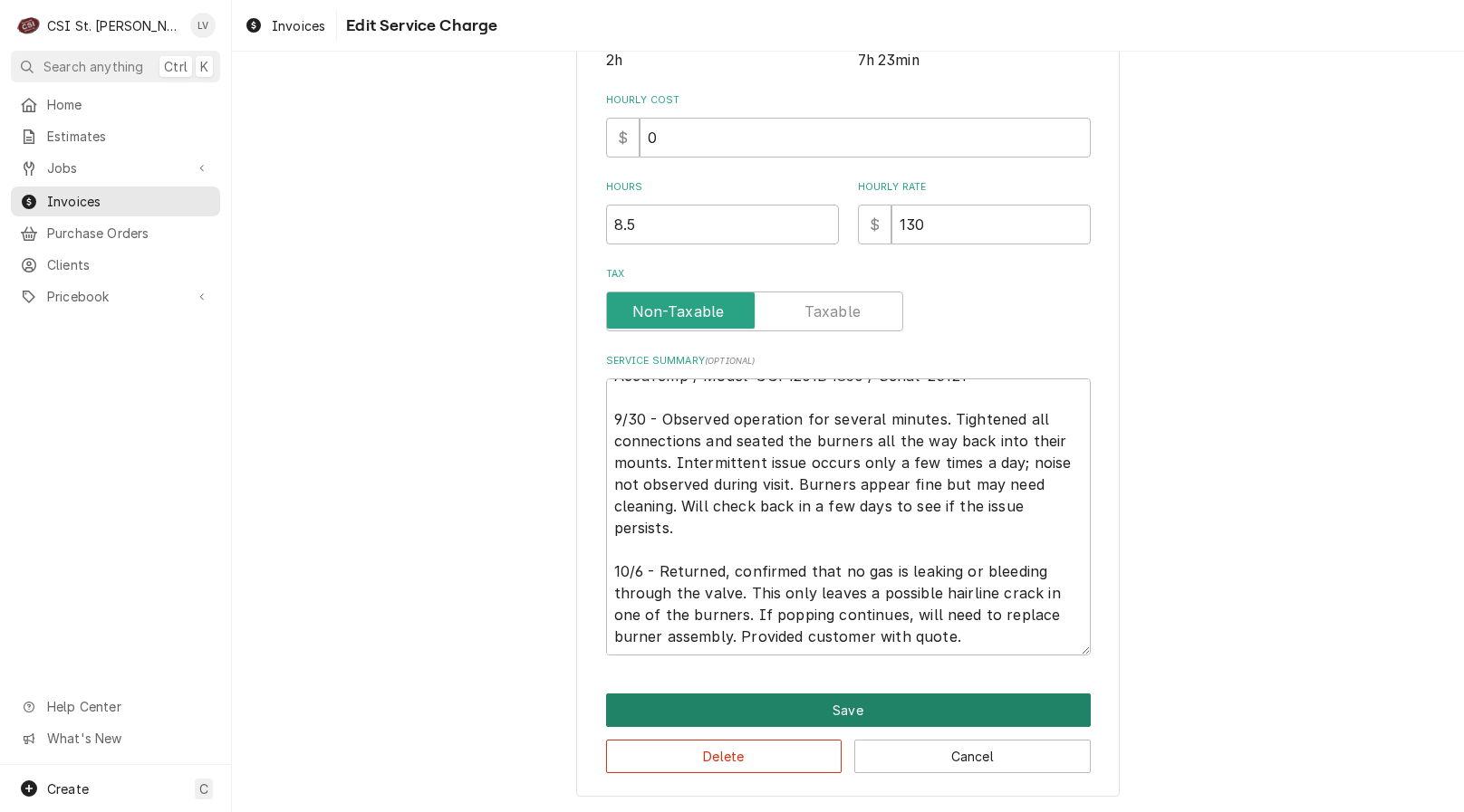
click at [957, 719] on button "Save" at bounding box center [848, 710] width 484 height 33
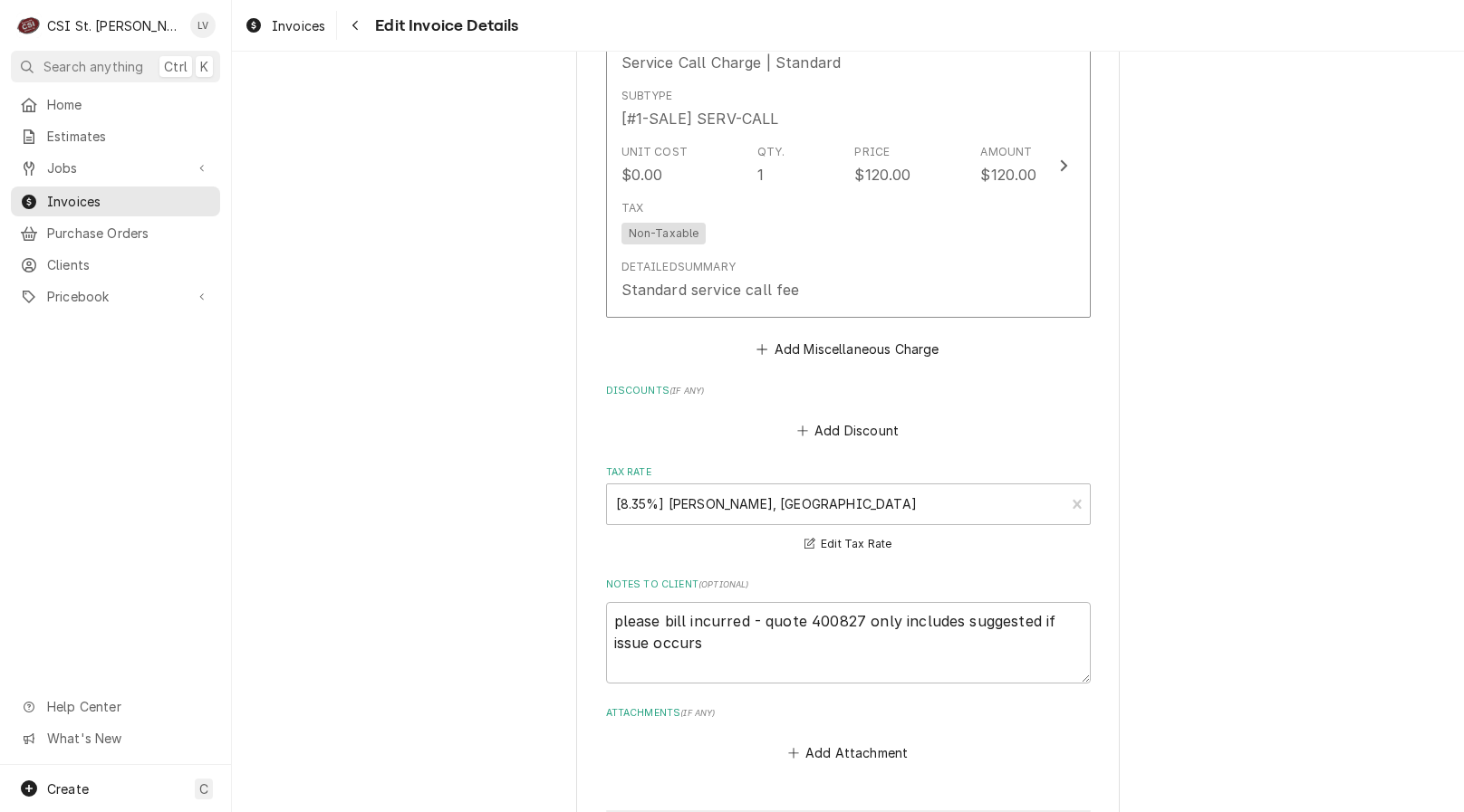
scroll to position [4518, 0]
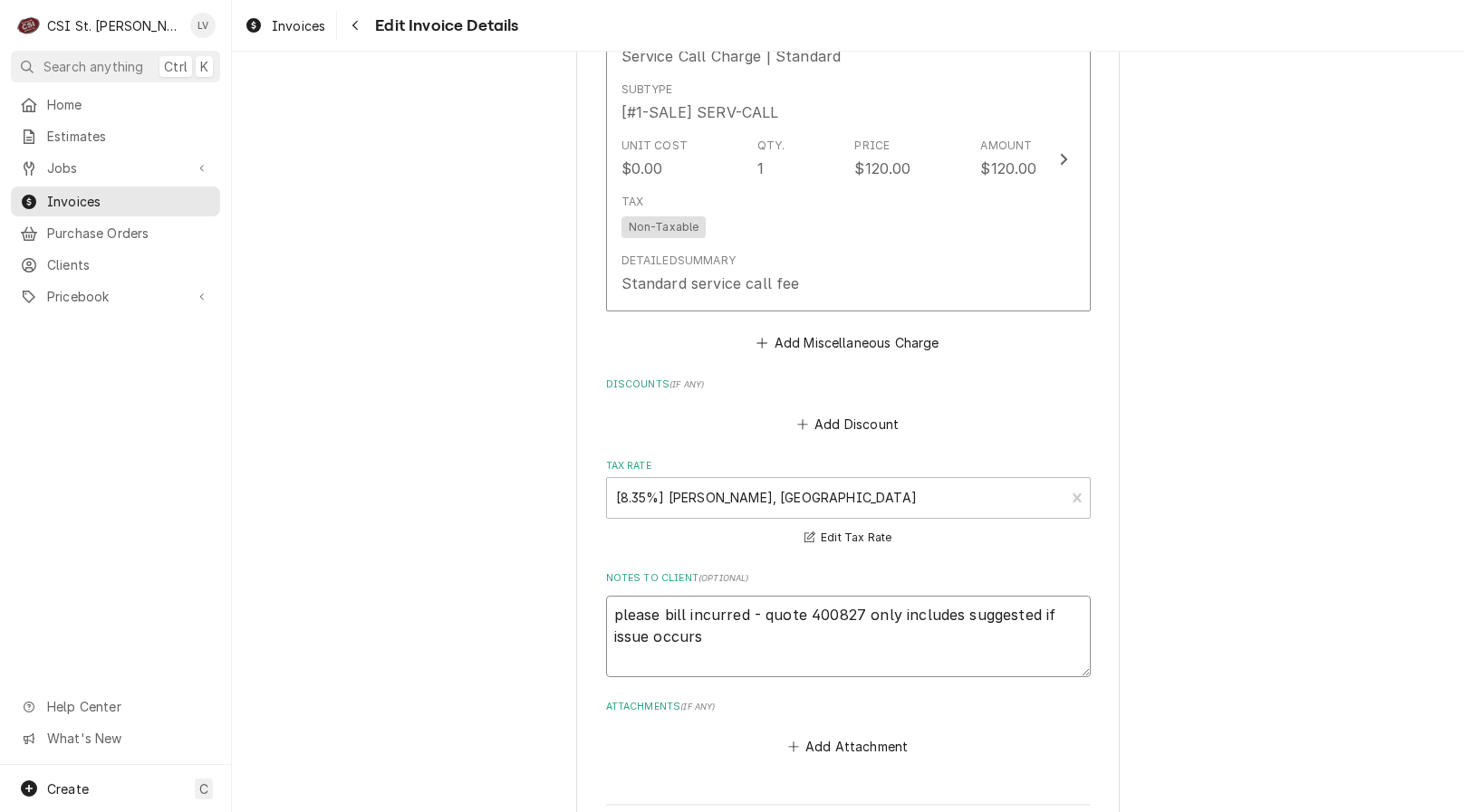
drag, startPoint x: 716, startPoint y: 622, endPoint x: 528, endPoint y: 542, distance: 204.3
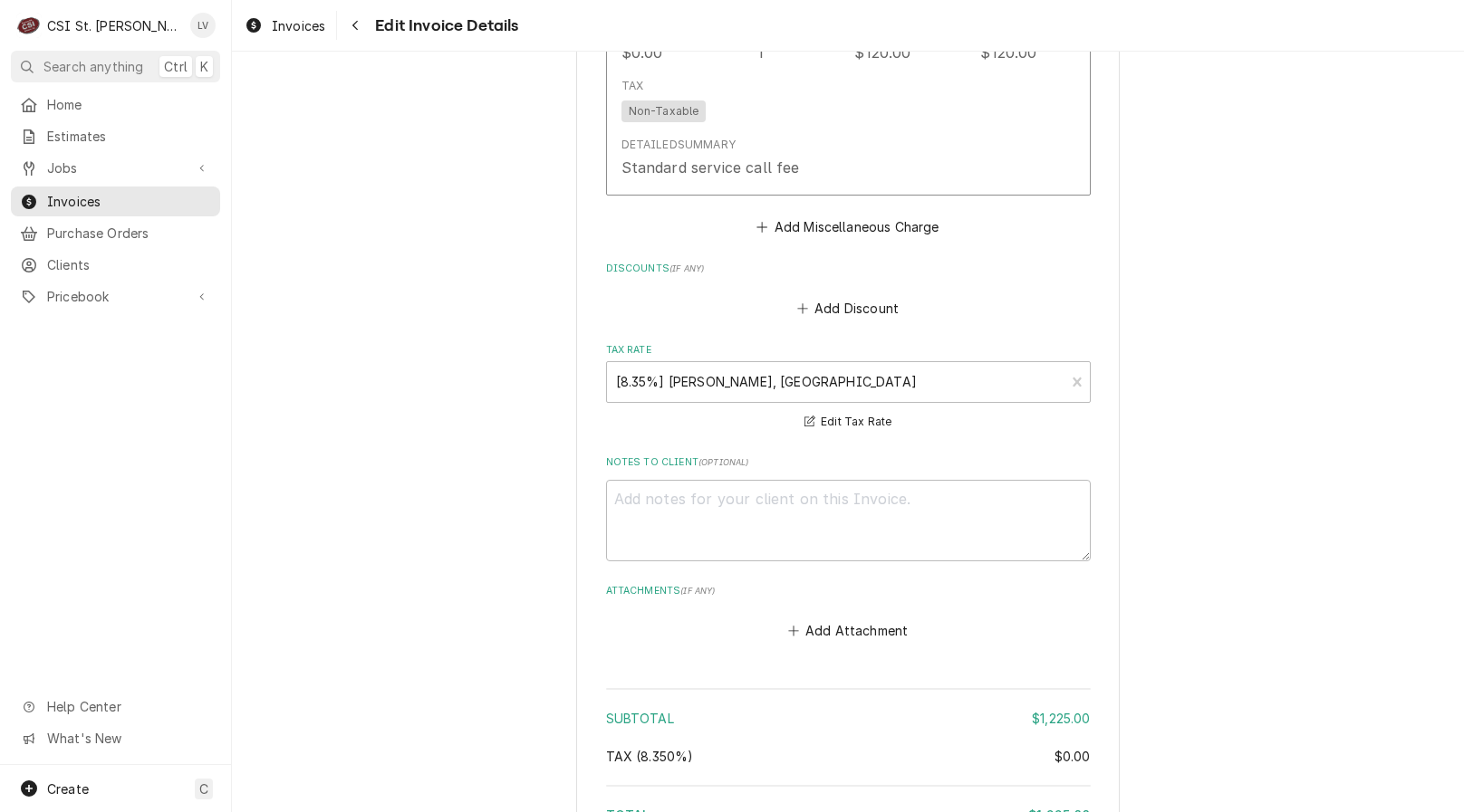
scroll to position [4957, 0]
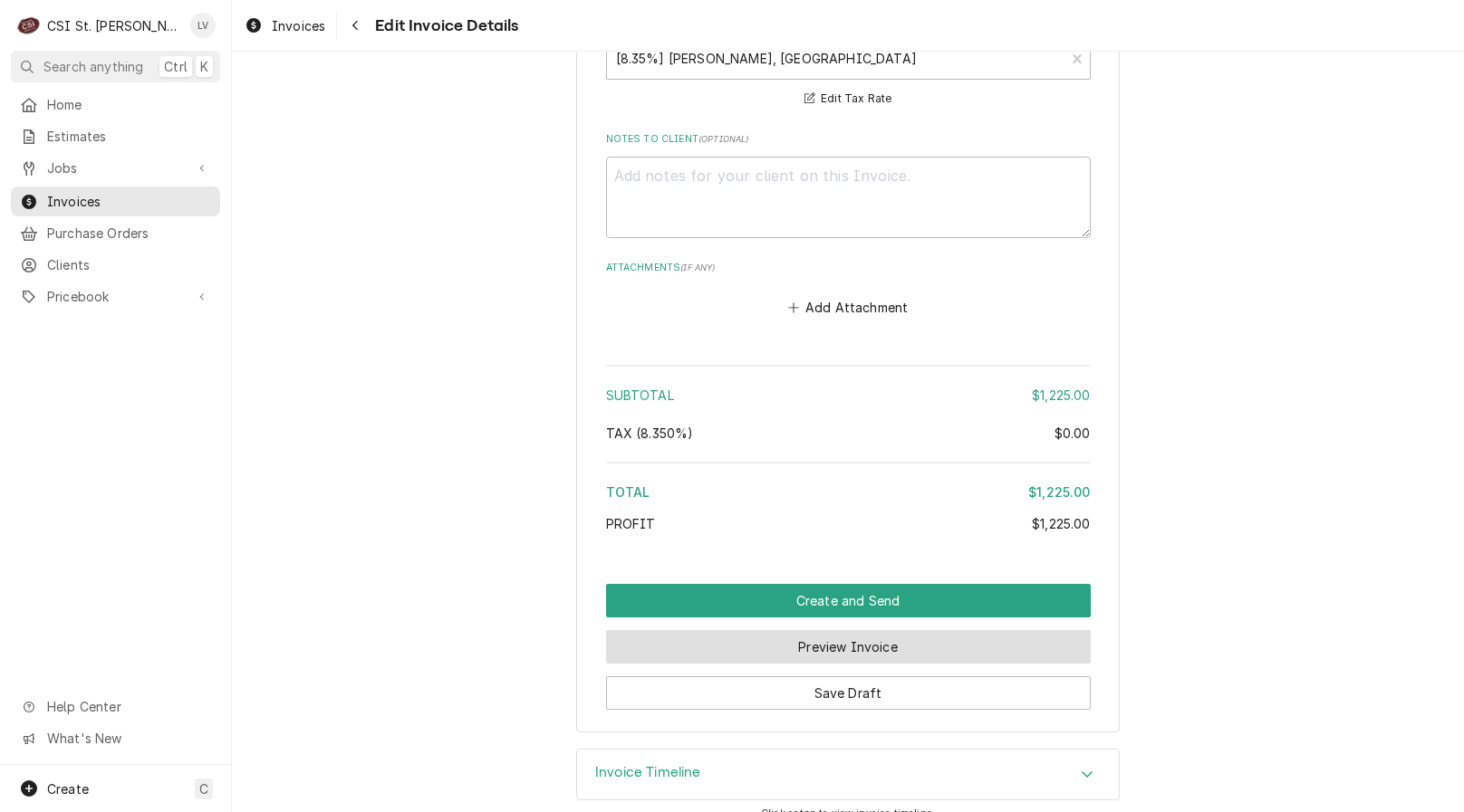
click at [712, 630] on button "Preview Invoice" at bounding box center [848, 647] width 484 height 33
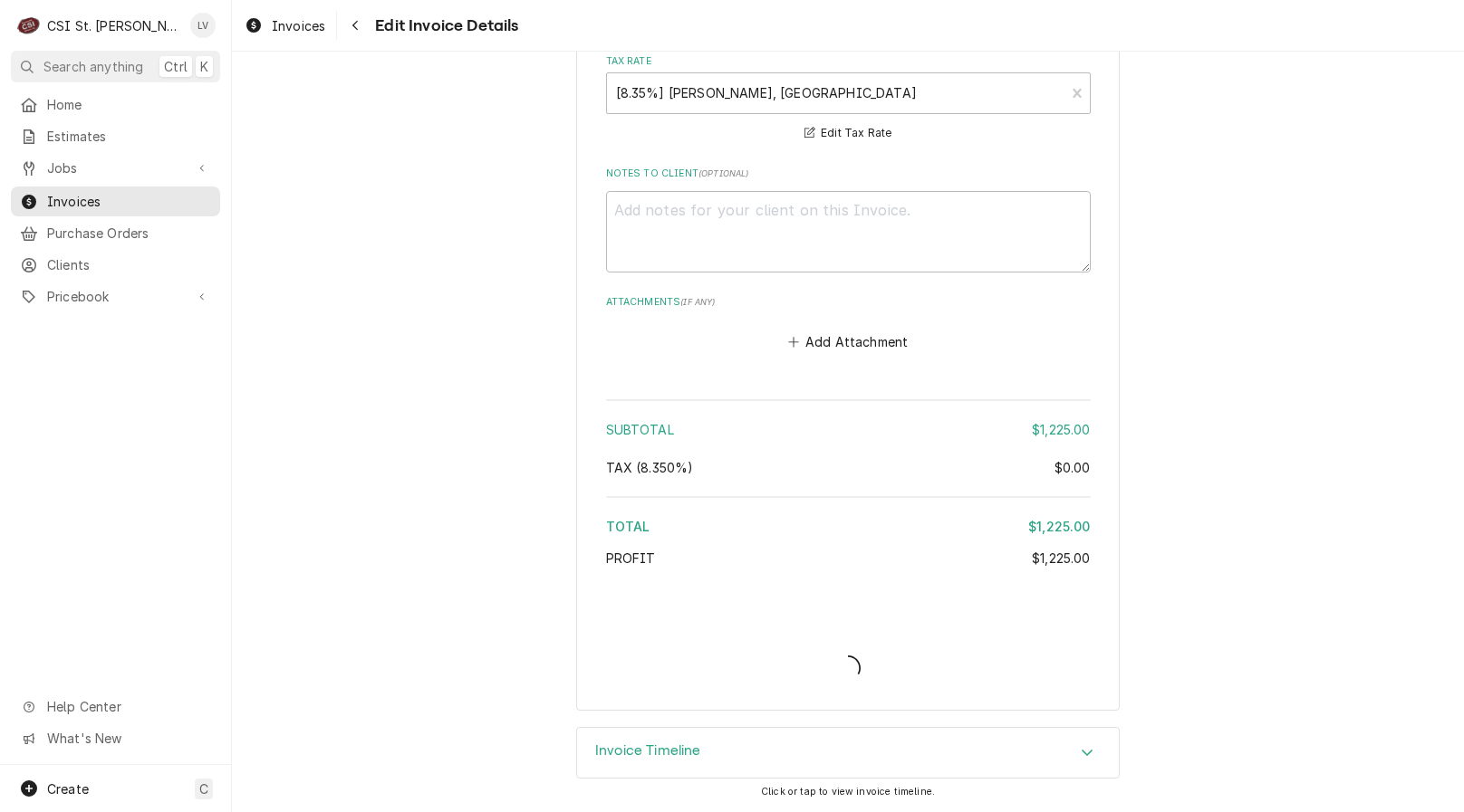
scroll to position [4901, 0]
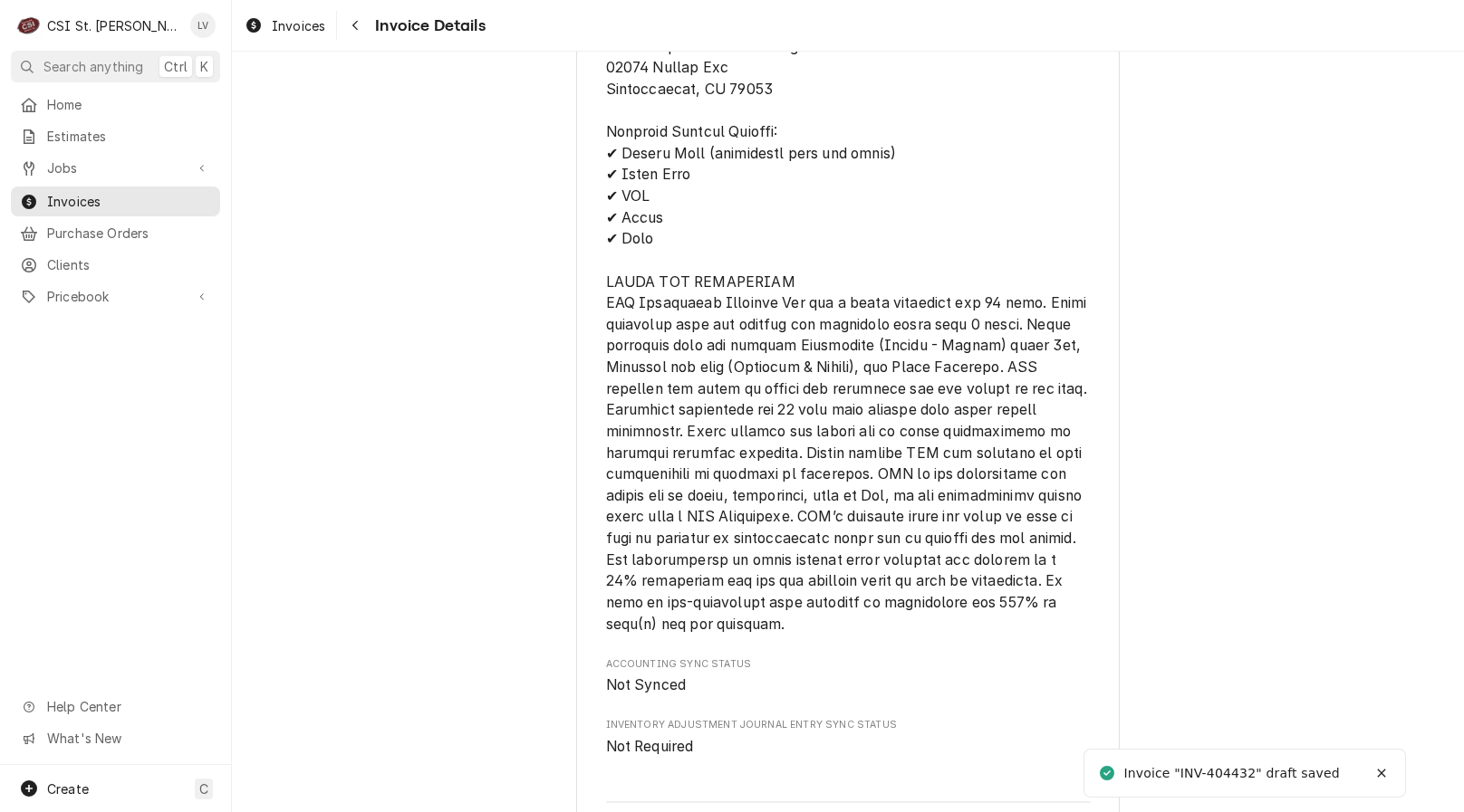
scroll to position [4502, 0]
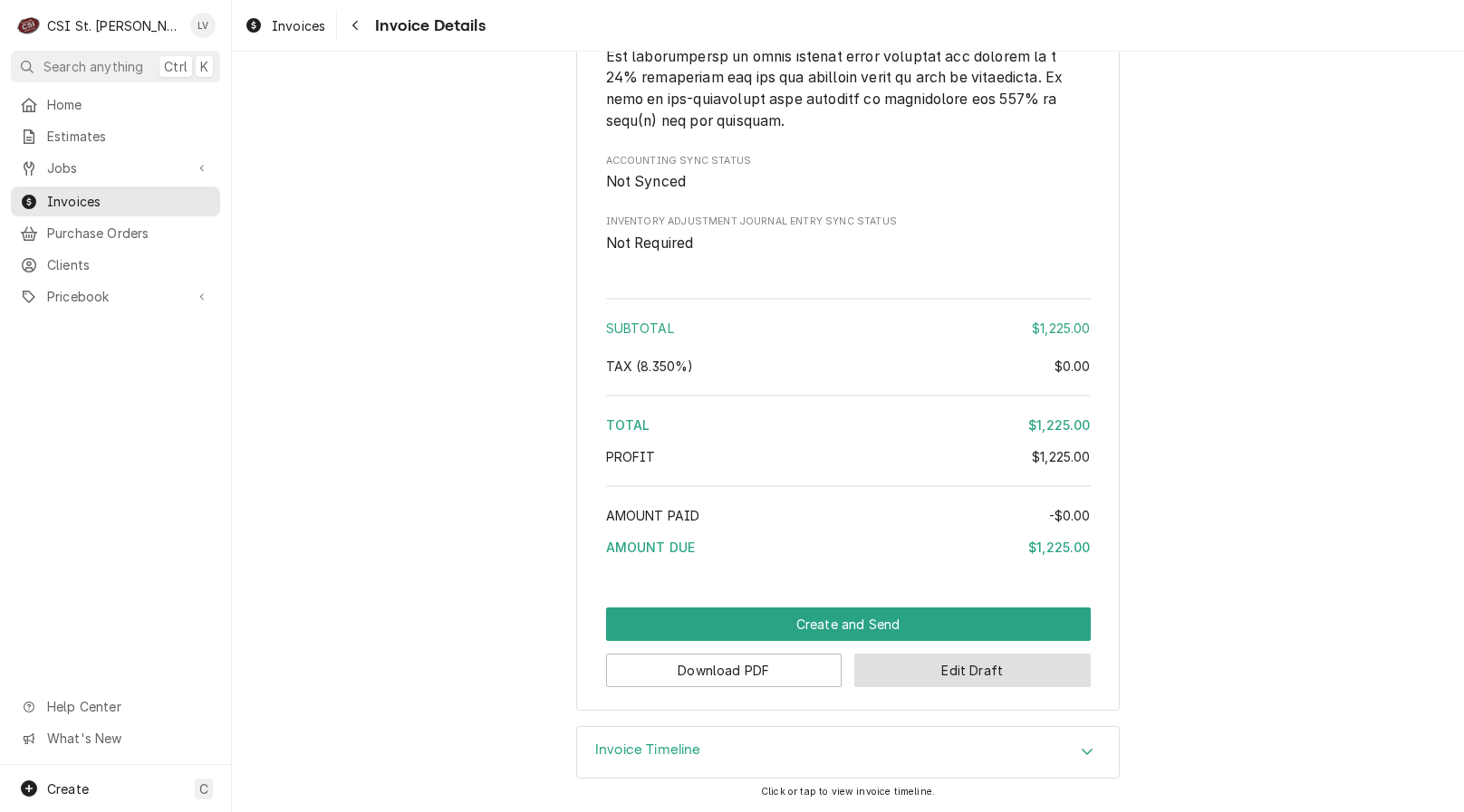
click at [926, 672] on button "Edit Draft" at bounding box center [972, 670] width 236 height 33
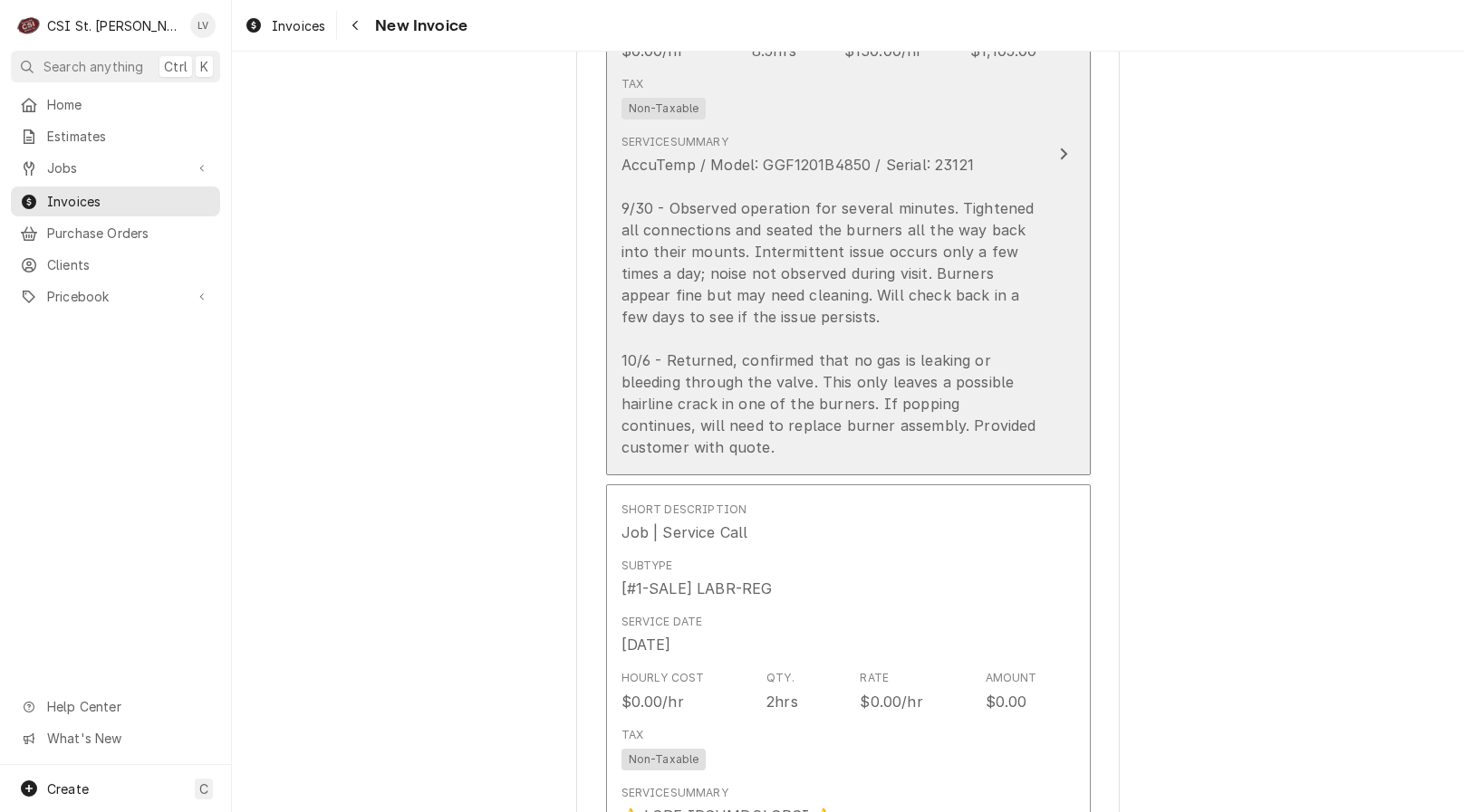
scroll to position [2173, 0]
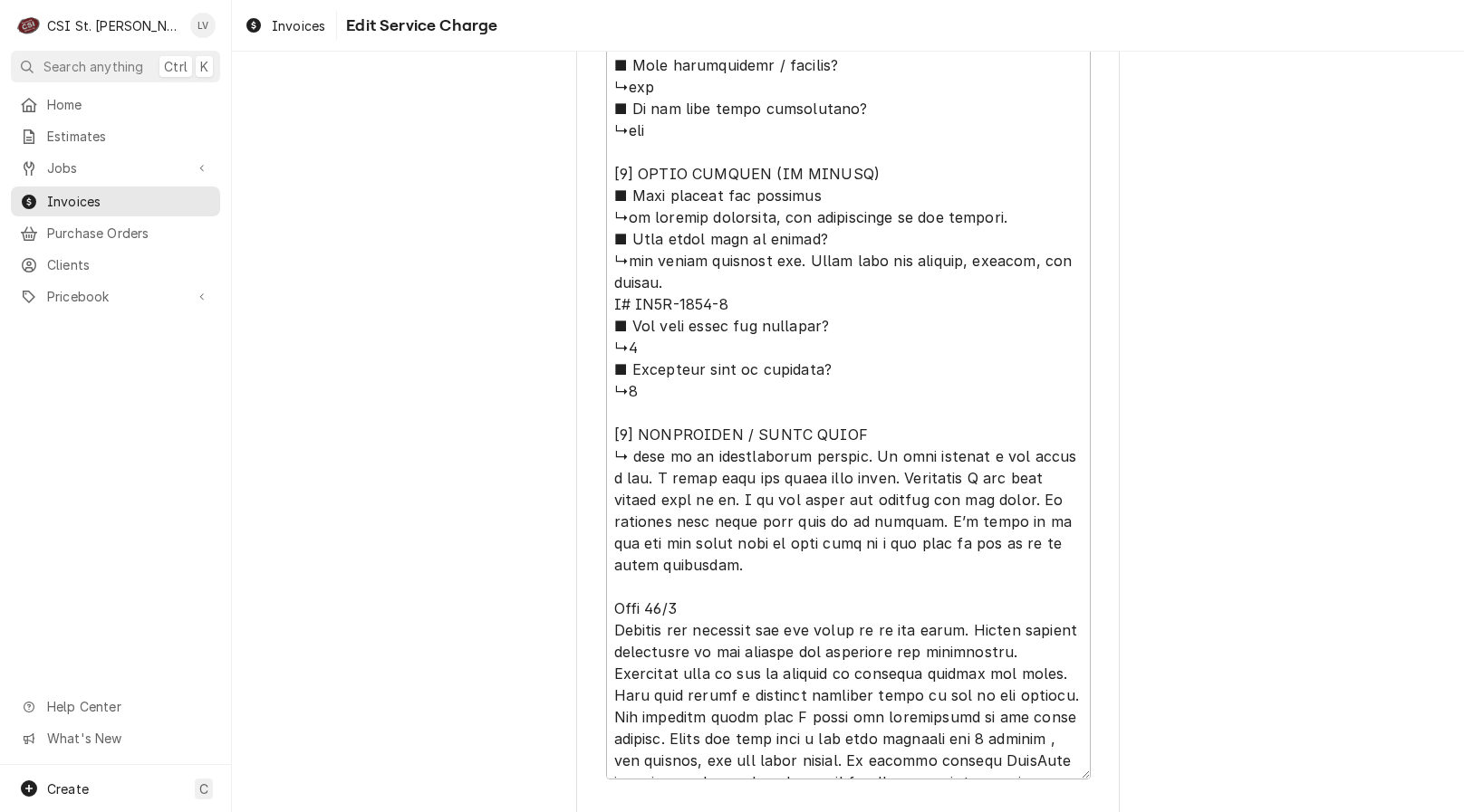
scroll to position [1838, 0]
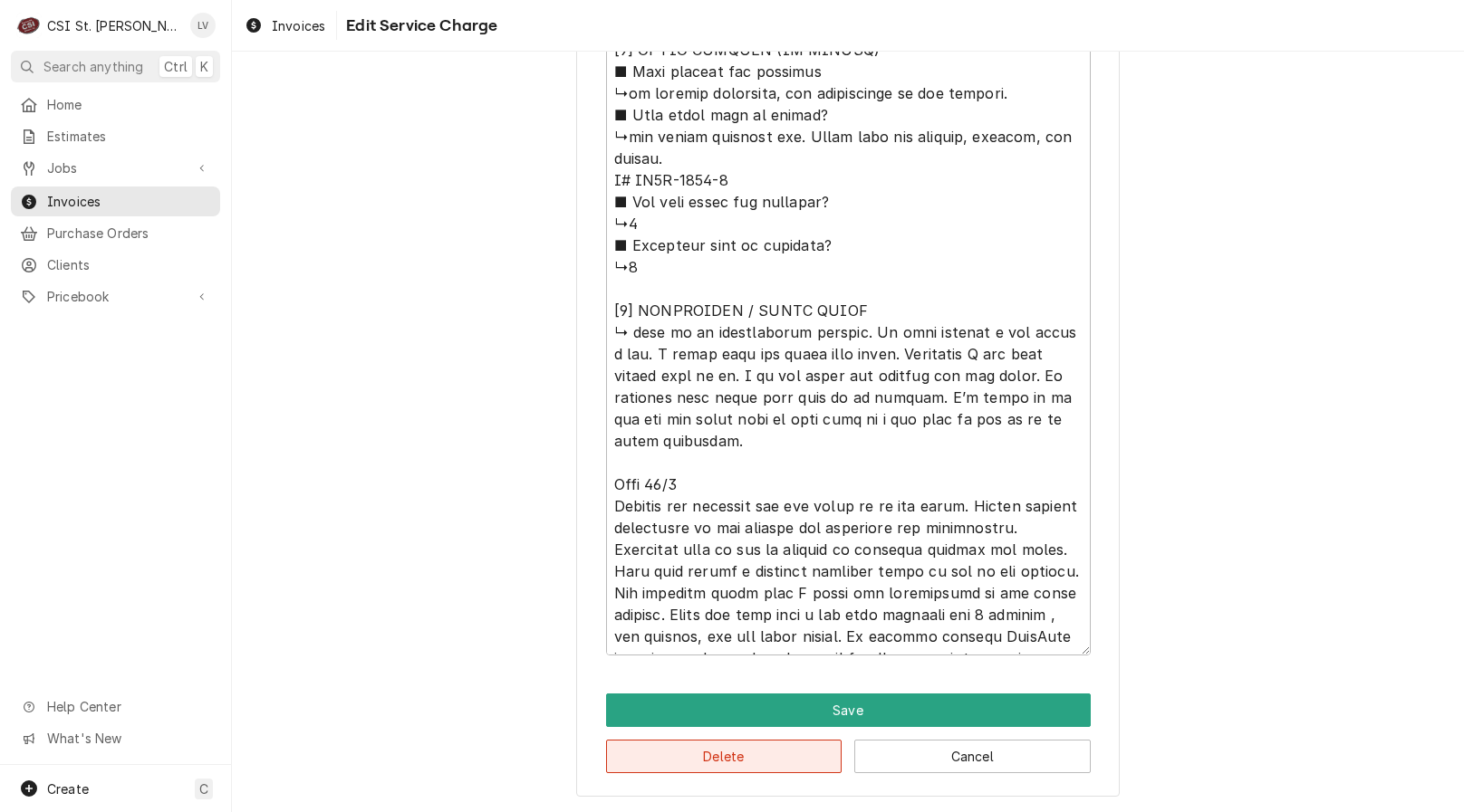
click at [734, 766] on button "Delete" at bounding box center [723, 756] width 236 height 33
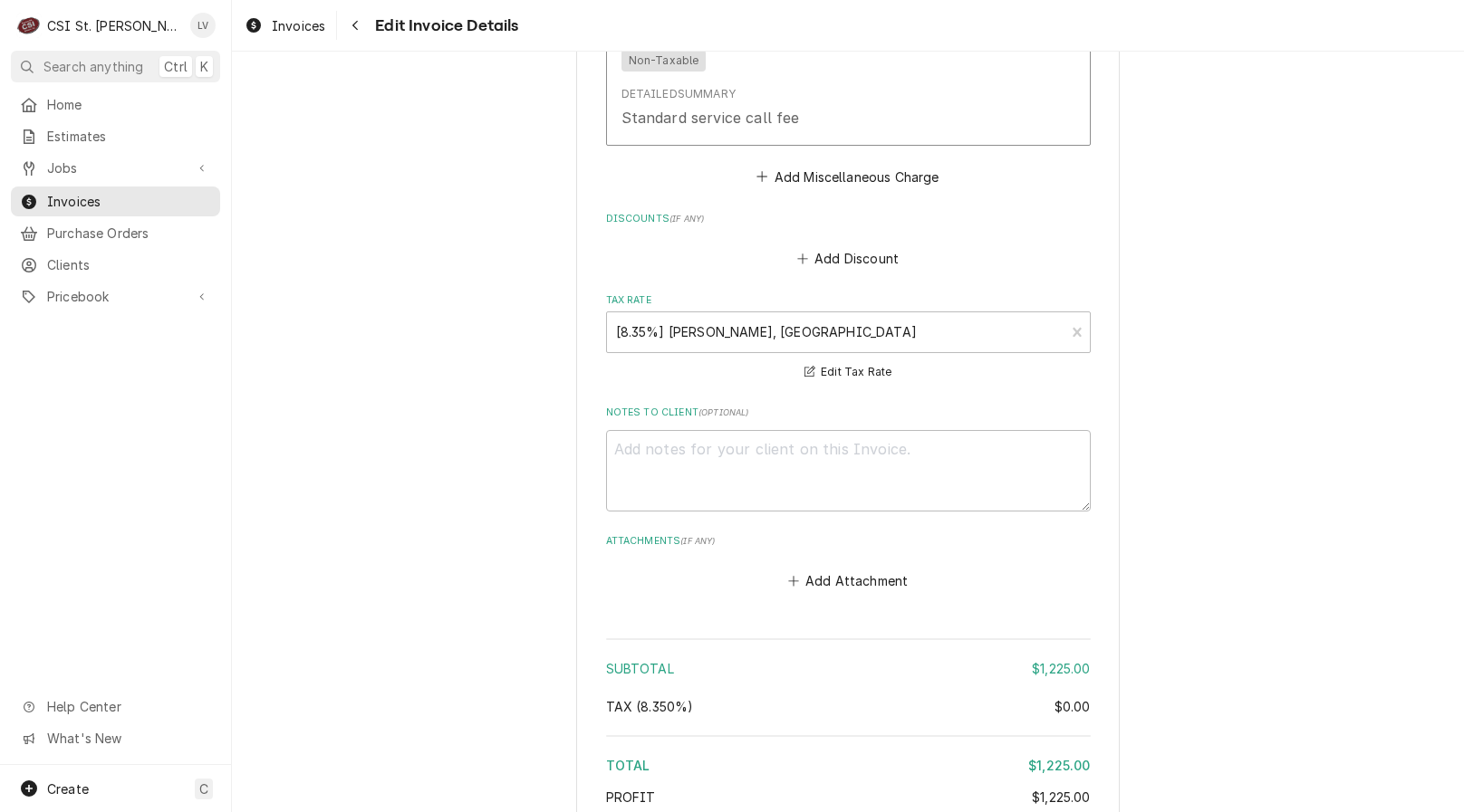
scroll to position [2959, 0]
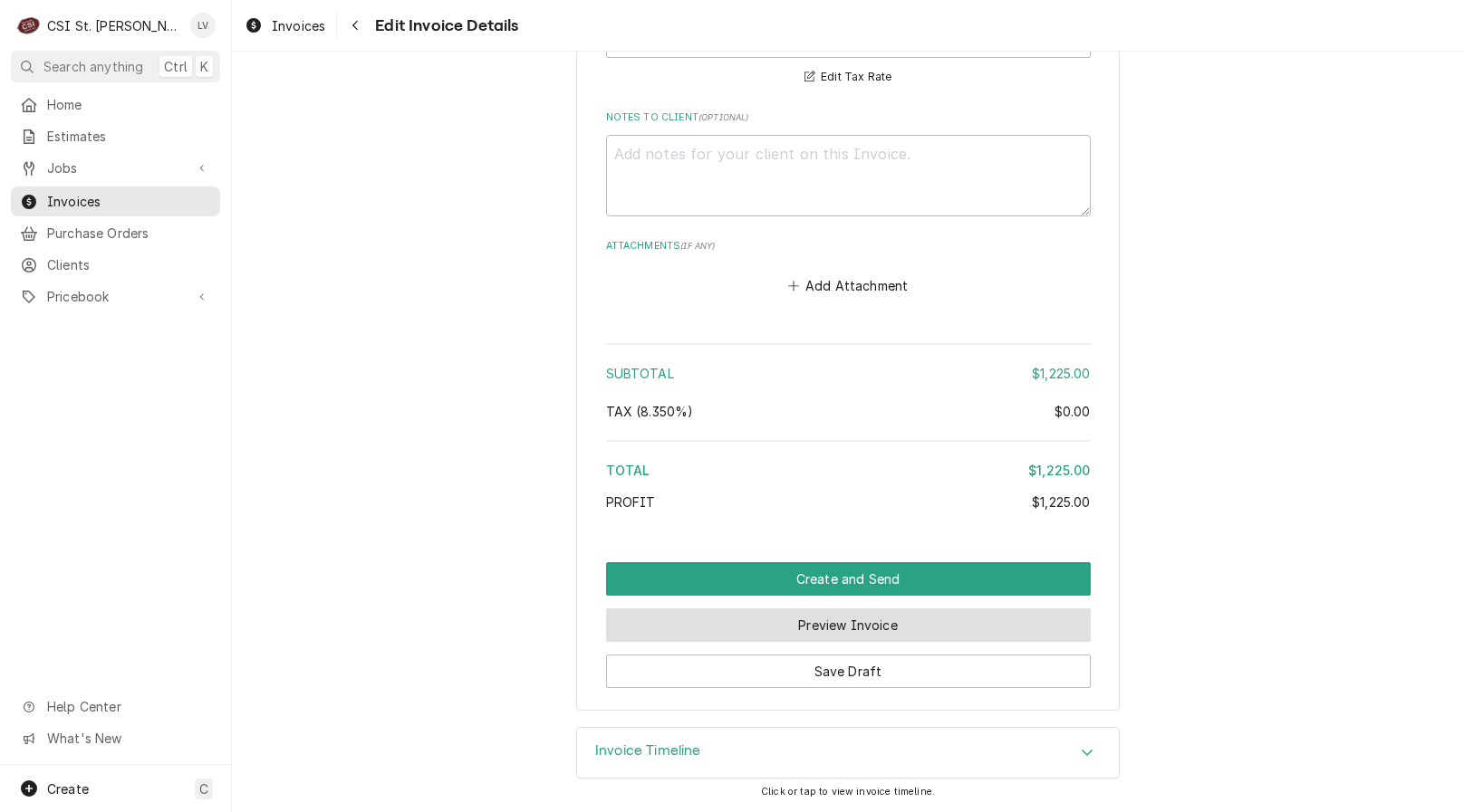
click at [865, 622] on button "Preview Invoice" at bounding box center [848, 625] width 484 height 33
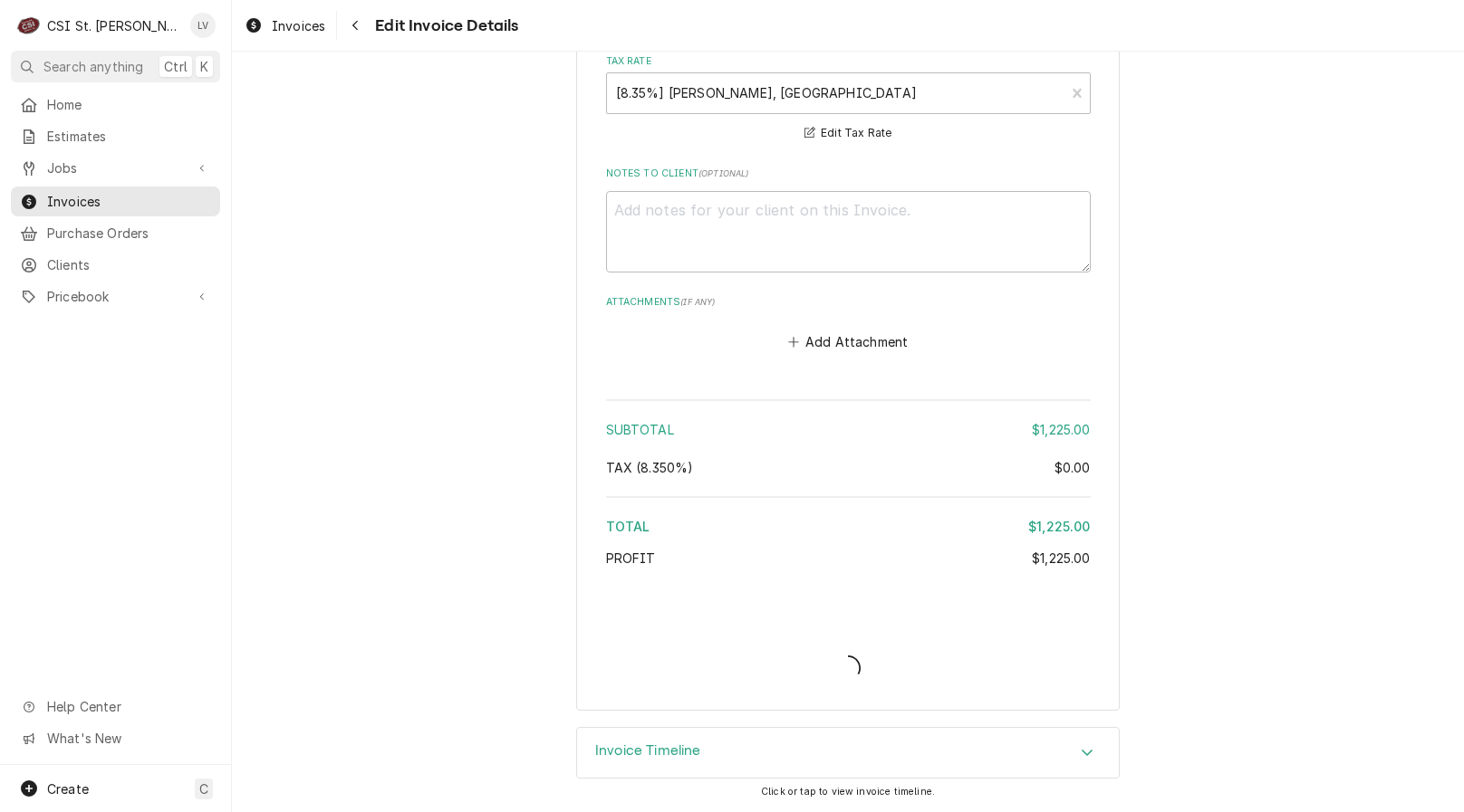
type textarea "x"
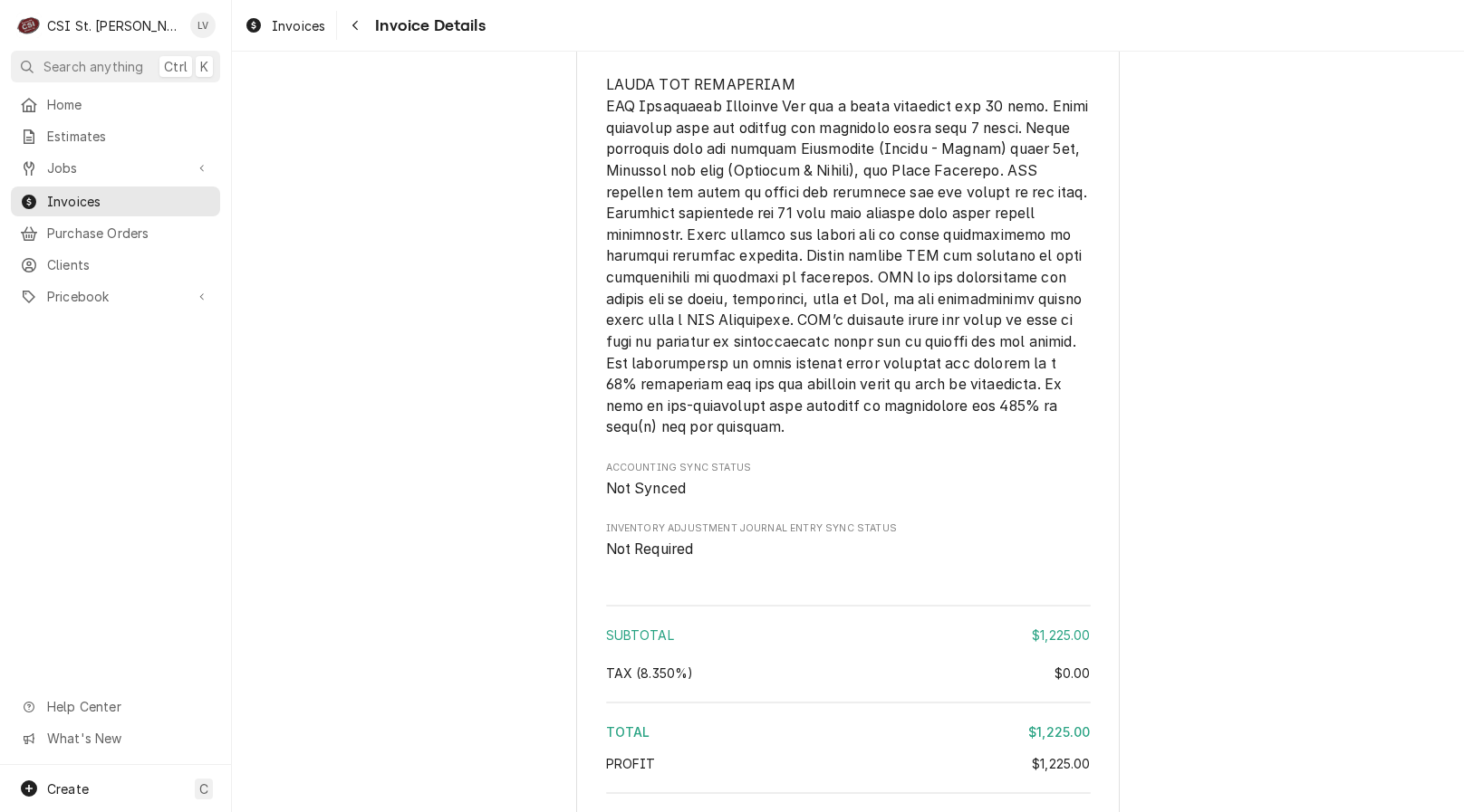
scroll to position [2850, 0]
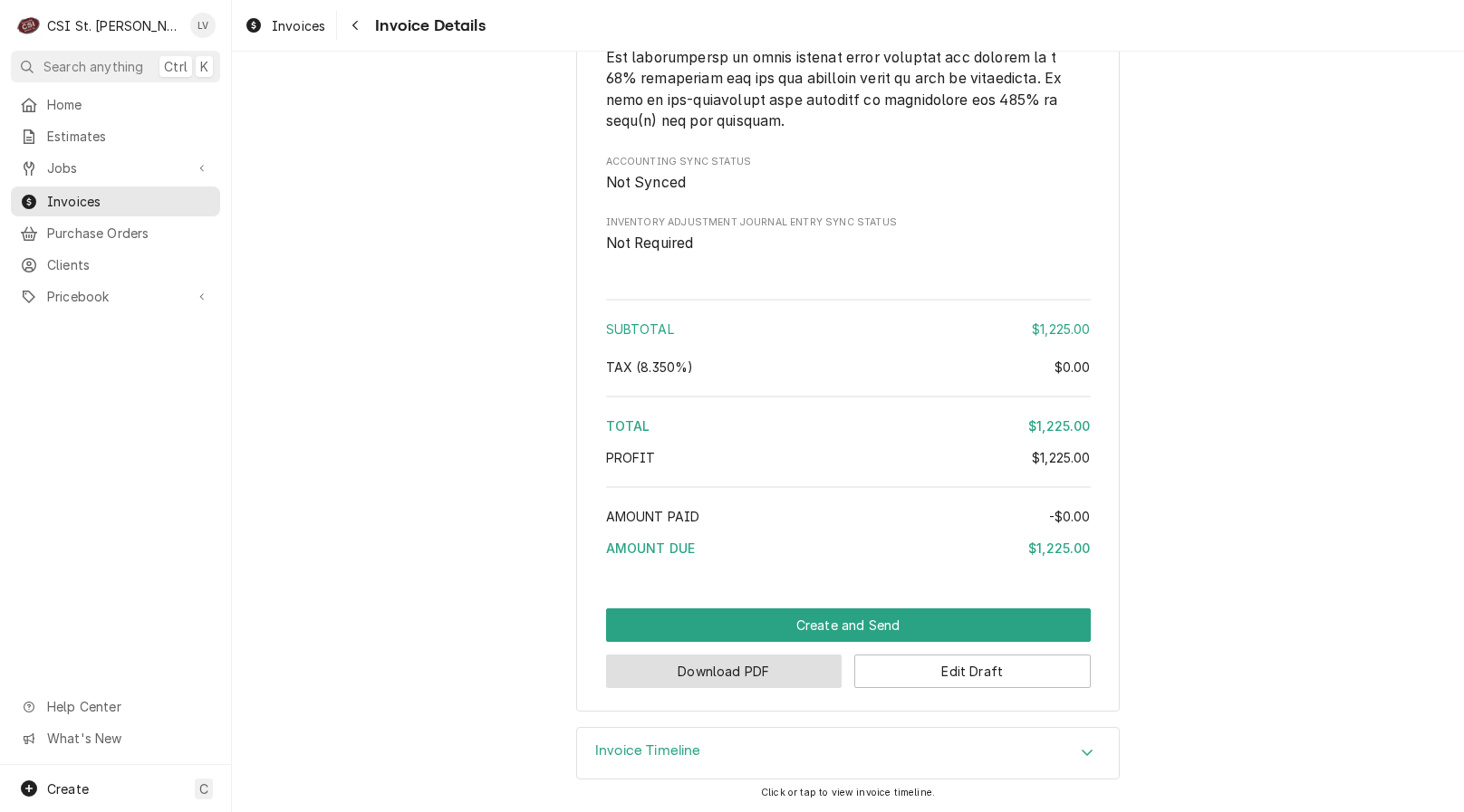
click at [730, 686] on button "Download PDF" at bounding box center [723, 671] width 236 height 33
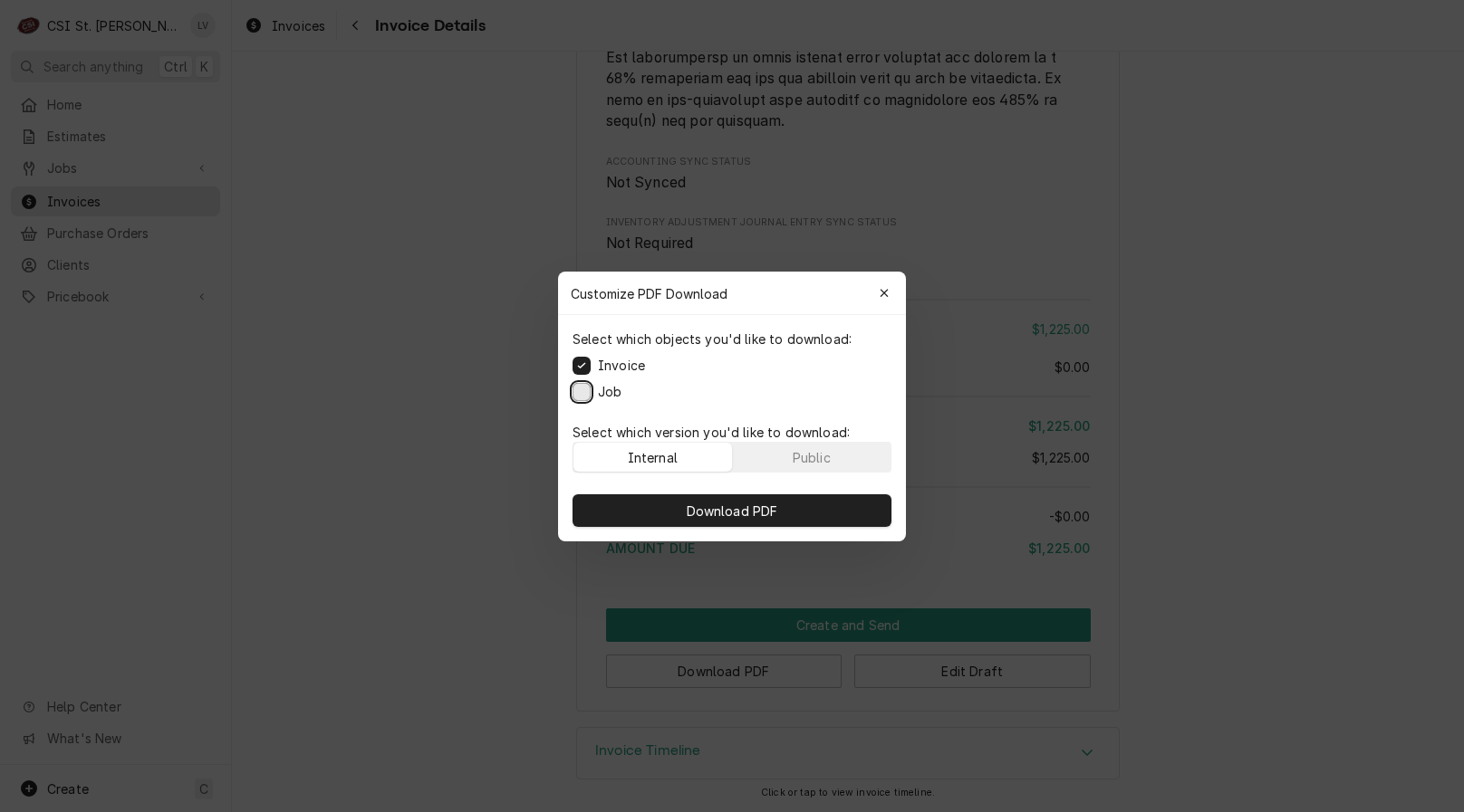
click at [585, 393] on button "Job" at bounding box center [581, 391] width 18 height 18
click at [726, 513] on span "Download PDF" at bounding box center [732, 510] width 98 height 19
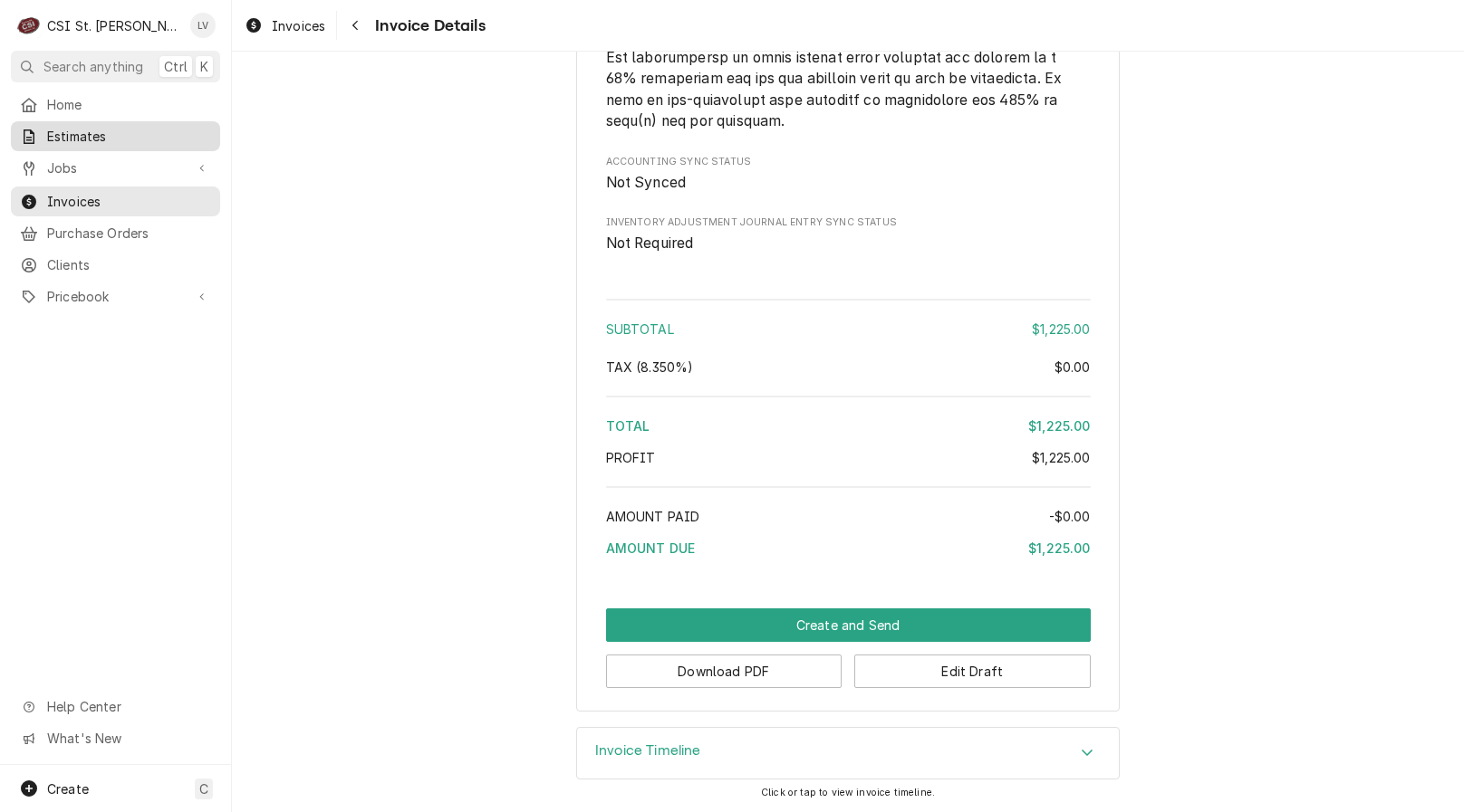
click at [54, 135] on span "Estimates" at bounding box center [129, 137] width 164 height 19
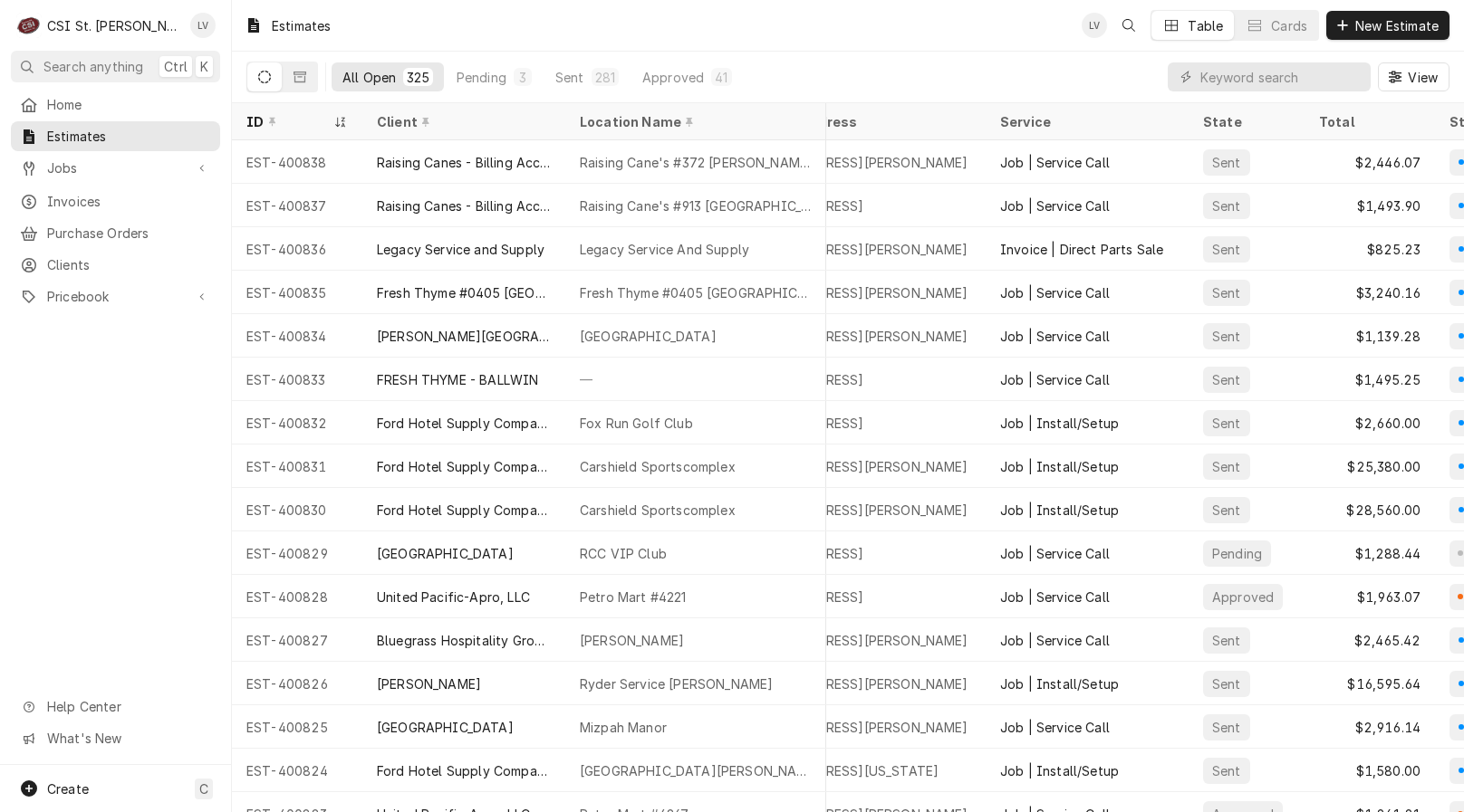
scroll to position [0, 246]
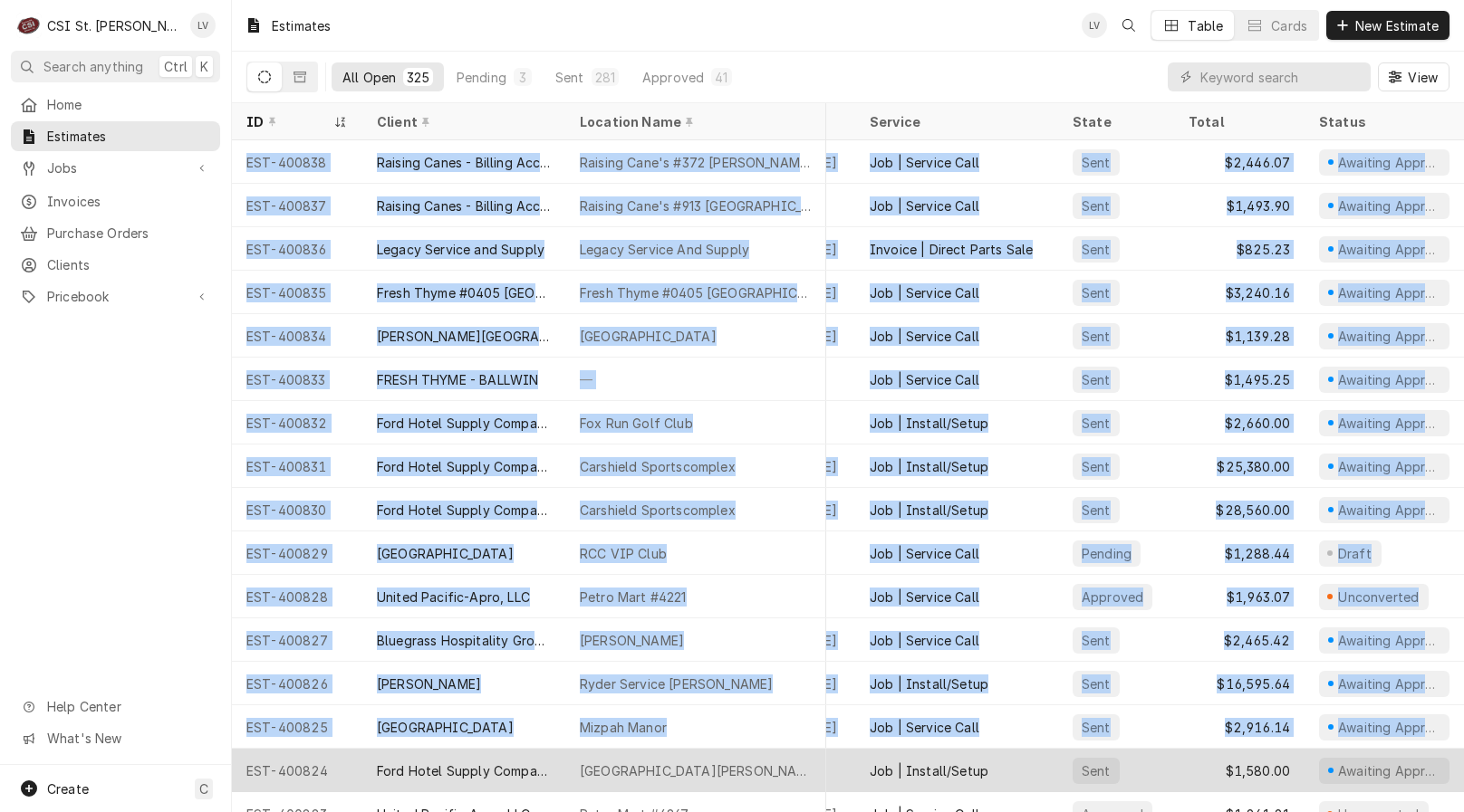
drag, startPoint x: 238, startPoint y: 158, endPoint x: 1449, endPoint y: 751, distance: 1348.4
click at [1232, 746] on tbody "EST-400838 Raising Canes - Billing Account Raising Cane's #372 [PERSON_NAME] [S…" at bounding box center [615, 476] width 1232 height 672
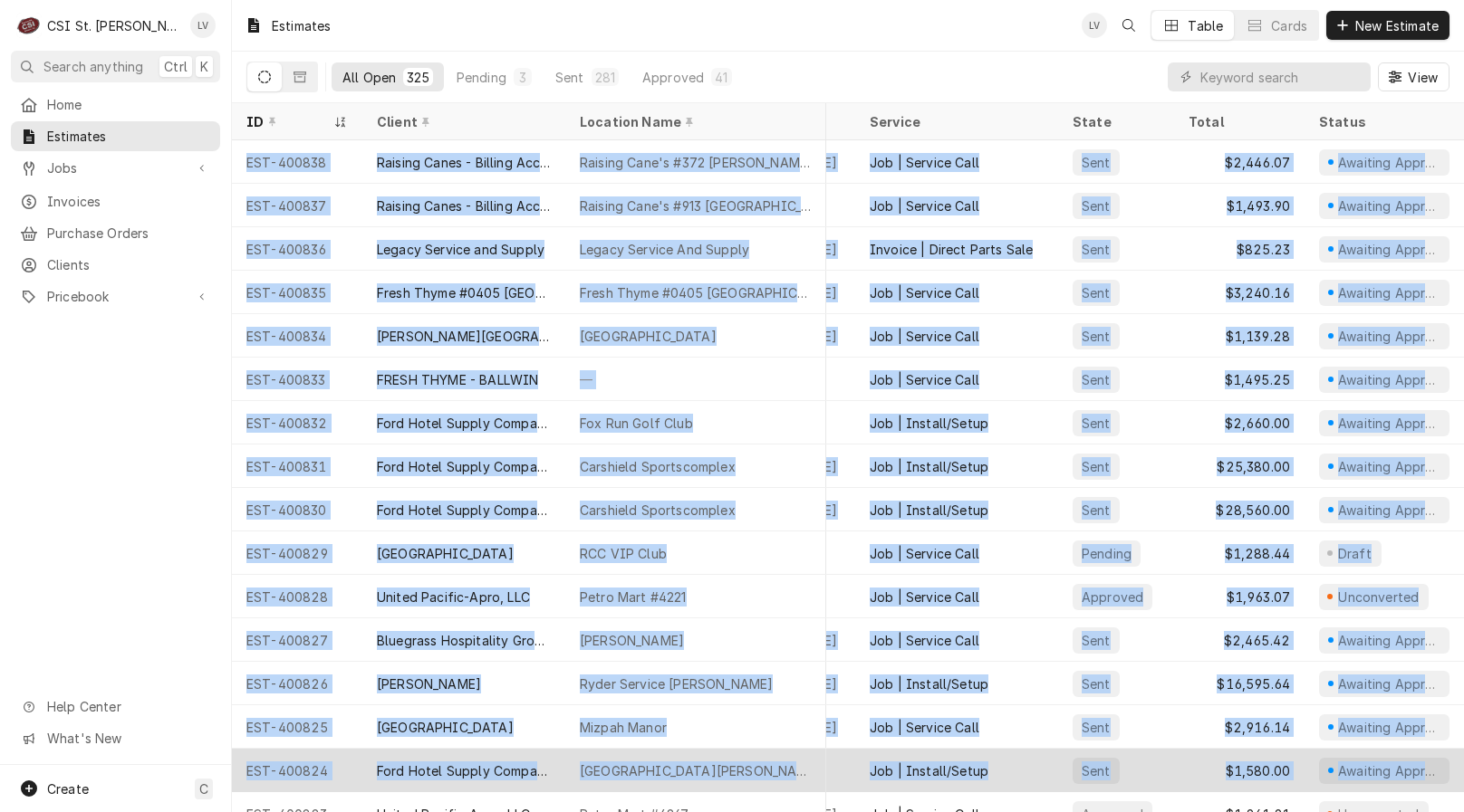
copy tbody "LOR-141355 Ipsumdo Sitam - Consect Adipisc Elitsed Doei't #056 Incididuntu 520 …"
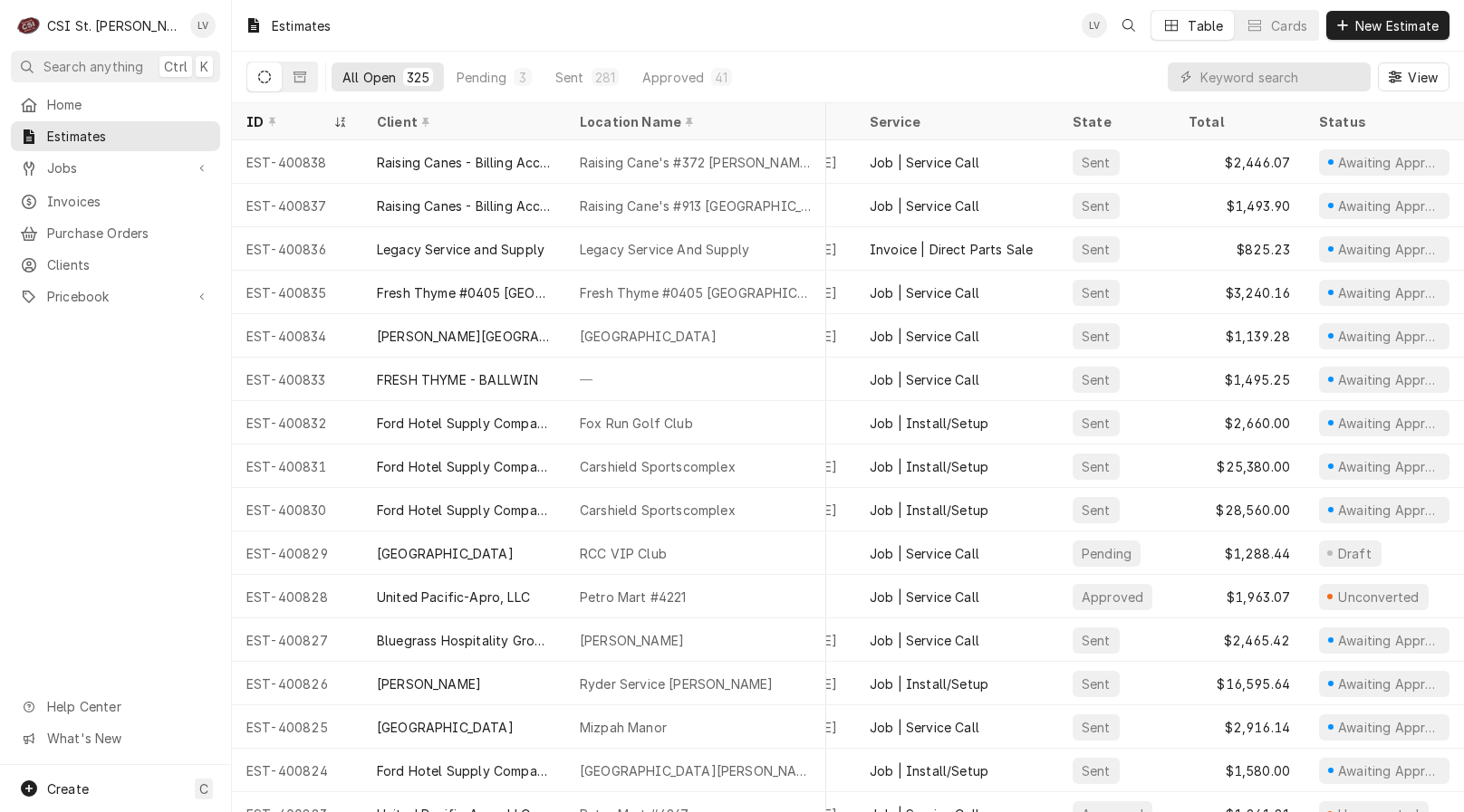
click at [100, 559] on div "Home Estimates Jobs Jobs Job Series Invoices Purchase Orders Clients Pricebook …" at bounding box center [116, 427] width 231 height 675
click at [66, 193] on span "Invoices" at bounding box center [129, 202] width 164 height 19
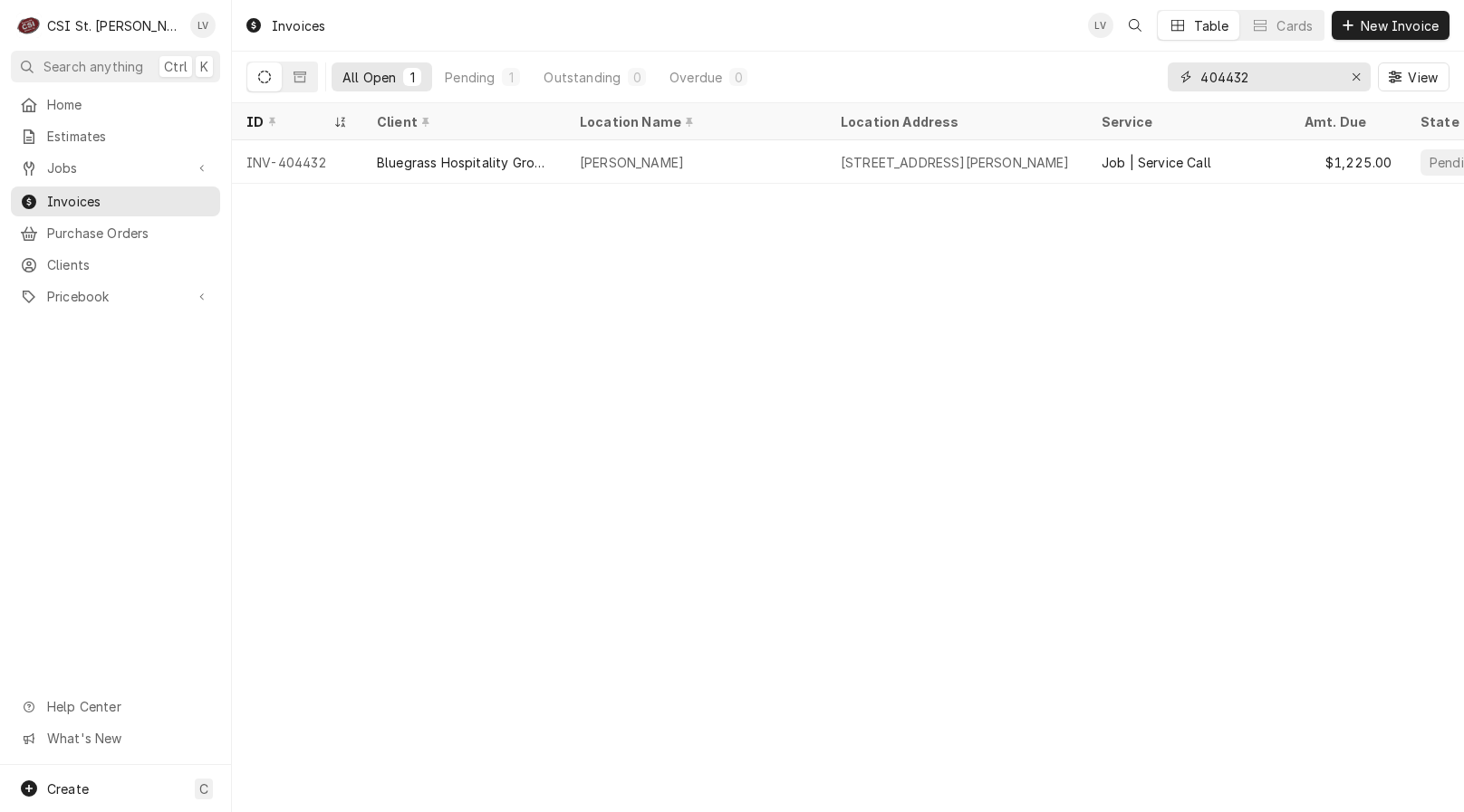
click at [1259, 77] on input "404432" at bounding box center [1268, 76] width 136 height 29
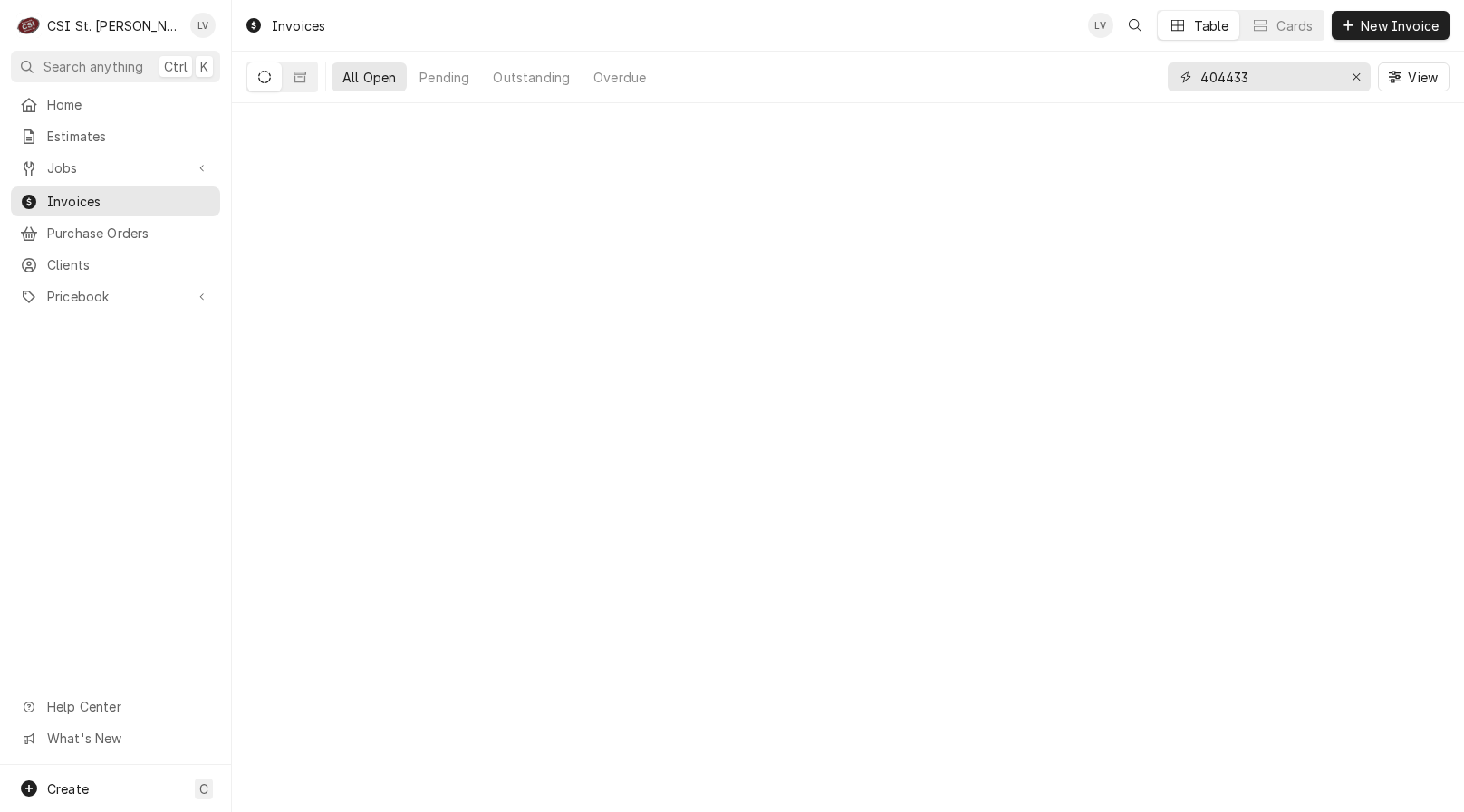
type input "404433"
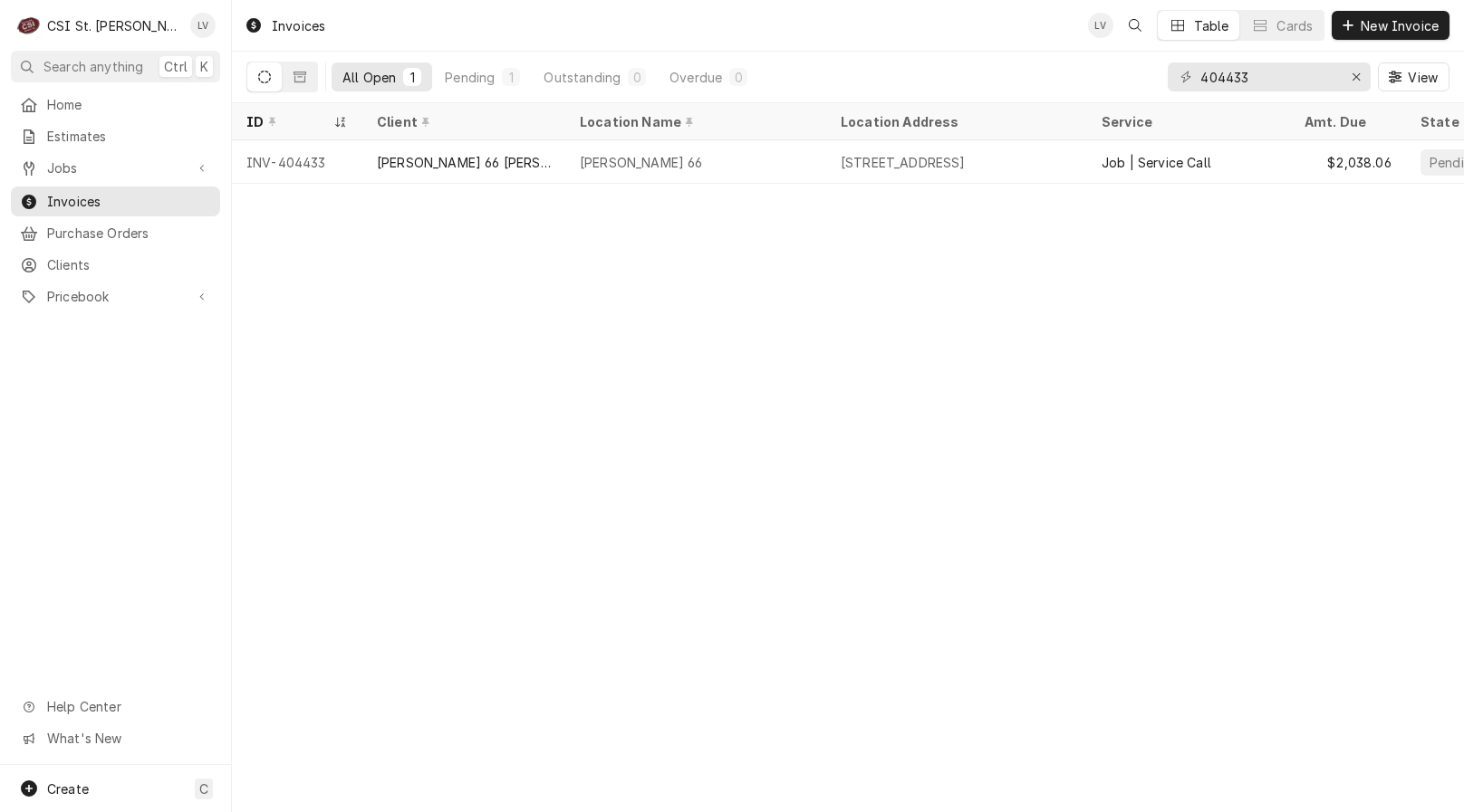
drag, startPoint x: 426, startPoint y: 169, endPoint x: 432, endPoint y: 189, distance: 20.9
click at [426, 173] on div "[PERSON_NAME] 66 [PERSON_NAME]" at bounding box center [463, 161] width 203 height 43
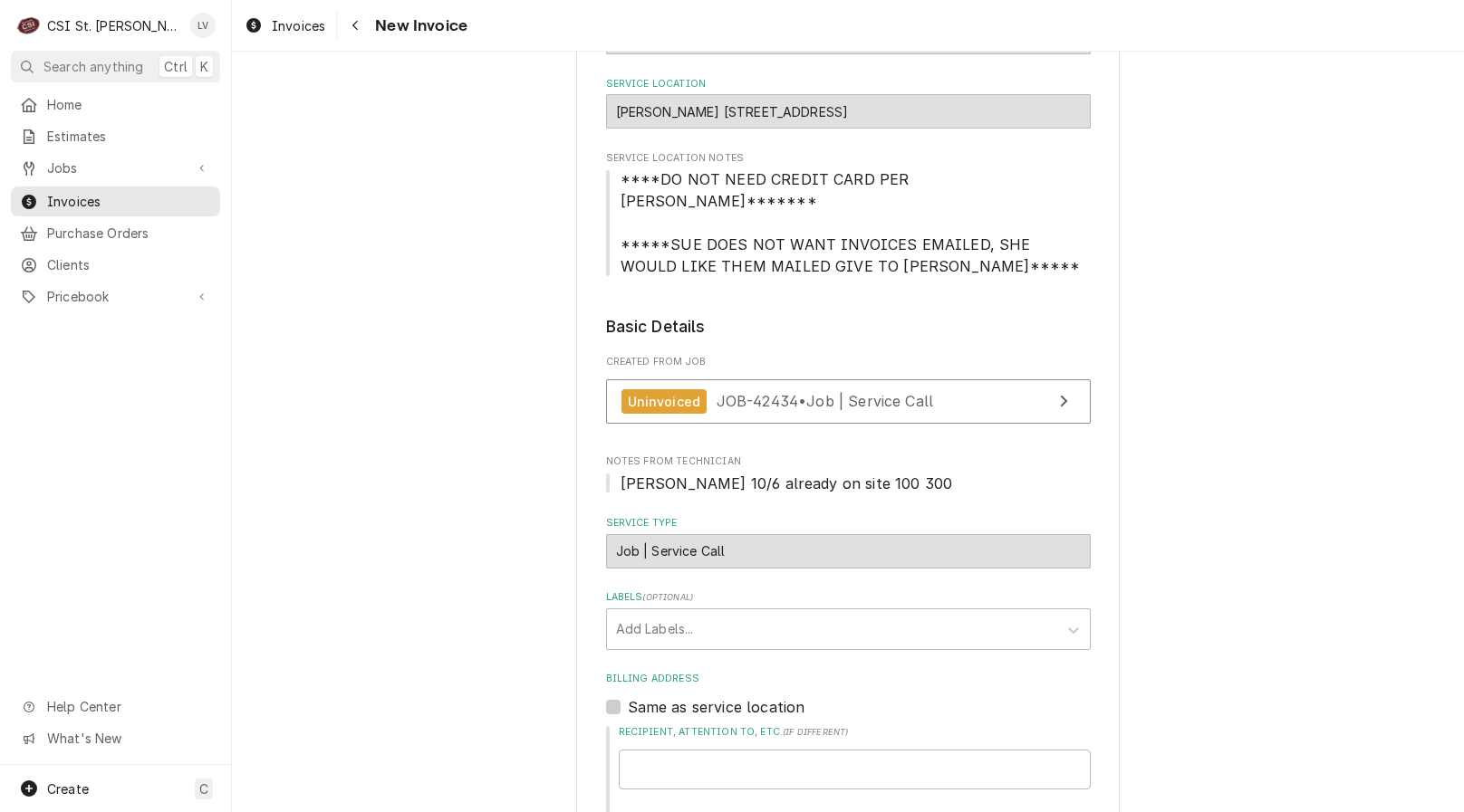
scroll to position [91, 0]
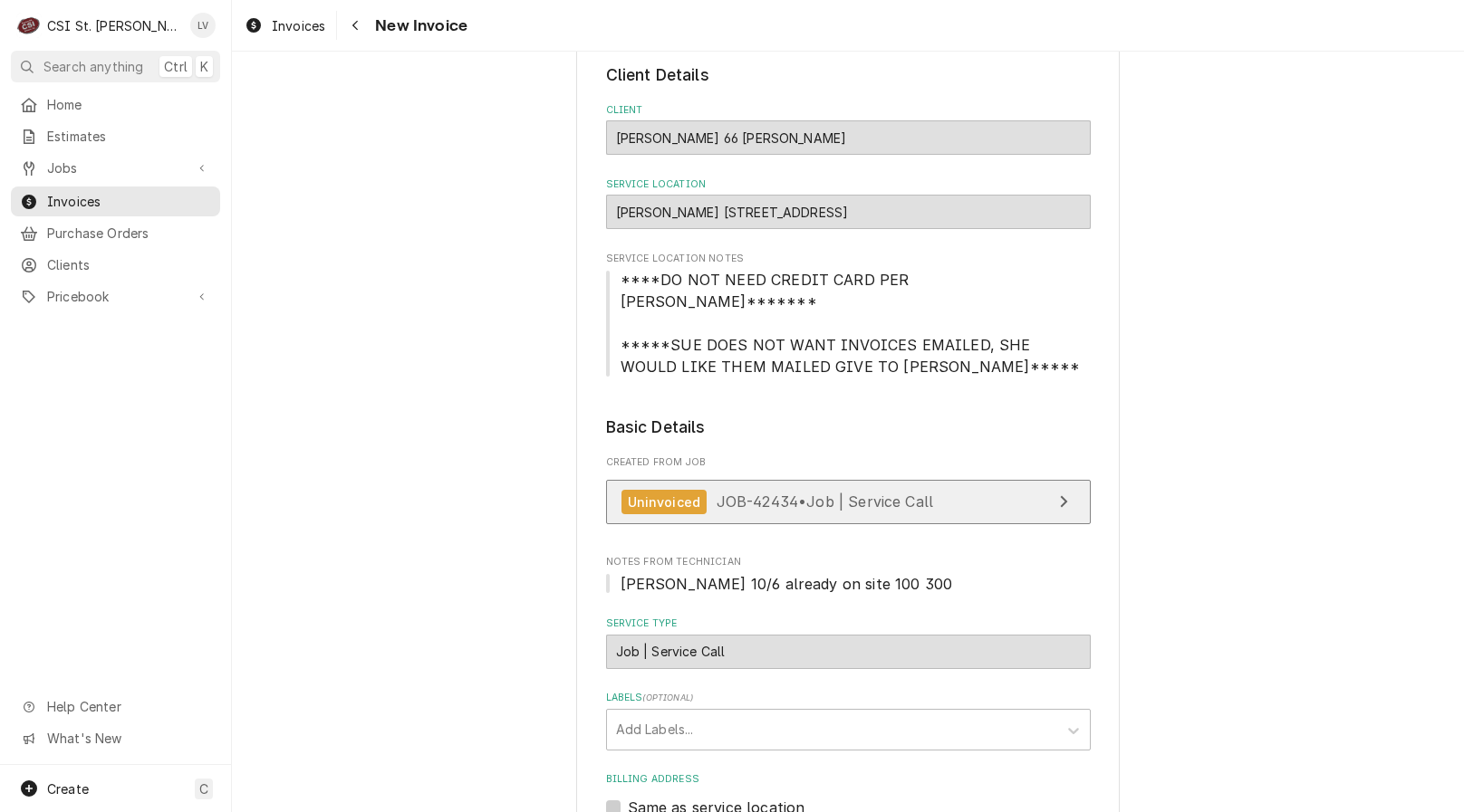
click at [687, 490] on div "Uninvoiced" at bounding box center [664, 502] width 86 height 25
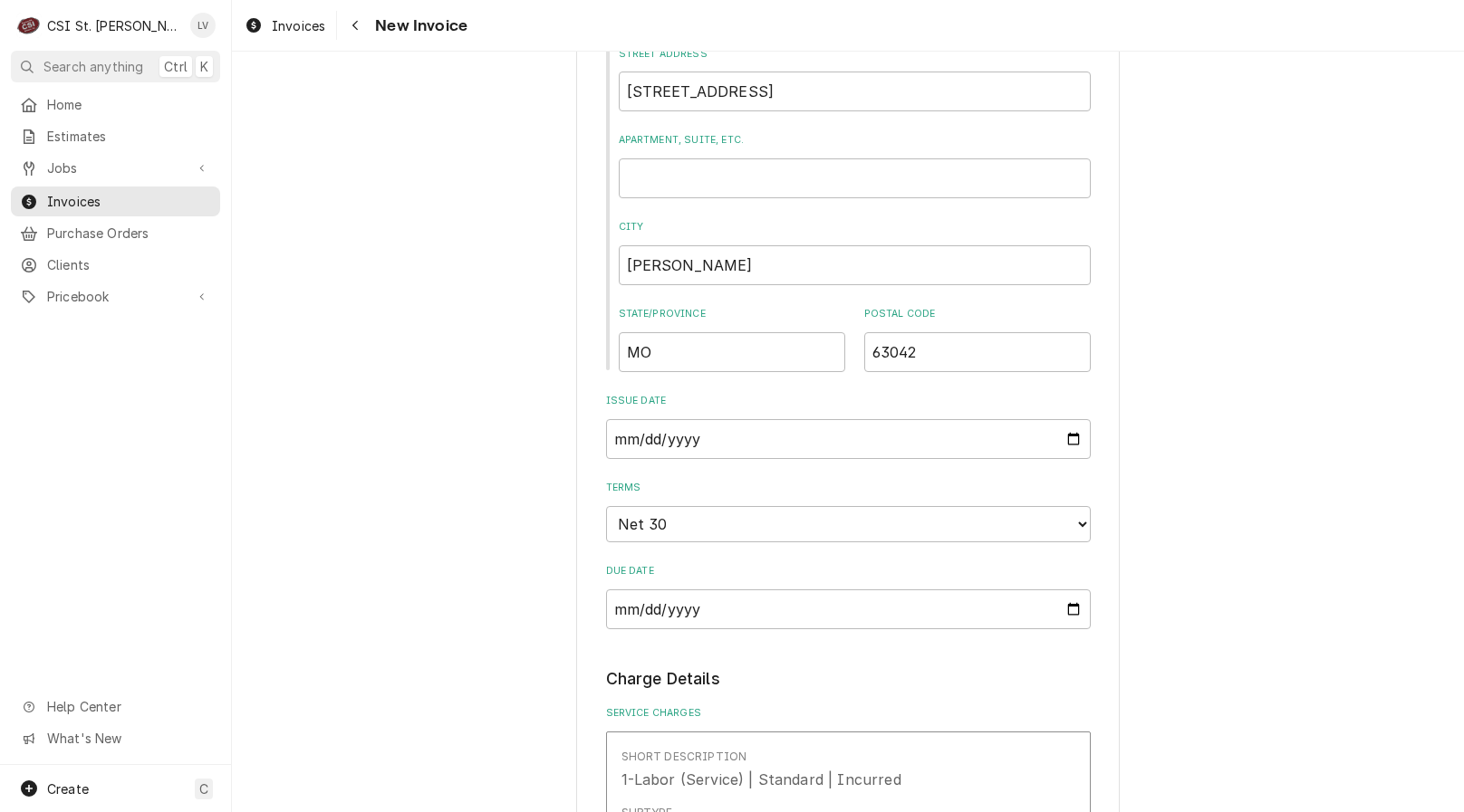
scroll to position [1358, 0]
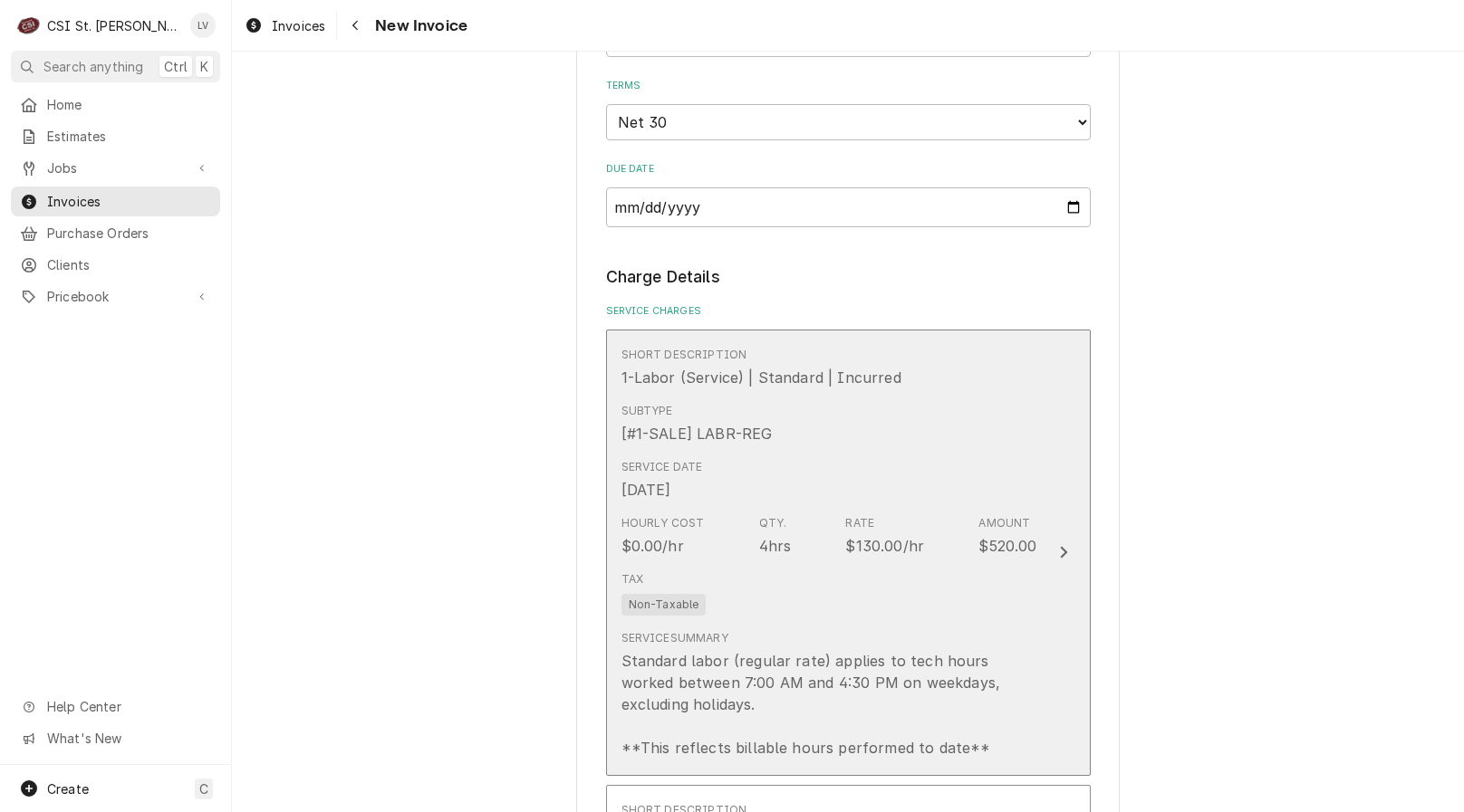
click at [741, 581] on div "Tax Non-Taxable" at bounding box center [829, 592] width 416 height 58
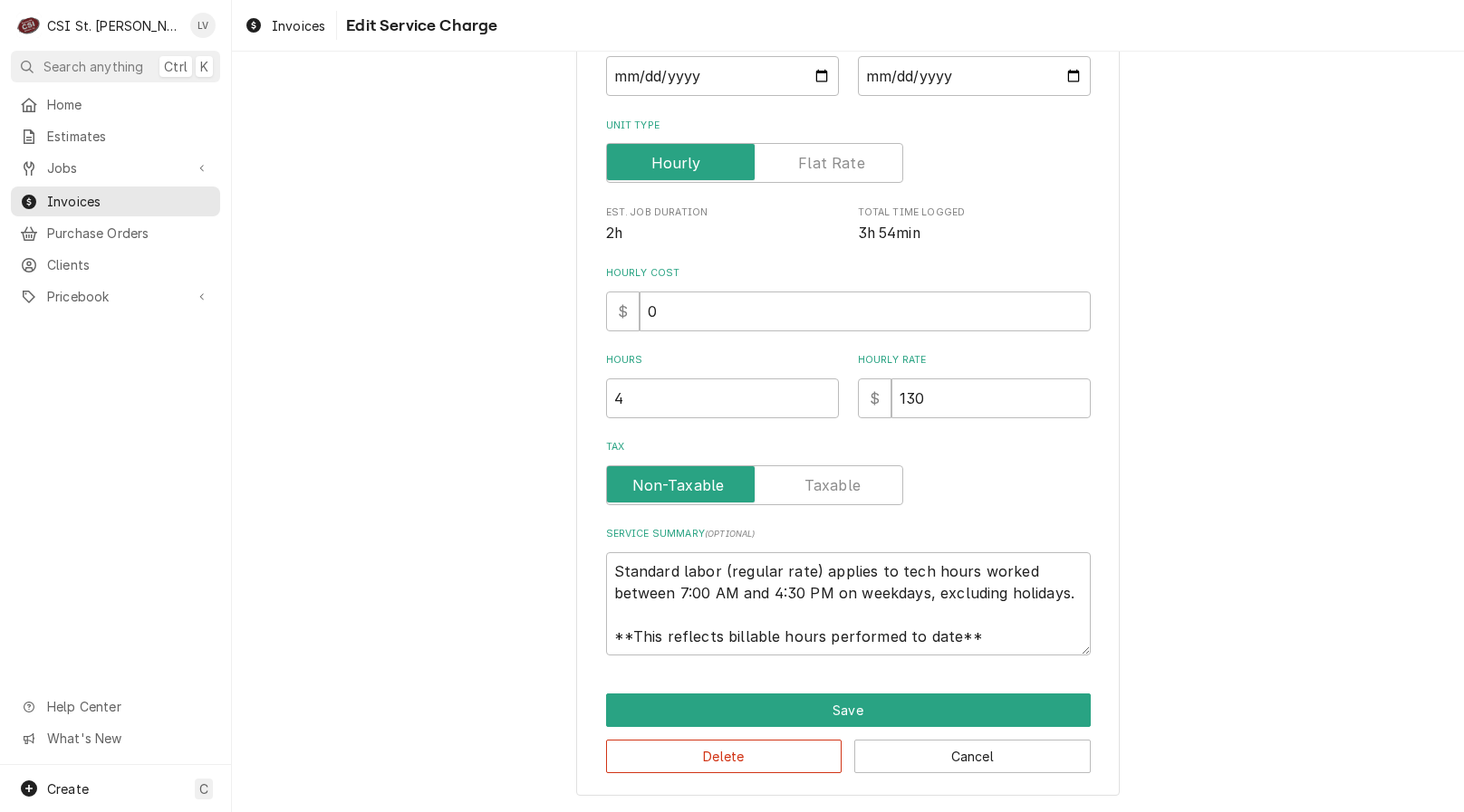
scroll to position [157, 0]
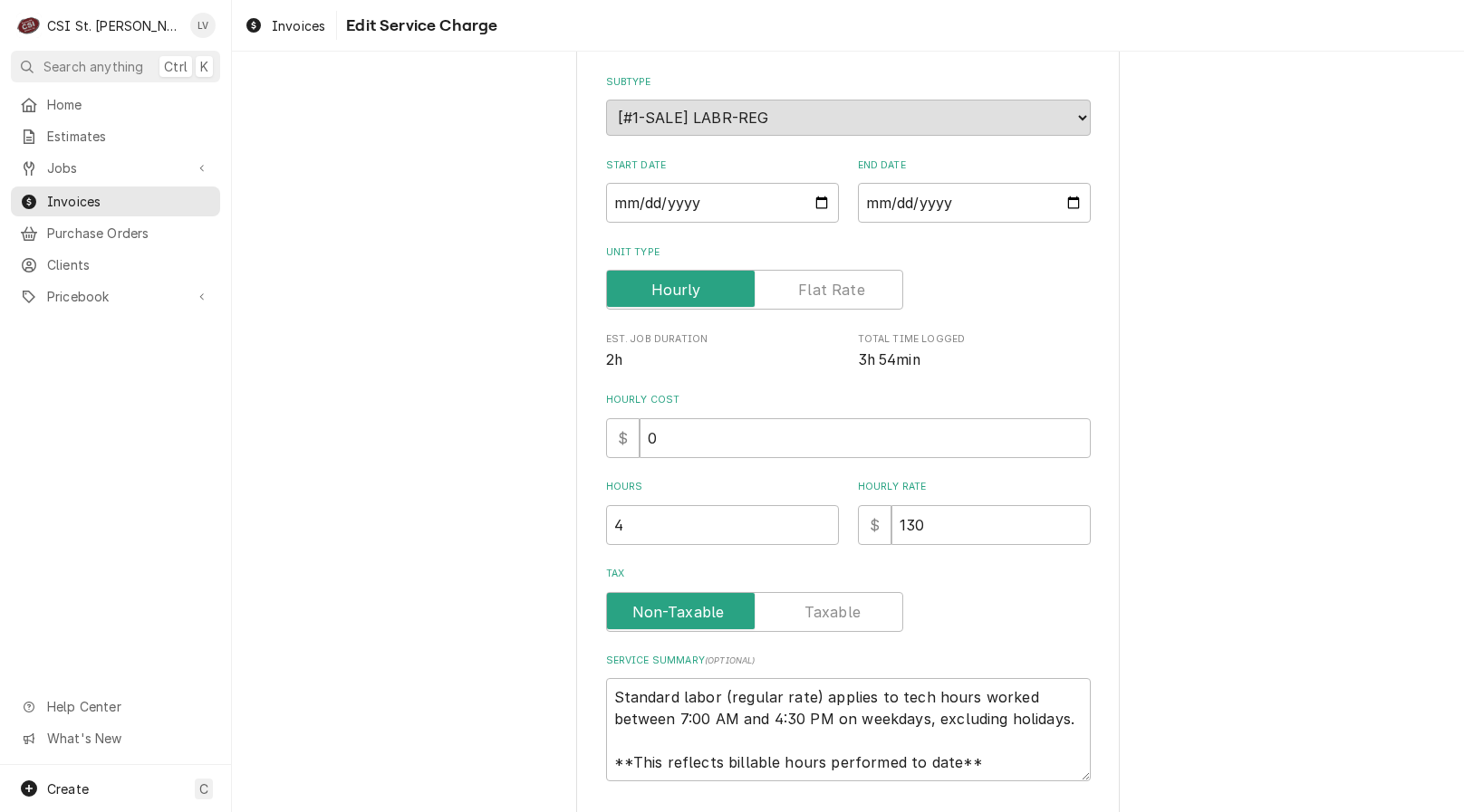
type textarea "x"
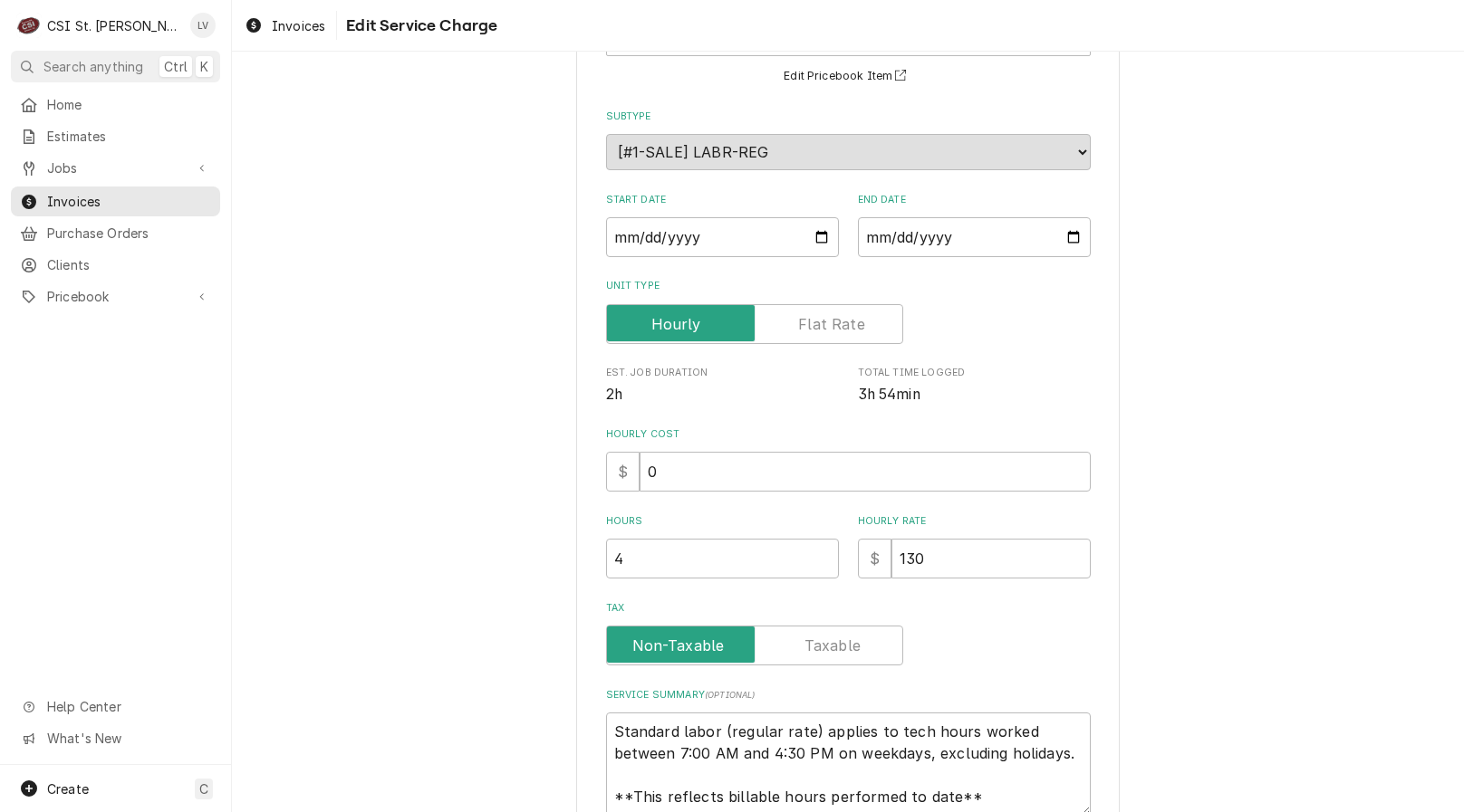
scroll to position [0, 0]
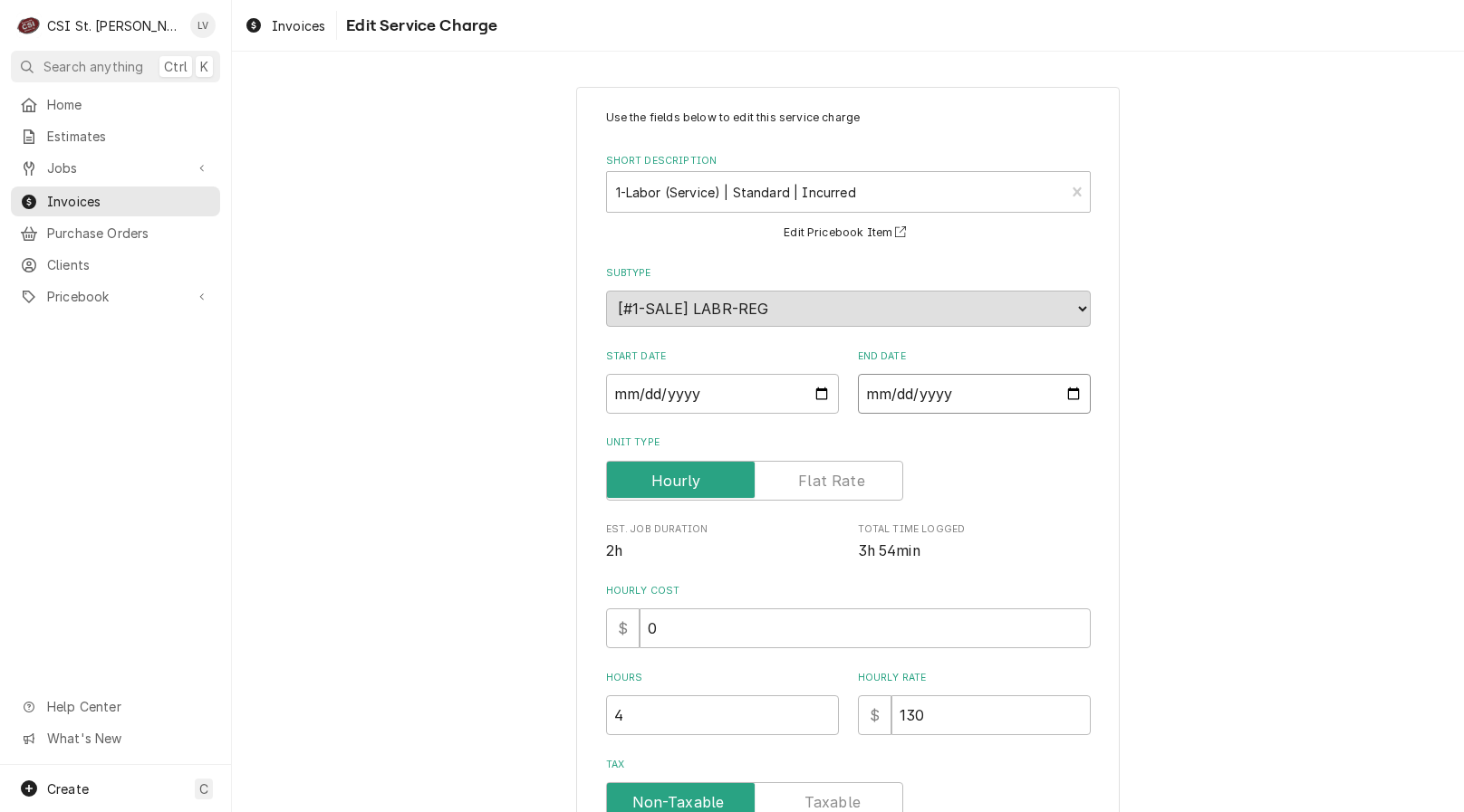
click at [870, 392] on input "[DATE]" at bounding box center [975, 394] width 233 height 40
type input "[DATE]"
type textarea "x"
type input "[DATE]"
type textarea "x"
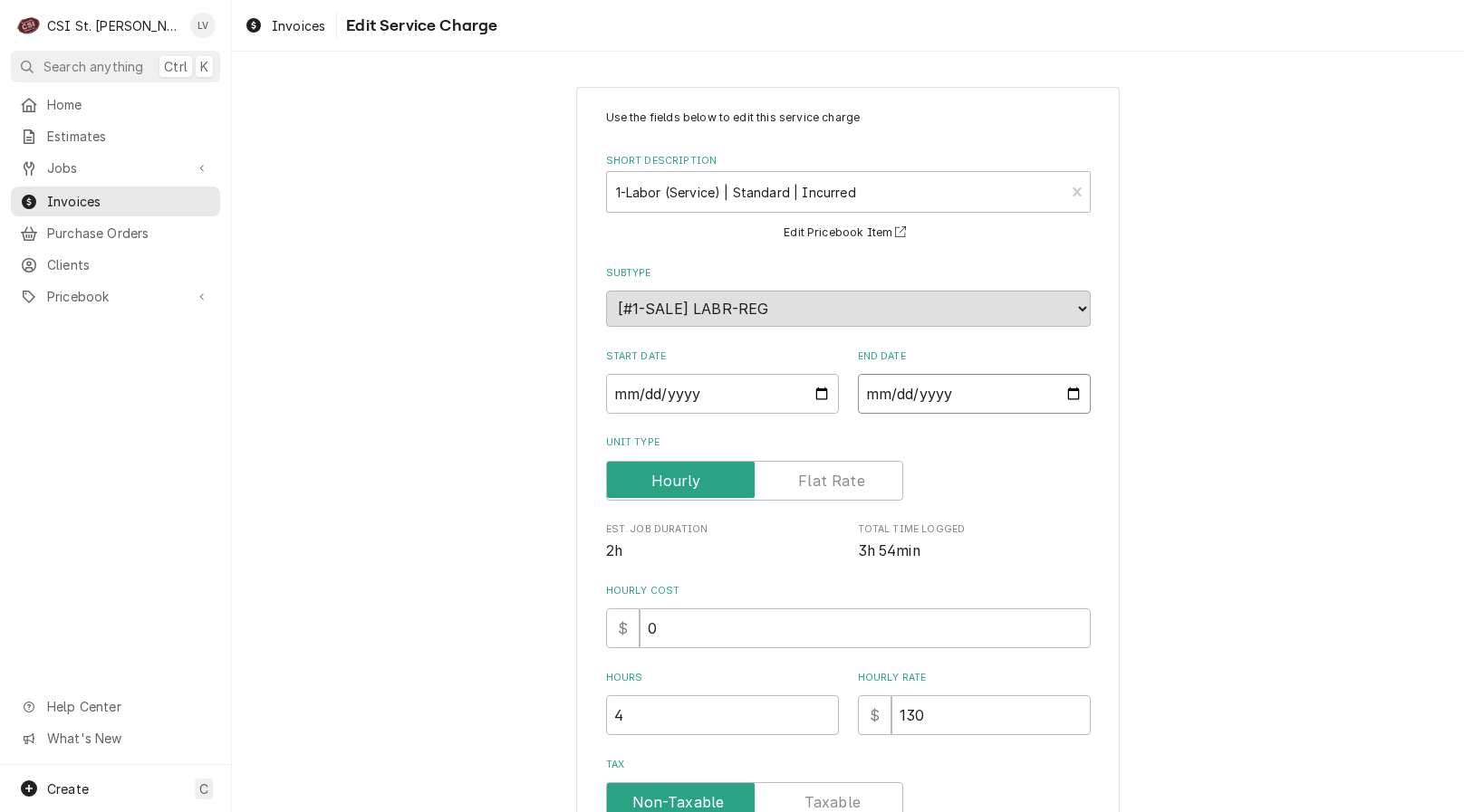
type textarea "x"
type input "[DATE]"
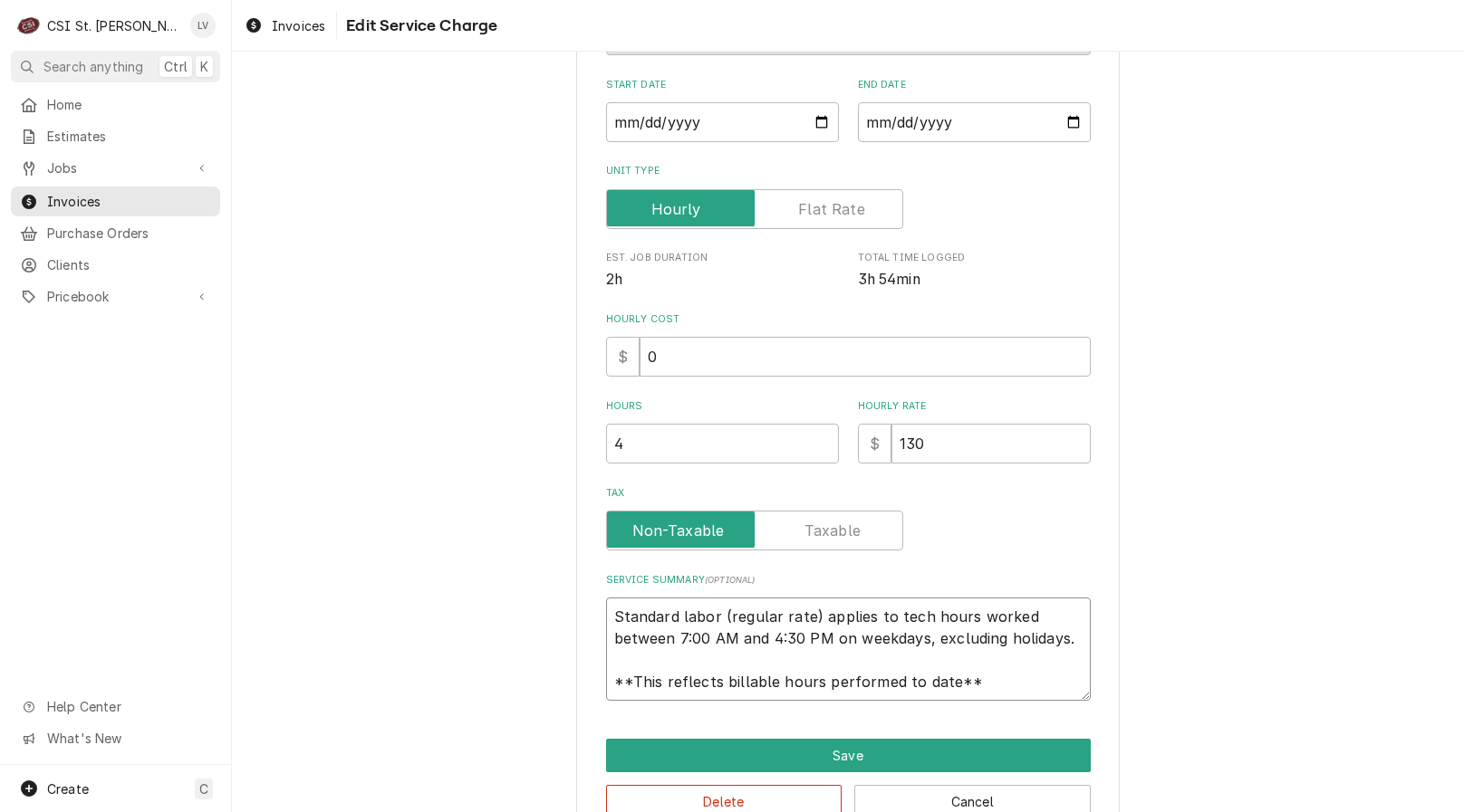
scroll to position [22, 0]
drag, startPoint x: 606, startPoint y: 615, endPoint x: 986, endPoint y: 709, distance: 391.5
click at [986, 709] on div "Use the fields below to edit this service charge Short Description 1-Labor (Ser…" at bounding box center [848, 329] width 544 height 1027
type textarea "x"
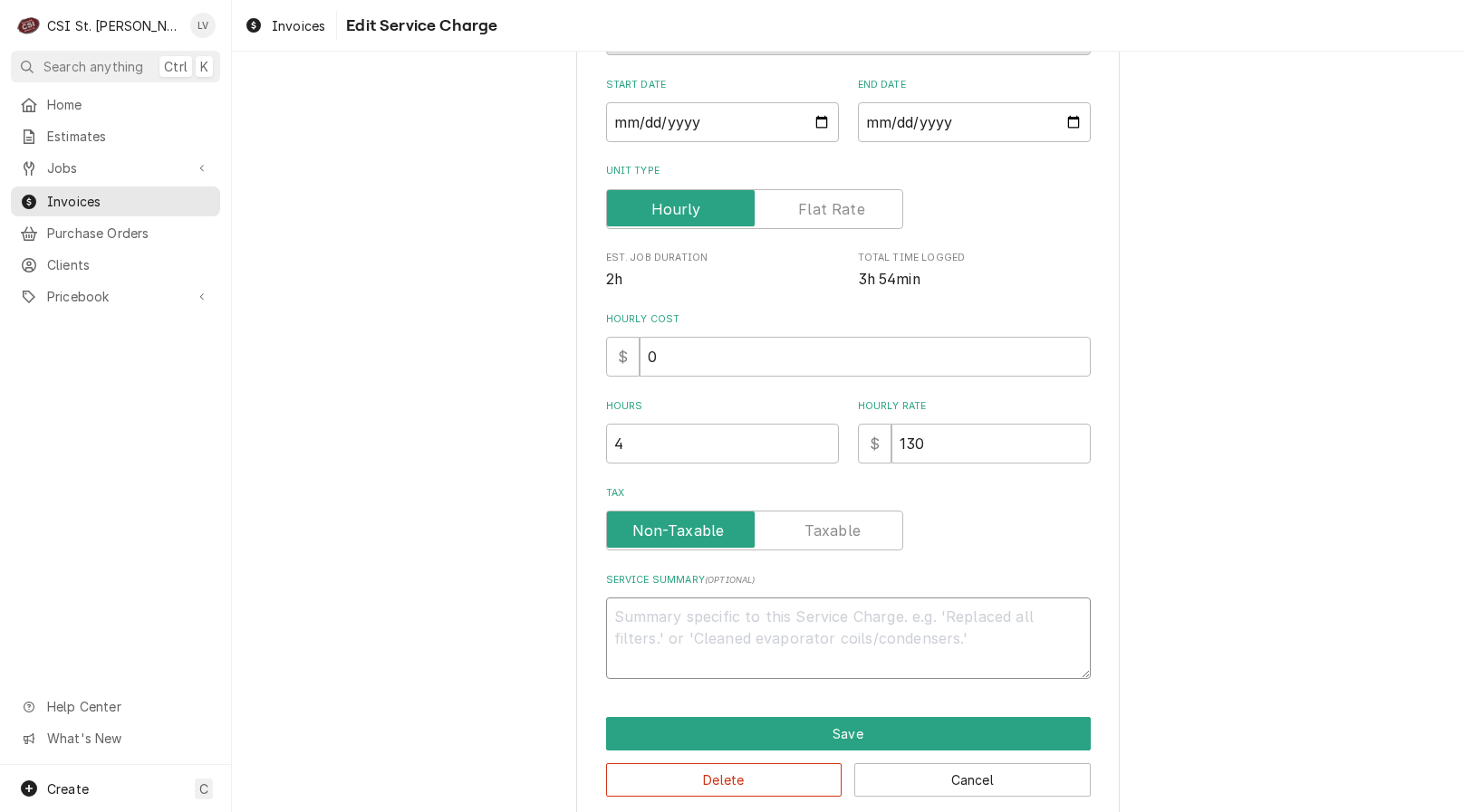
scroll to position [0, 0]
click at [932, 730] on button "Save" at bounding box center [848, 734] width 484 height 33
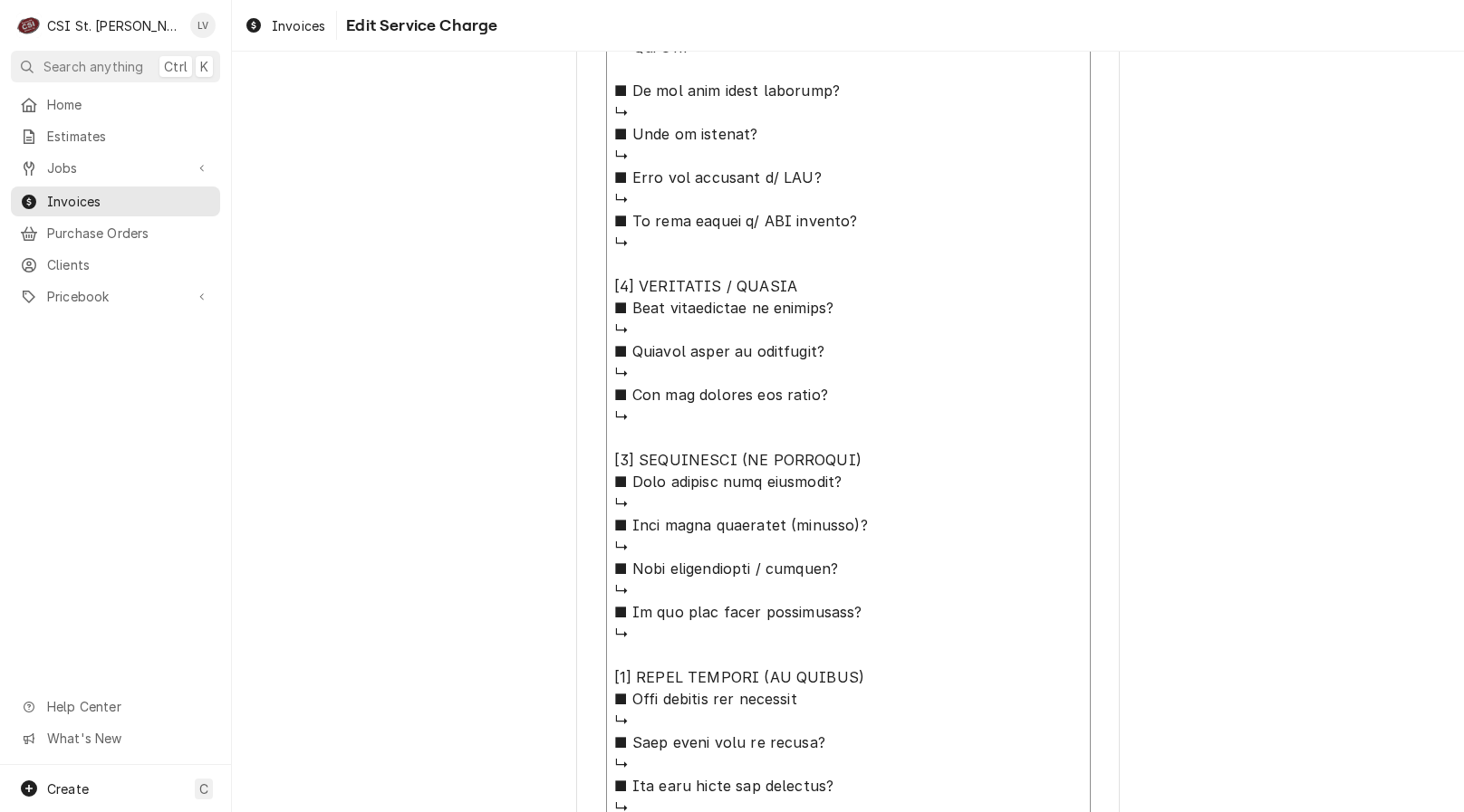
scroll to position [1417, 0]
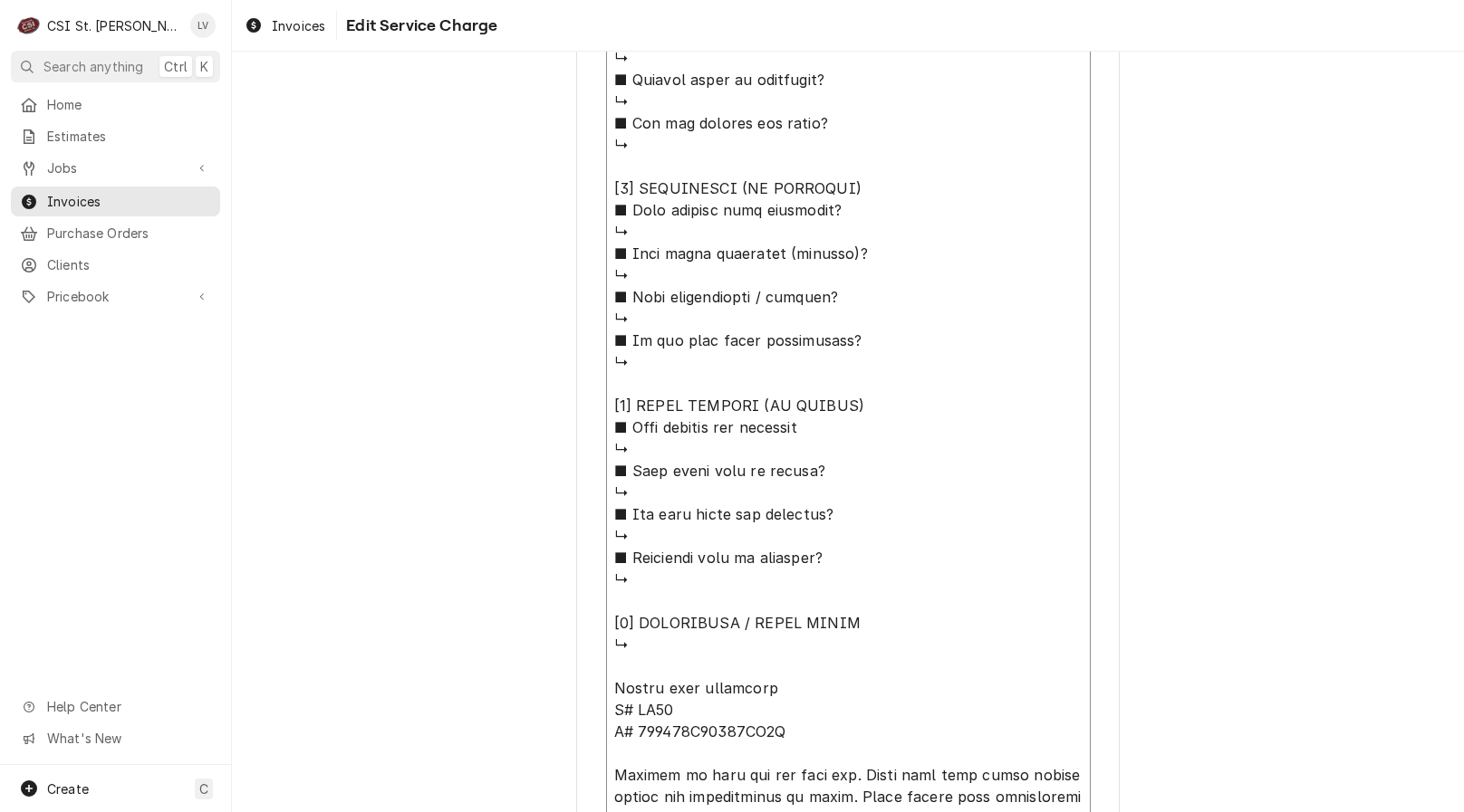
drag, startPoint x: 609, startPoint y: 347, endPoint x: 834, endPoint y: 666, distance: 390.4
click at [836, 670] on textarea "Service Summary ( optional )" at bounding box center [848, 319] width 484 height 1733
type textarea "x"
type textarea "Lancer soda dispenser M# FS44 S# 854980B20125LP1G Arrived on site and met with …"
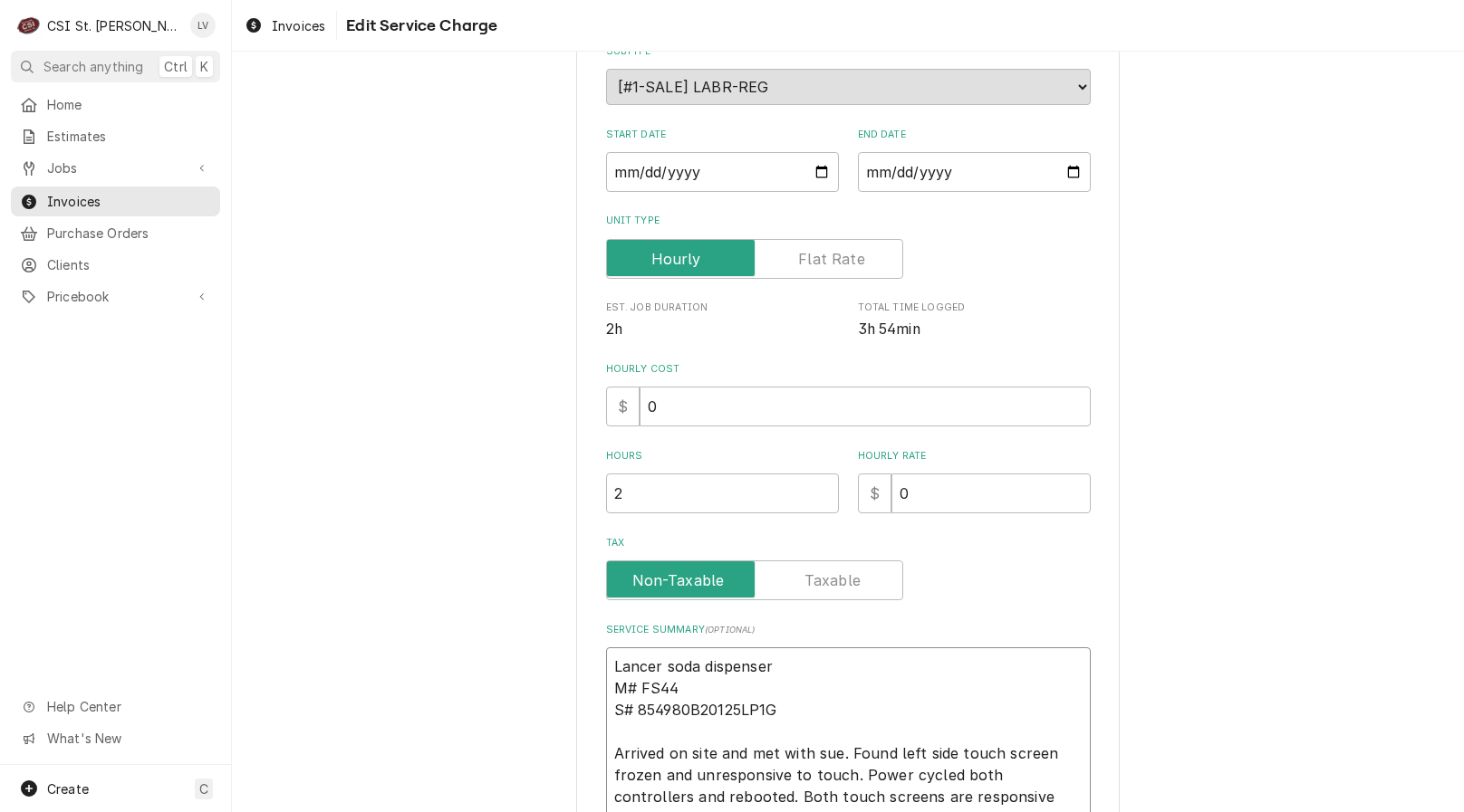
type textarea "x"
type textarea "Lancer soda dispenser M# FS44 S# 854980B20125LP1G Arrived on site and met with …"
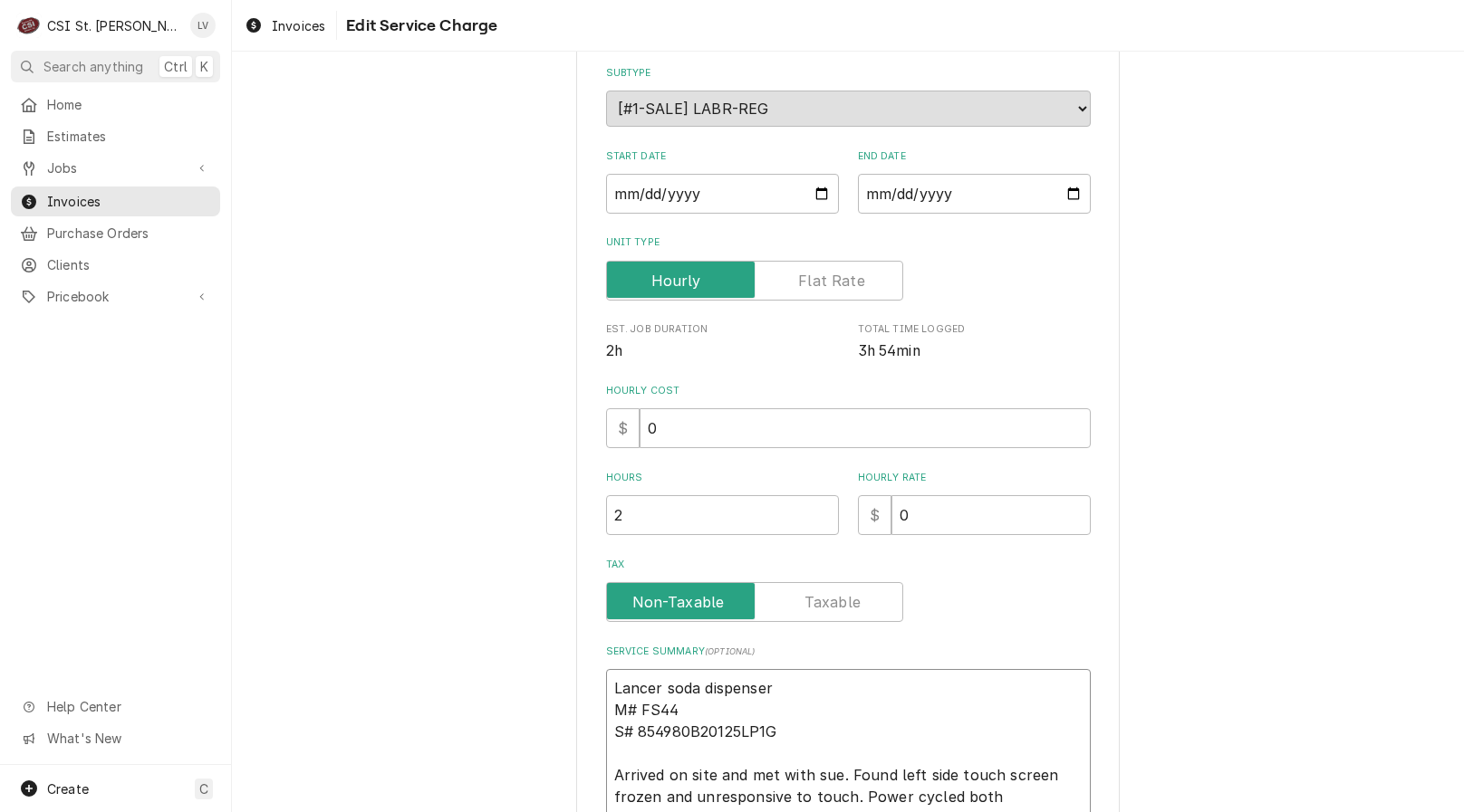
drag, startPoint x: 657, startPoint y: 687, endPoint x: 770, endPoint y: 697, distance: 113.4
type textarea "x"
type textarea "Lancer M# FS44 S# 854980B20125LP1G Arrived on site and met with sue. Found left…"
type textarea "x"
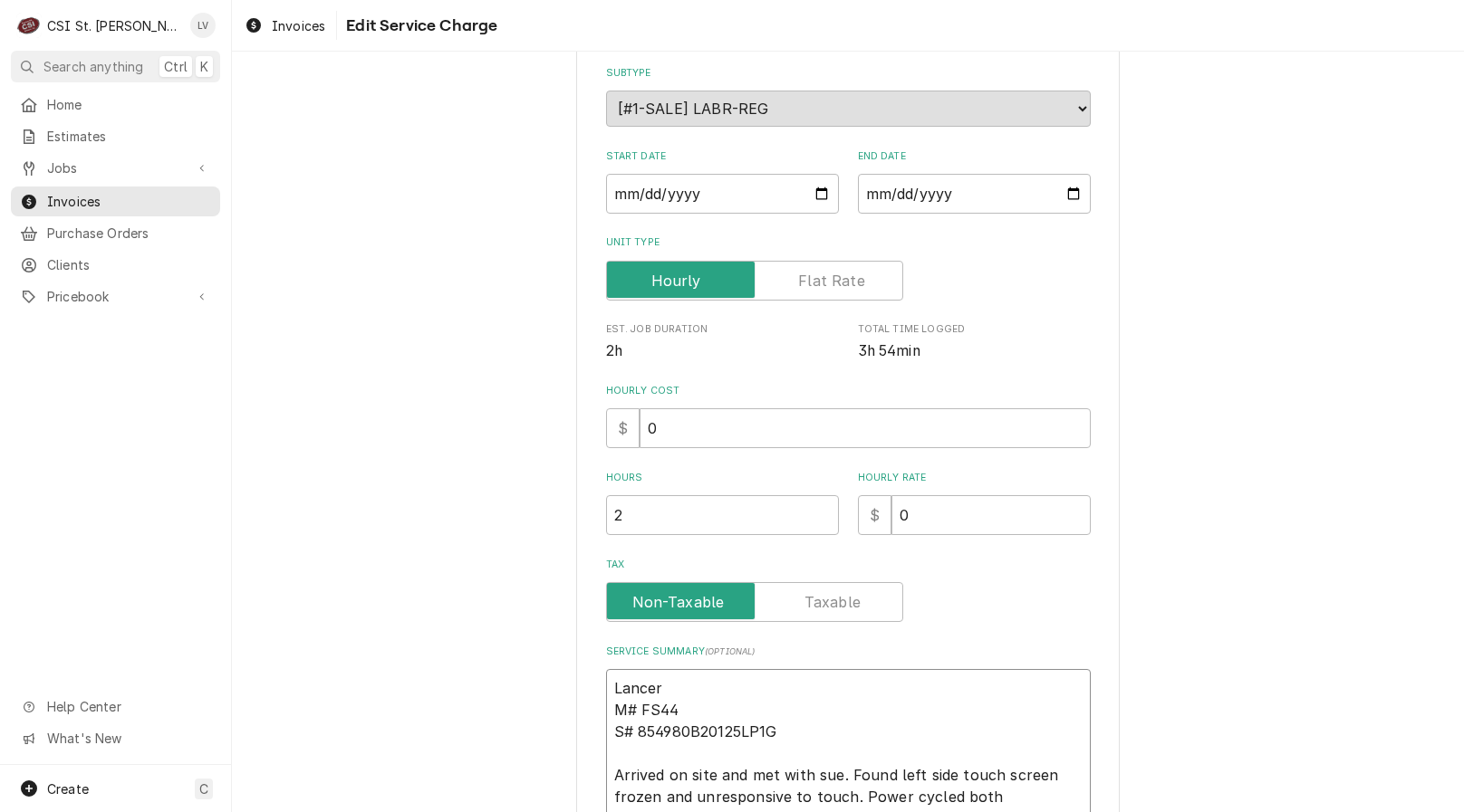
type textarea "Lancer / M# FS44 S# 854980B20125LP1G Arrived on site and met with sue. Found le…"
type textarea "x"
type textarea "Lancer / M# FS44 S# 854980B20125LP1G Arrived on site and met with sue. Found le…"
type textarea "x"
type textarea "Lancer / M M# FS44 S# 854980B20125LP1G Arrived on site and met with sue. Found …"
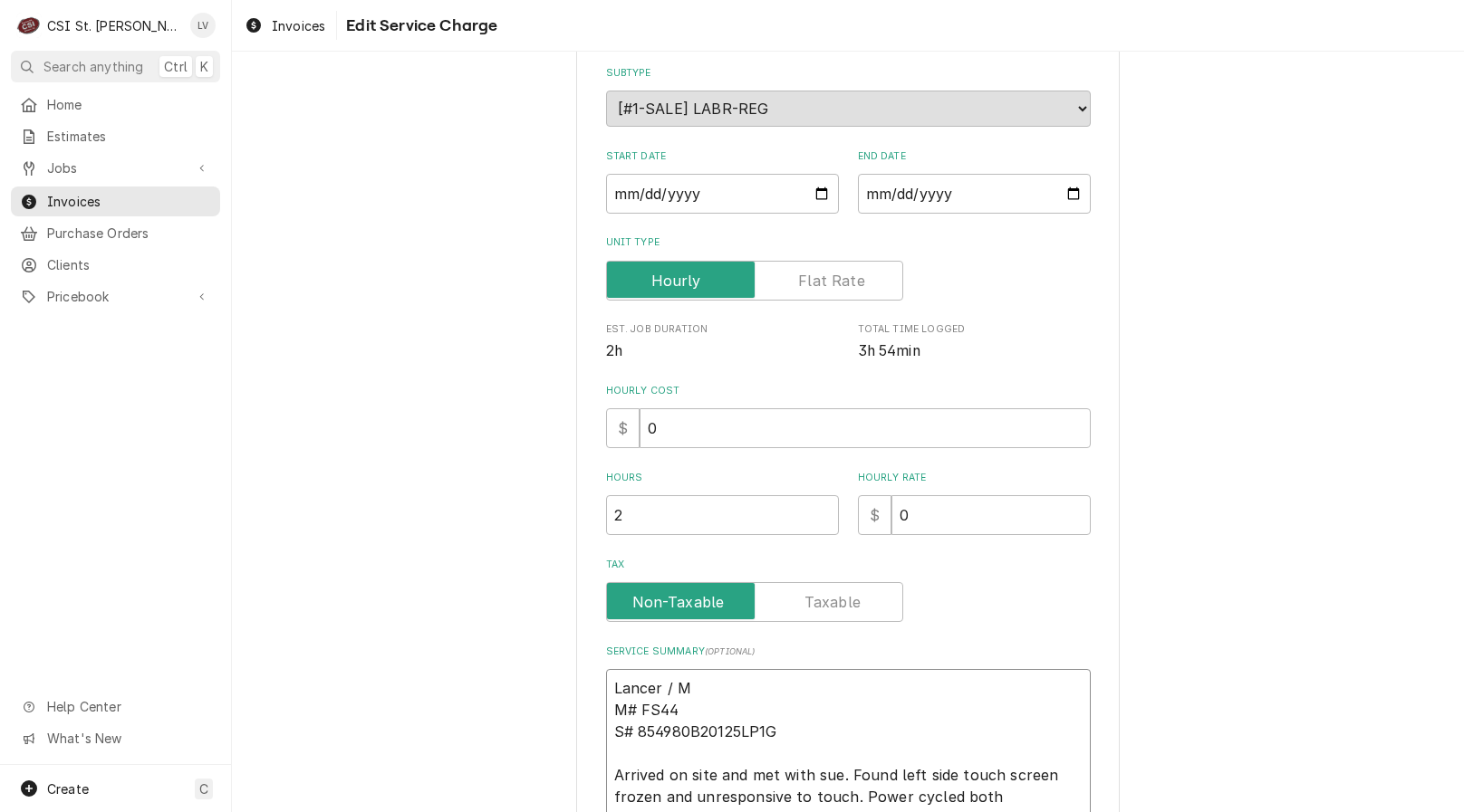
type textarea "x"
type textarea "Lancer / Mo M# FS44 S# 854980B20125LP1G Arrived on site and met with sue. Found…"
type textarea "x"
type textarea "Lancer / Mod M# FS44 S# 854980B20125LP1G Arrived on site and met with sue. Foun…"
type textarea "x"
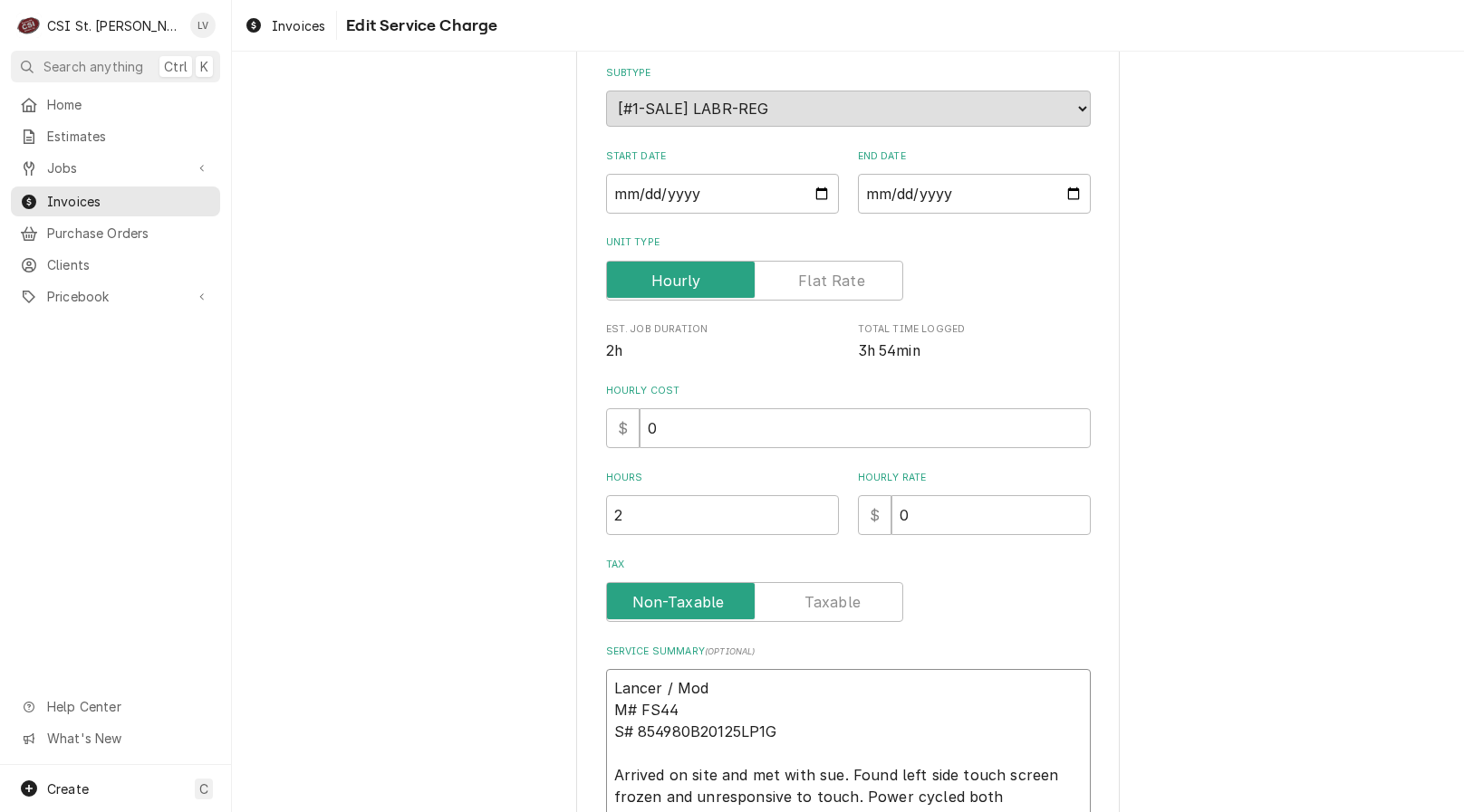
type textarea "Lancer / Mode M# FS44 S# 854980B20125LP1G Arrived on site and met with sue. Fou…"
type textarea "x"
type textarea "Lancer / Model M# FS44 S# 854980B20125LP1G Arrived on site and met with sue. Fo…"
type textarea "x"
type textarea "Lancer / Model: M# FS44 S# 854980B20125LP1G Arrived on site and met with sue. F…"
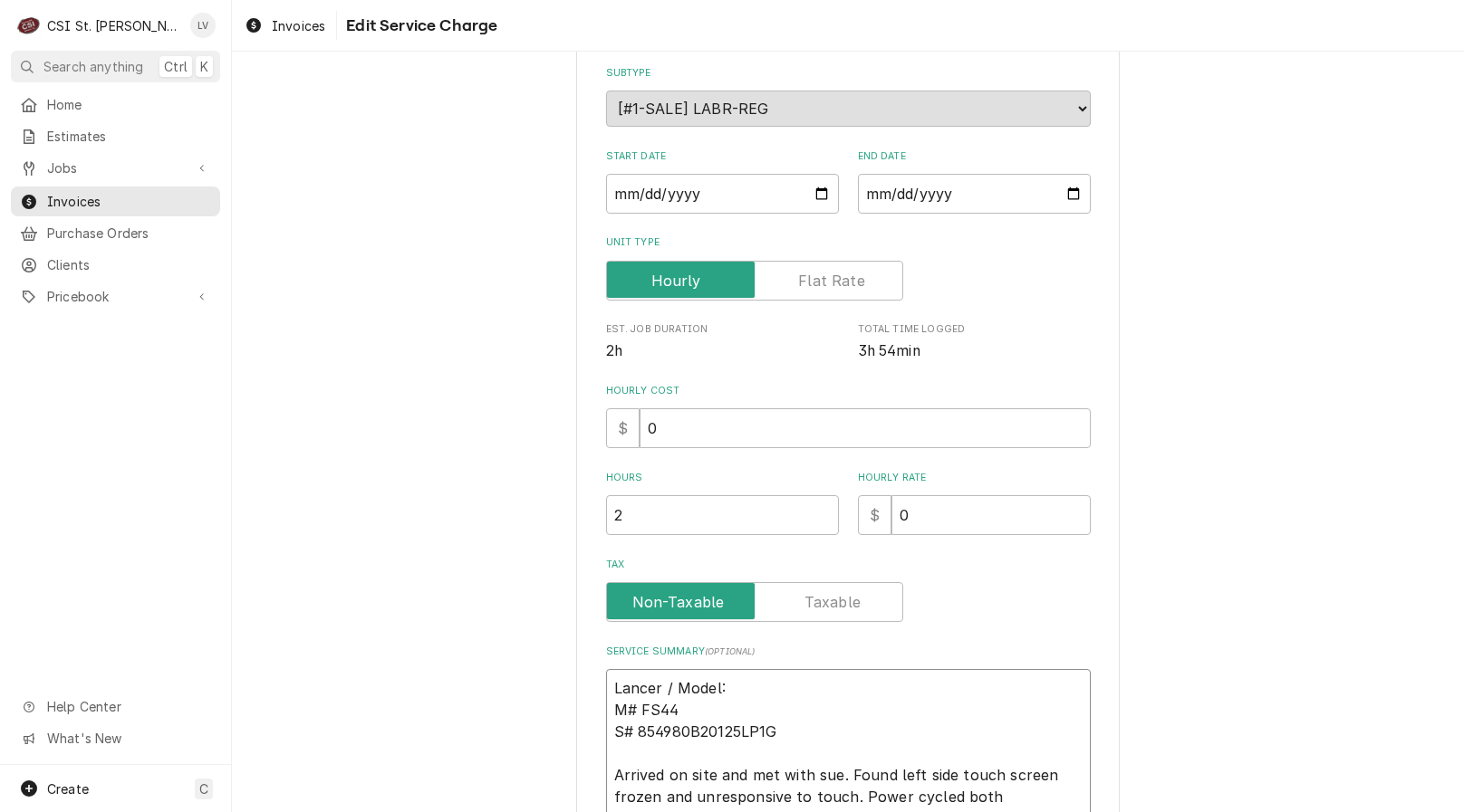
type textarea "x"
type textarea "Lancer / Model: M# FS44 S# 854980B20125LP1G Arrived on site and met with sue. F…"
type textarea "x"
type textarea "Lancer / Model: F M# FS44 S# 854980B20125LP1G Arrived on site and met with sue.…"
type textarea "x"
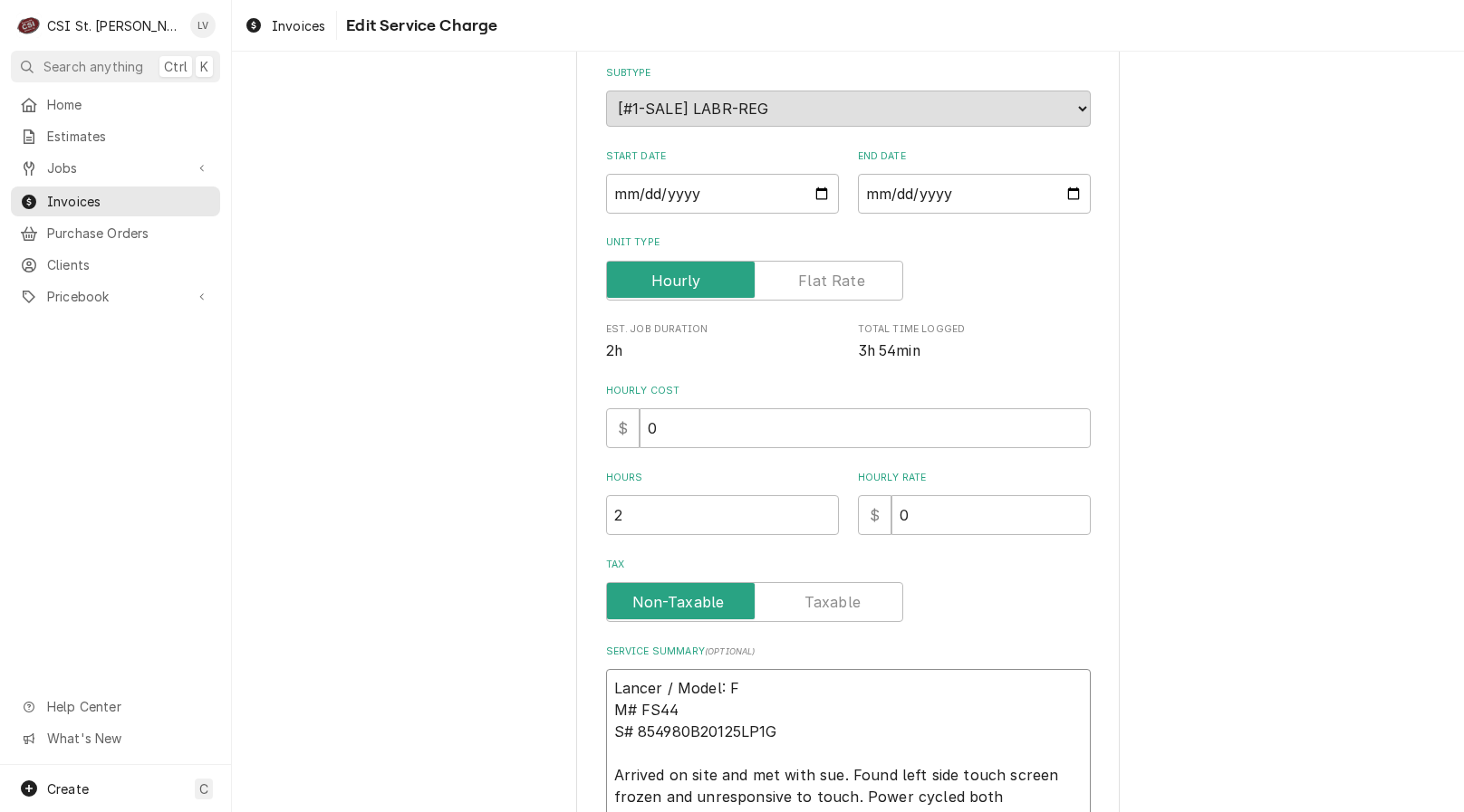
type textarea "Lancer / Model: FS M# FS44 S# 854980B20125LP1G Arrived on site and met with sue…"
type textarea "x"
type textarea "Lancer / Model: FS4 M# FS44 S# 854980B20125LP1G Arrived on site and met with su…"
type textarea "x"
type textarea "Lancer / Model: FS44 M# FS44 S# 854980B20125LP1G Arrived on site and met with s…"
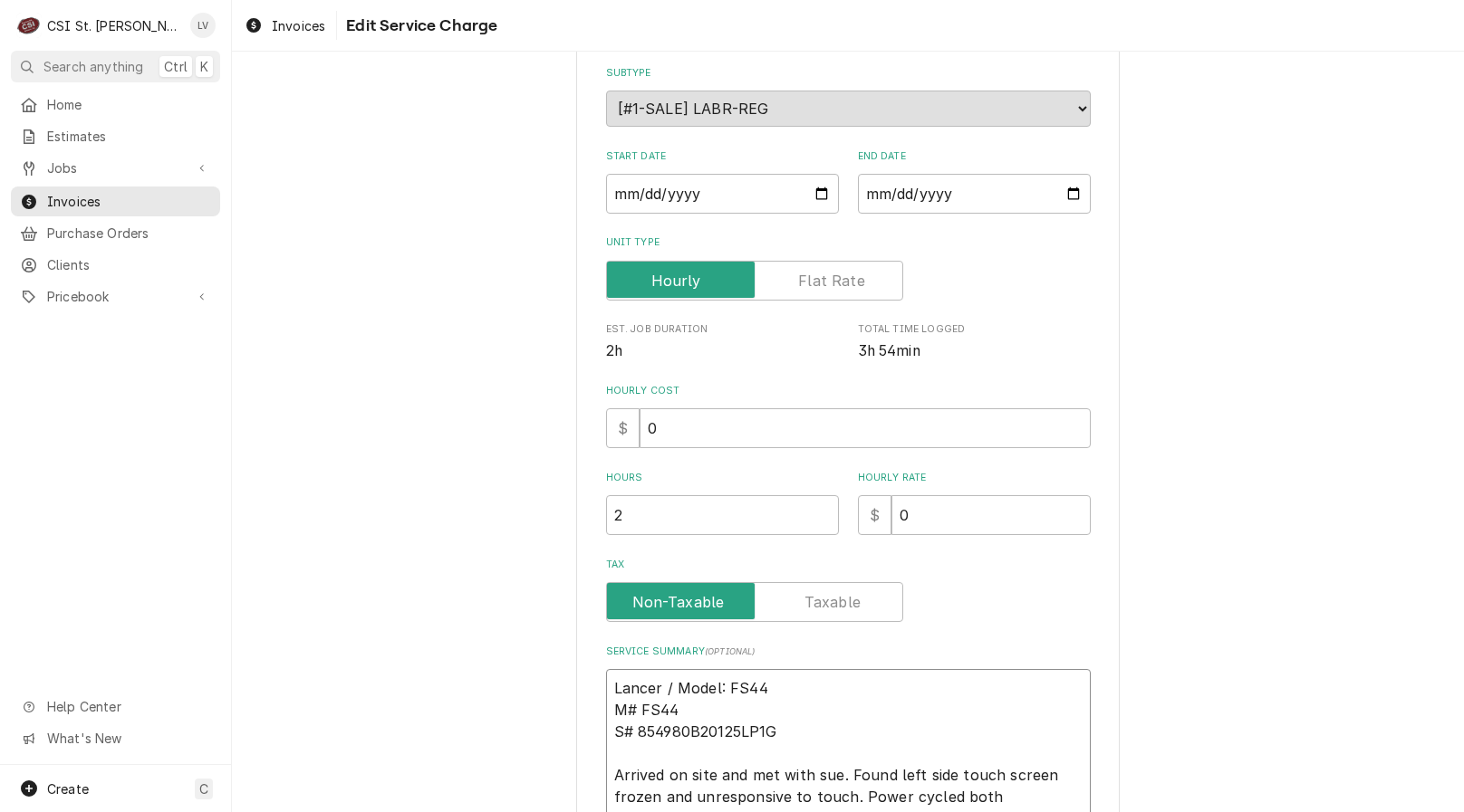
type textarea "x"
type textarea "Lancer / Model: FS44 M# FS44 S# 854980B20125LP1G Arrived on site and met with s…"
type textarea "x"
type textarea "Lancer / Model: FS44 / M# FS44 S# 854980B20125LP1G Arrived on site and met with…"
type textarea "x"
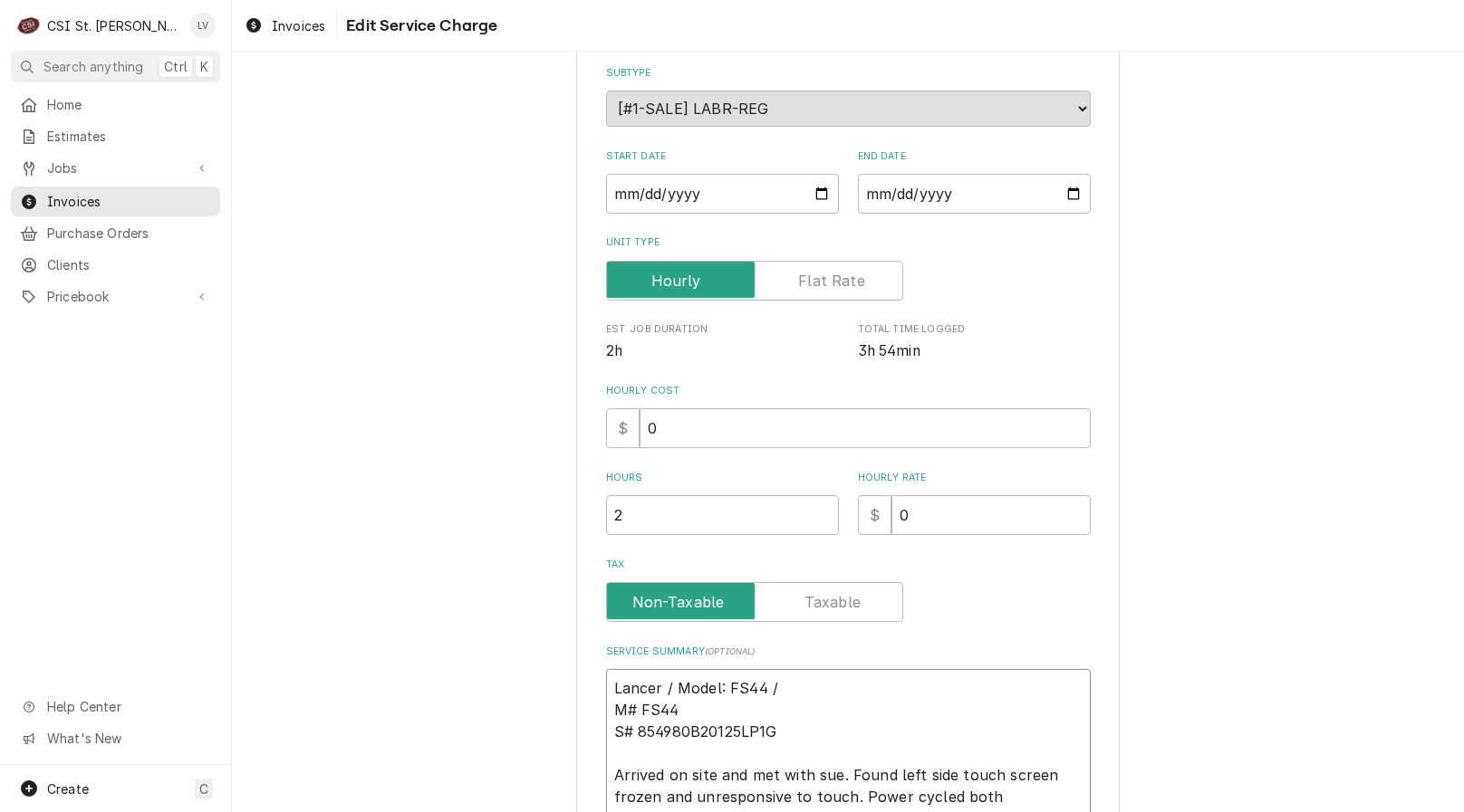
type textarea "Lancer / Model: FS44 / M# FS44 S# 854980B20125LP1G Arrived on site and met with…"
type textarea "x"
type textarea "Lancer / Model: FS44 / S M# FS44 S# 854980B20125LP1G Arrived on site and met wi…"
type textarea "x"
type textarea "Lancer / Model: FS44 / Se M# FS44 S# 854980B20125LP1G Arrived on site and met w…"
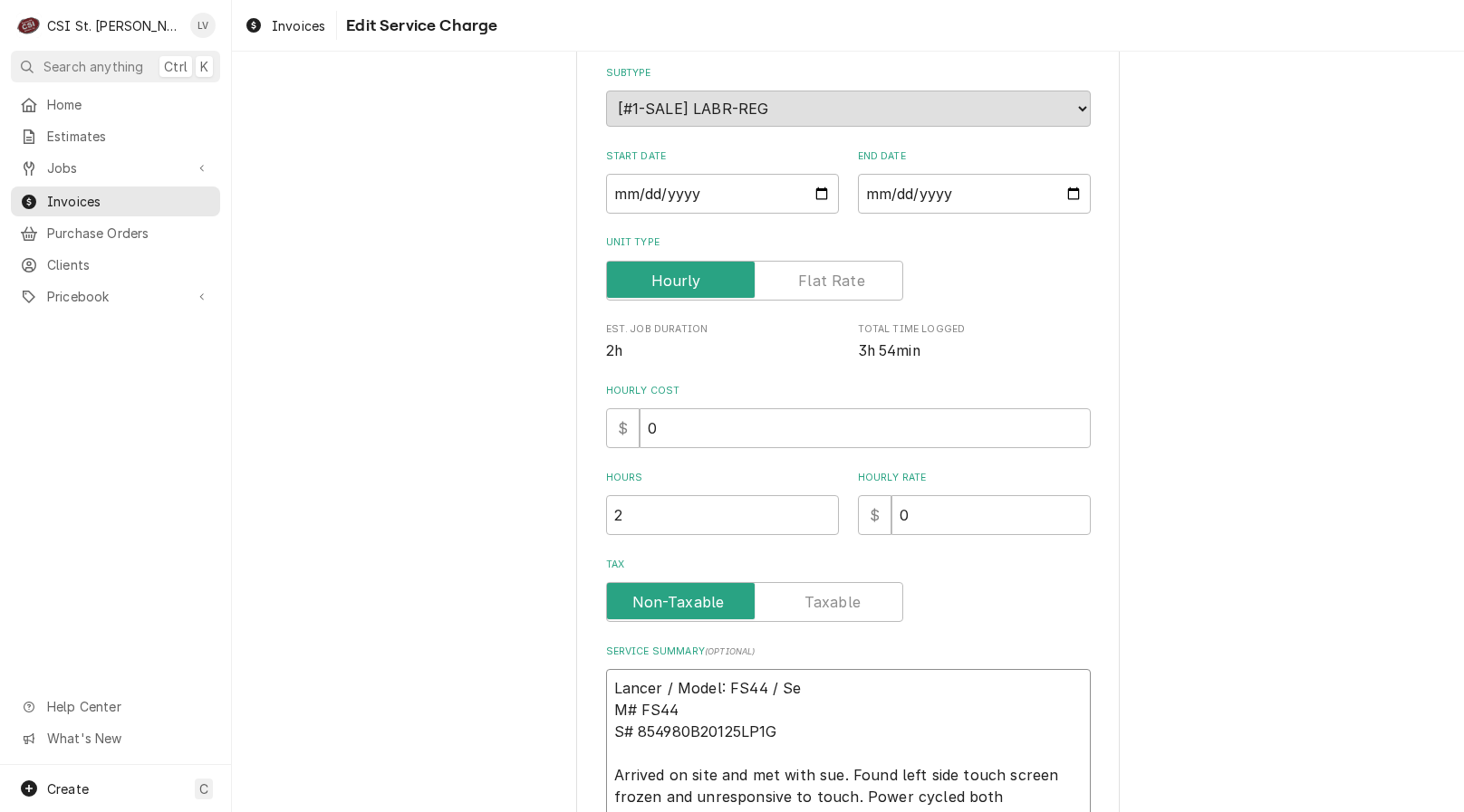
type textarea "x"
type textarea "Lancer / Model: FS44 / Ser M# FS44 S# 854980B20125LP1G Arrived on site and met …"
type textarea "x"
type textarea "Lancer / Model: FS44 / Seri M# FS44 S# 854980B20125LP1G Arrived on site and met…"
type textarea "x"
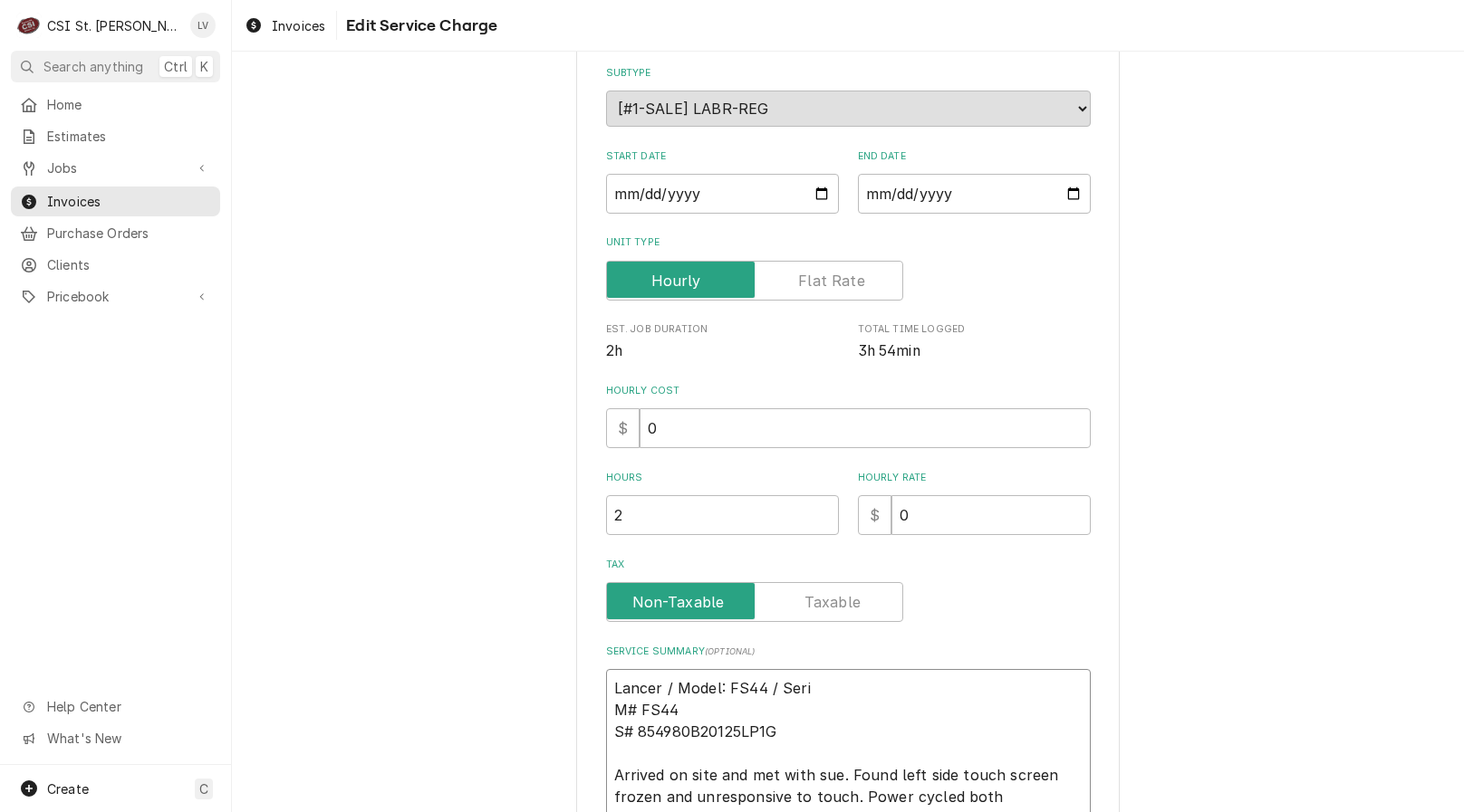
type textarea "Lancer / Model: FS44 / Seria M# FS44 S# 854980B20125LP1G Arrived on site and me…"
type textarea "x"
type textarea "Lancer / Model: FS44 / Serial M# FS44 S# 854980B20125LP1G Arrived on site and m…"
type textarea "x"
type textarea "Lancer / Model: FS44 / Serial: M# FS44 S# 854980B20125LP1G Arrived on site and …"
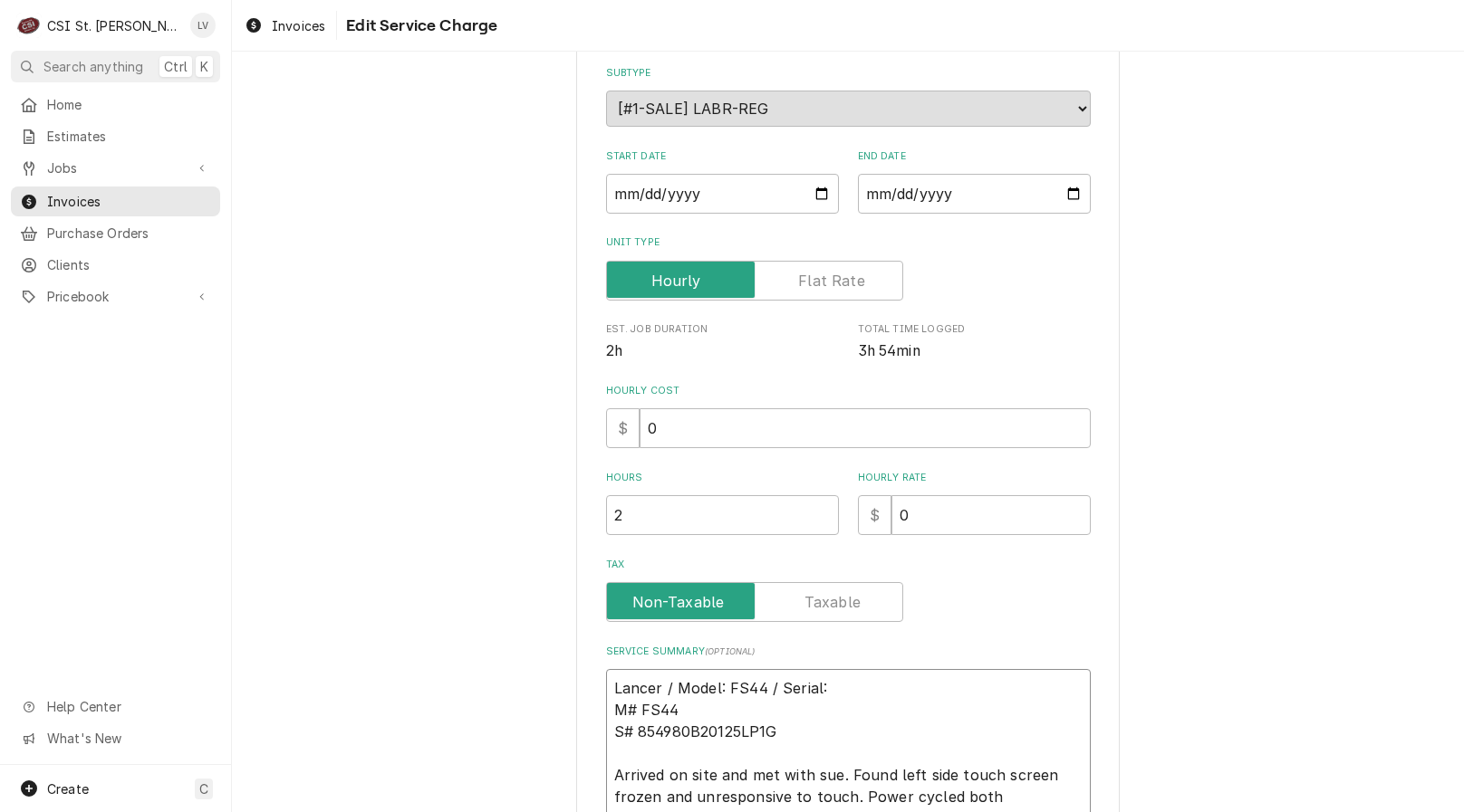
type textarea "x"
type textarea "Lancer / Model: FS44 / Serial: M# FS44 S# 854980B20125LP1G Arrived on site and …"
type textarea "x"
type textarea "Lancer / Model: FS44 / Serial: M# FS44 S# 854980B20125LP1G Arrived on site and …"
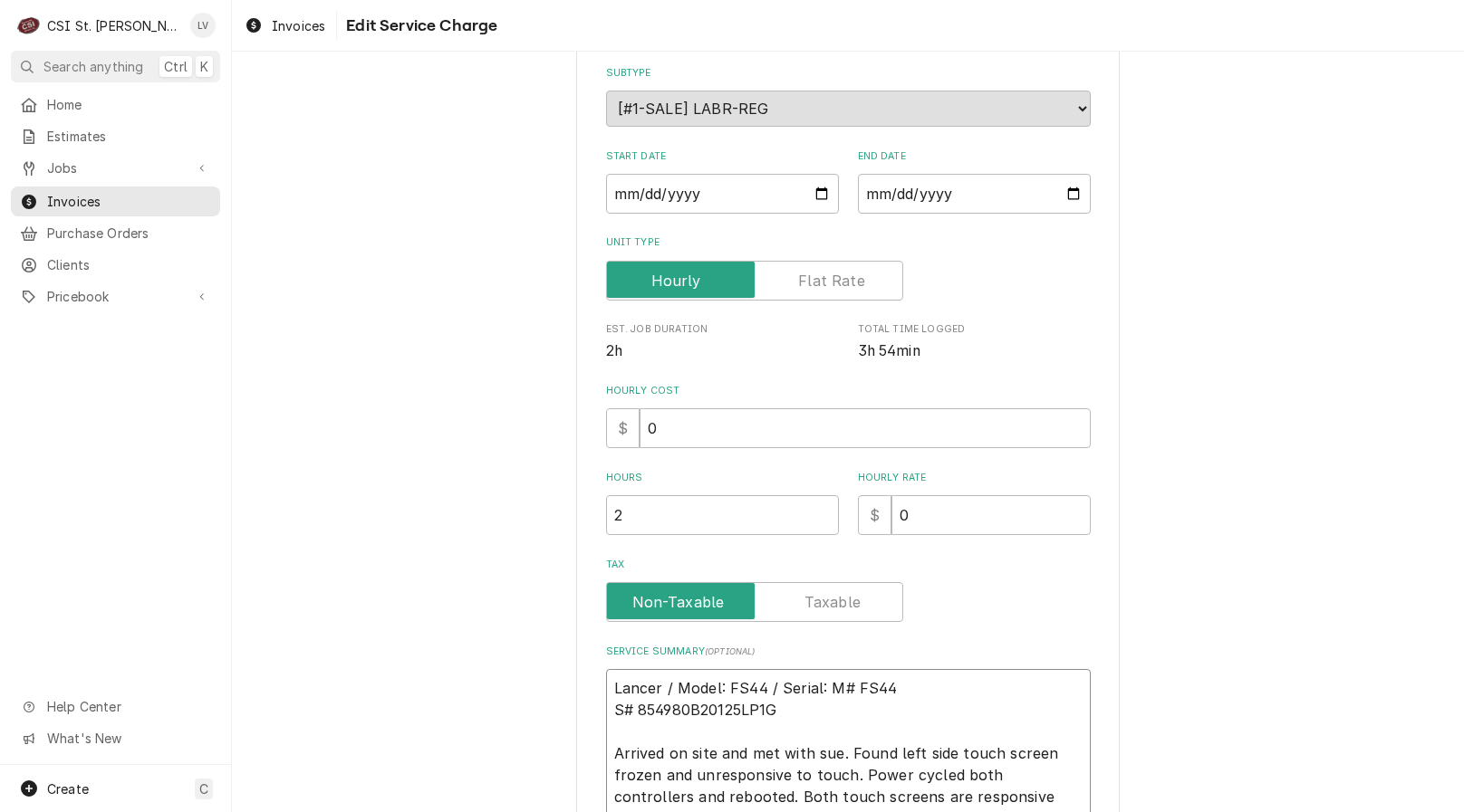
type textarea "x"
type textarea "Lancer / Model: FS44 / Serial: # FS44 S# 854980B20125LP1G Arrived on site and m…"
type textarea "x"
type textarea "Lancer / Model: FS44 / Serial: FS44 S# 854980B20125LP1G Arrived on site and met…"
type textarea "x"
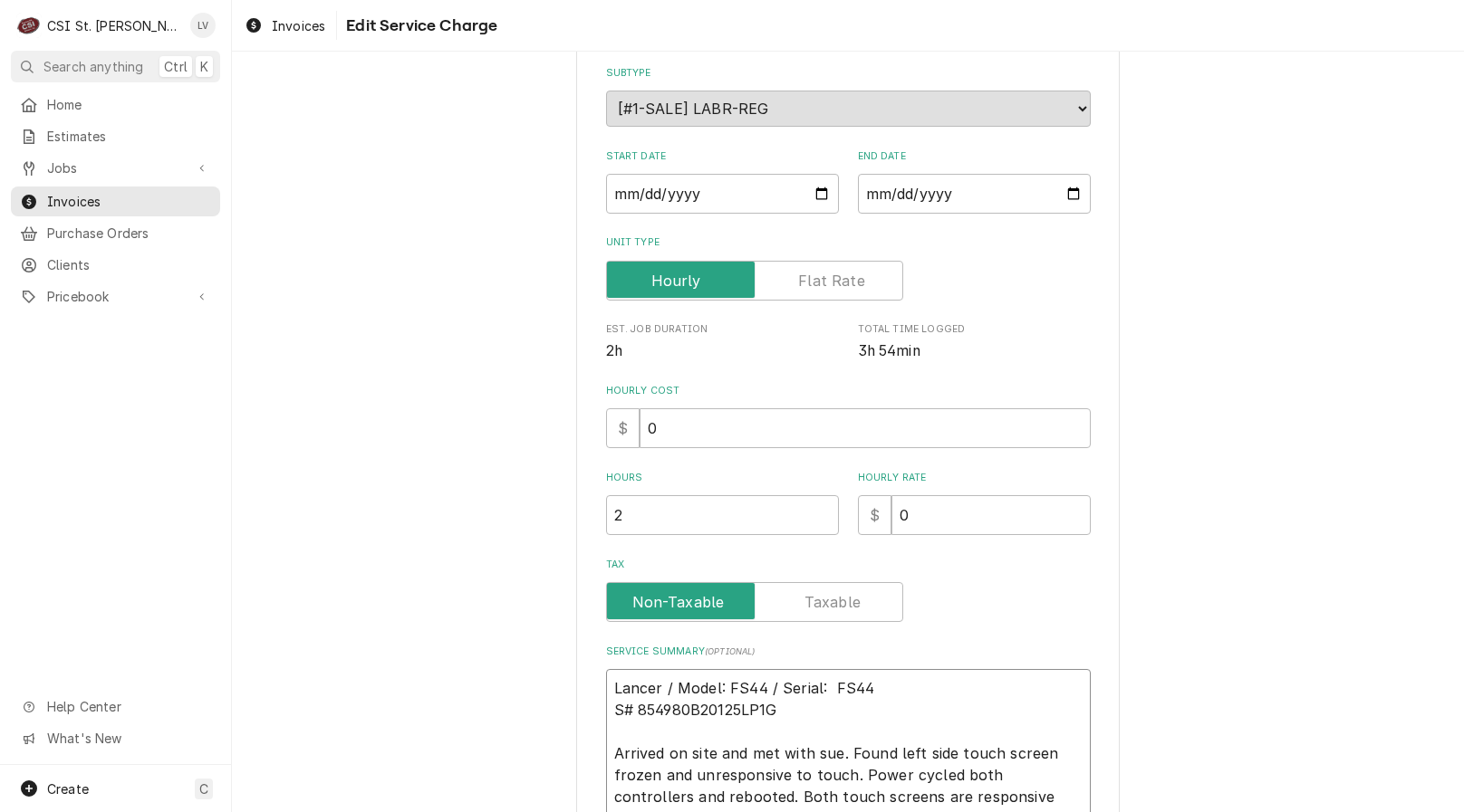
type textarea "Lancer / Model: FS44 / Serial: FS44 S# 854980B20125LP1G Arrived on site and met…"
type textarea "x"
type textarea "Lancer / Model: FS44 / Serial: S44 S# 854980B20125LP1G Arrived on site and met …"
type textarea "x"
type textarea "Lancer / Model: FS44 / Serial: 44 S# 854980B20125LP1G Arrived on site and met w…"
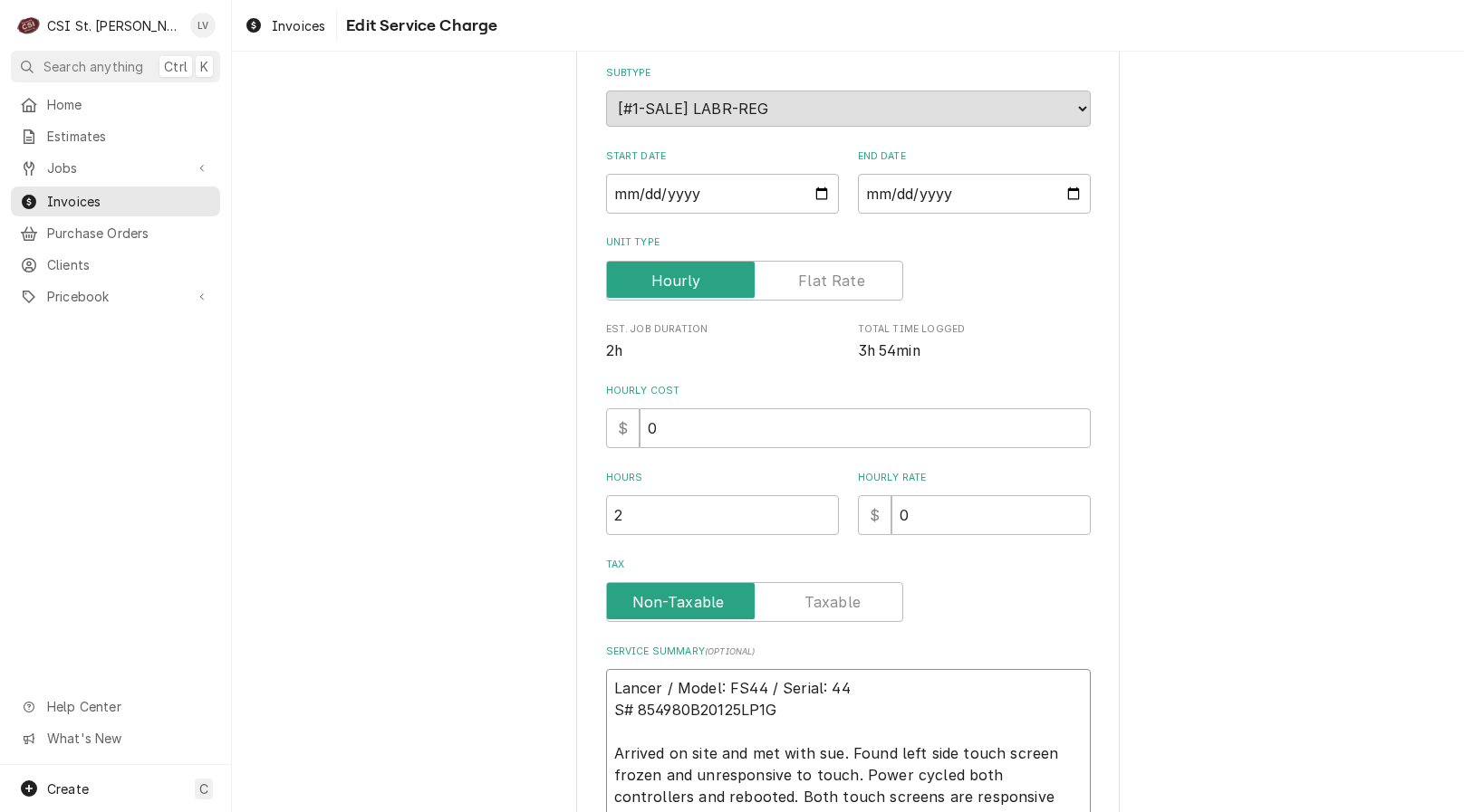
type textarea "x"
type textarea "Lancer / Model: FS44 / Serial: 4 S# 854980B20125LP1G Arrived on site and met wi…"
type textarea "x"
type textarea "Lancer / Model: FS44 / Serial: S# 854980B20125LP1G Arrived on site and met with…"
type textarea "x"
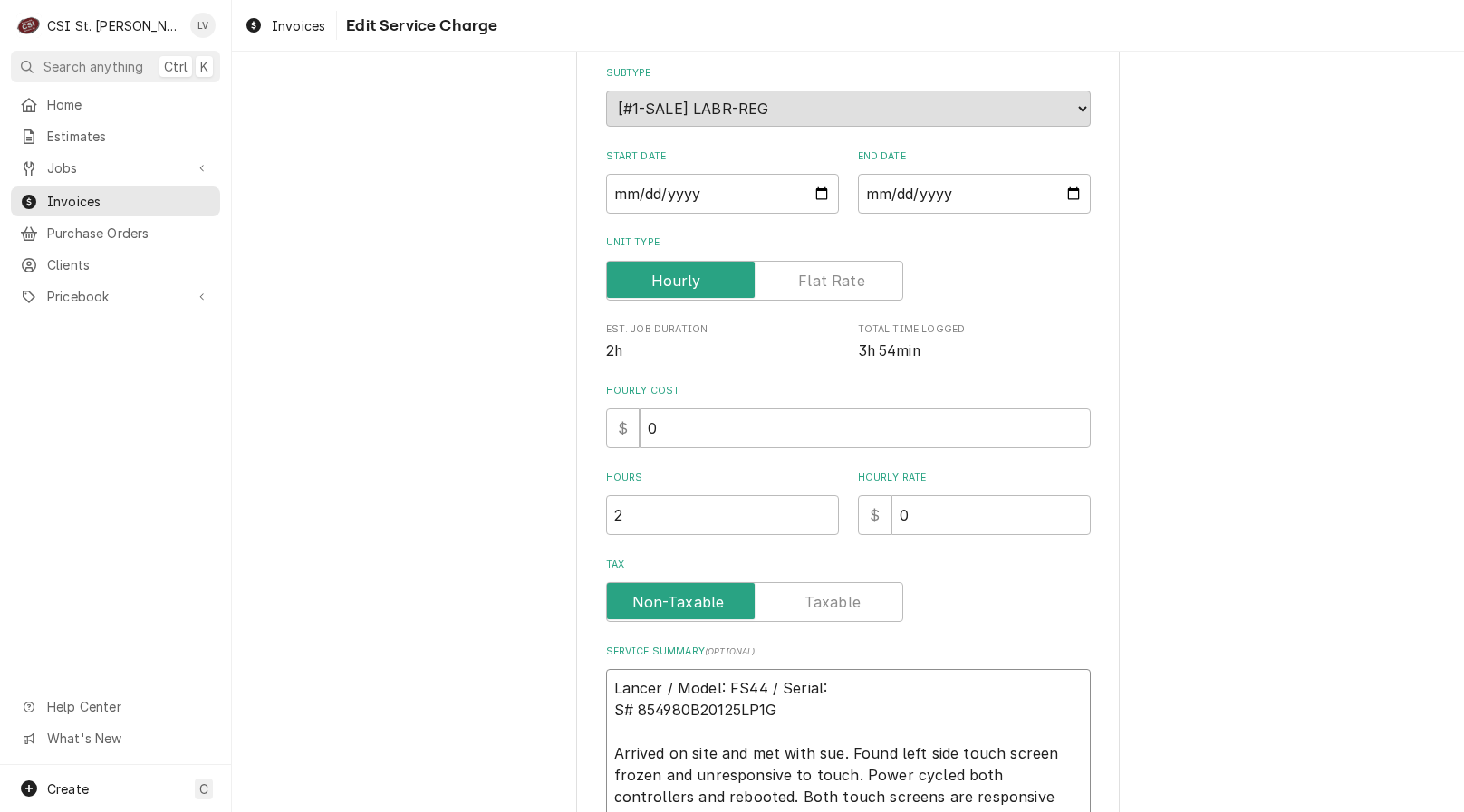
type textarea "Lancer / Model: FS44 / Serial: S# 854980B20125LP1G Arrived on site and met with…"
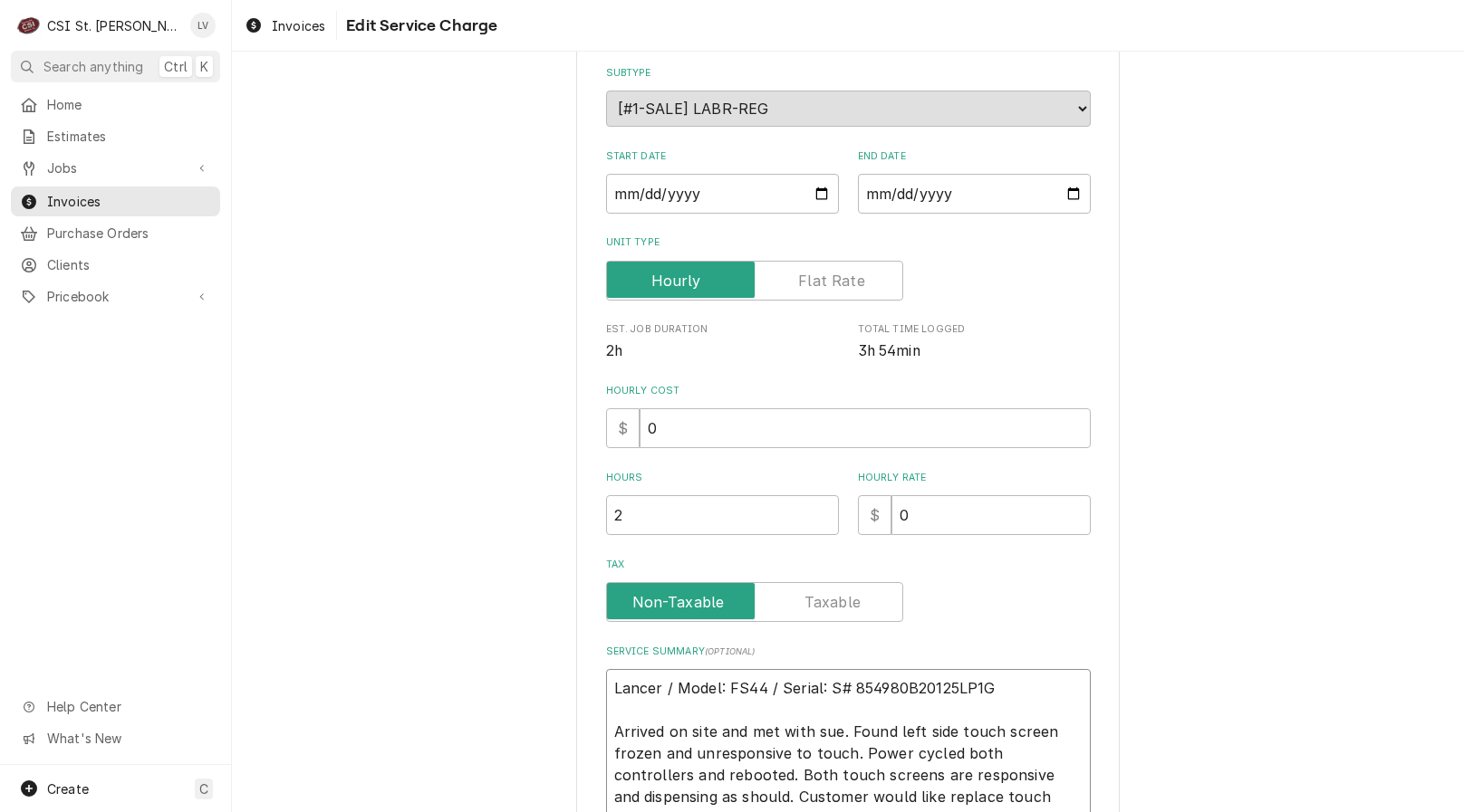
type textarea "x"
type textarea "Lancer / Model: FS44 / Serial: # 854980B20125LP1G Arrived on site and met with …"
type textarea "x"
type textarea "Lancer / Model: FS44 / Serial: 854980B20125LP1G Arrived on site and met with su…"
type textarea "x"
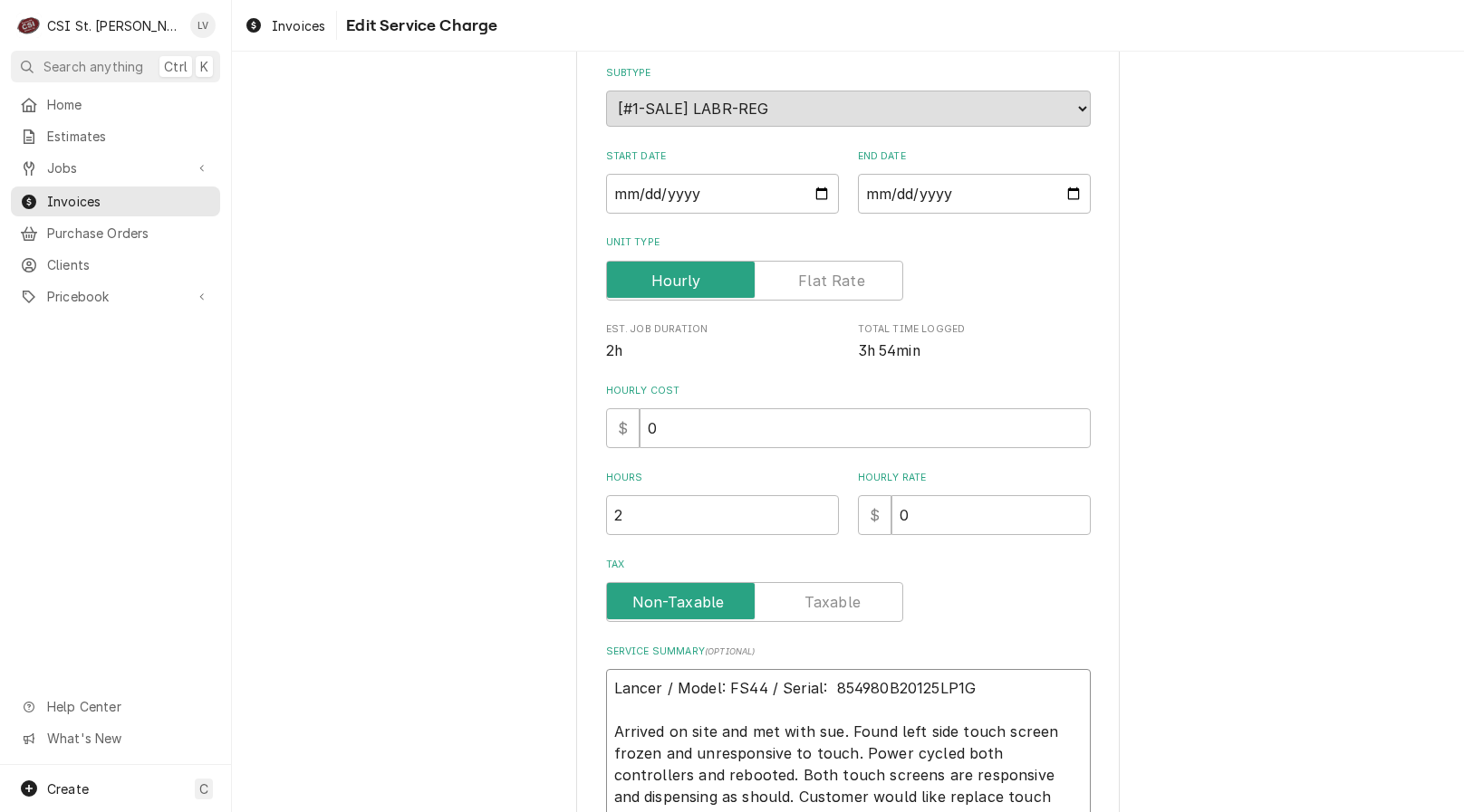
type textarea "Lancer / Model: FS44 / Serial: 854980B20125LP1G Arrived on site and met with su…"
type textarea "x"
type textarea "Lancer / Model: FS44 / Serial: 854980B20125LP1G Arrived on site and met with su…"
type textarea "x"
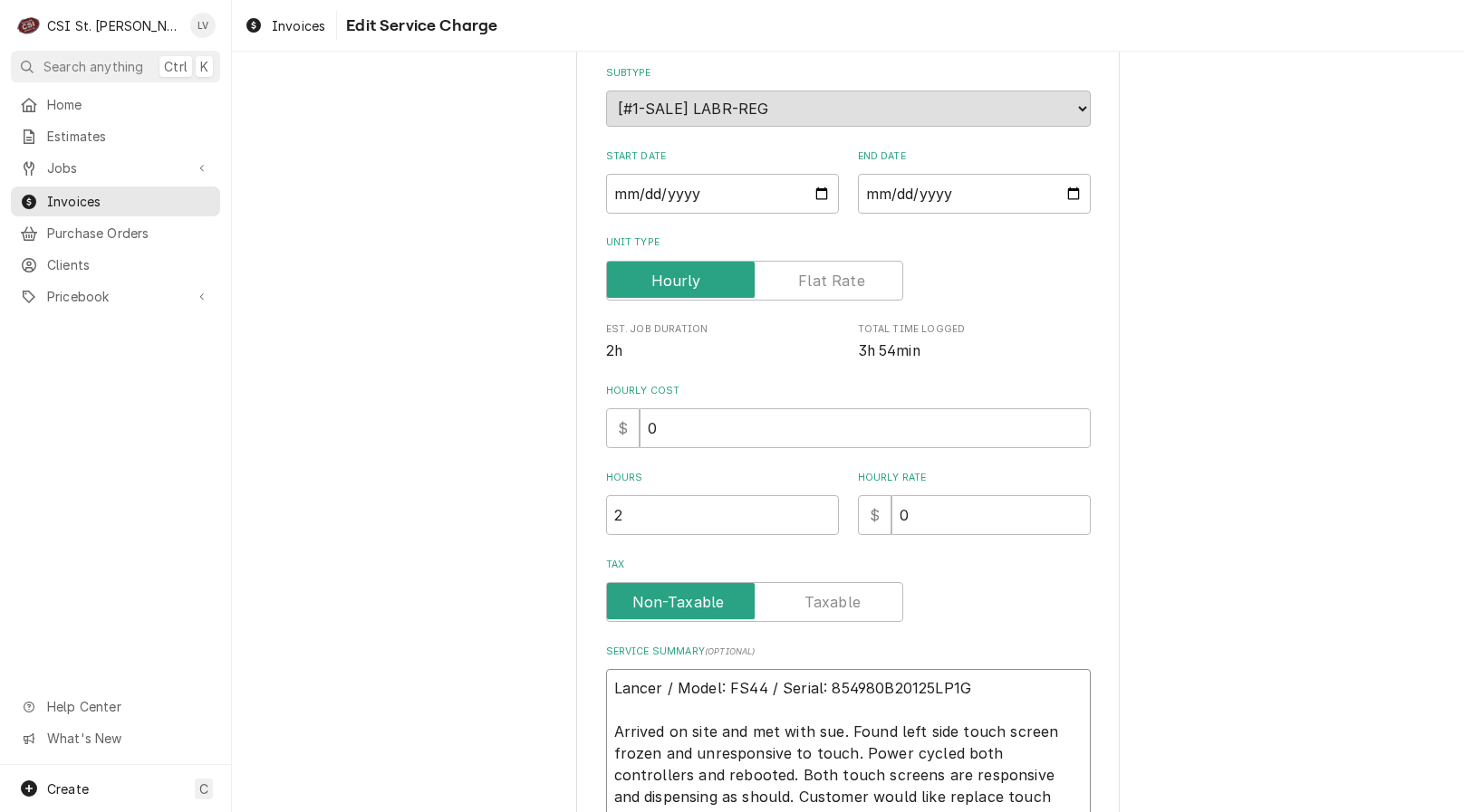
type textarea "Lancer / Model: FS44 / Serial: 854980B20125LP1G ( Arrived on site and met with …"
type textarea "x"
type textarea "Lancer / Model: FS44 / Serial: 854980B20125LP1G (s Arrived on site and met with…"
type textarea "x"
type textarea "Lancer / Model: FS44 / Serial: 854980B20125LP1G (so Arrived on site and met wit…"
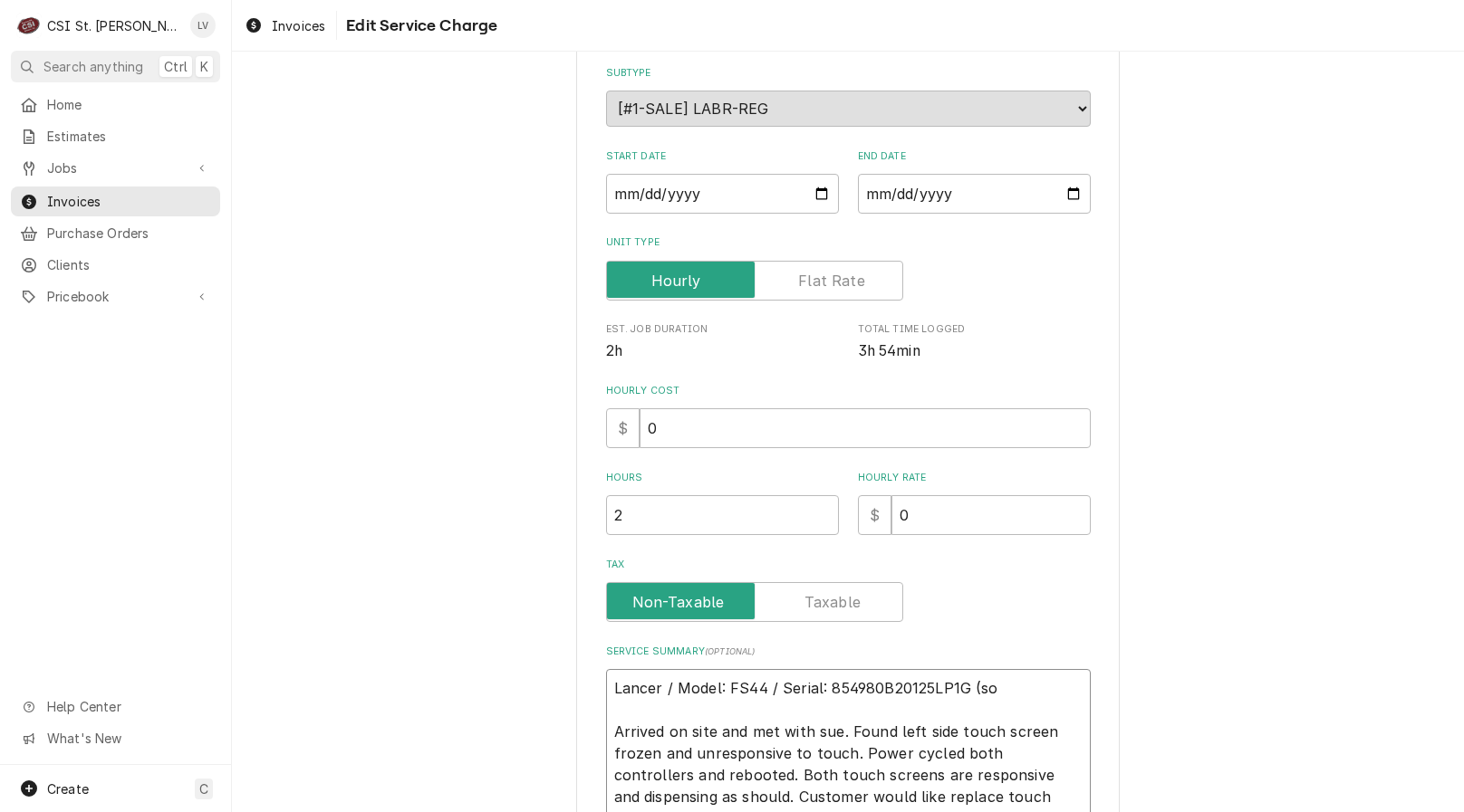
type textarea "x"
type textarea "Lancer / Model: FS44 / Serial: 854980B20125LP1G (sod Arrived on site and met wi…"
type textarea "x"
type textarea "Lancer / Model: FS44 / Serial: 854980B20125LP1G (soda Arrived on site and met w…"
type textarea "x"
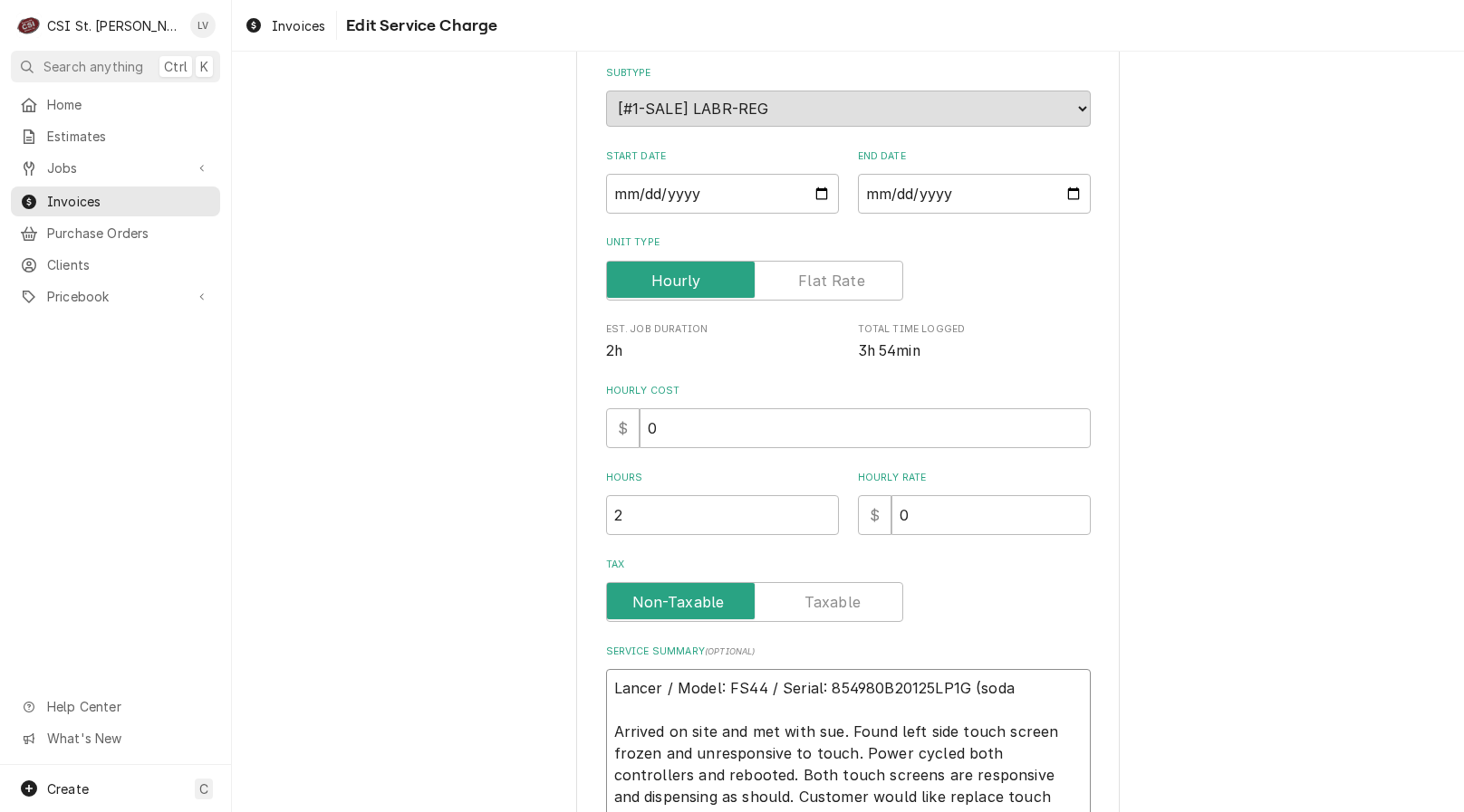
type textarea "Lancer / Model: FS44 / Serial: 854980B20125LP1G (soda Arrived on site and met w…"
type textarea "x"
type textarea "Lancer / Model: FS44 / Serial: 854980B20125LP1G (soda d Arrived on site and met…"
type textarea "x"
type textarea "Lancer / Model: FS44 / Serial: 854980B20125LP1G (soda di Arrived on site and me…"
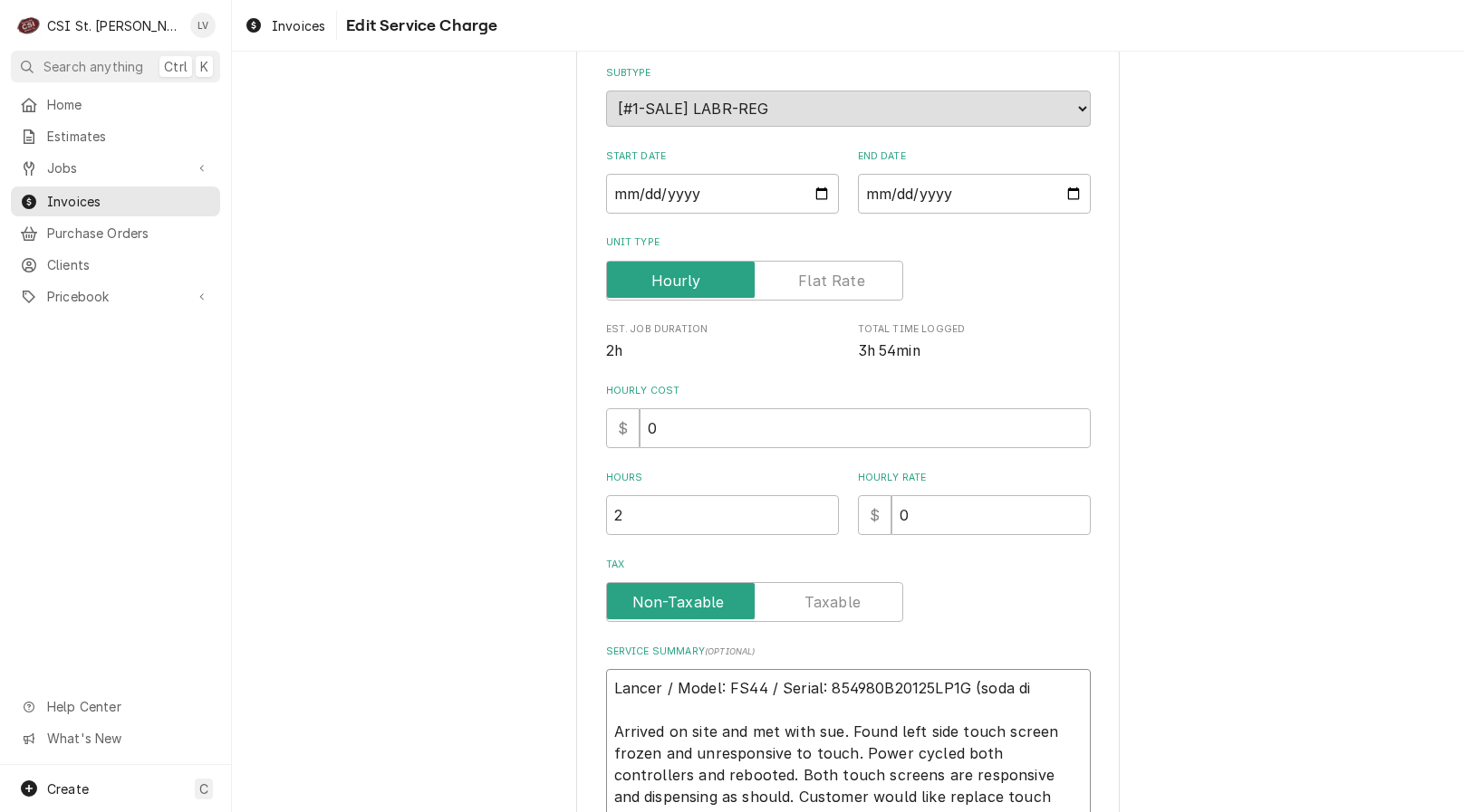
type textarea "x"
type textarea "Lancer / Model: FS44 / Serial: 854980B20125LP1G (soda dis Arrived on site and m…"
type textarea "x"
type textarea "Lancer / Model: FS44 / Serial: 854980B20125LP1G (soda disp Arrived on site and …"
type textarea "x"
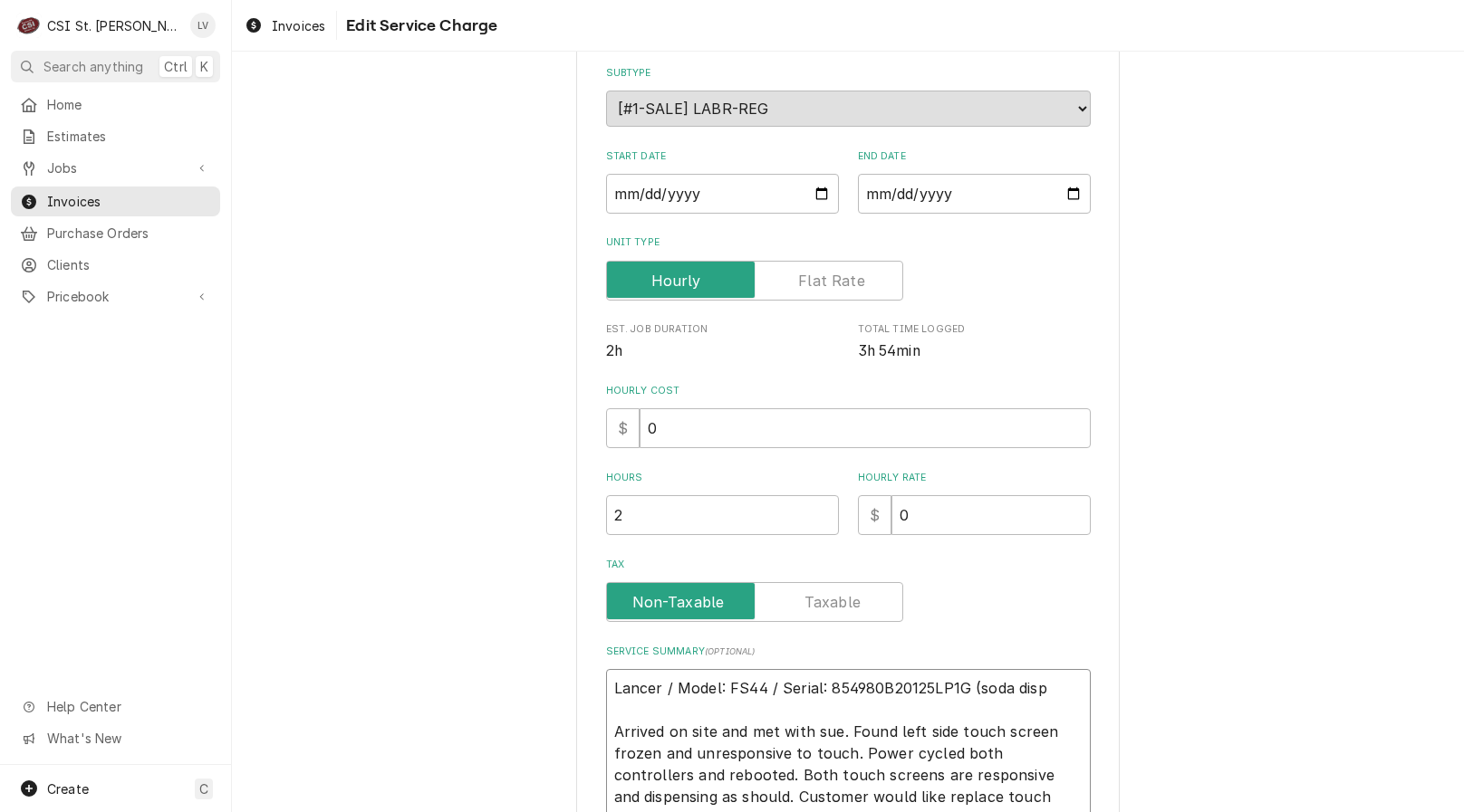
type textarea "Lancer / Model: FS44 / Serial: 854980B20125LP1G (soda dispe Arrived on site and…"
type textarea "x"
type textarea "Lancer / Model: FS44 / Serial: 854980B20125LP1G (soda dispen Arrived on site an…"
type textarea "x"
type textarea "Lancer / Model: FS44 / Serial: 854980B20125LP1G (soda dispens Arrived on site a…"
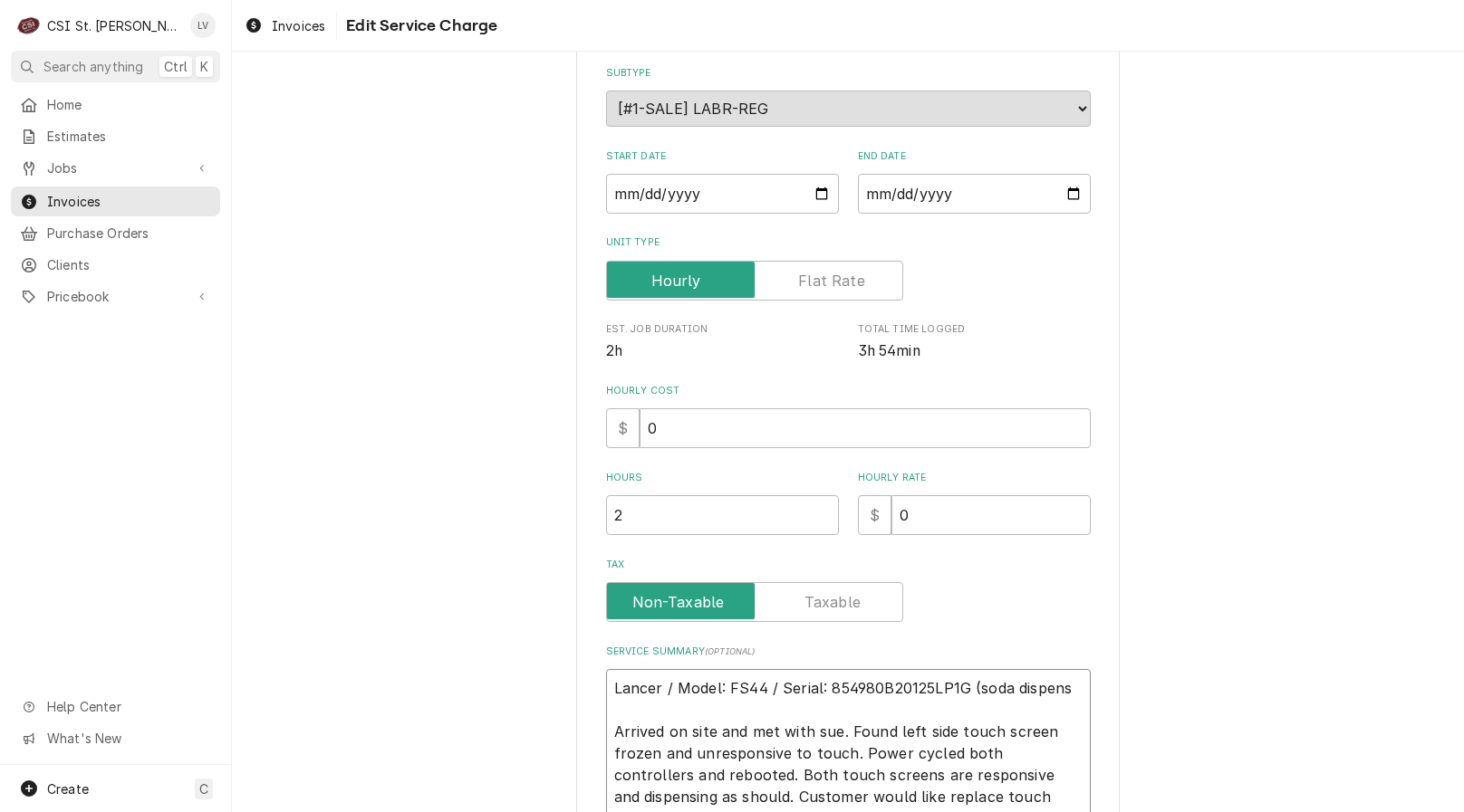
type textarea "x"
type textarea "Lancer / Model: FS44 / Serial: 854980B20125LP1G (soda dispense Arrived on site …"
type textarea "x"
type textarea "Lancer / Model: FS44 / Serial: 854980B20125LP1G (soda dispenser Arrived on site…"
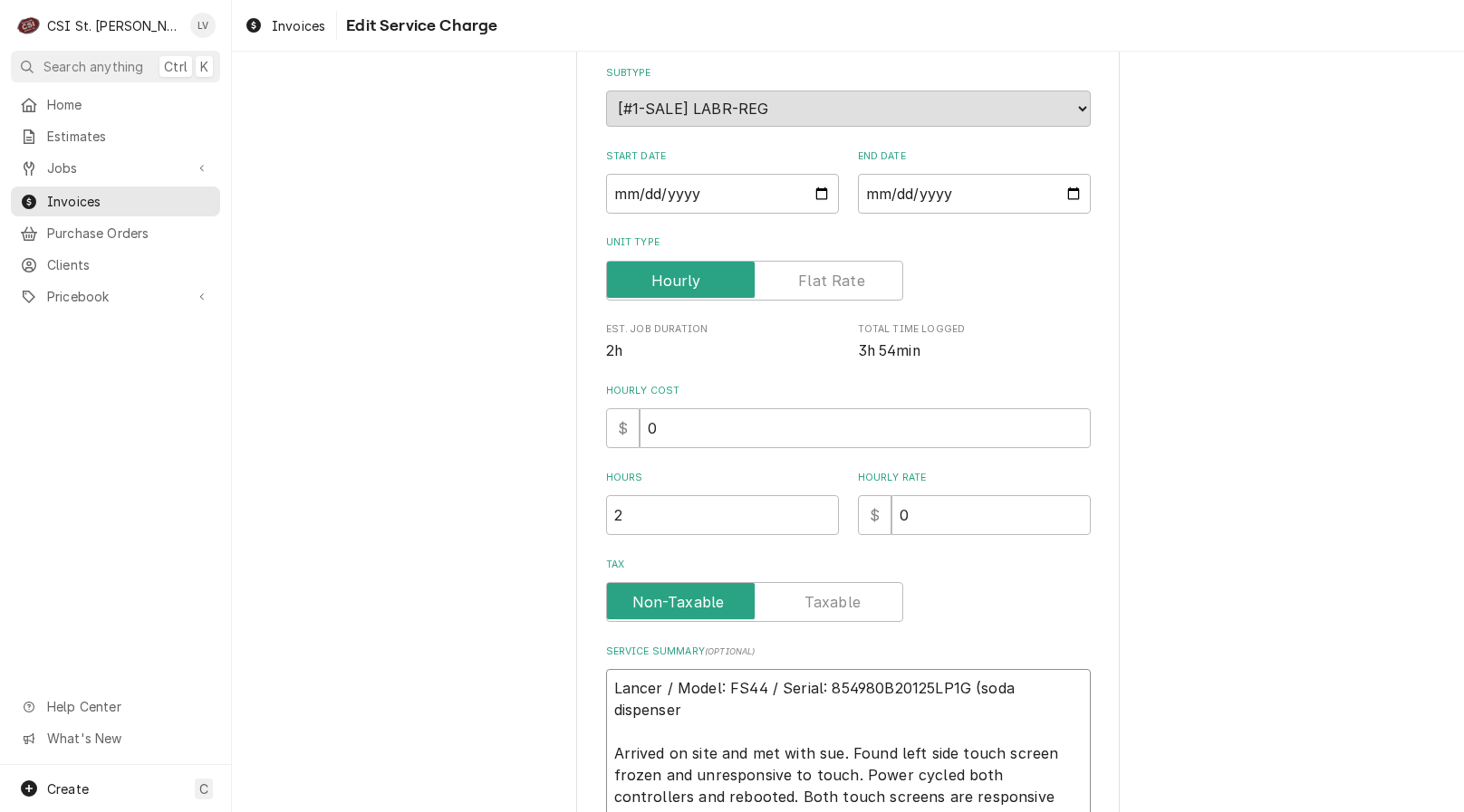
type textarea "x"
type textarea "Lancer / Model: FS44 / Serial: 854980B20125LP1G (soda dispenser) Arrived on sit…"
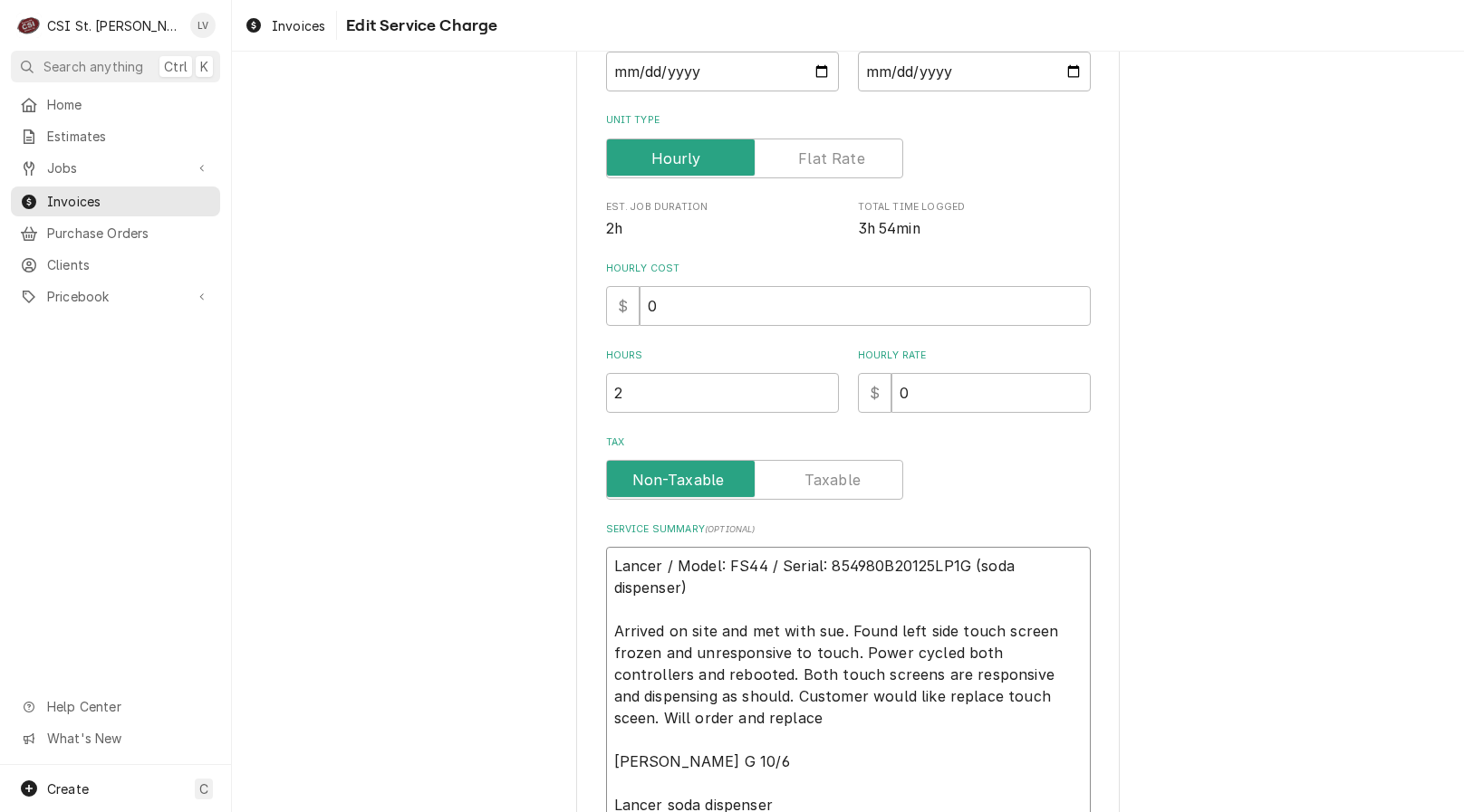
scroll to position [652, 0]
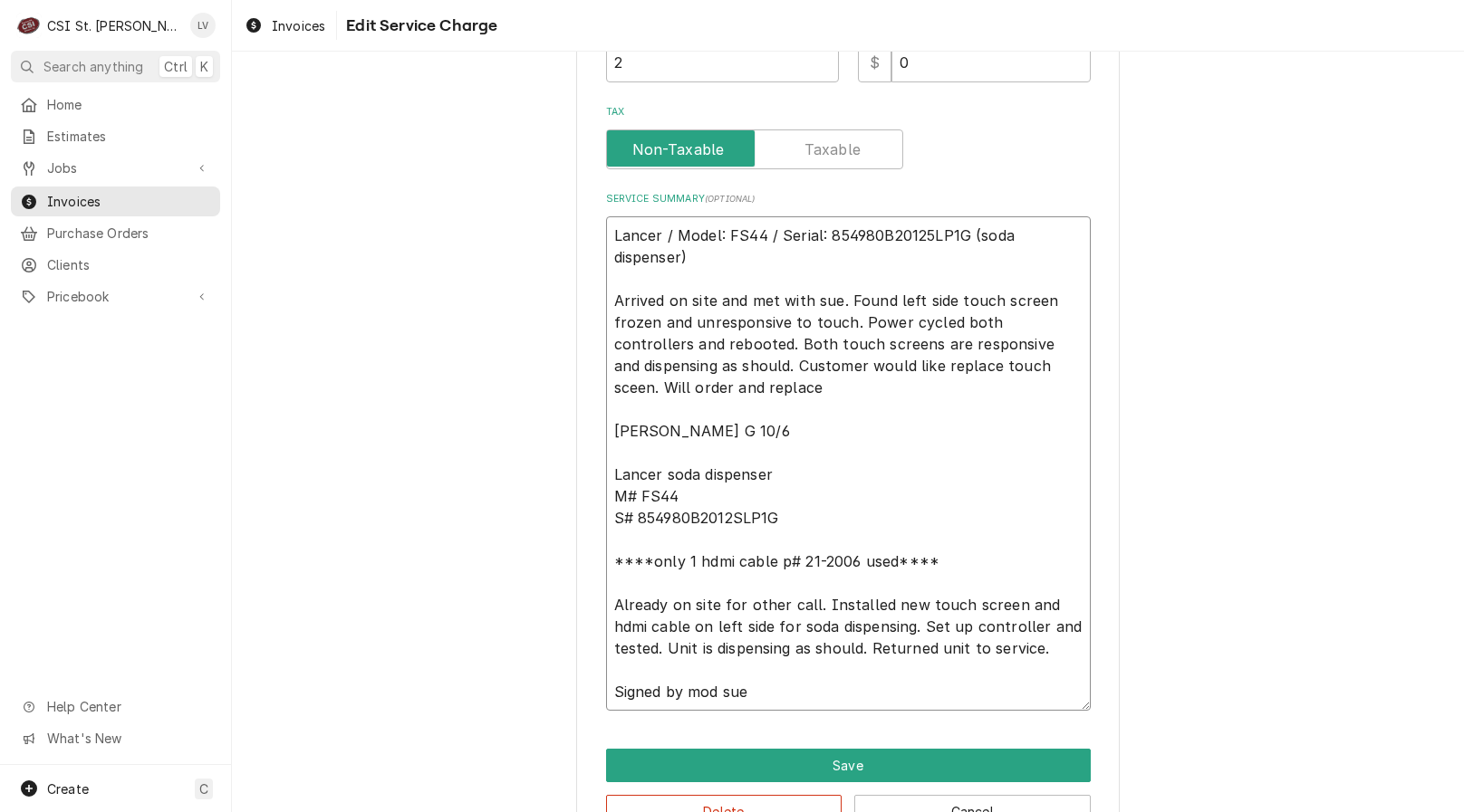
drag, startPoint x: 837, startPoint y: 280, endPoint x: 602, endPoint y: 279, distance: 235.0
click at [606, 279] on textarea "Lancer / Model: FS44 / Serial: 854980B20125LP1G (soda dispenser) Arrived on sit…" at bounding box center [848, 463] width 484 height 494
type textarea "x"
type textarea "Lancer / Model: FS44 / Serial: 854980B20125LP1G (soda dispenser) Found left sid…"
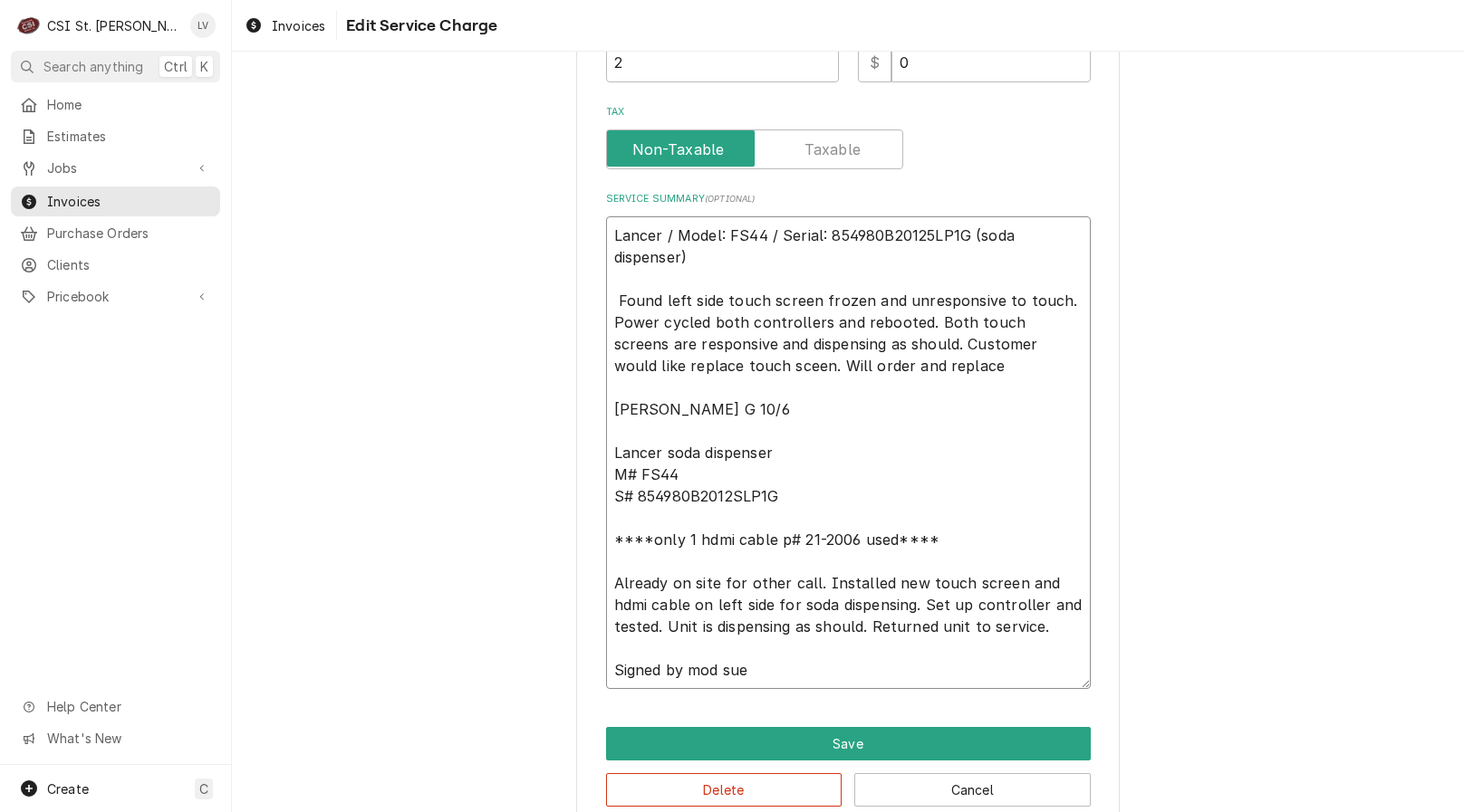
scroll to position [0, 0]
type textarea "x"
type textarea "Lancer / Model: FS44 / Serial: 854980B20125LP1G (soda dispenser) Found left sid…"
click at [720, 367] on textarea "Lancer / Model: FS44 / Serial: 854980B20125LP1G (soda dispenser) Found left sid…" at bounding box center [848, 453] width 484 height 473
type textarea "x"
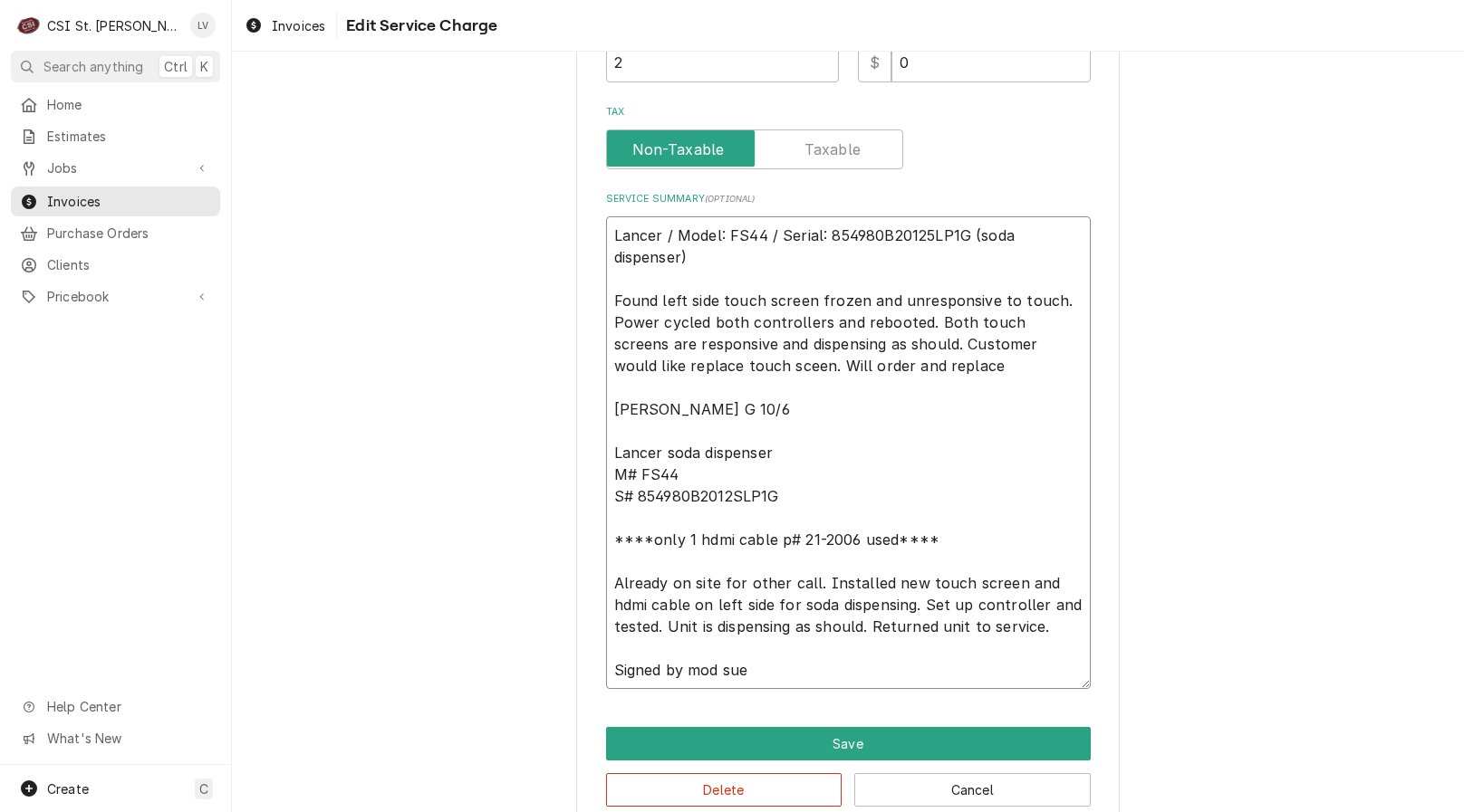
type textarea "Lancer / Model: FS44 / Serial: 854980B20125LP1G (soda dispenser) Found left sid…"
drag, startPoint x: 764, startPoint y: 365, endPoint x: 913, endPoint y: 389, distance: 150.9
click at [914, 386] on textarea "Lancer / Model: FS44 / Serial: 854980B20125LP1G (soda dispenser) Found left sid…" at bounding box center [848, 453] width 484 height 473
type textarea "x"
type textarea "Lancer / Model: FS44 / Serial: 854980B20125LP1G (soda dispenser) Found left sid…"
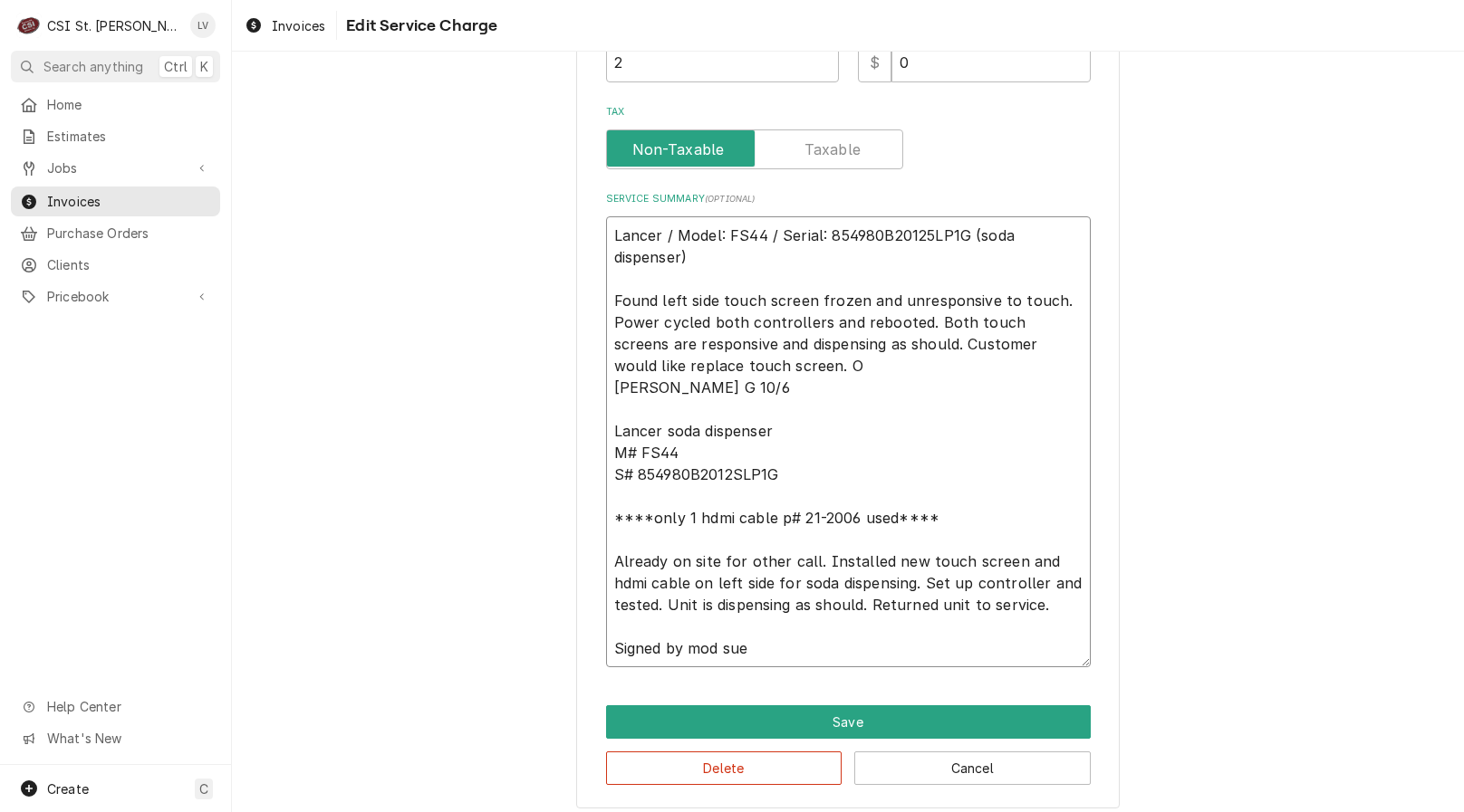
type textarea "x"
type textarea "Lancer / Model: FS44 / Serial: 854980B20125LP1G (soda dispenser) Found left sid…"
type textarea "x"
type textarea "Lancer / Model: FS44 / Serial: 854980B20125LP1G (soda dispenser) Found left sid…"
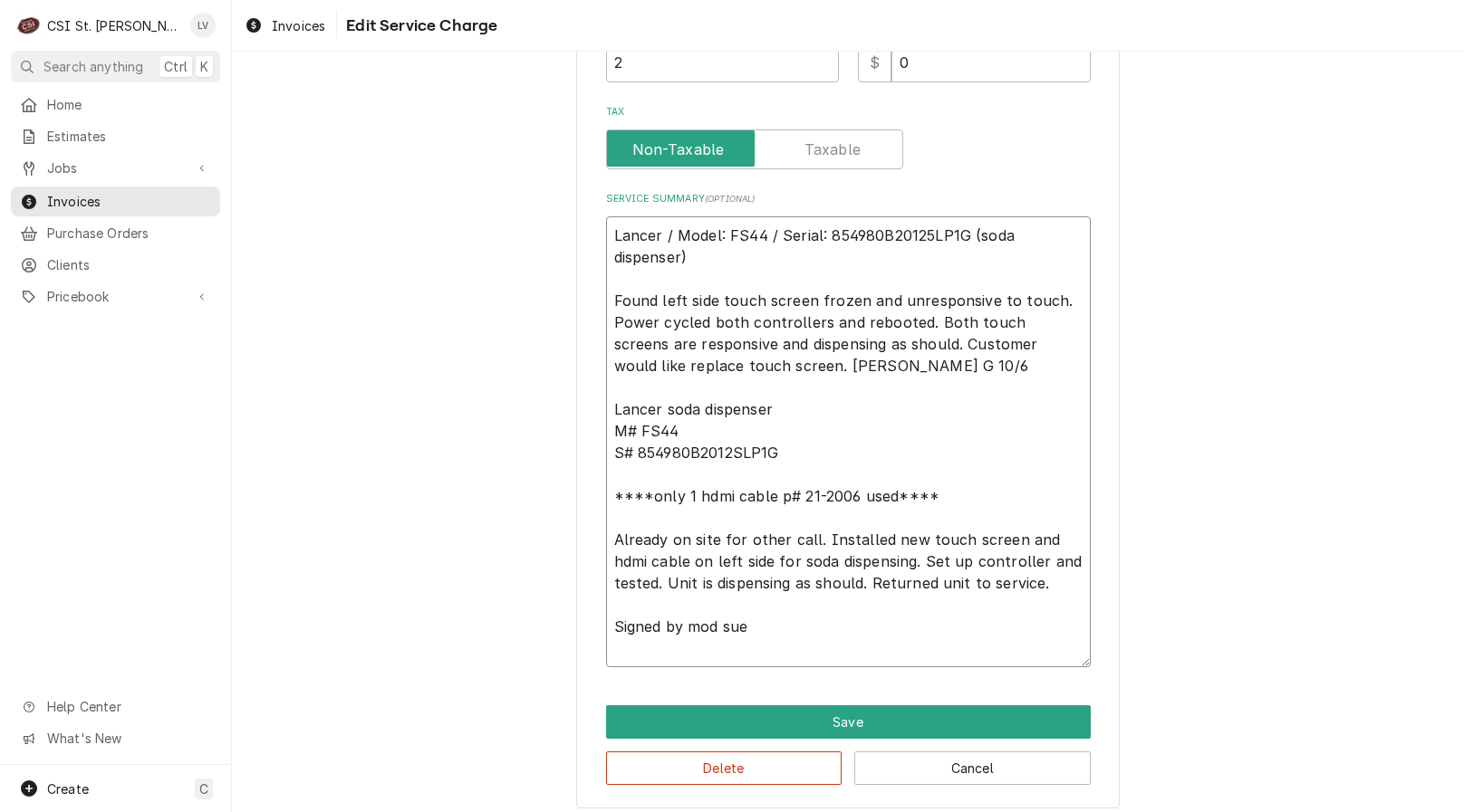
type textarea "x"
type textarea "Lancer / Model: FS44 / Serial: 854980B20125LP1G (soda dispenser) Found left sid…"
type textarea "x"
type textarea "Lancer / Model: FS44 / Serial: 854980B20125LP1G (soda dispenser) Found left sid…"
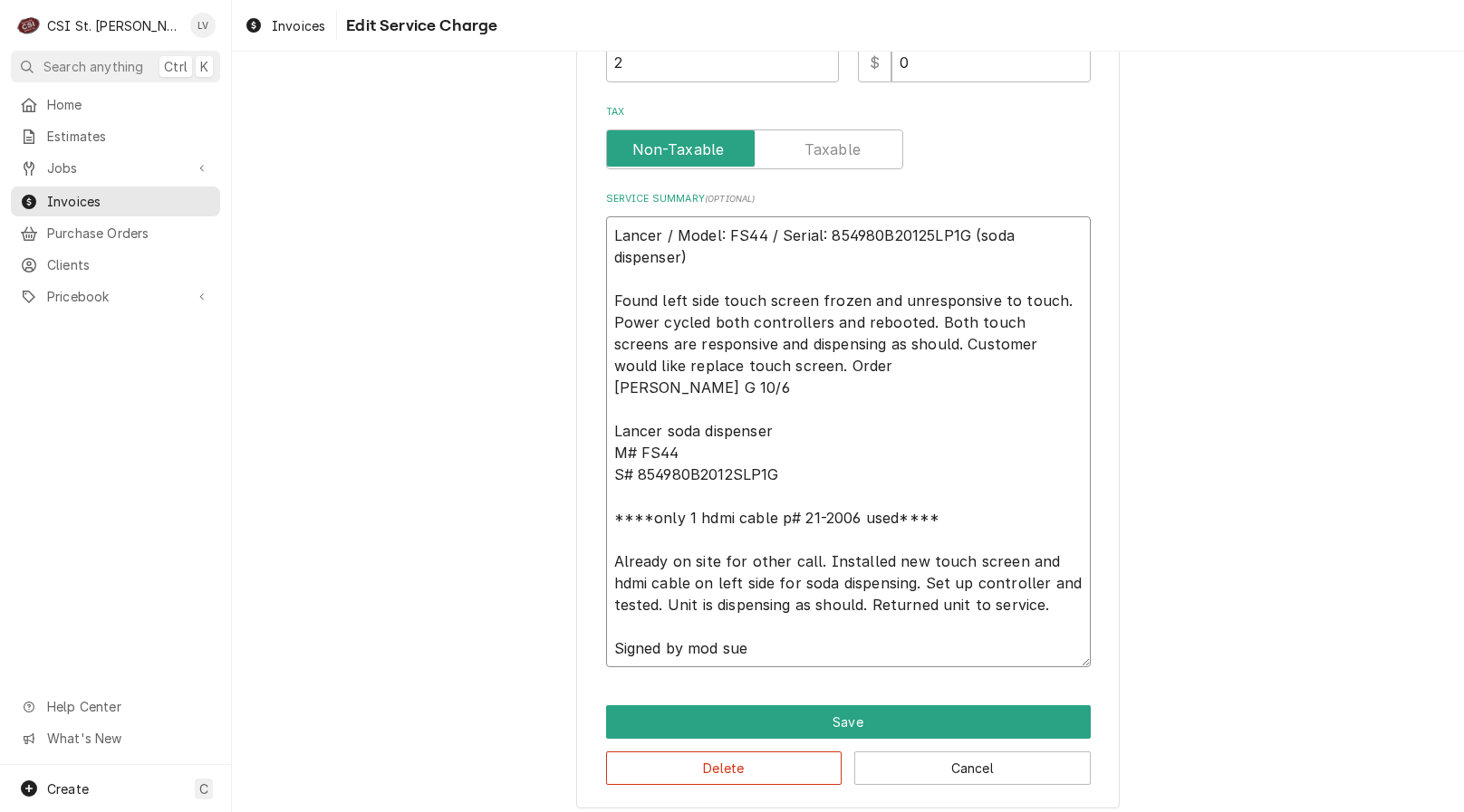
type textarea "x"
type textarea "Lancer / Model: FS44 / Serial: 854980B20125LP1G (soda dispenser) Found left sid…"
type textarea "x"
type textarea "Lancer / Model: FS44 / Serial: 854980B20125LP1G (soda dispenser) Found left sid…"
type textarea "x"
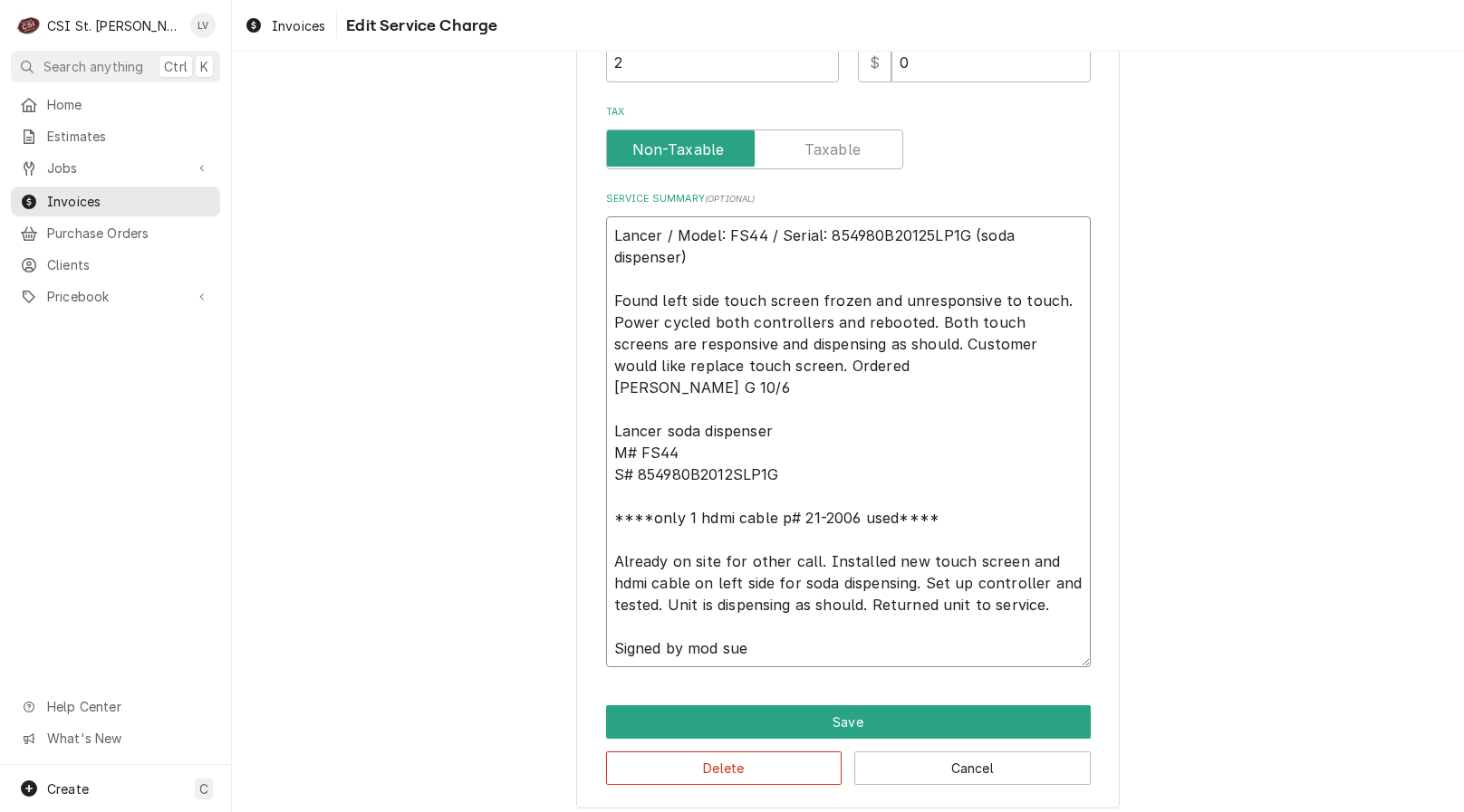
type textarea "Lancer / Model: FS44 / Serial: 854980B20125LP1G (soda dispenser) Found left sid…"
type textarea "x"
type textarea "Lancer / Model: FS44 / Serial: 854980B20125LP1G (soda dispenser) Found left sid…"
type textarea "x"
type textarea "Lancer / Model: FS44 / Serial: 854980B20125LP1G (soda dispenser) Found left sid…"
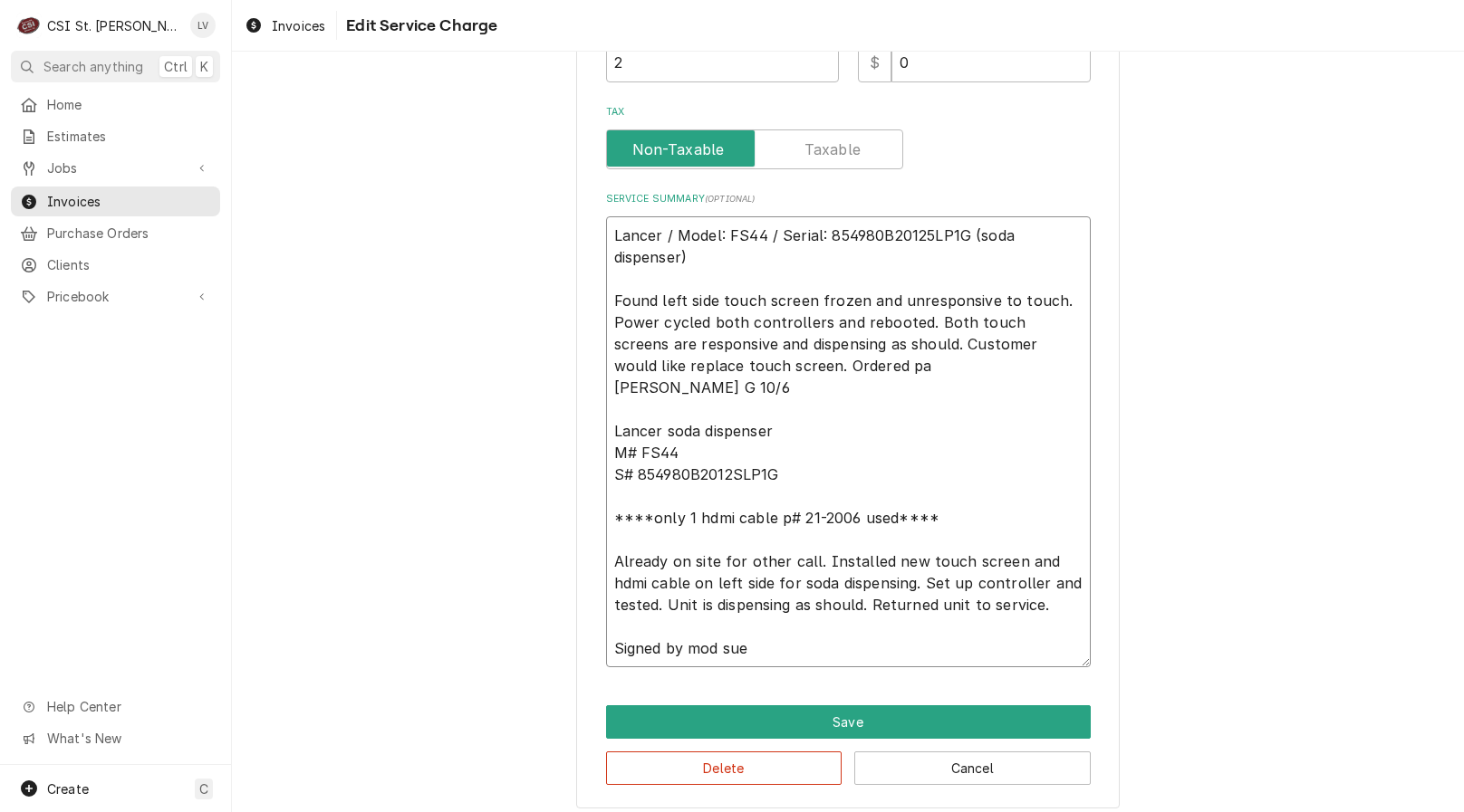
type textarea "x"
type textarea "Lancer / Model: FS44 / Serial: 854980B20125LP1G (soda dispenser) Found left sid…"
type textarea "x"
type textarea "Lancer / Model: FS44 / Serial: 854980B20125LP1G (soda dispenser) Found left sid…"
type textarea "x"
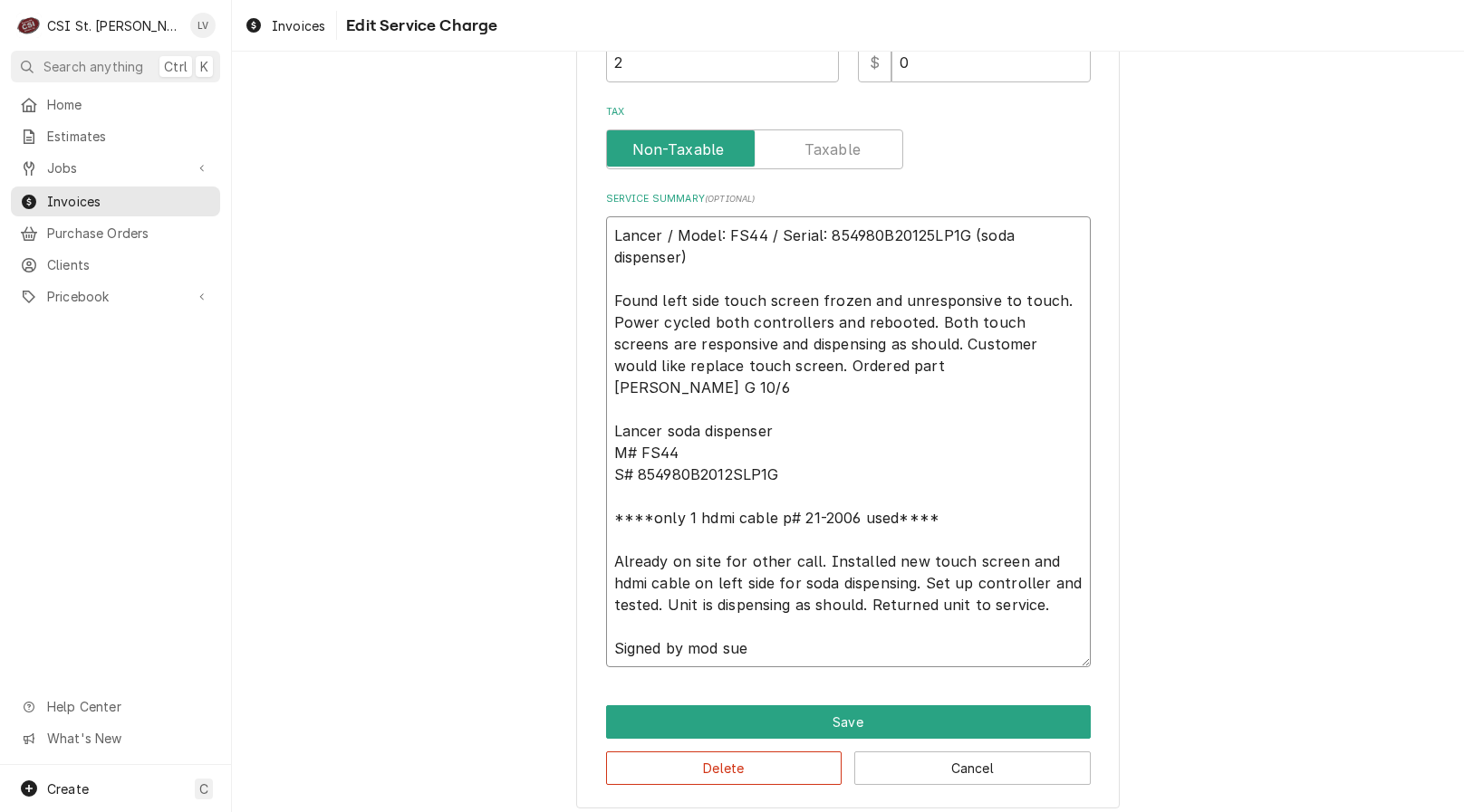
type textarea "Lancer / Model: FS44 / Serial: 854980B20125LP1G (soda dispenser) Found left sid…"
type textarea "x"
type textarea "Lancer / Model: FS44 / Serial: 854980B20125LP1G (soda dispenser) Found left sid…"
type textarea "x"
type textarea "Lancer / Model: FS44 / Serial: 854980B20125LP1G (soda dispenser) Found left sid…"
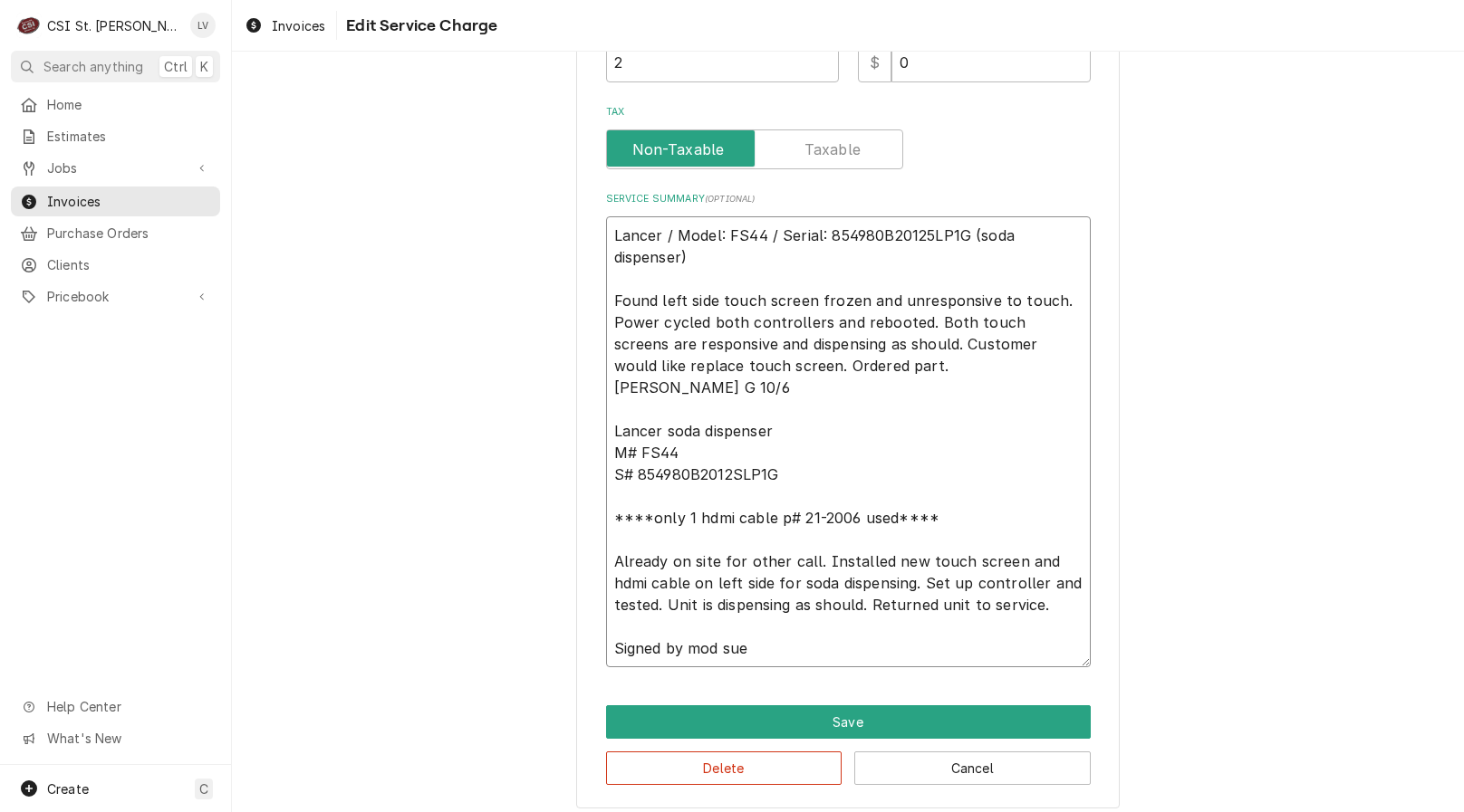
type textarea "x"
type textarea "Lancer / Model: FS44 / Serial: 854980B20125LP1G (soda dispenser) Found left sid…"
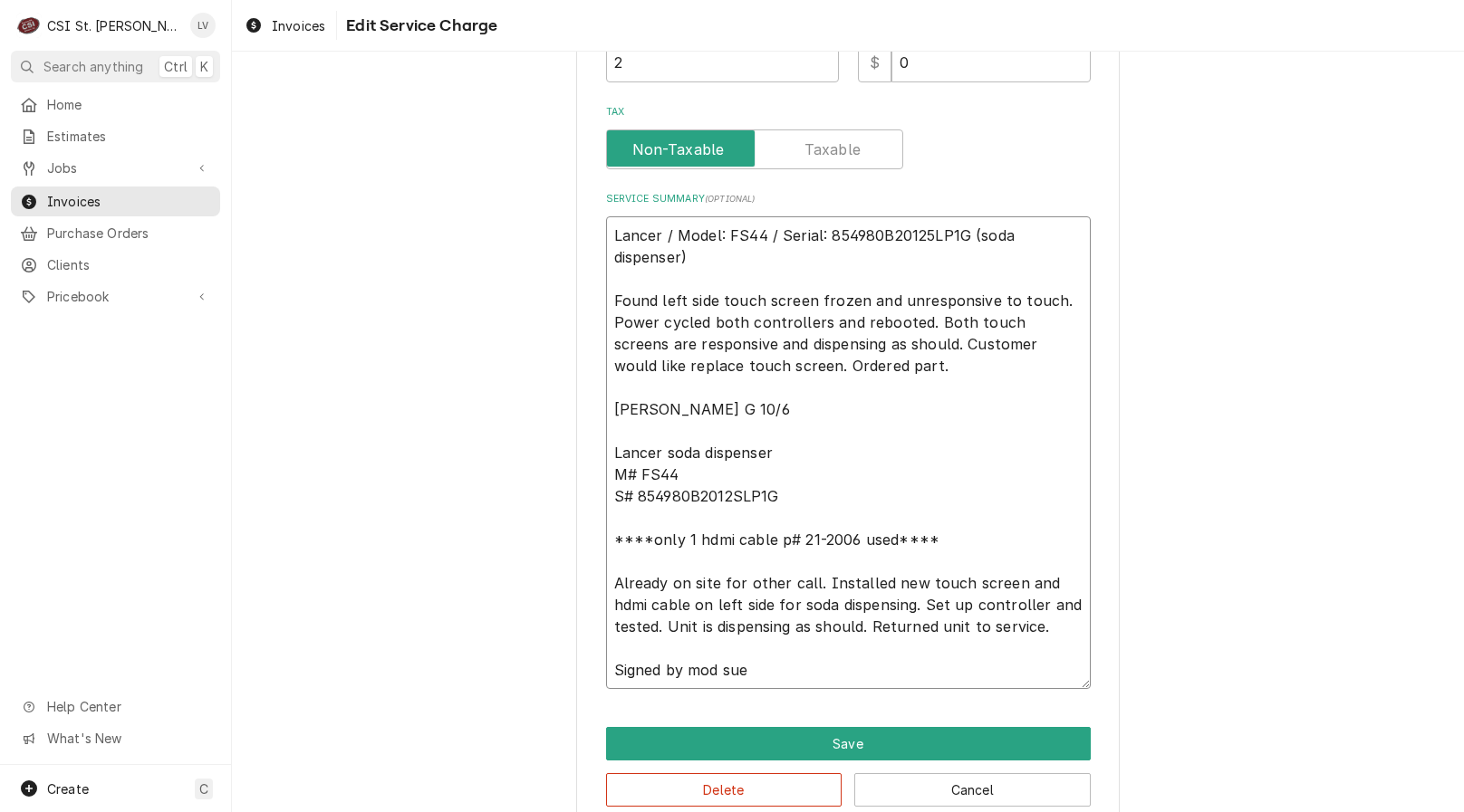
type textarea "x"
type textarea "Lancer / Model: FS44 / Serial: 854980B20125LP1G (soda dispenser) Found left sid…"
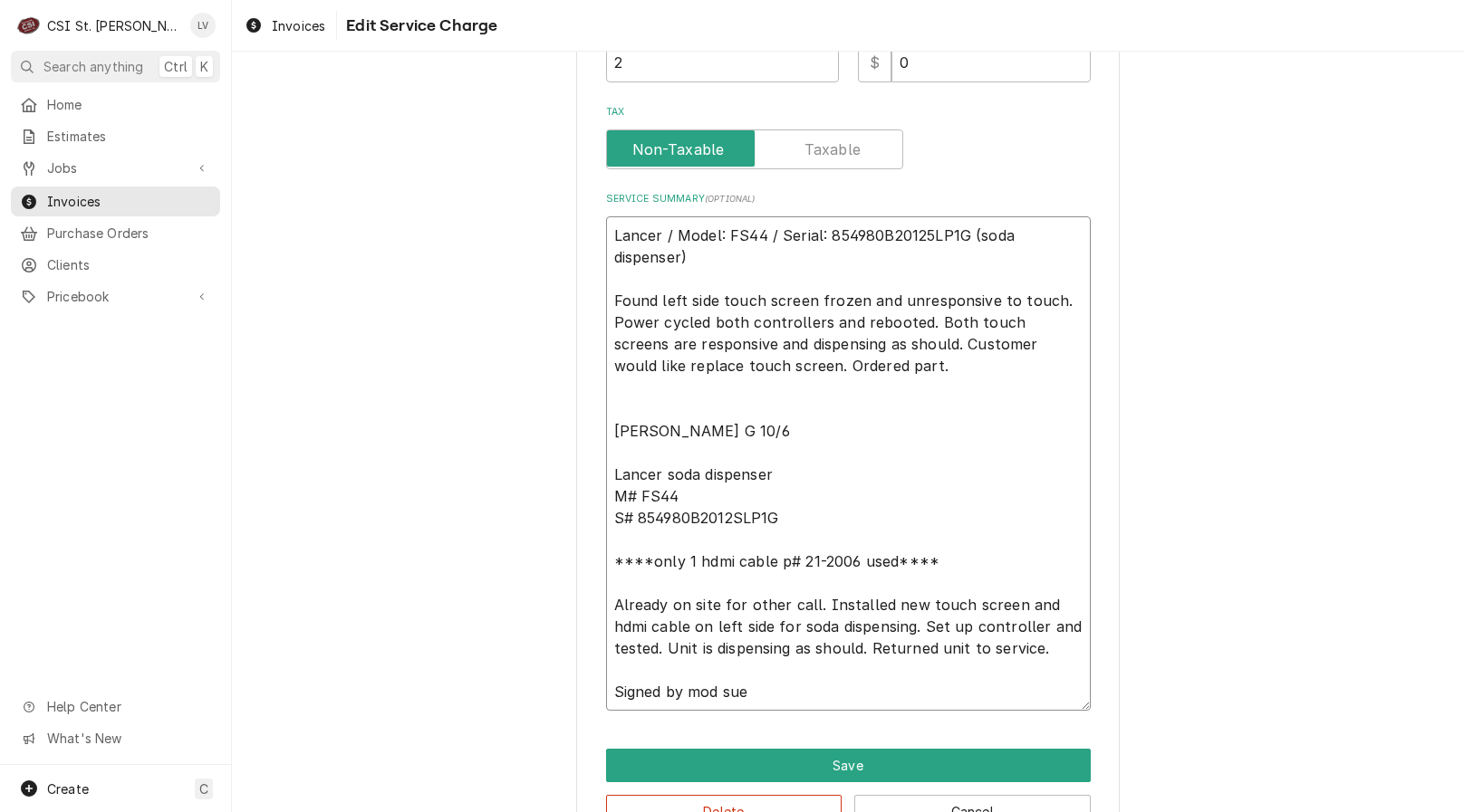
type textarea "x"
type textarea "Lancer / Model: FS44 / Serial: 854980B20125LP1G (soda dispenser) Found left sid…"
type textarea "x"
type textarea "Lancer / Model: FS44 / Serial: 854980B20125LP1G (soda dispenser) Found left sid…"
type textarea "x"
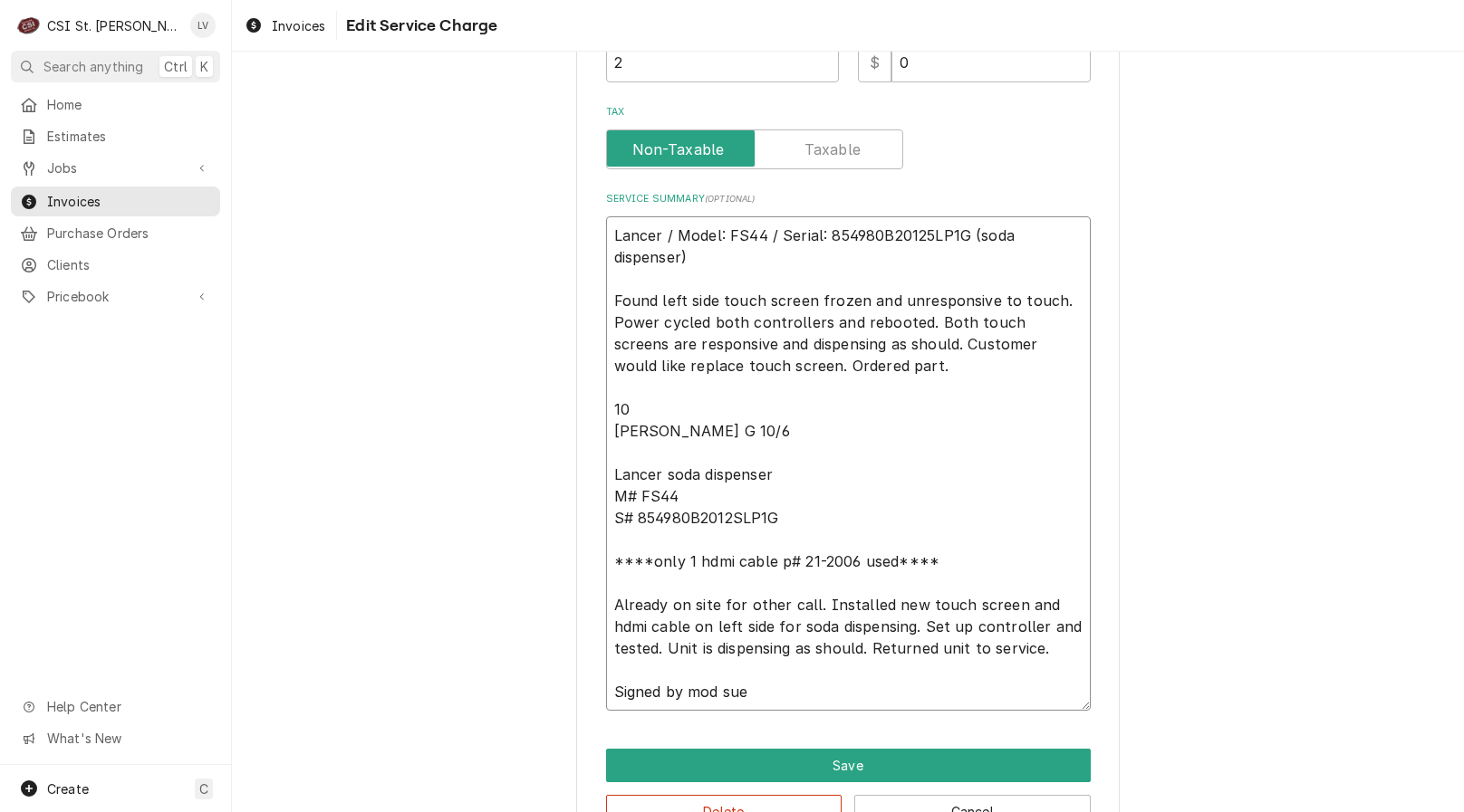
type textarea "Lancer / Model: FS44 / Serial: 854980B20125LP1G (soda dispenser) Found left sid…"
type textarea "x"
type textarea "Lancer / Model: FS44 / Serial: 854980B20125LP1G (soda dispenser) Found left sid…"
type textarea "x"
type textarea "Lancer / Model: FS44 / Serial: 854980B20125LP1G (soda dispenser) Found left sid…"
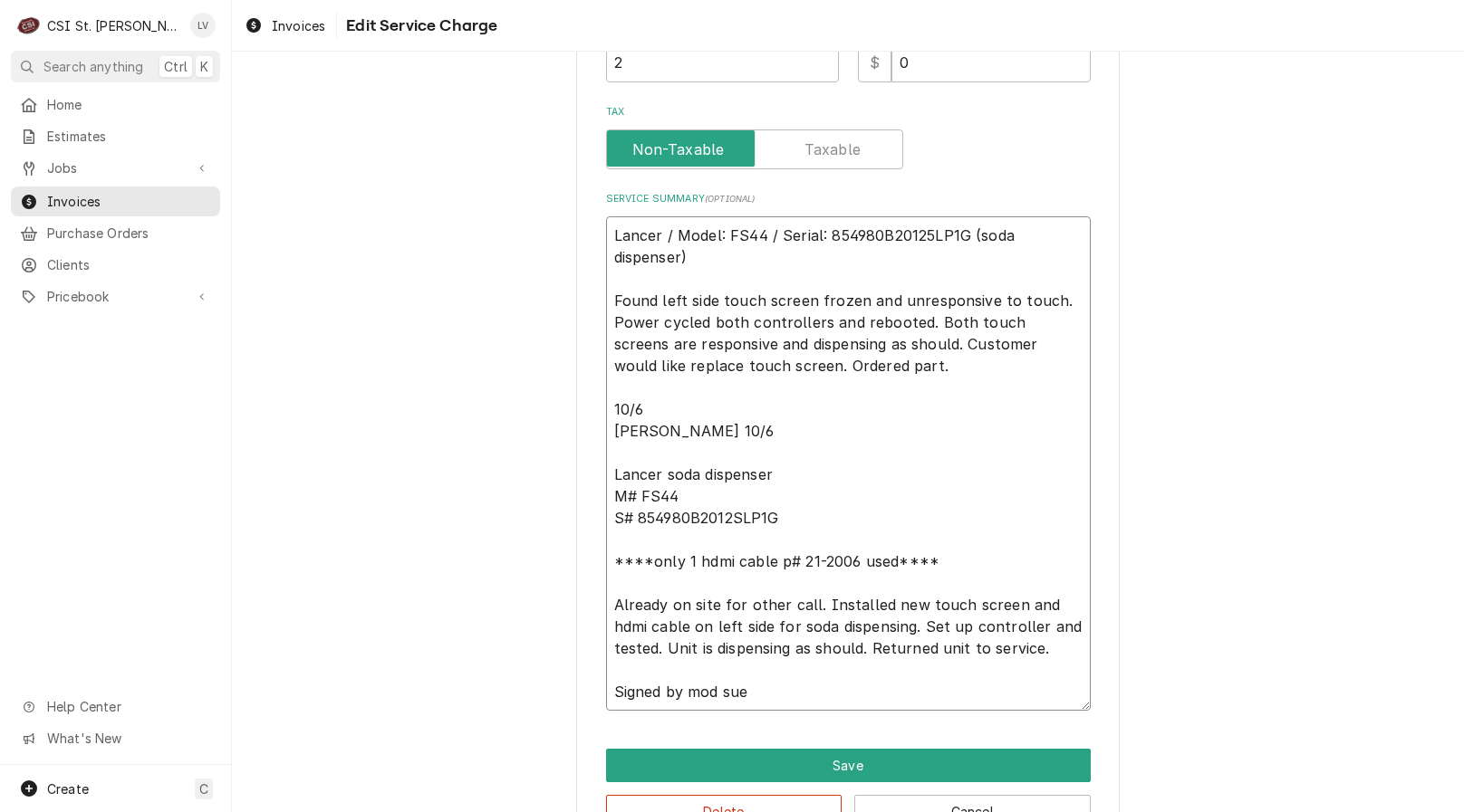
type textarea "x"
type textarea "Lancer / Model: FS44 / Serial: 854980B20125LP1G (soda dispenser) Found left sid…"
type textarea "x"
type textarea "Lancer / Model: FS44 / Serial: 854980B20125LP1G (soda dispenser) Found left sid…"
type textarea "x"
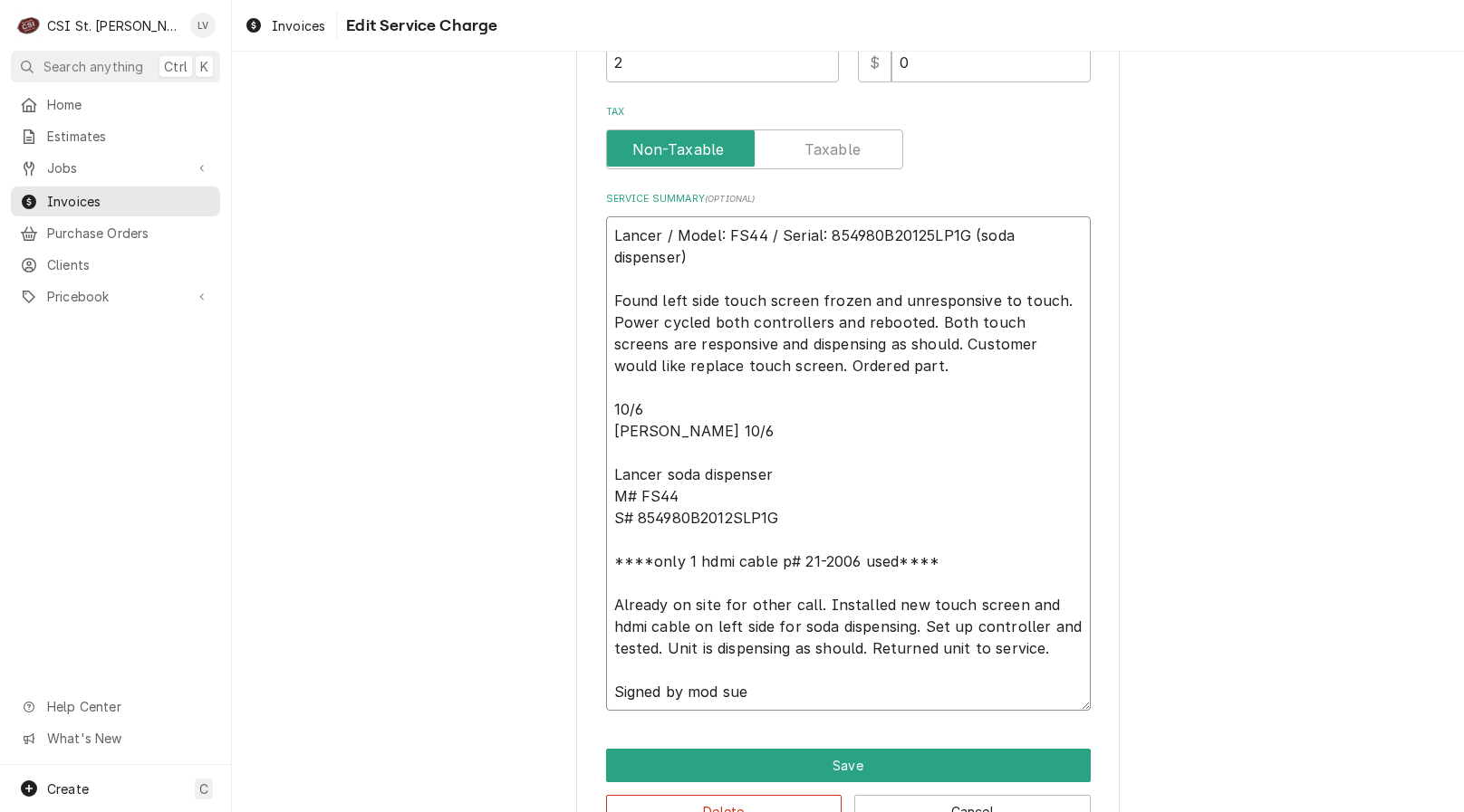
type textarea "Lancer / Model: FS44 / Serial: 854980B20125LP1G (soda dispenser) Found left sid…"
type textarea "x"
type textarea "Lancer / Model: FS44 / Serial: 854980B20125LP1G (soda dispenser) Found left sid…"
type textarea "x"
type textarea "Lancer / Model: FS44 / Serial: 854980B20125LP1G (soda dispenser) Found left sid…"
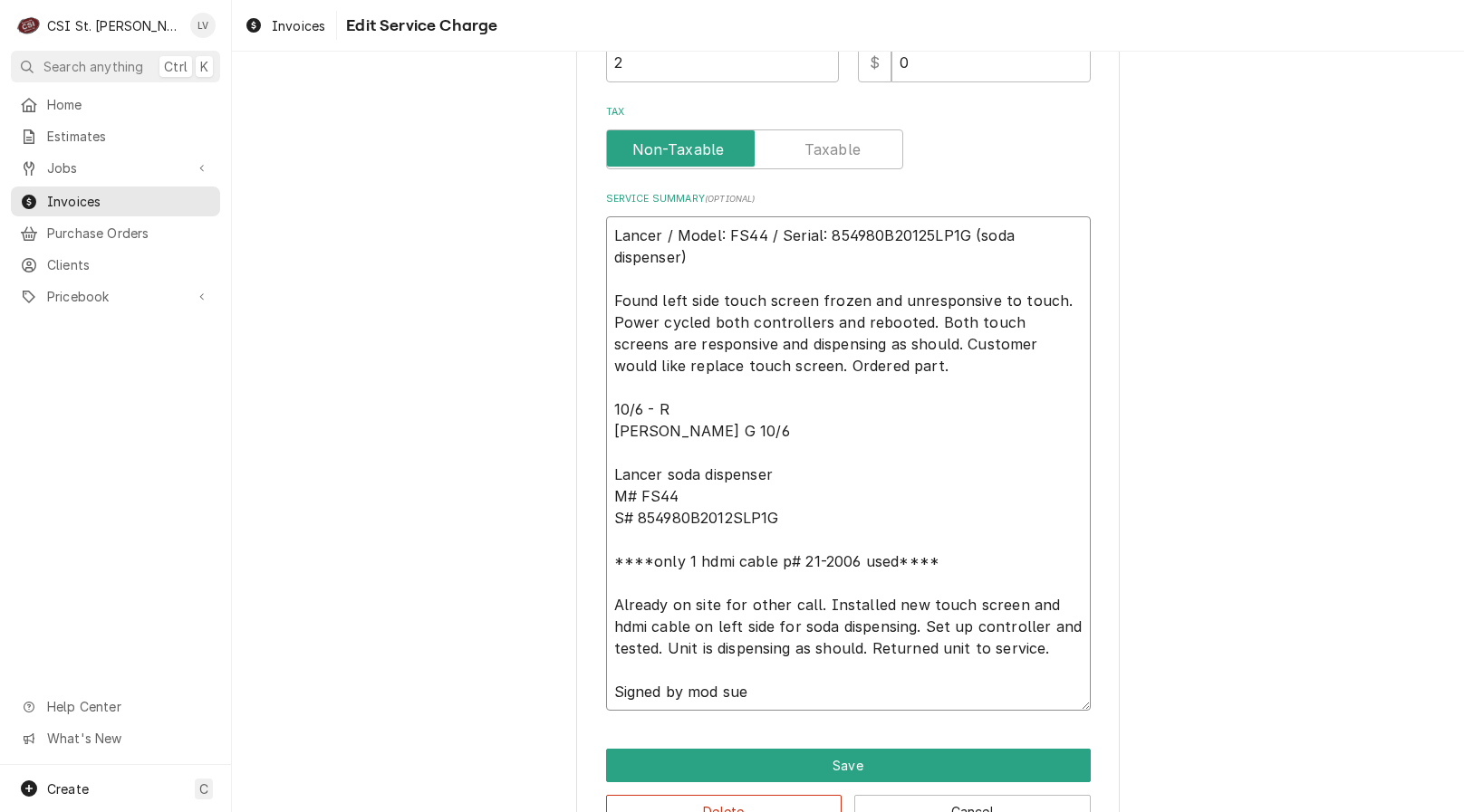
type textarea "x"
type textarea "Lancer / Model: FS44 / Serial: 854980B20125LP1G (soda dispenser) Found left sid…"
type textarea "x"
type textarea "Lancer / Model: FS44 / Serial: 854980B20125LP1G (soda dispenser) Found left sid…"
type textarea "x"
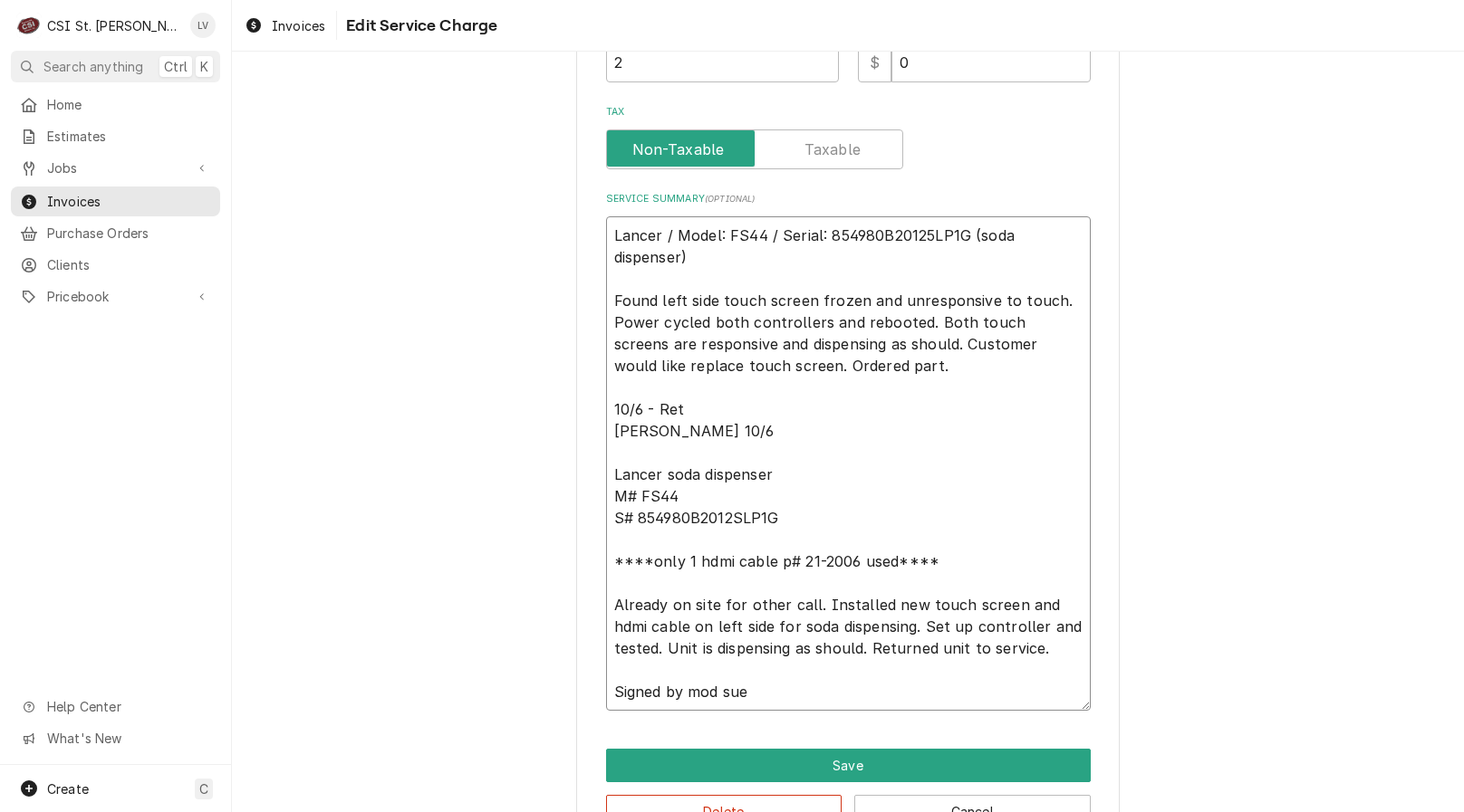
type textarea "Lancer / Model: FS44 / Serial: 854980B20125LP1G (soda dispenser) Found left sid…"
type textarea "x"
type textarea "Lancer / Model: FS44 / Serial: 854980B20125LP1G (soda dispenser) Found left sid…"
type textarea "x"
type textarea "Lancer / Model: FS44 / Serial: 854980B20125LP1G (soda dispenser) Found left sid…"
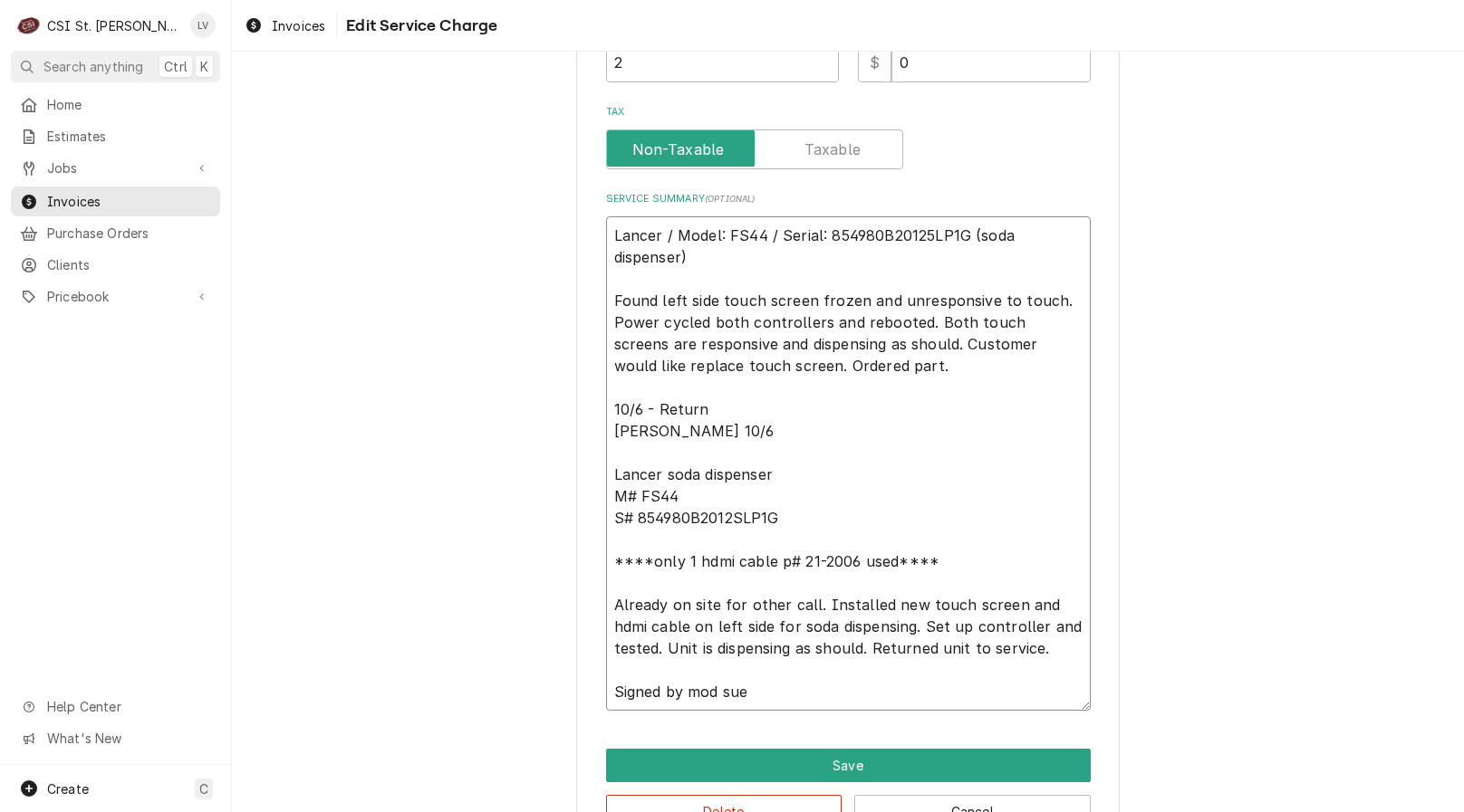
type textarea "x"
type textarea "Lancer / Model: FS44 / Serial: 854980B20125LP1G (soda dispenser) Found left sid…"
type textarea "x"
type textarea "Lancer / Model: FS44 / Serial: 854980B20125LP1G (soda dispenser) Found left sid…"
type textarea "x"
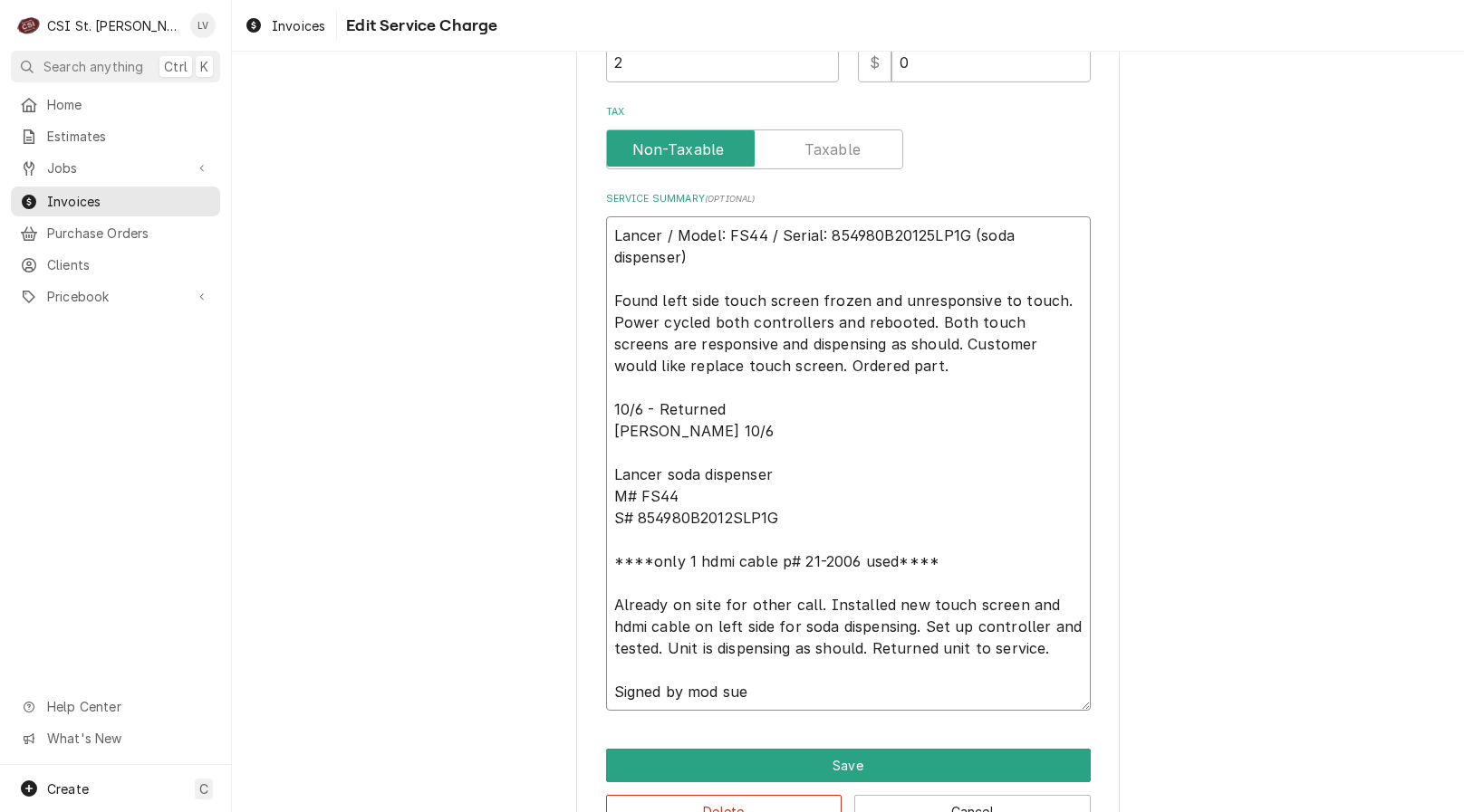
type textarea "Lancer / Model: FS44 / Serial: 854980B20125LP1G (soda dispenser) Found left sid…"
type textarea "x"
type textarea "Lancer / Model: FS44 / Serial: 854980B20125LP1G (soda dispenser) Found left sid…"
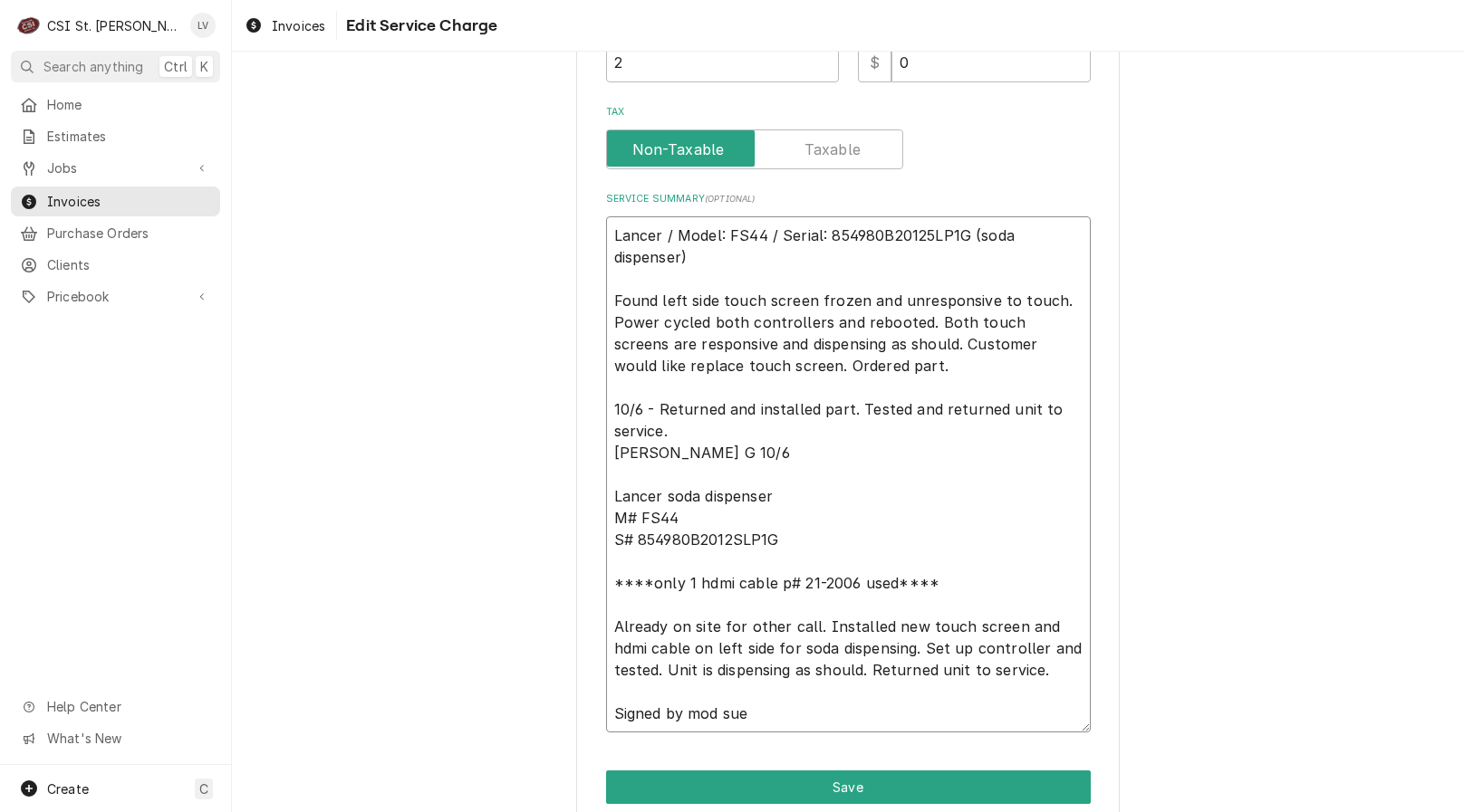
scroll to position [22, 0]
drag, startPoint x: 764, startPoint y: 719, endPoint x: 568, endPoint y: 608, distance: 225.2
click at [568, 608] on div "Use the fields below to edit this service charge Short Description Job | Servic…" at bounding box center [848, 154] width 1232 height 1471
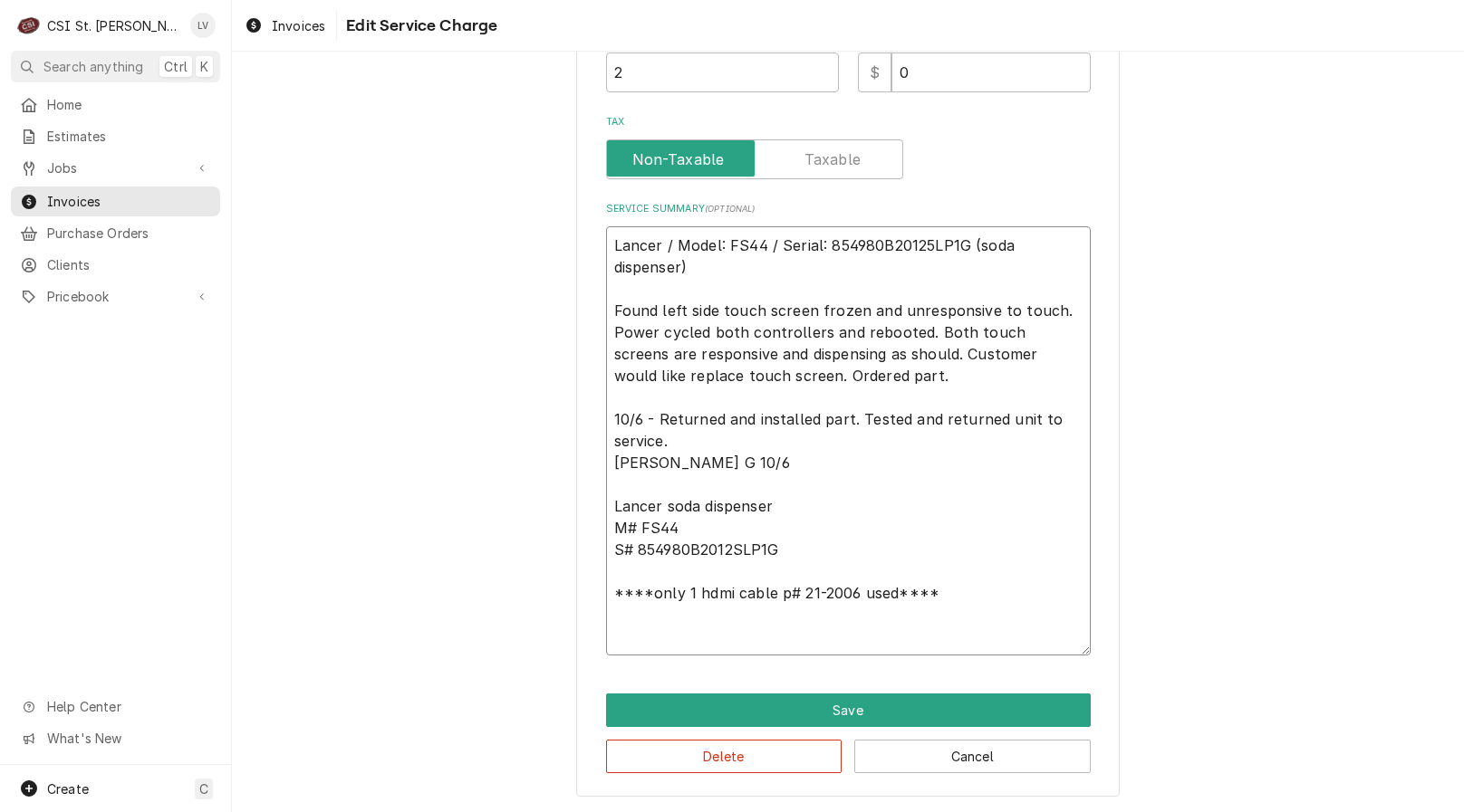
scroll to position [643, 0]
drag, startPoint x: 608, startPoint y: 460, endPoint x: 754, endPoint y: 569, distance: 182.2
click at [754, 569] on textarea "Lancer / Model: FS44 / Serial: 854980B20125LP1G (soda dispenser) Found left sid…" at bounding box center [848, 440] width 484 height 429
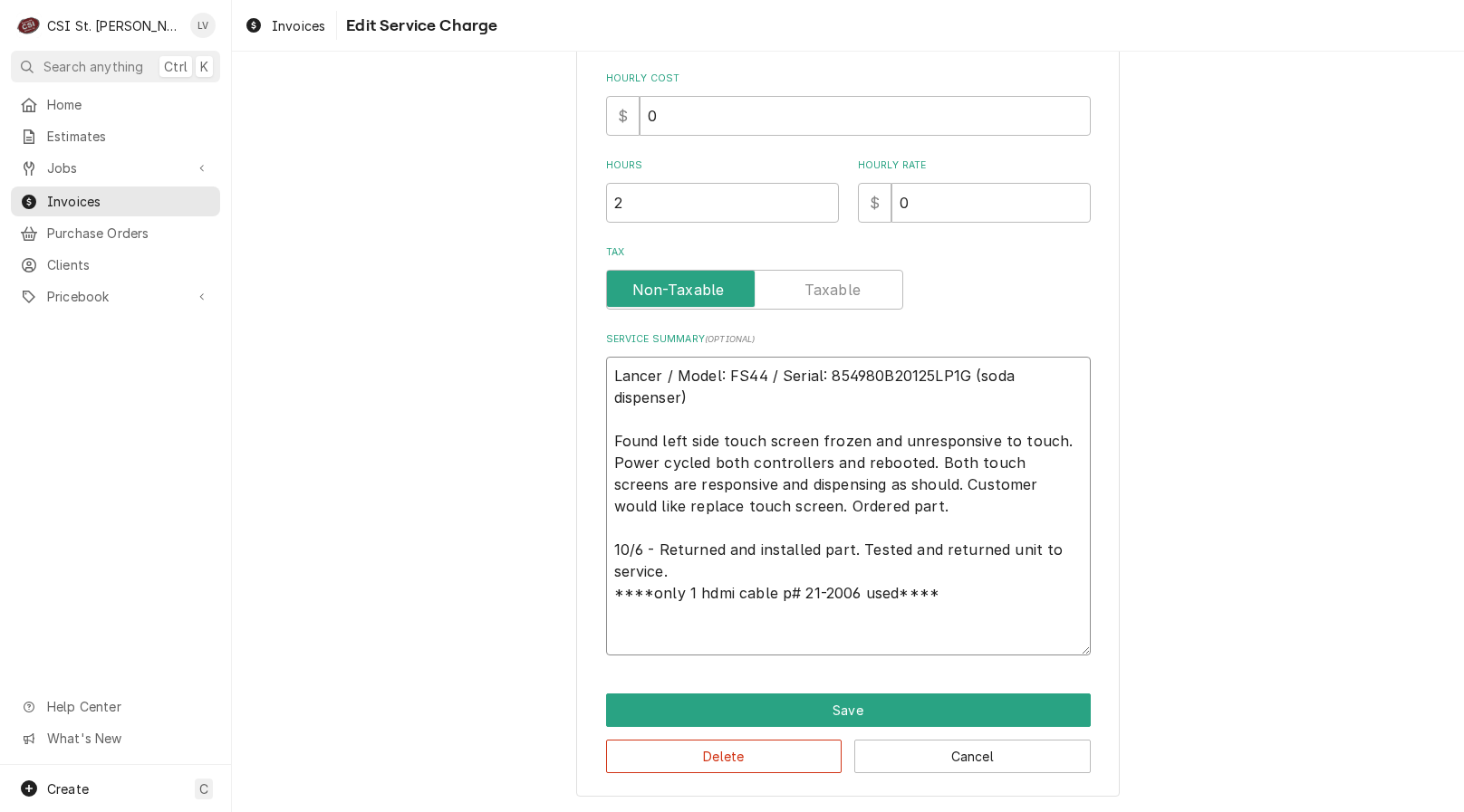
scroll to position [512, 0]
drag, startPoint x: 957, startPoint y: 602, endPoint x: 542, endPoint y: 326, distance: 498.4
click at [543, 327] on div "Use the fields below to edit this service charge Short Description Job | Servic…" at bounding box center [848, 184] width 1232 height 1254
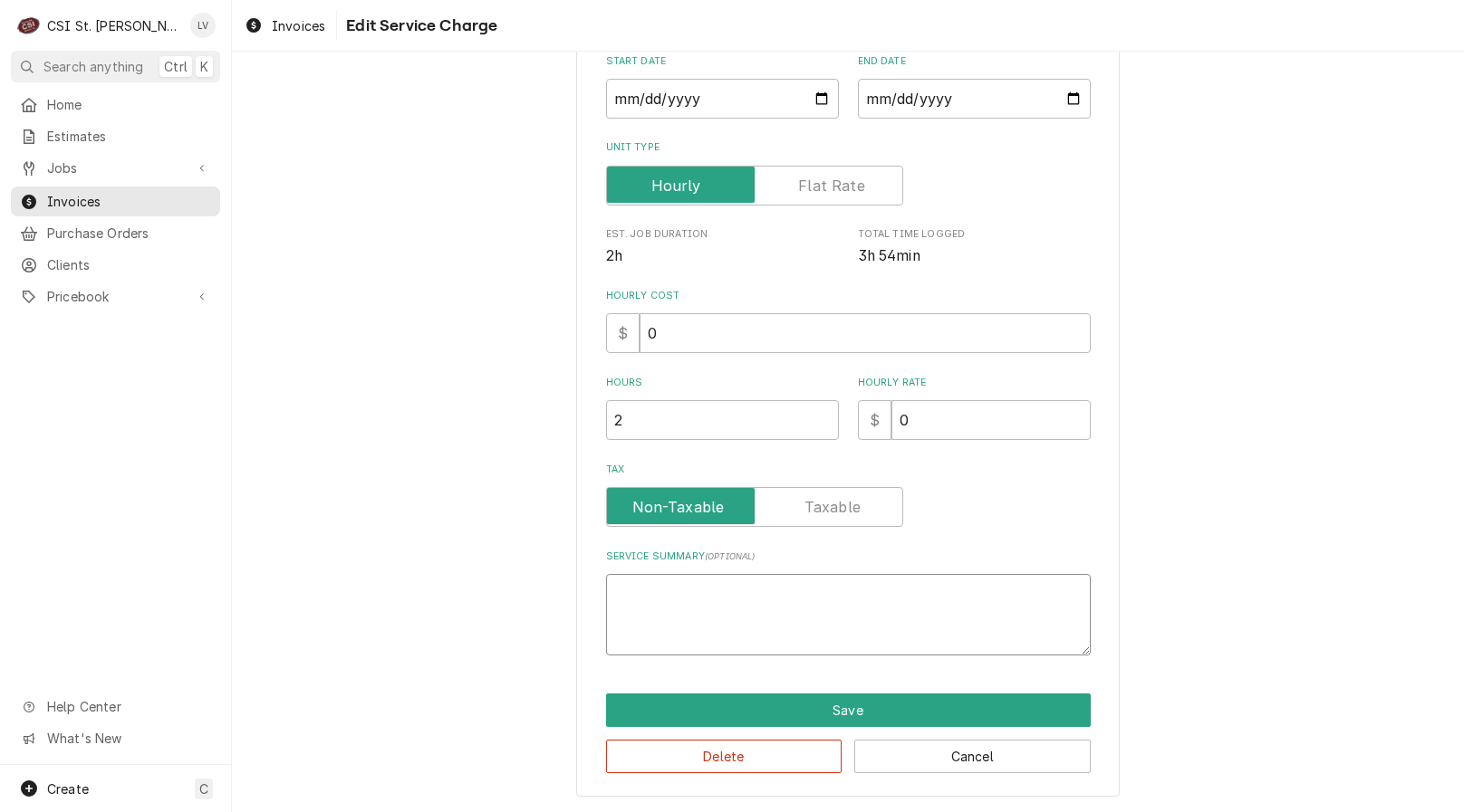
scroll to position [295, 0]
click at [633, 749] on button "Delete" at bounding box center [723, 756] width 236 height 33
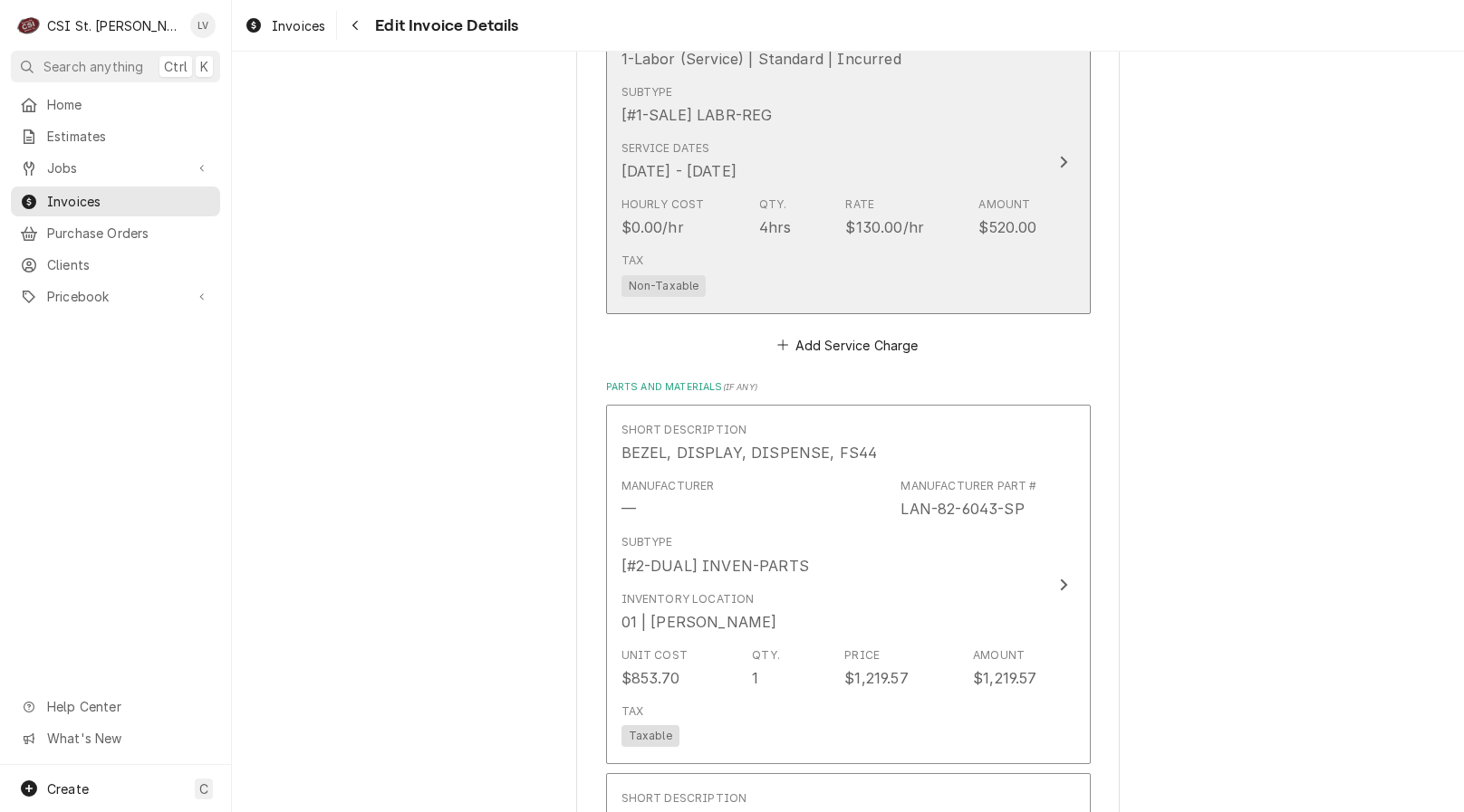
click at [737, 160] on div "[DATE] - [DATE]" at bounding box center [678, 171] width 115 height 22
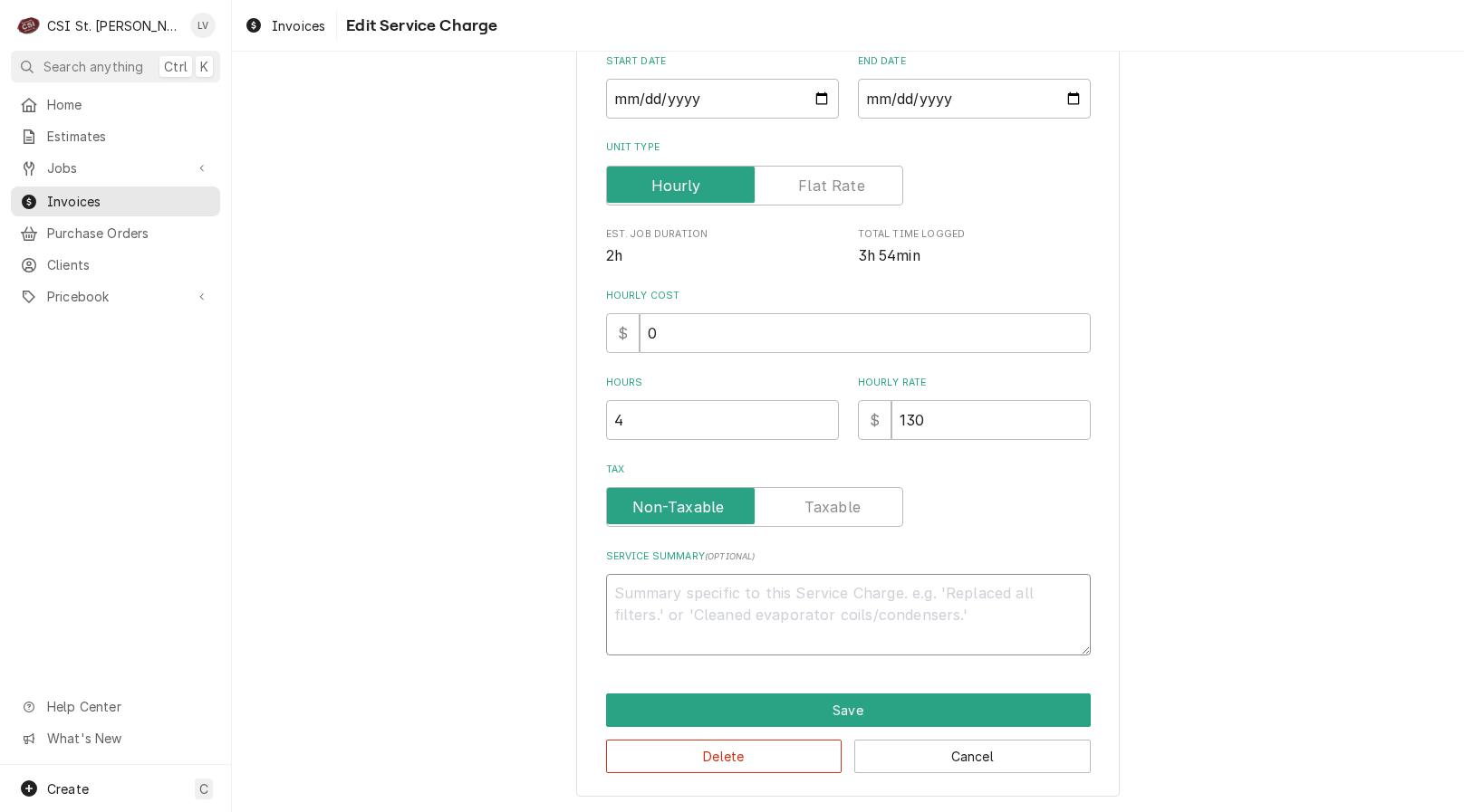
click at [617, 594] on textarea "Service Summary ( optional )" at bounding box center [848, 614] width 484 height 81
paste textarea "Lancer / Model: FS44 / Serial: 854980B20125LP1G (soda dispenser) Found left sid…"
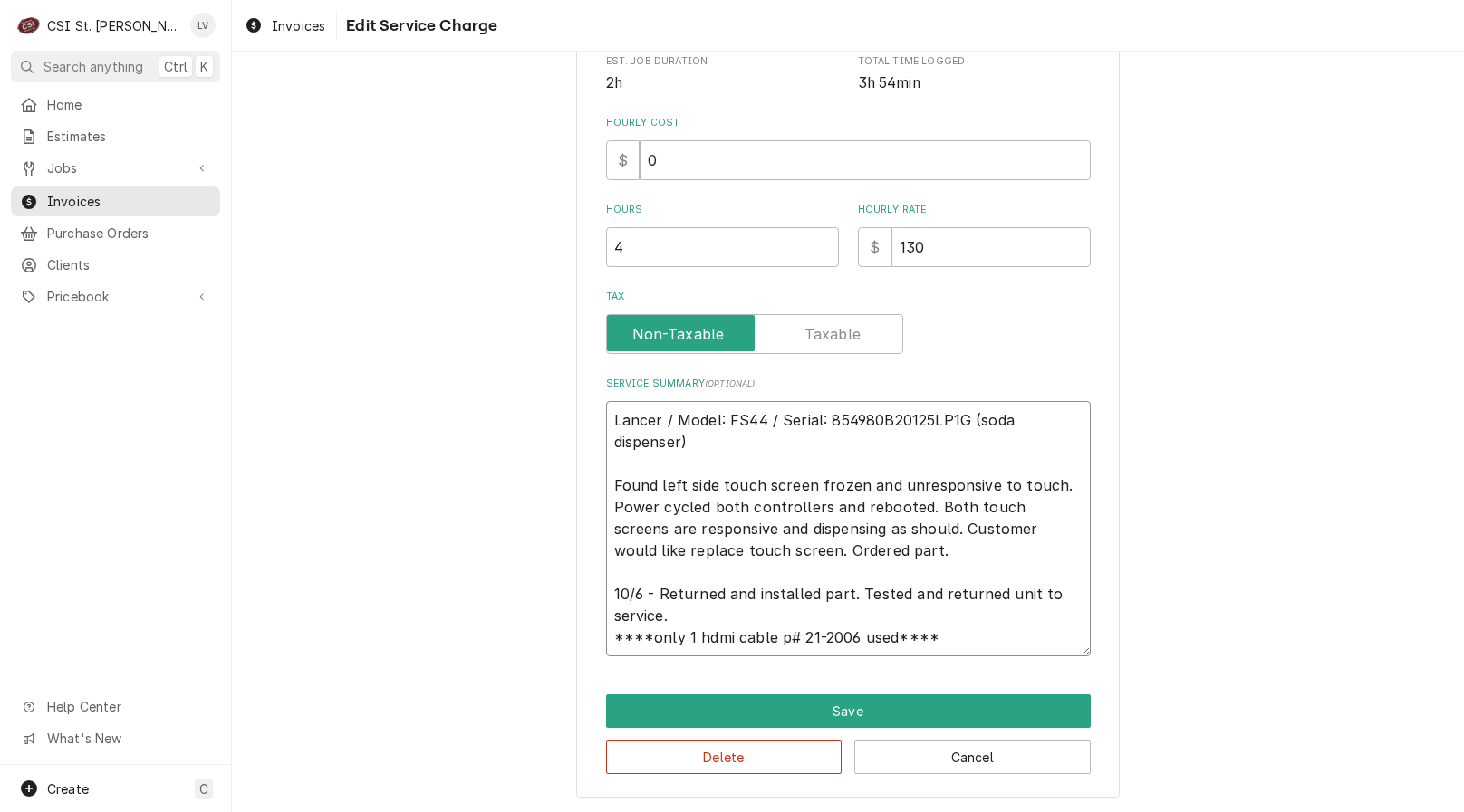
scroll to position [469, 0]
click at [607, 478] on textarea "Lancer / Model: FS44 / Serial: 854980B20125LP1G (soda dispenser) Found left sid…" at bounding box center [848, 527] width 484 height 255
drag, startPoint x: 648, startPoint y: 486, endPoint x: 607, endPoint y: 487, distance: 41.0
click at [607, 488] on textarea "Lancer / Model: FS44 / Serial: 854980B20125LP1G (soda dispenser) 09/04 - Found …" at bounding box center [848, 527] width 484 height 255
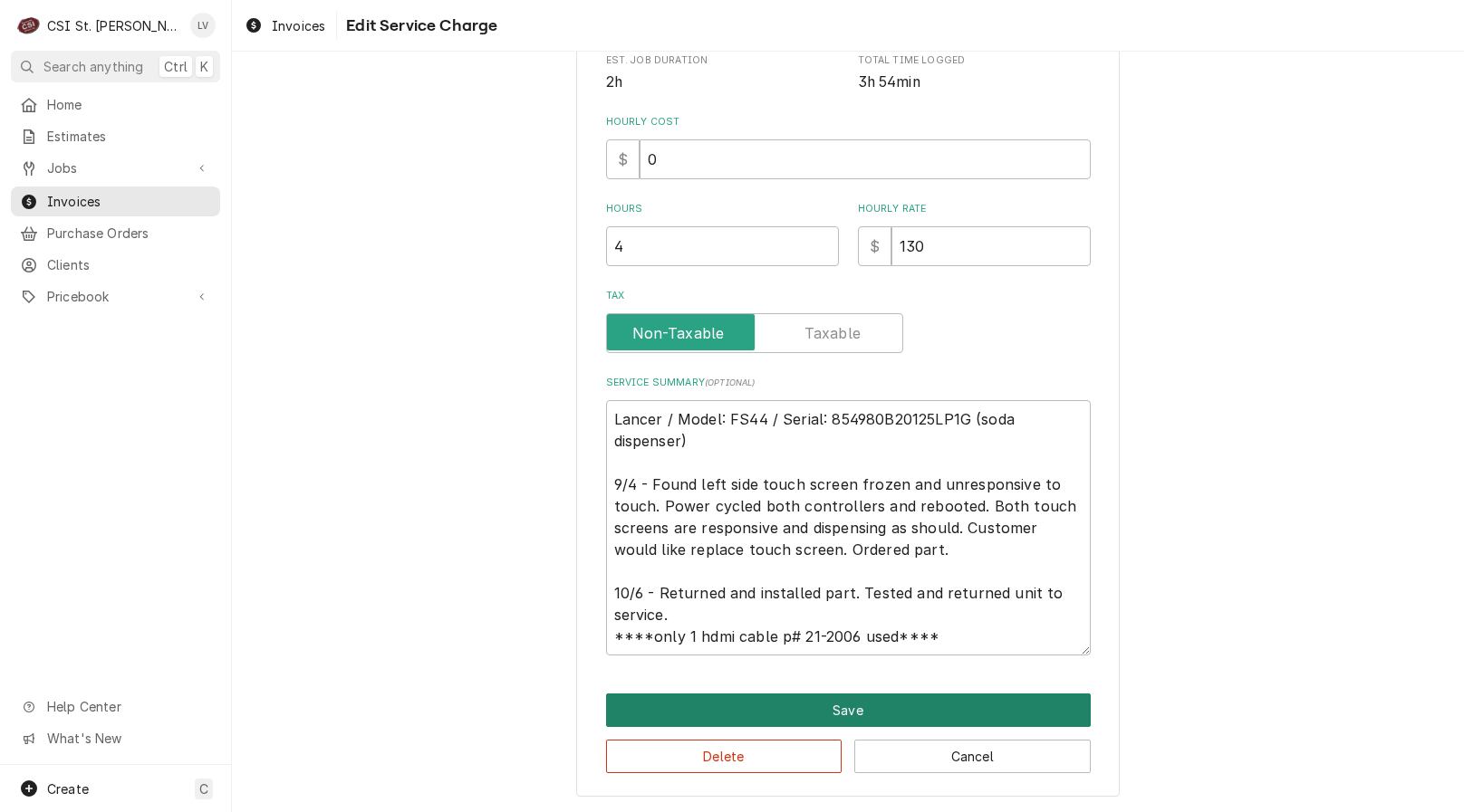
click at [723, 696] on button "Save" at bounding box center [848, 710] width 484 height 33
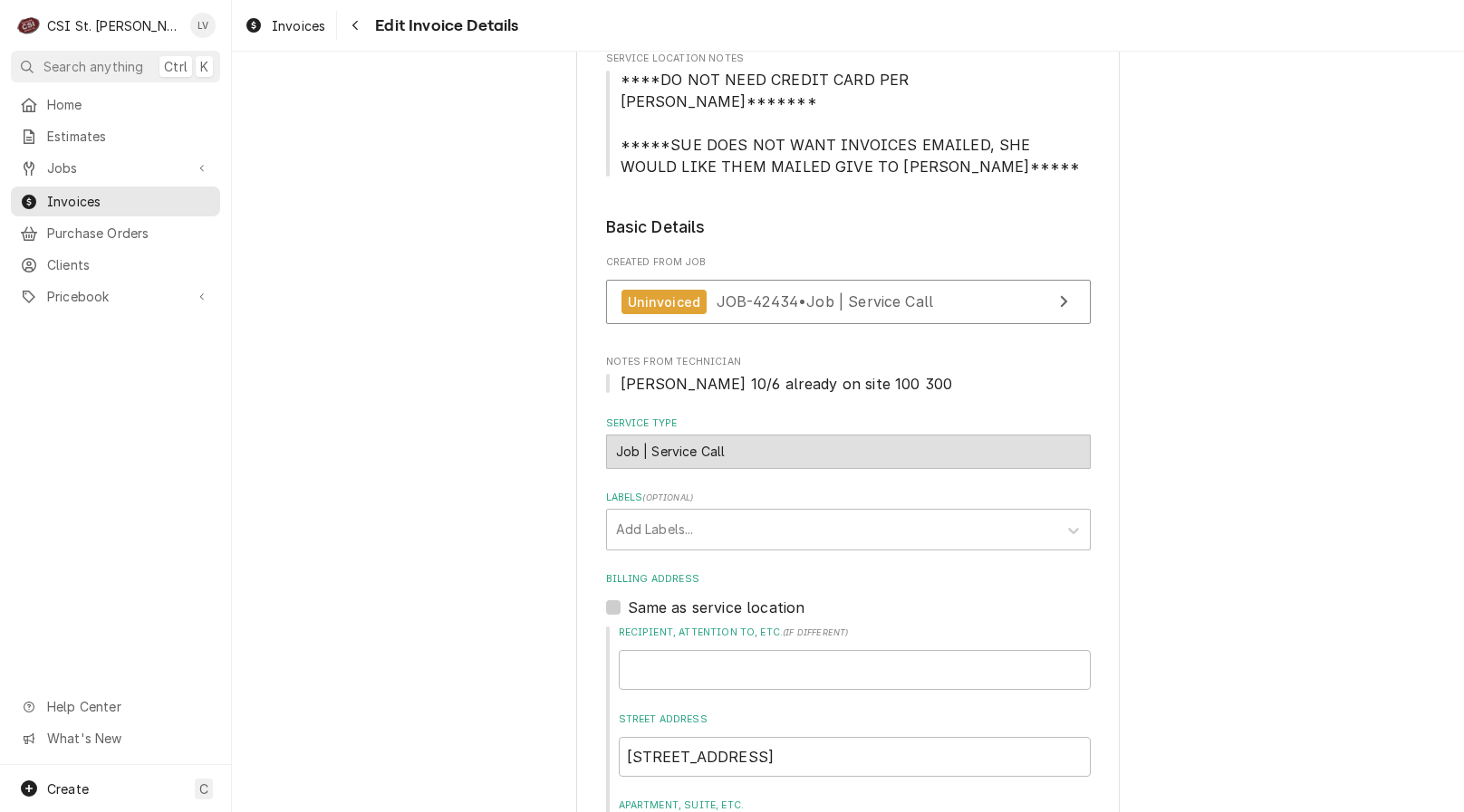
scroll to position [206, 0]
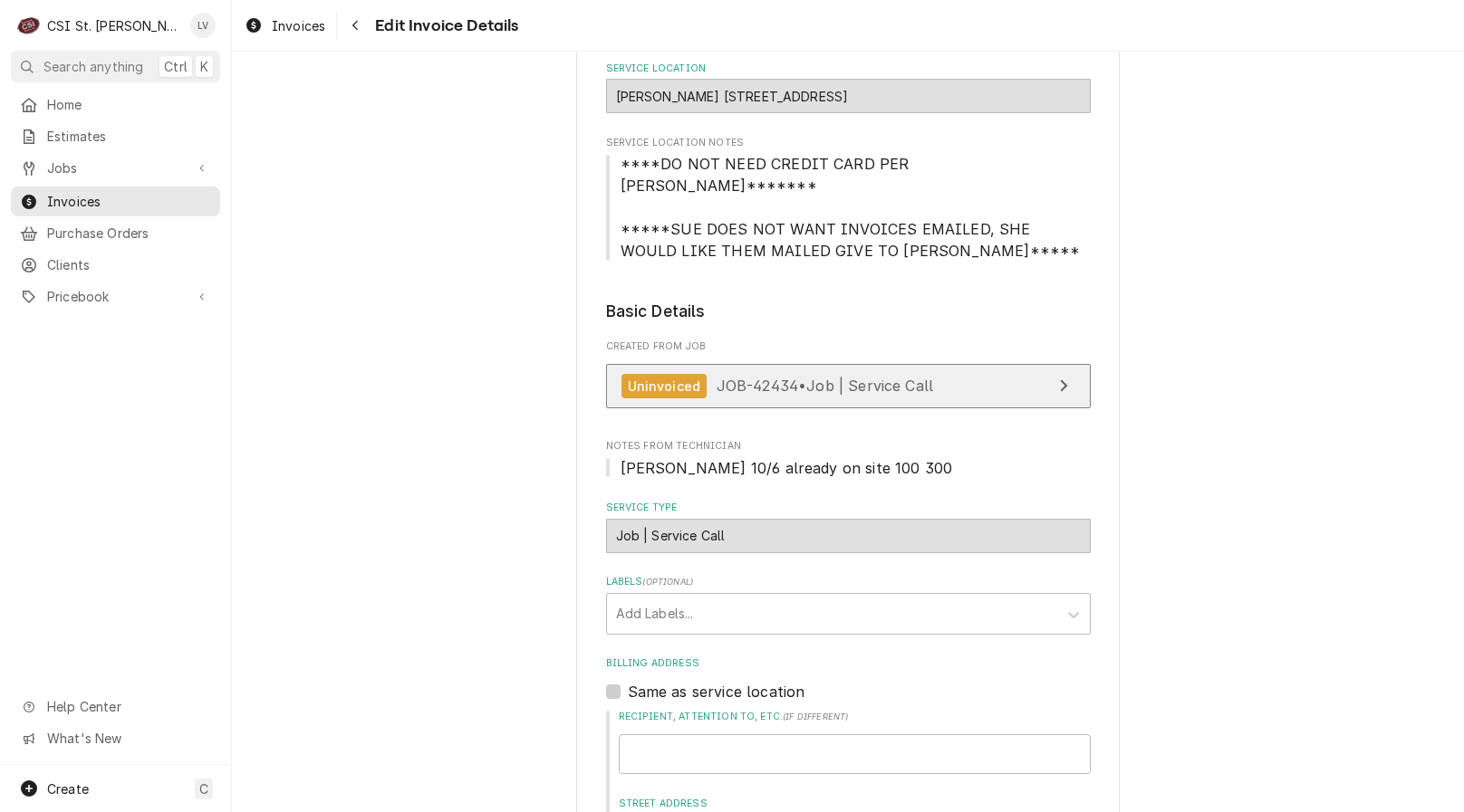
click at [782, 376] on span "JOB-42434 • Job | Service Call" at bounding box center [825, 385] width 217 height 18
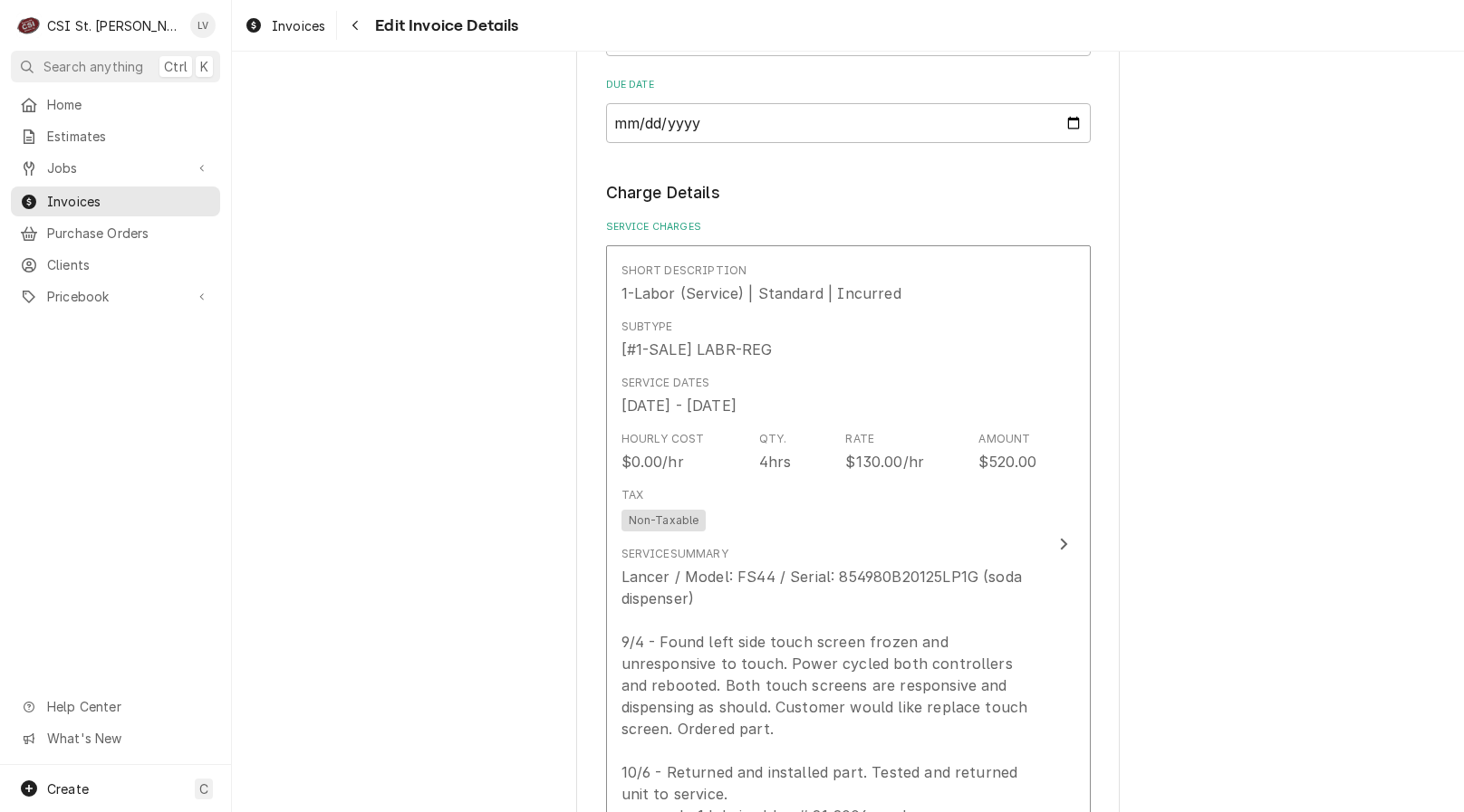
scroll to position [1565, 0]
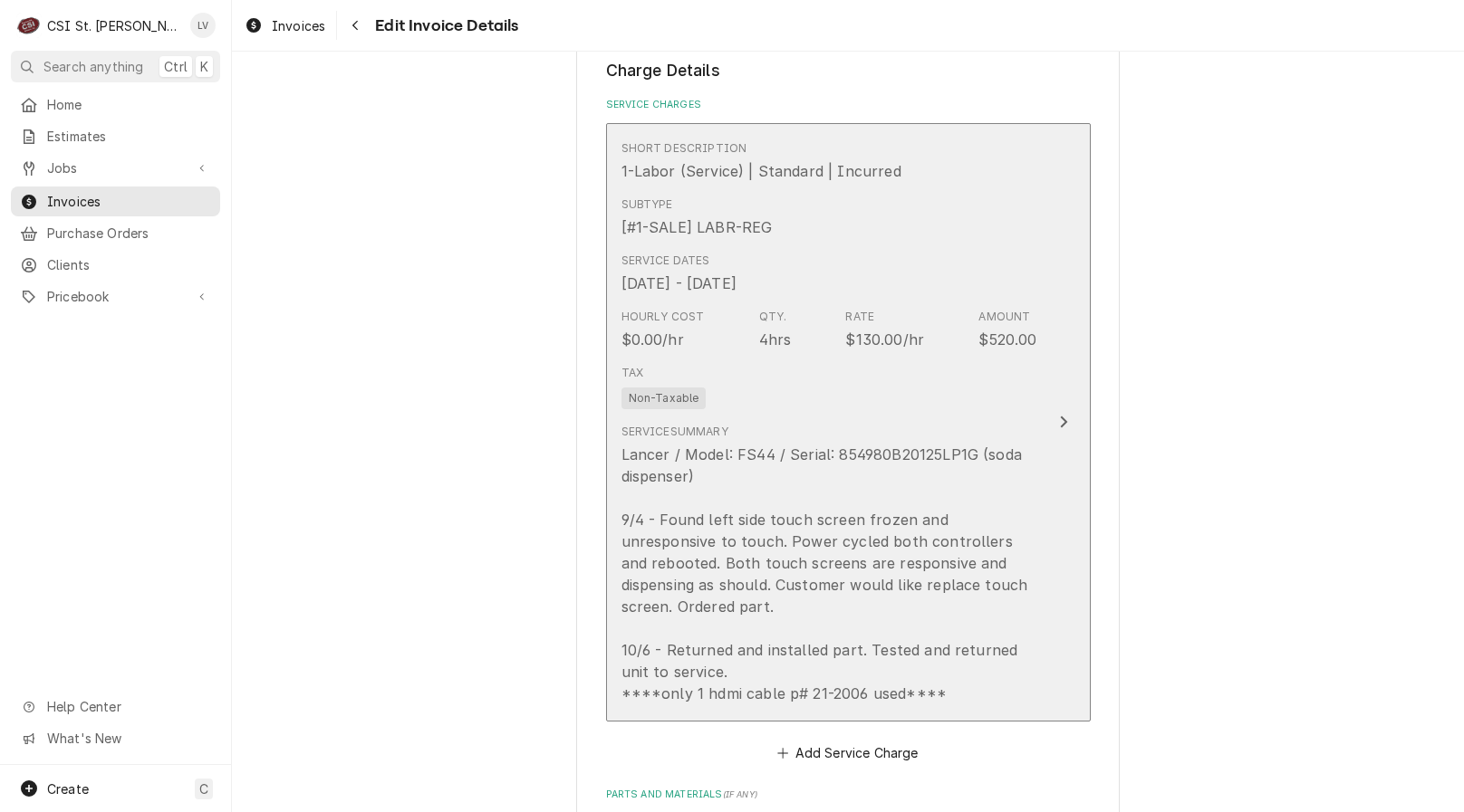
click at [793, 519] on div "Lancer / Model: FS44 / Serial: 854980B20125LP1G (soda dispenser) 9/4 - Found le…" at bounding box center [829, 573] width 416 height 261
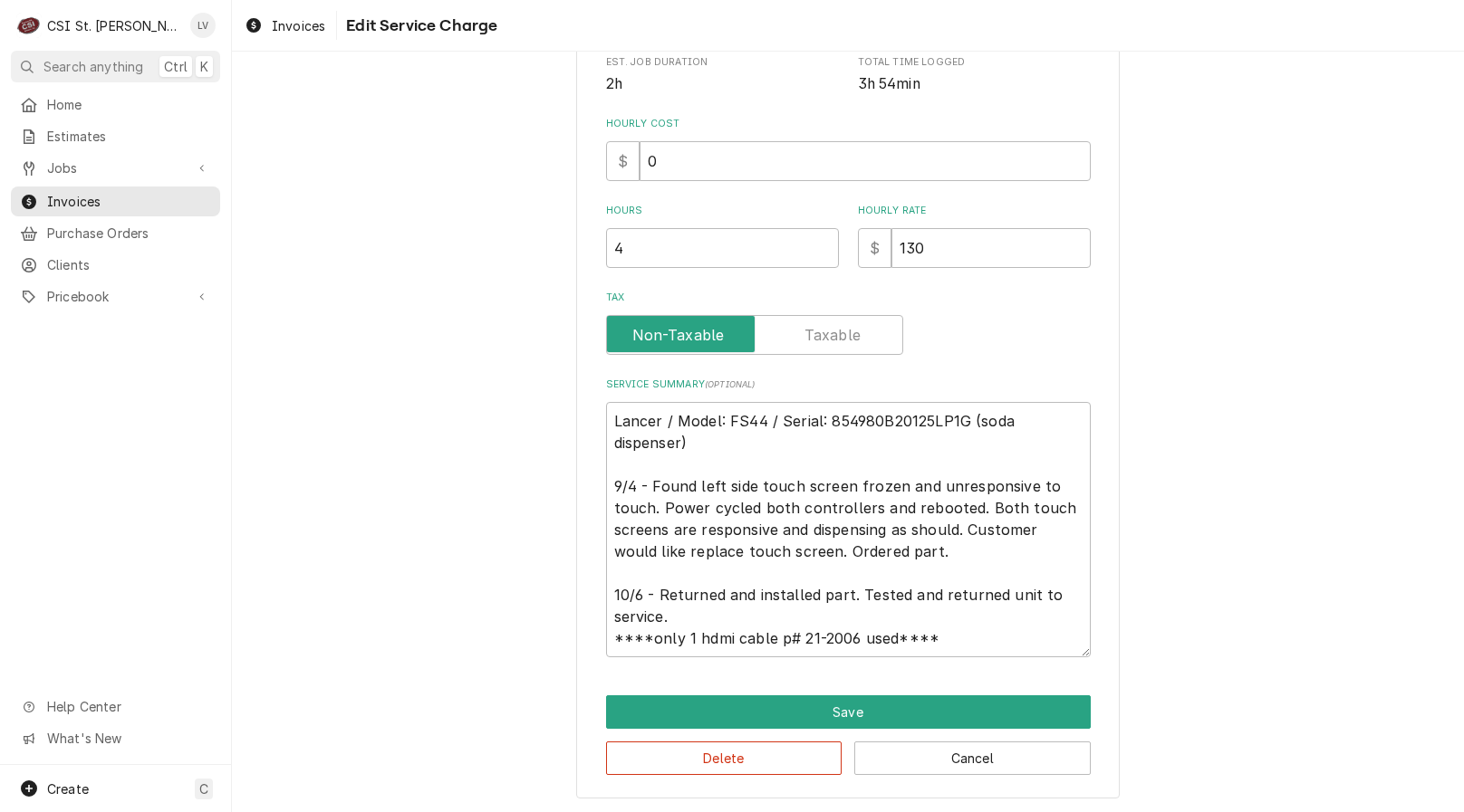
scroll to position [469, 0]
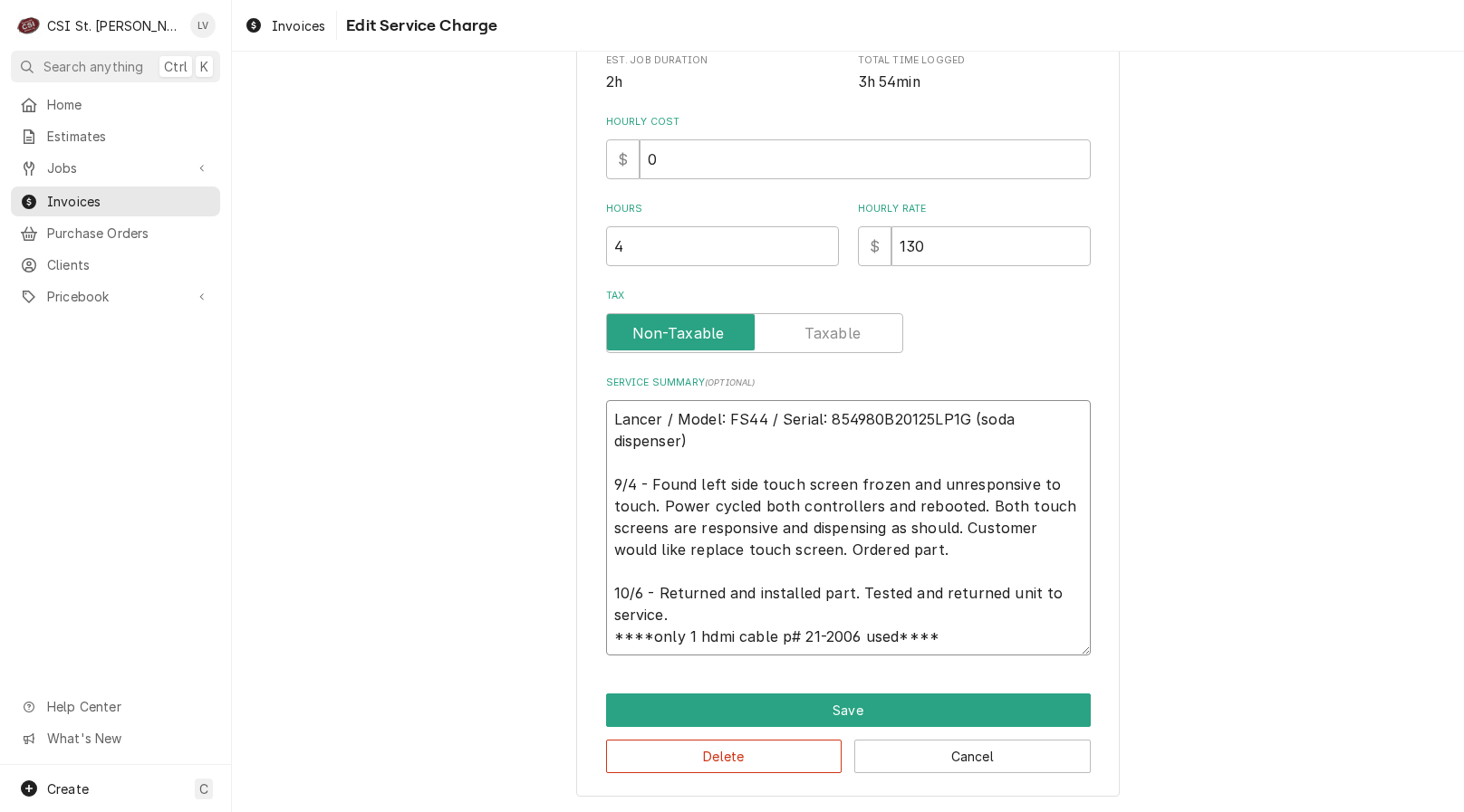
drag, startPoint x: 605, startPoint y: 638, endPoint x: 980, endPoint y: 645, distance: 375.1
click at [980, 645] on textarea "Lancer / Model: FS44 / Serial: 854980B20125LP1G (soda dispenser) 9/4 - Found le…" at bounding box center [848, 527] width 484 height 255
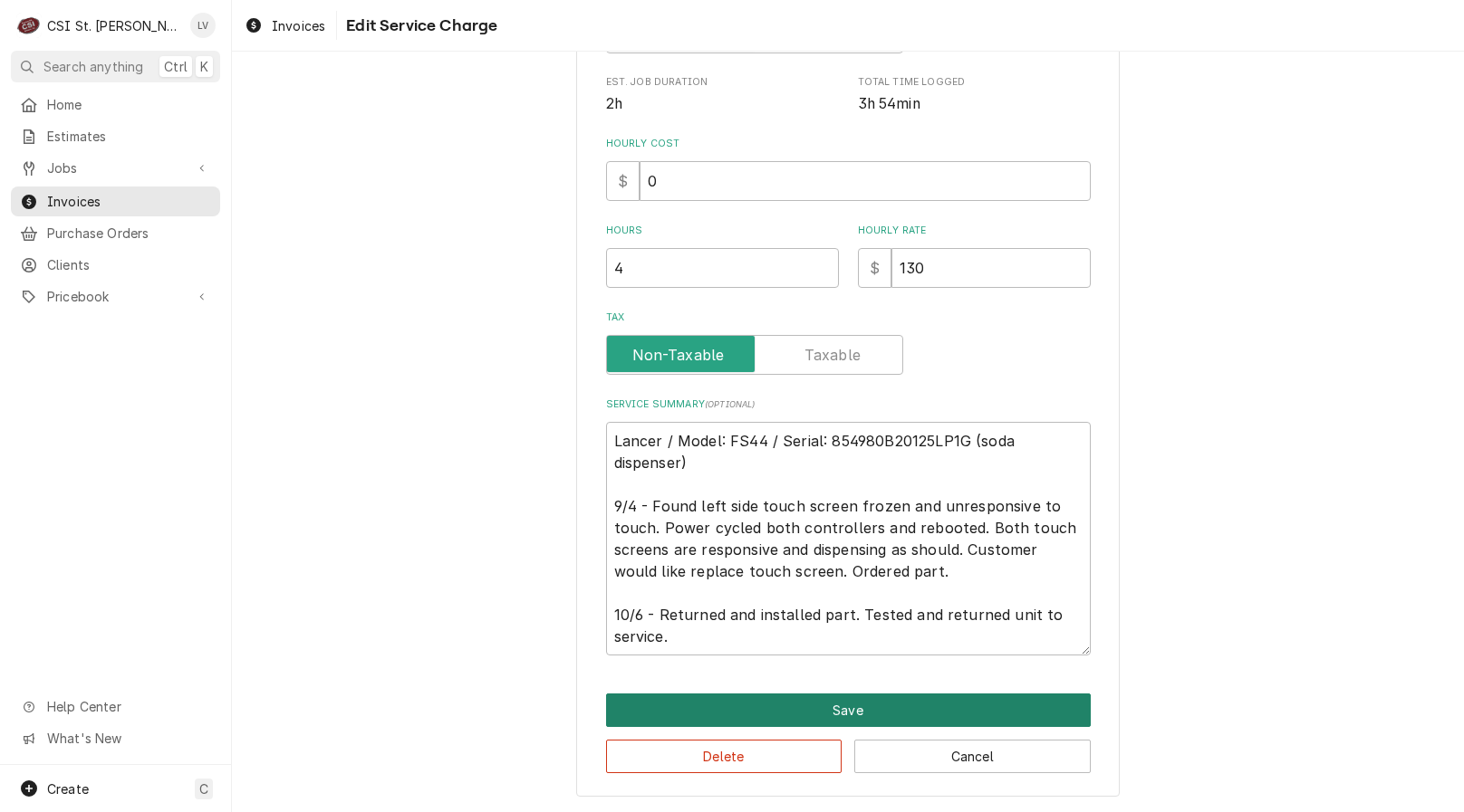
click at [829, 711] on button "Save" at bounding box center [848, 710] width 484 height 33
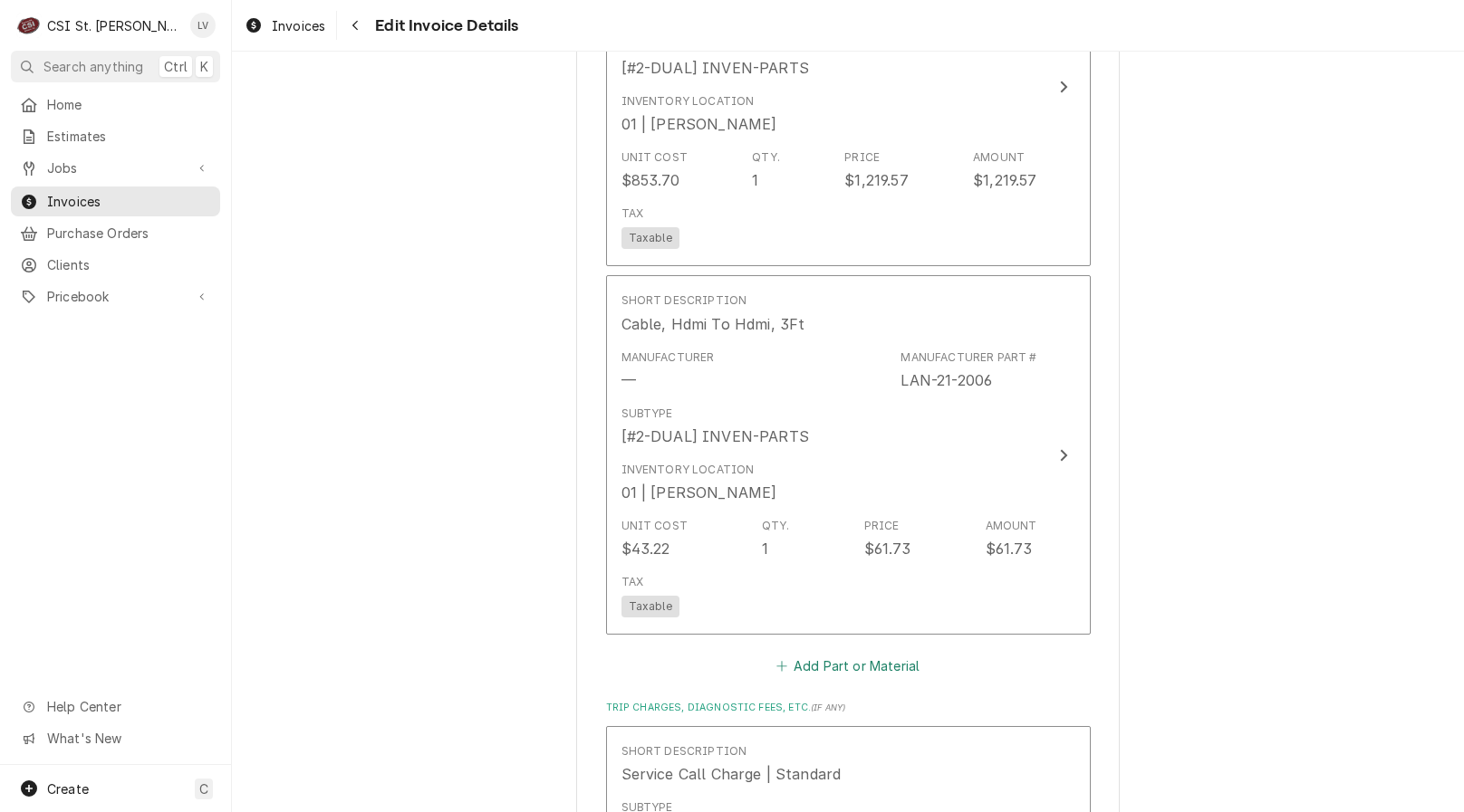
scroll to position [3082, 0]
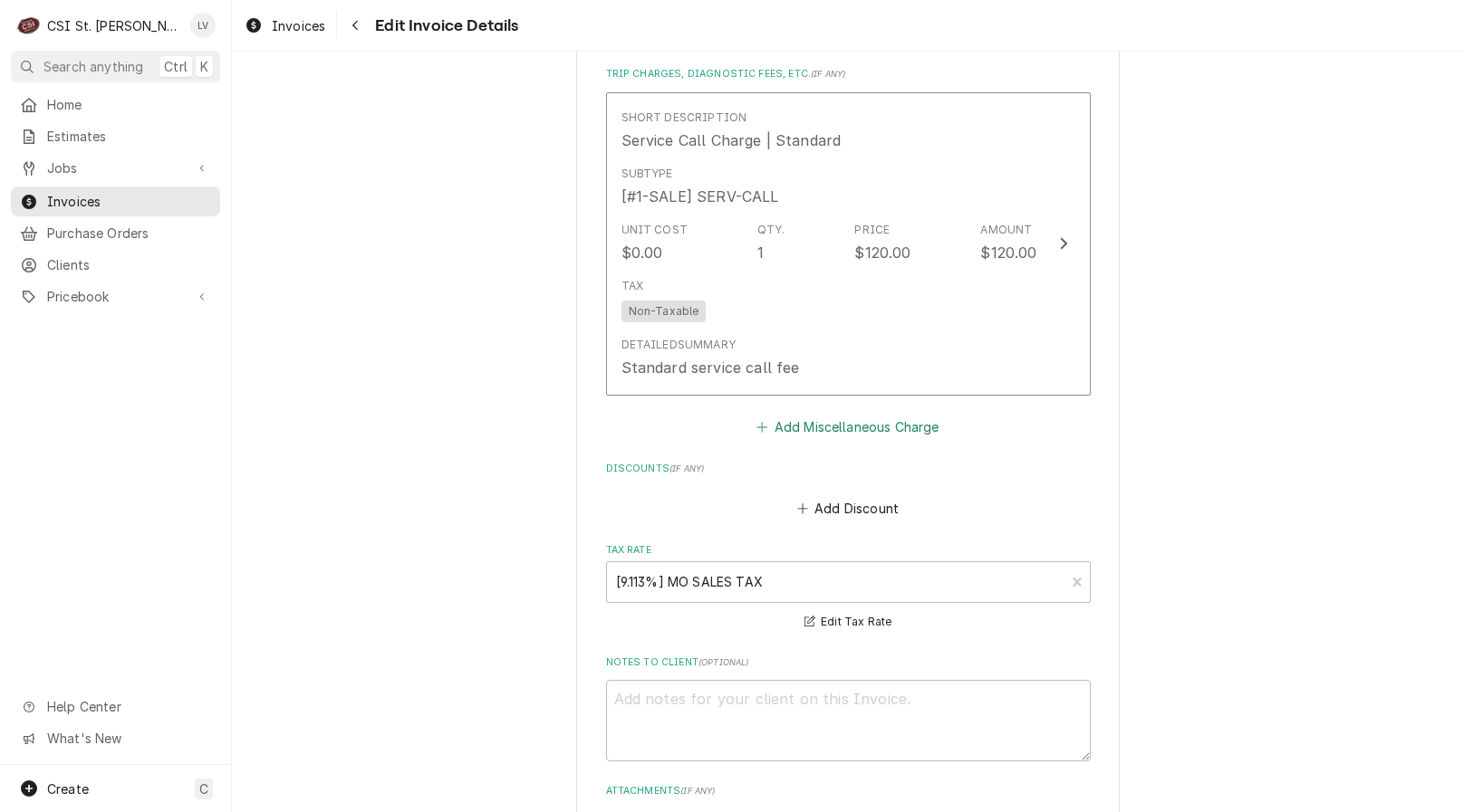
click at [818, 414] on button "Add Miscellaneous Charge" at bounding box center [848, 426] width 188 height 26
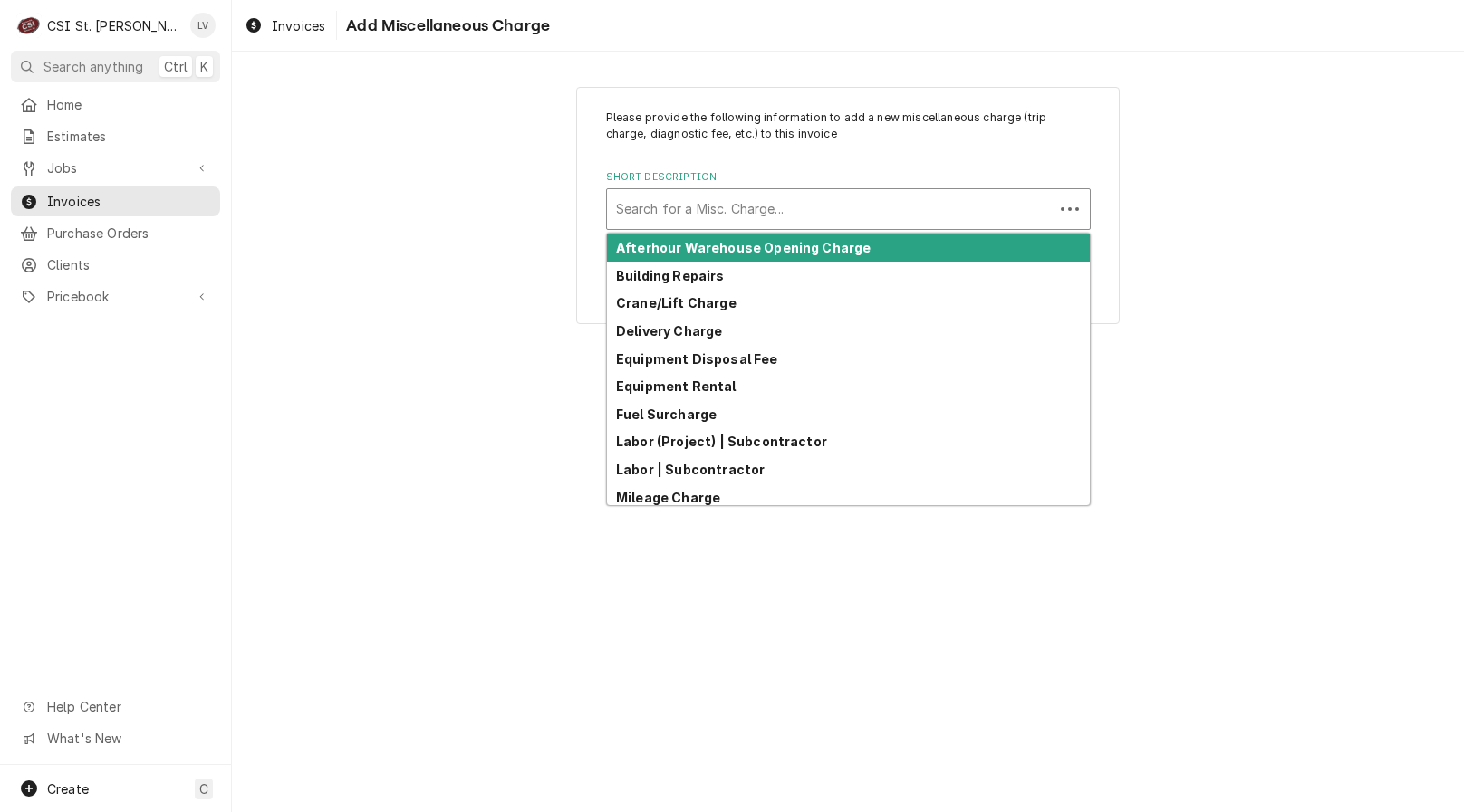
click at [719, 210] on div "Short Description" at bounding box center [829, 209] width 428 height 32
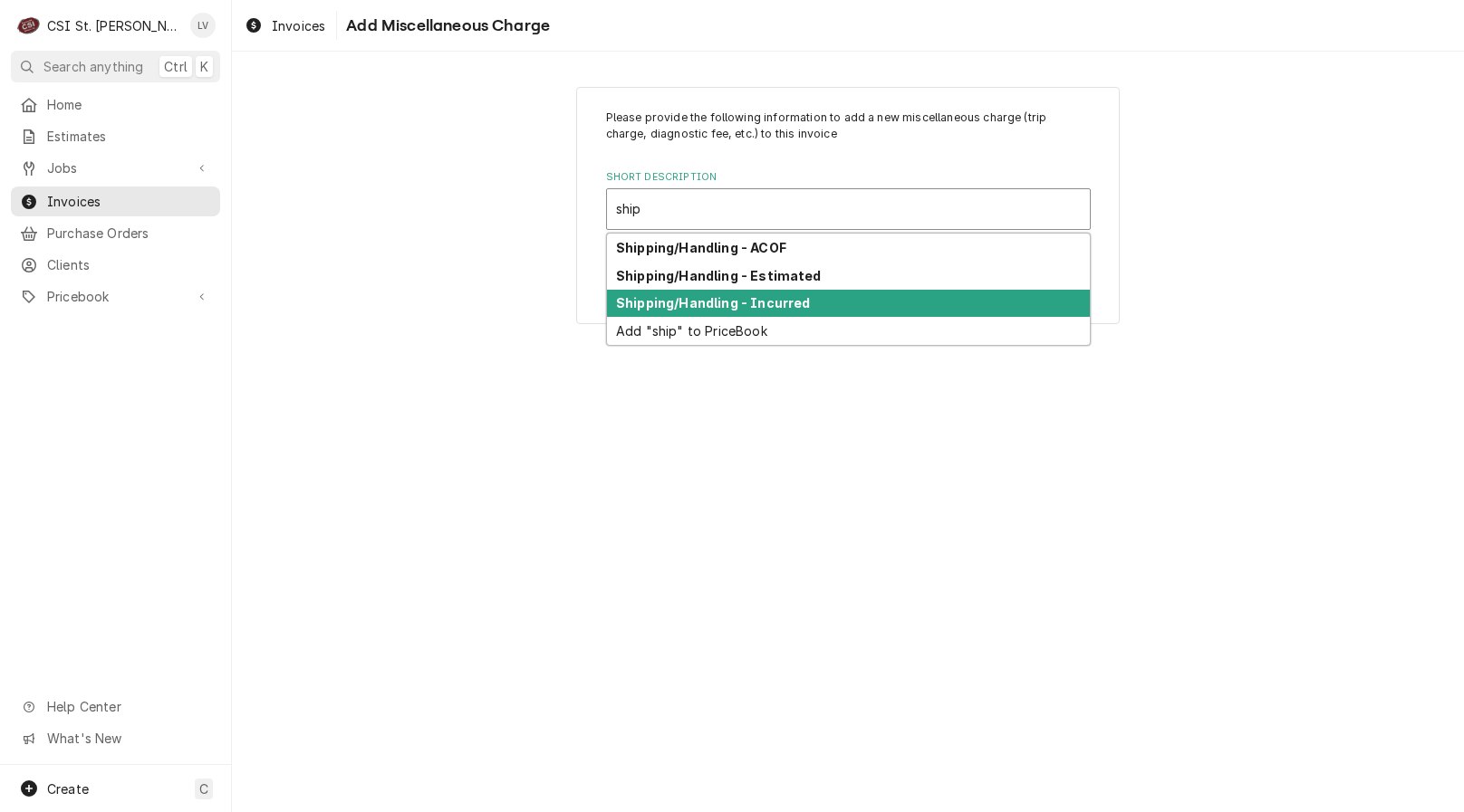
click at [710, 300] on strong "Shipping/Handling - Incurred" at bounding box center [712, 303] width 194 height 15
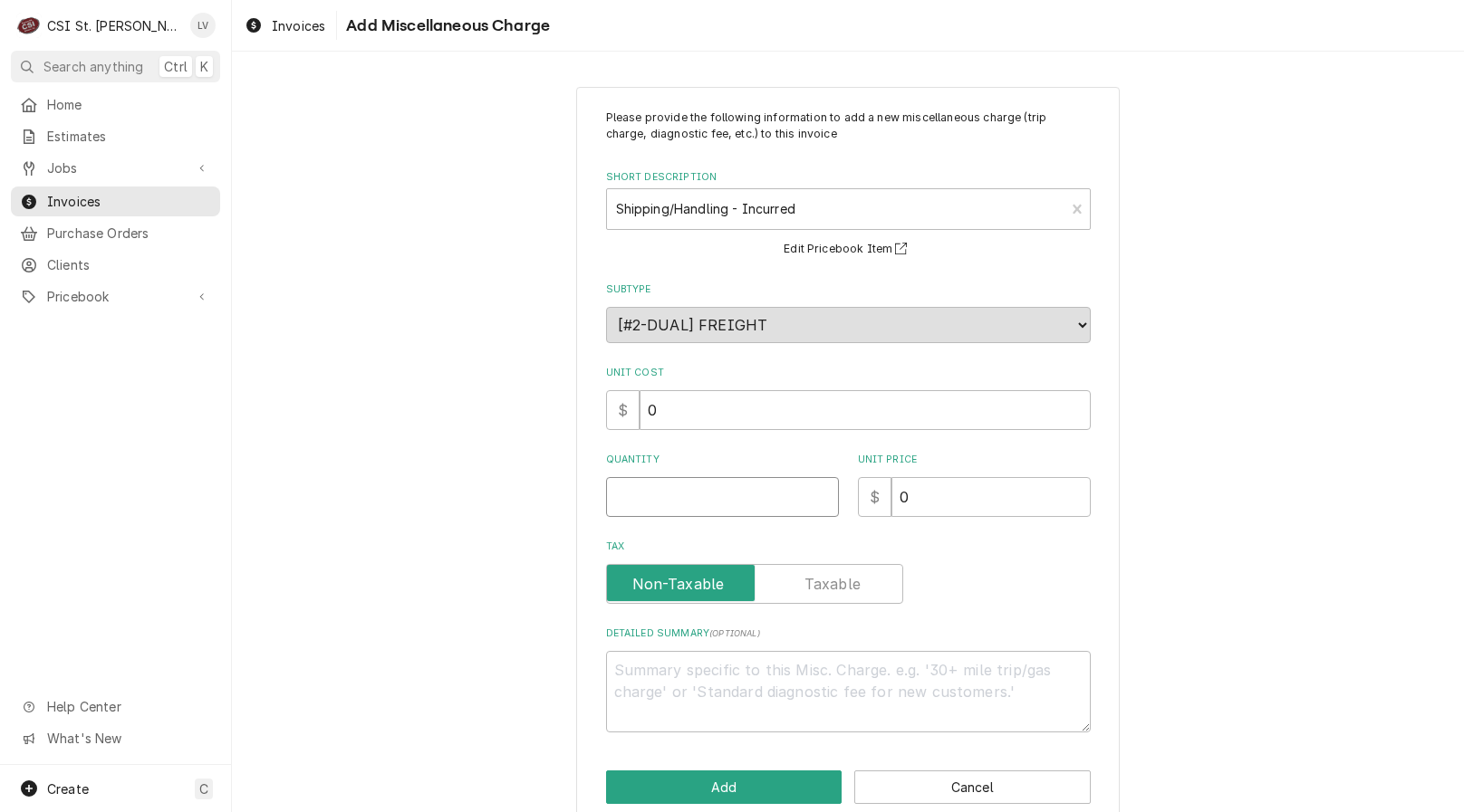
click at [651, 500] on input "Quantity" at bounding box center [722, 497] width 233 height 40
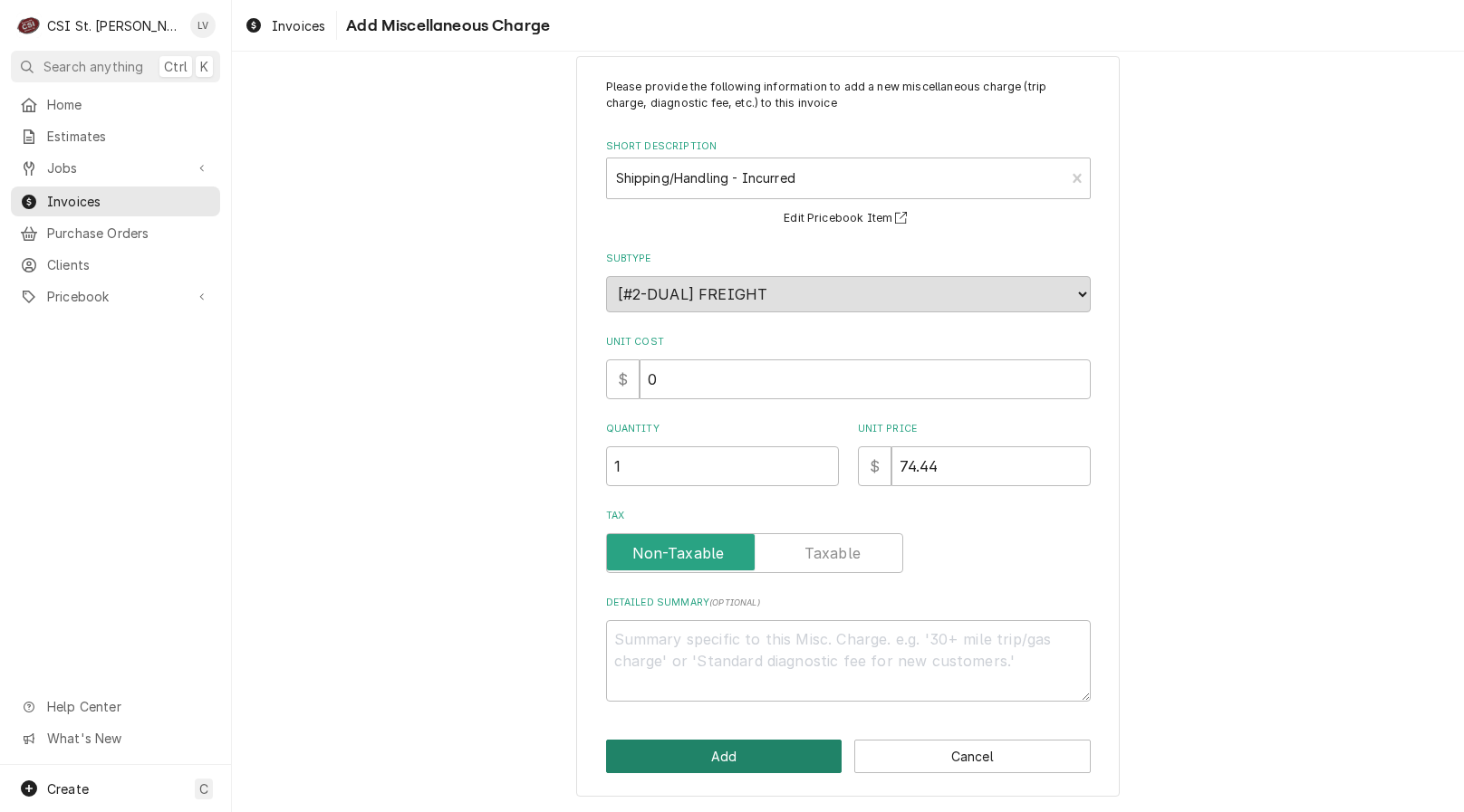
click at [726, 759] on button "Add" at bounding box center [723, 756] width 236 height 33
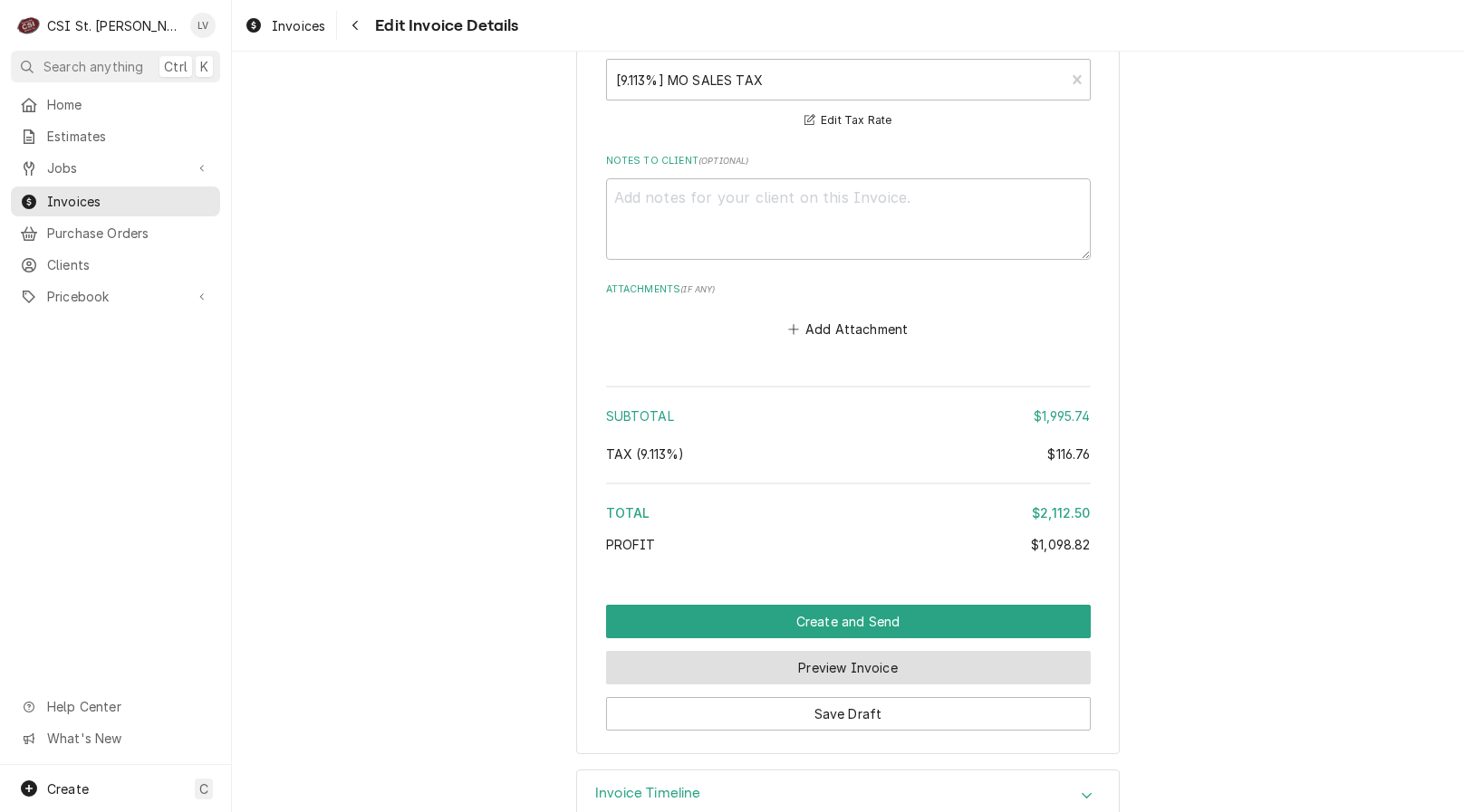
click at [758, 651] on button "Preview Invoice" at bounding box center [848, 667] width 484 height 33
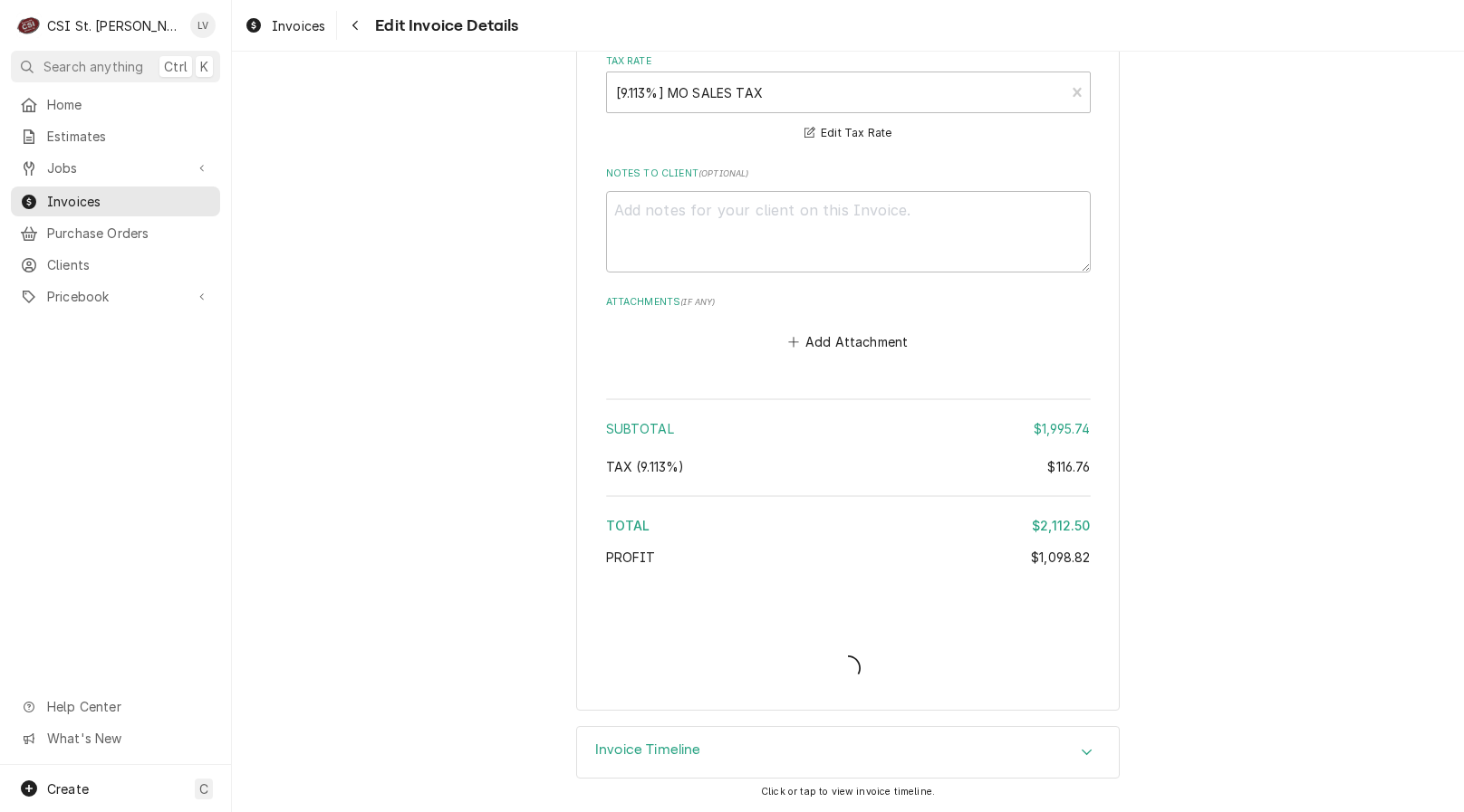
scroll to position [3784, 0]
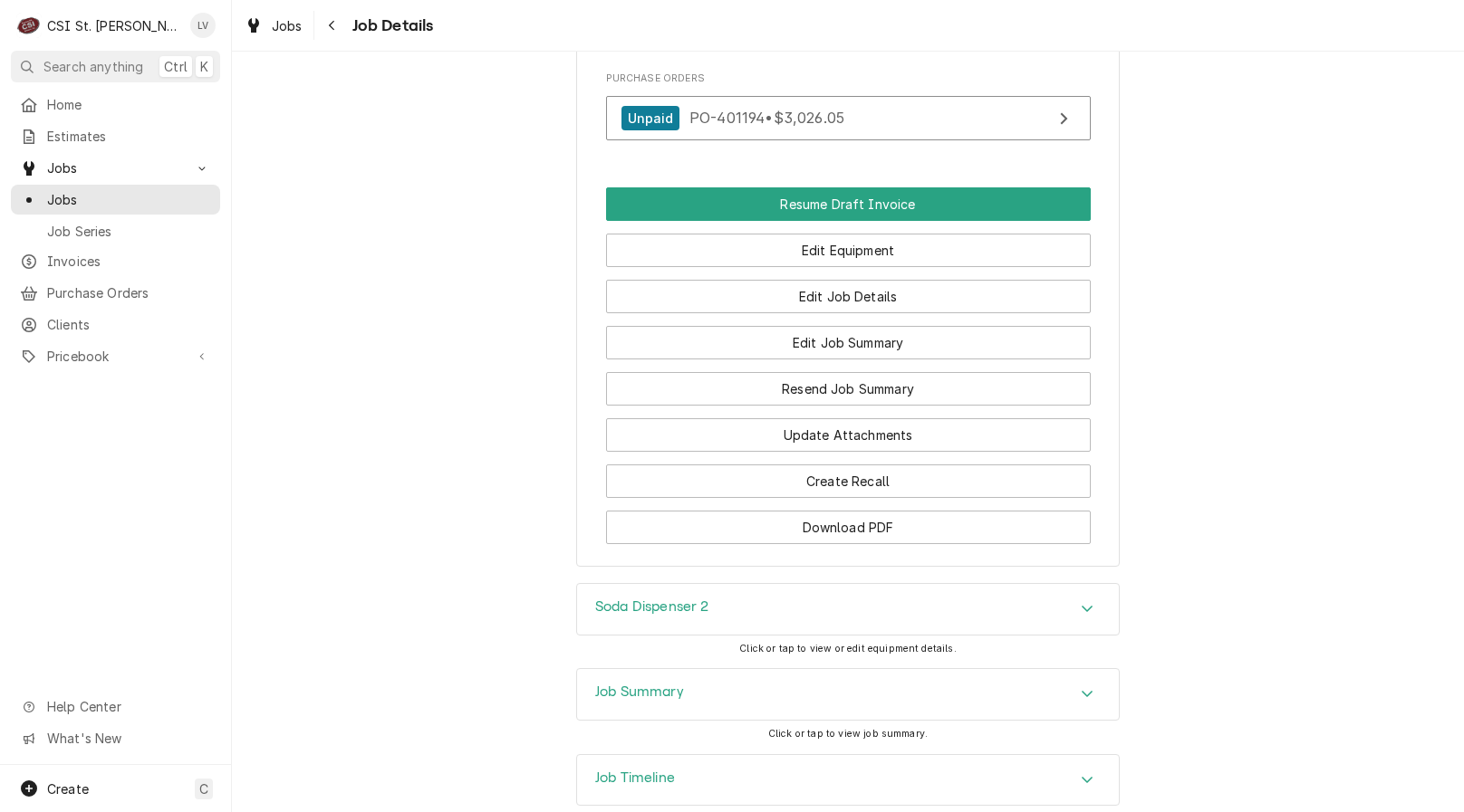
scroll to position [1819, 0]
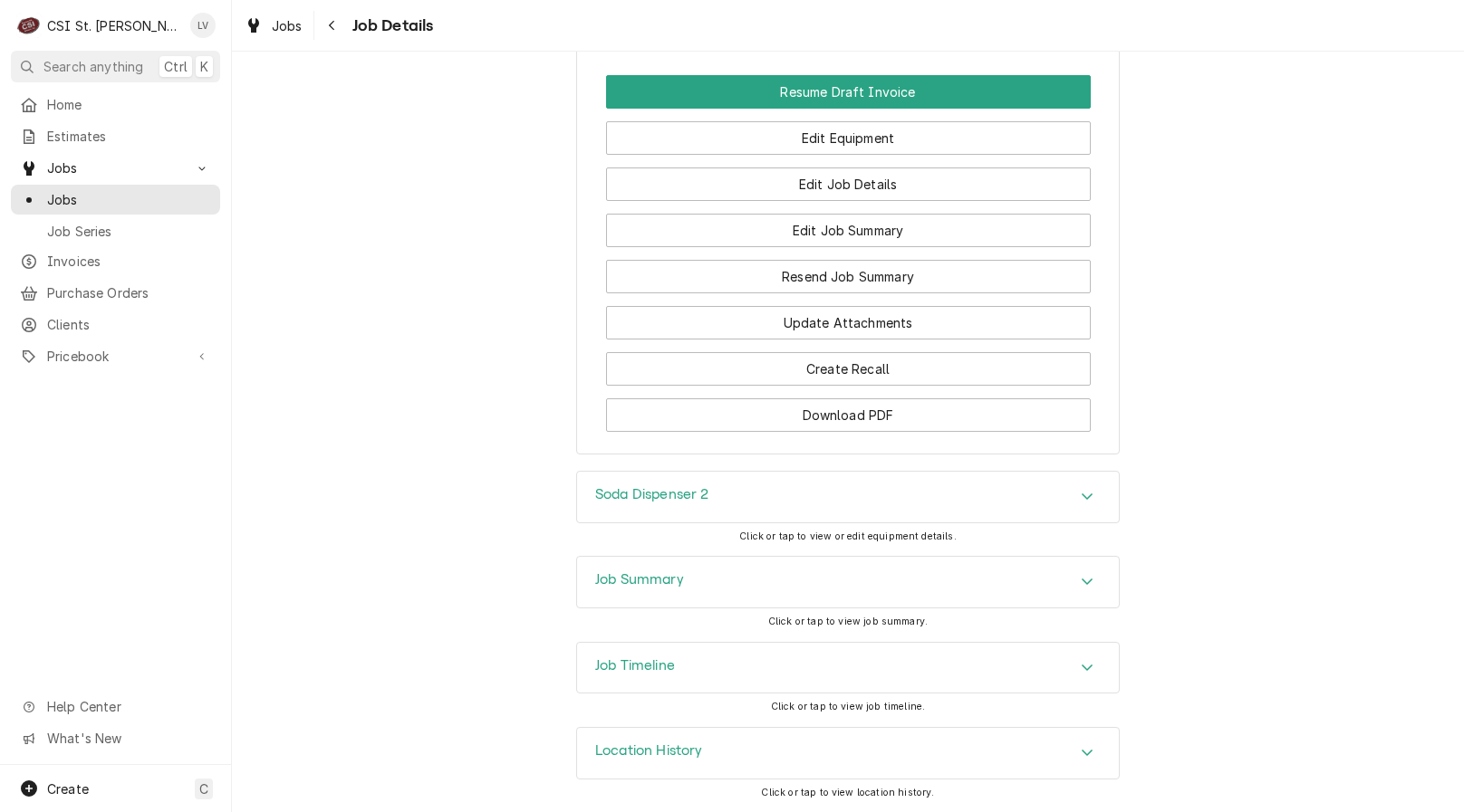
click at [635, 657] on h3 "Job Timeline" at bounding box center [635, 666] width 79 height 17
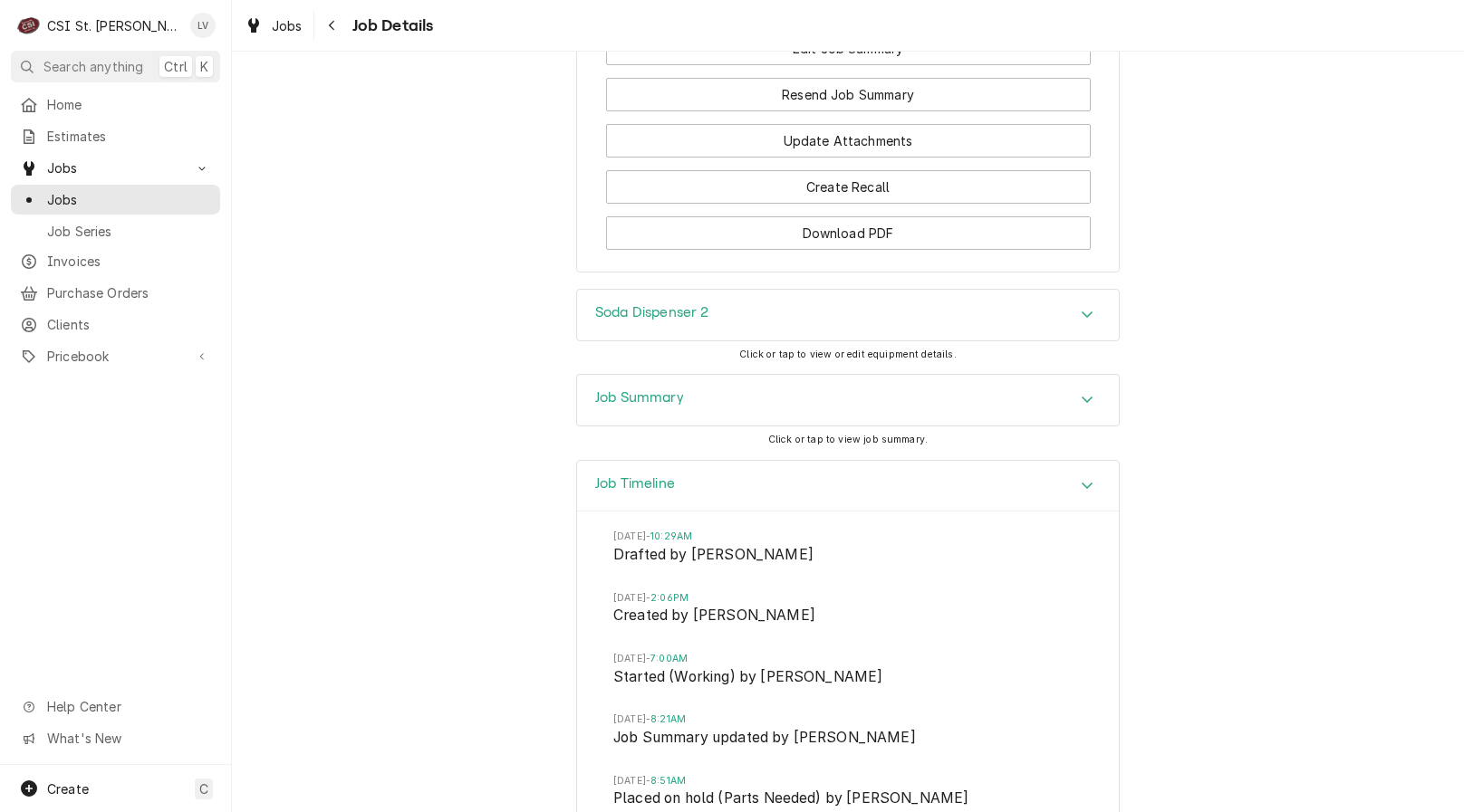
scroll to position [2272, 0]
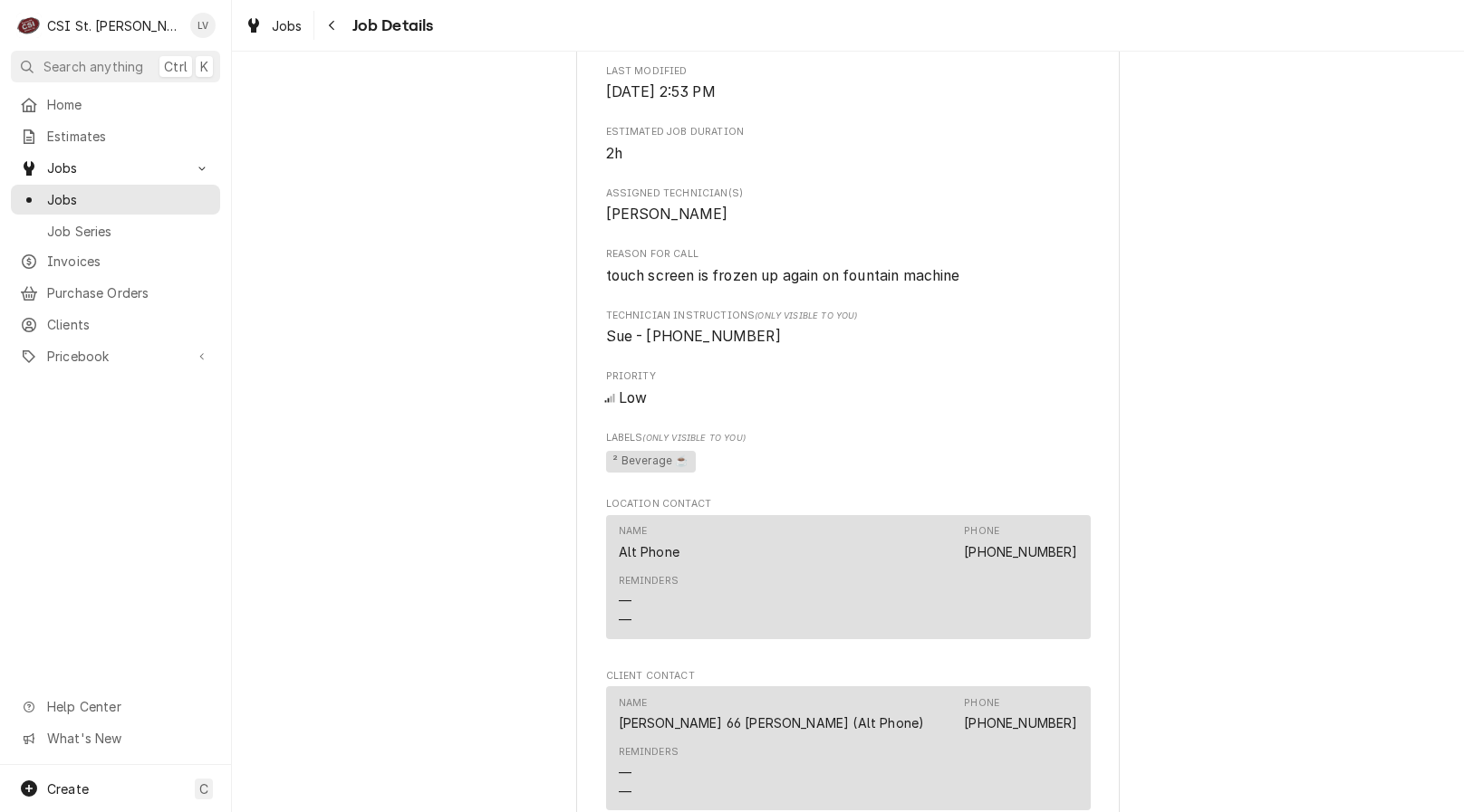
scroll to position [1268, 0]
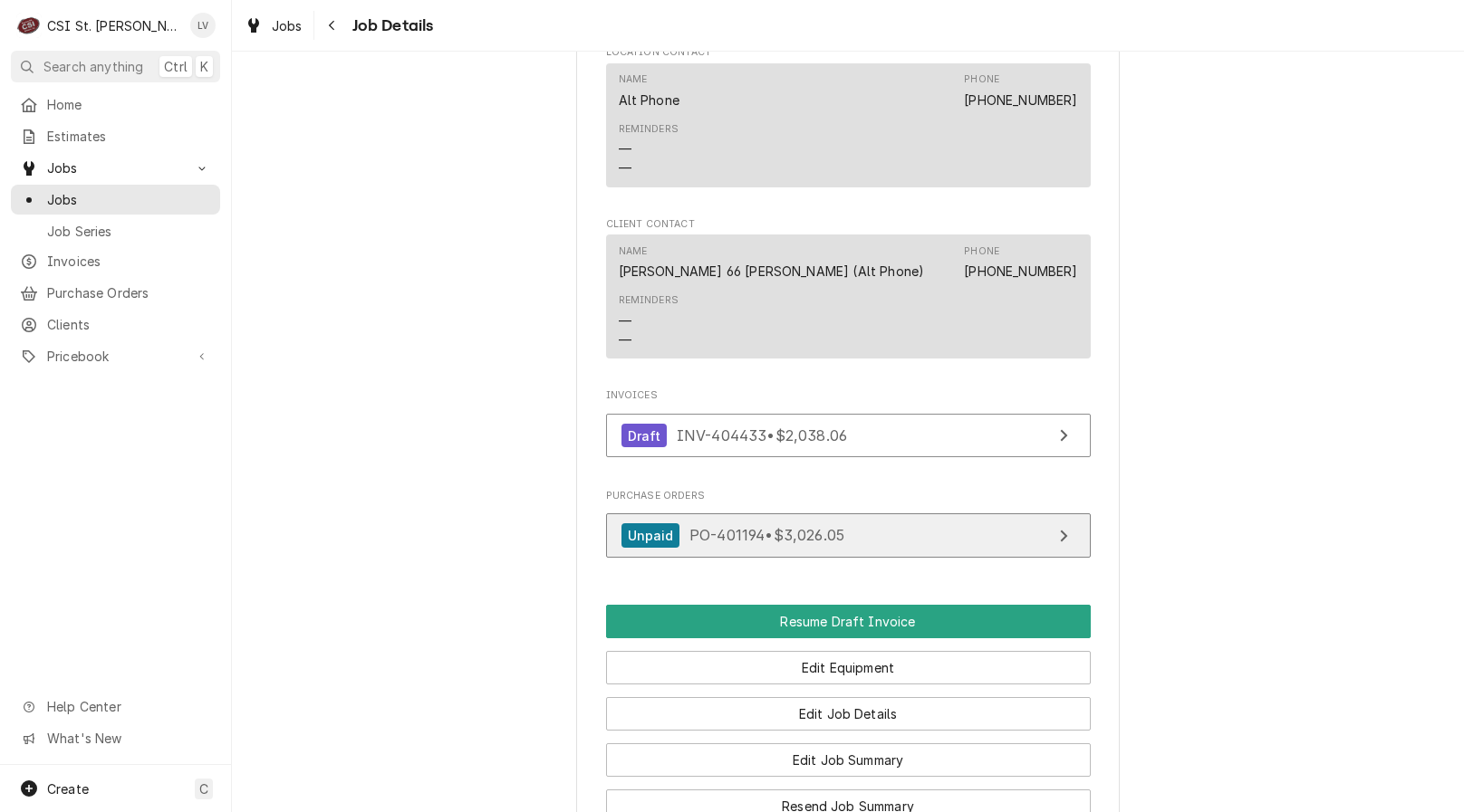
click at [749, 545] on span "PO-401194 • $3,026.05" at bounding box center [766, 535] width 155 height 18
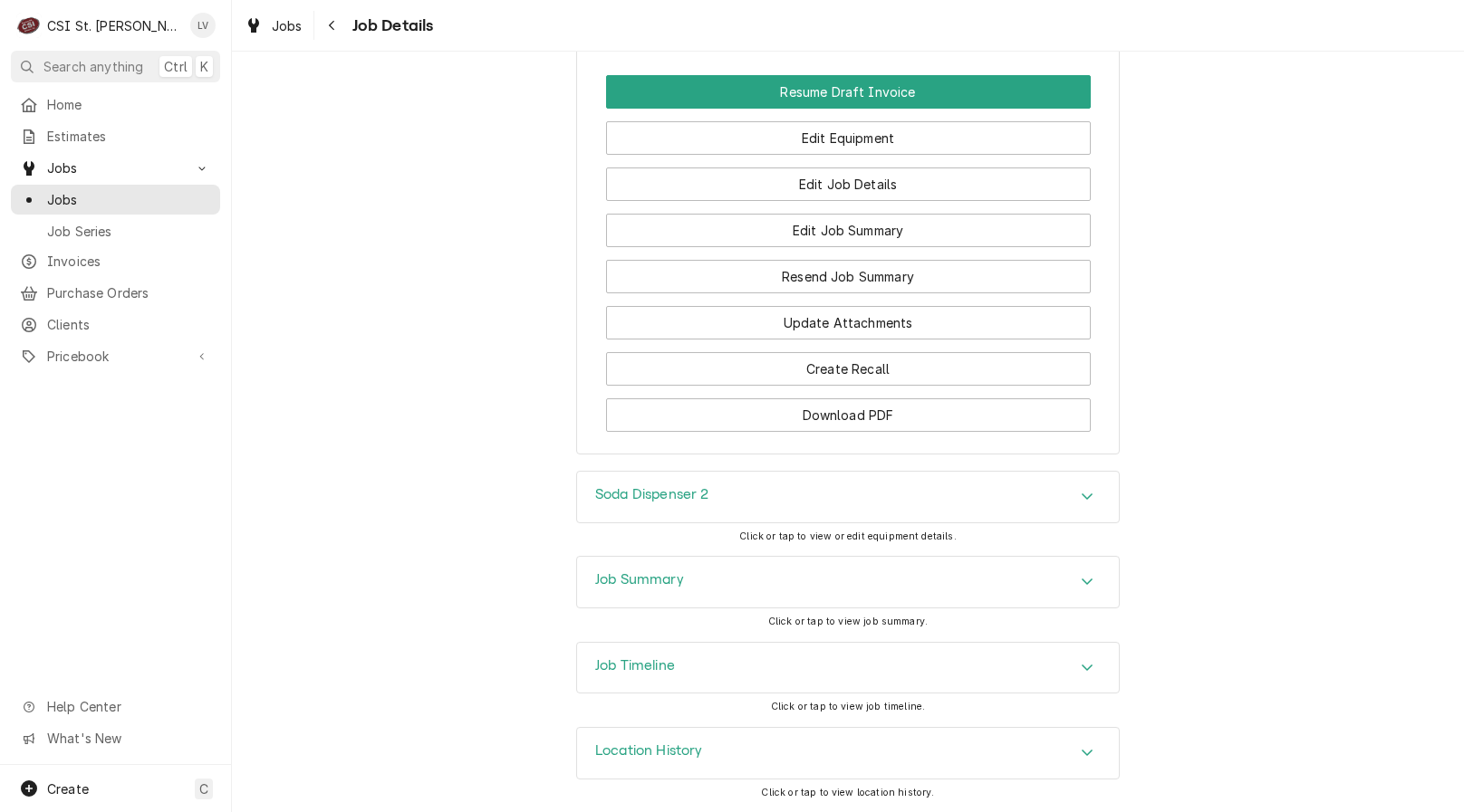
scroll to position [1819, 0]
click at [690, 585] on div "Job Summary" at bounding box center [848, 582] width 542 height 51
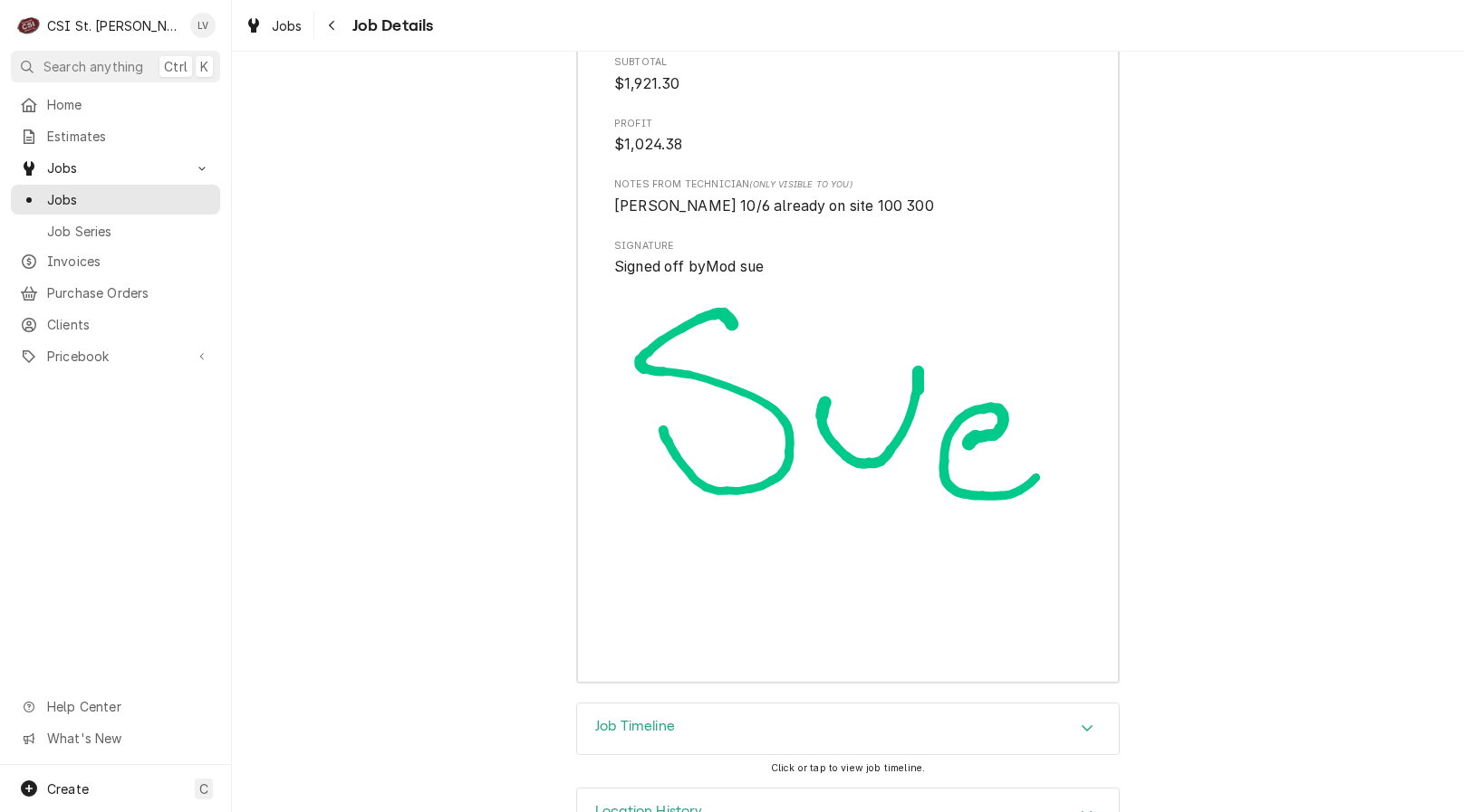
scroll to position [5697, 0]
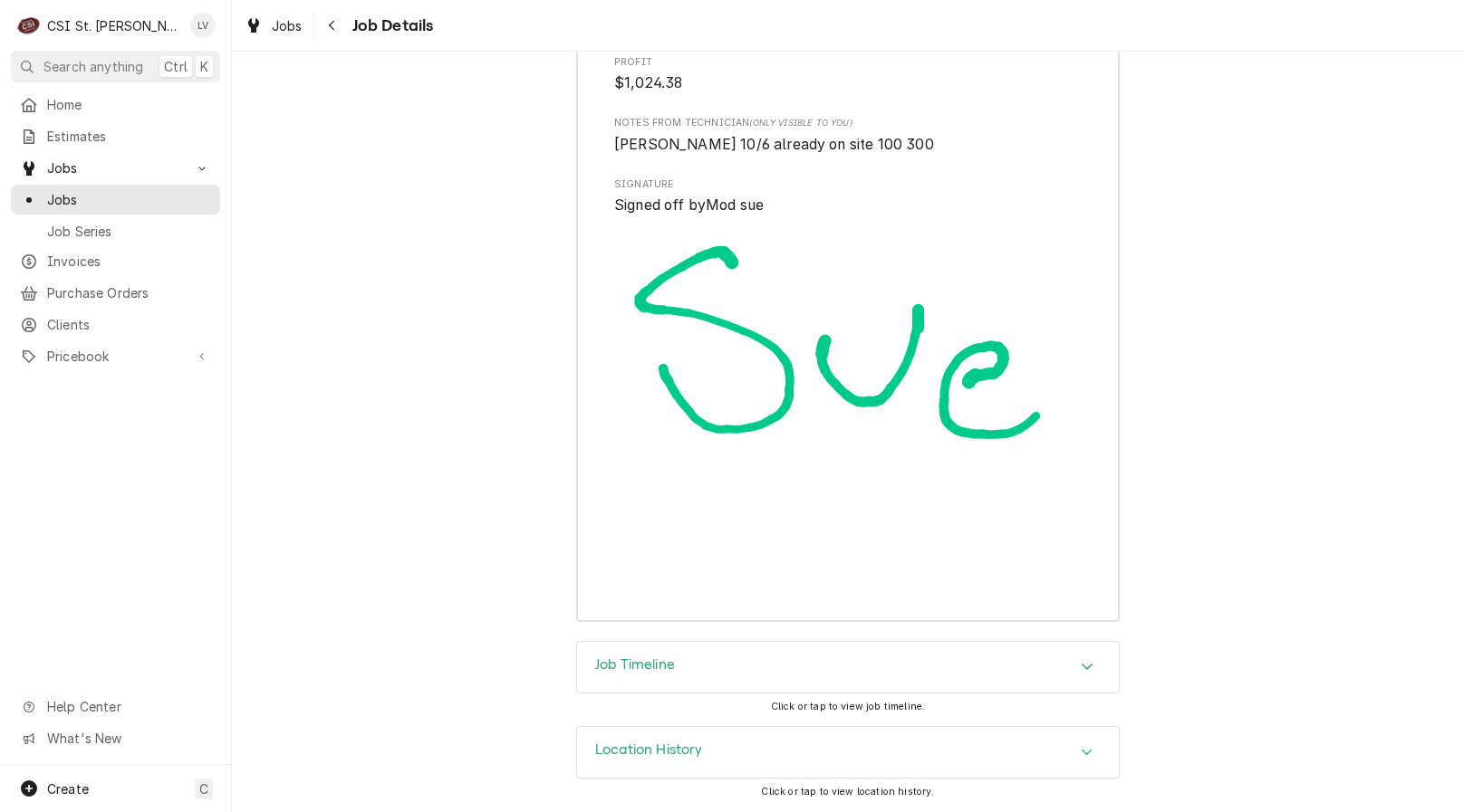
click at [698, 670] on div "Job Timeline" at bounding box center [848, 667] width 542 height 51
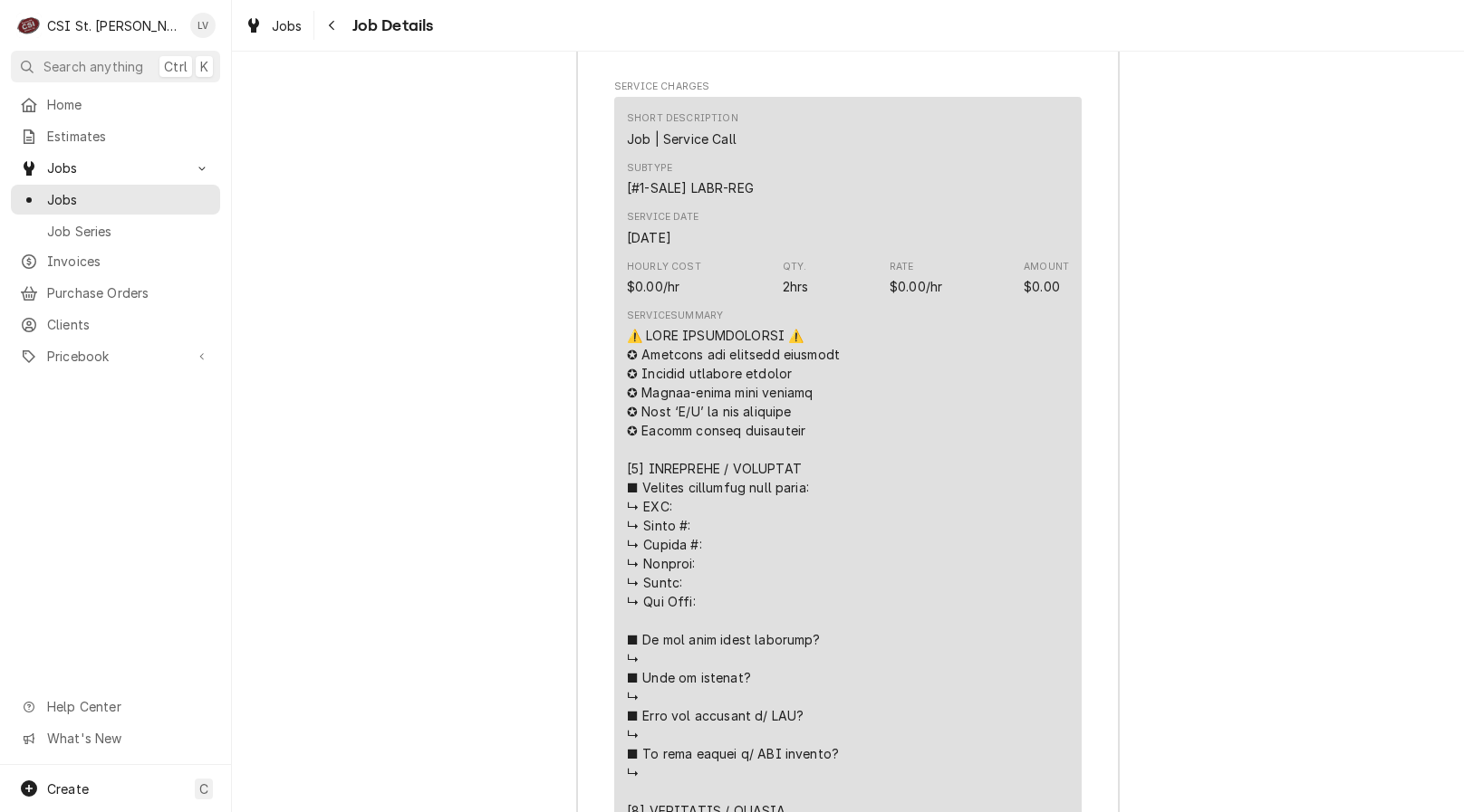
scroll to position [2347, 0]
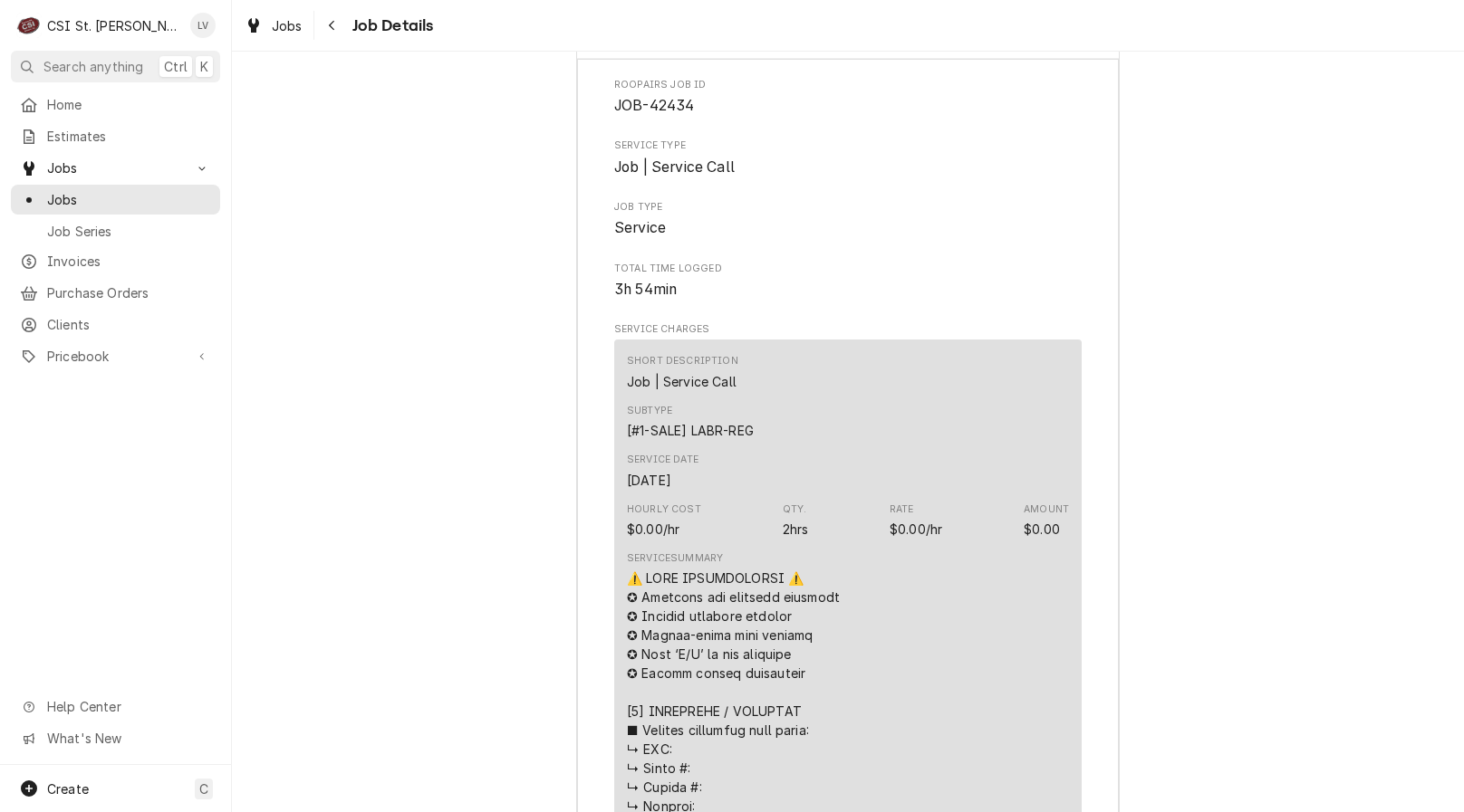
drag, startPoint x: 1085, startPoint y: 63, endPoint x: 1098, endPoint y: 90, distance: 30.0
click at [1085, 43] on div "Accordion Header" at bounding box center [1087, 32] width 27 height 22
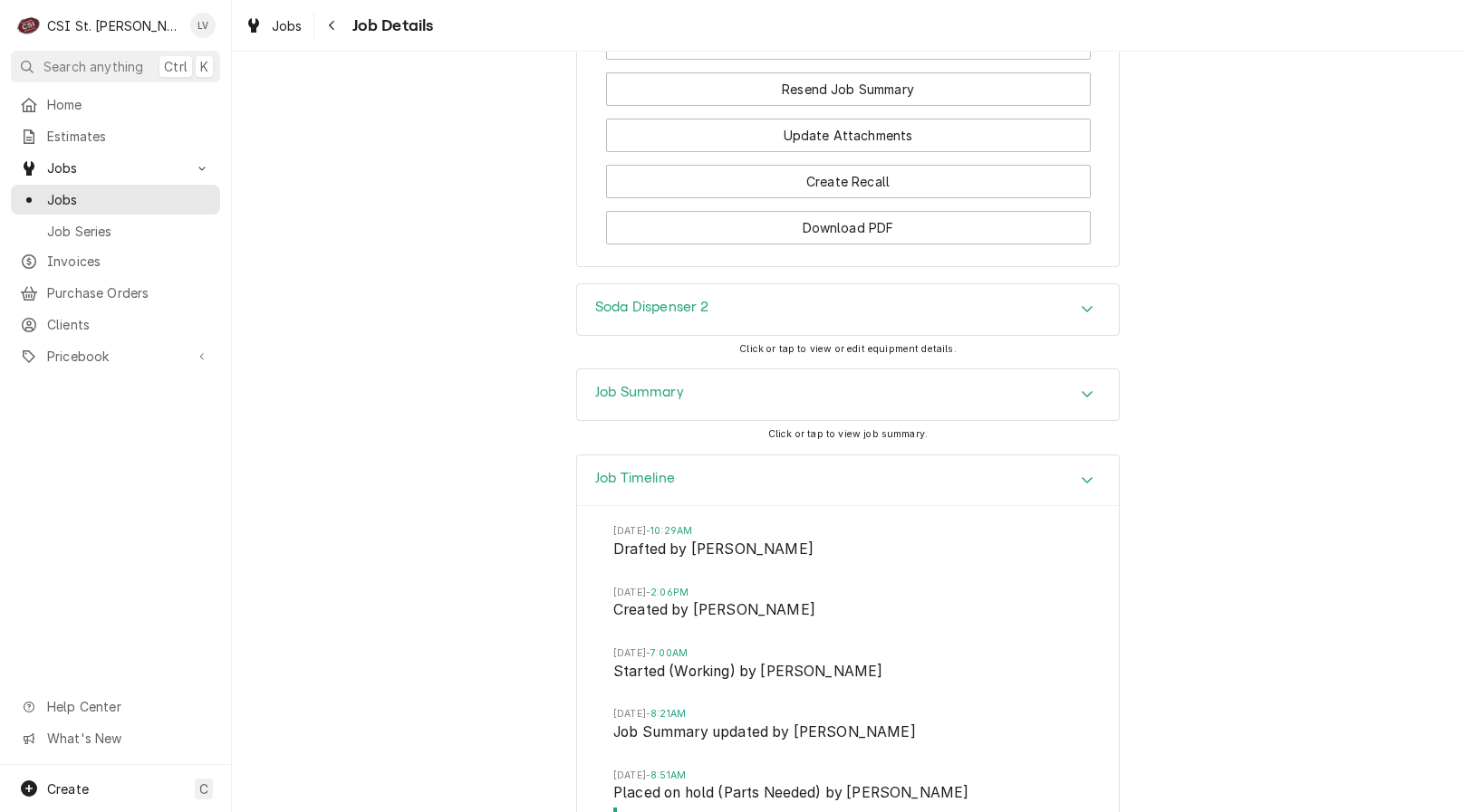
scroll to position [1713, 0]
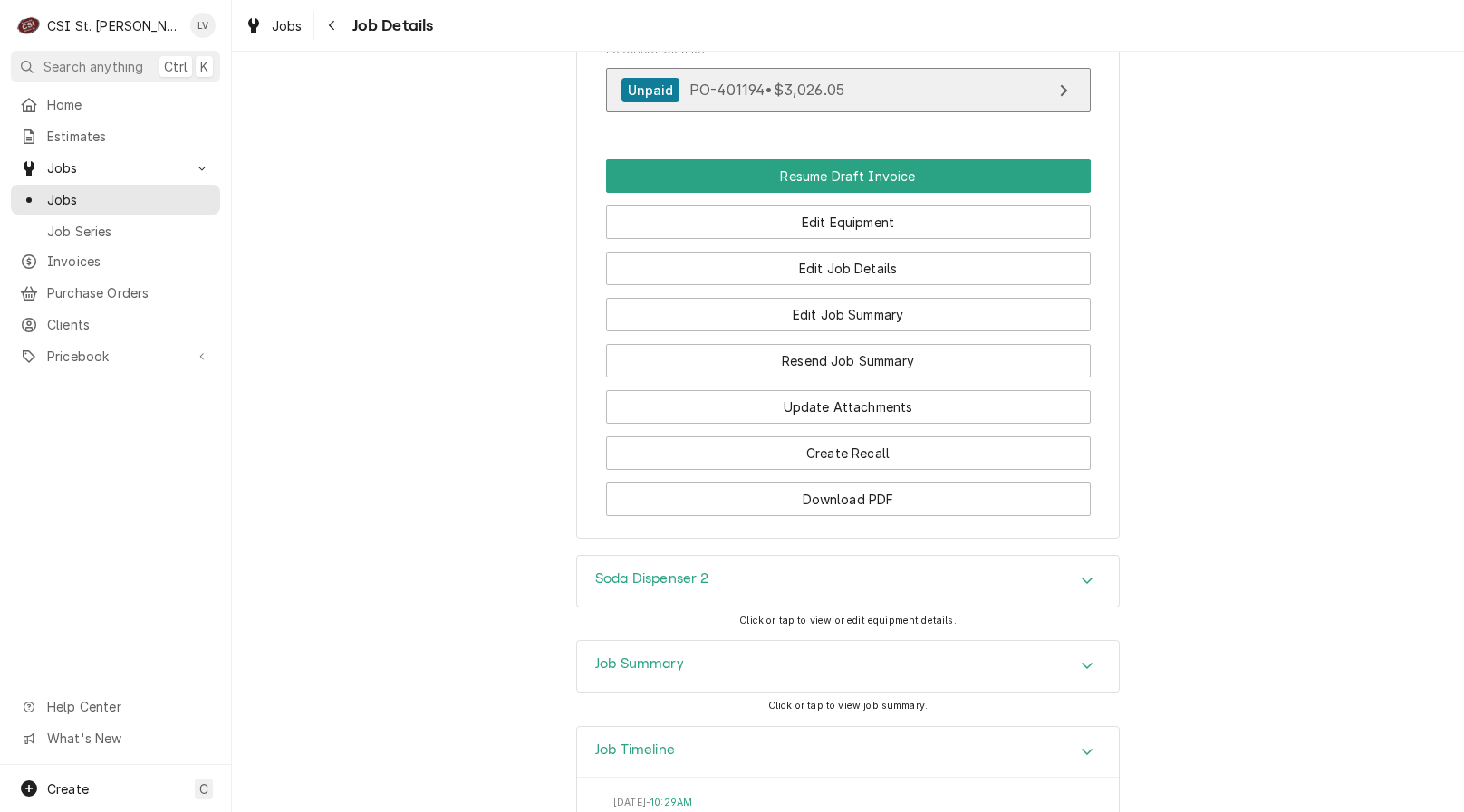
click at [723, 113] on link "Unpaid PO-401194 • $3,026.05" at bounding box center [848, 90] width 484 height 44
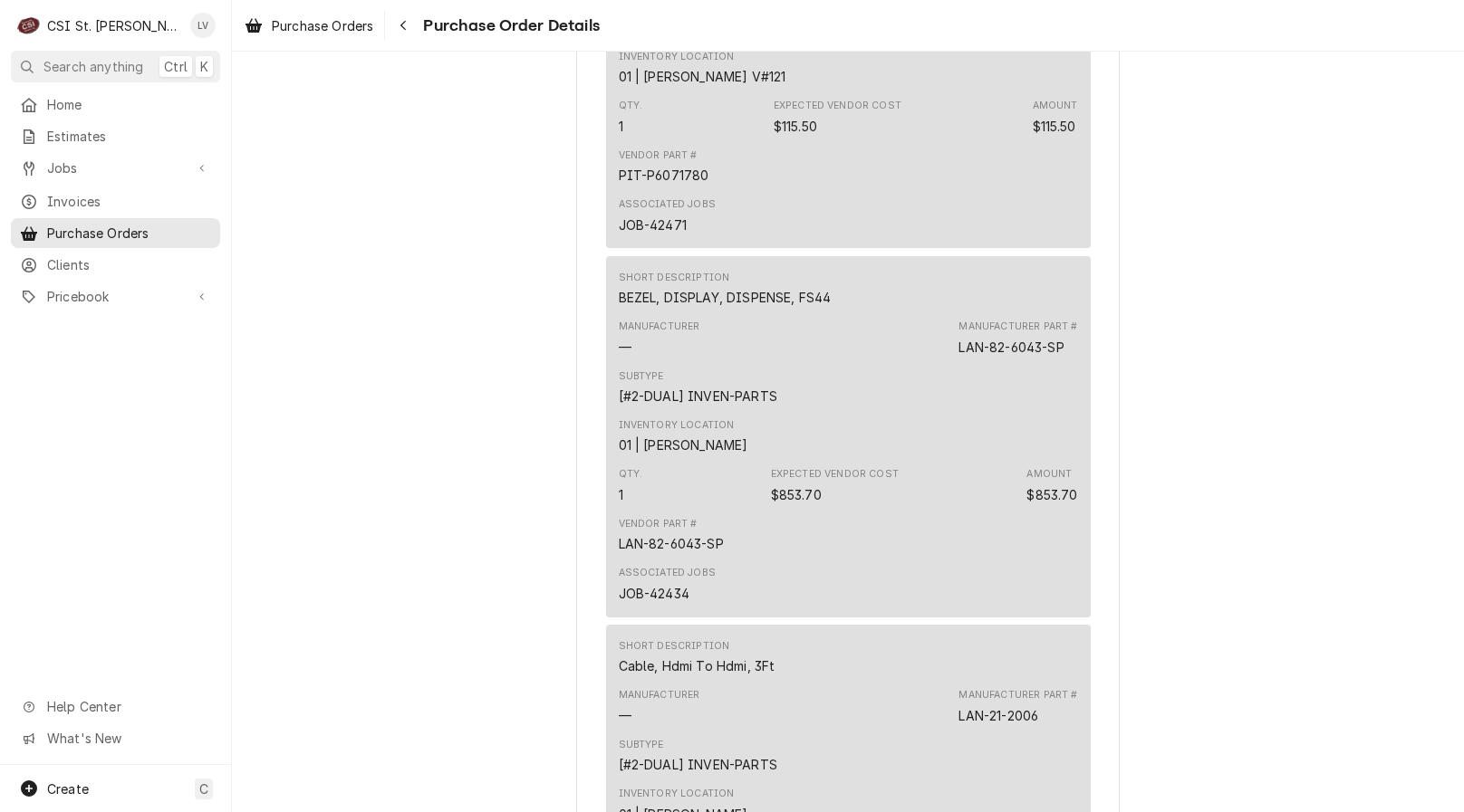
scroll to position [1539, 0]
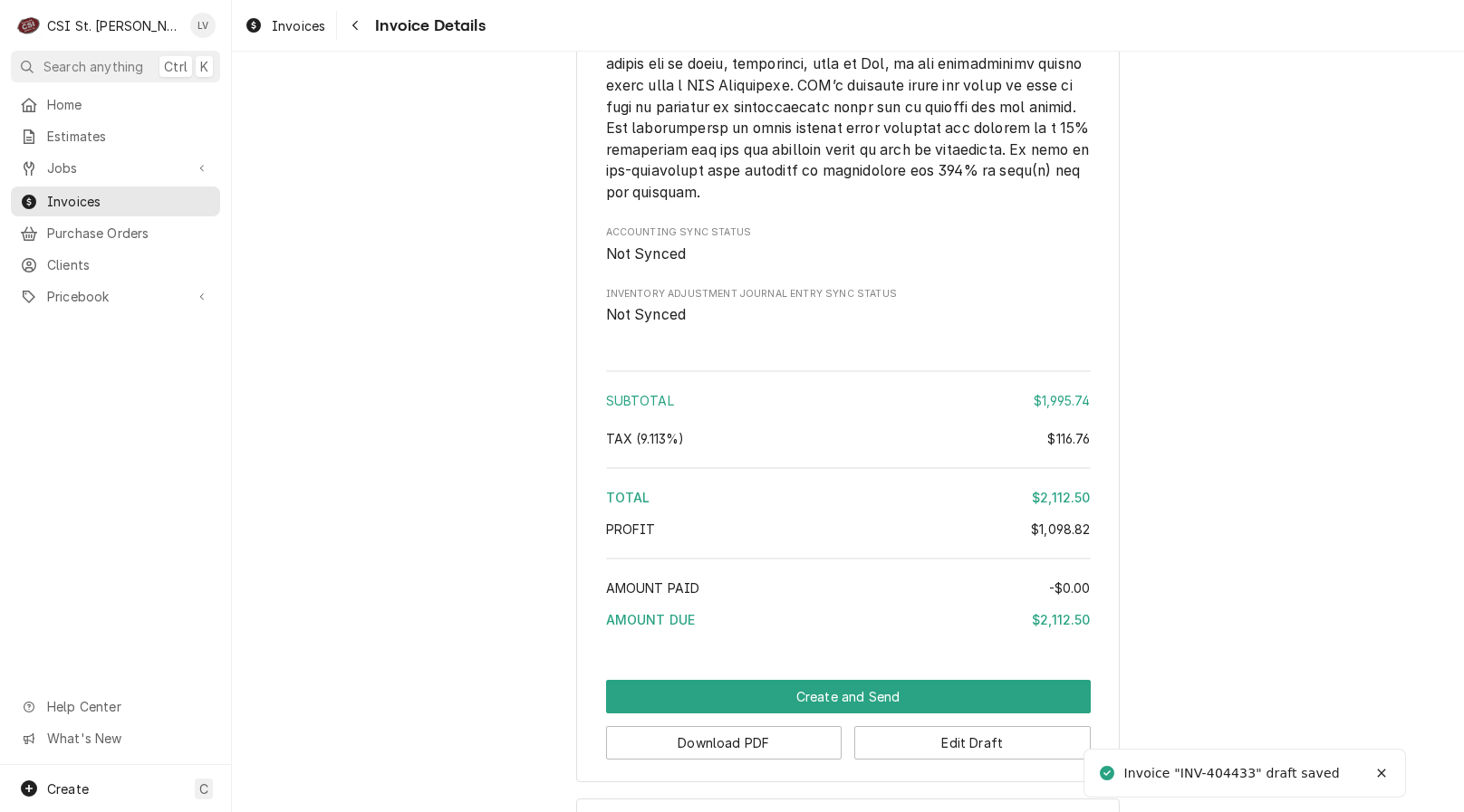
scroll to position [3623, 0]
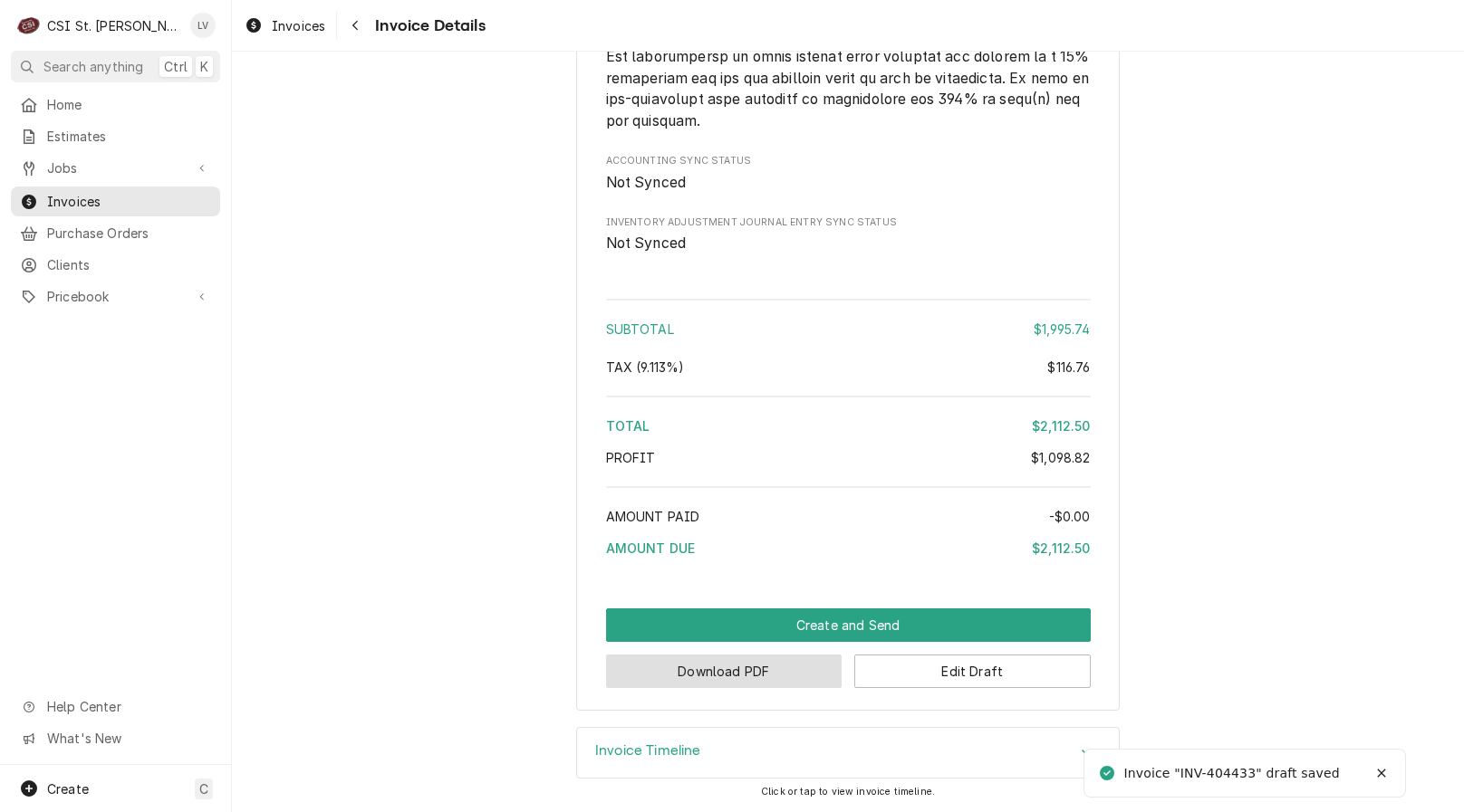
click at [724, 674] on button "Download PDF" at bounding box center [723, 671] width 236 height 33
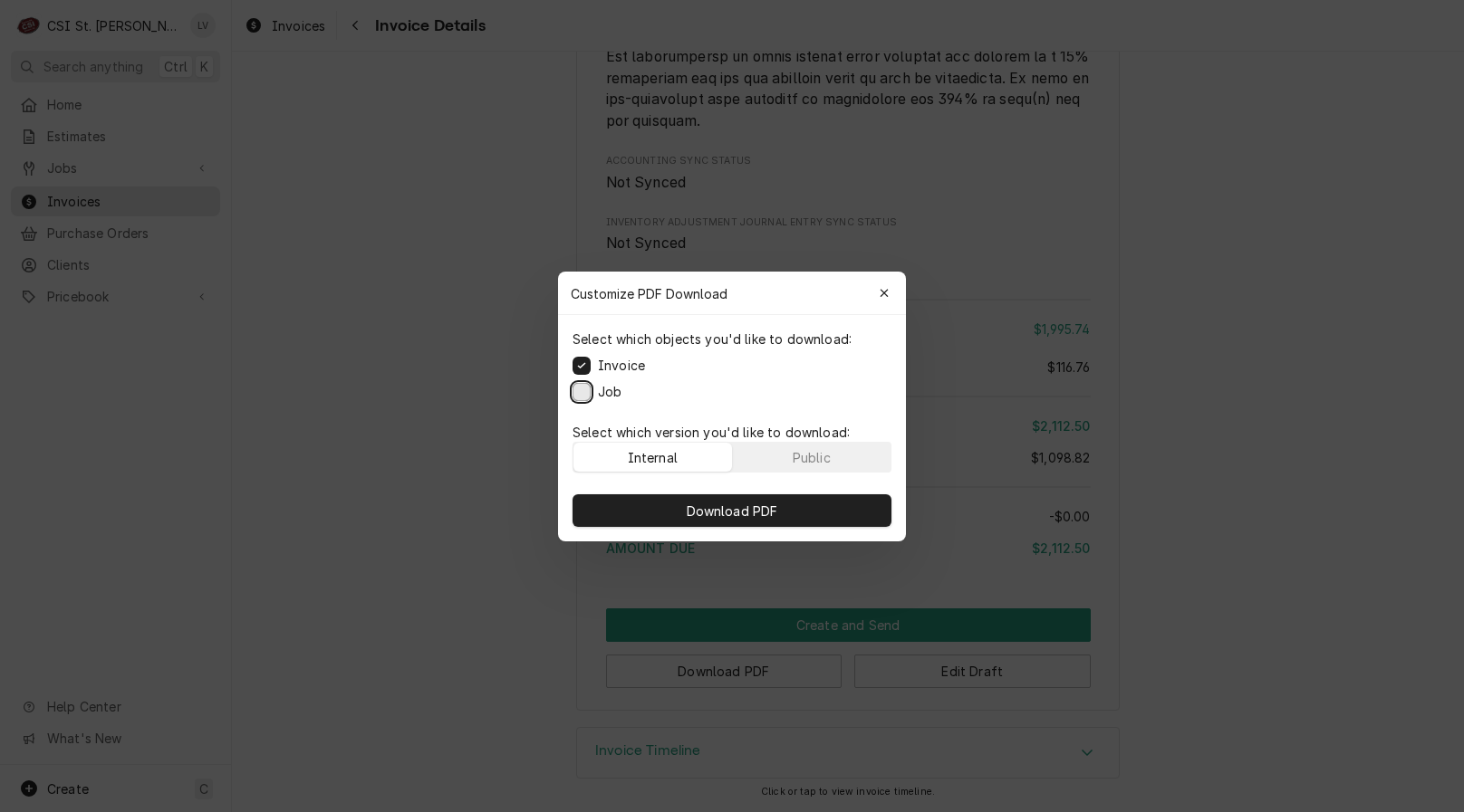
drag, startPoint x: 587, startPoint y: 390, endPoint x: 595, endPoint y: 408, distance: 19.7
click at [589, 390] on button "Job" at bounding box center [581, 391] width 18 height 18
click at [678, 503] on button "Download PDF" at bounding box center [732, 510] width 319 height 32
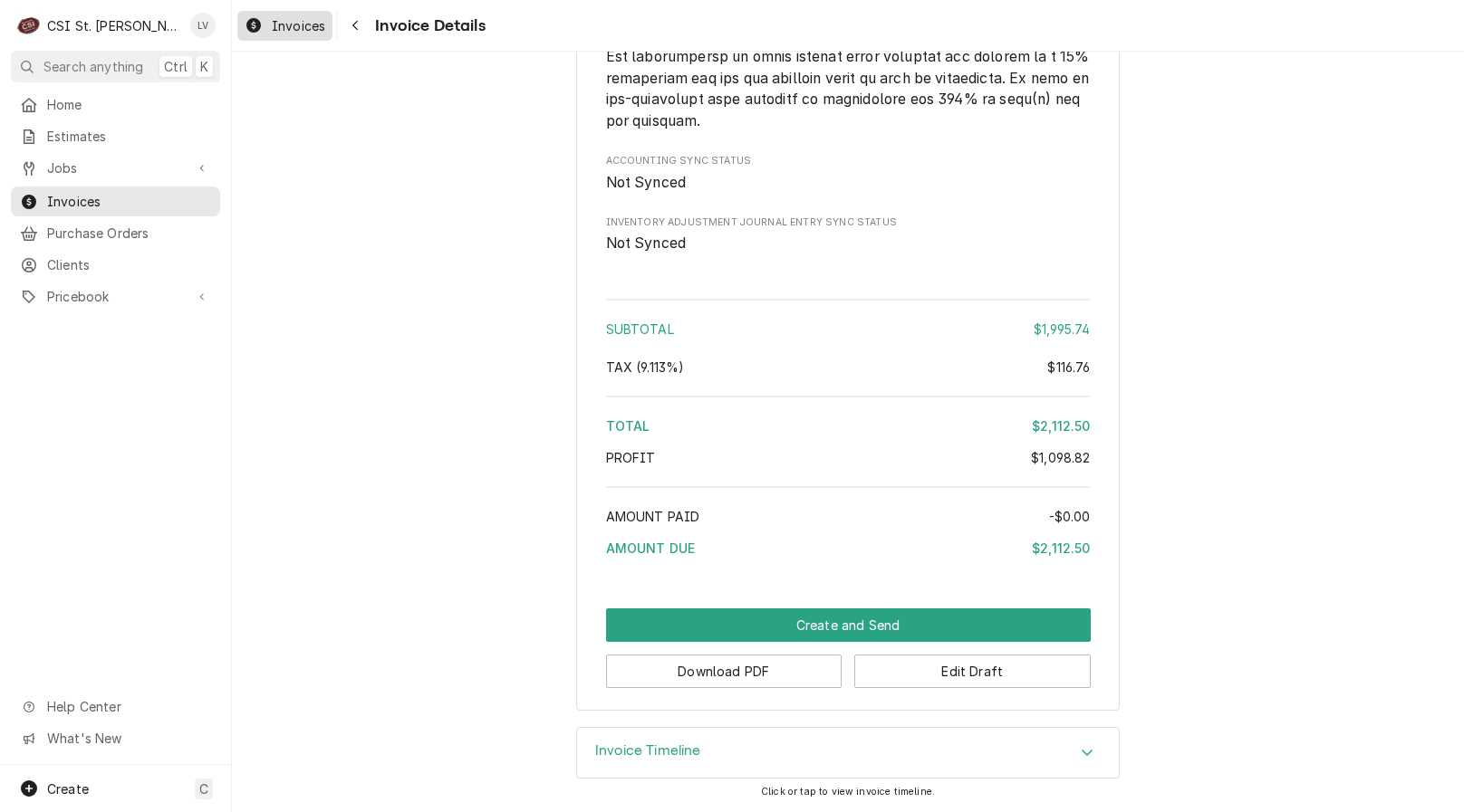
click at [286, 24] on span "Invoices" at bounding box center [298, 26] width 54 height 19
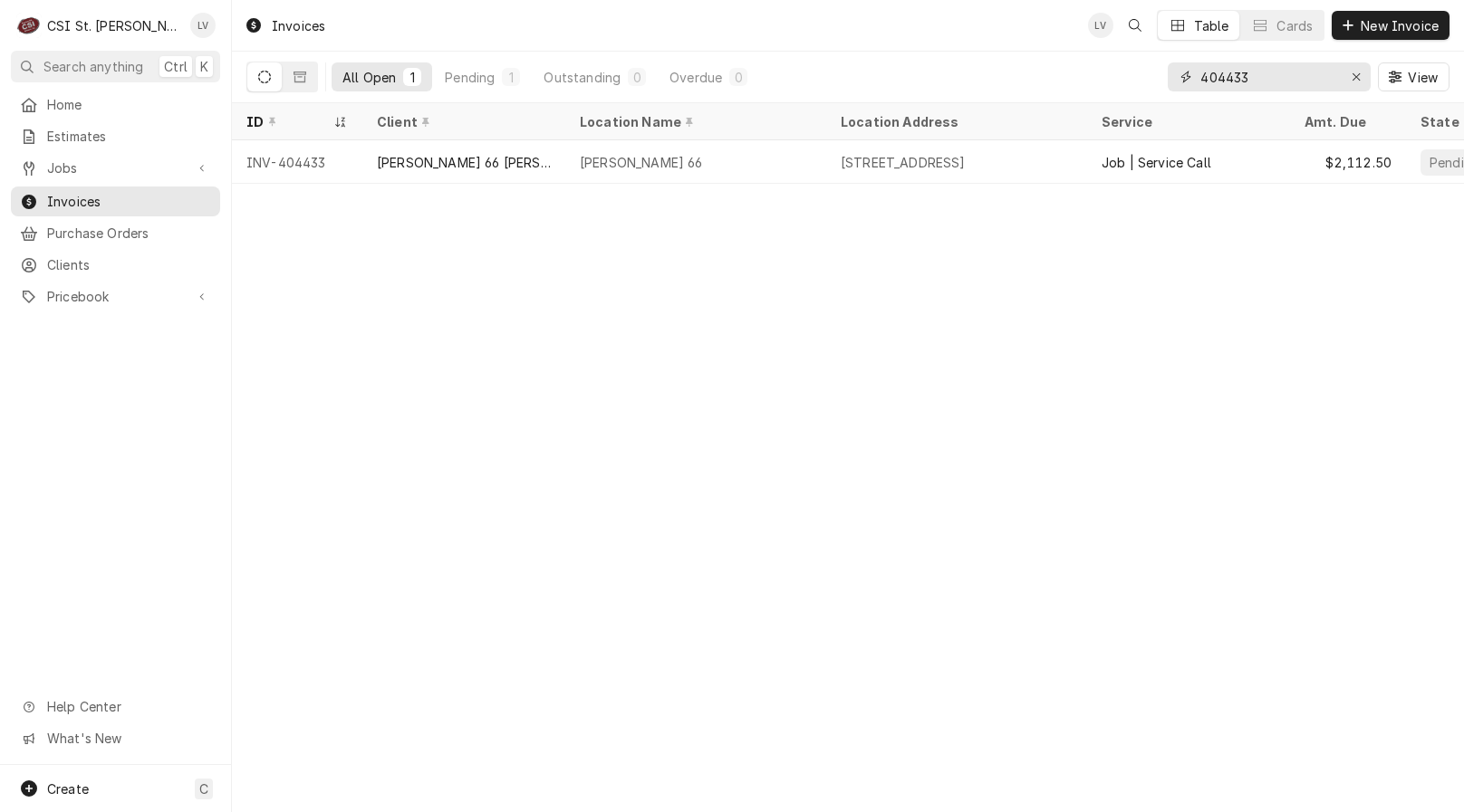
click at [1296, 75] on input "404433" at bounding box center [1268, 76] width 136 height 29
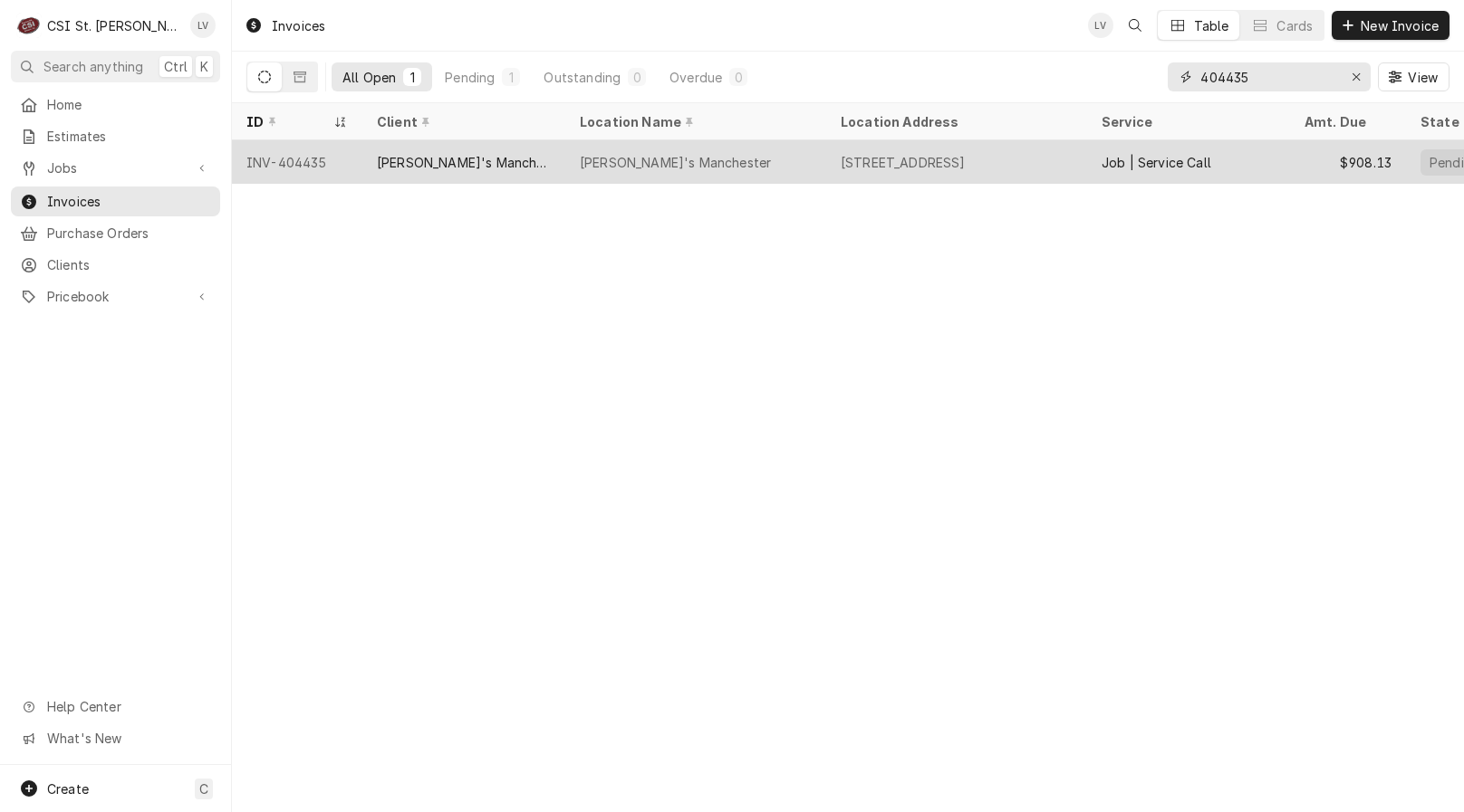
type input "404435"
click at [390, 160] on div "[PERSON_NAME]'s Manchester" at bounding box center [463, 162] width 174 height 19
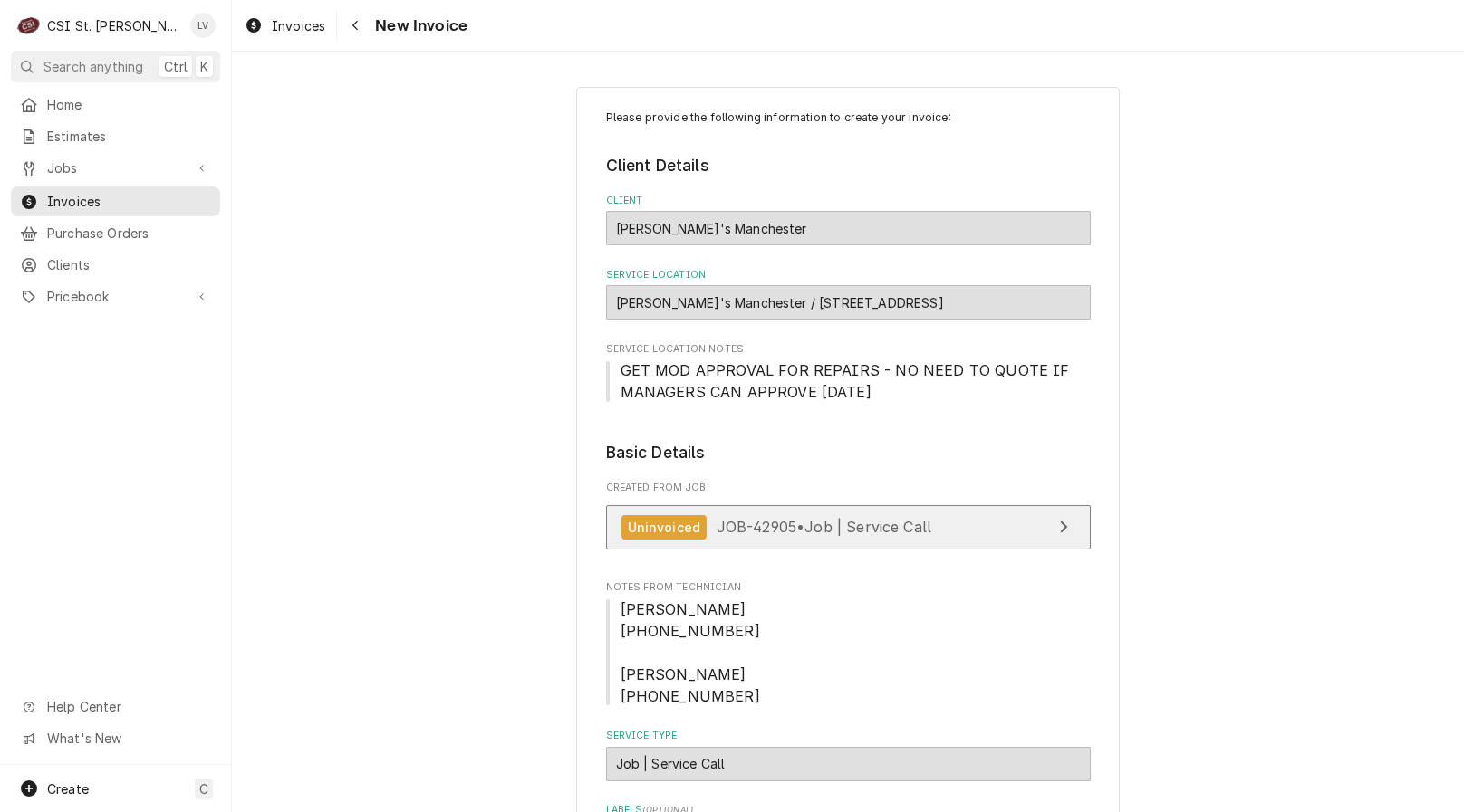
click at [811, 528] on span "JOB-42905 • Job | Service Call" at bounding box center [825, 526] width 216 height 18
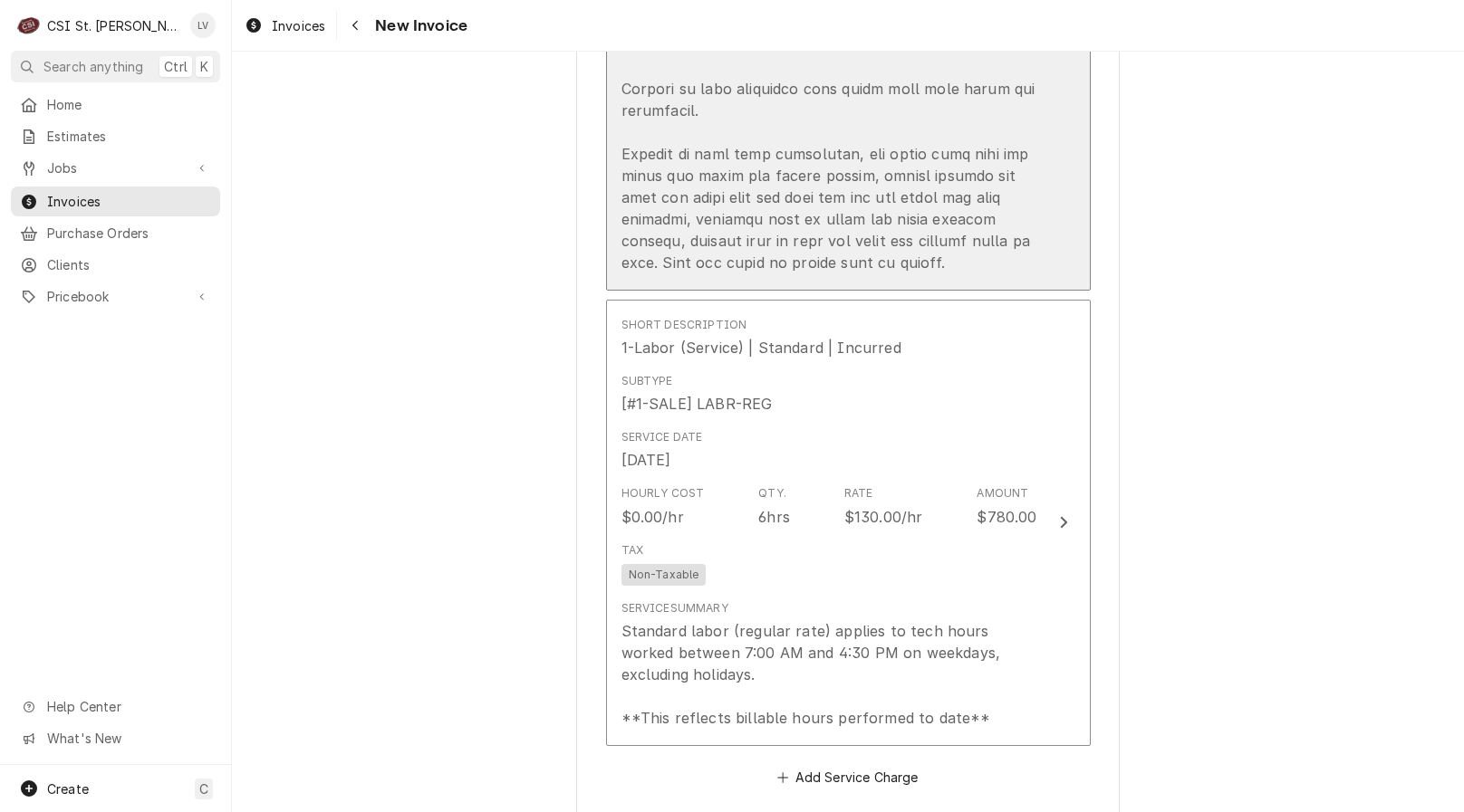
scroll to position [3259, 0]
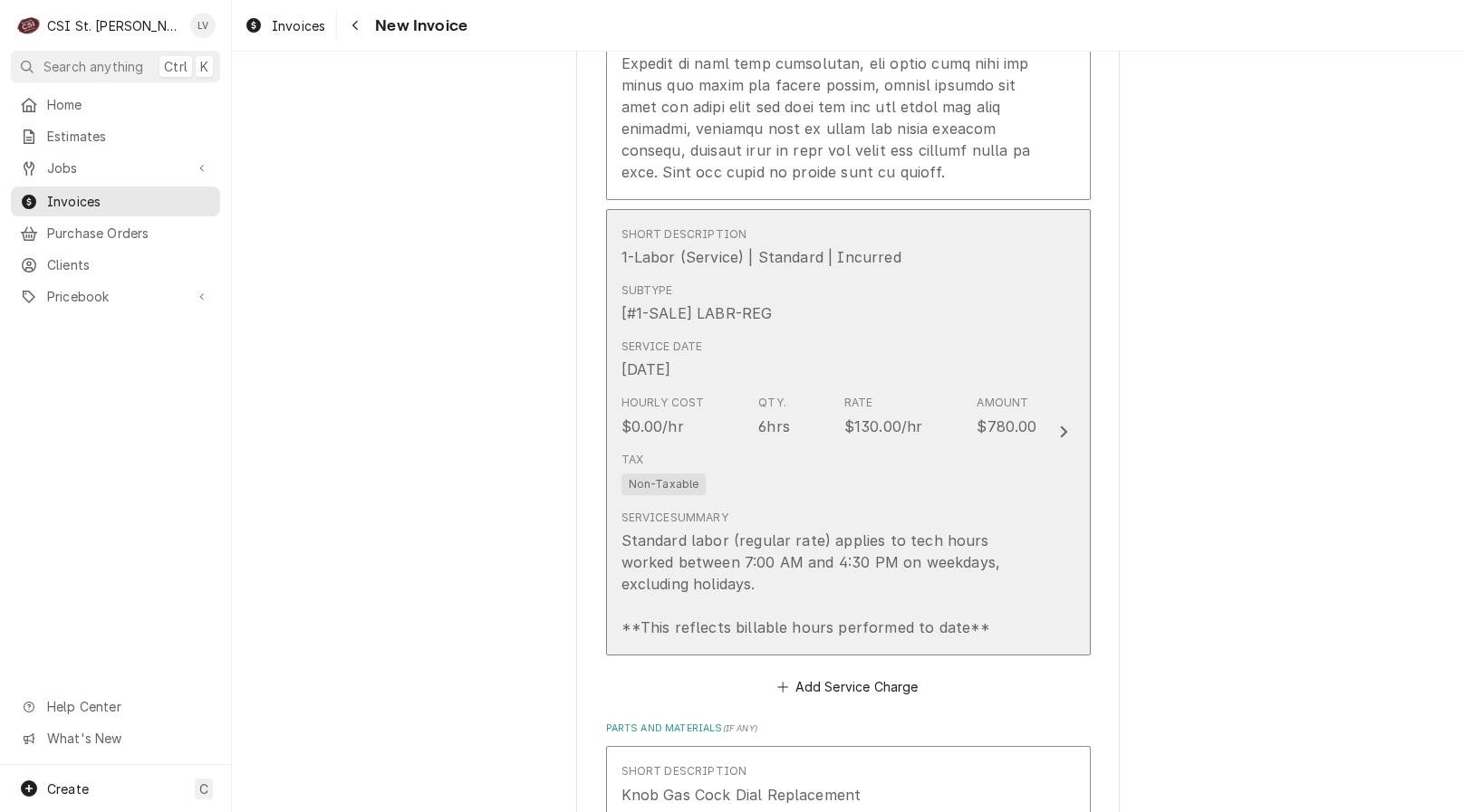
click at [834, 564] on div "Standard labor (regular rate) applies to tech hours worked between 7:00 AM and …" at bounding box center [829, 584] width 416 height 109
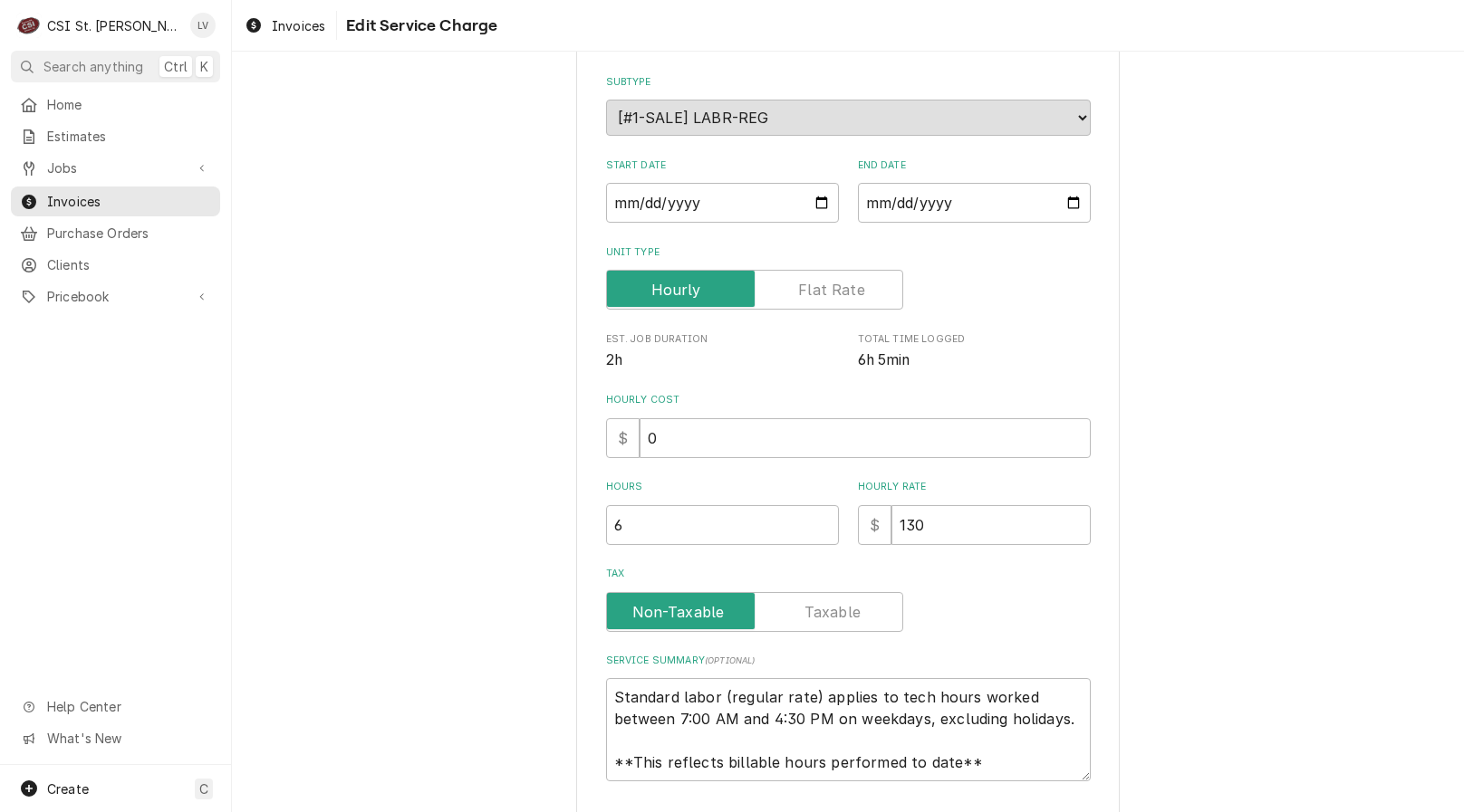
type textarea "x"
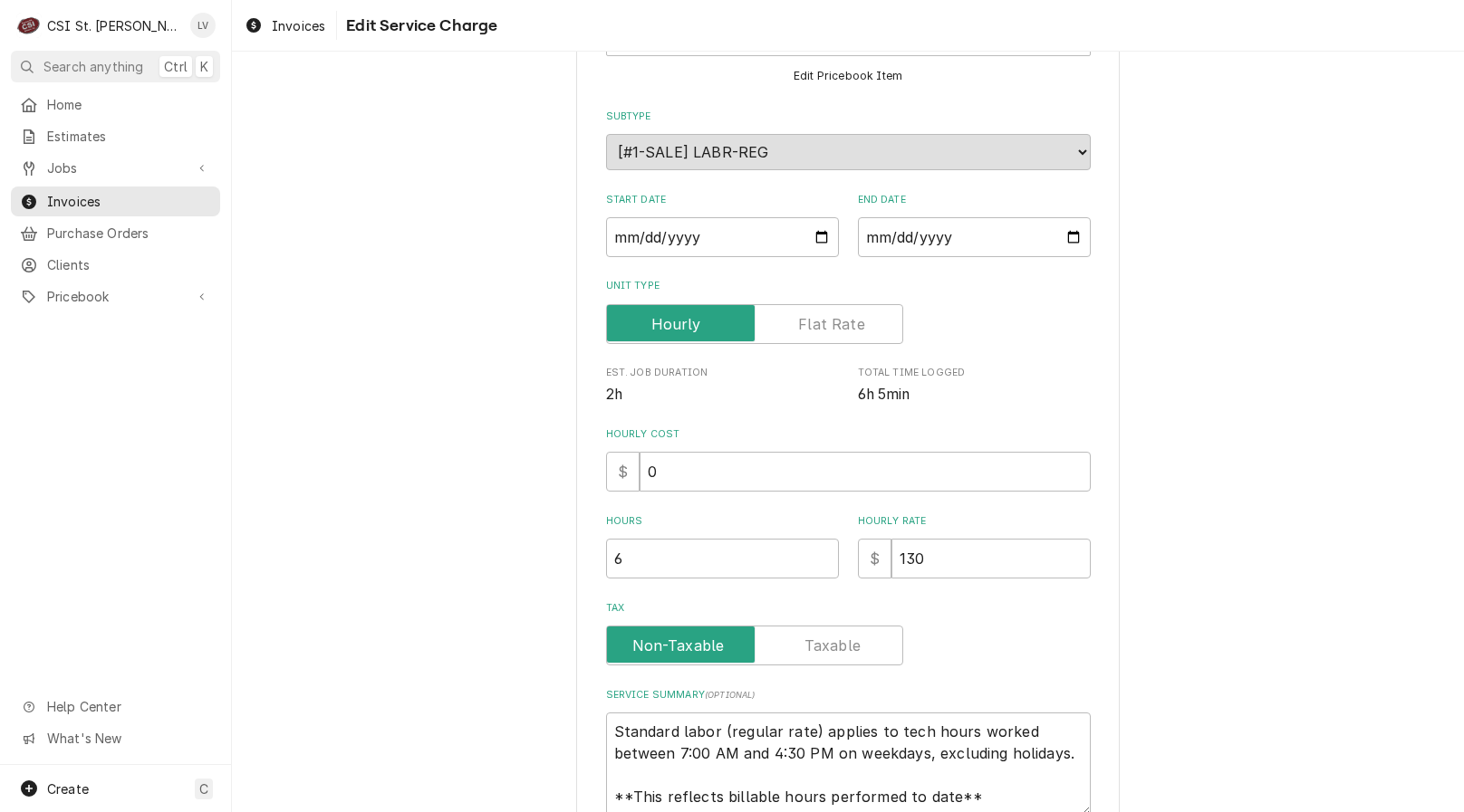
scroll to position [0, 0]
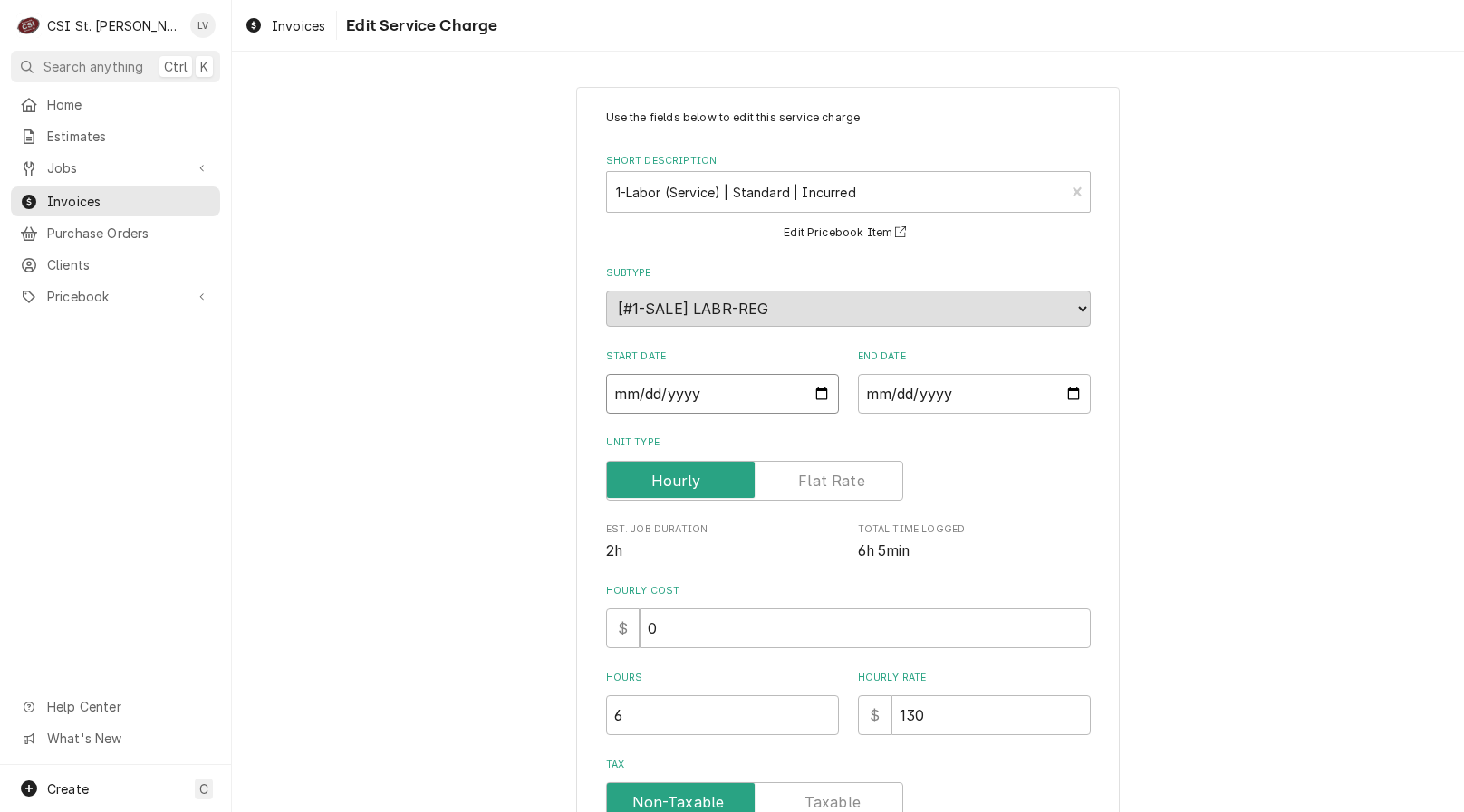
click at [614, 395] on input "[DATE]" at bounding box center [722, 394] width 233 height 40
type textarea "x"
type input "[DATE]"
type textarea "x"
type input "2025-09-02"
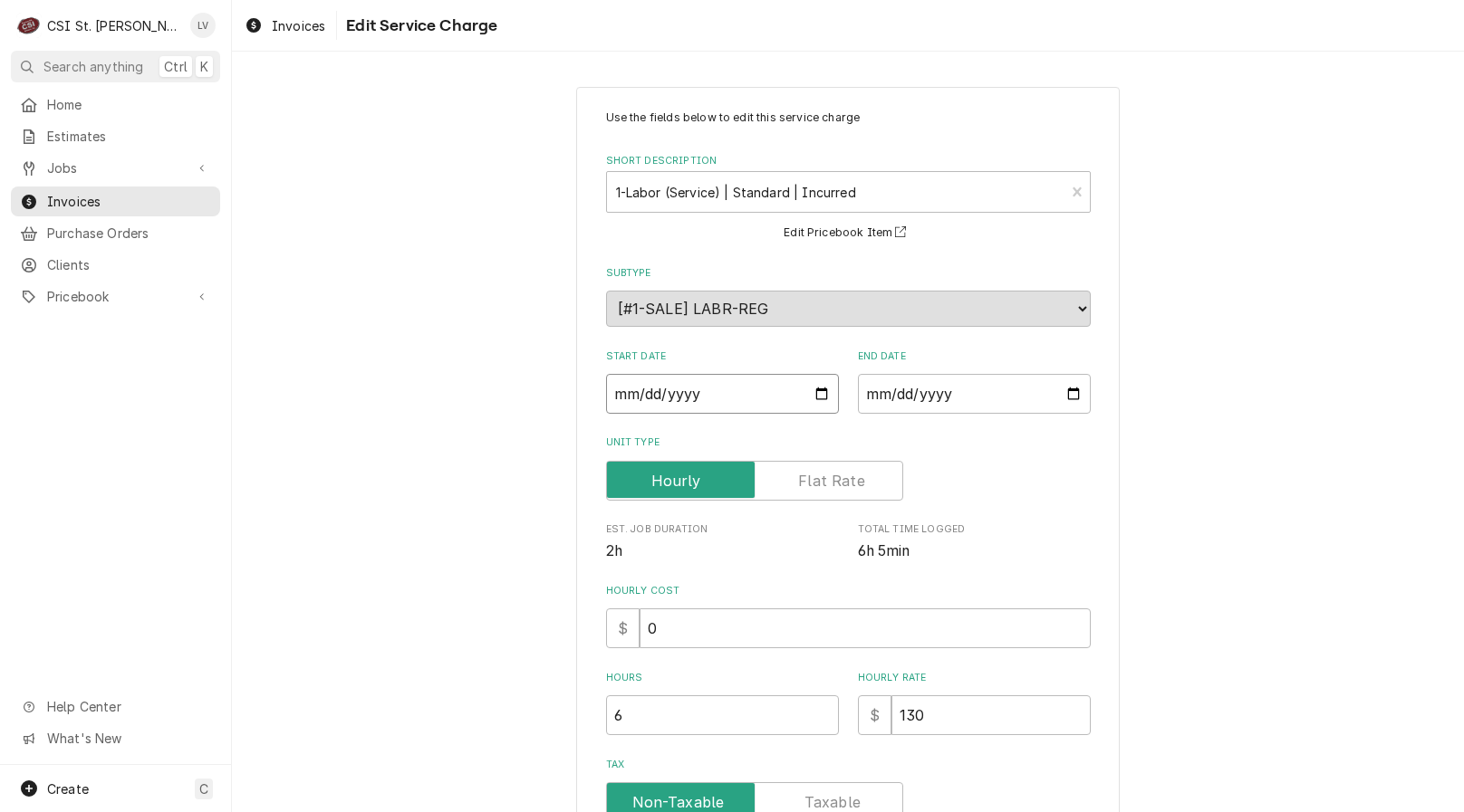
type textarea "x"
type input "2025-09-25"
click at [498, 601] on div "Use the fields below to edit this service charge Short Description 1-Labor (Ser…" at bounding box center [848, 600] width 1232 height 1058
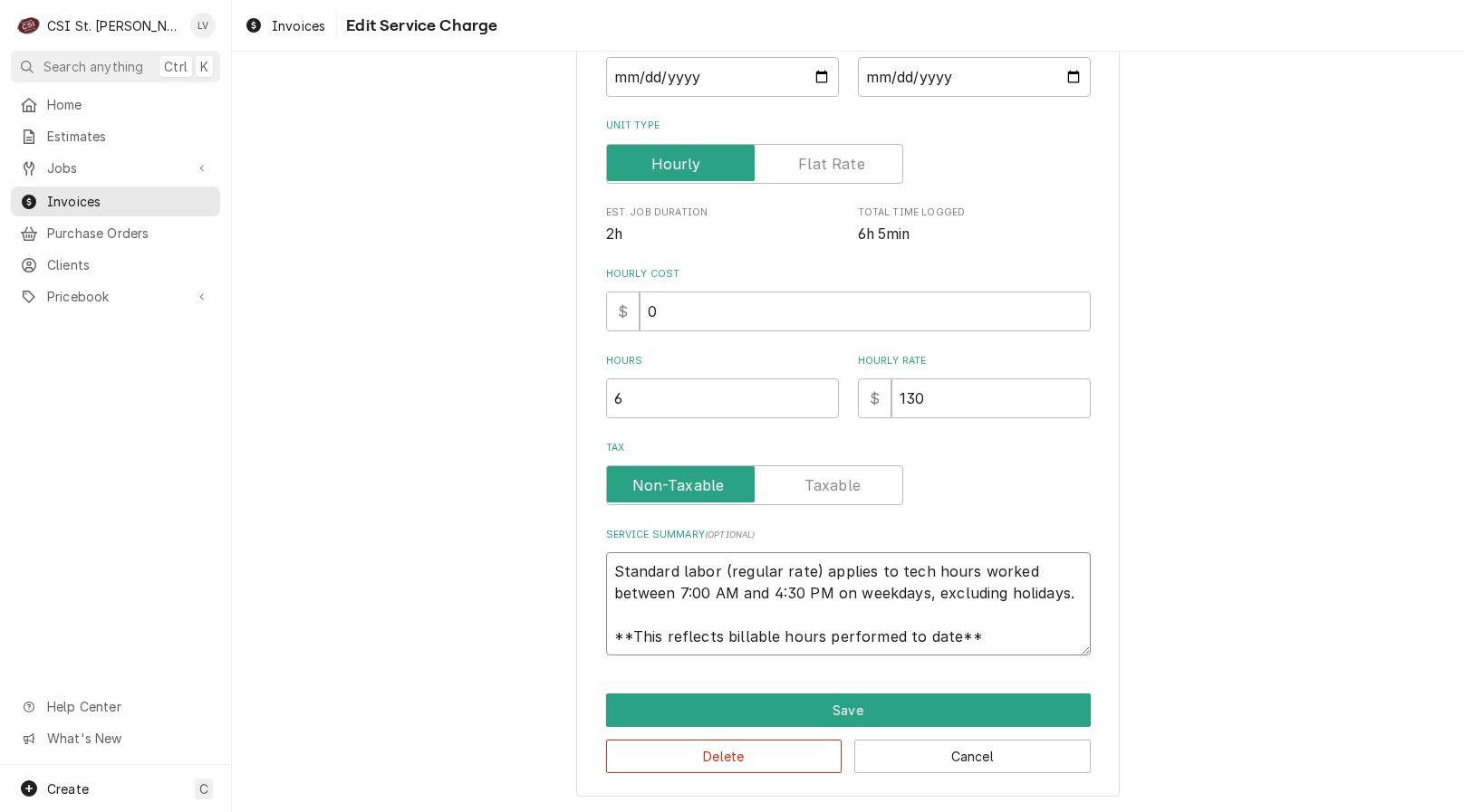
scroll to position [22, 0]
drag, startPoint x: 600, startPoint y: 579, endPoint x: 1064, endPoint y: 659, distance: 470.8
click at [1064, 659] on div "Use the fields below to edit this service charge Short Description 1-Labor (Ser…" at bounding box center [848, 283] width 544 height 1027
type textarea "x"
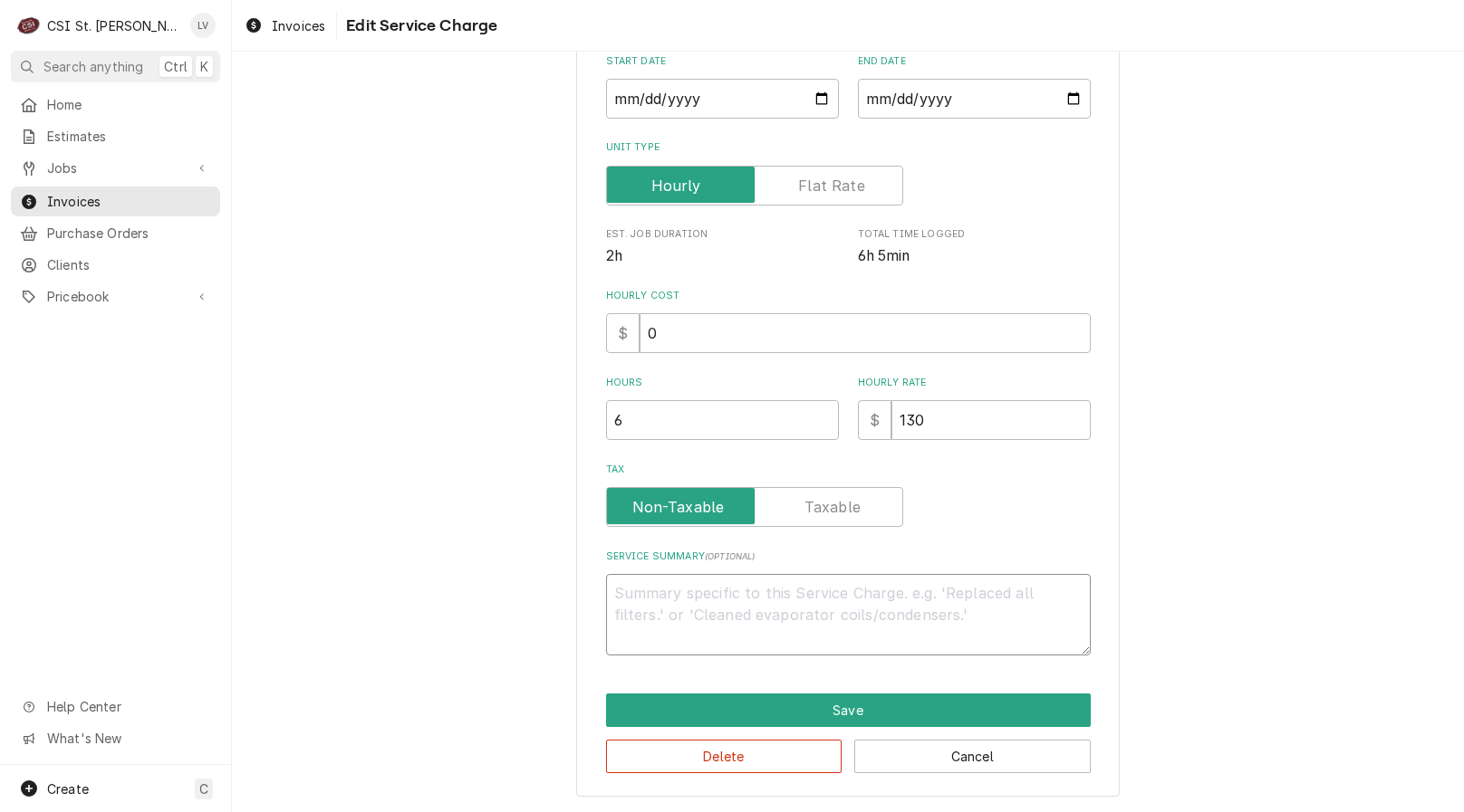
scroll to position [295, 0]
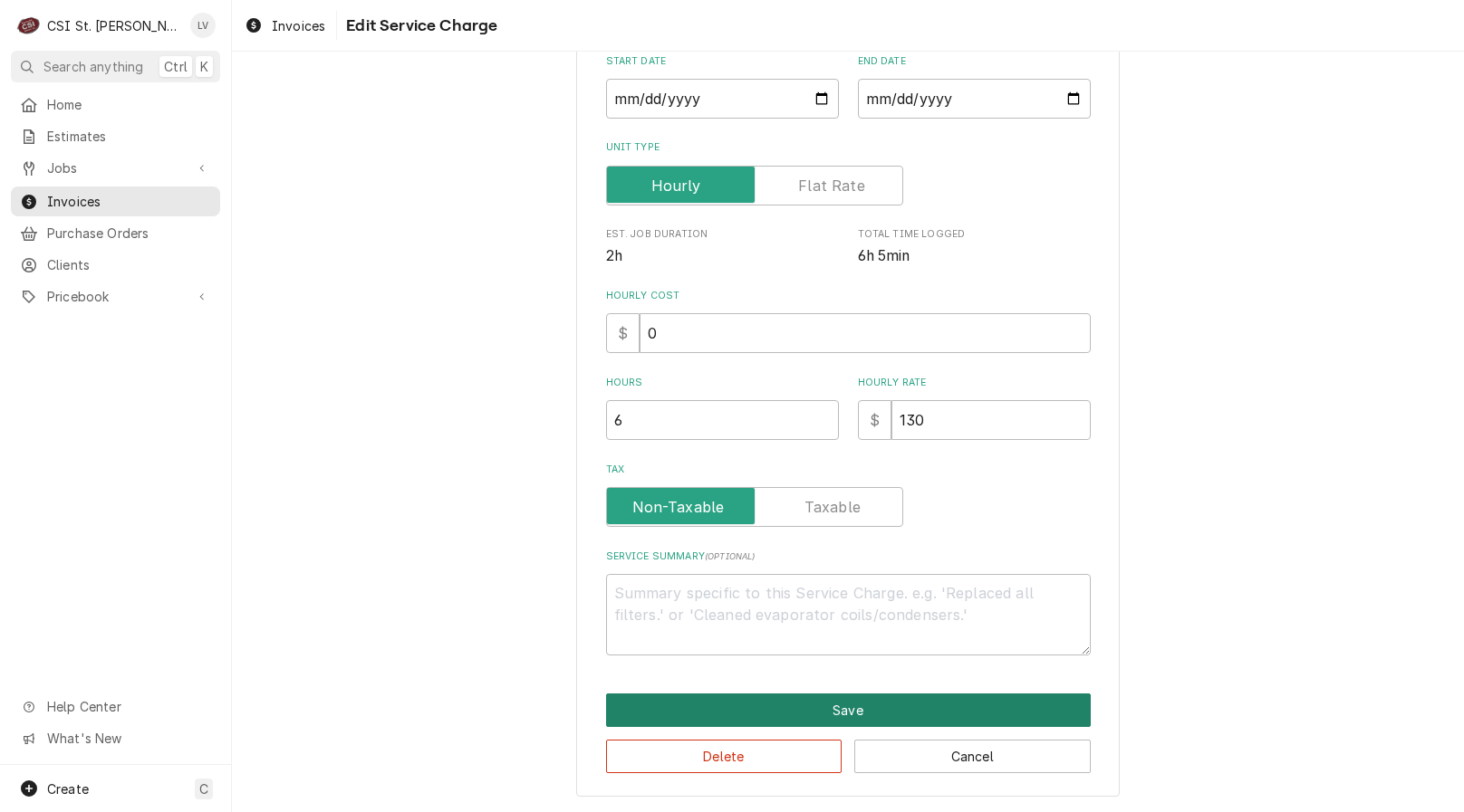
click at [1019, 703] on button "Save" at bounding box center [848, 710] width 484 height 33
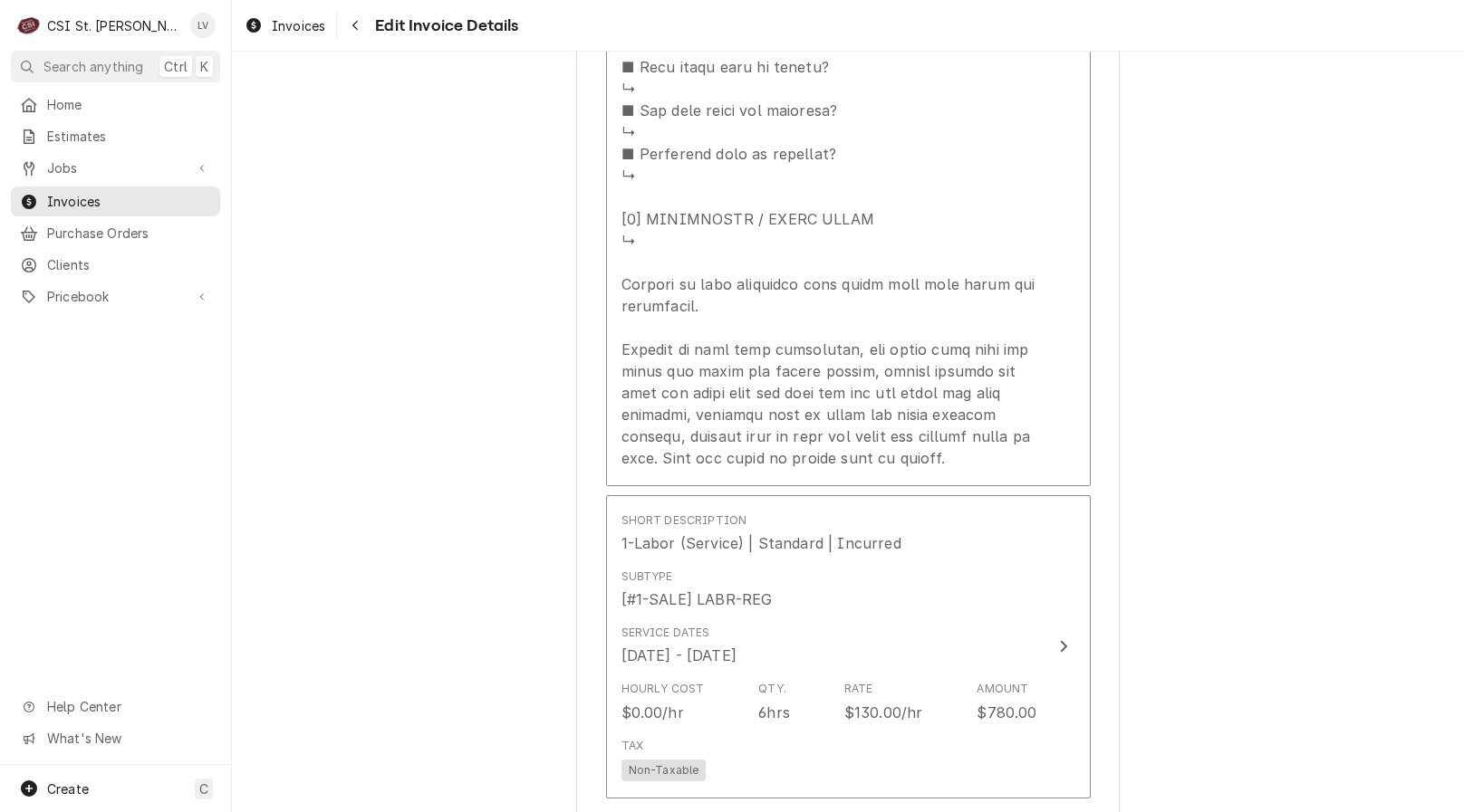
scroll to position [2932, 0]
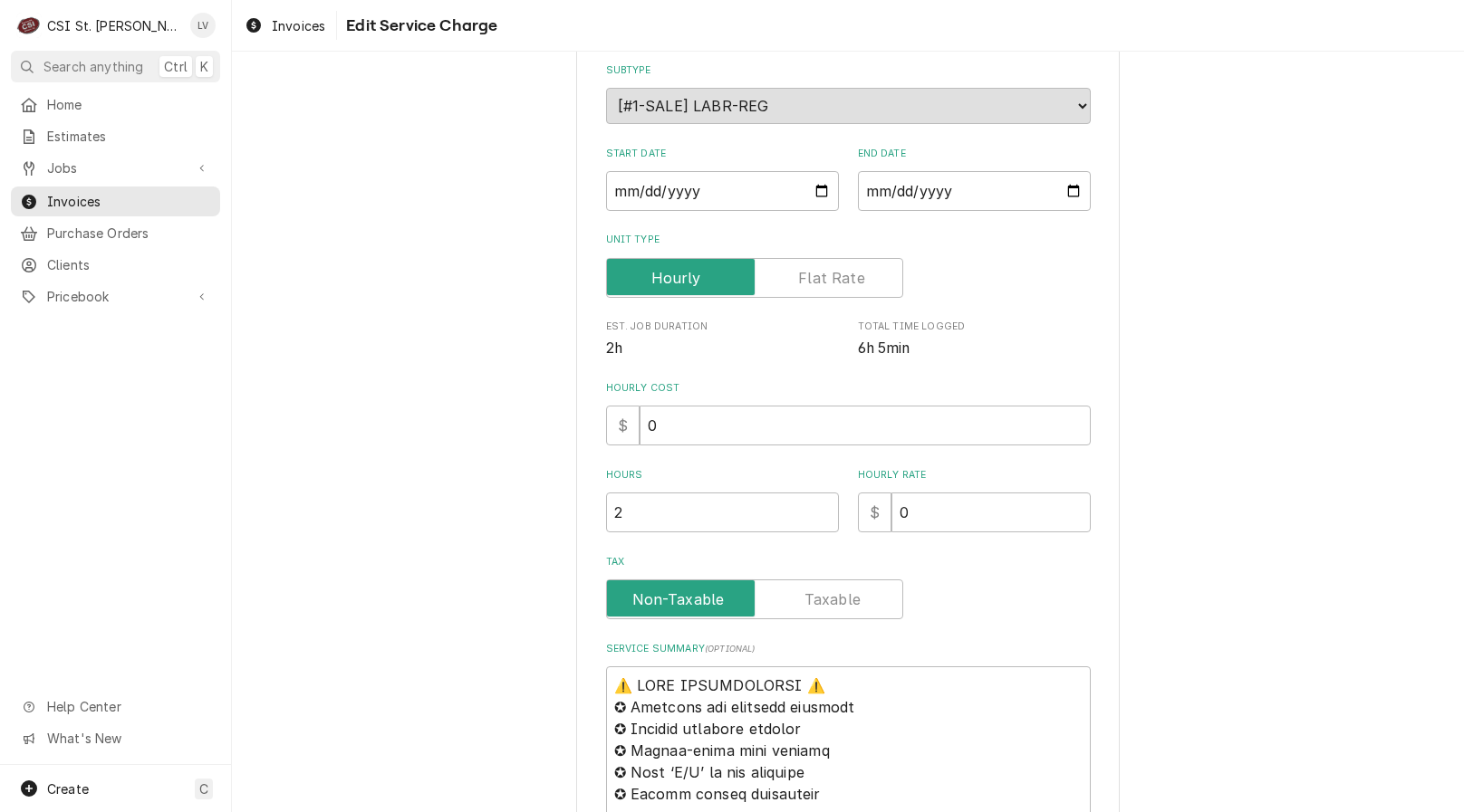
scroll to position [544, 0]
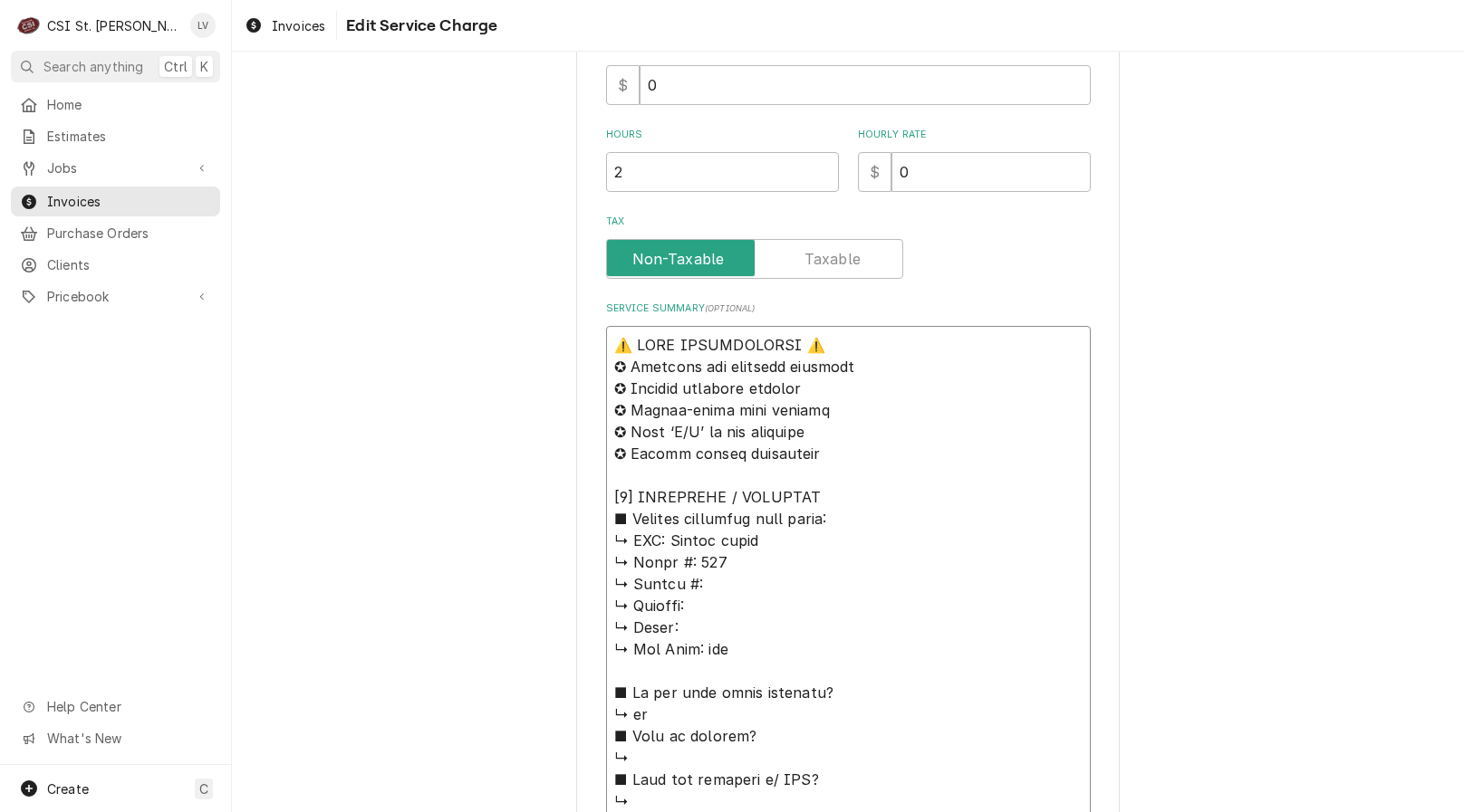
drag, startPoint x: 660, startPoint y: 542, endPoint x: 559, endPoint y: 341, distance: 224.9
click at [559, 341] on div "Use the fields below to edit this service charge Short Description Job | Servic…" at bounding box center [848, 708] width 1232 height 2362
type textarea "x"
type textarea "Bakers pride ↳ 𝗠𝗼𝗱𝗲𝗹 #: 351 ↳ 𝗦𝗲𝗿𝗶𝗮𝗹 #: ↳ 𝗩𝗼𝗹𝘁𝗮𝗴𝗲: ↳ 𝗣𝗵𝗮𝘀𝗲: ↳ 𝗚𝗮𝘀 𝗧𝘆𝗽𝗲: nat ■ 𝗜…"
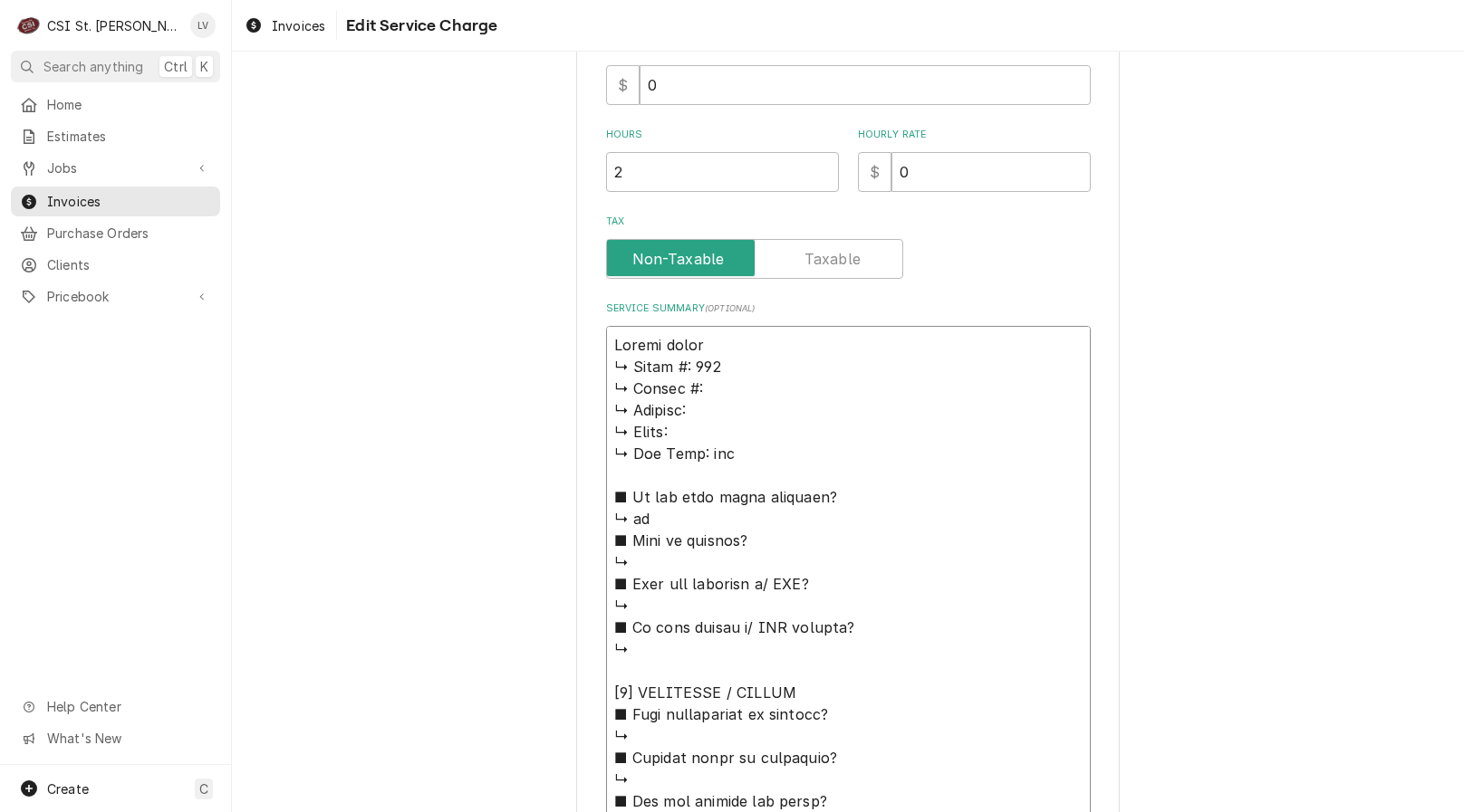
type textarea "x"
type textarea "Bakers pride ↳ 𝗠𝗼𝗱𝗲𝗹 #: 351 ↳ 𝗦𝗲𝗿𝗶𝗮𝗹 #: ↳ 𝗩𝗼𝗹𝘁𝗮𝗴𝗲: ↳ 𝗣𝗵𝗮𝘀𝗲: ↳ 𝗚𝗮𝘀 𝗧𝘆𝗽𝗲: nat ■ 𝗜…"
type textarea "x"
type textarea "Baker's pride ↳ 𝗠𝗼𝗱𝗲𝗹 #: 351 ↳ 𝗦𝗲𝗿𝗶𝗮𝗹 #: ↳ 𝗩𝗼𝗹𝘁𝗮𝗴𝗲: ↳ 𝗣𝗵𝗮𝘀𝗲: ↳ 𝗚𝗮𝘀 𝗧𝘆𝗽𝗲: nat ■ …"
type textarea "x"
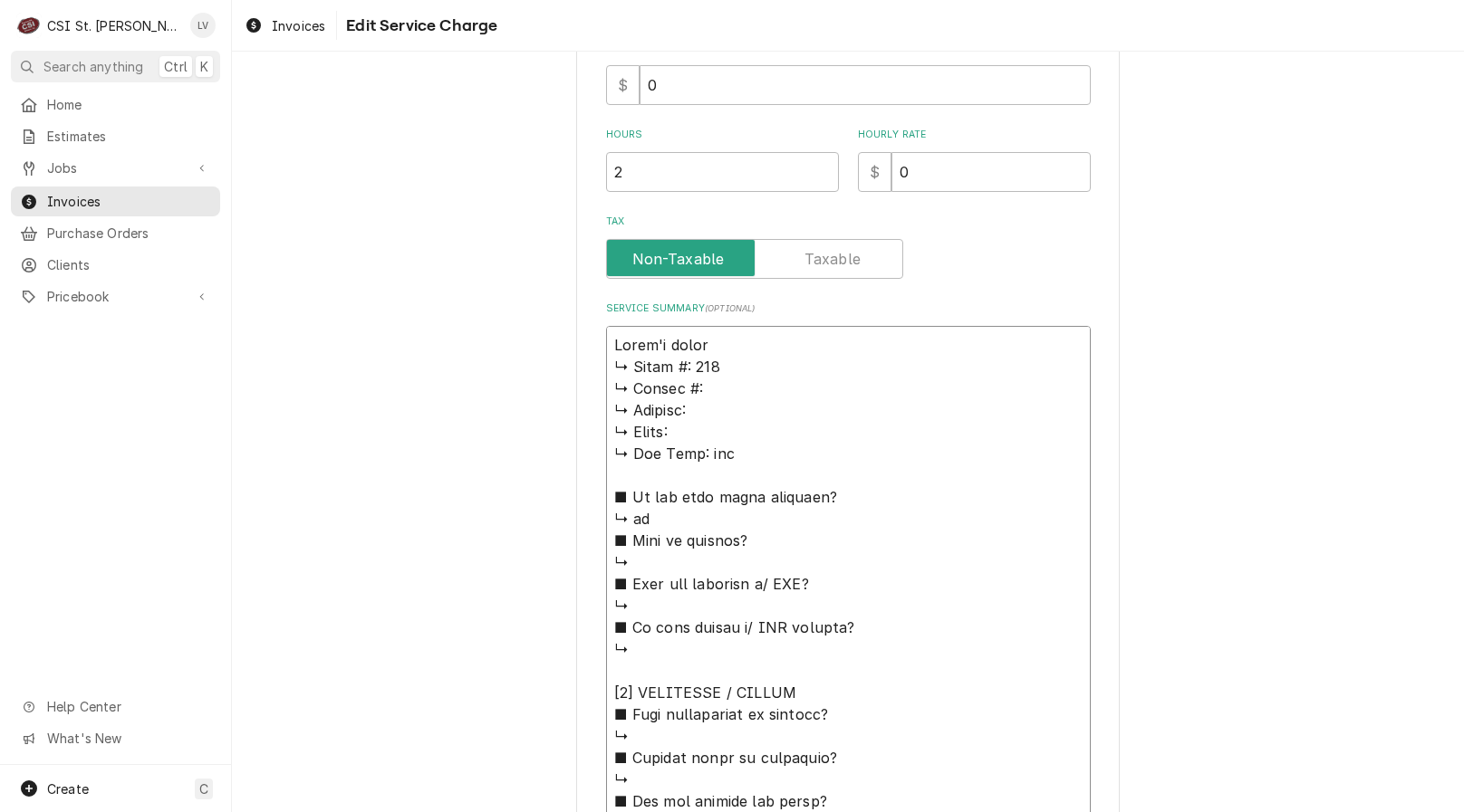
type textarea "Baker's ride ↳ 𝗠𝗼𝗱𝗲𝗹 #: 351 ↳ 𝗦𝗲𝗿𝗶𝗮𝗹 #: ↳ 𝗩𝗼𝗹𝘁𝗮𝗴𝗲: ↳ 𝗣𝗵𝗮𝘀𝗲: ↳ 𝗚𝗮𝘀 𝗧𝘆𝗽𝗲: nat ■ 𝗜…"
type textarea "x"
type textarea "Baker's Pride ↳ 𝗠𝗼𝗱𝗲𝗹 #: 351 ↳ 𝗦𝗲𝗿𝗶𝗮𝗹 #: ↳ 𝗩𝗼𝗹𝘁𝗮𝗴𝗲: ↳ 𝗣𝗵𝗮𝘀𝗲: ↳ 𝗚𝗮𝘀 𝗧𝘆𝗽𝗲: nat ■ …"
type textarea "x"
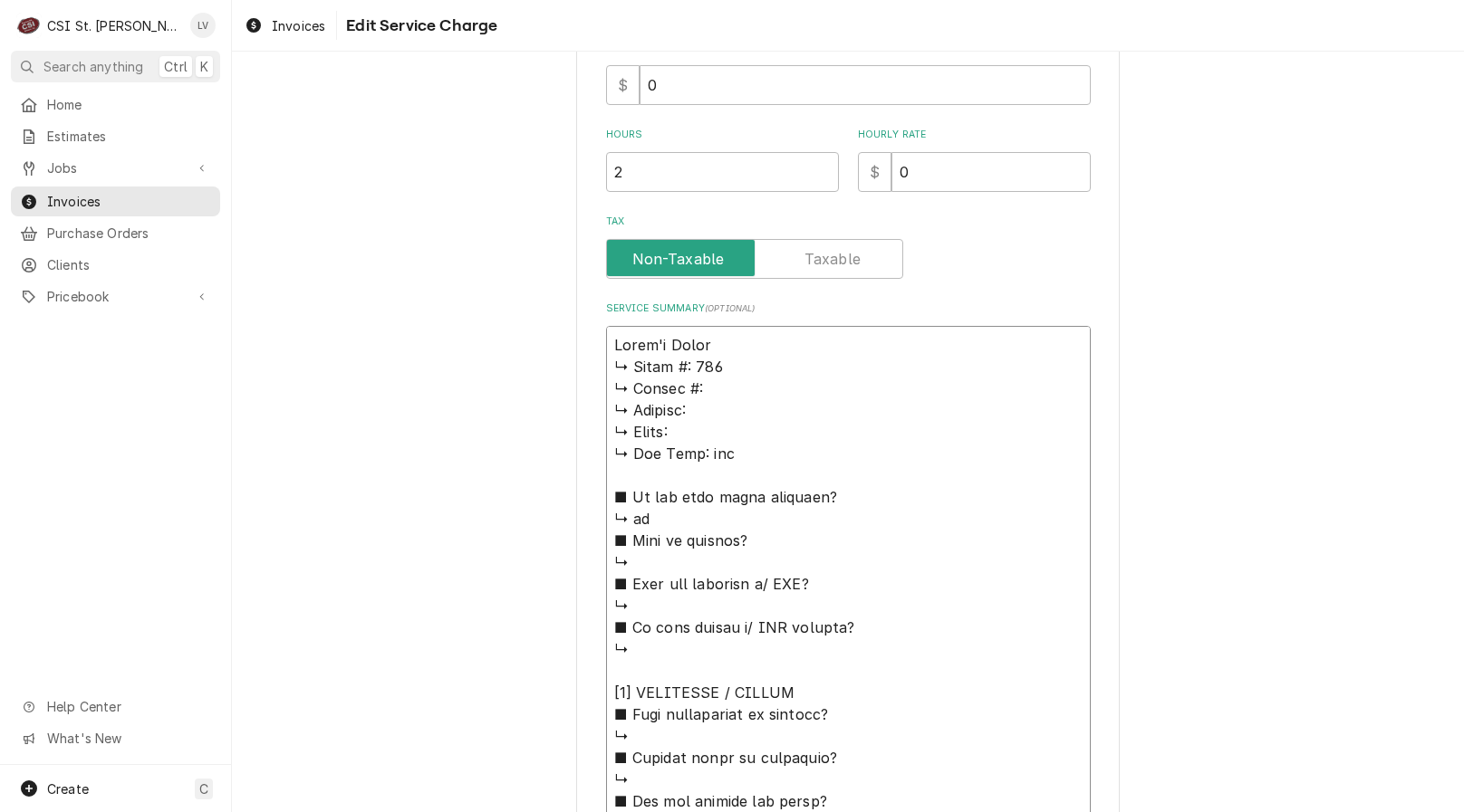
type textarea "Baker's Pride / ↳ 𝗠𝗼𝗱𝗲𝗹 #: 351 ↳ 𝗦𝗲𝗿𝗶𝗮𝗹 #: ↳ 𝗩𝗼𝗹𝘁𝗮𝗴𝗲: ↳ 𝗣𝗵𝗮𝘀𝗲: ↳ 𝗚𝗮𝘀 𝗧𝘆𝗽𝗲: nat …"
type textarea "x"
type textarea "Baker's Pride / ↳ 𝗠𝗼𝗱𝗲𝗹 #: 351 ↳ 𝗦𝗲𝗿𝗶𝗮𝗹 #: ↳ 𝗩𝗼𝗹𝘁𝗮𝗴𝗲: ↳ 𝗣𝗵𝗮𝘀𝗲: ↳ 𝗚𝗮𝘀 𝗧𝘆𝗽𝗲: nat …"
type textarea "x"
type textarea "Baker's Pride / M ↳ 𝗠𝗼𝗱𝗲𝗹 #: 351 ↳ 𝗦𝗲𝗿𝗶𝗮𝗹 #: ↳ 𝗩𝗼𝗹𝘁𝗮𝗴𝗲: ↳ 𝗣𝗵𝗮𝘀𝗲: ↳ 𝗚𝗮𝘀 𝗧𝘆𝗽𝗲: na…"
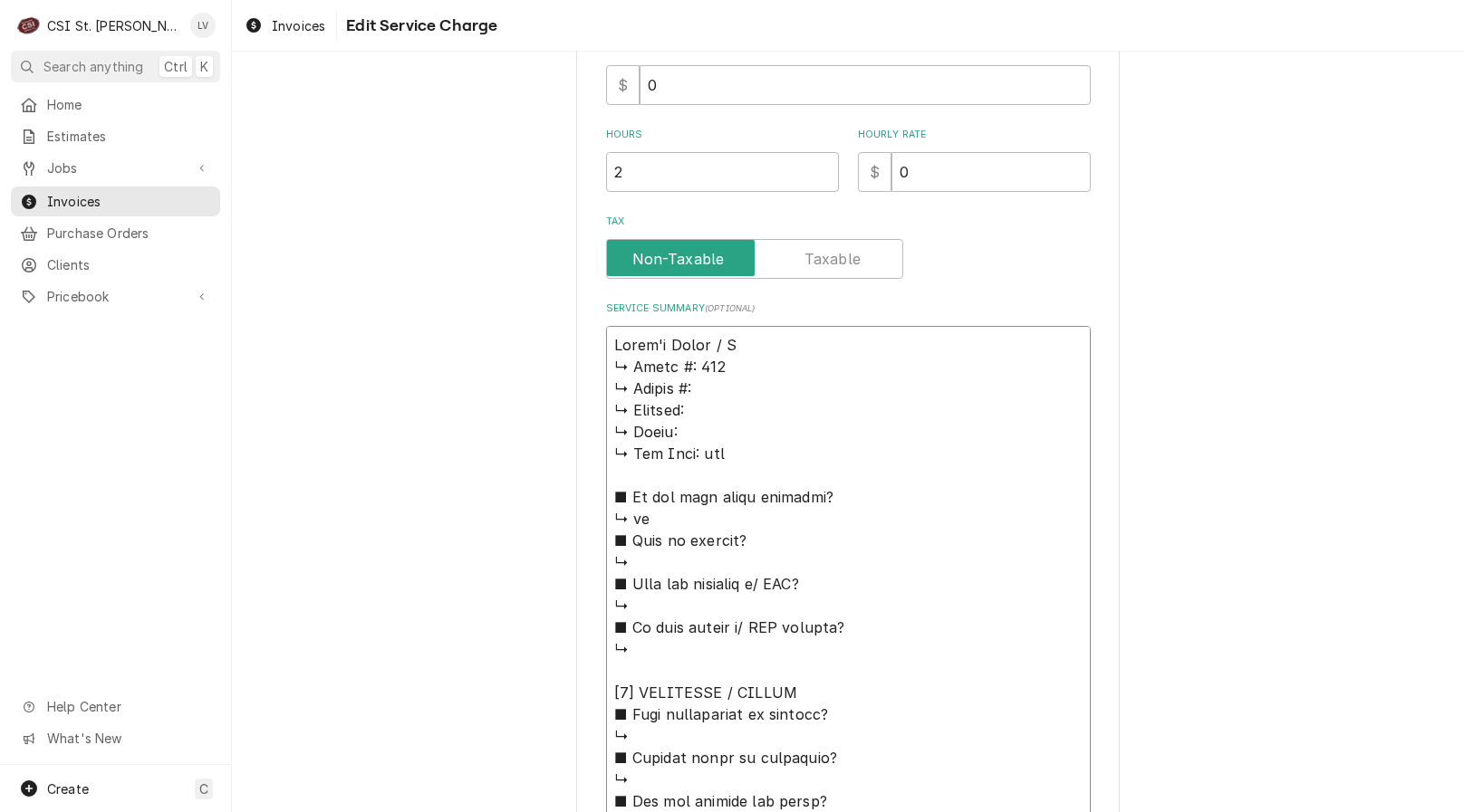
type textarea "x"
type textarea "Baker's Pride / Mo ↳ 𝗠𝗼𝗱𝗲𝗹 #: 351 ↳ 𝗦𝗲𝗿𝗶𝗮𝗹 #: ↳ 𝗩𝗼𝗹𝘁𝗮𝗴𝗲: ↳ 𝗣𝗵𝗮𝘀𝗲: ↳ 𝗚𝗮𝘀 𝗧𝘆𝗽𝗲: n…"
type textarea "x"
type textarea "Baker's Pride / Mod ↳ 𝗠𝗼𝗱𝗲𝗹 #: 351 ↳ 𝗦𝗲𝗿𝗶𝗮𝗹 #: ↳ 𝗩𝗼𝗹𝘁𝗮𝗴𝗲: ↳ 𝗣𝗵𝗮𝘀𝗲: ↳ 𝗚𝗮𝘀 𝗧𝘆𝗽𝗲: …"
type textarea "x"
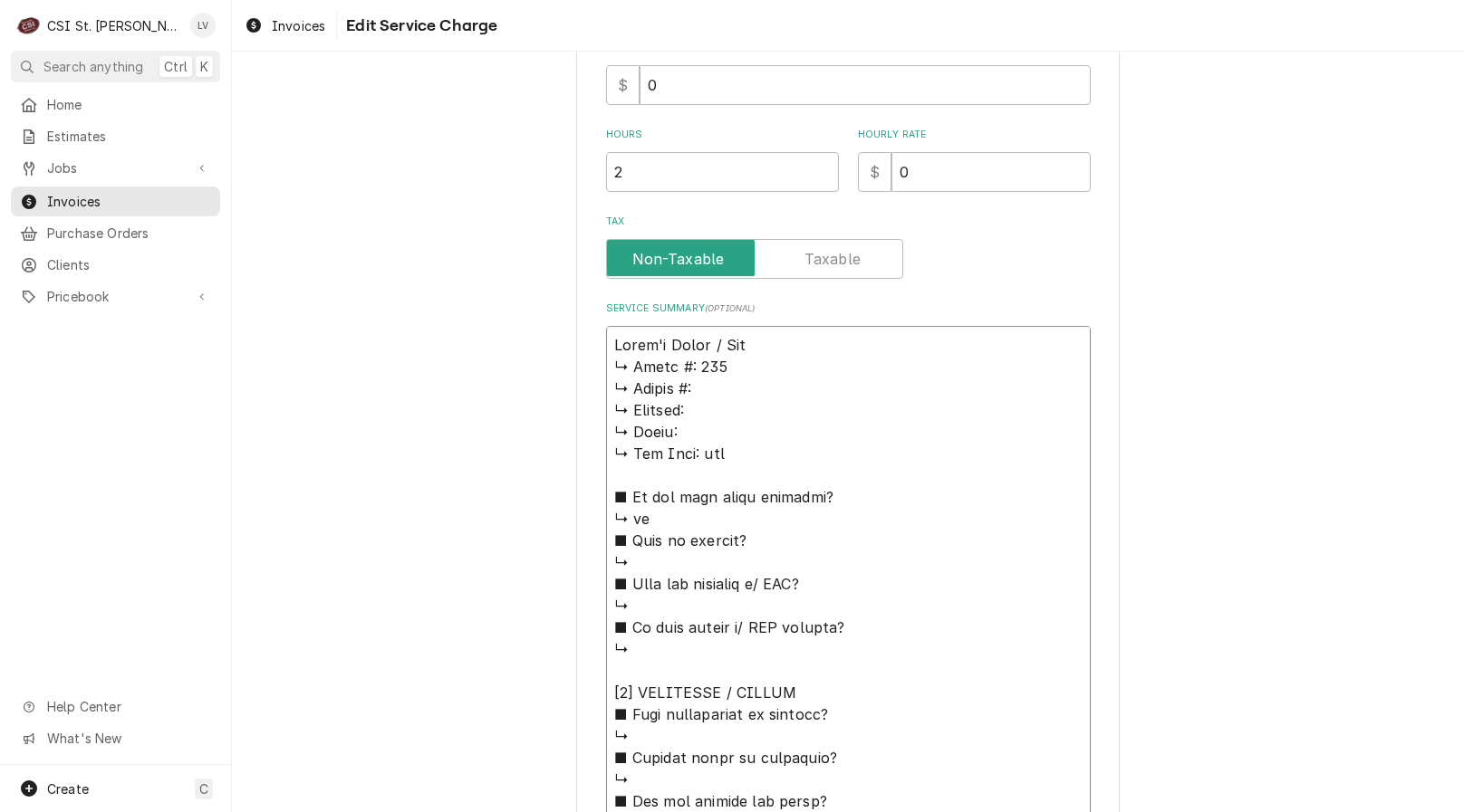
type textarea "Baker's Pride / Mode ↳ 𝗠𝗼𝗱𝗲𝗹 #: 351 ↳ 𝗦𝗲𝗿𝗶𝗮𝗹 #: ↳ 𝗩𝗼𝗹𝘁𝗮𝗴𝗲: ↳ 𝗣𝗵𝗮𝘀𝗲: ↳ 𝗚𝗮𝘀 𝗧𝘆𝗽𝗲:…"
type textarea "x"
type textarea "Baker's Pride / Model ↳ 𝗠𝗼𝗱𝗲𝗹 #: 351 ↳ 𝗦𝗲𝗿𝗶𝗮𝗹 #: ↳ 𝗩𝗼𝗹𝘁𝗮𝗴𝗲: ↳ 𝗣𝗵𝗮𝘀𝗲: ↳ 𝗚𝗮𝘀 𝗧𝘆𝗽𝗲…"
type textarea "x"
type textarea "Baker's Pride / Model: ↳ 𝗠𝗼𝗱𝗲𝗹 #: 351 ↳ 𝗦𝗲𝗿𝗶𝗮𝗹 #: ↳ 𝗩𝗼𝗹𝘁𝗮𝗴𝗲: ↳ 𝗣𝗵𝗮𝘀𝗲: ↳ 𝗚𝗮𝘀 𝗧𝘆𝗽…"
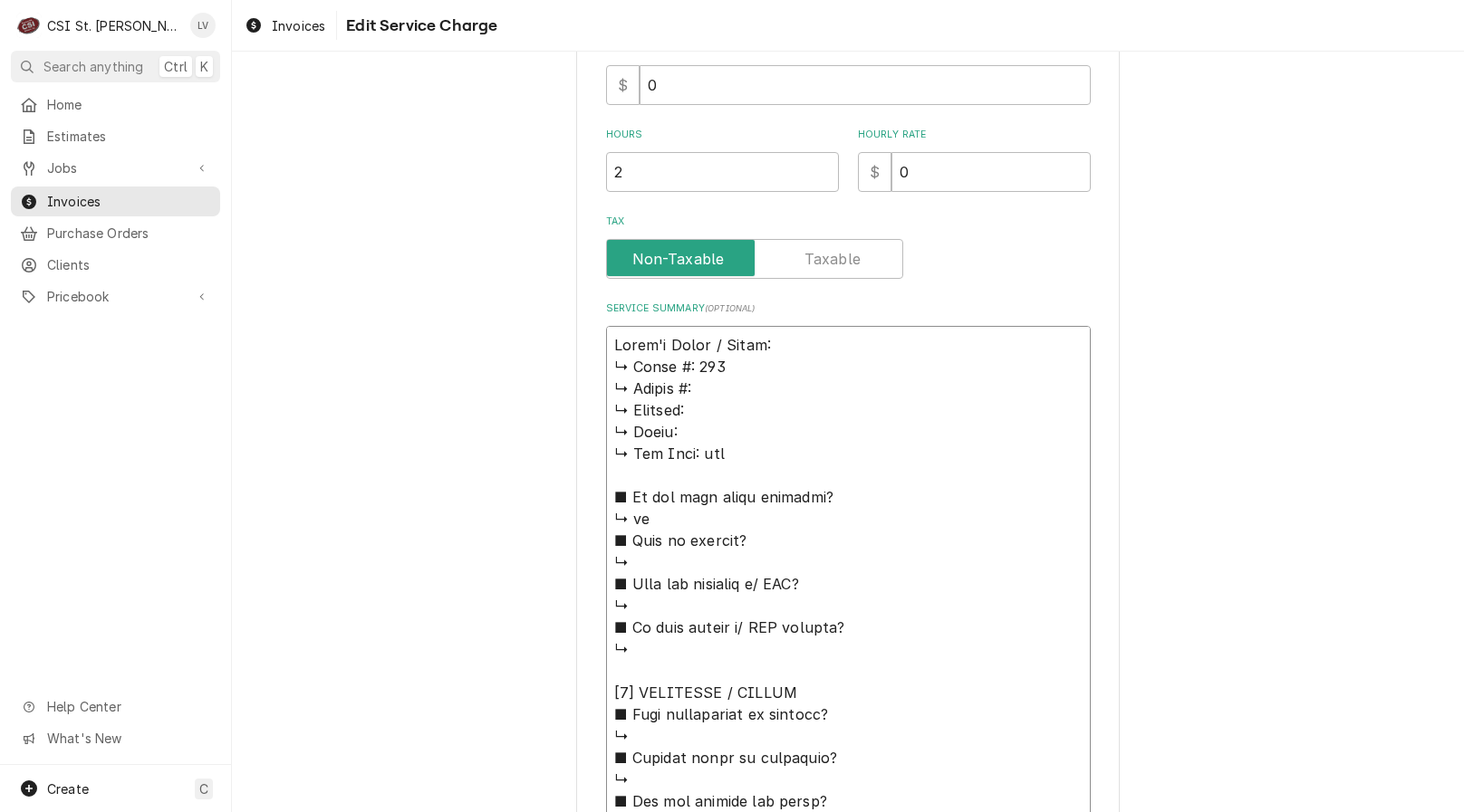
type textarea "x"
type textarea "Baker's Pride / Model: ↳ 𝗠𝗼𝗱𝗲𝗹 #: 351 ↳ 𝗦𝗲𝗿𝗶𝗮𝗹 #: ↳ 𝗩𝗼𝗹𝘁𝗮𝗴𝗲: ↳ 𝗣𝗵𝗮𝘀𝗲: ↳ 𝗚𝗮𝘀 𝗧𝘆𝗽…"
type textarea "x"
type textarea "Baker's Pride / Model: 3 ↳ 𝗠𝗼𝗱𝗲𝗹 #: 351 ↳ 𝗦𝗲𝗿𝗶𝗮𝗹 #: ↳ 𝗩𝗼𝗹𝘁𝗮𝗴𝗲: ↳ 𝗣𝗵𝗮𝘀𝗲: ↳ 𝗚𝗮𝘀 𝗧…"
type textarea "x"
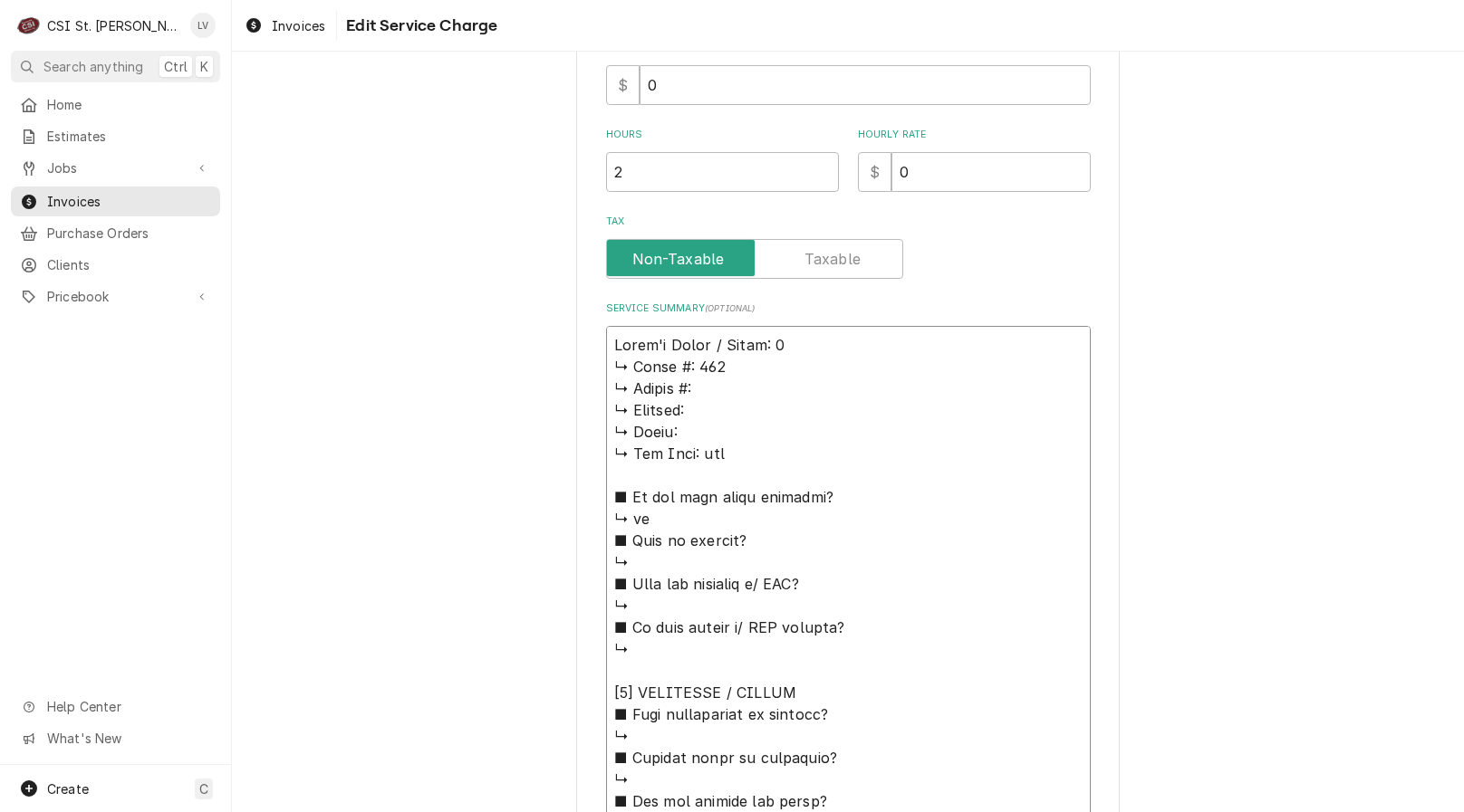
type textarea "Baker's Pride / Model: 35 ↳ 𝗠𝗼𝗱𝗲𝗹 #: 351 ↳ 𝗦𝗲𝗿𝗶𝗮𝗹 #: ↳ 𝗩𝗼𝗹𝘁𝗮𝗴𝗲: ↳ 𝗣𝗵𝗮𝘀𝗲: ↳ 𝗚𝗮𝘀 …"
type textarea "x"
type textarea "Baker's Pride / Model: 351 ↳ 𝗠𝗼𝗱𝗲𝗹 #: 351 ↳ 𝗦𝗲𝗿𝗶𝗮𝗹 #: ↳ 𝗩𝗼𝗹𝘁𝗮𝗴𝗲: ↳ 𝗣𝗵𝗮𝘀𝗲: ↳ 𝗚𝗮𝘀…"
type textarea "x"
type textarea "Baker's Pride / Model: 351 ↳ 𝗠𝗼𝗱𝗲𝗹 #: 351 ↳ 𝗦𝗲𝗿𝗶𝗮𝗹 #: ↳ 𝗩𝗼𝗹𝘁𝗮𝗴𝗲: ↳ 𝗣𝗵𝗮𝘀𝗲: ↳ 𝗚𝗮𝘀…"
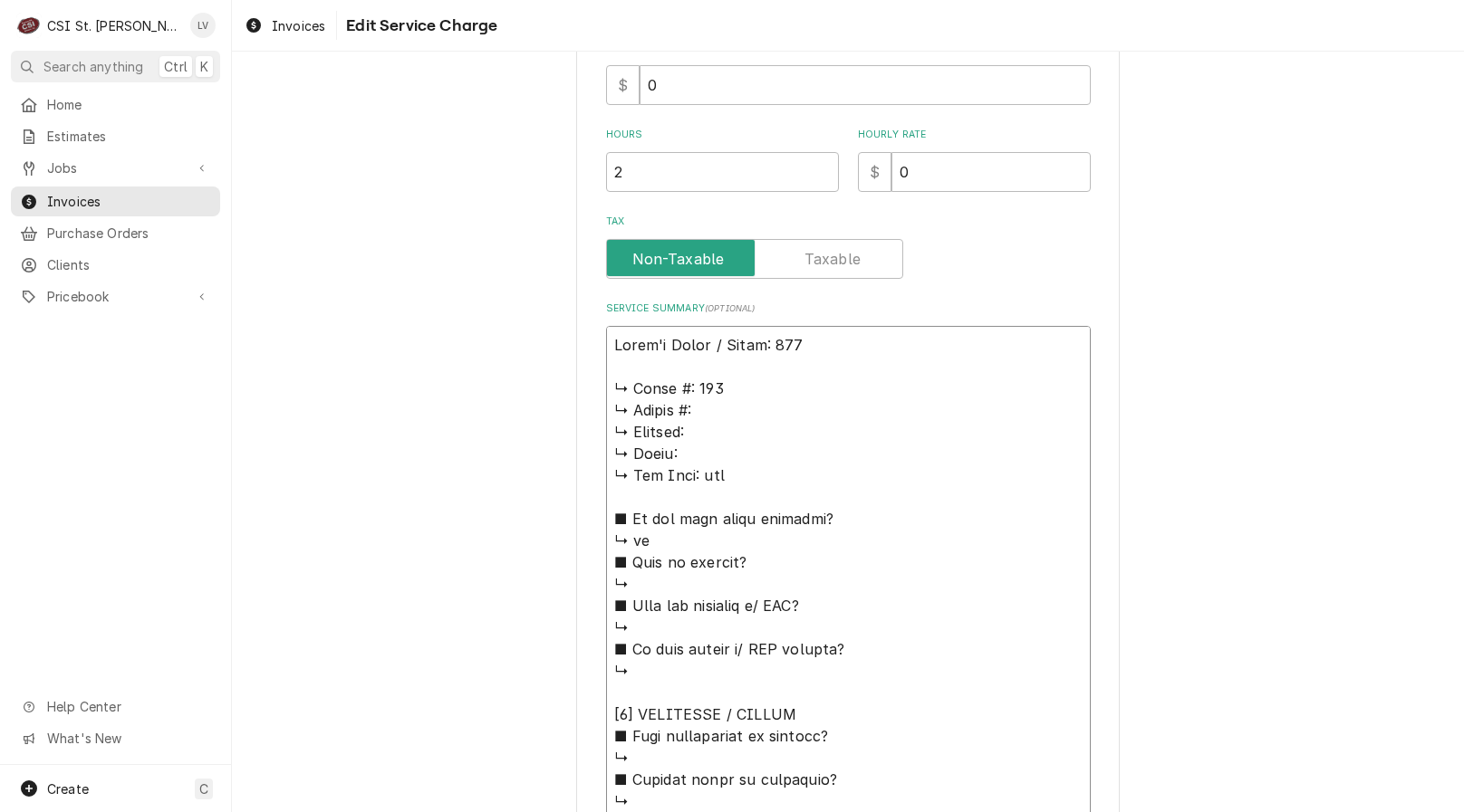
type textarea "x"
type textarea "Baker's Pride / Model: 351 ↳ 𝗠𝗼𝗱𝗲𝗹 #: 351 ↳ 𝗦𝗲𝗿𝗶𝗮𝗹 #: ↳ 𝗩𝗼𝗹𝘁𝗮𝗴𝗲: ↳ 𝗣𝗵𝗮𝘀𝗲: ↳ 𝗚𝗮𝘀…"
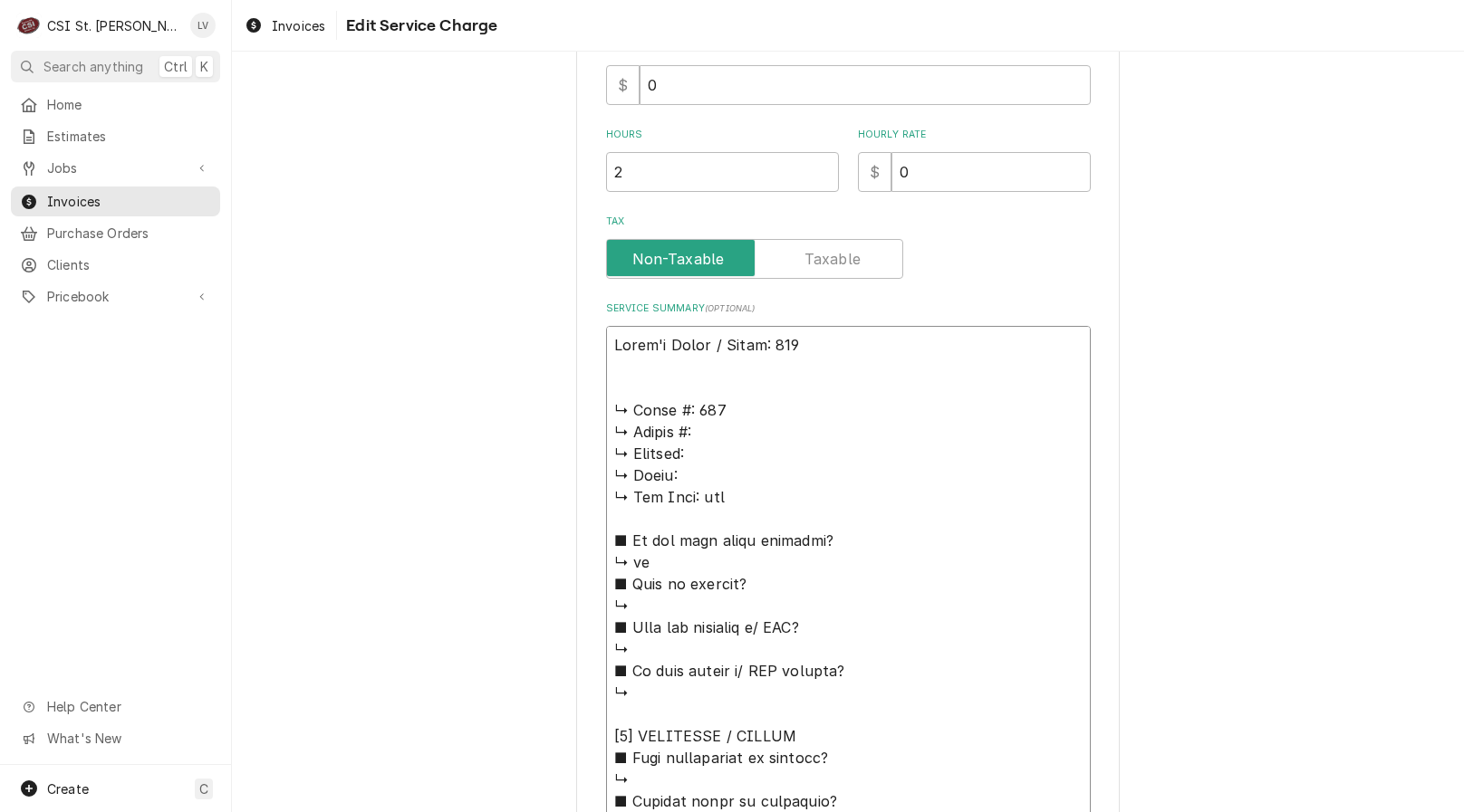
type textarea "x"
type textarea "Baker's Pride / Model: 351 ↳ 𝗠𝗼𝗱𝗲𝗹 #: 351 ↳ 𝗦𝗲𝗿𝗶𝗮𝗹 #: ↳ 𝗩𝗼𝗹𝘁𝗮𝗴𝗲: ↳ 𝗣𝗵𝗮𝘀𝗲: ↳ 𝗚𝗮𝘀…"
type textarea "x"
type textarea "Baker's Pride / Model: 351 ( ↳ 𝗠𝗼𝗱𝗲𝗹 #: 351 ↳ 𝗦𝗲𝗿𝗶𝗮𝗹 #: ↳ 𝗩𝗼𝗹𝘁𝗮𝗴𝗲: ↳ 𝗣𝗵𝗮𝘀𝗲: ↳ 𝗚…"
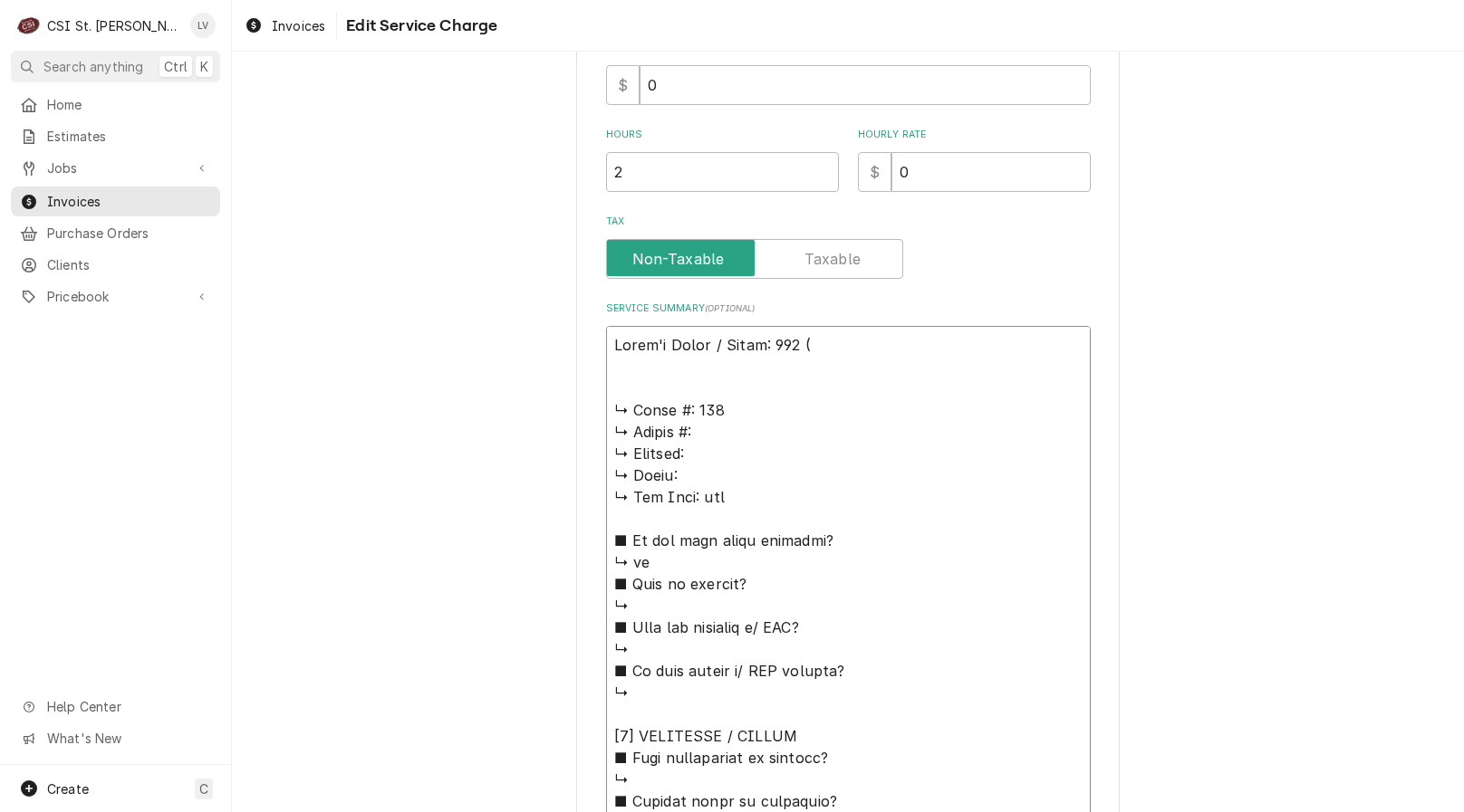
type textarea "x"
type textarea "Baker's Pride / Model: 351 (t ↳ 𝗠𝗼𝗱𝗲𝗹 #: 351 ↳ 𝗦𝗲𝗿𝗶𝗮𝗹 #: ↳ 𝗩𝗼𝗹𝘁𝗮𝗴𝗲: ↳ 𝗣𝗵𝗮𝘀𝗲: ↳ …"
type textarea "x"
type textarea "Baker's Pride / Model: 351 (to ↳ 𝗠𝗼𝗱𝗲𝗹 #: 351 ↳ 𝗦𝗲𝗿𝗶𝗮𝗹 #: ↳ 𝗩𝗼𝗹𝘁𝗮𝗴𝗲: ↳ 𝗣𝗵𝗮𝘀𝗲: ↳…"
type textarea "x"
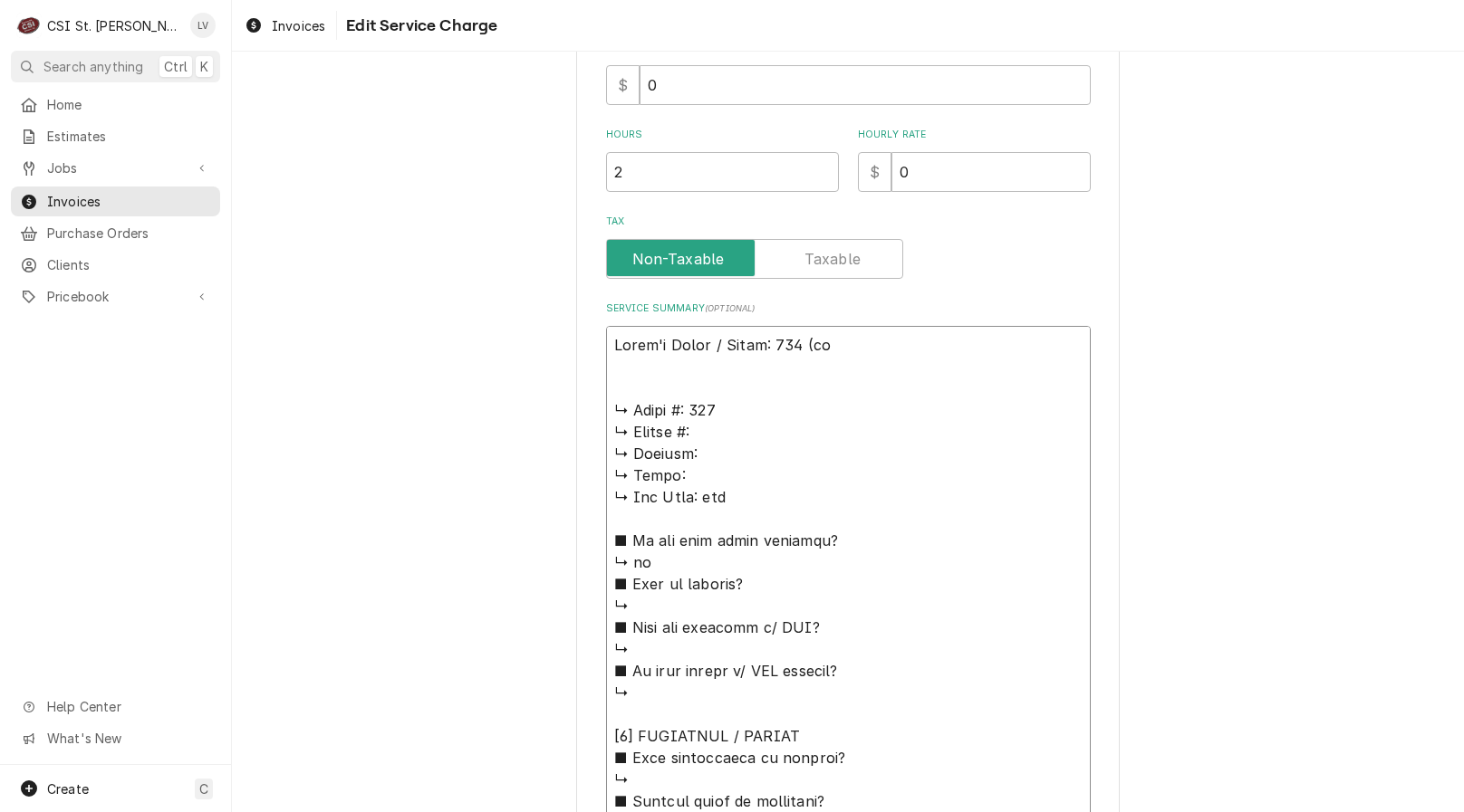
type textarea "Baker's Pride / Model: 351 (top ↳ 𝗠𝗼𝗱𝗲𝗹 #: 351 ↳ 𝗦𝗲𝗿𝗶𝗮𝗹 #: ↳ 𝗩𝗼𝗹𝘁𝗮𝗴𝗲: ↳ 𝗣𝗵𝗮𝘀𝗲: …"
type textarea "x"
type textarea "Baker's Pride / Model: 351 (top ↳ 𝗠𝗼𝗱𝗲𝗹 #: 351 ↳ 𝗦𝗲𝗿𝗶𝗮𝗹 #: ↳ 𝗩𝗼𝗹𝘁𝗮𝗴𝗲: ↳ 𝗣𝗵𝗮𝘀𝗲: …"
type textarea "x"
type textarea "Baker's Pride / Model: 351 (top o ↳ 𝗠𝗼𝗱𝗲𝗹 #: 351 ↳ 𝗦𝗲𝗿𝗶𝗮𝗹 #: ↳ 𝗩𝗼𝗹𝘁𝗮𝗴𝗲: ↳ 𝗣𝗵𝗮𝘀𝗲…"
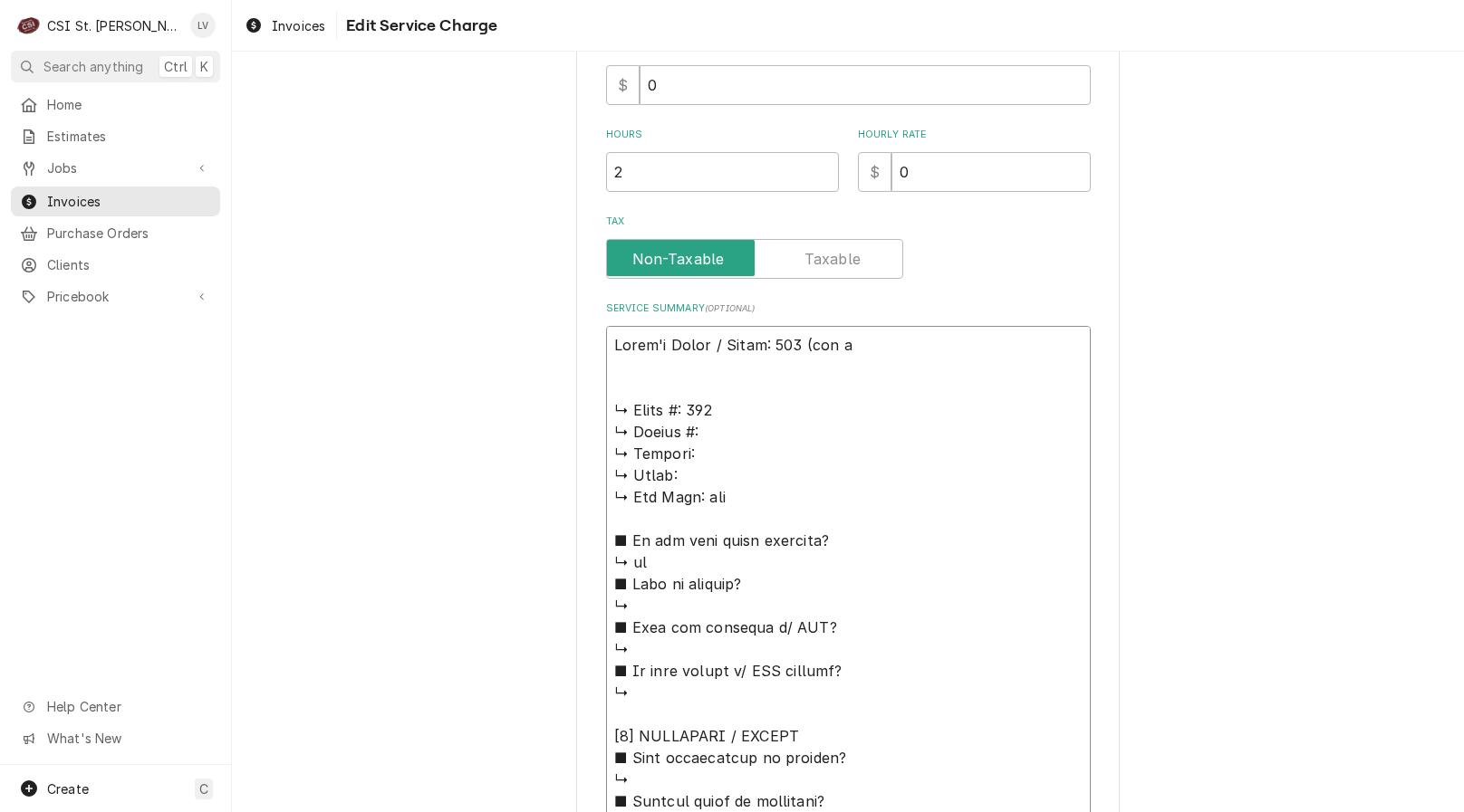
type textarea "x"
type textarea "Baker's Pride / Model: 351 (top ov ↳ 𝗠𝗼𝗱𝗲𝗹 #: 351 ↳ 𝗦𝗲𝗿𝗶𝗮𝗹 #: ↳ 𝗩𝗼𝗹𝘁𝗮𝗴𝗲: ↳ 𝗣𝗵𝗮𝘀…"
type textarea "x"
type textarea "Baker's Pride / Model: 351 (top ove ↳ 𝗠𝗼𝗱𝗲𝗹 #: 351 ↳ 𝗦𝗲𝗿𝗶𝗮𝗹 #: ↳ 𝗩𝗼𝗹𝘁𝗮𝗴𝗲: ↳ 𝗣𝗵𝗮…"
type textarea "x"
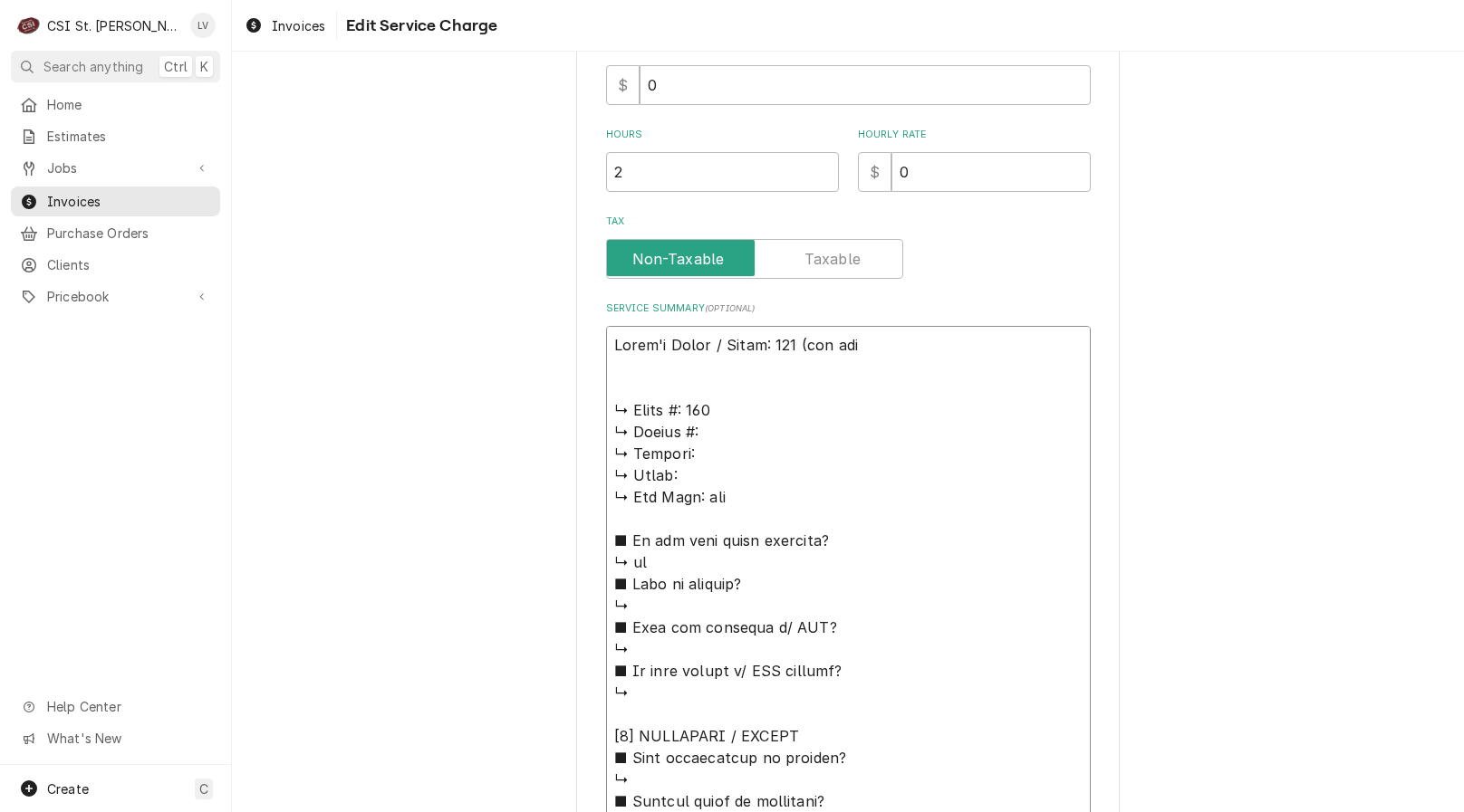
type textarea "Baker's Pride / Model: 351 (top oven ↳ 𝗠𝗼𝗱𝗲𝗹 #: 351 ↳ 𝗦𝗲𝗿𝗶𝗮𝗹 #: ↳ 𝗩𝗼𝗹𝘁𝗮𝗴𝗲: ↳ 𝗣𝗵…"
type textarea "x"
type textarea "Baker's Pride / Model: 351 (top oven) ↳ 𝗠𝗼𝗱𝗲𝗹 #: 351 ↳ 𝗦𝗲𝗿𝗶𝗮𝗹 #: ↳ 𝗩𝗼𝗹𝘁𝗮𝗴𝗲: ↳ 𝗣…"
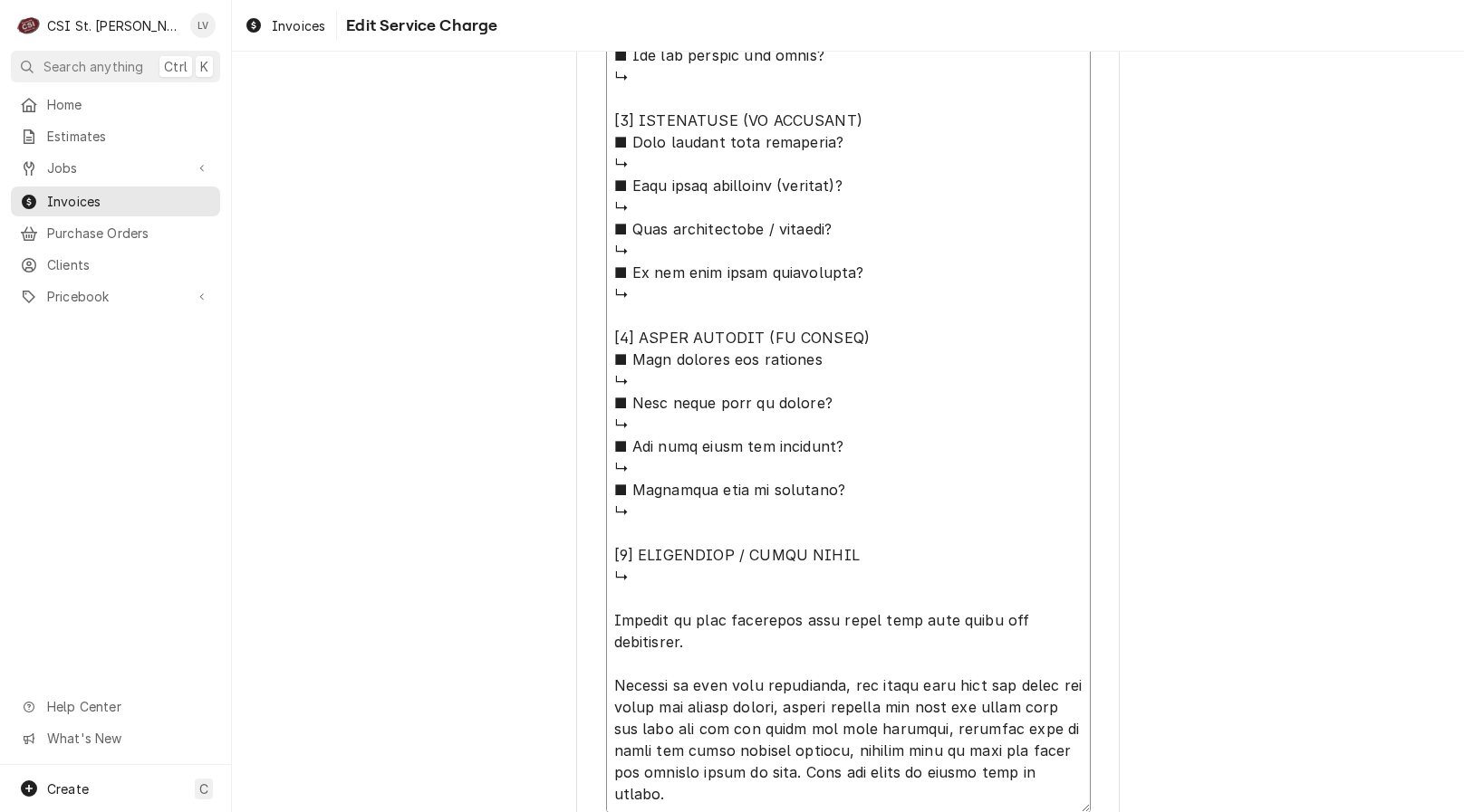
scroll to position [1468, 0]
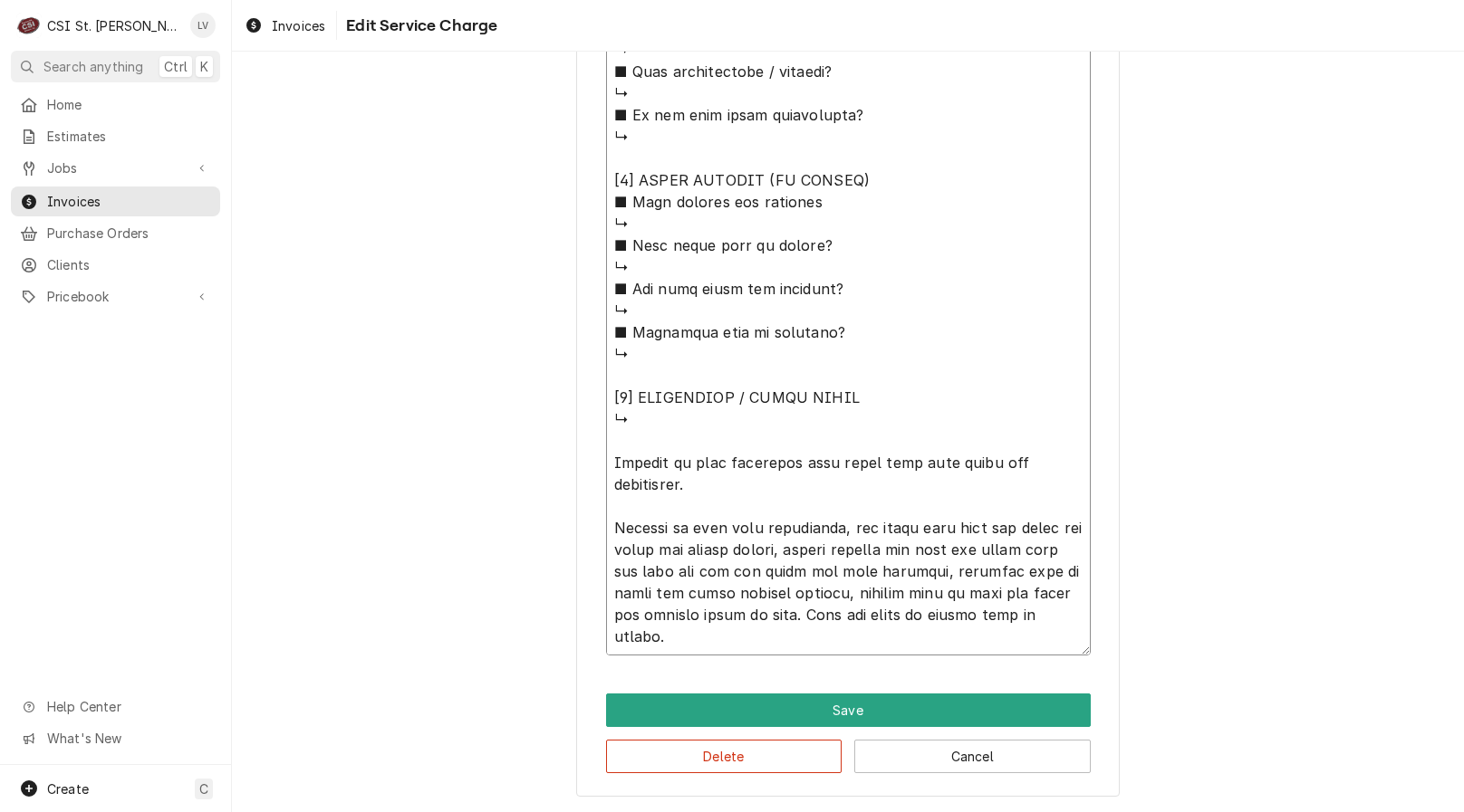
drag, startPoint x: 604, startPoint y: 398, endPoint x: 770, endPoint y: 451, distance: 174.3
click at [770, 451] on textarea "Service Summary ( optional )" at bounding box center [848, 29] width 484 height 1255
type textarea "x"
type textarea "Baker's Pride / Model: 351 (top oven) Arrived on aite inspected unit found that…"
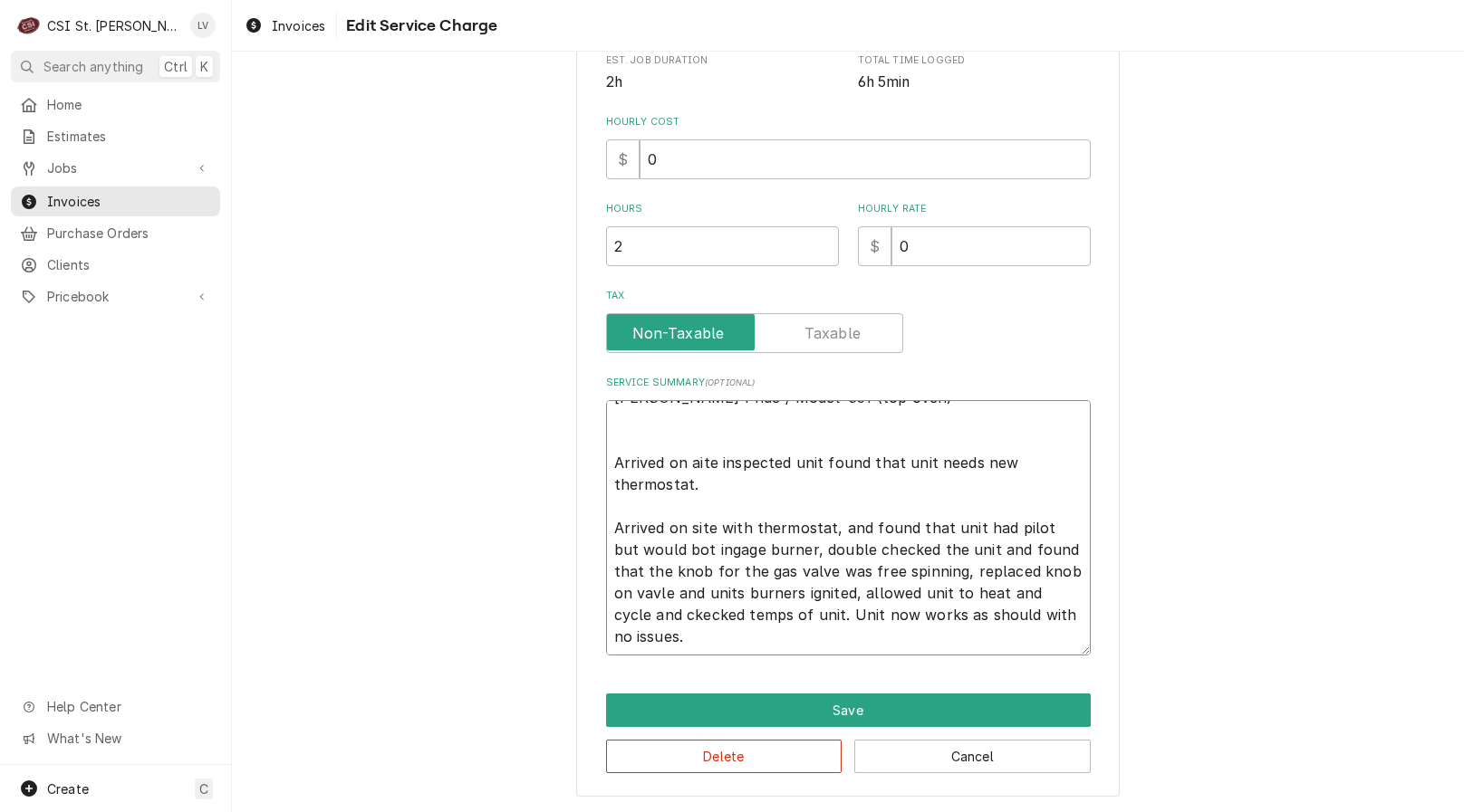
scroll to position [0, 0]
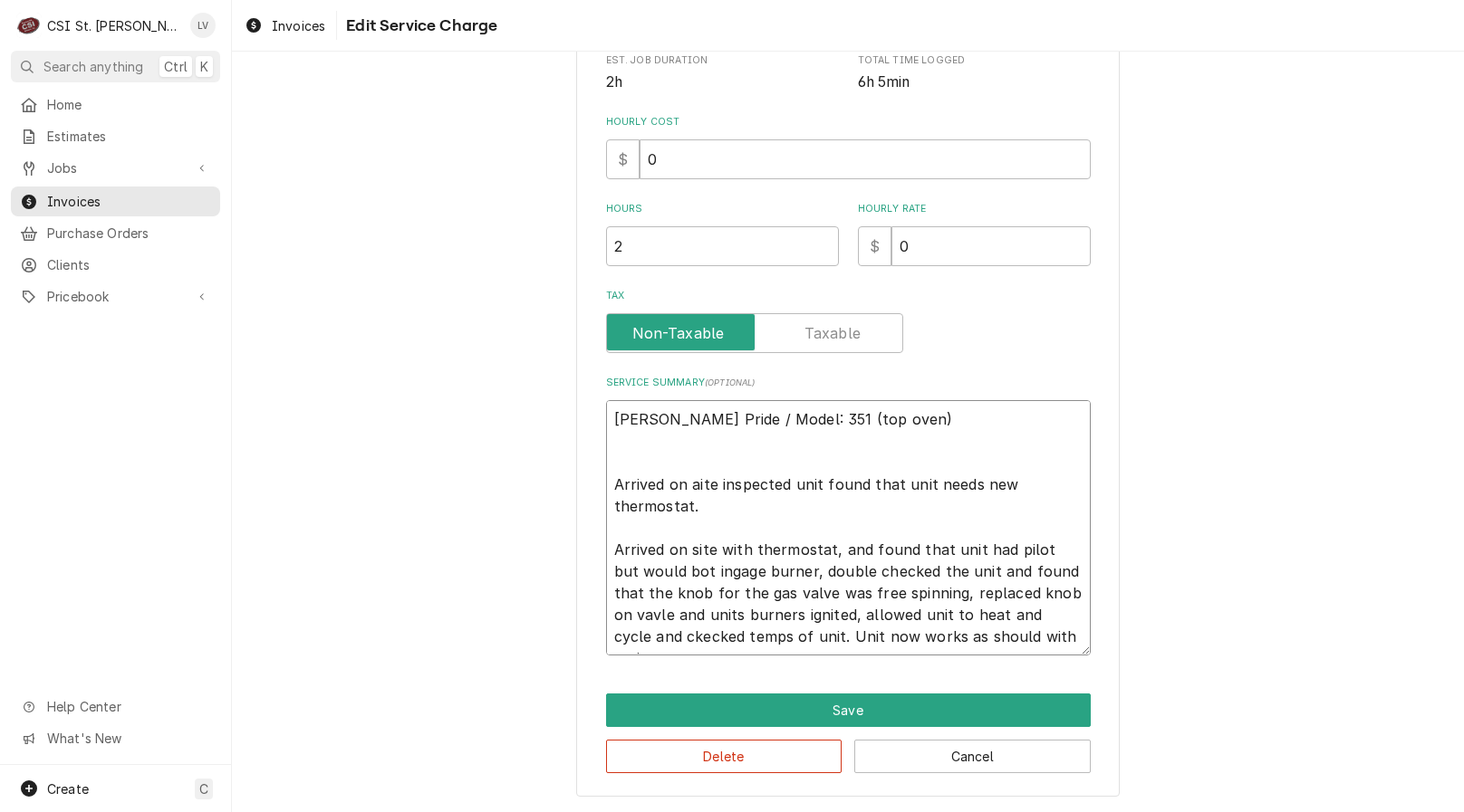
type textarea "x"
type textarea "Baker's Pride / Model: 351 (top oven) Arrived on aite inspected unit found that…"
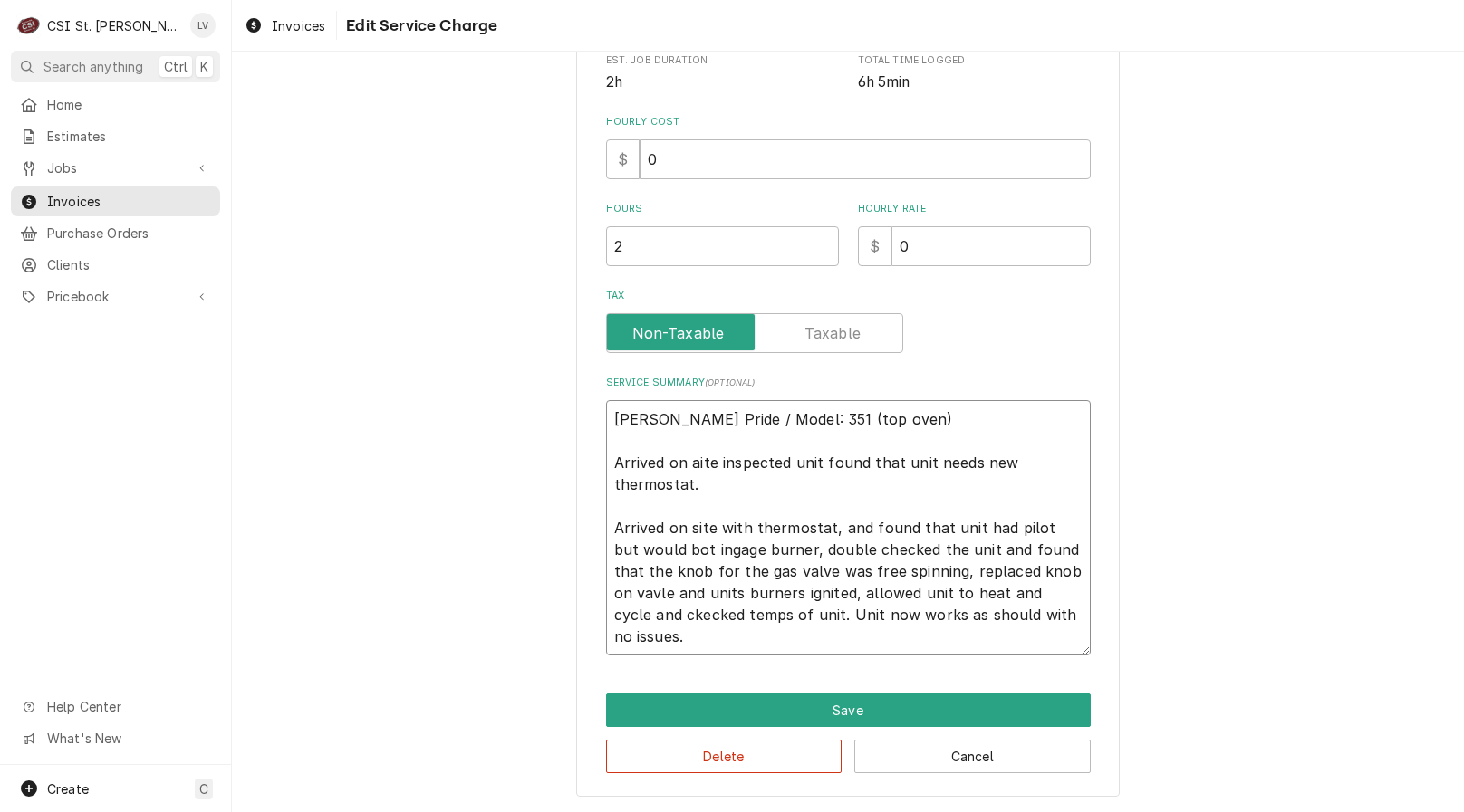
scroll to position [447, 0]
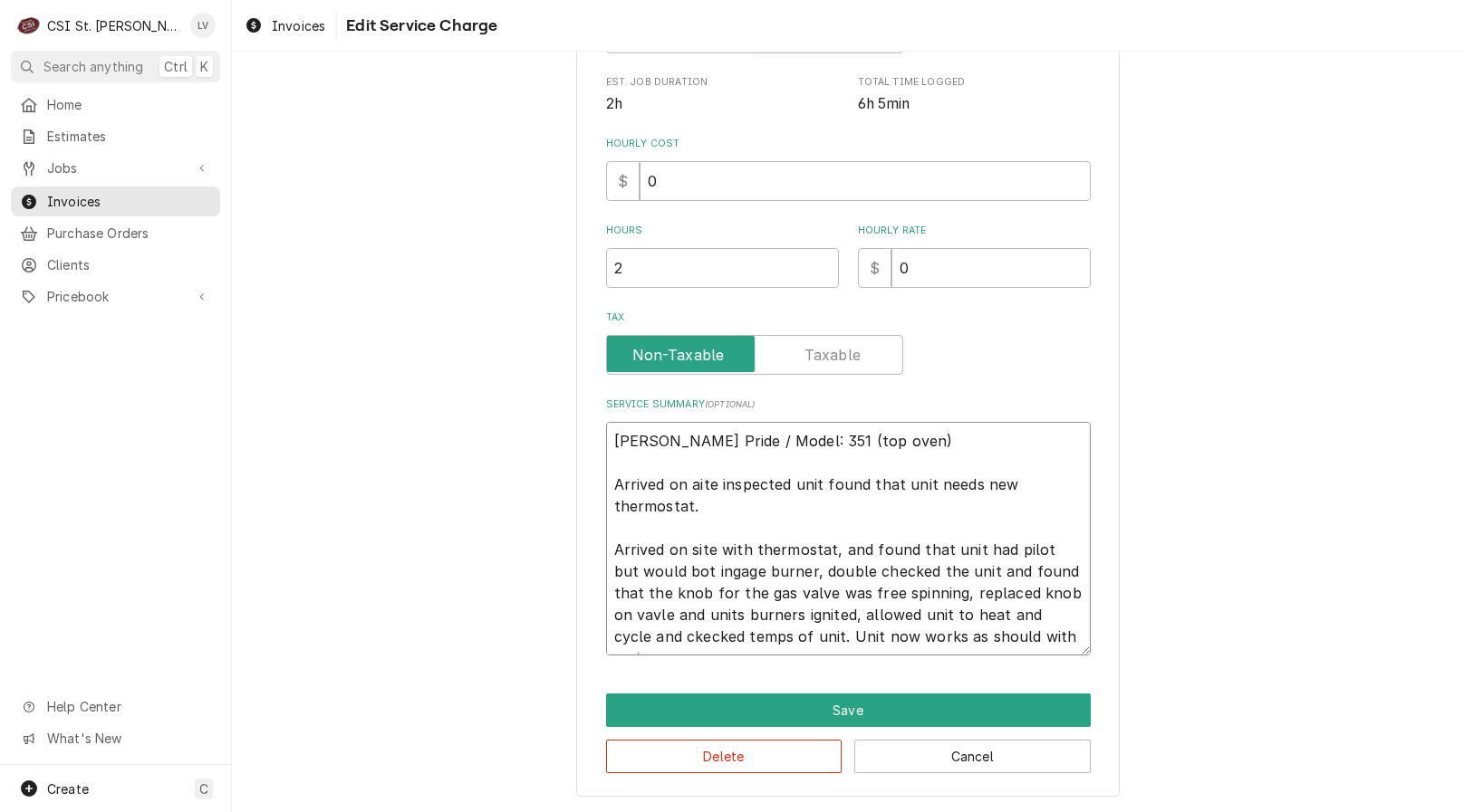
drag, startPoint x: 817, startPoint y: 483, endPoint x: 608, endPoint y: 488, distance: 209.1
click at [607, 490] on textarea "Baker's Pride / Model: 351 (top oven) Arrived on aite inspected unit found that…" at bounding box center [848, 539] width 484 height 234
type textarea "x"
type textarea "Baker's Pride / Model: 351 (top oven) found that unit needs new thermostat. Arr…"
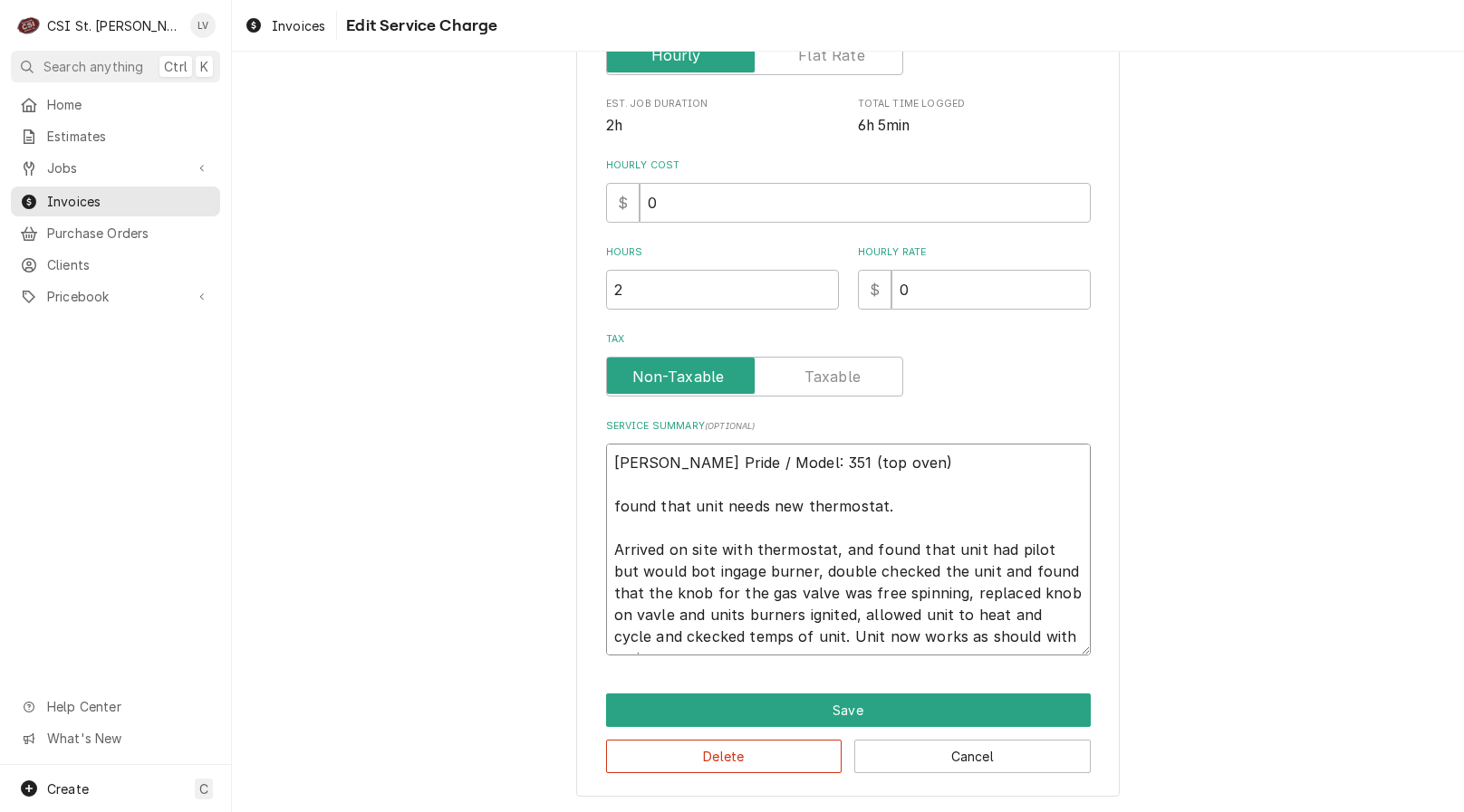
scroll to position [425, 0]
type textarea "x"
type textarea "Baker's Pride / Model: 351 (top oven) ound that unit needs new thermostat. Arri…"
type textarea "x"
type textarea "Baker's Pride / Model: 351 (top oven) Found that unit needs new thermostat. Arr…"
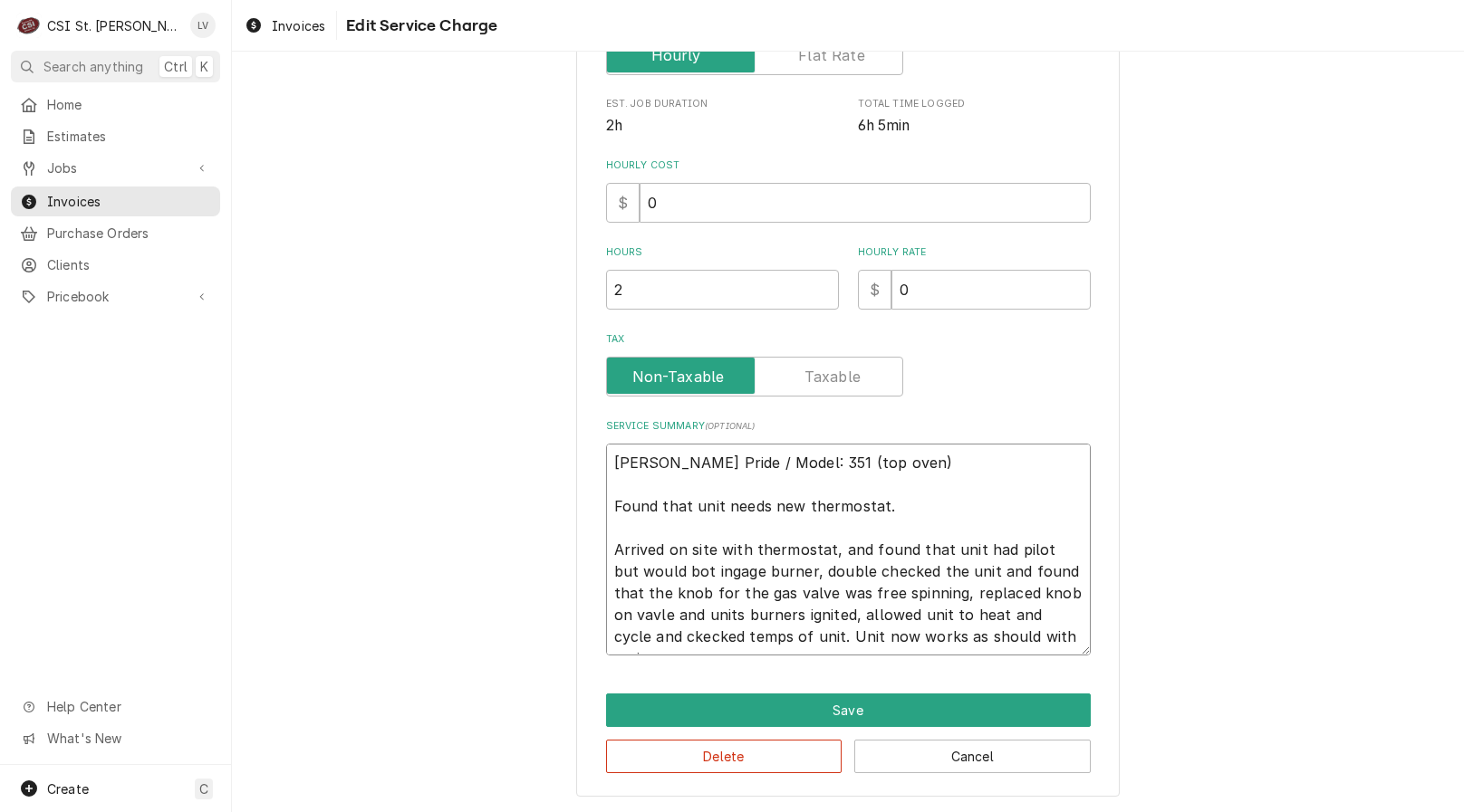
click at [657, 502] on textarea "Baker's Pride / Model: 351 (top oven) Found that unit needs new thermostat. Arr…" at bounding box center [848, 549] width 484 height 212
type textarea "x"
type textarea "Baker's Pride / Model: 351 (top oven) Found hat unit needs new thermostat. Arri…"
type textarea "x"
type textarea "Baker's Pride / Model: 351 (top oven) Found at unit needs new thermostat. Arriv…"
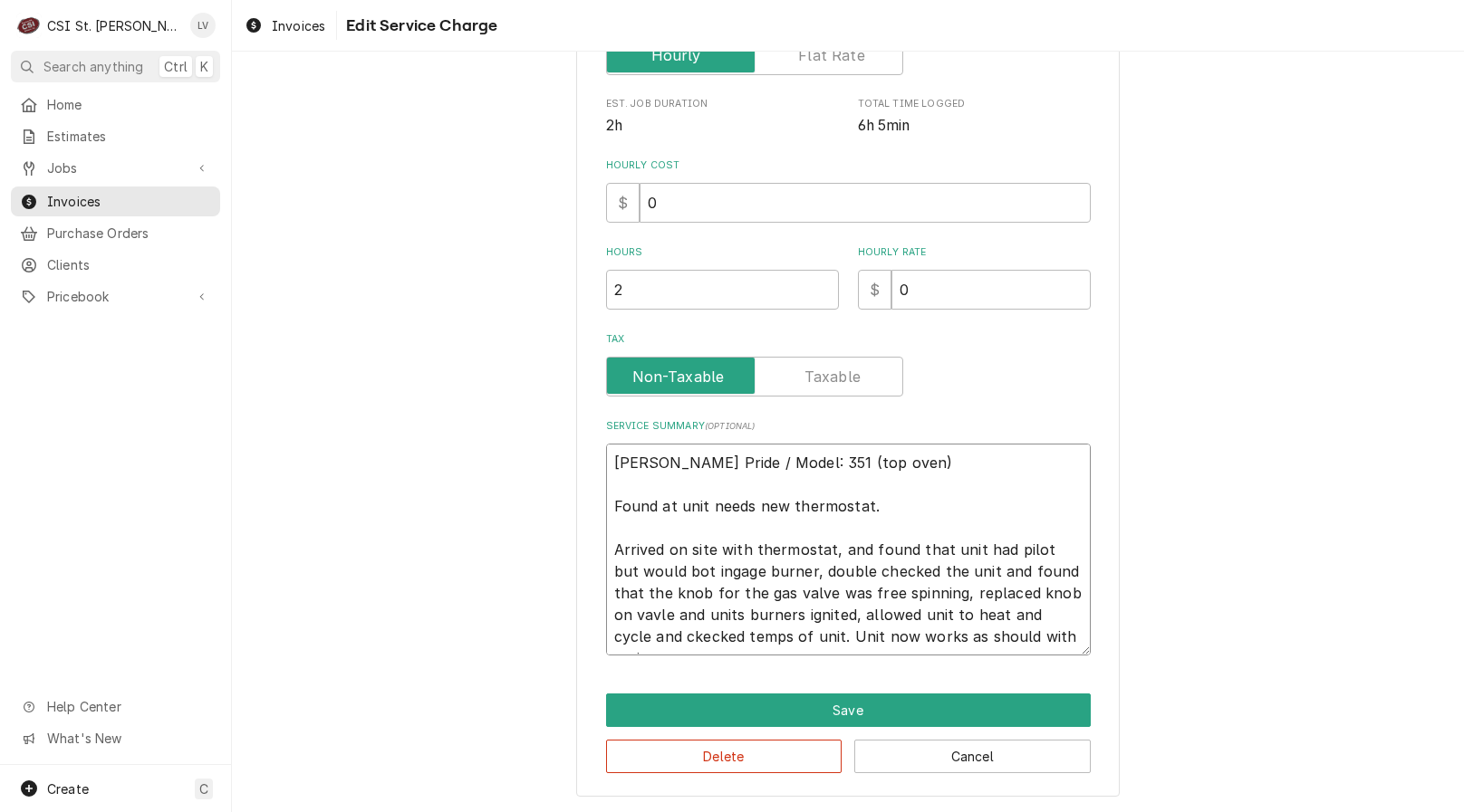
type textarea "x"
type textarea "Baker's Pride / Model: 351 (top oven) Found t unit needs new thermostat. Arrive…"
type textarea "x"
type textarea "Baker's Pride / Model: 351 (top oven) Found unit needs new thermostat. Arrived …"
type textarea "x"
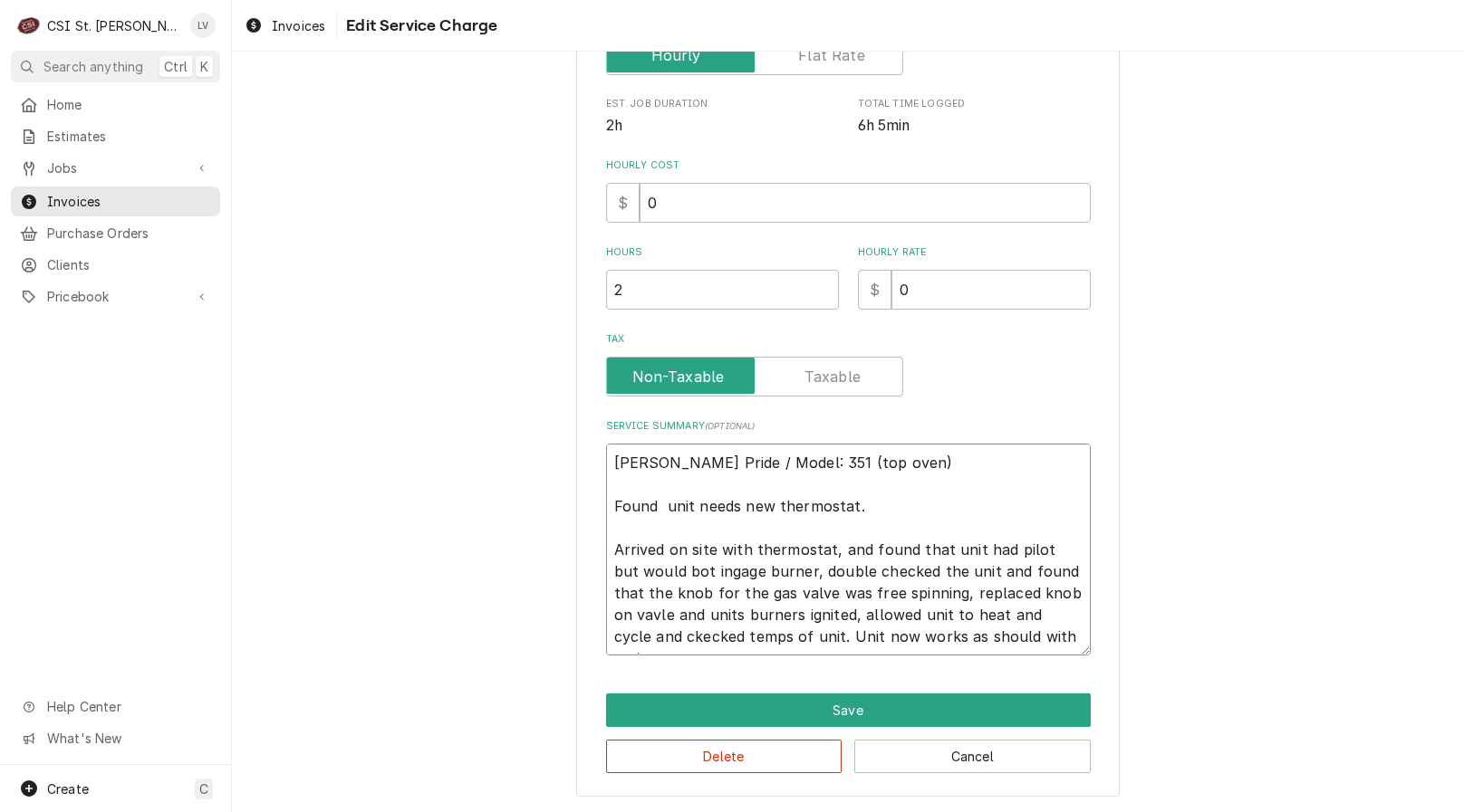
type textarea "Baker's Pride / Model: 351 (top oven) Found unit needs new thermostat. Arrived …"
click at [876, 498] on textarea "Baker's Pride / Model: 351 (top oven) Found unit needs new thermostat. Arrived …" at bounding box center [848, 549] width 484 height 212
type textarea "x"
type textarea "Baker's Pride / Model: 351 (top oven) Found unit needs new thermostat. Arrived …"
type textarea "x"
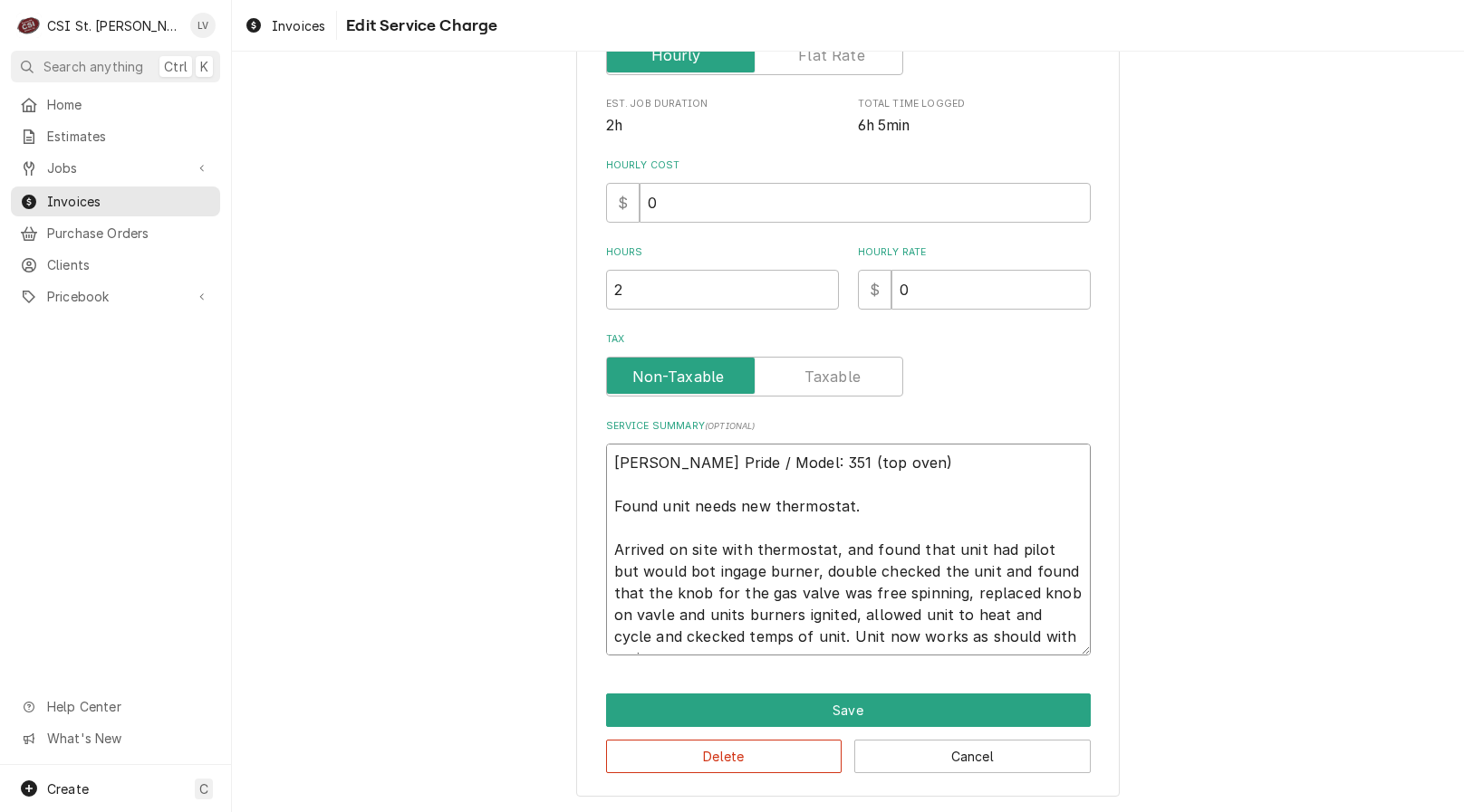
type textarea "Baker's Pride / Model: 351 (top oven) Found unit needs new thermostat. O Arrive…"
type textarea "x"
type textarea "Baker's Pride / Model: 351 (top oven) Found unit needs new thermostat. Or Arriv…"
type textarea "x"
type textarea "Baker's Pride / Model: 351 (top oven) Found unit needs new thermostat. Ord Arri…"
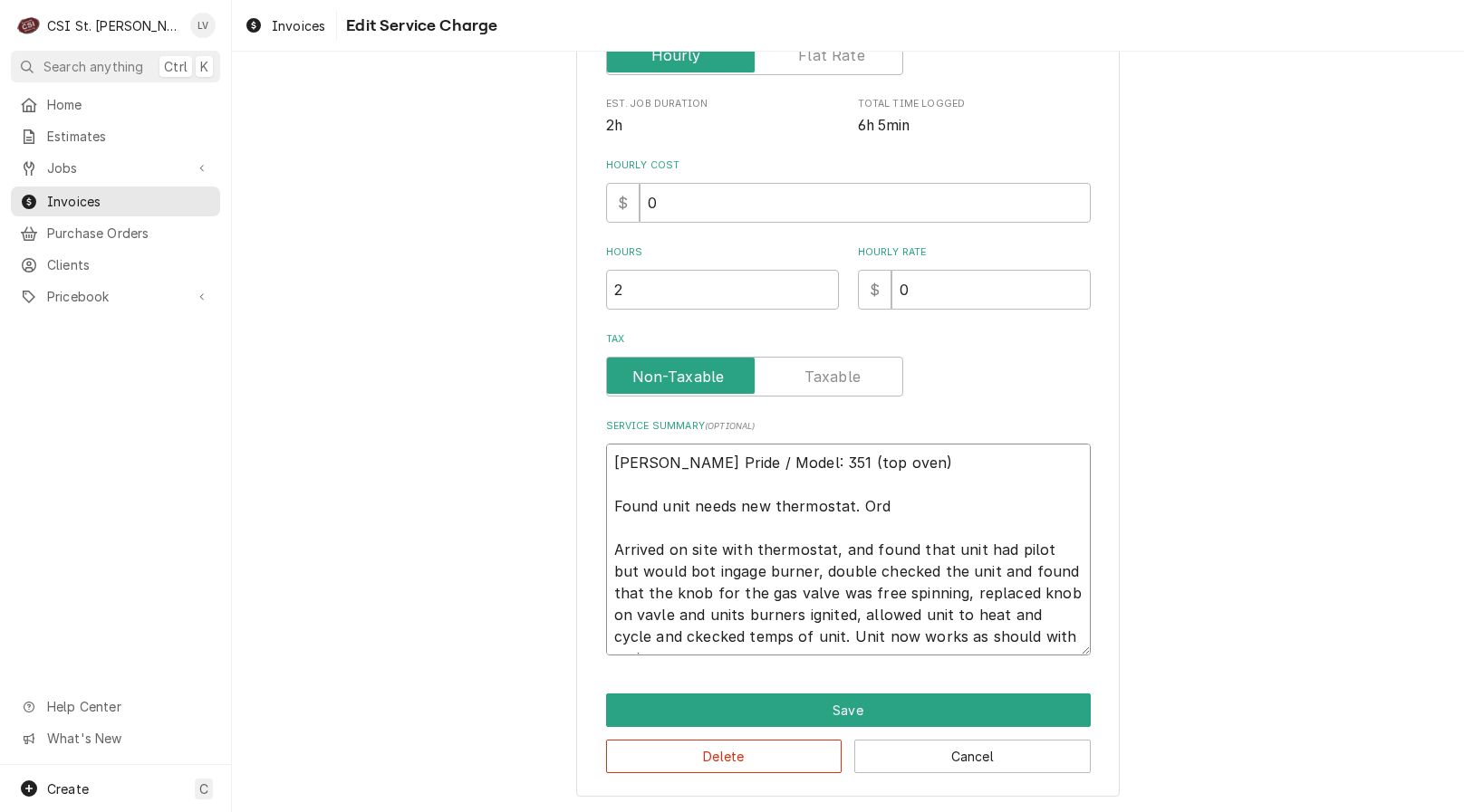
type textarea "x"
type textarea "Baker's Pride / Model: 351 (top oven) Found unit needs new thermostat. Orde Arr…"
type textarea "x"
type textarea "Baker's Pride / Model: 351 (top oven) Found unit needs new thermostat. Order Ar…"
type textarea "x"
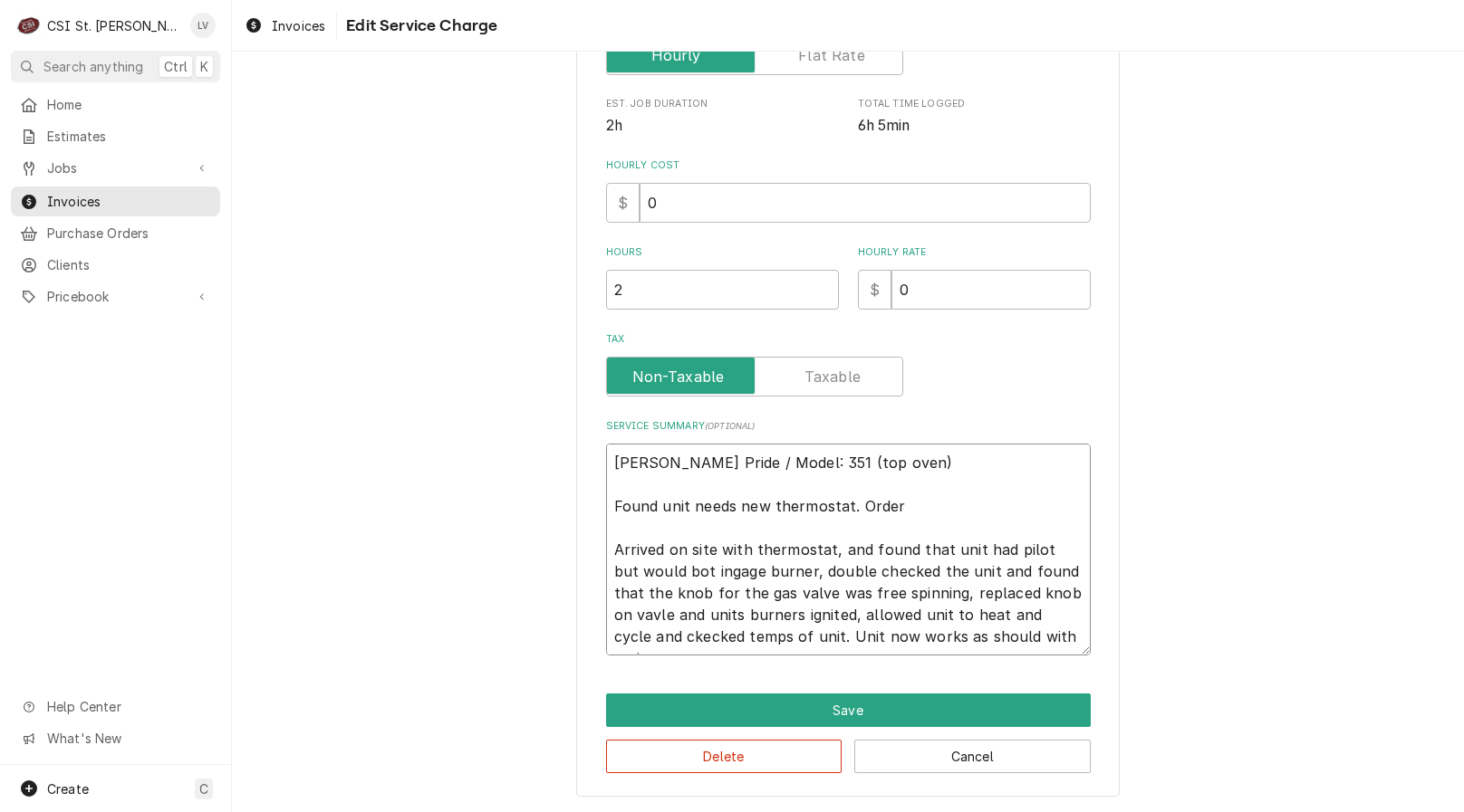
type textarea "Baker's Pride / Model: 351 (top oven) Found unit needs new thermostat. Ordere A…"
type textarea "x"
type textarea "Baker's Pride / Model: 351 (top oven) Found unit needs new thermostat. Ordered …"
type textarea "x"
type textarea "Baker's Pride / Model: 351 (top oven) Found unit needs new thermostat. Ordered …"
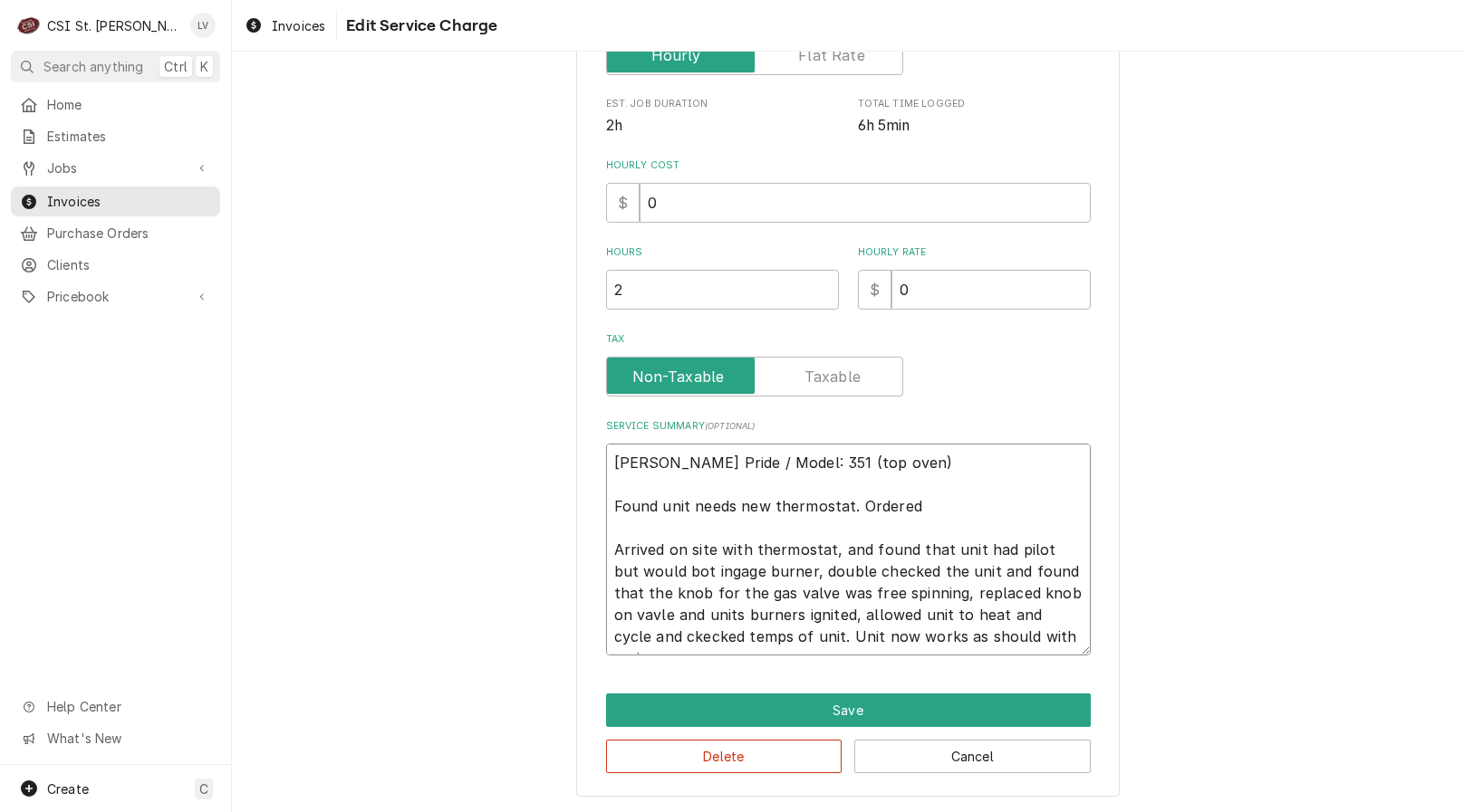
type textarea "x"
type textarea "Baker's Pride / Model: 351 (top oven) Found unit needs new thermostat. Ordered …"
type textarea "x"
type textarea "Baker's Pride / Model: 351 (top oven) Found unit needs new thermostat. Ordered …"
type textarea "x"
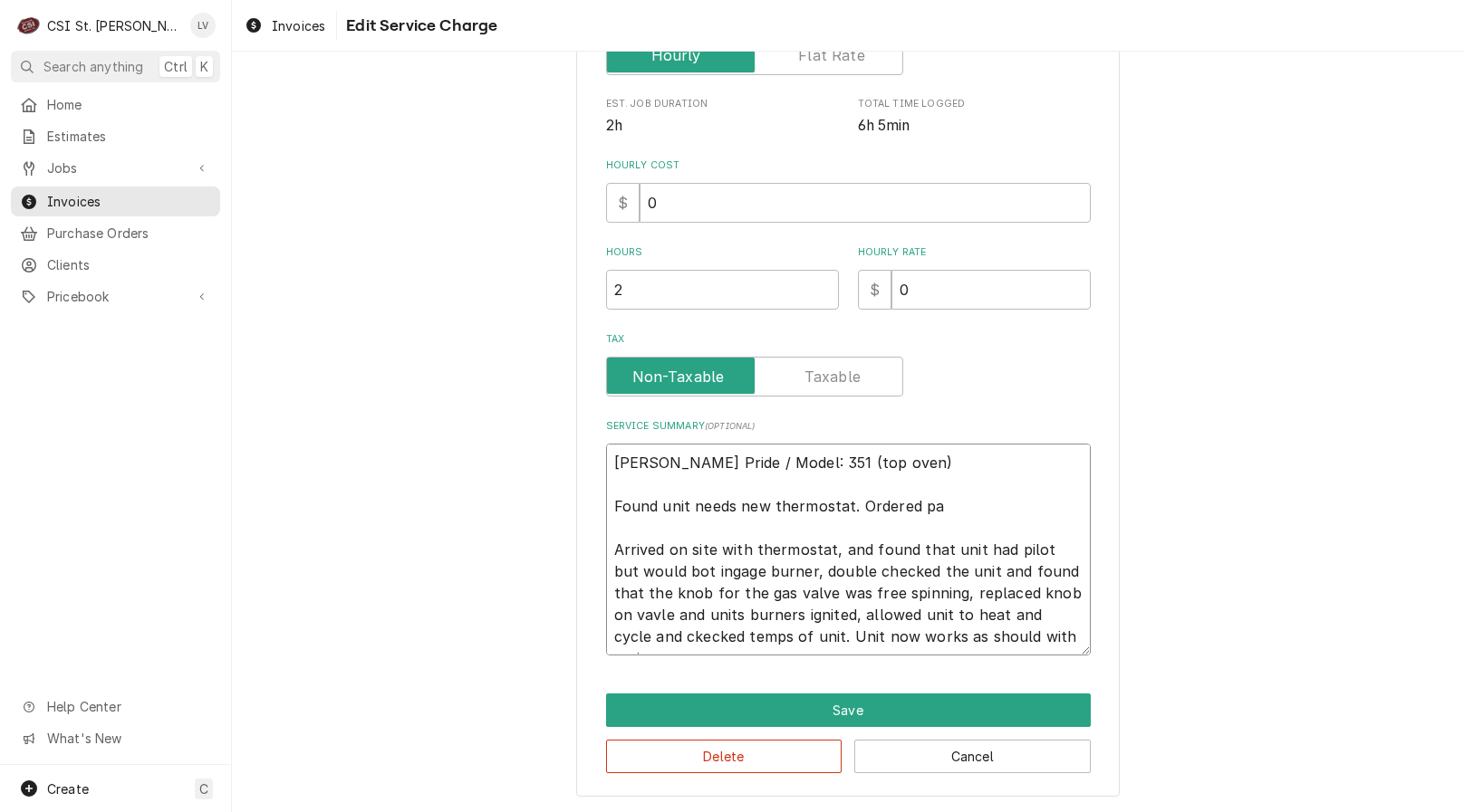
type textarea "Baker's Pride / Model: 351 (top oven) Found unit needs new thermostat. Ordered …"
type textarea "x"
type textarea "Baker's Pride / Model: 351 (top oven) Found unit needs new thermostat. Ordered …"
type textarea "x"
type textarea "Baker's Pride / Model: 351 (top oven) Found unit needs new thermostat. Ordered …"
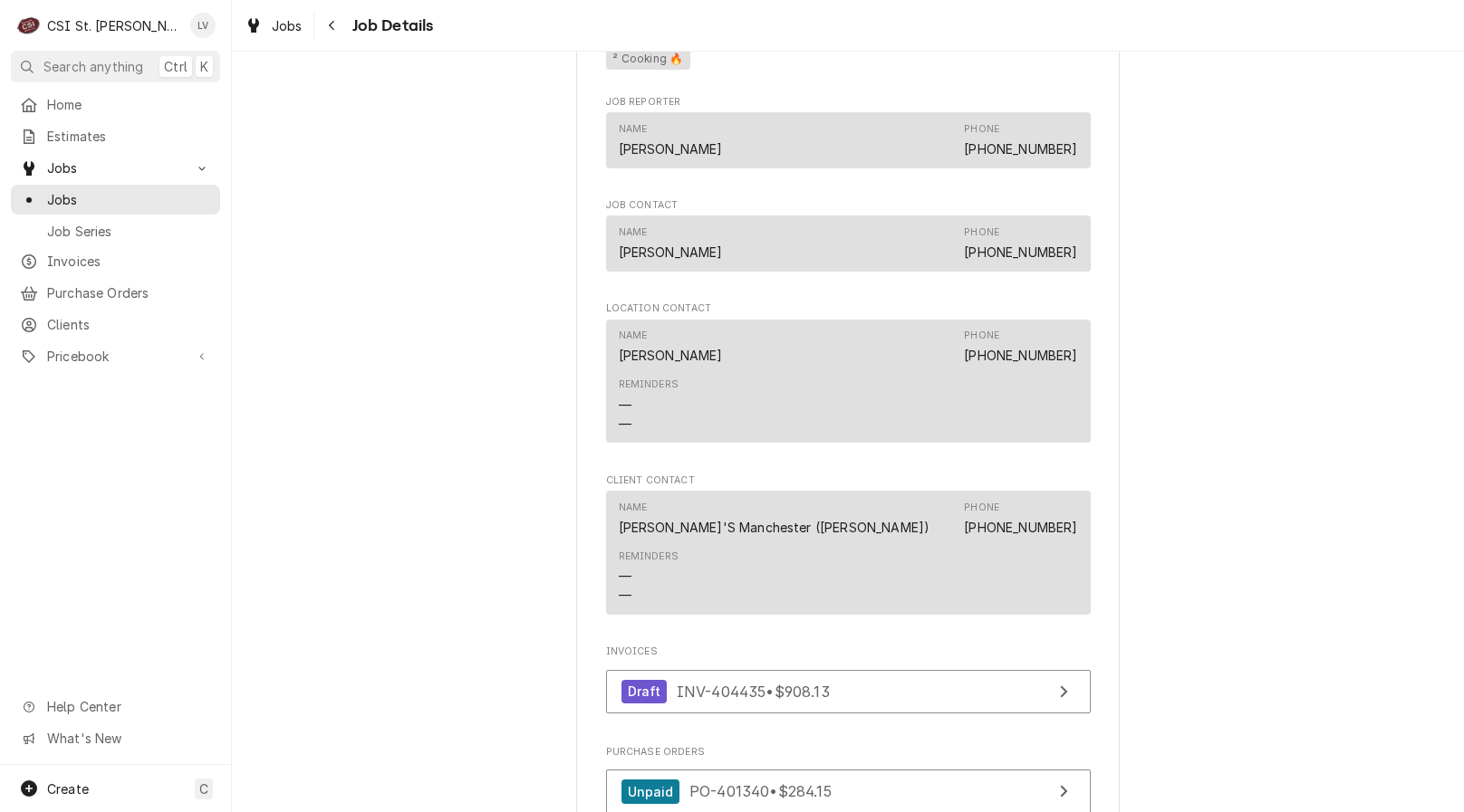
scroll to position [1720, 0]
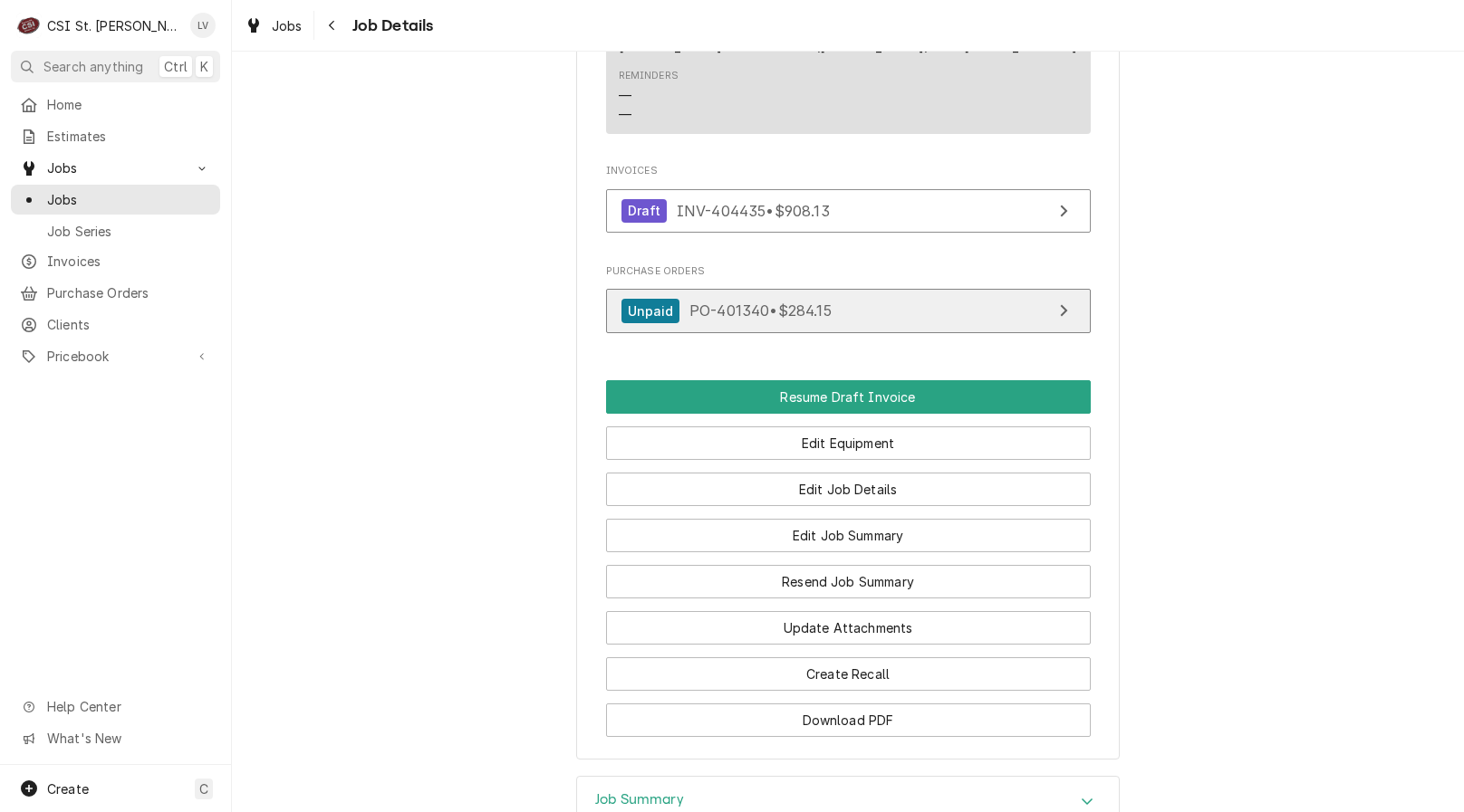
click at [755, 320] on span "PO-401340 • $284.15" at bounding box center [760, 310] width 142 height 18
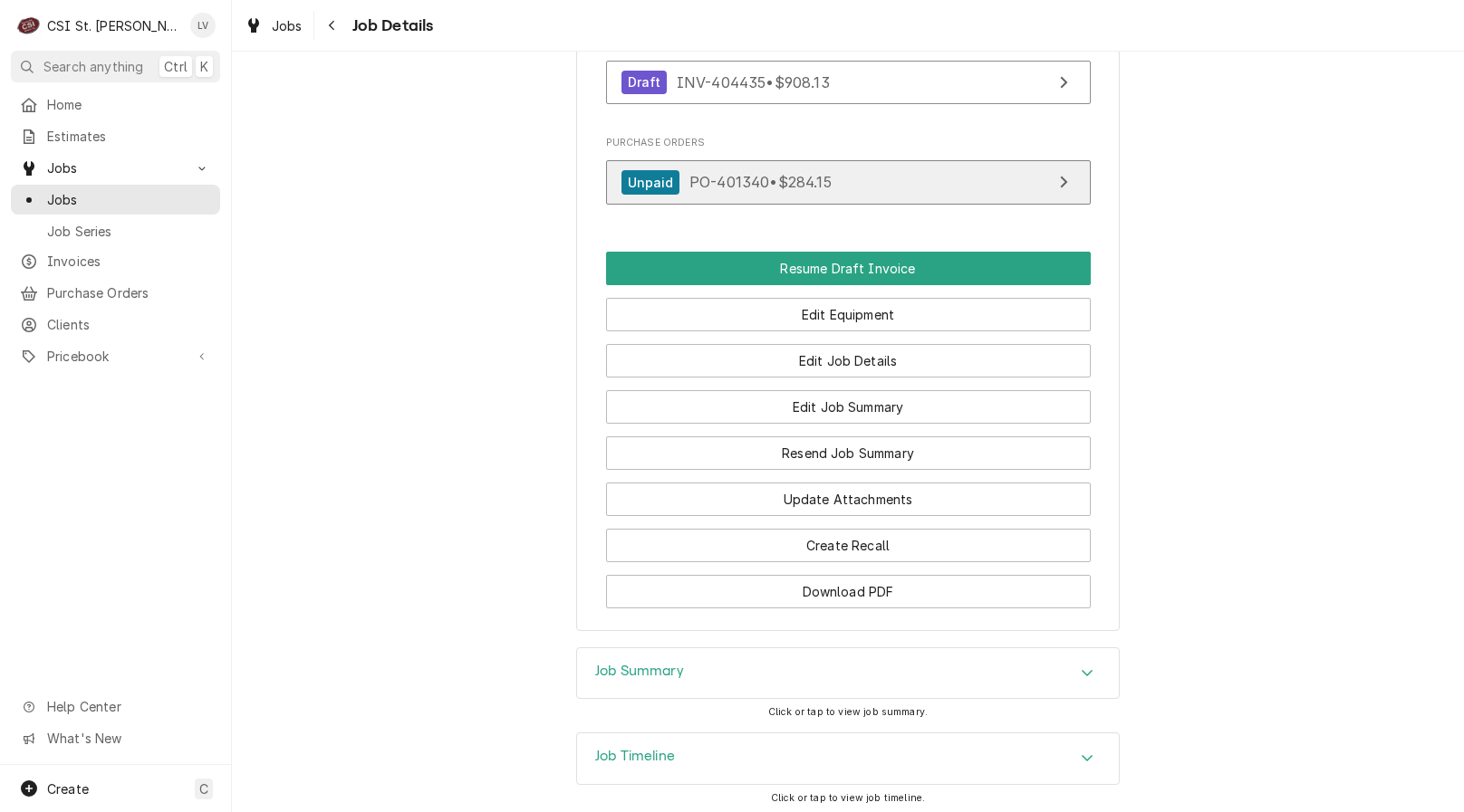
scroll to position [1961, 0]
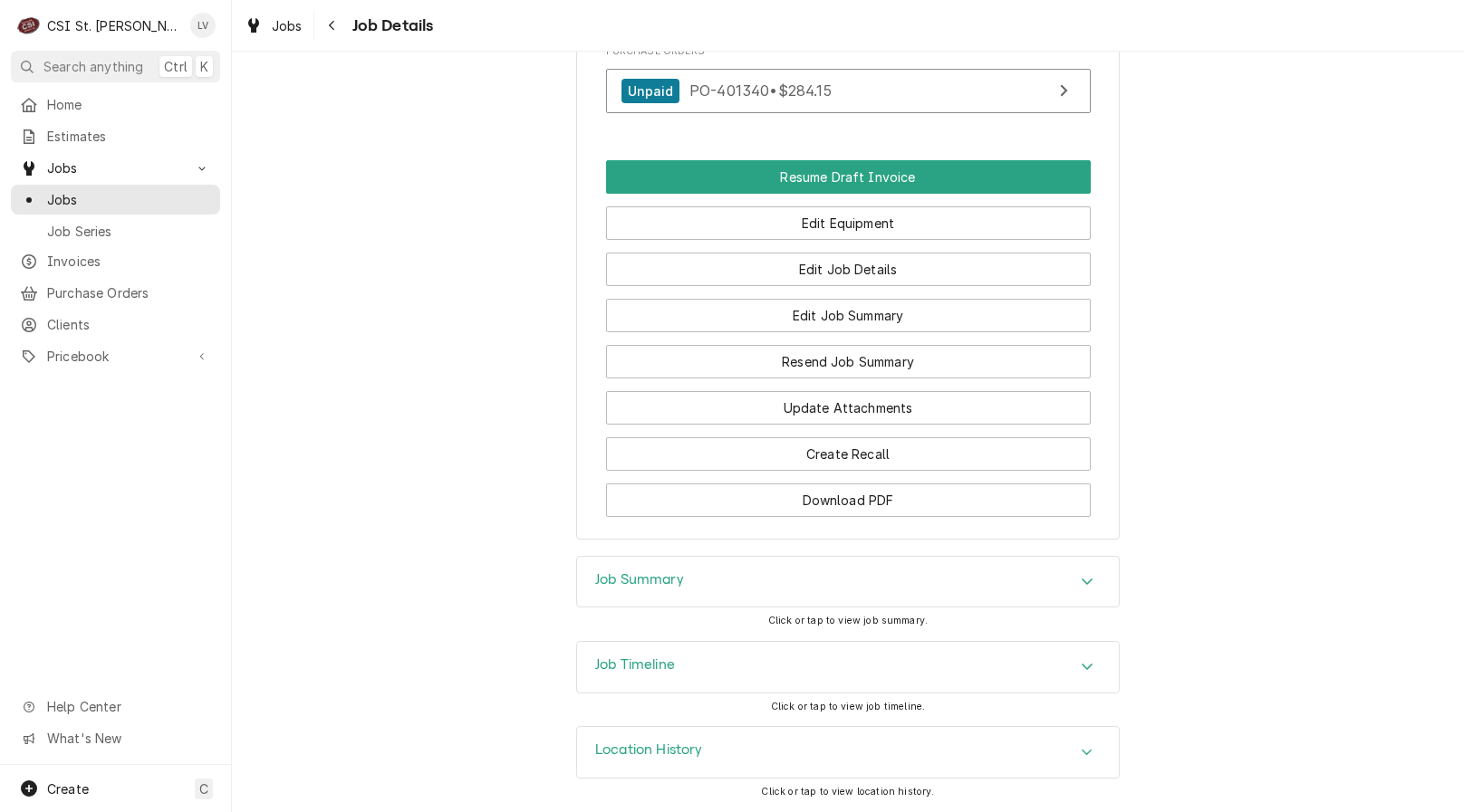
click at [720, 658] on div "Job Timeline" at bounding box center [848, 667] width 542 height 51
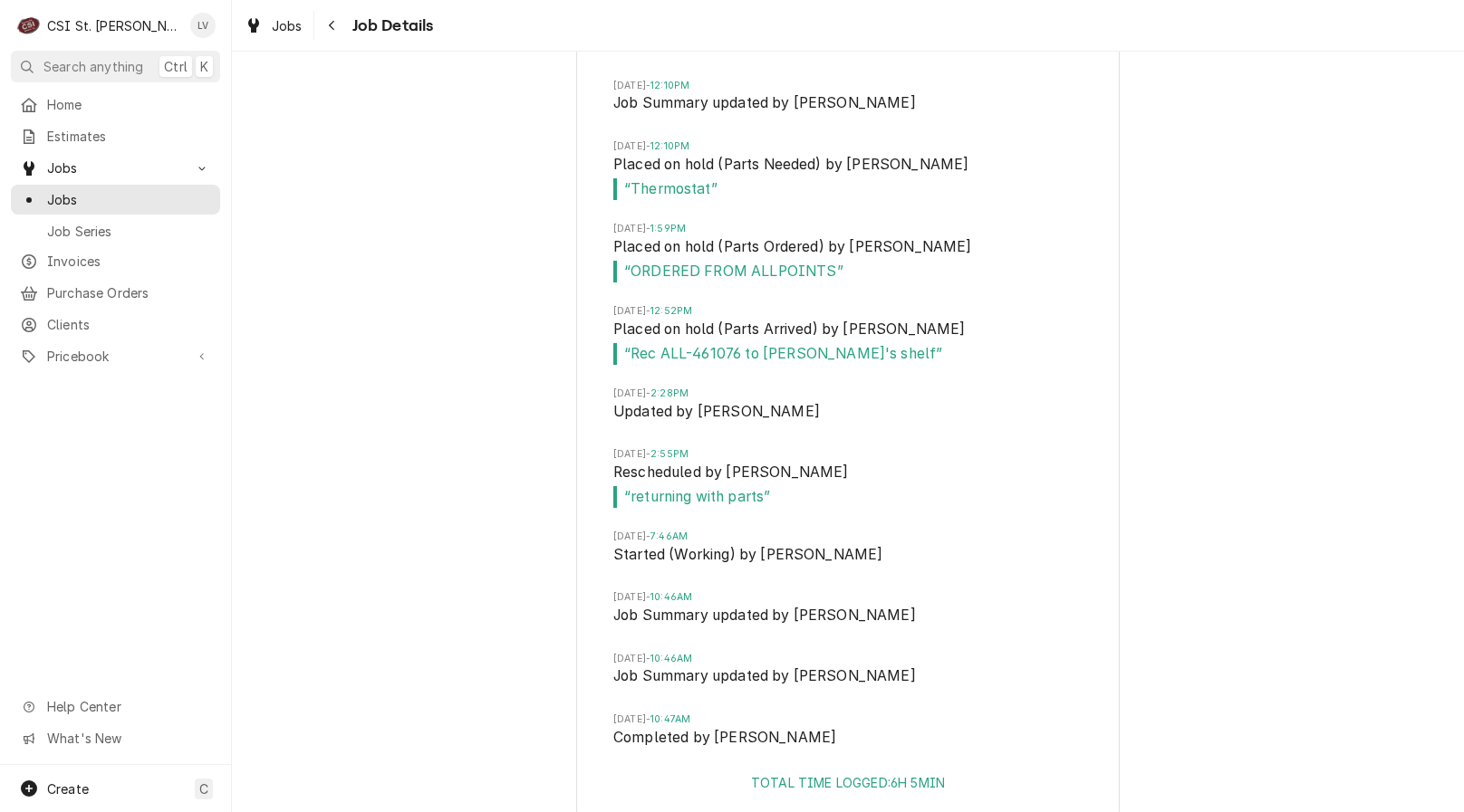
scroll to position [2885, 0]
